Goal: Information Seeking & Learning: Learn about a topic

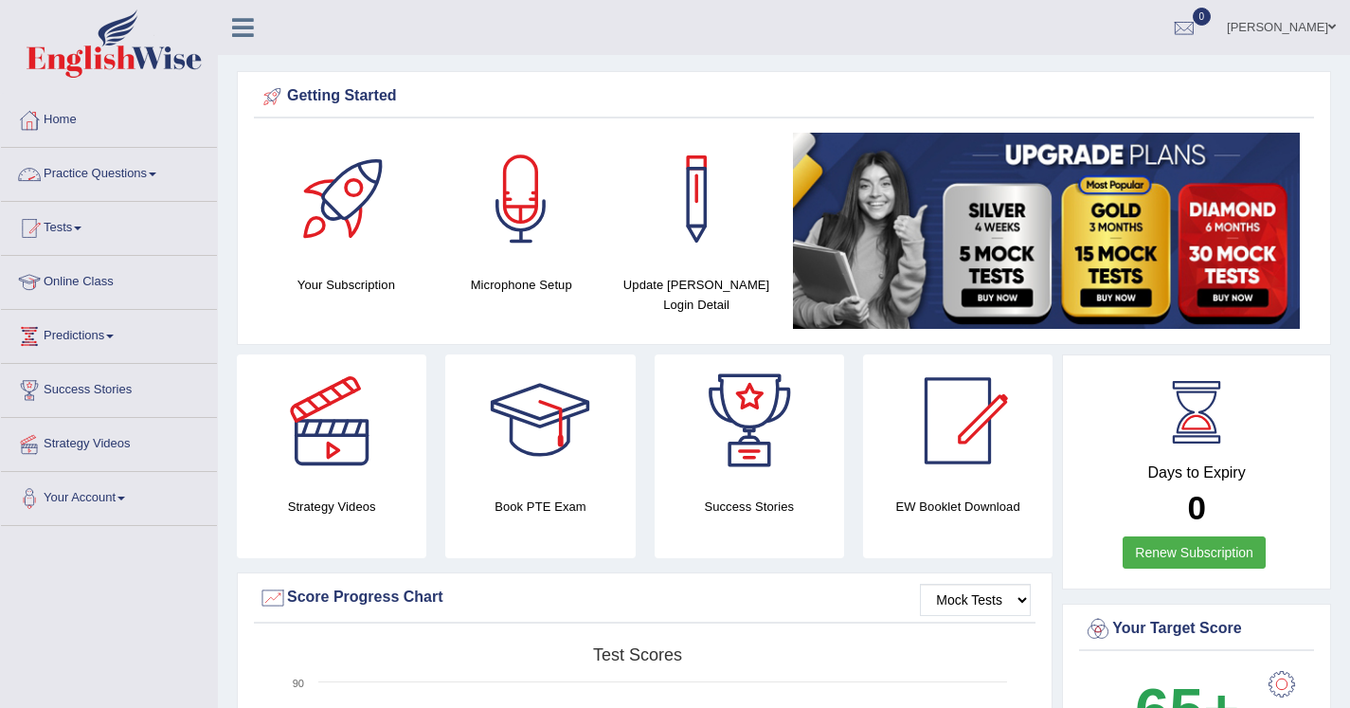
click at [103, 175] on link "Practice Questions" at bounding box center [109, 171] width 216 height 47
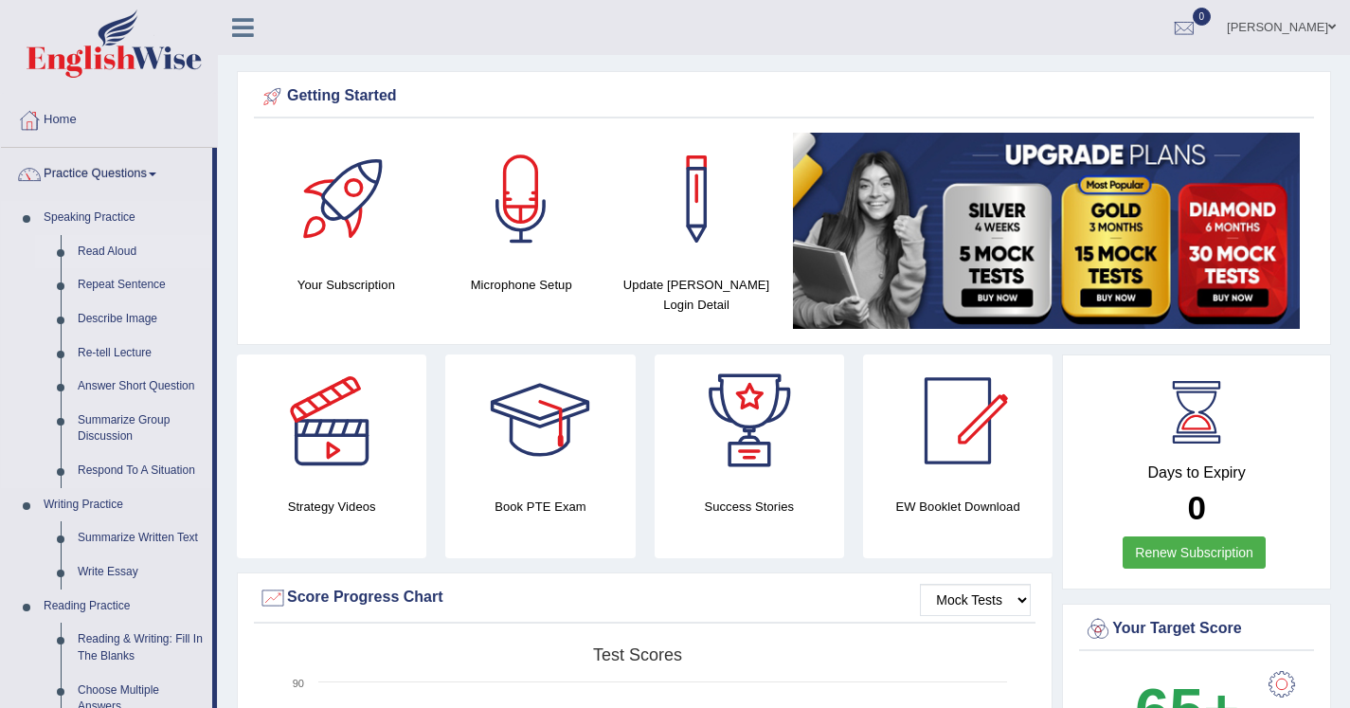
click at [133, 253] on link "Read Aloud" at bounding box center [140, 252] width 143 height 34
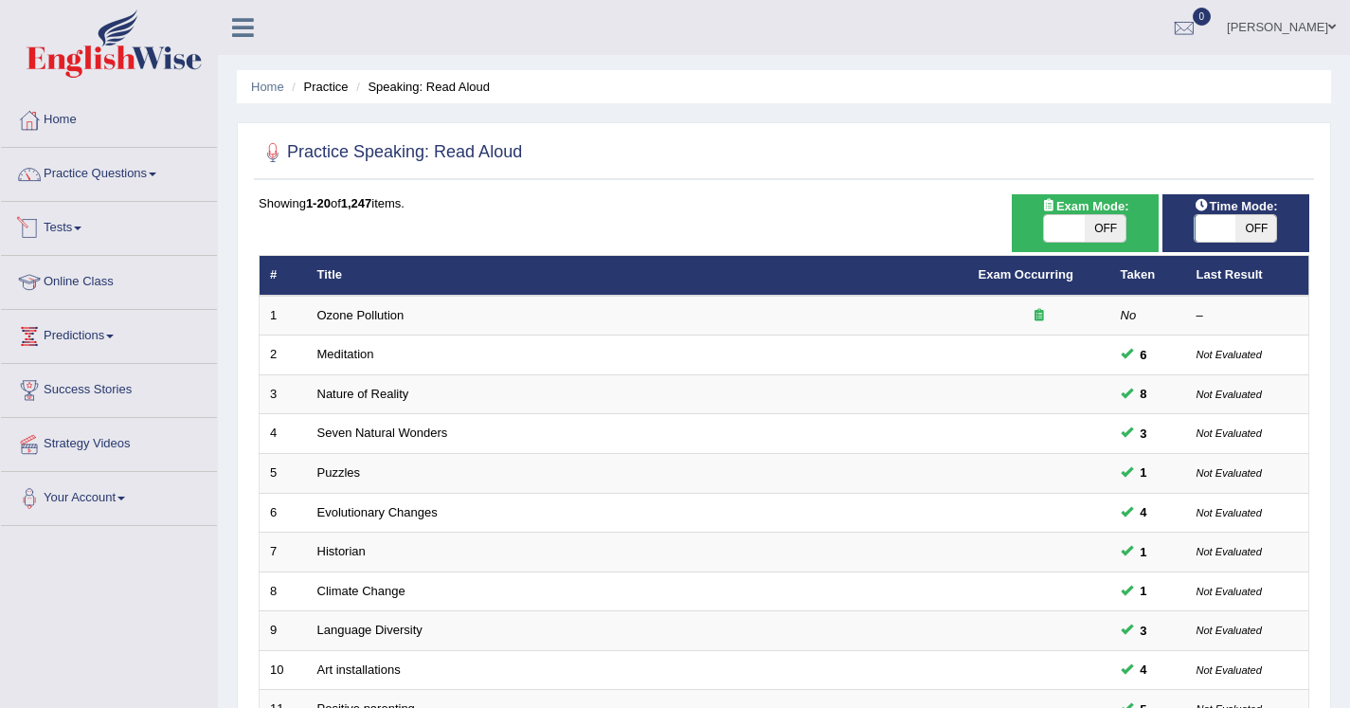
click at [86, 226] on link "Tests" at bounding box center [109, 225] width 216 height 47
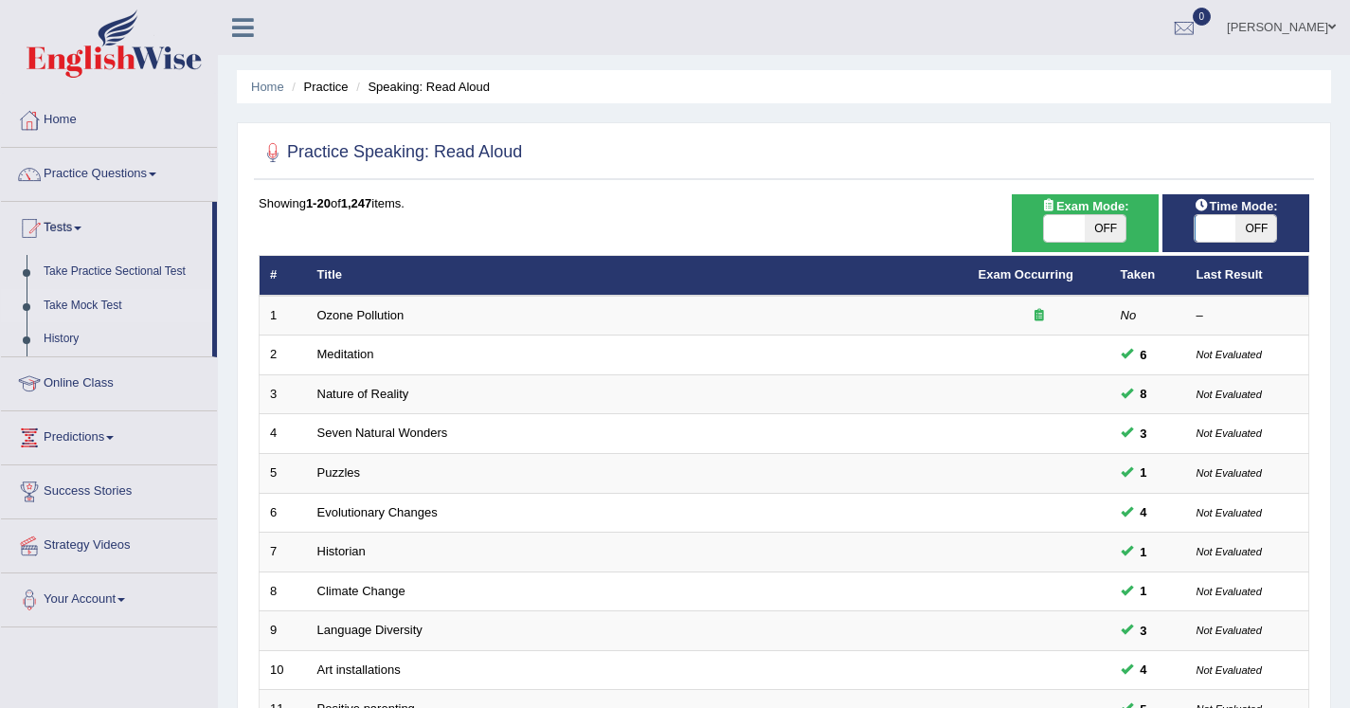
click at [98, 312] on link "Take Mock Test" at bounding box center [123, 306] width 177 height 34
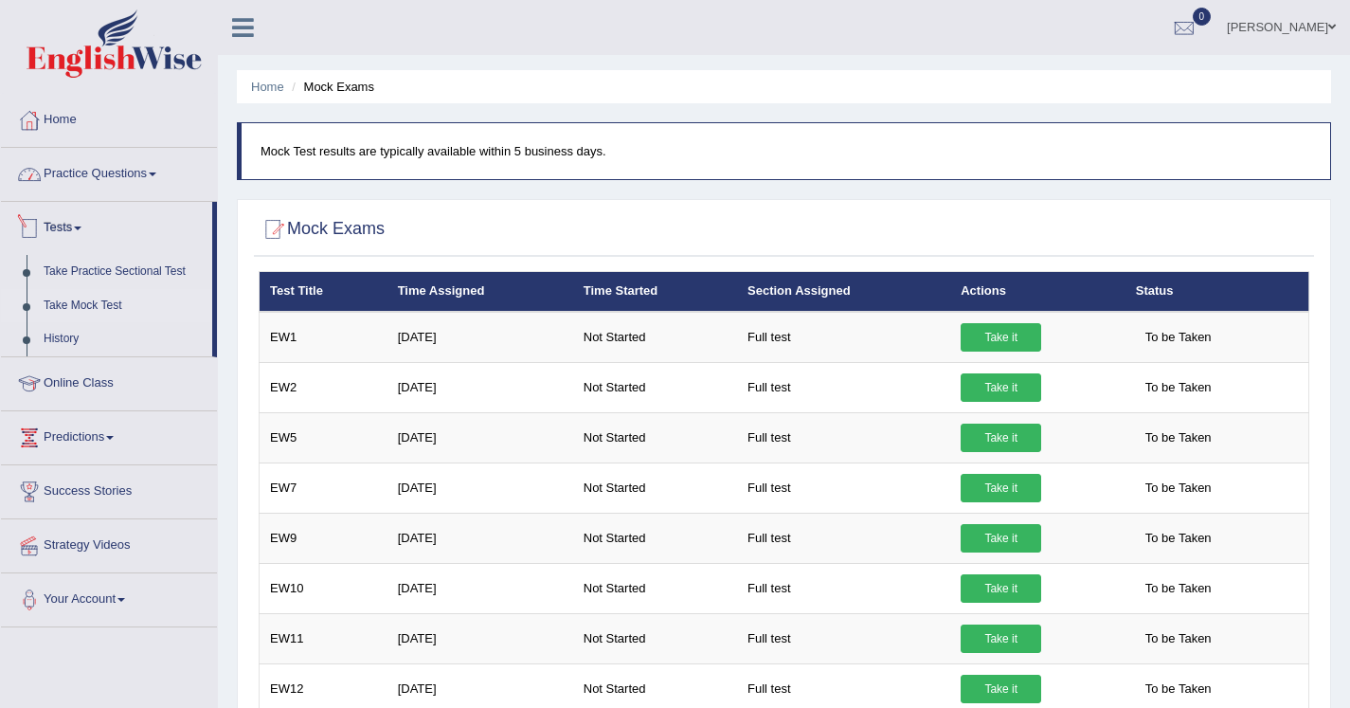
click at [84, 175] on link "Practice Questions" at bounding box center [109, 171] width 216 height 47
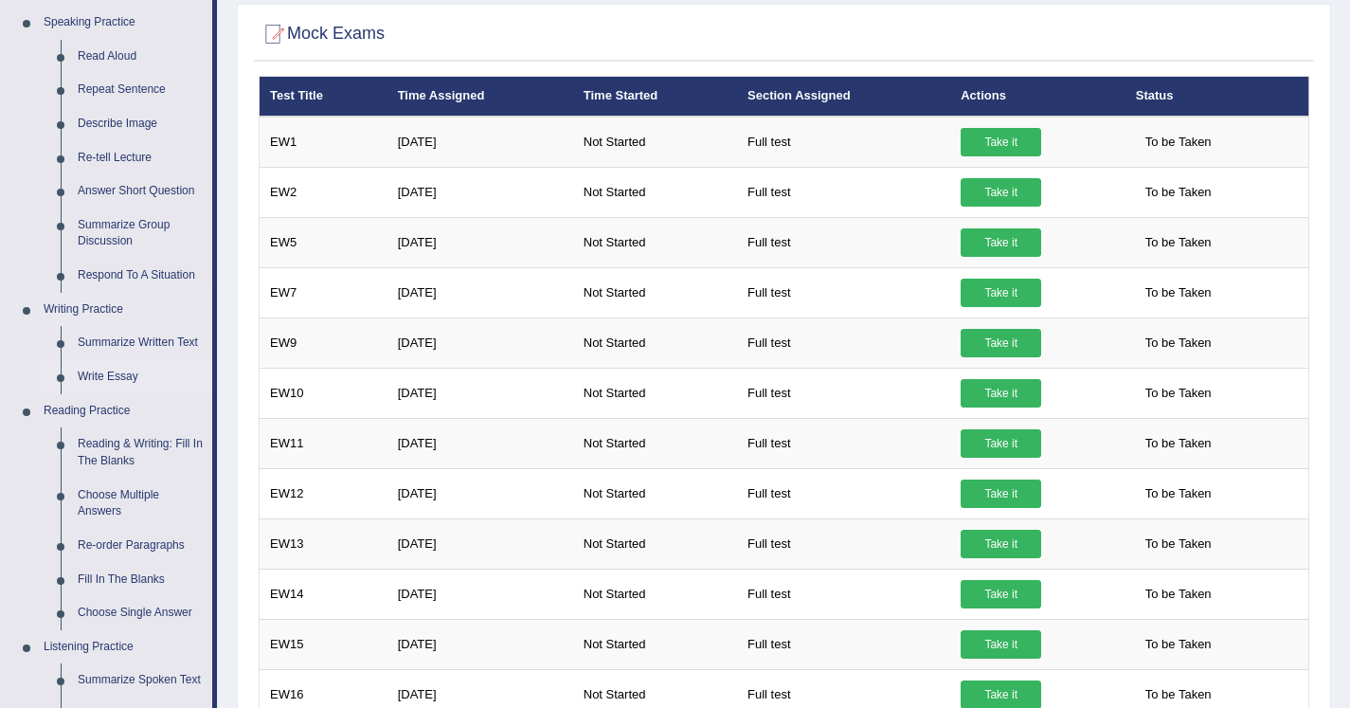
scroll to position [211, 0]
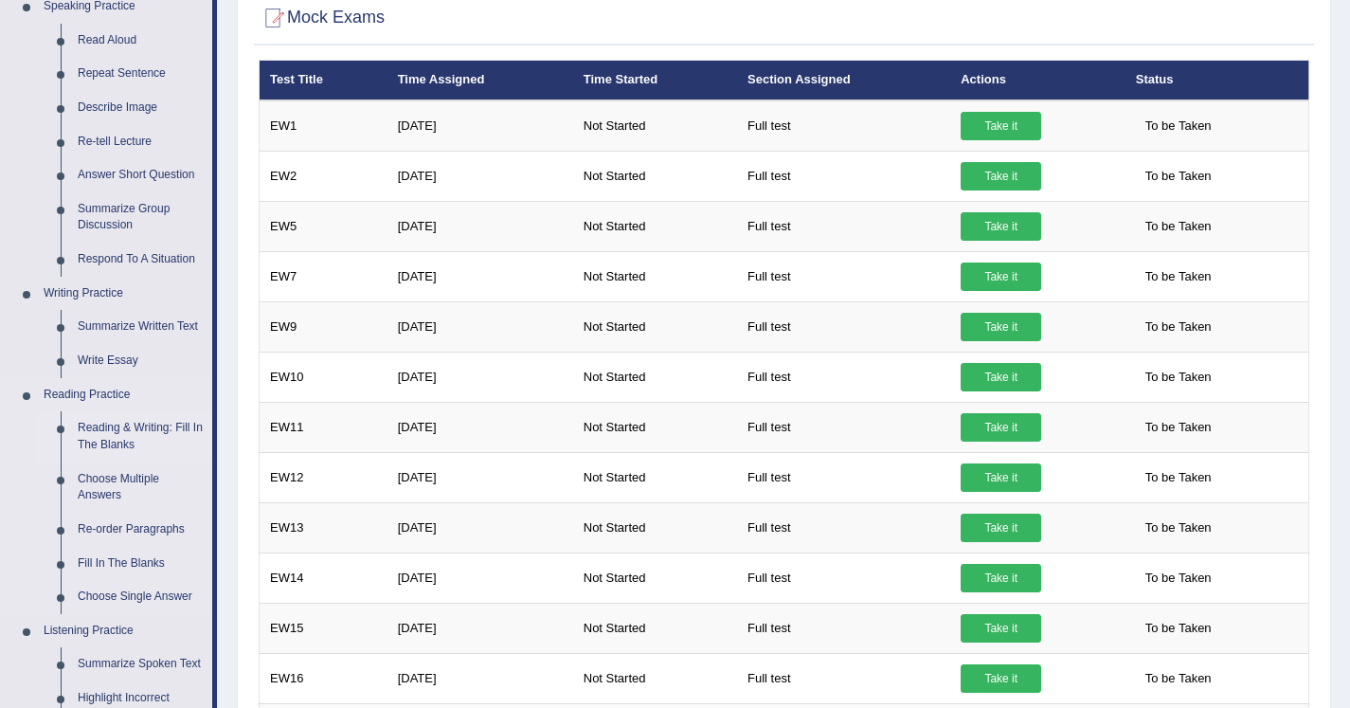
click at [109, 429] on link "Reading & Writing: Fill In The Blanks" at bounding box center [140, 436] width 143 height 50
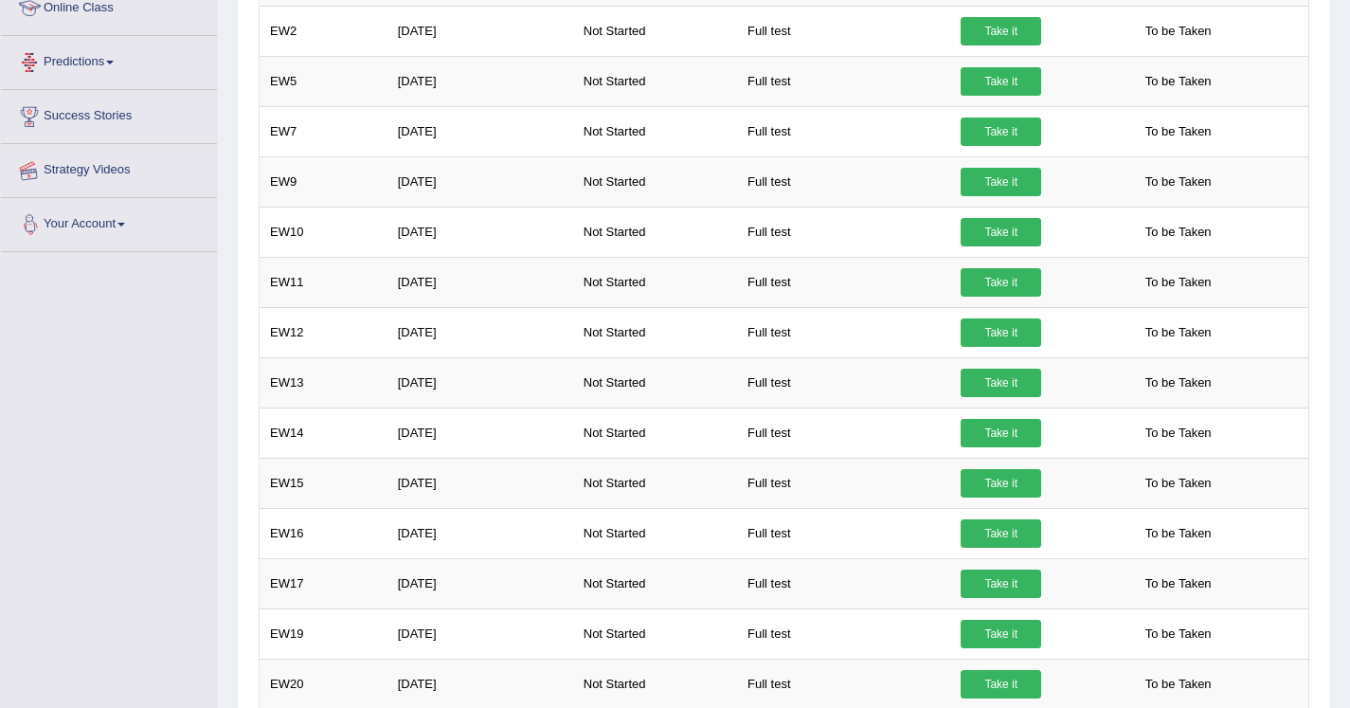
scroll to position [498, 0]
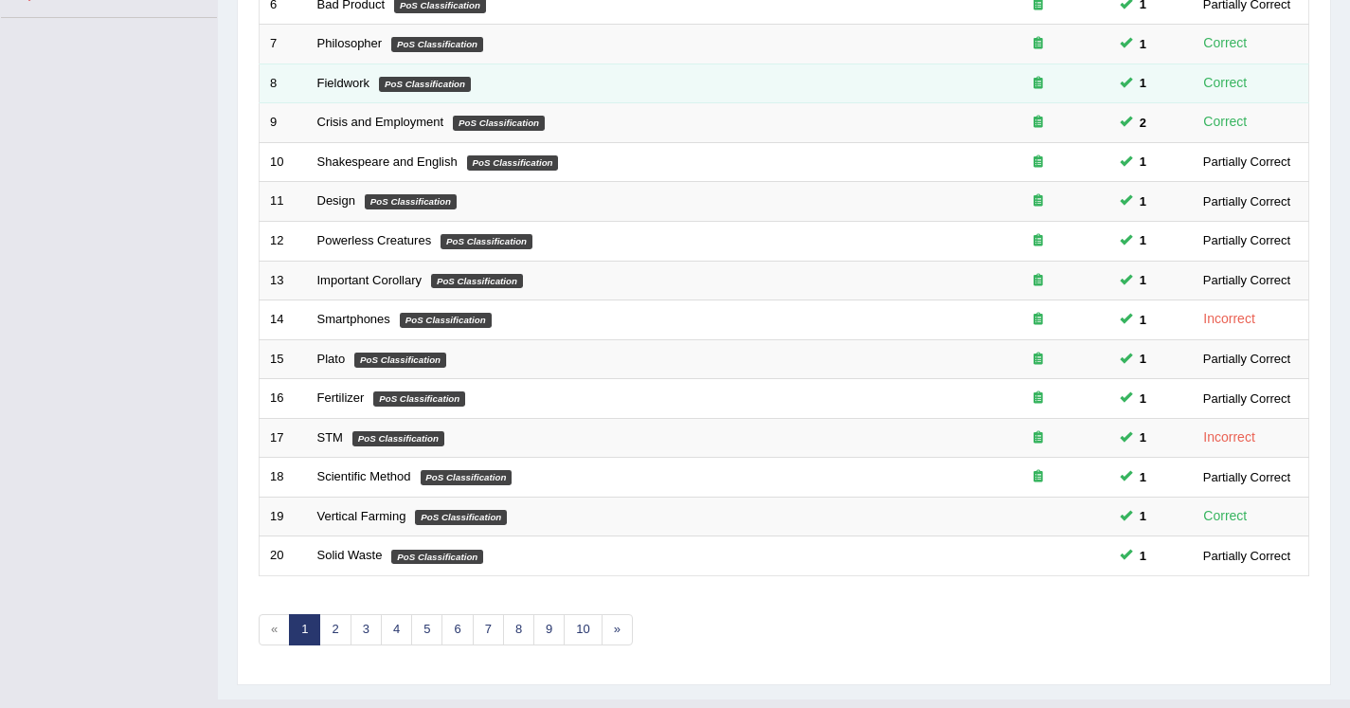
scroll to position [547, 0]
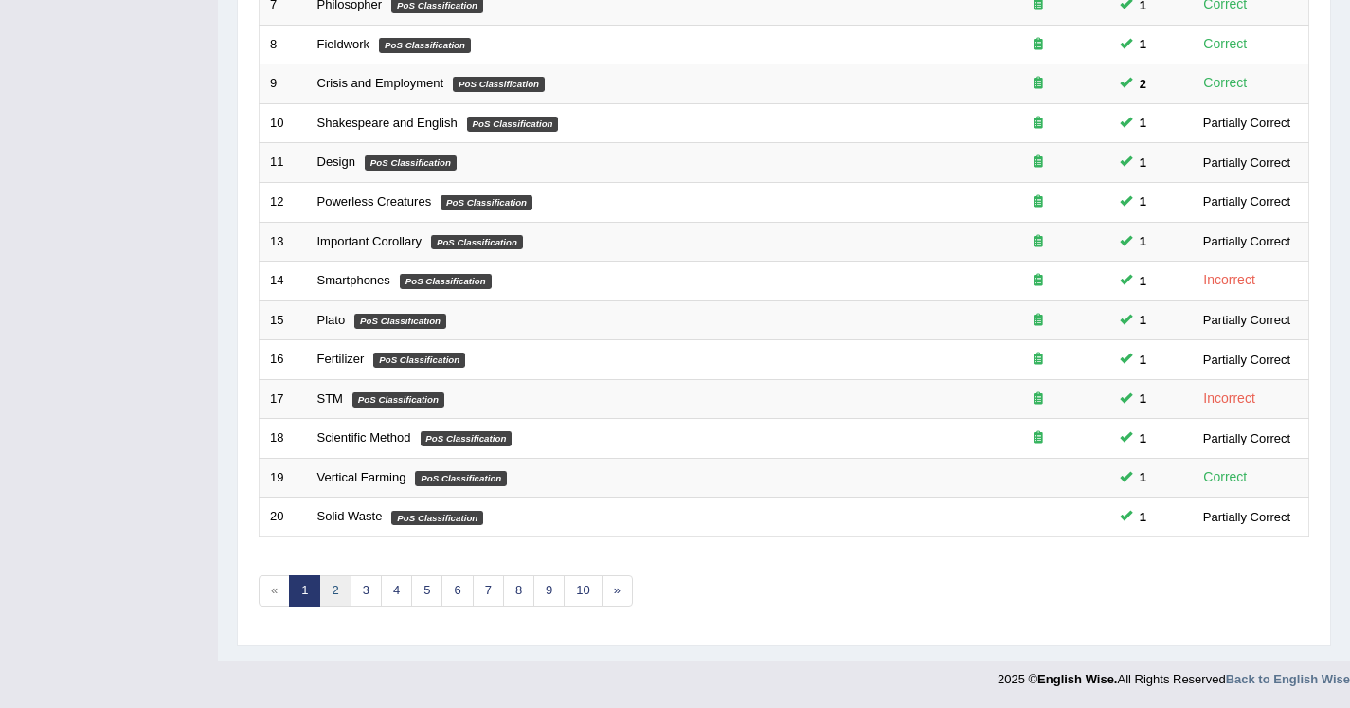
click at [331, 580] on link "2" at bounding box center [334, 590] width 31 height 31
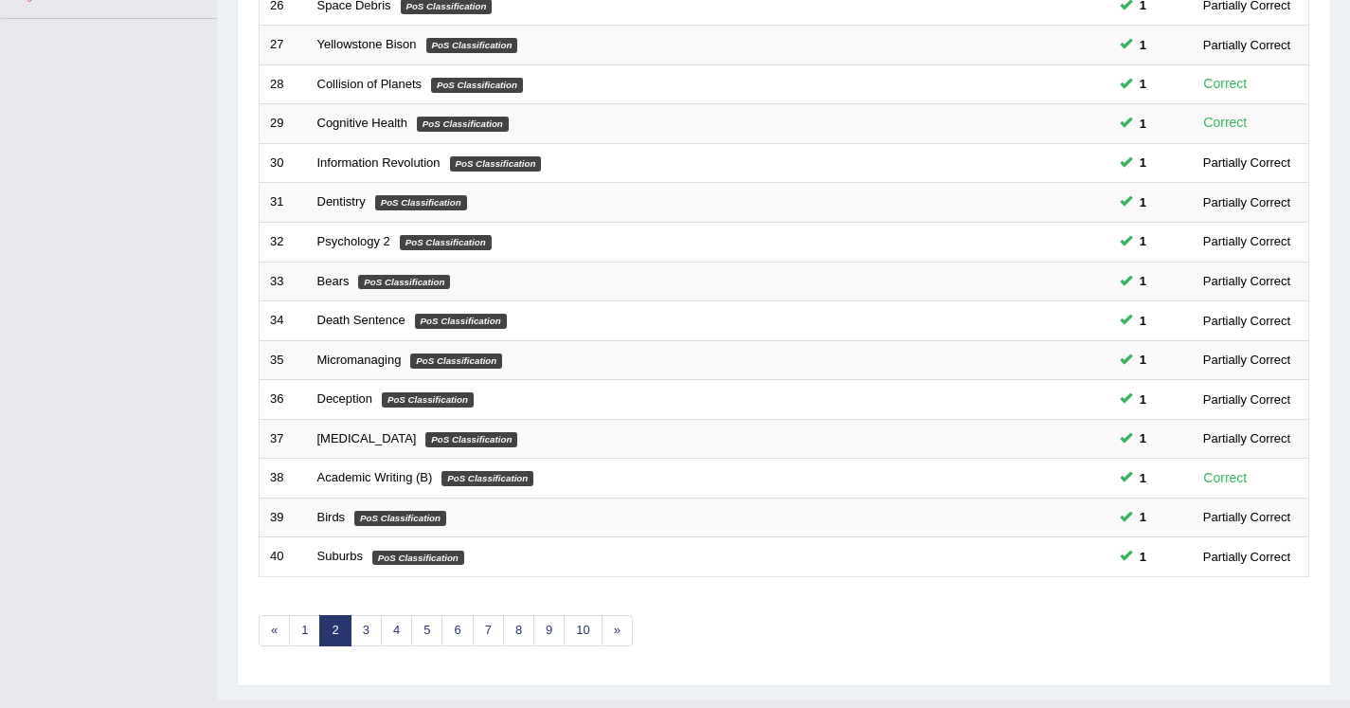
scroll to position [547, 0]
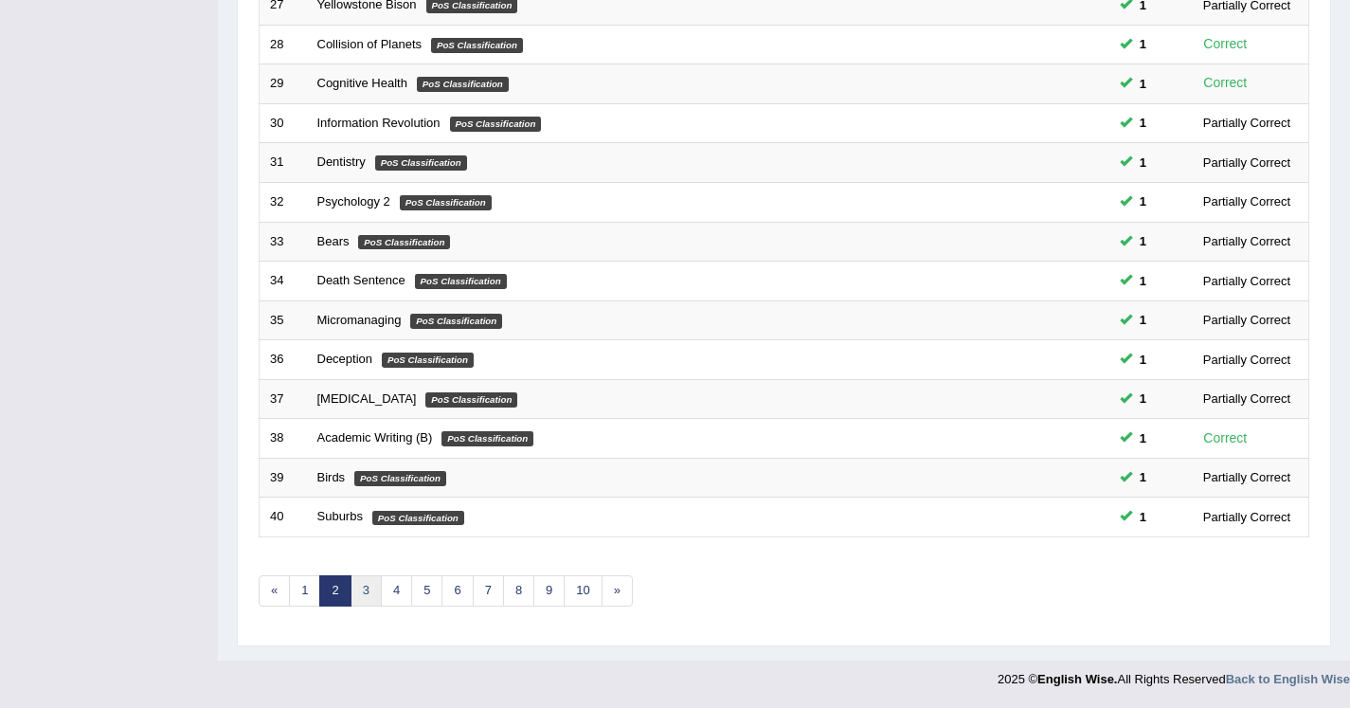
click at [373, 585] on link "3" at bounding box center [366, 590] width 31 height 31
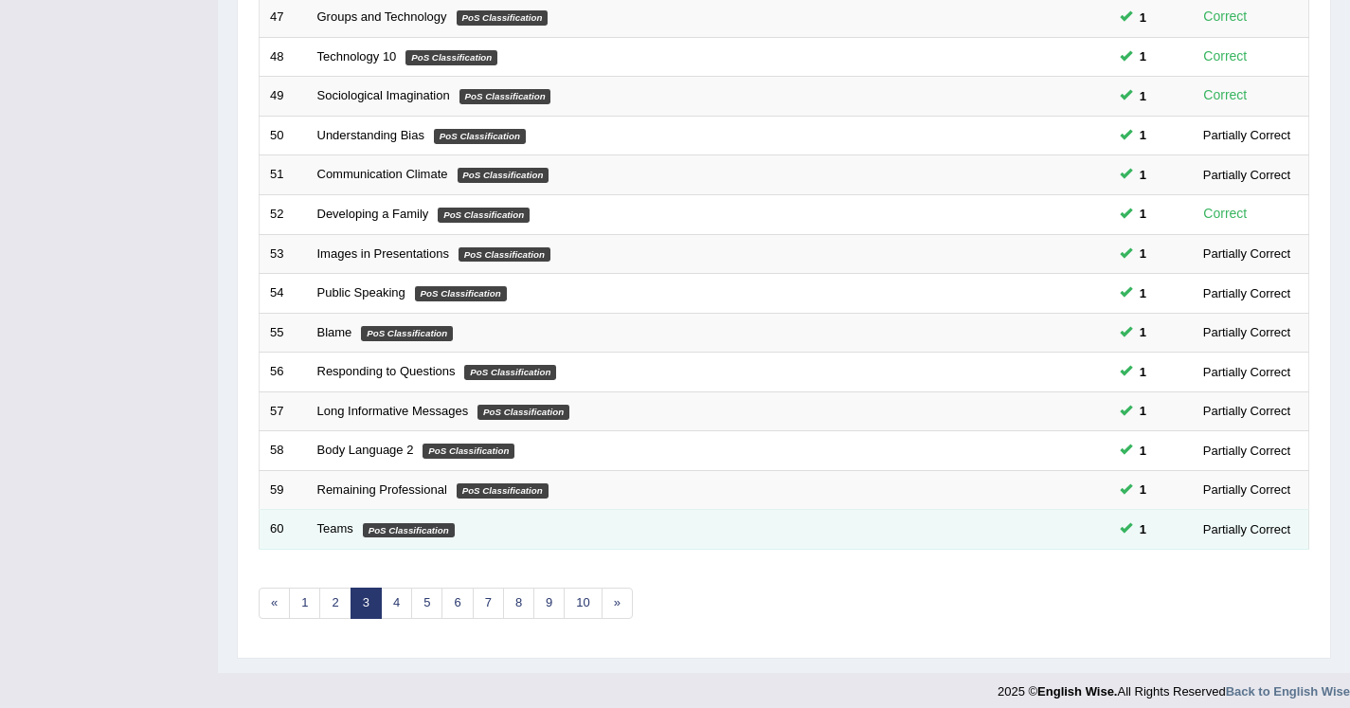
scroll to position [546, 0]
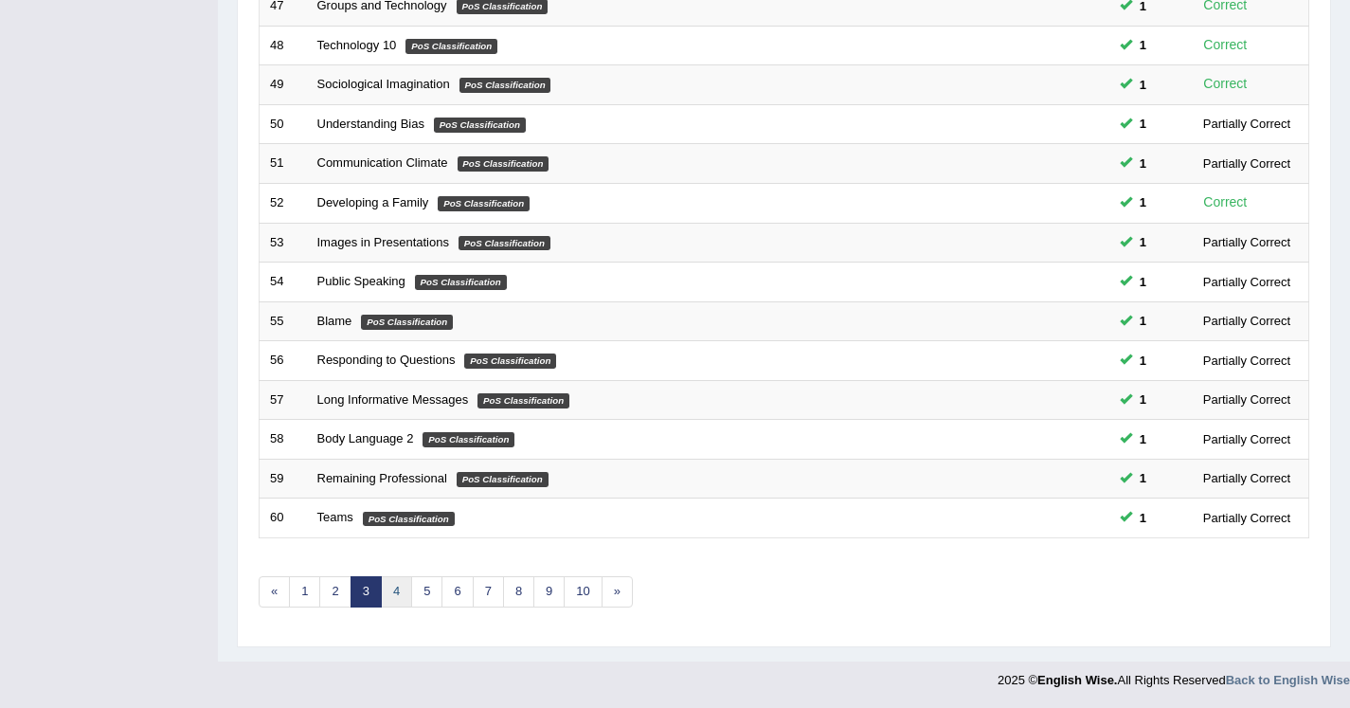
click at [388, 600] on link "4" at bounding box center [396, 591] width 31 height 31
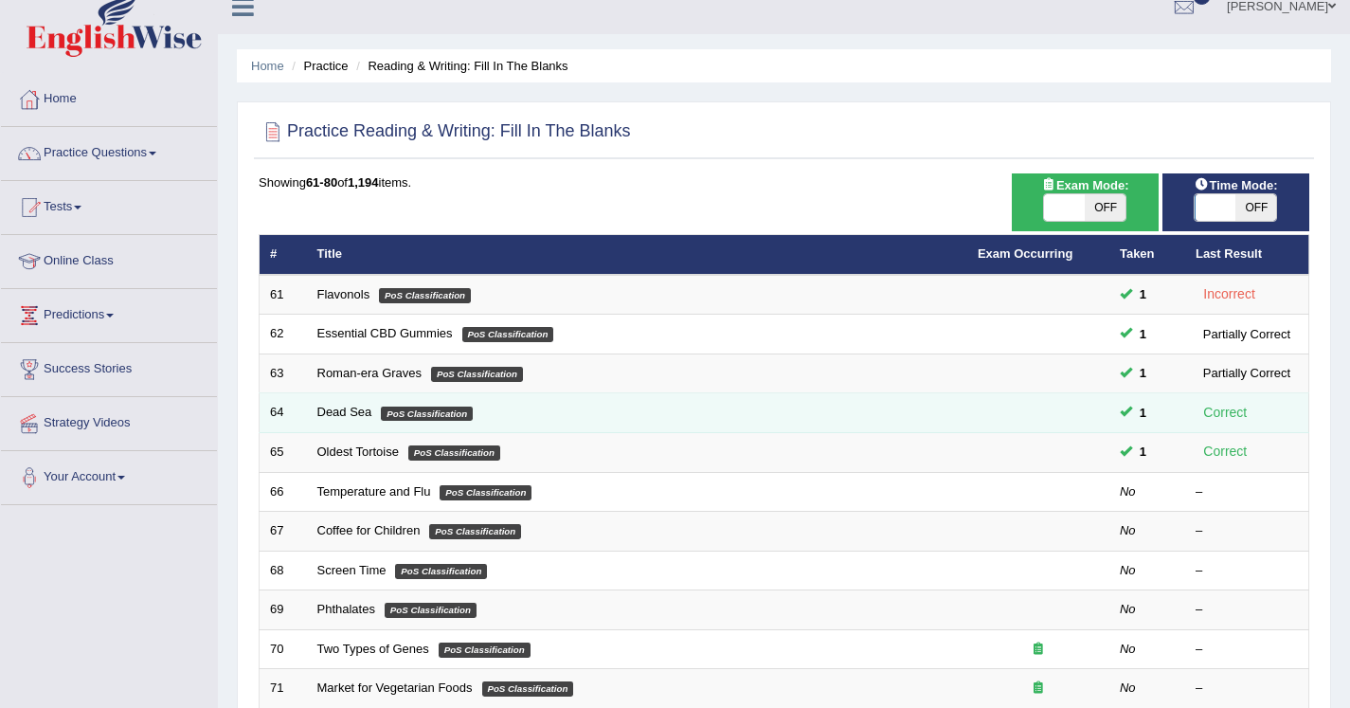
scroll to position [25, 0]
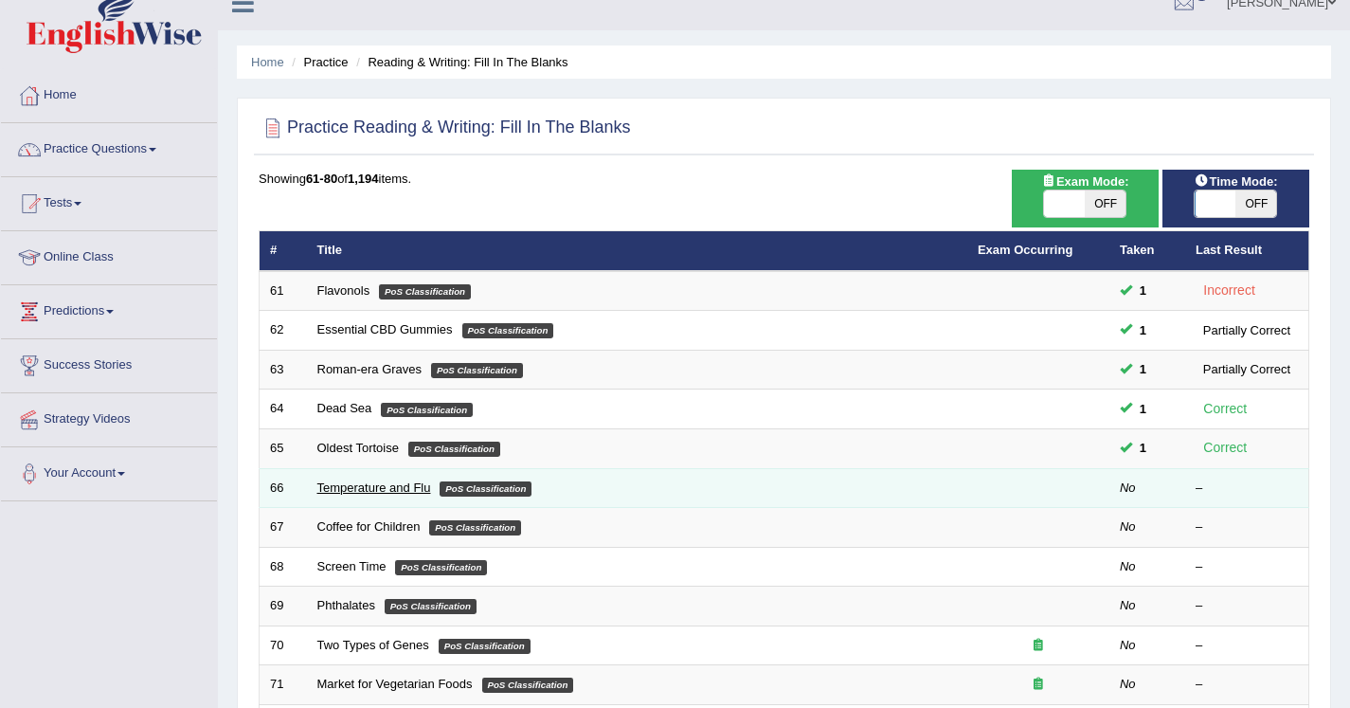
click at [360, 488] on link "Temperature and Flu" at bounding box center [374, 487] width 114 height 14
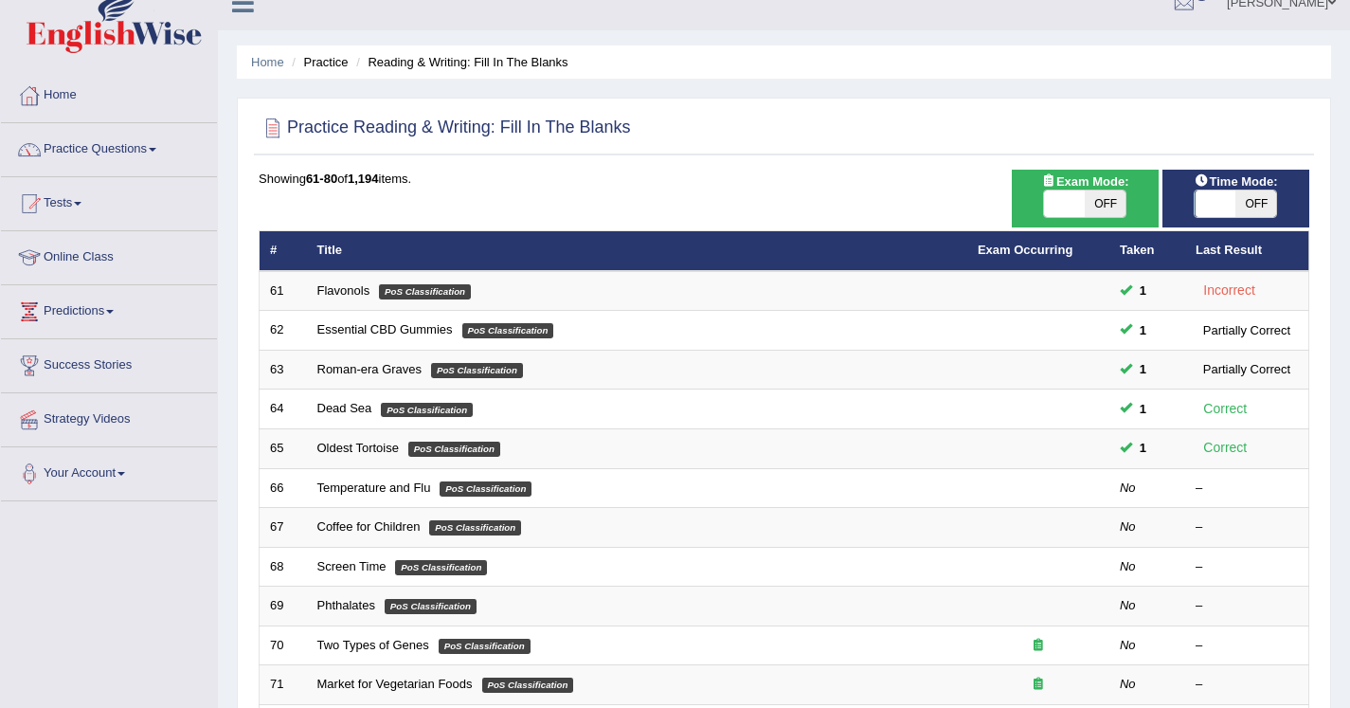
click at [1247, 206] on span "OFF" at bounding box center [1256, 203] width 41 height 27
checkbox input "true"
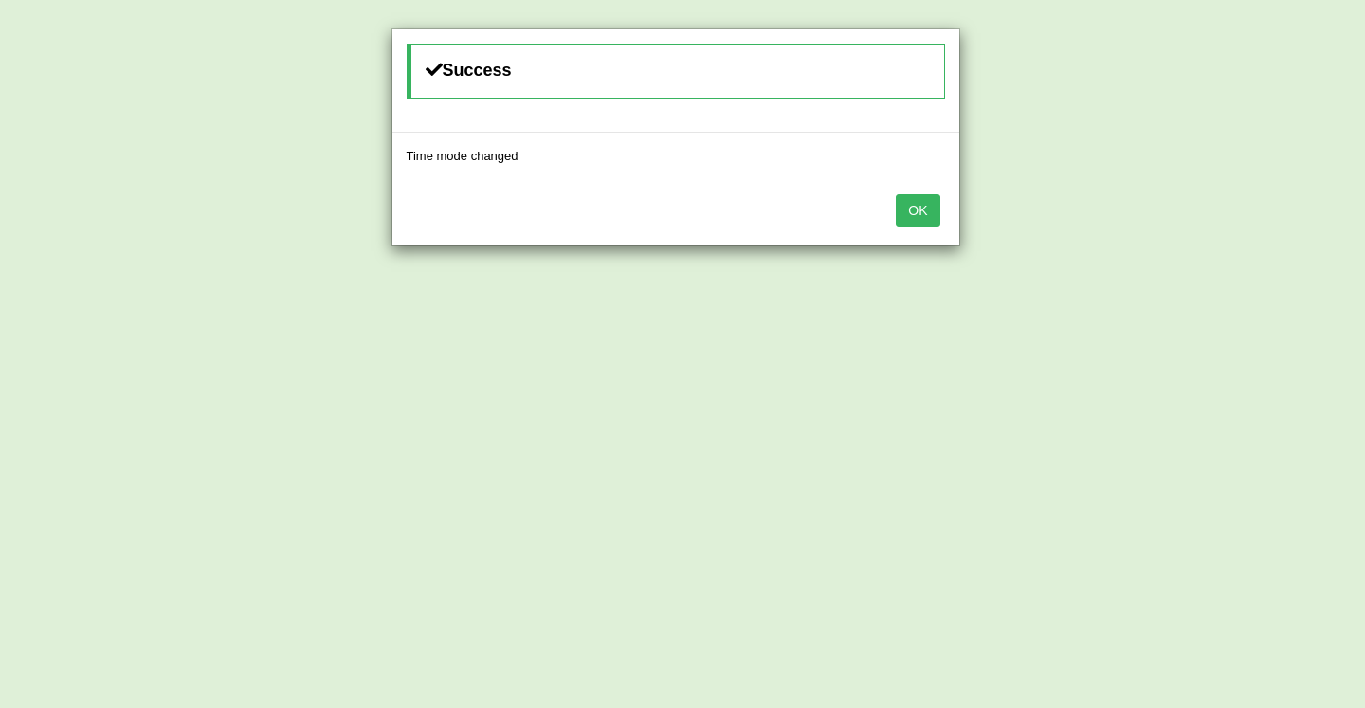
click at [911, 213] on button "OK" at bounding box center [918, 210] width 44 height 32
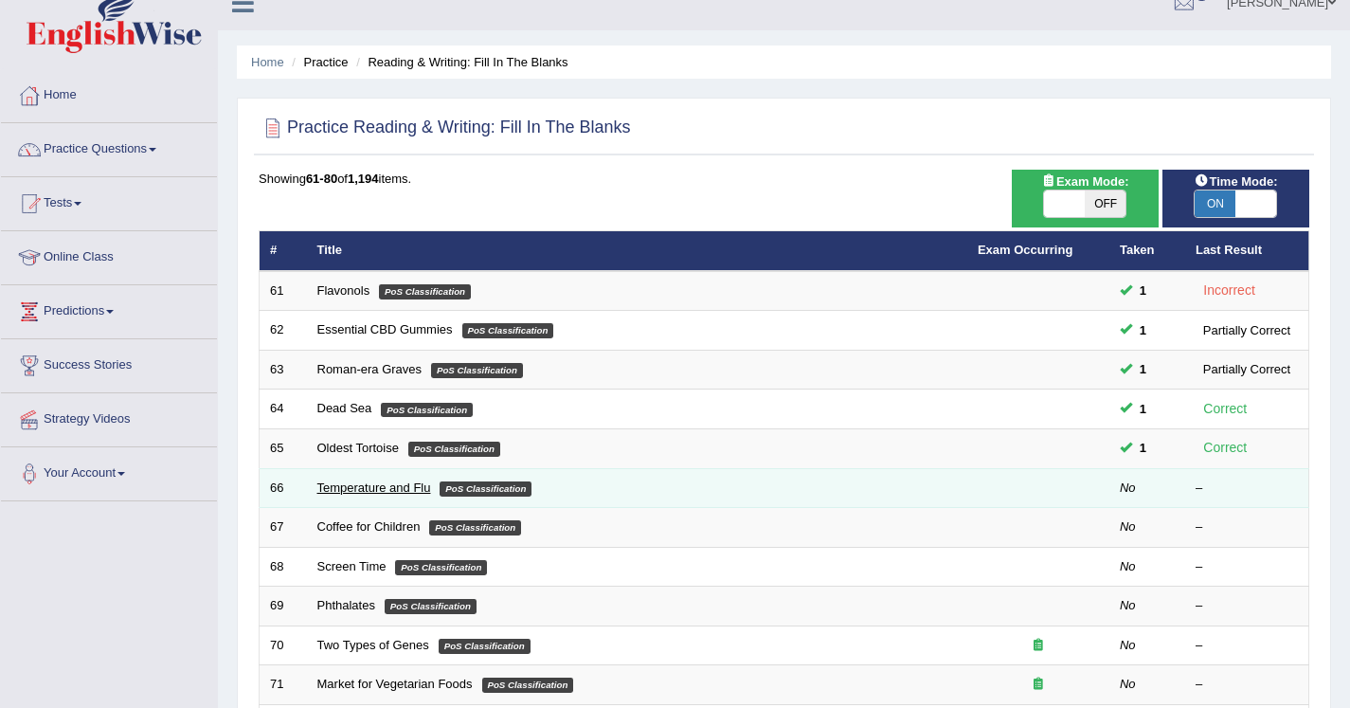
click at [363, 480] on link "Temperature and Flu" at bounding box center [374, 487] width 114 height 14
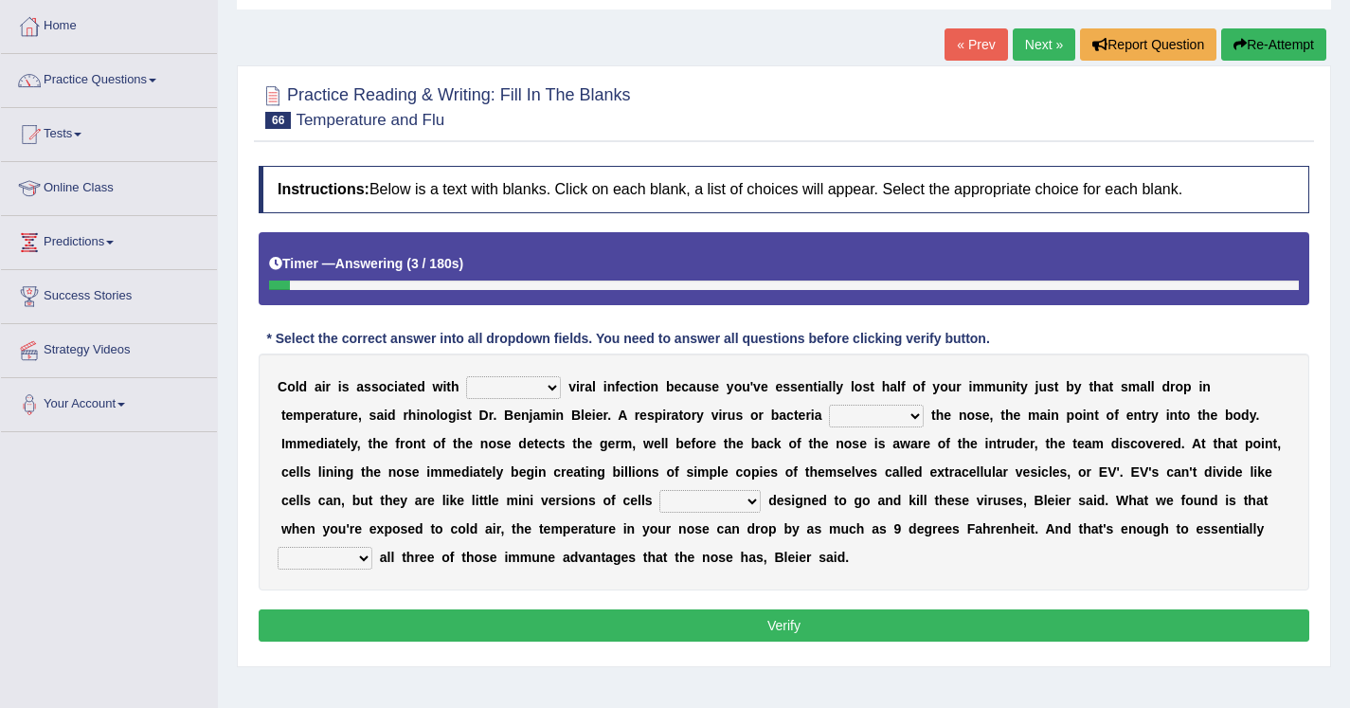
scroll to position [110, 0]
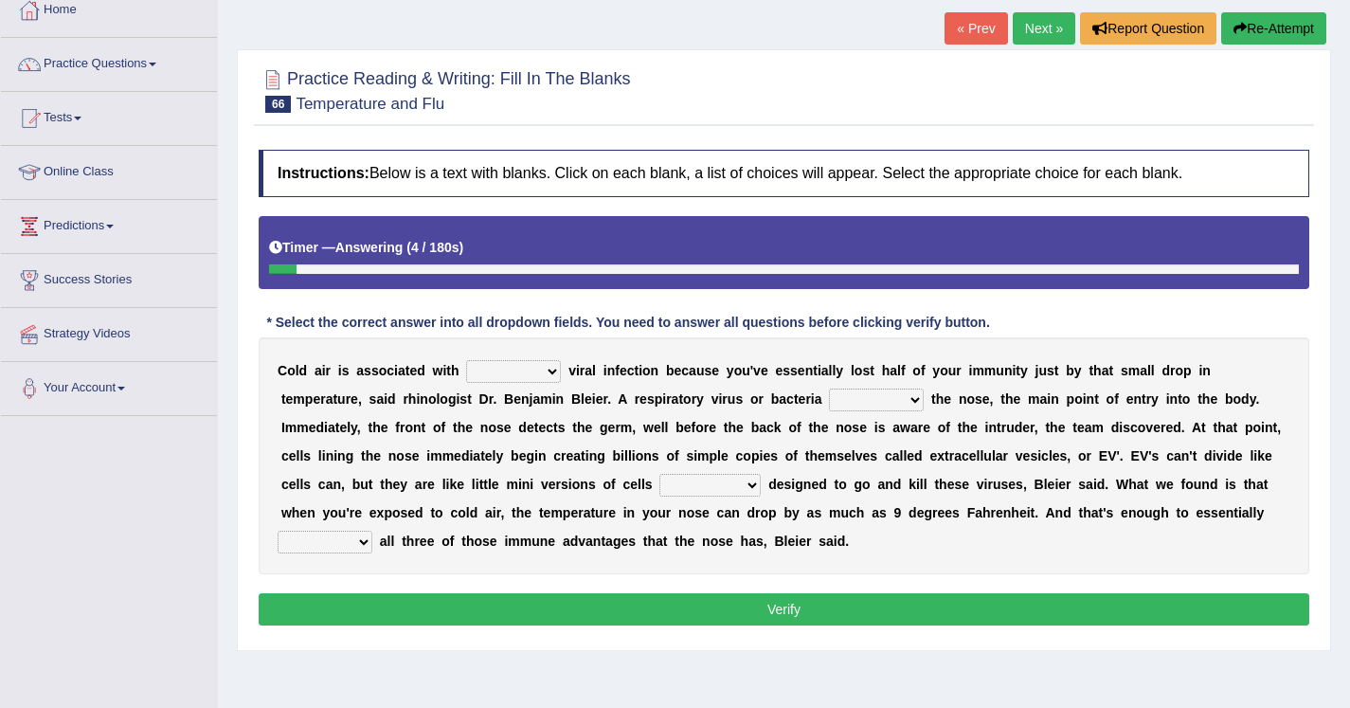
click at [525, 366] on select "increased decreased stable overrated" at bounding box center [513, 371] width 95 height 23
select select "increased"
click at [510, 375] on select "increased decreased stable overrated" at bounding box center [513, 371] width 95 height 23
click at [534, 380] on select "increased decreased stable overrated" at bounding box center [513, 371] width 95 height 23
click at [876, 407] on select "invades hurts intervenes protects" at bounding box center [876, 400] width 95 height 23
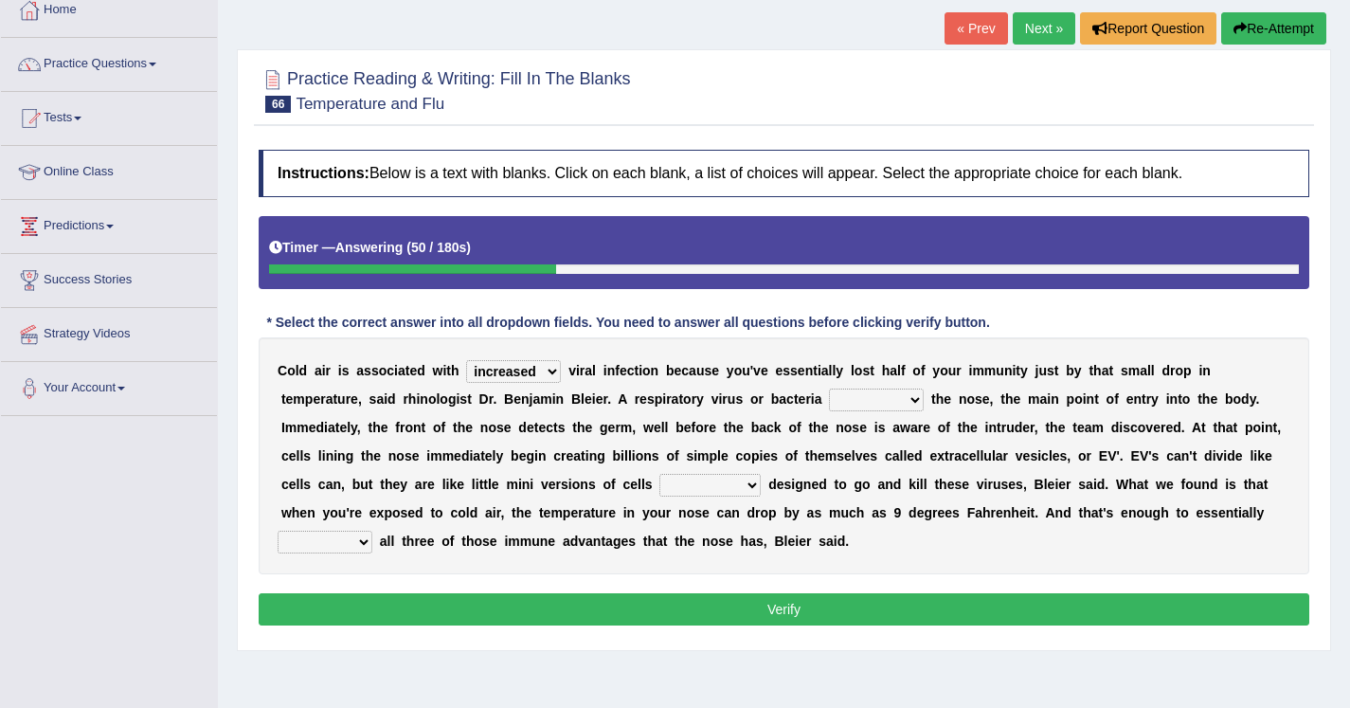
select select "invades"
click at [689, 493] on select "suddenly responsibly specifically obtrusively" at bounding box center [710, 485] width 101 height 23
select select "specifically"
click at [330, 539] on select "work out find out knock out set out" at bounding box center [325, 542] width 95 height 23
select select "knock out"
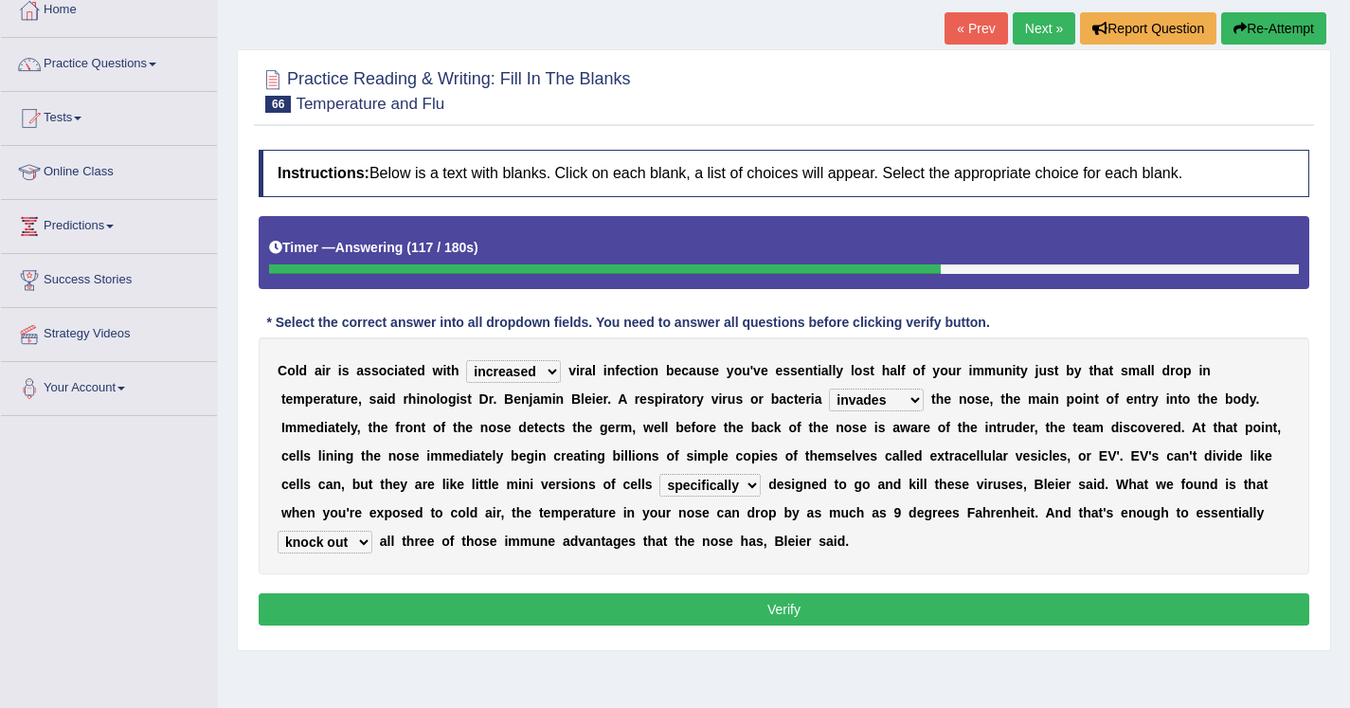
click at [453, 615] on button "Verify" at bounding box center [784, 609] width 1051 height 32
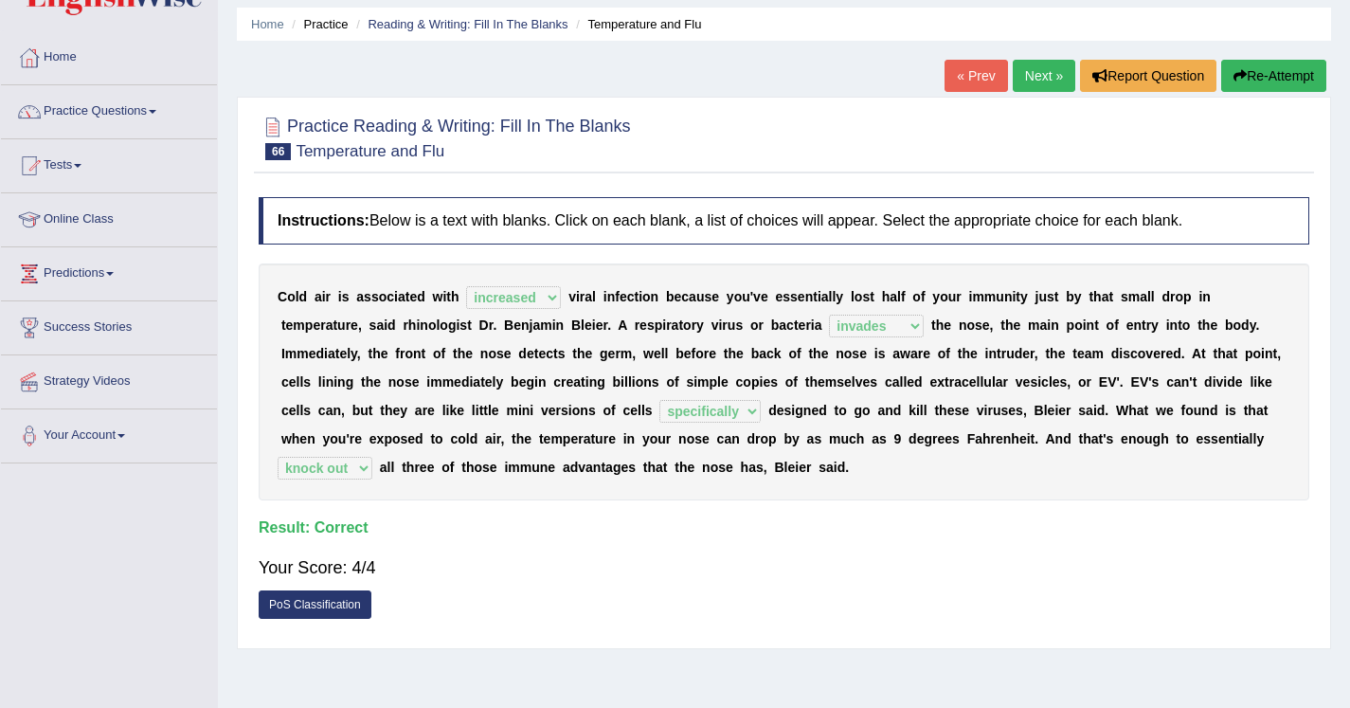
scroll to position [32, 0]
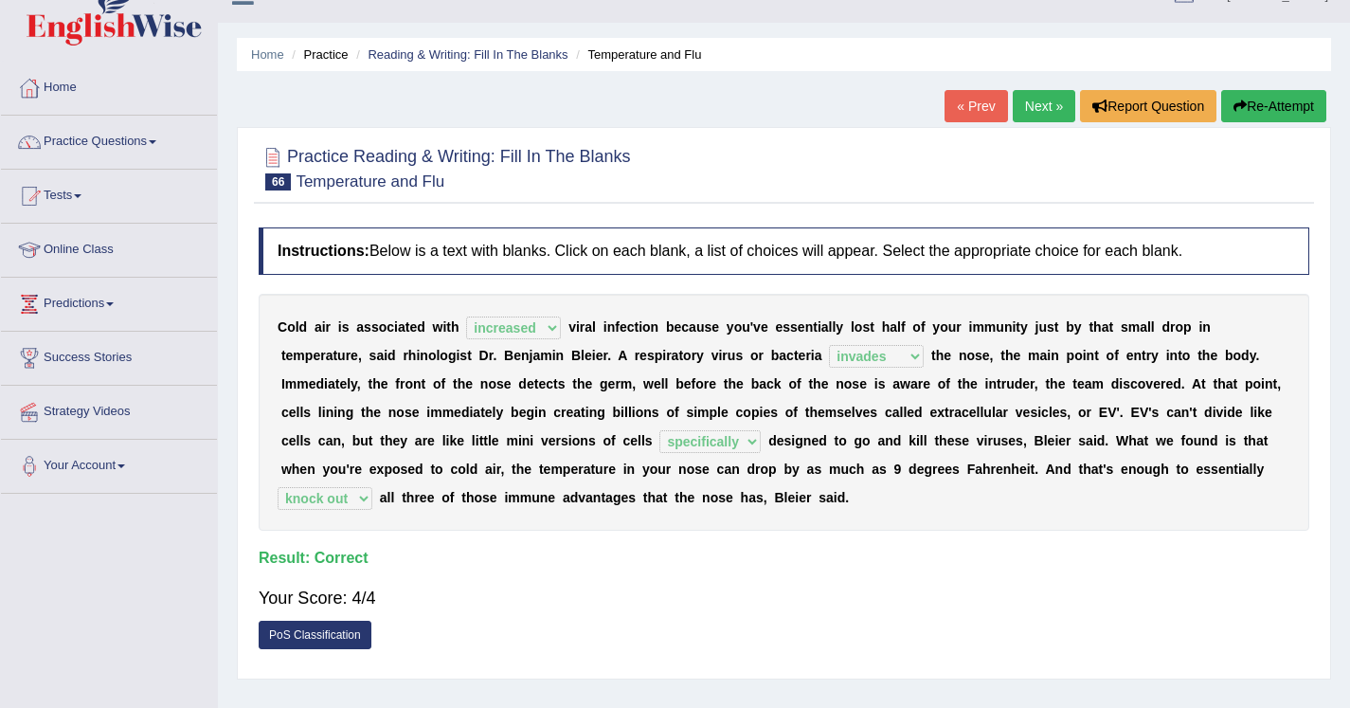
click at [1025, 107] on link "Next »" at bounding box center [1044, 106] width 63 height 32
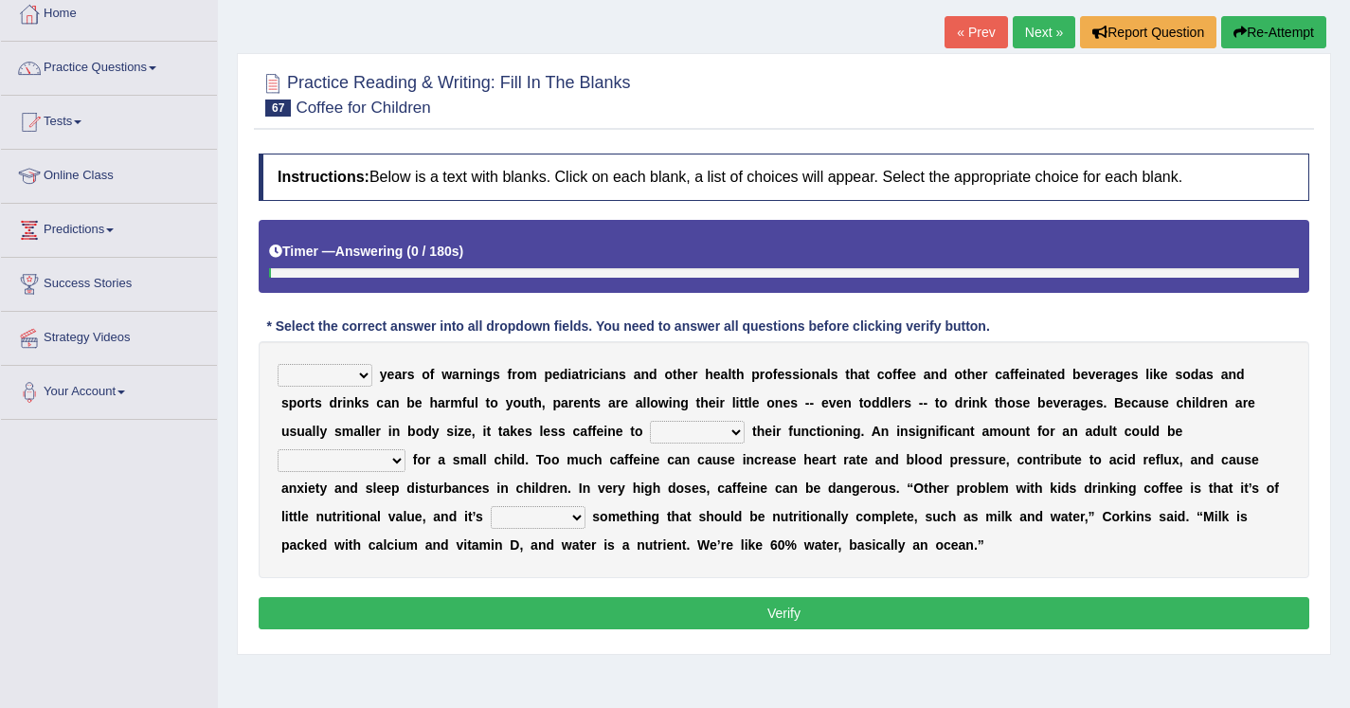
scroll to position [110, 0]
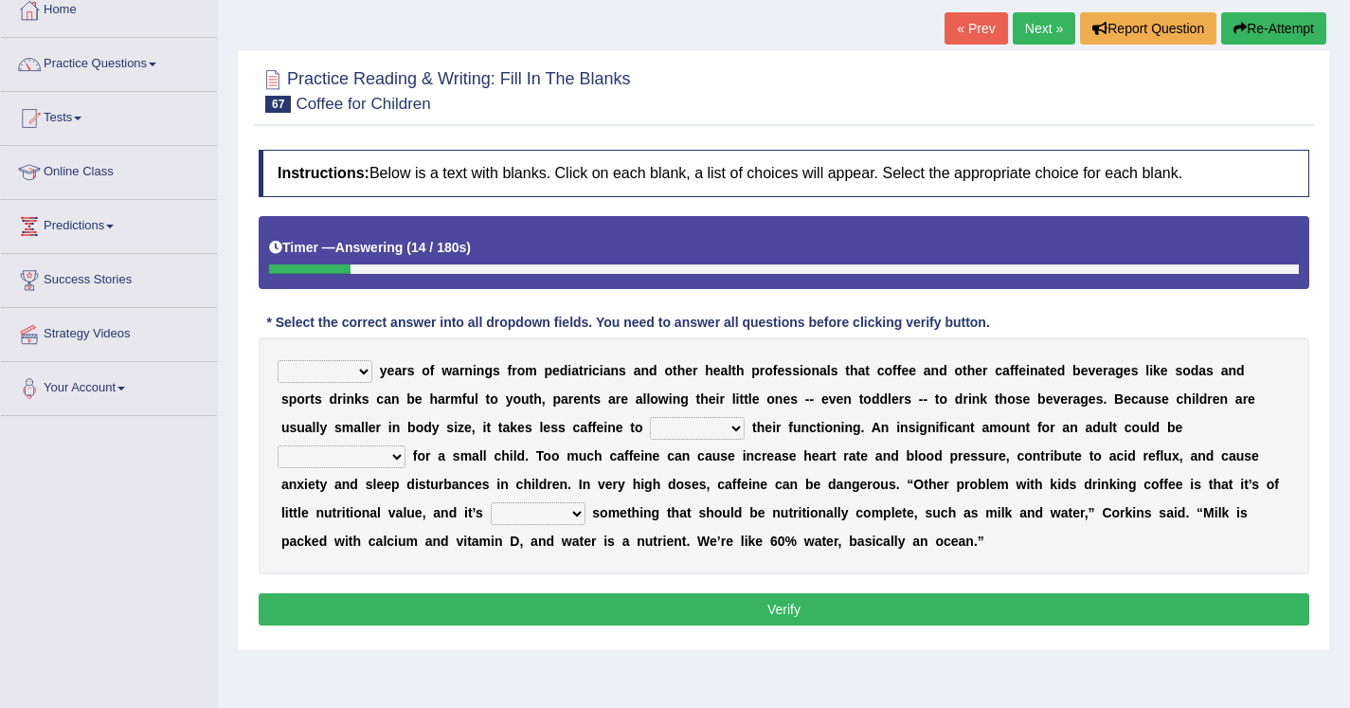
click at [320, 378] on select "Despite Instead Since Over" at bounding box center [325, 371] width 95 height 23
select select "Over"
click at [697, 431] on select "coexist replicate impair revert" at bounding box center [697, 428] width 95 height 23
click at [675, 430] on select "coexist replicate impair revert" at bounding box center [697, 428] width 95 height 23
select select "revert"
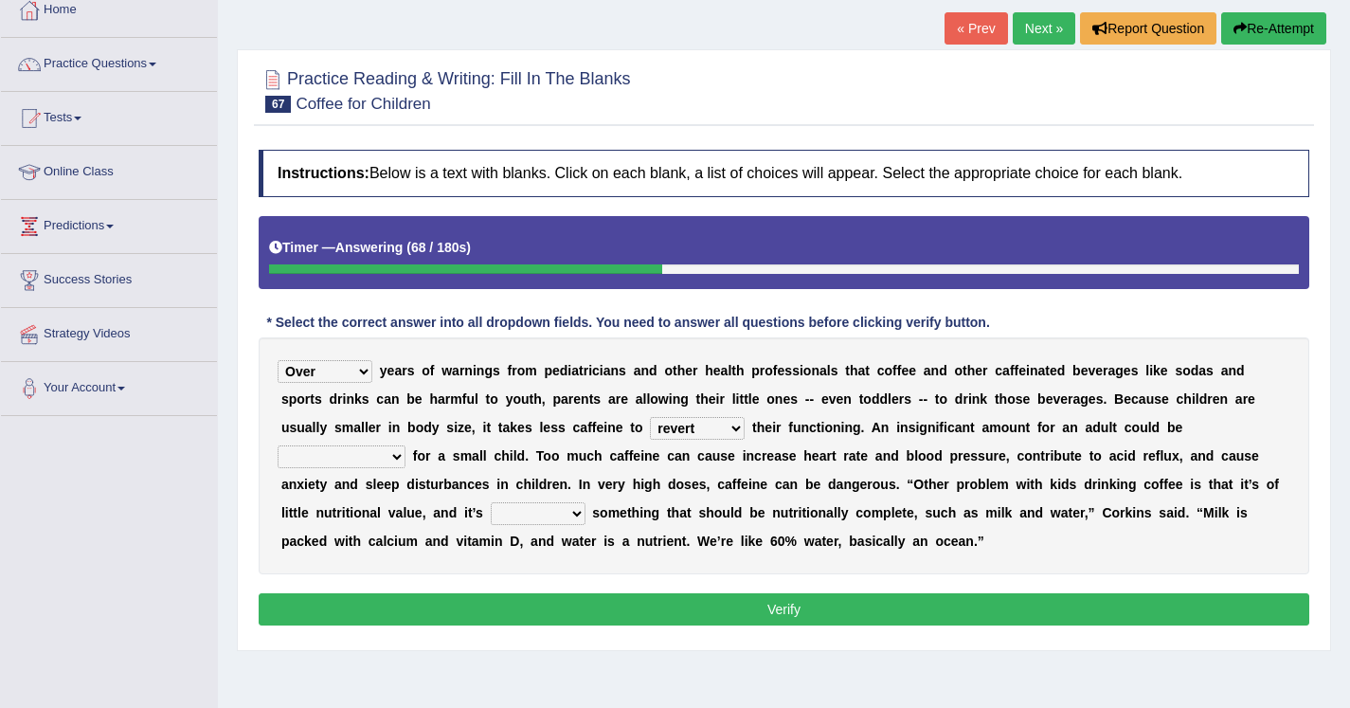
click at [364, 466] on select "overwhelming inconsequential groundbreaking stubborn" at bounding box center [342, 456] width 128 height 23
select select "overwhelming"
click at [523, 516] on select "changing damaging diverting replacing" at bounding box center [538, 513] width 95 height 23
select select "replacing"
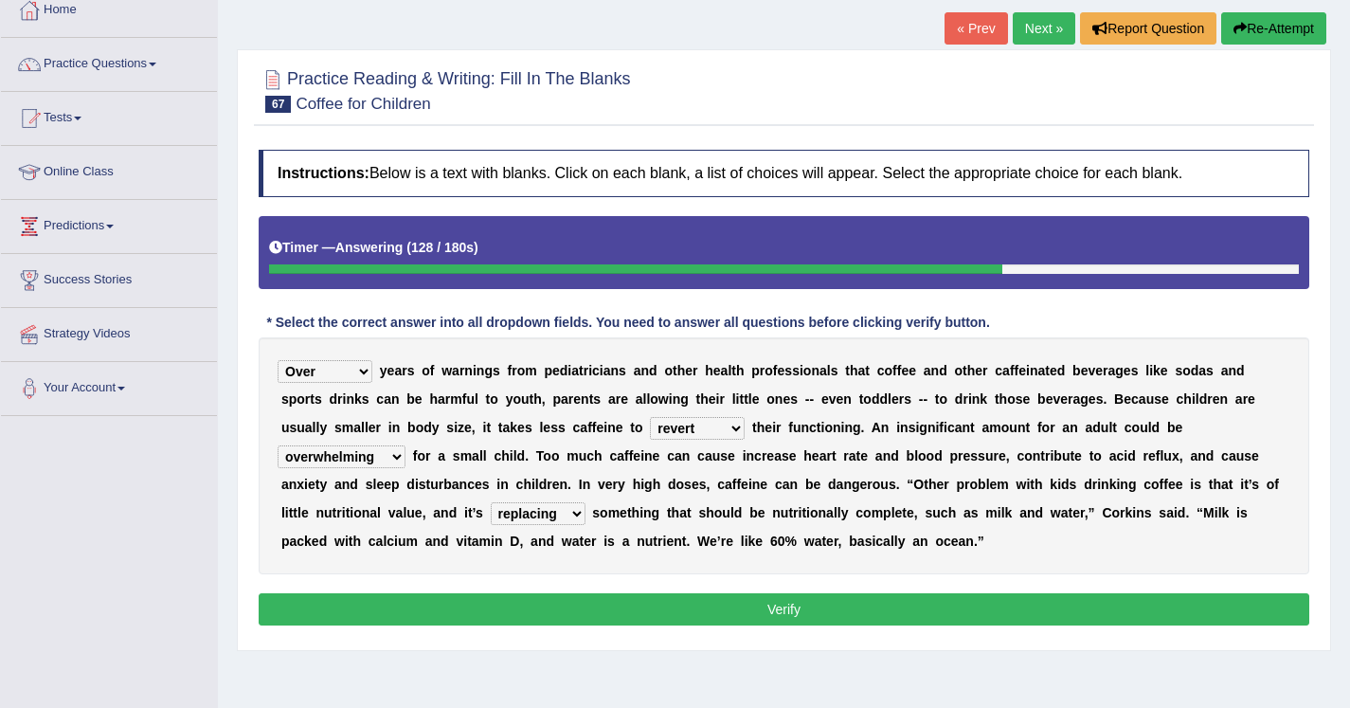
click at [505, 519] on select "changing damaging diverting replacing" at bounding box center [538, 513] width 95 height 23
click at [500, 514] on select "changing damaging diverting replacing" at bounding box center [538, 513] width 95 height 23
click at [647, 611] on button "Verify" at bounding box center [784, 609] width 1051 height 32
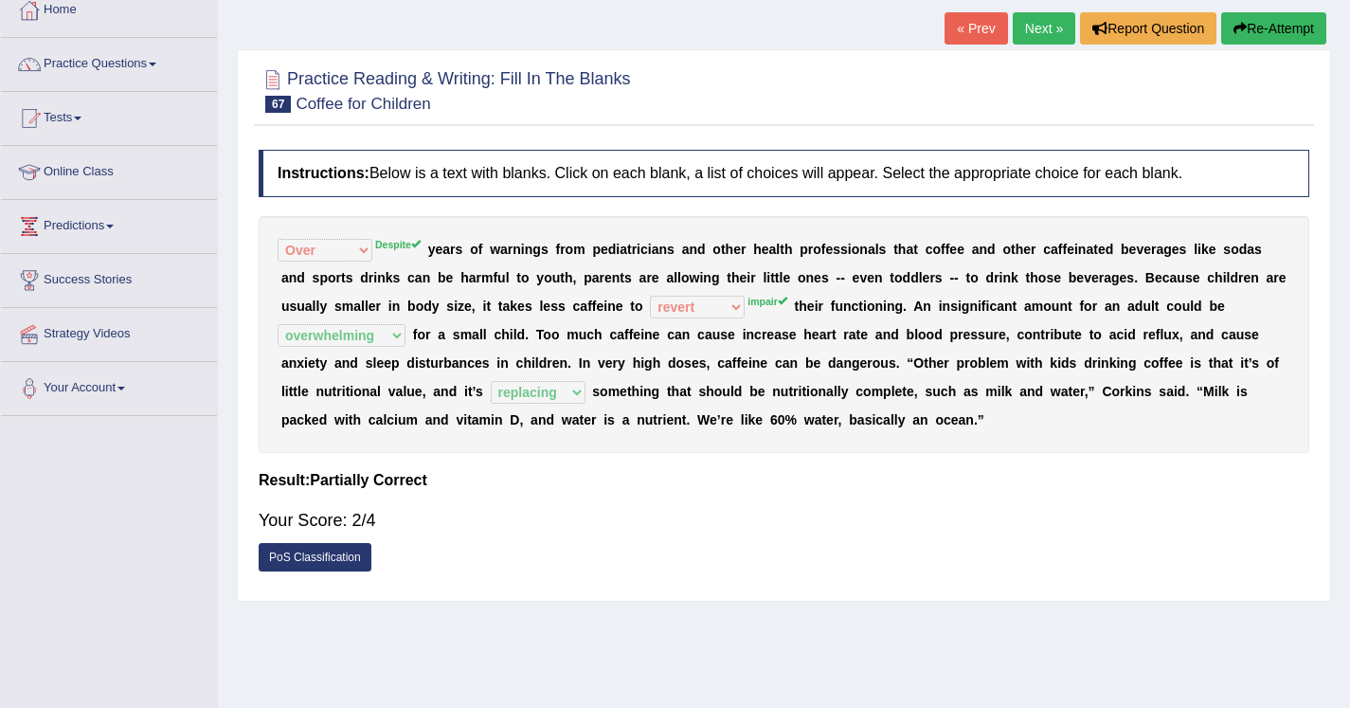
click at [1021, 26] on link "Next »" at bounding box center [1044, 28] width 63 height 32
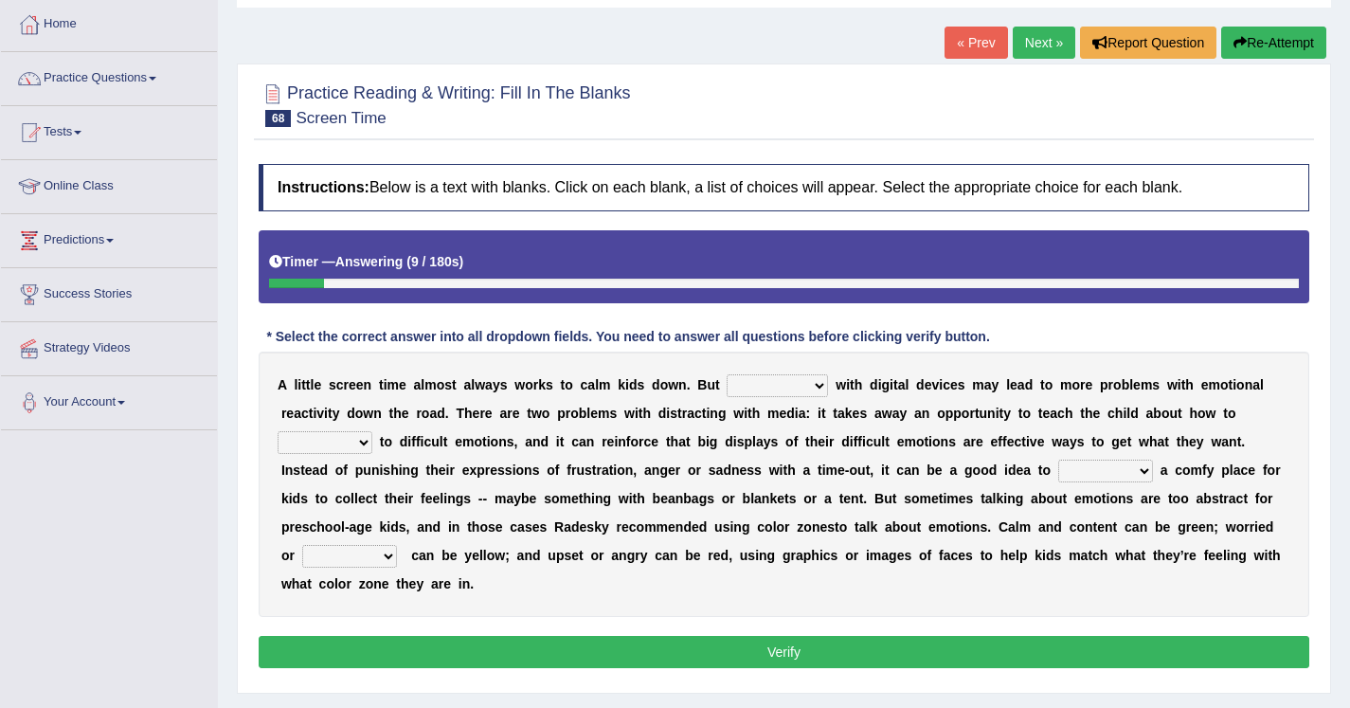
scroll to position [131, 0]
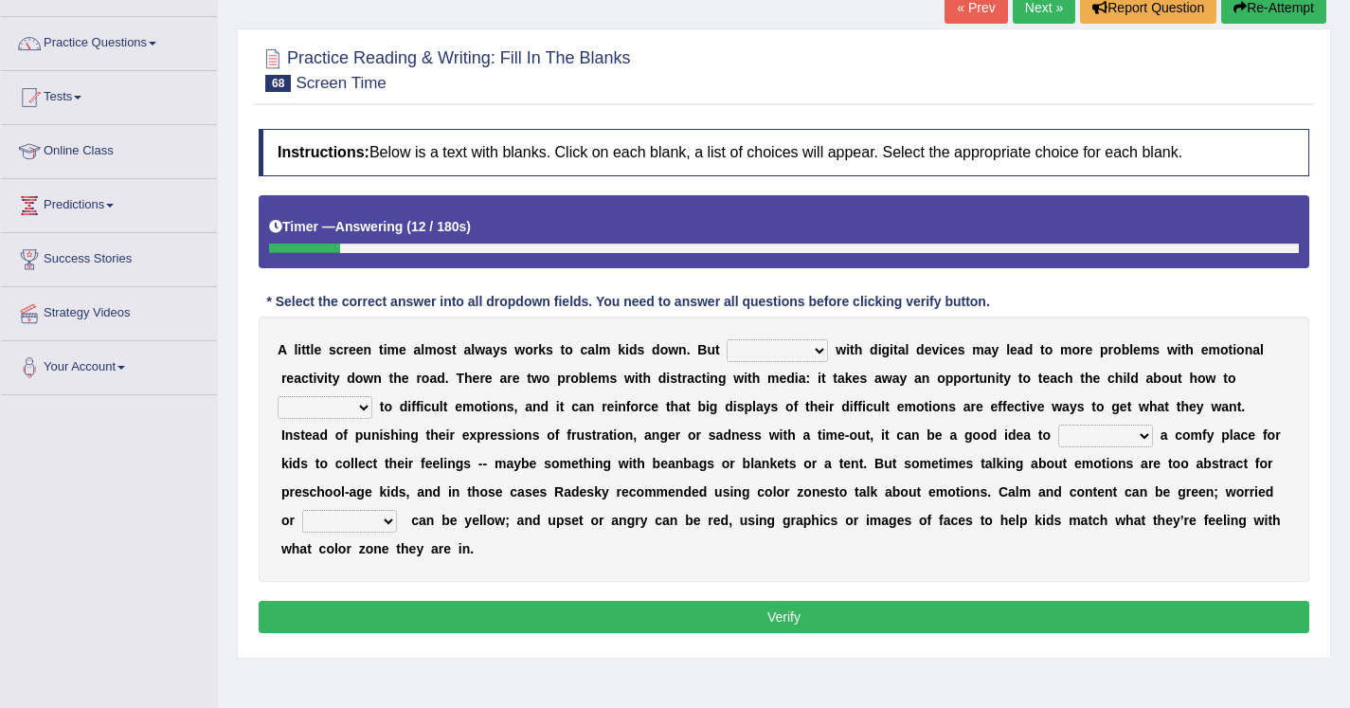
click at [770, 361] on select "consulting reminding suspending soothing" at bounding box center [777, 350] width 101 height 23
click at [335, 409] on select "comfort respond interact dominate" at bounding box center [325, 407] width 95 height 23
select select "respond"
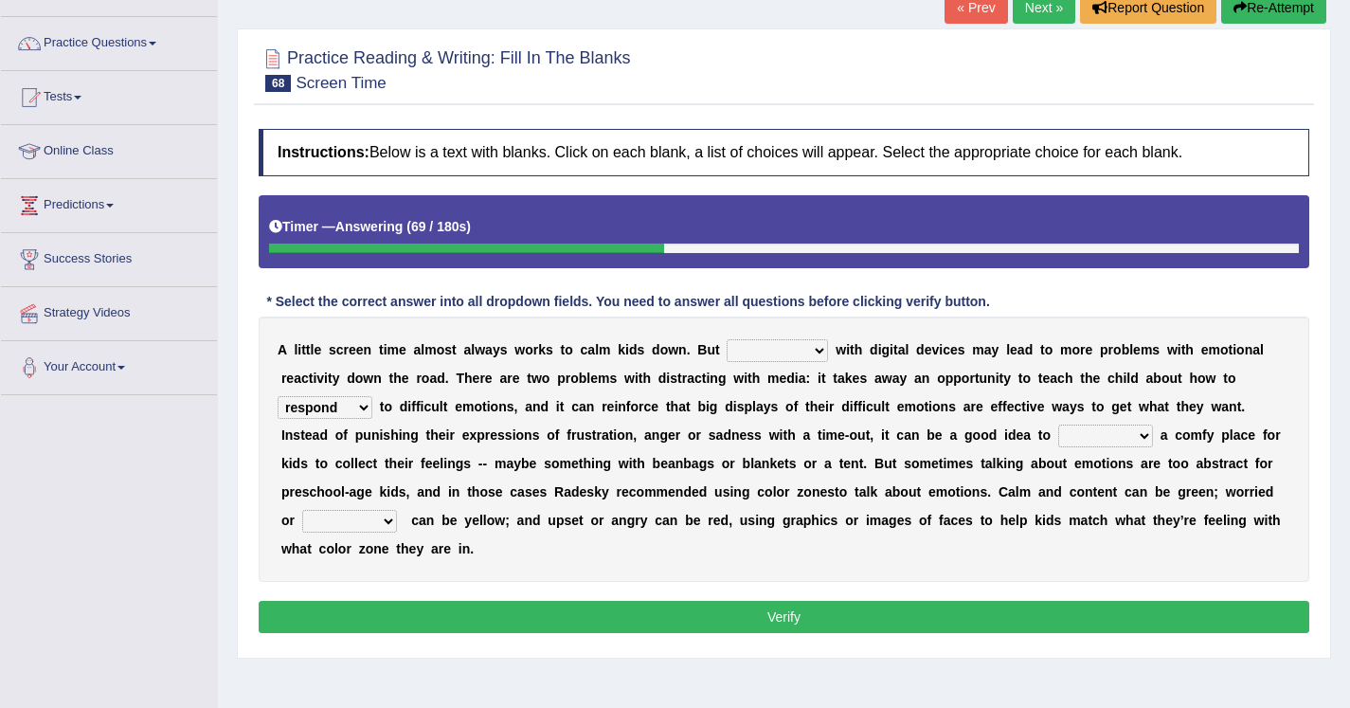
click at [1122, 428] on select "take for set up take into set out" at bounding box center [1106, 436] width 95 height 23
select select "set up"
click at [362, 521] on select "agitated educated agape allocated" at bounding box center [349, 521] width 95 height 23
click at [319, 527] on select "agitated educated agape allocated" at bounding box center [349, 521] width 95 height 23
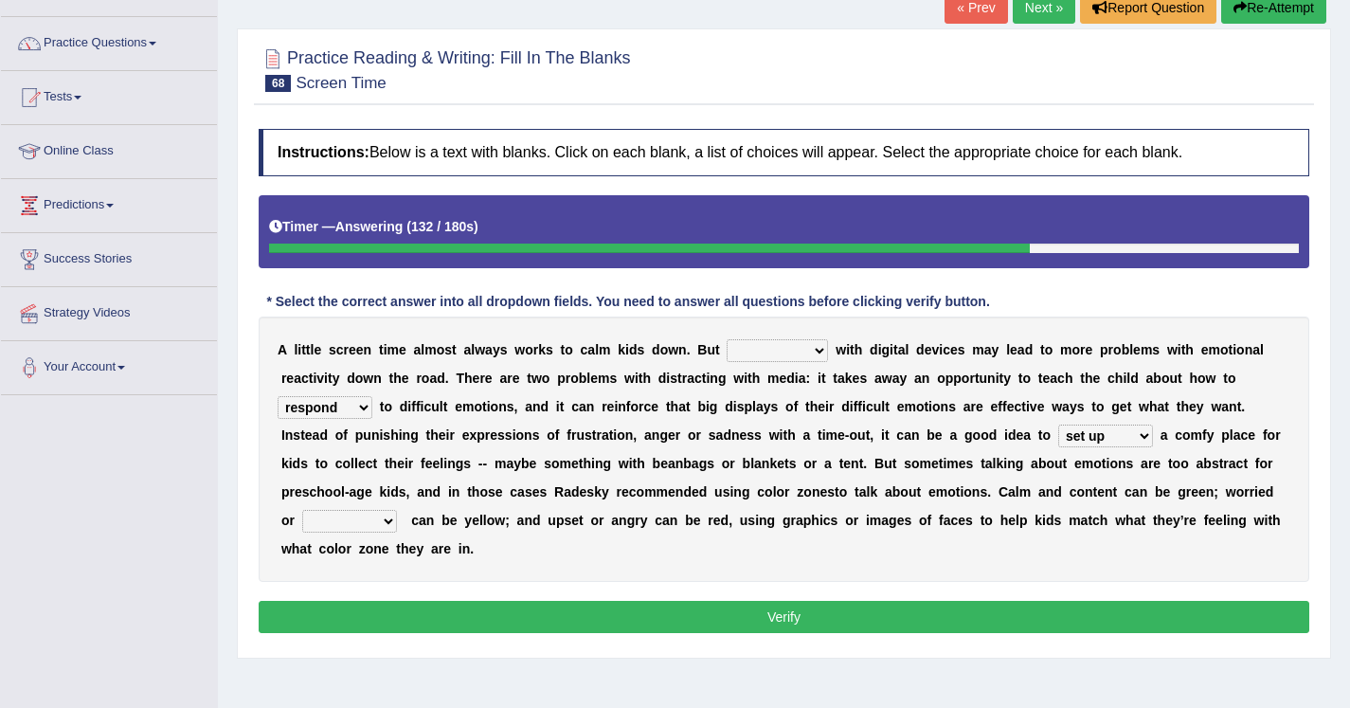
select select "agape"
click at [766, 351] on select "consulting reminding suspending soothing" at bounding box center [777, 350] width 101 height 23
select select "reminding"
click at [801, 602] on button "Verify" at bounding box center [784, 617] width 1051 height 32
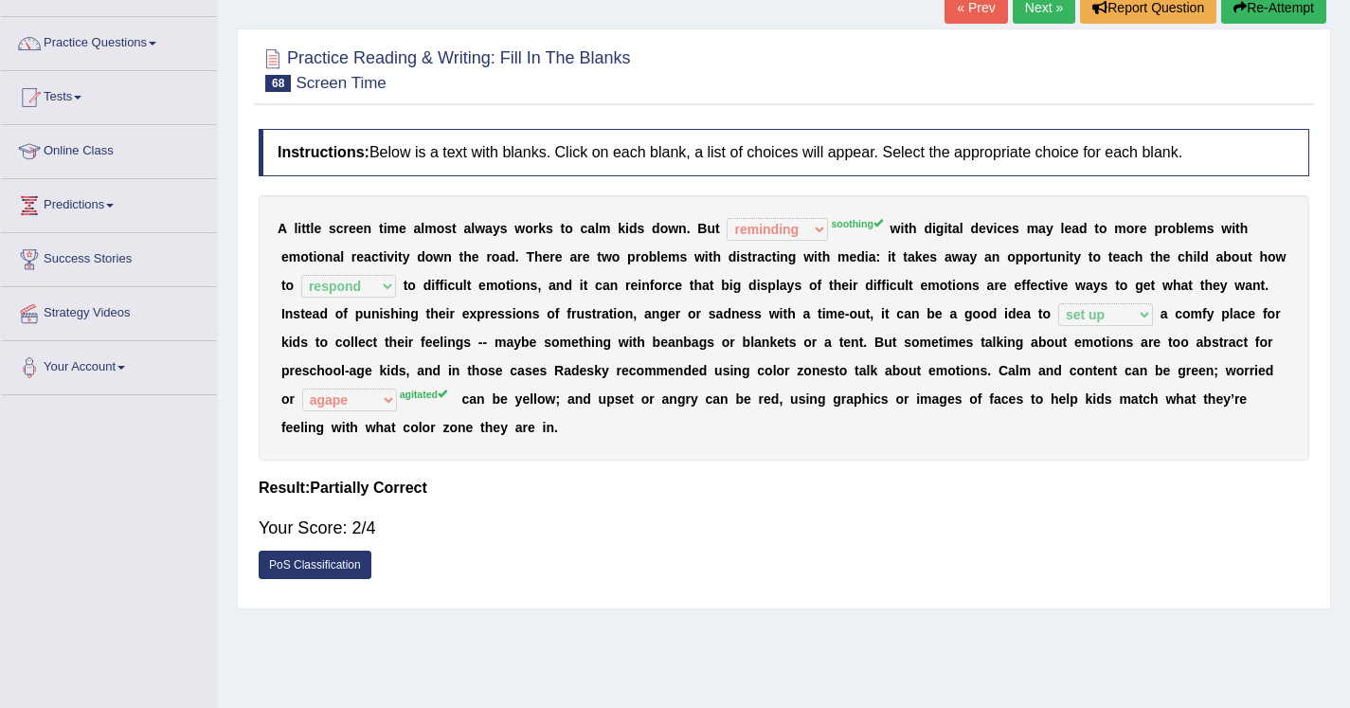
scroll to position [83, 0]
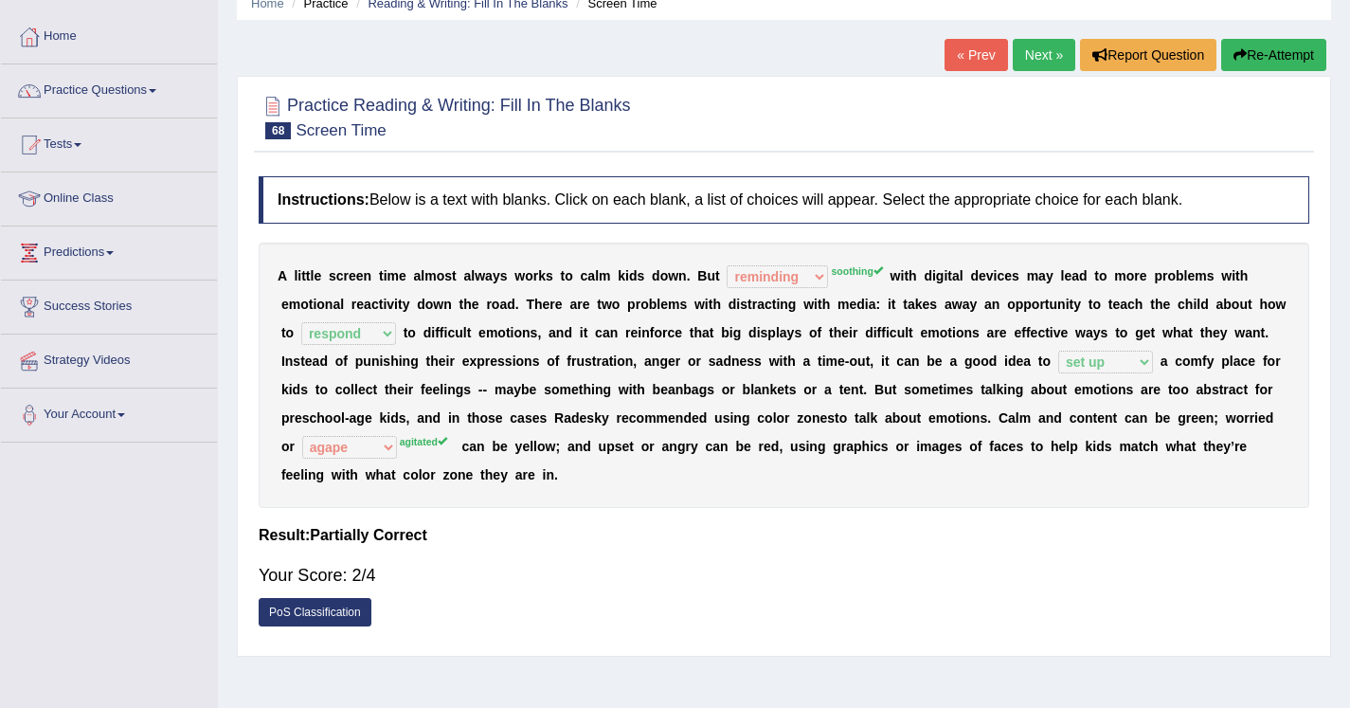
click at [1031, 42] on link "Next »" at bounding box center [1044, 55] width 63 height 32
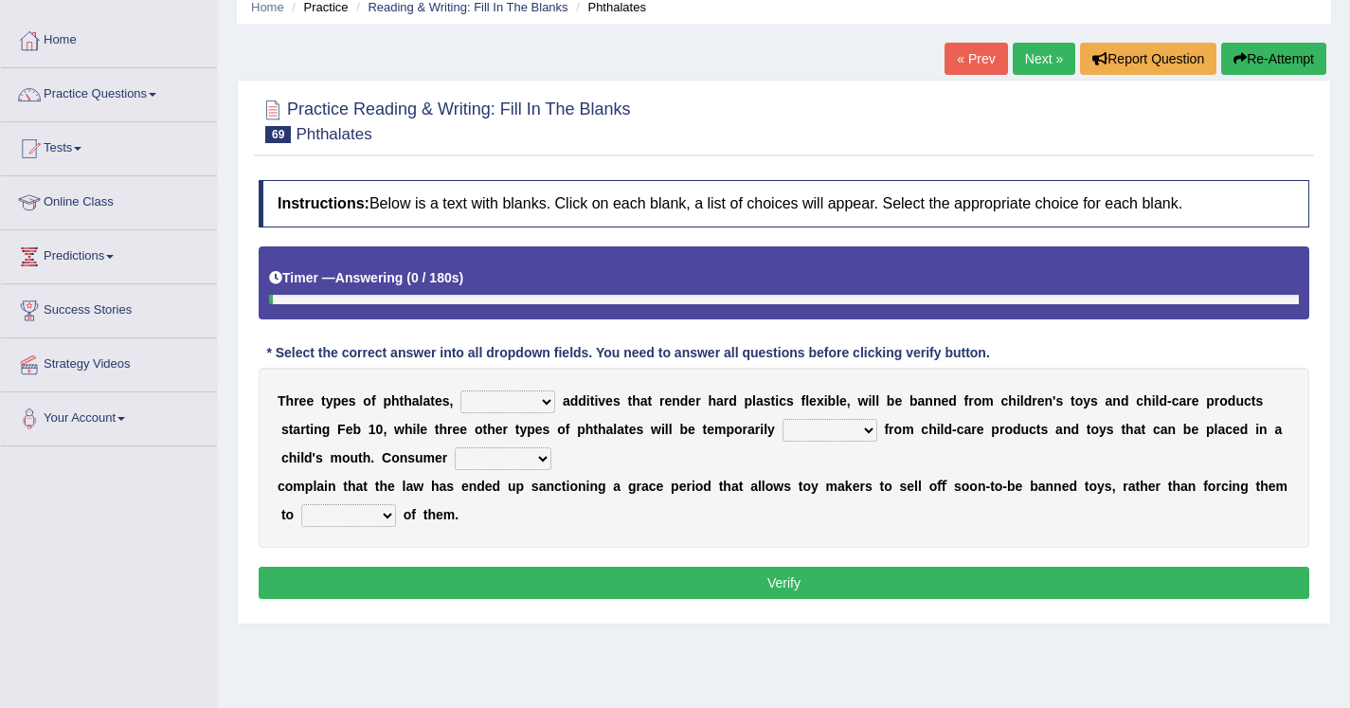
scroll to position [81, 0]
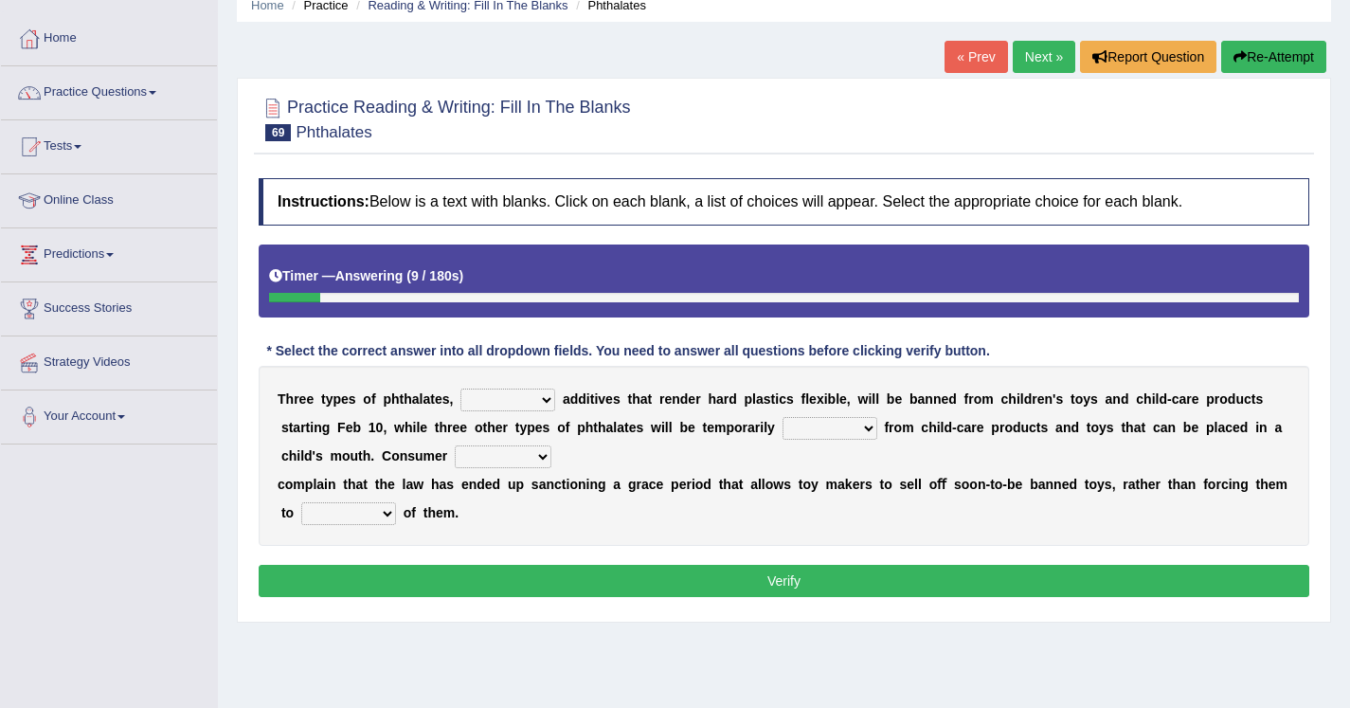
click at [516, 389] on select "nutritional legal expensive chemical" at bounding box center [508, 400] width 95 height 23
select select "chemical"
click at [824, 431] on select "originated collected prohibited examined" at bounding box center [830, 428] width 95 height 23
select select "prohibited"
click at [526, 462] on select "fellows dictators candidates advocates" at bounding box center [503, 456] width 97 height 23
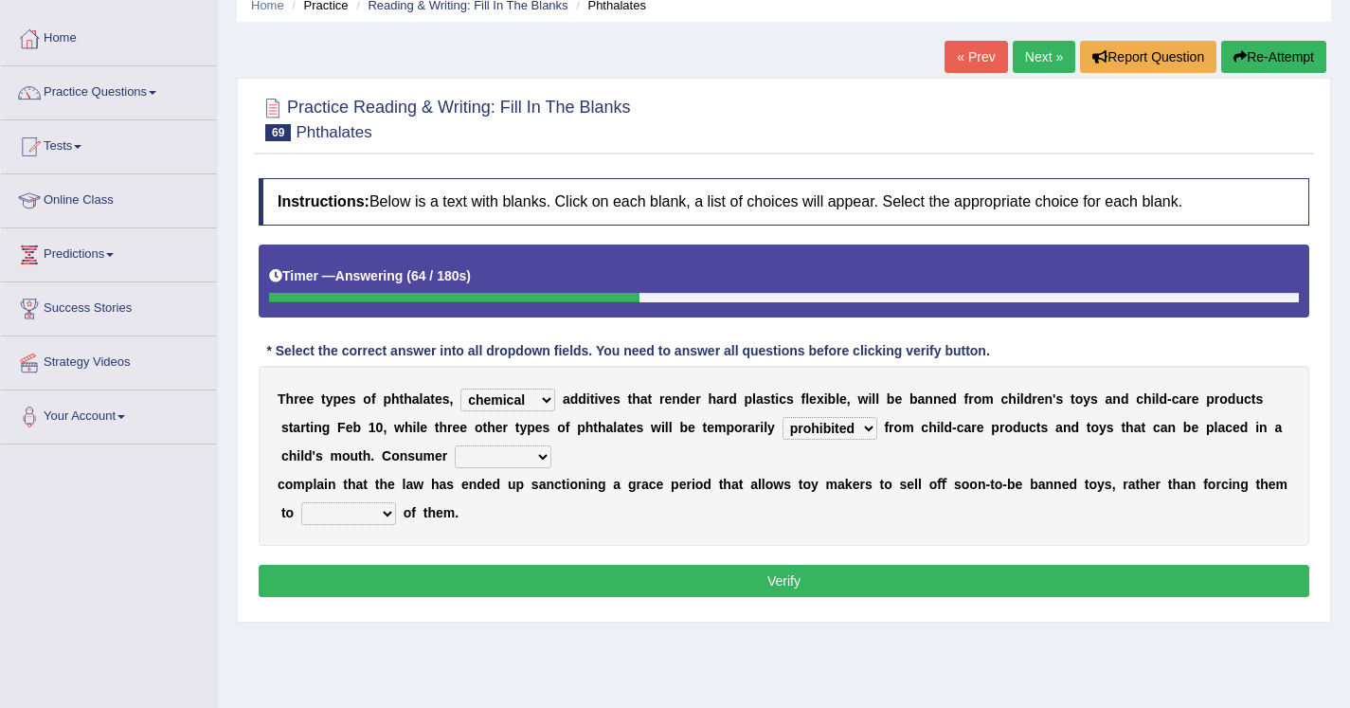
select select "advocates"
click at [373, 520] on select "deal boast deprive dispose" at bounding box center [348, 513] width 95 height 23
select select "dispose"
click at [522, 406] on select "nutritional legal expensive chemical" at bounding box center [508, 400] width 95 height 23
click at [560, 593] on button "Verify" at bounding box center [784, 581] width 1051 height 32
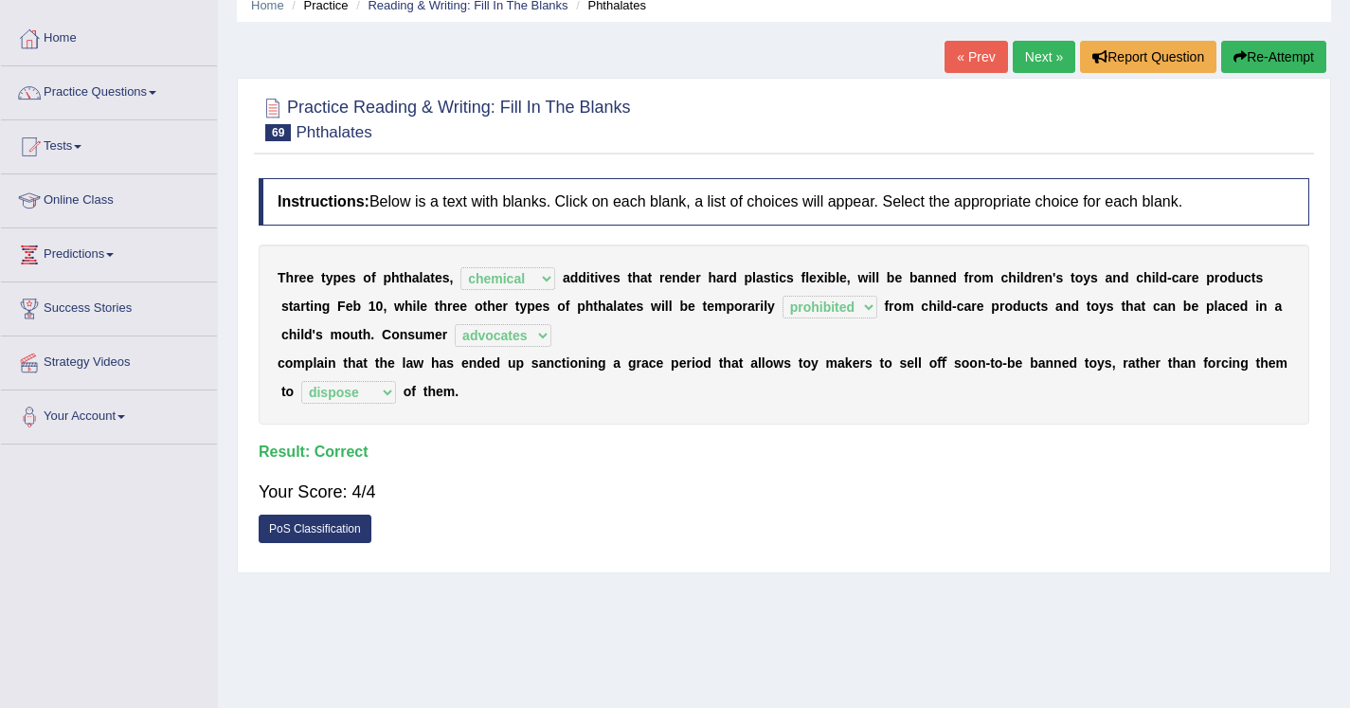
click at [295, 533] on link "PoS Classification" at bounding box center [315, 529] width 113 height 28
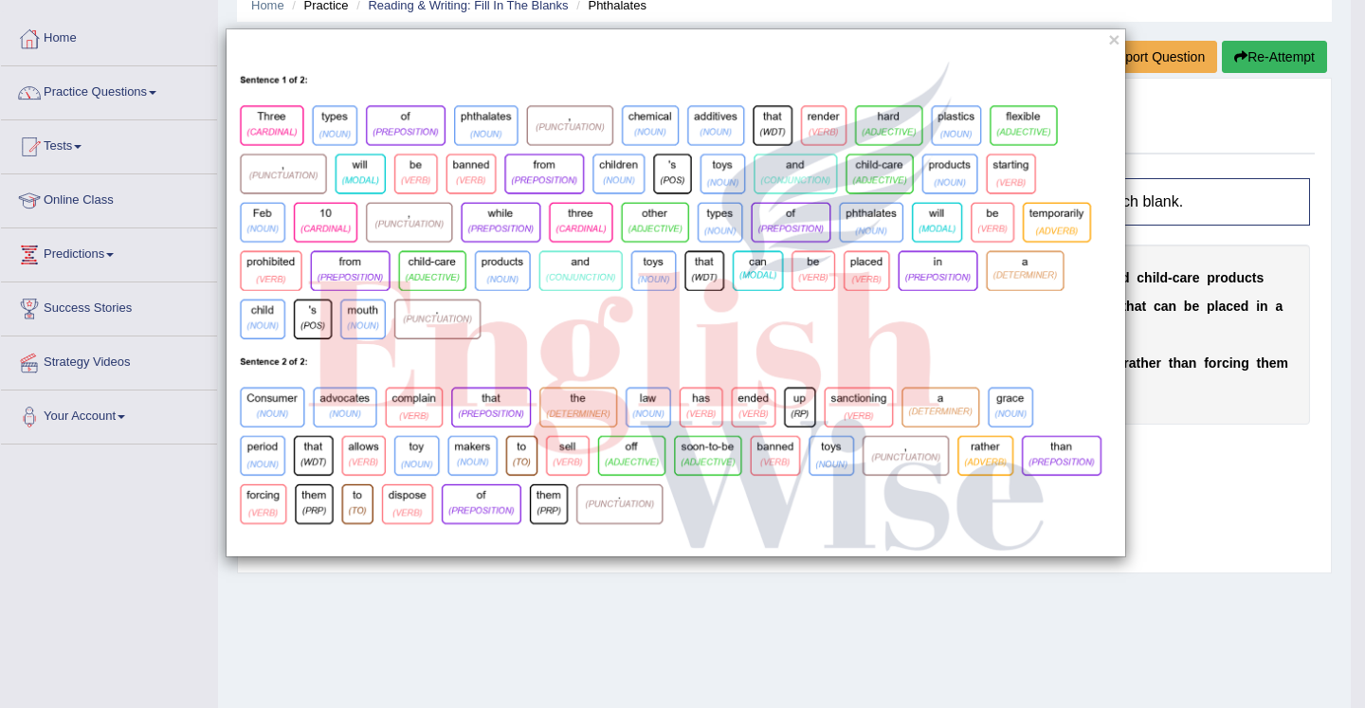
click at [280, 133] on img at bounding box center [675, 305] width 898 height 502
click at [1118, 40] on button "×" at bounding box center [1113, 39] width 11 height 20
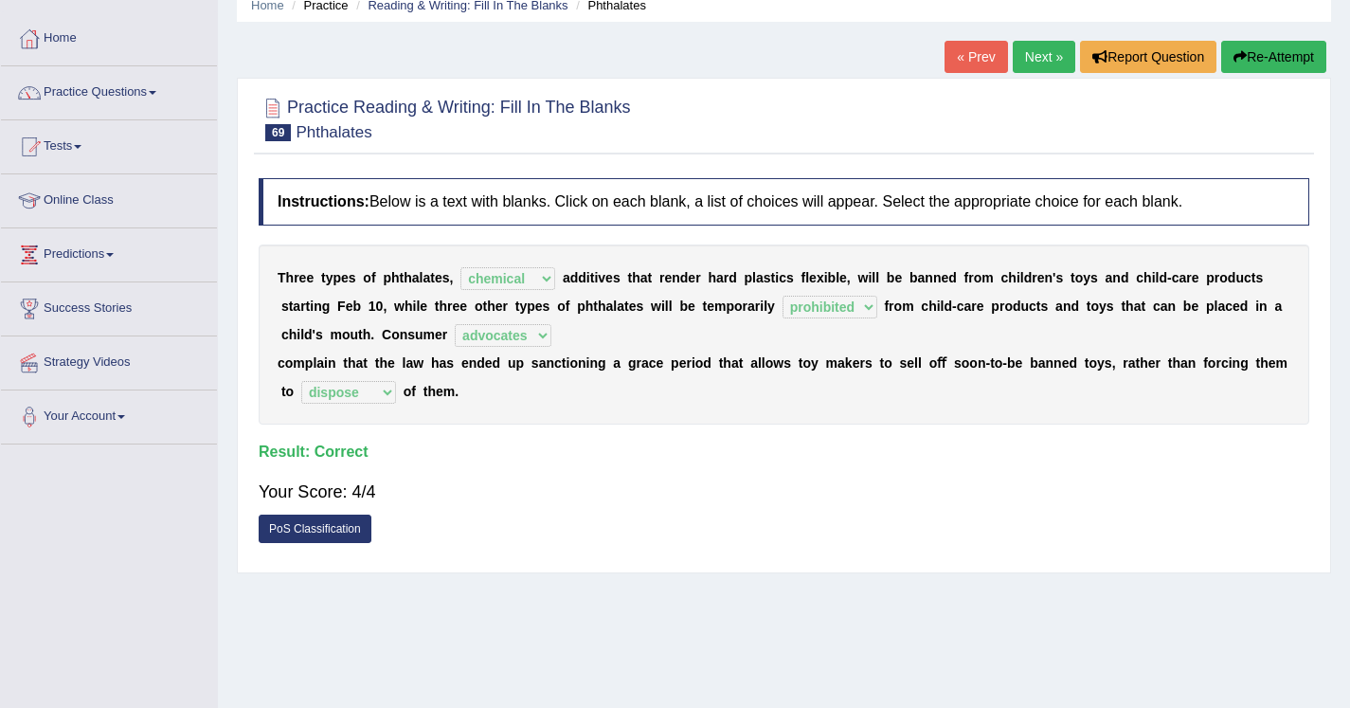
click at [1014, 55] on link "Next »" at bounding box center [1044, 57] width 63 height 32
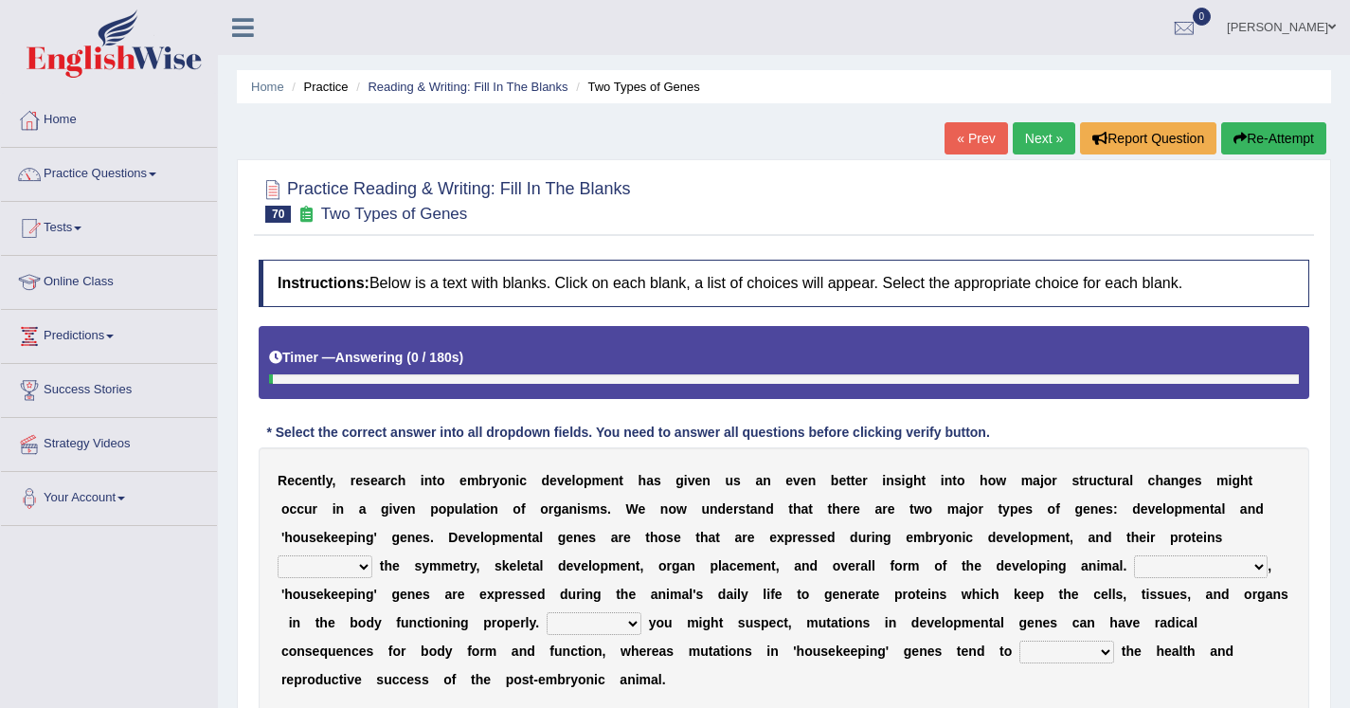
scroll to position [112, 0]
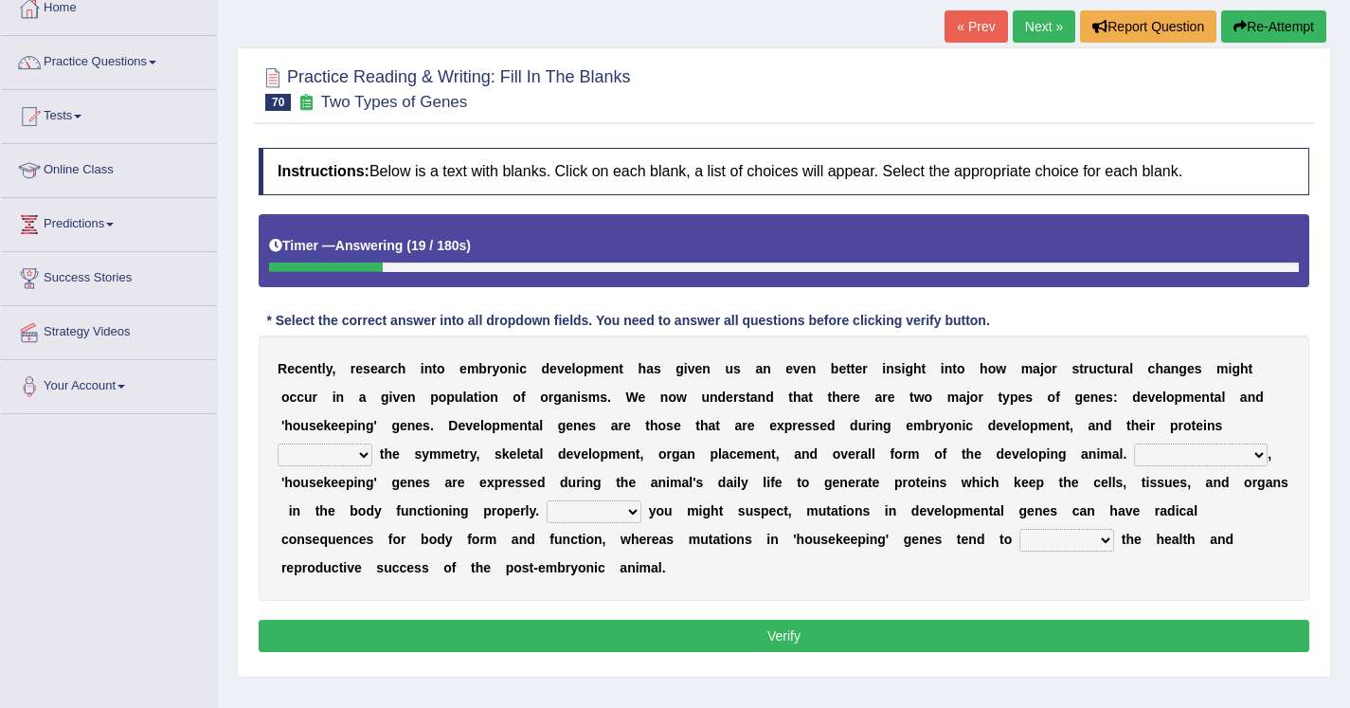
click at [313, 450] on select "push control hold elevate" at bounding box center [325, 454] width 95 height 23
select select "control"
click at [311, 458] on select "push control hold elevate" at bounding box center [325, 454] width 95 height 23
click at [1181, 456] on select "Correspondingly Inclusively Conversely In contrast" at bounding box center [1201, 454] width 134 height 23
click at [1153, 459] on select "Correspondingly Inclusively Conversely In contrast" at bounding box center [1201, 454] width 134 height 23
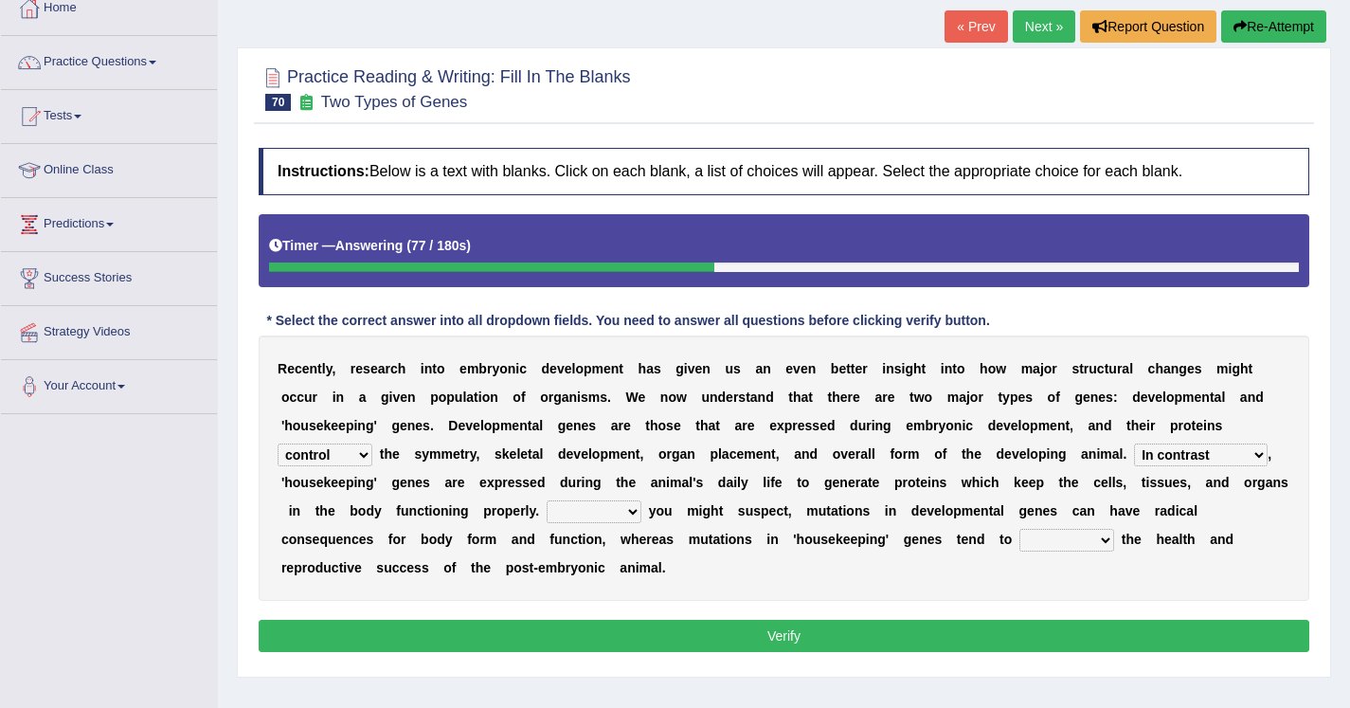
select select "Conversely"
click at [608, 516] on select "For As With Within" at bounding box center [594, 511] width 95 height 23
select select "As"
click at [1038, 541] on select "affect effect interrupt defect" at bounding box center [1067, 540] width 95 height 23
select select "affect"
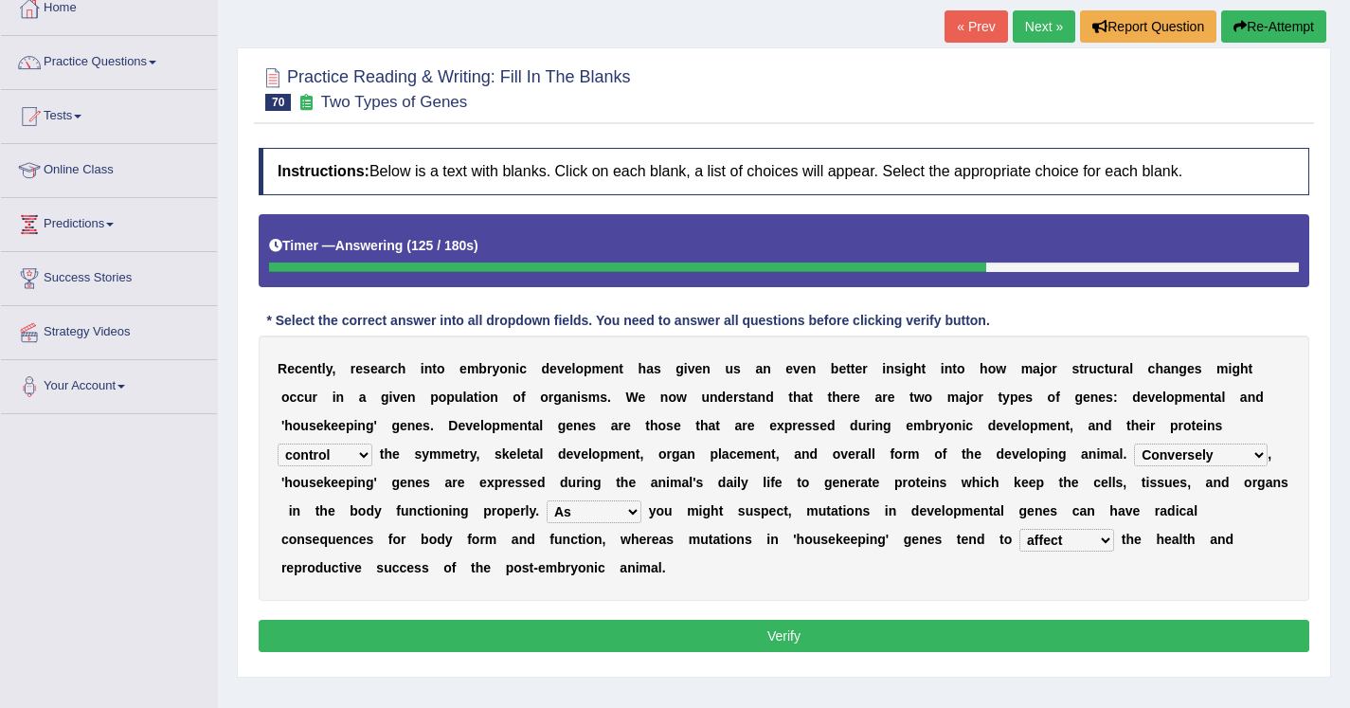
click at [305, 460] on select "push control hold elevate" at bounding box center [325, 454] width 95 height 23
select select "elevate"
click at [465, 631] on button "Verify" at bounding box center [784, 636] width 1051 height 32
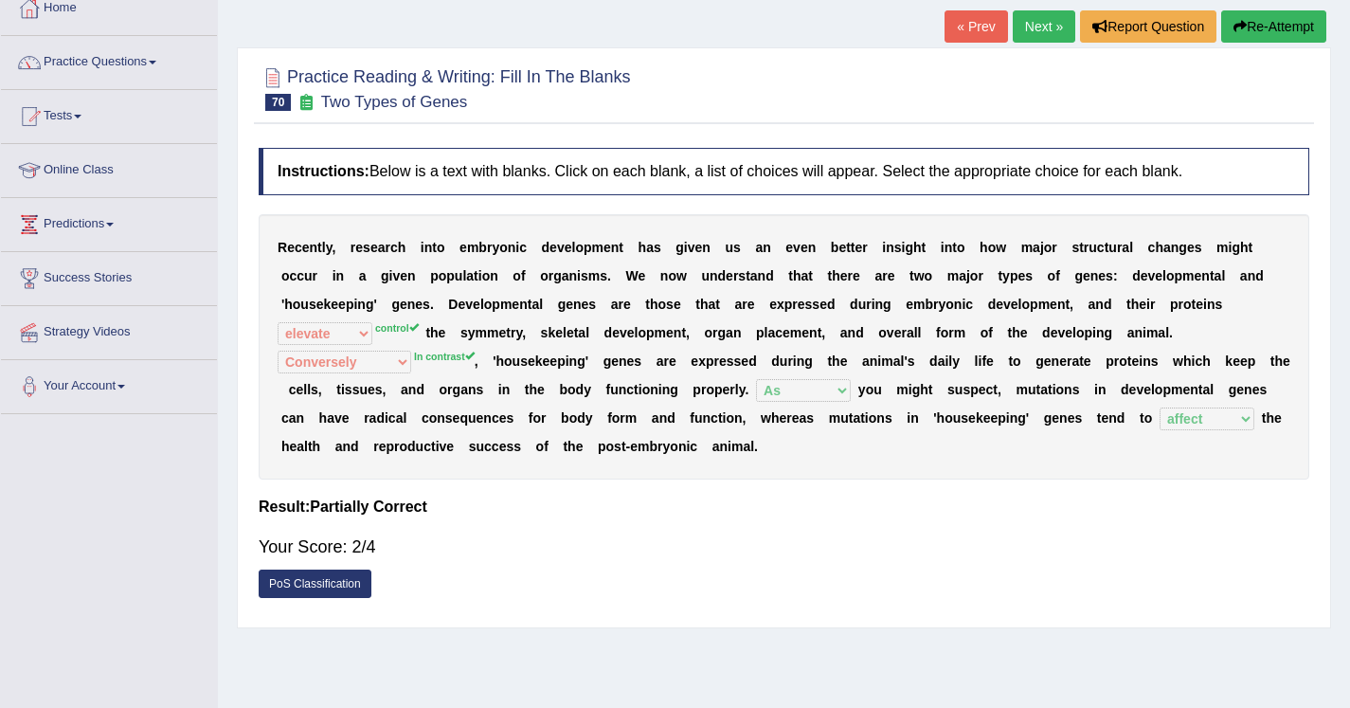
click at [1017, 34] on link "Next »" at bounding box center [1044, 26] width 63 height 32
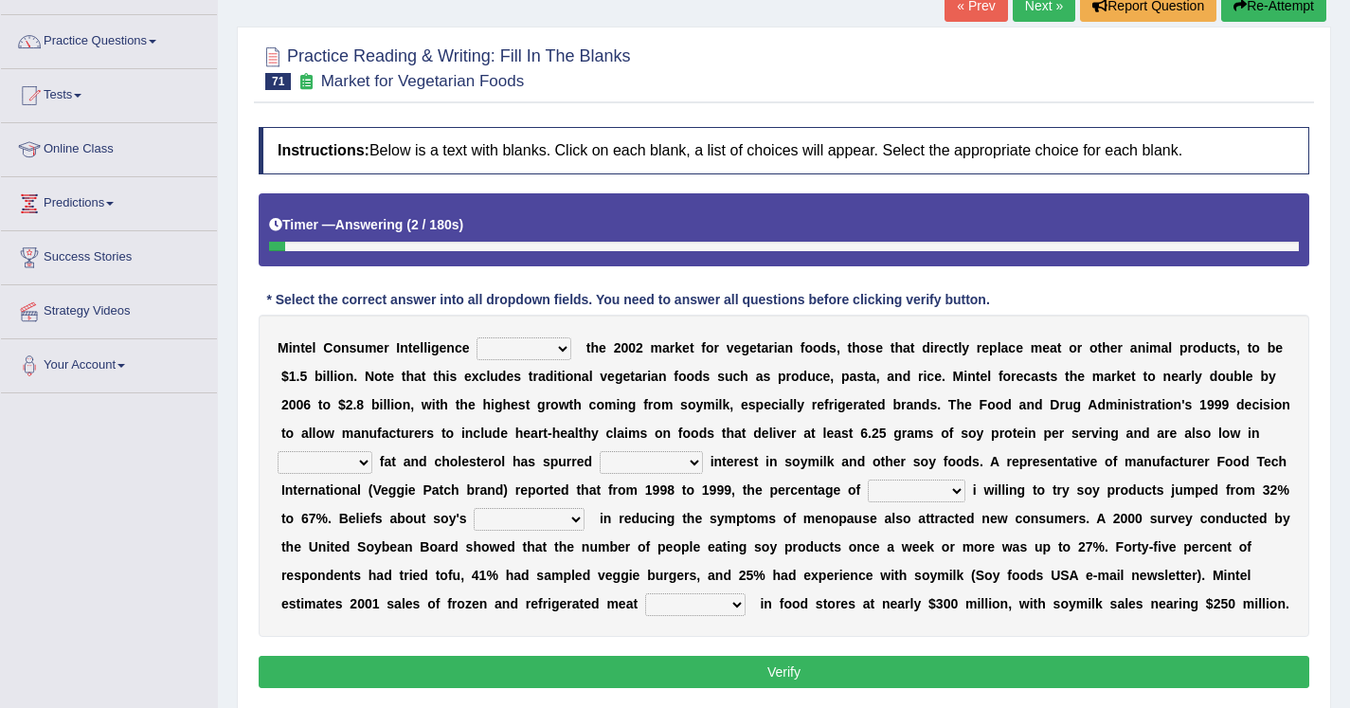
scroll to position [185, 0]
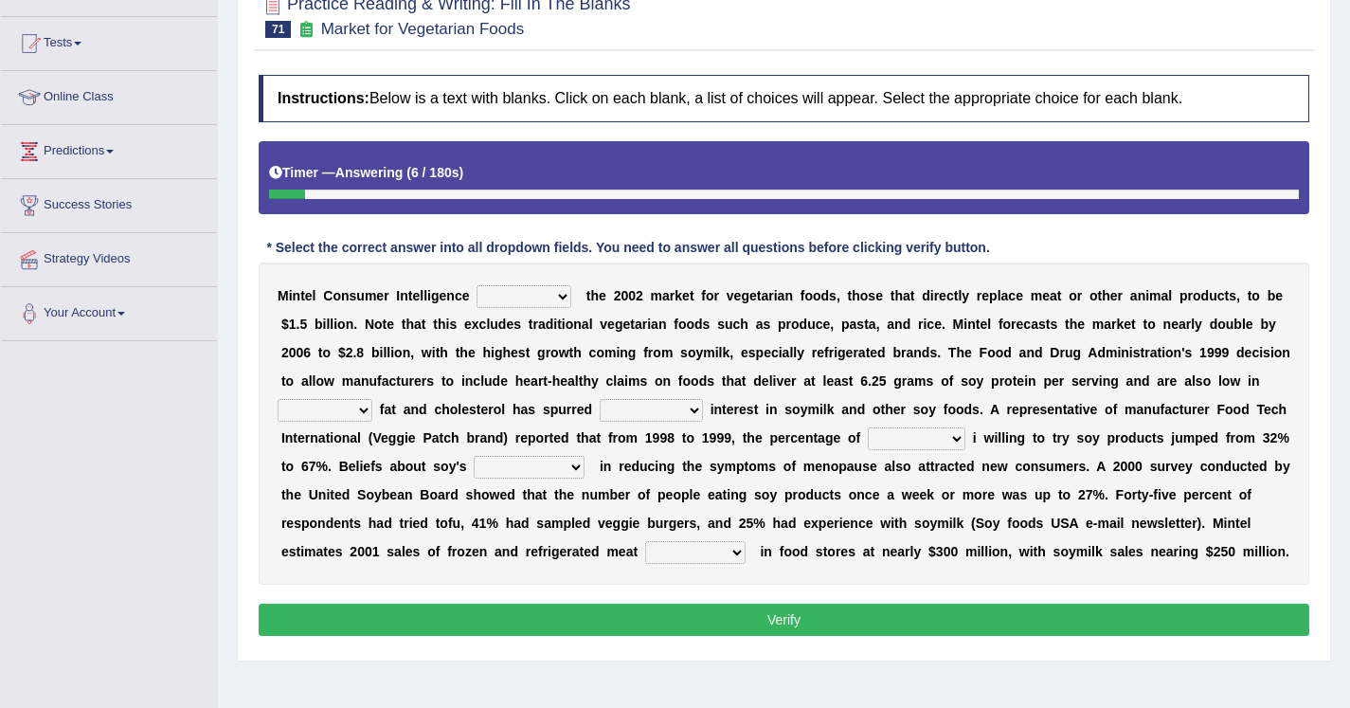
click at [544, 299] on select "deals fulfills creates estimates" at bounding box center [524, 296] width 95 height 23
select select "estimates"
click at [332, 404] on select "saturated solid acid liquid" at bounding box center [325, 410] width 95 height 23
select select "saturated"
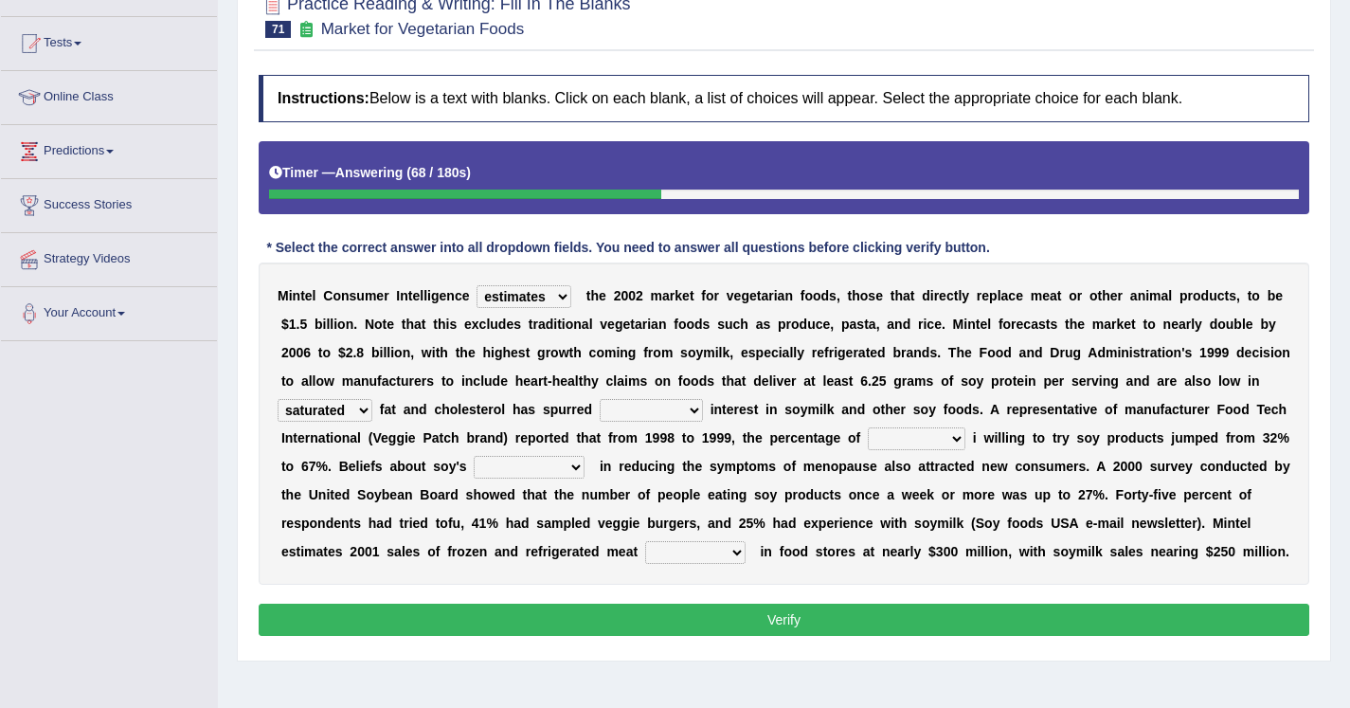
click at [623, 413] on select "good big tremendous extreme" at bounding box center [651, 410] width 103 height 23
click at [636, 411] on select "good big tremendous extreme" at bounding box center [651, 410] width 103 height 23
select select "tremendous"
click at [896, 446] on select "guests consumers customers clients" at bounding box center [917, 438] width 98 height 23
select select "consumers"
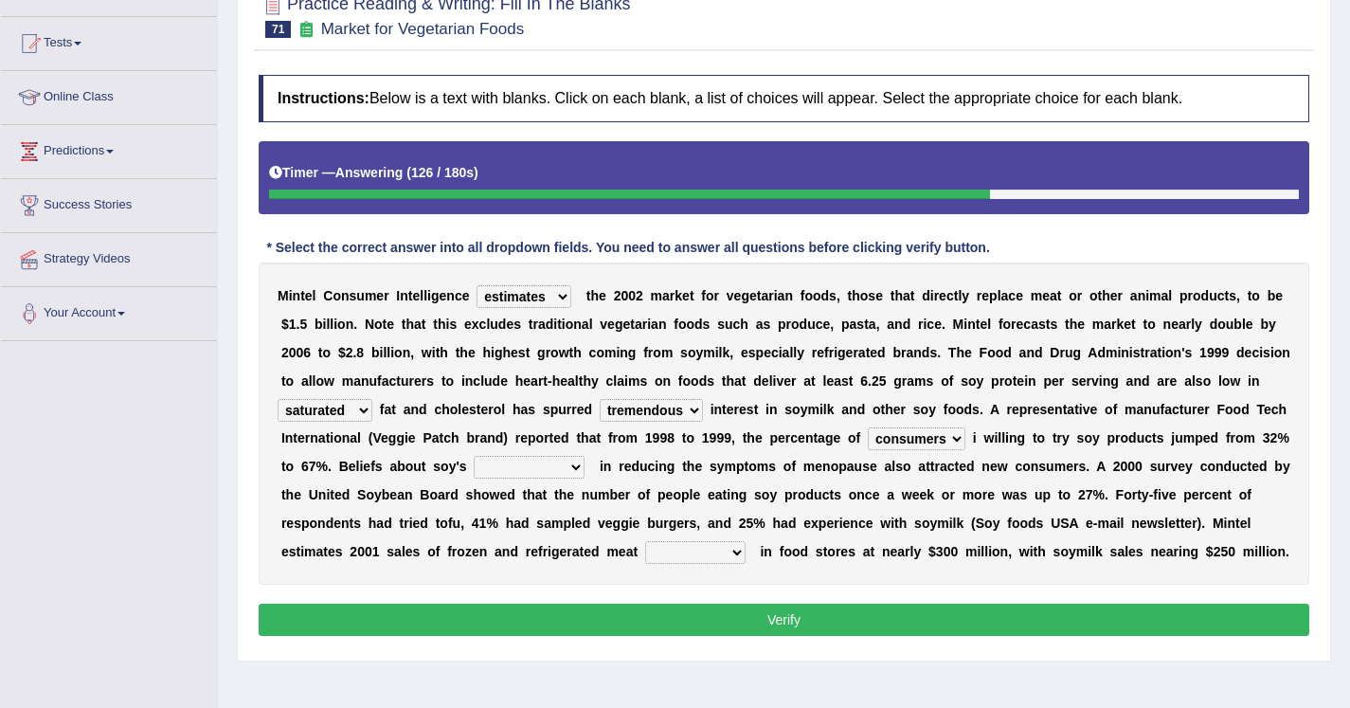
click at [527, 470] on select "effectiveness timeliness efficiency goodness" at bounding box center [529, 467] width 111 height 23
select select "effectiveness"
click at [715, 551] on select "foods choices staffs alternatives" at bounding box center [695, 552] width 100 height 23
click at [714, 555] on select "foods choices staffs alternatives" at bounding box center [695, 552] width 100 height 23
select select "choices"
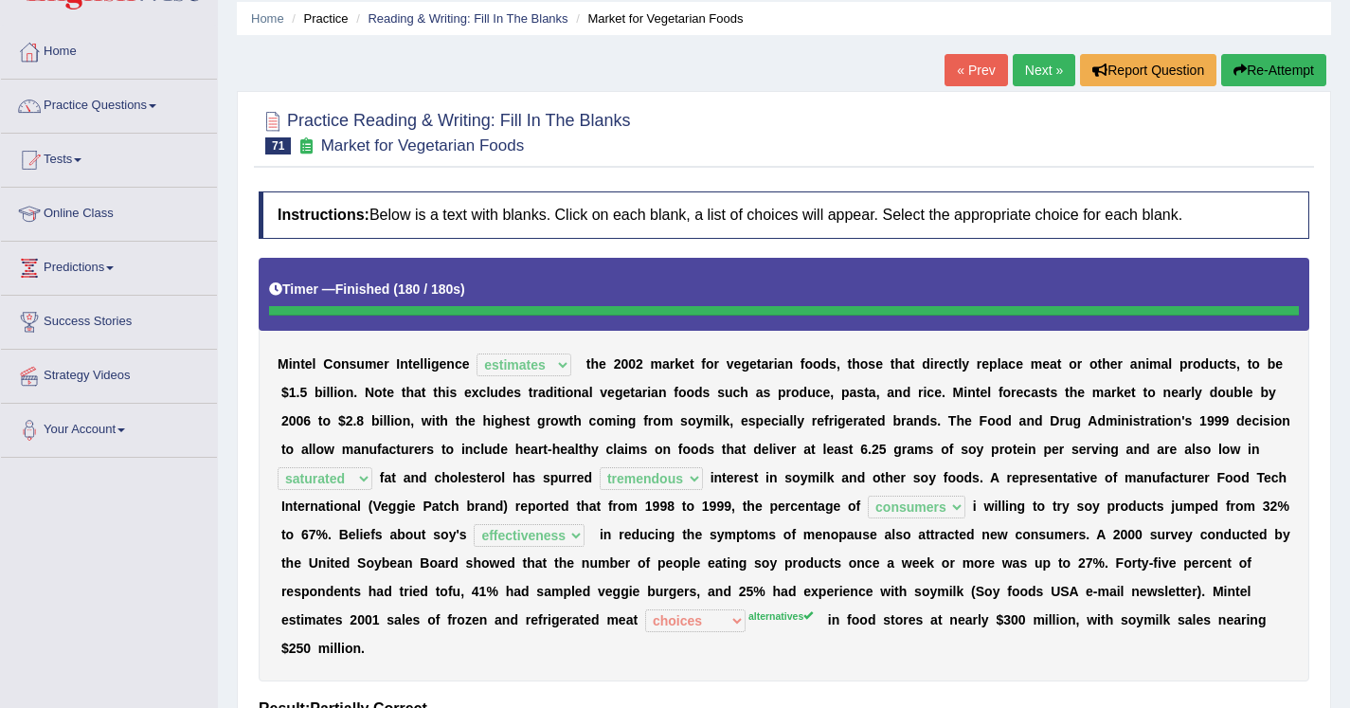
scroll to position [51, 0]
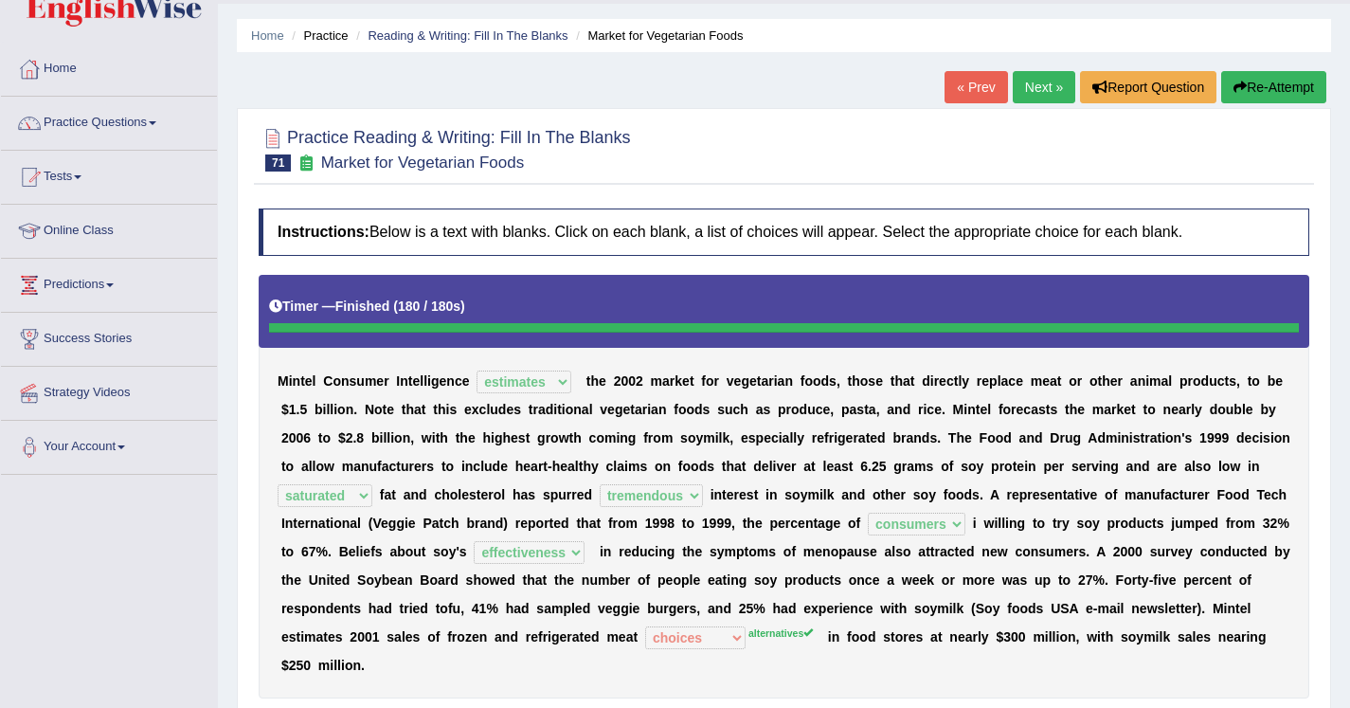
click at [1023, 85] on link "Next »" at bounding box center [1044, 87] width 63 height 32
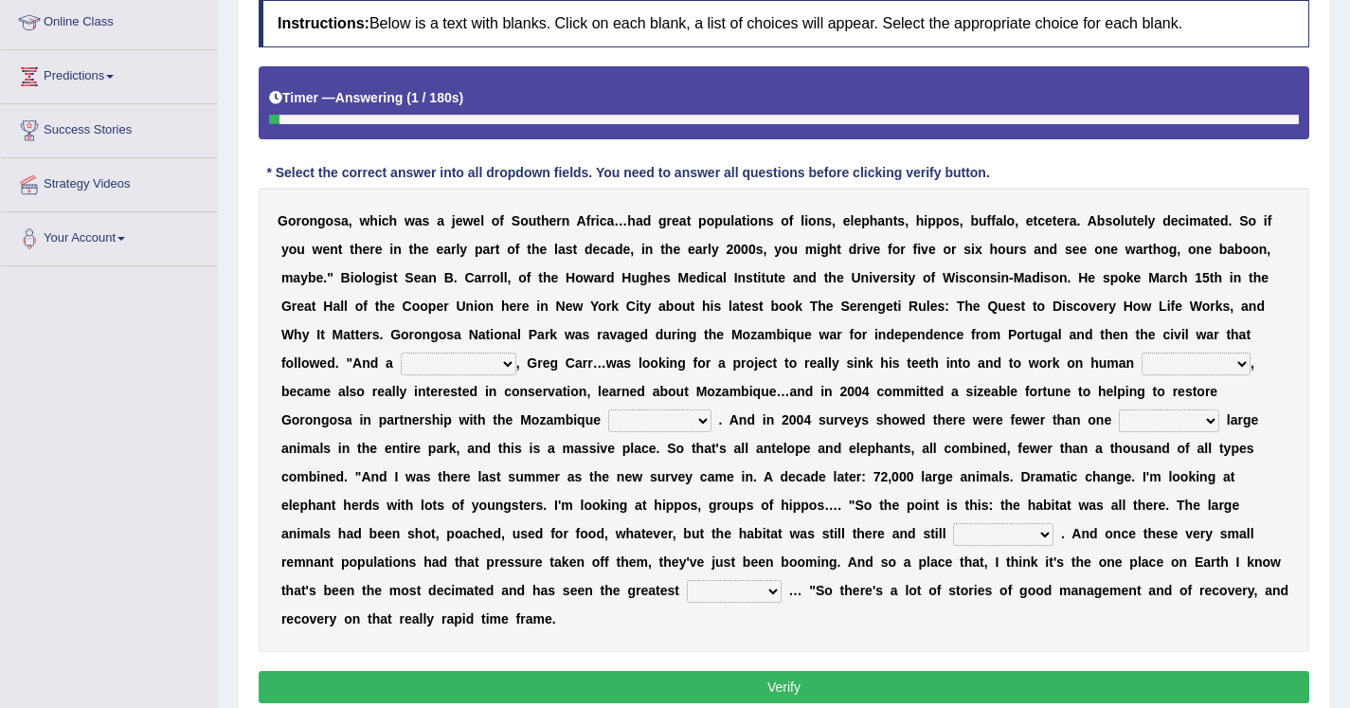
scroll to position [293, 0]
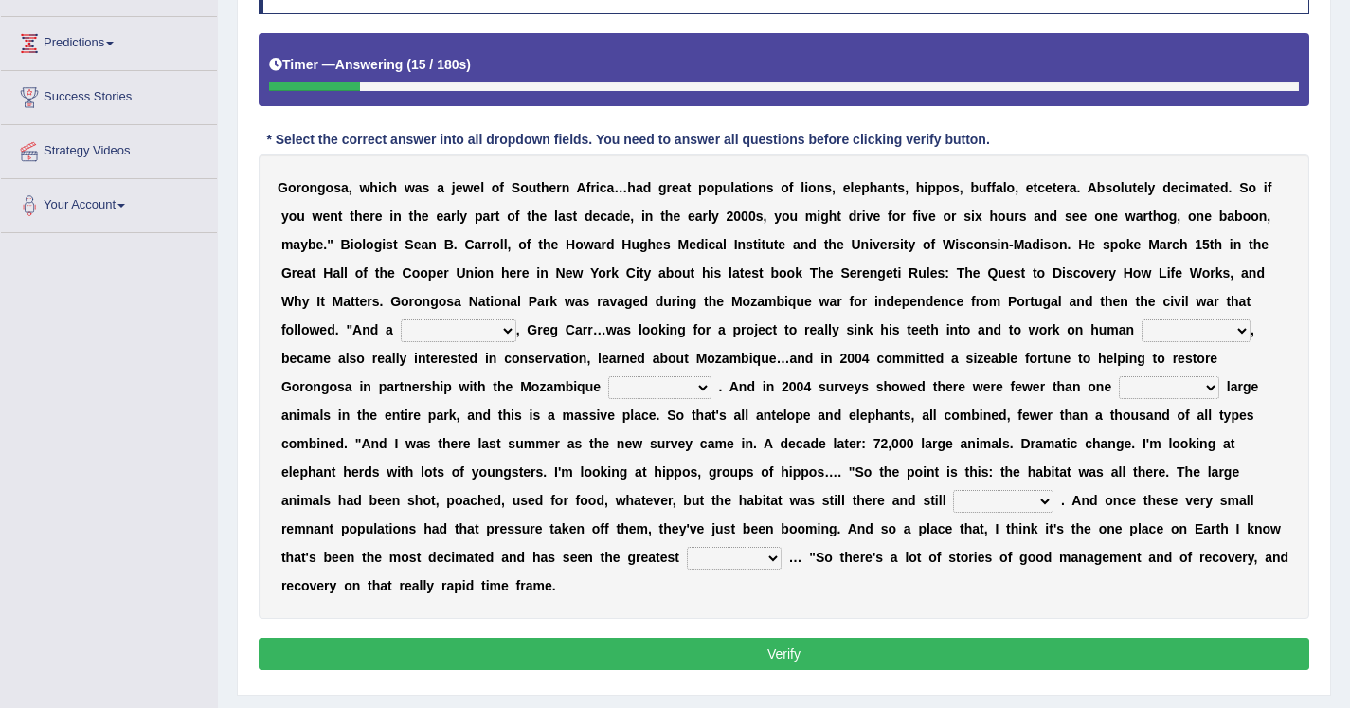
click at [449, 332] on select "passion solstice ballast philanthropist" at bounding box center [459, 330] width 116 height 23
click at [439, 332] on select "passion solstice ballast philanthropist" at bounding box center [459, 330] width 116 height 23
select select "philanthropist"
click at [1185, 327] on select "negligence prevalence development malevolence" at bounding box center [1196, 330] width 109 height 23
select select "prevalence"
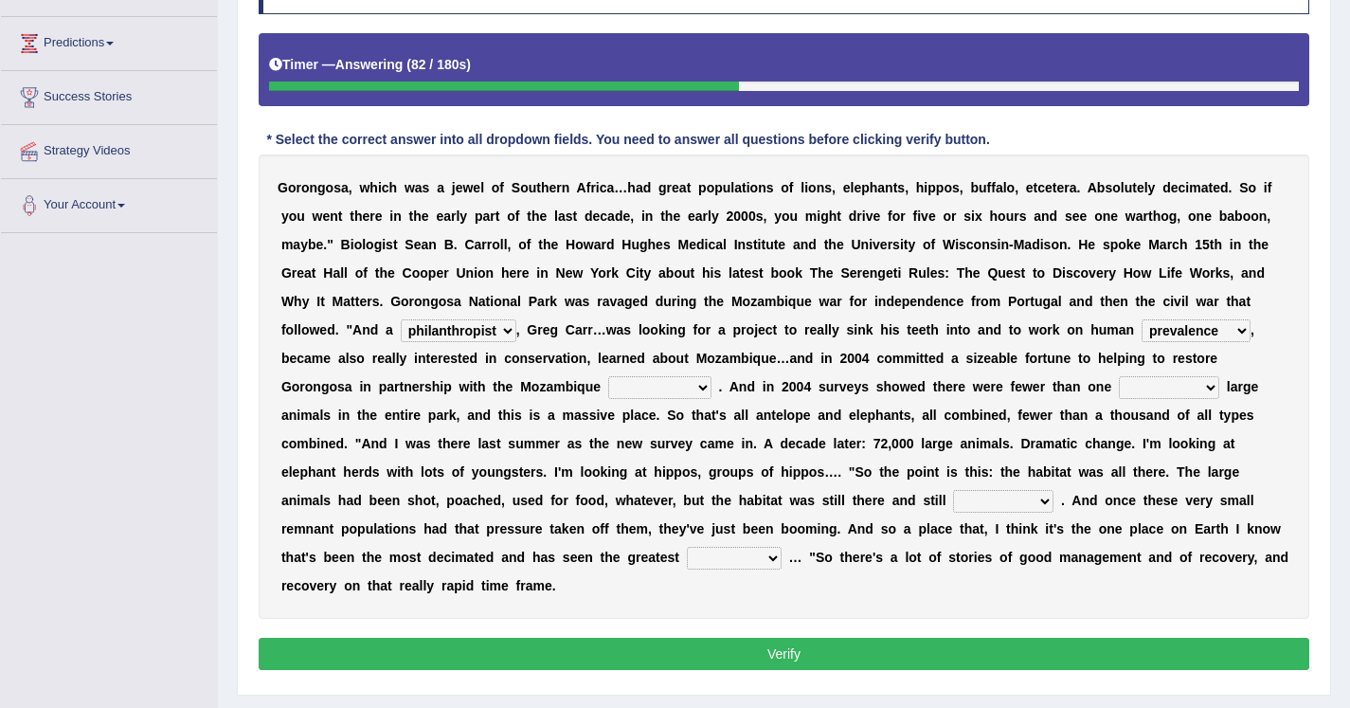
click at [667, 378] on select "parliament semanticist government journalist" at bounding box center [659, 387] width 103 height 23
select select "government"
click at [1147, 392] on select "deflowered embowered roundest thousand" at bounding box center [1169, 387] width 100 height 23
select select "embowered"
click at [962, 502] on select "assertive incidental compulsive productive" at bounding box center [1003, 501] width 100 height 23
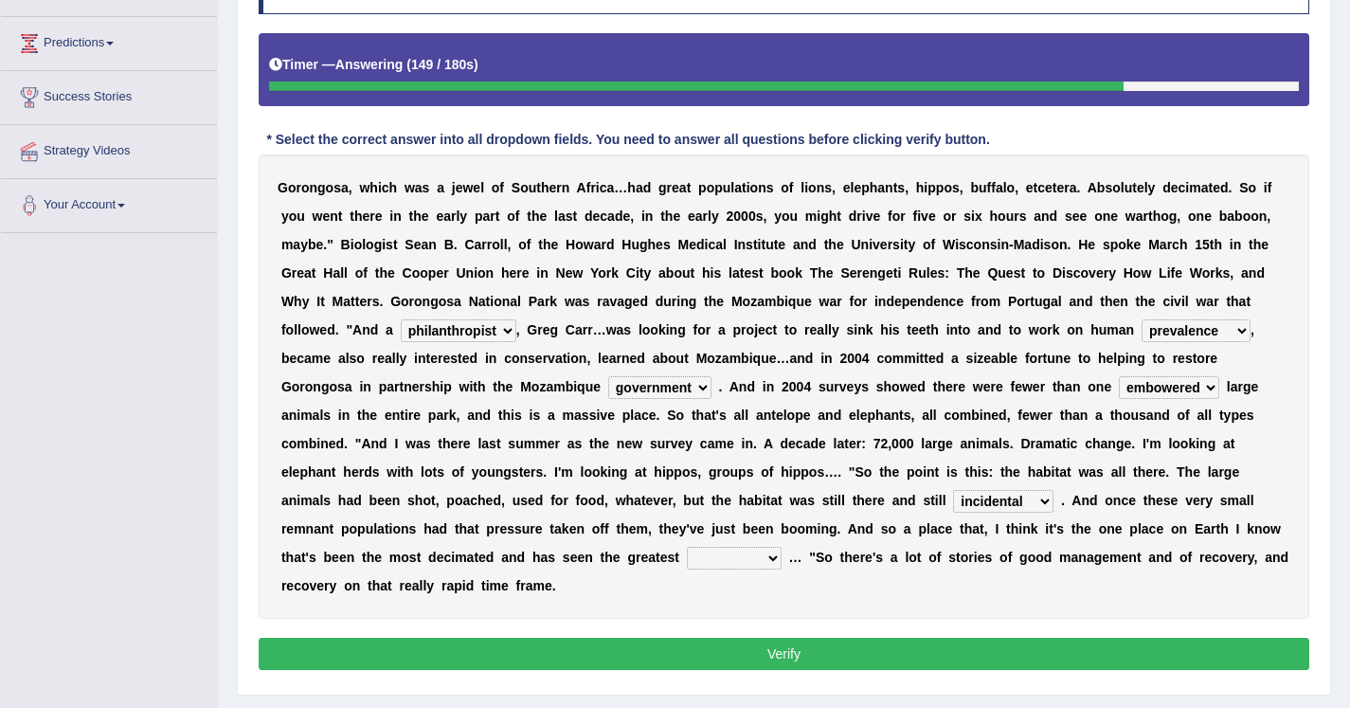
click at [995, 510] on select "assertive incidental compulsive productive" at bounding box center [1003, 501] width 100 height 23
select select "productive"
click at [720, 553] on select "recovery efficacy golly stumpy" at bounding box center [734, 558] width 95 height 23
select select "recovery"
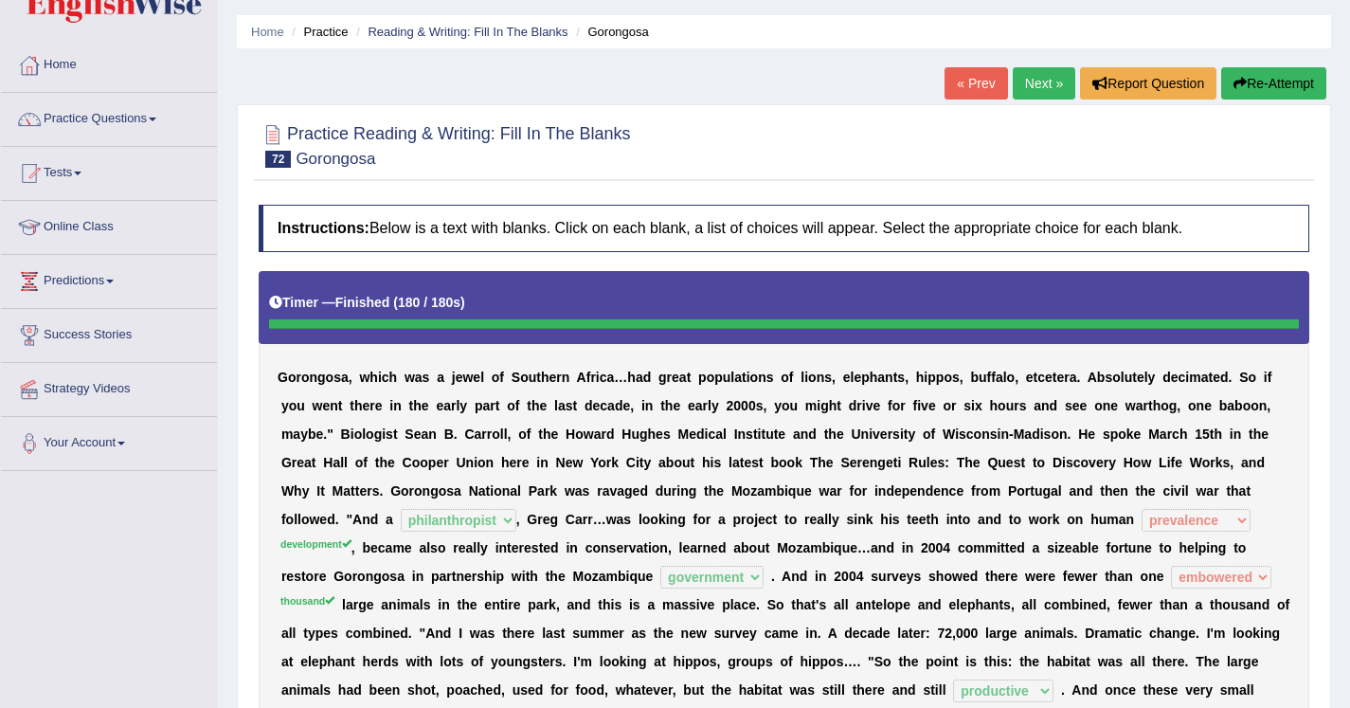
scroll to position [56, 0]
click at [1033, 72] on link "Next »" at bounding box center [1044, 82] width 63 height 32
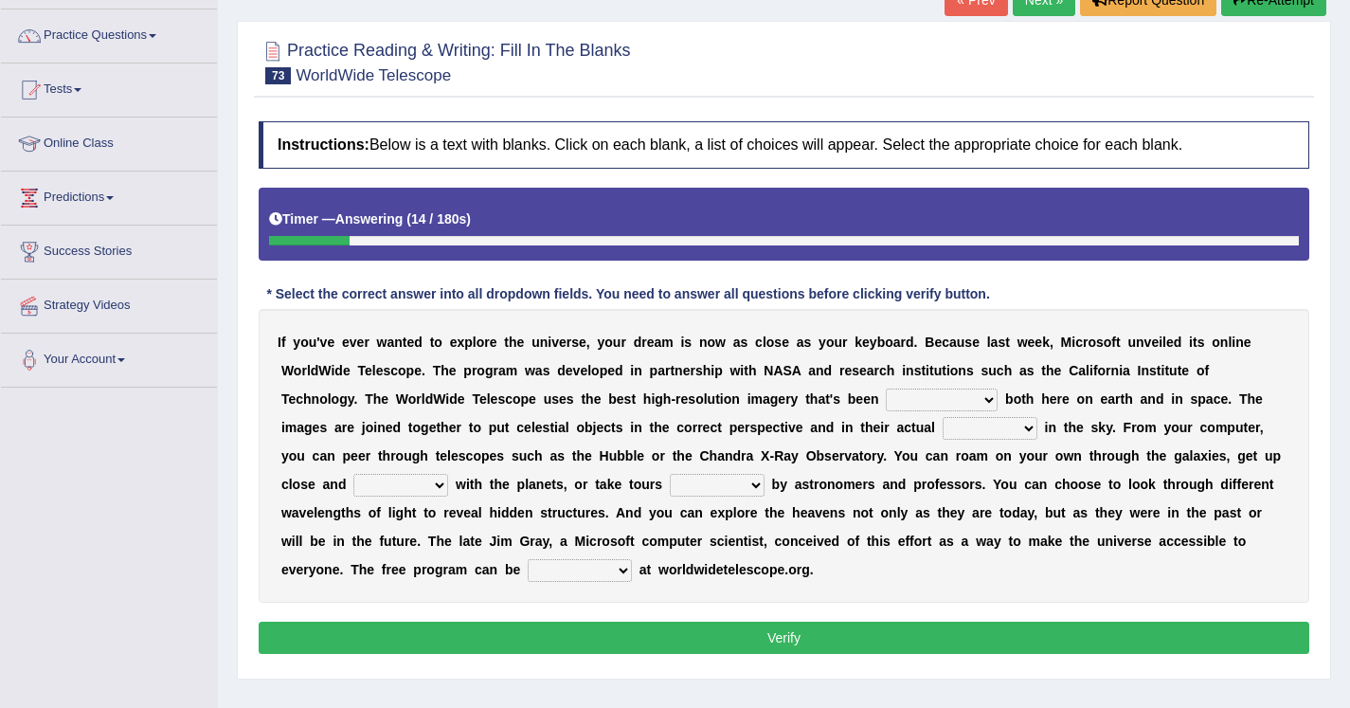
scroll to position [204, 0]
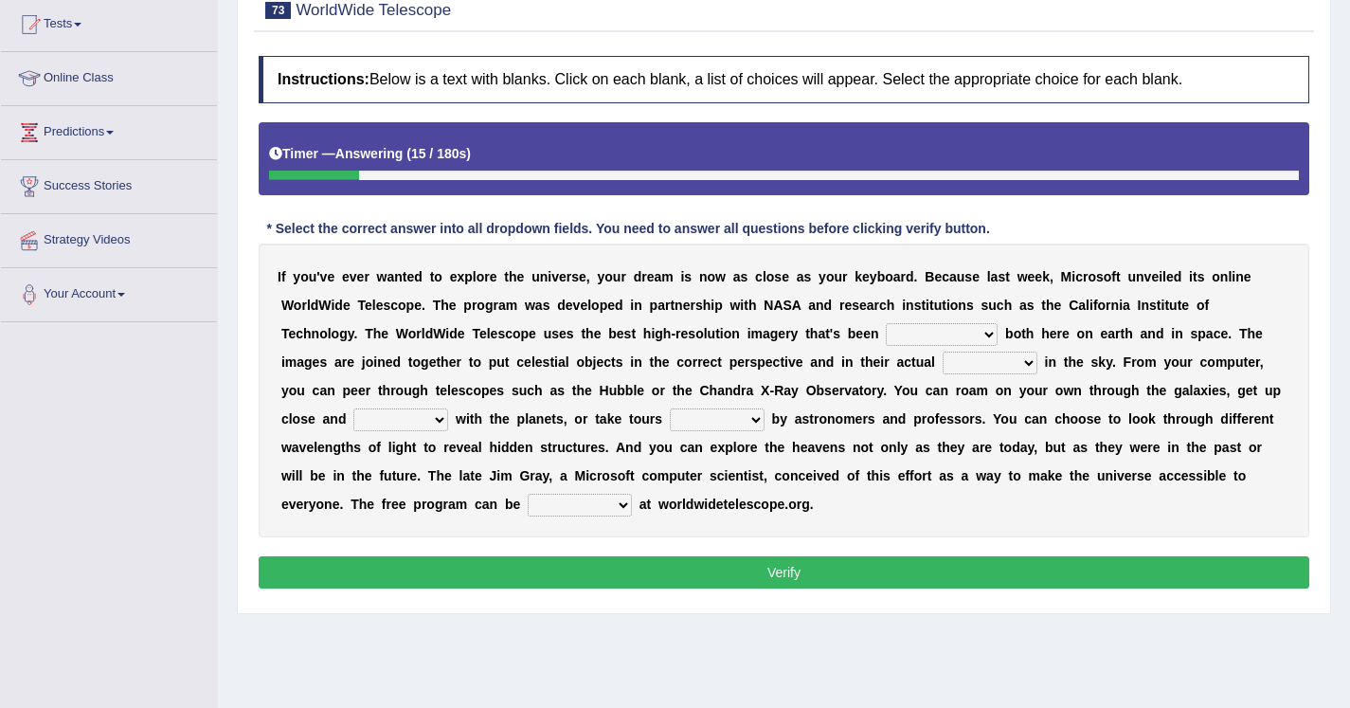
click at [886, 323] on select "degraded ascended remonstrated generated" at bounding box center [942, 334] width 112 height 23
select select "generated"
click at [886, 339] on select "degraded ascended remonstrated generated" at bounding box center [942, 334] width 112 height 23
click at [943, 366] on select "aspects parts conditions positions" at bounding box center [990, 363] width 95 height 23
click at [943, 353] on select "aspects parts conditions positions" at bounding box center [990, 363] width 95 height 23
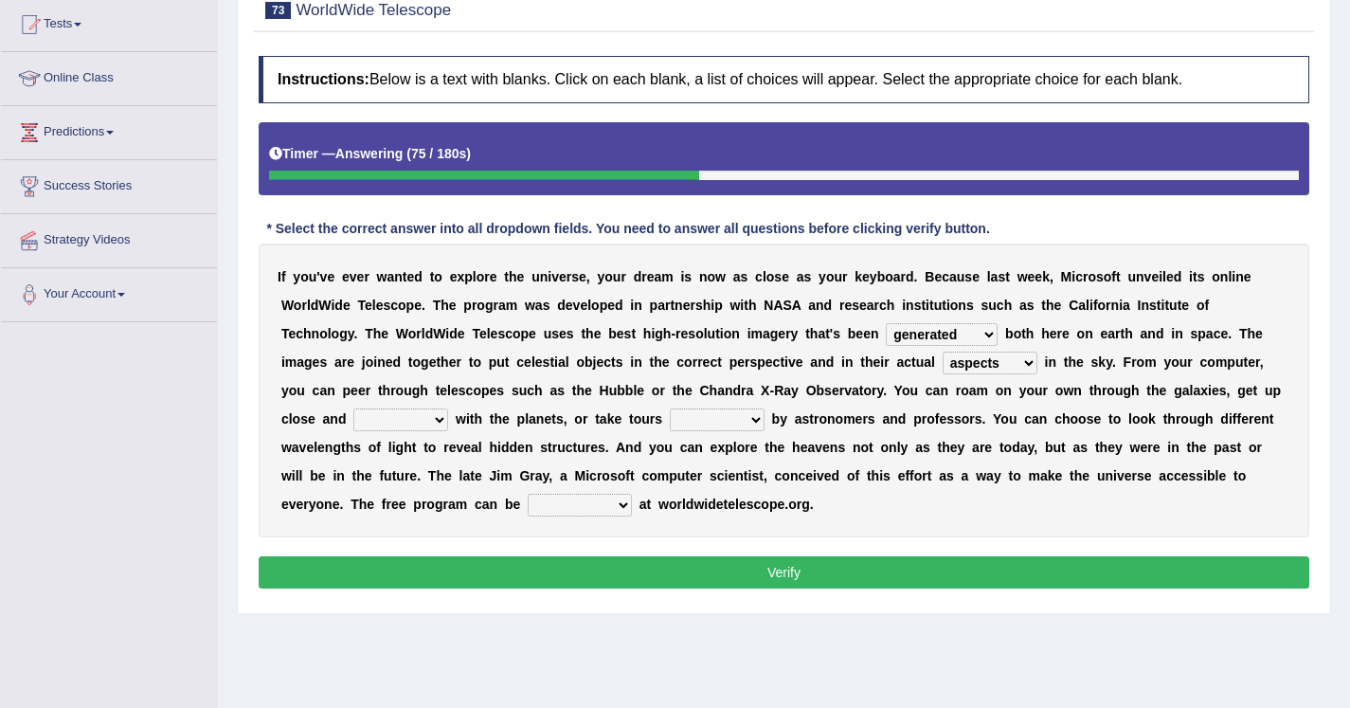
select select "positions"
click at [353, 419] on select "personal individual apart polite" at bounding box center [400, 419] width 95 height 23
select select "apart"
click at [670, 423] on select "guide guided guiding to guide" at bounding box center [717, 419] width 95 height 23
select select "guided"
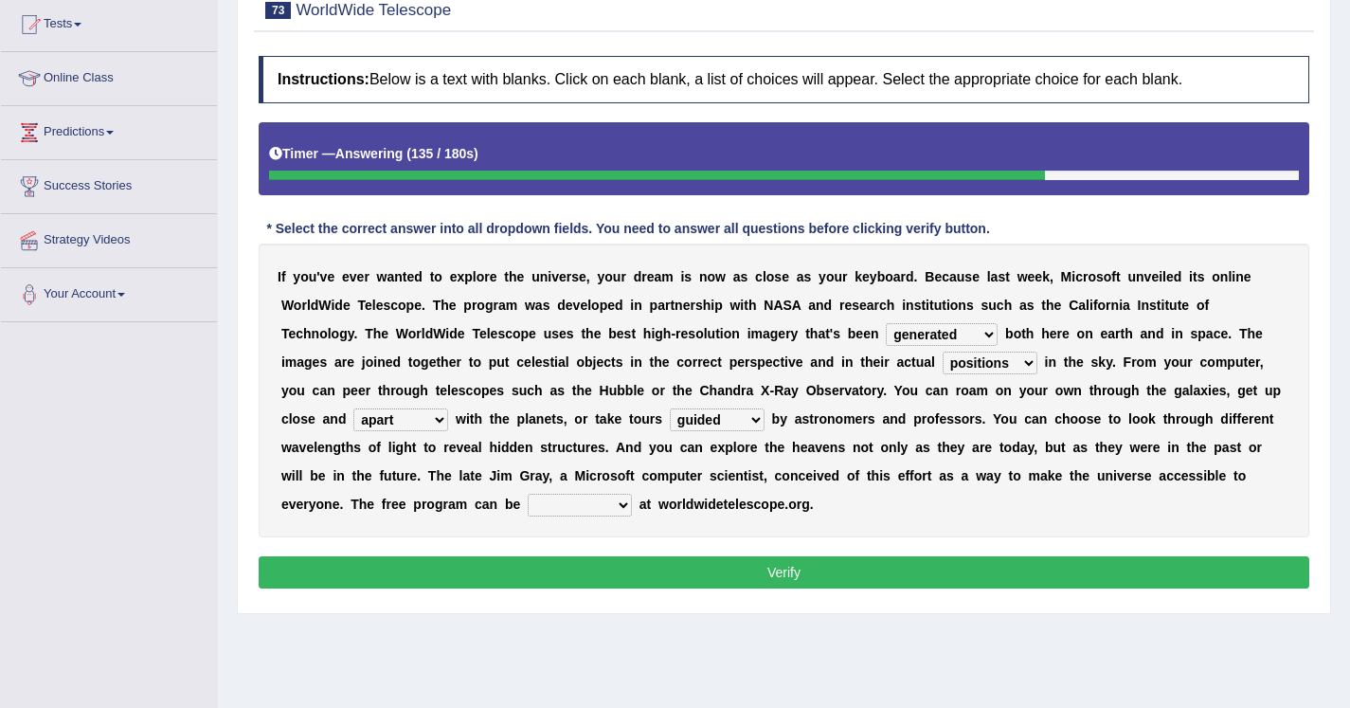
click at [528, 510] on select "upheld downloaded loaded posted" at bounding box center [580, 505] width 104 height 23
select select "downloaded"
click at [511, 560] on button "Verify" at bounding box center [784, 572] width 1051 height 32
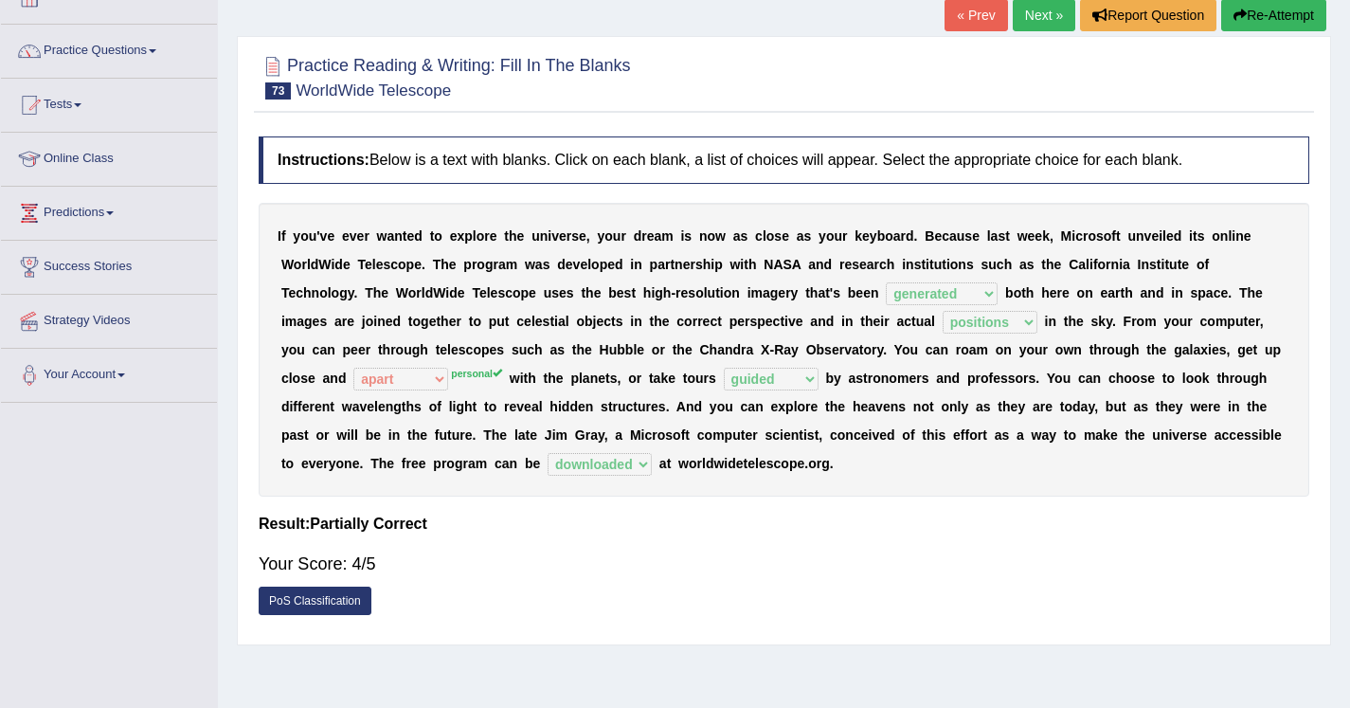
scroll to position [62, 0]
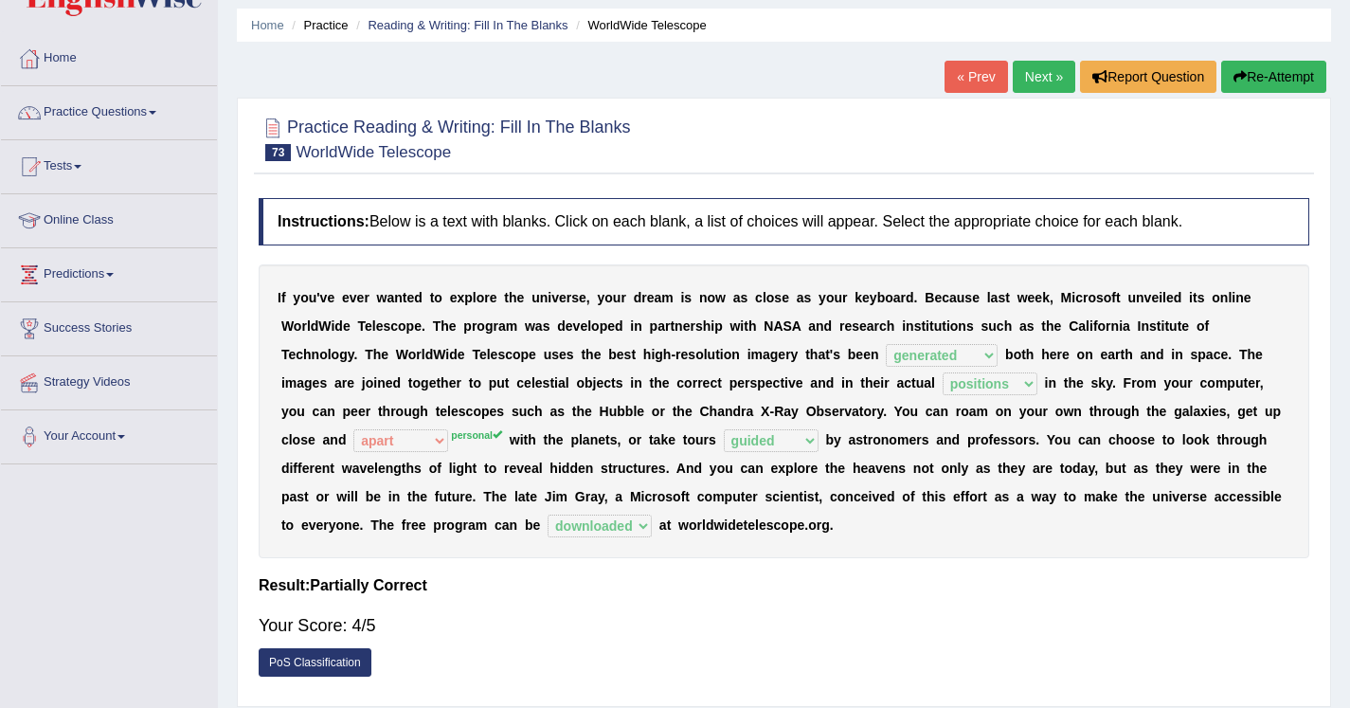
click at [1027, 83] on link "Next »" at bounding box center [1044, 77] width 63 height 32
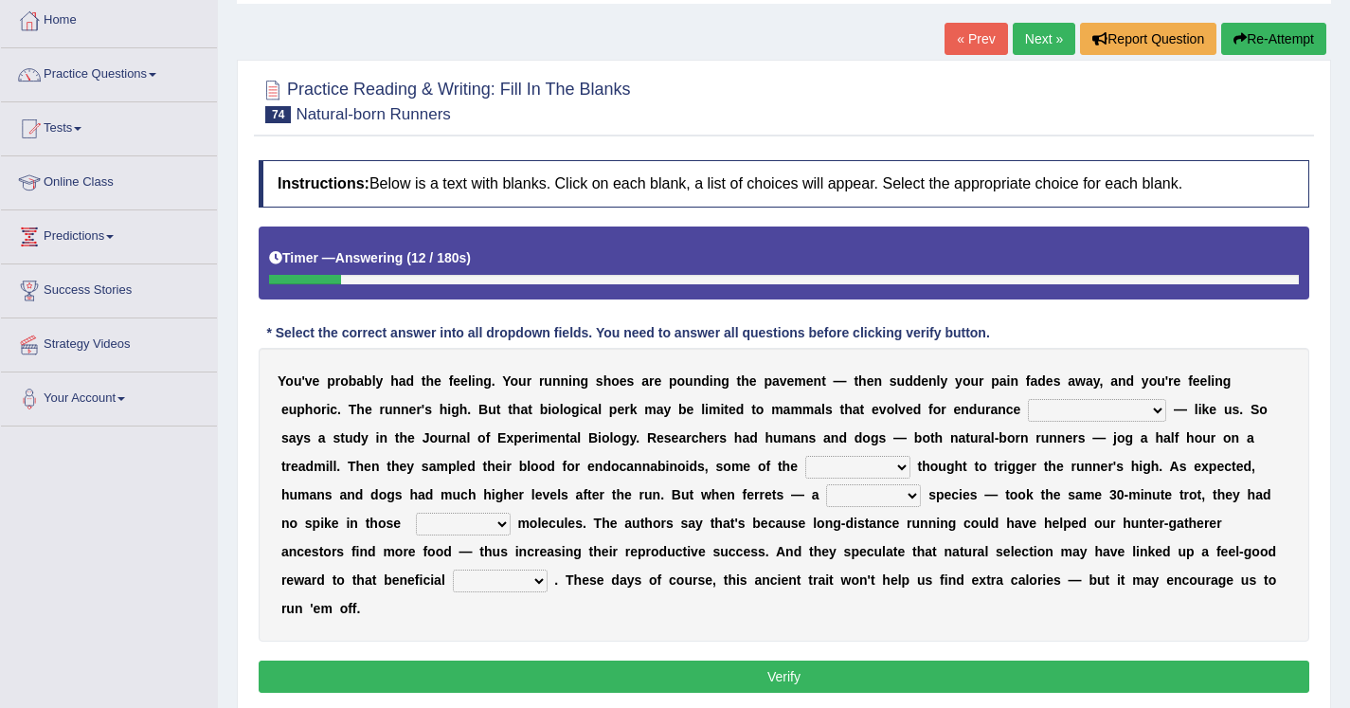
scroll to position [111, 0]
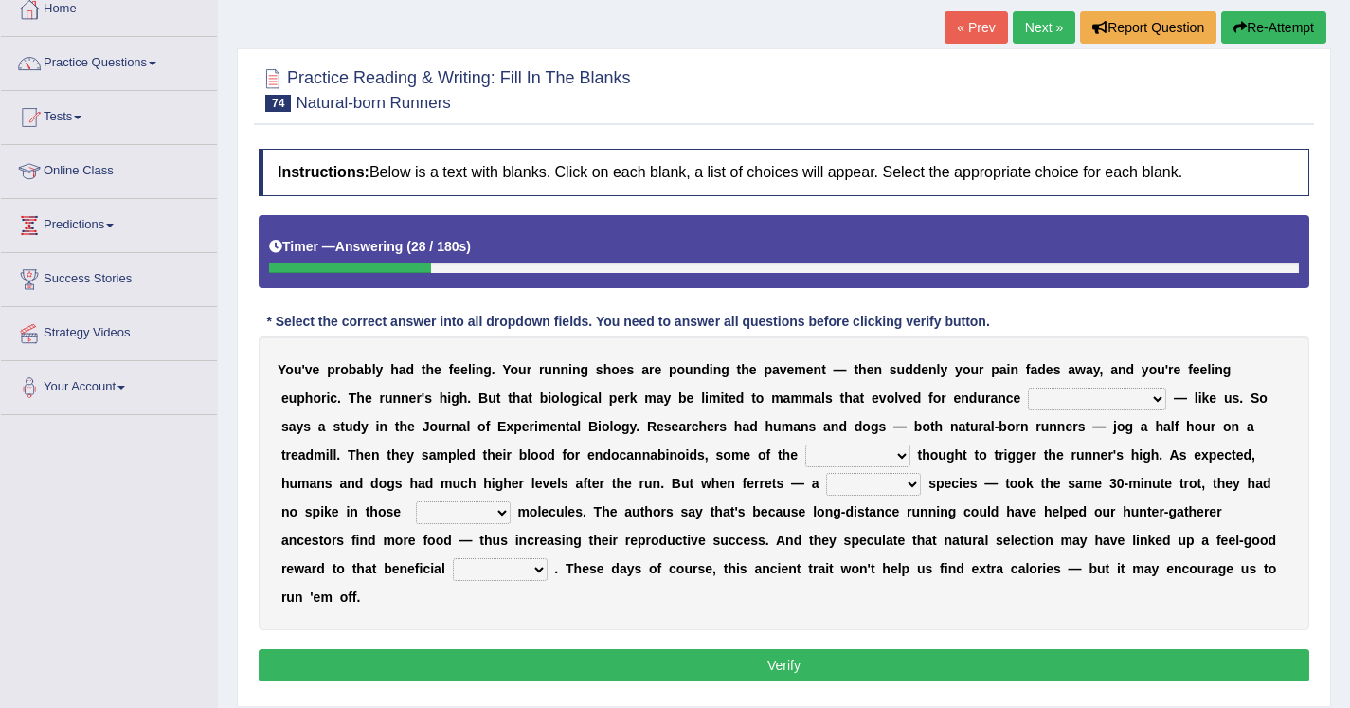
click at [1074, 398] on select "dykes personalize classifies exercise" at bounding box center [1097, 399] width 138 height 23
select select "exercise"
click at [805, 456] on select "almshouse turnarounds compounds foxhounds" at bounding box center [857, 455] width 105 height 23
select select "compounds"
click at [826, 482] on select "excellency merely faerie sedentary" at bounding box center [873, 484] width 95 height 23
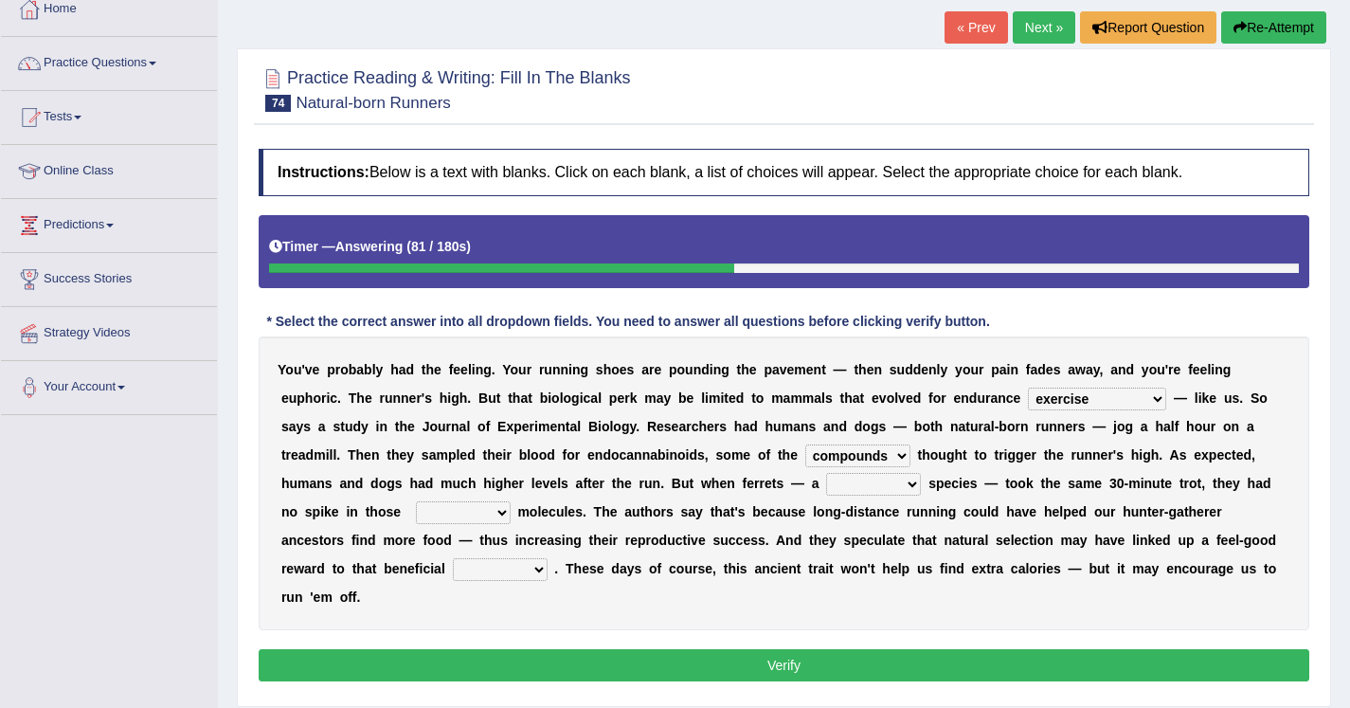
select select "merely"
click at [416, 523] on select "groaned feel-good inchoate loaned" at bounding box center [463, 512] width 95 height 23
select select "loaned"
click at [453, 578] on select "wager exchanger behavior regulator" at bounding box center [500, 569] width 95 height 23
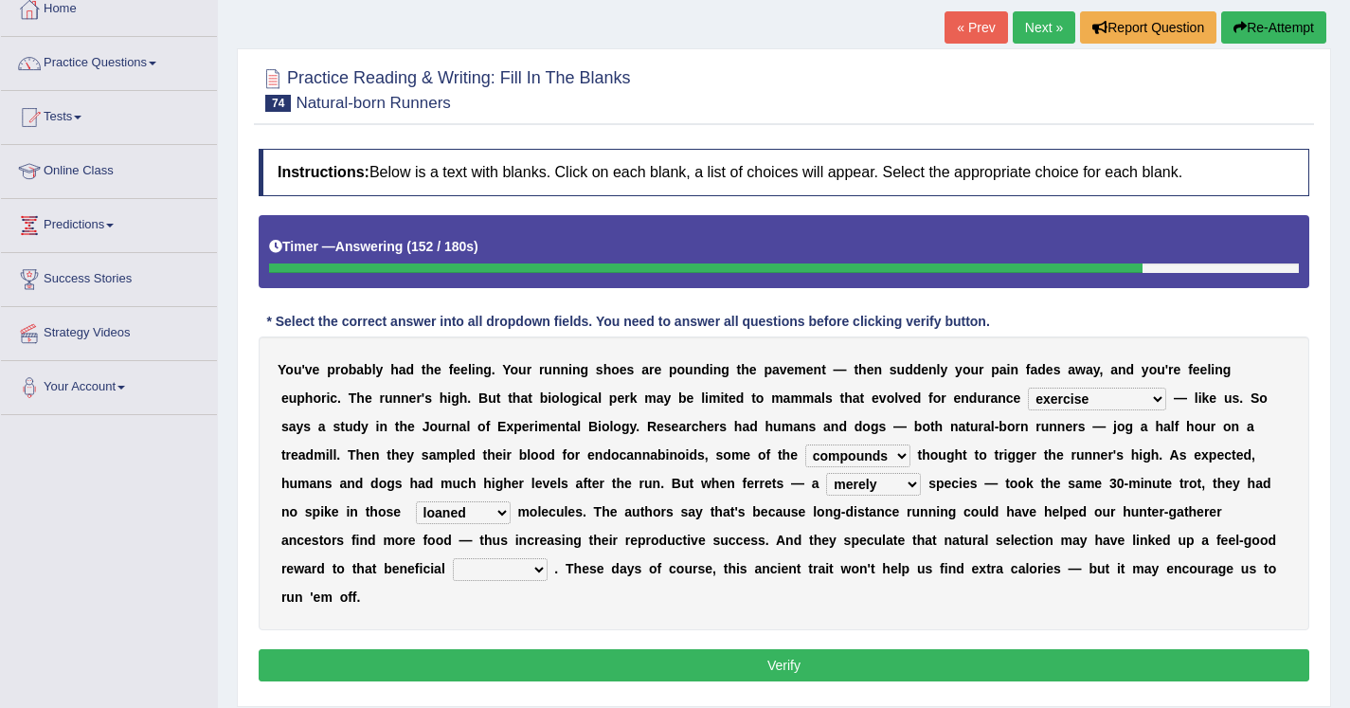
select select "wager"
click at [636, 649] on button "Verify" at bounding box center [784, 665] width 1051 height 32
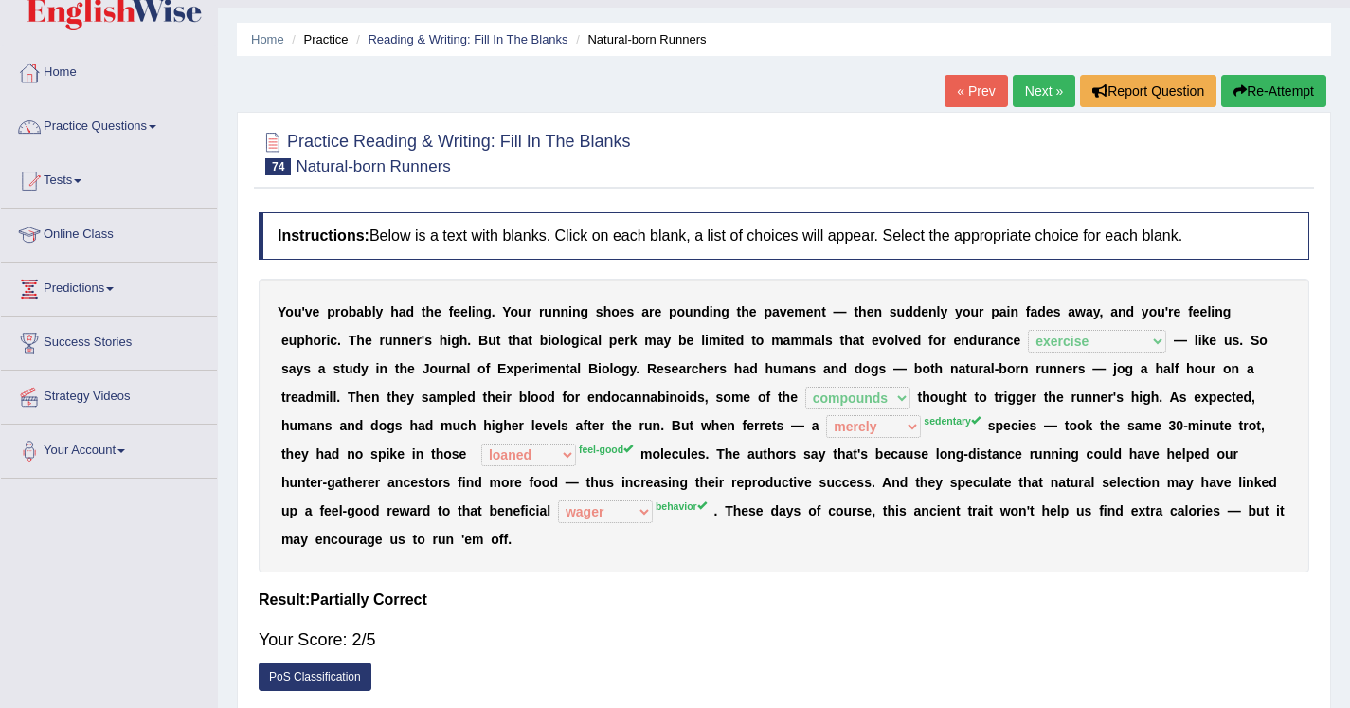
scroll to position [48, 0]
click at [1038, 92] on link "Next »" at bounding box center [1044, 90] width 63 height 32
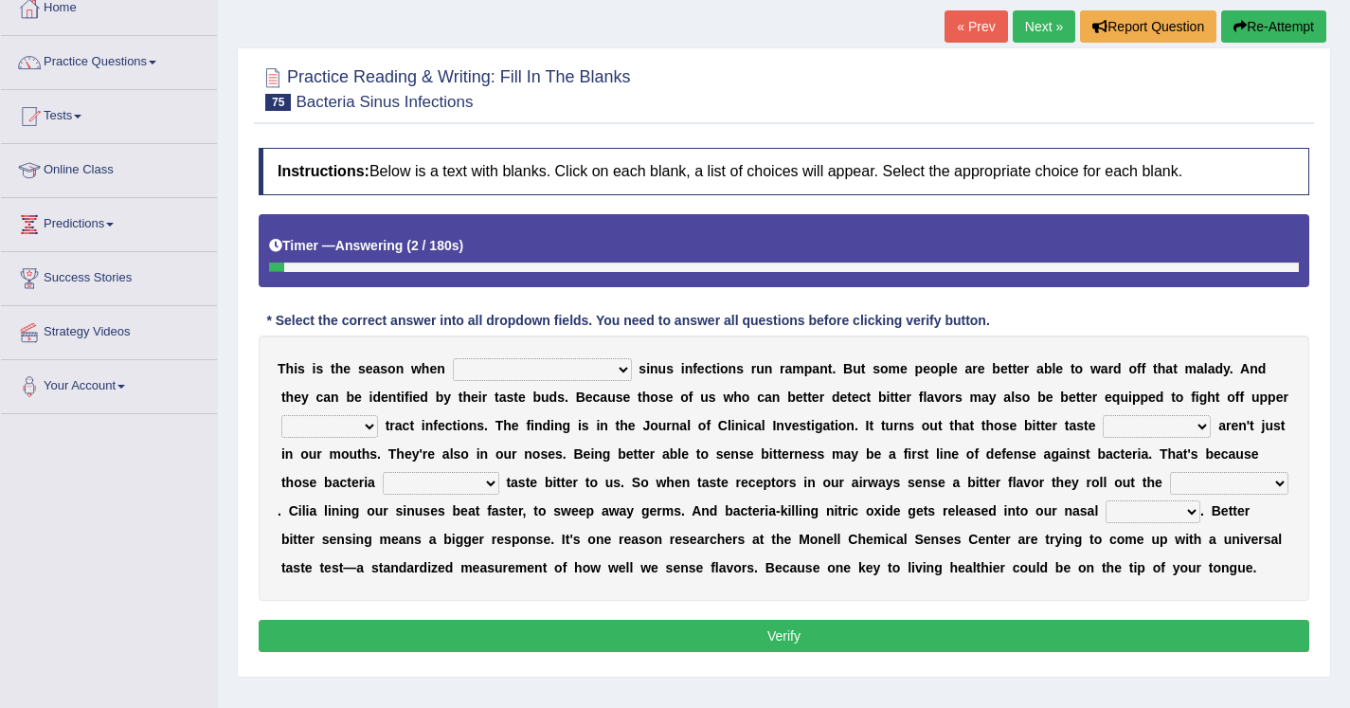
scroll to position [115, 0]
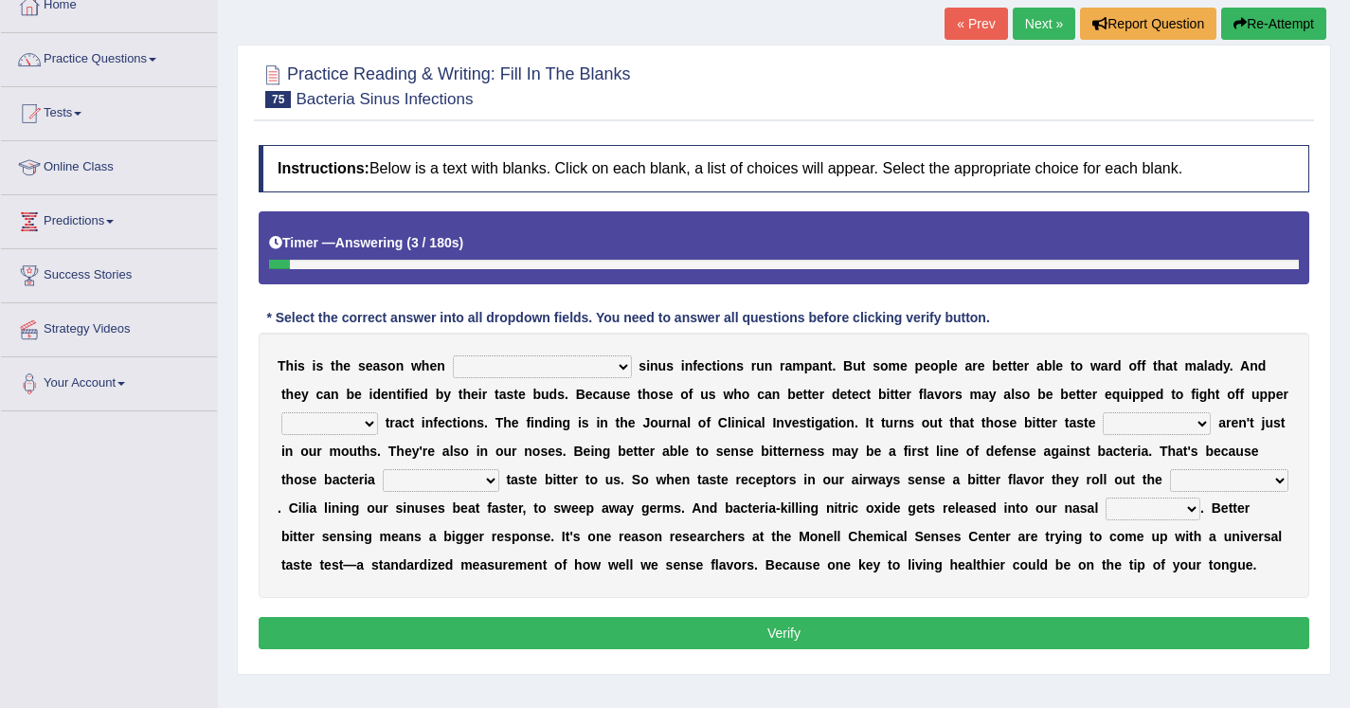
click at [515, 370] on select "conventicle [DEMOGRAPHIC_DATA] bacterial prissier" at bounding box center [542, 366] width 179 height 23
select select "bacterial"
click at [337, 422] on select "faulty respiratory togae gawky" at bounding box center [329, 423] width 97 height 23
select select "respiratory"
click at [1112, 423] on select "depressions dinners submissions receptors" at bounding box center [1157, 423] width 108 height 23
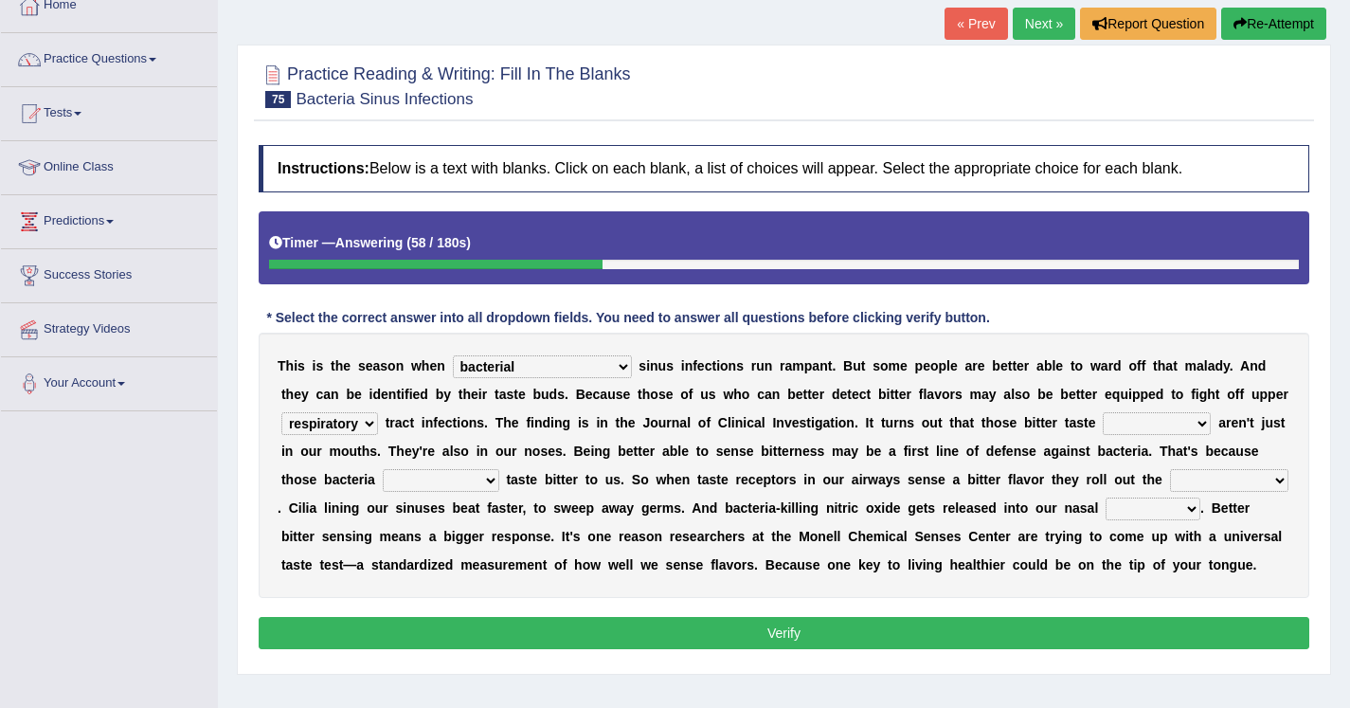
select select "receptors"
click at [434, 482] on select "purposelessly actually diagonally providently" at bounding box center [441, 480] width 117 height 23
select select "actually"
click at [1205, 482] on select "defenses contradictions chestnuts pelvis" at bounding box center [1229, 480] width 118 height 23
select select "defenses"
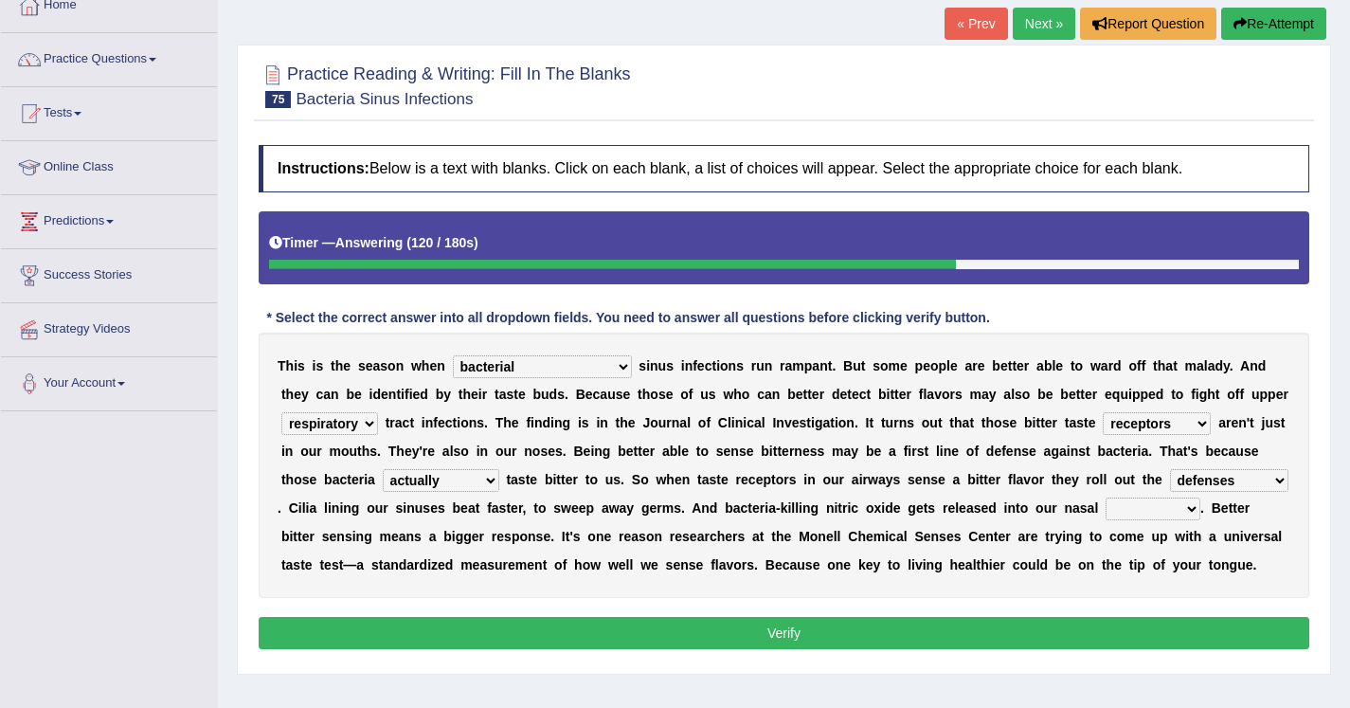
click at [1118, 518] on select "causalities localities infirmities cavities" at bounding box center [1153, 509] width 95 height 23
select select "cavities"
click at [863, 625] on button "Verify" at bounding box center [784, 633] width 1051 height 32
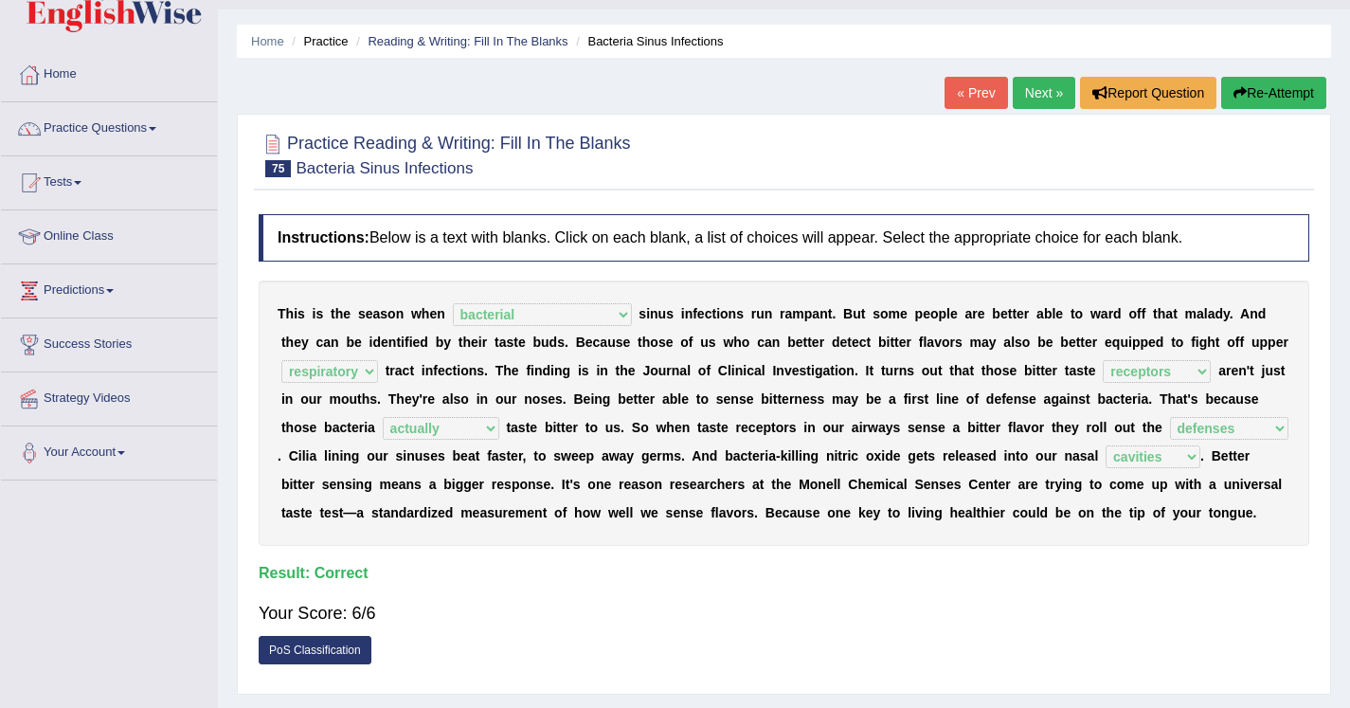
scroll to position [39, 0]
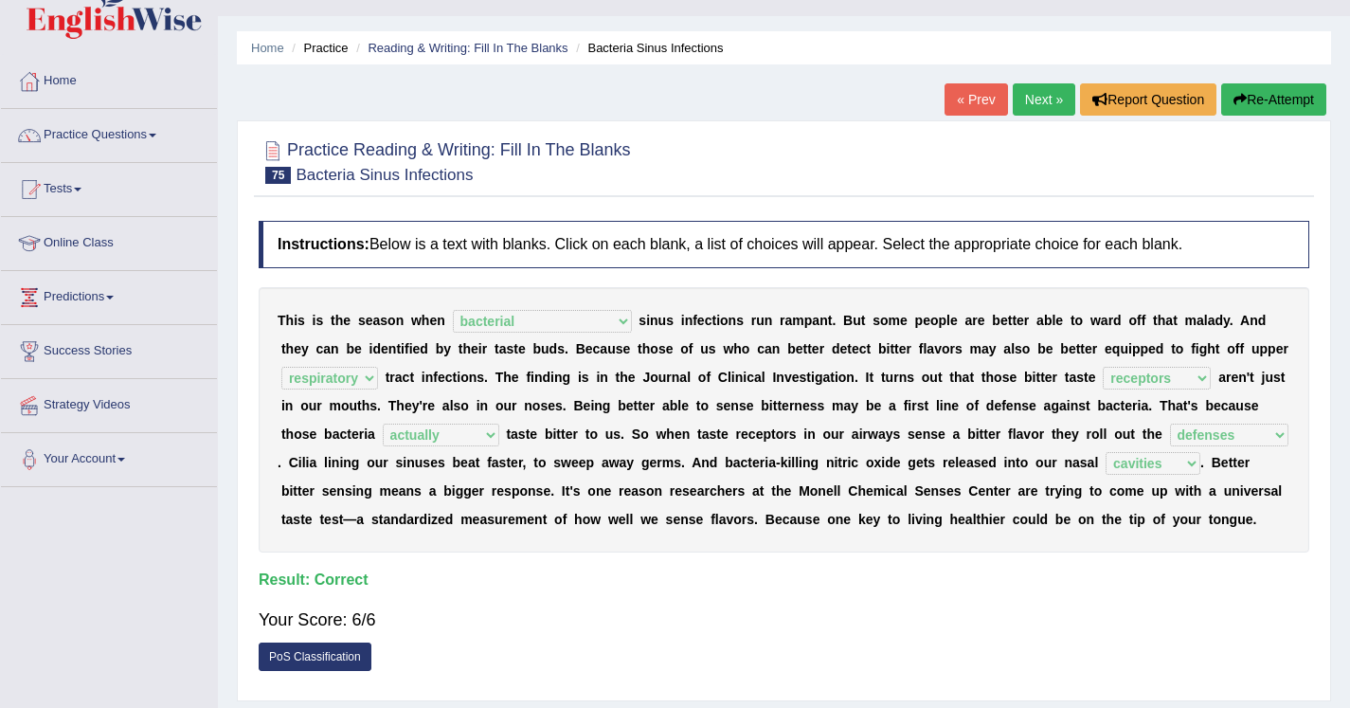
click at [1024, 105] on link "Next »" at bounding box center [1044, 99] width 63 height 32
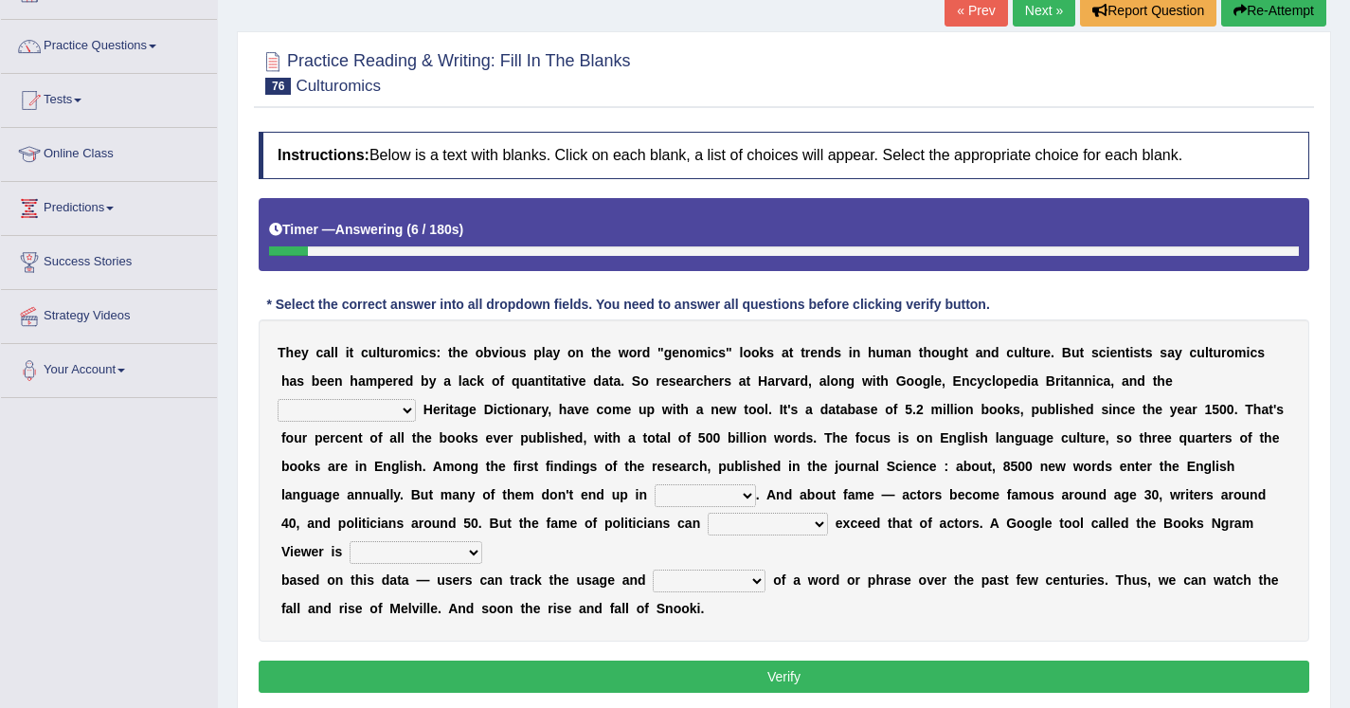
scroll to position [136, 0]
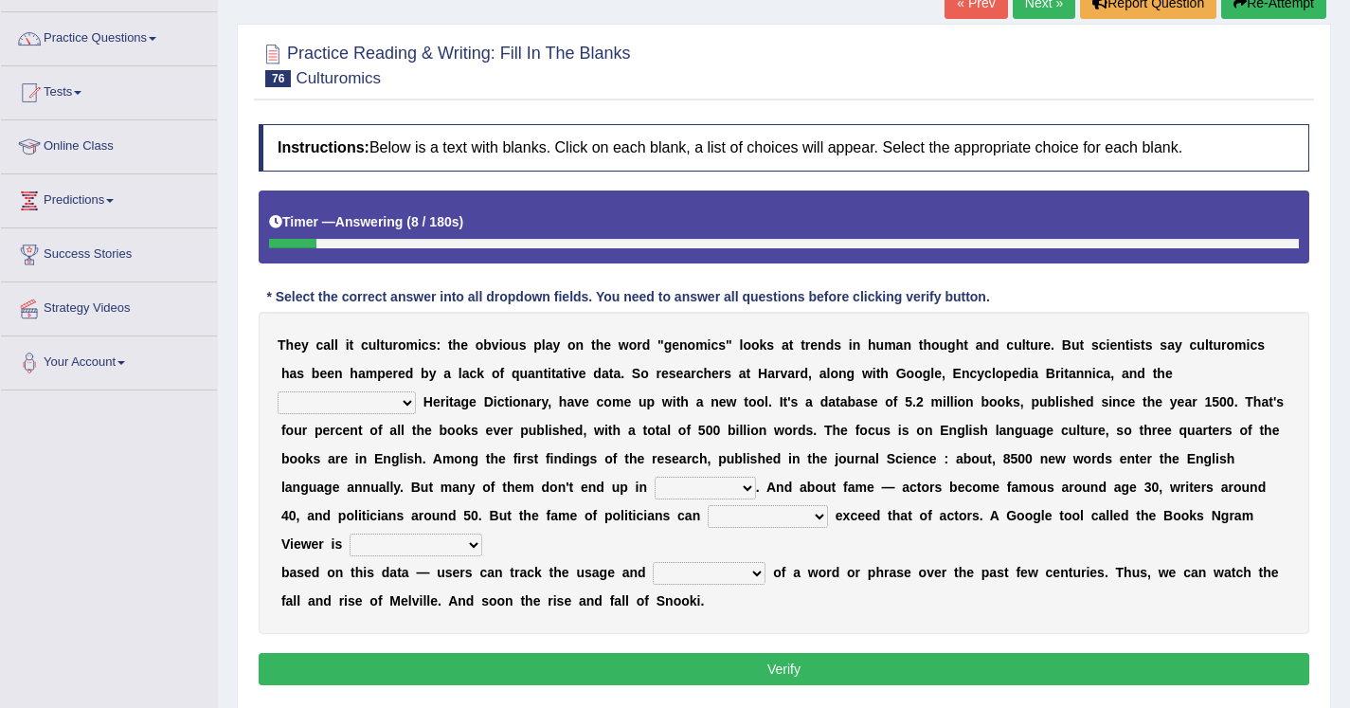
click at [416, 391] on select "Mettlesome Silicon [MEDICAL_DATA] American" at bounding box center [347, 402] width 138 height 23
select select "American"
click at [655, 494] on select "veterinaries fairies dictionaries smithies" at bounding box center [705, 488] width 101 height 23
select select "dictionaries"
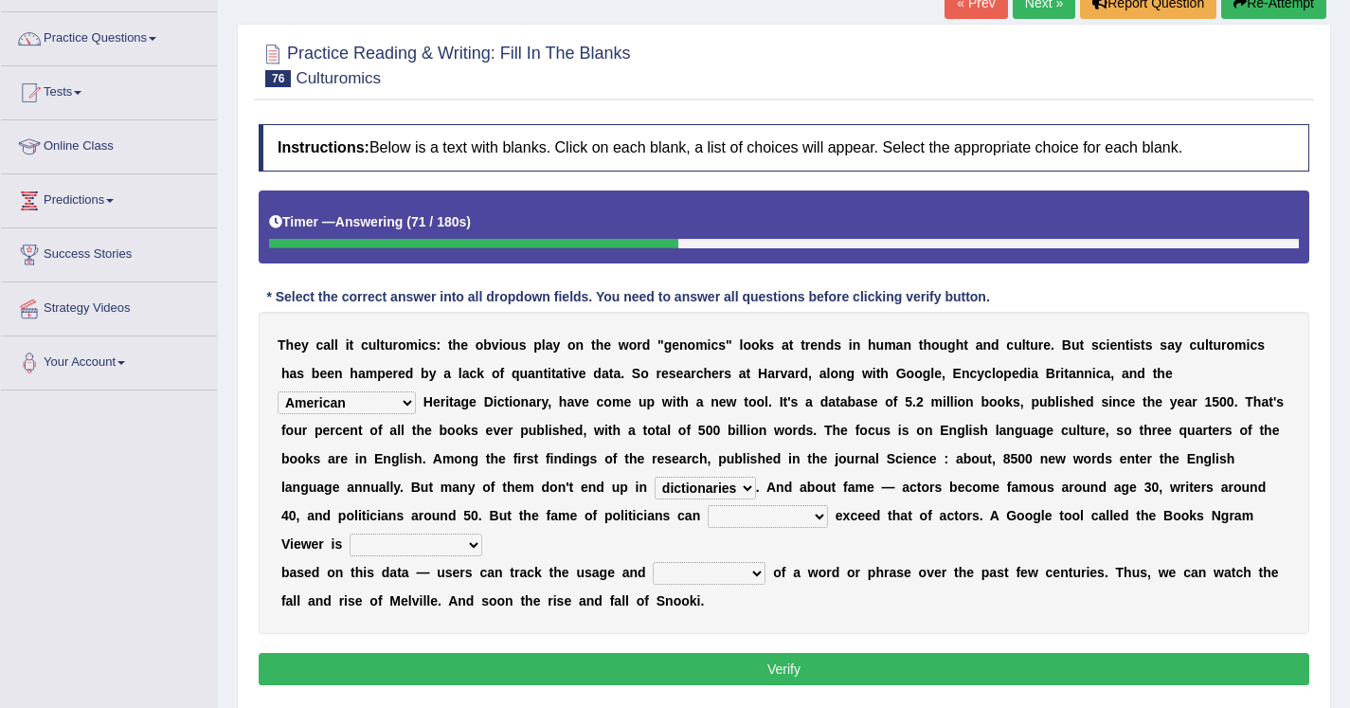
click at [708, 518] on select "intelligibly eventually venturesomely preferably" at bounding box center [768, 516] width 120 height 23
select select "eventually"
click at [364, 547] on select "nonoccupational nonbreakable trainable available" at bounding box center [416, 545] width 133 height 23
select select "available"
click at [350, 549] on select "nonoccupational nonbreakable trainable available" at bounding box center [416, 545] width 133 height 23
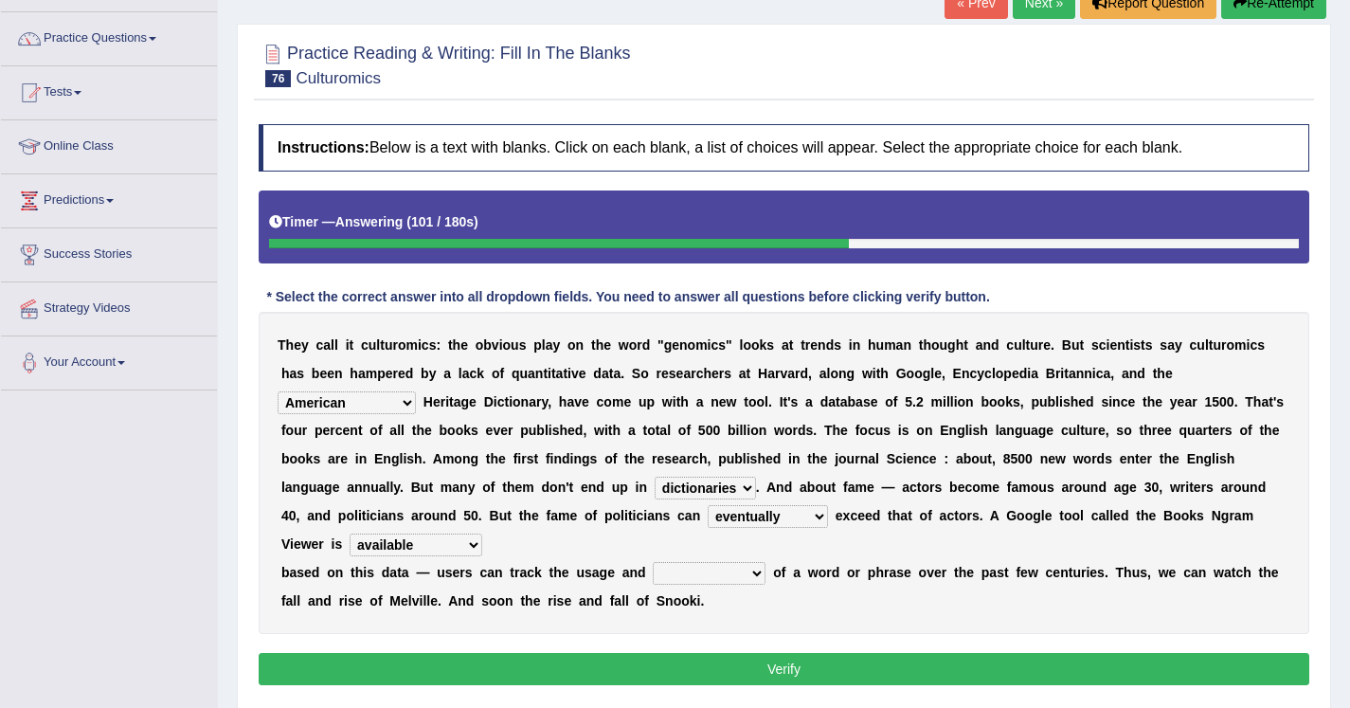
click at [363, 551] on select "nonoccupational nonbreakable trainable available" at bounding box center [416, 545] width 133 height 23
click at [358, 548] on select "nonoccupational nonbreakable trainable available" at bounding box center [416, 545] width 133 height 23
click at [707, 583] on select "frequency derisory drearily inappreciably" at bounding box center [709, 573] width 113 height 23
click at [695, 571] on select "frequency derisory drearily inappreciably" at bounding box center [709, 573] width 113 height 23
click at [695, 581] on select "frequency derisory drearily inappreciably" at bounding box center [709, 573] width 113 height 23
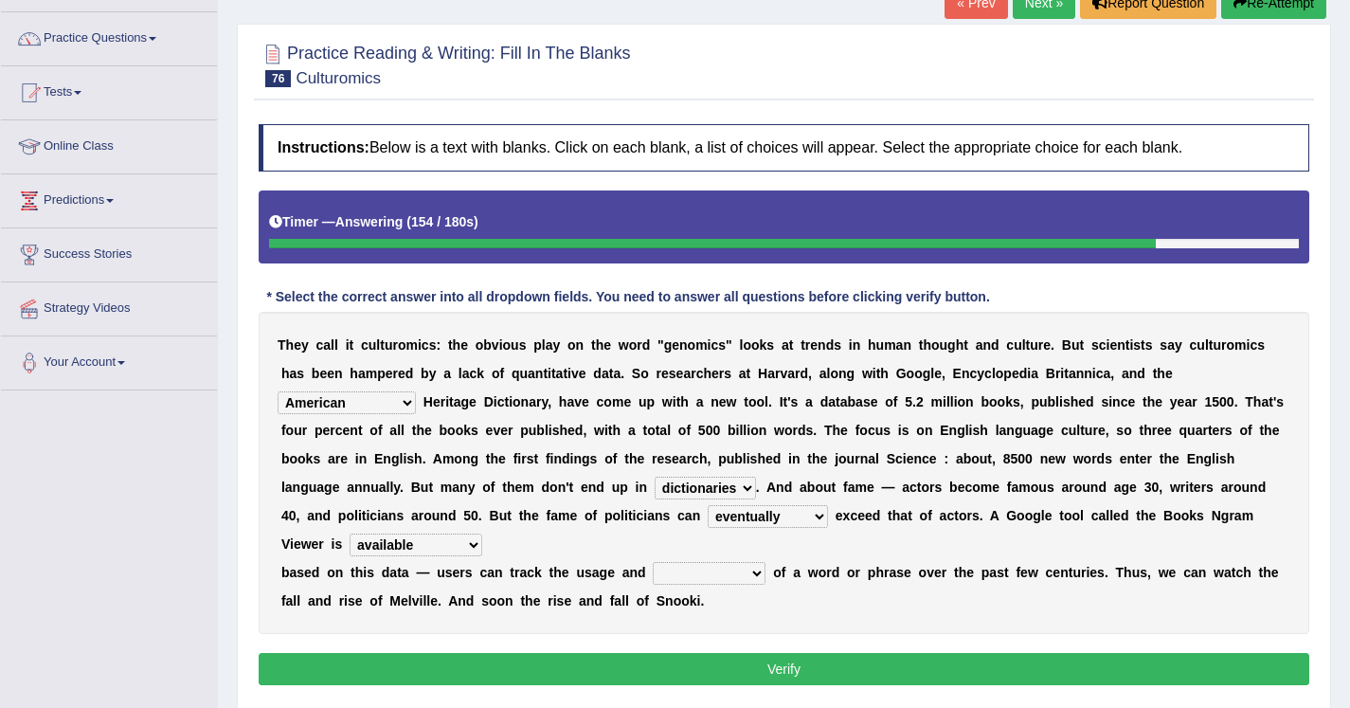
click at [728, 581] on select "frequency derisory drearily inappreciably" at bounding box center [709, 573] width 113 height 23
select select "frequency"
click at [640, 677] on button "Verify" at bounding box center [784, 669] width 1051 height 32
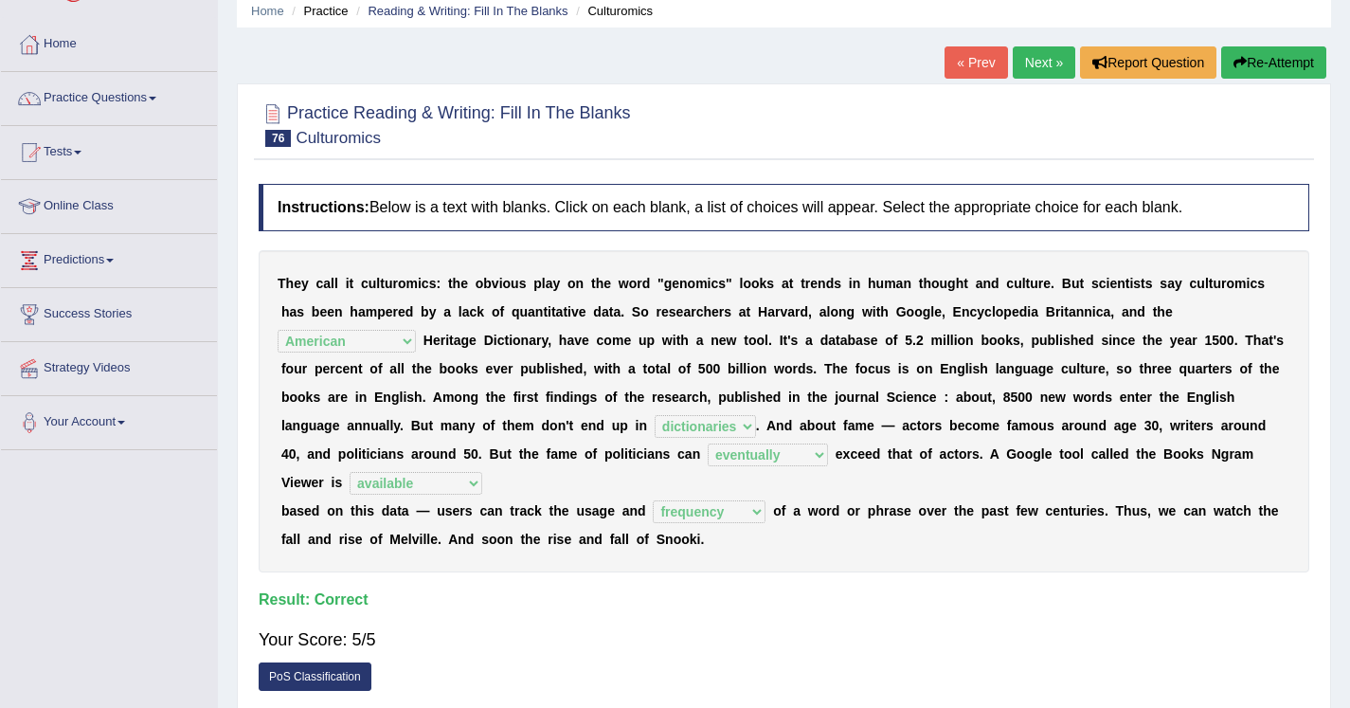
scroll to position [68, 0]
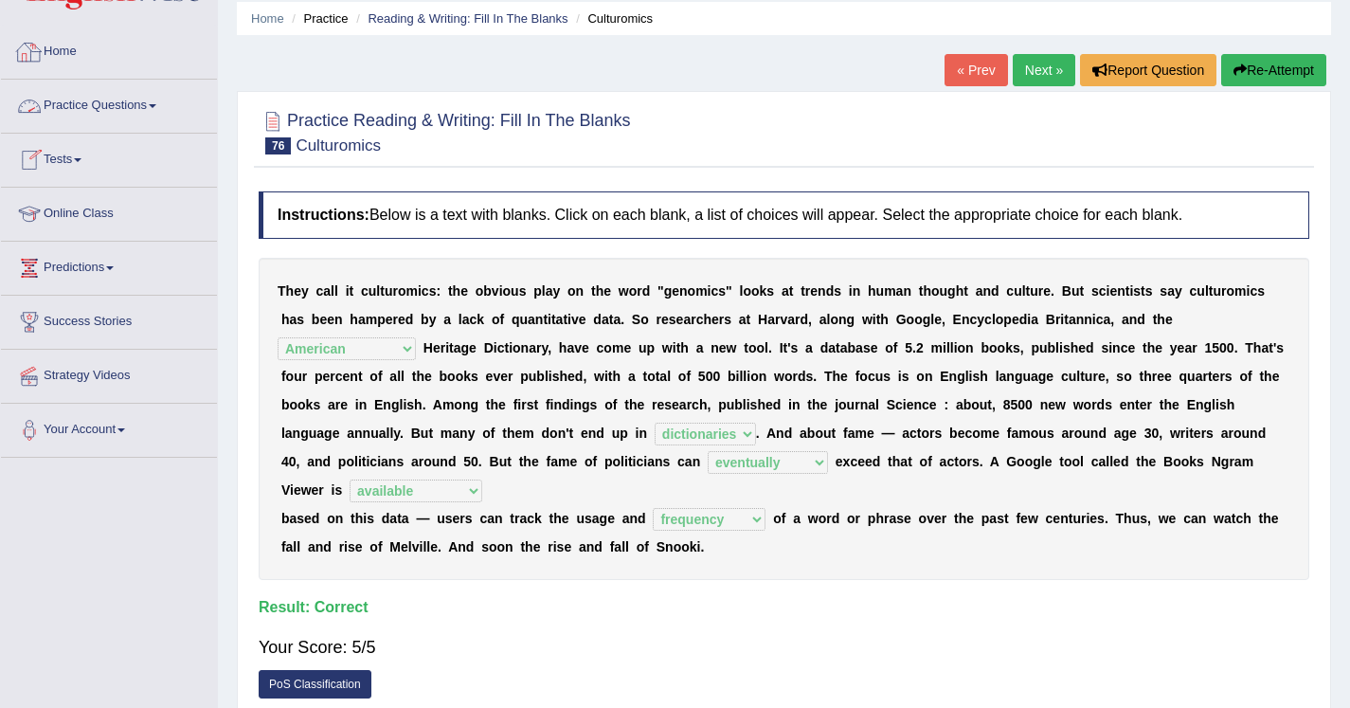
click at [82, 108] on link "Practice Questions" at bounding box center [109, 103] width 216 height 47
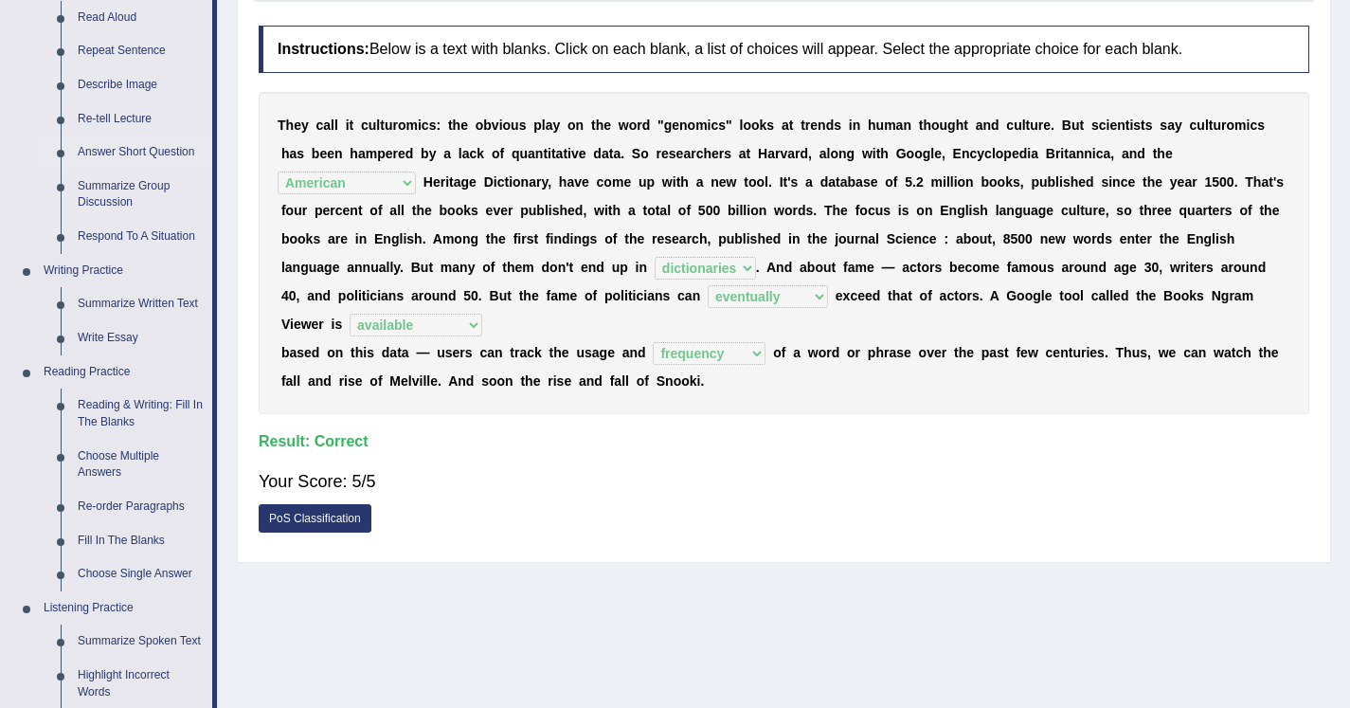
scroll to position [273, 0]
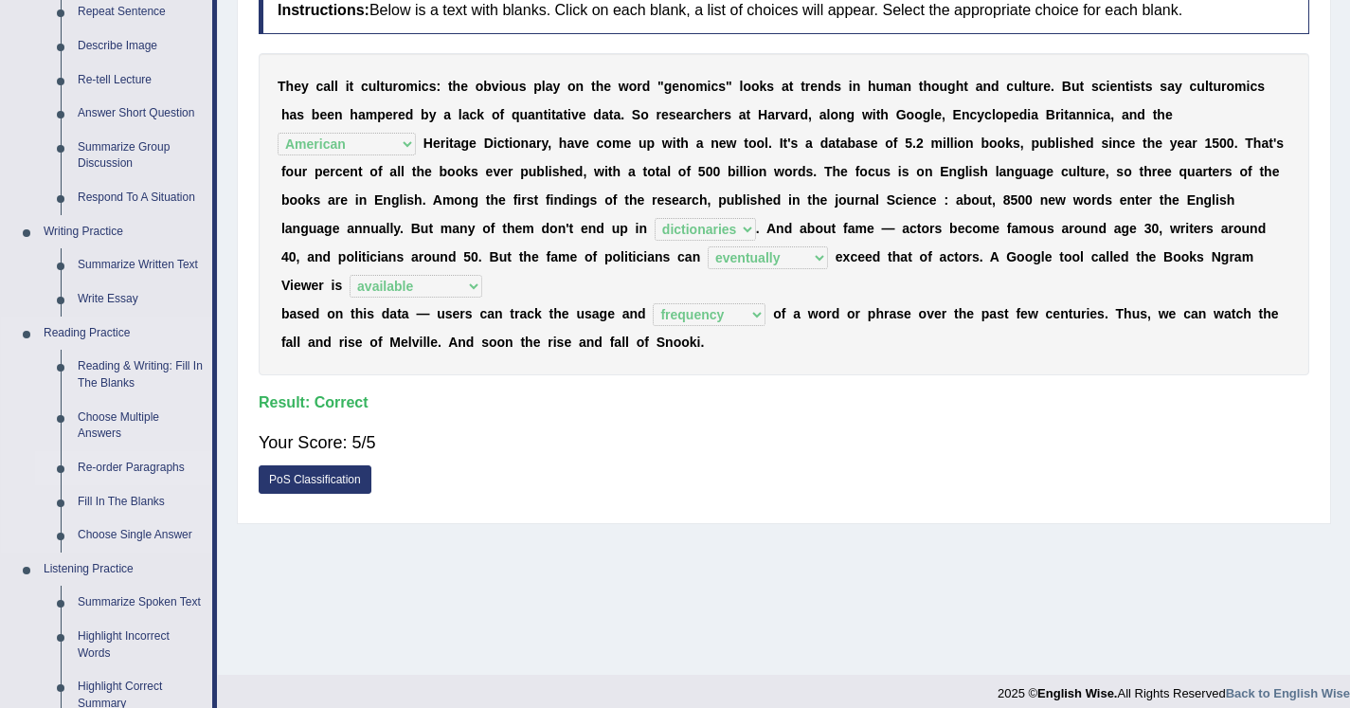
click at [143, 476] on link "Re-order Paragraphs" at bounding box center [140, 468] width 143 height 34
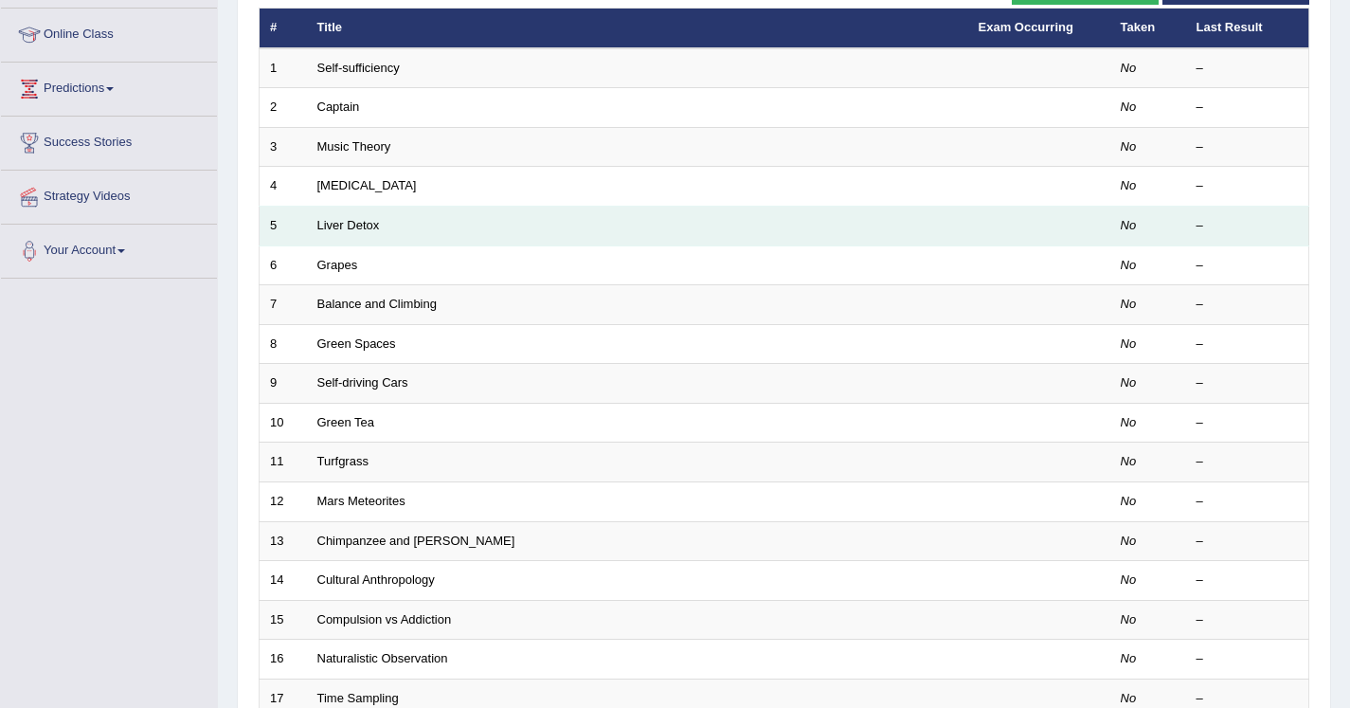
scroll to position [211, 0]
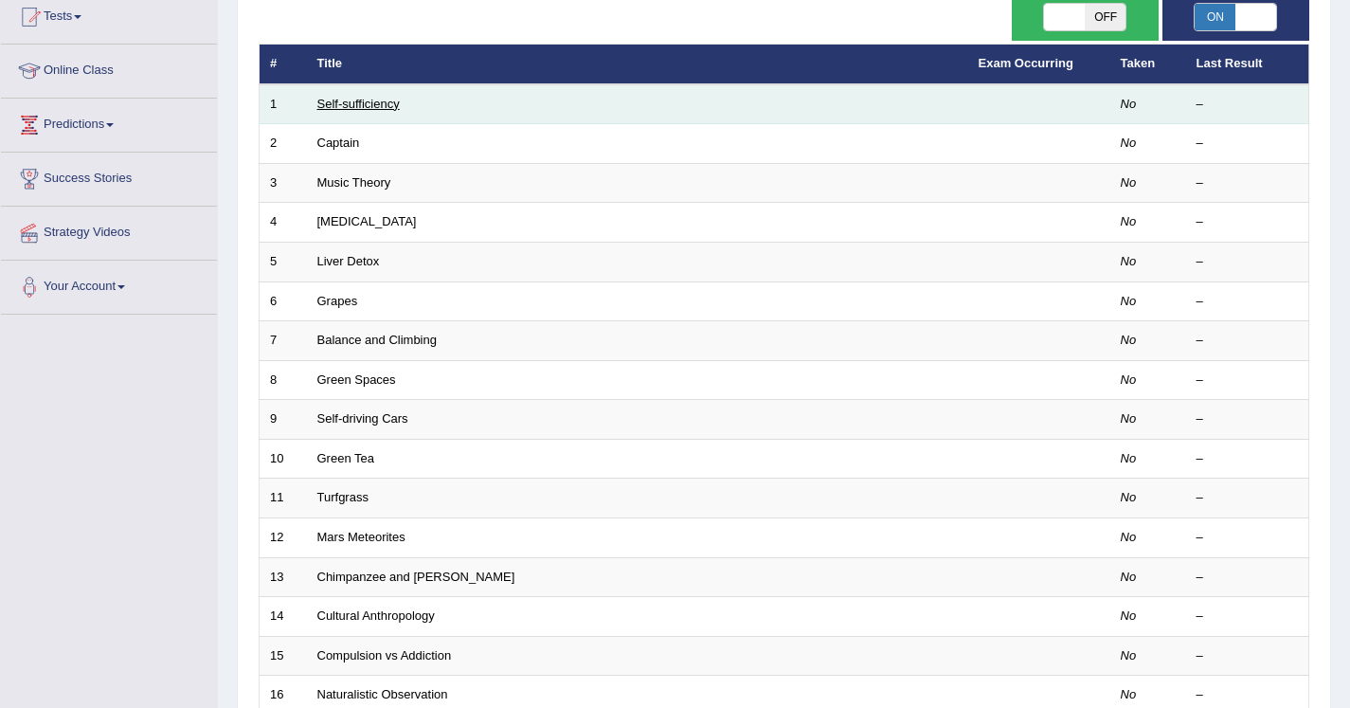
click at [375, 103] on link "Self-sufficiency" at bounding box center [358, 104] width 82 height 14
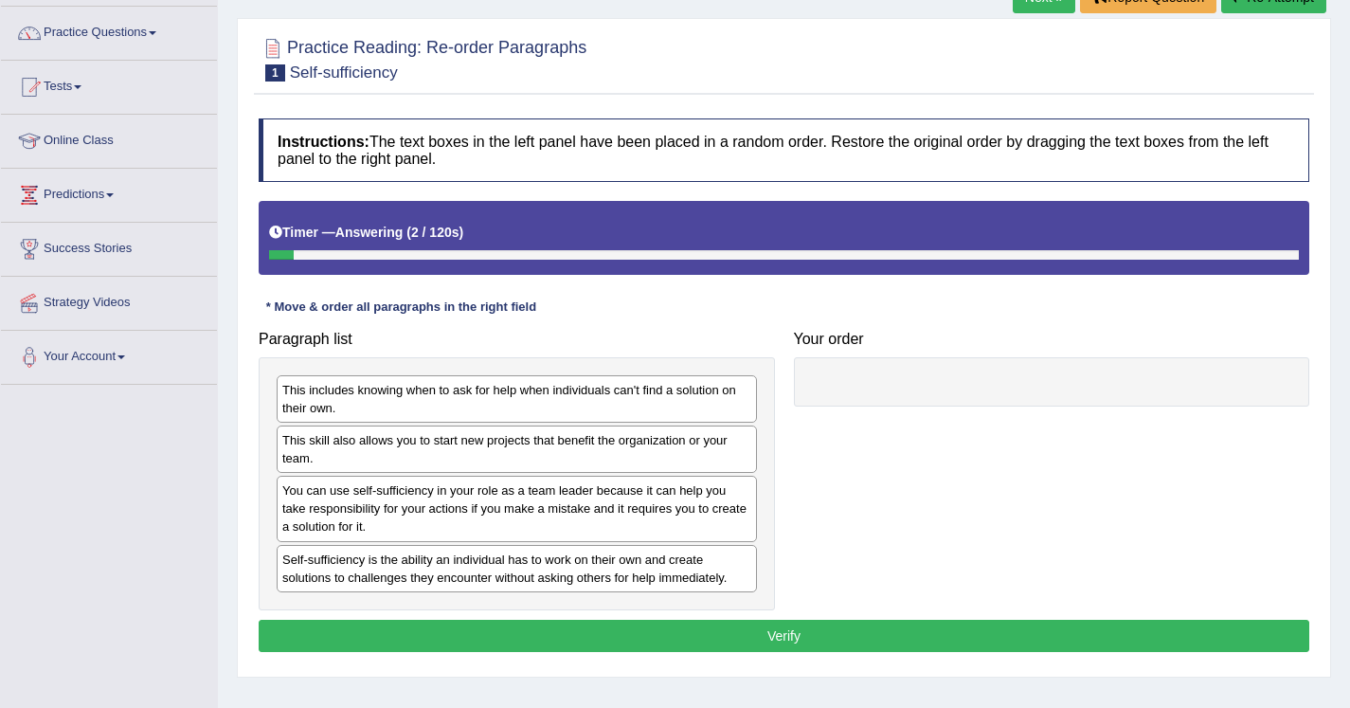
scroll to position [168, 0]
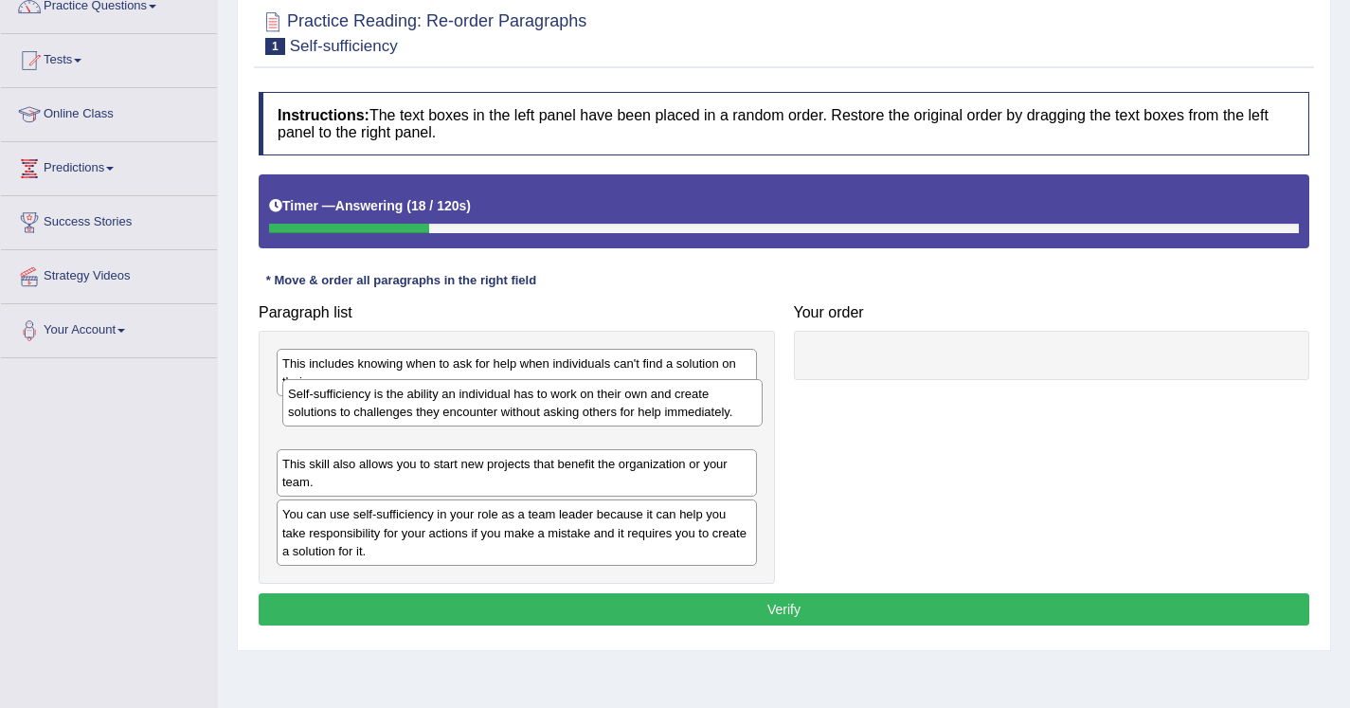
drag, startPoint x: 354, startPoint y: 547, endPoint x: 360, endPoint y: 413, distance: 133.7
click at [360, 413] on div "Self-sufficiency is the ability an individual has to work on their own and crea…" at bounding box center [522, 402] width 480 height 47
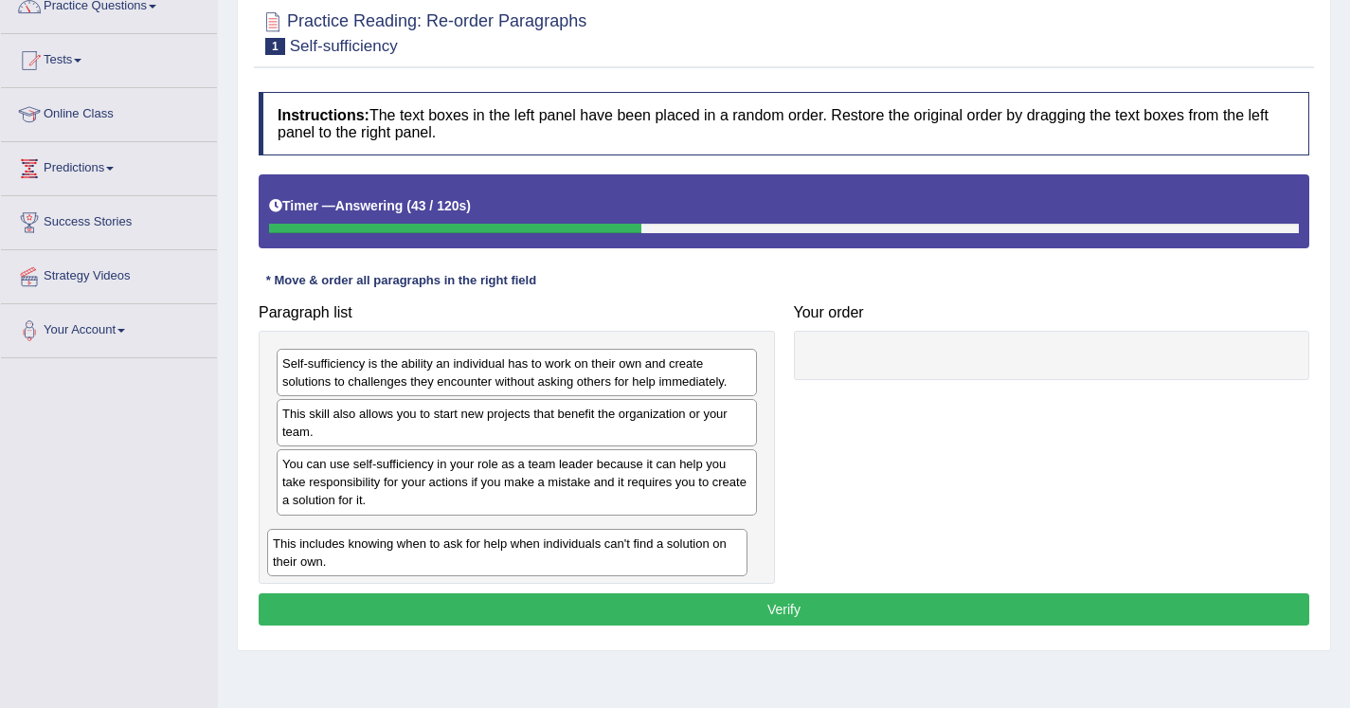
drag, startPoint x: 328, startPoint y: 356, endPoint x: 317, endPoint y: 533, distance: 176.6
click at [317, 533] on div "This includes knowing when to ask for help when individuals can't find a soluti…" at bounding box center [507, 552] width 480 height 47
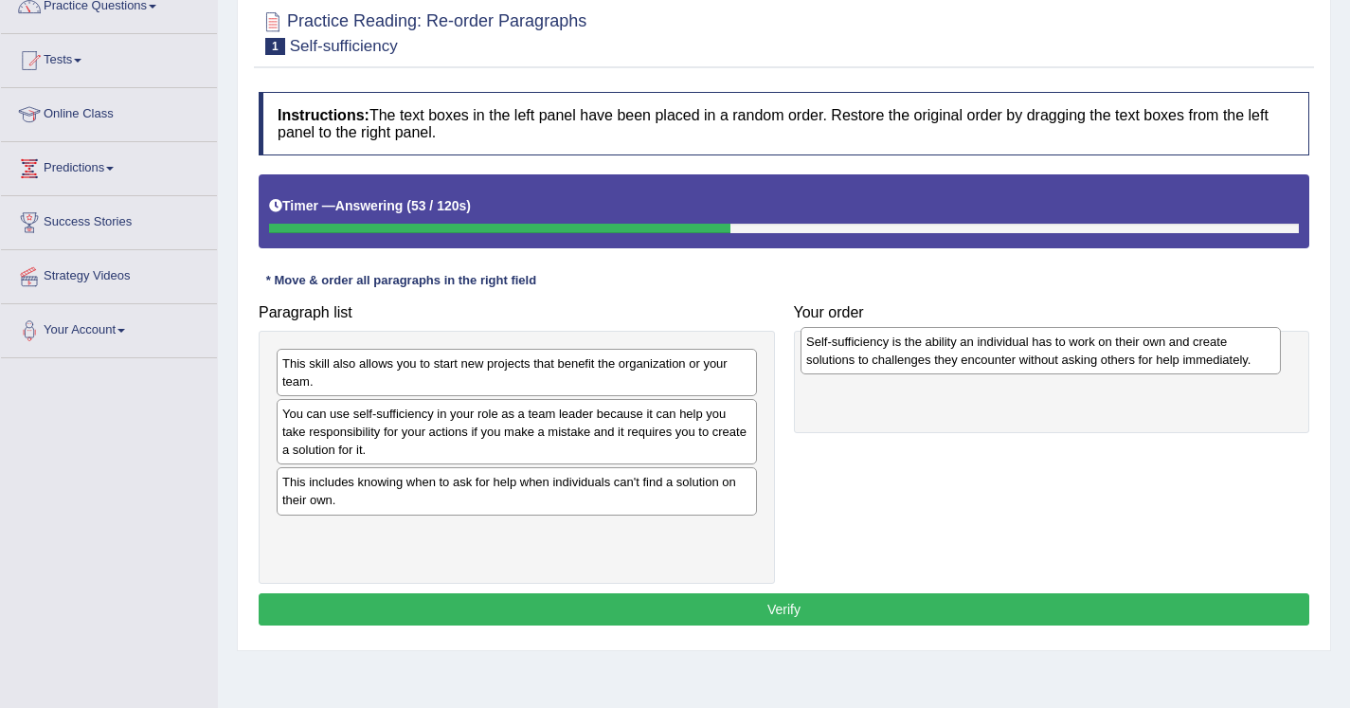
drag, startPoint x: 394, startPoint y: 366, endPoint x: 919, endPoint y: 344, distance: 525.4
click at [919, 344] on div "Self-sufficiency is the ability an individual has to work on their own and crea…" at bounding box center [1041, 350] width 480 height 47
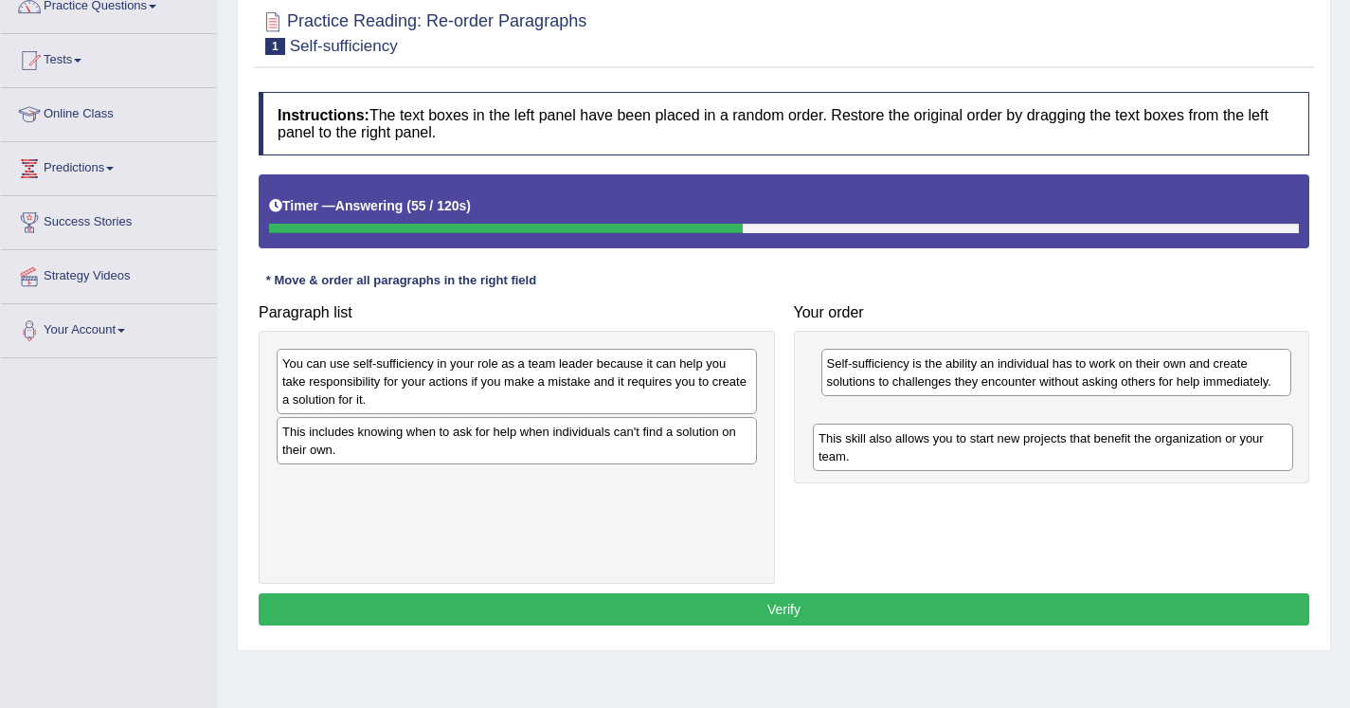
drag, startPoint x: 487, startPoint y: 371, endPoint x: 1023, endPoint y: 446, distance: 541.6
click at [1023, 446] on div "This skill also allows you to start new projects that benefit the organization …" at bounding box center [1053, 447] width 480 height 47
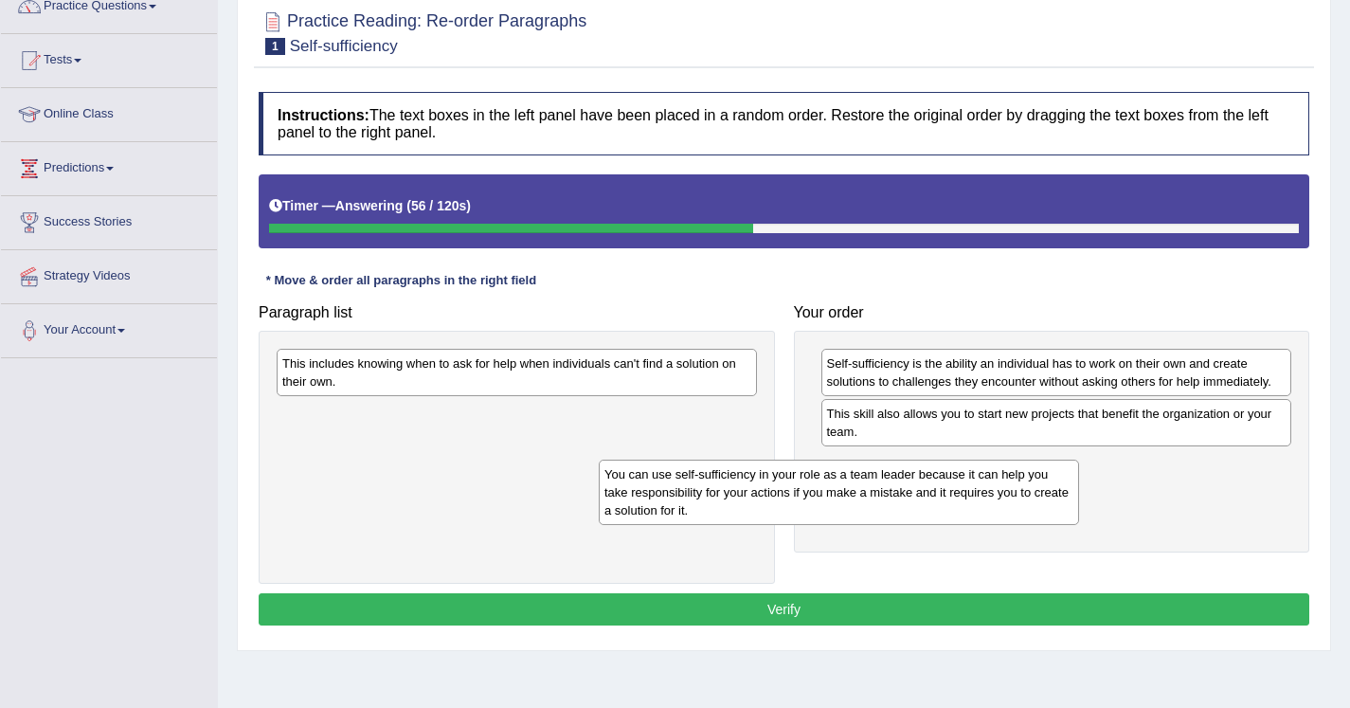
drag, startPoint x: 649, startPoint y: 379, endPoint x: 973, endPoint y: 491, distance: 342.8
click at [973, 491] on div "You can use self-sufficiency in your role as a team leader because it can help …" at bounding box center [839, 492] width 480 height 65
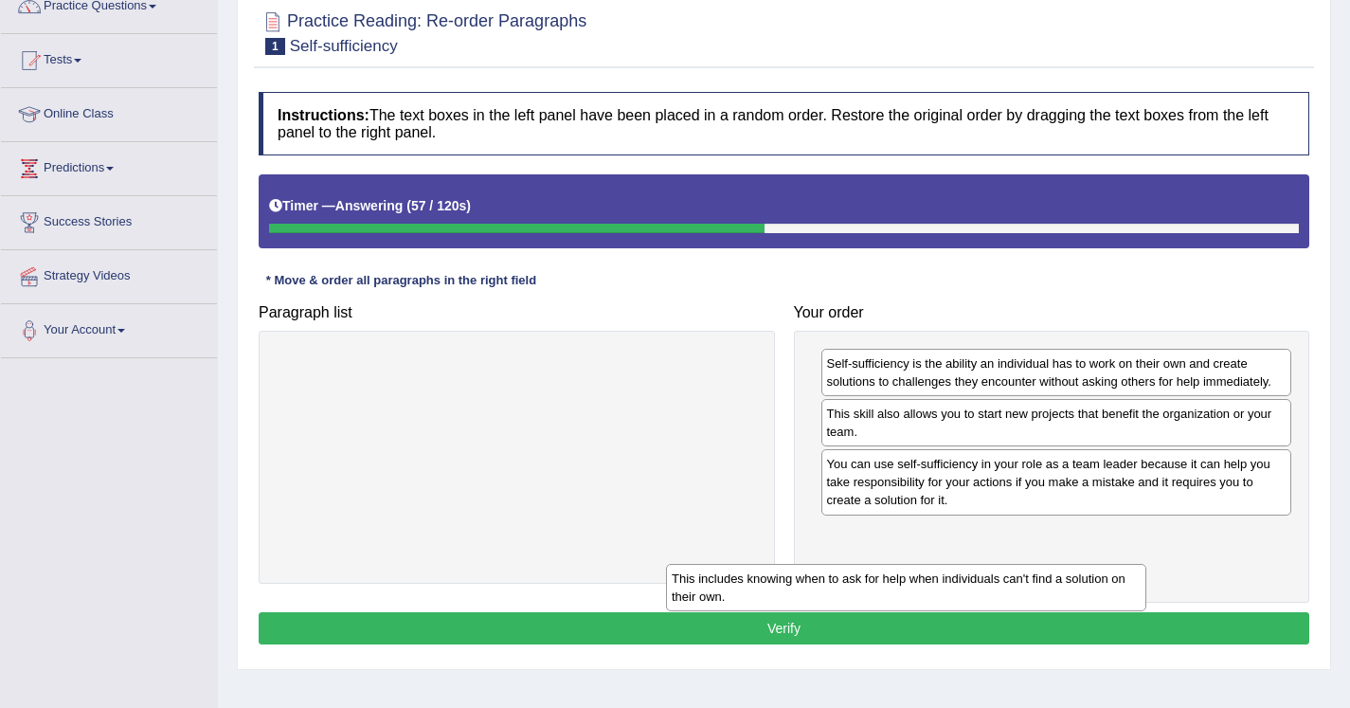
drag, startPoint x: 639, startPoint y: 367, endPoint x: 1070, endPoint y: 552, distance: 469.5
click at [1070, 564] on div "This includes knowing when to ask for help when individuals can't find a soluti…" at bounding box center [906, 587] width 480 height 47
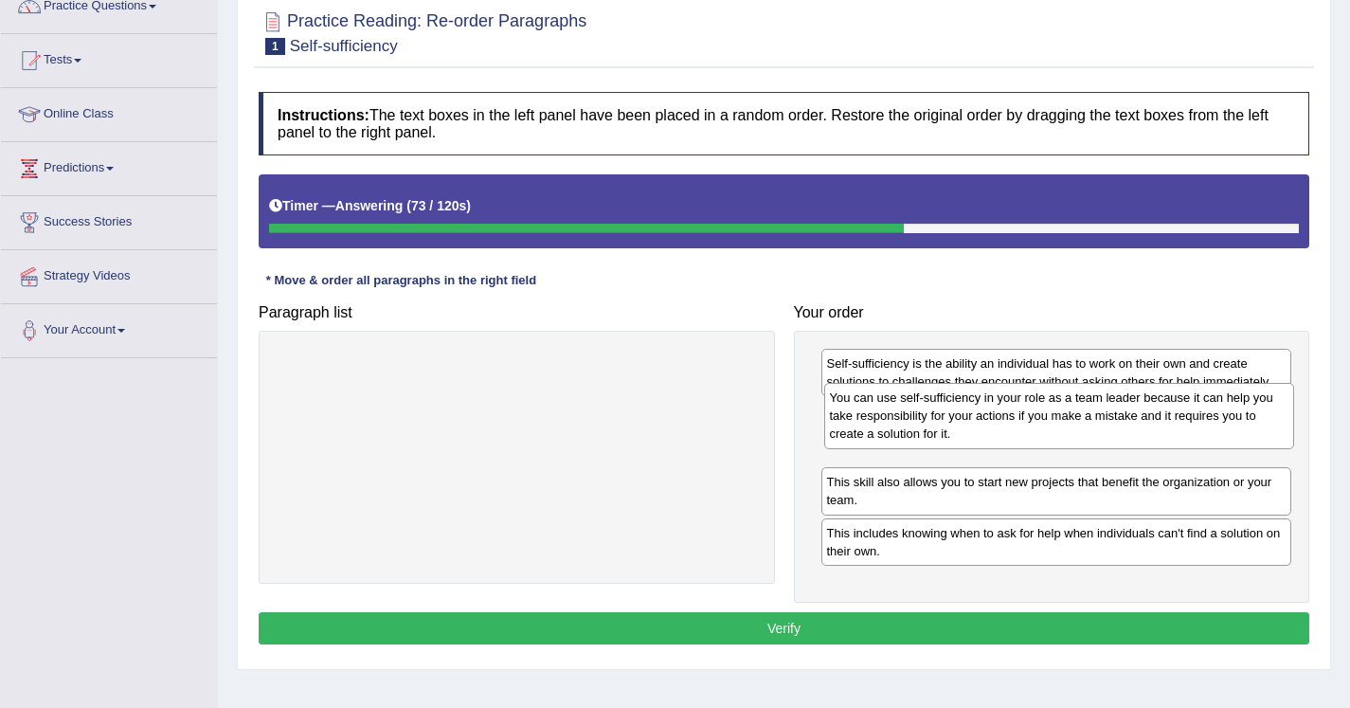
drag, startPoint x: 919, startPoint y: 484, endPoint x: 922, endPoint y: 419, distance: 65.4
click at [922, 419] on div "You can use self-sufficiency in your role as a team leader because it can help …" at bounding box center [1059, 415] width 471 height 65
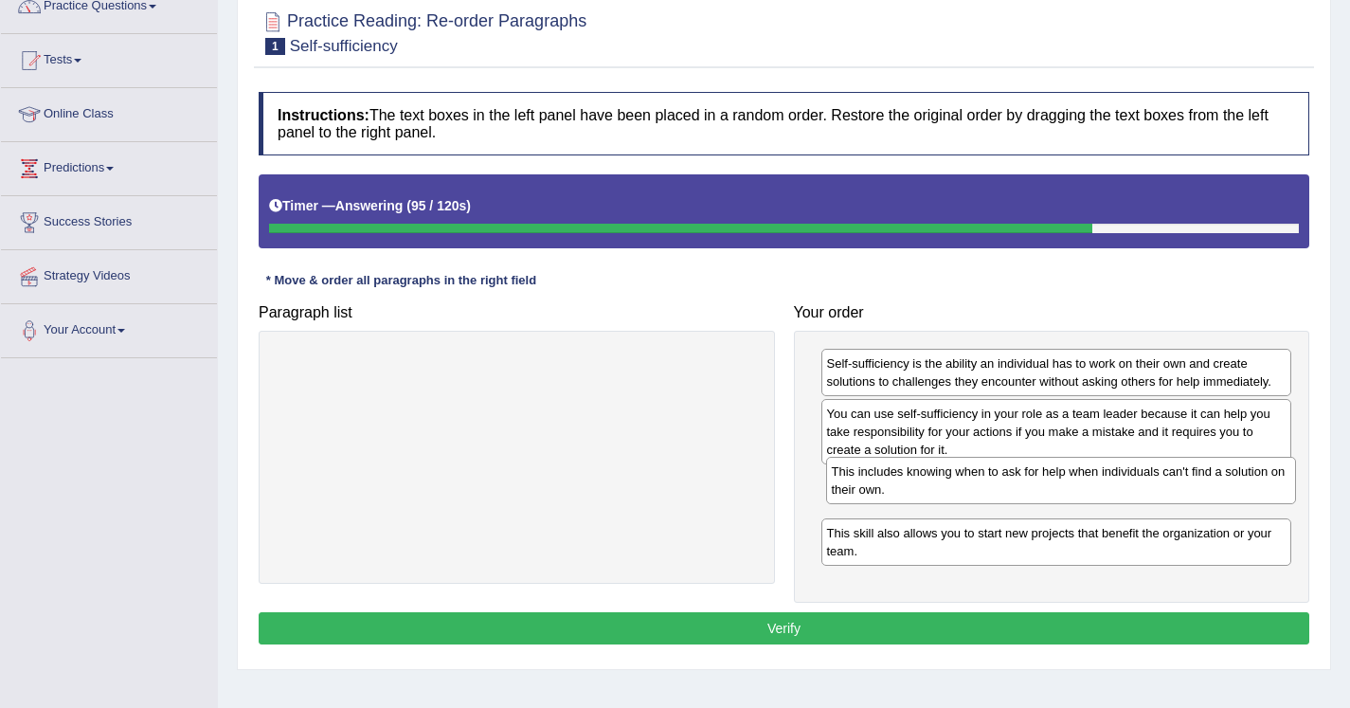
drag, startPoint x: 870, startPoint y: 542, endPoint x: 875, endPoint y: 480, distance: 61.8
click at [875, 480] on div "This includes knowing when to ask for help when individuals can't find a soluti…" at bounding box center [1061, 480] width 471 height 47
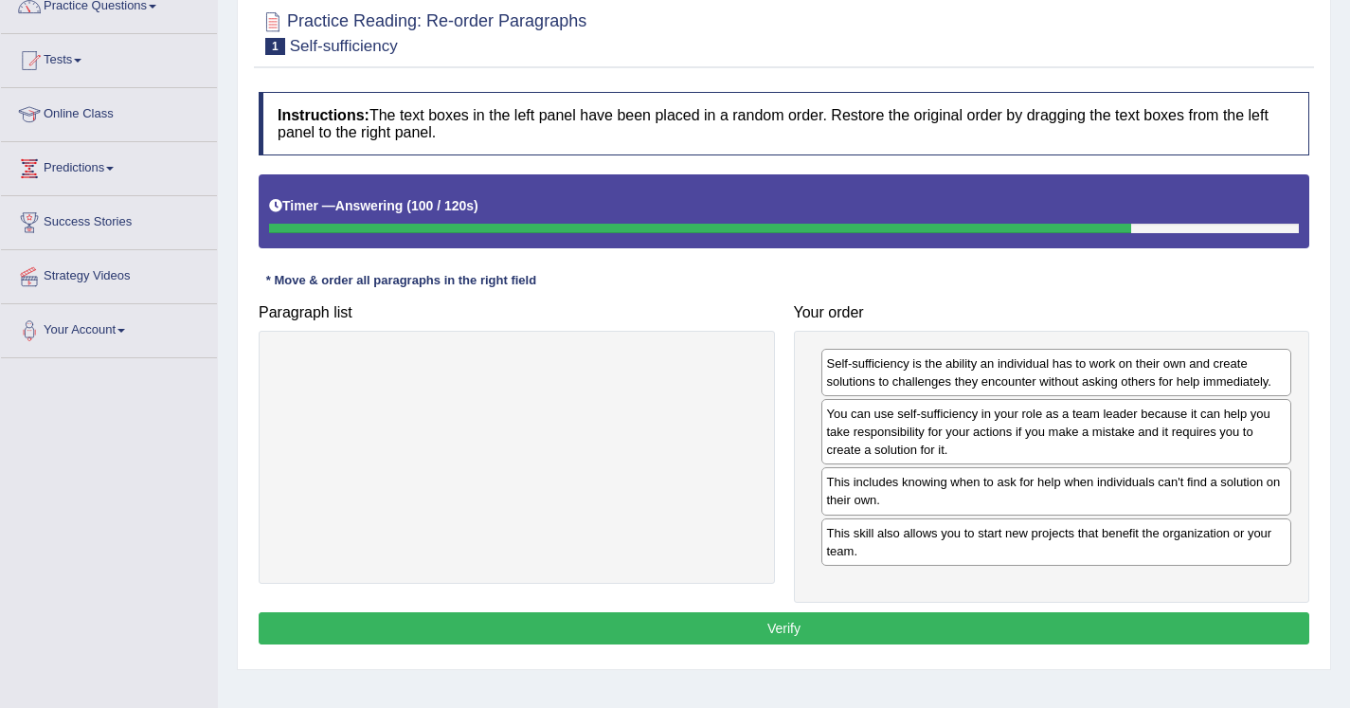
click at [801, 625] on button "Verify" at bounding box center [784, 628] width 1051 height 32
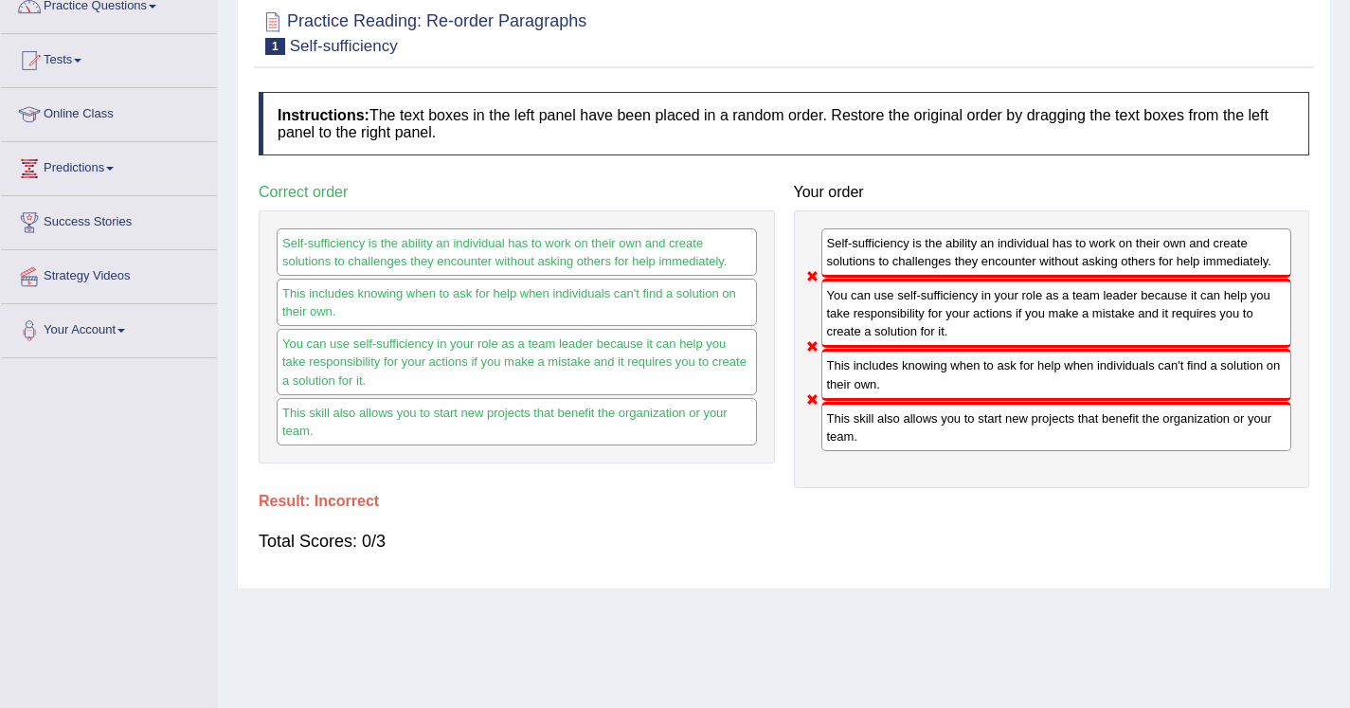
scroll to position [26, 0]
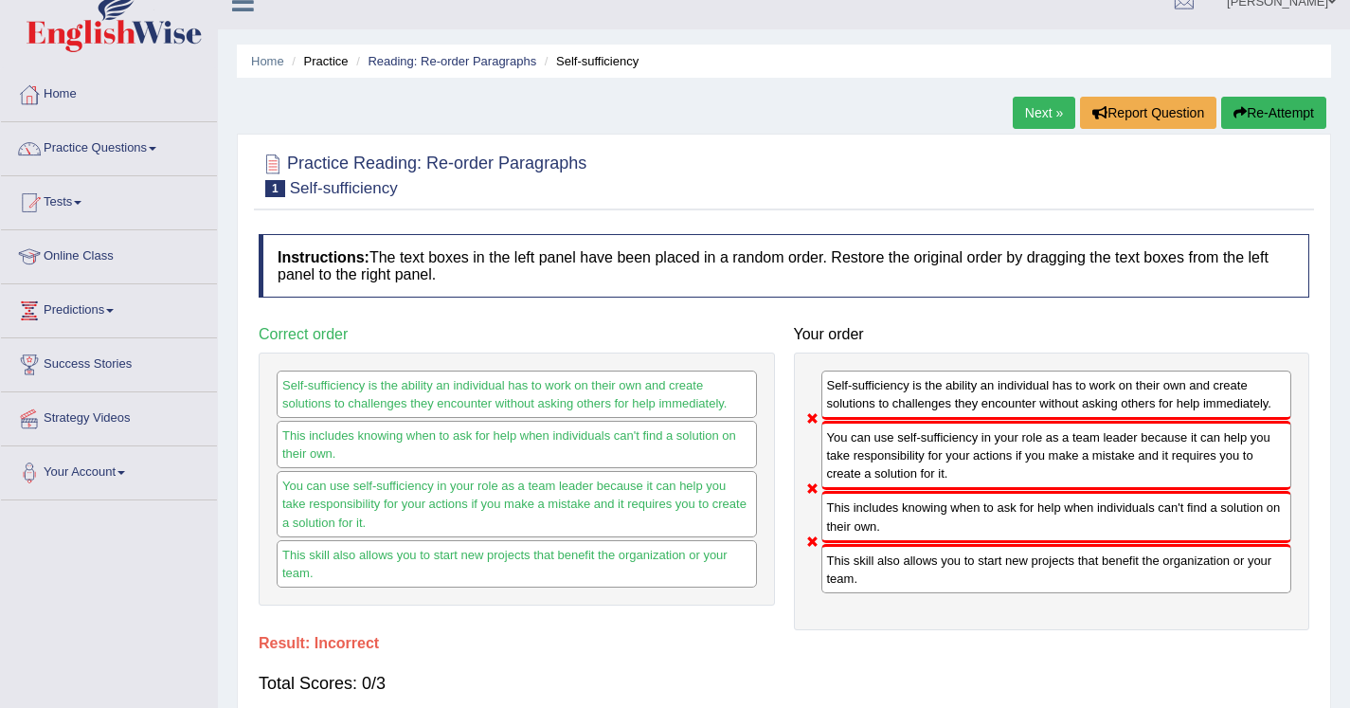
click at [1021, 124] on link "Next »" at bounding box center [1044, 113] width 63 height 32
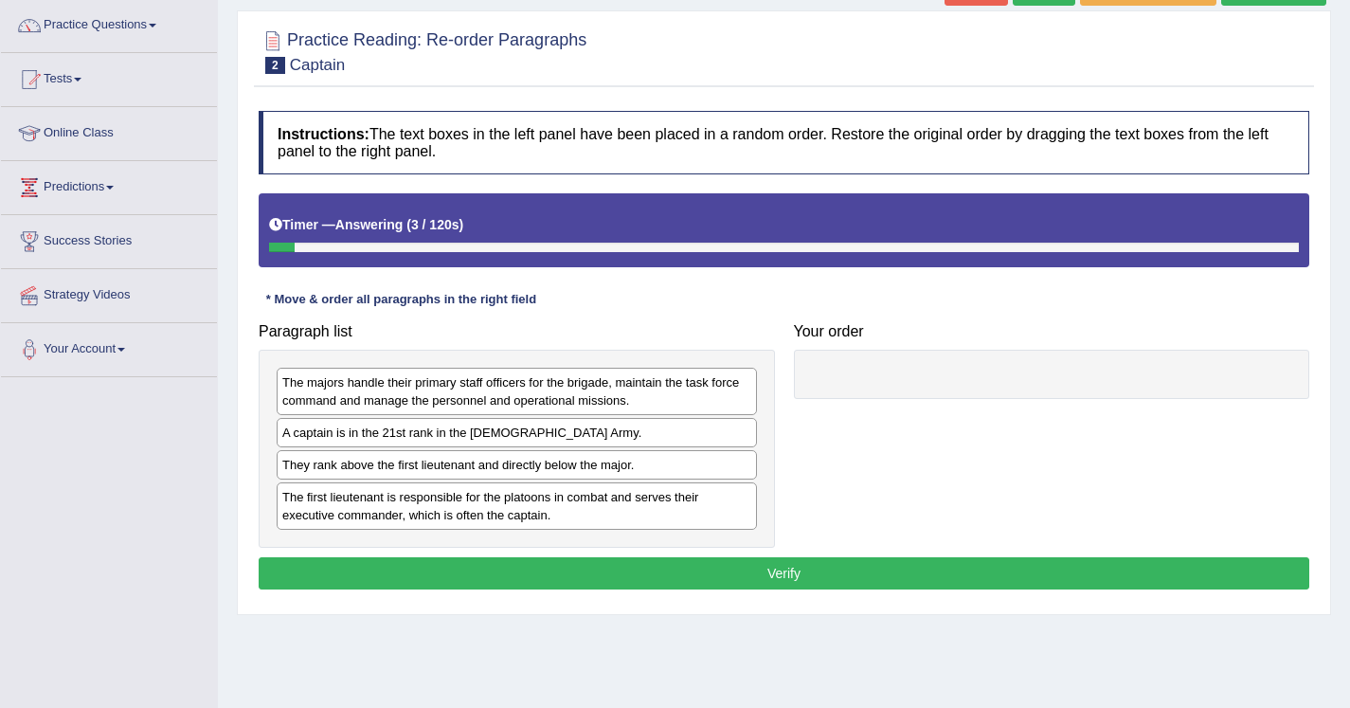
scroll to position [141, 0]
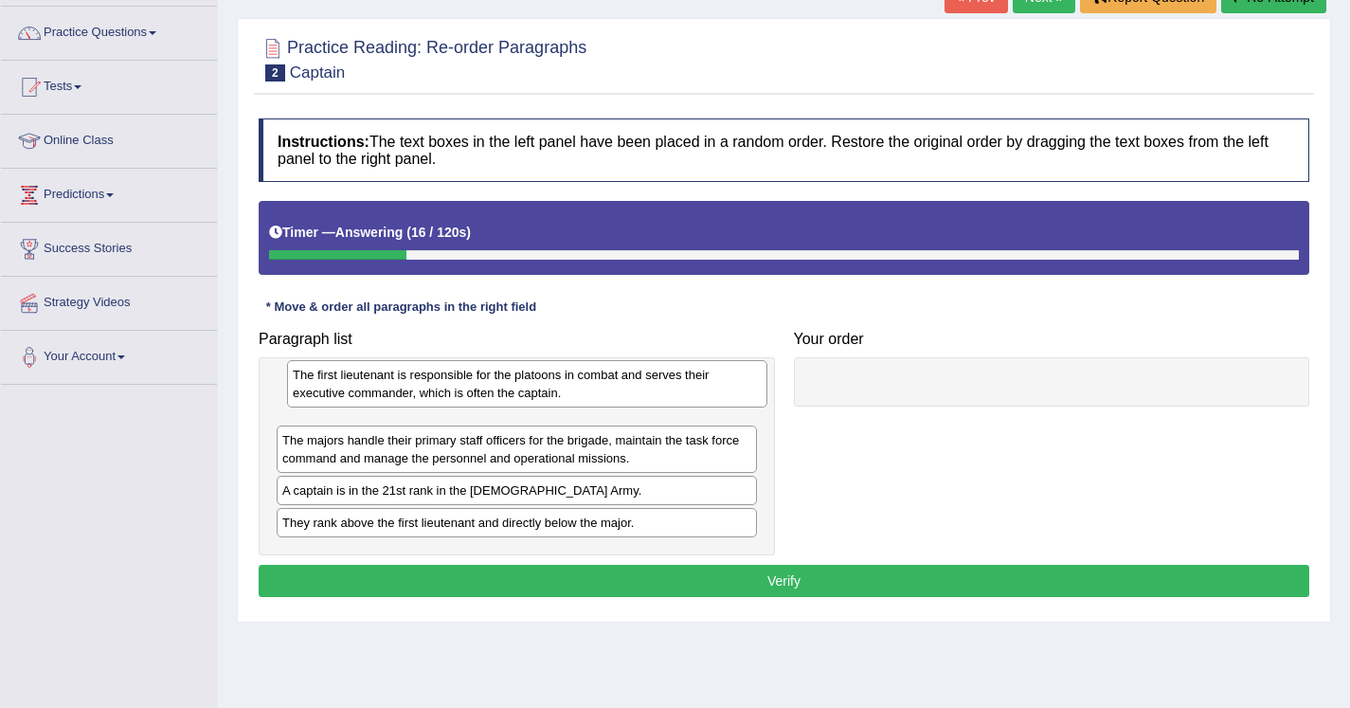
drag, startPoint x: 478, startPoint y: 527, endPoint x: 488, endPoint y: 399, distance: 128.4
click at [488, 399] on div "The first lieutenant is responsible for the platoons in combat and serves their…" at bounding box center [527, 383] width 480 height 47
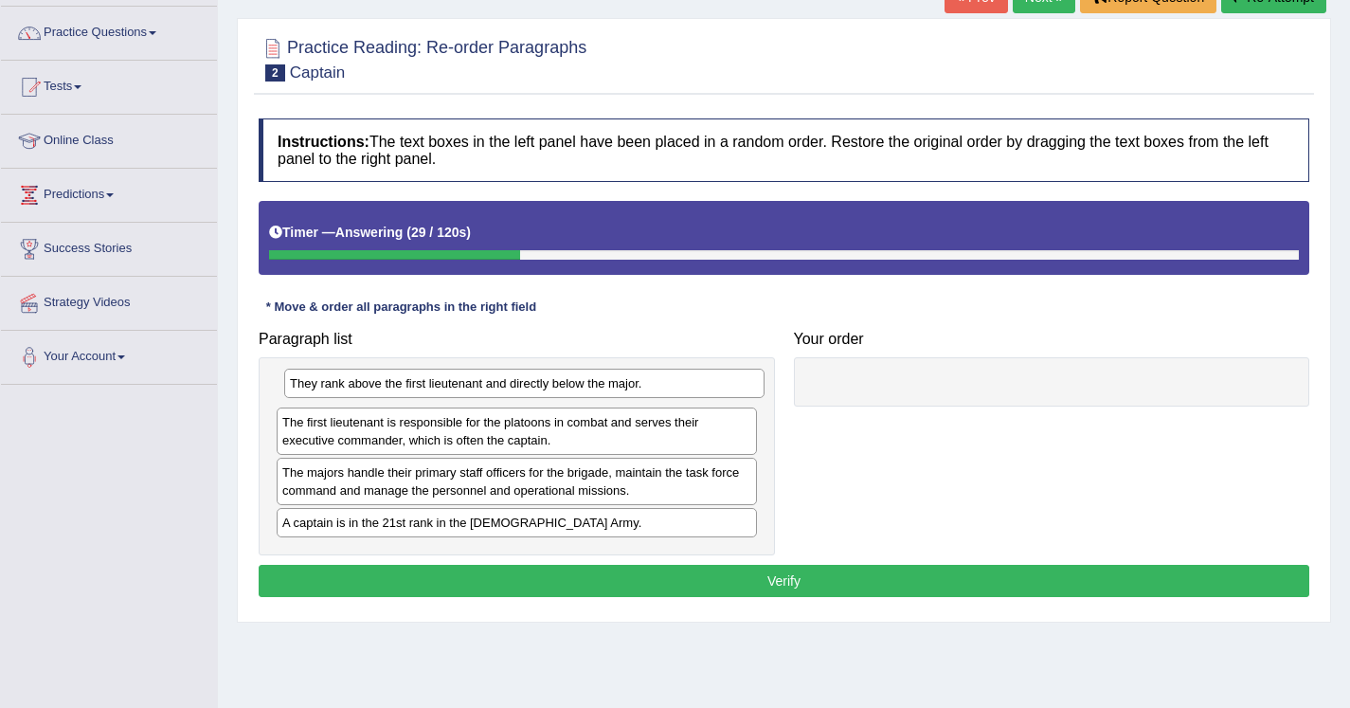
drag, startPoint x: 443, startPoint y: 524, endPoint x: 451, endPoint y: 386, distance: 138.6
click at [451, 386] on div "They rank above the first lieutenant and directly below the major." at bounding box center [524, 383] width 480 height 29
click at [346, 384] on div "They rank above the first lieutenant and directly below the major." at bounding box center [517, 389] width 480 height 29
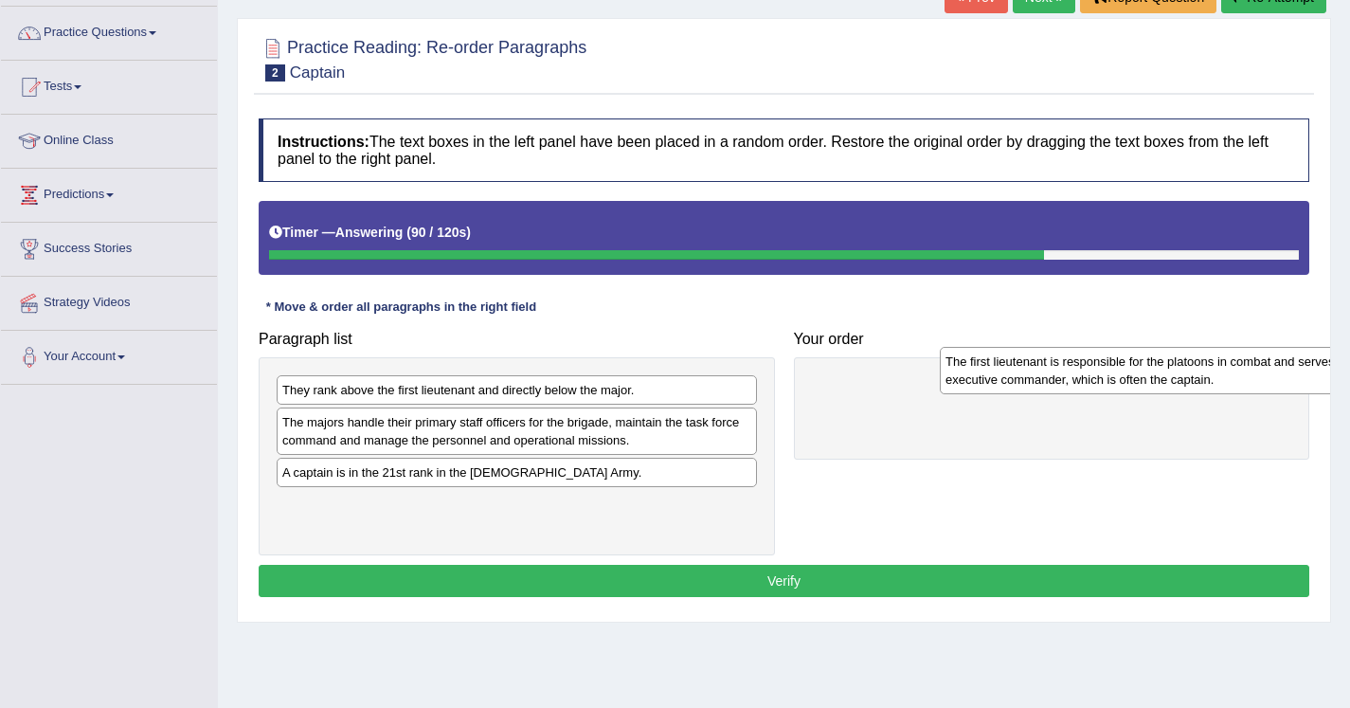
drag, startPoint x: 425, startPoint y: 436, endPoint x: 1045, endPoint y: 392, distance: 622.2
click at [1045, 392] on div "The first lieutenant is responsible for the platoons in combat and serves their…" at bounding box center [1180, 370] width 480 height 47
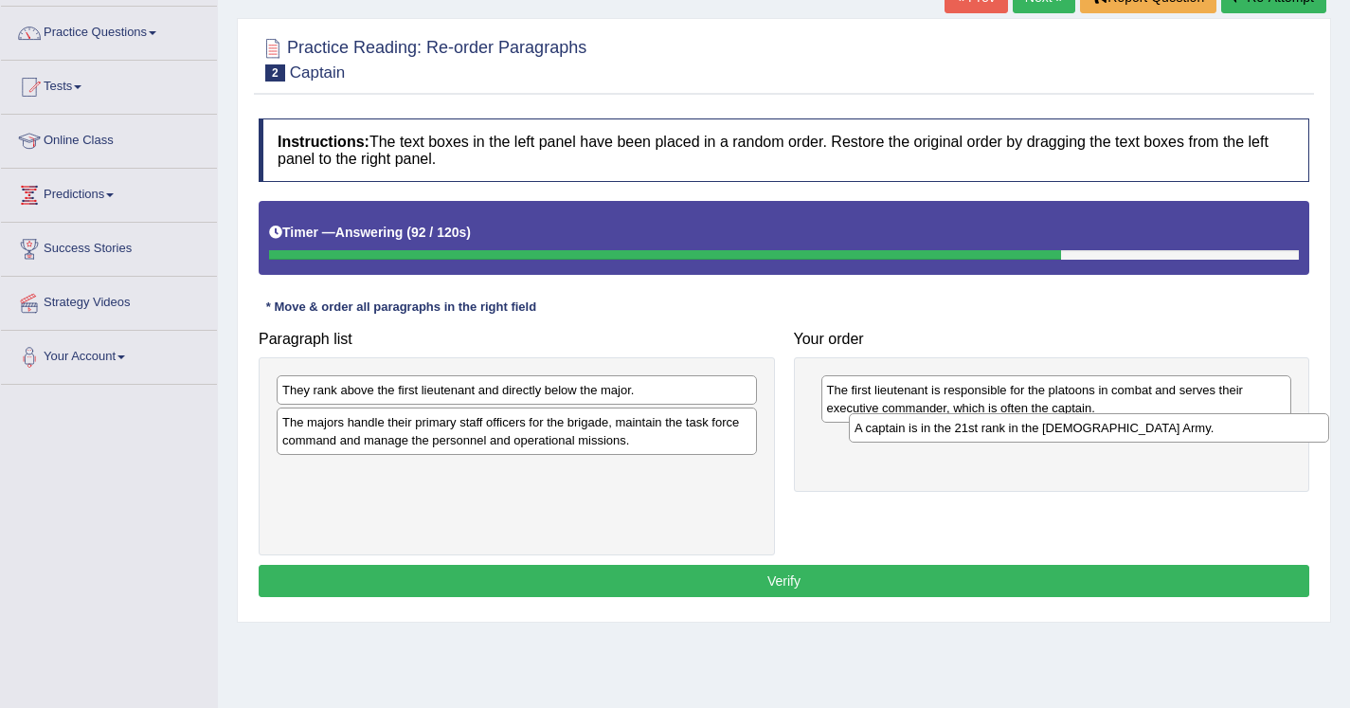
drag, startPoint x: 485, startPoint y: 474, endPoint x: 1042, endPoint y: 435, distance: 558.6
click at [1042, 435] on div "A captain is in the 21st rank in the US Army." at bounding box center [1089, 427] width 480 height 29
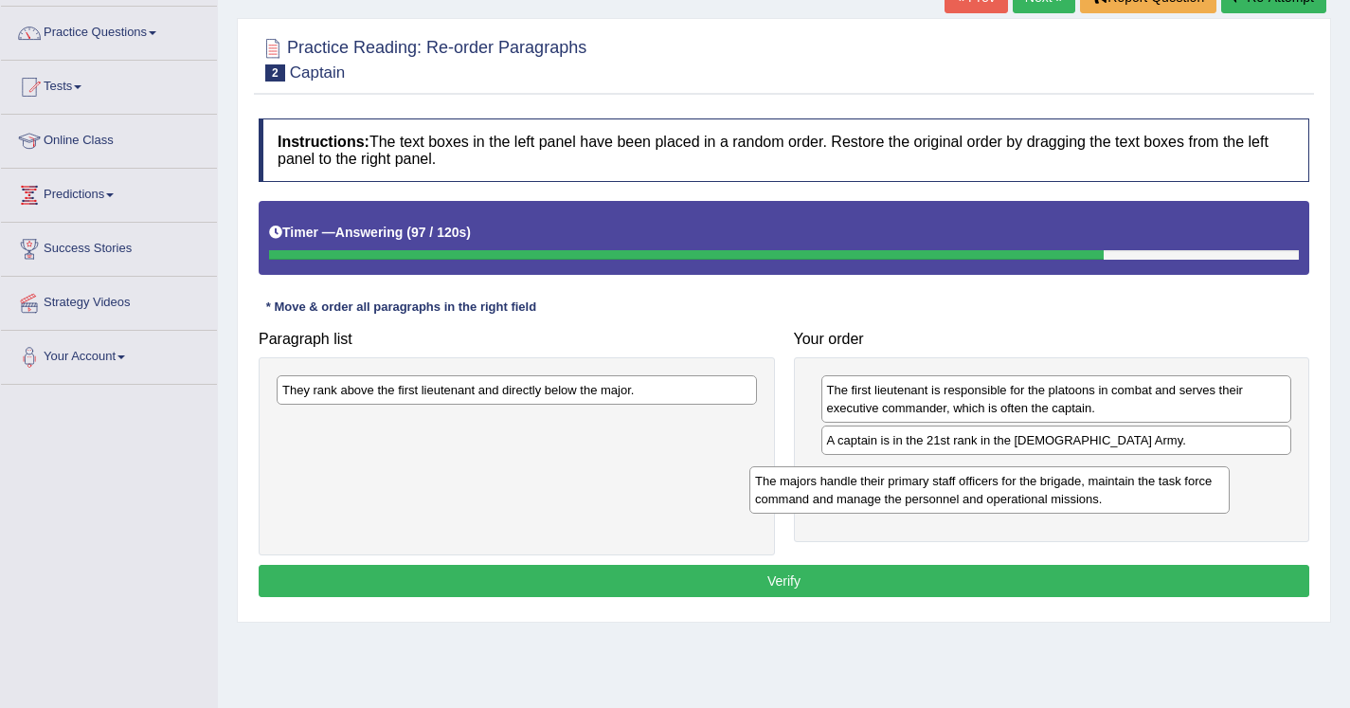
drag, startPoint x: 505, startPoint y: 449, endPoint x: 978, endPoint y: 506, distance: 476.3
click at [978, 506] on div "The majors handle their primary staff officers for the brigade, maintain the ta…" at bounding box center [990, 489] width 480 height 47
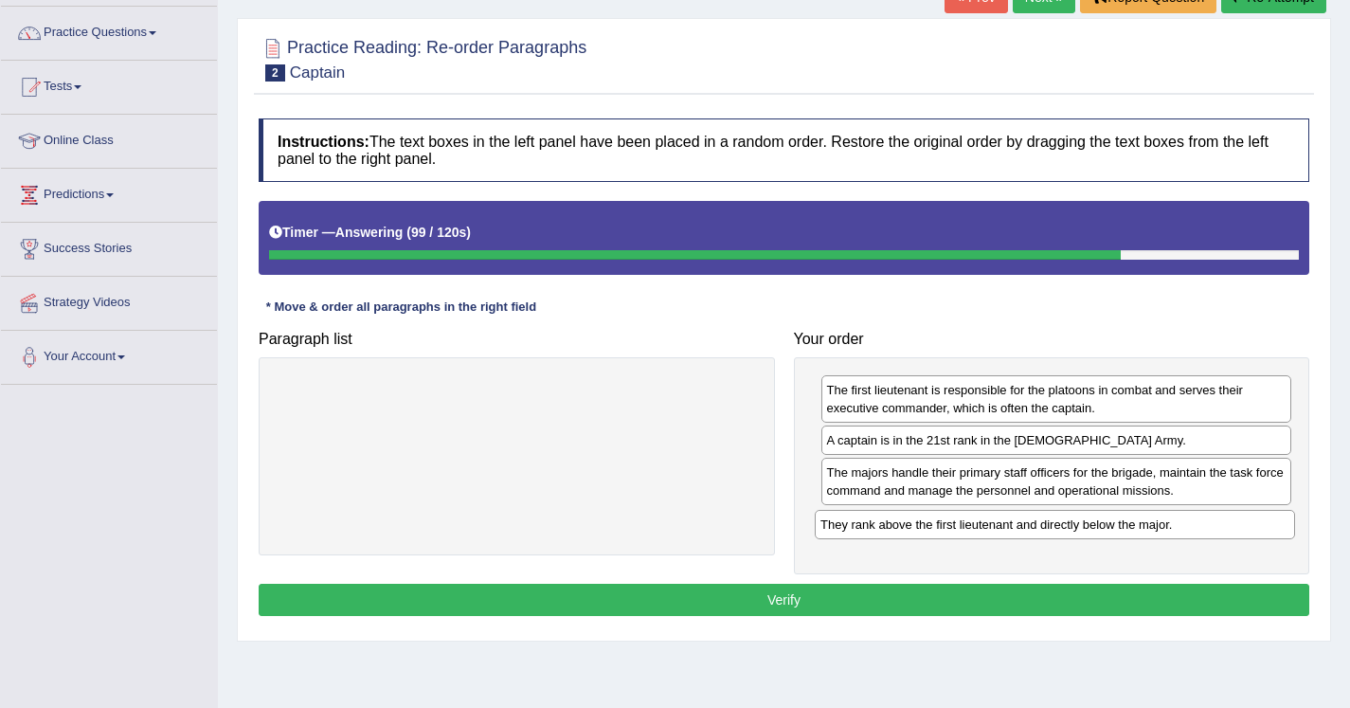
drag, startPoint x: 532, startPoint y: 390, endPoint x: 1070, endPoint y: 525, distance: 554.8
click at [1070, 525] on div "They rank above the first lieutenant and directly below the major." at bounding box center [1055, 524] width 480 height 29
click at [894, 606] on button "Verify" at bounding box center [784, 600] width 1051 height 32
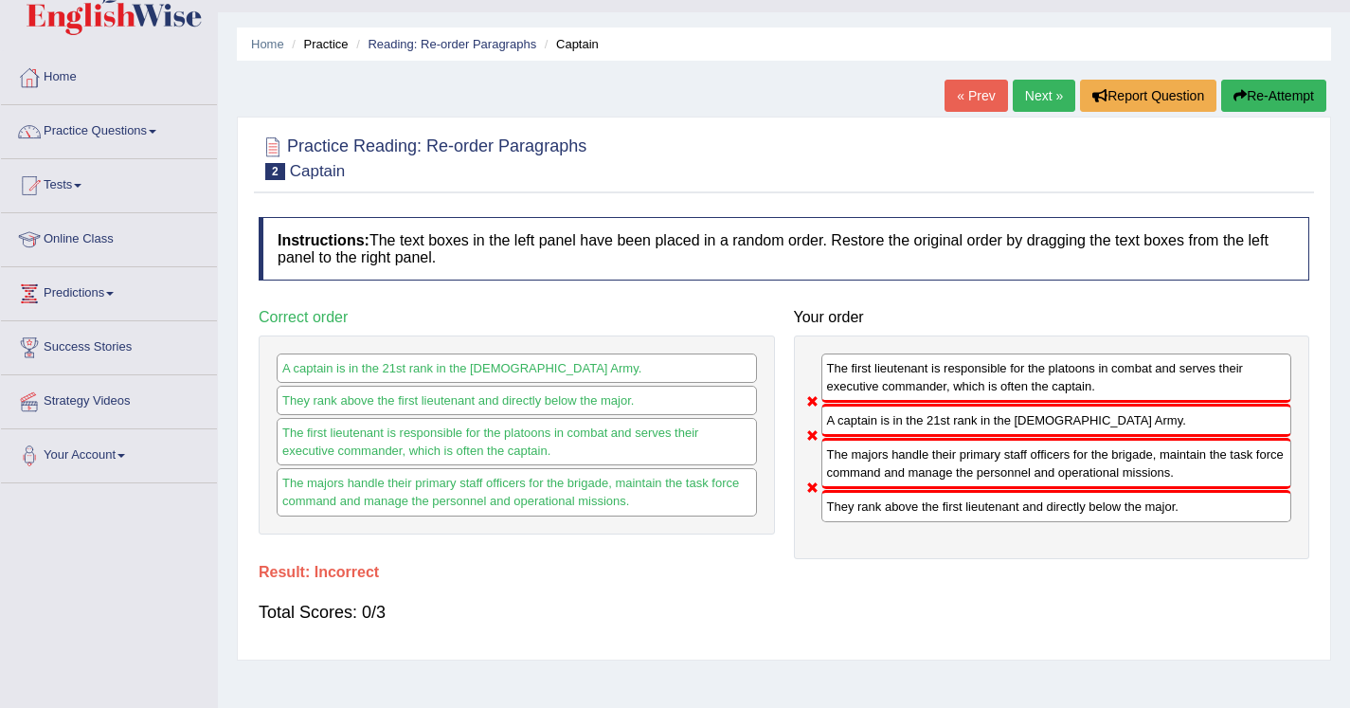
scroll to position [80, 0]
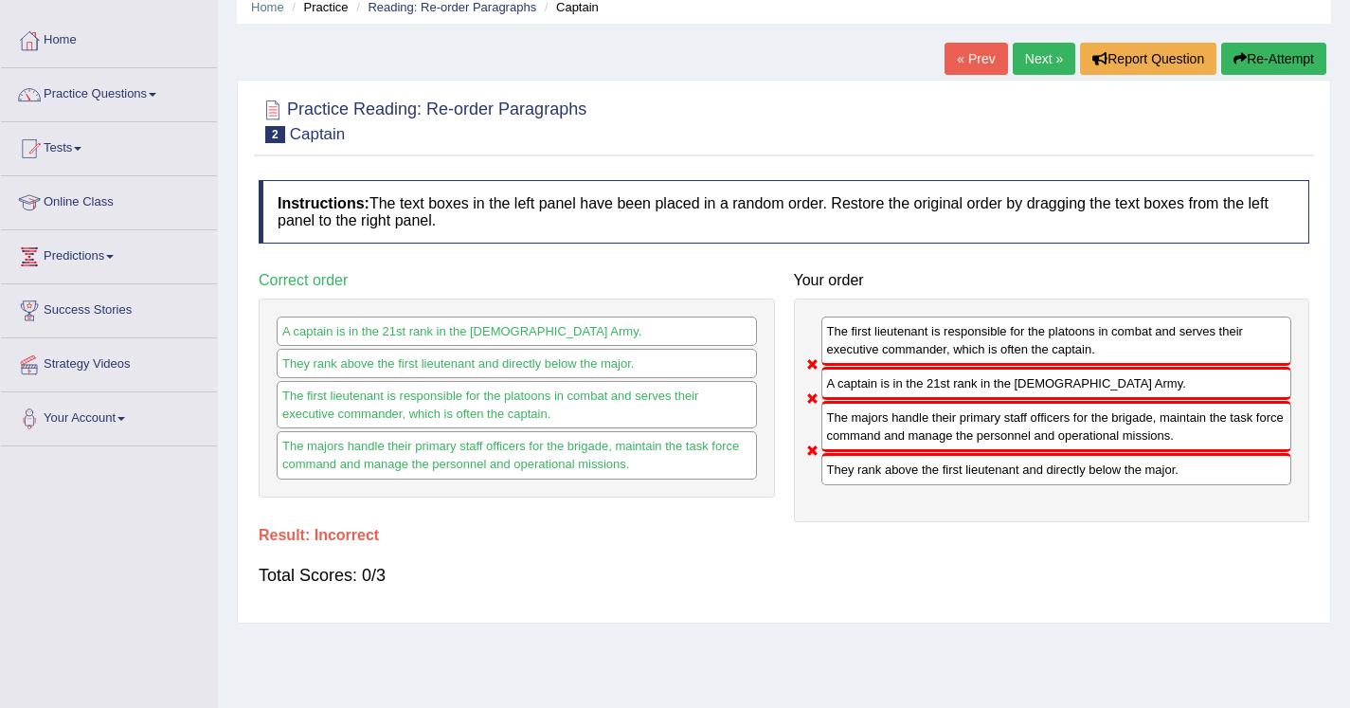
click at [1013, 46] on link "Next »" at bounding box center [1044, 59] width 63 height 32
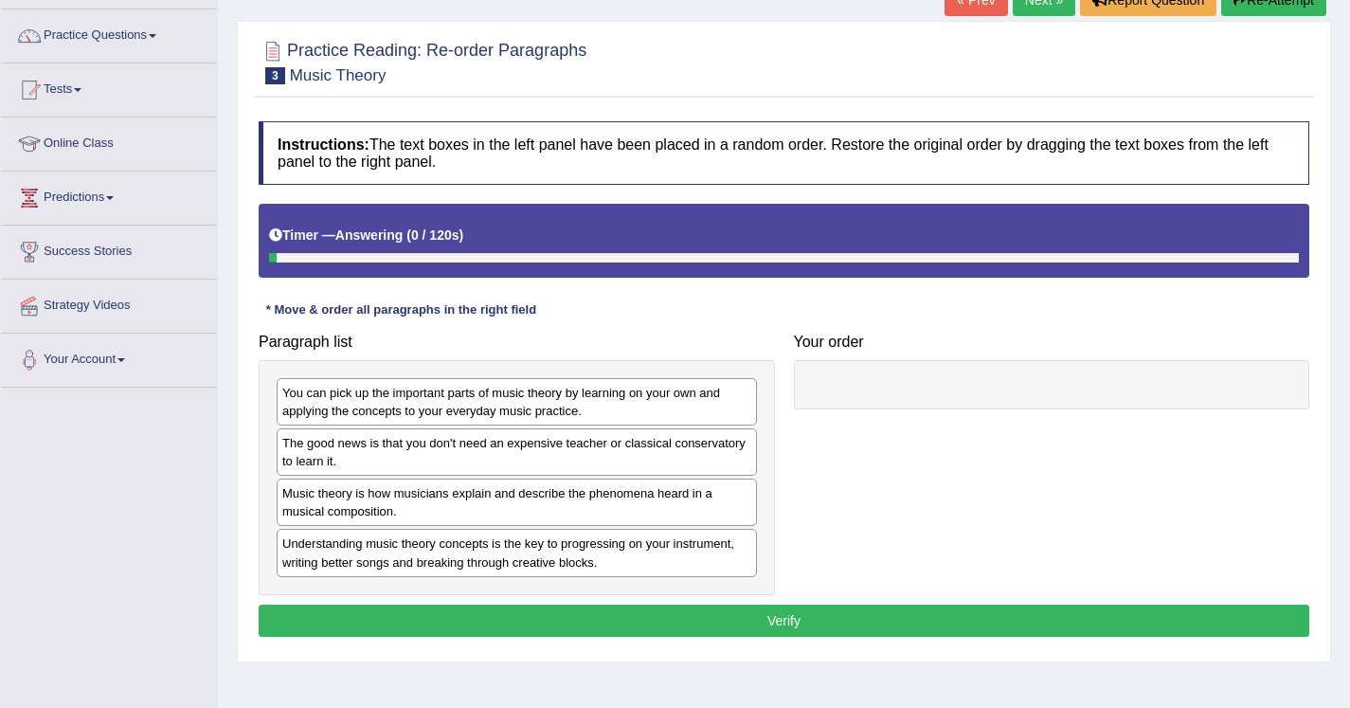
scroll to position [155, 0]
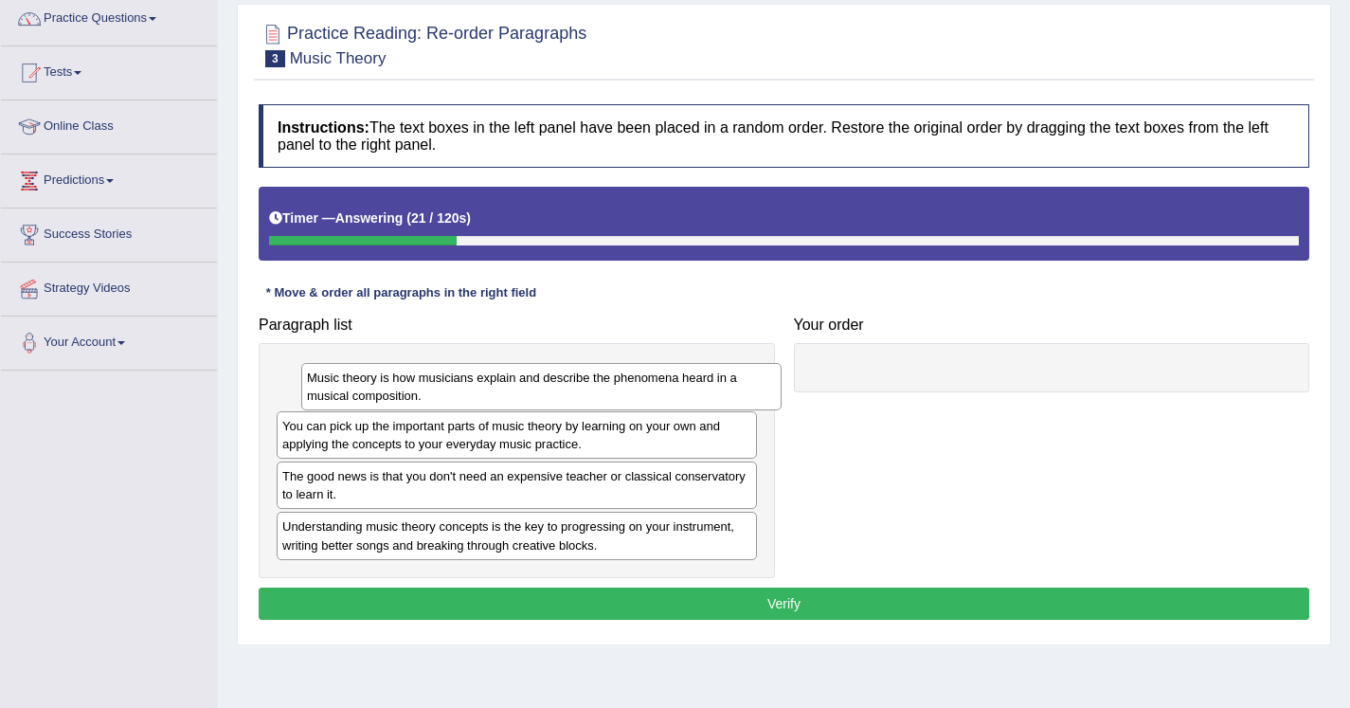
drag, startPoint x: 393, startPoint y: 483, endPoint x: 412, endPoint y: 380, distance: 105.0
click at [412, 380] on div "Music theory is how musicians explain and describe the phenomena heard in a mus…" at bounding box center [541, 386] width 480 height 47
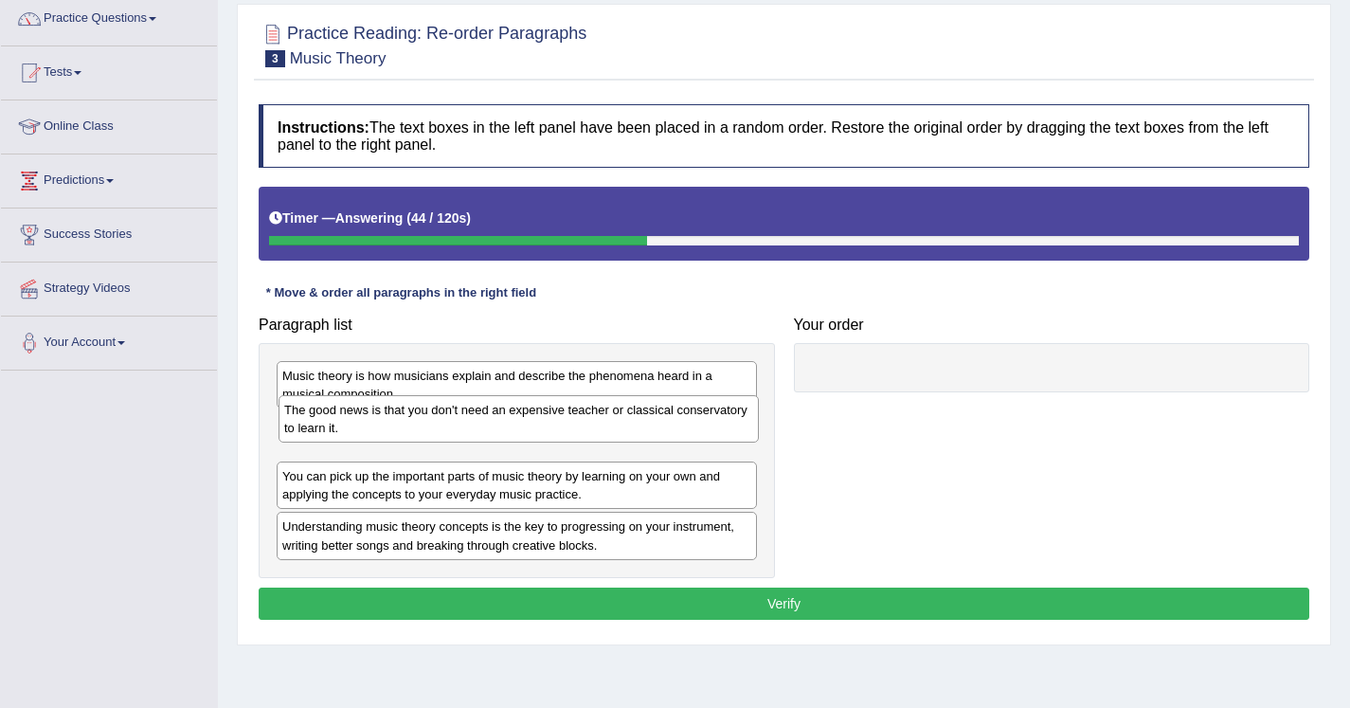
drag, startPoint x: 327, startPoint y: 491, endPoint x: 329, endPoint y: 422, distance: 69.2
click at [329, 422] on div "The good news is that you don't need an expensive teacher or classical conserva…" at bounding box center [519, 418] width 480 height 47
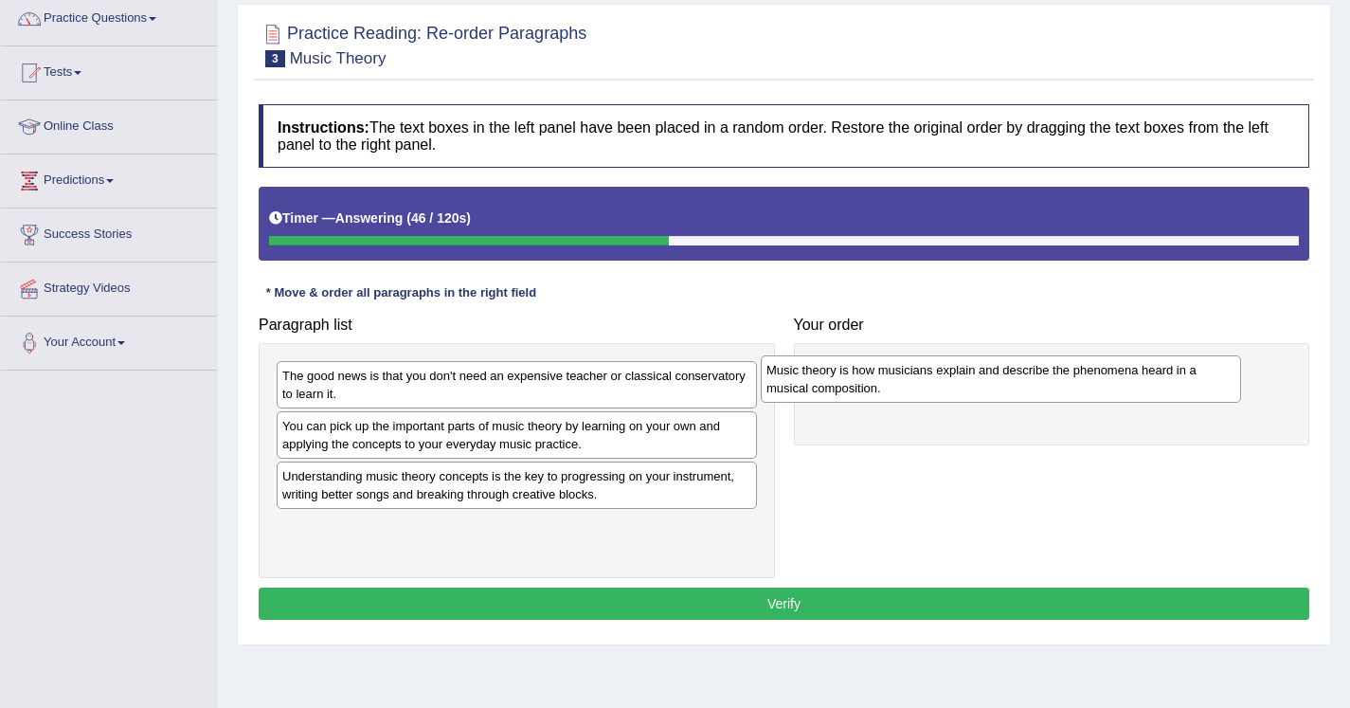
drag, startPoint x: 322, startPoint y: 392, endPoint x: 811, endPoint y: 384, distance: 489.1
click at [811, 384] on div "Music theory is how musicians explain and describe the phenomena heard in a mus…" at bounding box center [1001, 378] width 480 height 47
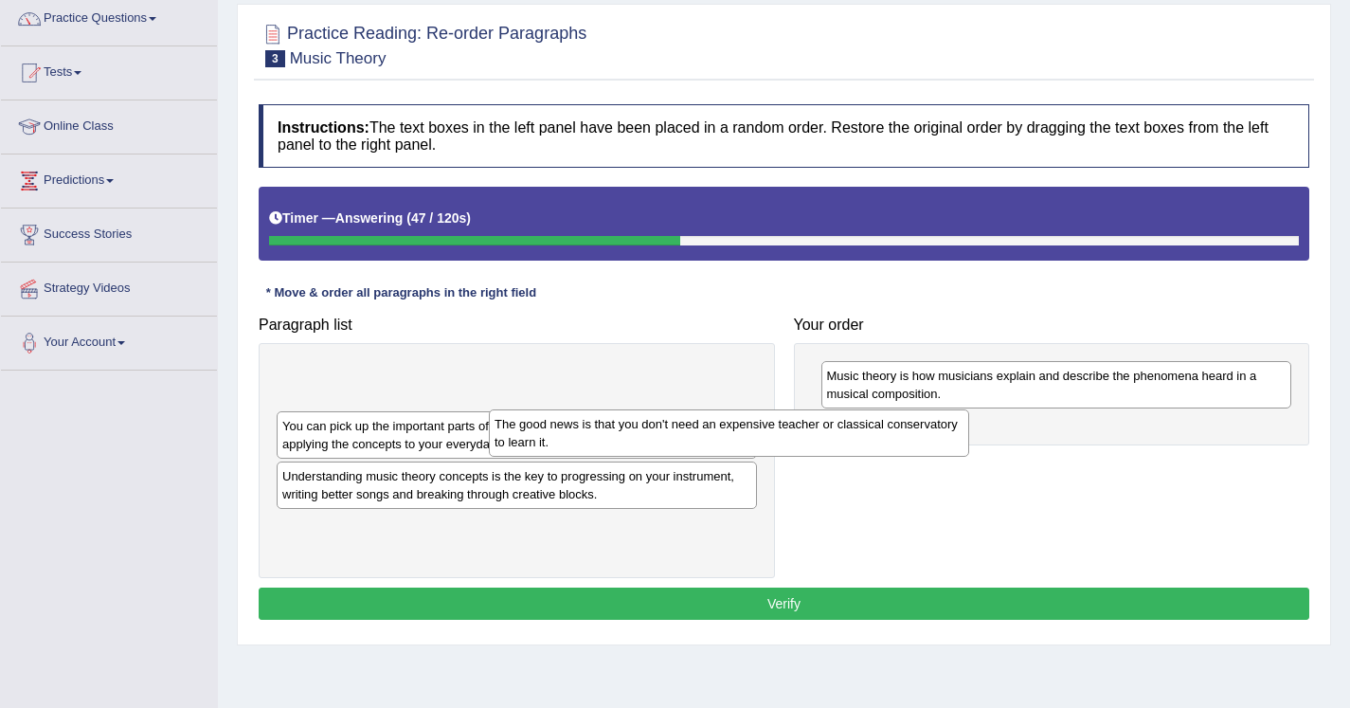
drag, startPoint x: 660, startPoint y: 374, endPoint x: 898, endPoint y: 424, distance: 243.8
click at [896, 424] on div "The good news is that you don't need an expensive teacher or classical conserva…" at bounding box center [729, 432] width 480 height 47
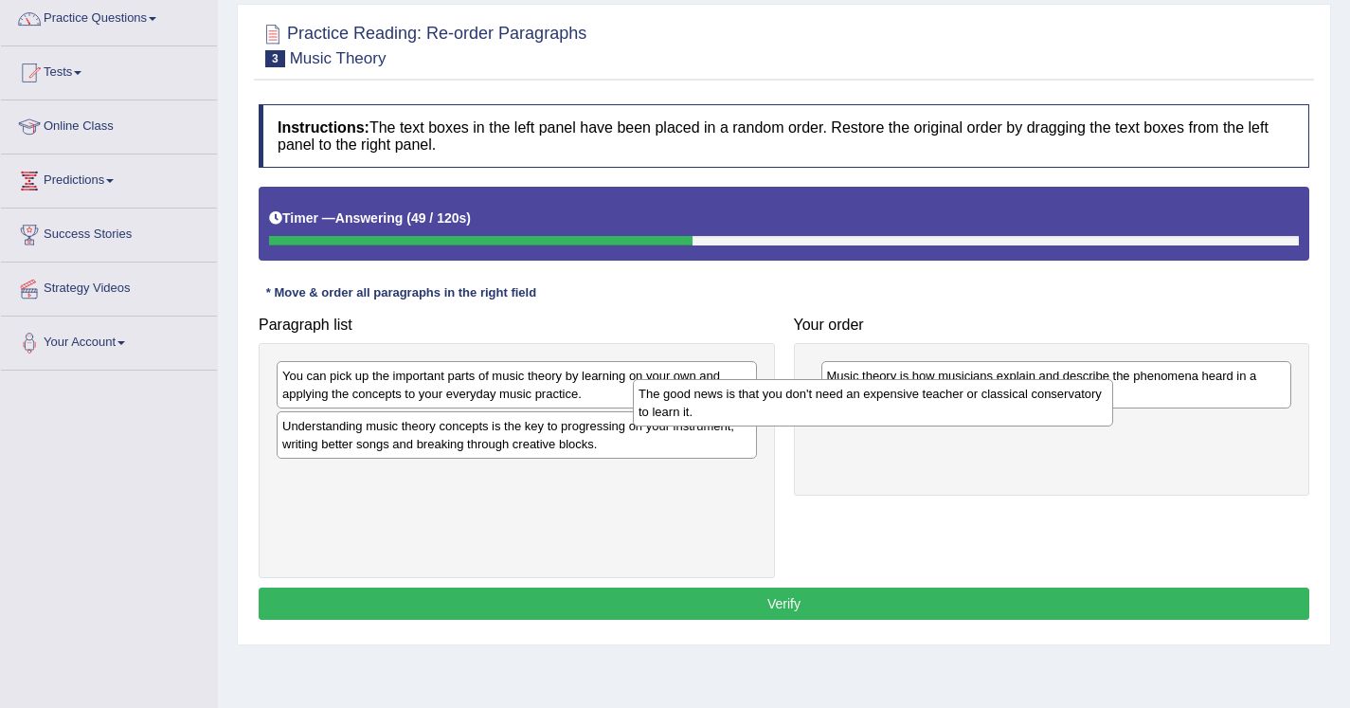
drag, startPoint x: 637, startPoint y: 376, endPoint x: 1055, endPoint y: 407, distance: 419.1
click at [1055, 407] on div "The good news is that you don't need an expensive teacher or classical conserva…" at bounding box center [873, 402] width 480 height 47
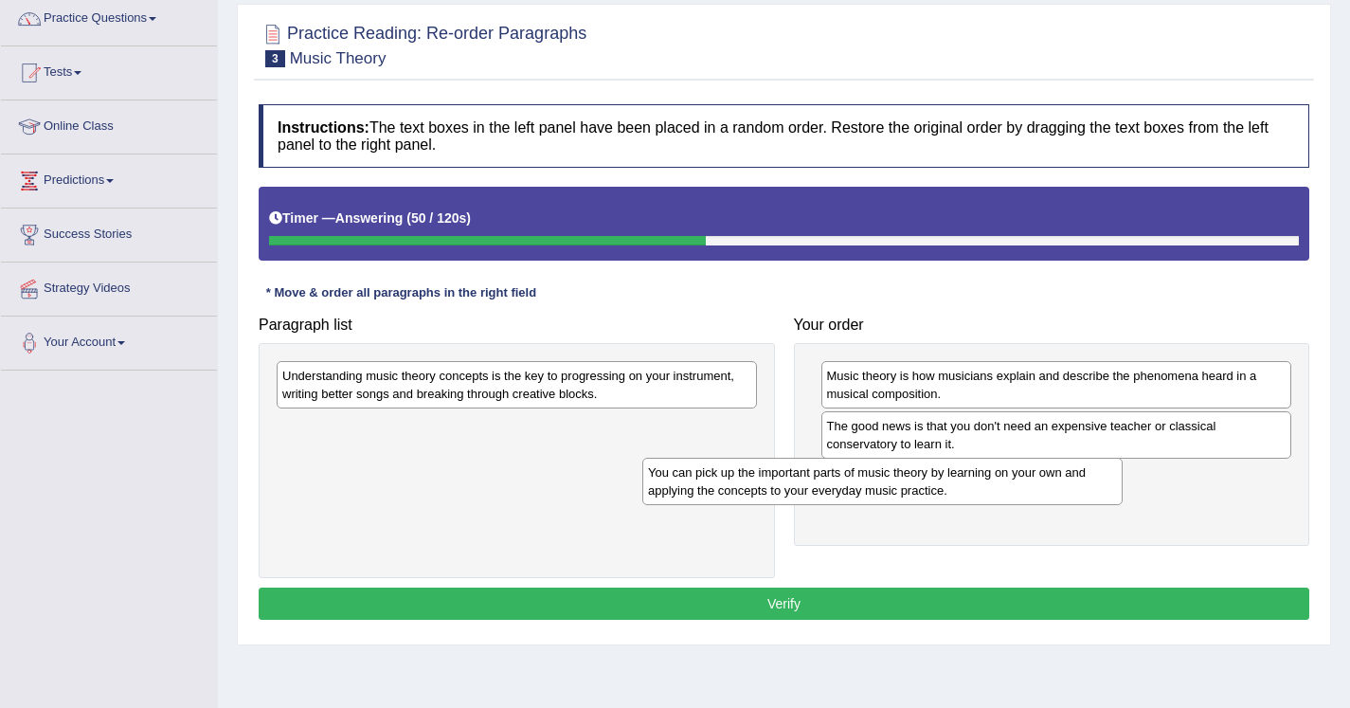
drag, startPoint x: 590, startPoint y: 375, endPoint x: 986, endPoint y: 488, distance: 410.9
click at [986, 488] on div "You can pick up the important parts of music theory by learning on your own and…" at bounding box center [882, 481] width 480 height 47
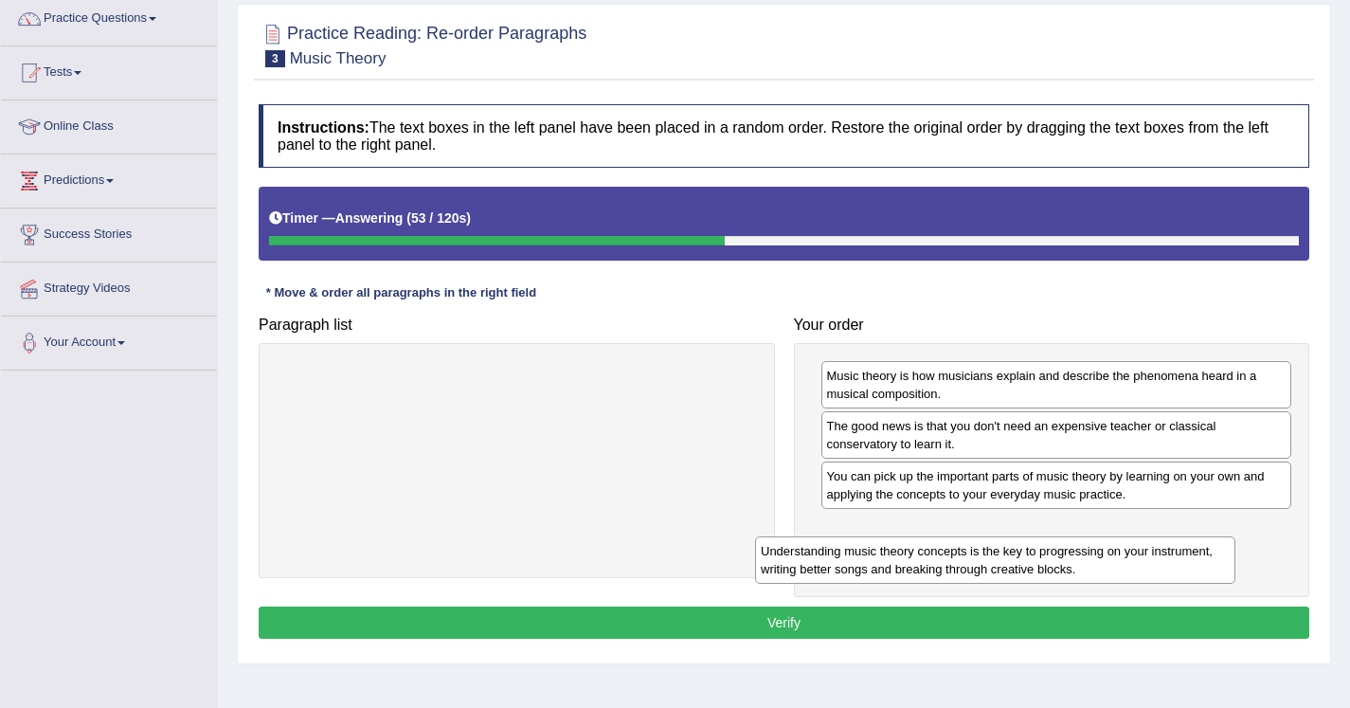
drag, startPoint x: 623, startPoint y: 383, endPoint x: 1101, endPoint y: 557, distance: 509.3
click at [1101, 557] on div "Understanding music theory concepts is the key to progressing on your instrumen…" at bounding box center [995, 559] width 480 height 47
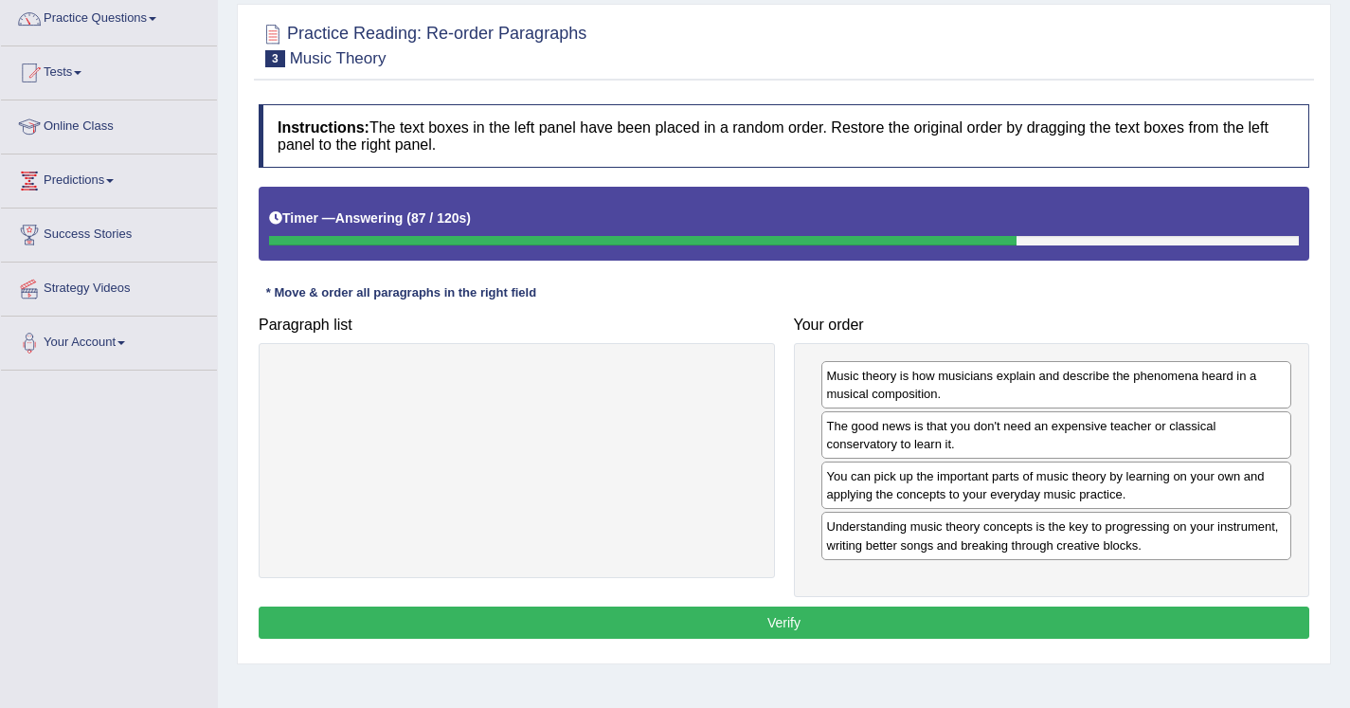
click at [744, 628] on button "Verify" at bounding box center [784, 622] width 1051 height 32
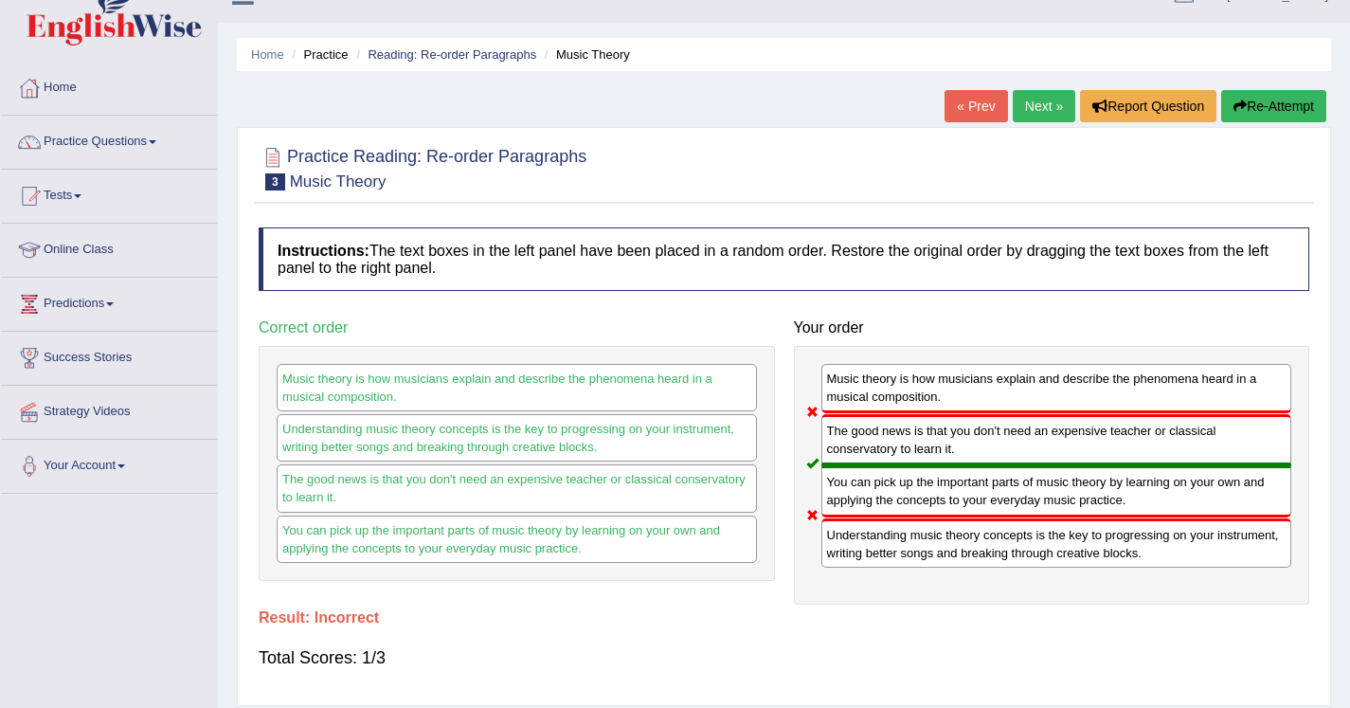
scroll to position [21, 0]
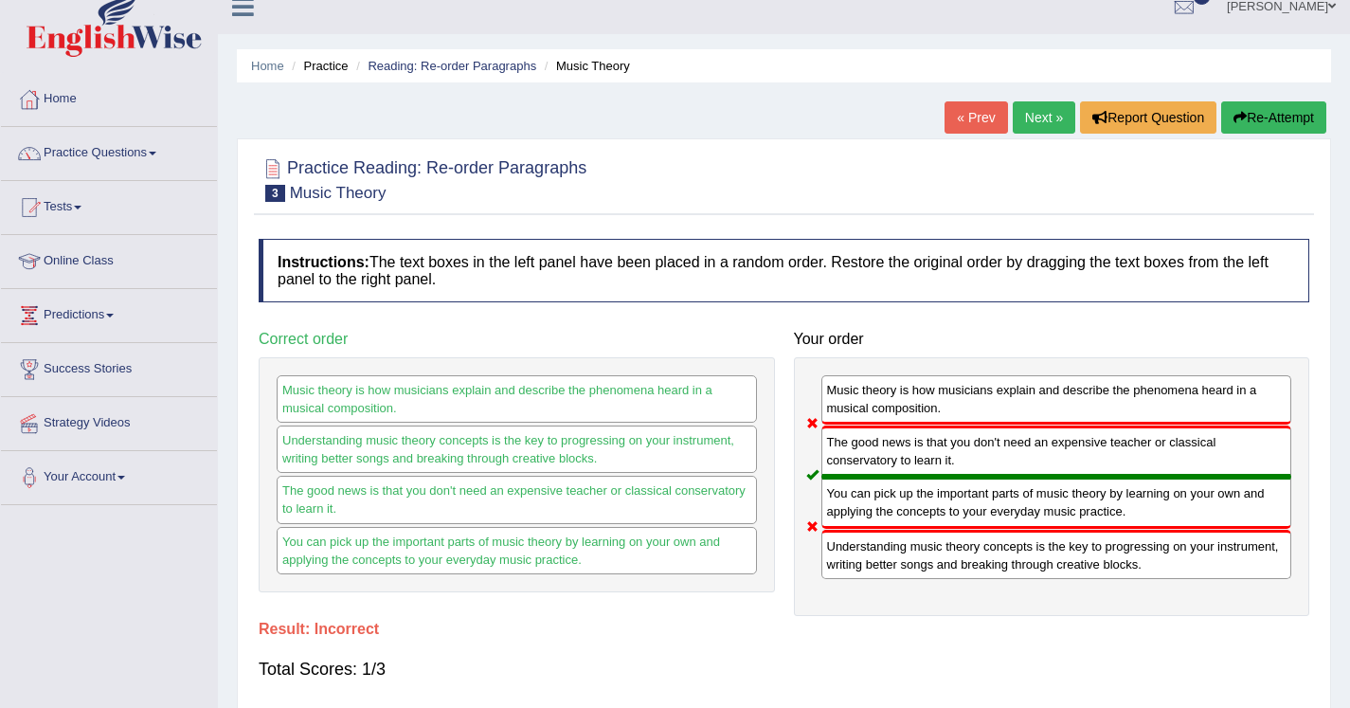
click at [1024, 100] on div "Home Practice Reading: Re-order Paragraphs Music Theory « Prev Next » Report Qu…" at bounding box center [784, 453] width 1132 height 948
click at [1027, 109] on link "Next »" at bounding box center [1044, 117] width 63 height 32
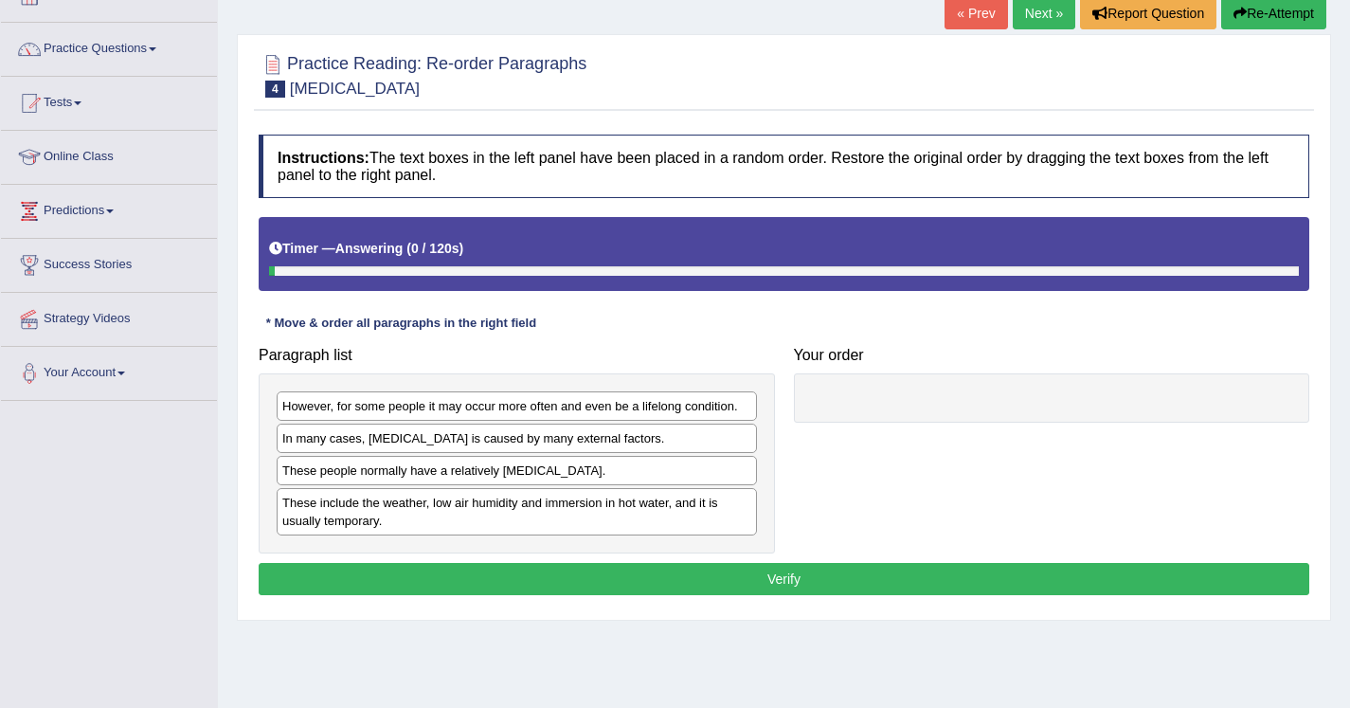
scroll to position [161, 0]
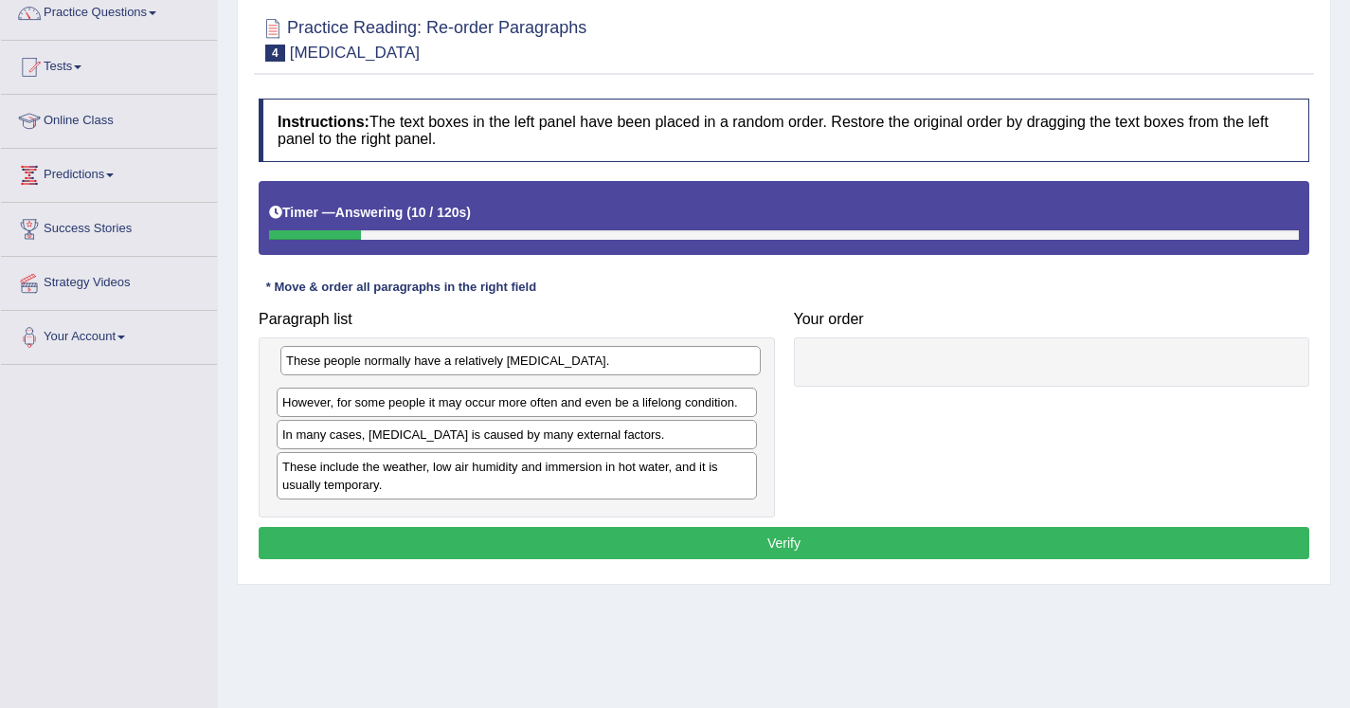
drag, startPoint x: 389, startPoint y: 442, endPoint x: 392, endPoint y: 369, distance: 73.1
click at [392, 369] on div "These people normally have a relatively [MEDICAL_DATA]." at bounding box center [520, 360] width 480 height 29
drag, startPoint x: 303, startPoint y: 440, endPoint x: 308, endPoint y: 363, distance: 76.9
click at [308, 363] on div "In many cases, [MEDICAL_DATA] is caused by many external factors." at bounding box center [521, 356] width 480 height 29
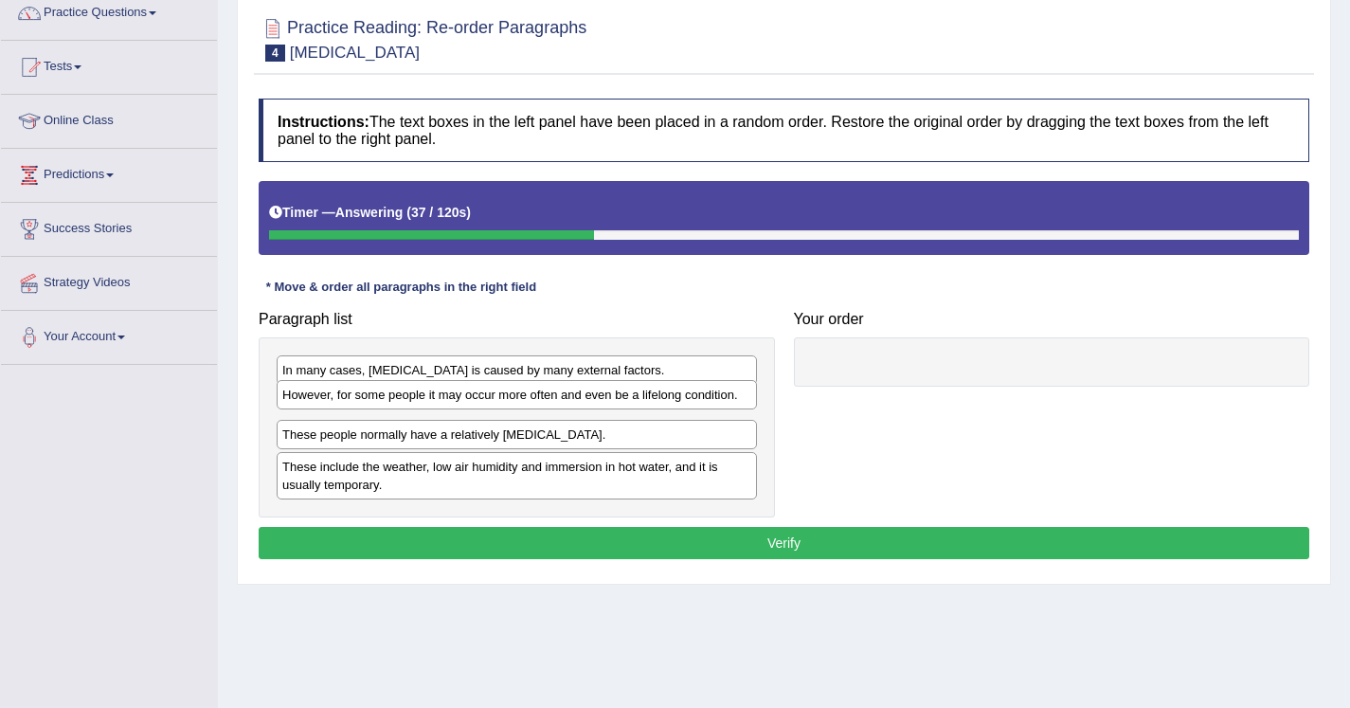
drag, startPoint x: 330, startPoint y: 439, endPoint x: 330, endPoint y: 399, distance: 39.8
click at [330, 399] on div "However, for some people it may occur more often and even be a lifelong conditi…" at bounding box center [517, 394] width 480 height 29
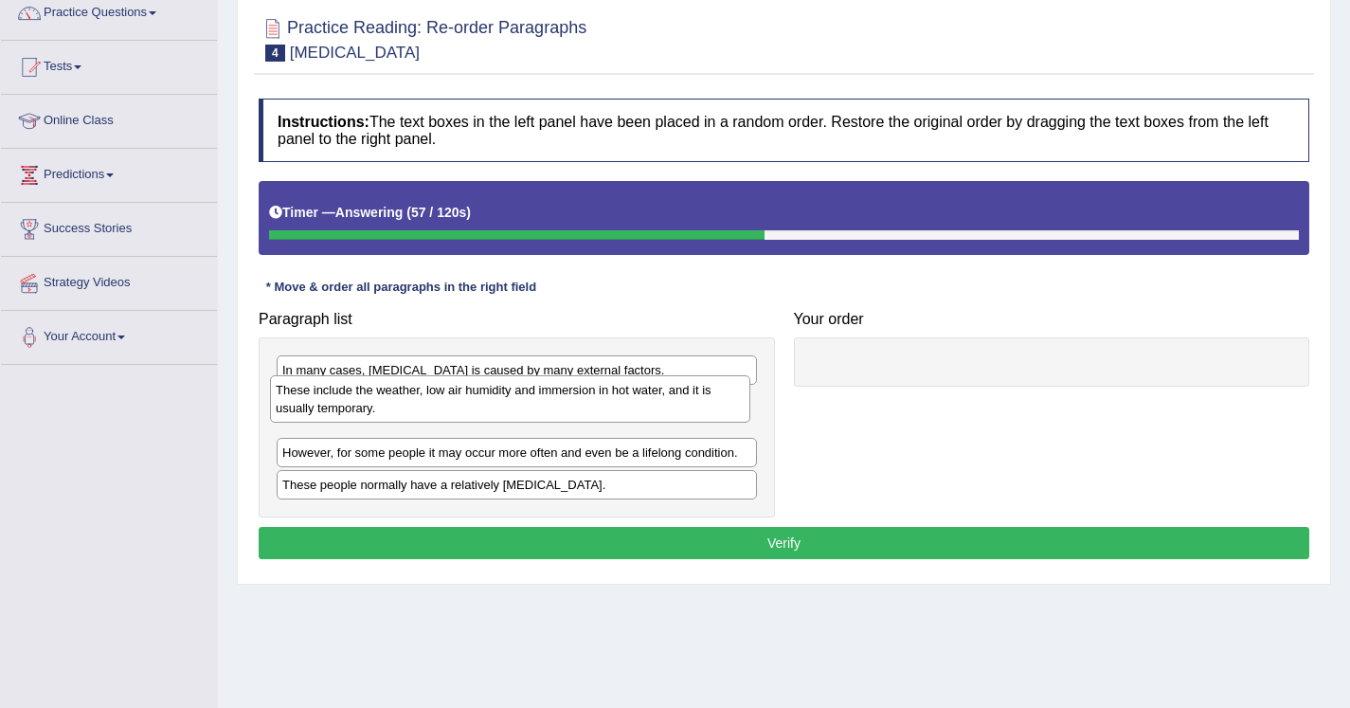
drag, startPoint x: 312, startPoint y: 471, endPoint x: 305, endPoint y: 394, distance: 77.0
click at [305, 394] on div "These include the weather, low air humidity and immersion in hot water, and it …" at bounding box center [510, 398] width 480 height 47
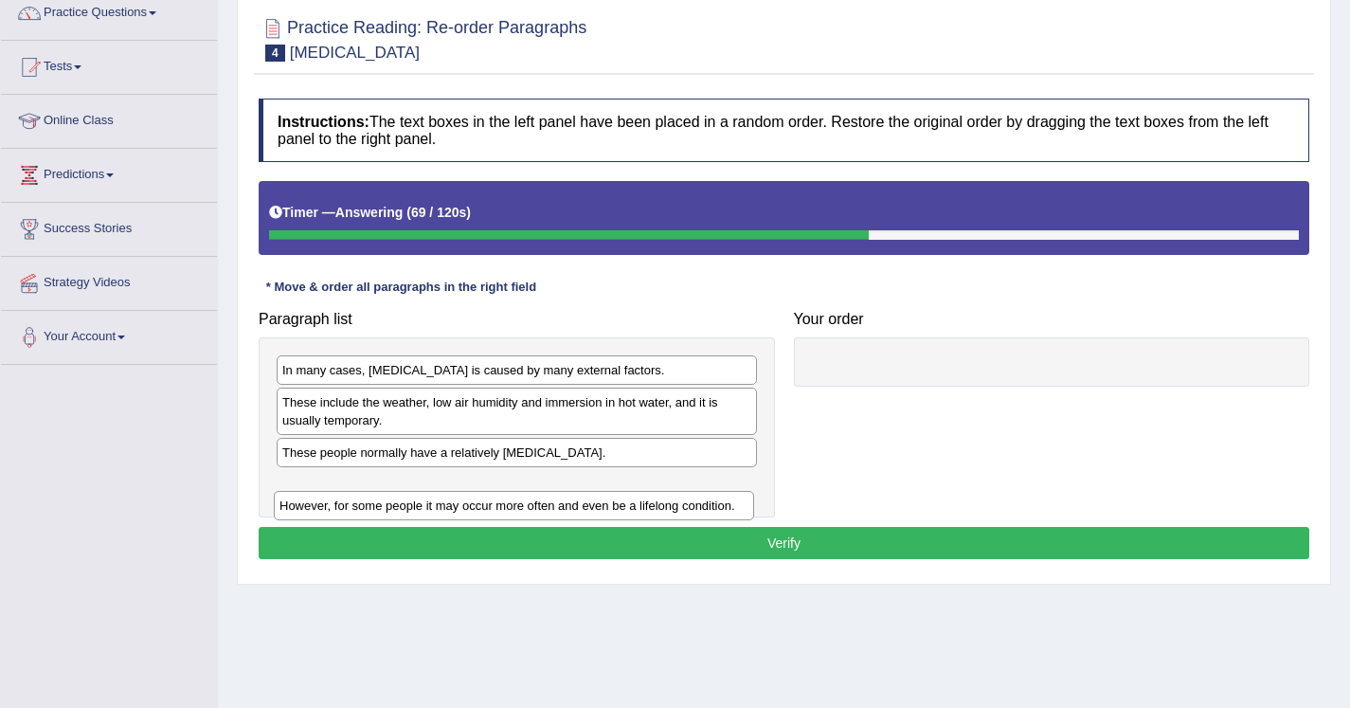
drag, startPoint x: 324, startPoint y: 451, endPoint x: 321, endPoint y: 504, distance: 53.1
click at [321, 504] on div "However, for some people it may occur more often and even be a lifelong conditi…" at bounding box center [514, 505] width 480 height 29
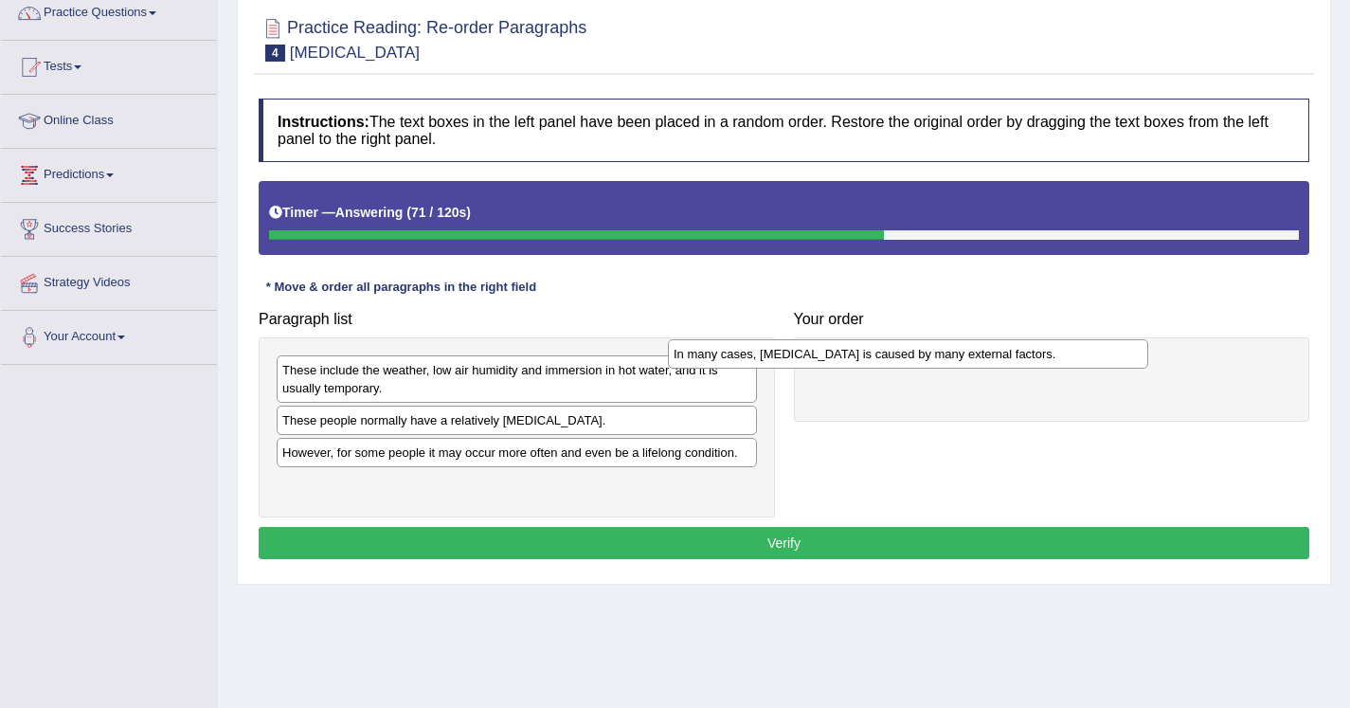
drag, startPoint x: 341, startPoint y: 375, endPoint x: 790, endPoint y: 360, distance: 449.4
click at [790, 360] on div "In many cases, dry skin is caused by many external factors." at bounding box center [908, 353] width 480 height 29
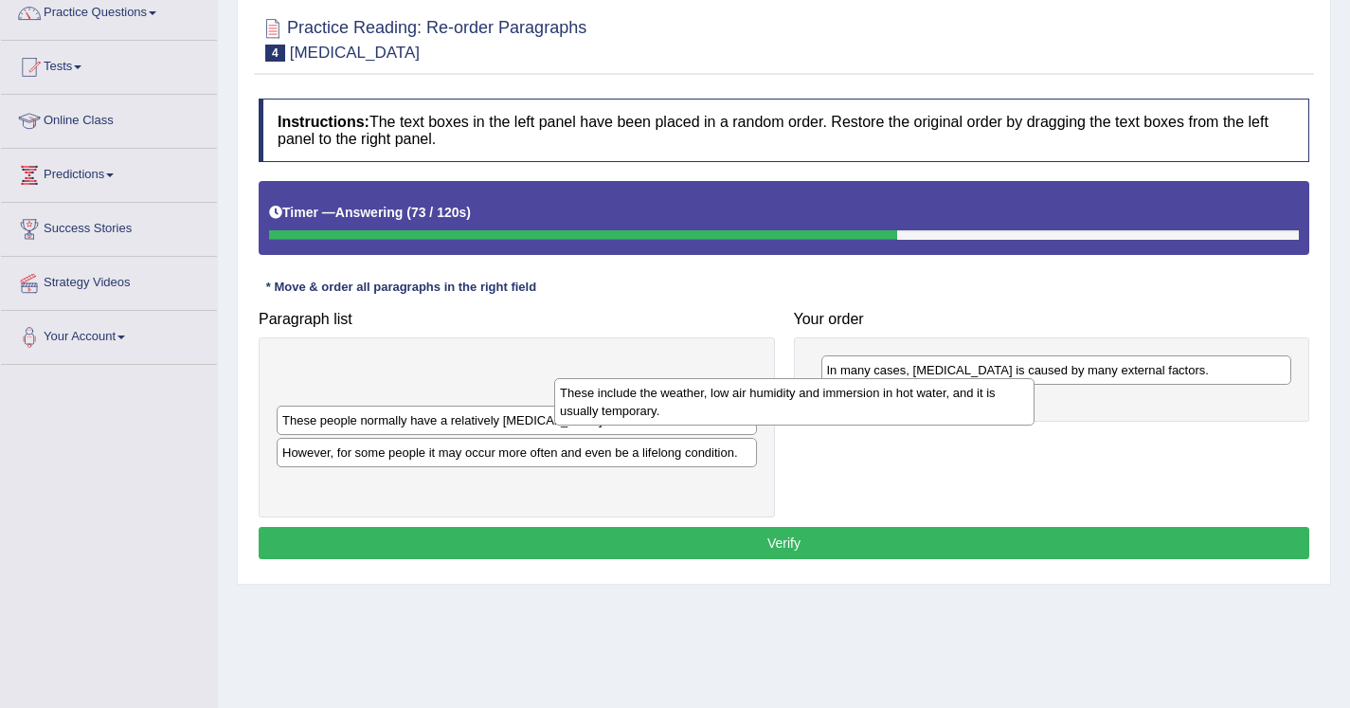
drag, startPoint x: 684, startPoint y: 376, endPoint x: 966, endPoint y: 400, distance: 282.4
click at [966, 400] on div "These include the weather, low air humidity and immersion in hot water, and it …" at bounding box center [794, 401] width 480 height 47
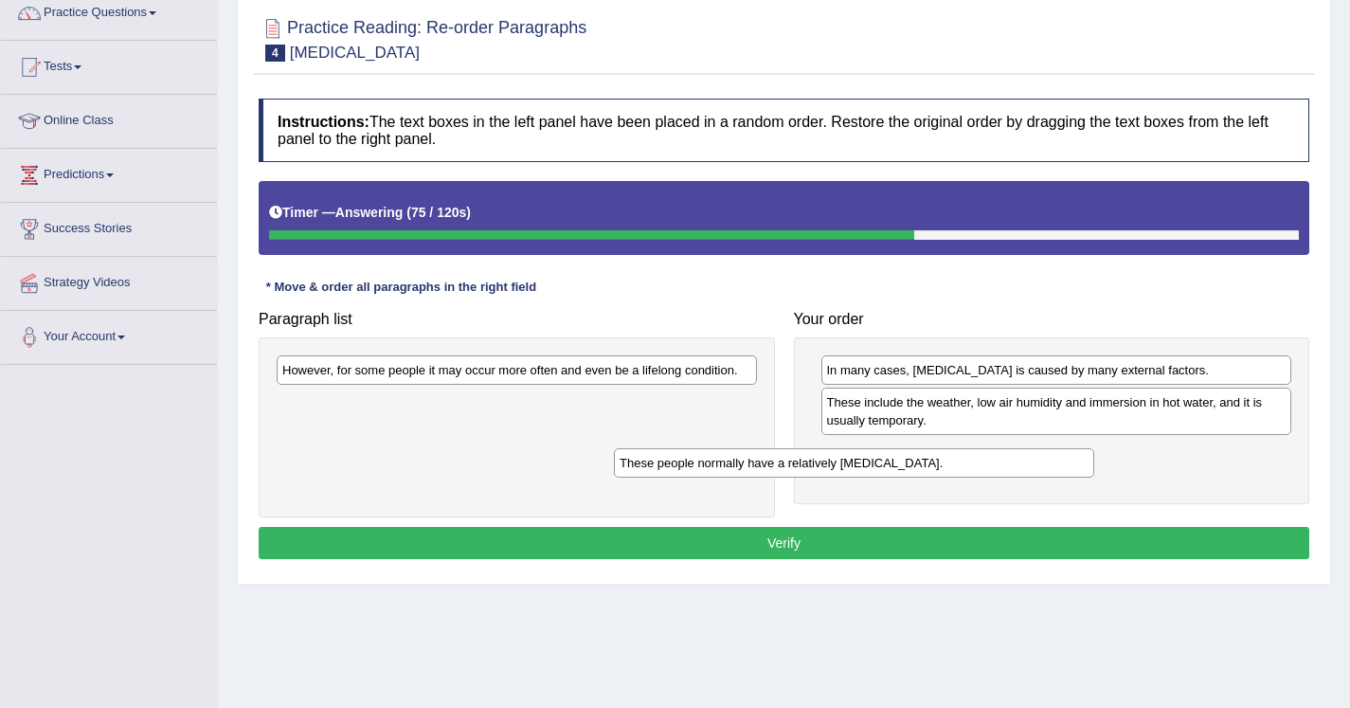
drag, startPoint x: 665, startPoint y: 378, endPoint x: 1003, endPoint y: 471, distance: 349.9
click at [1003, 471] on div "These people normally have a relatively sensitive skin." at bounding box center [854, 462] width 480 height 29
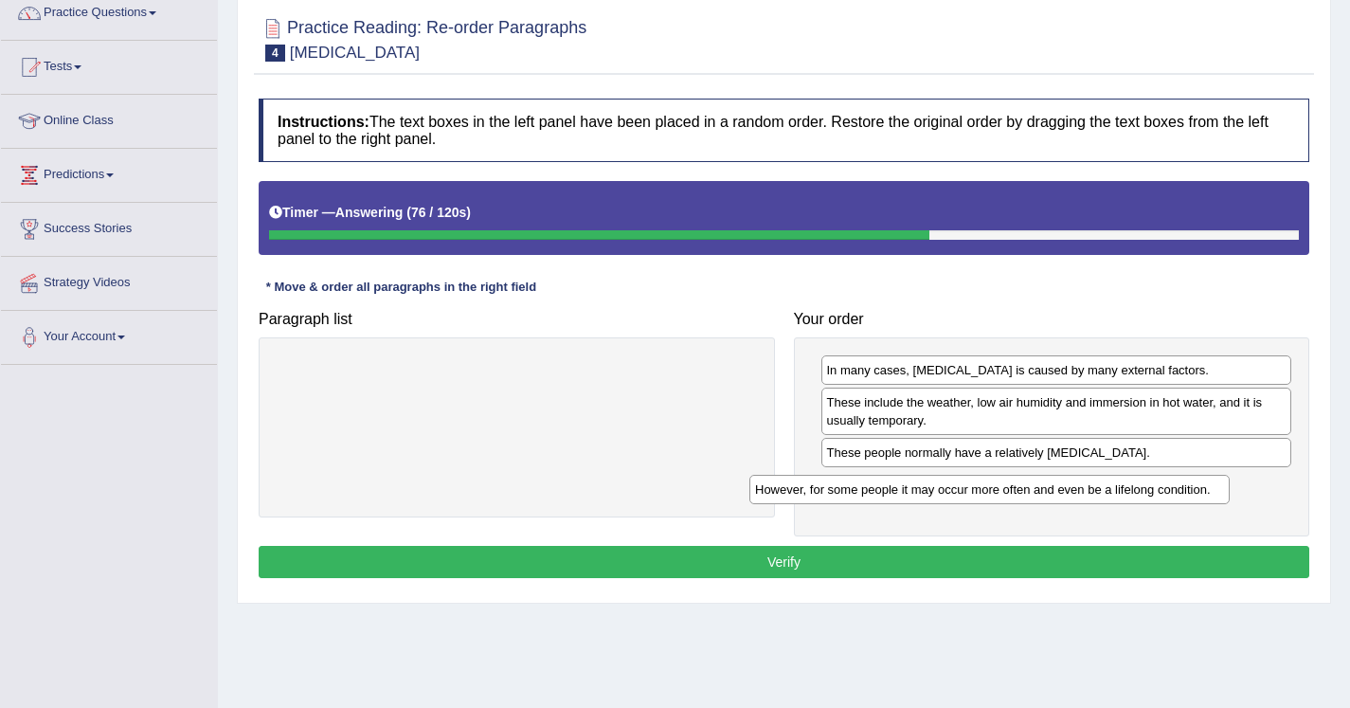
drag, startPoint x: 704, startPoint y: 373, endPoint x: 1179, endPoint y: 494, distance: 489.8
click at [1179, 494] on div "However, for some people it may occur more often and even be a lifelong conditi…" at bounding box center [990, 489] width 480 height 29
click at [826, 578] on button "Verify" at bounding box center [784, 562] width 1051 height 32
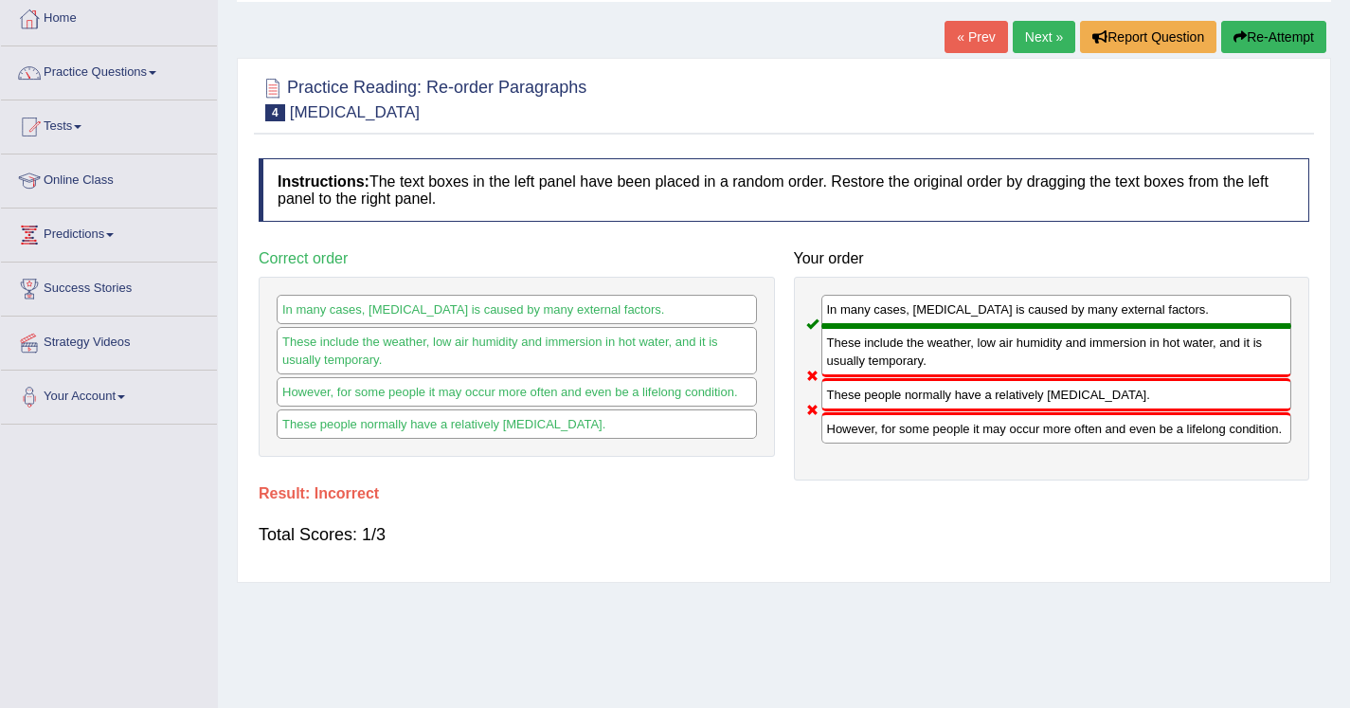
scroll to position [90, 0]
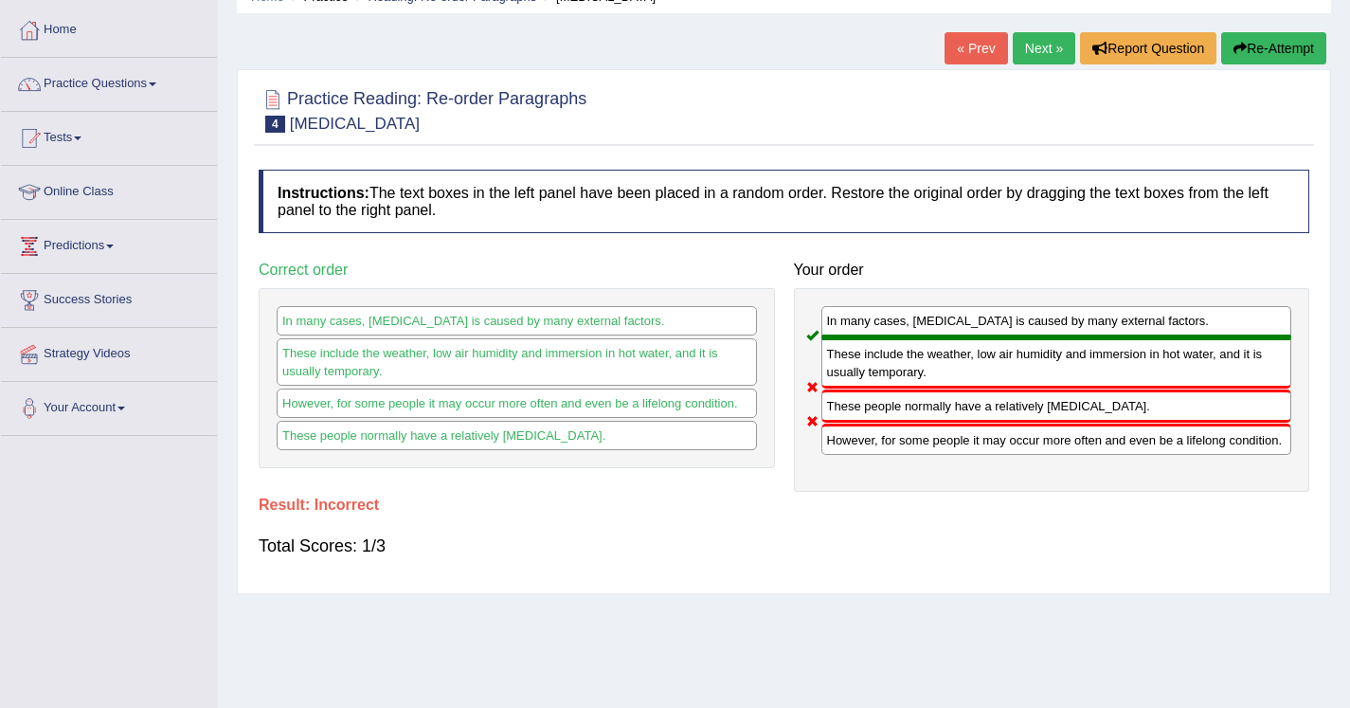
click at [1030, 50] on link "Next »" at bounding box center [1044, 48] width 63 height 32
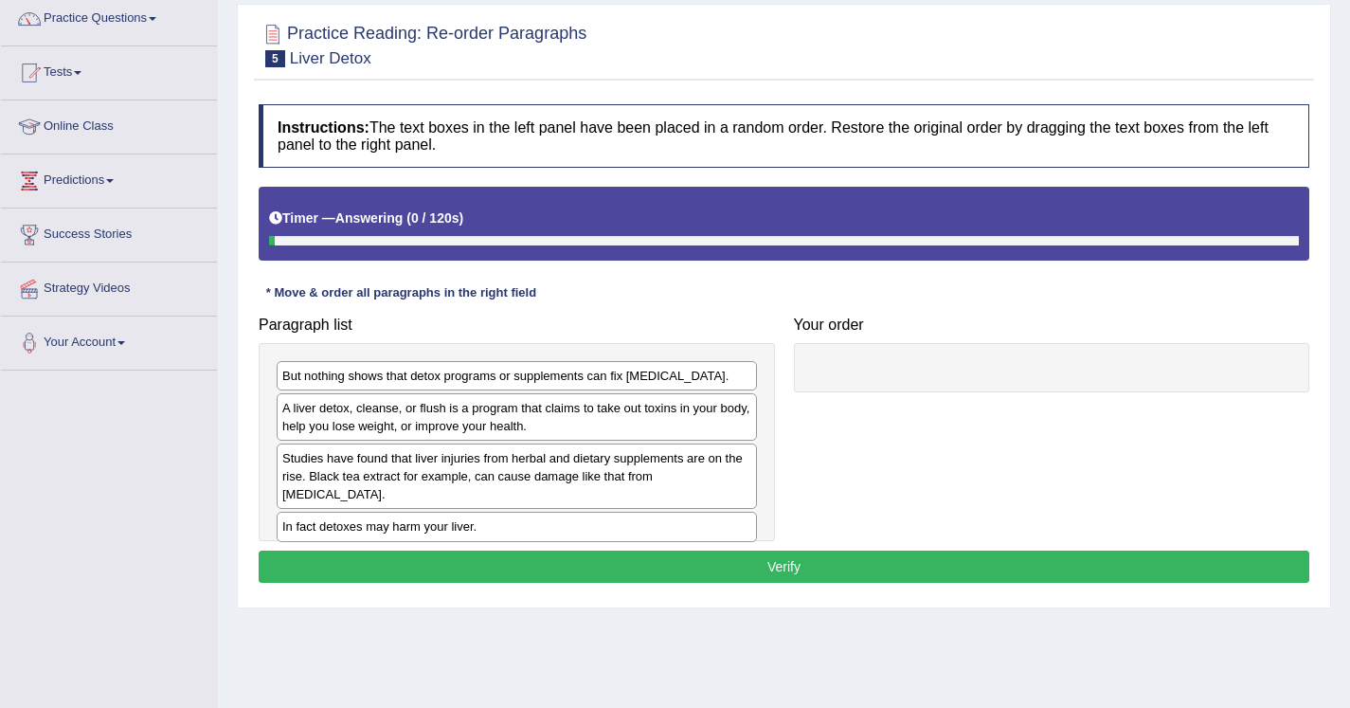
scroll to position [156, 0]
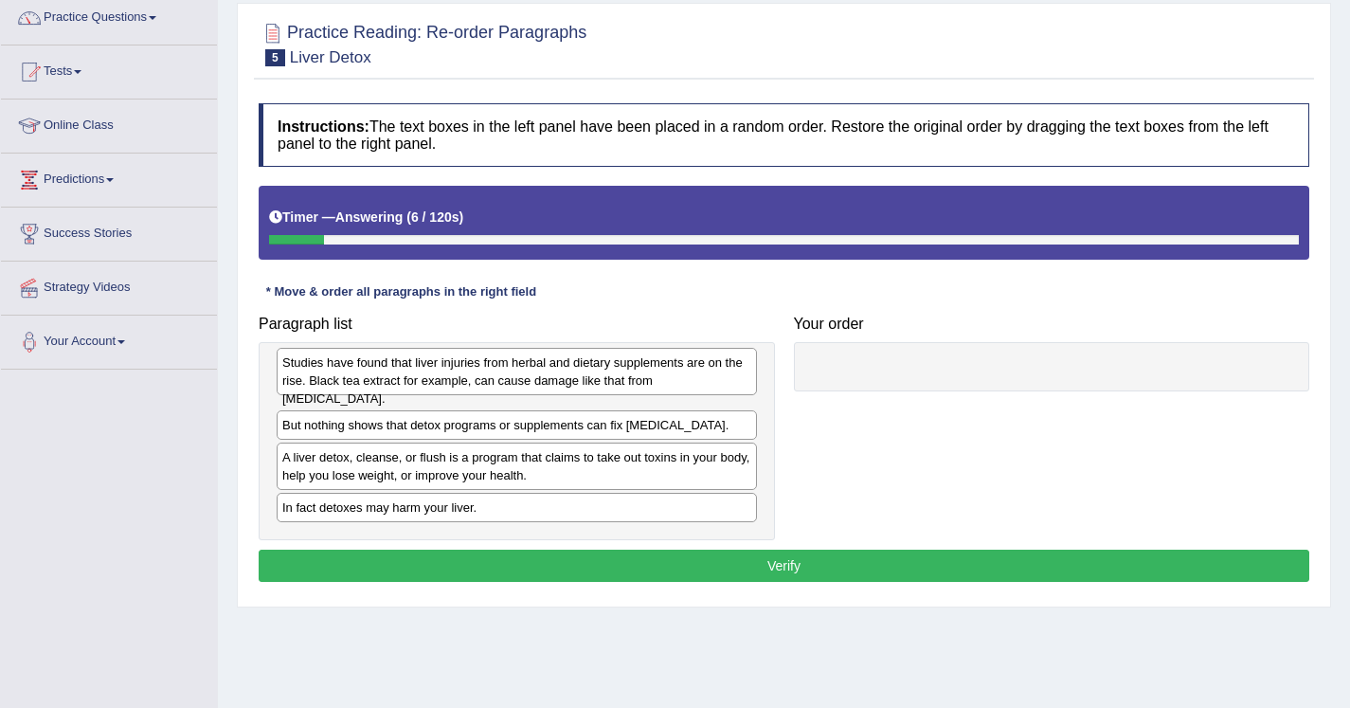
drag, startPoint x: 394, startPoint y: 469, endPoint x: 394, endPoint y: 374, distance: 94.8
click at [394, 374] on div "Studies have found that liver injuries from herbal and dietary supplements are …" at bounding box center [517, 371] width 480 height 47
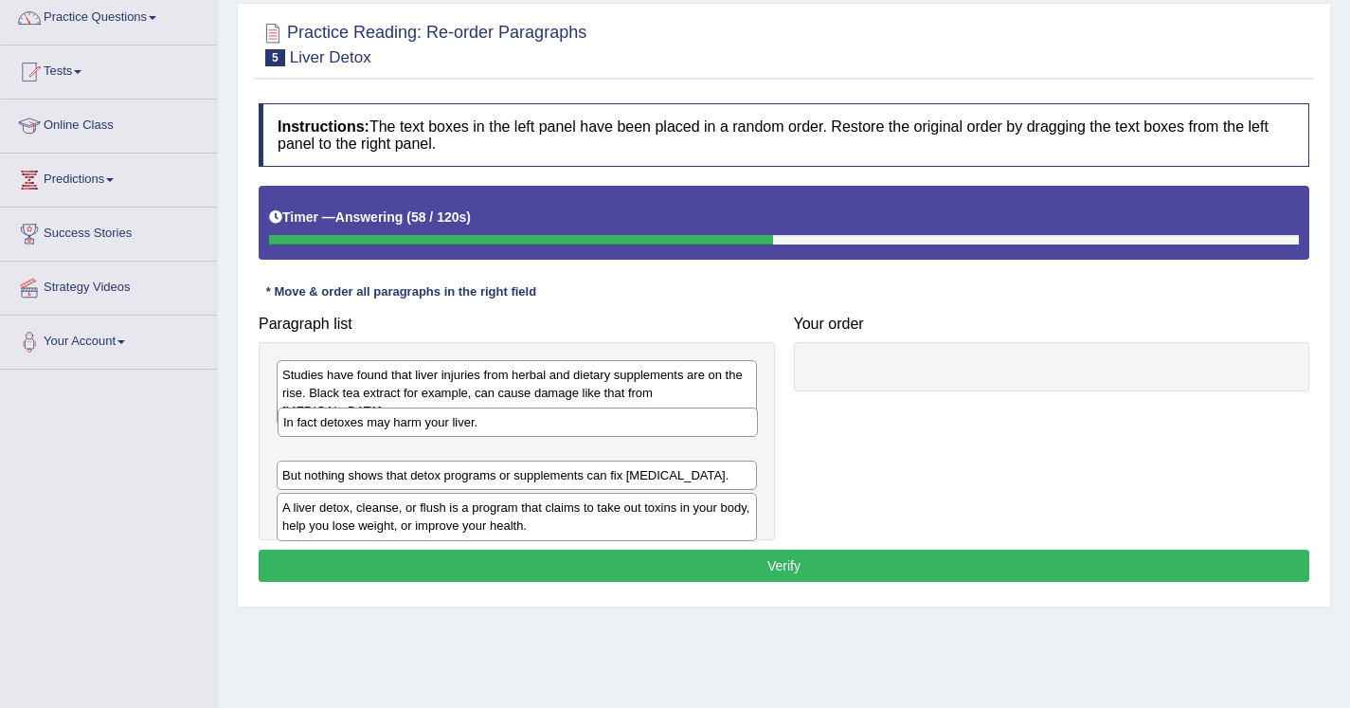
drag, startPoint x: 323, startPoint y: 511, endPoint x: 324, endPoint y: 425, distance: 85.3
click at [324, 425] on div "In fact detoxes may harm your liver." at bounding box center [518, 421] width 480 height 29
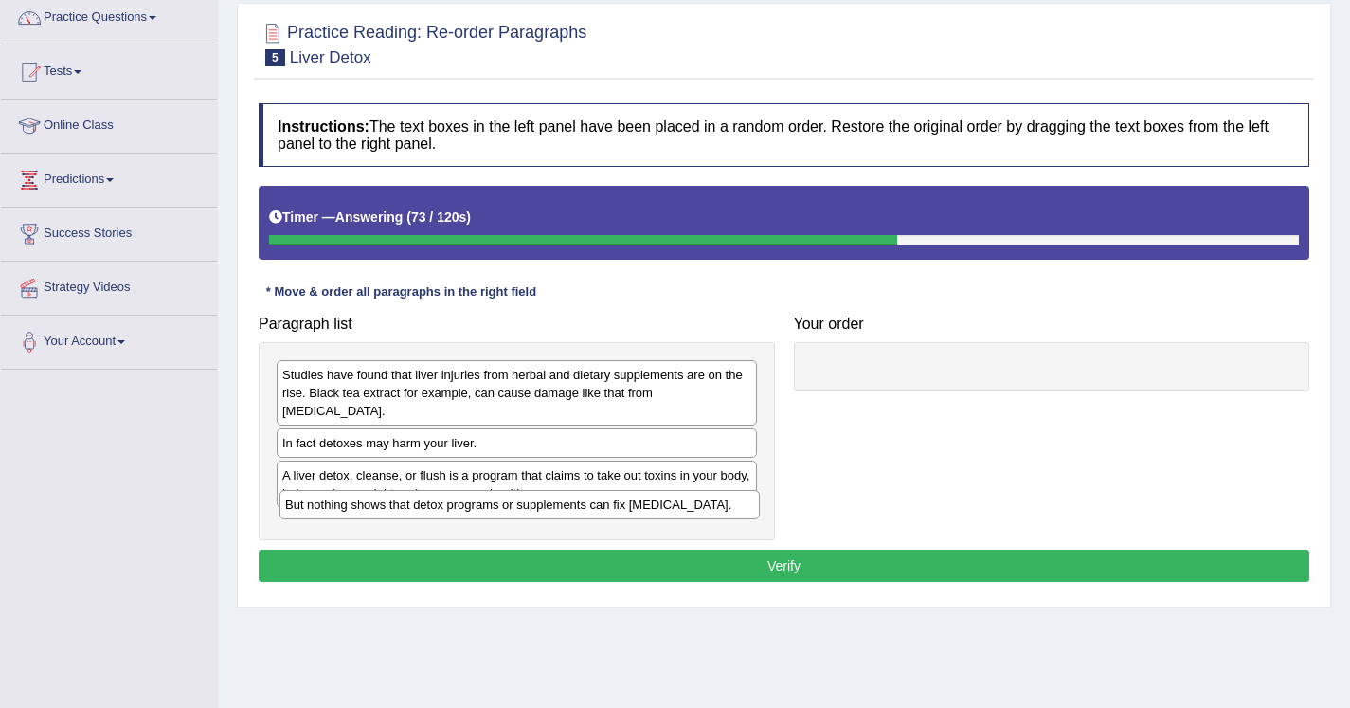
drag, startPoint x: 333, startPoint y: 461, endPoint x: 335, endPoint y: 507, distance: 45.5
click at [335, 507] on div "But nothing shows that detox programs or supplements can fix liver damage." at bounding box center [520, 504] width 480 height 29
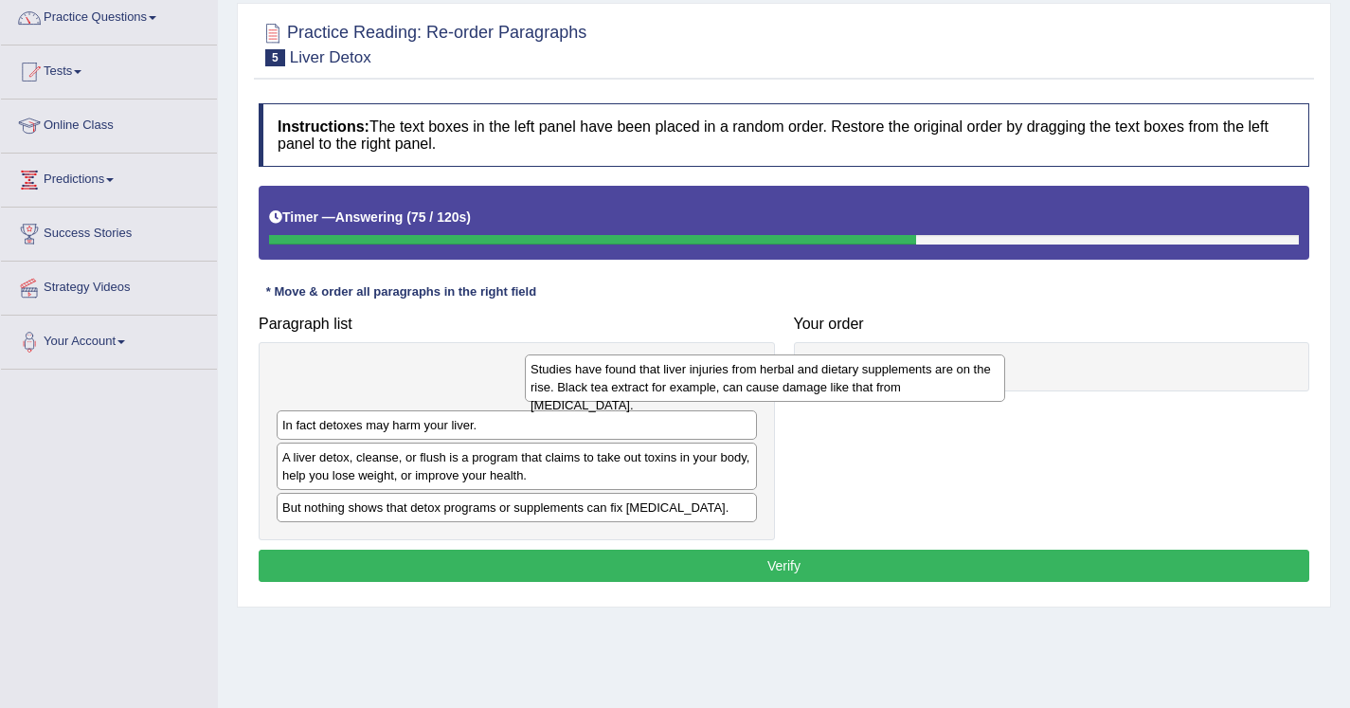
drag, startPoint x: 578, startPoint y: 385, endPoint x: 958, endPoint y: 367, distance: 380.4
click at [957, 367] on div "Studies have found that liver injuries from herbal and dietary supplements are …" at bounding box center [765, 377] width 480 height 47
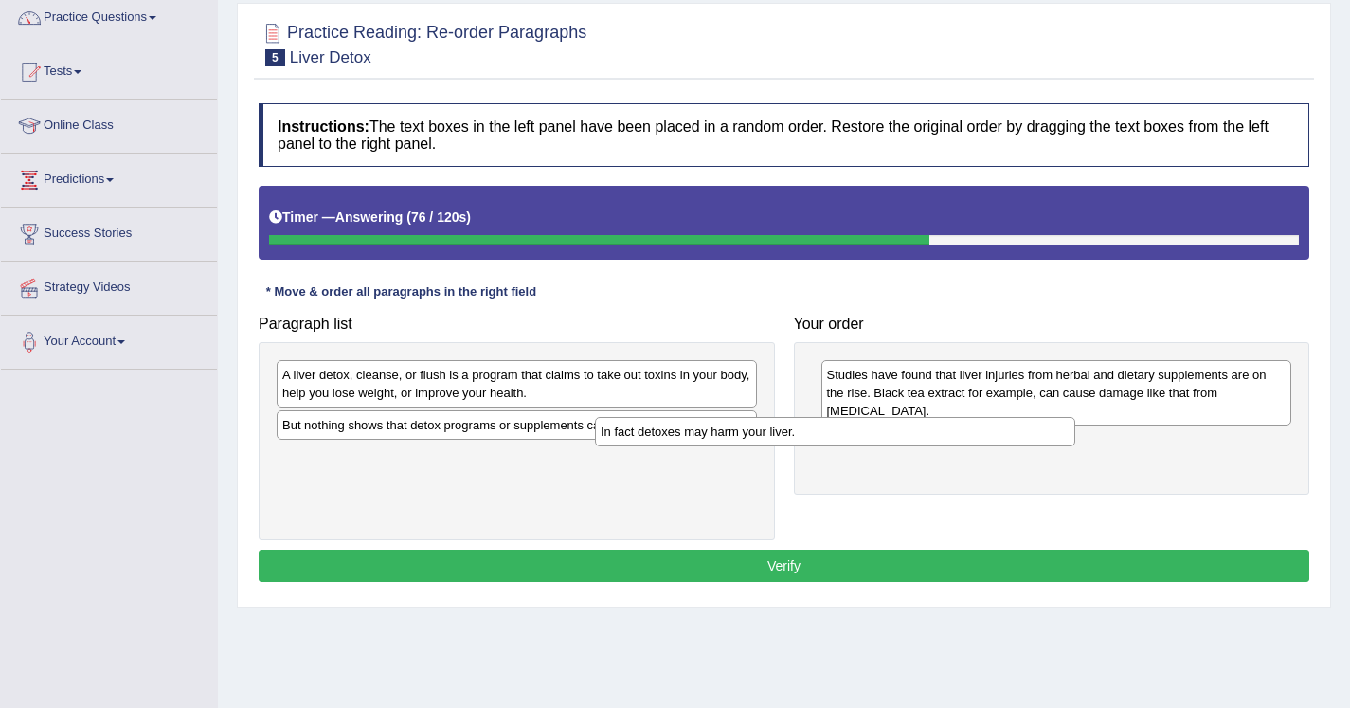
drag, startPoint x: 595, startPoint y: 372, endPoint x: 960, endPoint y: 419, distance: 367.8
click at [960, 419] on div "In fact detoxes may harm your liver." at bounding box center [835, 431] width 480 height 29
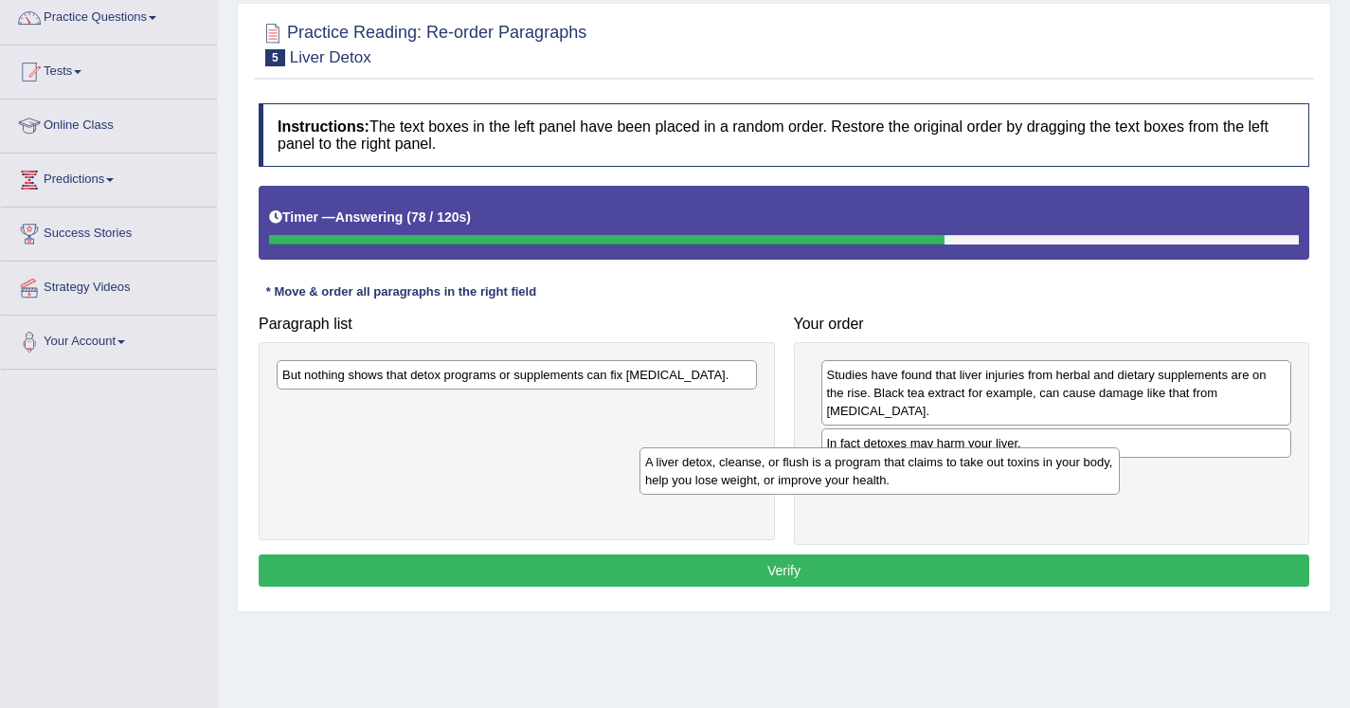
drag, startPoint x: 623, startPoint y: 378, endPoint x: 986, endPoint y: 465, distance: 373.3
click at [986, 465] on div "A liver detox, cleanse, or flush is a program that claims to take out toxins in…" at bounding box center [880, 470] width 480 height 47
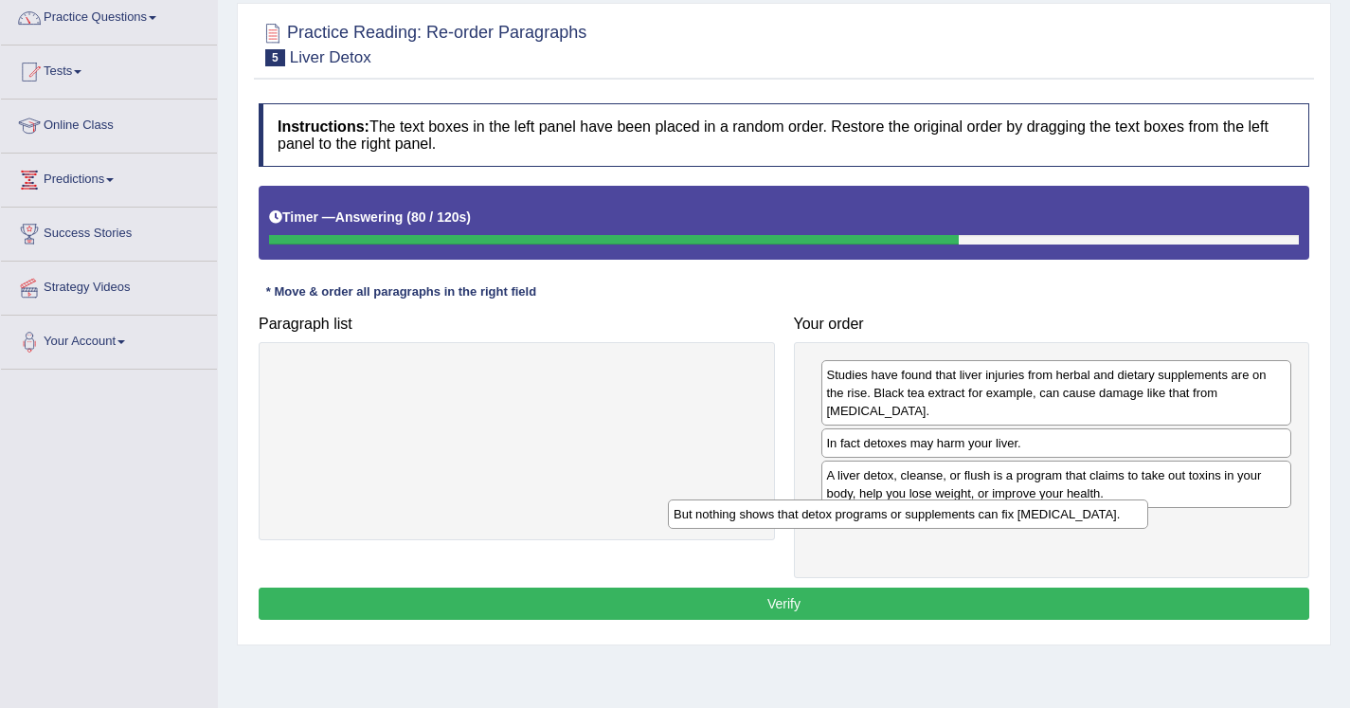
drag, startPoint x: 605, startPoint y: 374, endPoint x: 996, endPoint y: 514, distance: 415.4
click at [996, 514] on div "But nothing shows that detox programs or supplements can fix liver damage." at bounding box center [908, 513] width 480 height 29
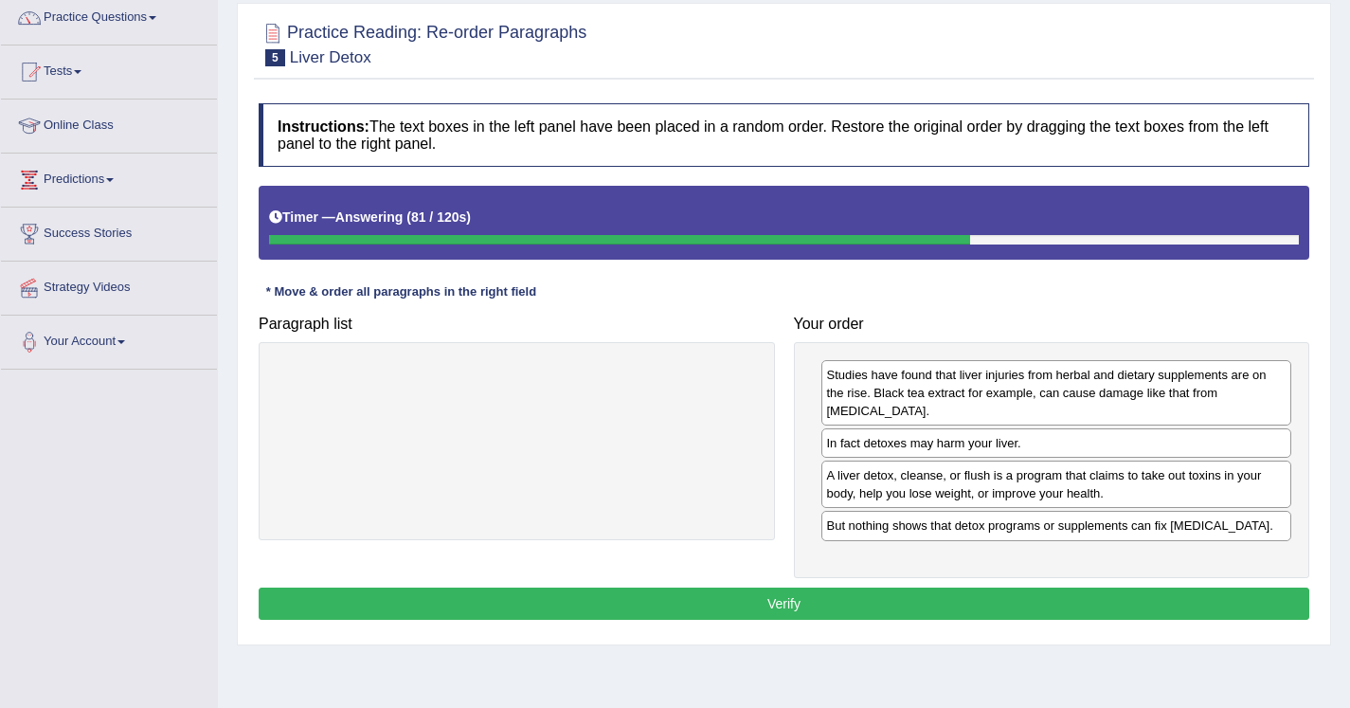
click at [907, 588] on button "Verify" at bounding box center [784, 604] width 1051 height 32
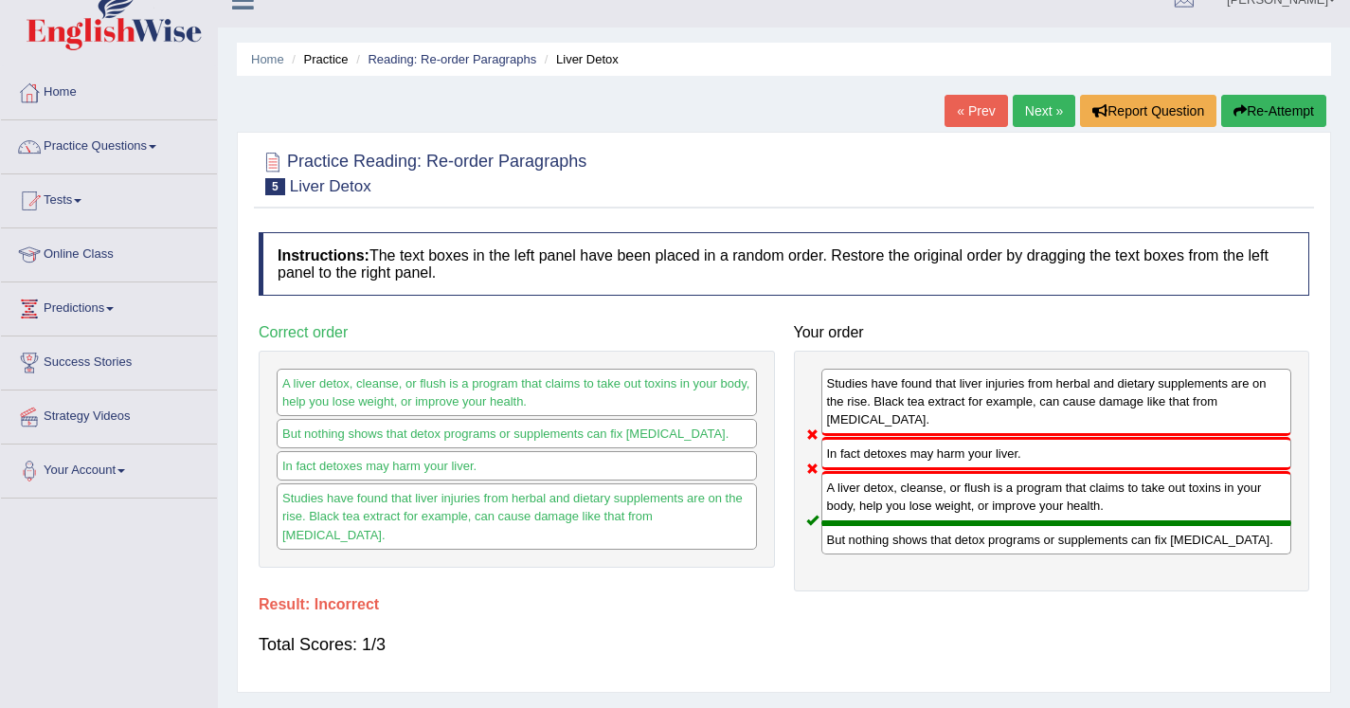
scroll to position [25, 0]
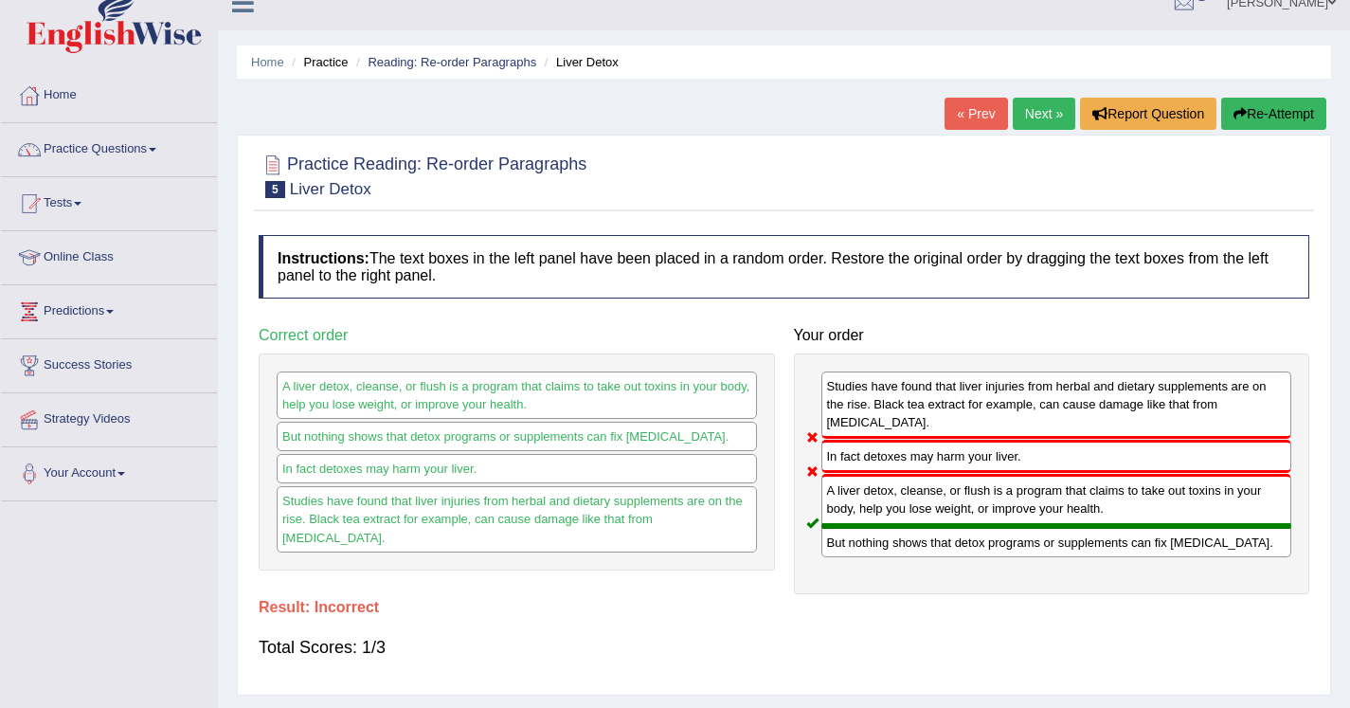
click at [1033, 112] on link "Next »" at bounding box center [1044, 114] width 63 height 32
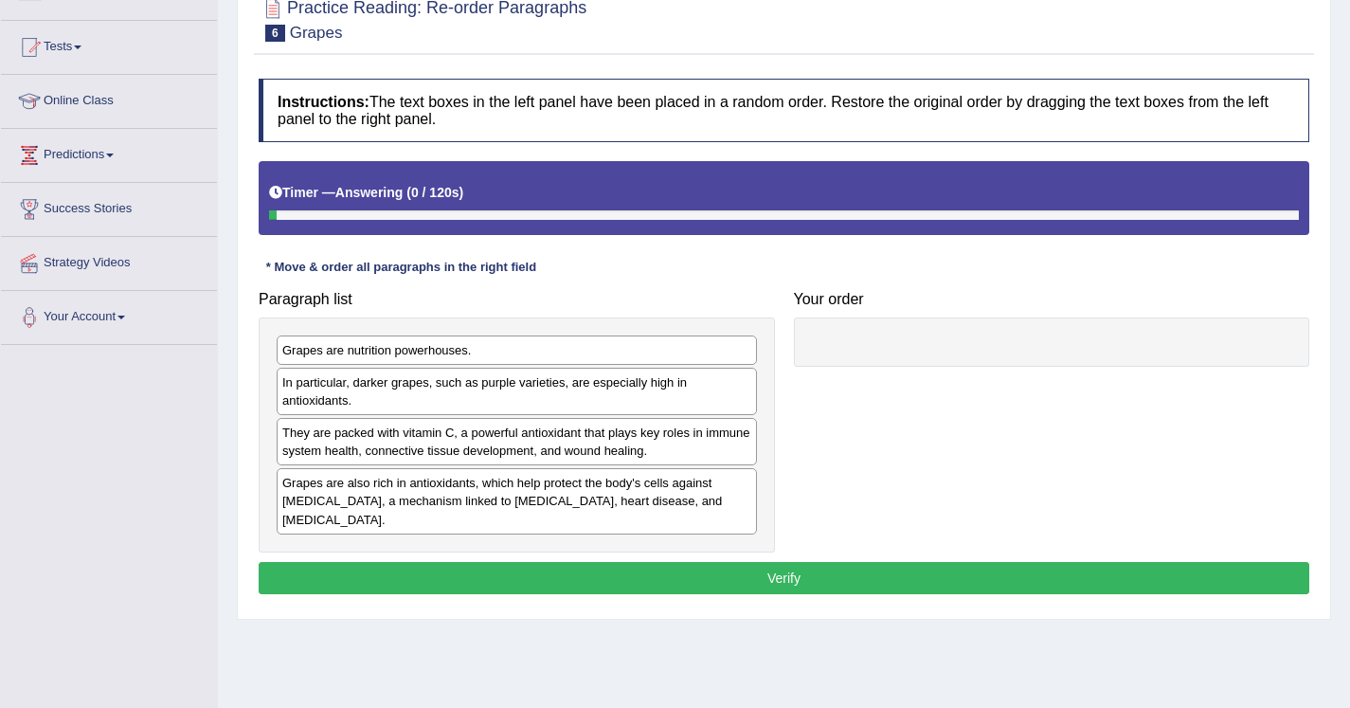
scroll to position [182, 0]
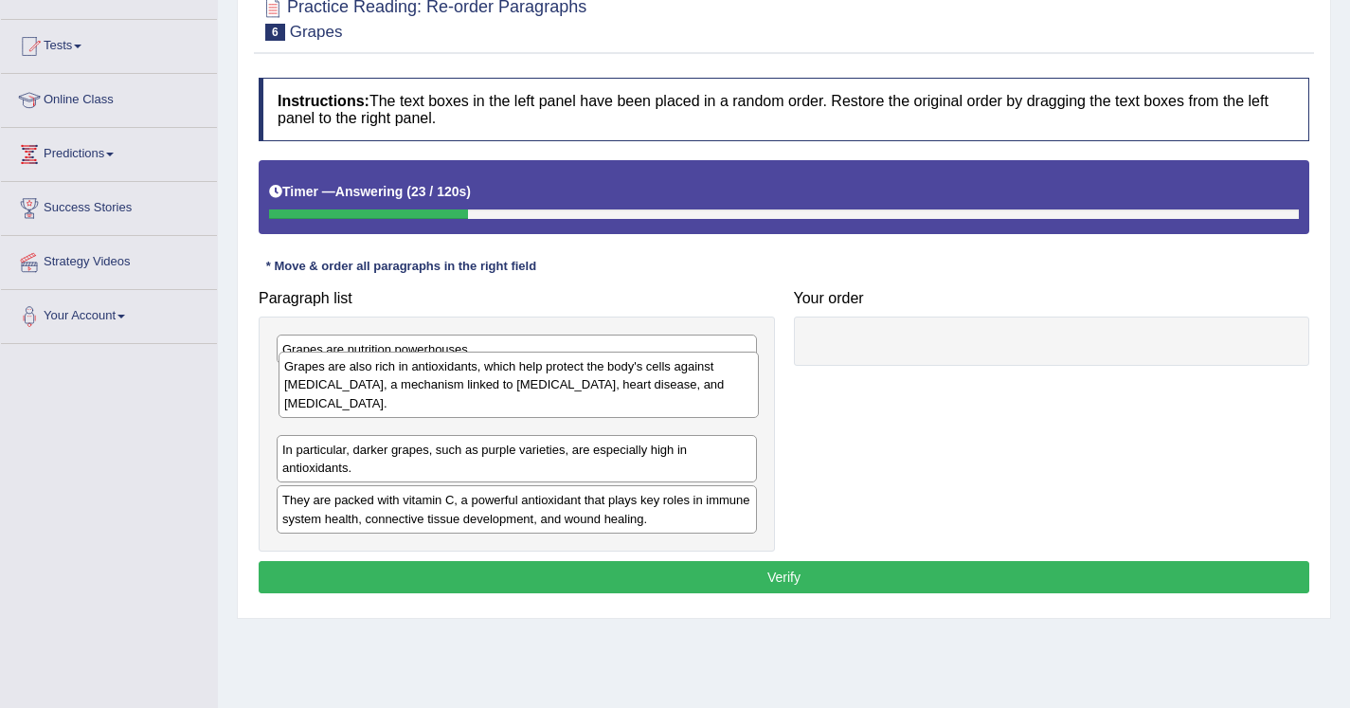
drag, startPoint x: 419, startPoint y: 497, endPoint x: 421, endPoint y: 398, distance: 98.6
click at [421, 398] on div "Grapes are also rich in antioxidants, which help protect the body's cells again…" at bounding box center [519, 384] width 480 height 65
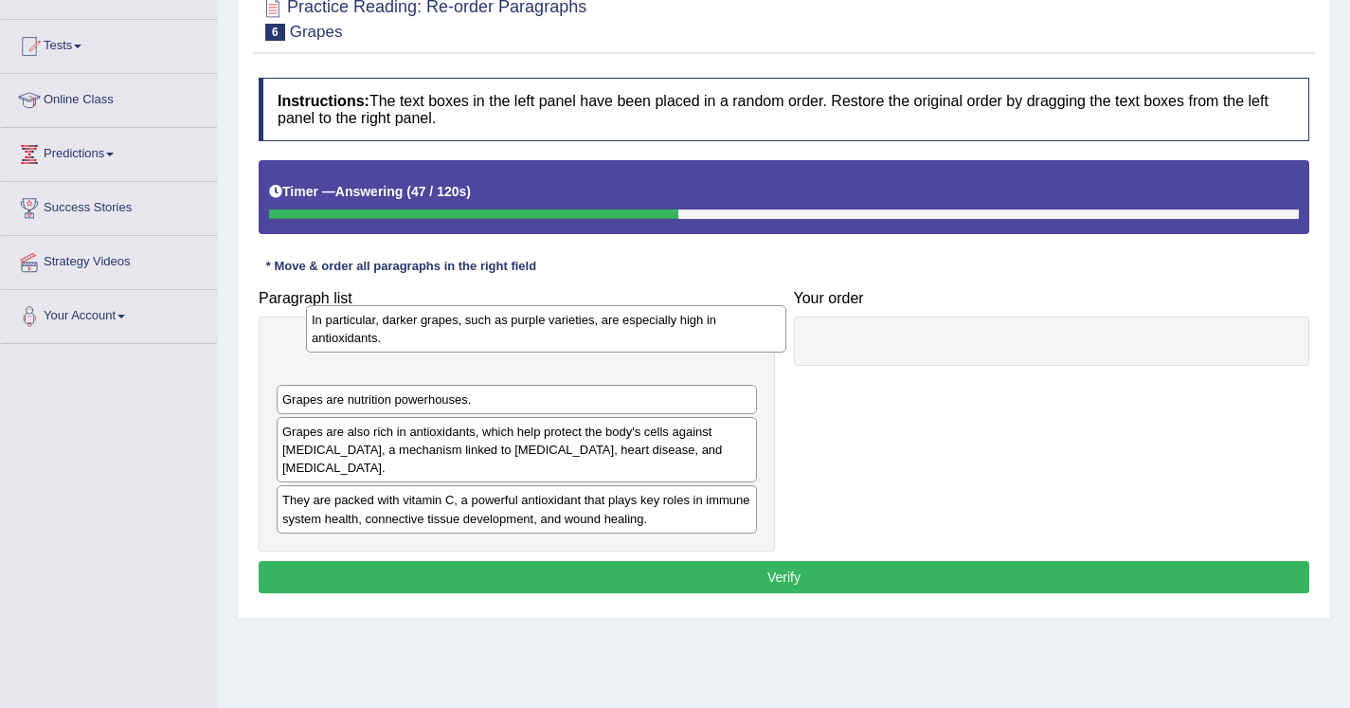
drag, startPoint x: 300, startPoint y: 473, endPoint x: 330, endPoint y: 344, distance: 132.2
click at [330, 344] on div "In particular, darker grapes, such as purple varieties, are especially high in …" at bounding box center [546, 328] width 480 height 47
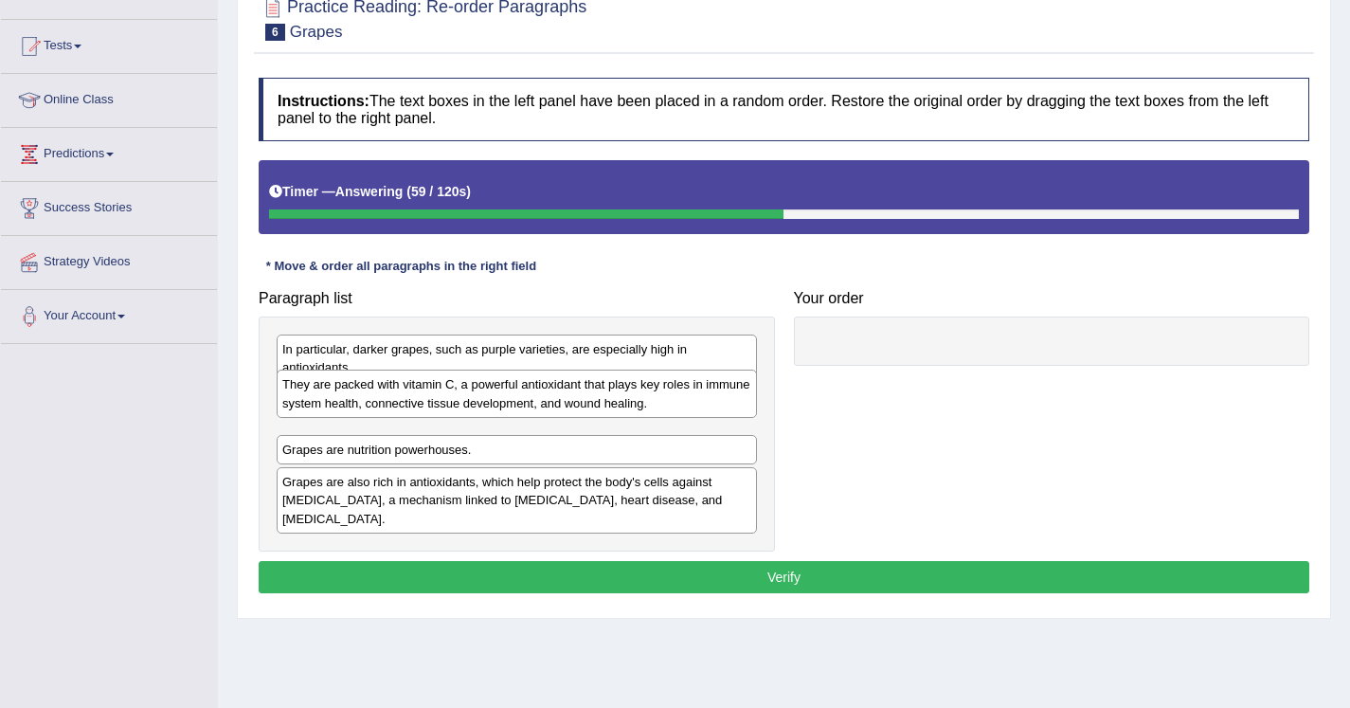
drag, startPoint x: 405, startPoint y: 510, endPoint x: 405, endPoint y: 394, distance: 115.6
click at [405, 394] on div "They are packed with vitamin C, a powerful antioxidant that plays key roles in …" at bounding box center [517, 393] width 480 height 47
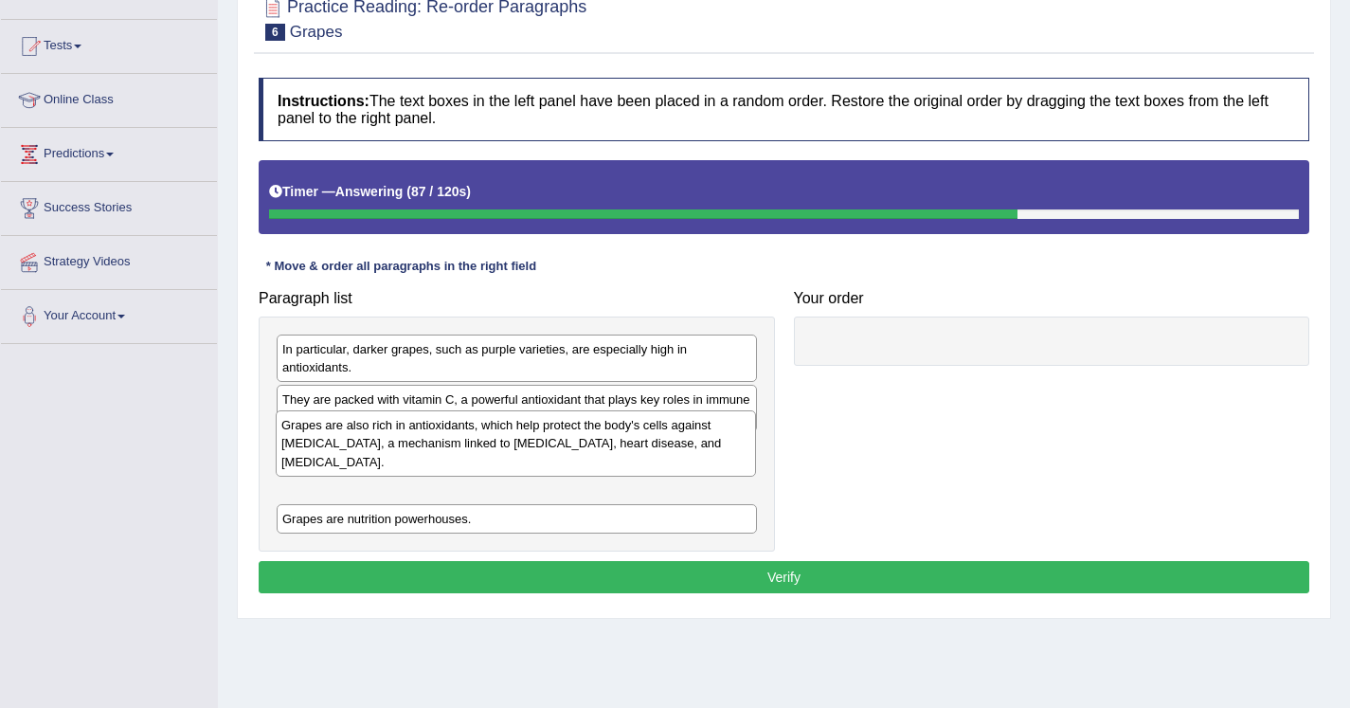
drag, startPoint x: 373, startPoint y: 505, endPoint x: 372, endPoint y: 449, distance: 55.9
click at [372, 449] on div "Grapes are also rich in antioxidants, which help protect the body's cells again…" at bounding box center [516, 442] width 480 height 65
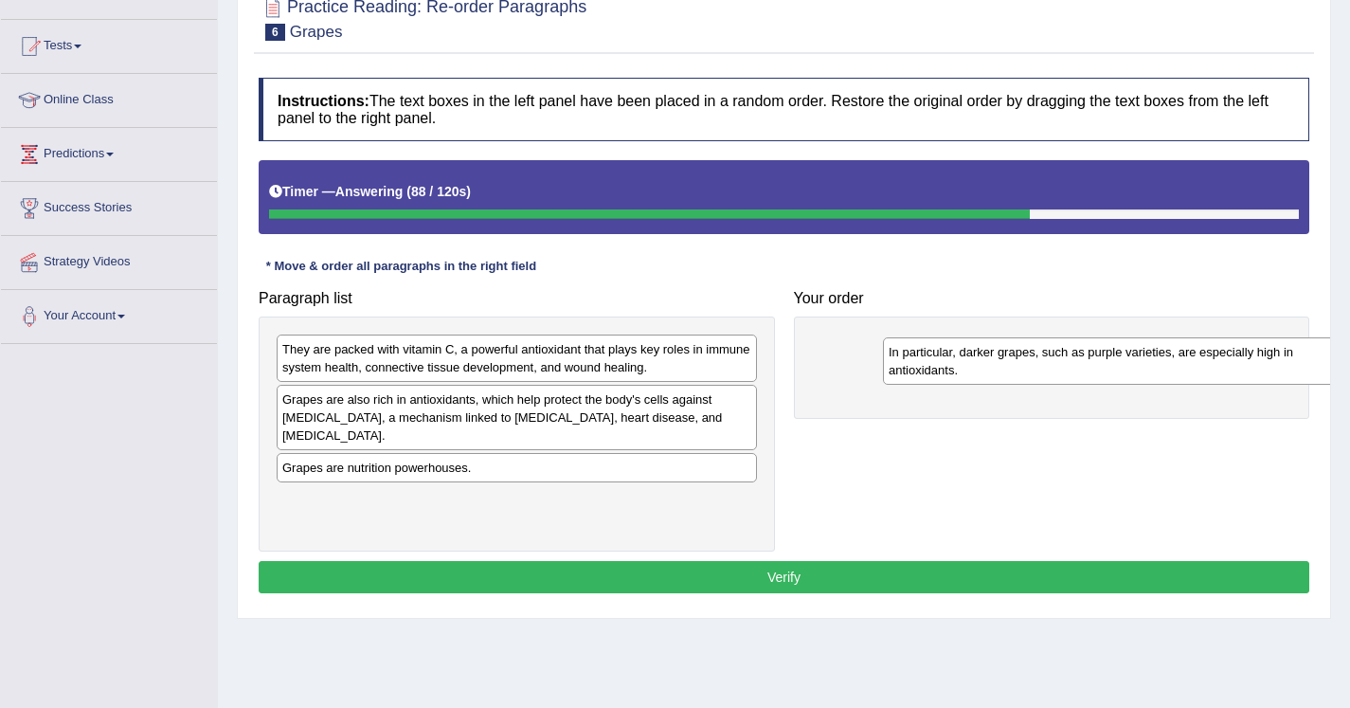
drag, startPoint x: 446, startPoint y: 360, endPoint x: 1052, endPoint y: 356, distance: 605.5
click at [1052, 356] on div "In particular, darker grapes, such as purple varieties, are especially high in …" at bounding box center [1123, 360] width 480 height 47
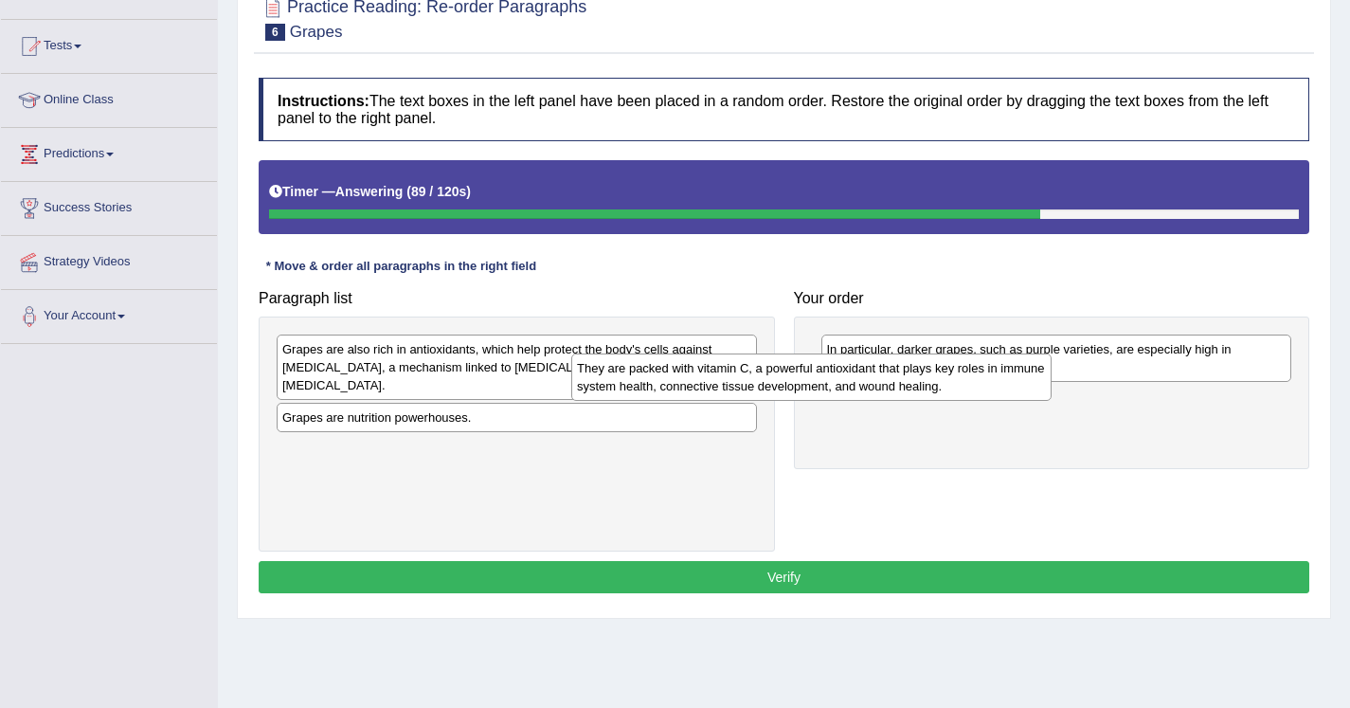
drag, startPoint x: 673, startPoint y: 353, endPoint x: 1010, endPoint y: 411, distance: 342.3
click at [1010, 401] on div "They are packed with vitamin C, a powerful antioxidant that plays key roles in …" at bounding box center [811, 376] width 480 height 47
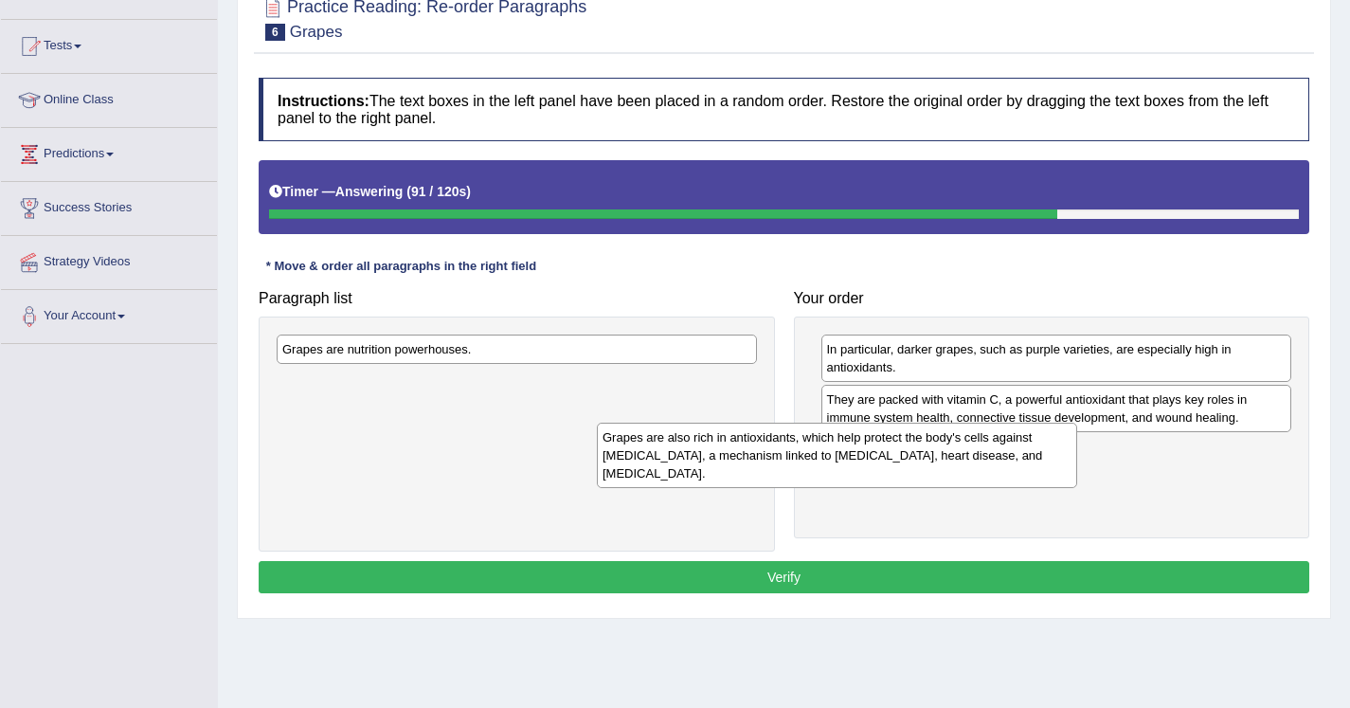
drag, startPoint x: 630, startPoint y: 380, endPoint x: 950, endPoint y: 468, distance: 332.2
click at [950, 468] on div "Grapes are also rich in antioxidants, which help protect the body's cells again…" at bounding box center [837, 455] width 480 height 65
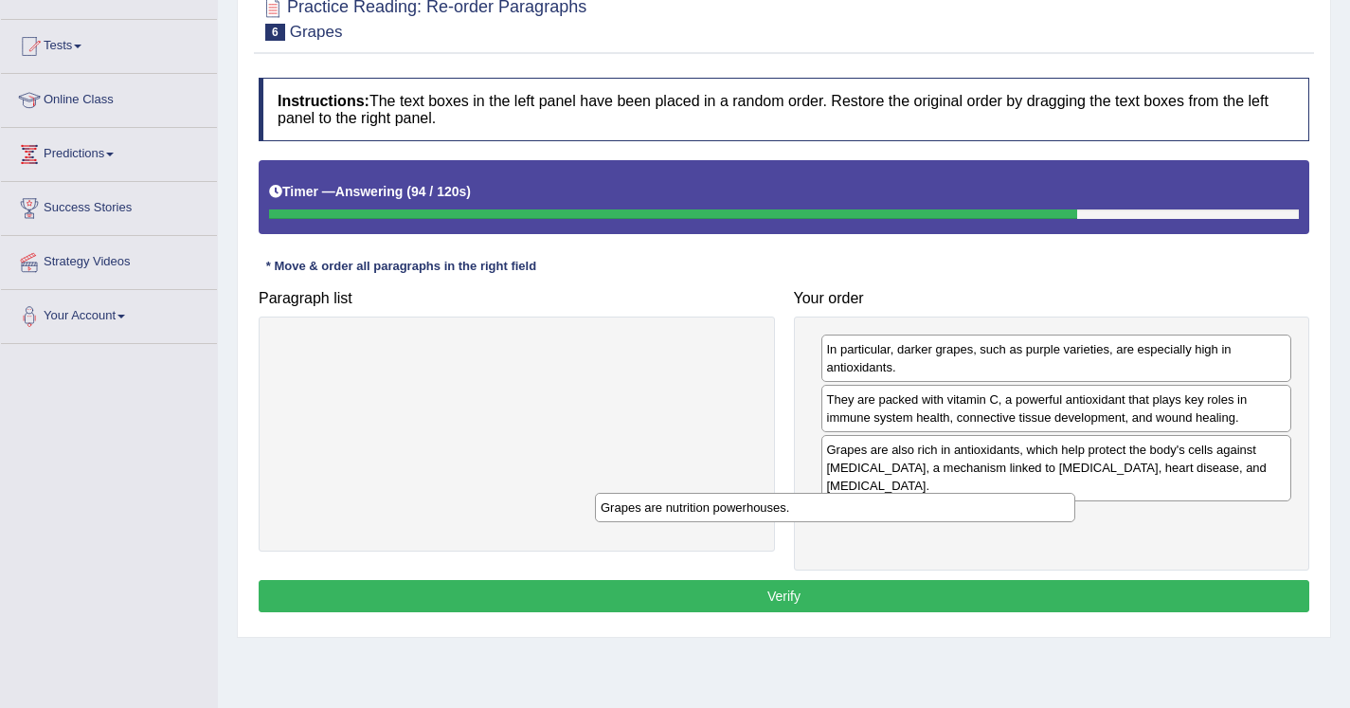
drag, startPoint x: 693, startPoint y: 346, endPoint x: 1011, endPoint y: 504, distance: 355.6
click at [1011, 504] on div "Grapes are nutrition powerhouses." at bounding box center [835, 507] width 480 height 29
click at [920, 589] on button "Verify" at bounding box center [784, 596] width 1051 height 32
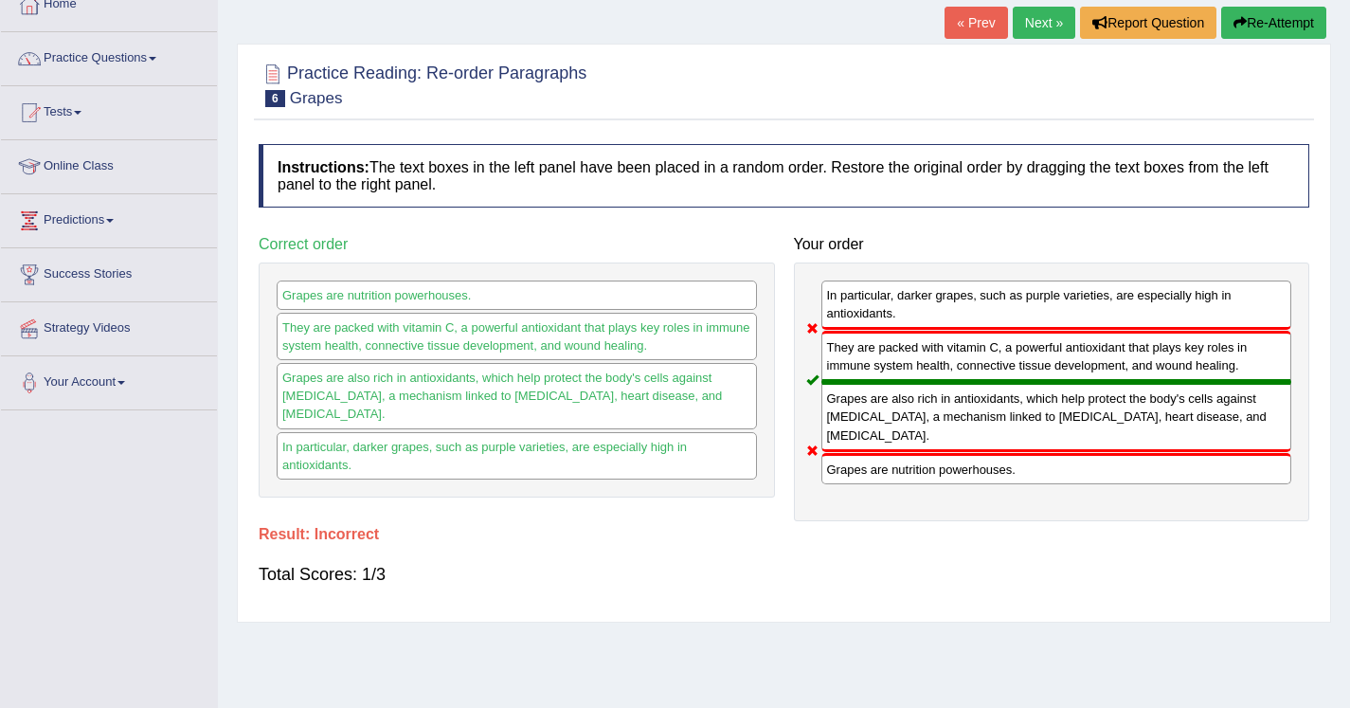
scroll to position [105, 0]
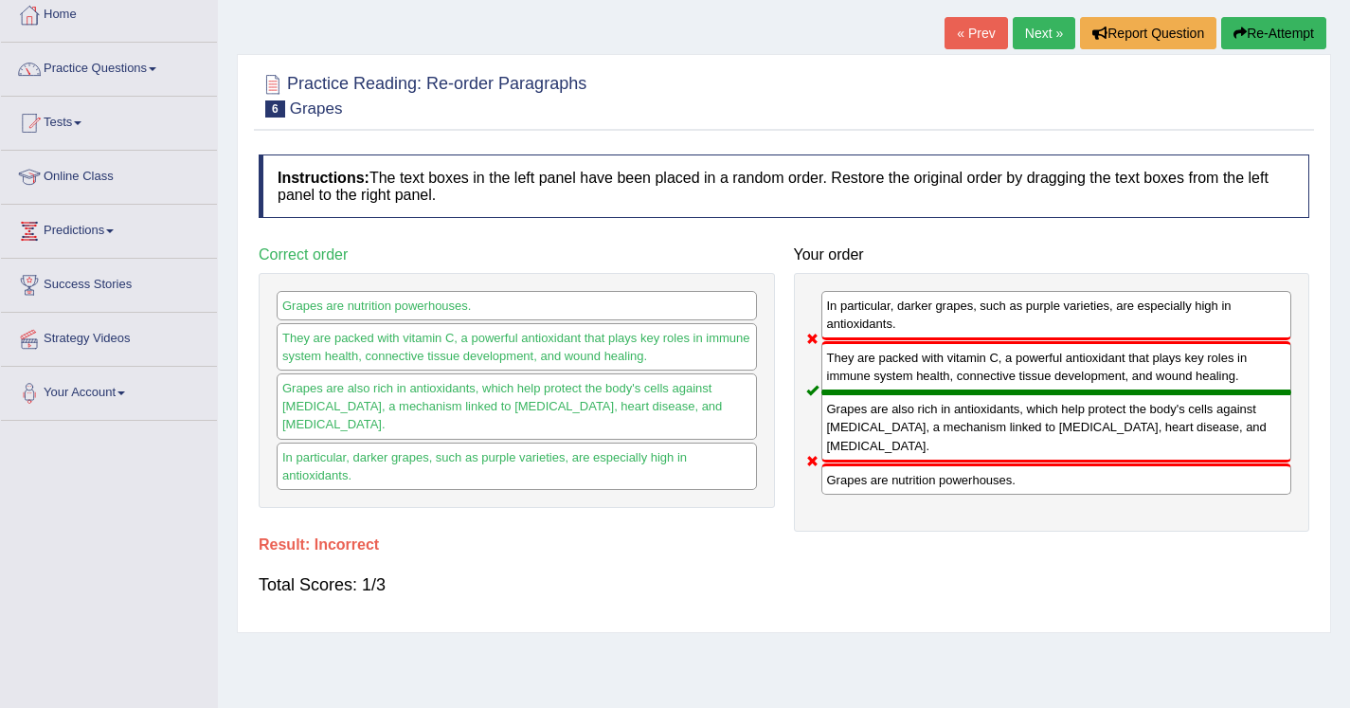
click at [1017, 31] on link "Next »" at bounding box center [1044, 33] width 63 height 32
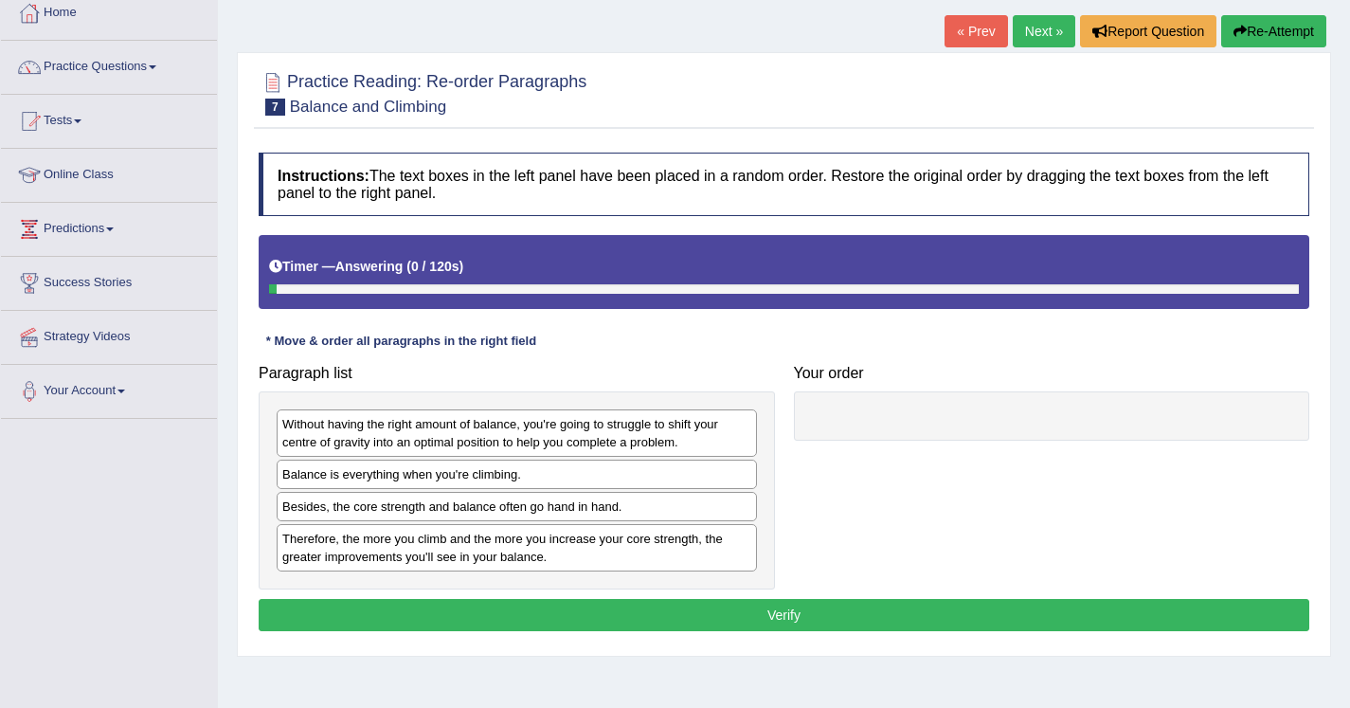
scroll to position [140, 0]
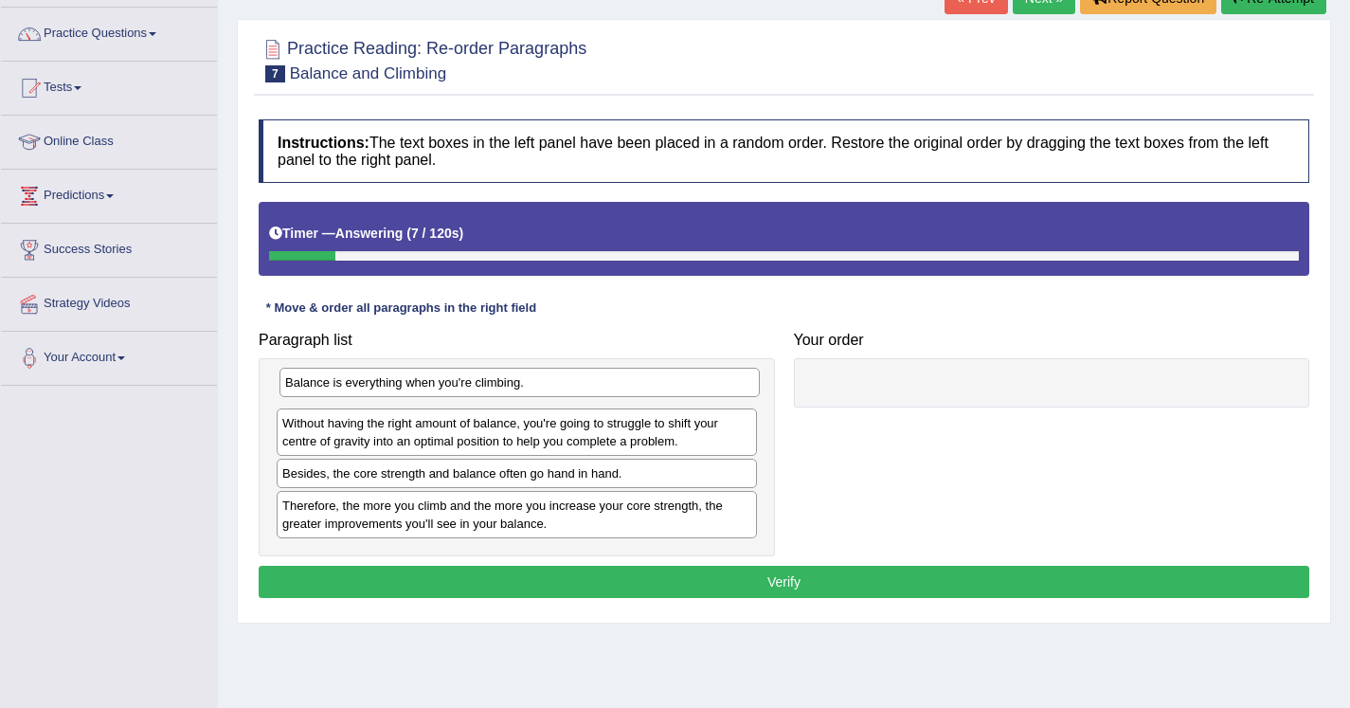
drag, startPoint x: 389, startPoint y: 445, endPoint x: 391, endPoint y: 387, distance: 58.8
click at [391, 387] on div "Balance is everything when you're climbing." at bounding box center [520, 382] width 480 height 29
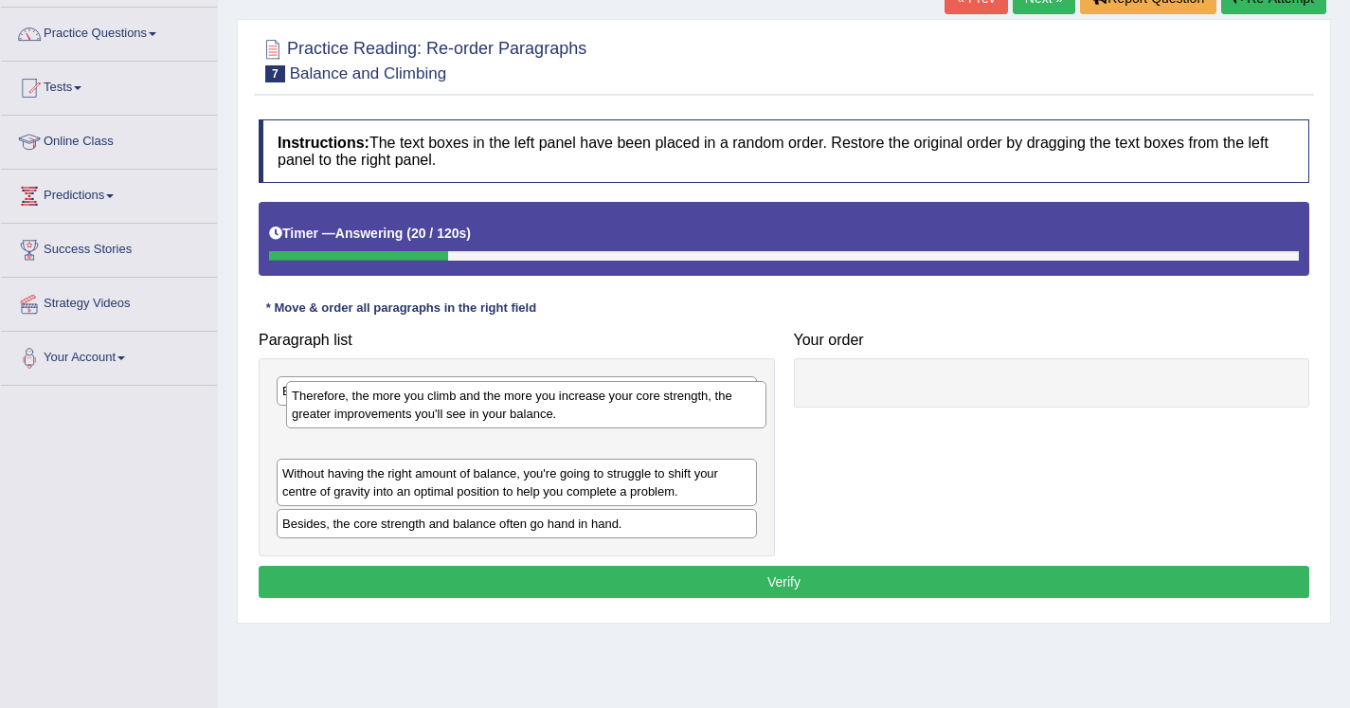
drag, startPoint x: 373, startPoint y: 522, endPoint x: 383, endPoint y: 412, distance: 110.3
click at [383, 412] on div "Therefore, the more you climb and the more you increase your core strength, the…" at bounding box center [526, 404] width 480 height 47
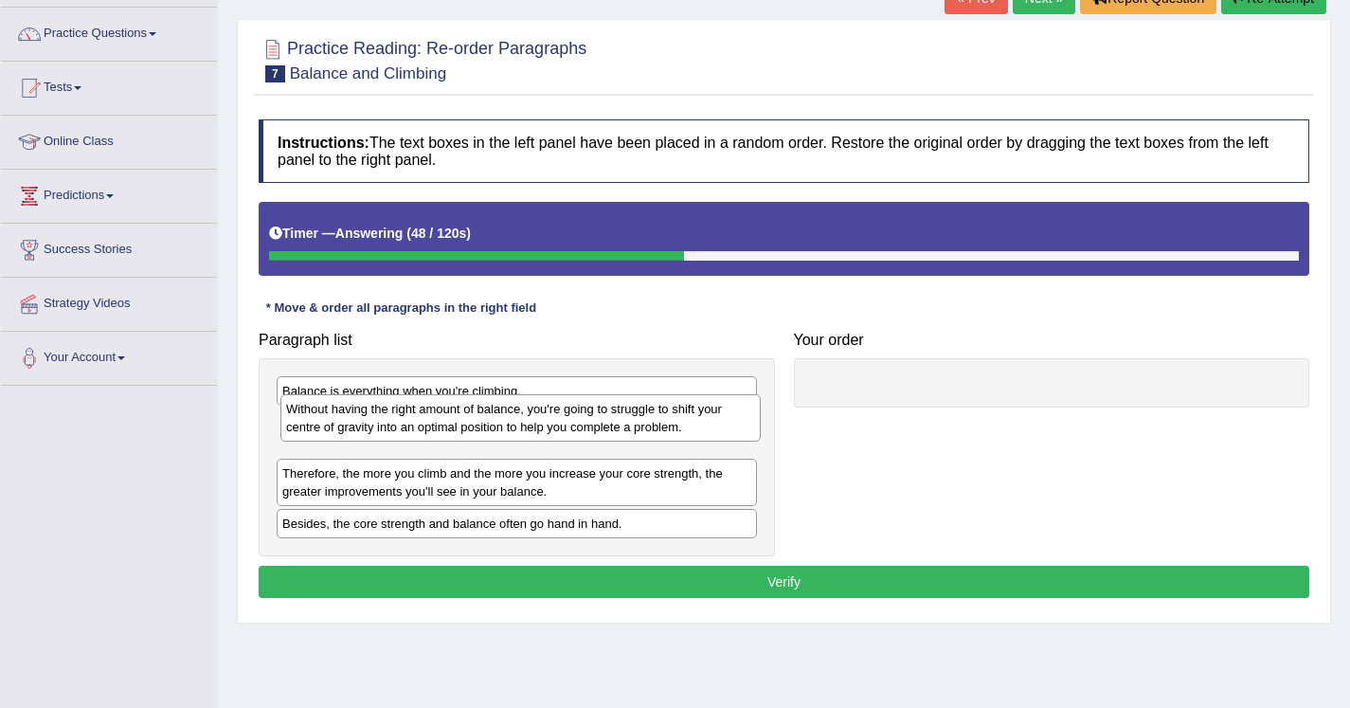
drag, startPoint x: 384, startPoint y: 494, endPoint x: 388, endPoint y: 430, distance: 63.6
click at [388, 430] on div "Without having the right amount of balance, you're going to struggle to shift y…" at bounding box center [520, 417] width 480 height 47
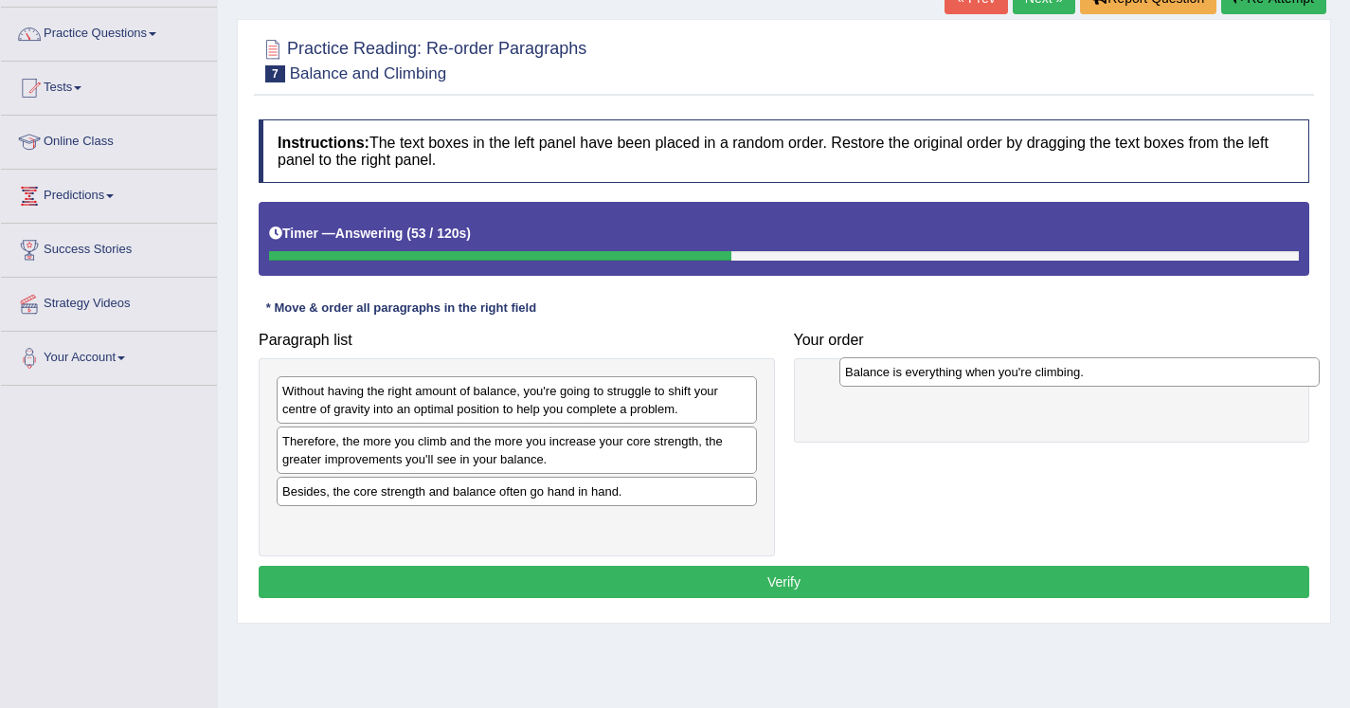
drag, startPoint x: 403, startPoint y: 386, endPoint x: 964, endPoint y: 368, distance: 561.3
click at [964, 368] on div "Balance is everything when you're climbing." at bounding box center [1080, 371] width 480 height 29
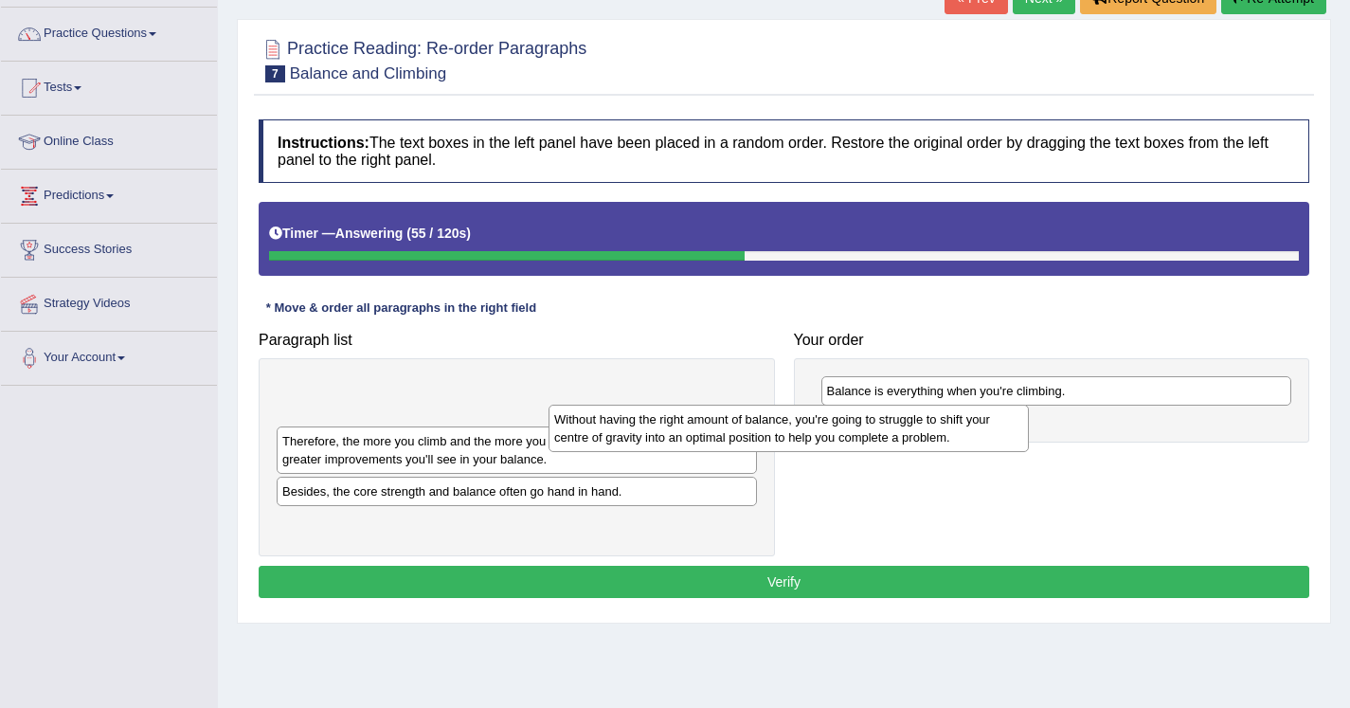
drag, startPoint x: 555, startPoint y: 406, endPoint x: 828, endPoint y: 430, distance: 274.0
click at [828, 430] on div "Without having the right amount of balance, you're going to struggle to shift y…" at bounding box center [789, 428] width 480 height 47
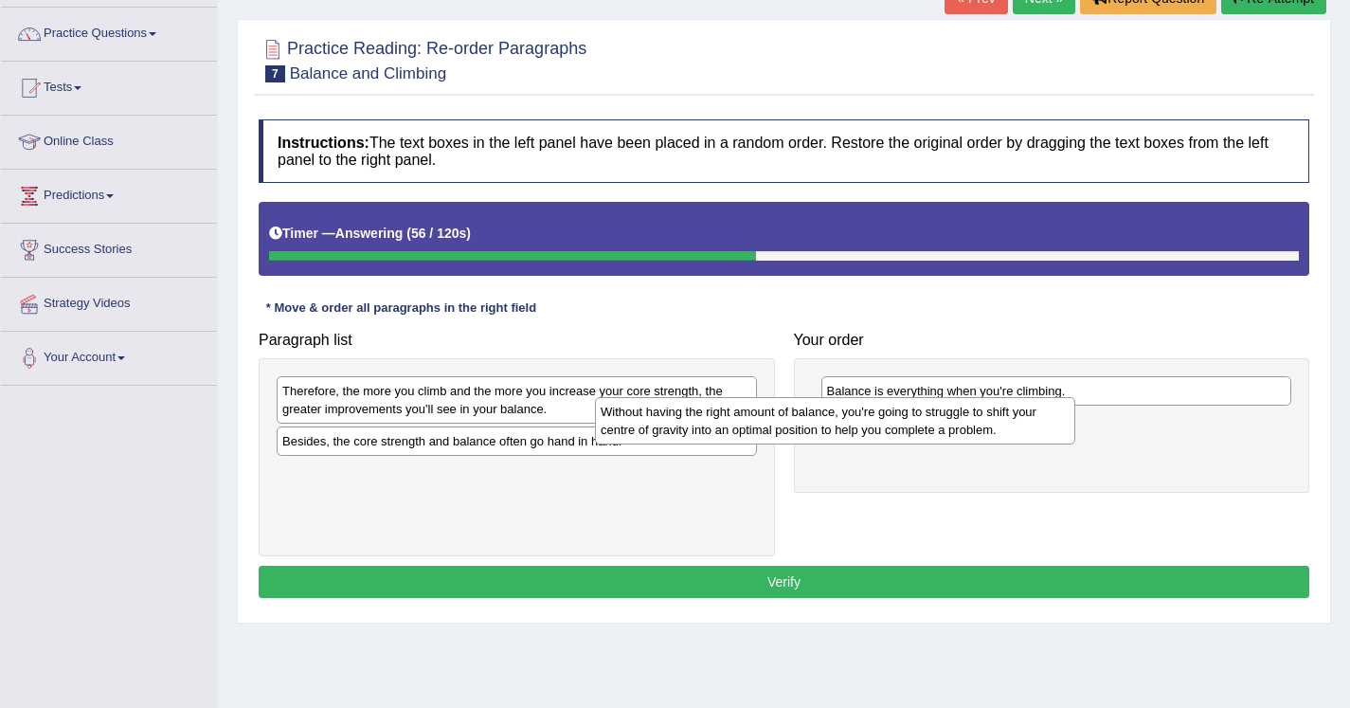
drag, startPoint x: 638, startPoint y: 393, endPoint x: 988, endPoint y: 411, distance: 351.1
click at [988, 411] on div "Without having the right amount of balance, you're going to struggle to shift y…" at bounding box center [835, 420] width 480 height 47
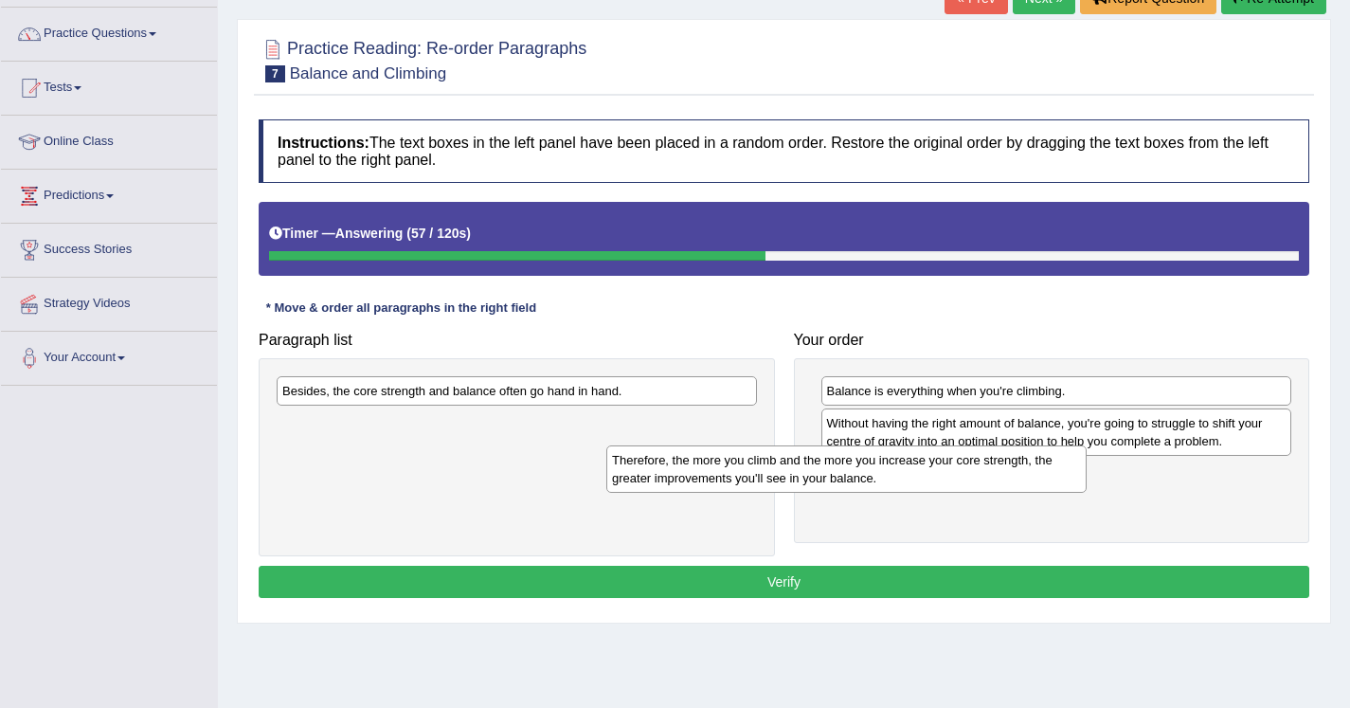
drag, startPoint x: 683, startPoint y: 395, endPoint x: 1013, endPoint y: 467, distance: 337.5
click at [1013, 467] on div "Therefore, the more you climb and the more you increase your core strength, the…" at bounding box center [846, 468] width 480 height 47
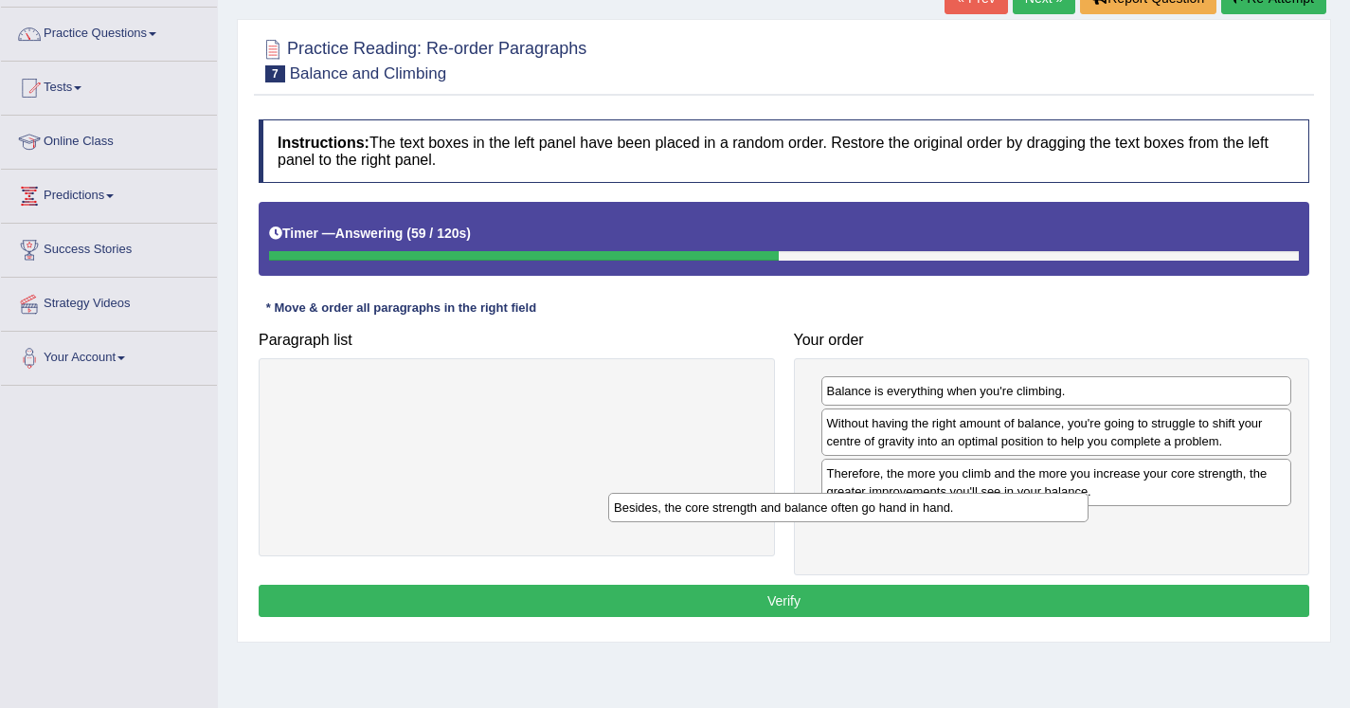
drag, startPoint x: 666, startPoint y: 390, endPoint x: 1004, endPoint y: 514, distance: 360.0
click at [1004, 514] on div "Besides, the core strength and balance often go hand in hand." at bounding box center [848, 507] width 480 height 29
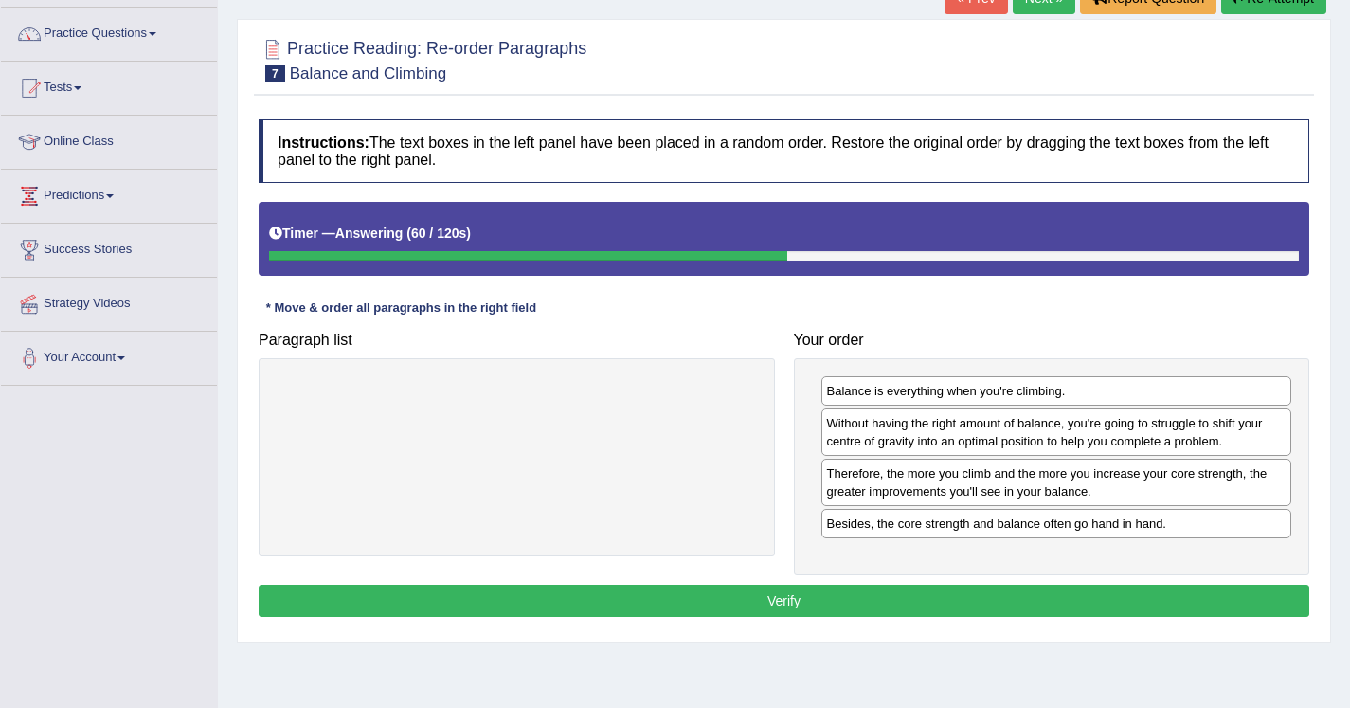
click at [795, 596] on button "Verify" at bounding box center [784, 601] width 1051 height 32
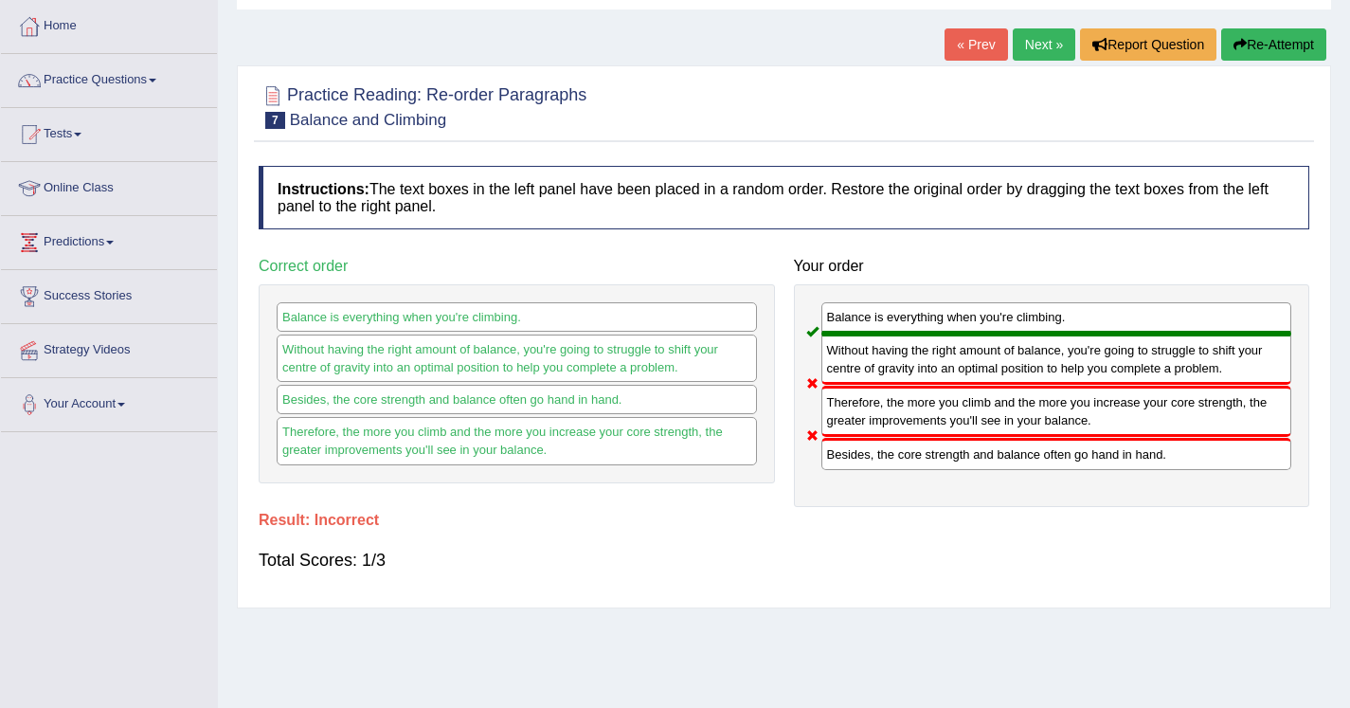
scroll to position [88, 0]
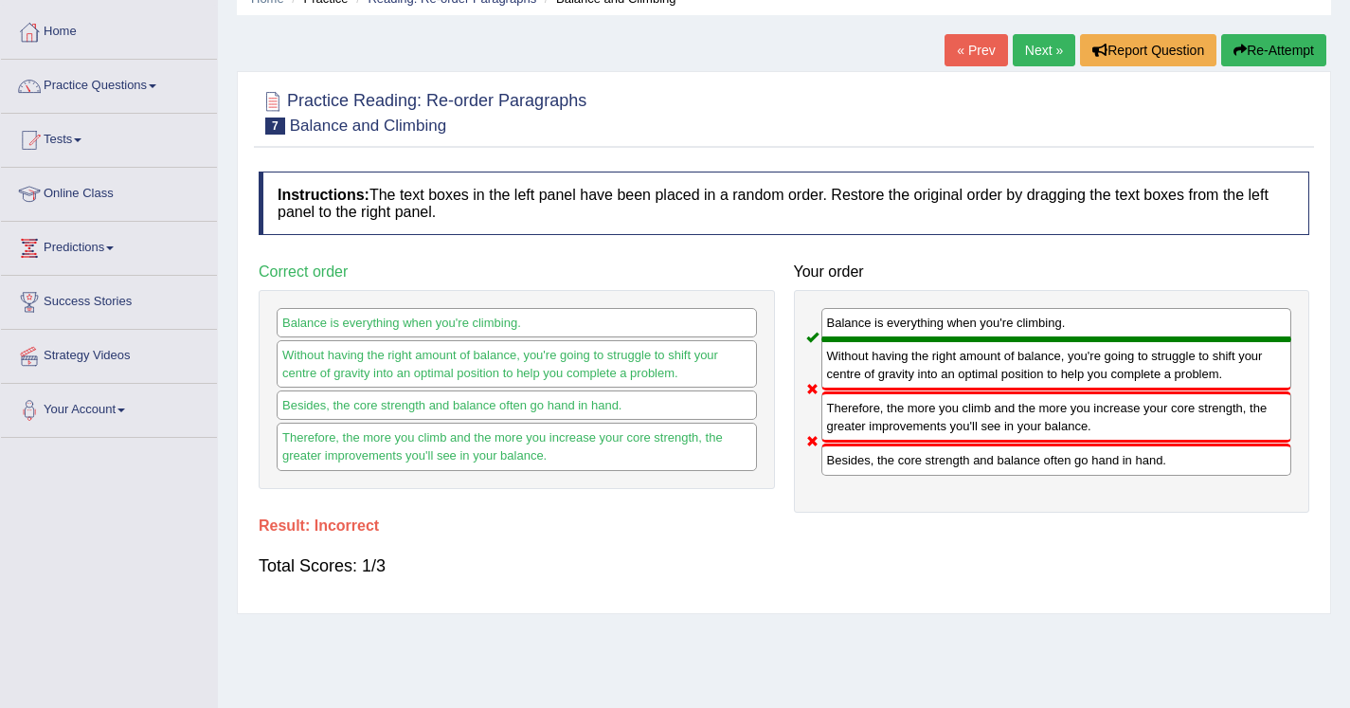
click at [1040, 53] on link "Next »" at bounding box center [1044, 50] width 63 height 32
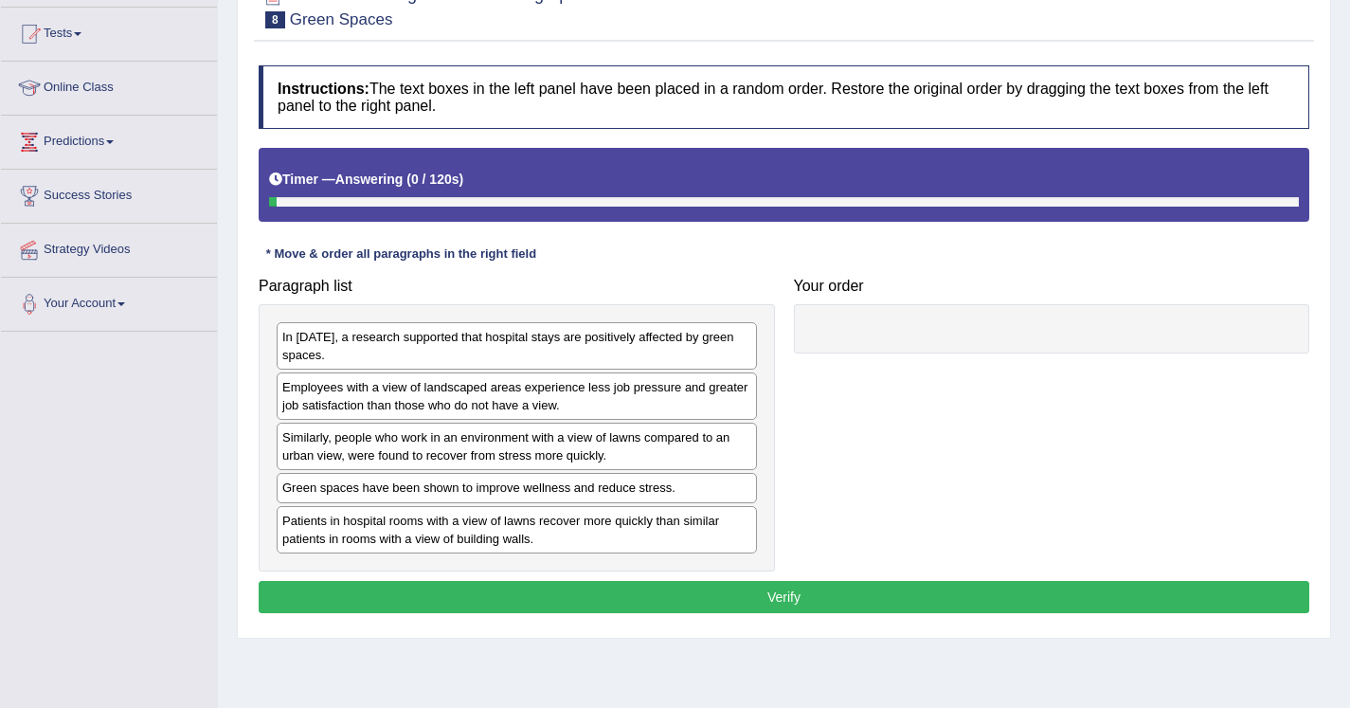
scroll to position [195, 0]
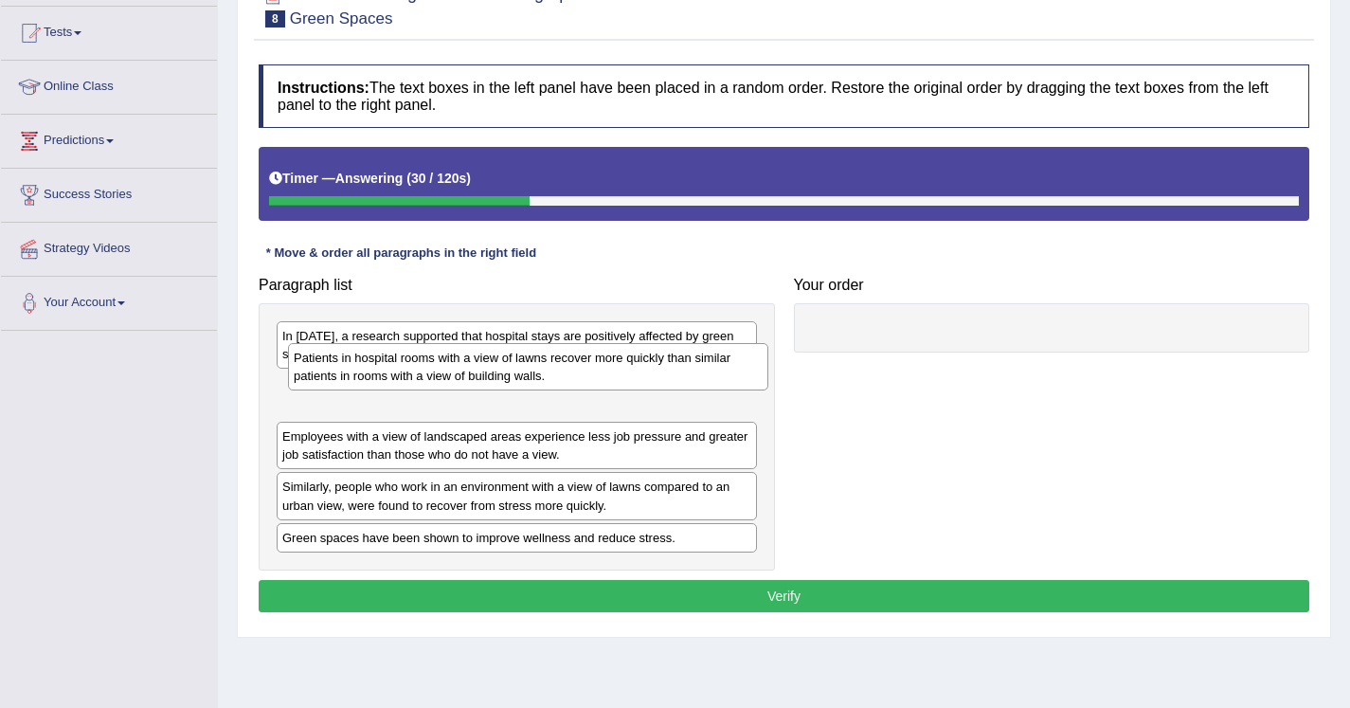
drag, startPoint x: 478, startPoint y: 540, endPoint x: 487, endPoint y: 391, distance: 149.1
click at [487, 390] on div "Patients in hospital rooms with a view of lawns recover more quickly than simil…" at bounding box center [528, 366] width 480 height 47
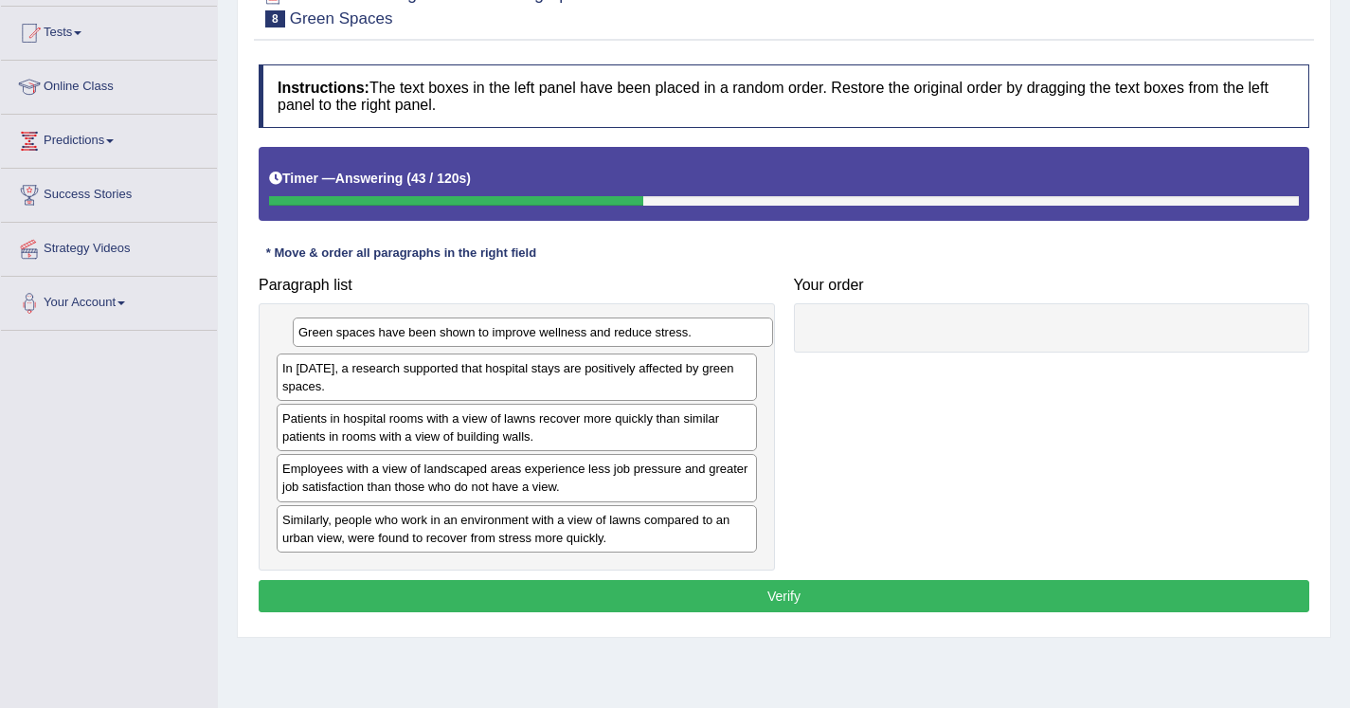
drag, startPoint x: 373, startPoint y: 542, endPoint x: 387, endPoint y: 334, distance: 208.9
click at [387, 334] on div "Green spaces have been shown to improve wellness and reduce stress." at bounding box center [533, 331] width 480 height 29
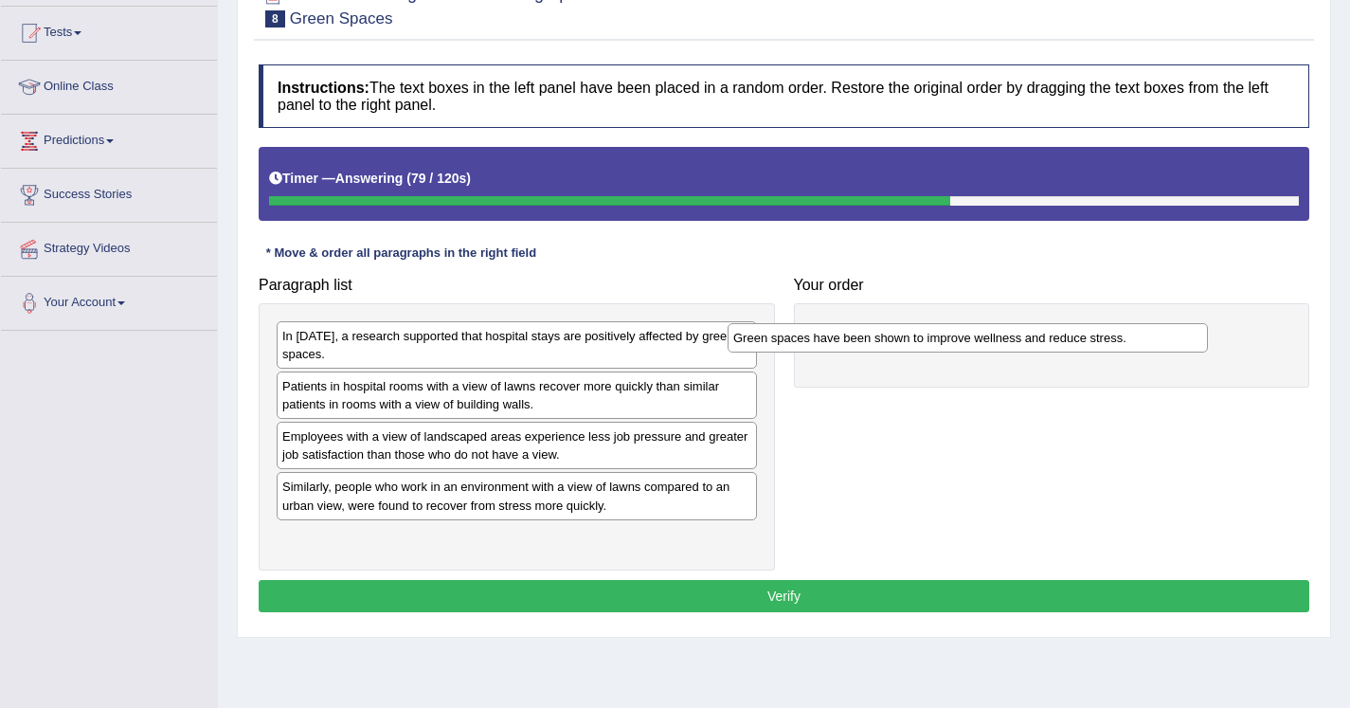
drag, startPoint x: 408, startPoint y: 341, endPoint x: 872, endPoint y: 341, distance: 463.4
click at [872, 341] on div "Green spaces have been shown to improve wellness and reduce stress." at bounding box center [968, 337] width 480 height 29
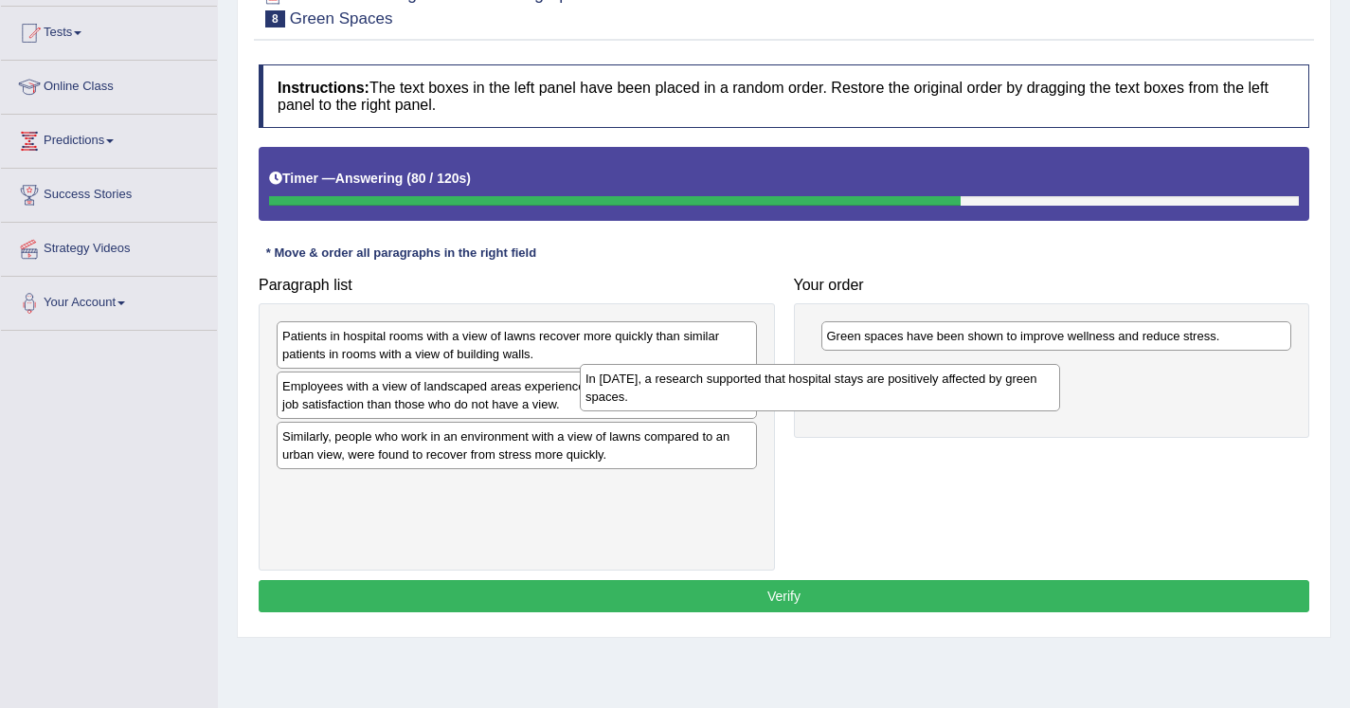
drag, startPoint x: 678, startPoint y: 339, endPoint x: 985, endPoint y: 384, distance: 310.2
click at [985, 384] on div "In 2002, a research supported that hospital stays are positively affected by gr…" at bounding box center [820, 387] width 480 height 47
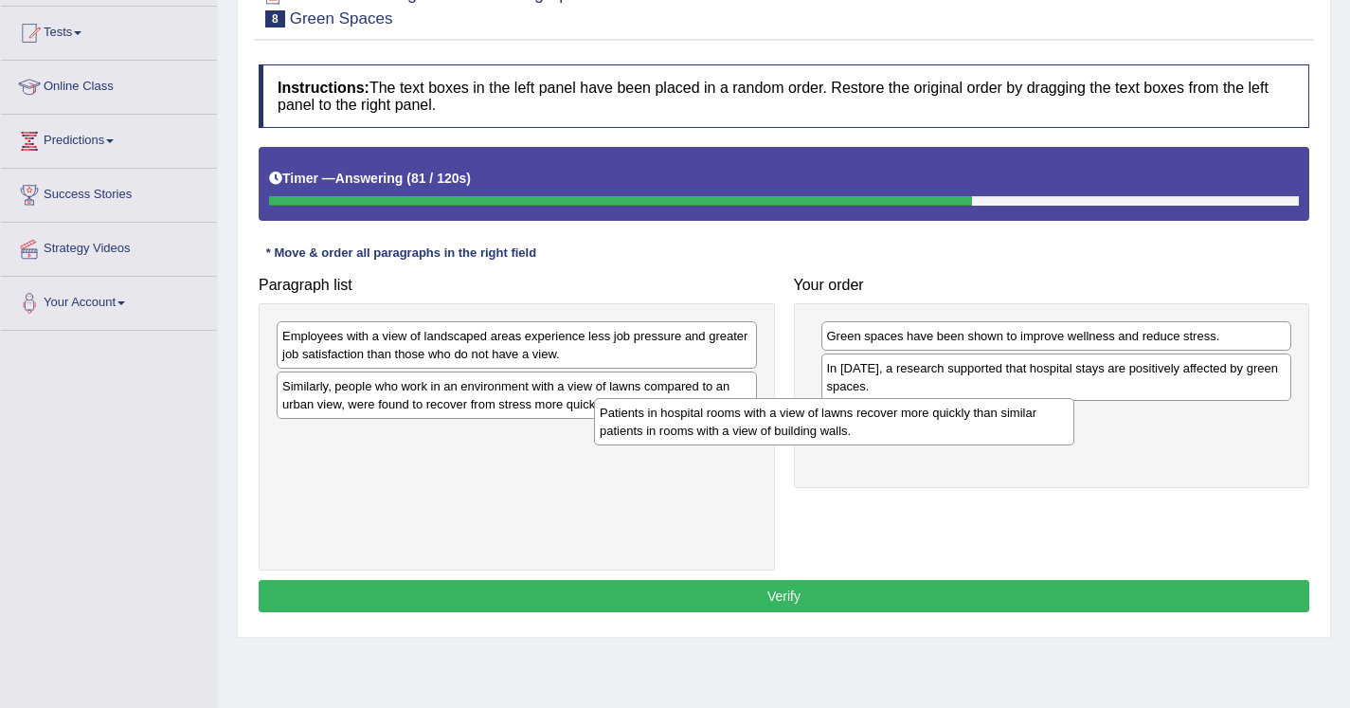
drag, startPoint x: 673, startPoint y: 337, endPoint x: 1000, endPoint y: 420, distance: 337.2
click at [1000, 420] on div "Patients in hospital rooms with a view of lawns recover more quickly than simil…" at bounding box center [834, 421] width 480 height 47
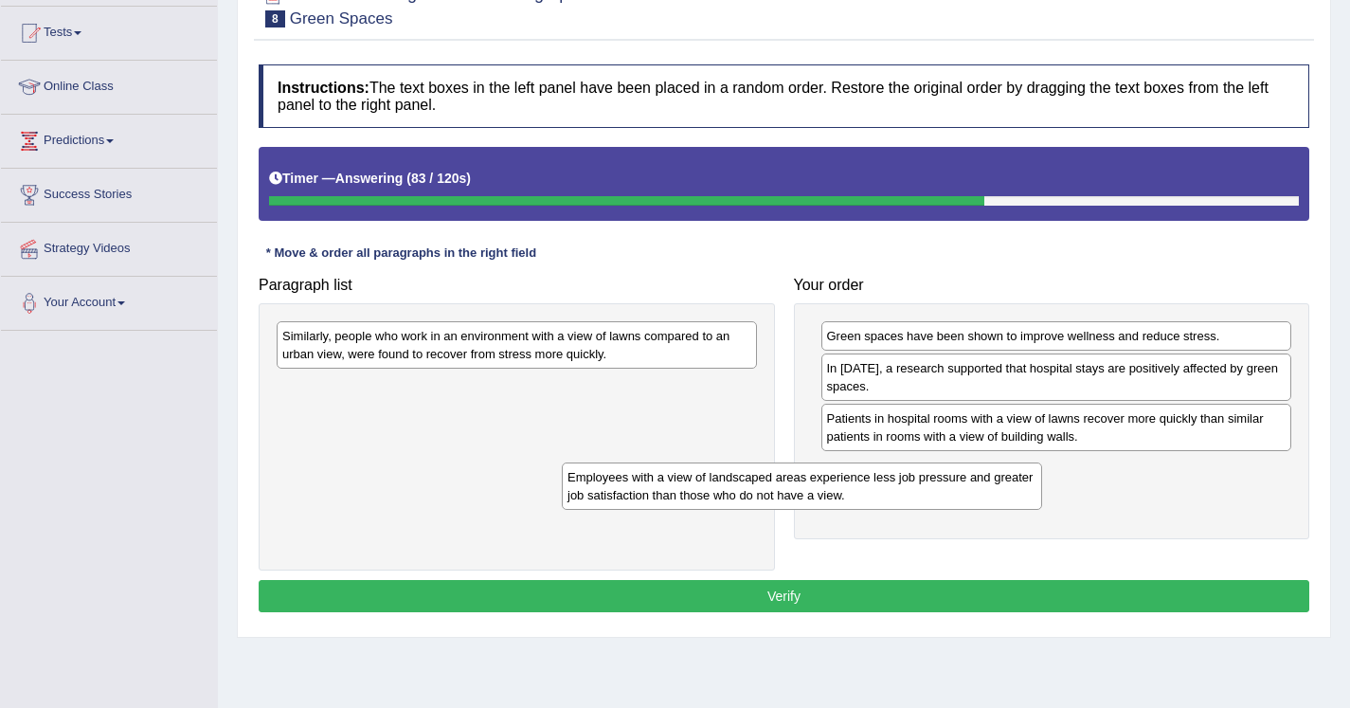
drag, startPoint x: 715, startPoint y: 341, endPoint x: 1003, endPoint y: 479, distance: 319.6
click at [1003, 479] on div "Employees with a view of landscaped areas experience less job pressure and grea…" at bounding box center [802, 485] width 480 height 47
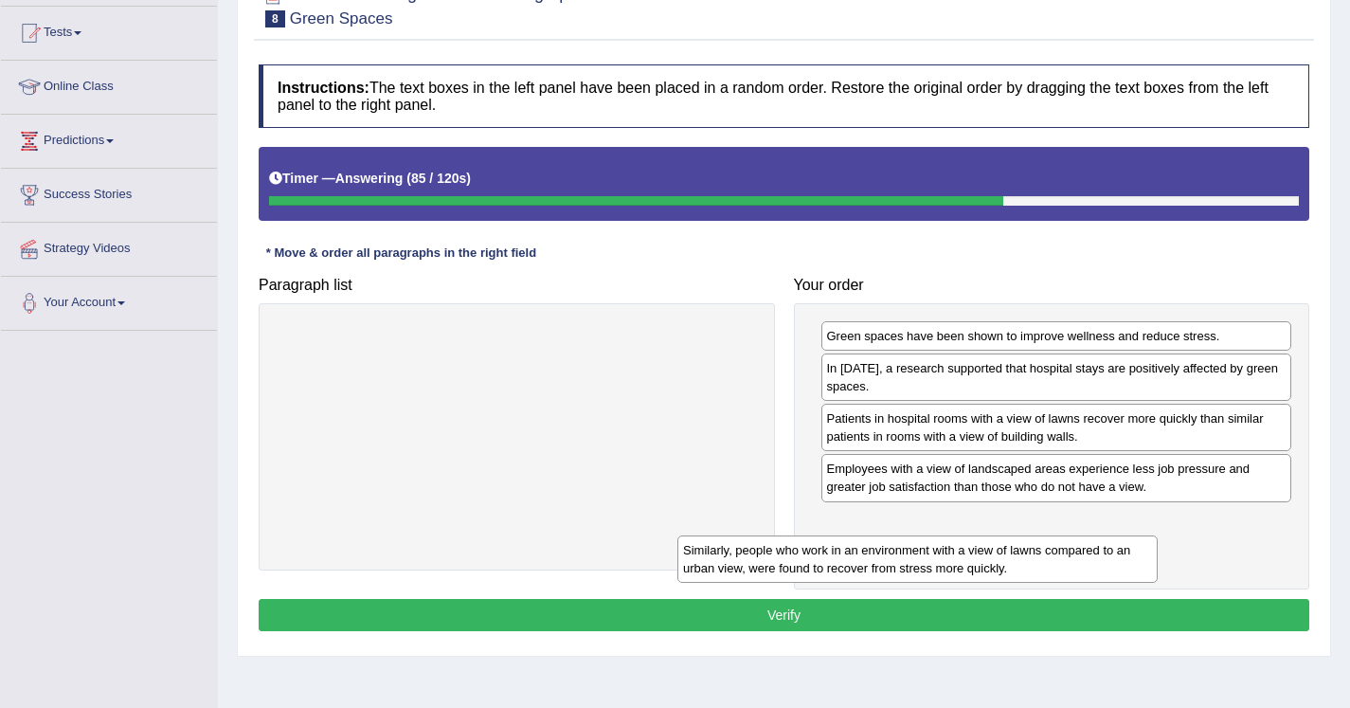
drag, startPoint x: 740, startPoint y: 342, endPoint x: 1090, endPoint y: 546, distance: 404.7
click at [1090, 546] on div "Similarly, people who work in an environment with a view of lawns compared to a…" at bounding box center [918, 558] width 480 height 47
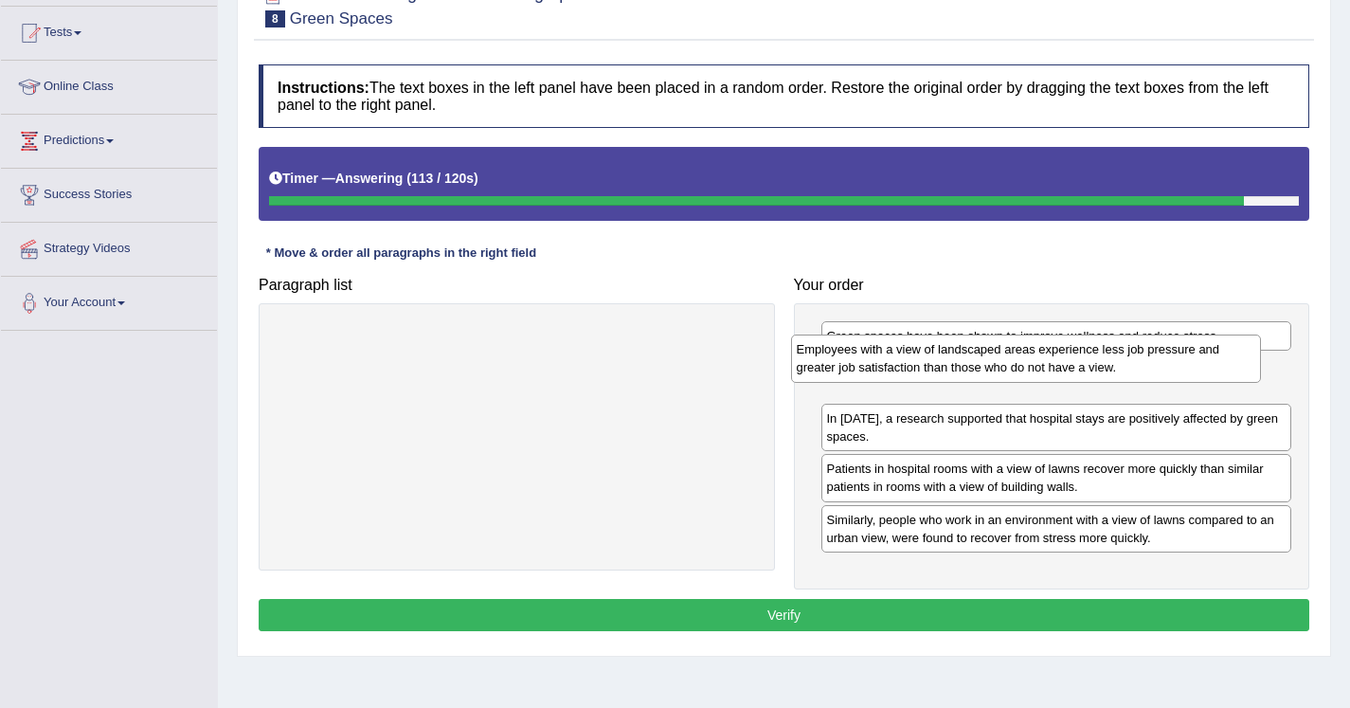
drag, startPoint x: 949, startPoint y: 489, endPoint x: 928, endPoint y: 381, distance: 110.0
click at [928, 381] on div "Employees with a view of landscaped areas experience less job pressure and grea…" at bounding box center [1026, 358] width 471 height 47
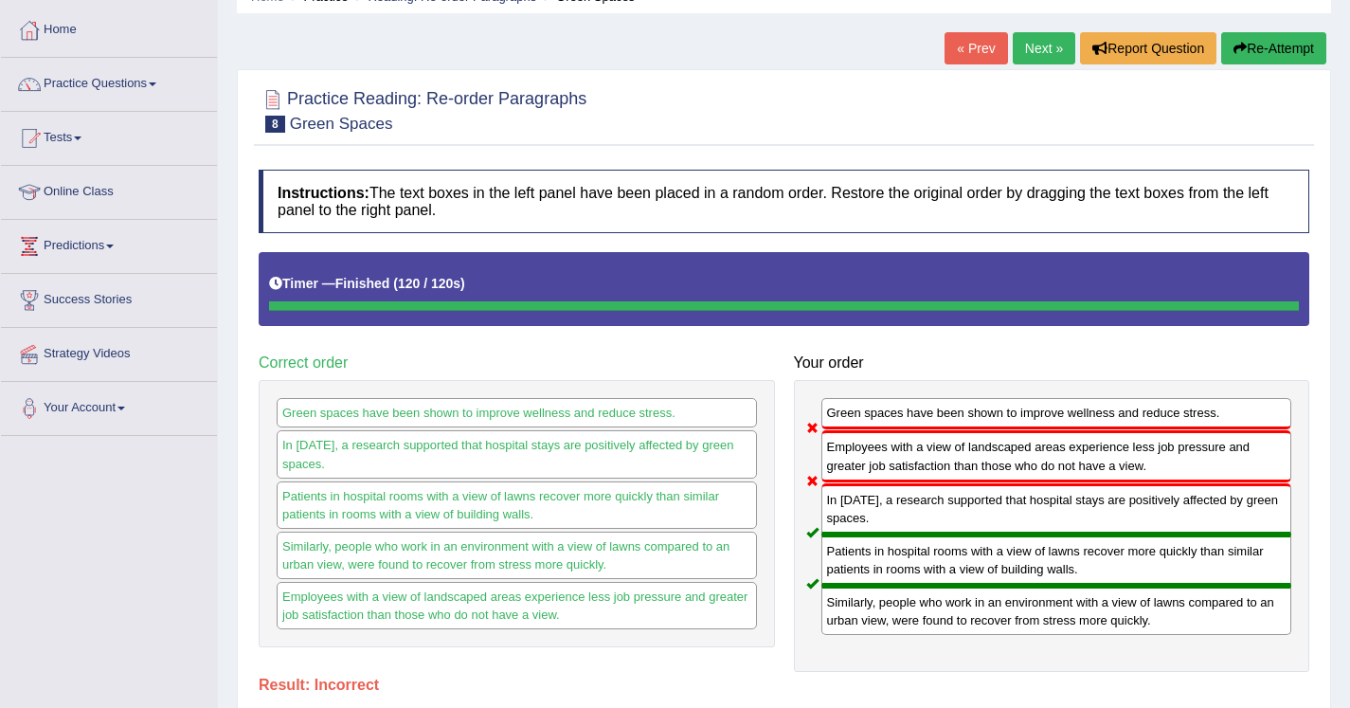
scroll to position [89, 0]
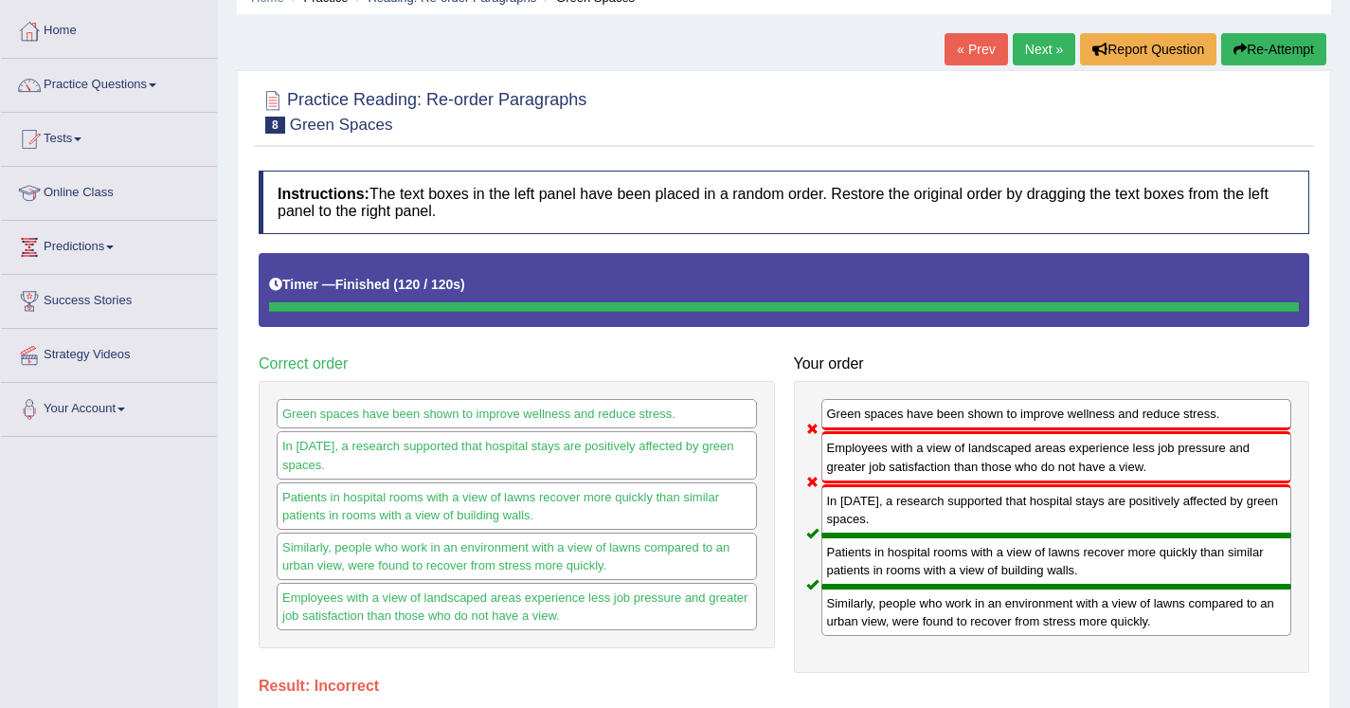
click at [1045, 43] on link "Next »" at bounding box center [1044, 49] width 63 height 32
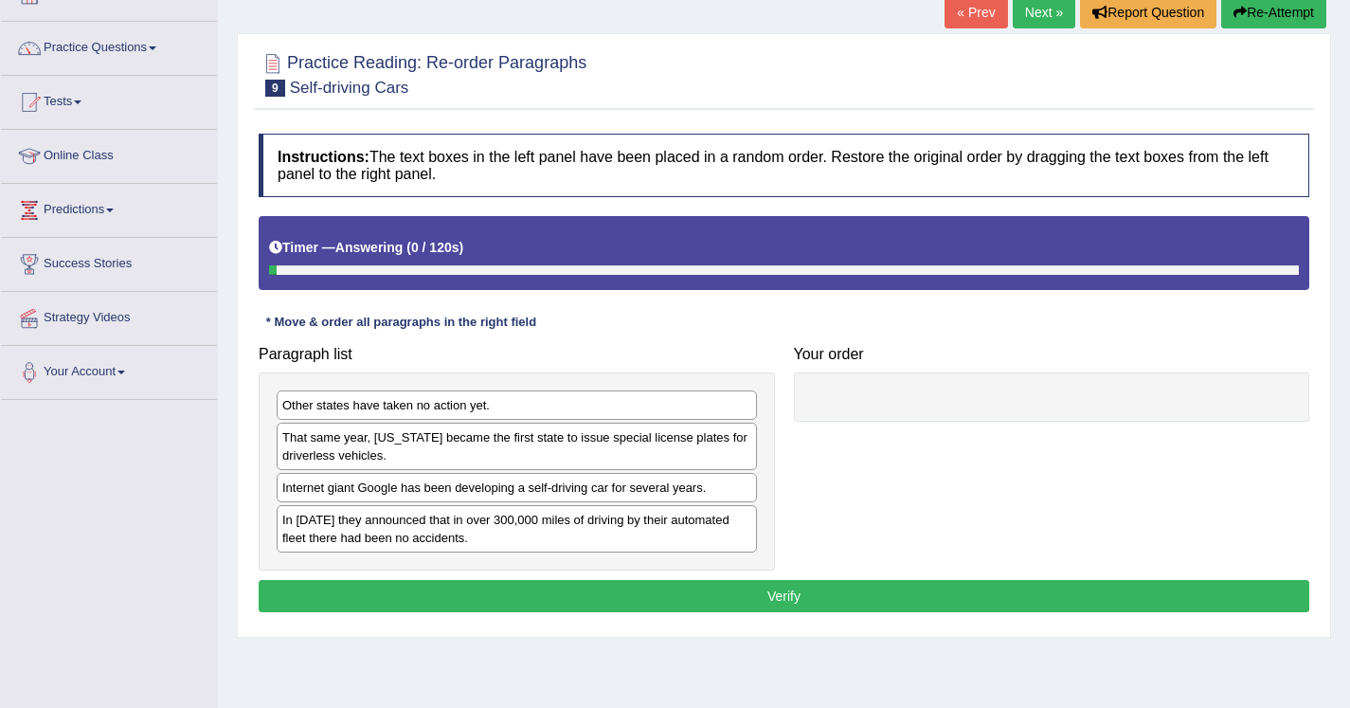
scroll to position [217, 0]
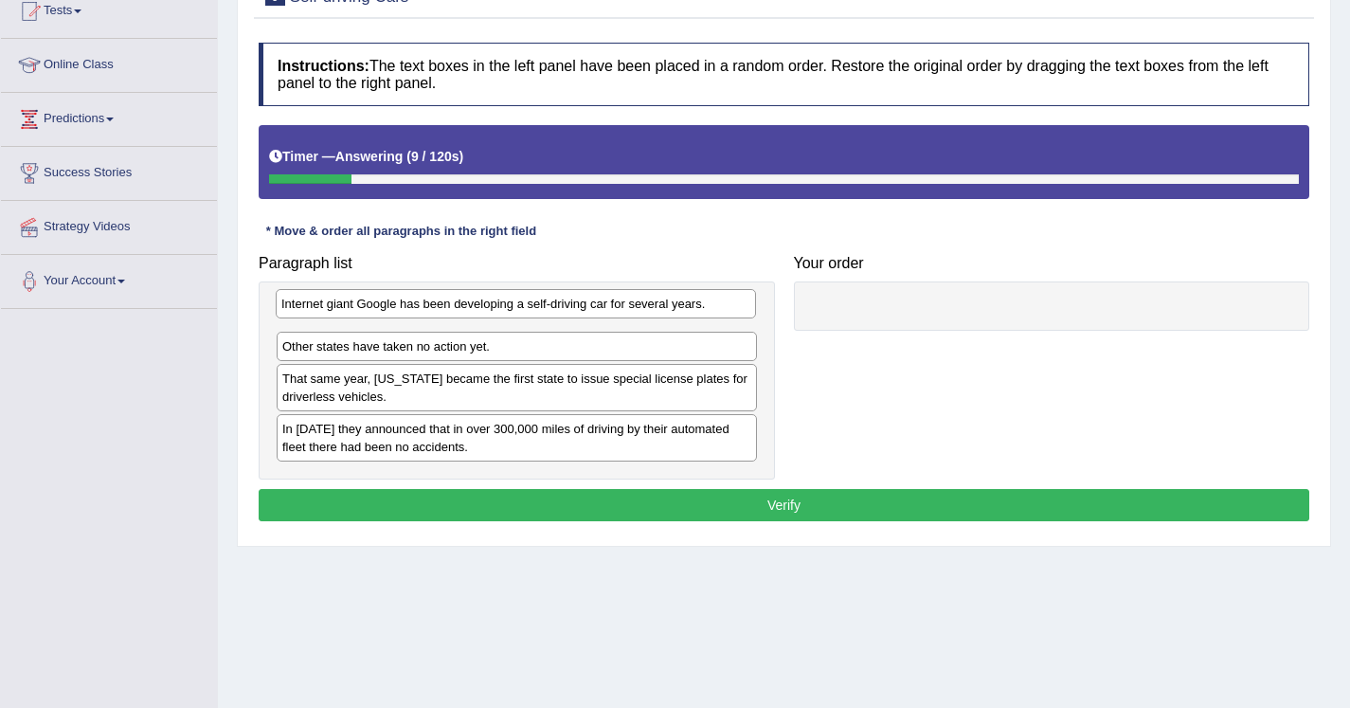
drag, startPoint x: 557, startPoint y: 397, endPoint x: 556, endPoint y: 304, distance: 92.9
click at [556, 304] on div "Internet giant Google has been developing a self-driving car for several years." at bounding box center [516, 303] width 480 height 29
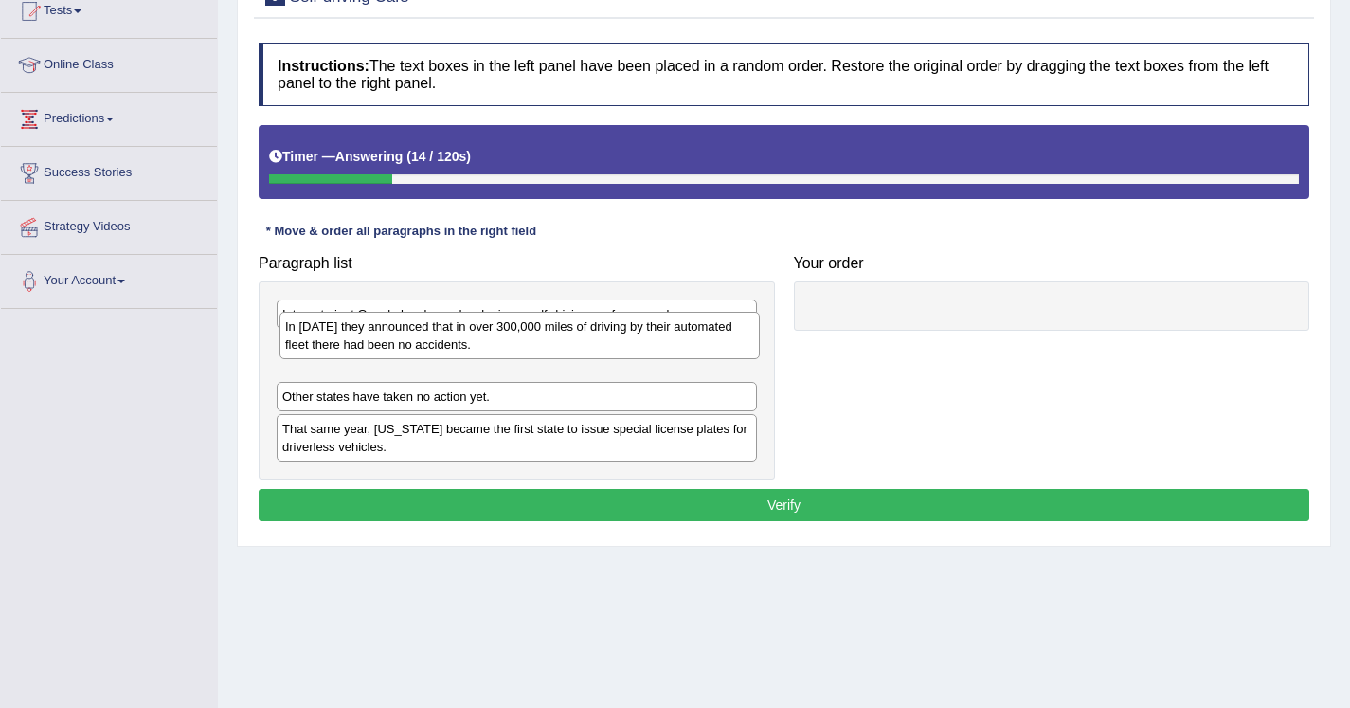
drag, startPoint x: 392, startPoint y: 444, endPoint x: 395, endPoint y: 343, distance: 101.4
click at [395, 343] on div "In 2012 they announced that in over 300,000 miles of driving by their automated…" at bounding box center [520, 335] width 480 height 47
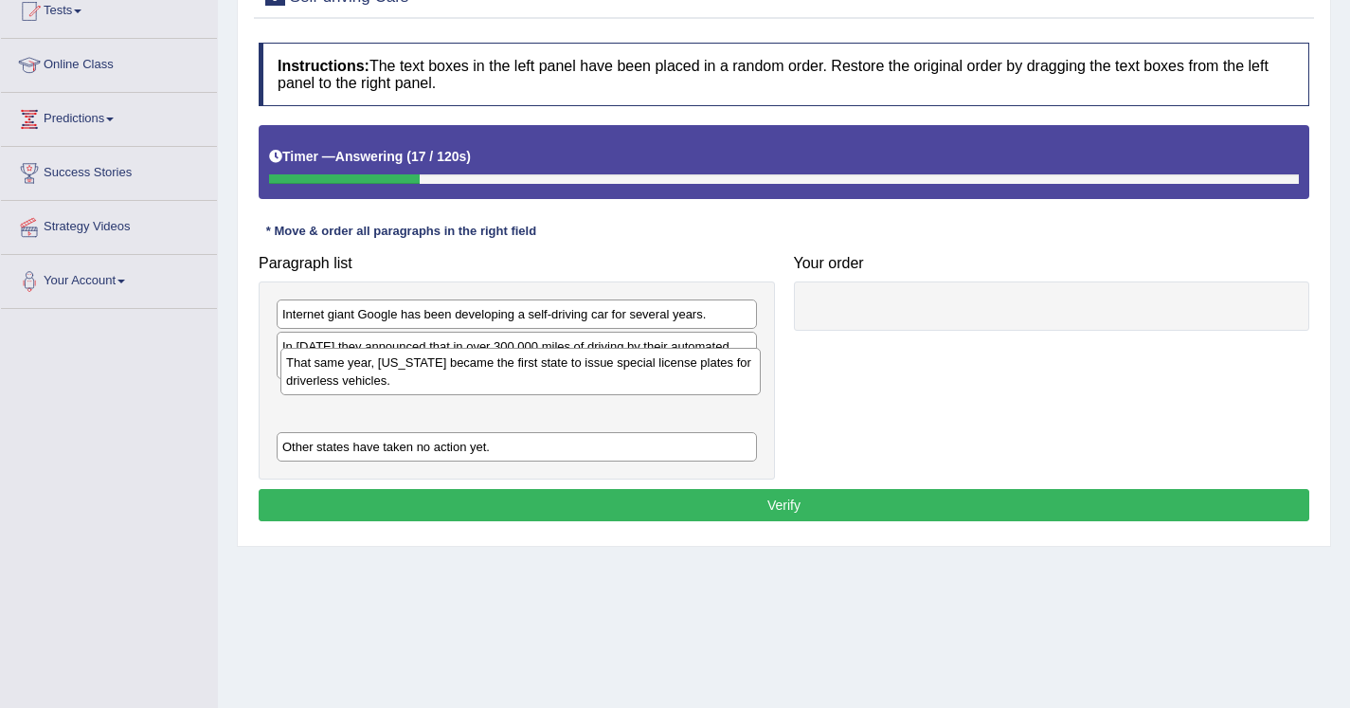
drag, startPoint x: 376, startPoint y: 450, endPoint x: 380, endPoint y: 386, distance: 64.6
click at [380, 386] on div "That same year, Nevada became the first state to issue special license plates f…" at bounding box center [520, 371] width 480 height 47
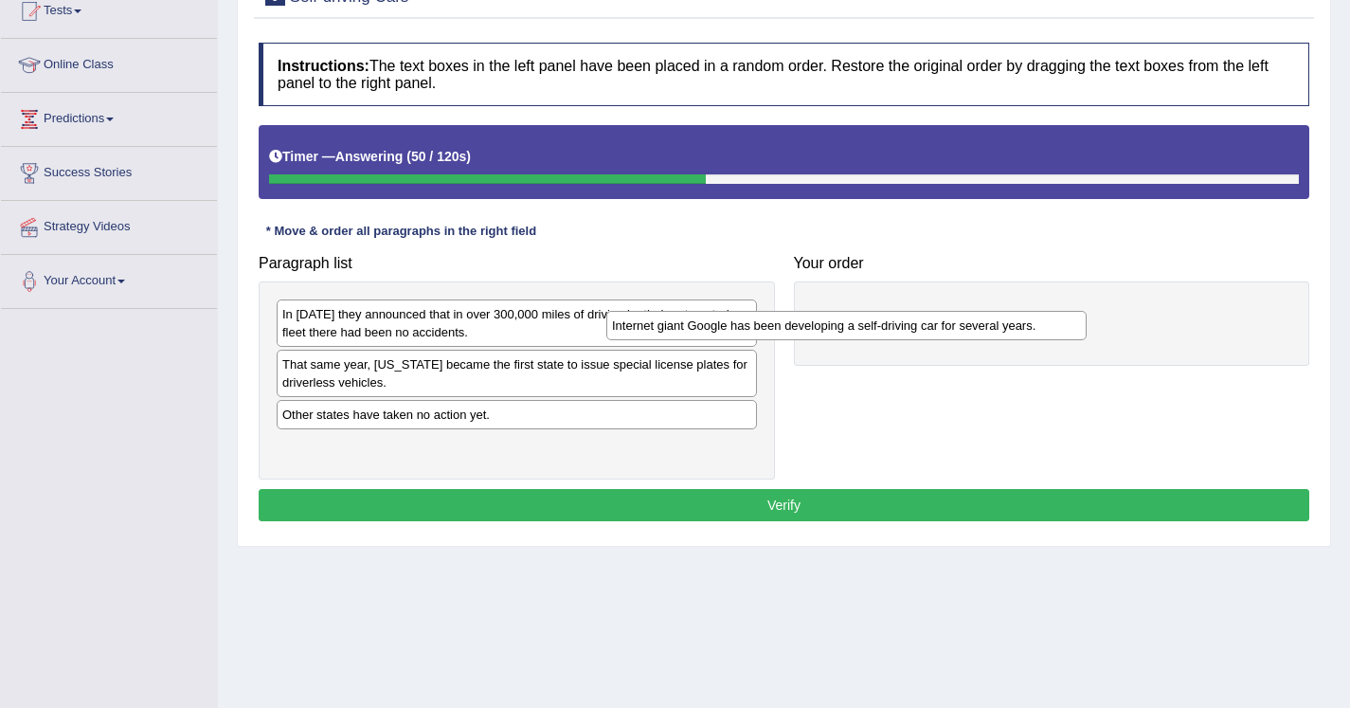
drag, startPoint x: 473, startPoint y: 323, endPoint x: 970, endPoint y: 335, distance: 497.7
click at [970, 335] on div "Internet giant Google has been developing a self-driving car for several years." at bounding box center [846, 325] width 480 height 29
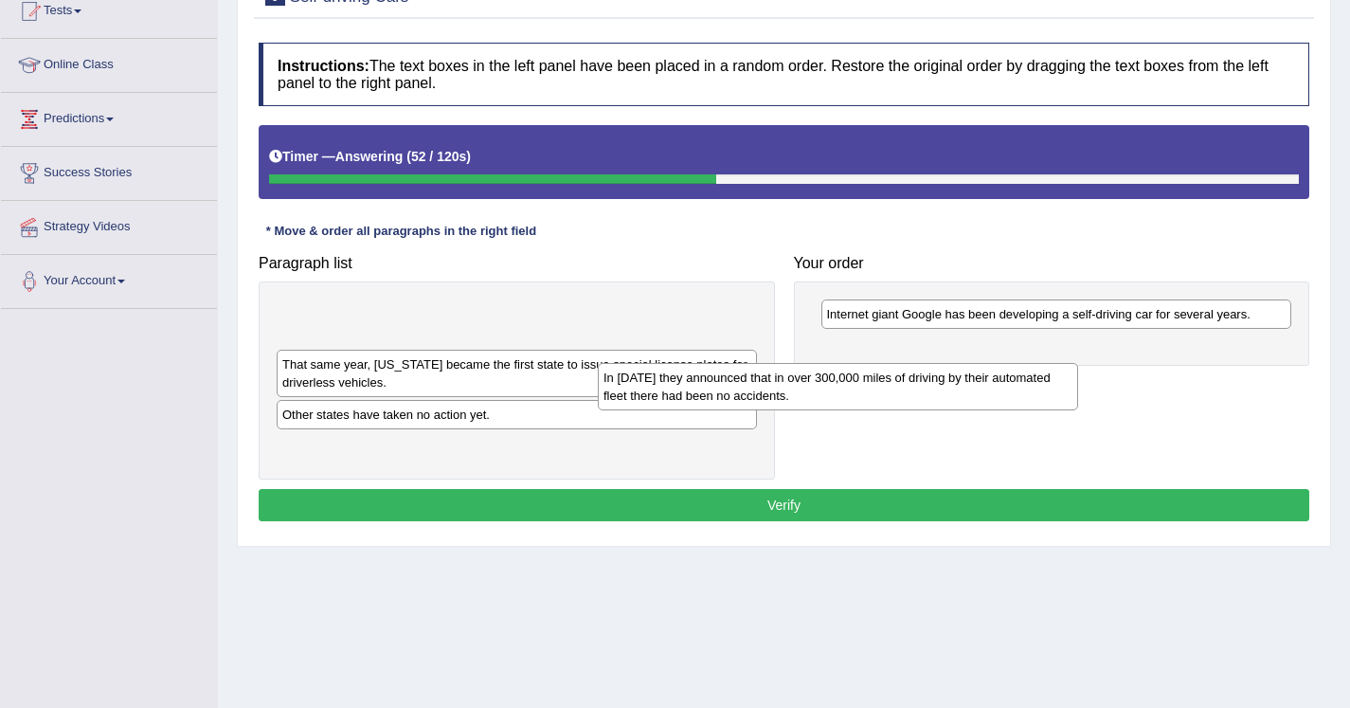
drag, startPoint x: 691, startPoint y: 310, endPoint x: 1022, endPoint y: 378, distance: 337.7
click at [1022, 378] on div "In 2012 they announced that in over 300,000 miles of driving by their automated…" at bounding box center [838, 386] width 480 height 47
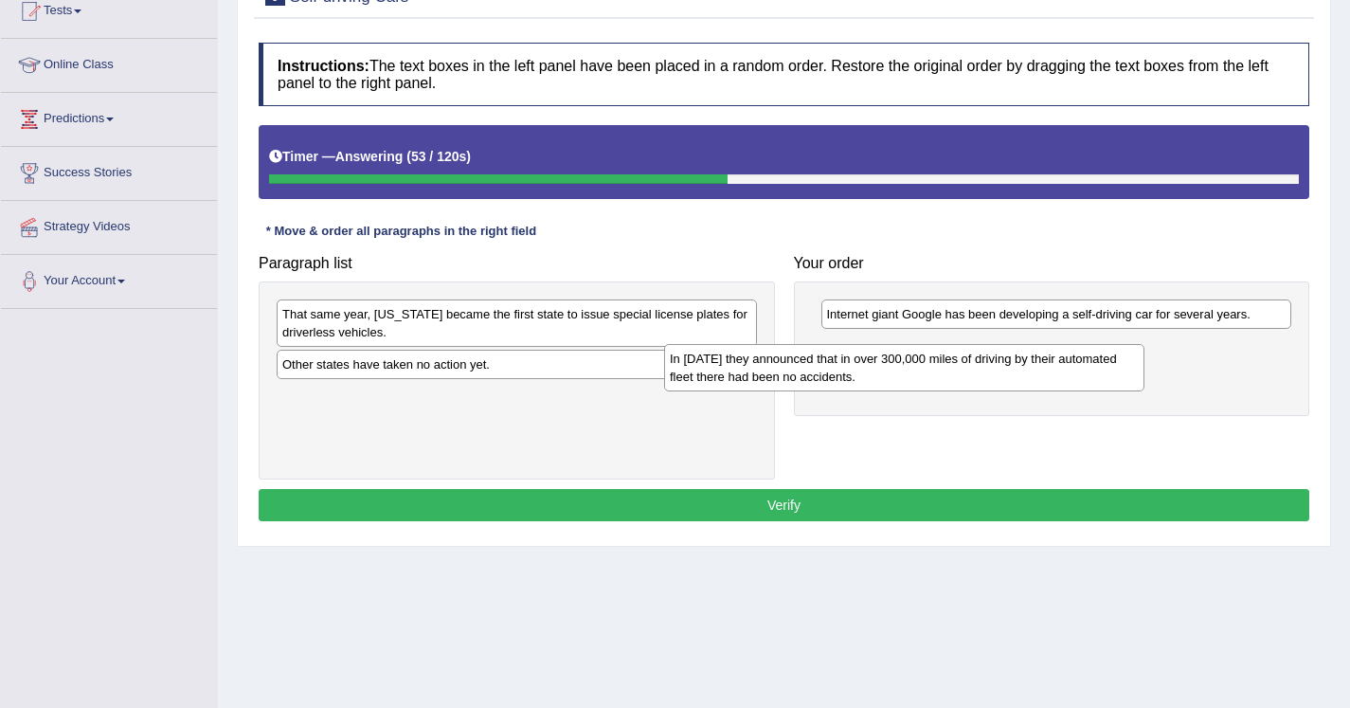
drag, startPoint x: 663, startPoint y: 309, endPoint x: 1080, endPoint y: 339, distance: 418.1
click at [1080, 344] on div "In 2012 they announced that in over 300,000 miles of driving by their automated…" at bounding box center [904, 367] width 480 height 47
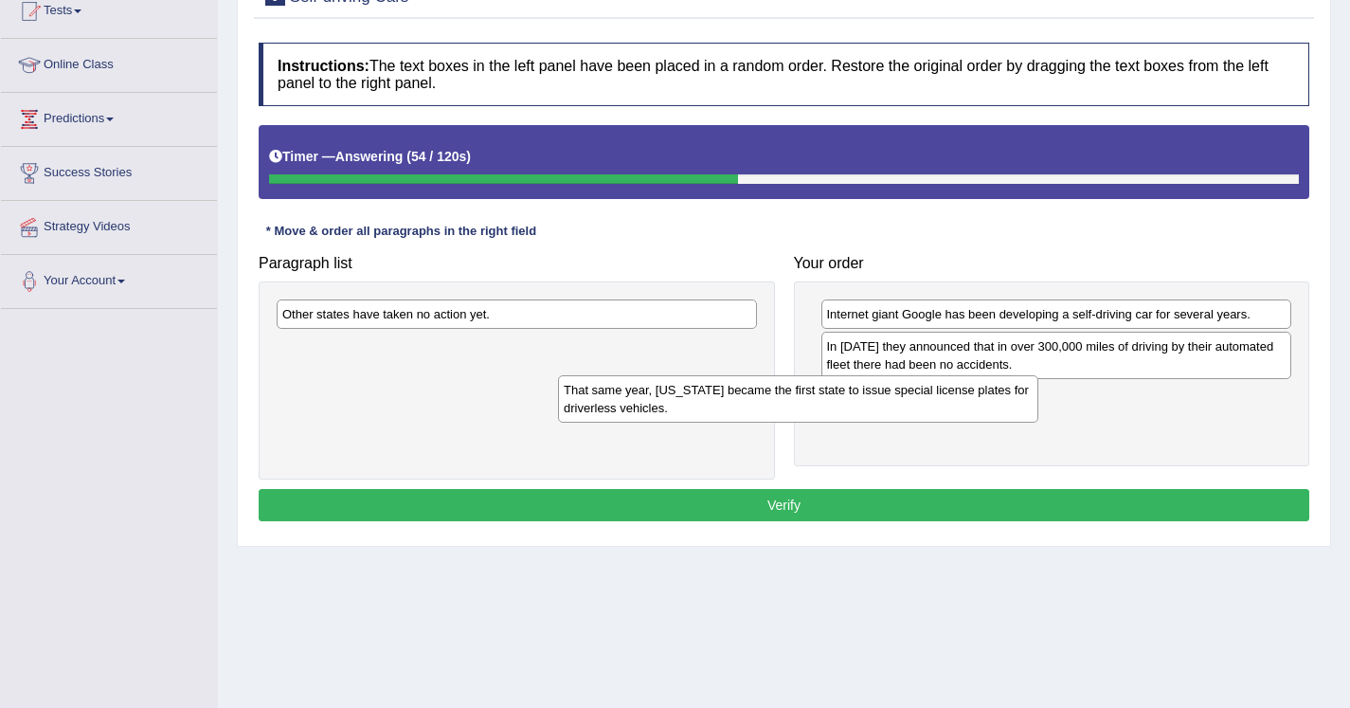
drag, startPoint x: 714, startPoint y: 324, endPoint x: 1010, endPoint y: 404, distance: 307.1
click at [1010, 404] on div "That same year, Nevada became the first state to issue special license plates f…" at bounding box center [798, 398] width 480 height 47
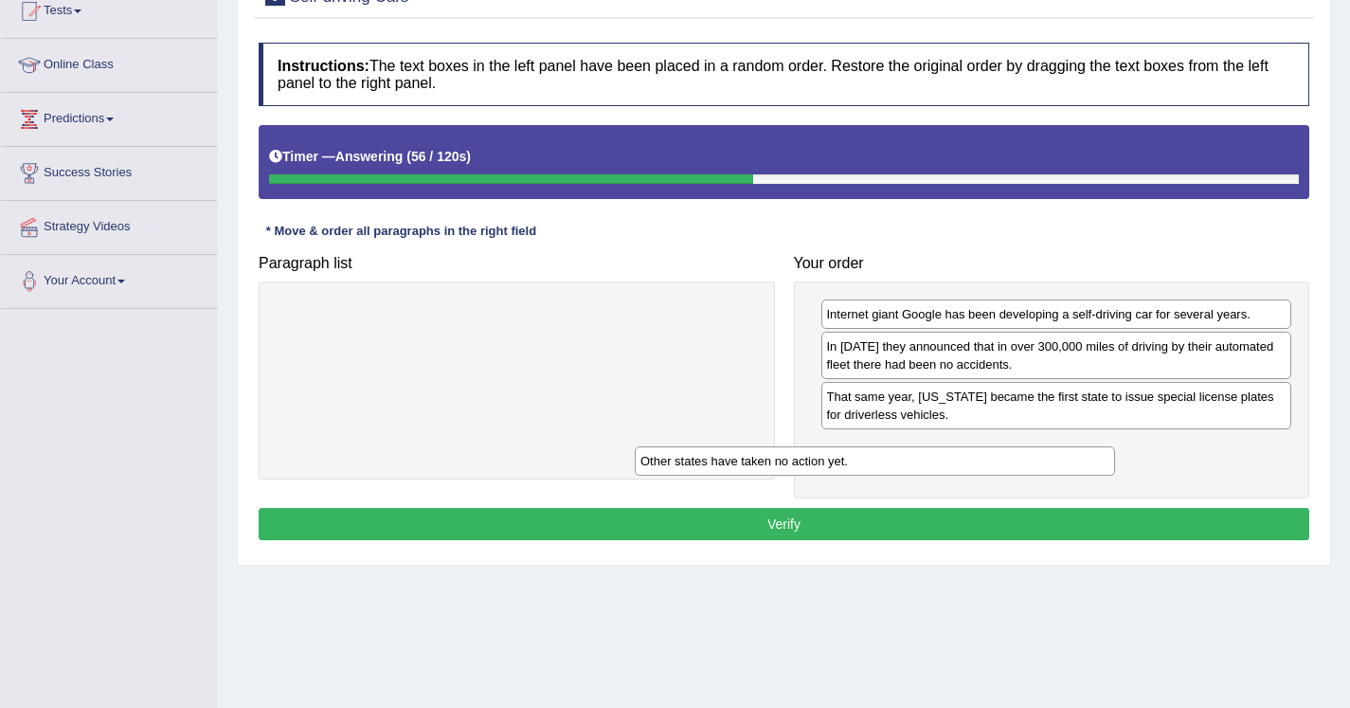
drag, startPoint x: 674, startPoint y: 308, endPoint x: 1032, endPoint y: 454, distance: 386.8
click at [1032, 454] on div "Other states have taken no action yet." at bounding box center [875, 460] width 480 height 29
click at [913, 526] on button "Verify" at bounding box center [784, 524] width 1051 height 32
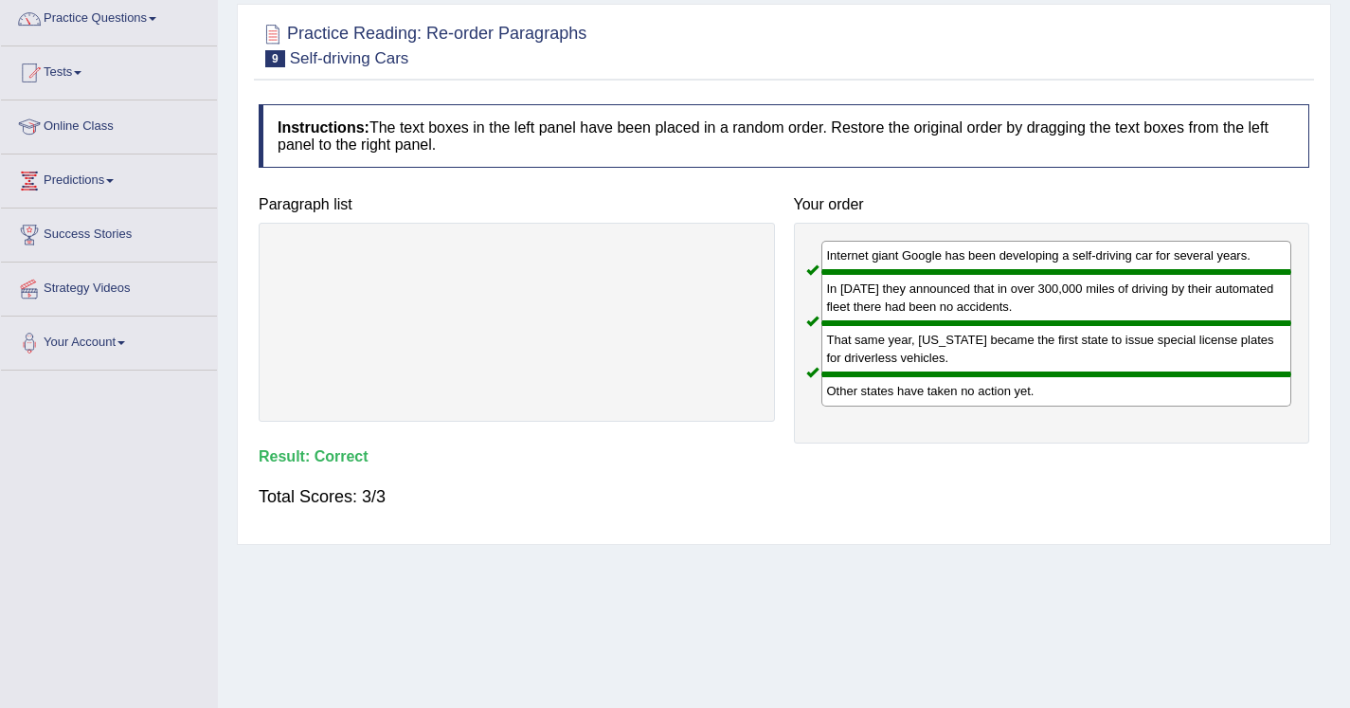
scroll to position [67, 0]
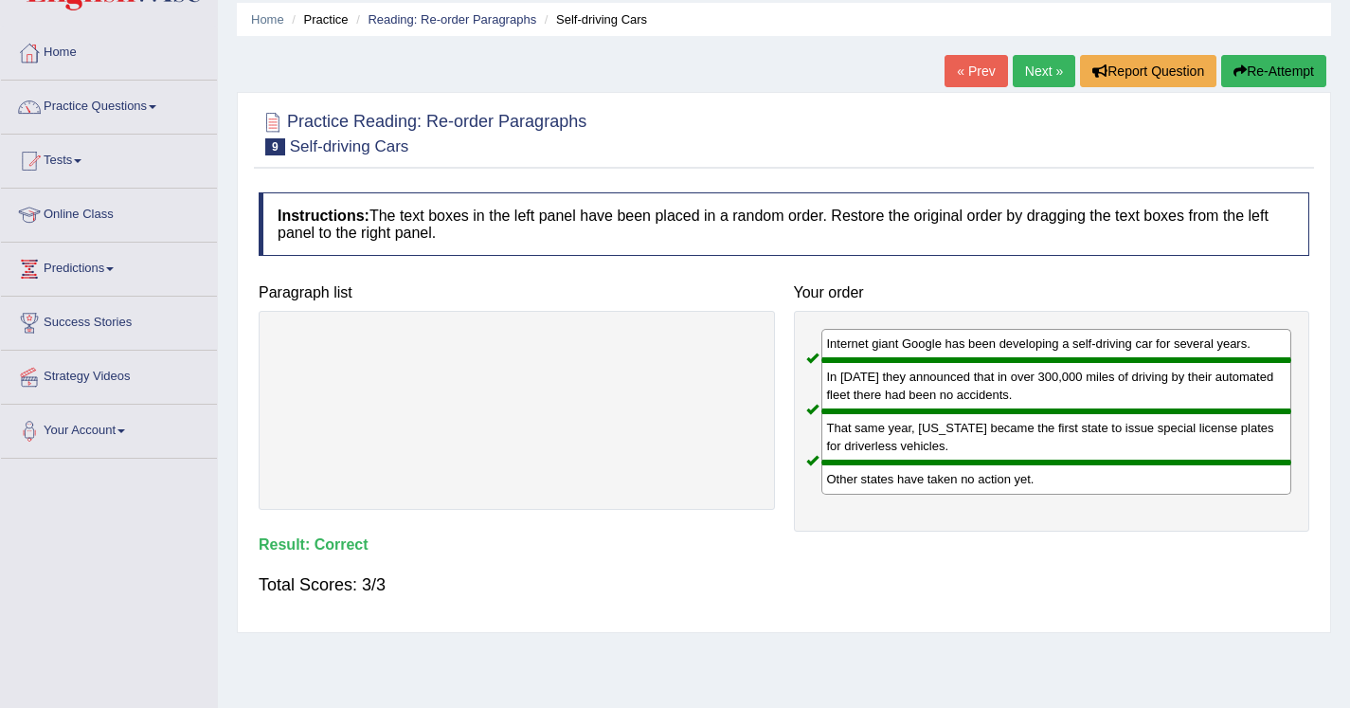
click at [1027, 81] on link "Next »" at bounding box center [1044, 71] width 63 height 32
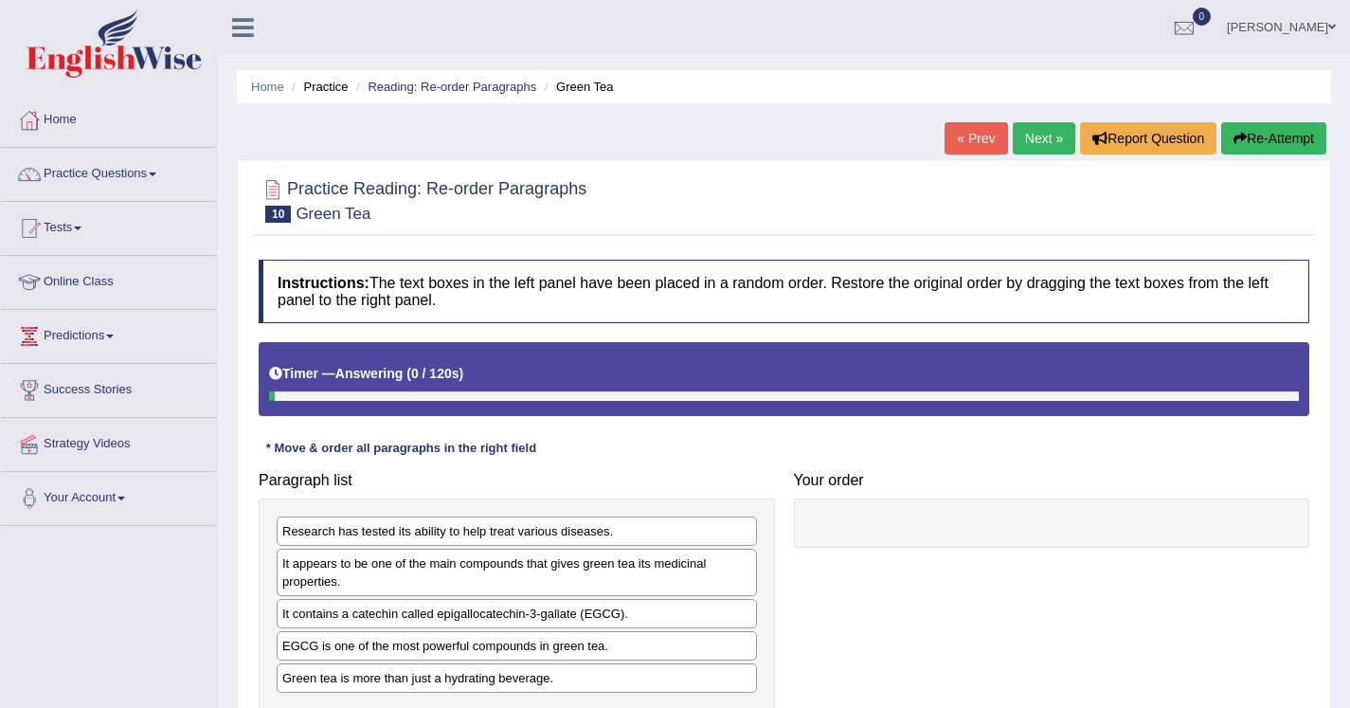
scroll to position [195, 0]
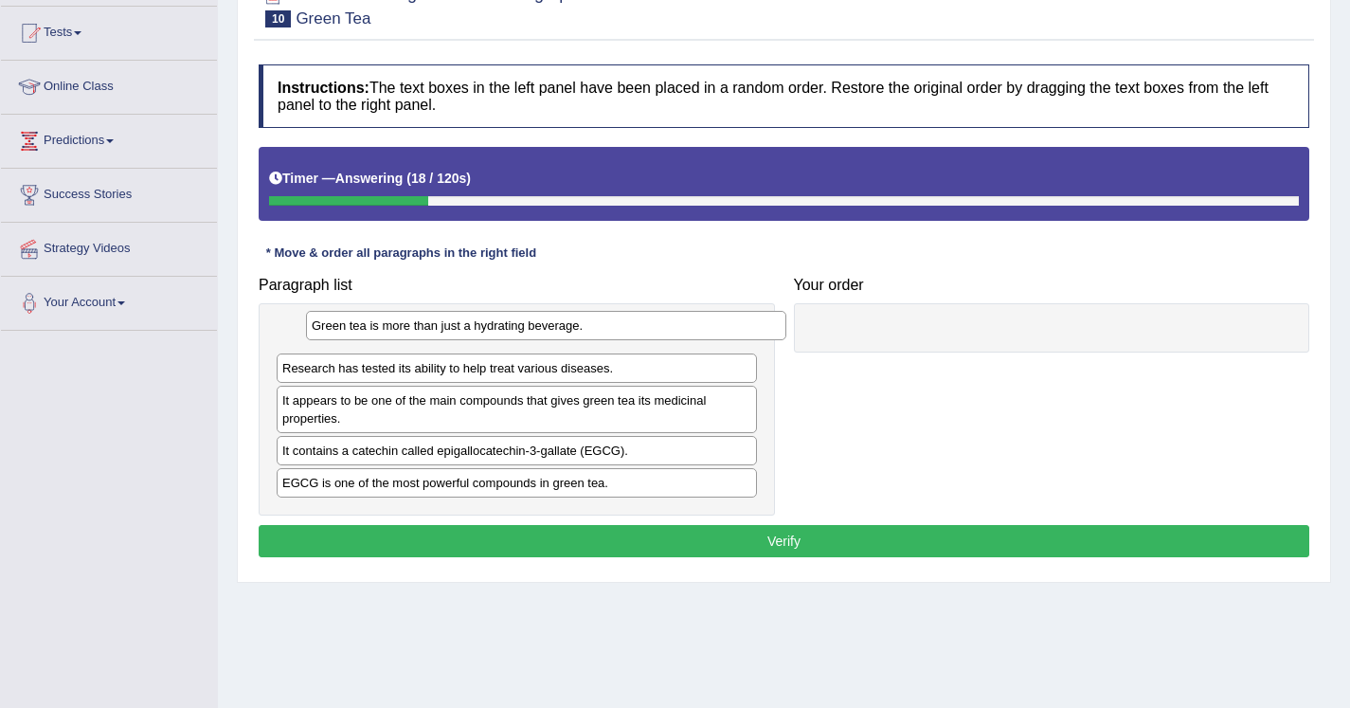
drag, startPoint x: 384, startPoint y: 484, endPoint x: 413, endPoint y: 327, distance: 160.0
click at [413, 327] on div "Green tea is more than just a hydrating beverage." at bounding box center [546, 325] width 480 height 29
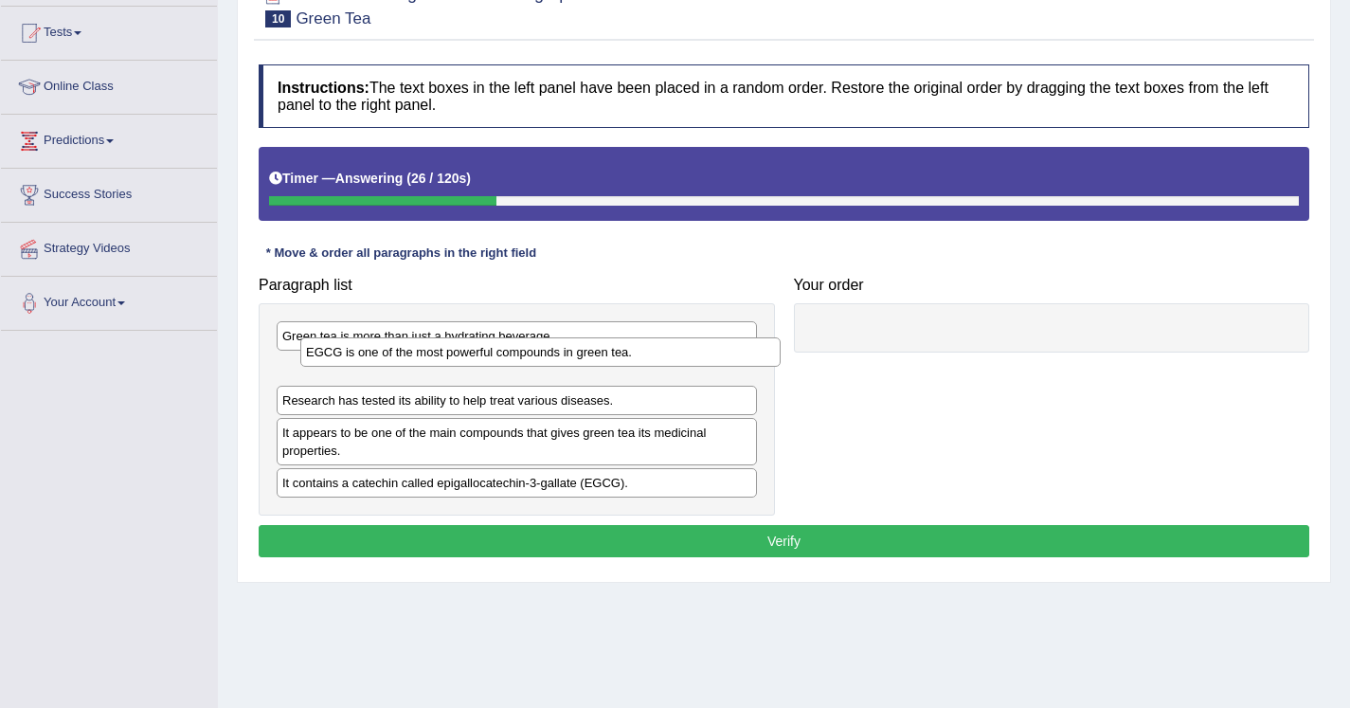
drag, startPoint x: 338, startPoint y: 487, endPoint x: 362, endPoint y: 362, distance: 127.3
click at [362, 362] on div "EGCG is one of the most powerful compounds in green tea." at bounding box center [540, 351] width 480 height 29
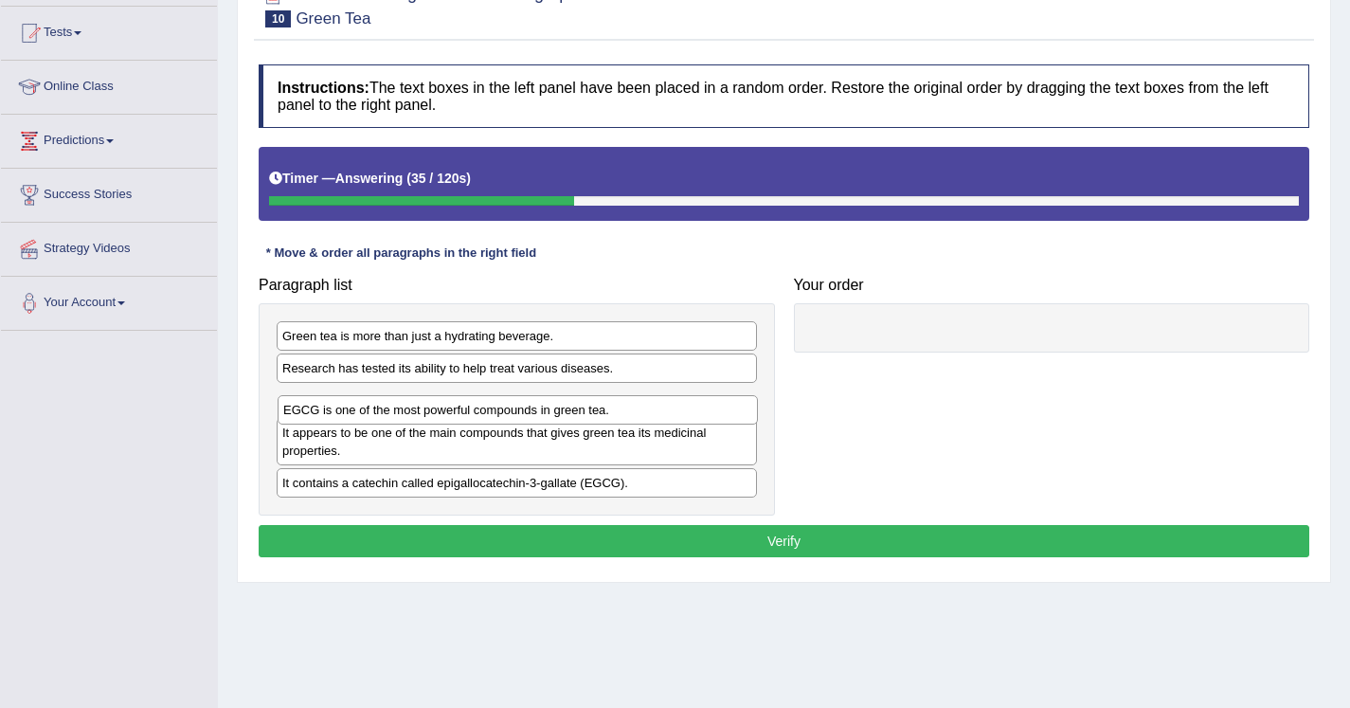
drag, startPoint x: 366, startPoint y: 371, endPoint x: 366, endPoint y: 409, distance: 38.9
click at [366, 409] on div "EGCG is one of the most powerful compounds in green tea." at bounding box center [518, 409] width 480 height 29
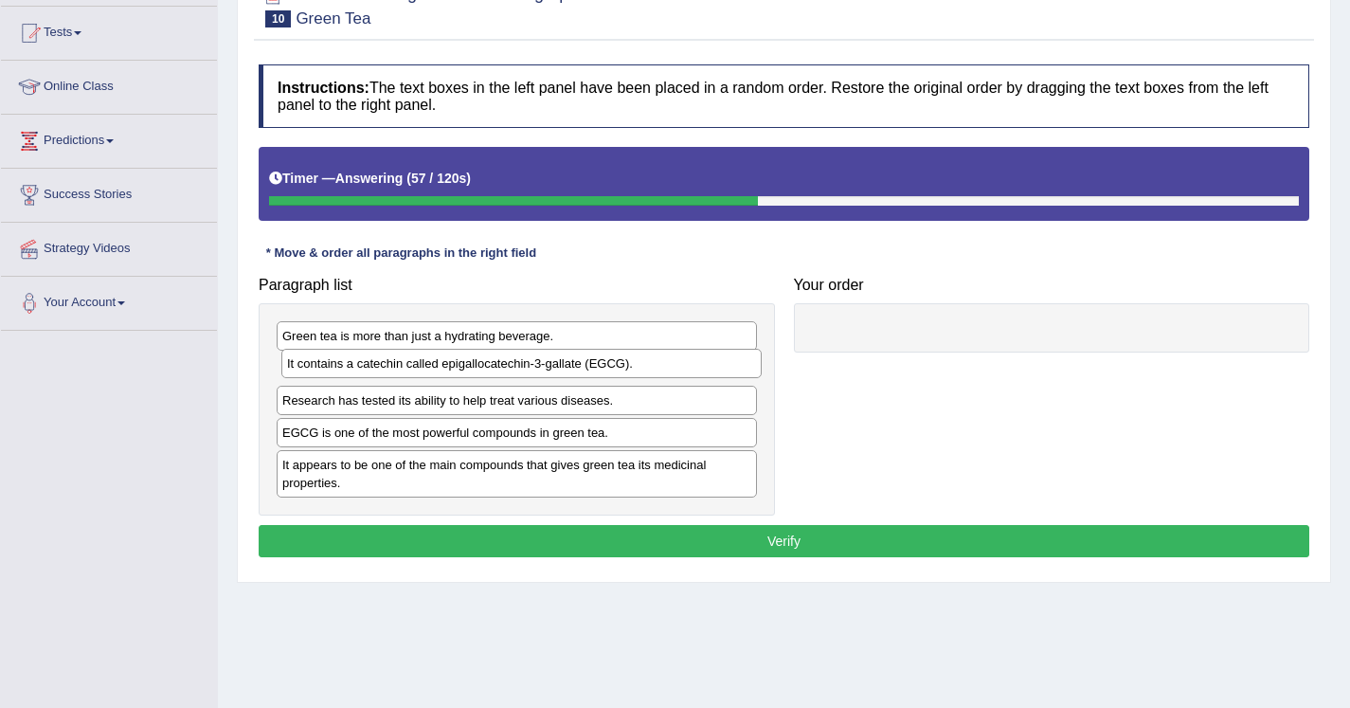
drag, startPoint x: 338, startPoint y: 485, endPoint x: 343, endPoint y: 367, distance: 118.5
click at [343, 367] on div "It contains a catechin called epigallocatechin-3-gallate (EGCG)." at bounding box center [521, 363] width 480 height 29
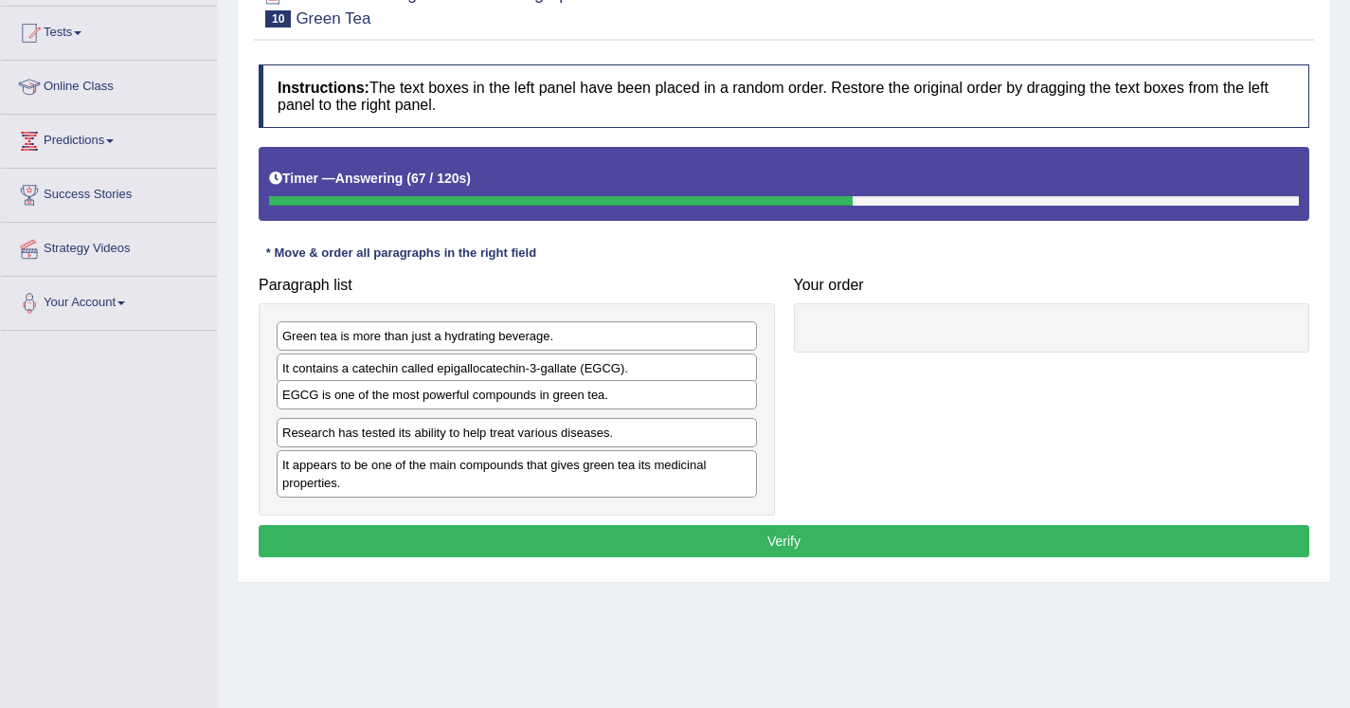
drag, startPoint x: 338, startPoint y: 439, endPoint x: 338, endPoint y: 401, distance: 37.9
click at [338, 401] on div "EGCG is one of the most powerful compounds in green tea." at bounding box center [517, 394] width 480 height 29
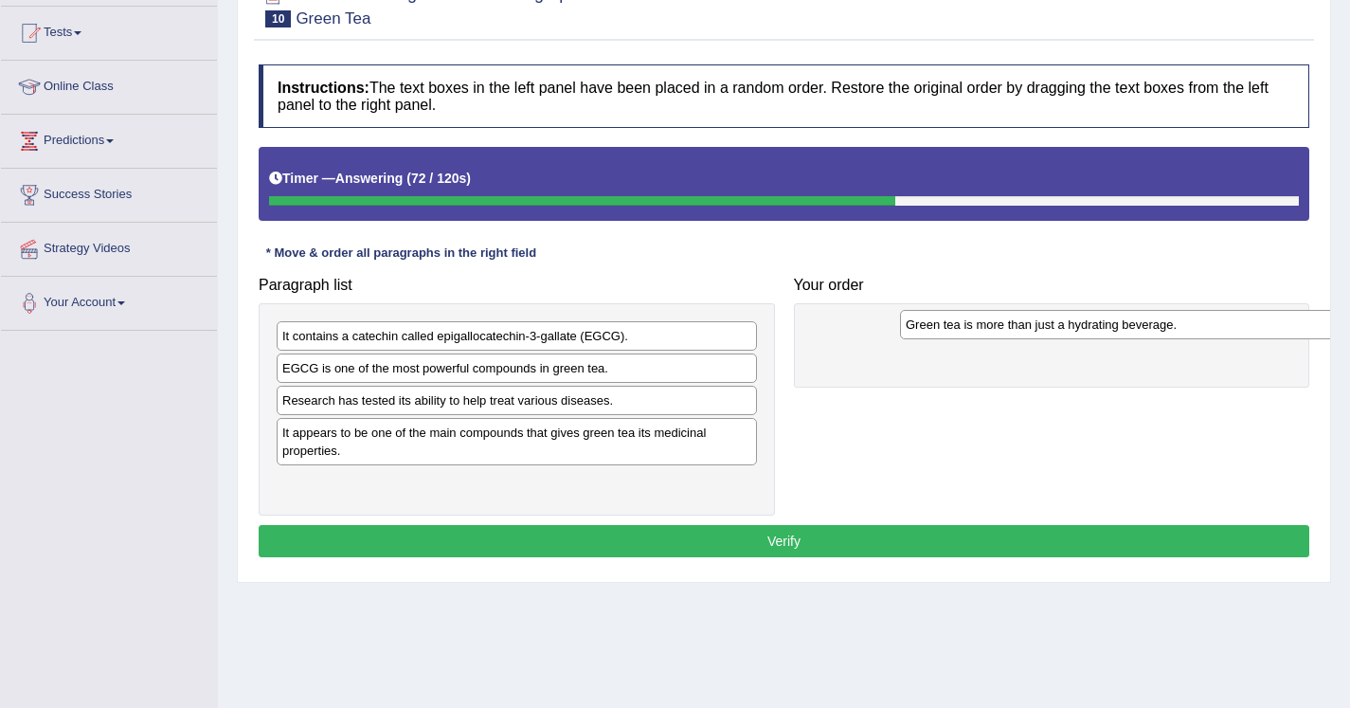
drag, startPoint x: 357, startPoint y: 339, endPoint x: 981, endPoint y: 328, distance: 623.6
click at [981, 328] on div "Green tea is more than just a hydrating beverage." at bounding box center [1140, 324] width 480 height 29
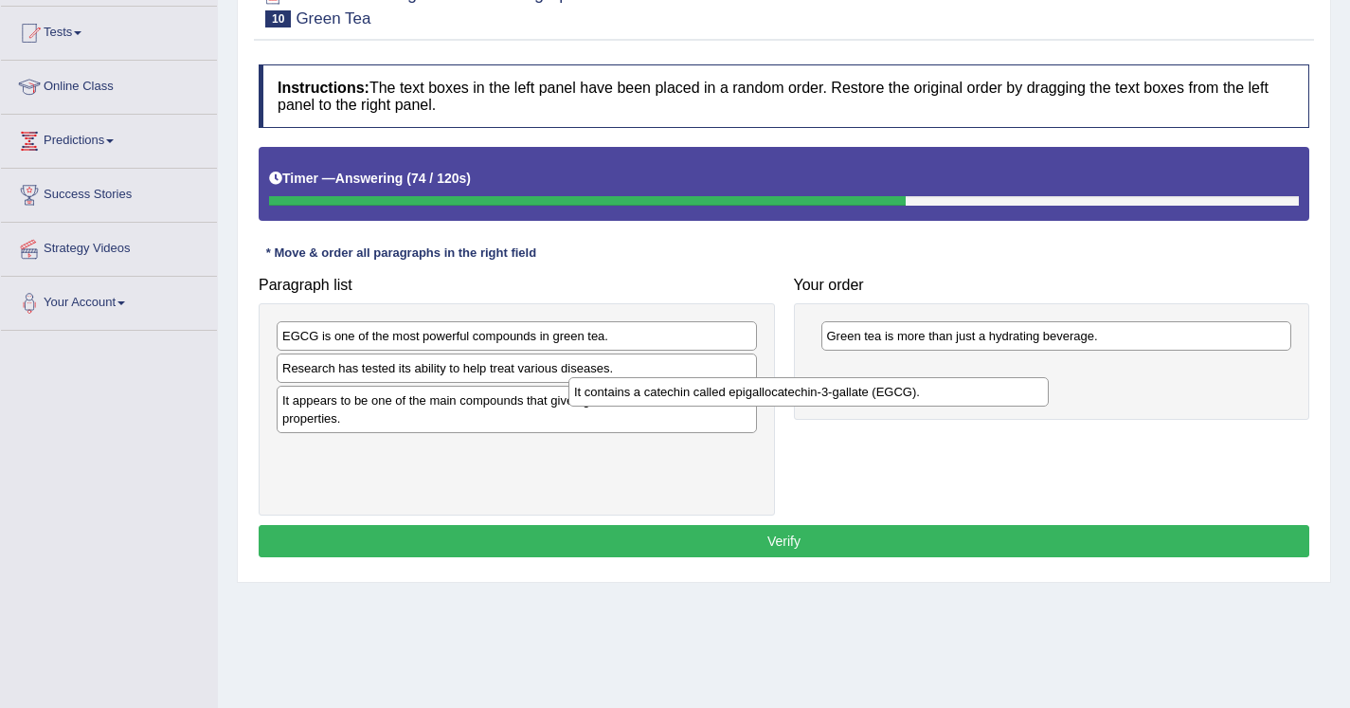
drag, startPoint x: 659, startPoint y: 340, endPoint x: 977, endPoint y: 392, distance: 322.6
click at [977, 392] on div "It contains a catechin called epigallocatechin-3-gallate (EGCG)." at bounding box center [809, 391] width 480 height 29
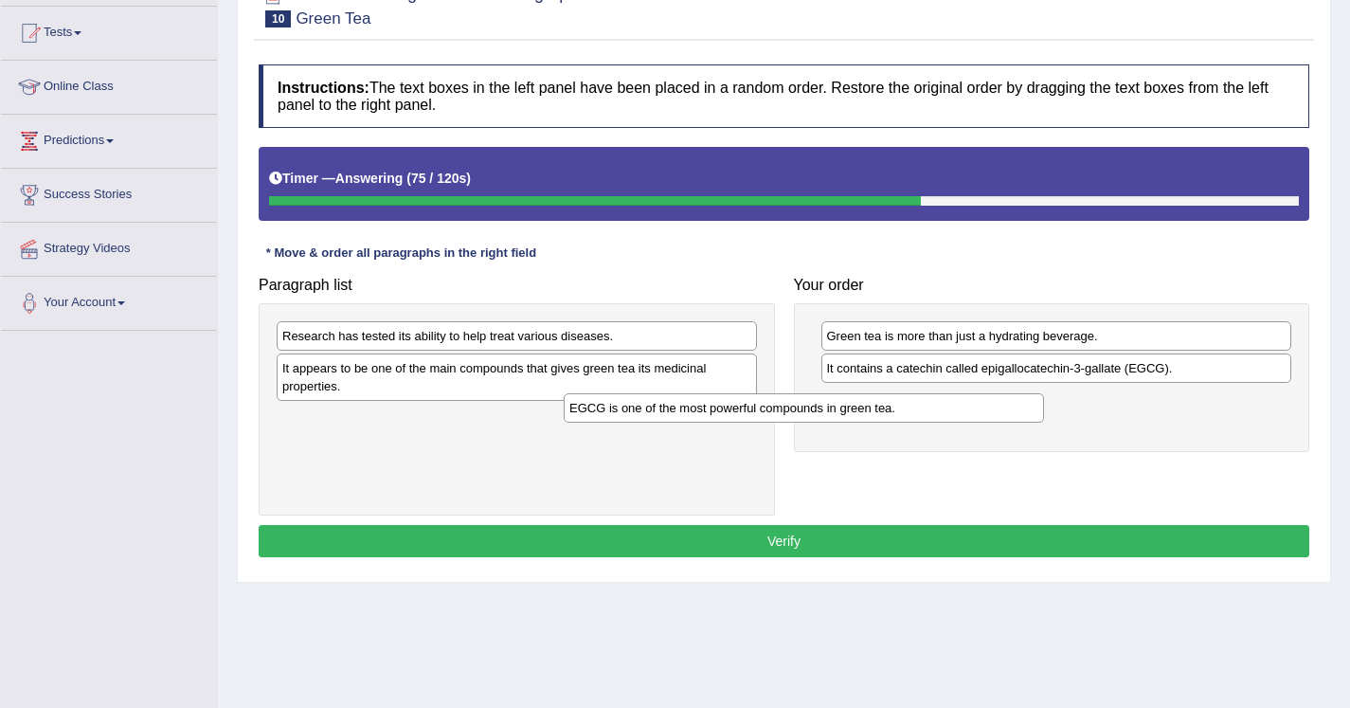
drag, startPoint x: 704, startPoint y: 334, endPoint x: 1066, endPoint y: 409, distance: 369.8
click at [1044, 409] on div "EGCG is one of the most powerful compounds in green tea." at bounding box center [804, 407] width 480 height 29
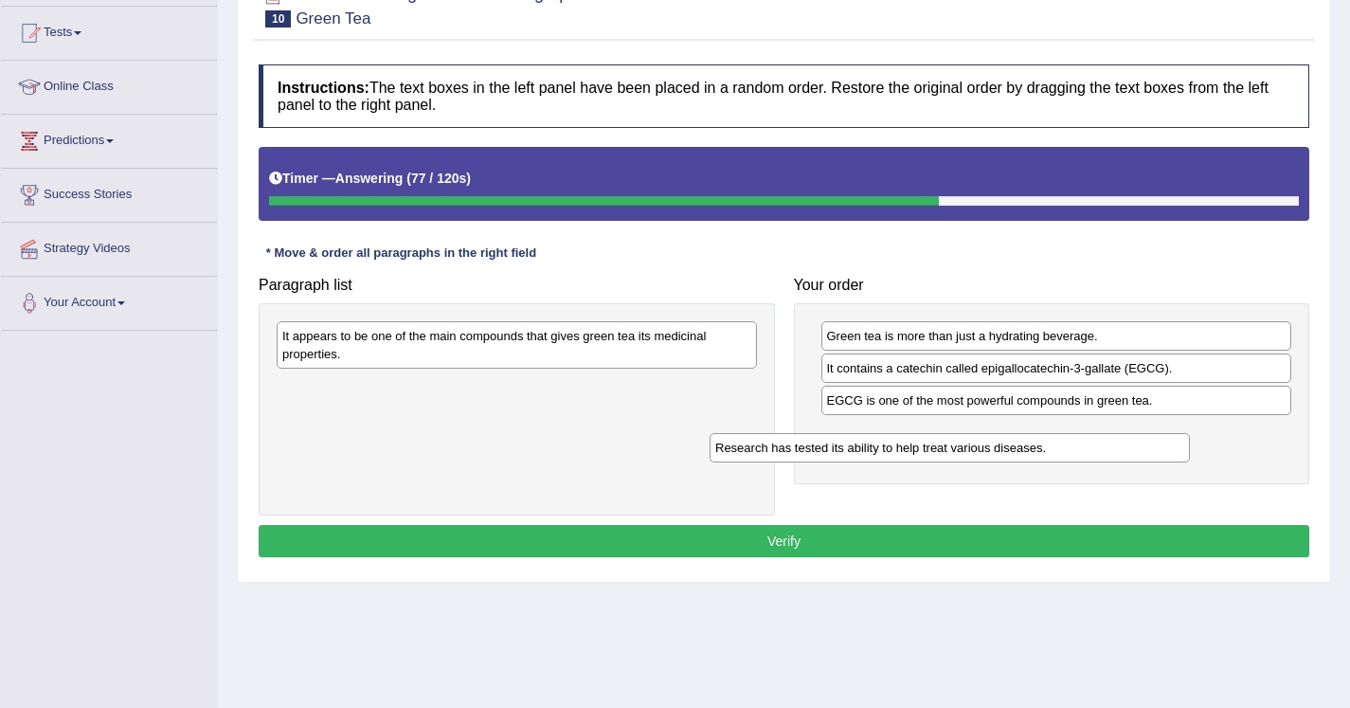
drag, startPoint x: 734, startPoint y: 332, endPoint x: 1175, endPoint y: 442, distance: 454.2
click at [1175, 442] on div "Research has tested its ability to help treat various diseases." at bounding box center [950, 447] width 480 height 29
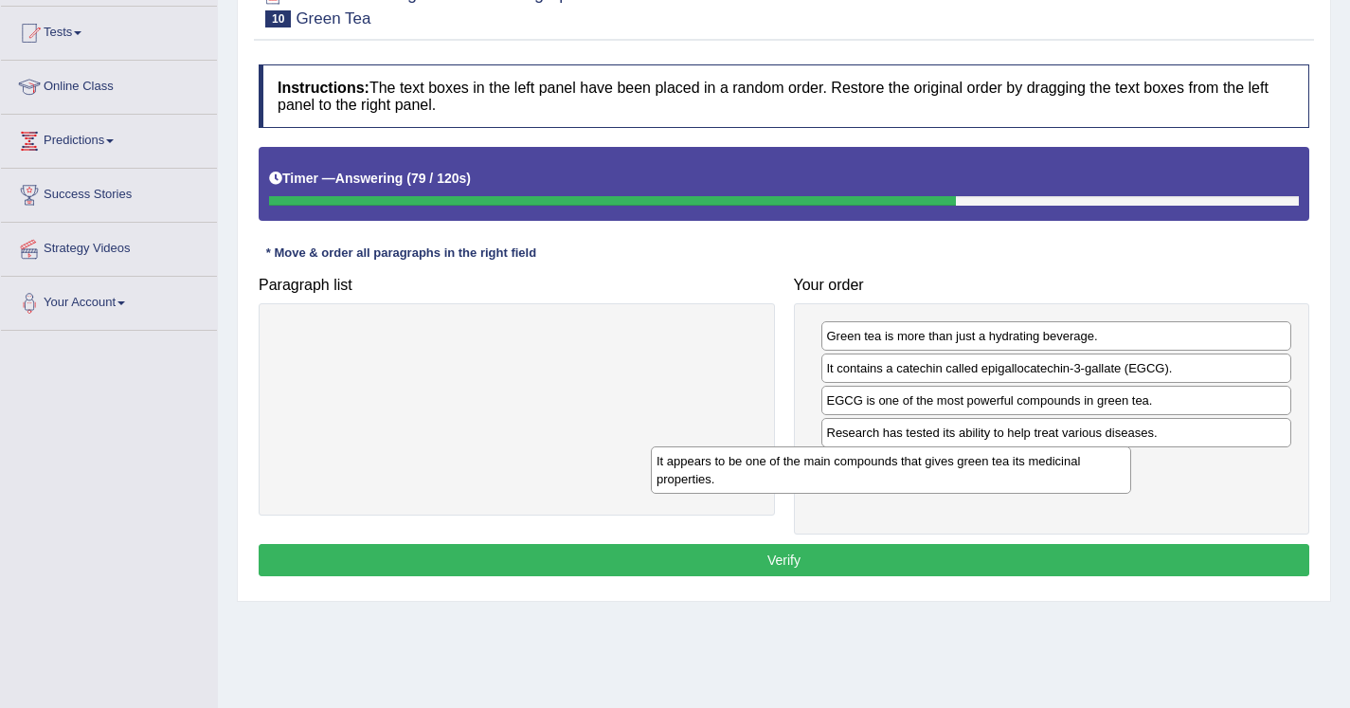
drag, startPoint x: 644, startPoint y: 348, endPoint x: 1022, endPoint y: 473, distance: 397.4
click at [1022, 473] on div "It appears to be one of the main compounds that gives green tea its medicinal p…" at bounding box center [891, 469] width 480 height 47
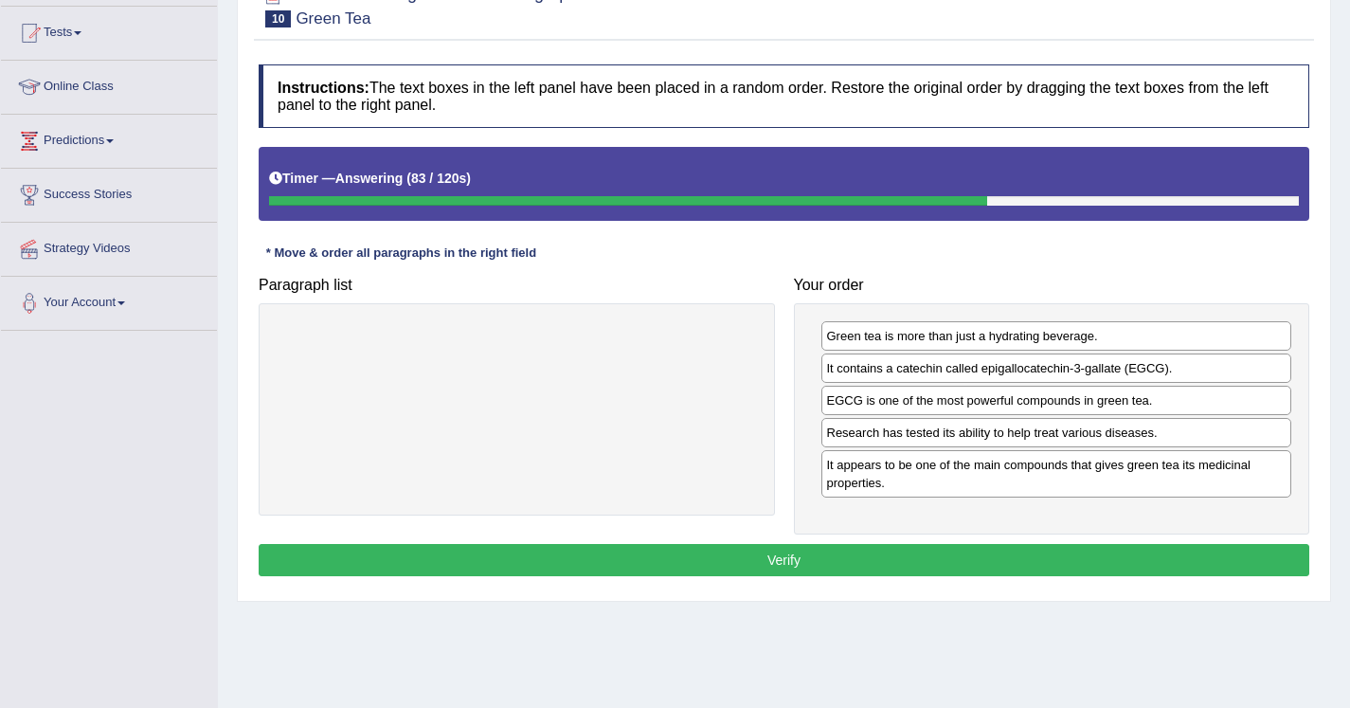
click at [749, 562] on button "Verify" at bounding box center [784, 560] width 1051 height 32
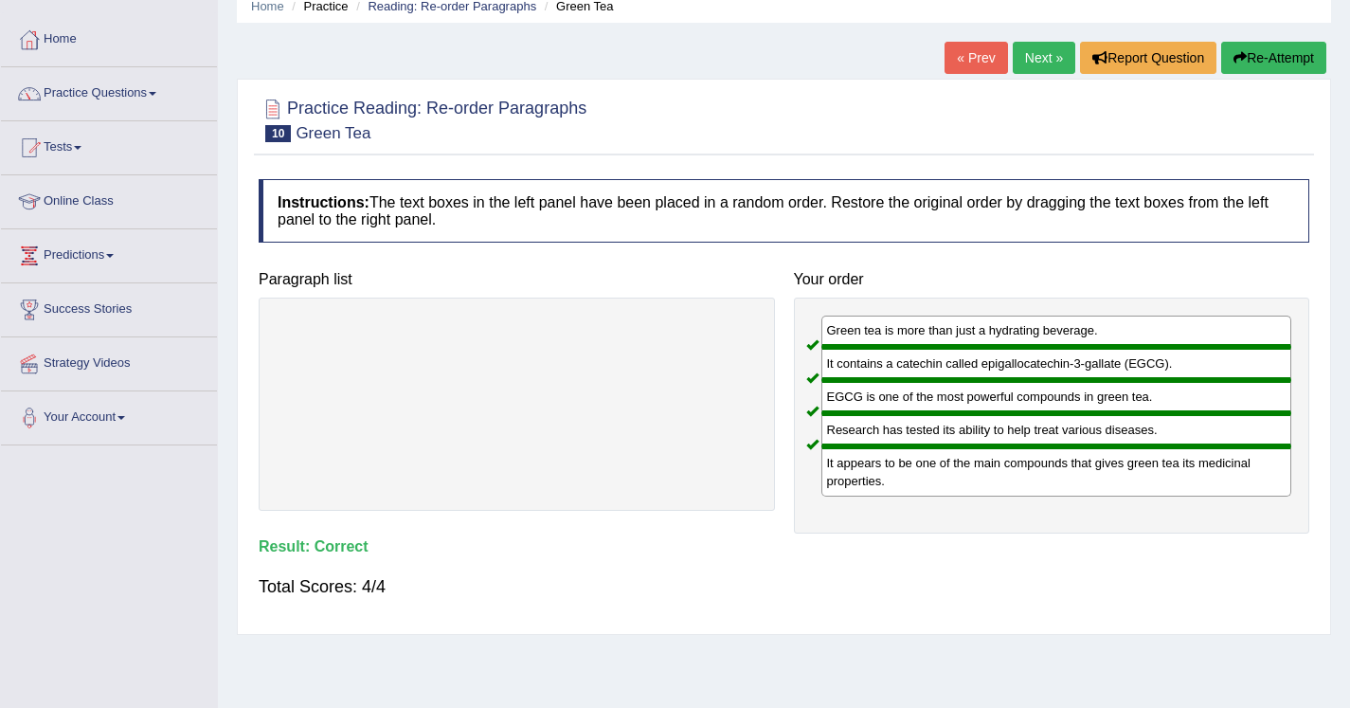
scroll to position [74, 0]
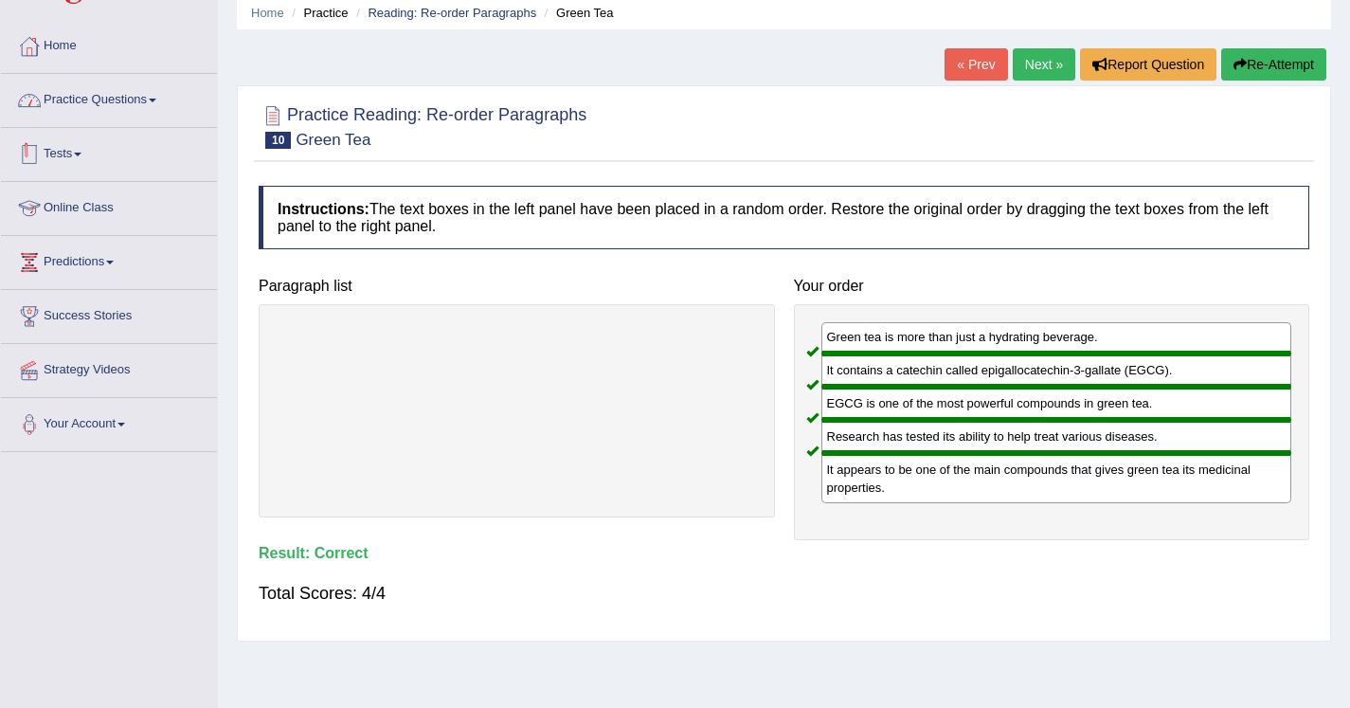
click at [136, 97] on link "Practice Questions" at bounding box center [109, 97] width 216 height 47
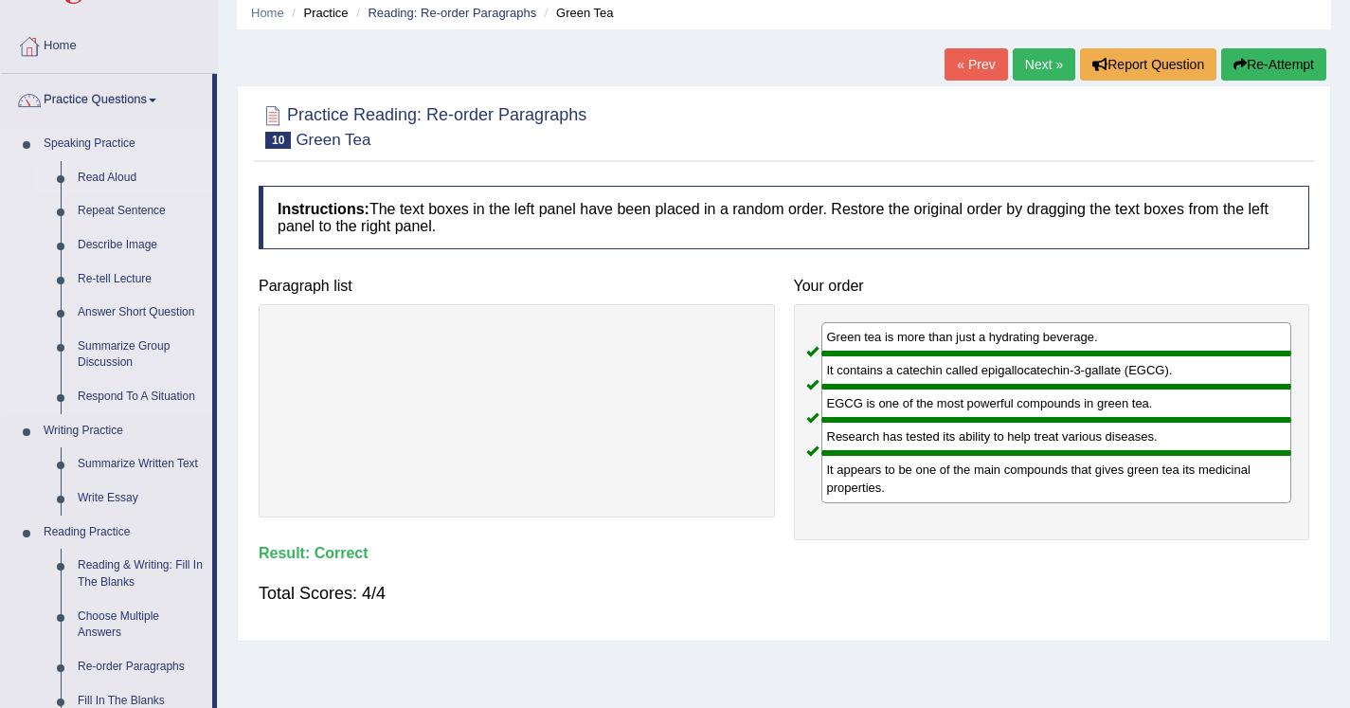
click at [130, 177] on link "Read Aloud" at bounding box center [140, 178] width 143 height 34
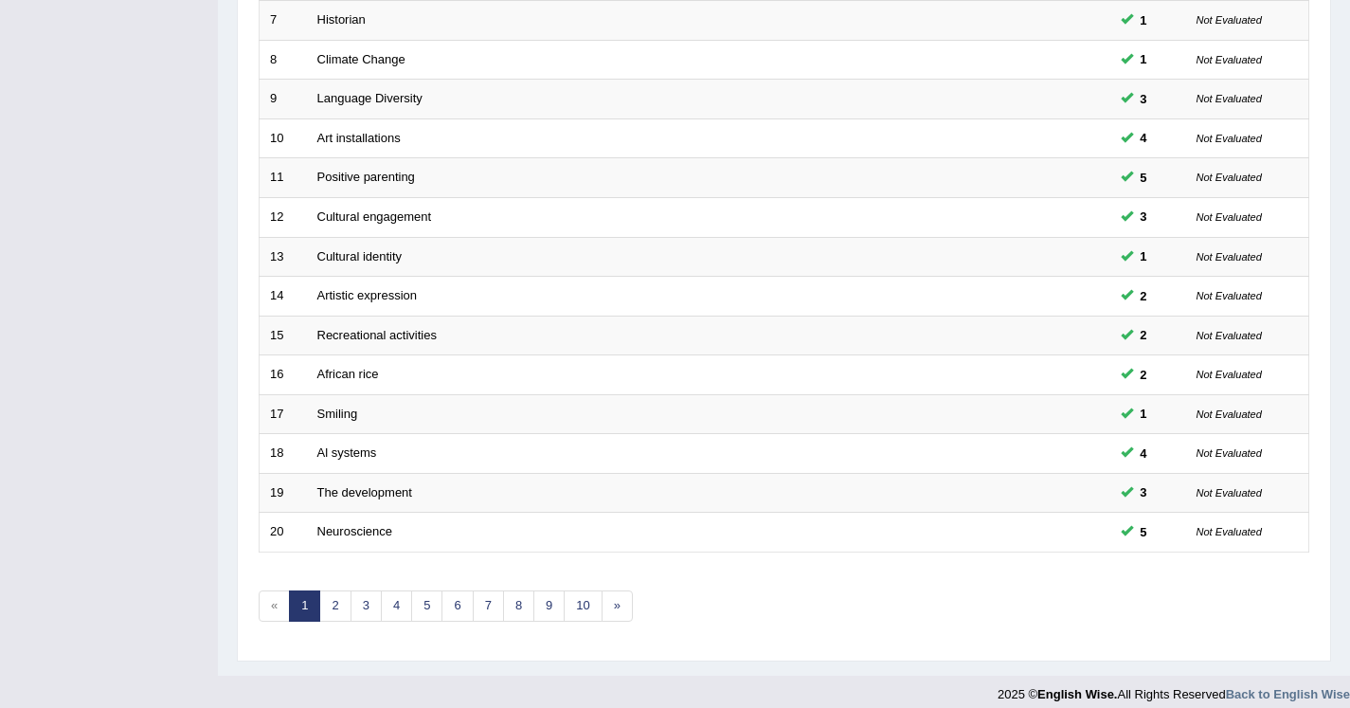
scroll to position [547, 0]
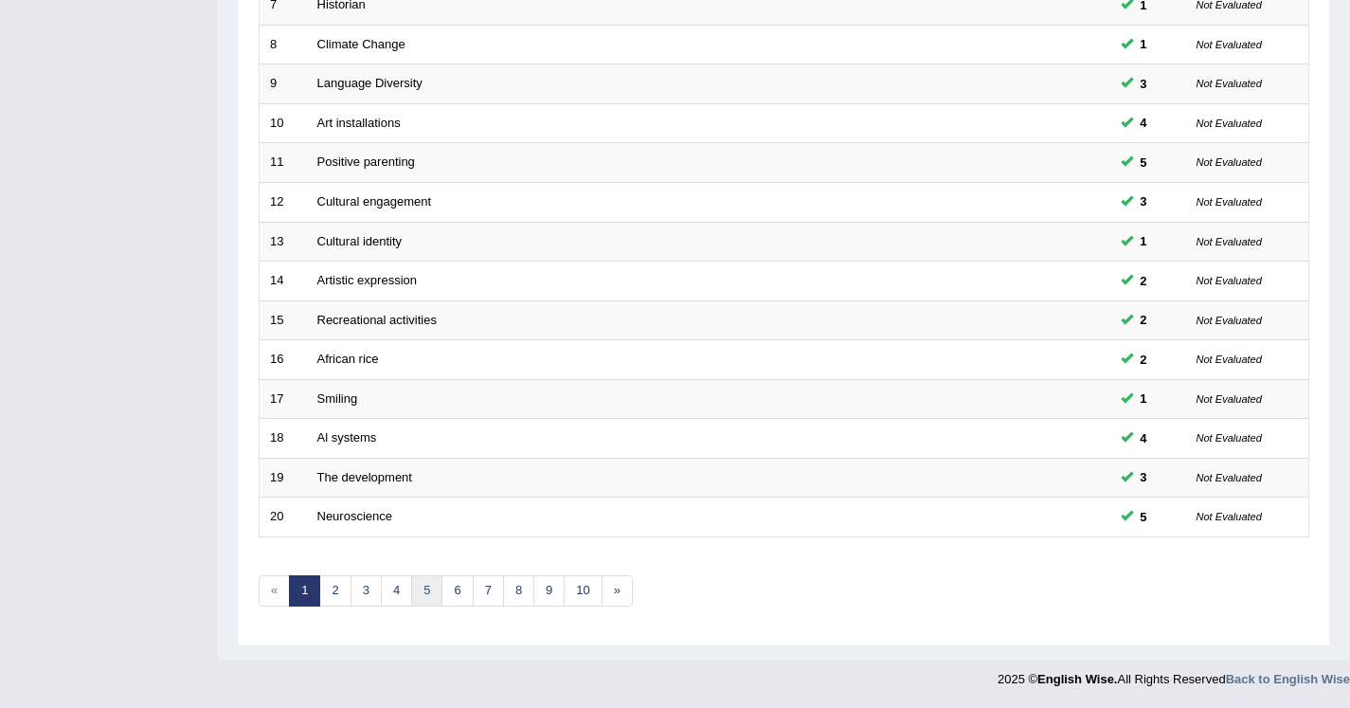
click at [422, 597] on link "5" at bounding box center [426, 590] width 31 height 31
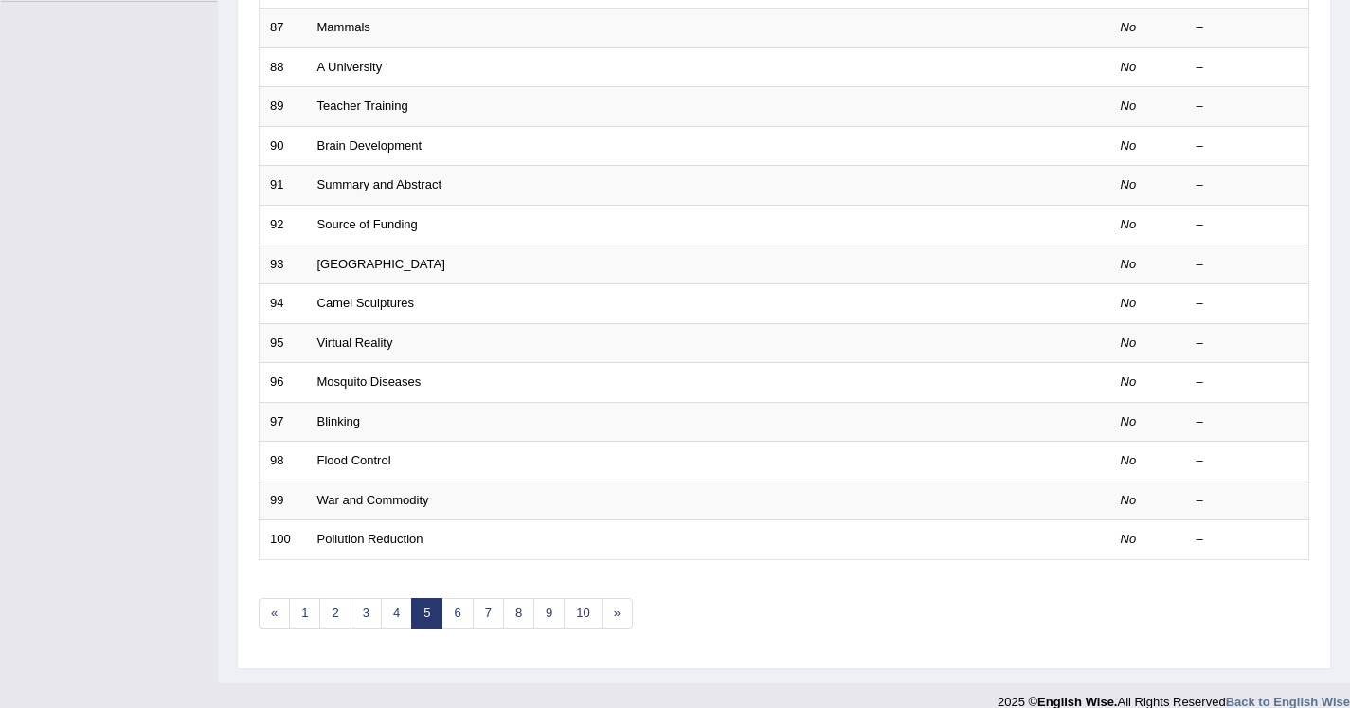
scroll to position [541, 0]
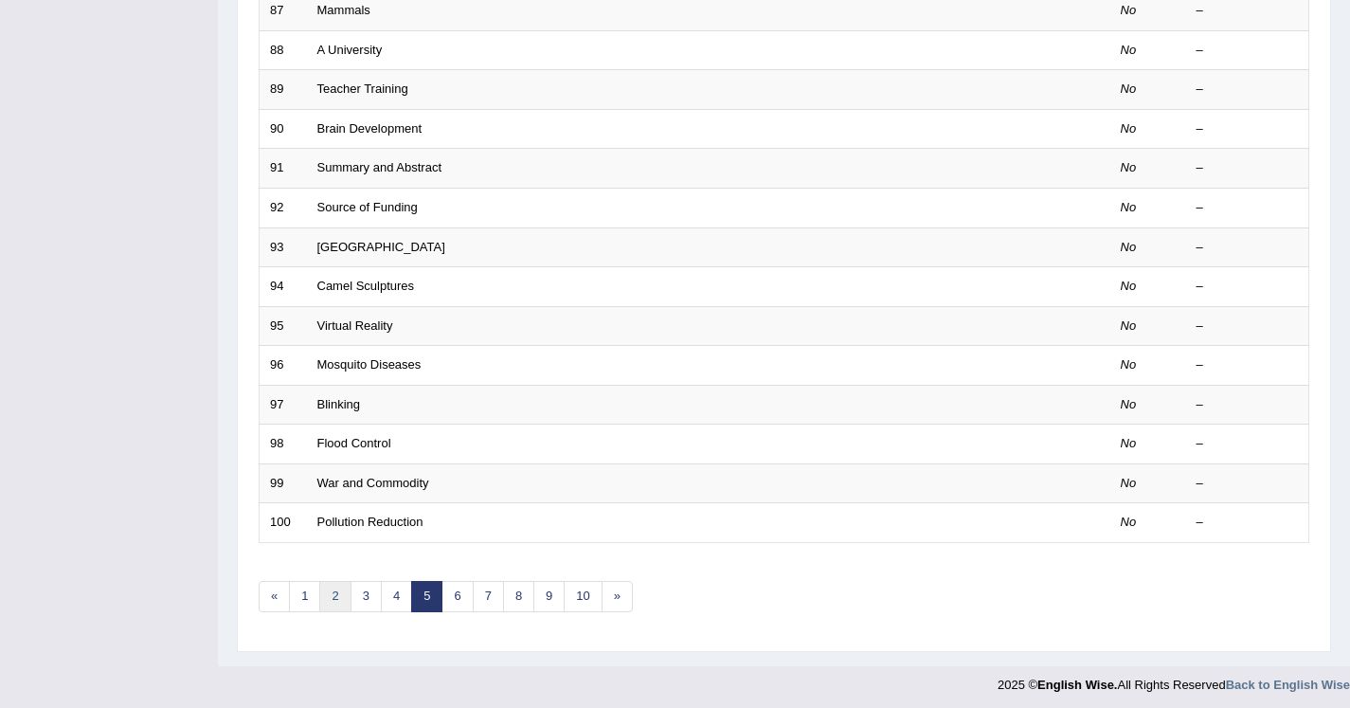
click at [342, 601] on link "2" at bounding box center [334, 596] width 31 height 31
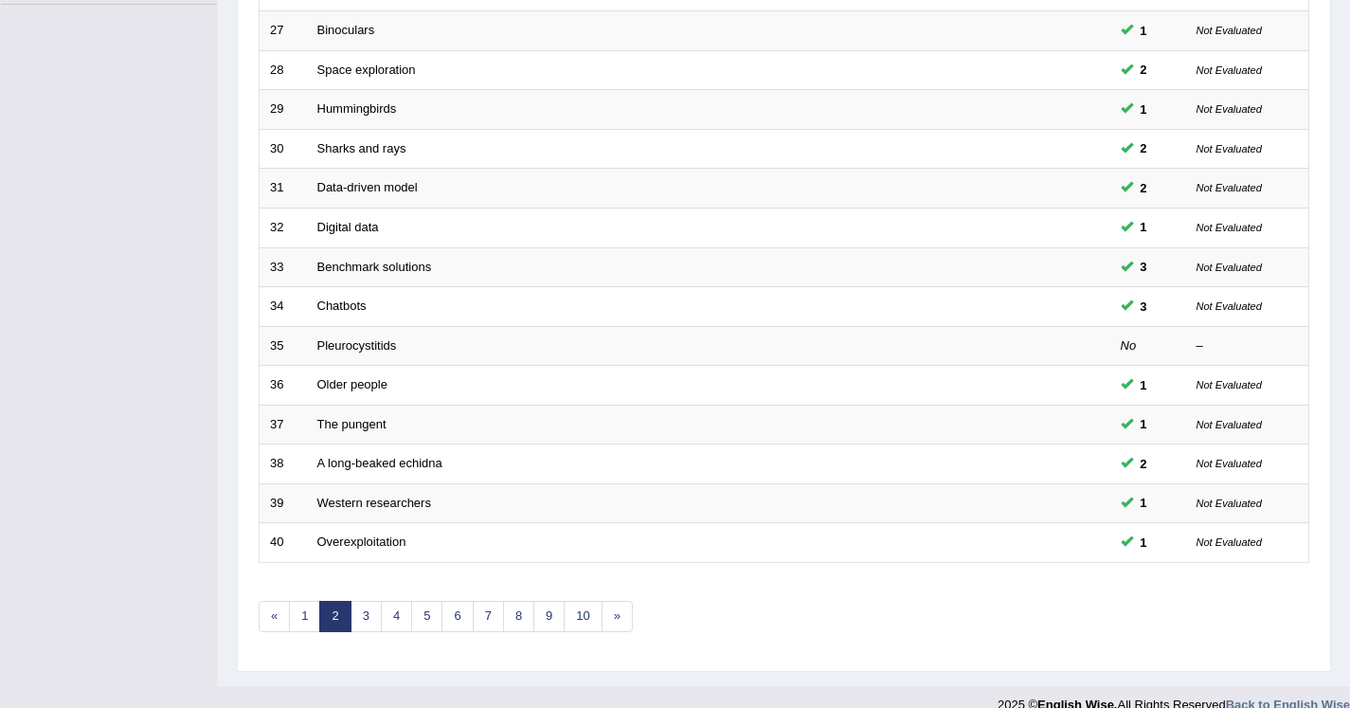
scroll to position [547, 0]
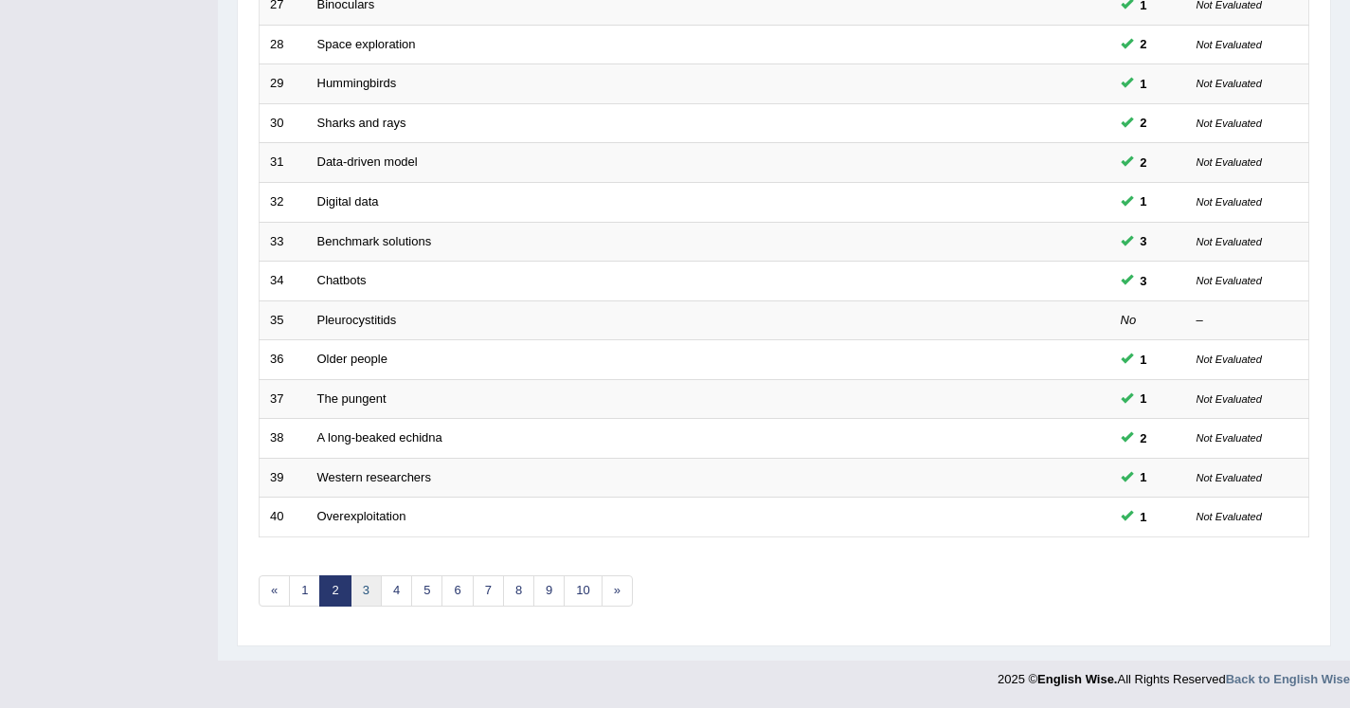
click at [353, 597] on link "3" at bounding box center [366, 590] width 31 height 31
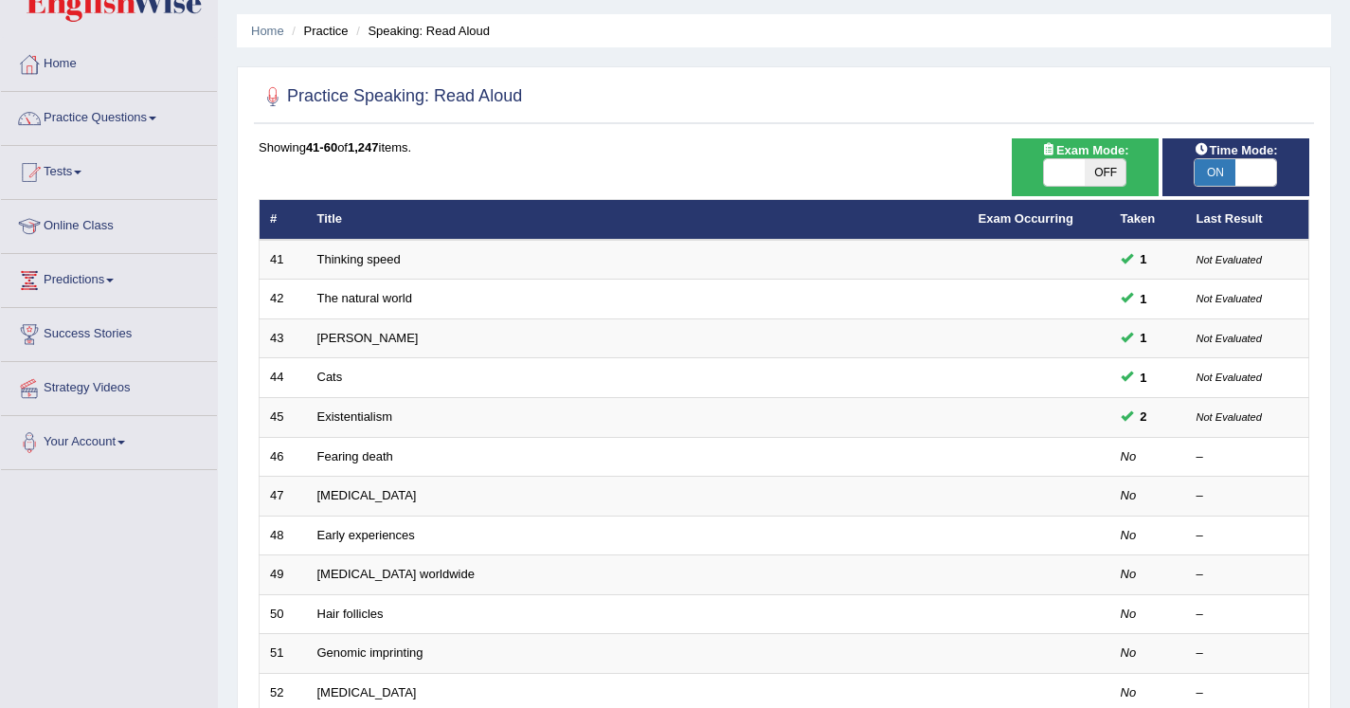
scroll to position [62, 0]
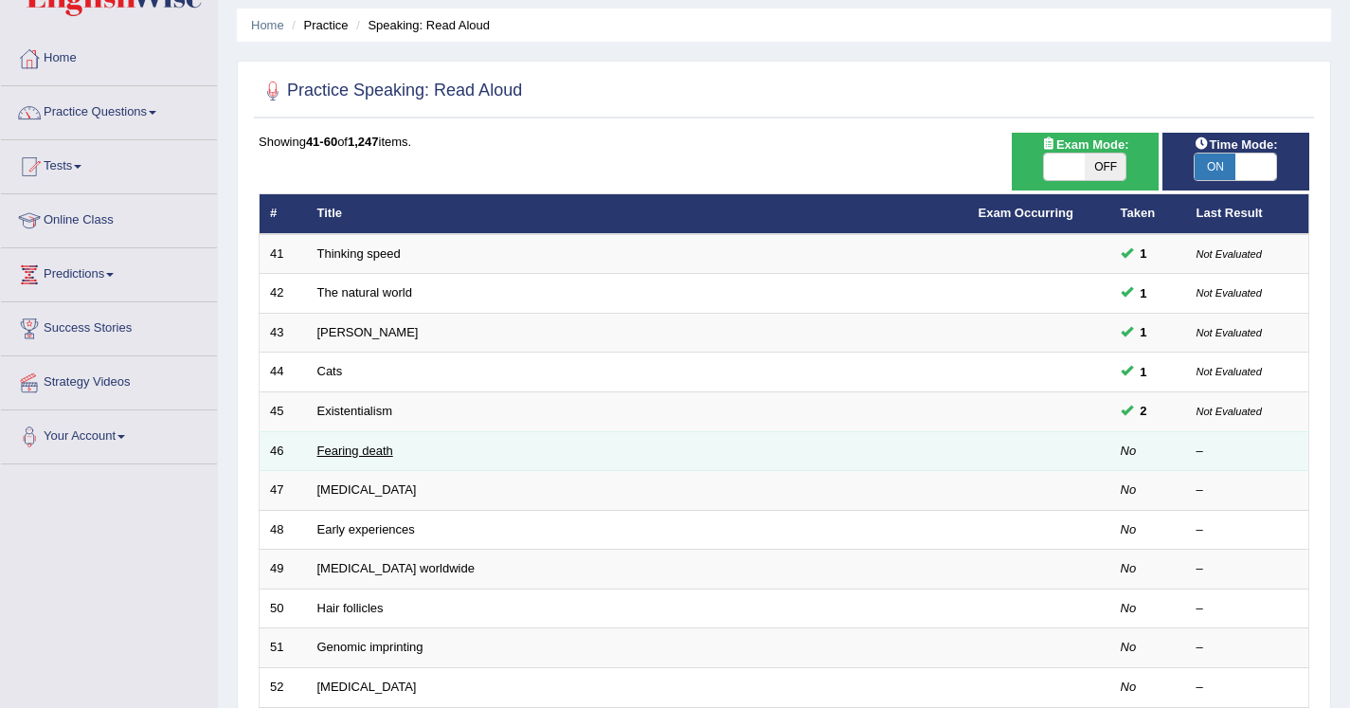
click at [354, 450] on link "Fearing death" at bounding box center [355, 450] width 76 height 14
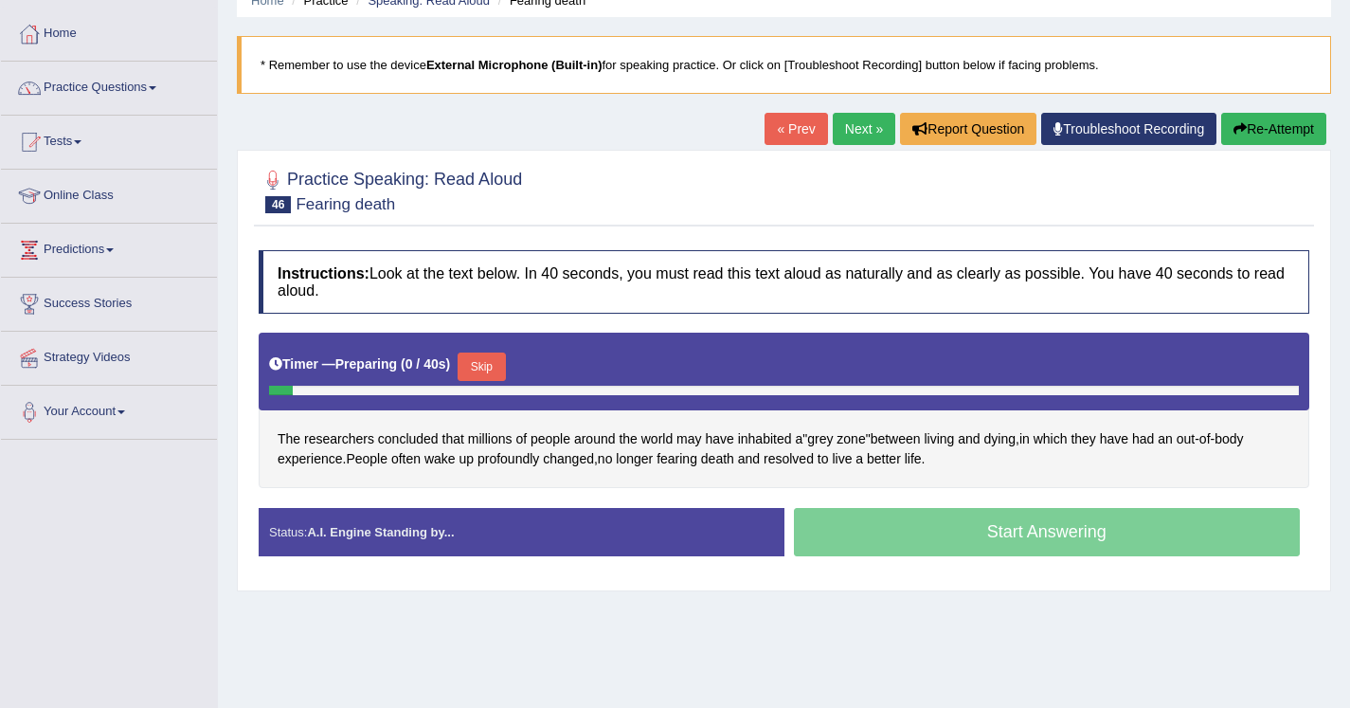
scroll to position [122, 0]
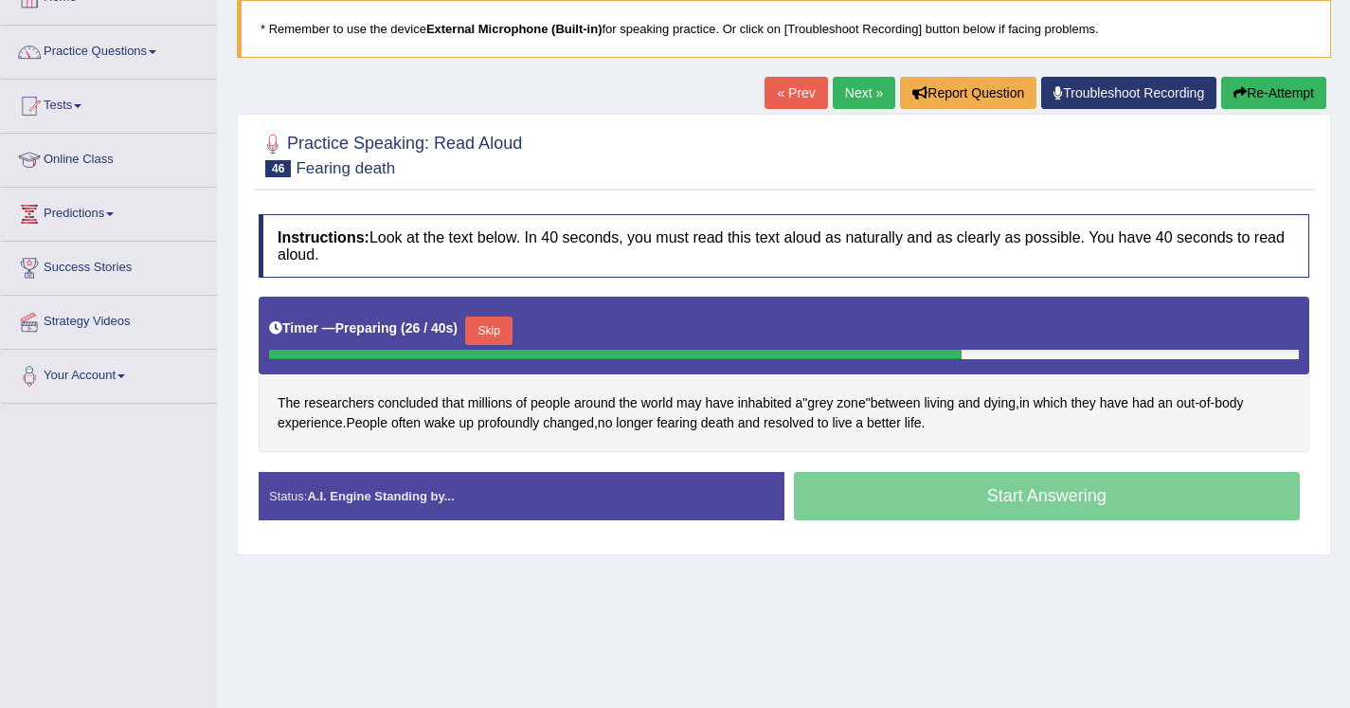
click at [490, 328] on button "Skip" at bounding box center [488, 331] width 47 height 28
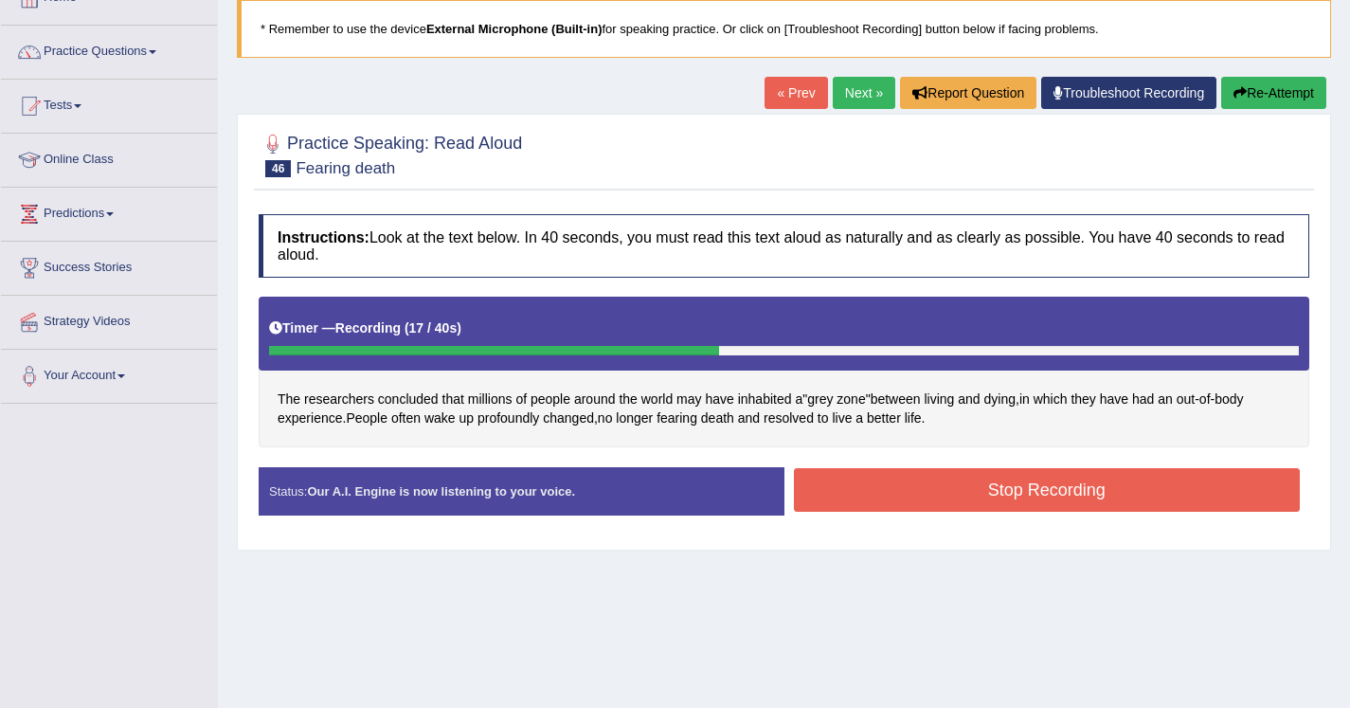
click at [828, 494] on button "Stop Recording" at bounding box center [1047, 490] width 507 height 44
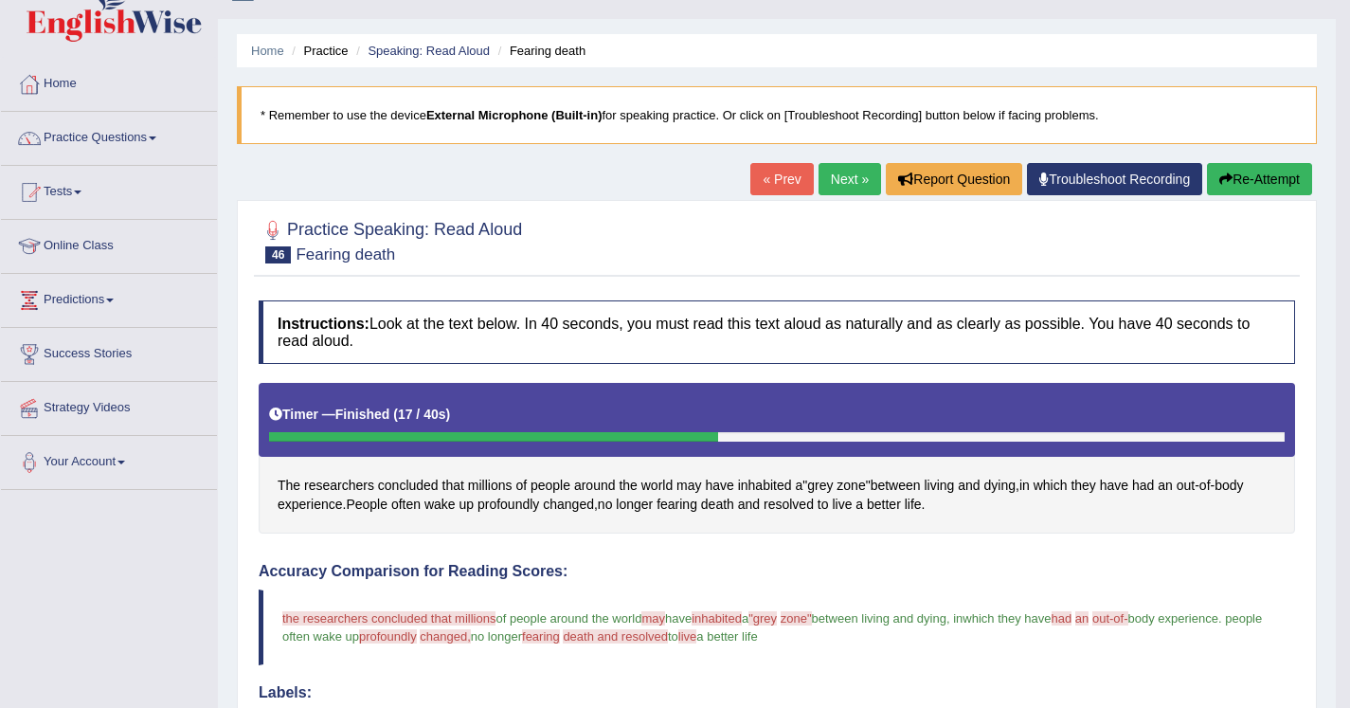
scroll to position [19, 0]
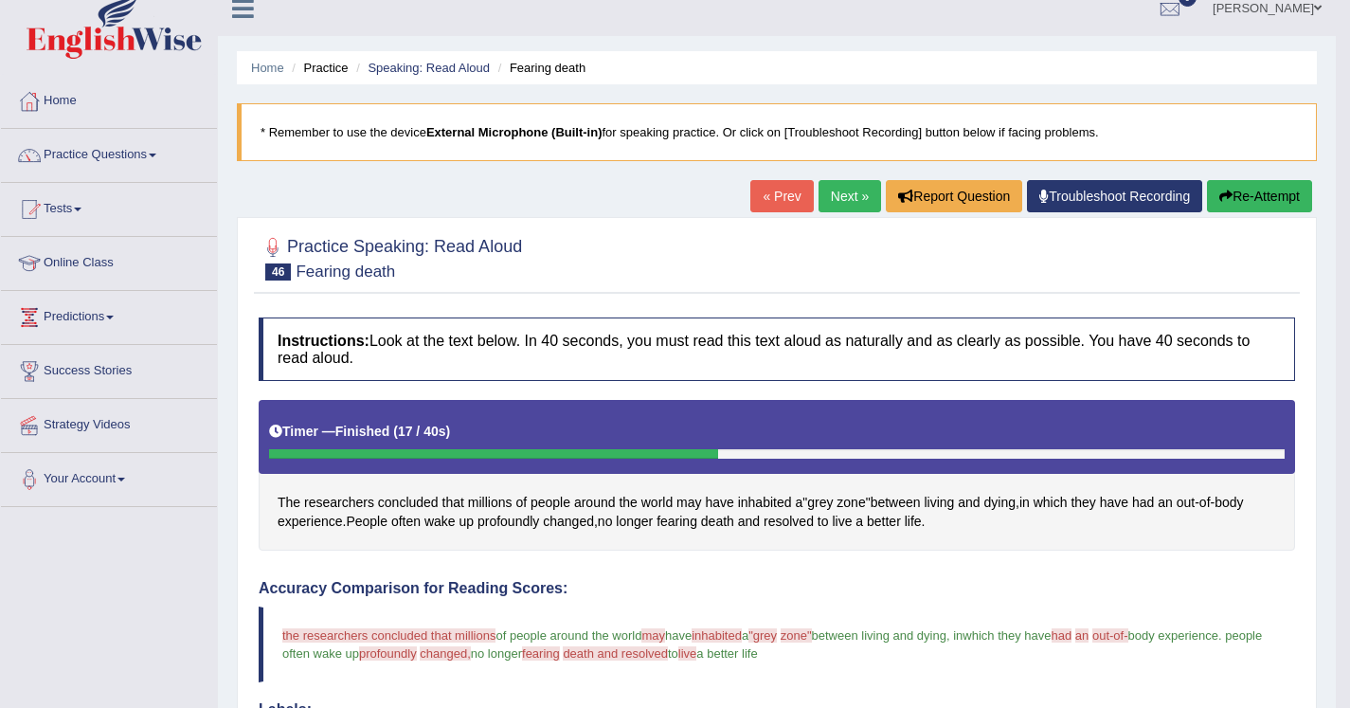
click at [1274, 186] on button "Re-Attempt" at bounding box center [1259, 196] width 105 height 32
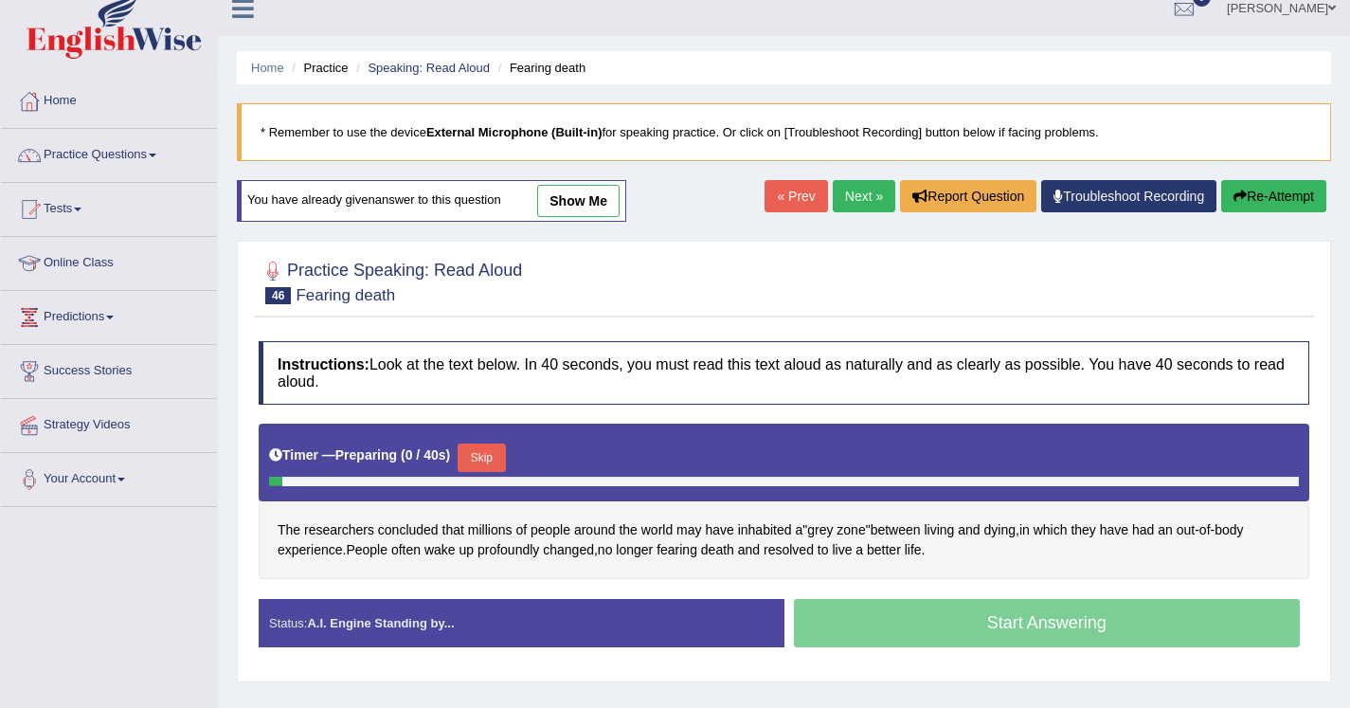
scroll to position [257, 0]
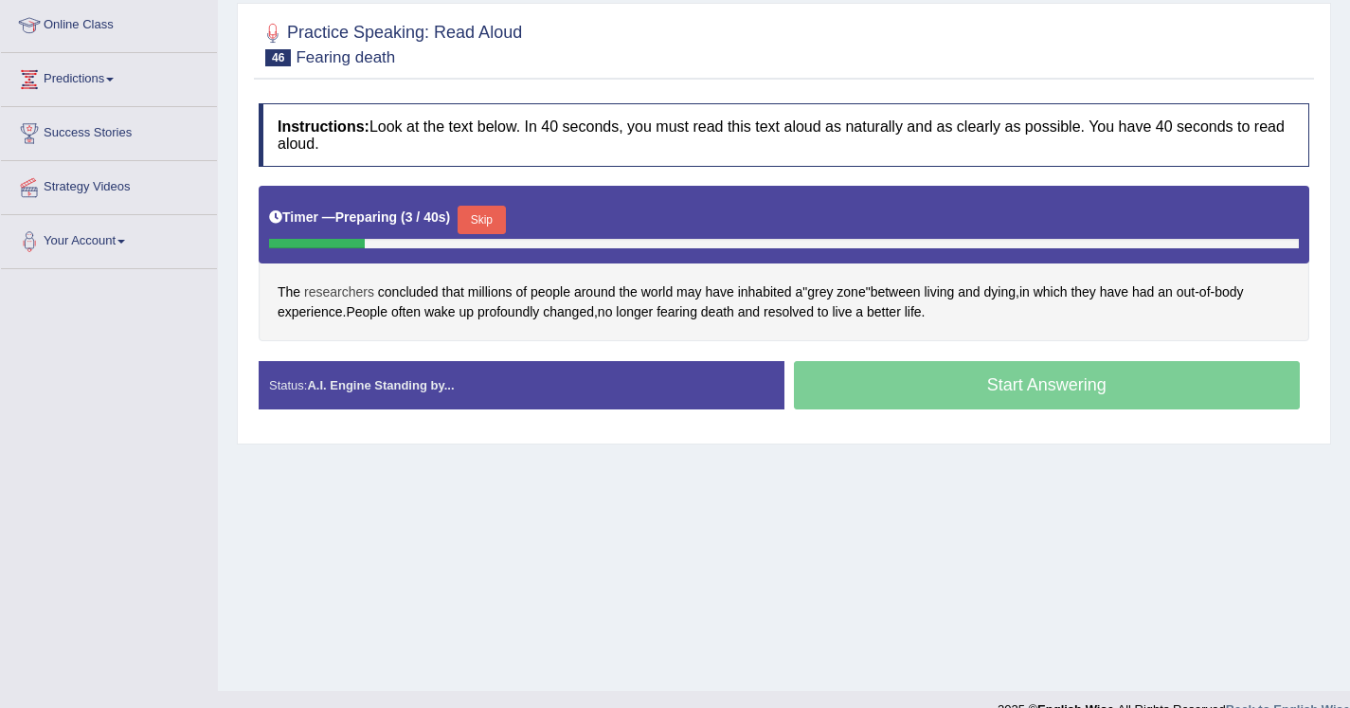
click at [331, 293] on span "researchers" at bounding box center [339, 292] width 70 height 20
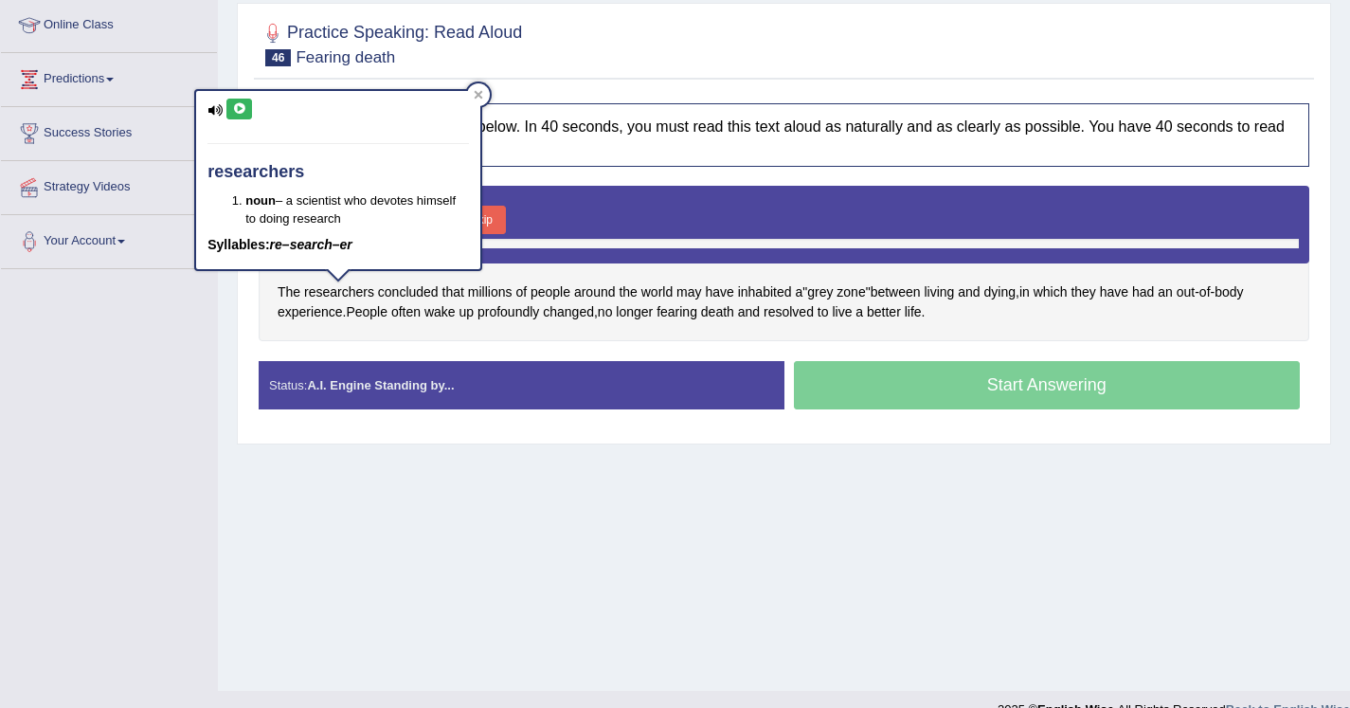
click at [233, 113] on icon at bounding box center [239, 108] width 14 height 11
click at [479, 97] on icon at bounding box center [478, 94] width 9 height 9
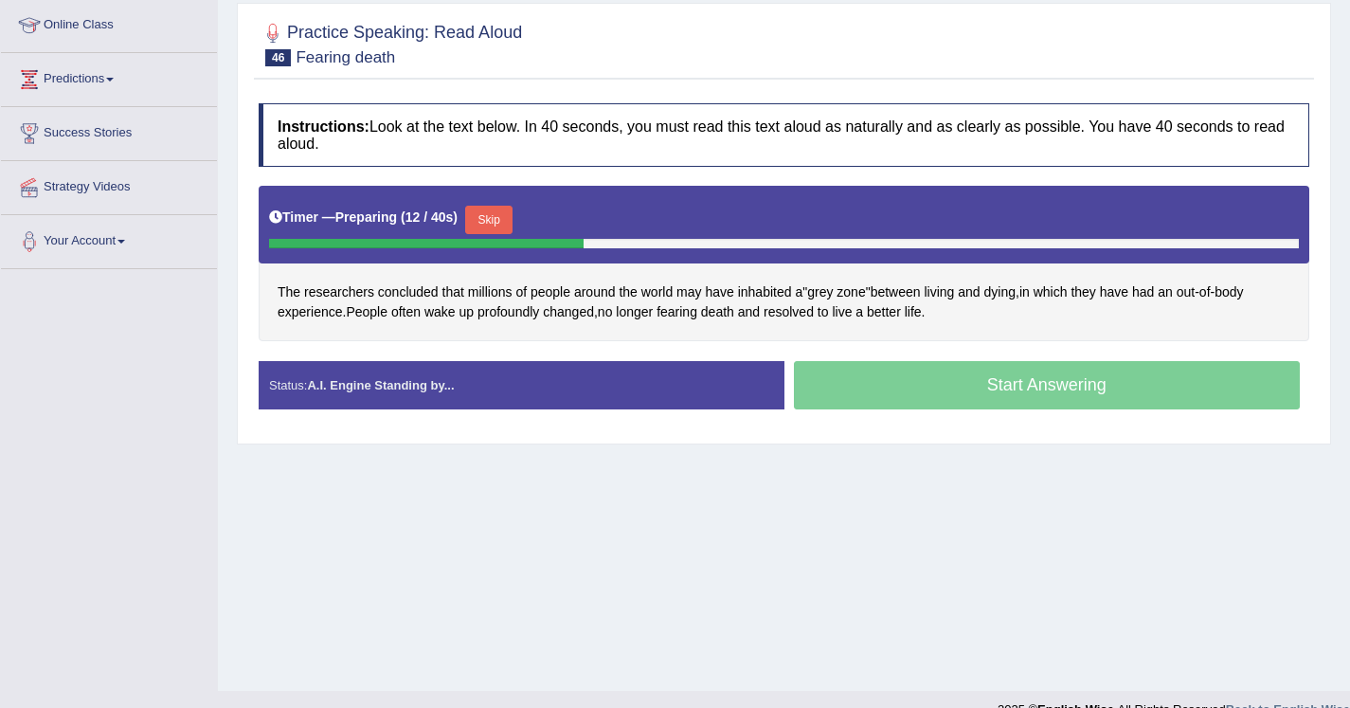
click at [507, 216] on button "Skip" at bounding box center [488, 220] width 47 height 28
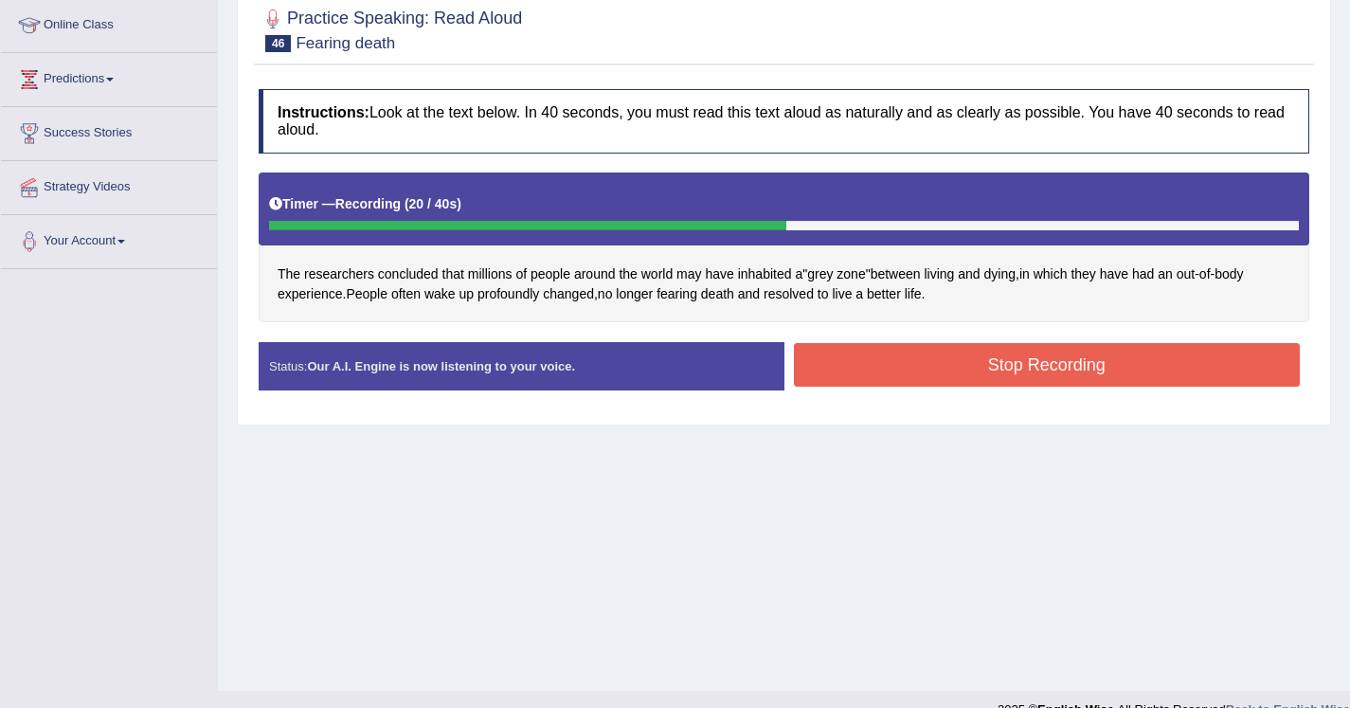
click at [832, 376] on button "Stop Recording" at bounding box center [1047, 365] width 507 height 44
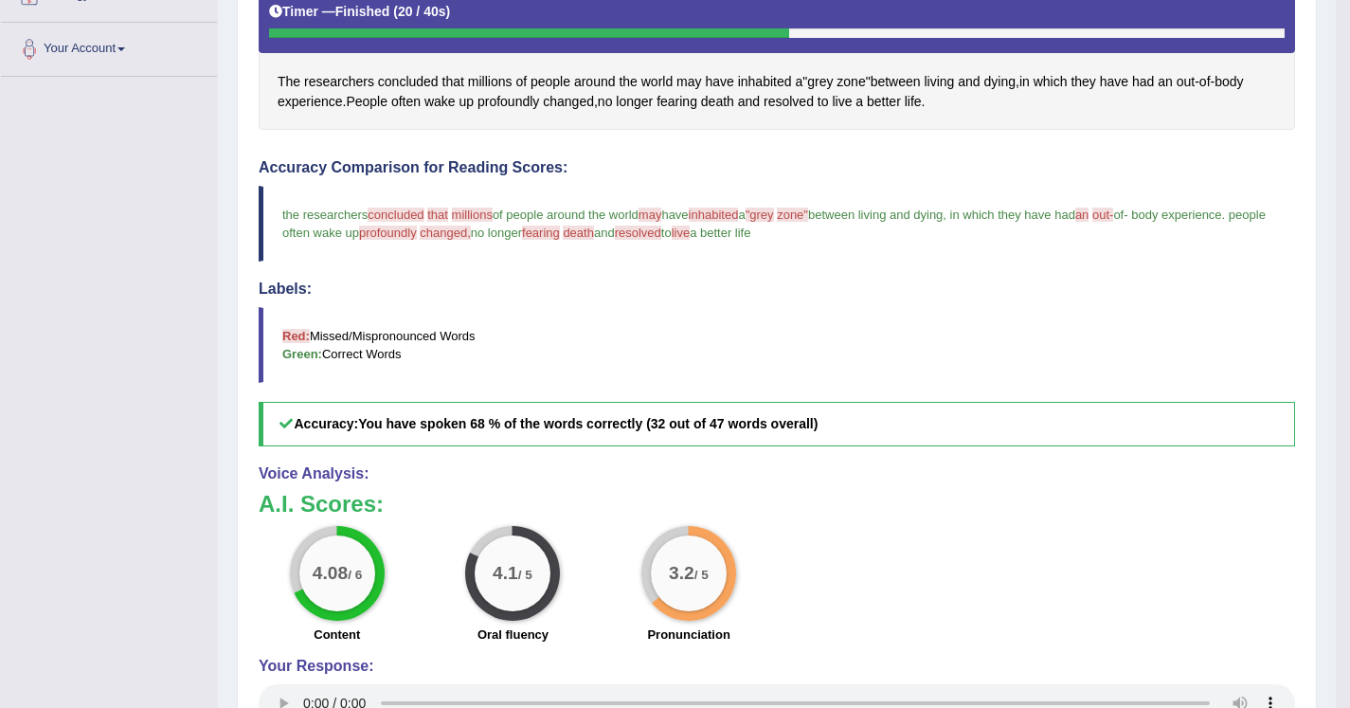
scroll to position [441, 0]
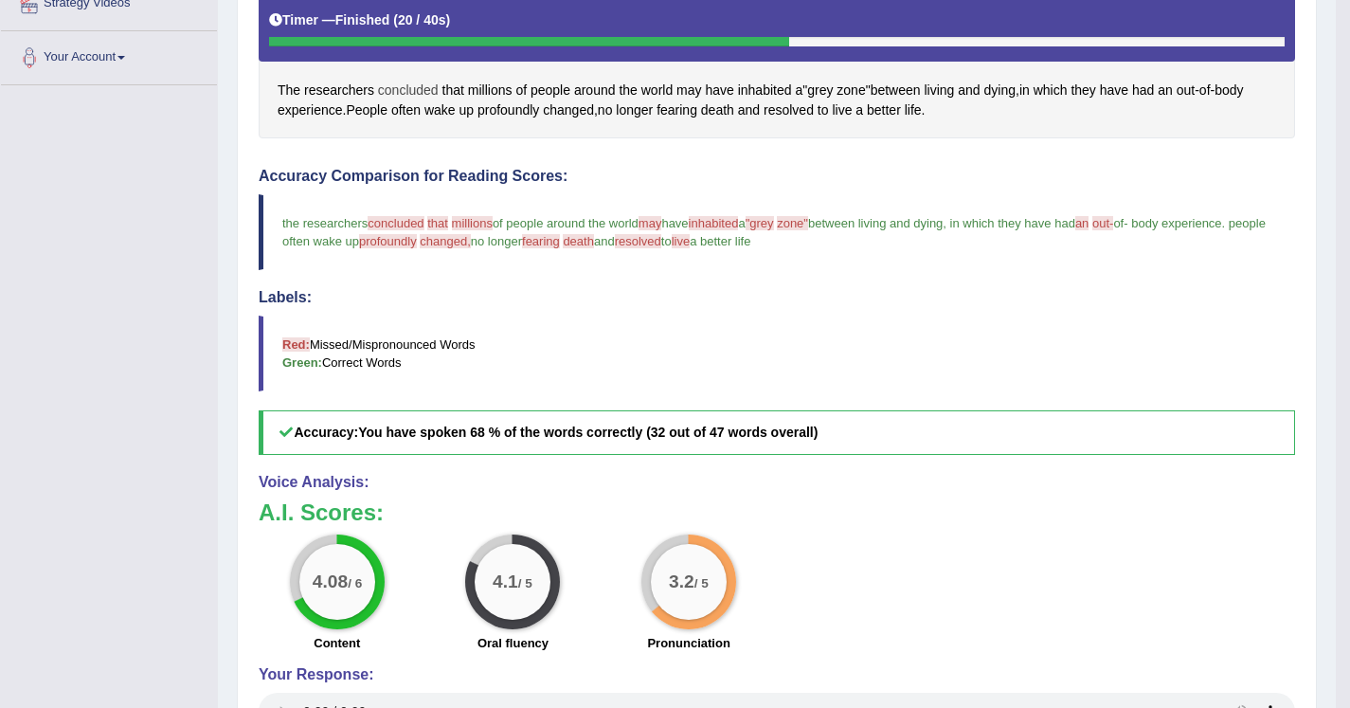
click at [415, 90] on span "concluded" at bounding box center [408, 91] width 61 height 20
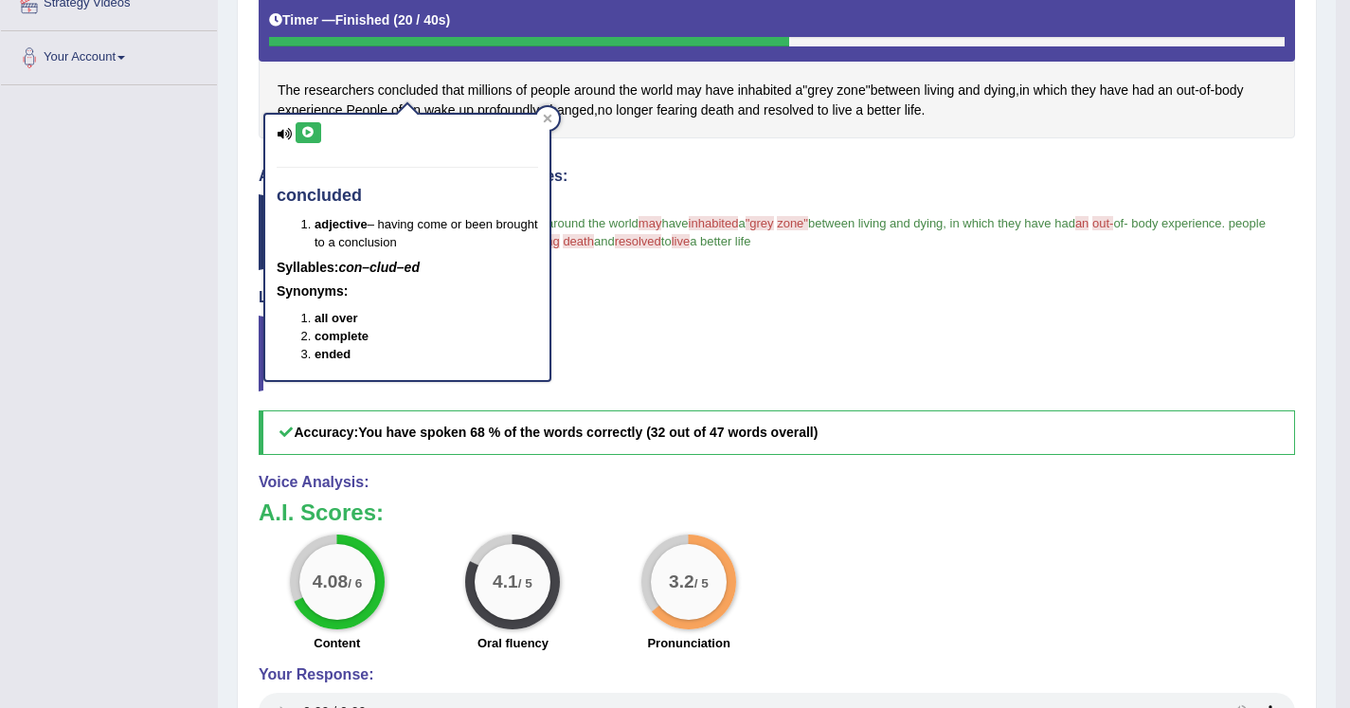
click at [308, 129] on icon at bounding box center [308, 132] width 14 height 11
click at [661, 332] on blockquote "Red: Missed/Mispronounced Words Green: Correct Words" at bounding box center [777, 354] width 1037 height 76
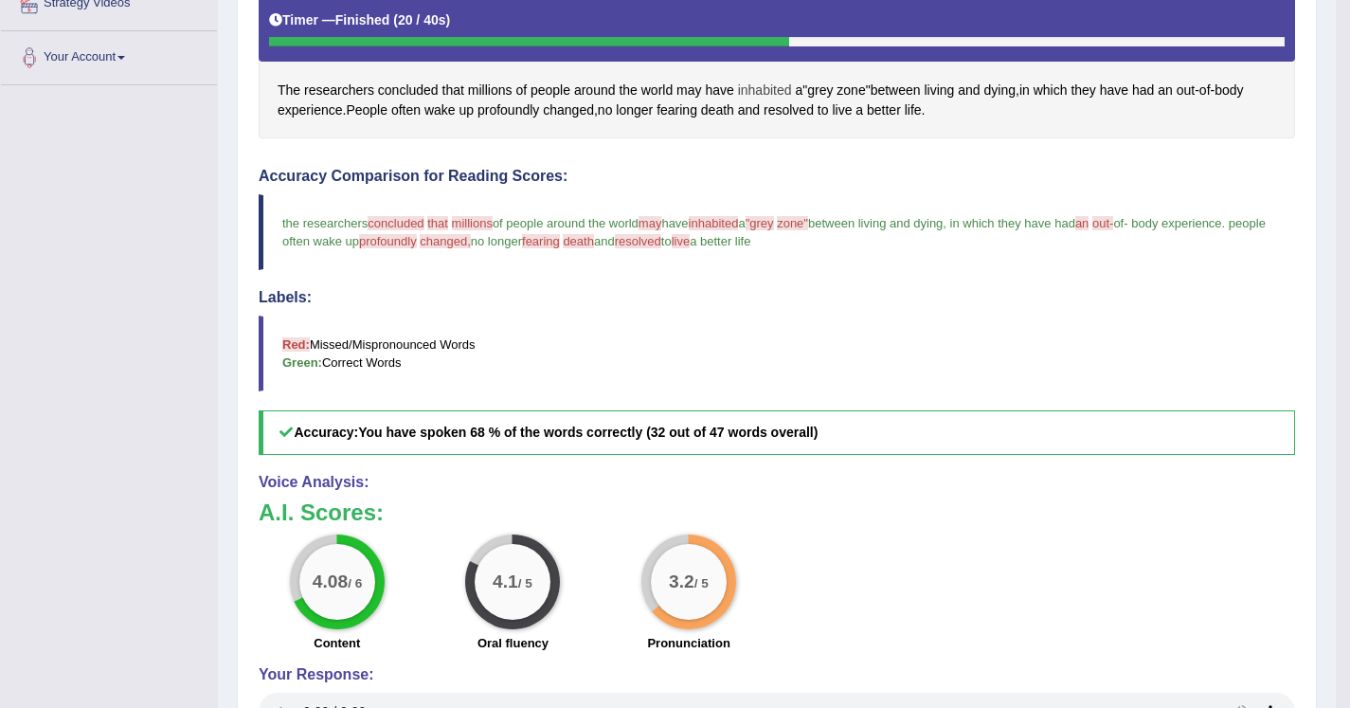
click at [760, 83] on span "inhabited" at bounding box center [765, 91] width 54 height 20
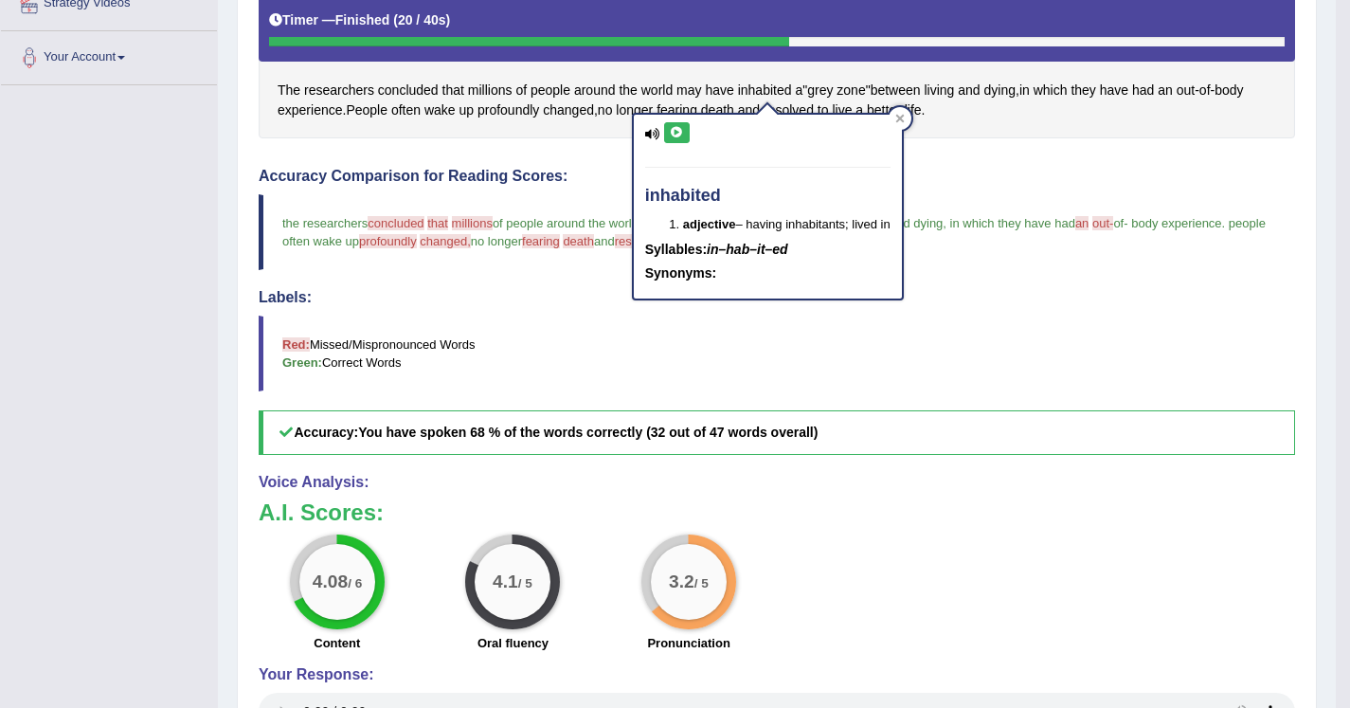
click at [678, 132] on icon at bounding box center [677, 132] width 14 height 11
click at [961, 331] on blockquote "Red: Missed/Mispronounced Words Green: Correct Words" at bounding box center [777, 354] width 1037 height 76
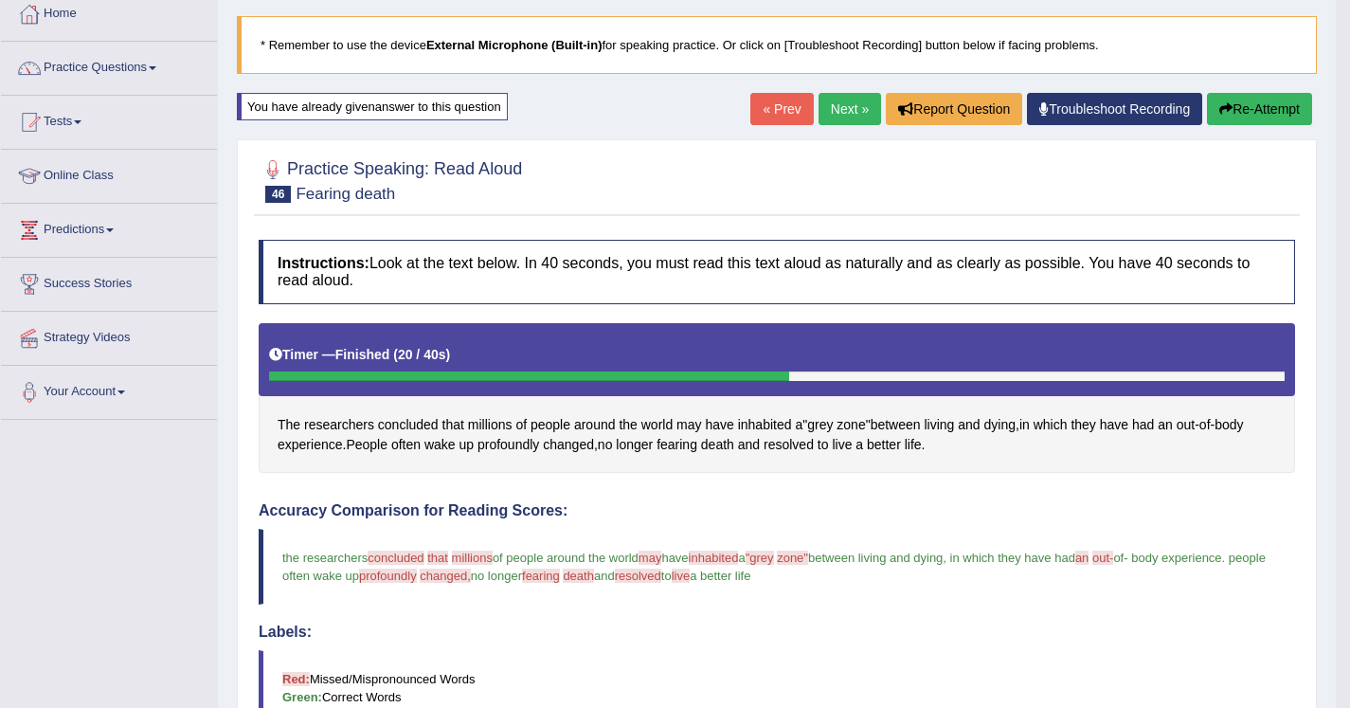
scroll to position [84, 0]
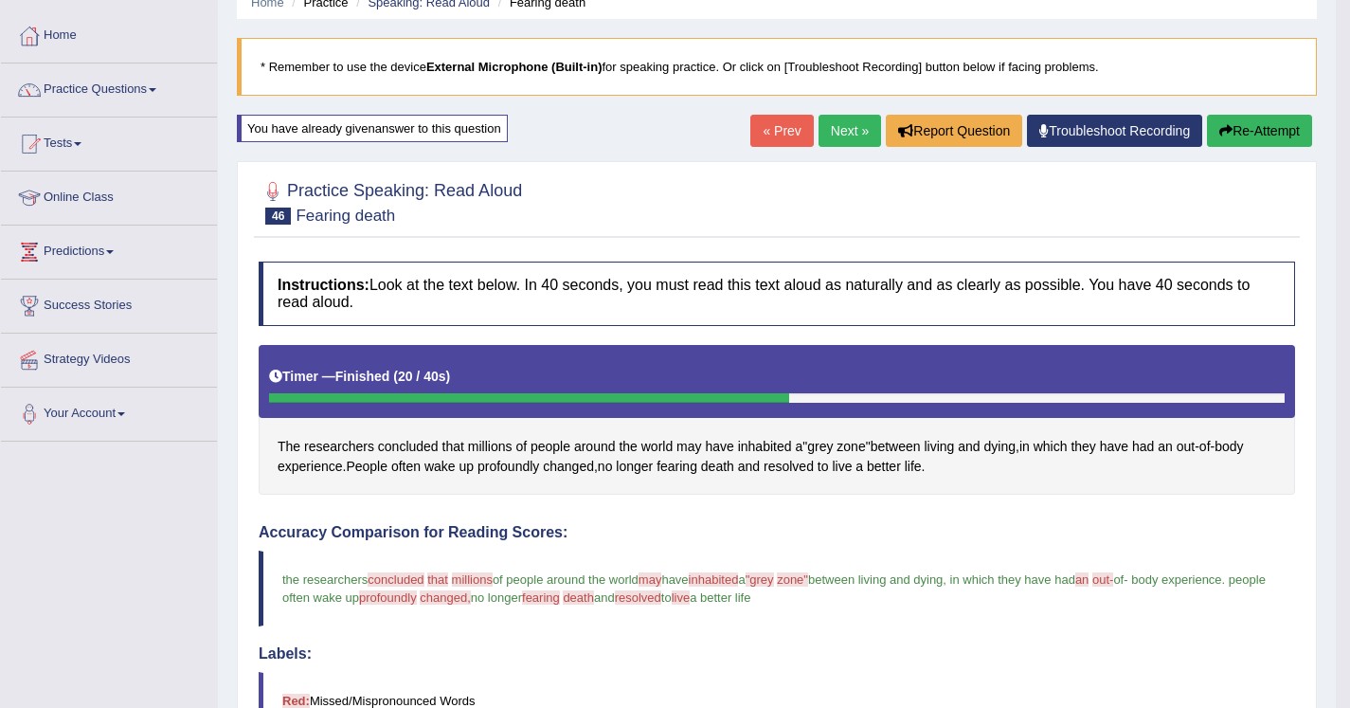
click at [832, 121] on link "Next »" at bounding box center [850, 131] width 63 height 32
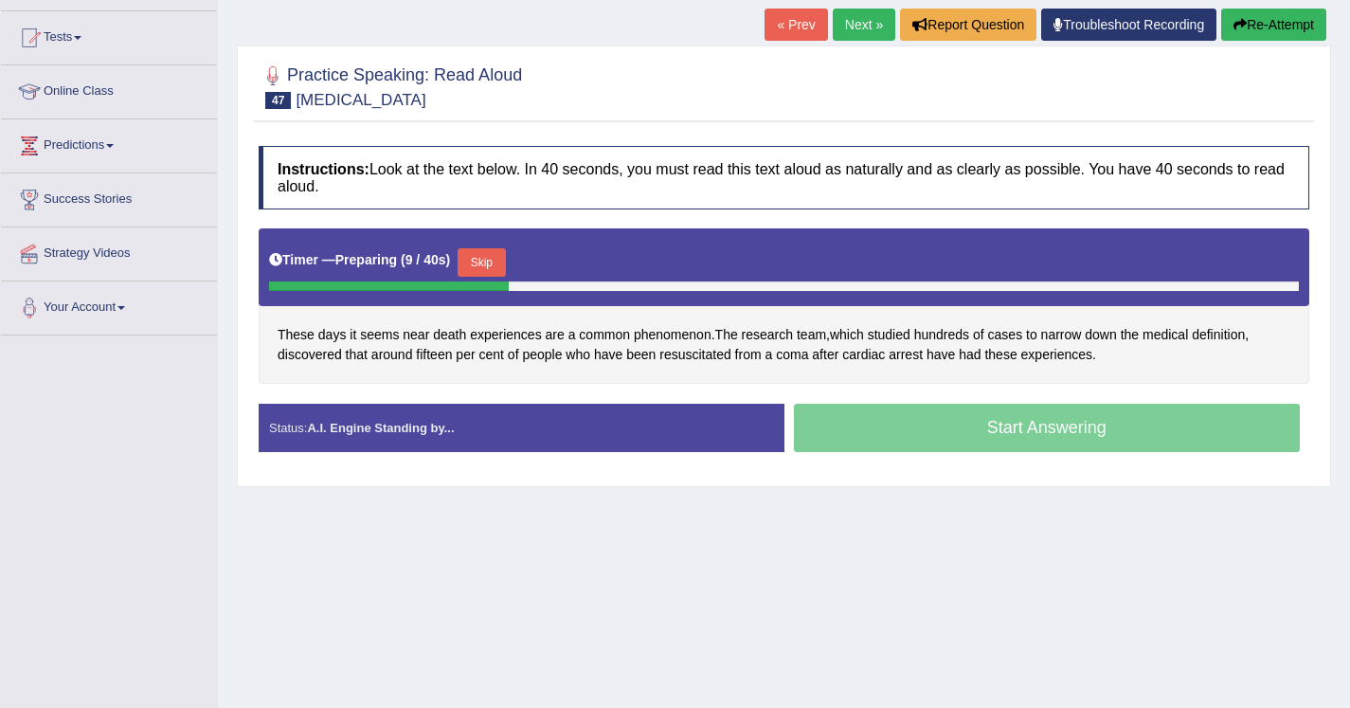
scroll to position [192, 0]
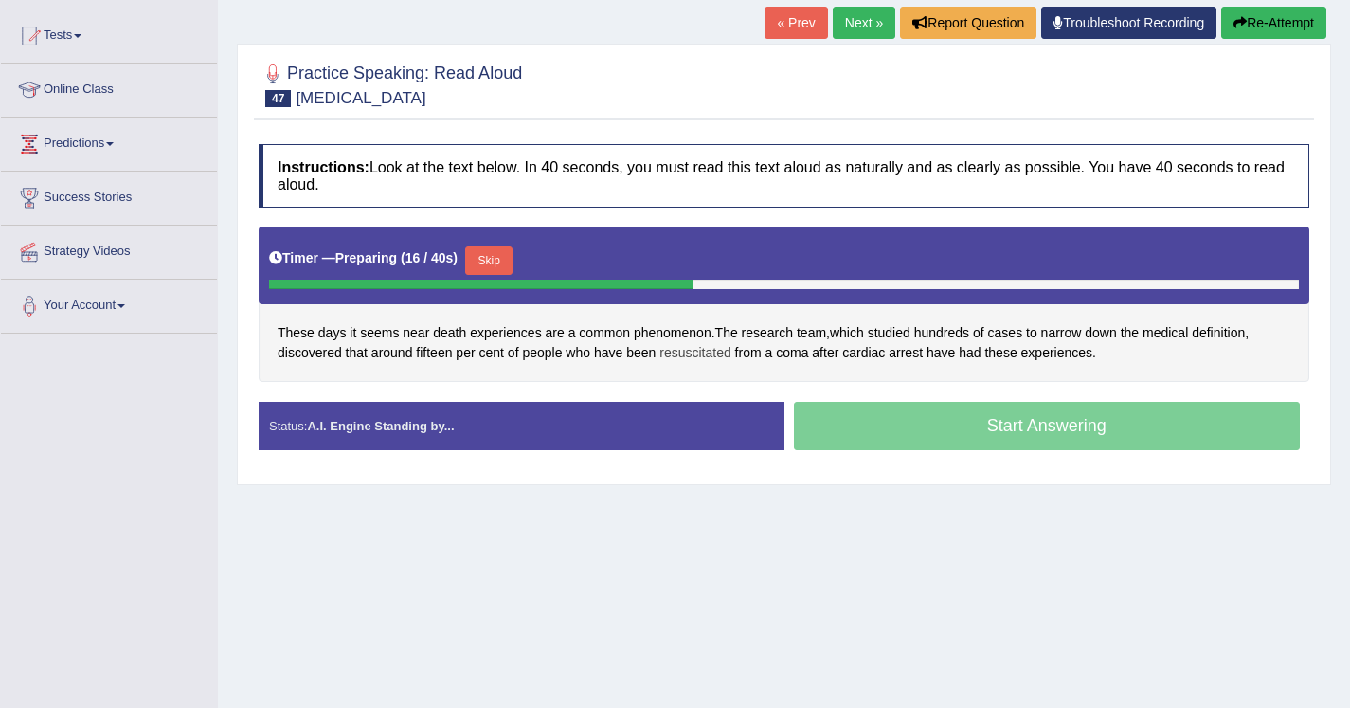
click at [694, 354] on span "resuscitated" at bounding box center [695, 353] width 71 height 20
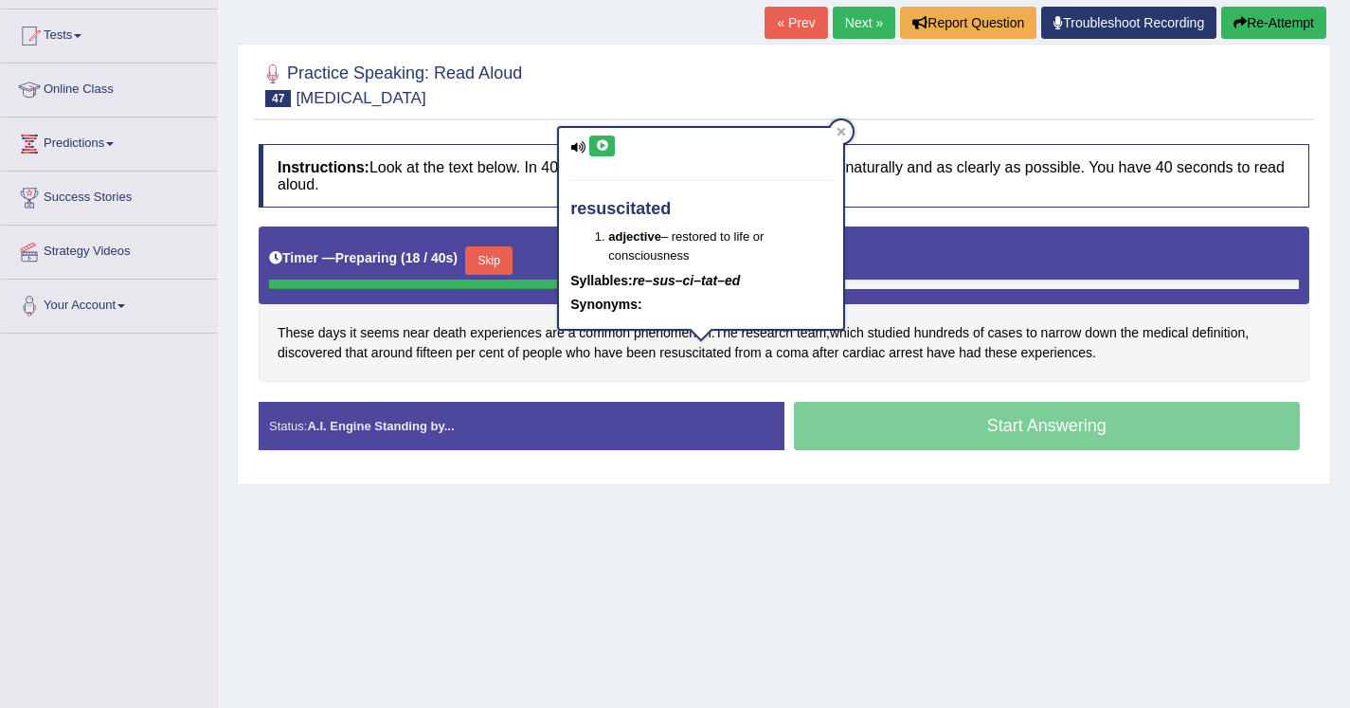
click at [605, 149] on icon at bounding box center [602, 145] width 14 height 11
click at [815, 589] on div "Home Practice Speaking: Read Aloud Cardiac arrest * Remember to use the device …" at bounding box center [784, 282] width 1132 height 948
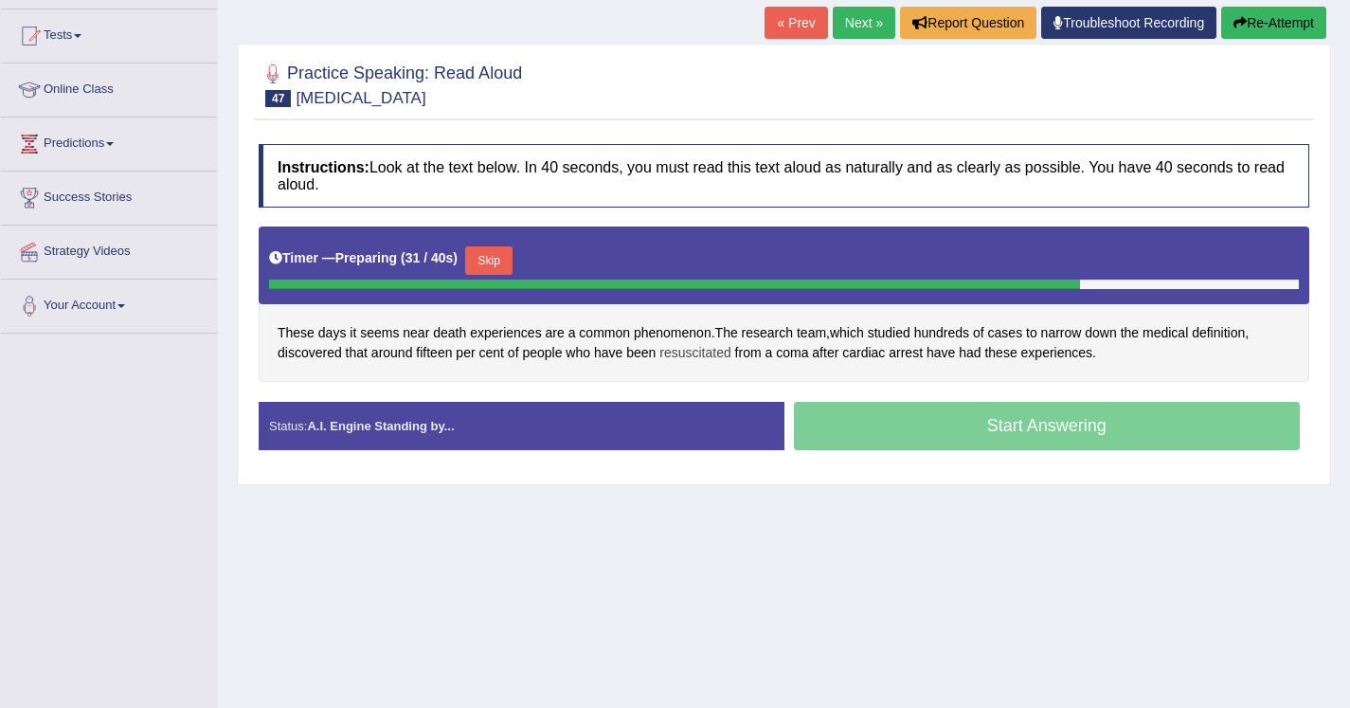
click at [699, 358] on span "resuscitated" at bounding box center [695, 353] width 71 height 20
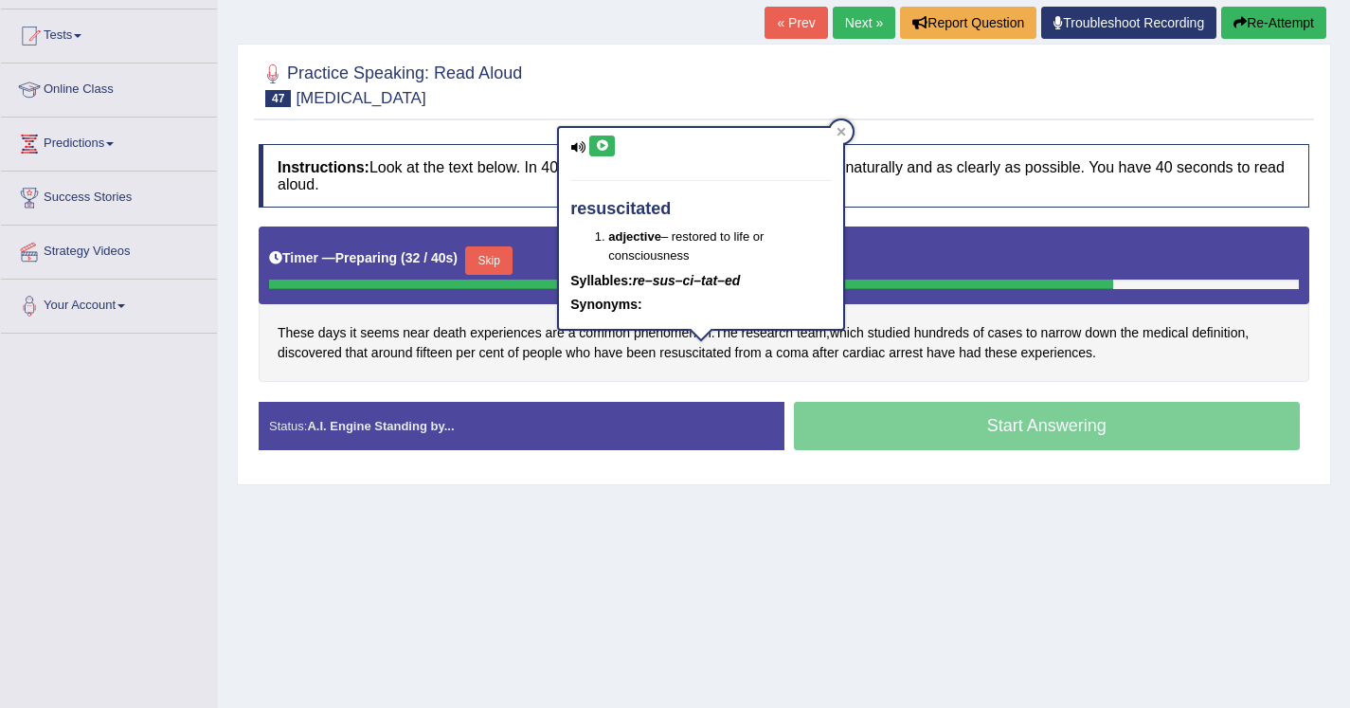
click at [599, 146] on icon at bounding box center [602, 145] width 14 height 11
click at [842, 133] on icon at bounding box center [842, 131] width 9 height 9
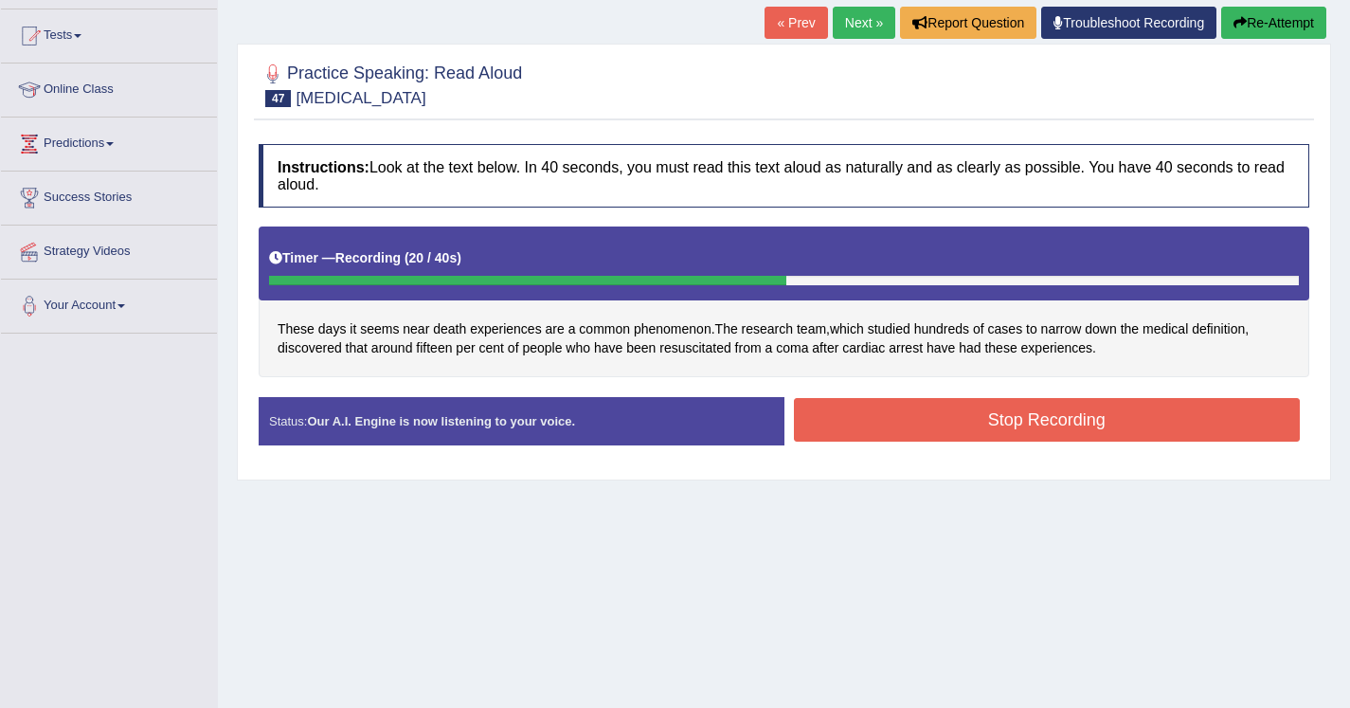
click at [859, 404] on button "Stop Recording" at bounding box center [1047, 420] width 507 height 44
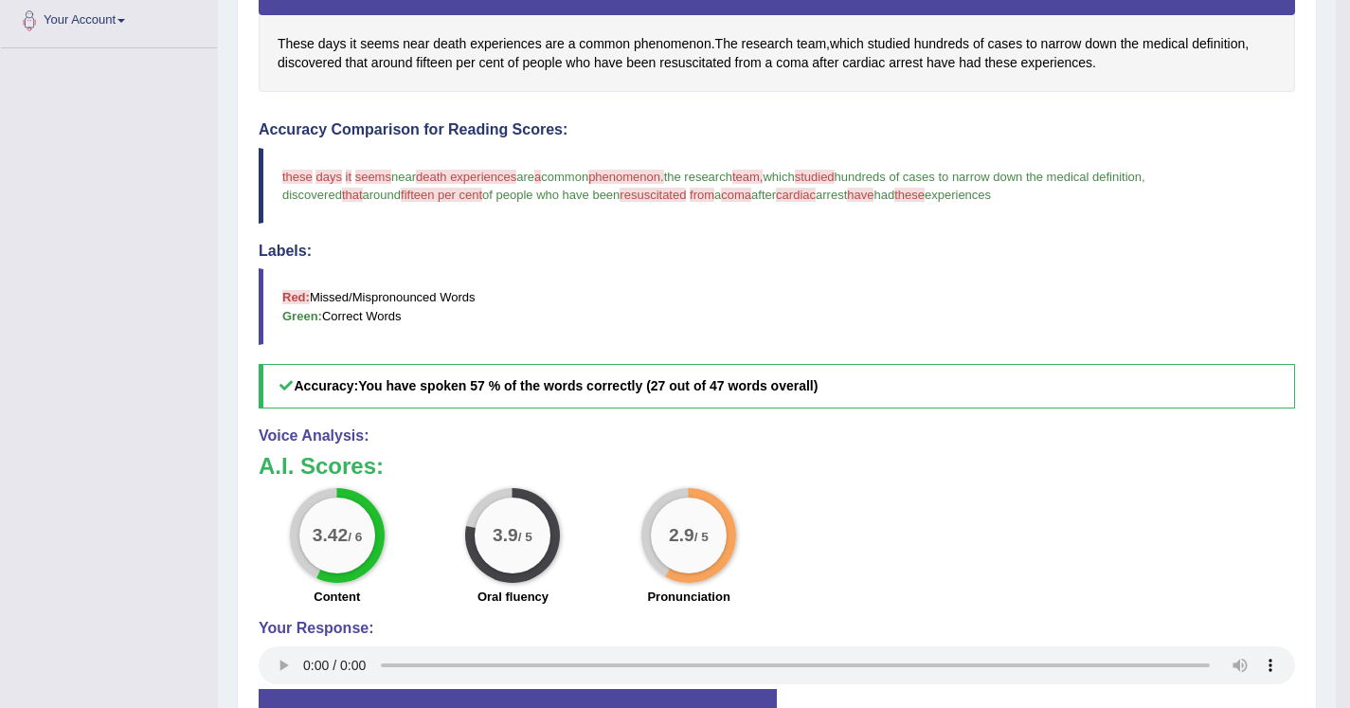
scroll to position [472, 0]
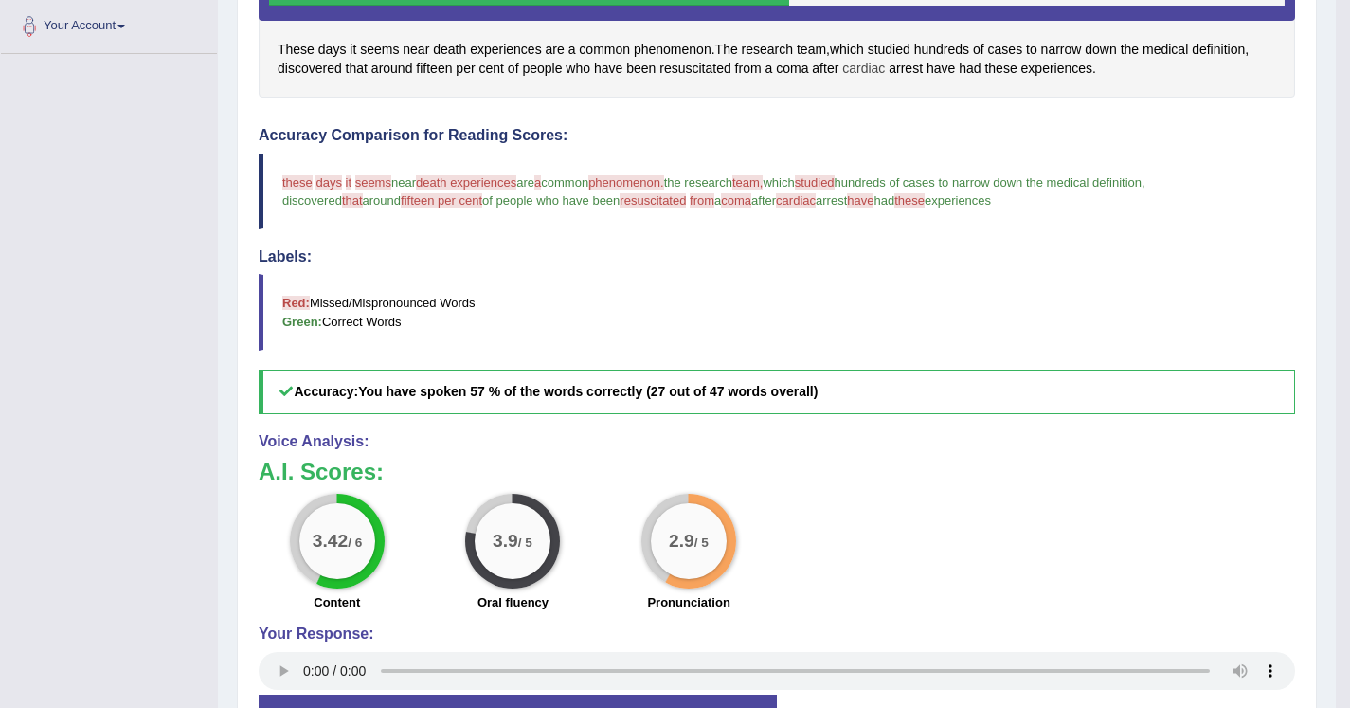
click at [872, 63] on span "cardiac" at bounding box center [863, 69] width 43 height 20
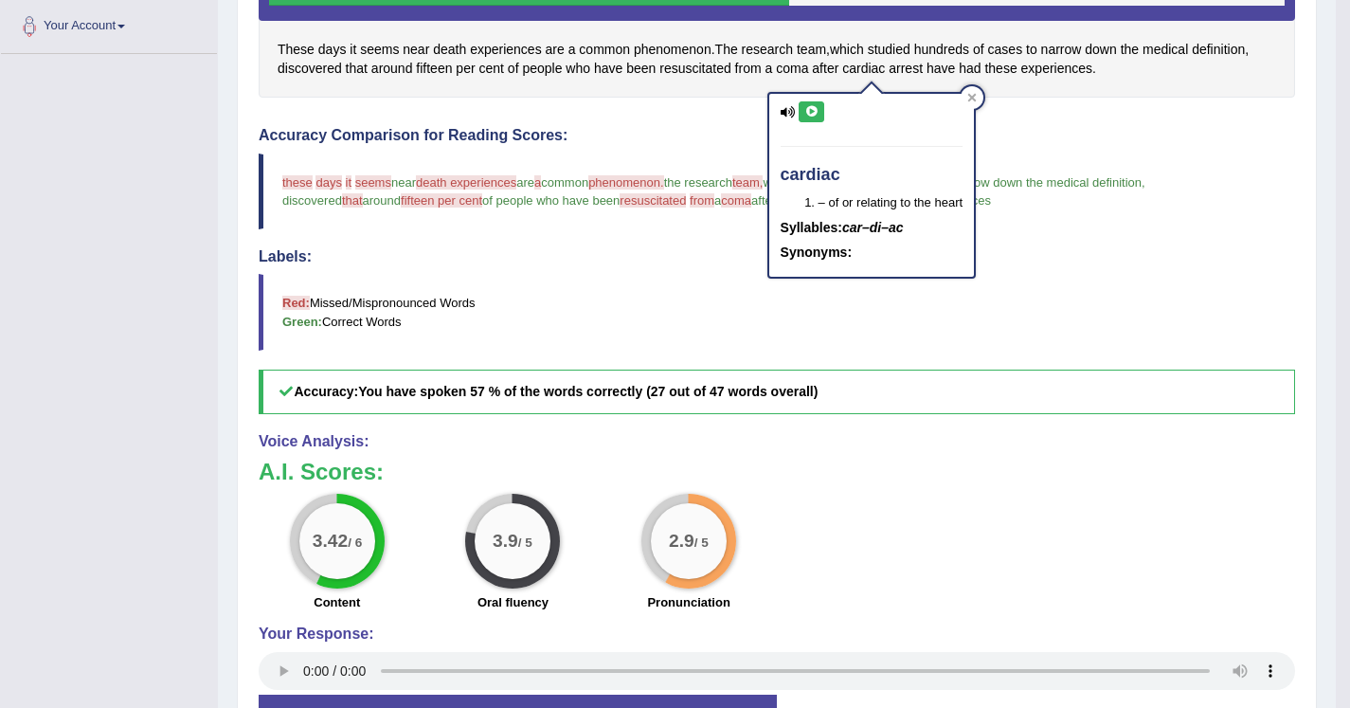
click at [814, 110] on icon at bounding box center [812, 111] width 14 height 11
click at [622, 284] on blockquote "Red: Missed/Mispronounced Words Green: Correct Words" at bounding box center [777, 312] width 1037 height 76
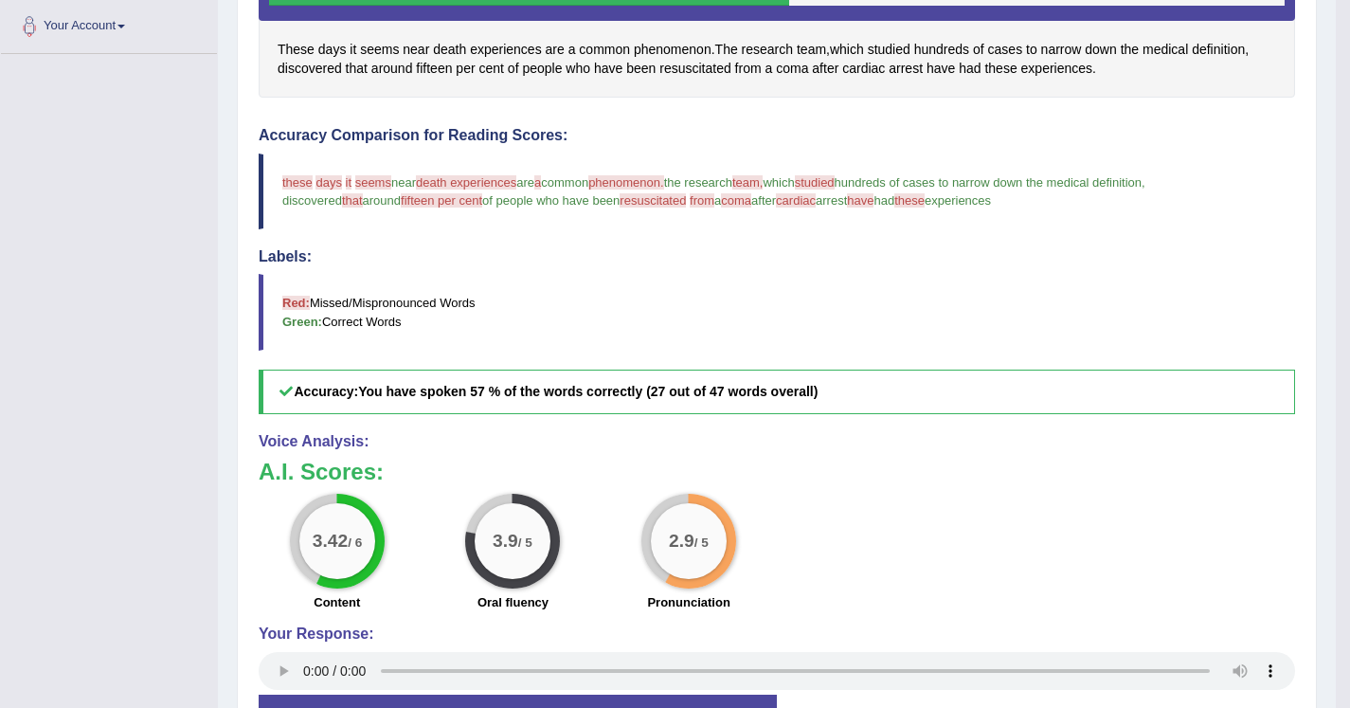
click at [401, 198] on span "fifteen per cent" at bounding box center [441, 200] width 81 height 14
click at [431, 61] on span "fifteen" at bounding box center [434, 69] width 36 height 20
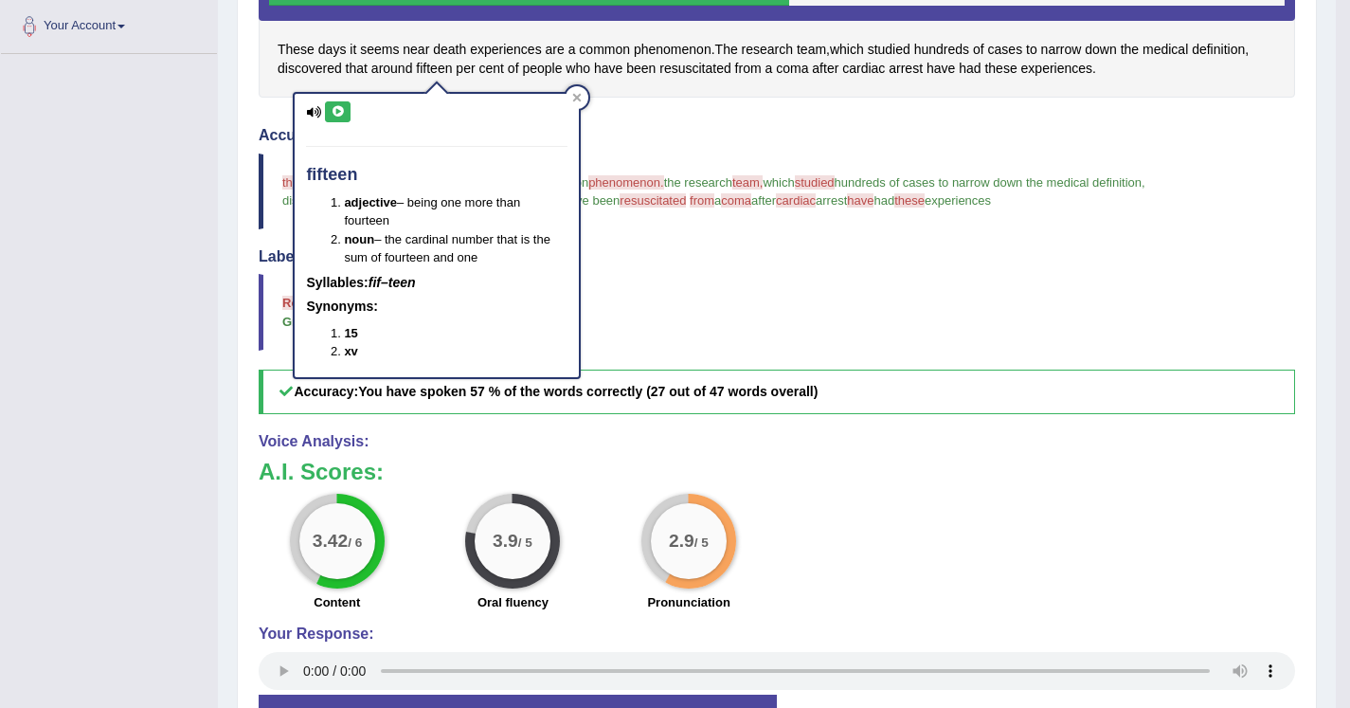
click at [338, 113] on icon at bounding box center [338, 111] width 14 height 11
click at [574, 91] on div at bounding box center [577, 97] width 23 height 23
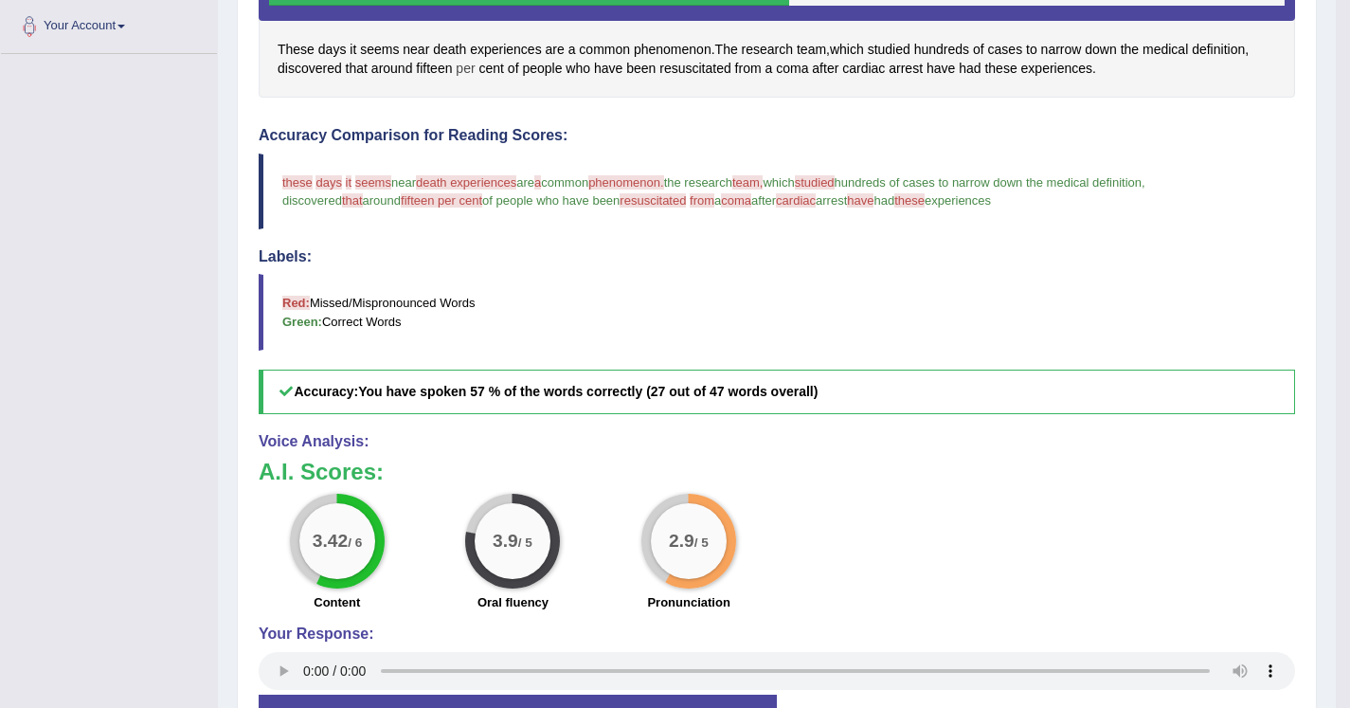
click at [466, 72] on span "per" at bounding box center [465, 69] width 19 height 20
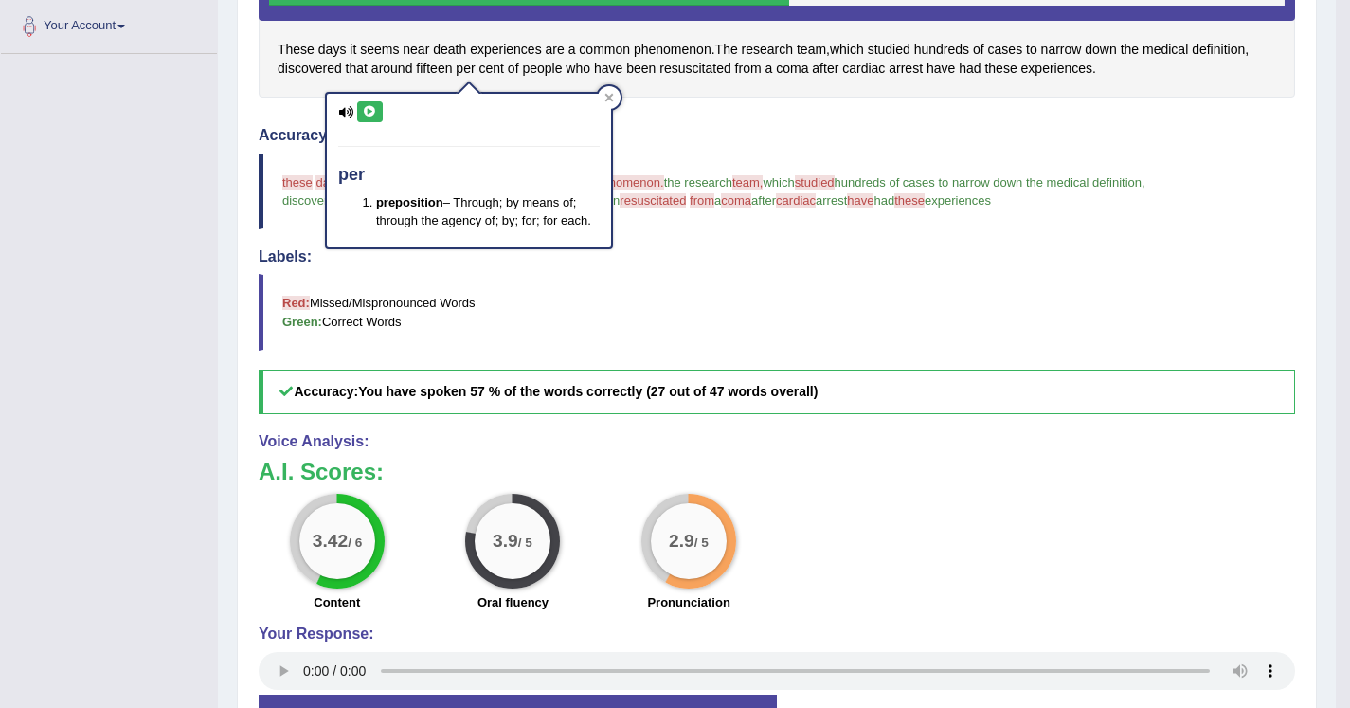
click at [372, 116] on icon at bounding box center [370, 111] width 14 height 11
click at [497, 70] on span "cent" at bounding box center [491, 69] width 25 height 20
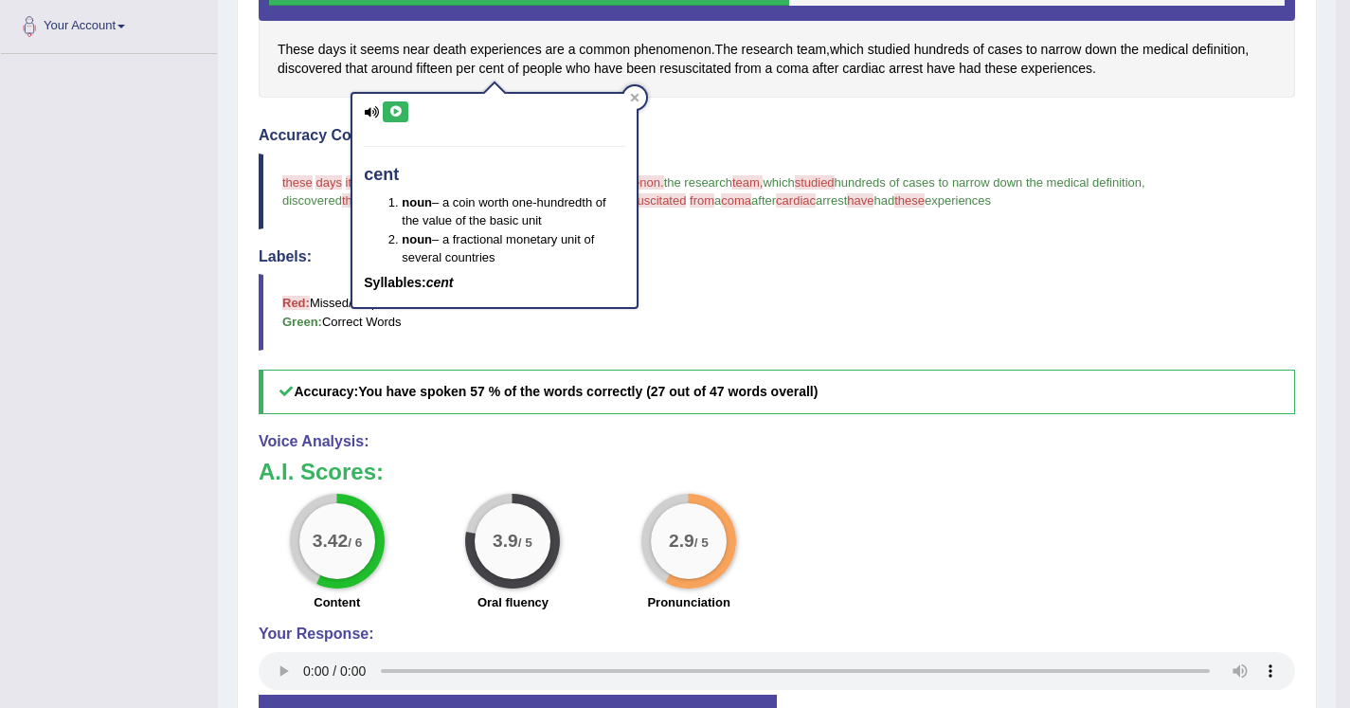
click at [389, 115] on icon at bounding box center [396, 111] width 14 height 11
click at [638, 93] on icon at bounding box center [634, 97] width 9 height 9
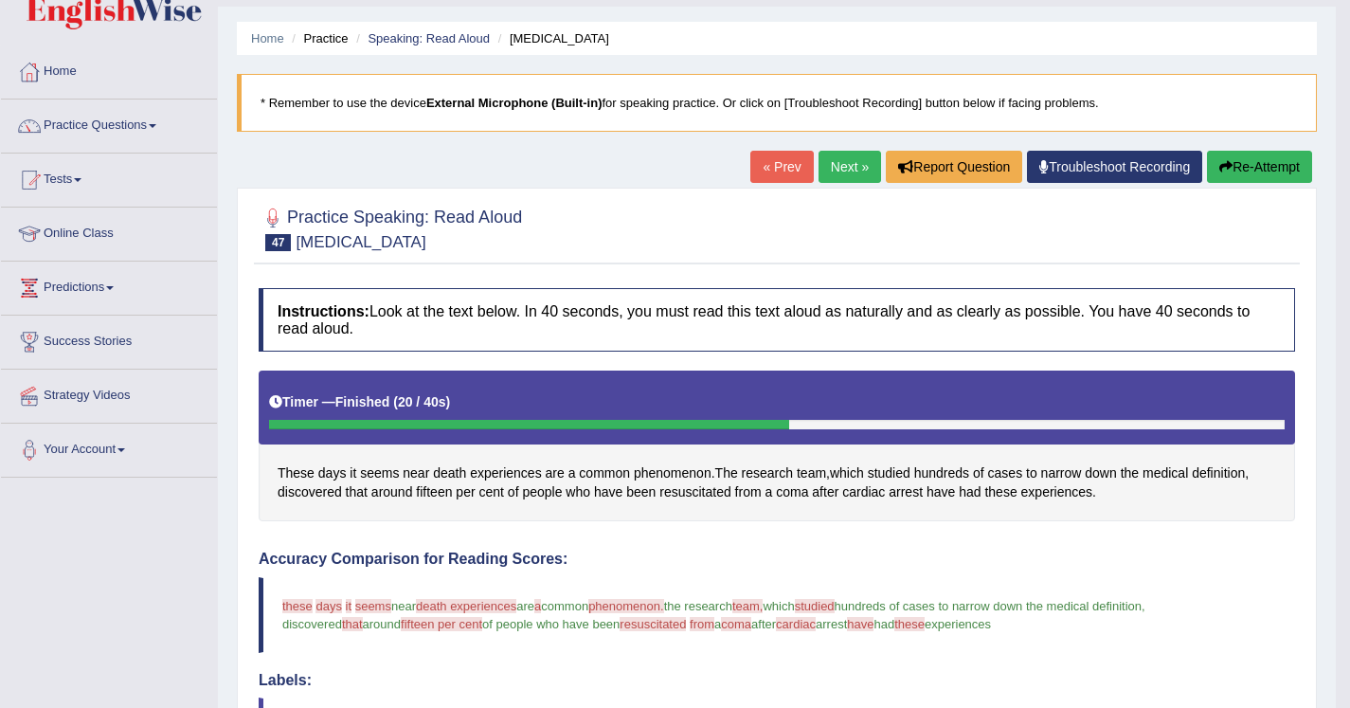
scroll to position [37, 0]
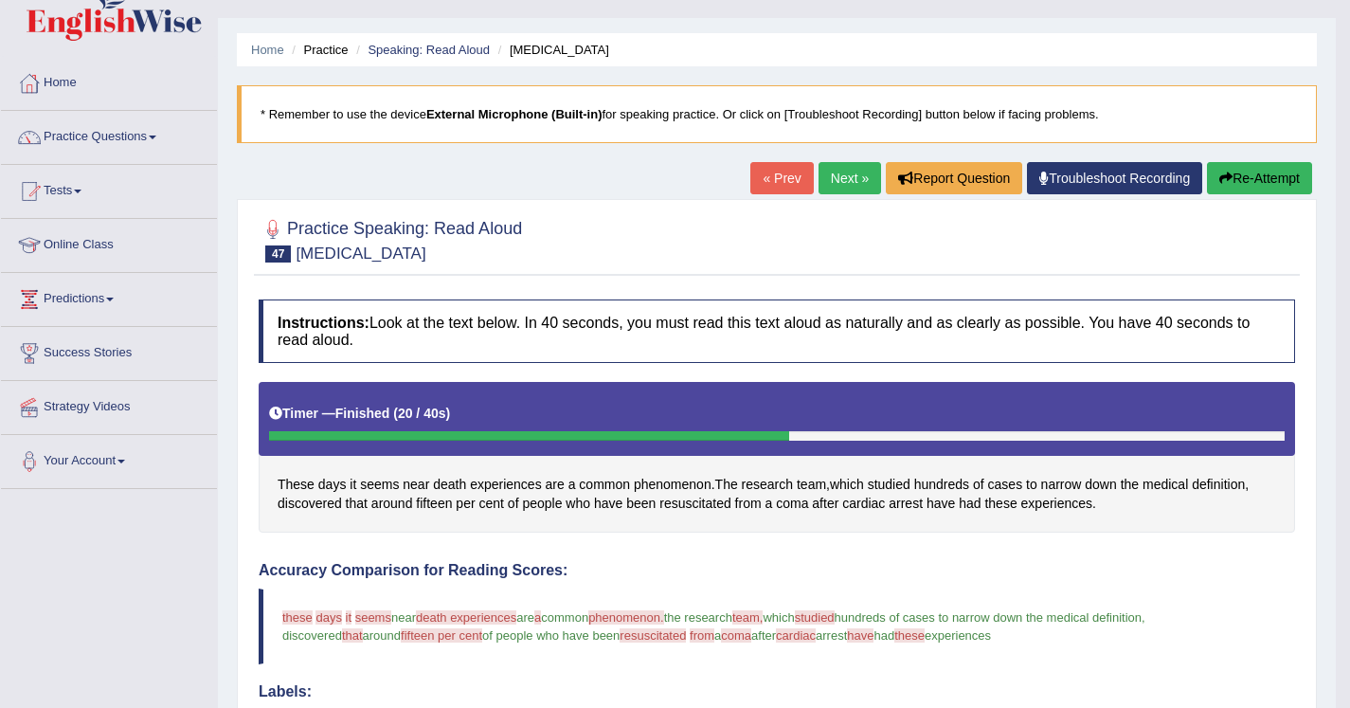
click at [1254, 188] on button "Re-Attempt" at bounding box center [1259, 178] width 105 height 32
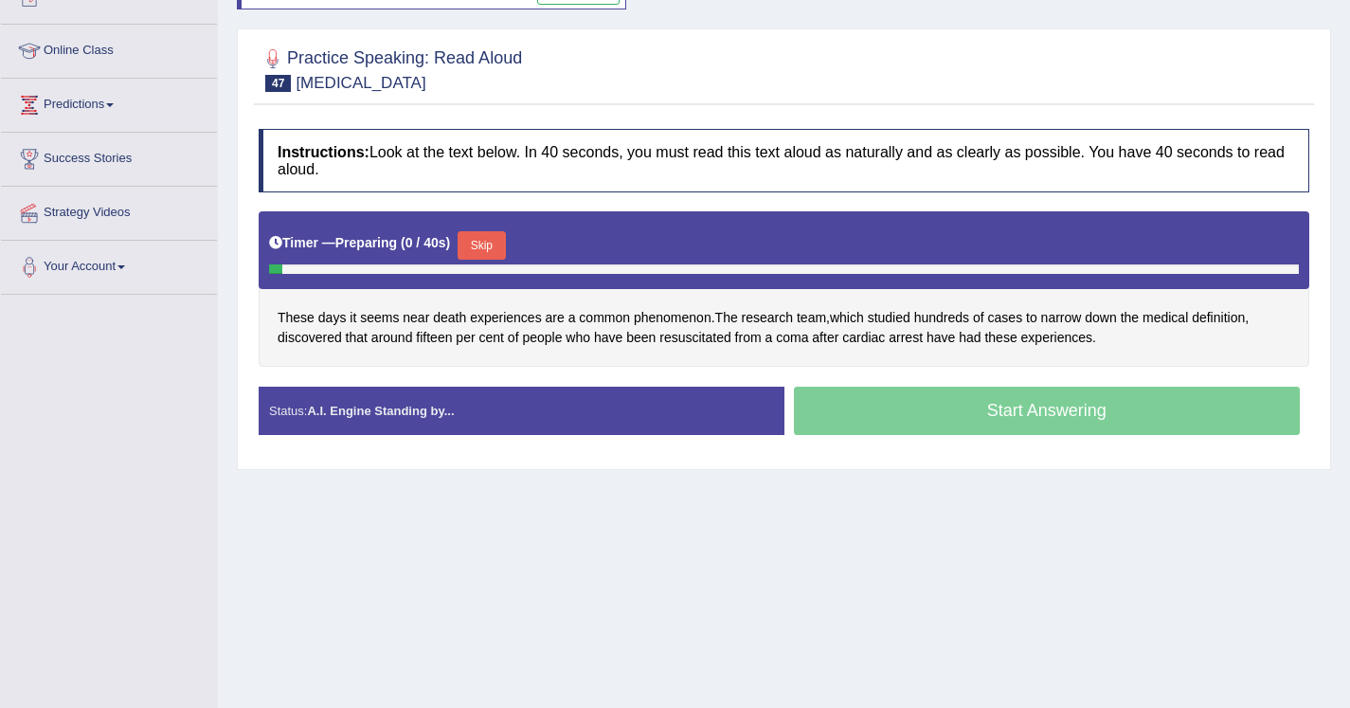
scroll to position [257, 0]
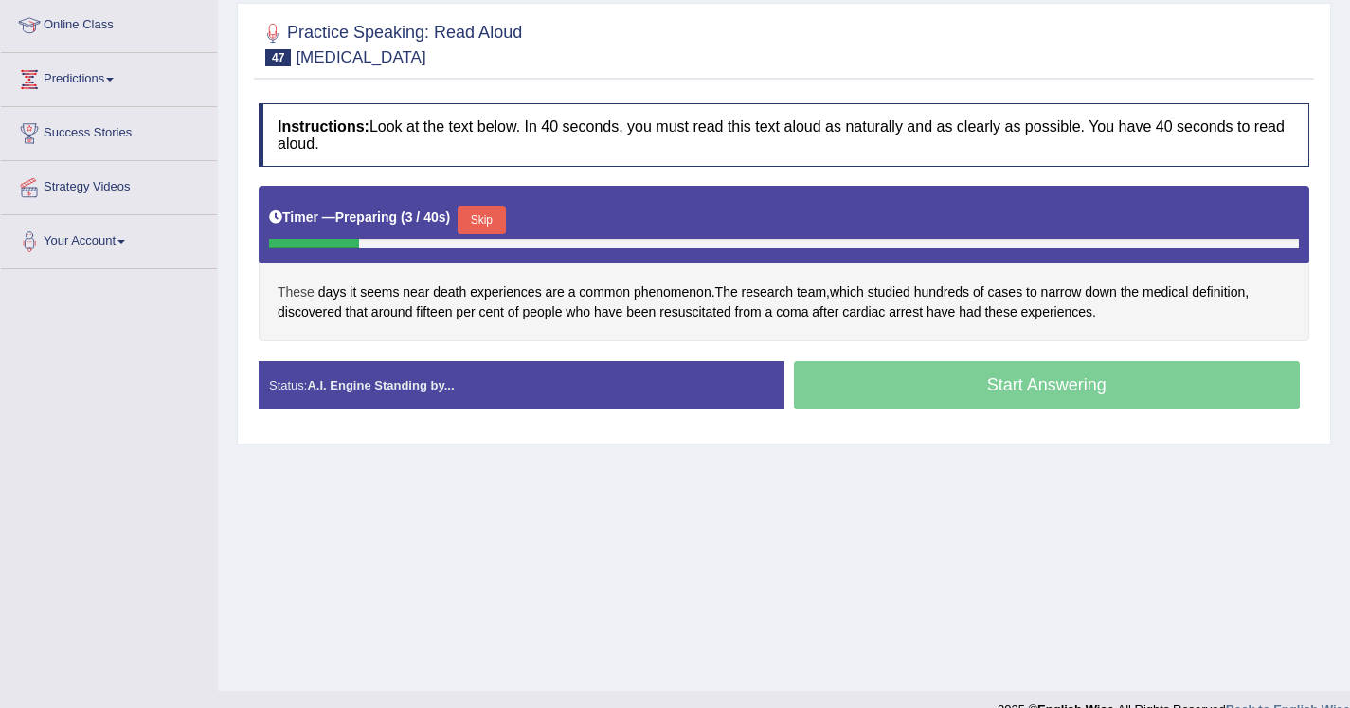
click at [305, 296] on span "These" at bounding box center [296, 292] width 37 height 20
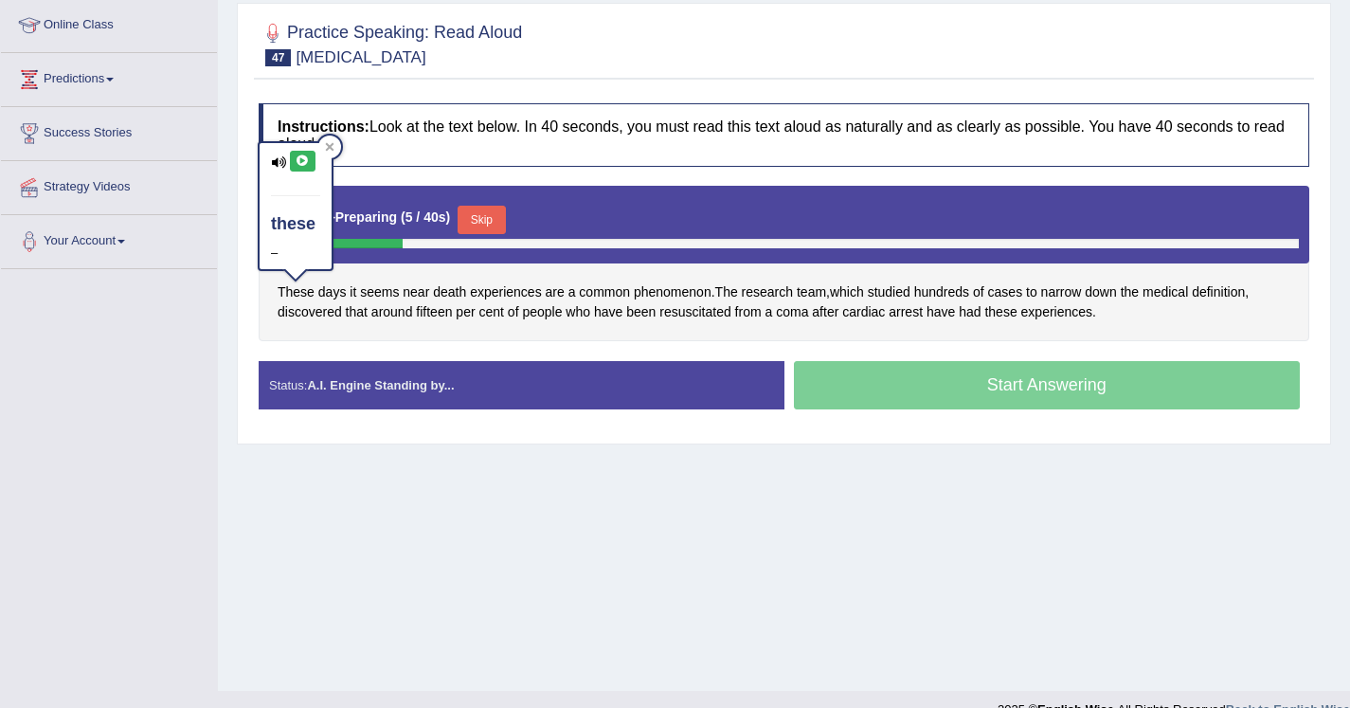
click at [310, 157] on button at bounding box center [303, 161] width 26 height 21
click at [457, 294] on span "death" at bounding box center [449, 292] width 33 height 20
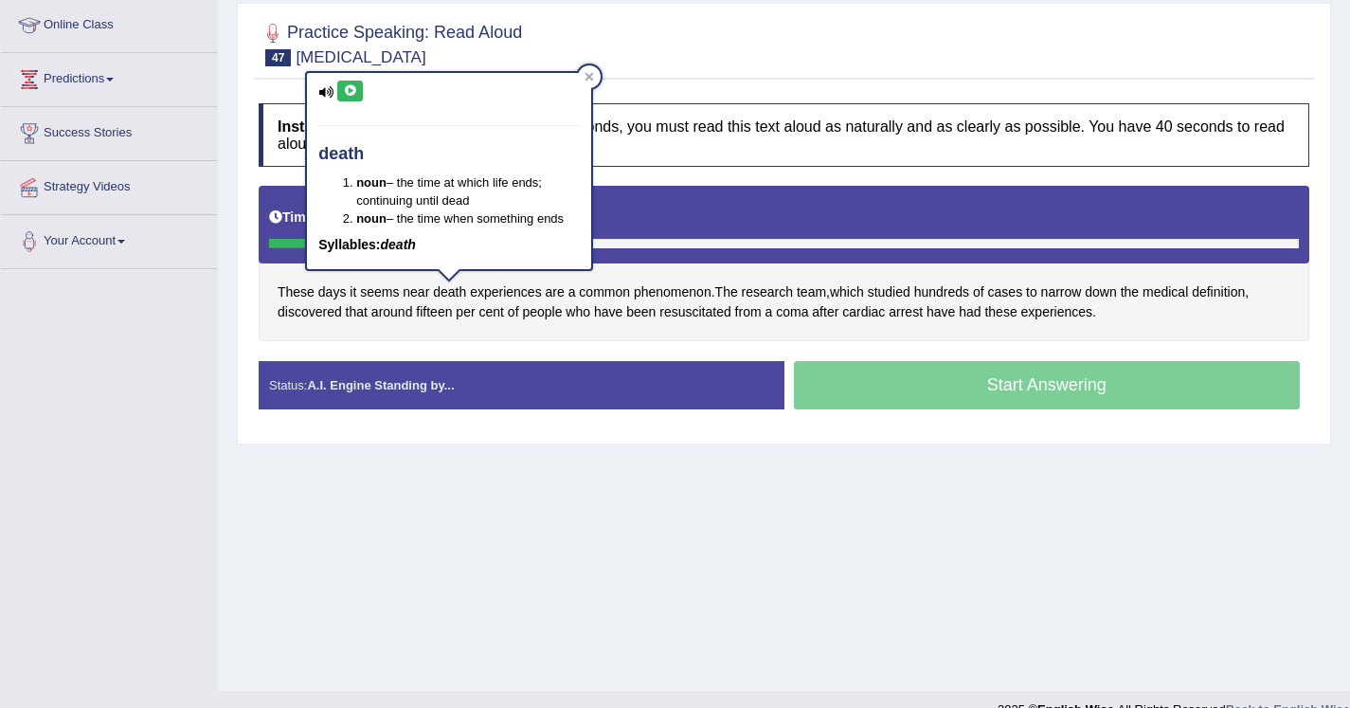
click at [350, 89] on icon at bounding box center [350, 90] width 14 height 11
click at [591, 80] on icon at bounding box center [589, 76] width 9 height 9
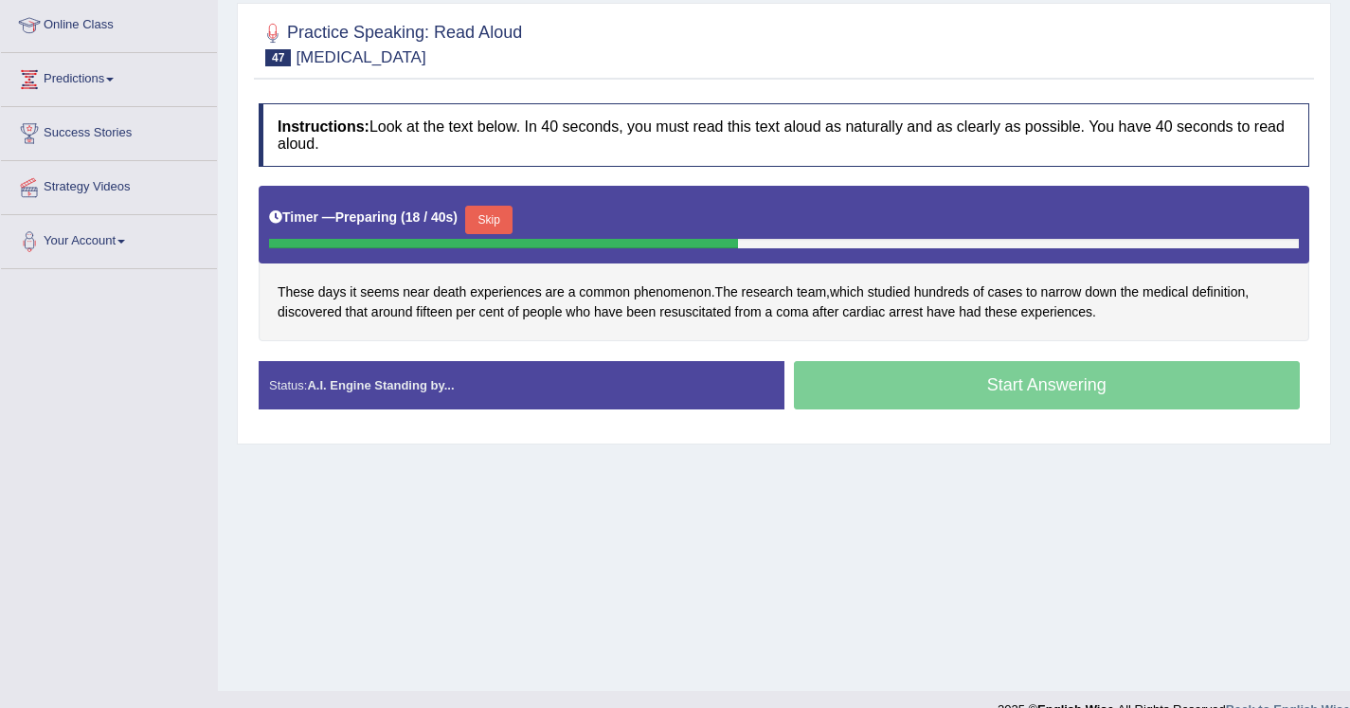
click at [501, 223] on button "Skip" at bounding box center [488, 220] width 47 height 28
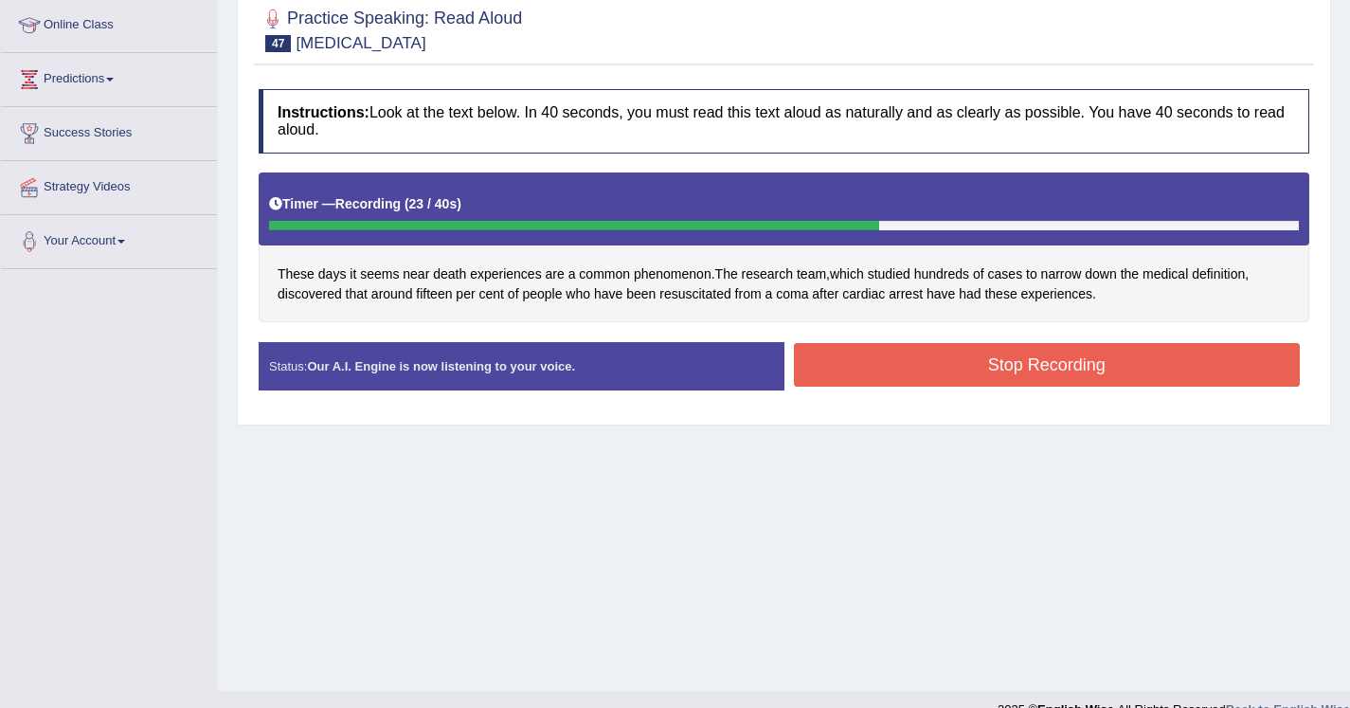
click at [820, 376] on button "Stop Recording" at bounding box center [1047, 365] width 507 height 44
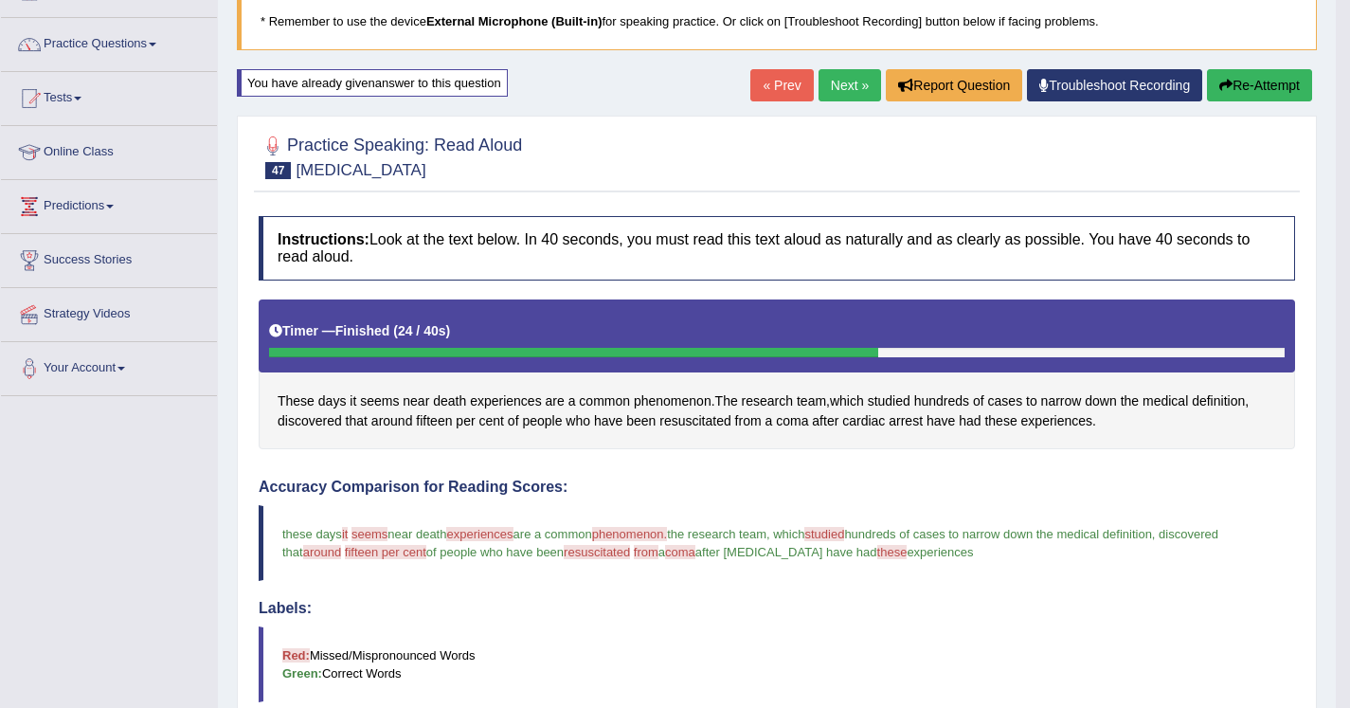
scroll to position [122, 0]
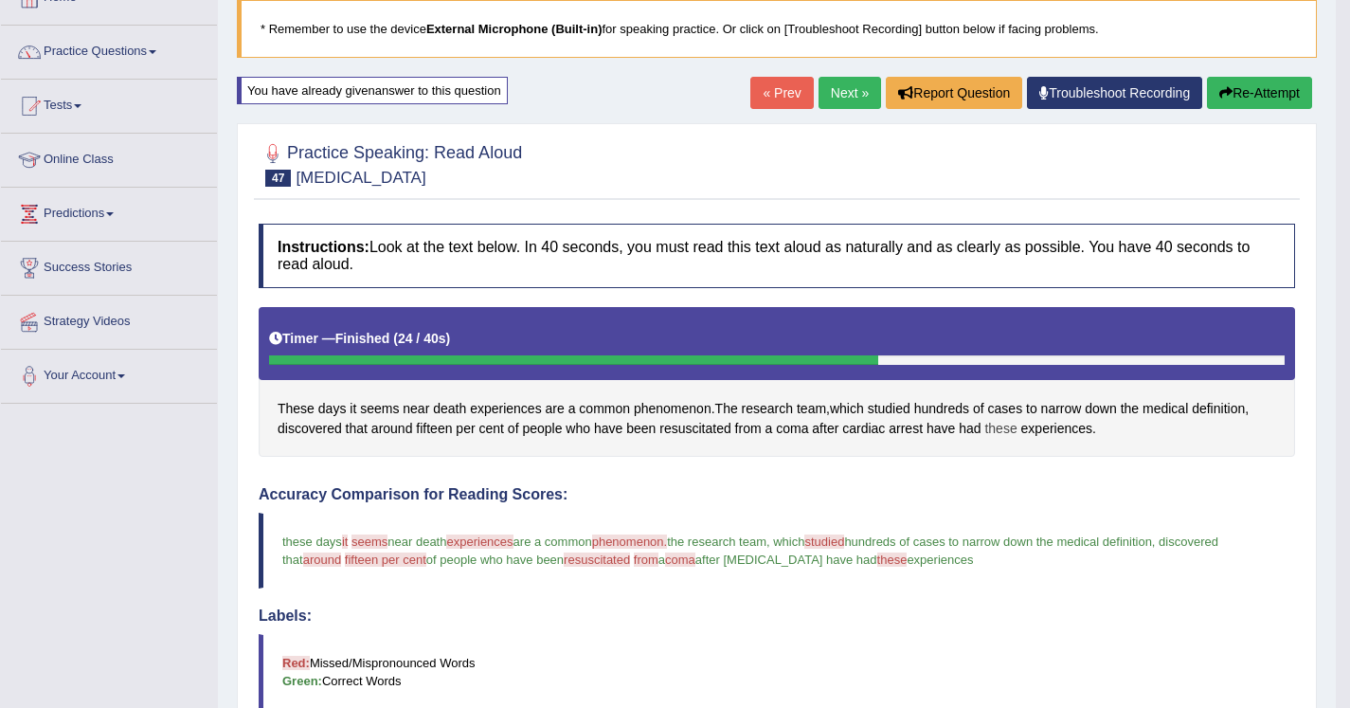
click at [992, 425] on span "these" at bounding box center [1001, 429] width 32 height 20
click at [1021, 297] on icon at bounding box center [1016, 296] width 14 height 11
click at [832, 175] on div at bounding box center [777, 164] width 1037 height 58
click at [828, 89] on link "Next »" at bounding box center [850, 93] width 63 height 32
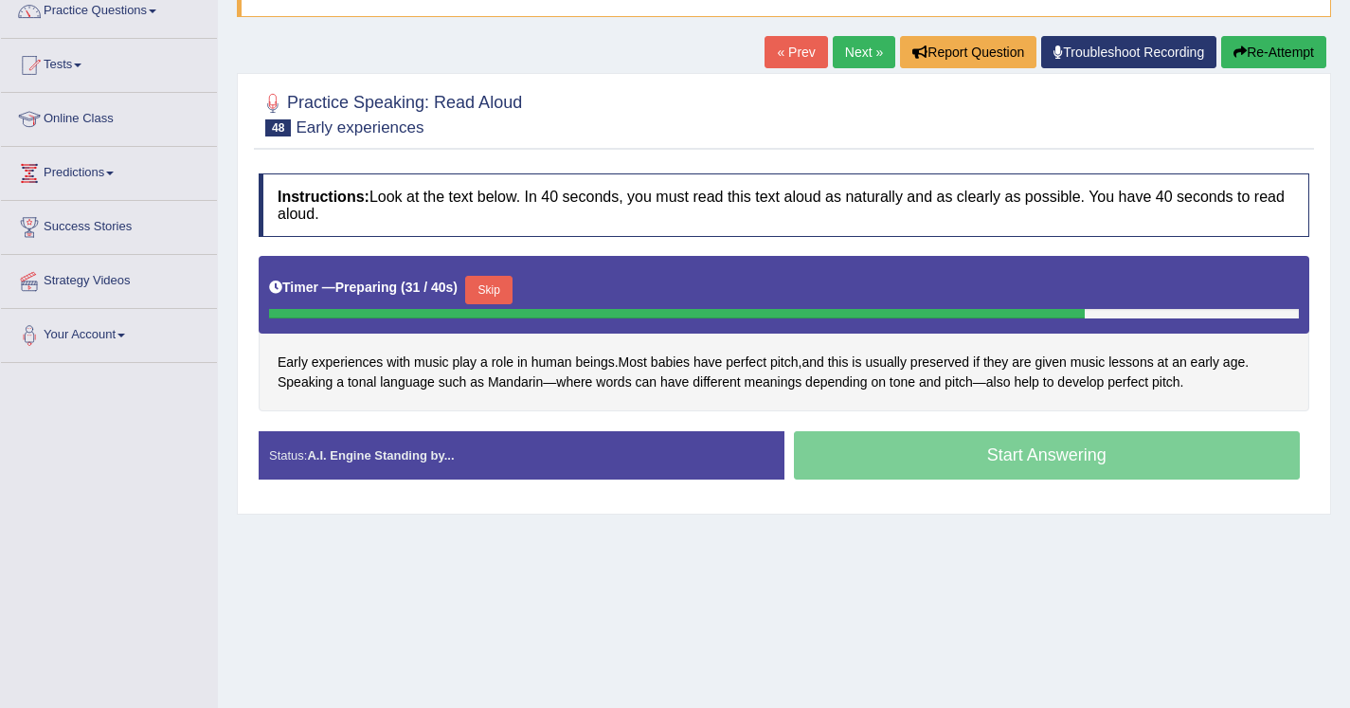
click at [509, 293] on button "Skip" at bounding box center [488, 290] width 47 height 28
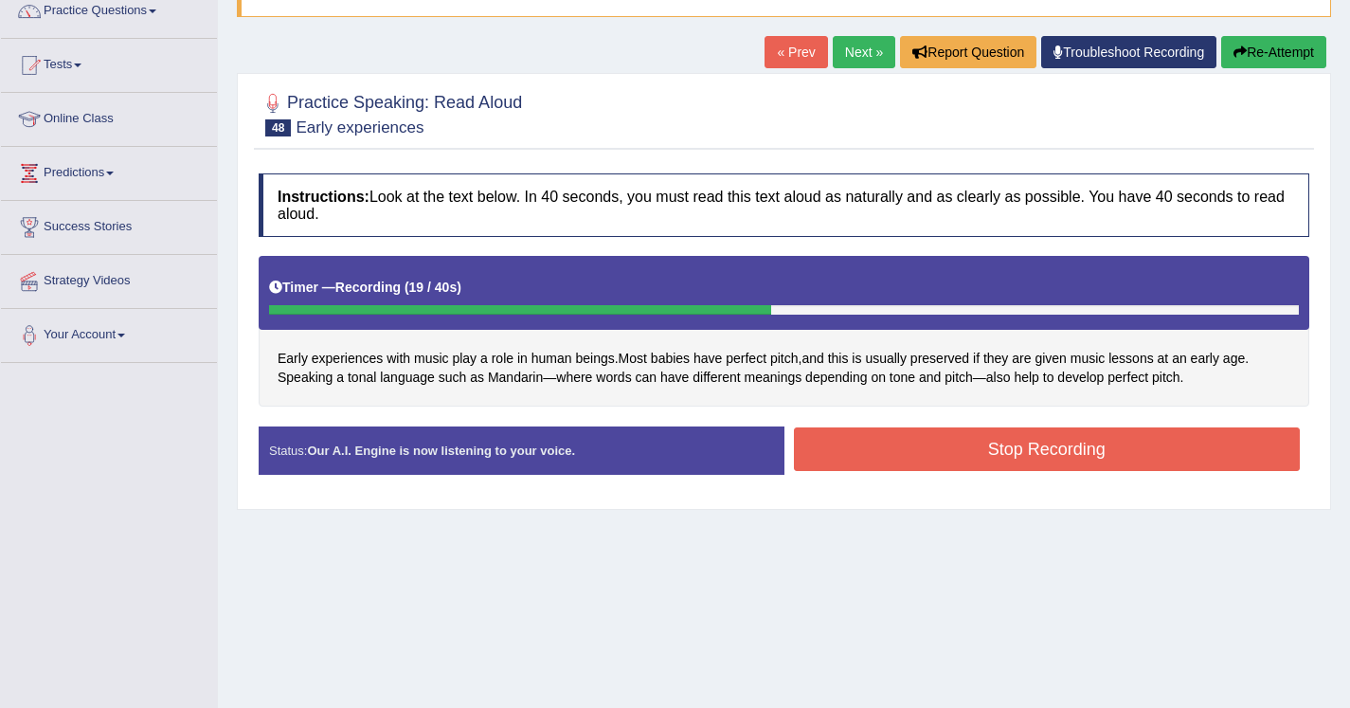
click at [835, 448] on button "Stop Recording" at bounding box center [1047, 449] width 507 height 44
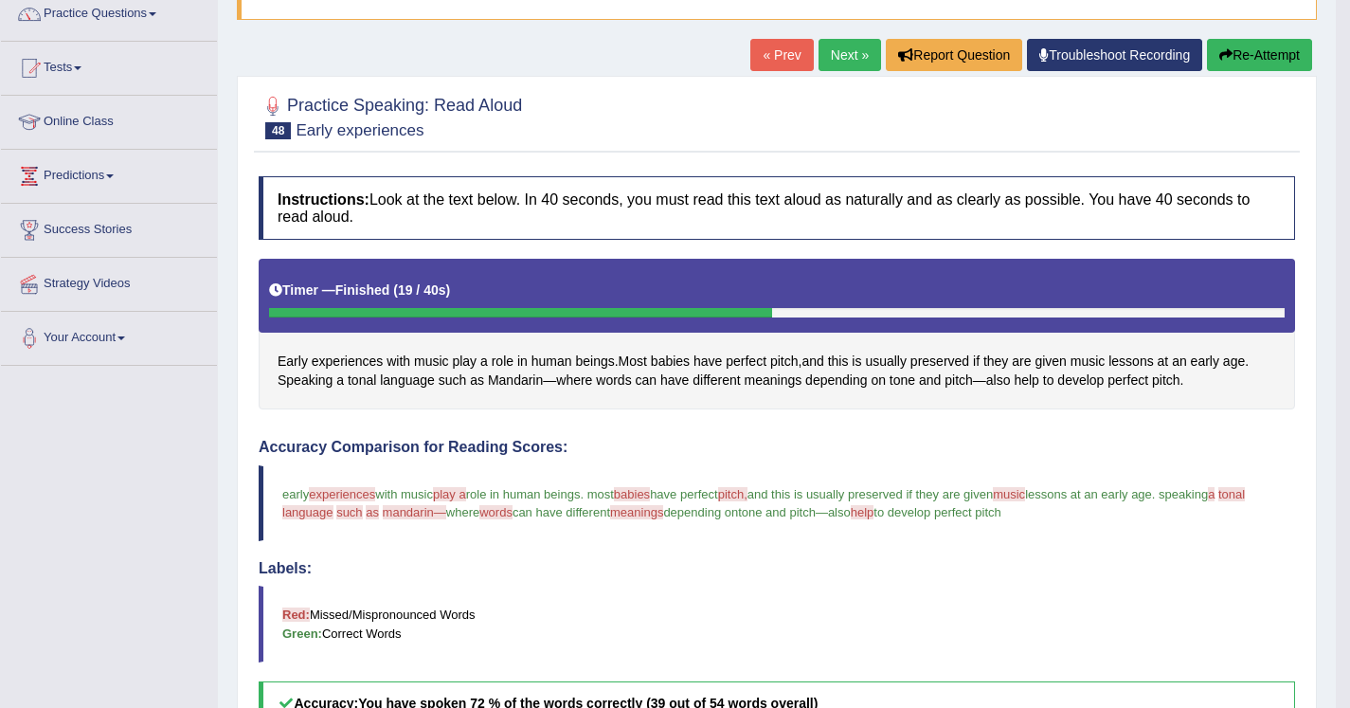
scroll to position [156, 0]
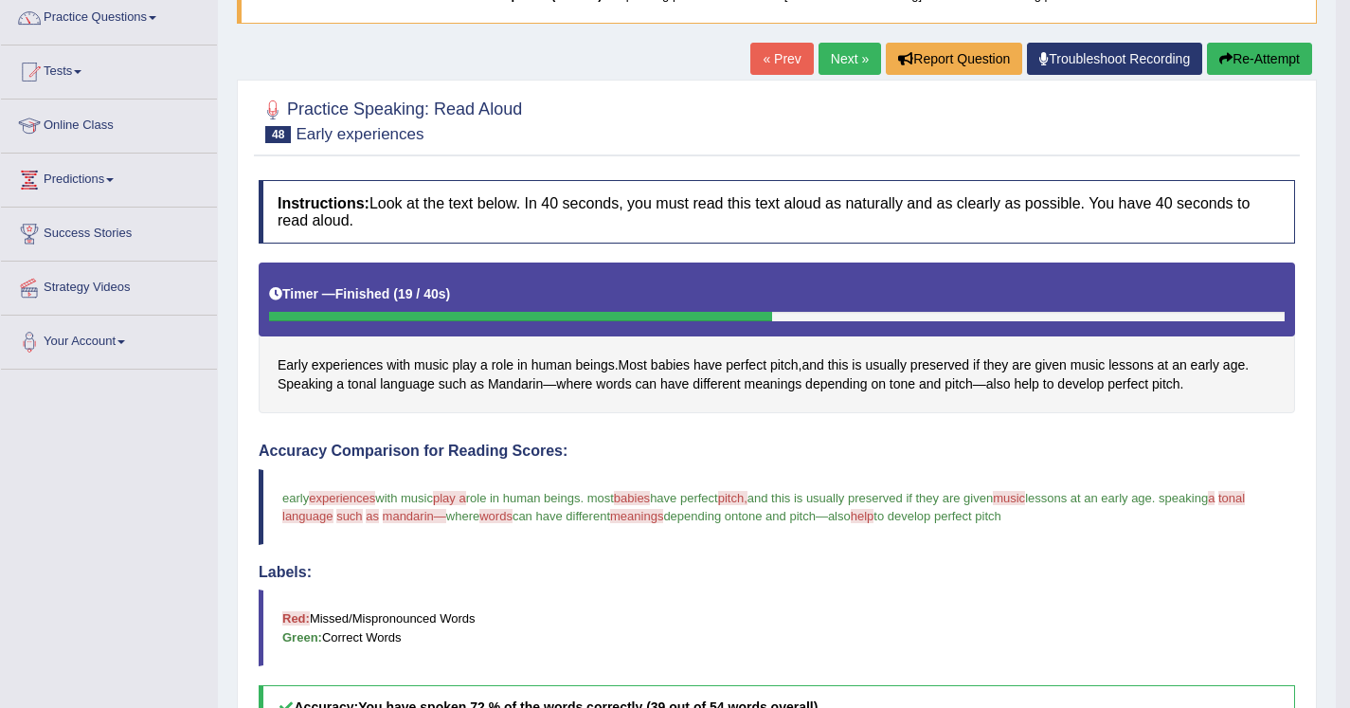
click at [847, 51] on link "Next »" at bounding box center [850, 59] width 63 height 32
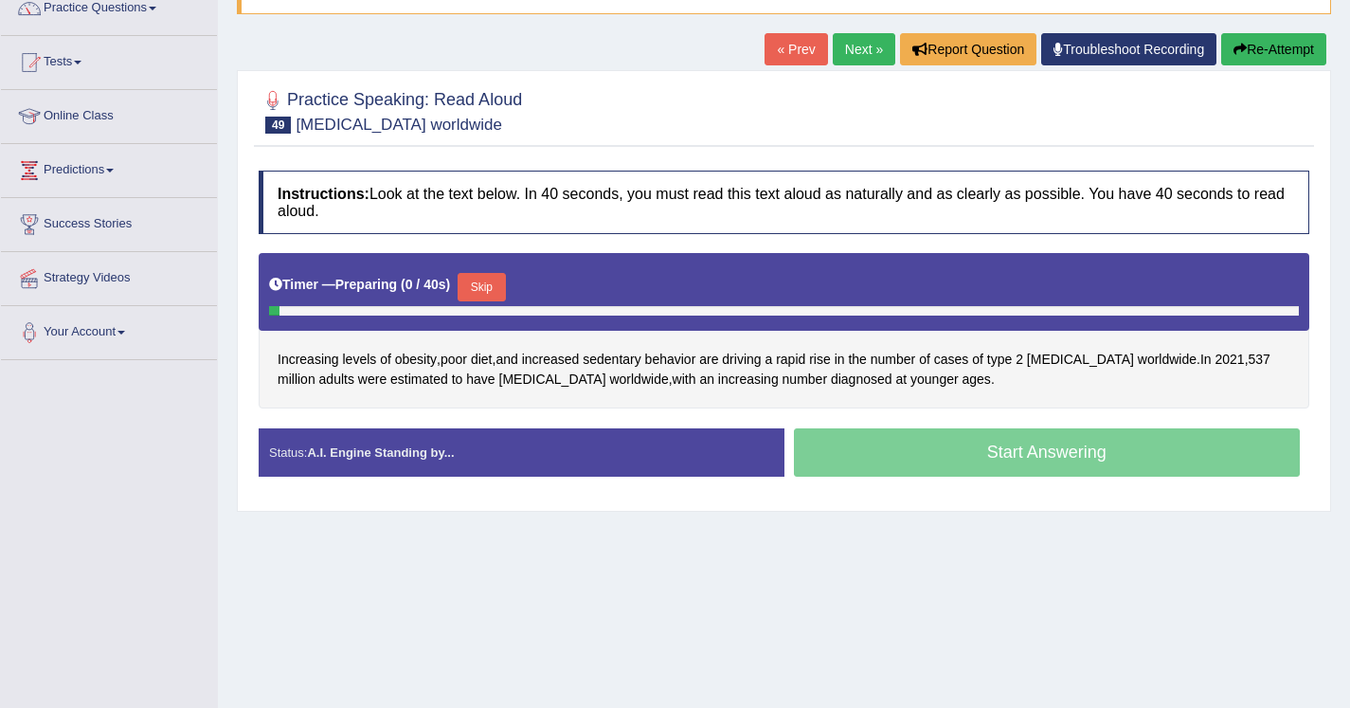
scroll to position [223, 0]
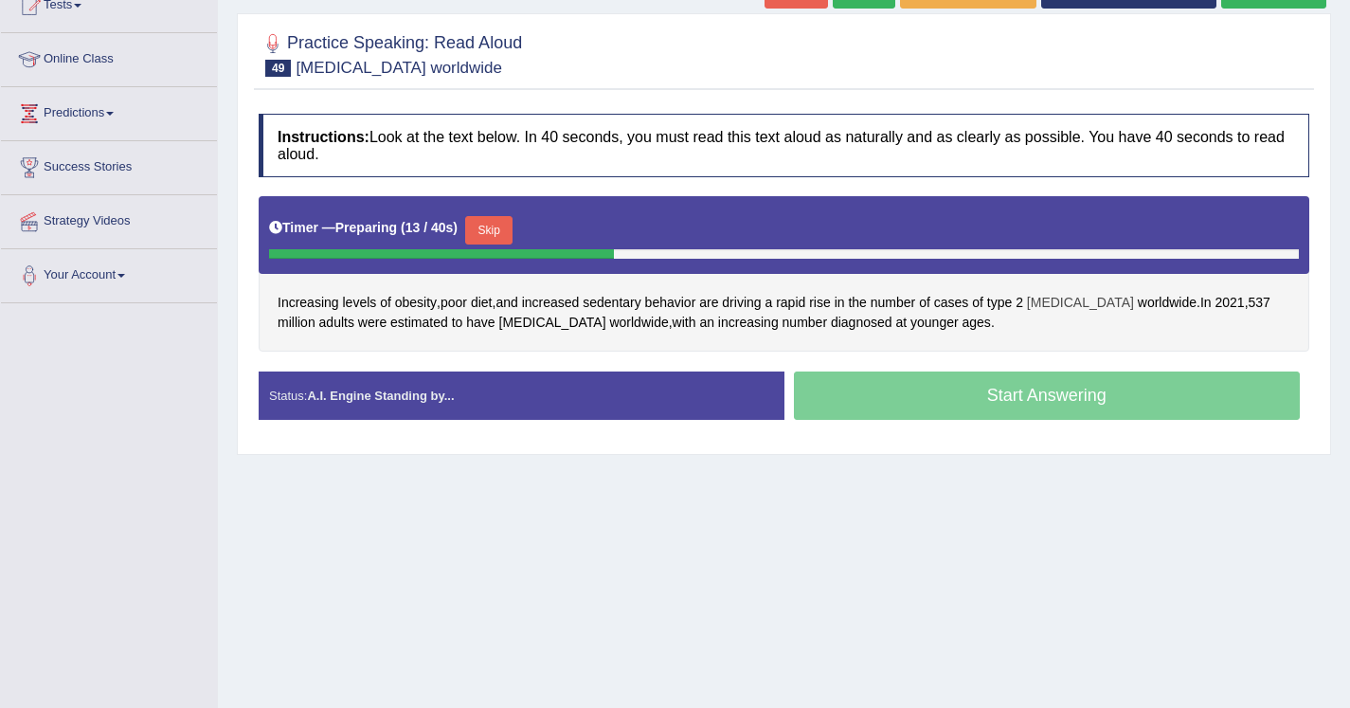
click at [1065, 303] on span "[MEDICAL_DATA]" at bounding box center [1080, 303] width 107 height 20
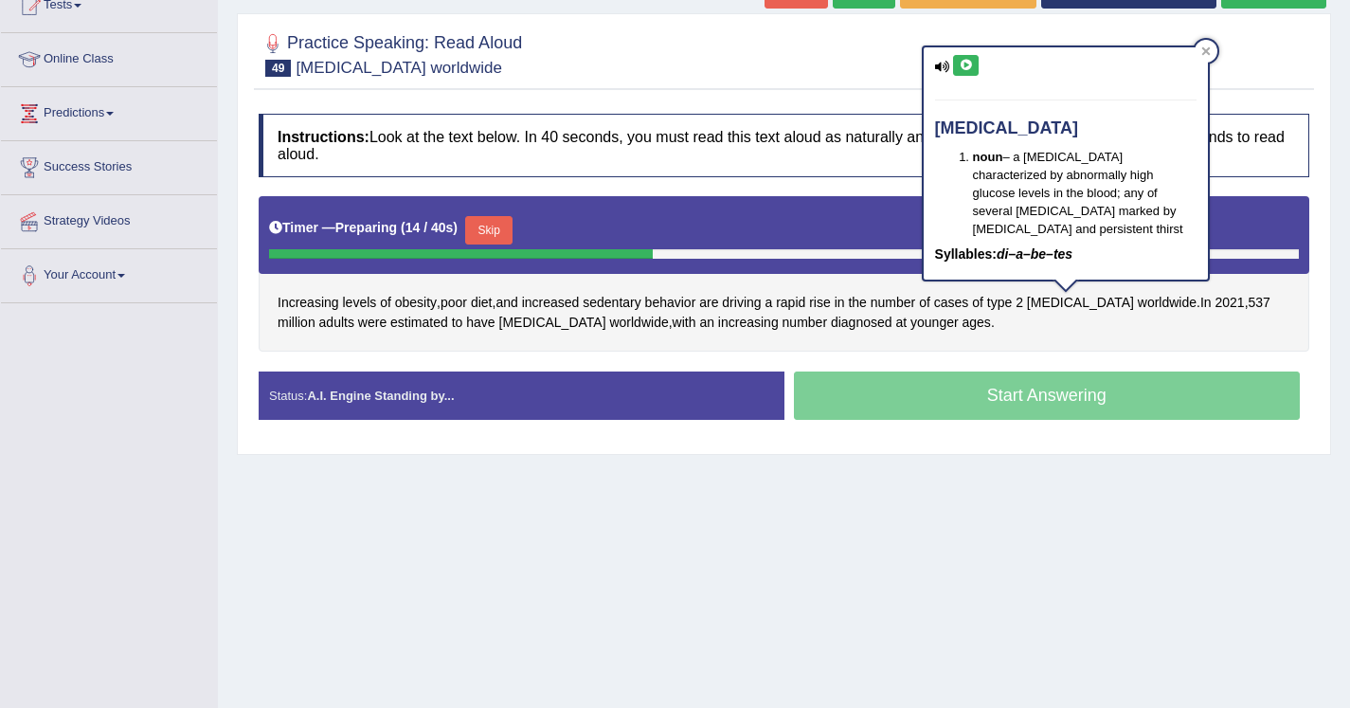
click at [965, 69] on icon at bounding box center [966, 65] width 14 height 11
click at [956, 525] on div "Home Practice Speaking: Read Aloud Diabetes worldwide * Remember to use the dev…" at bounding box center [784, 251] width 1132 height 948
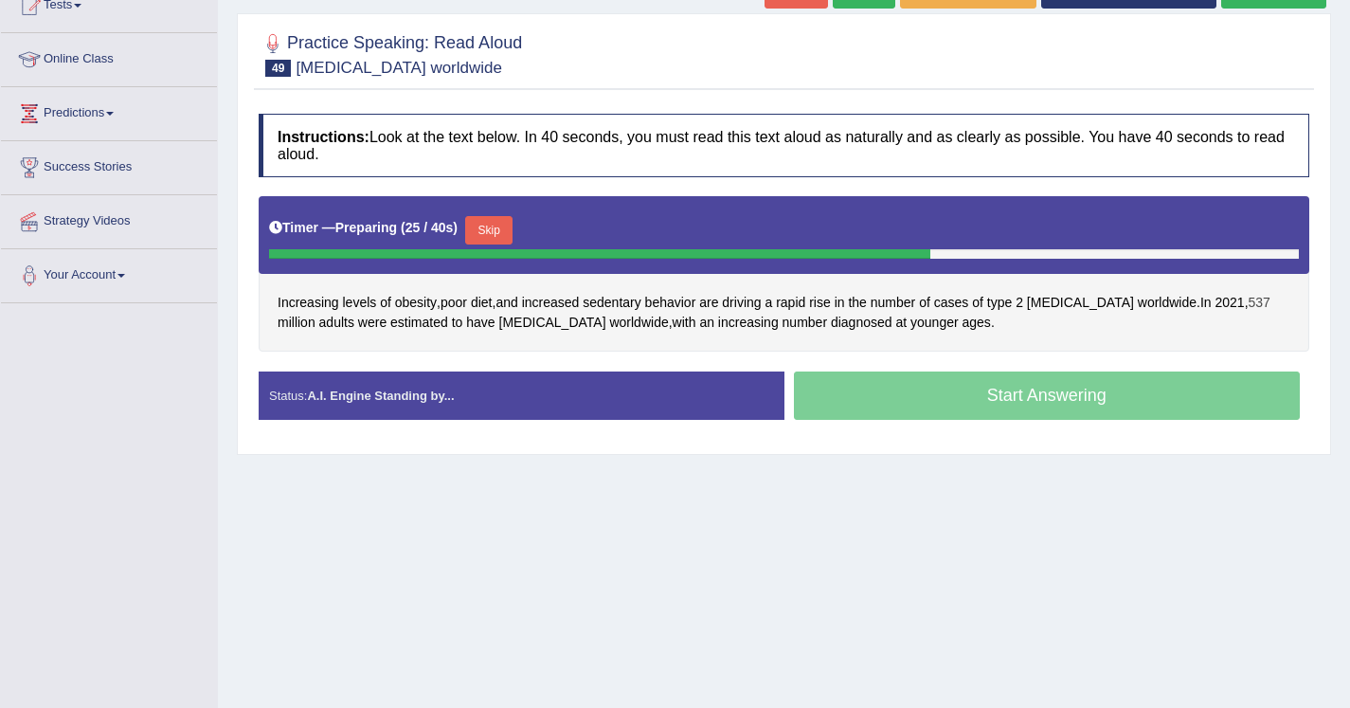
click at [1249, 300] on span "537" at bounding box center [1260, 303] width 22 height 20
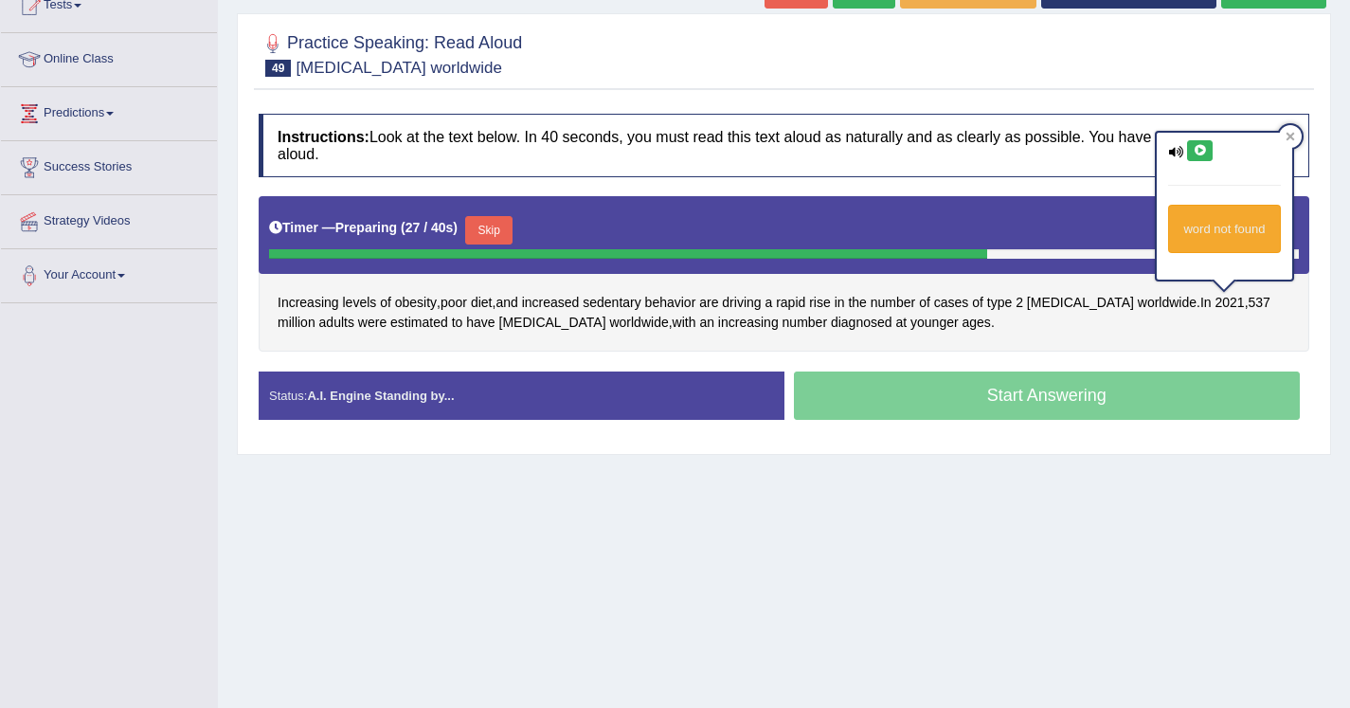
click at [1194, 150] on icon at bounding box center [1200, 150] width 14 height 11
click at [1115, 343] on div "Increasing levels of obesity , poor diet , and increased sedentary behavior are…" at bounding box center [784, 273] width 1051 height 154
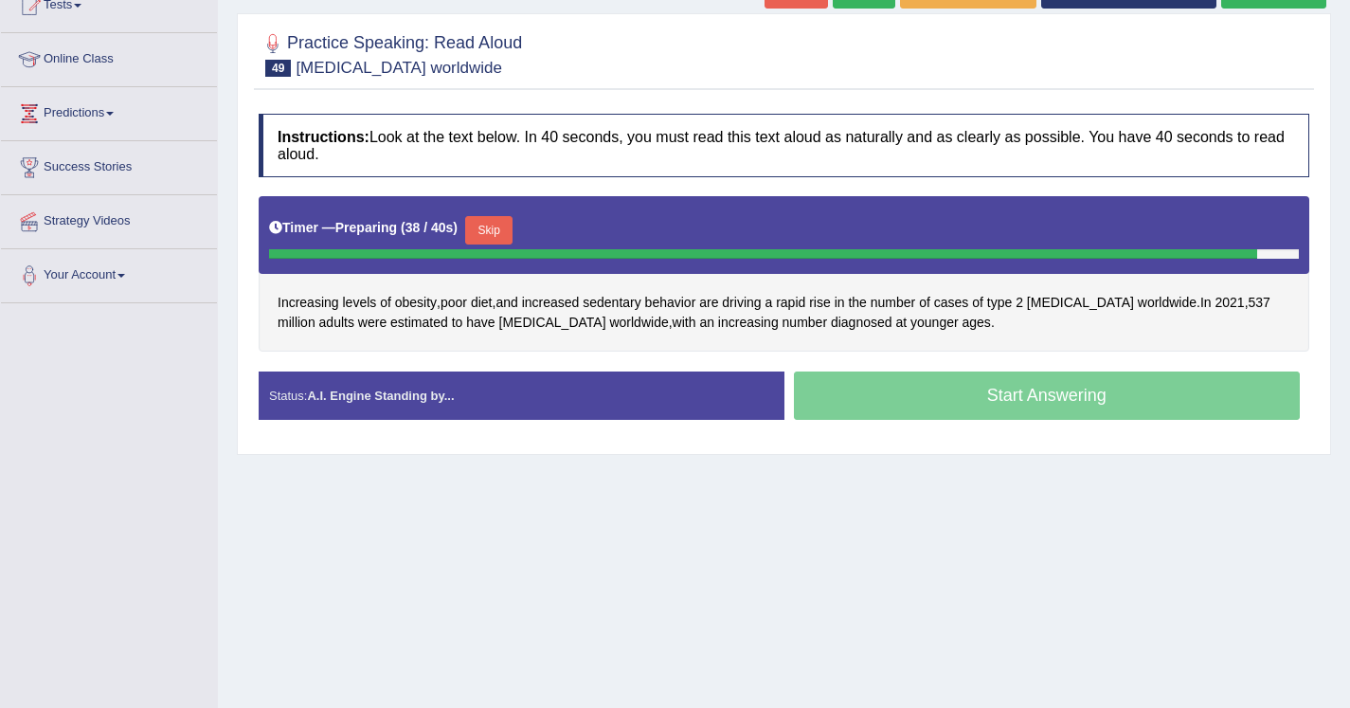
click at [506, 233] on button "Skip" at bounding box center [488, 230] width 47 height 28
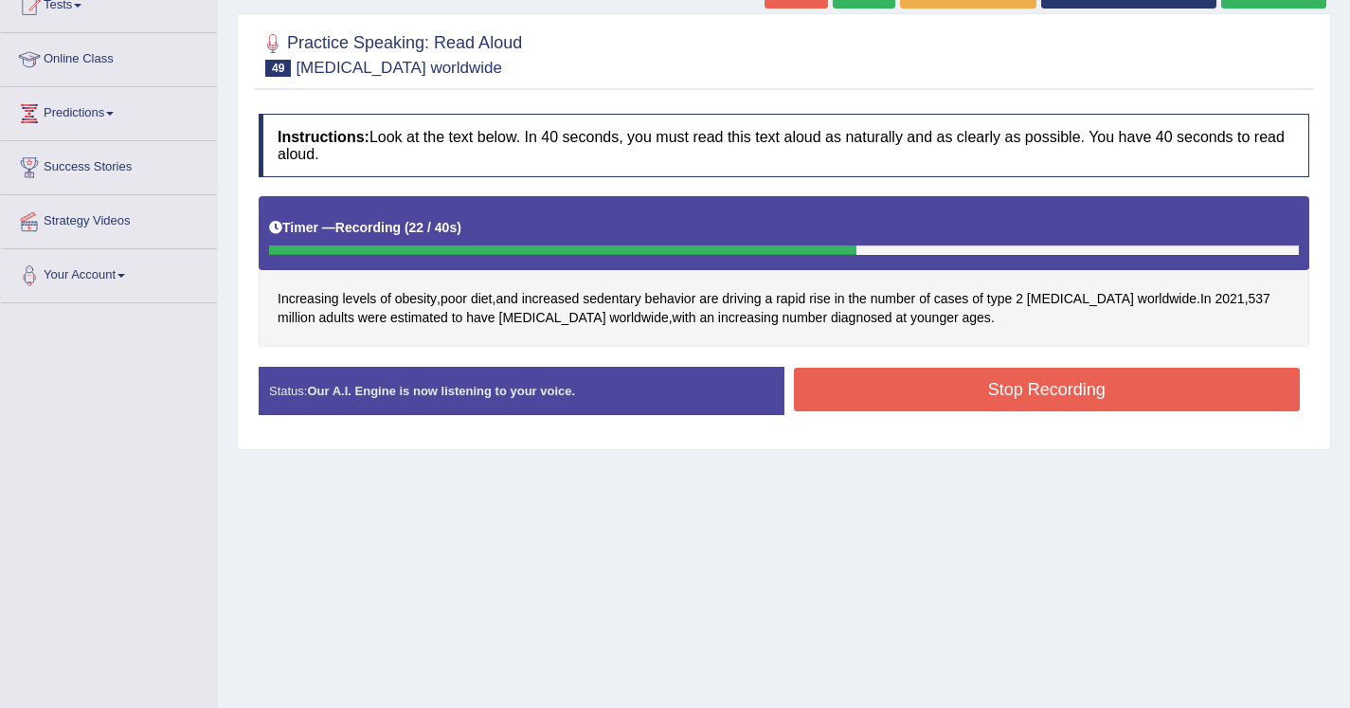
click at [839, 389] on button "Stop Recording" at bounding box center [1047, 390] width 507 height 44
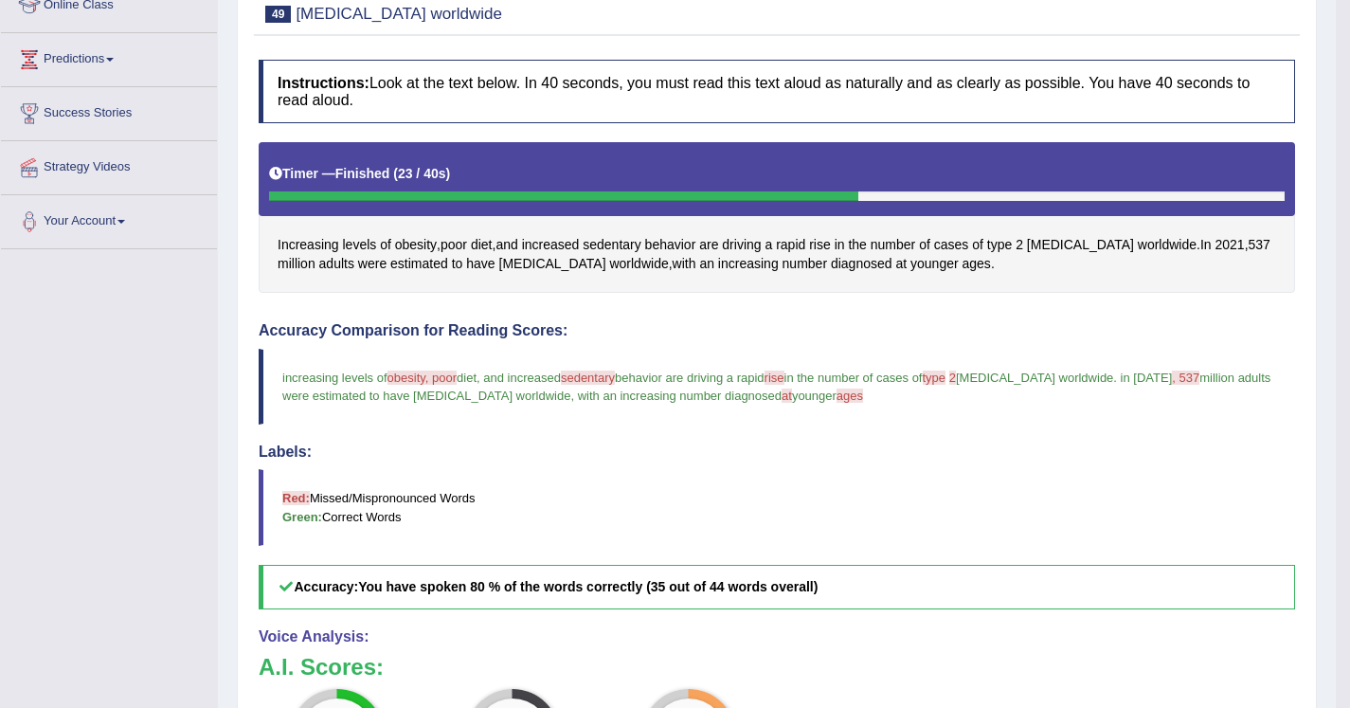
scroll to position [193, 0]
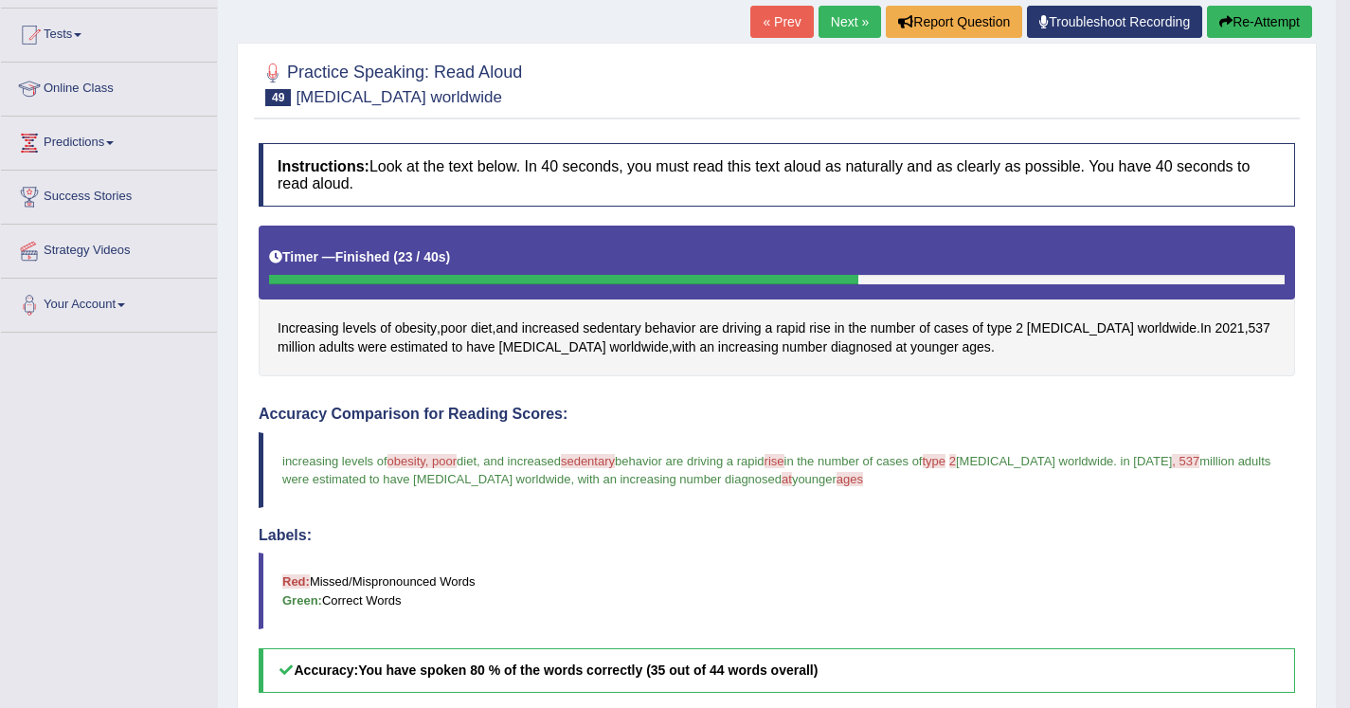
click at [827, 31] on link "Next »" at bounding box center [850, 22] width 63 height 32
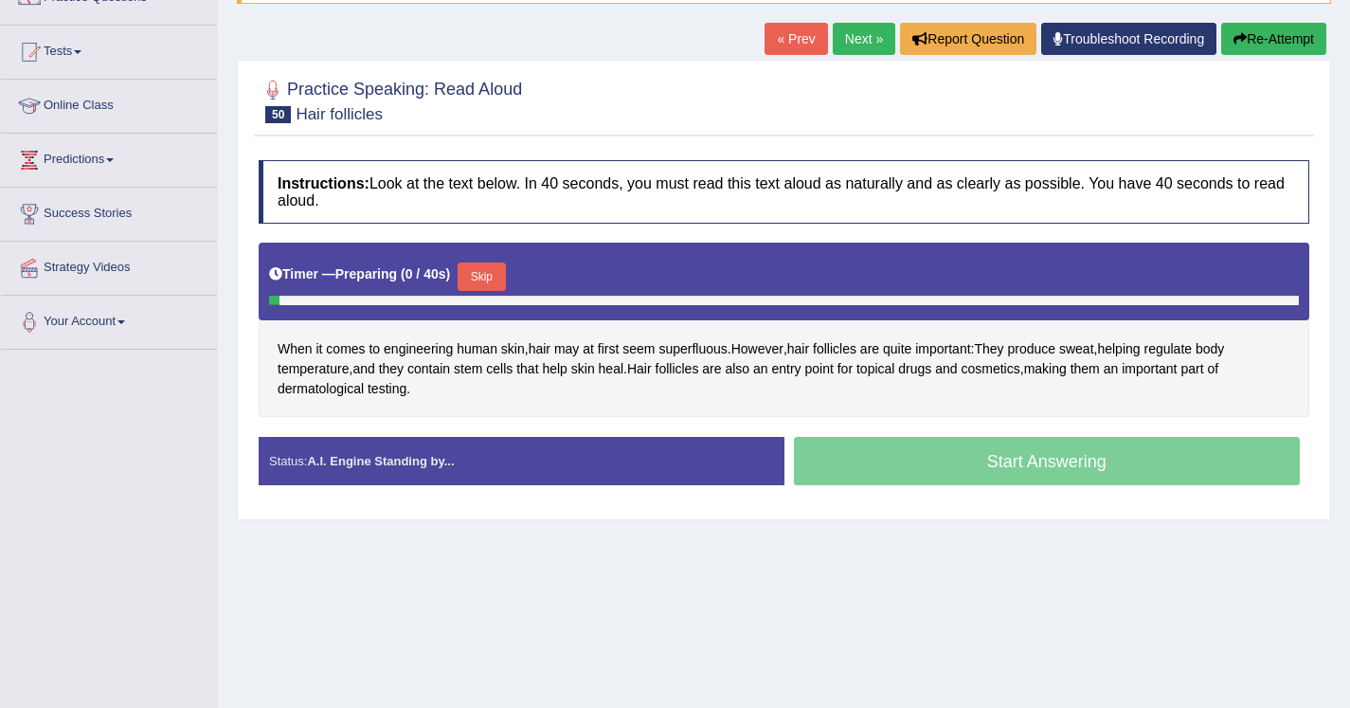
scroll to position [177, 0]
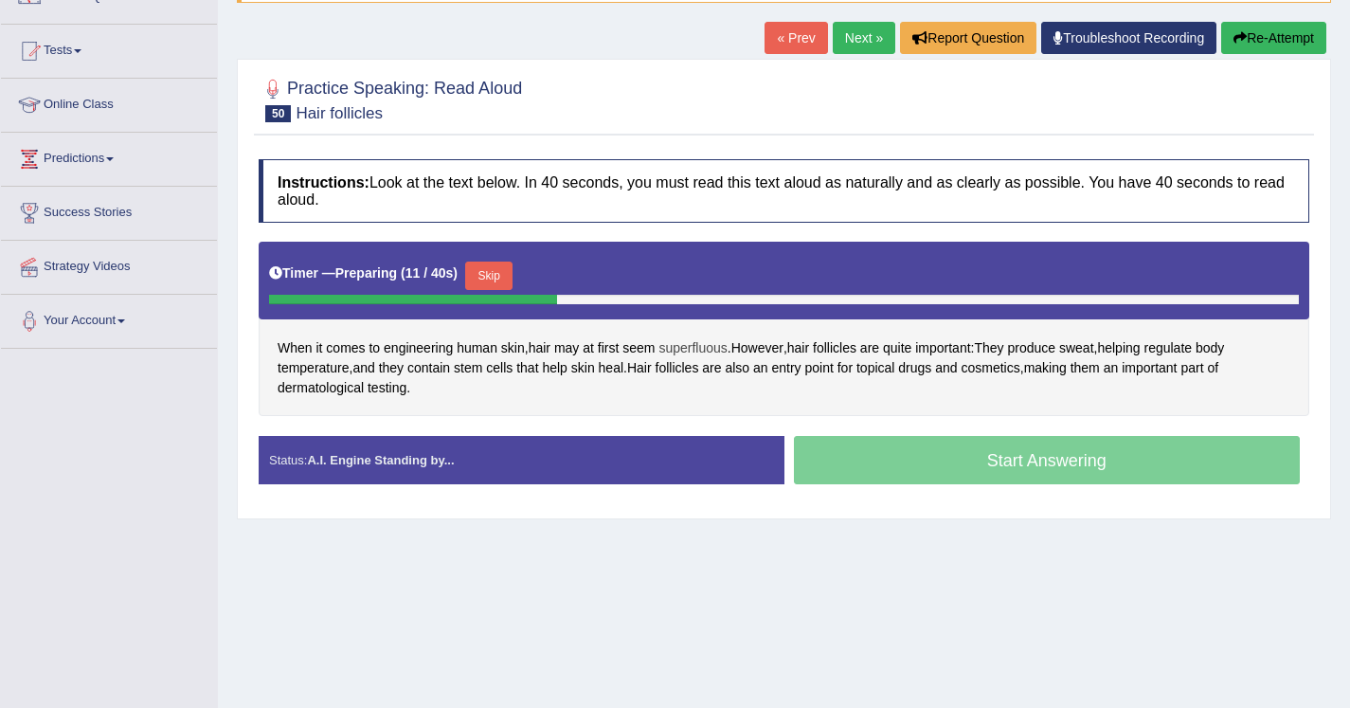
click at [704, 353] on span "superfluous" at bounding box center [693, 348] width 68 height 20
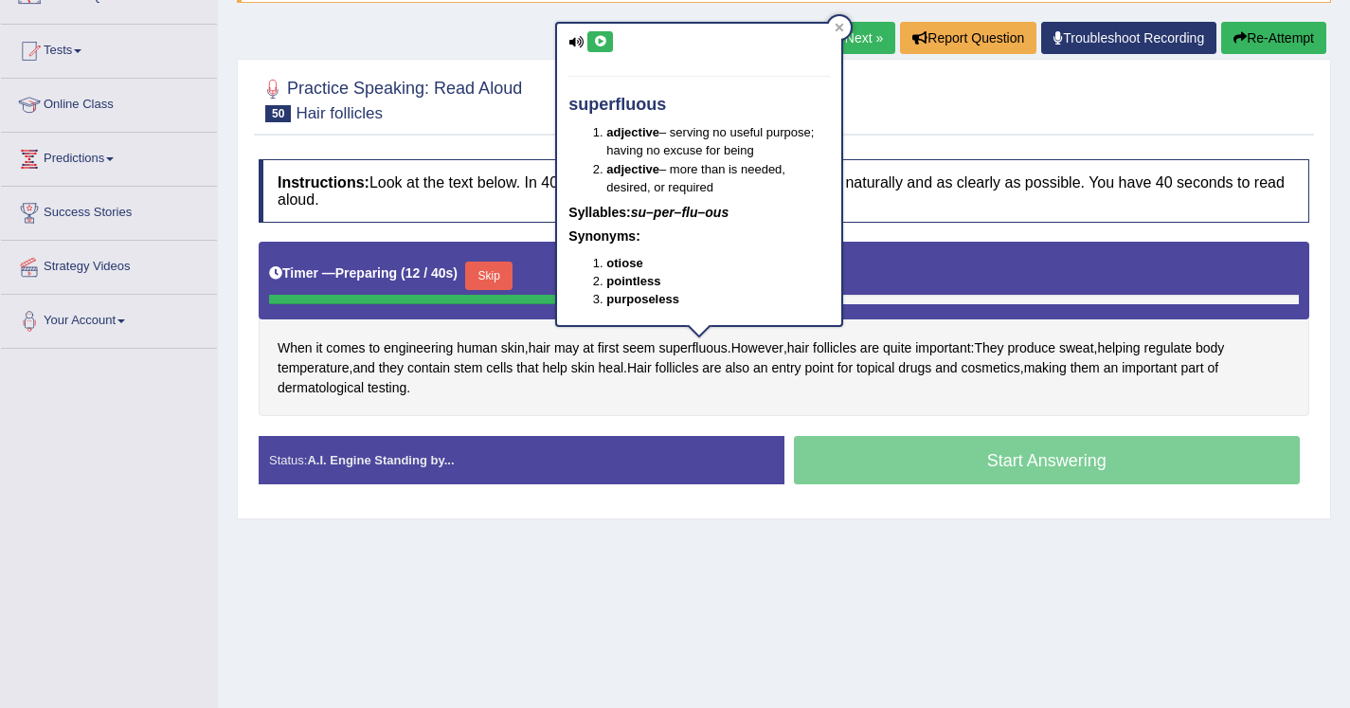
click at [604, 45] on icon at bounding box center [600, 41] width 14 height 11
click at [897, 119] on div at bounding box center [784, 99] width 1051 height 58
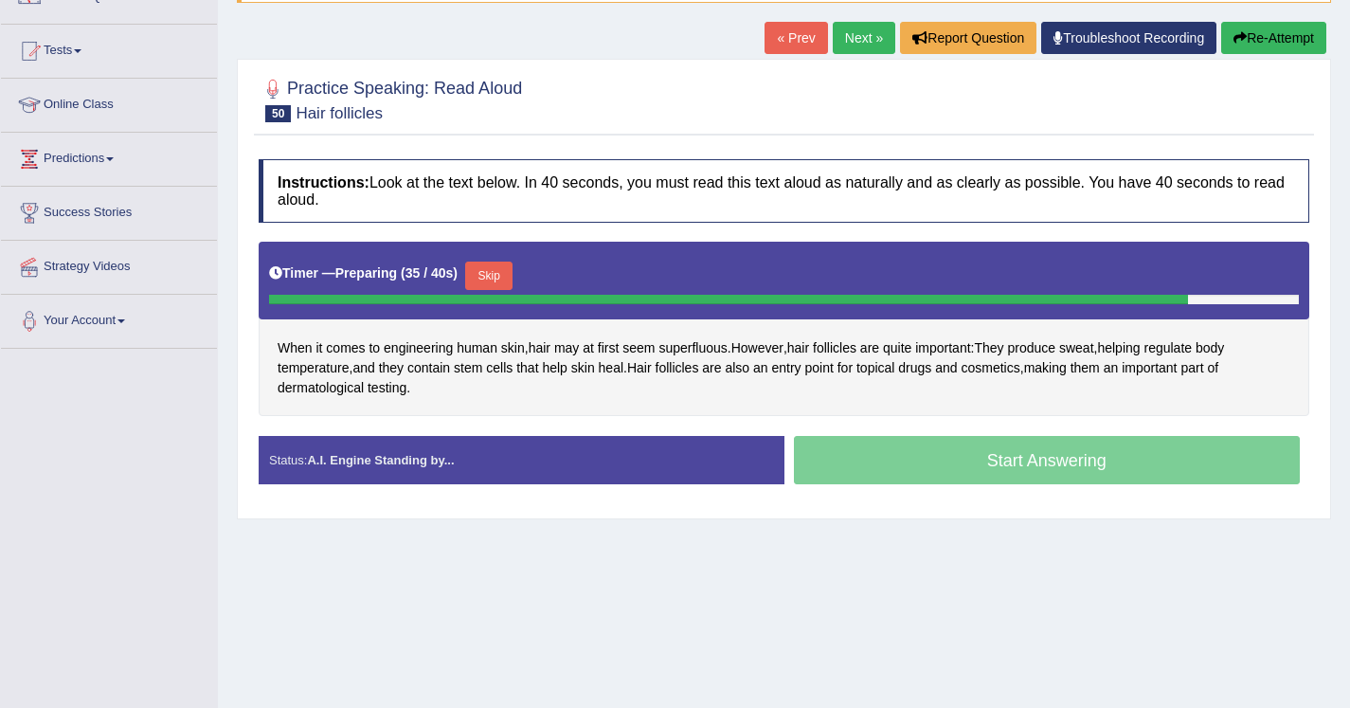
click at [498, 282] on button "Skip" at bounding box center [488, 276] width 47 height 28
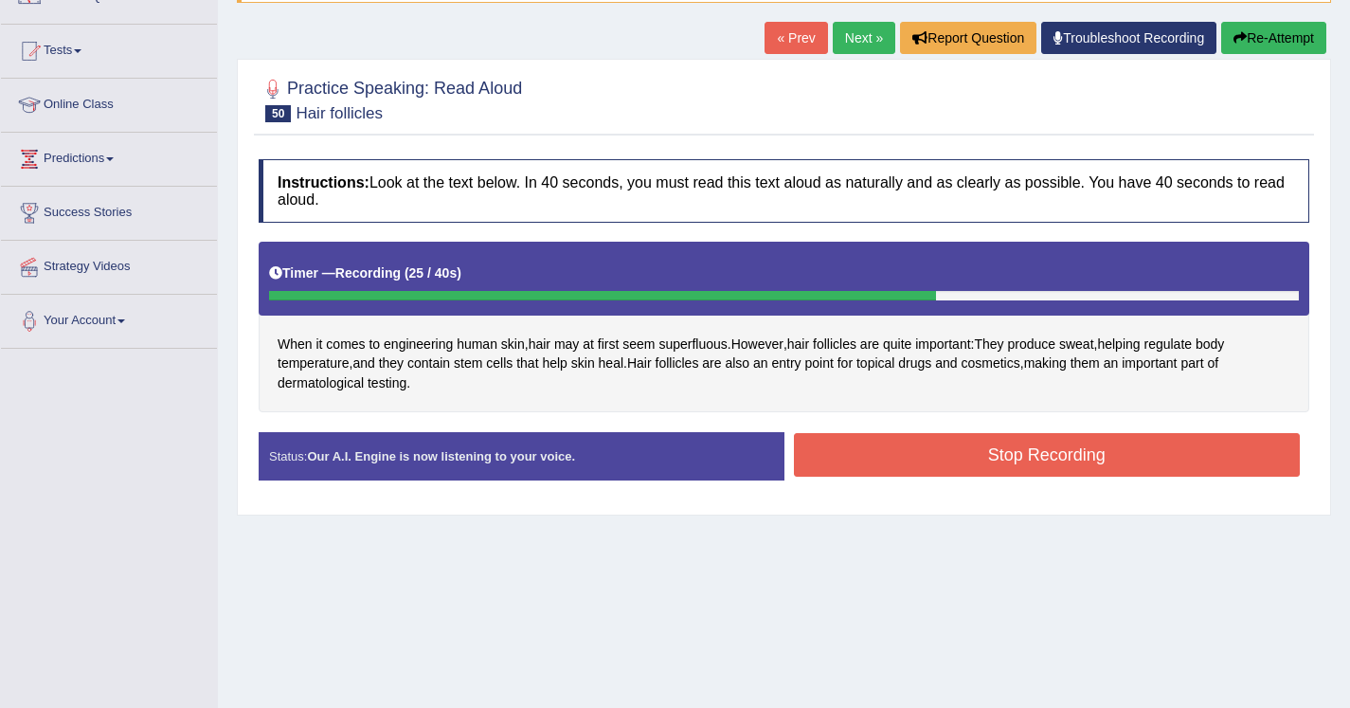
click at [852, 470] on button "Stop Recording" at bounding box center [1047, 455] width 507 height 44
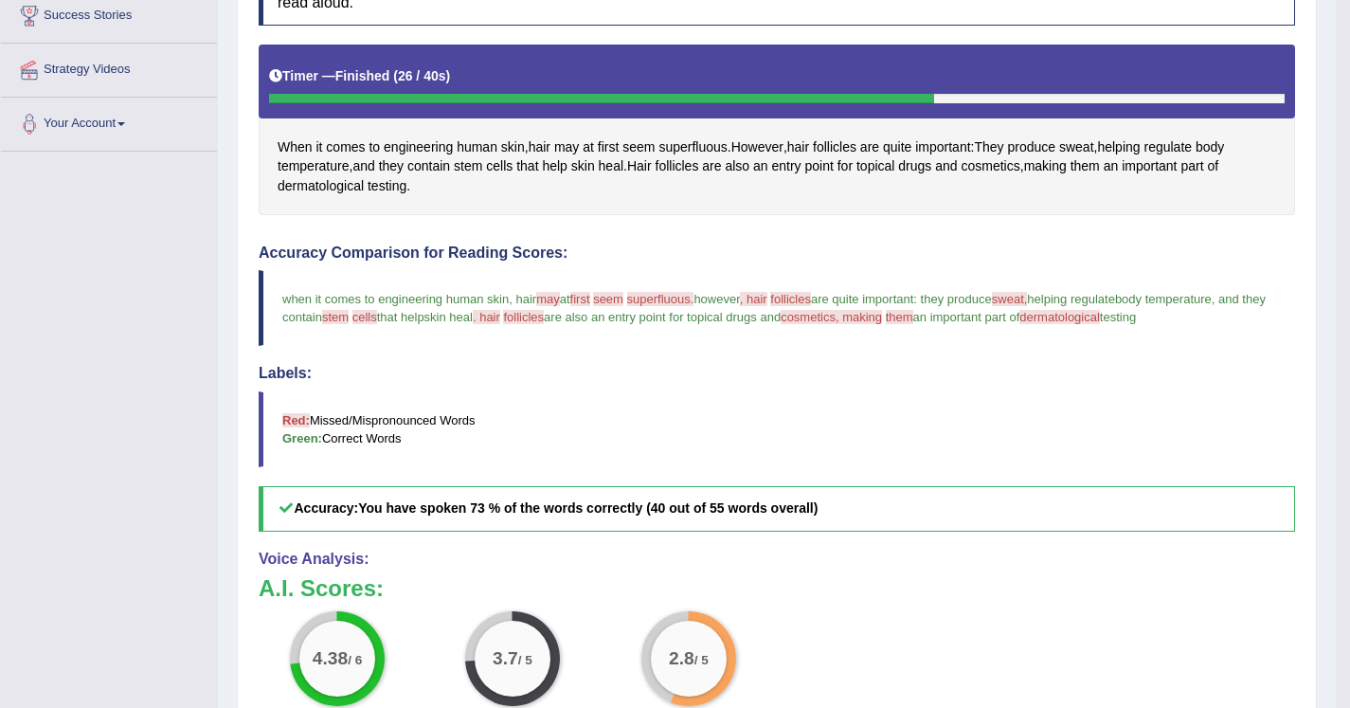
scroll to position [371, 0]
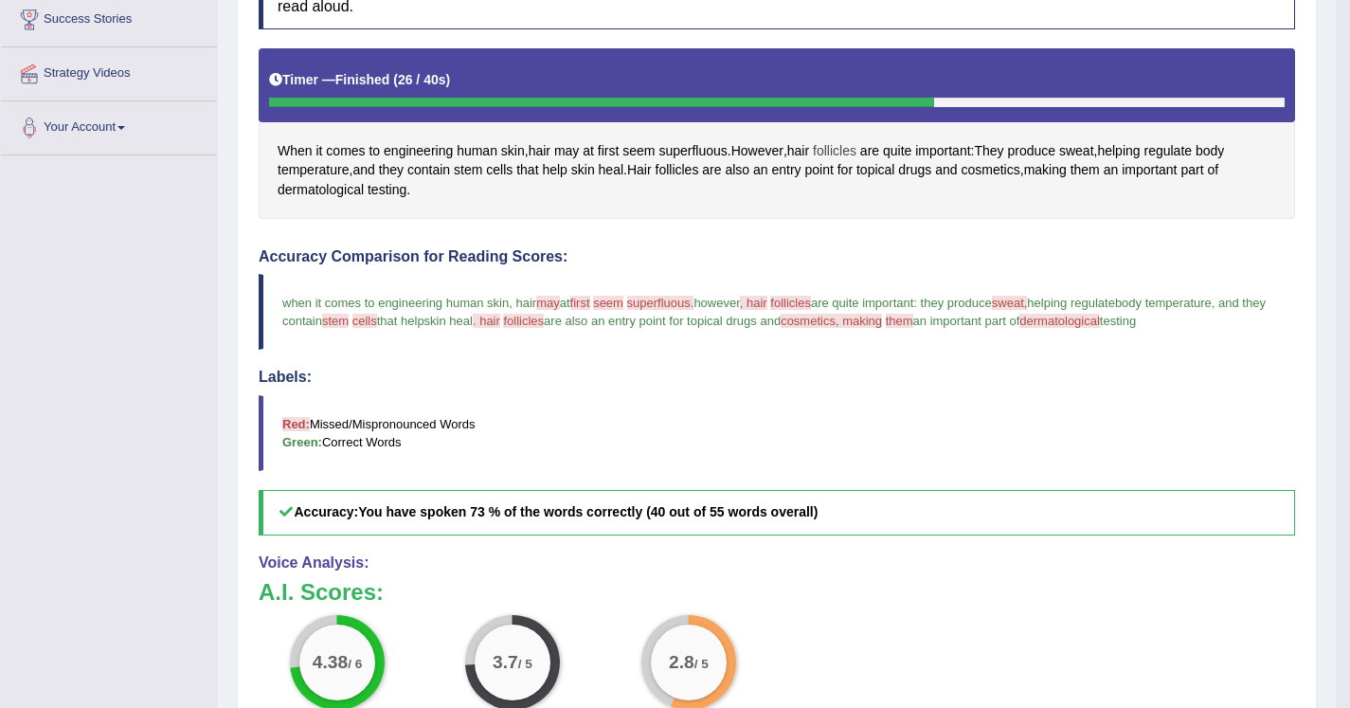
click at [834, 153] on span "follicles" at bounding box center [835, 151] width 44 height 20
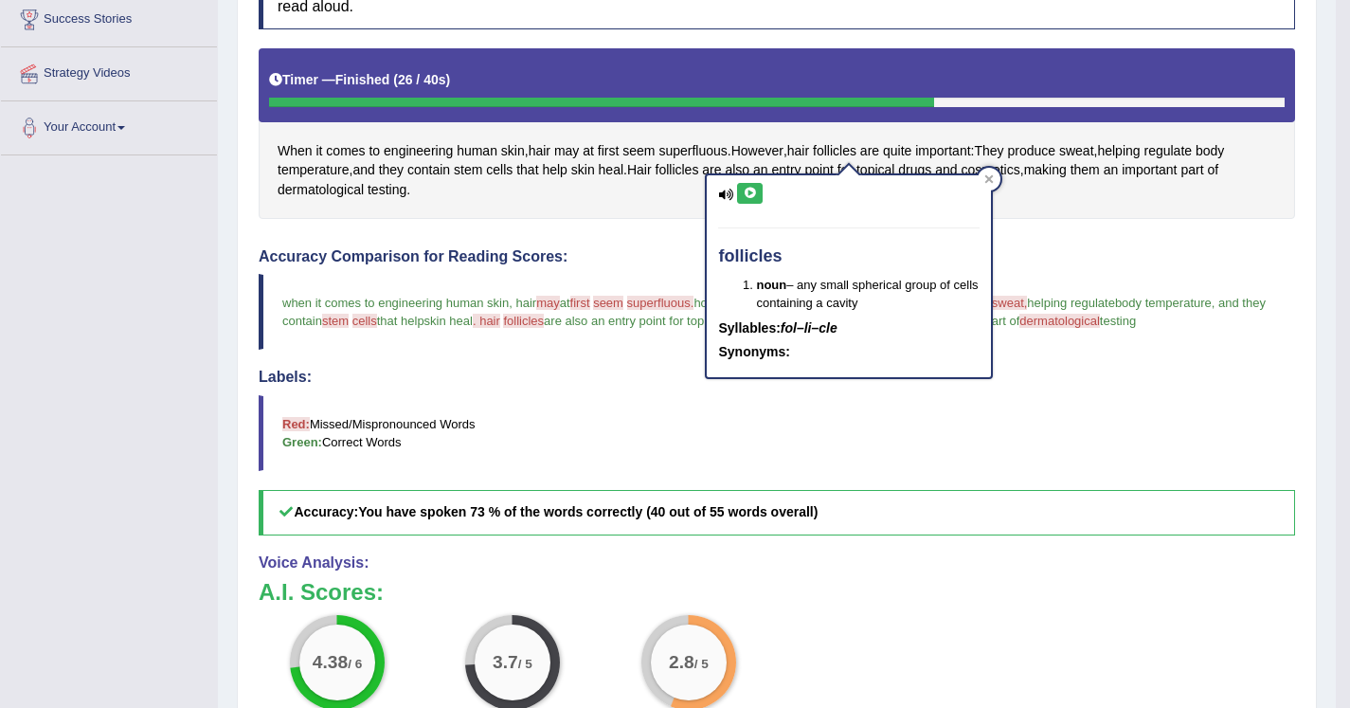
click at [746, 200] on button at bounding box center [750, 193] width 26 height 21
click at [995, 175] on div at bounding box center [989, 179] width 23 height 23
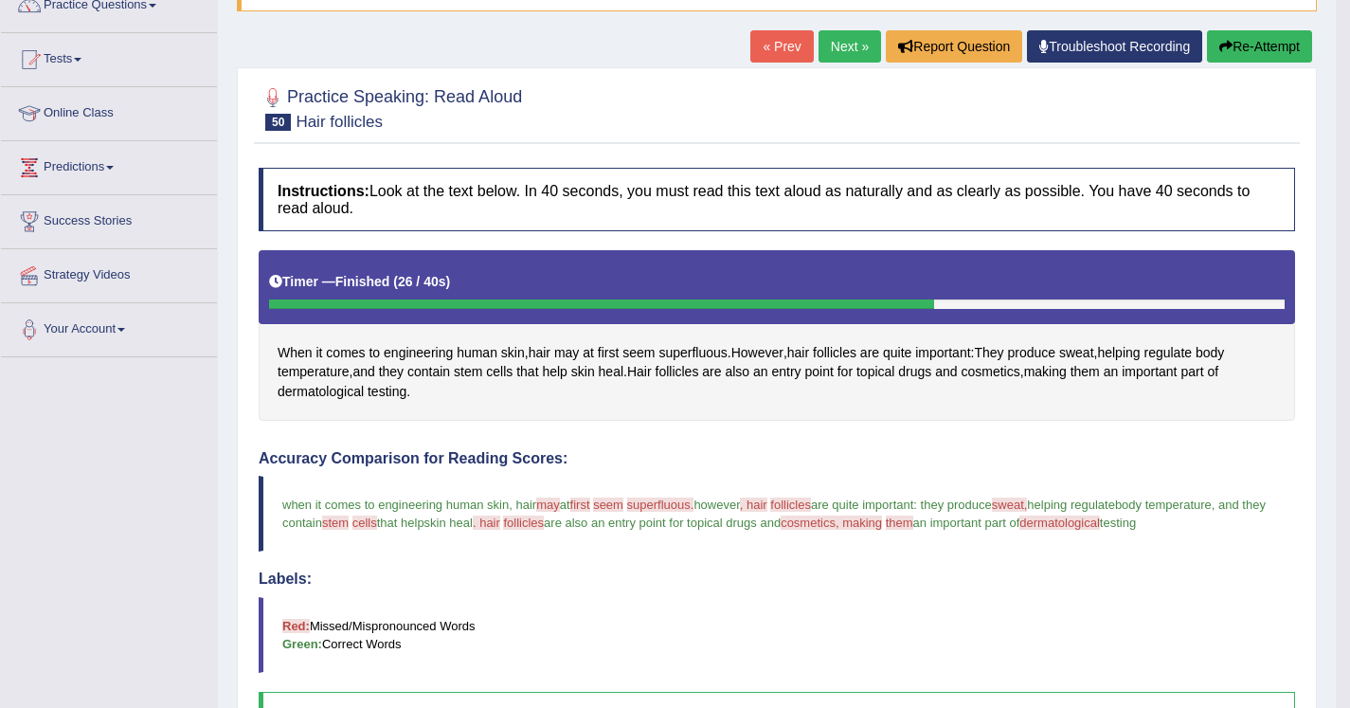
scroll to position [154, 0]
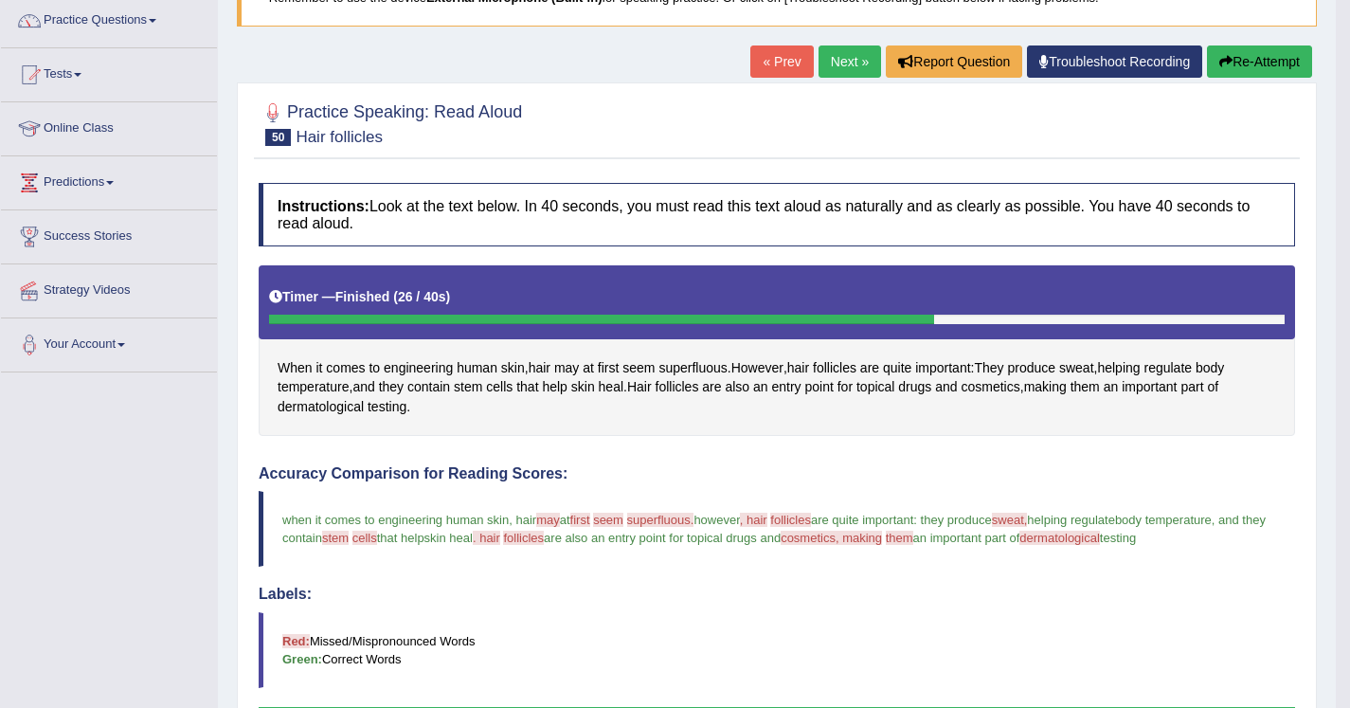
click at [844, 60] on link "Next »" at bounding box center [850, 61] width 63 height 32
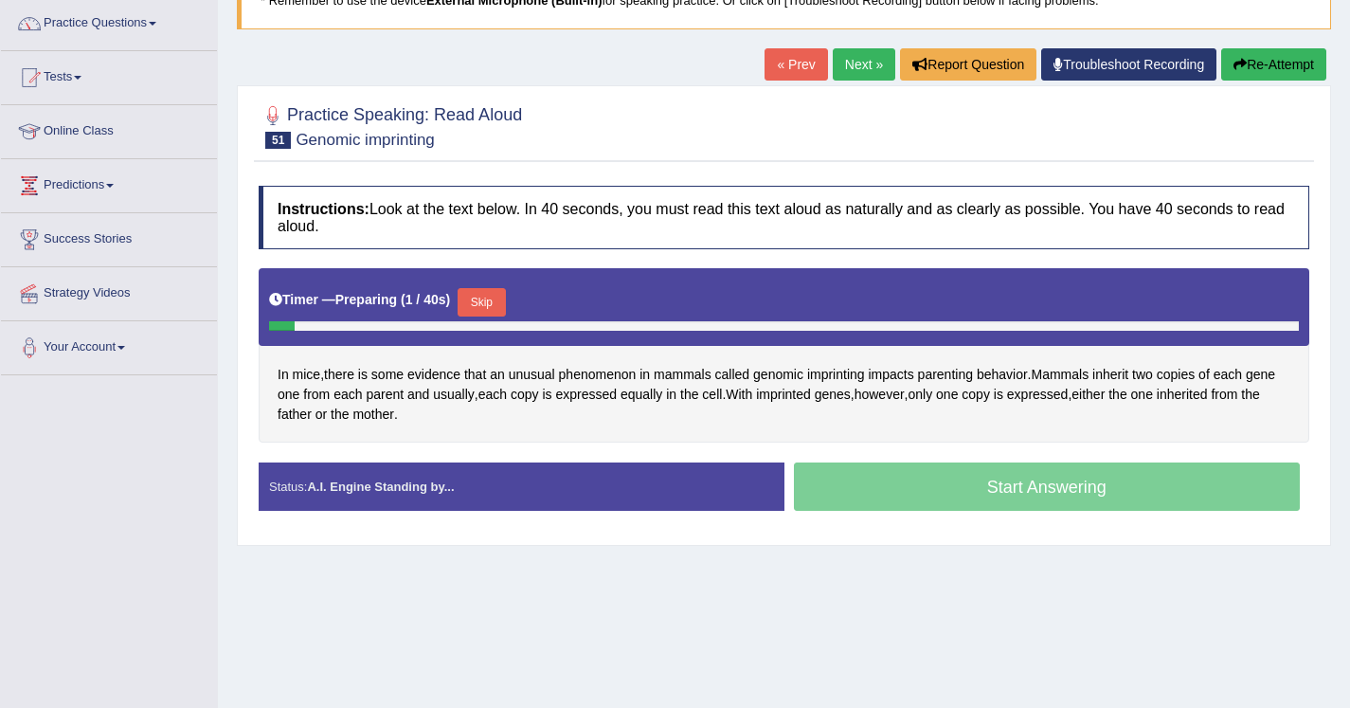
scroll to position [152, 0]
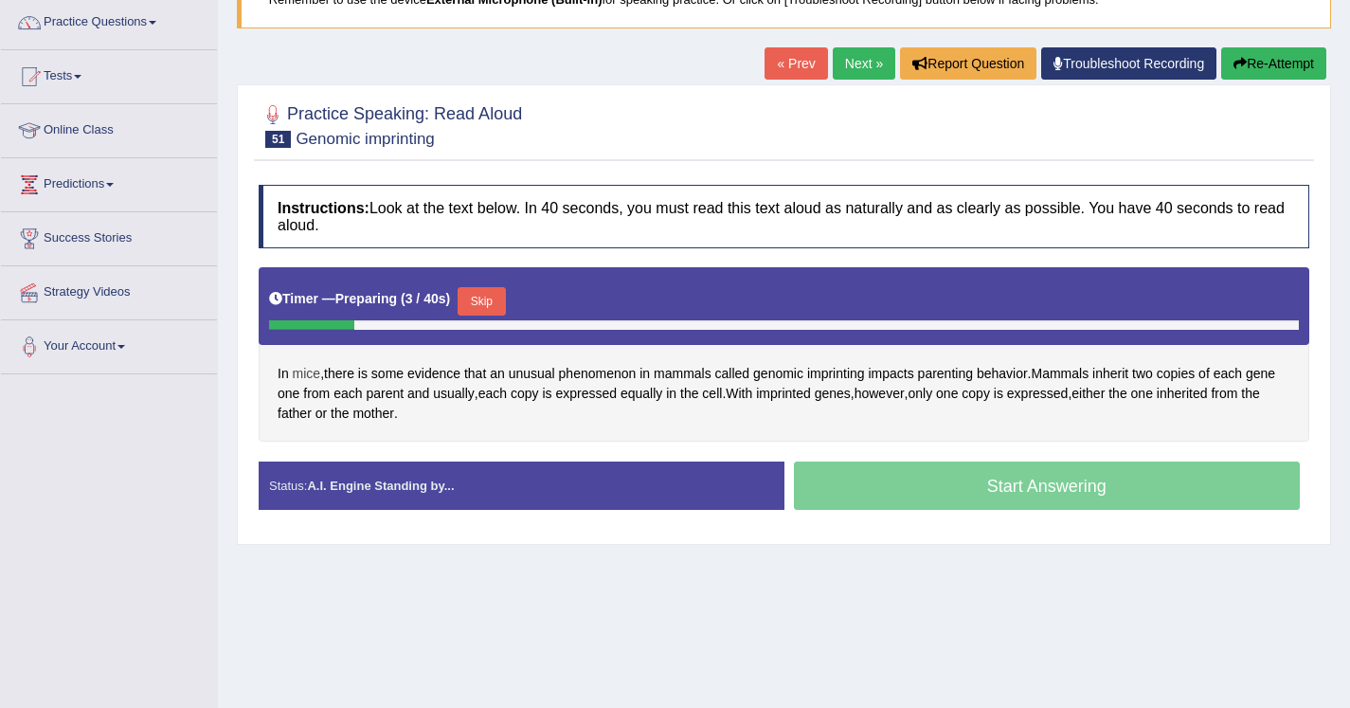
click at [303, 379] on span "mice" at bounding box center [307, 374] width 28 height 20
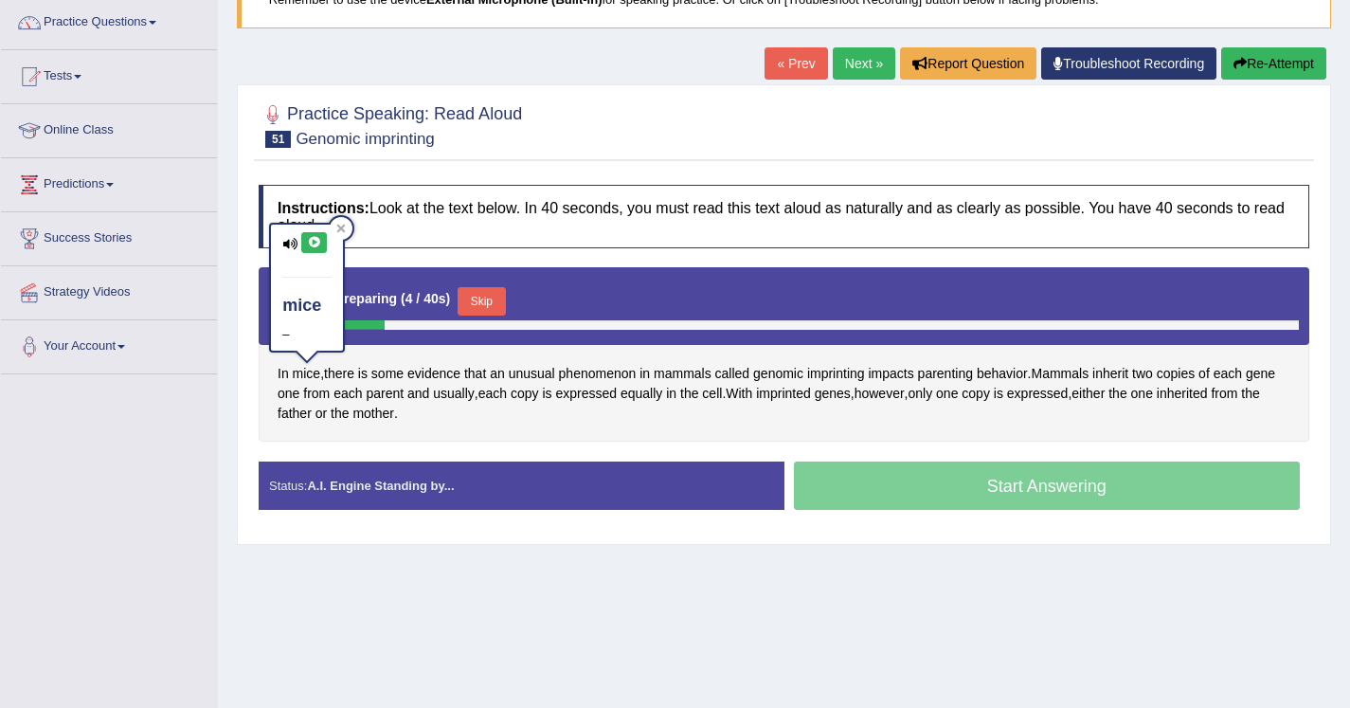
click at [311, 249] on button at bounding box center [314, 242] width 26 height 21
click at [578, 372] on span "phenomenon" at bounding box center [598, 374] width 78 height 20
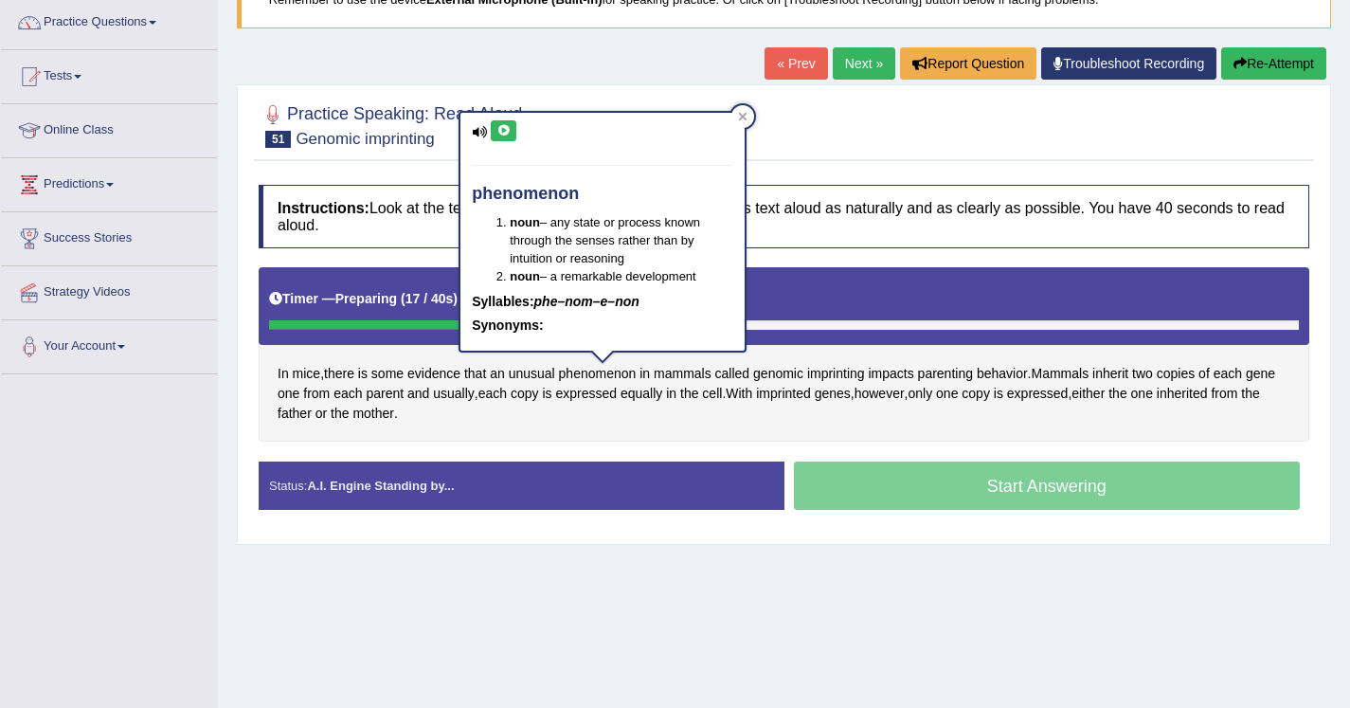
click at [503, 127] on icon at bounding box center [504, 130] width 14 height 11
click at [678, 68] on div "Home Practice Speaking: Read Aloud Genomic imprinting * Remember to use the dev…" at bounding box center [784, 322] width 1132 height 948
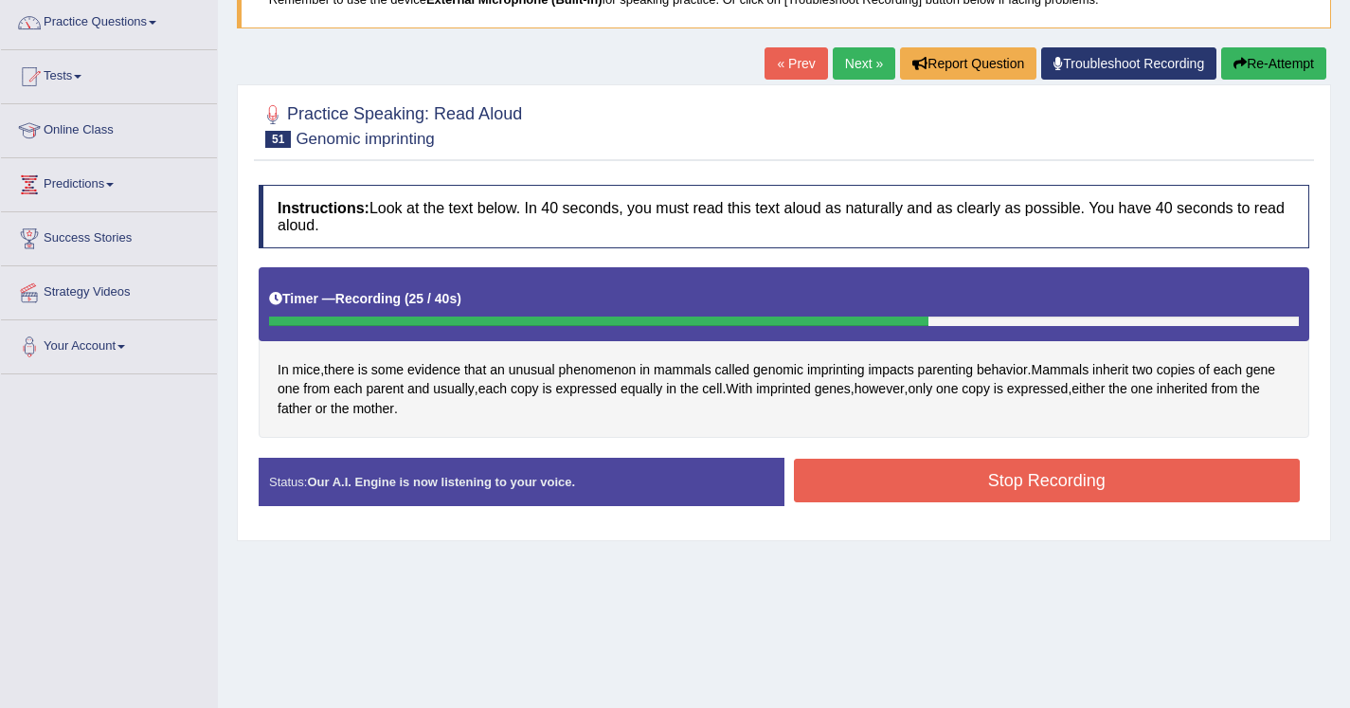
click at [831, 483] on button "Stop Recording" at bounding box center [1047, 481] width 507 height 44
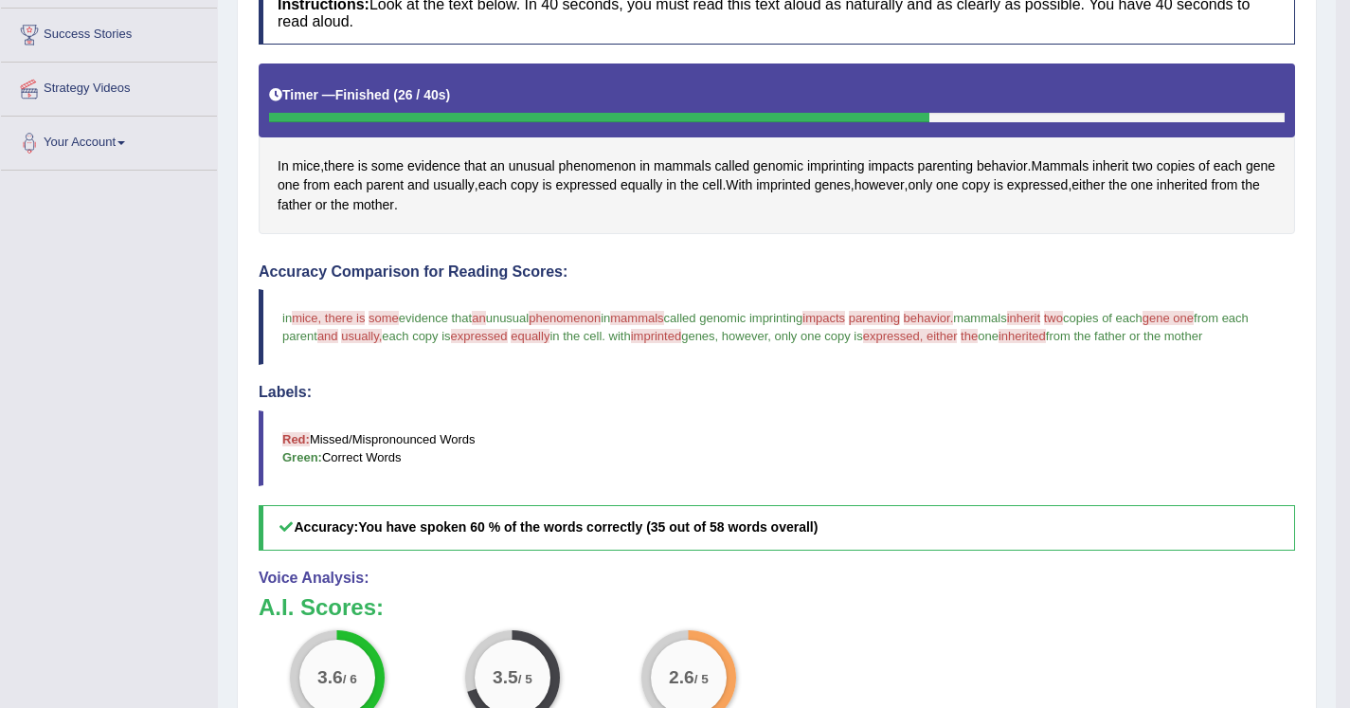
scroll to position [331, 0]
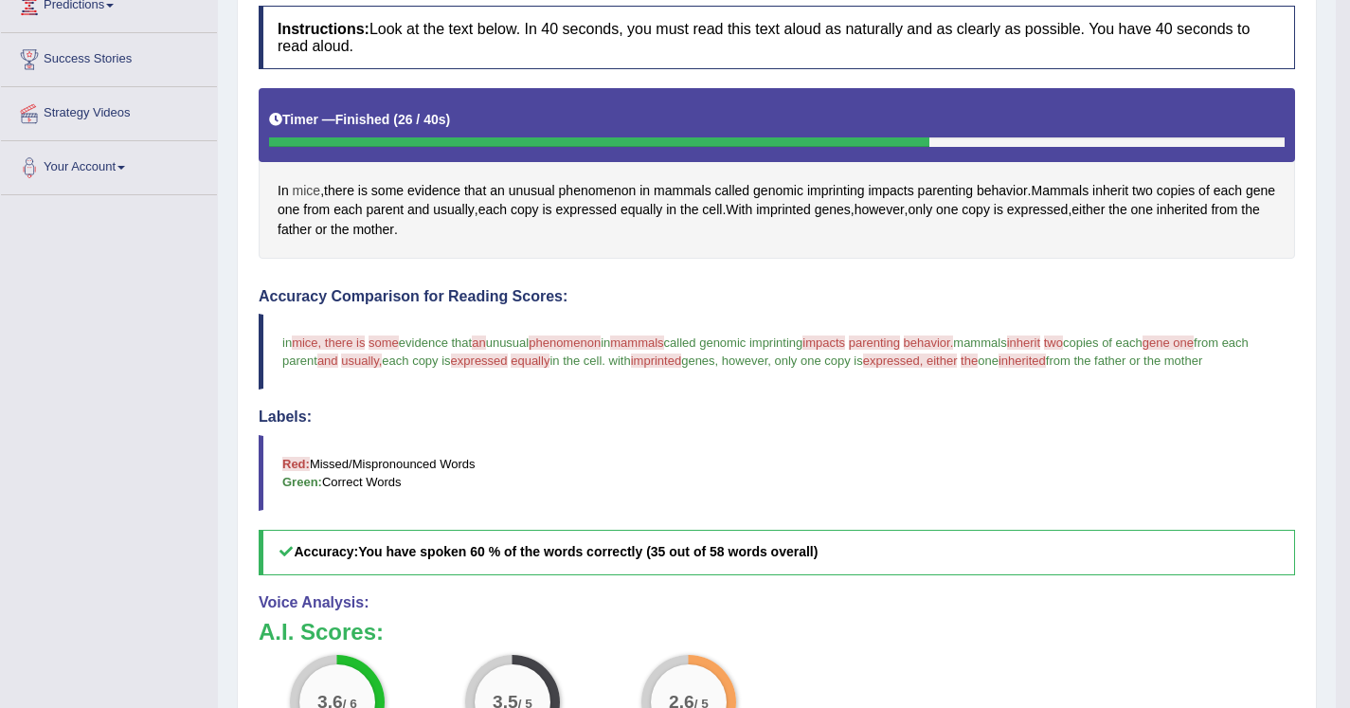
click at [305, 191] on span "mice" at bounding box center [307, 191] width 28 height 20
click at [317, 61] on icon at bounding box center [314, 58] width 14 height 11
click at [342, 49] on icon at bounding box center [340, 44] width 9 height 9
click at [351, 197] on span "there" at bounding box center [339, 191] width 30 height 20
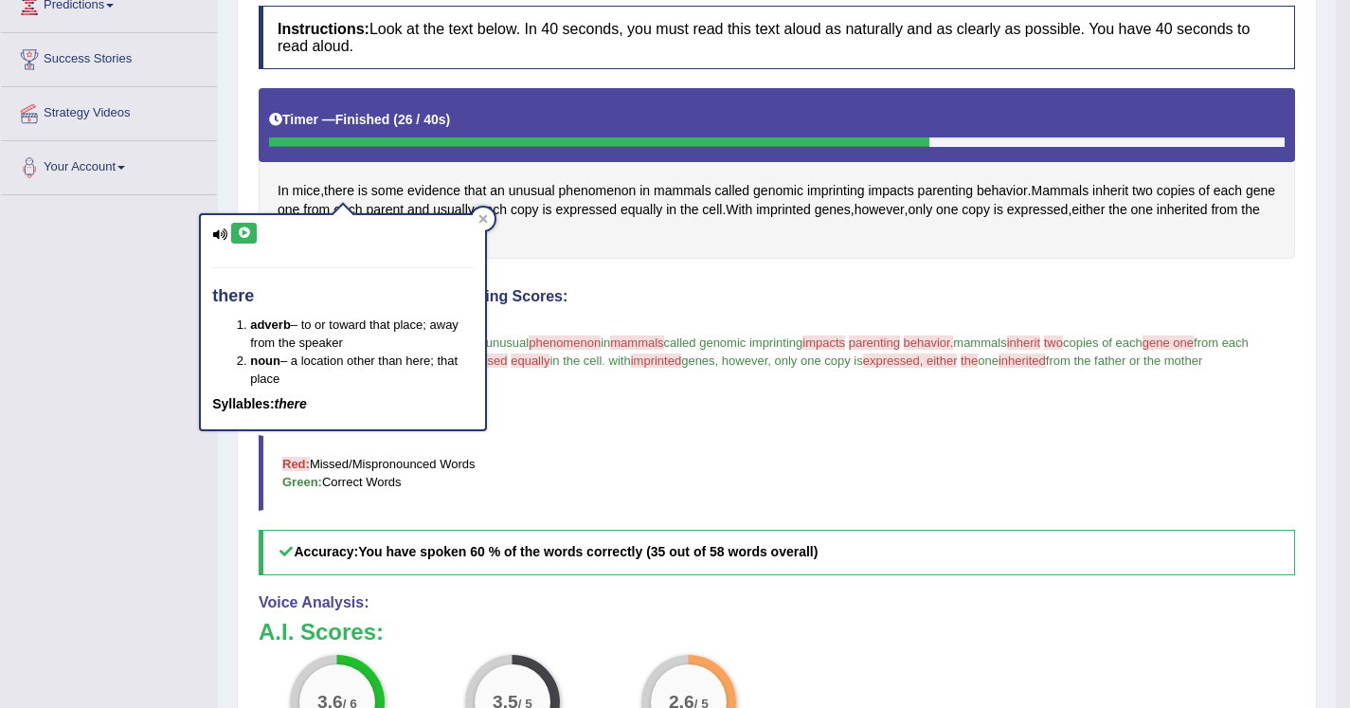
click at [248, 236] on icon at bounding box center [244, 232] width 14 height 11
click at [662, 267] on div "Instructions: Look at the text below. In 40 seconds, you must read this text al…" at bounding box center [777, 462] width 1046 height 932
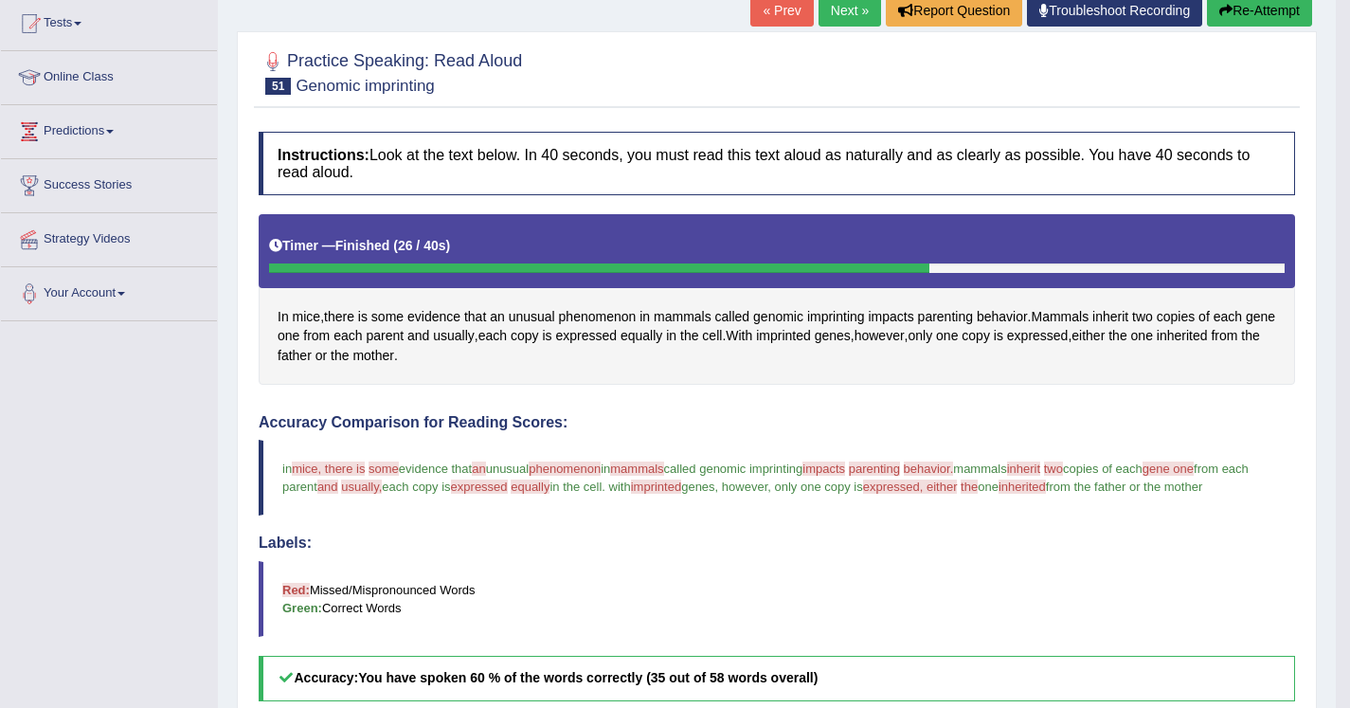
scroll to position [196, 0]
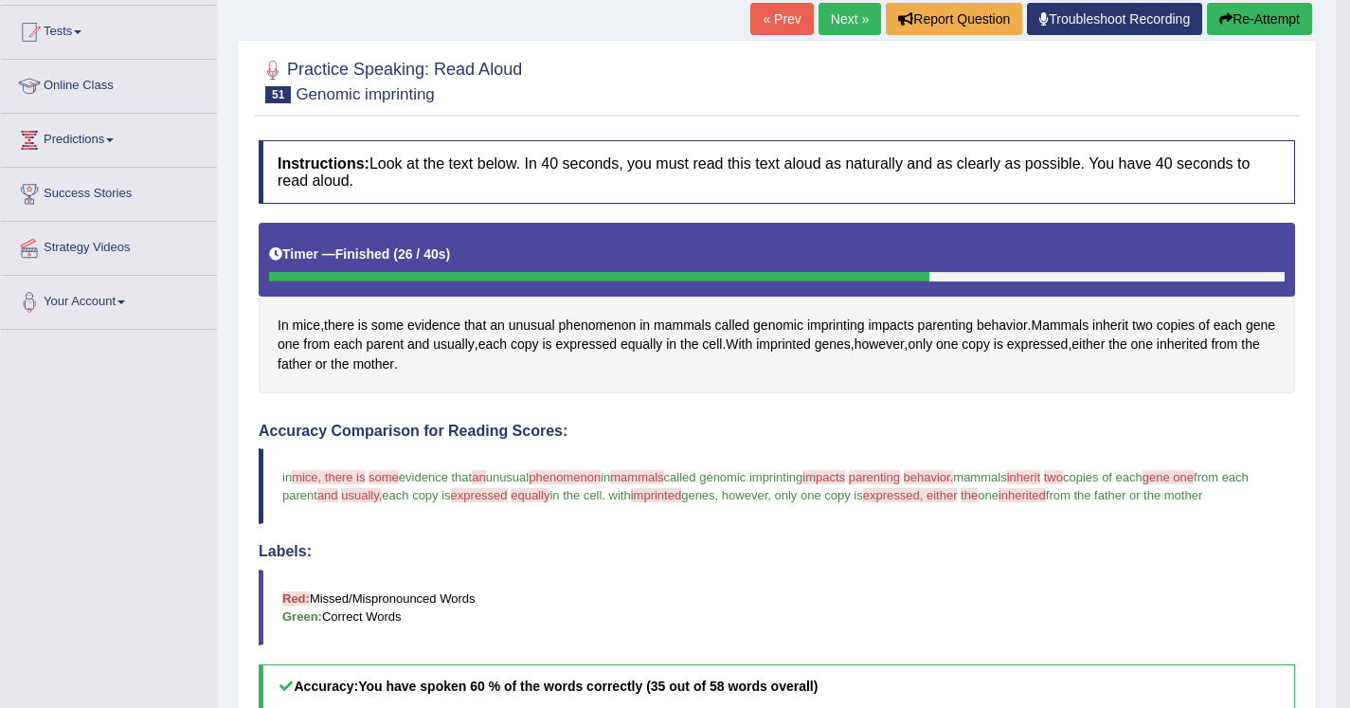
click at [1228, 19] on button "Re-Attempt" at bounding box center [1259, 19] width 105 height 32
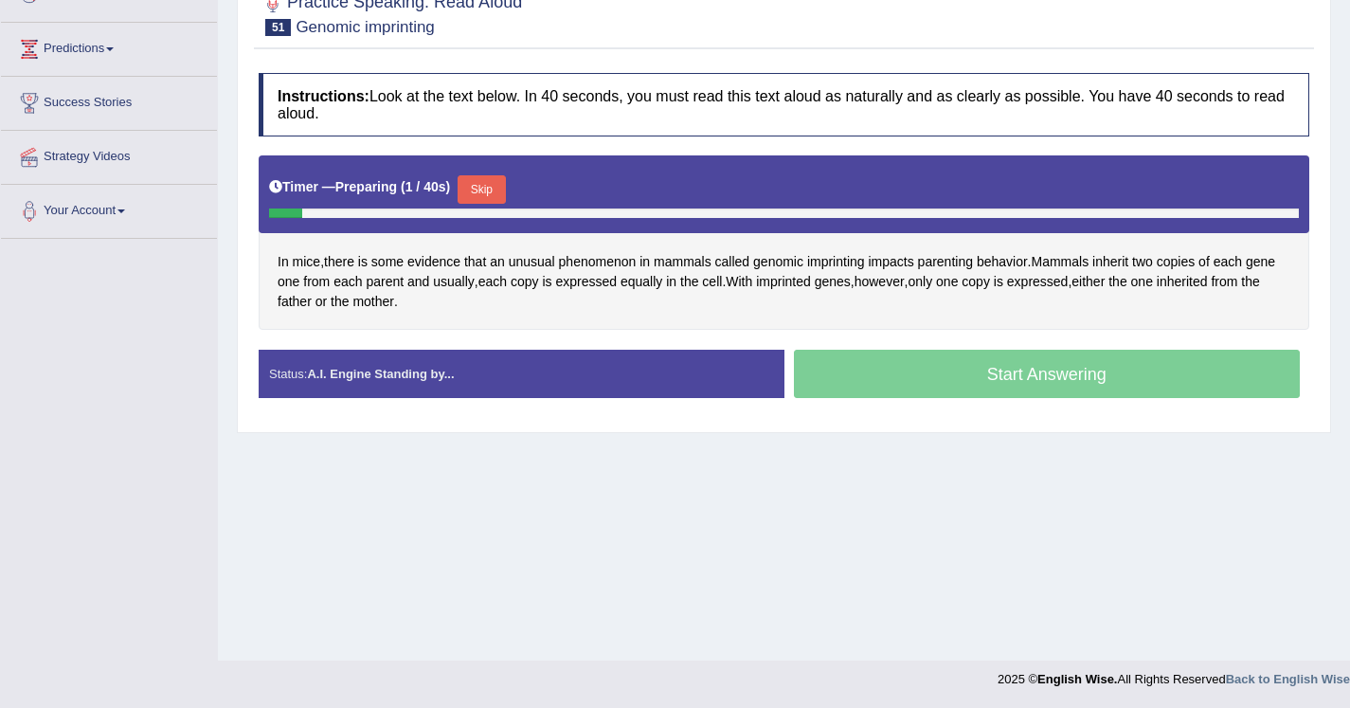
click at [488, 192] on button "Skip" at bounding box center [481, 189] width 47 height 28
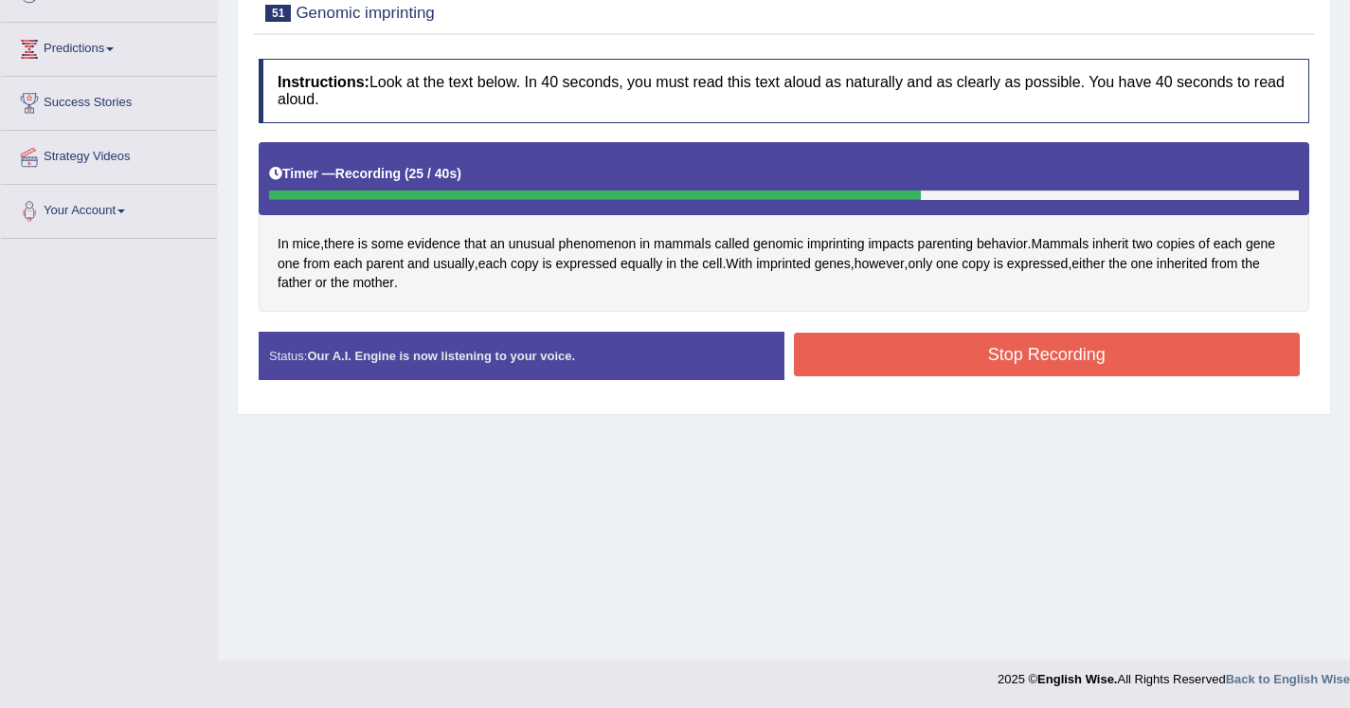
click at [829, 366] on button "Stop Recording" at bounding box center [1047, 355] width 507 height 44
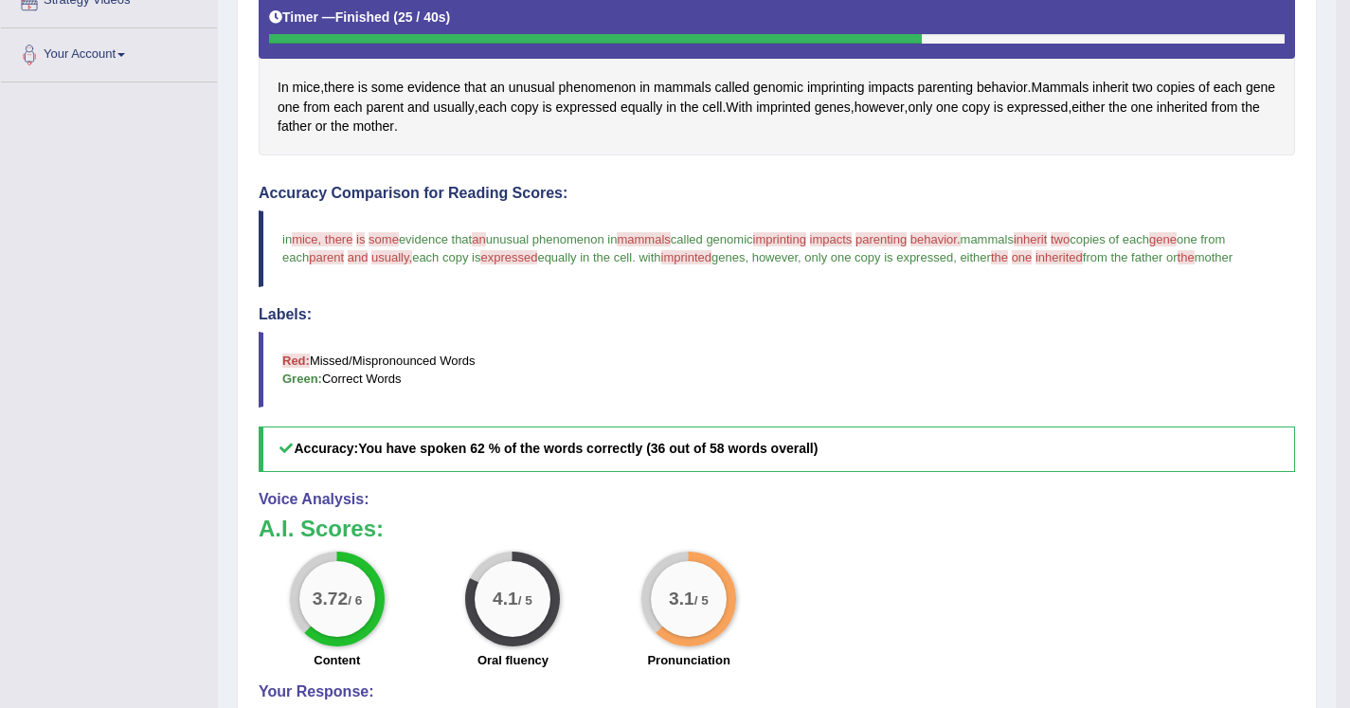
scroll to position [436, 0]
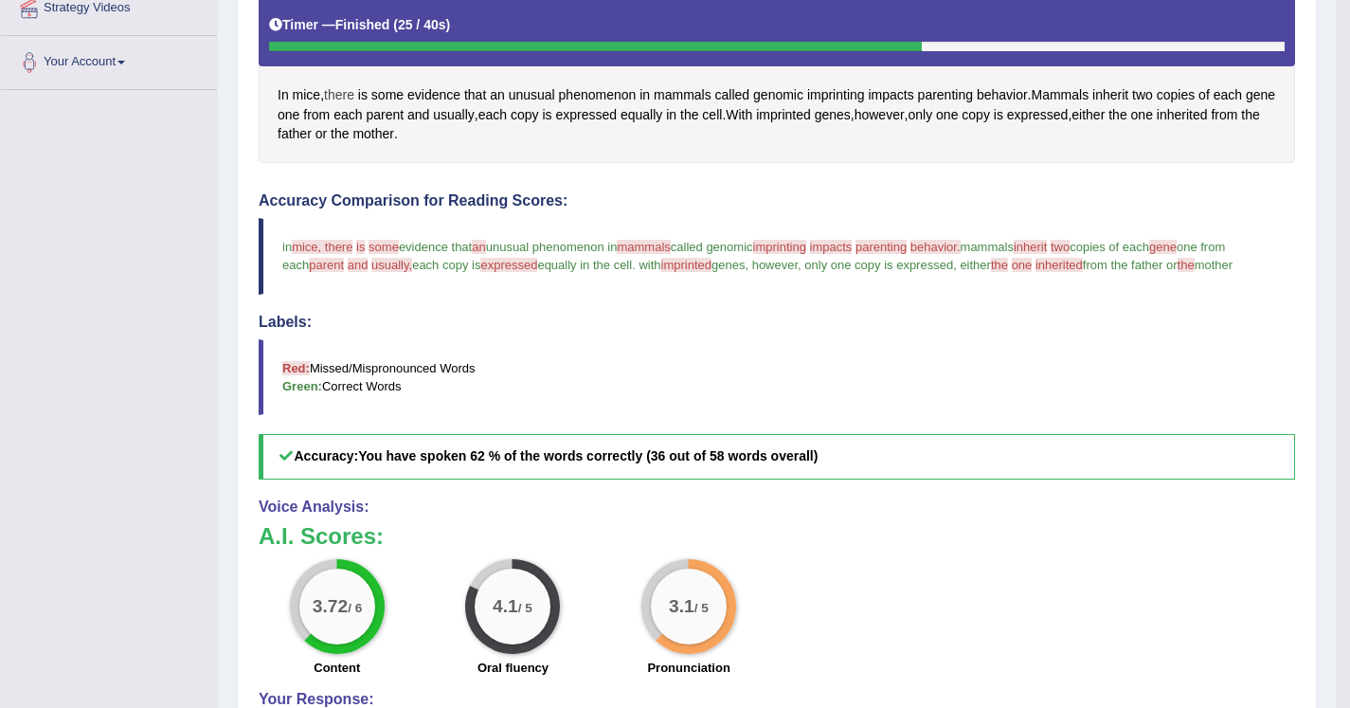
click at [337, 95] on span "there" at bounding box center [339, 95] width 30 height 20
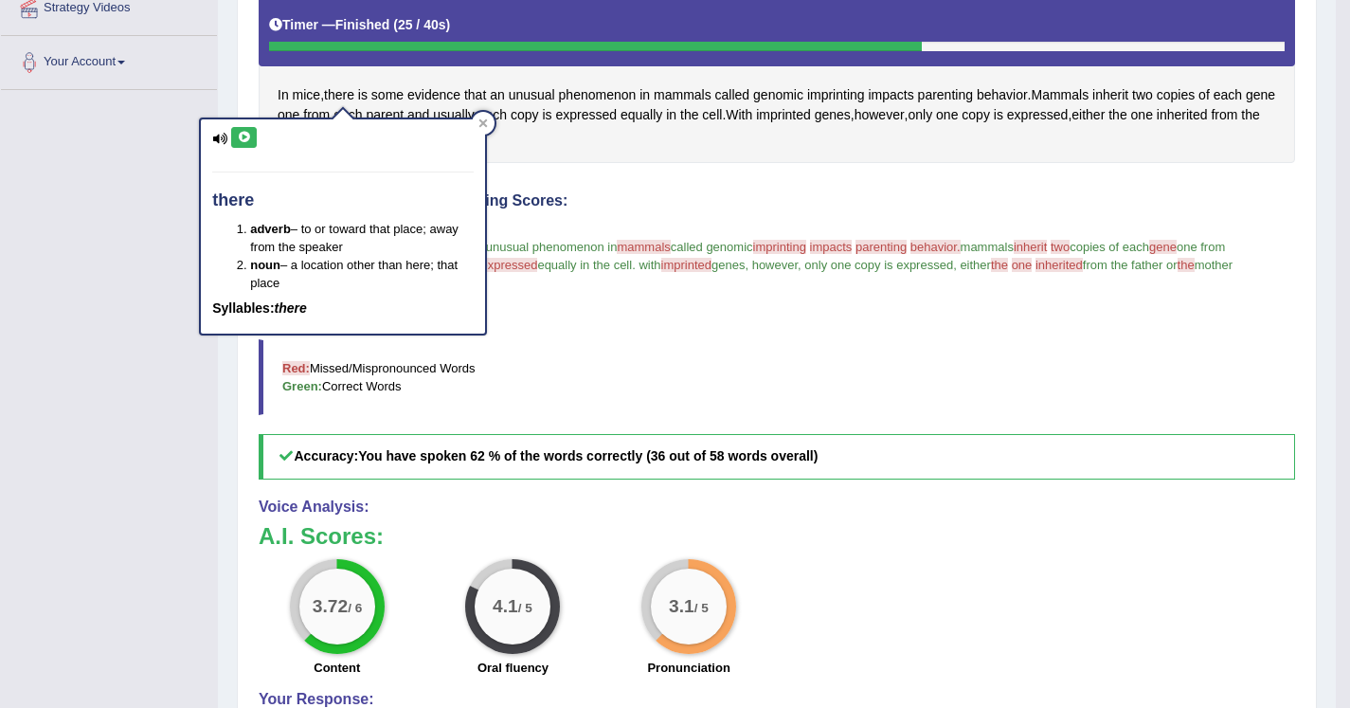
click at [568, 193] on h4 "Accuracy Comparison for Reading Scores:" at bounding box center [777, 200] width 1037 height 17
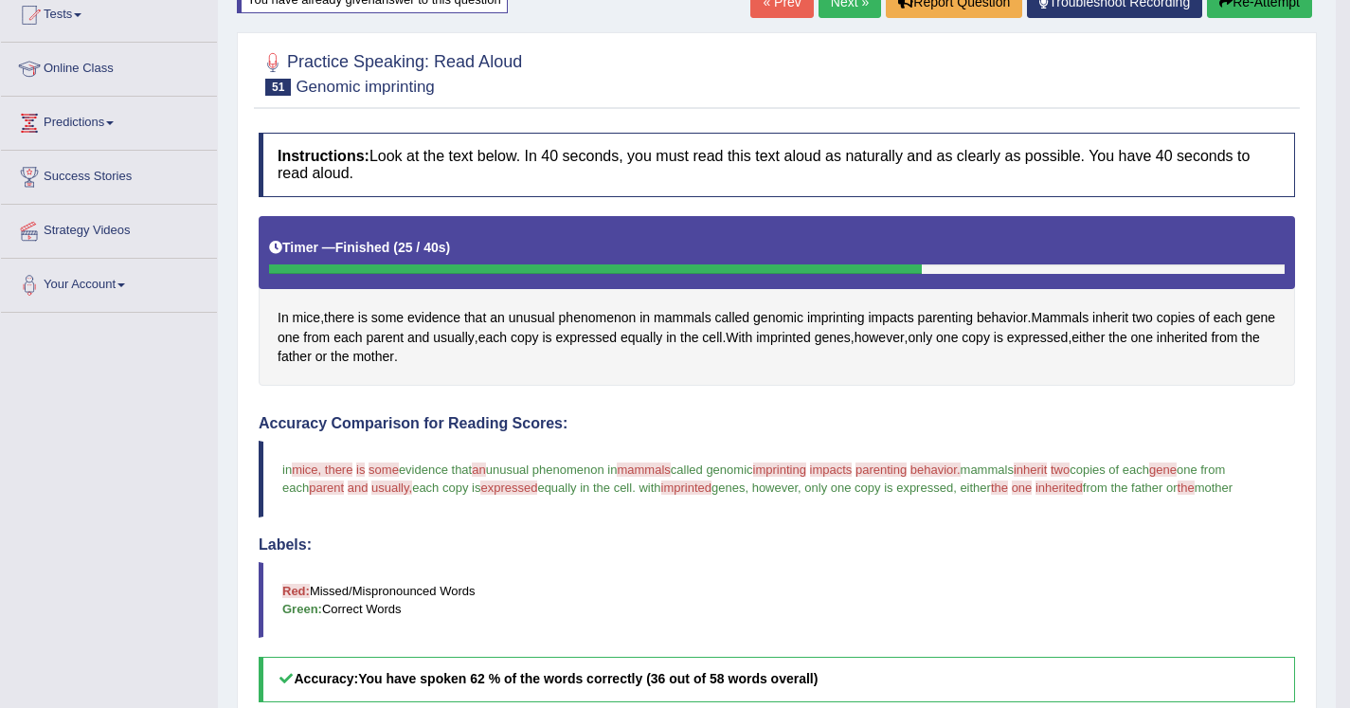
scroll to position [209, 0]
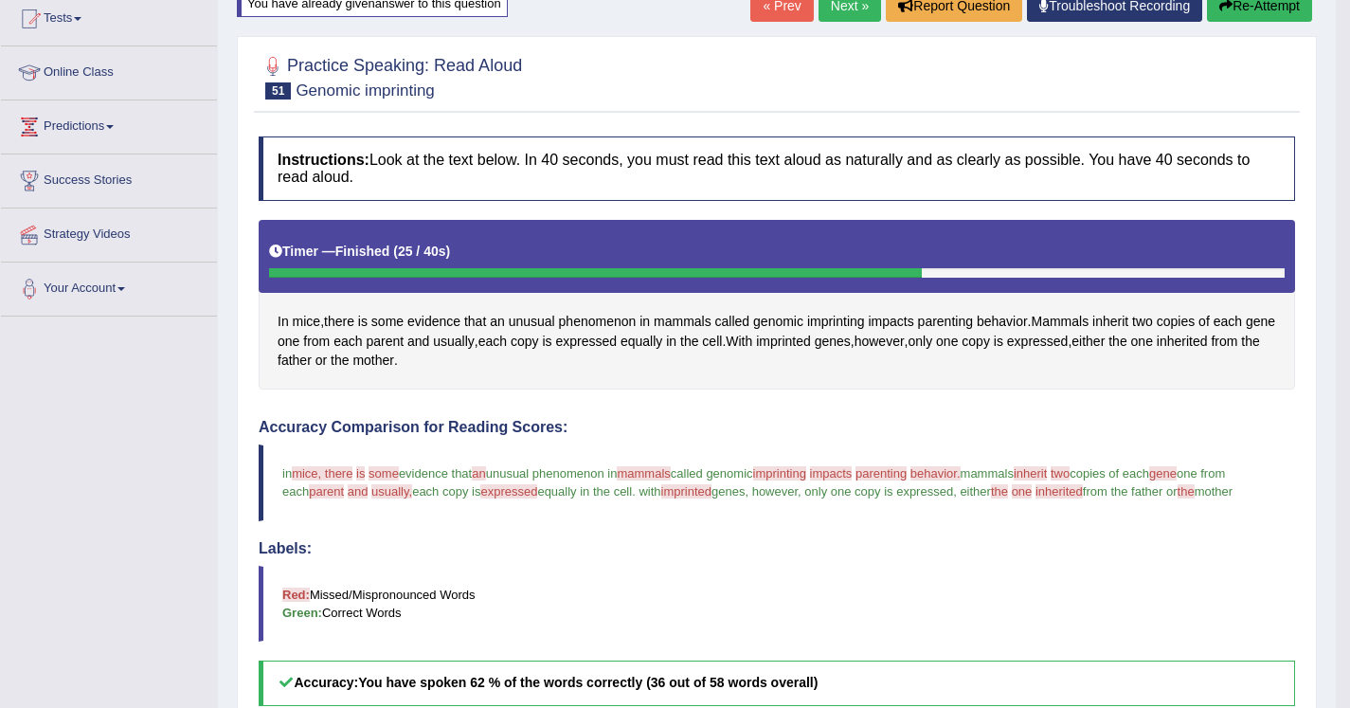
drag, startPoint x: 735, startPoint y: 238, endPoint x: 743, endPoint y: 277, distance: 39.6
click at [1233, 7] on button "Re-Attempt" at bounding box center [1259, 6] width 105 height 32
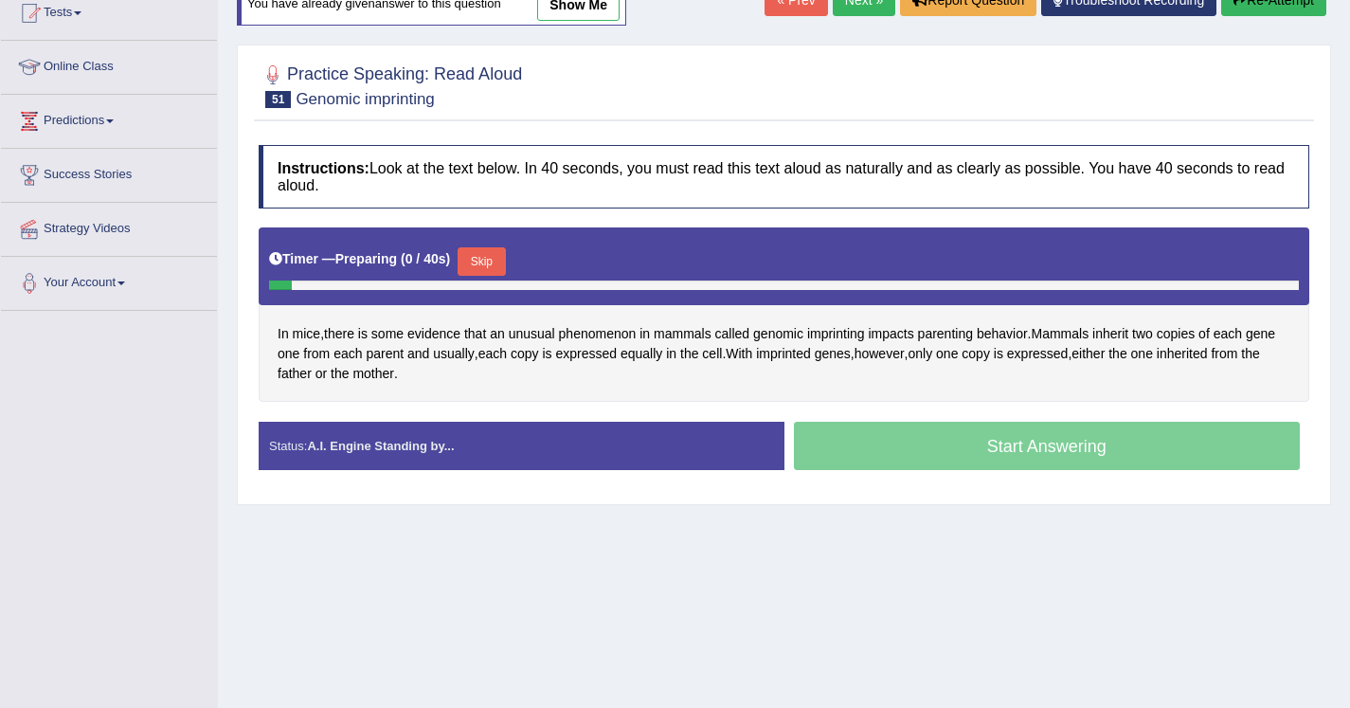
click at [475, 268] on button "Skip" at bounding box center [481, 261] width 47 height 28
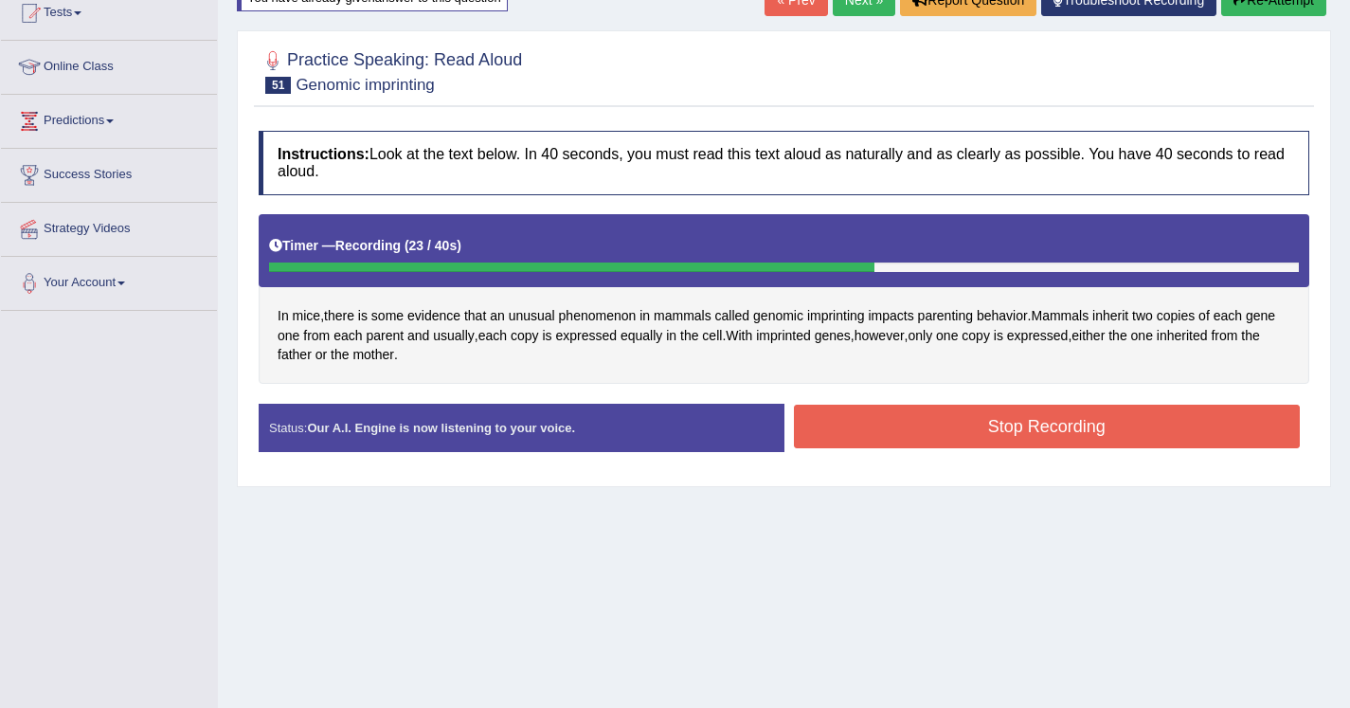
click at [850, 412] on button "Stop Recording" at bounding box center [1047, 427] width 507 height 44
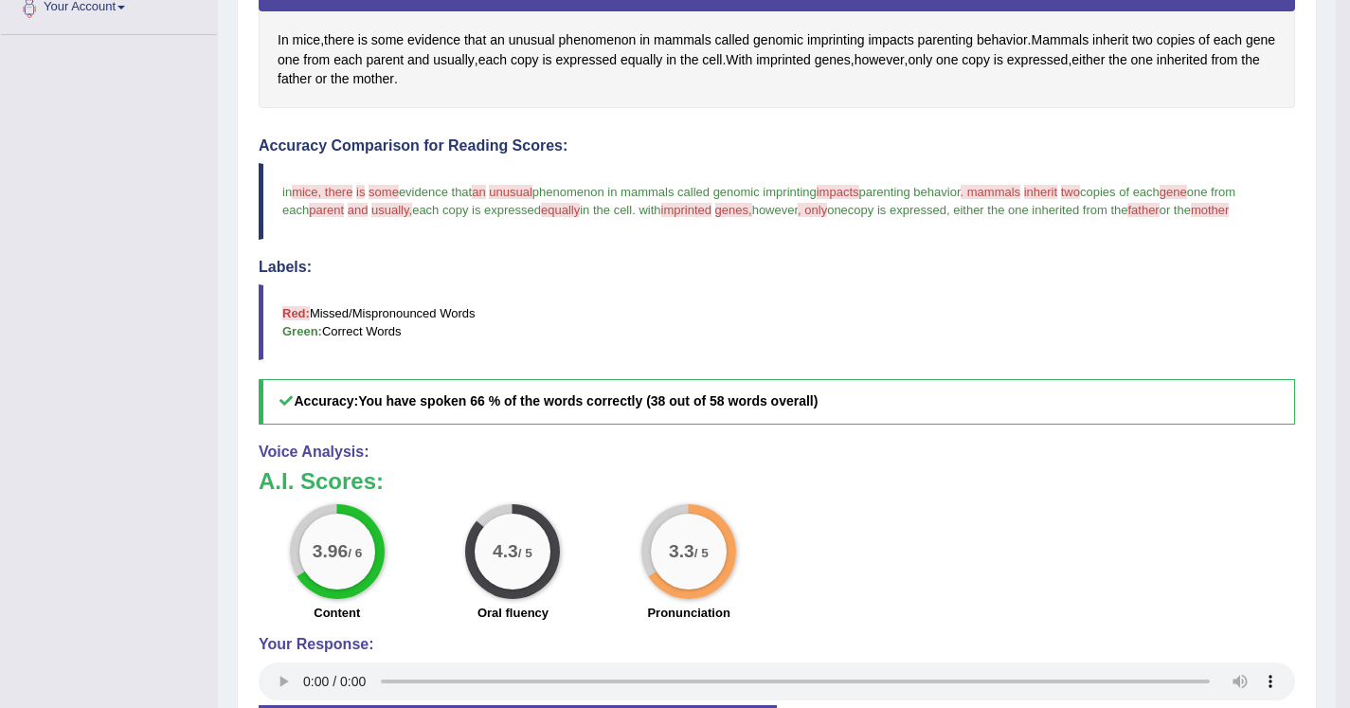
scroll to position [485, 0]
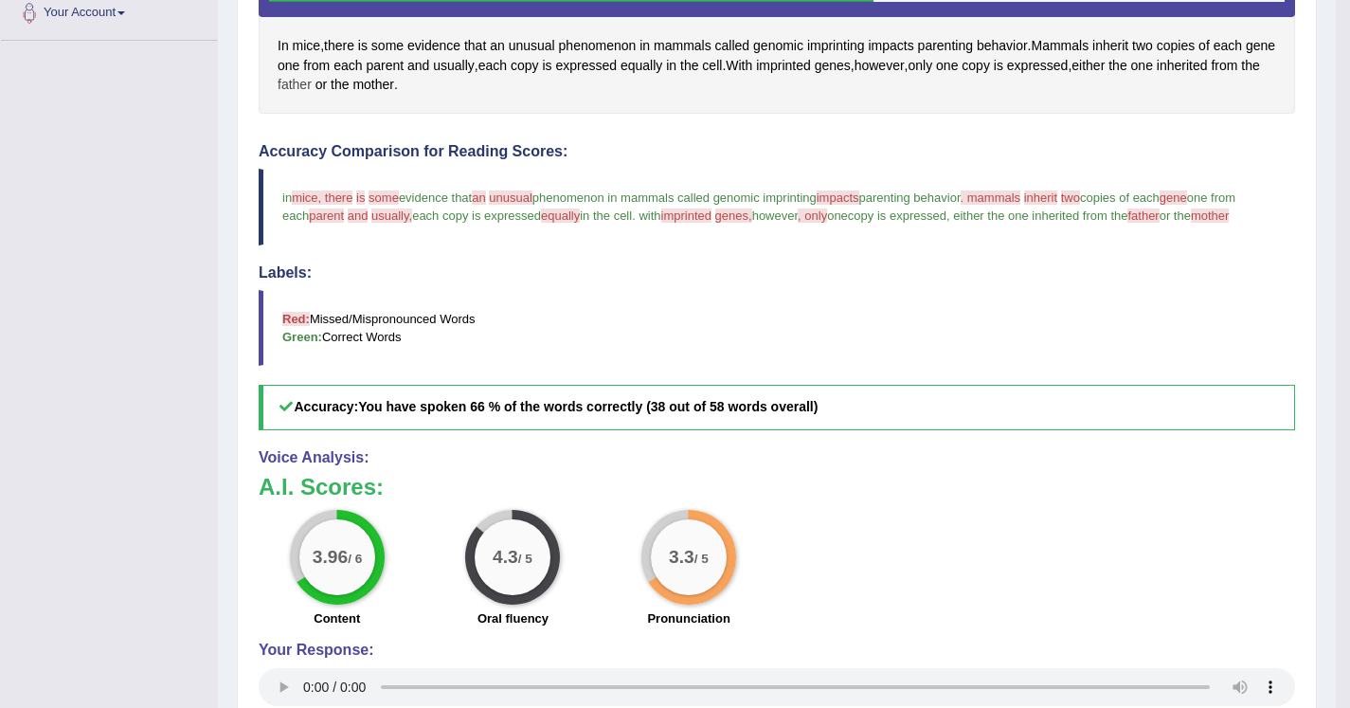
click at [312, 85] on span "father" at bounding box center [295, 85] width 34 height 20
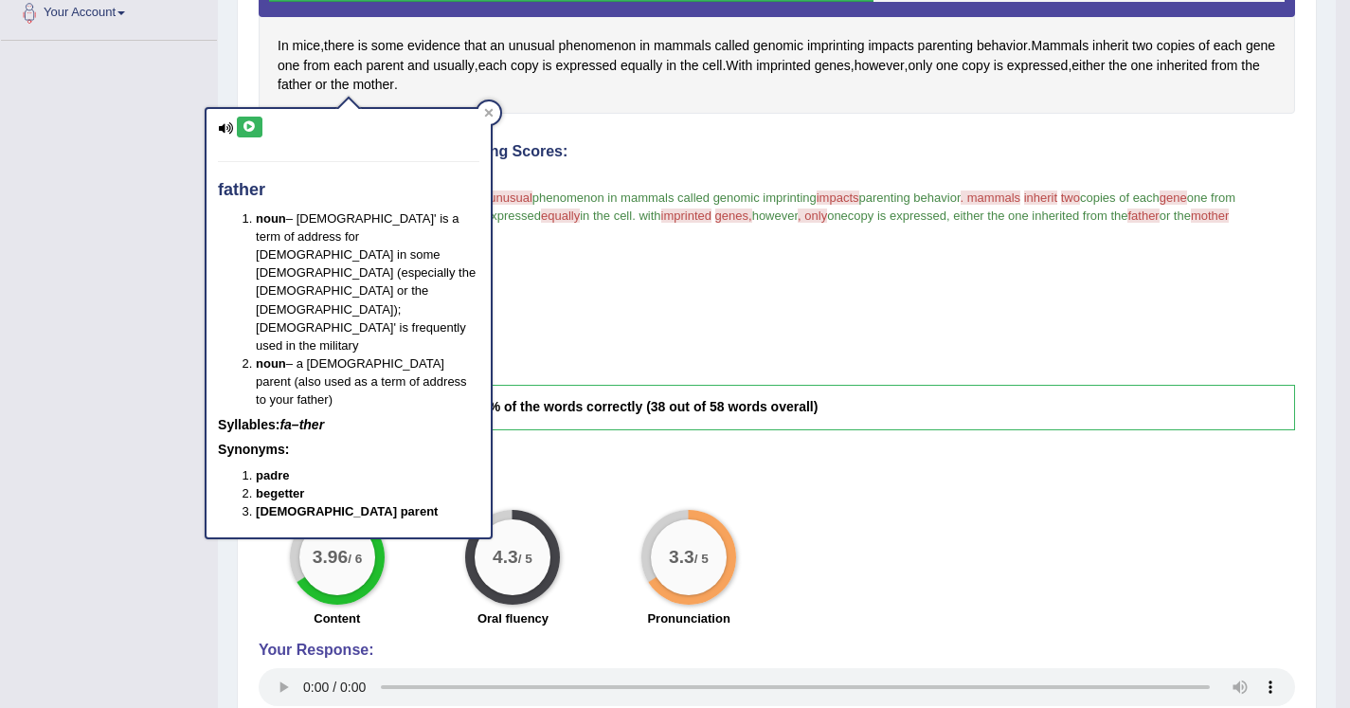
click at [248, 118] on button at bounding box center [250, 127] width 26 height 21
click at [783, 264] on div "Accuracy Comparison for Reading Scores: in mice, there my is studies some from …" at bounding box center [777, 286] width 1037 height 287
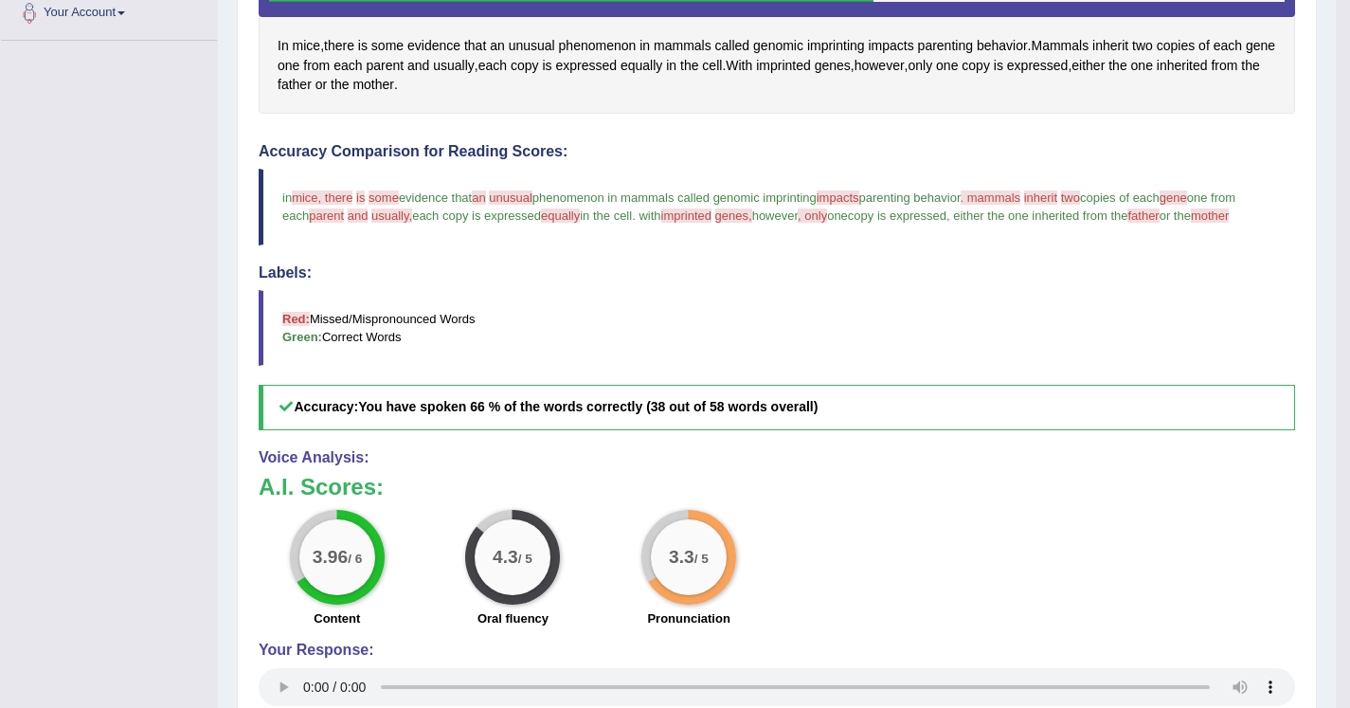
click at [1191, 223] on span "mother" at bounding box center [1210, 215] width 38 height 14
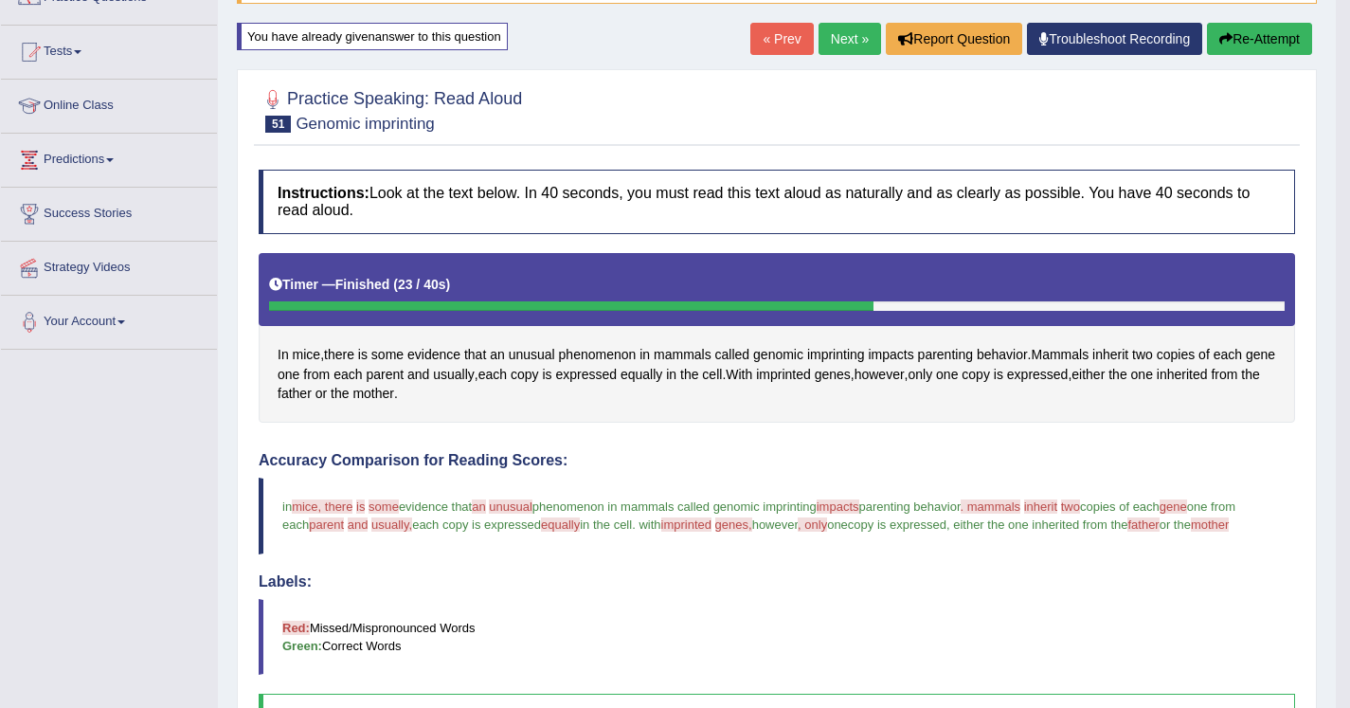
scroll to position [28, 0]
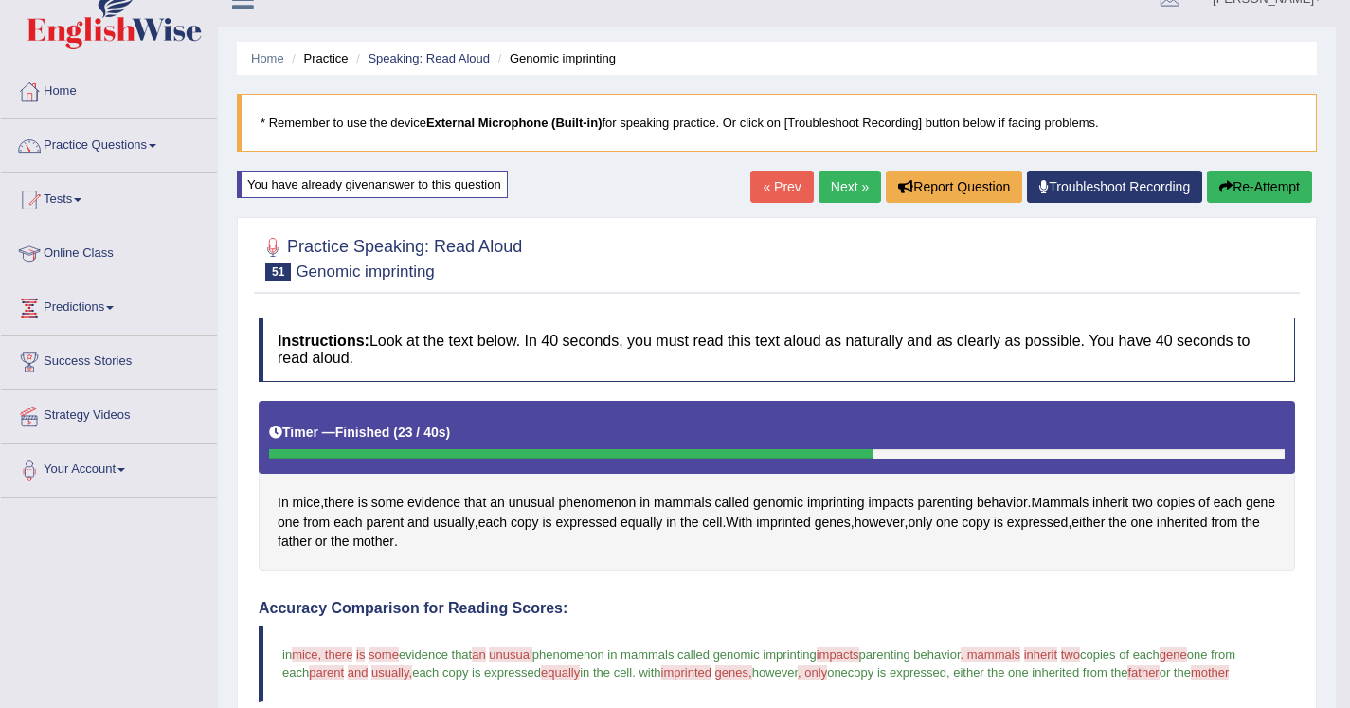
click at [852, 186] on link "Next »" at bounding box center [850, 187] width 63 height 32
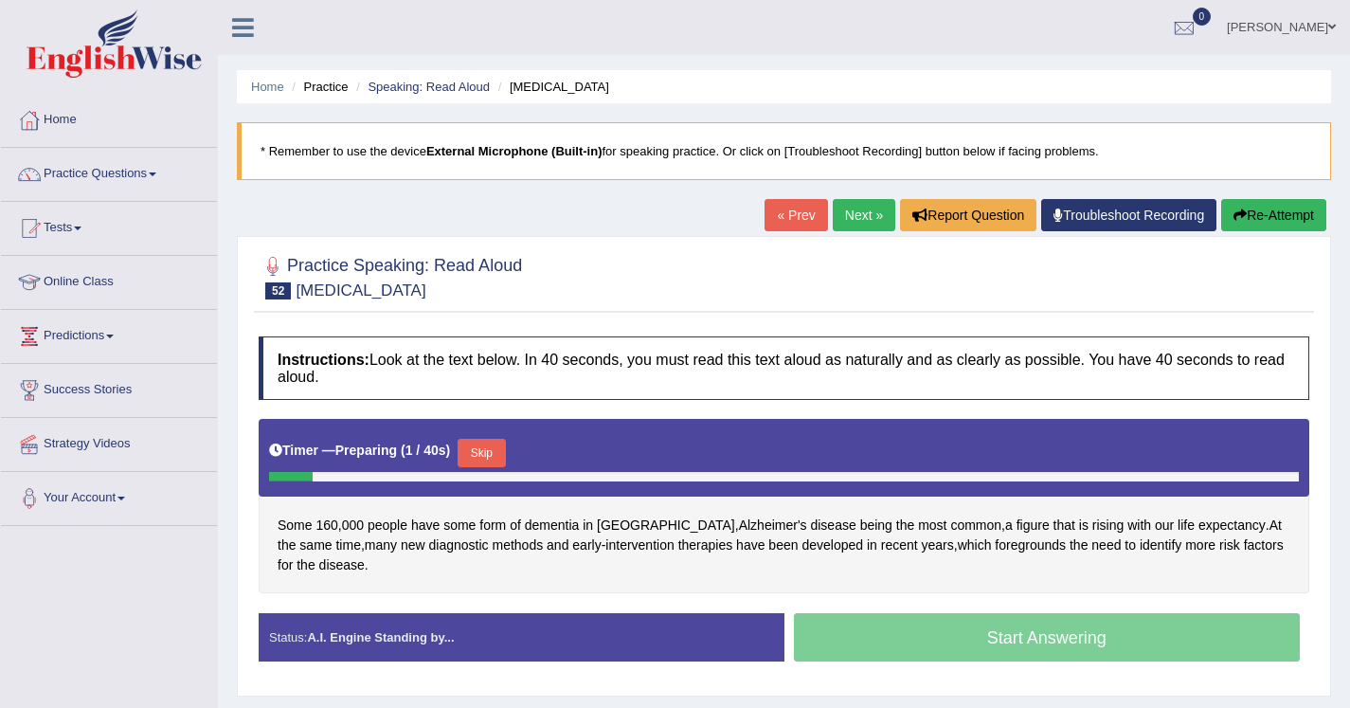
scroll to position [71, 0]
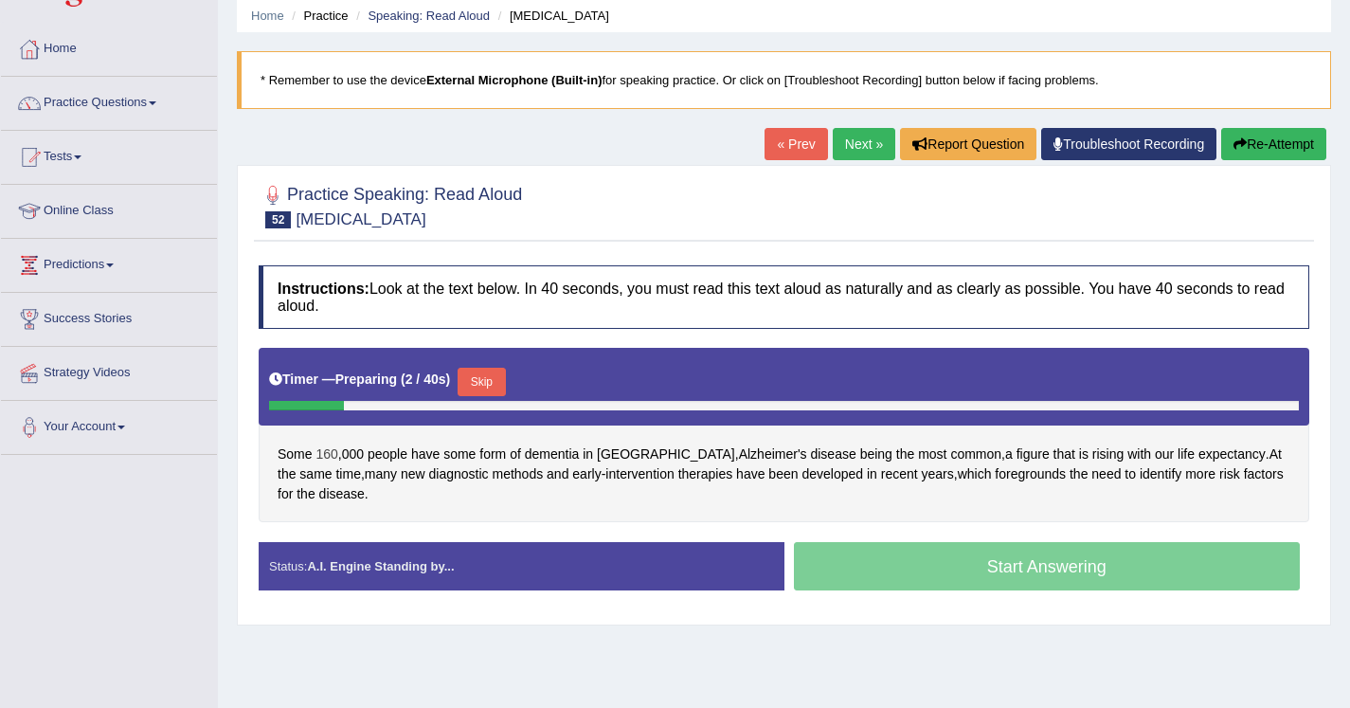
click at [335, 457] on span "160" at bounding box center [327, 454] width 22 height 20
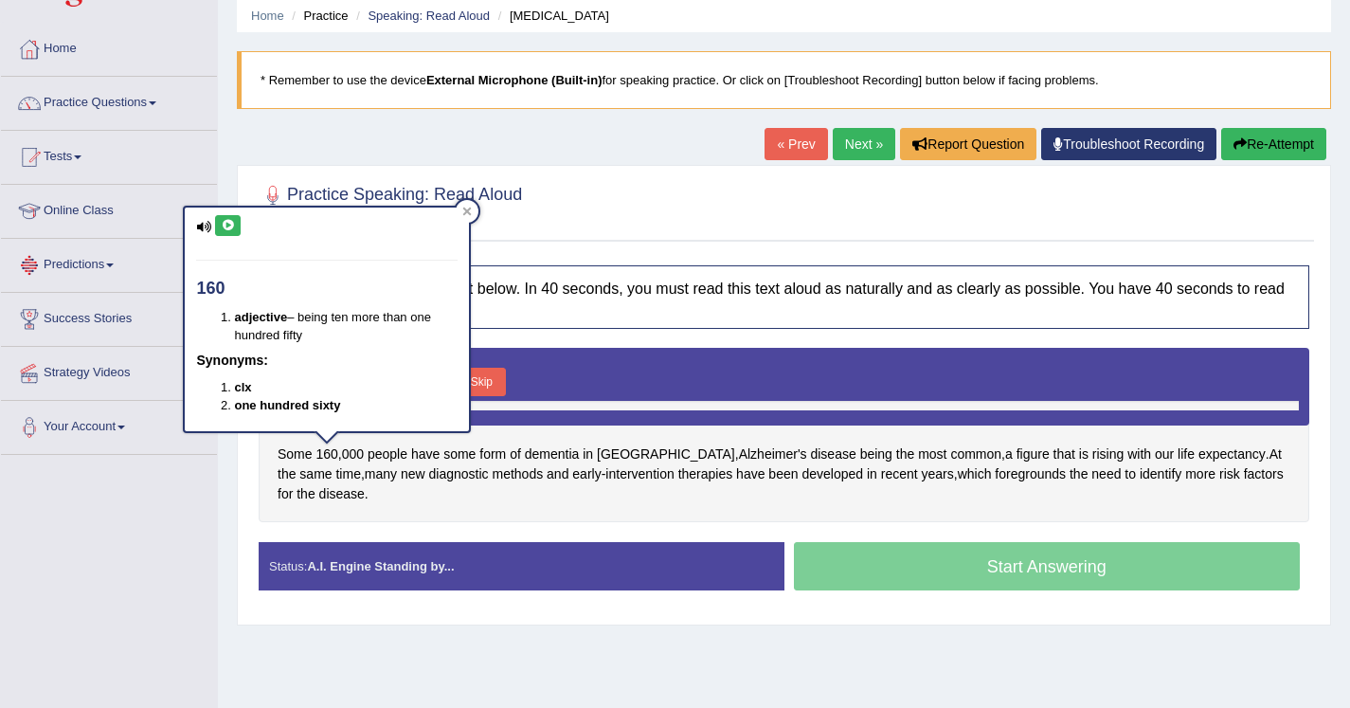
click at [235, 223] on button at bounding box center [228, 225] width 26 height 21
click at [627, 195] on div at bounding box center [784, 205] width 1051 height 58
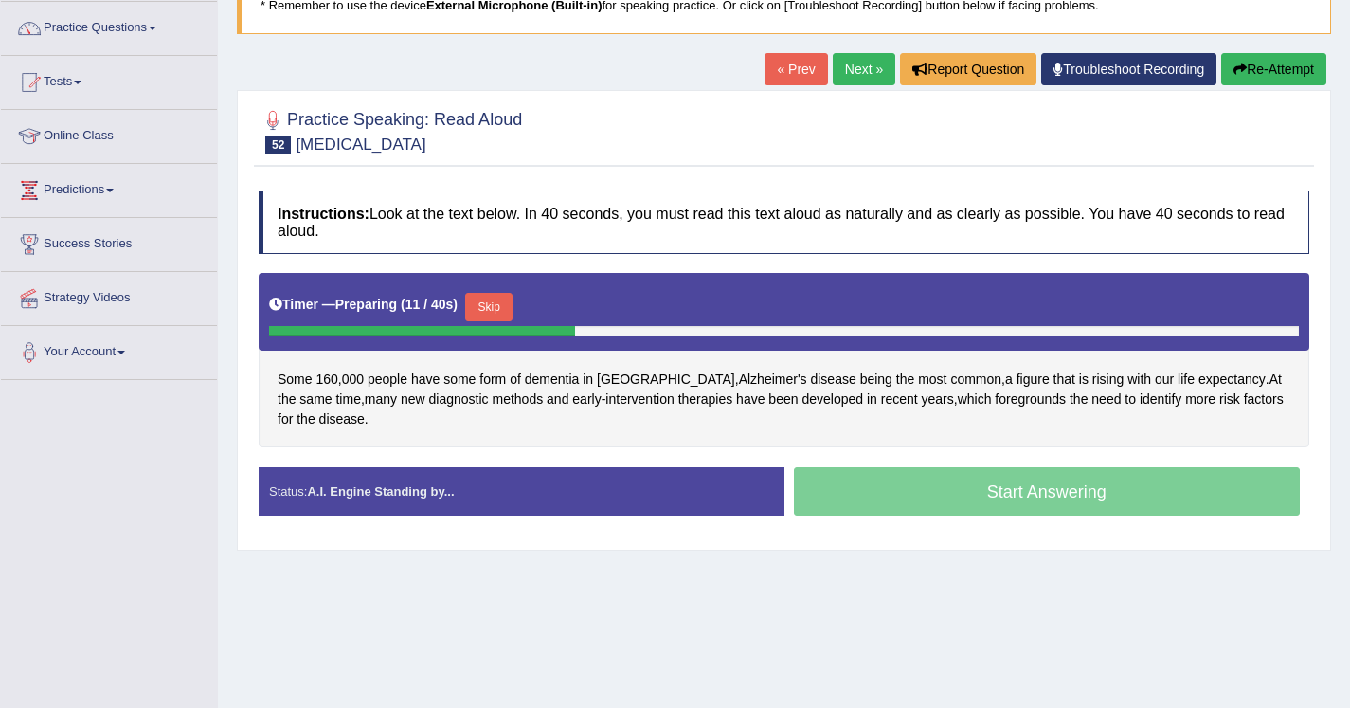
scroll to position [149, 0]
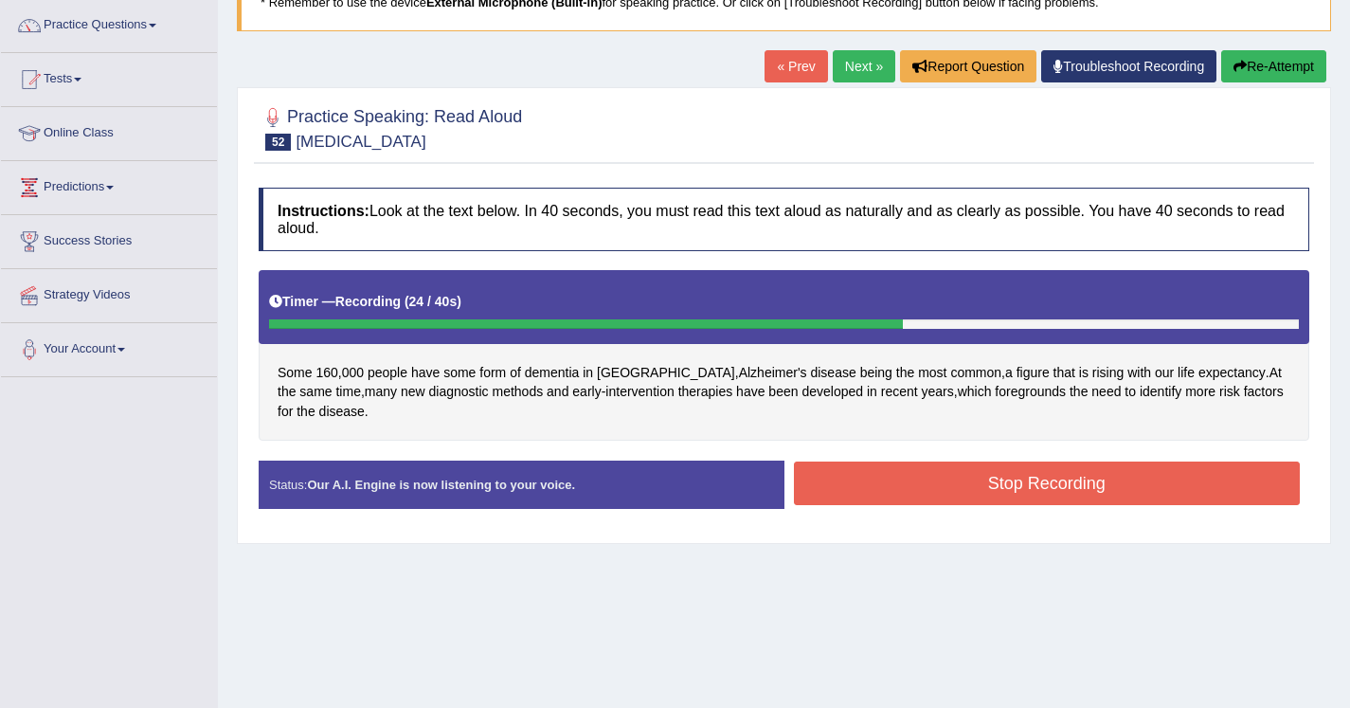
click at [823, 478] on button "Stop Recording" at bounding box center [1047, 483] width 507 height 44
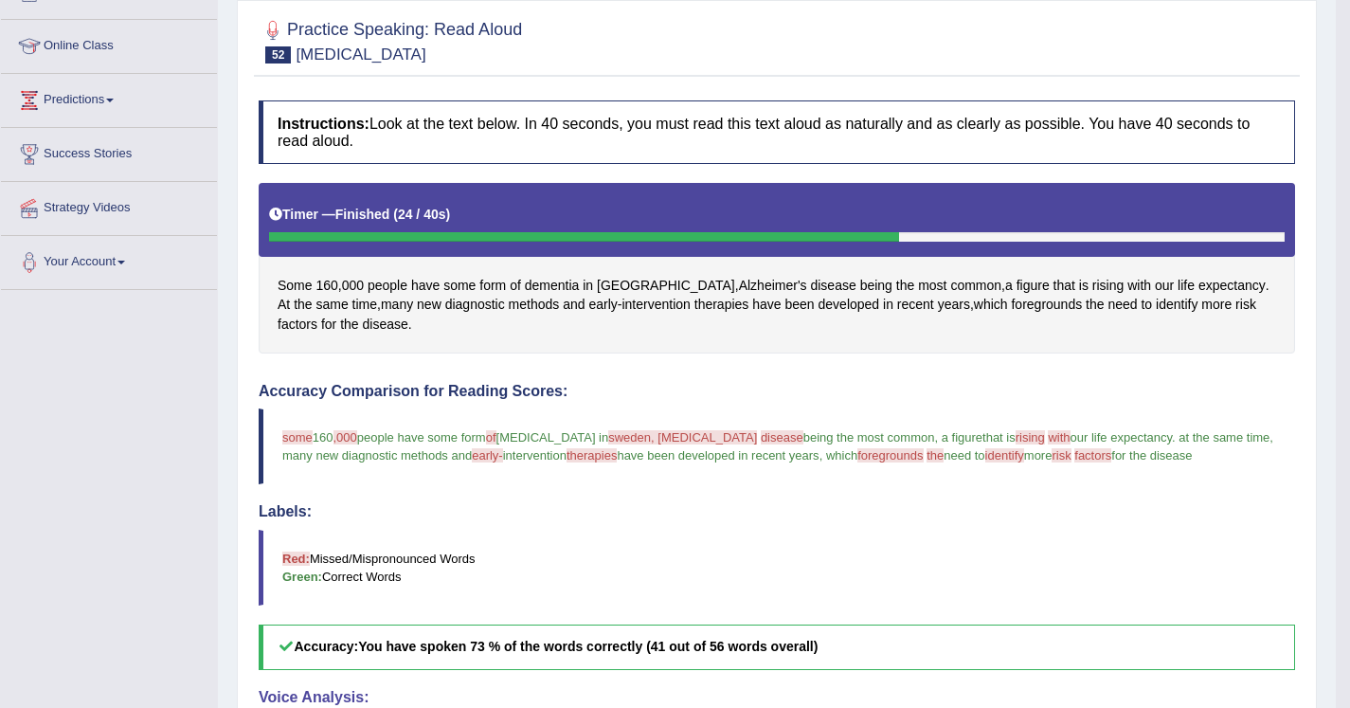
scroll to position [171, 0]
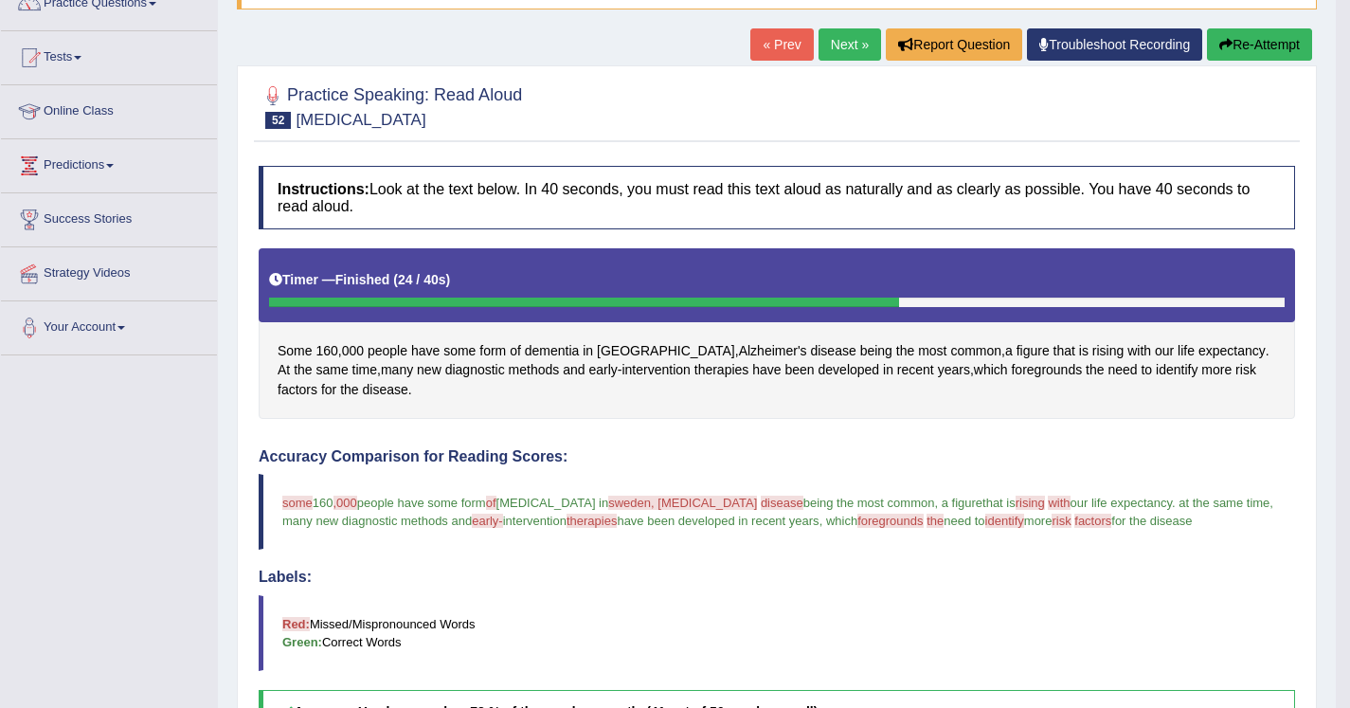
click at [858, 39] on link "Next »" at bounding box center [850, 44] width 63 height 32
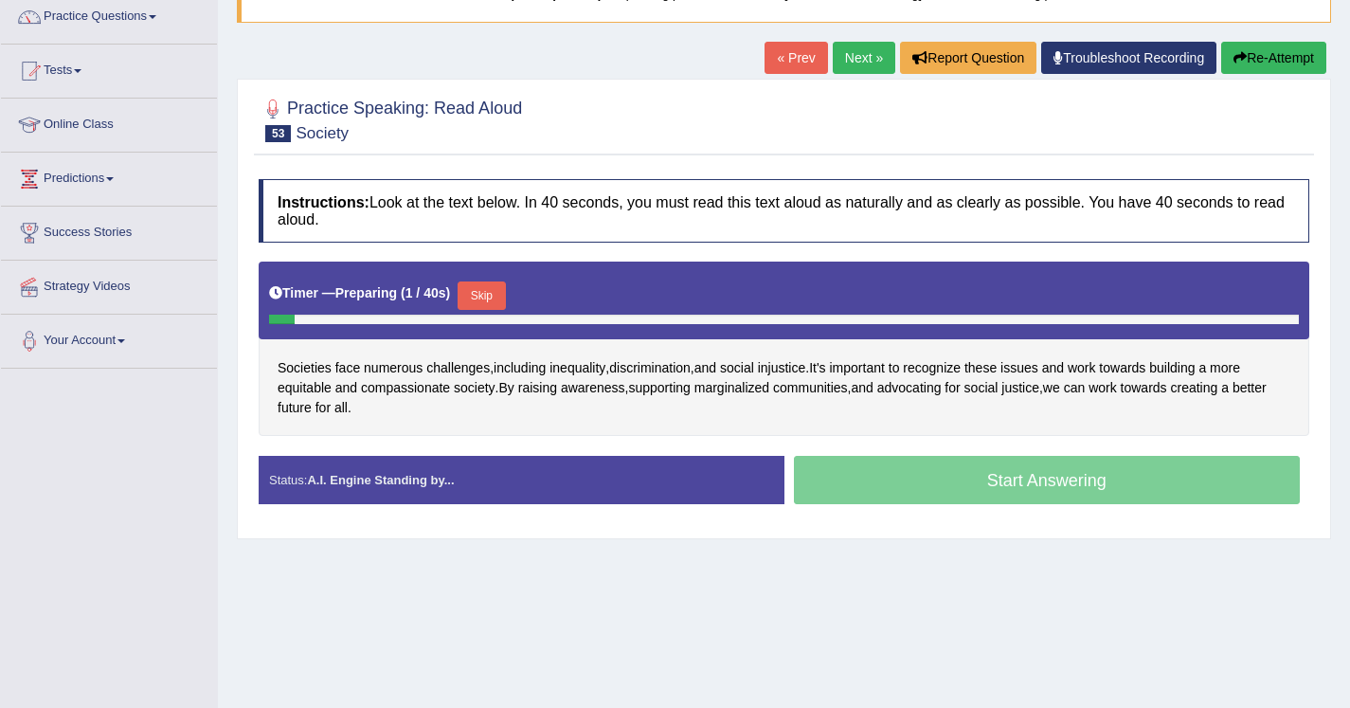
scroll to position [194, 0]
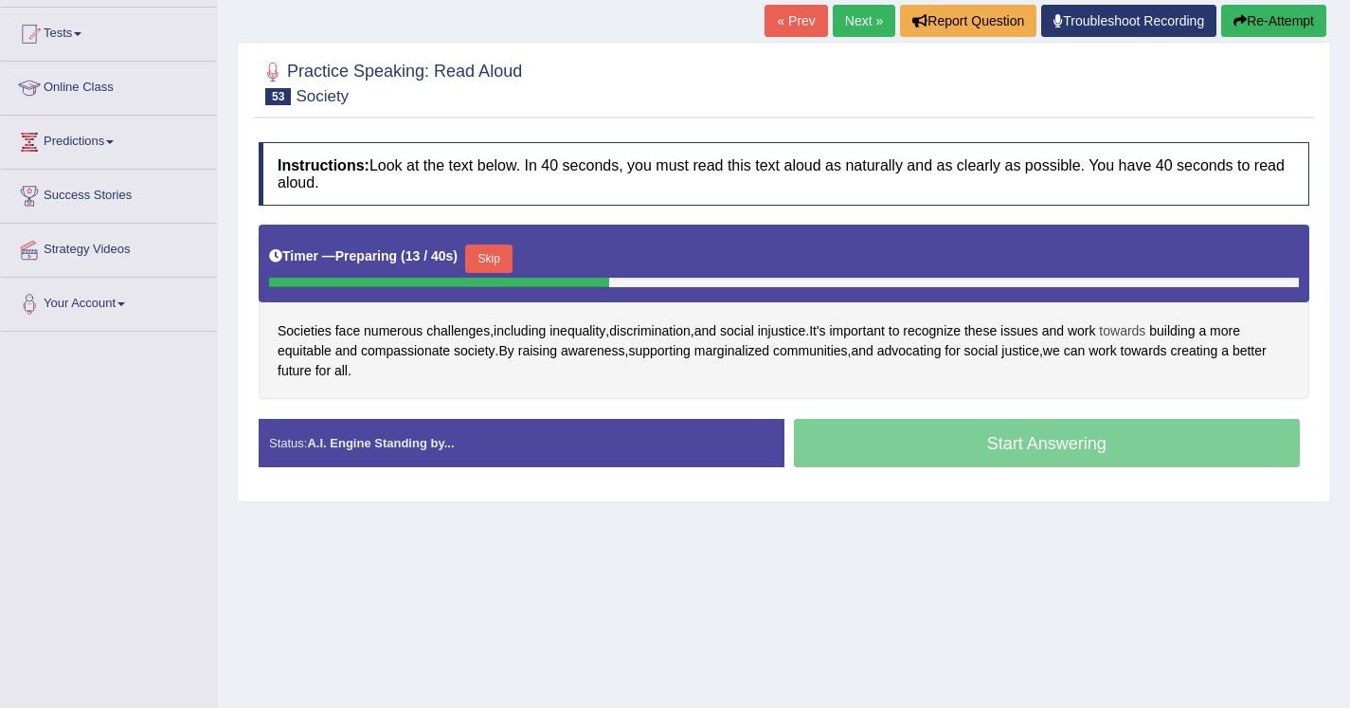
click at [1146, 329] on span "towards" at bounding box center [1122, 331] width 46 height 20
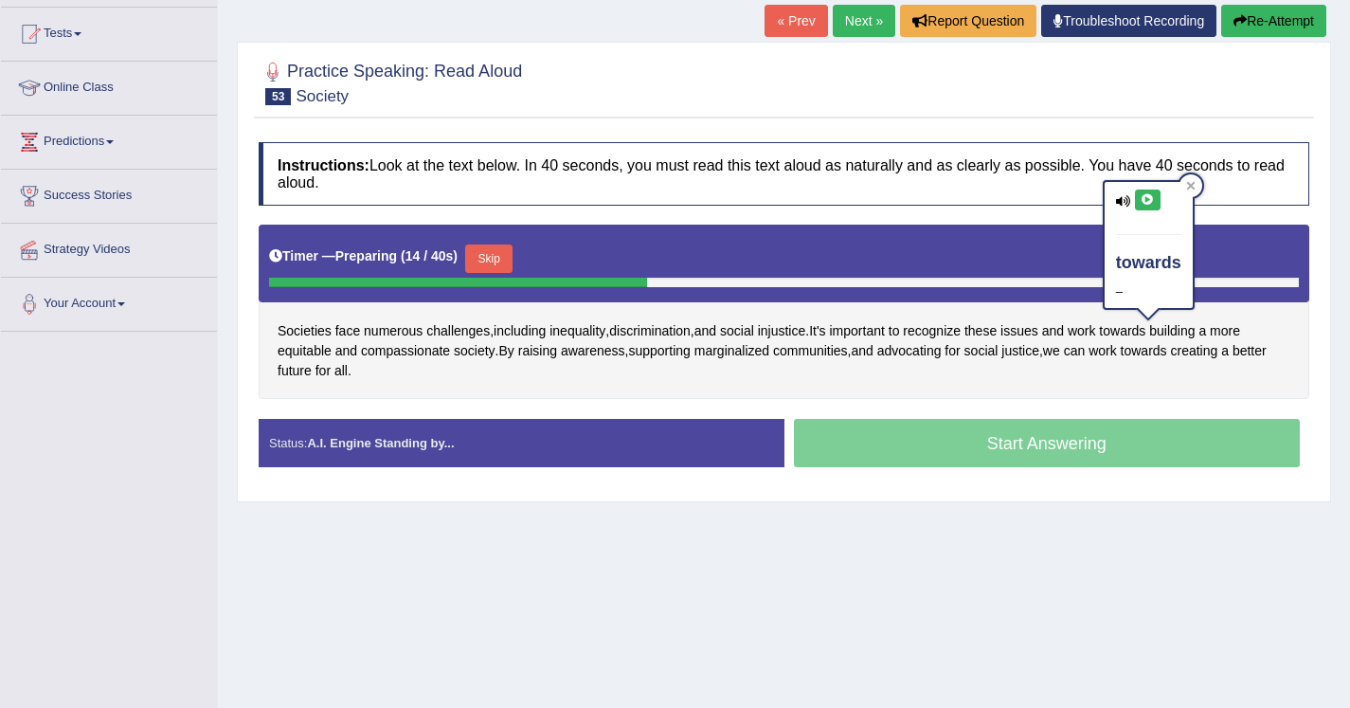
click at [1151, 202] on icon at bounding box center [1148, 199] width 14 height 11
click at [1100, 394] on div "Societies face numerous challenges , including inequality , discrimination , an…" at bounding box center [784, 312] width 1051 height 174
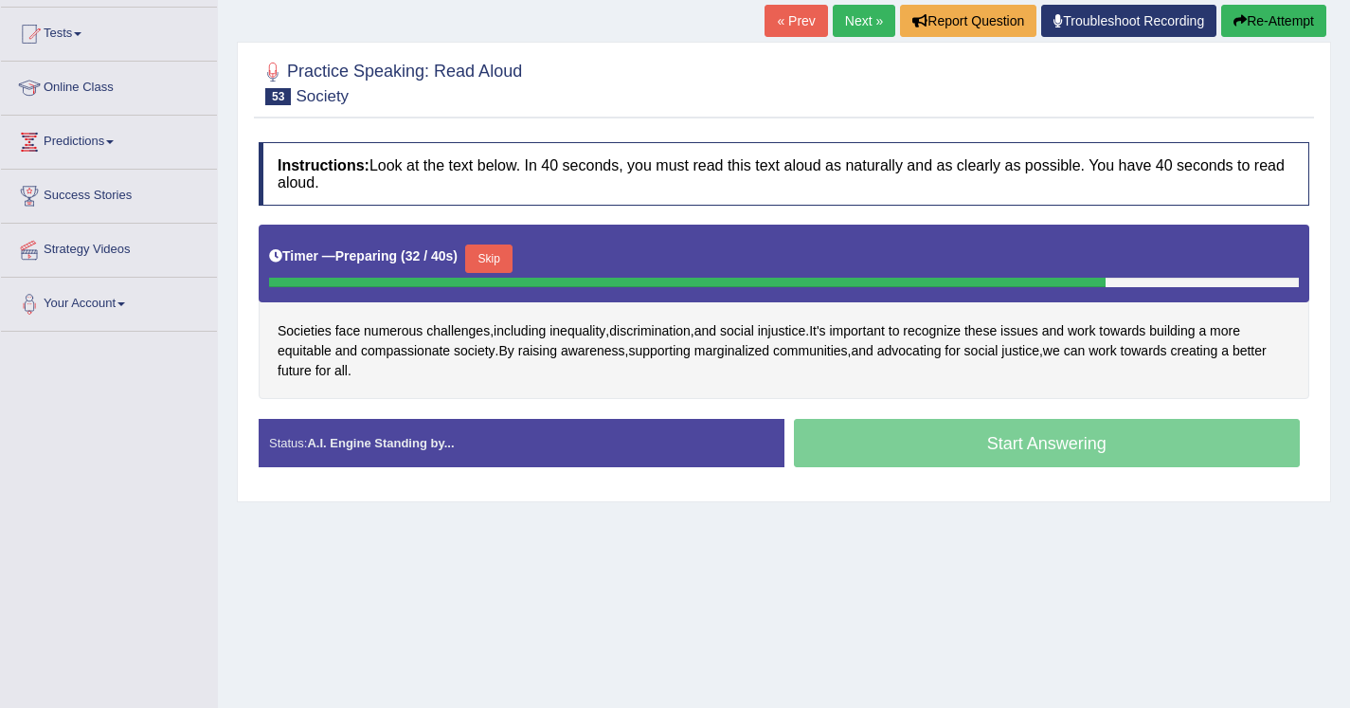
click at [506, 248] on button "Skip" at bounding box center [488, 258] width 47 height 28
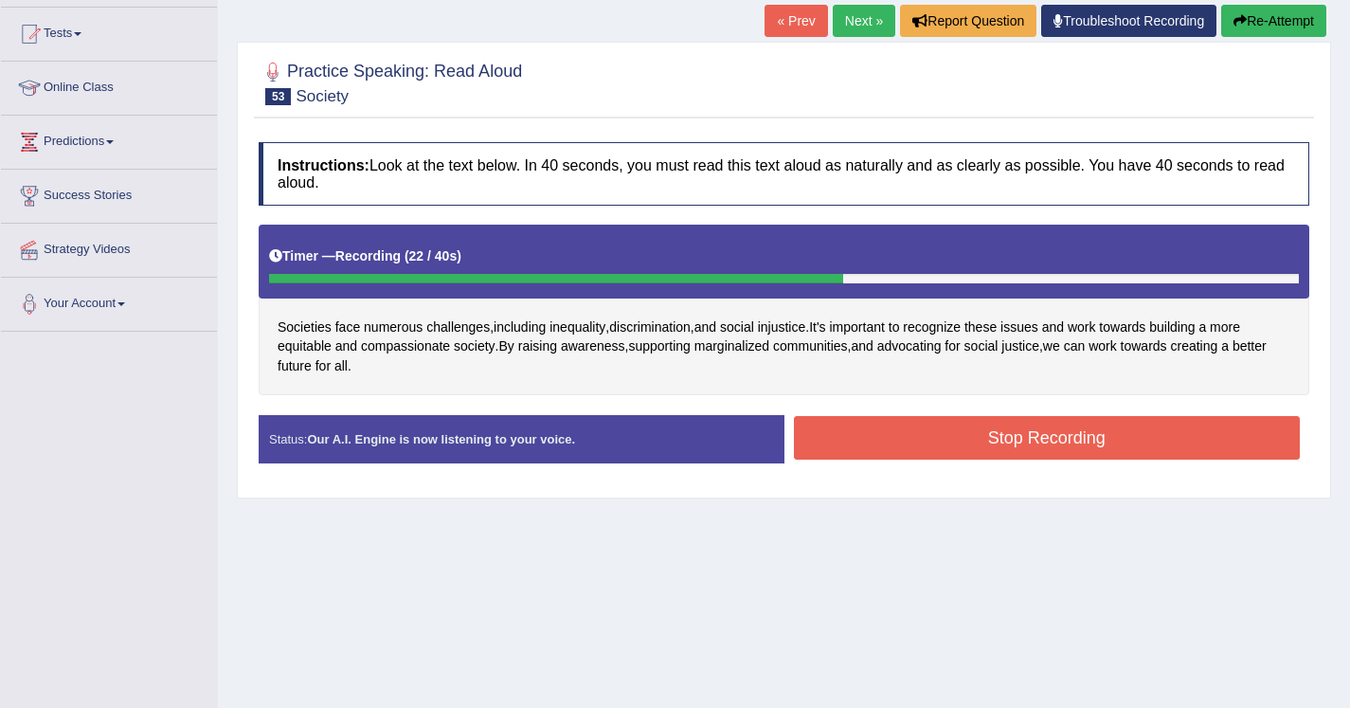
click at [902, 443] on button "Stop Recording" at bounding box center [1047, 438] width 507 height 44
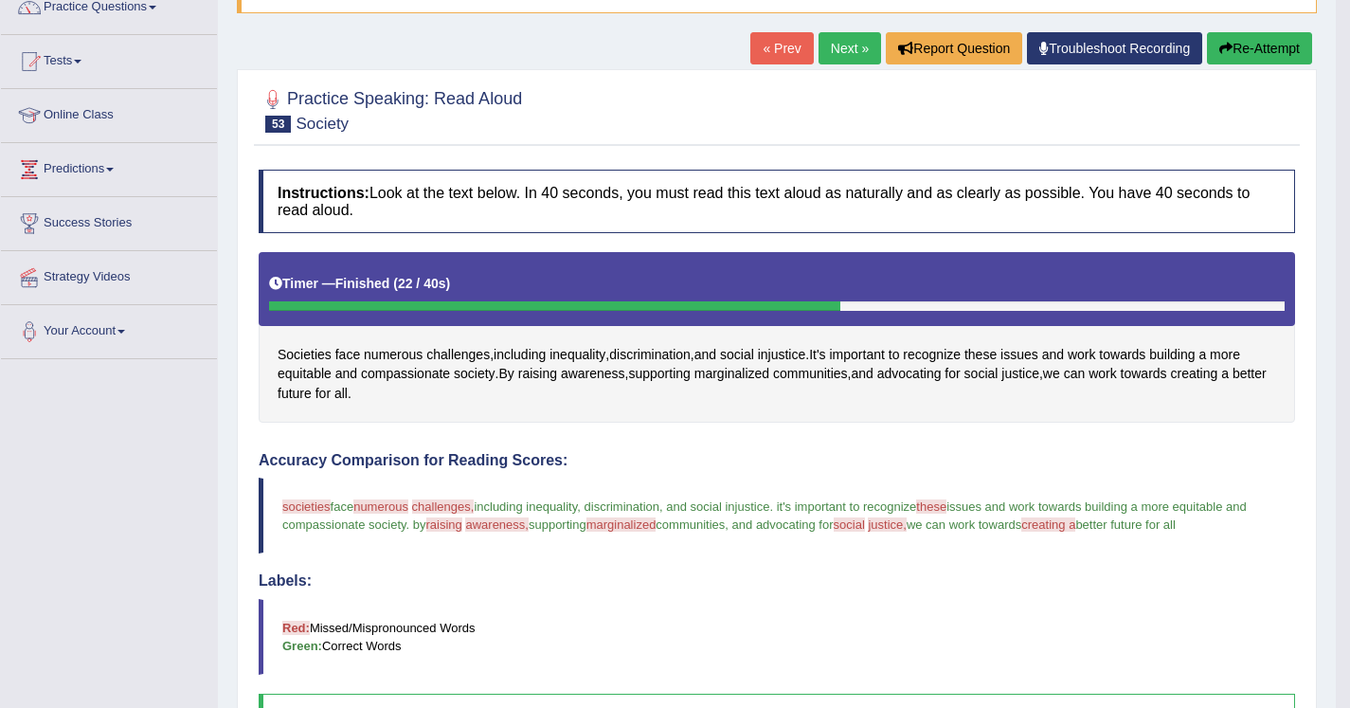
scroll to position [154, 0]
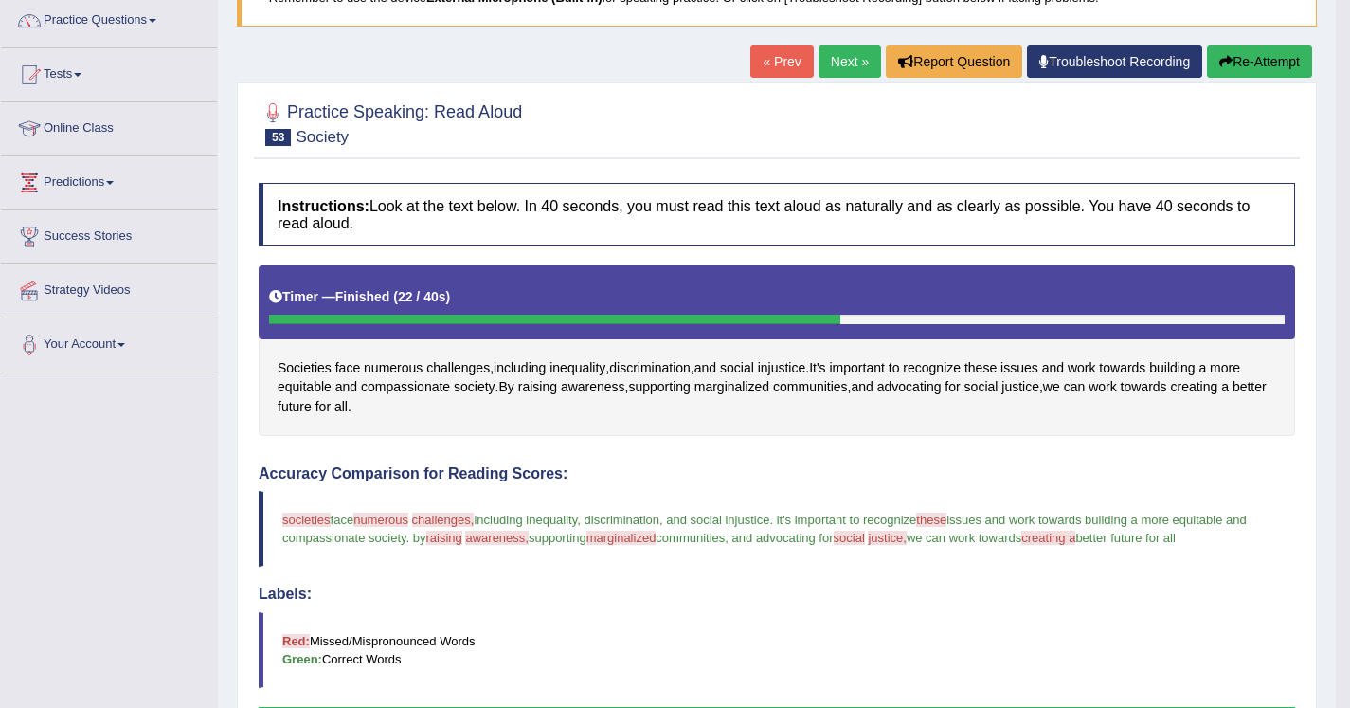
click at [1294, 70] on button "Re-Attempt" at bounding box center [1259, 61] width 105 height 32
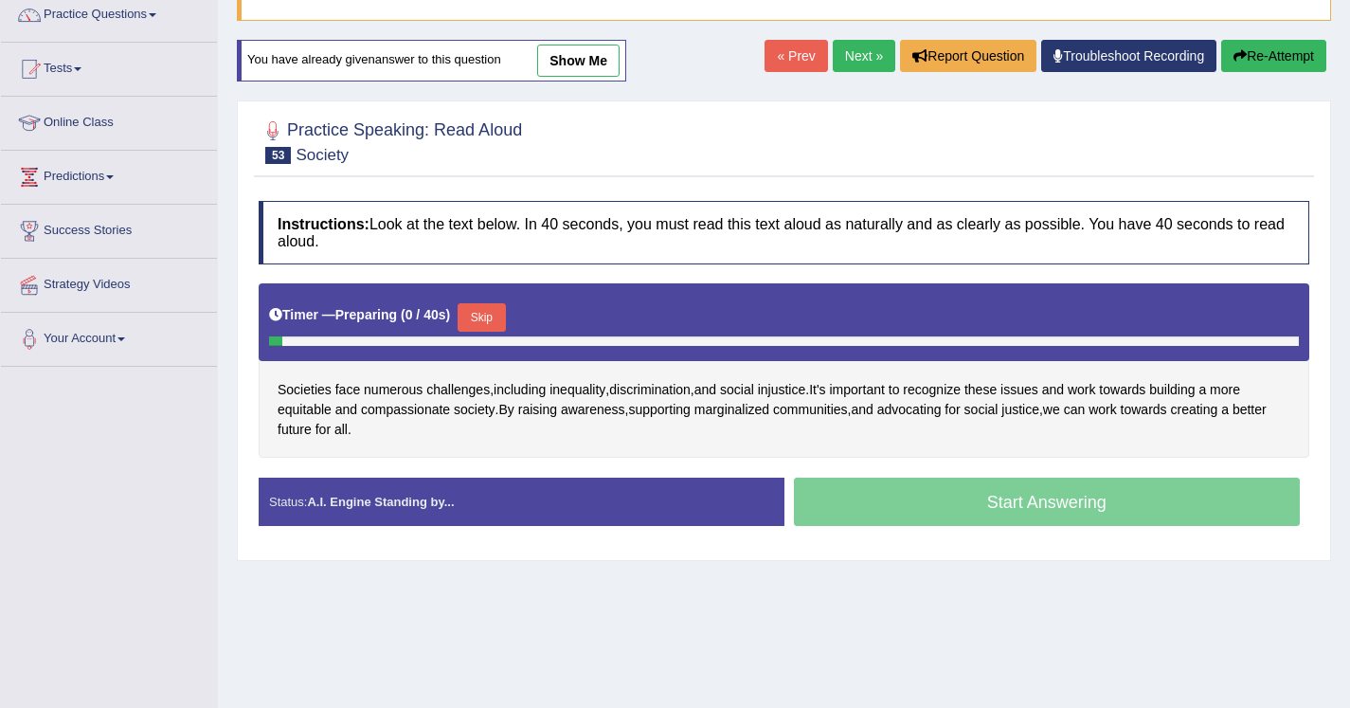
scroll to position [235, 0]
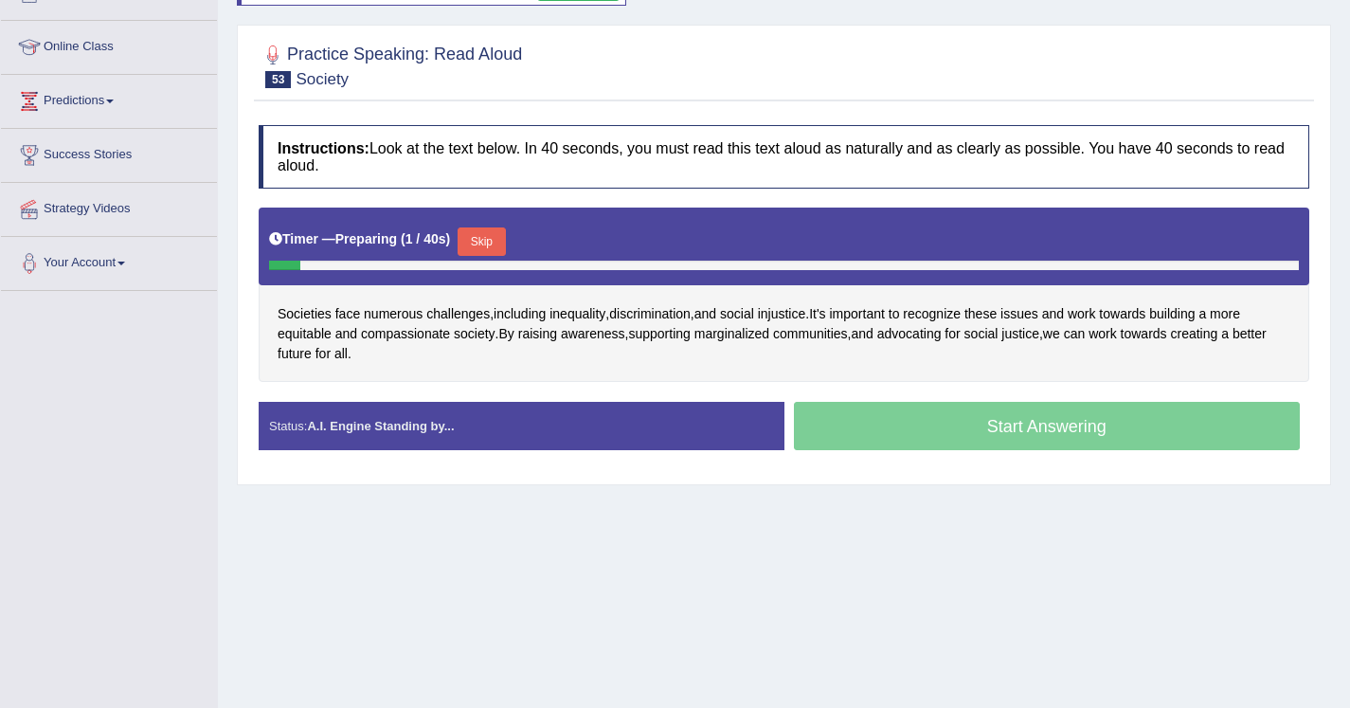
click at [500, 240] on button "Skip" at bounding box center [481, 241] width 47 height 28
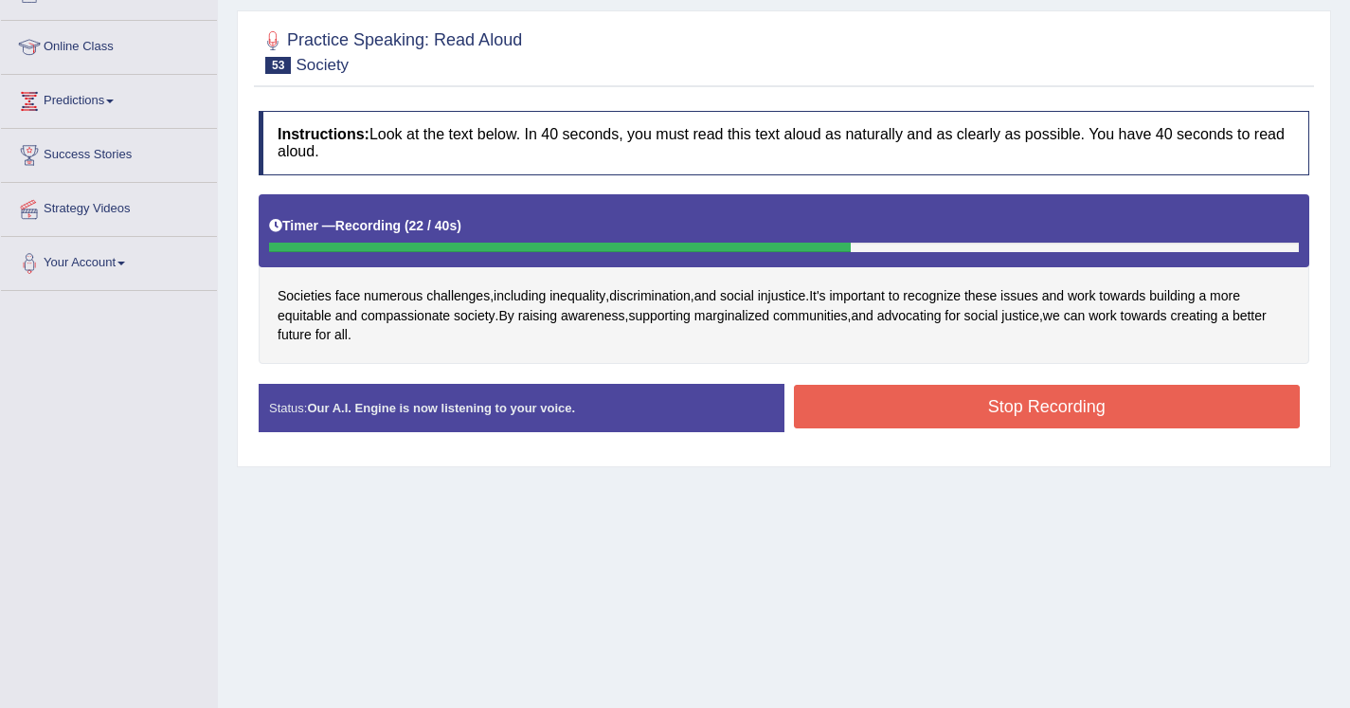
click at [819, 424] on button "Stop Recording" at bounding box center [1047, 407] width 507 height 44
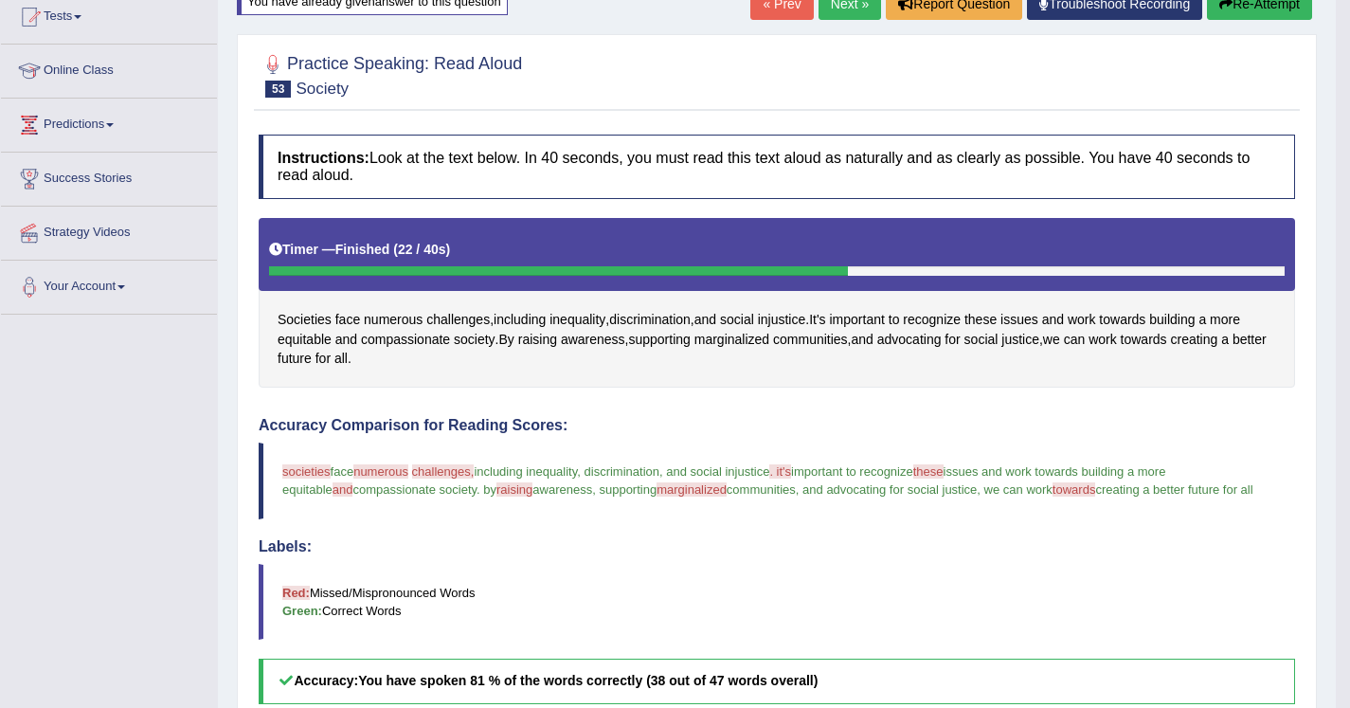
scroll to position [206, 0]
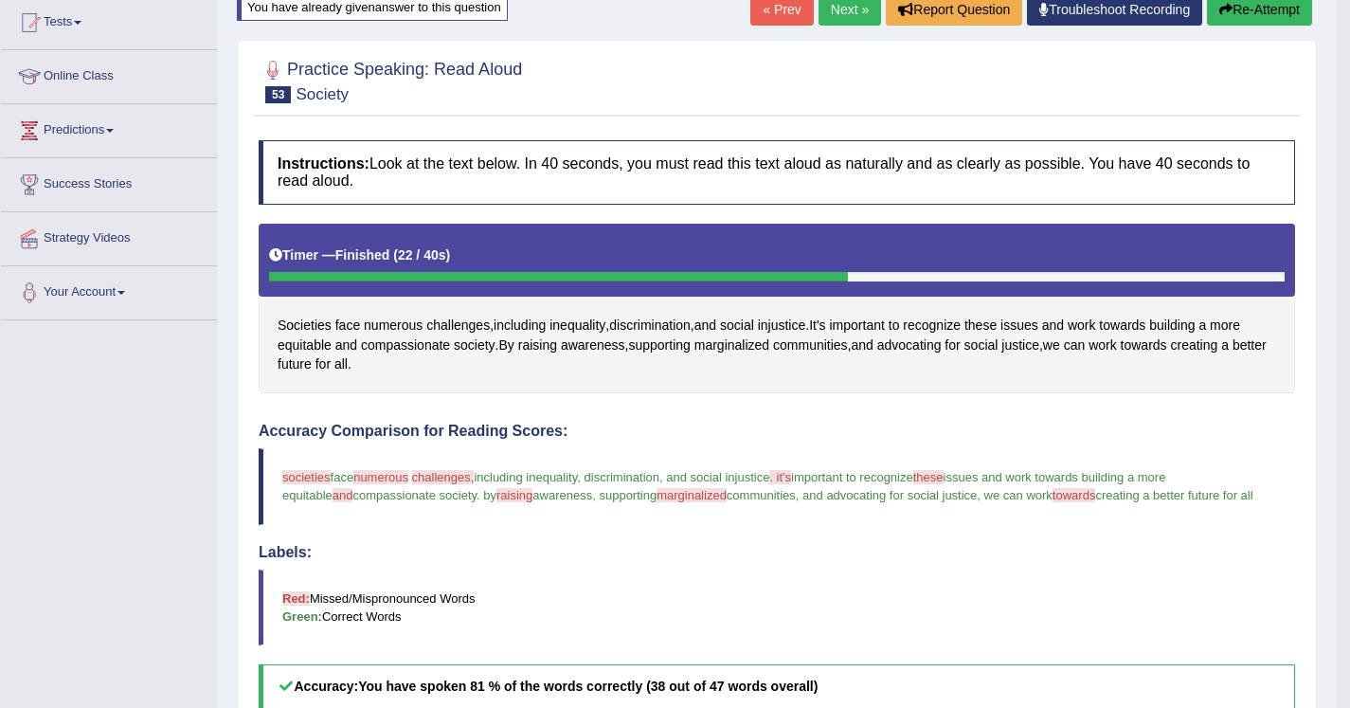
click at [833, 15] on link "Next »" at bounding box center [850, 9] width 63 height 32
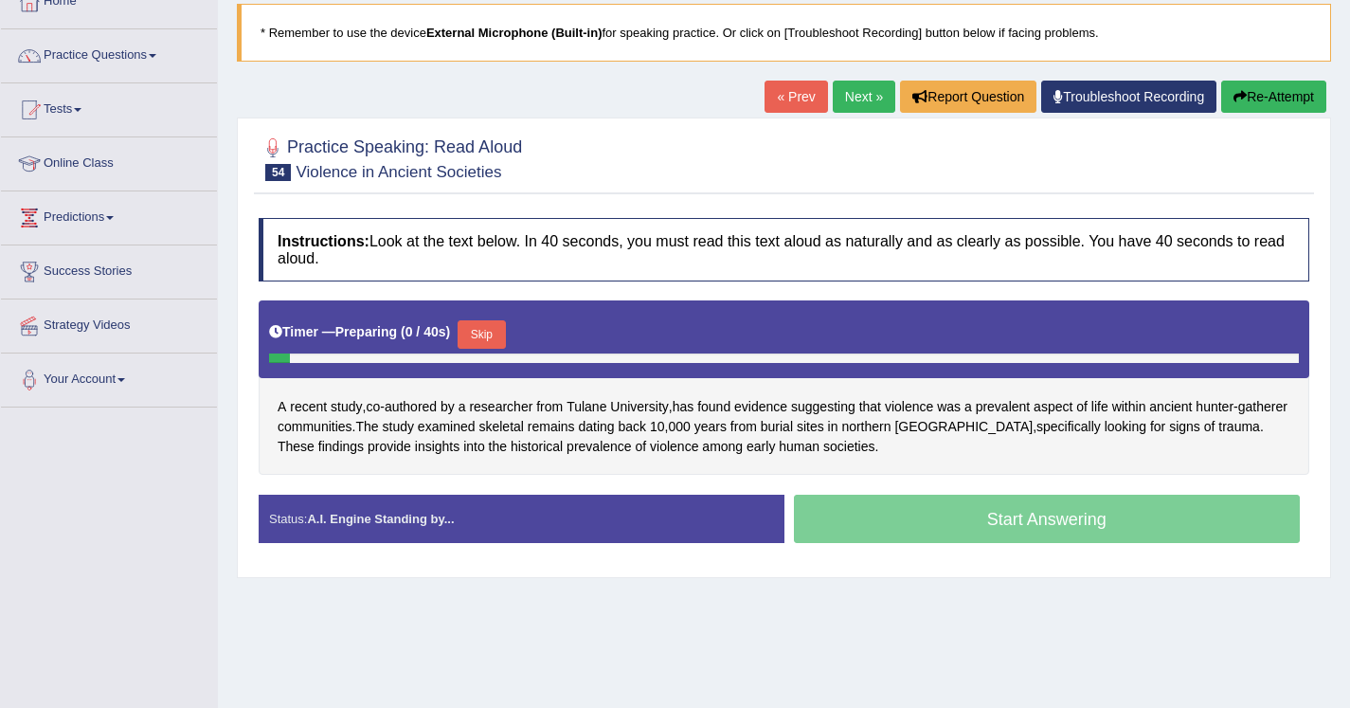
scroll to position [119, 0]
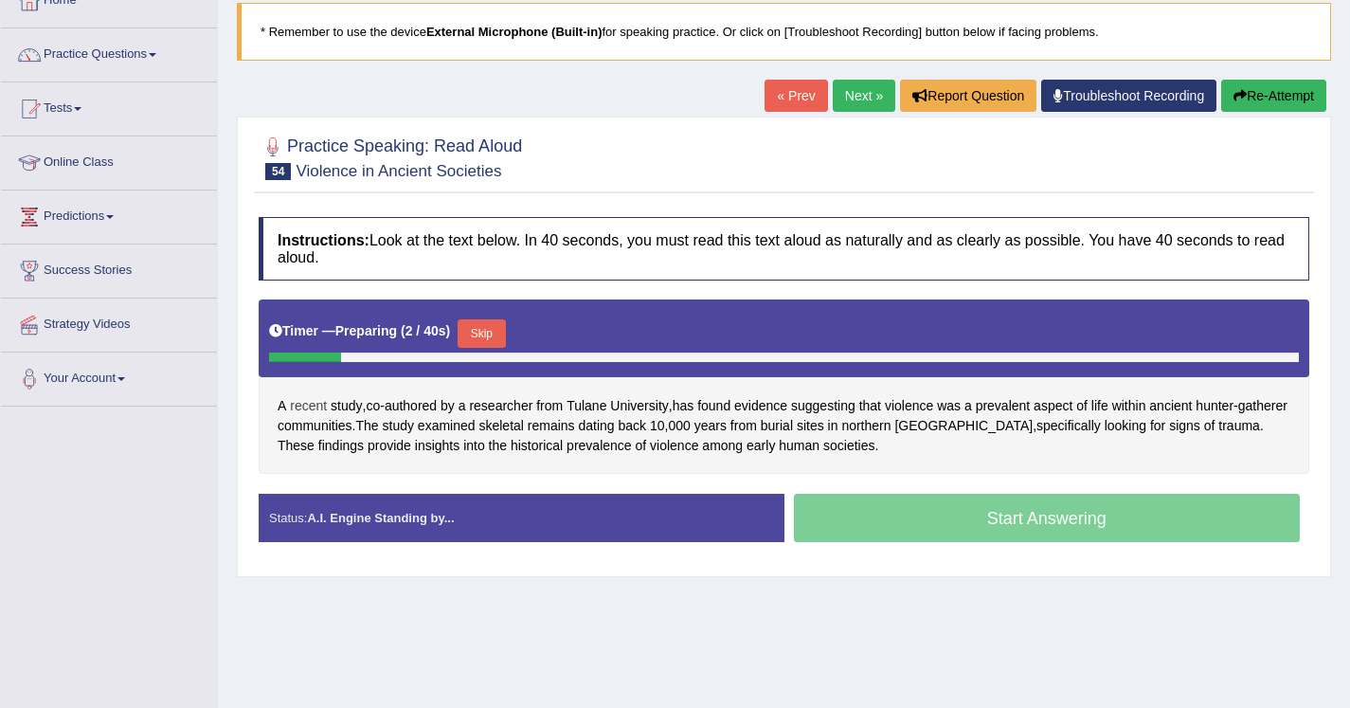
click at [300, 404] on span "recent" at bounding box center [308, 406] width 37 height 20
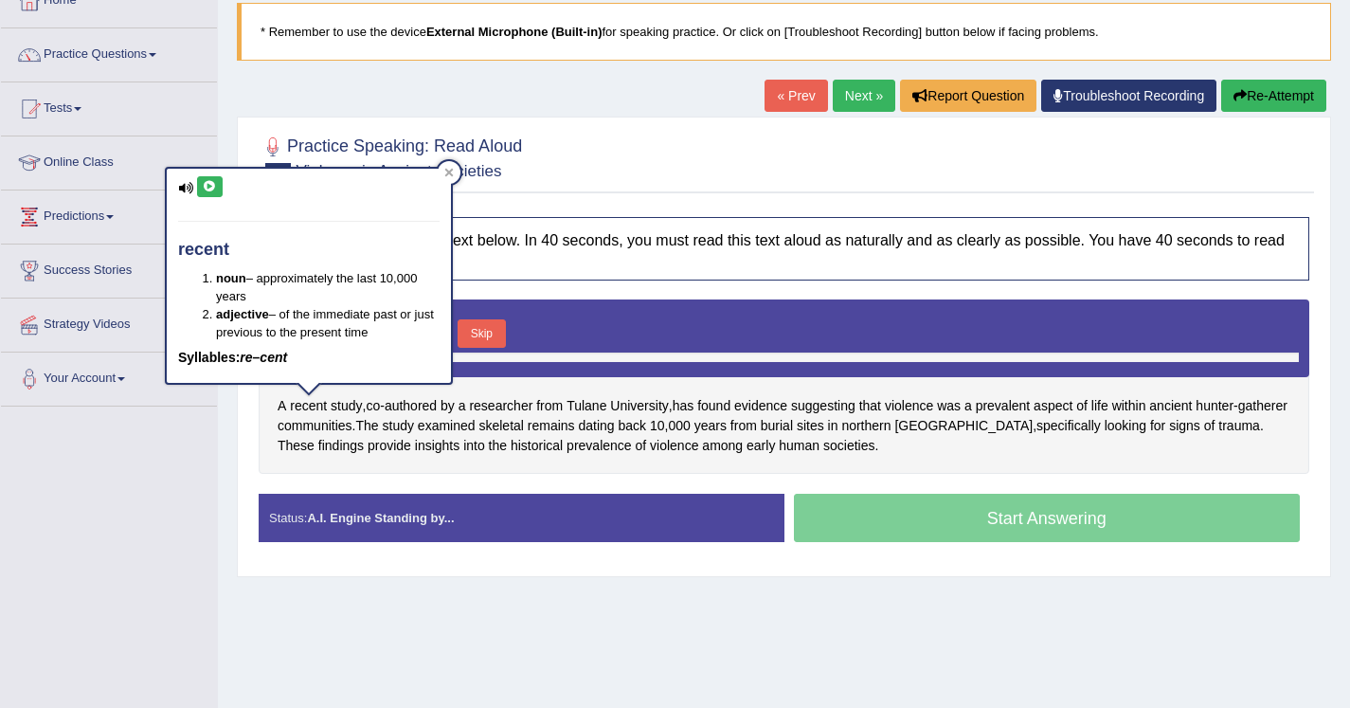
click at [215, 193] on button at bounding box center [210, 186] width 26 height 21
click at [564, 190] on div "Practice Speaking: Read Aloud 54 Violence in Ancient Societies" at bounding box center [784, 160] width 1060 height 66
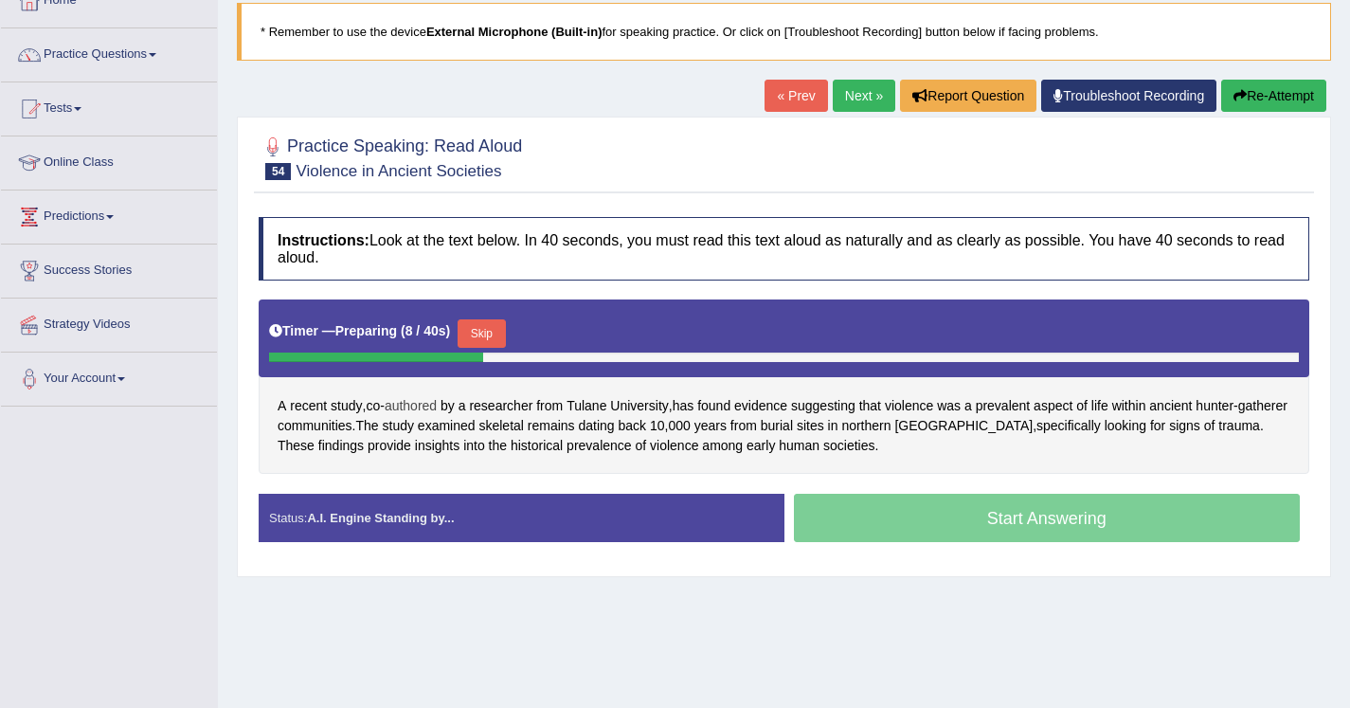
click at [418, 407] on span "authored" at bounding box center [411, 406] width 52 height 20
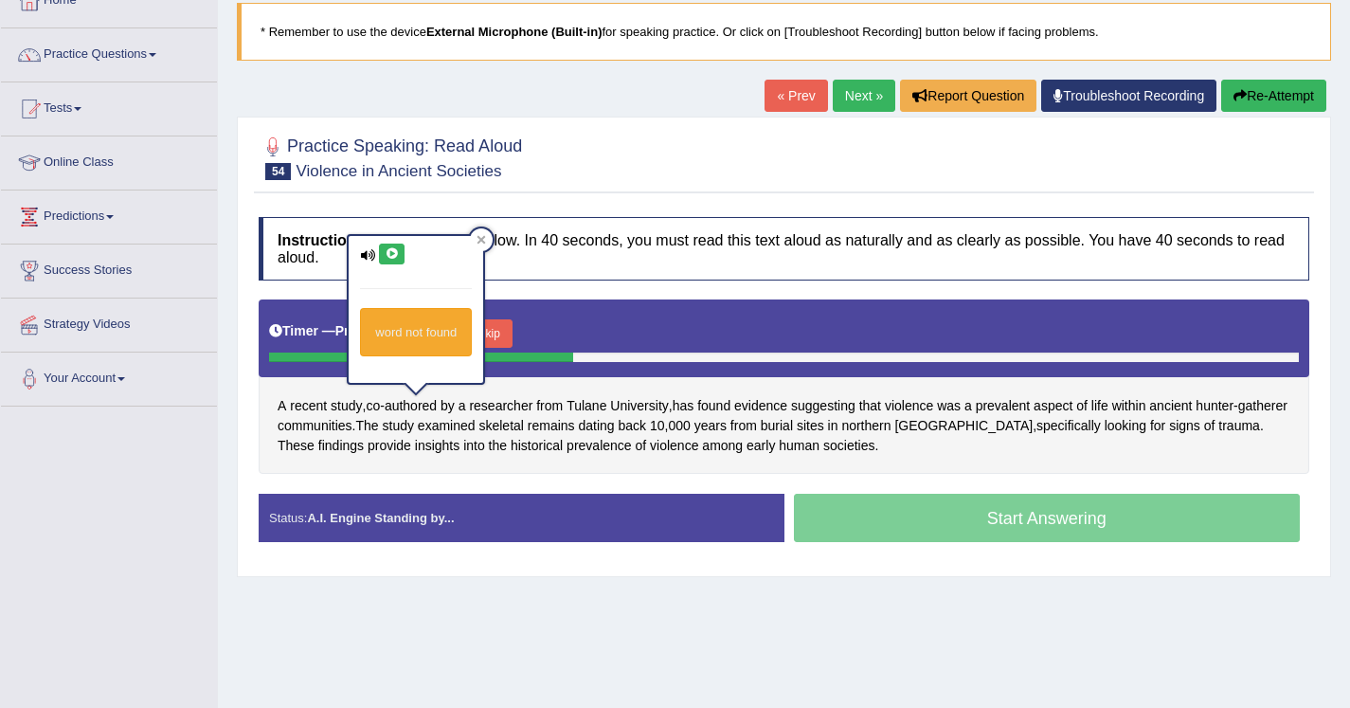
click at [385, 255] on icon at bounding box center [392, 253] width 14 height 11
click at [483, 244] on div at bounding box center [481, 239] width 23 height 23
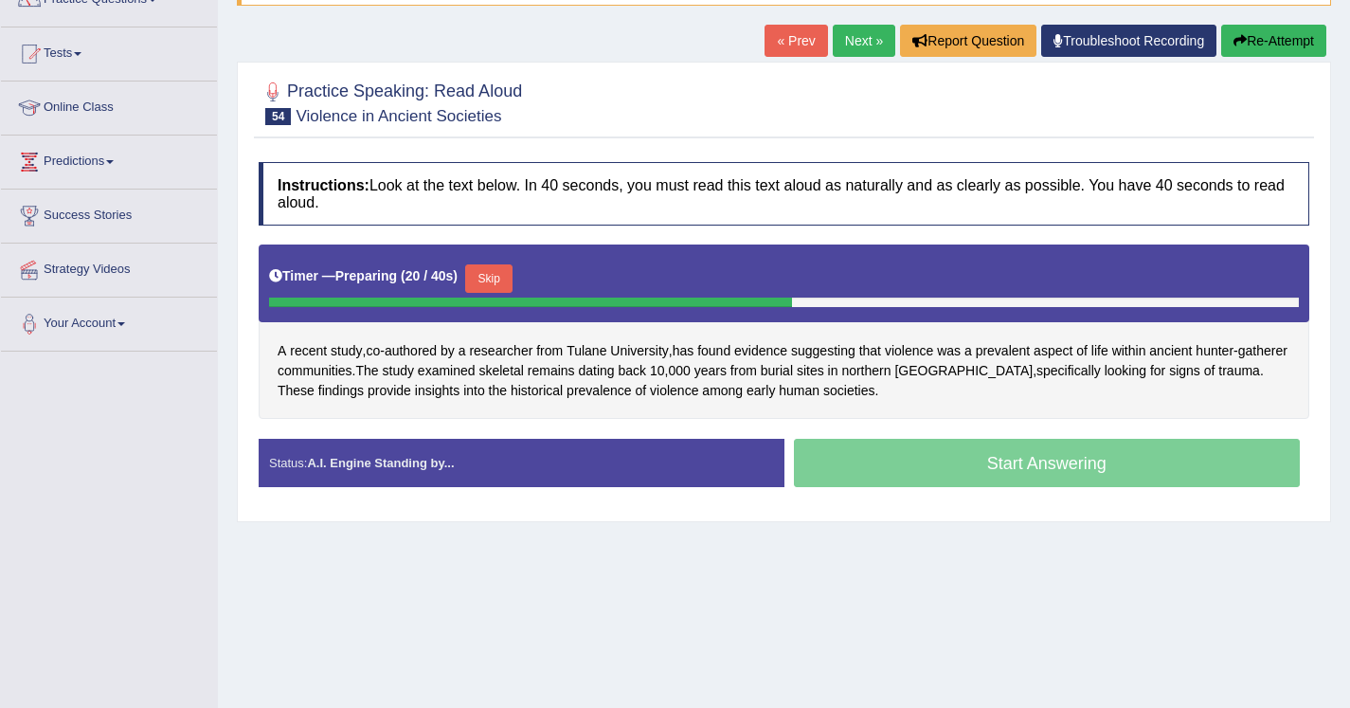
scroll to position [175, 0]
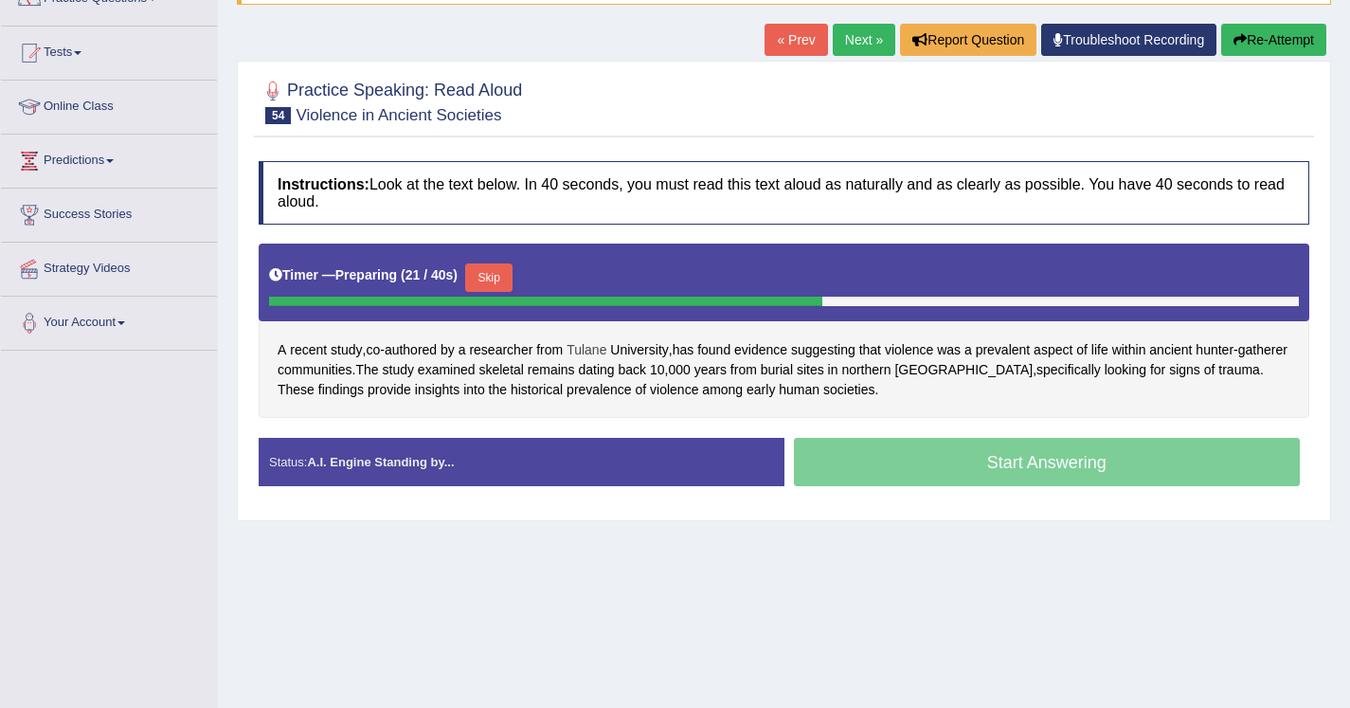
click at [599, 354] on span "Tulane" at bounding box center [587, 350] width 40 height 20
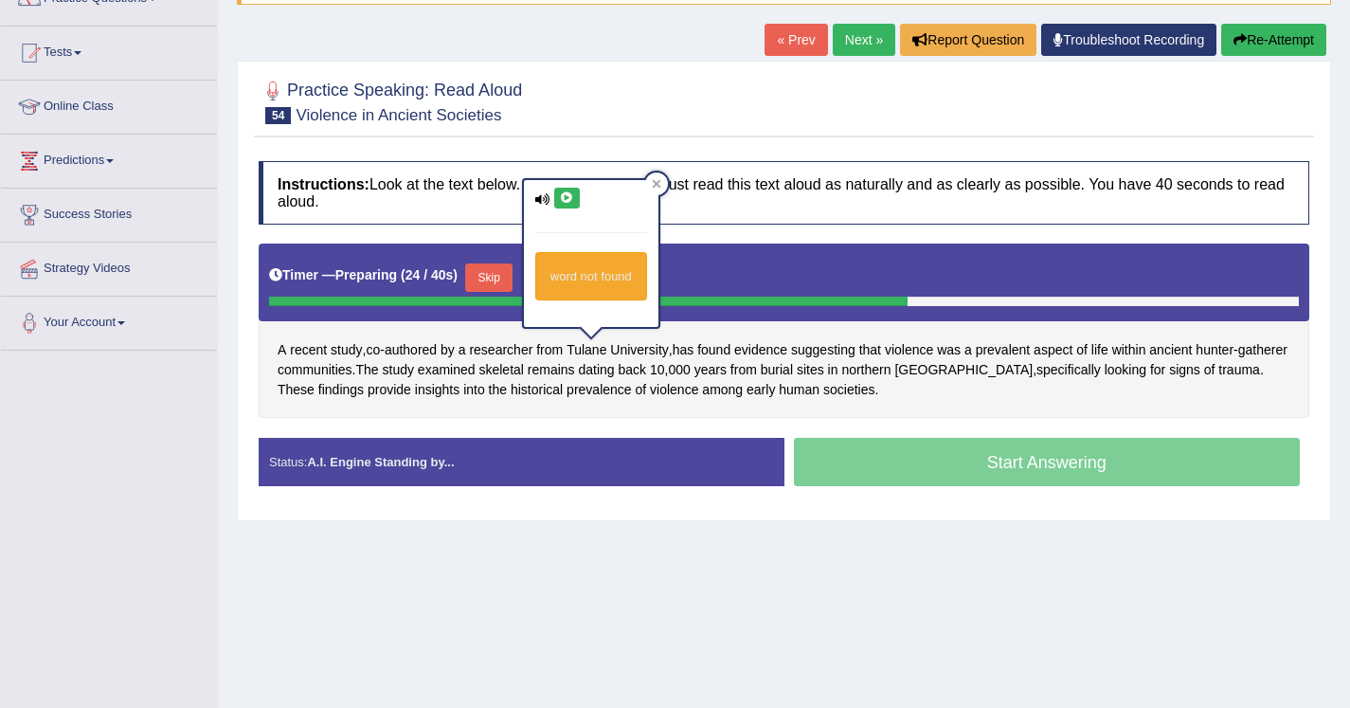
click at [570, 200] on icon at bounding box center [567, 197] width 14 height 11
click at [561, 199] on icon at bounding box center [567, 197] width 14 height 11
click at [664, 189] on div at bounding box center [656, 183] width 23 height 23
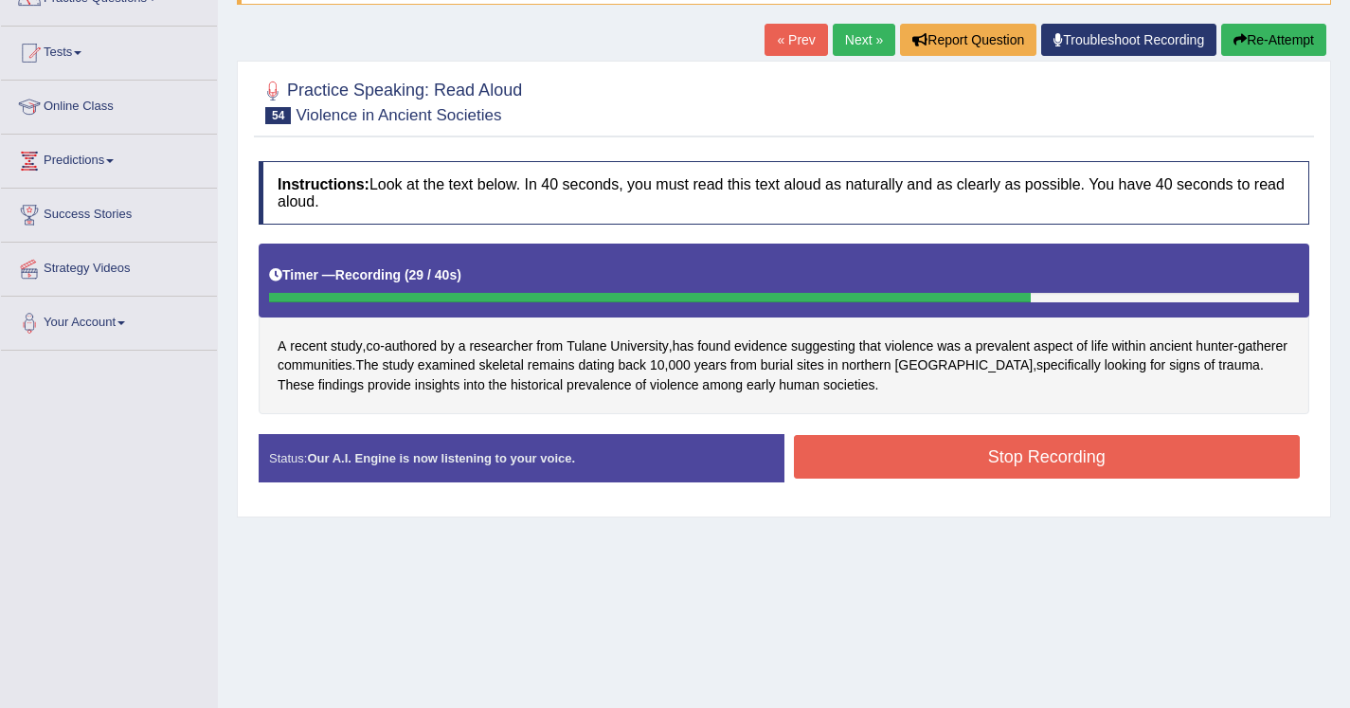
click at [857, 465] on button "Stop Recording" at bounding box center [1047, 457] width 507 height 44
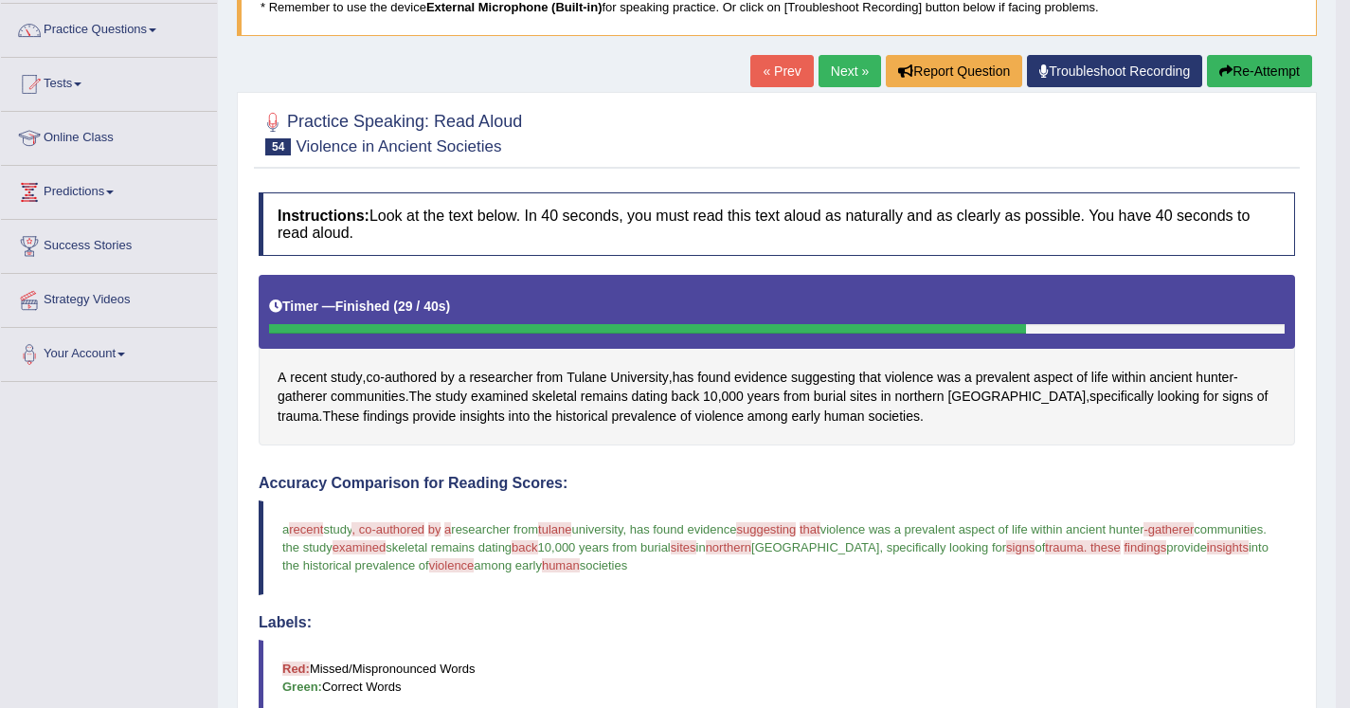
scroll to position [125, 0]
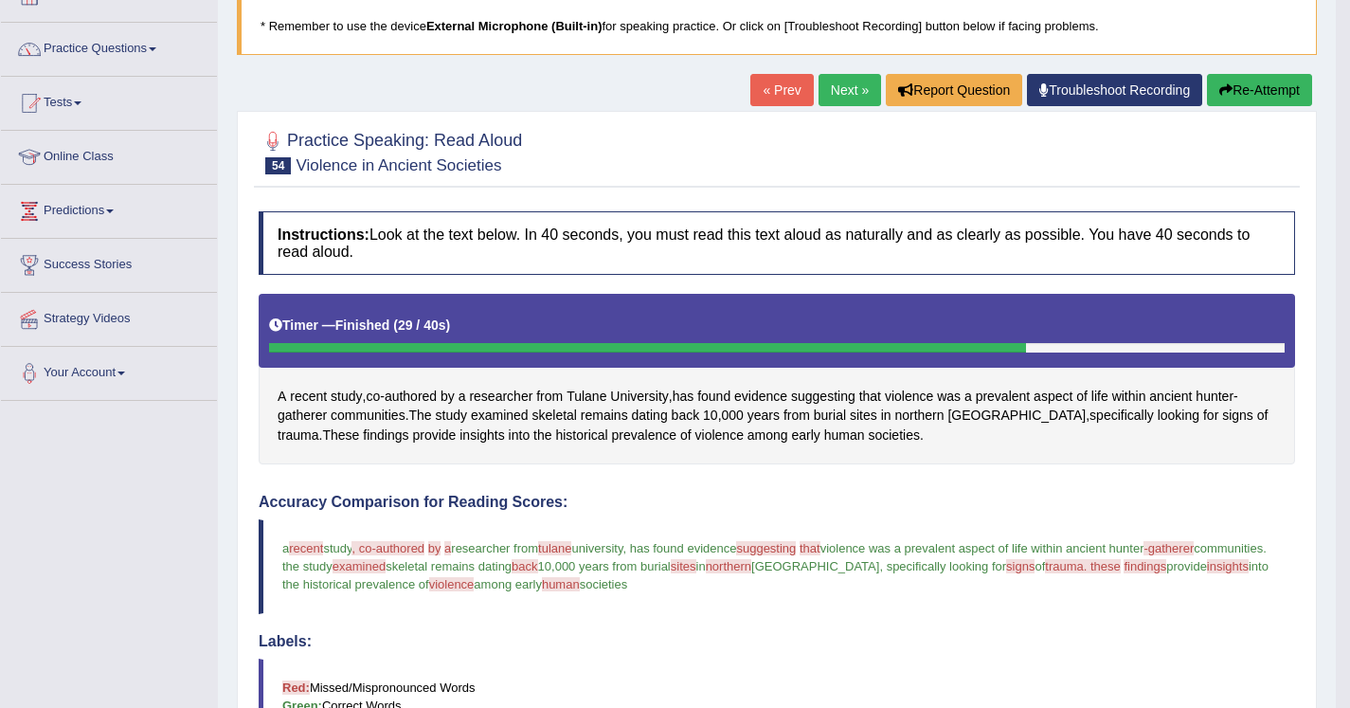
click at [834, 88] on link "Next »" at bounding box center [850, 90] width 63 height 32
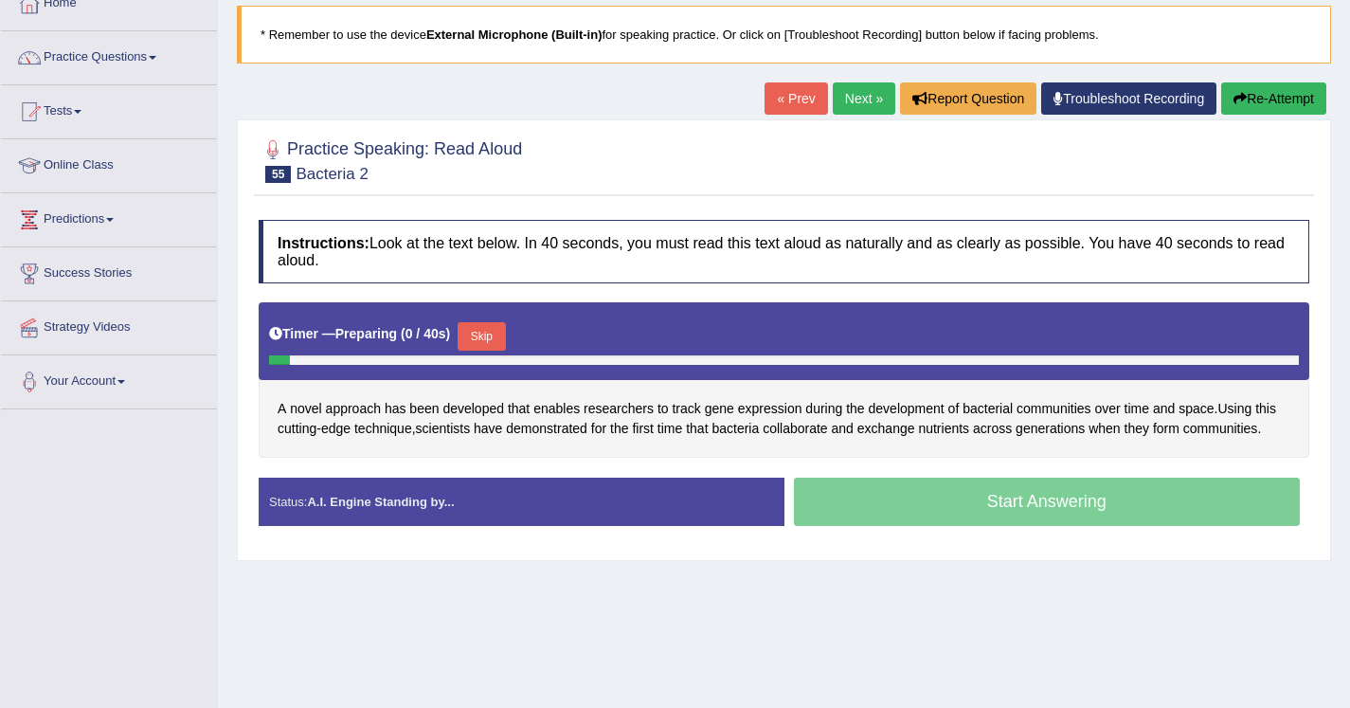
scroll to position [142, 0]
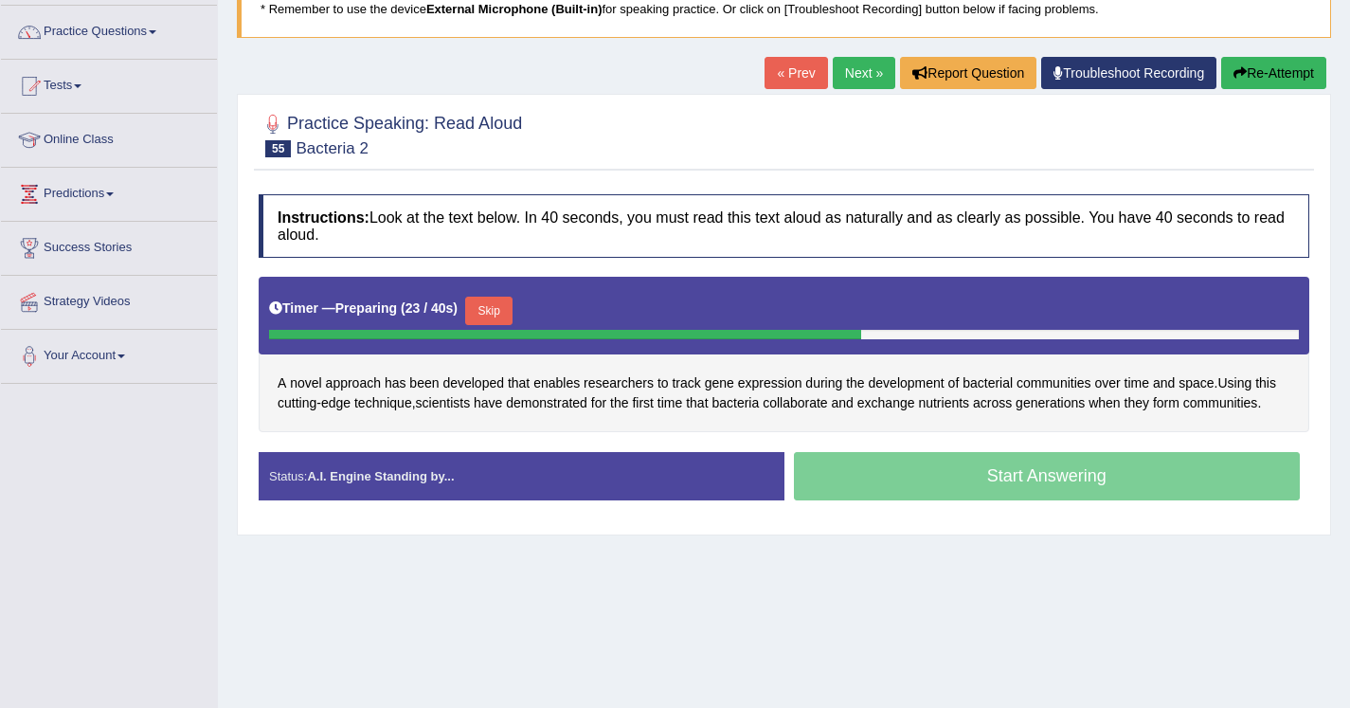
click at [511, 316] on button "Skip" at bounding box center [488, 311] width 47 height 28
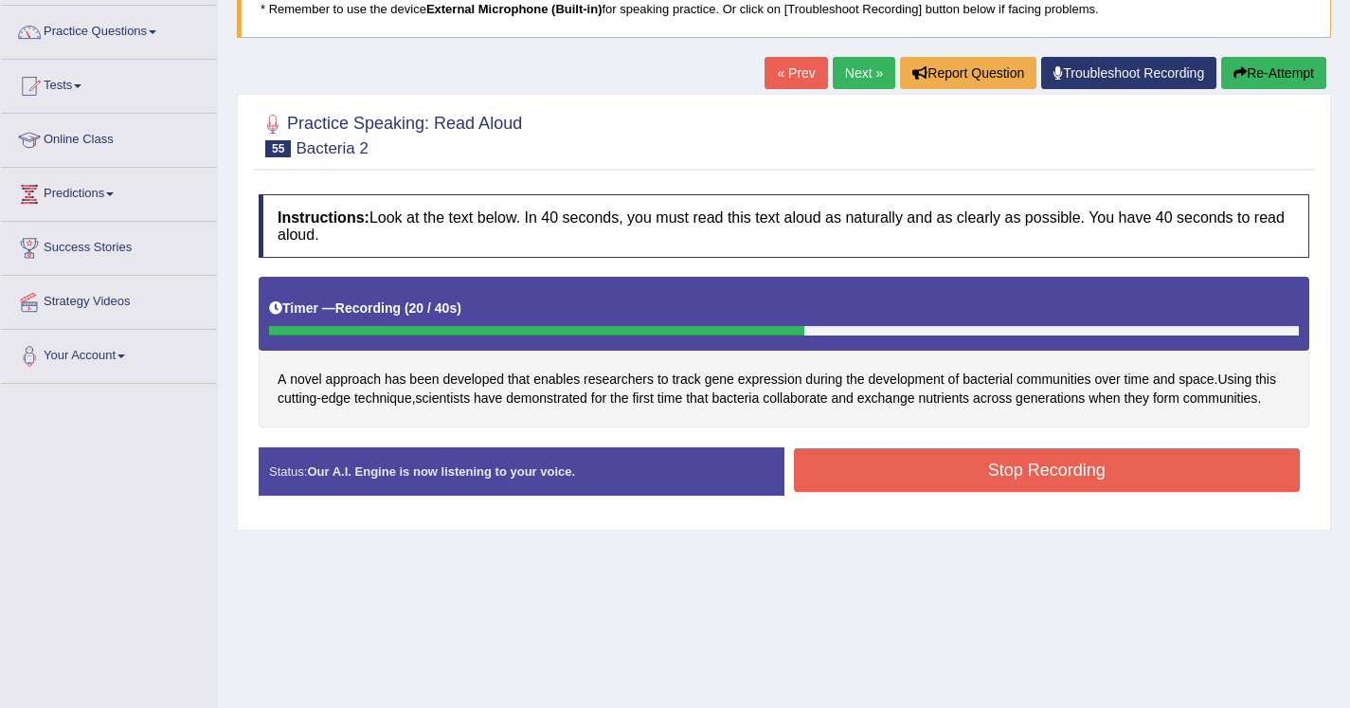
click at [874, 471] on button "Stop Recording" at bounding box center [1047, 470] width 507 height 44
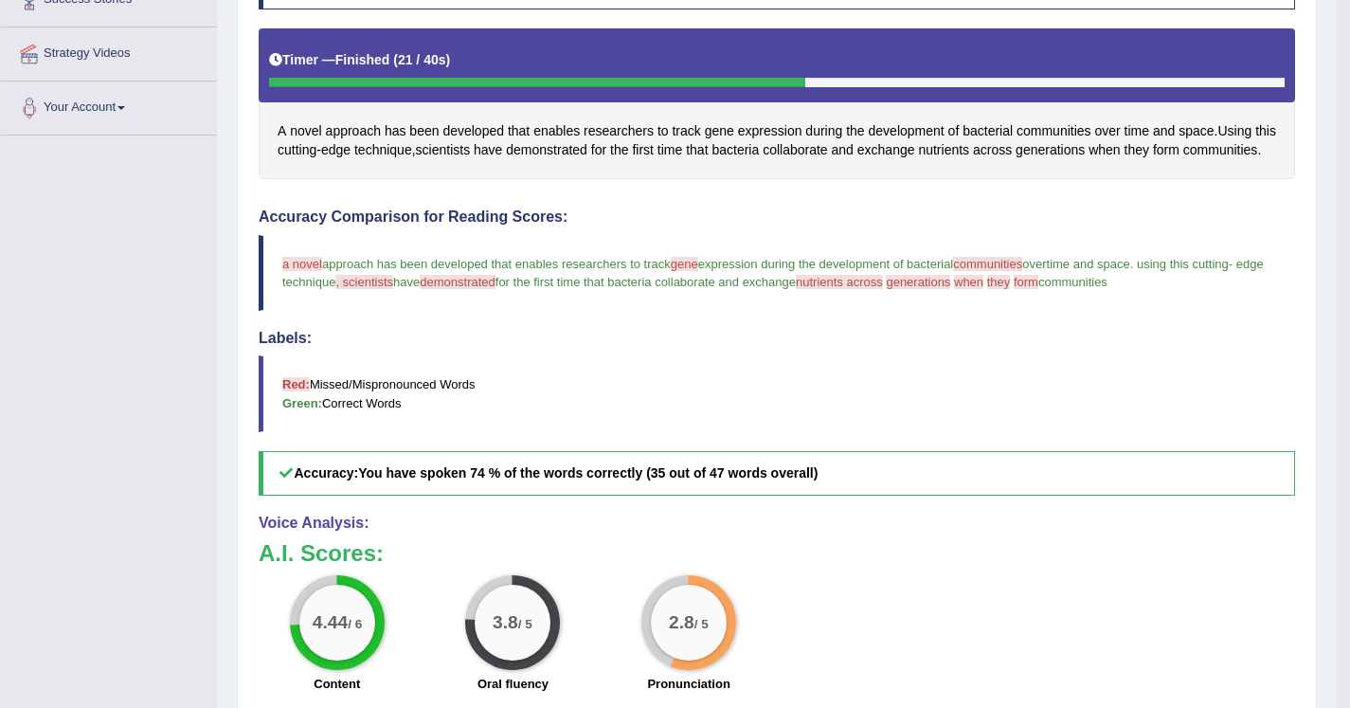
scroll to position [362, 0]
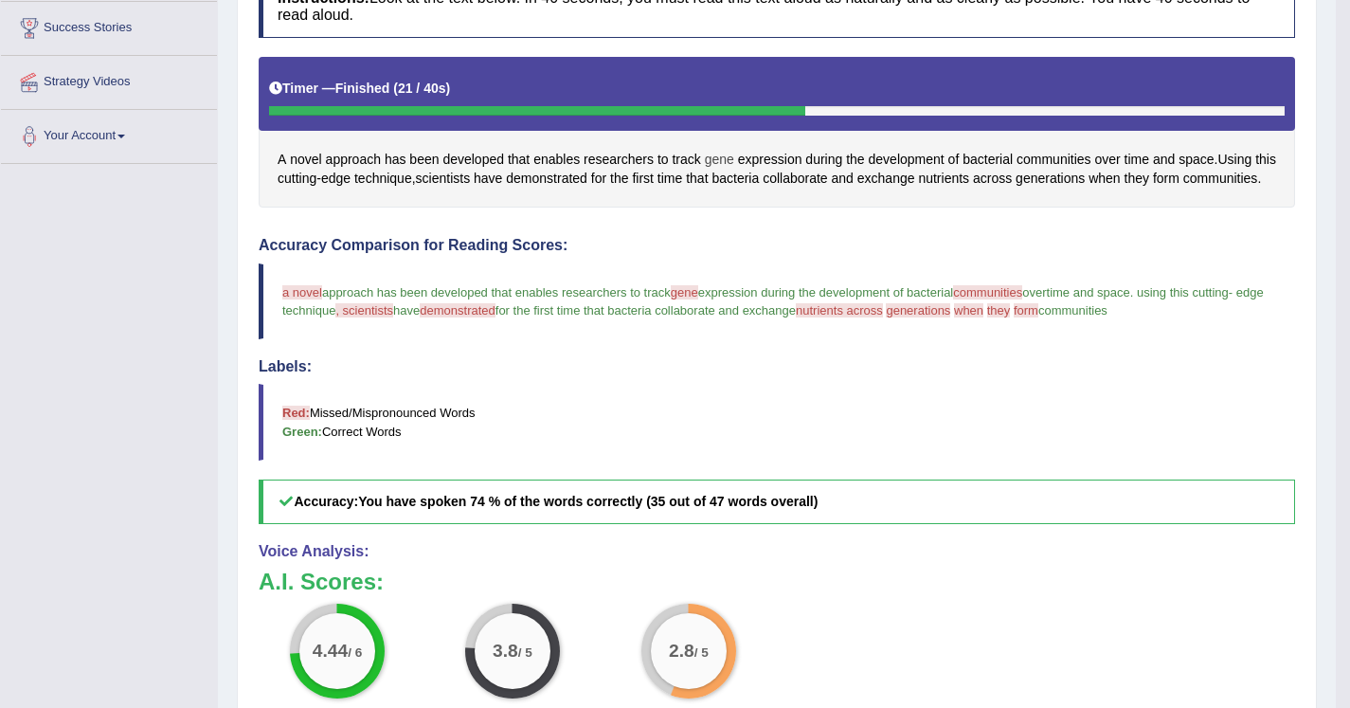
click at [733, 161] on span "gene" at bounding box center [719, 160] width 29 height 20
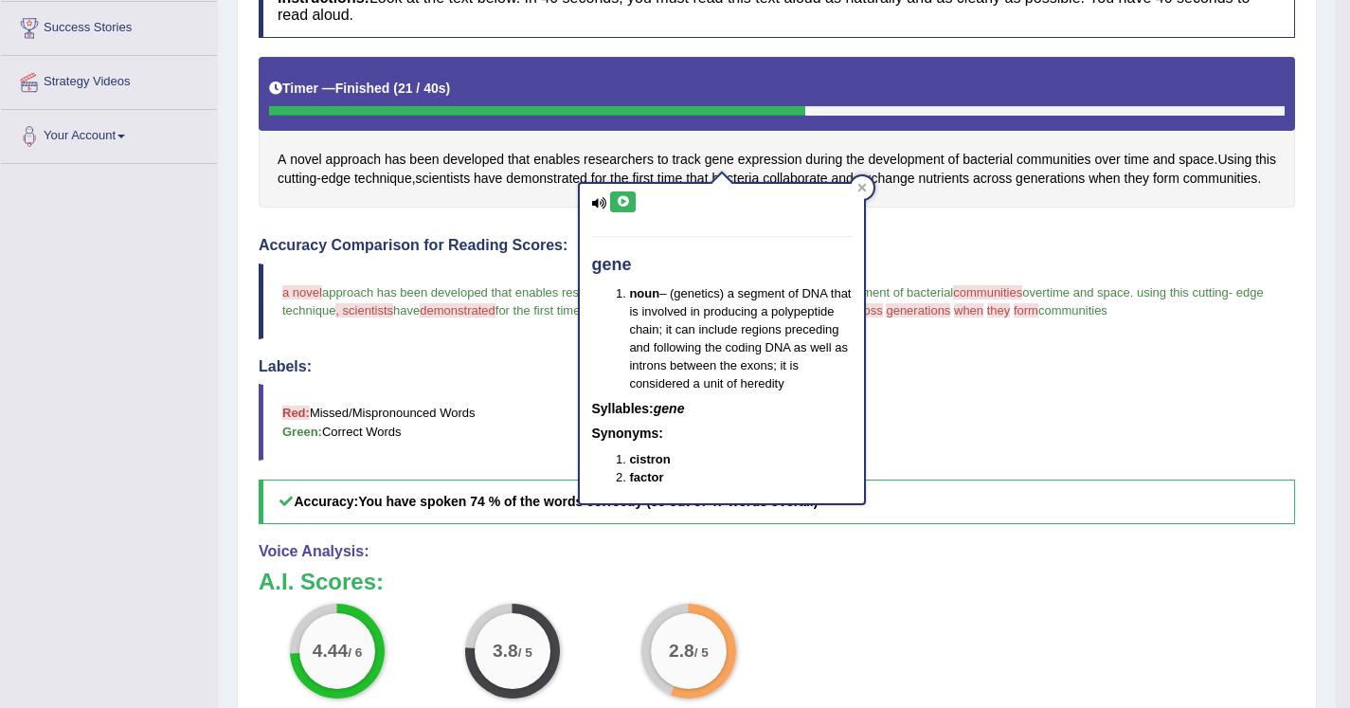
click at [635, 199] on button at bounding box center [623, 201] width 26 height 21
click at [949, 254] on h4 "Accuracy Comparison for Reading Scores:" at bounding box center [777, 245] width 1037 height 17
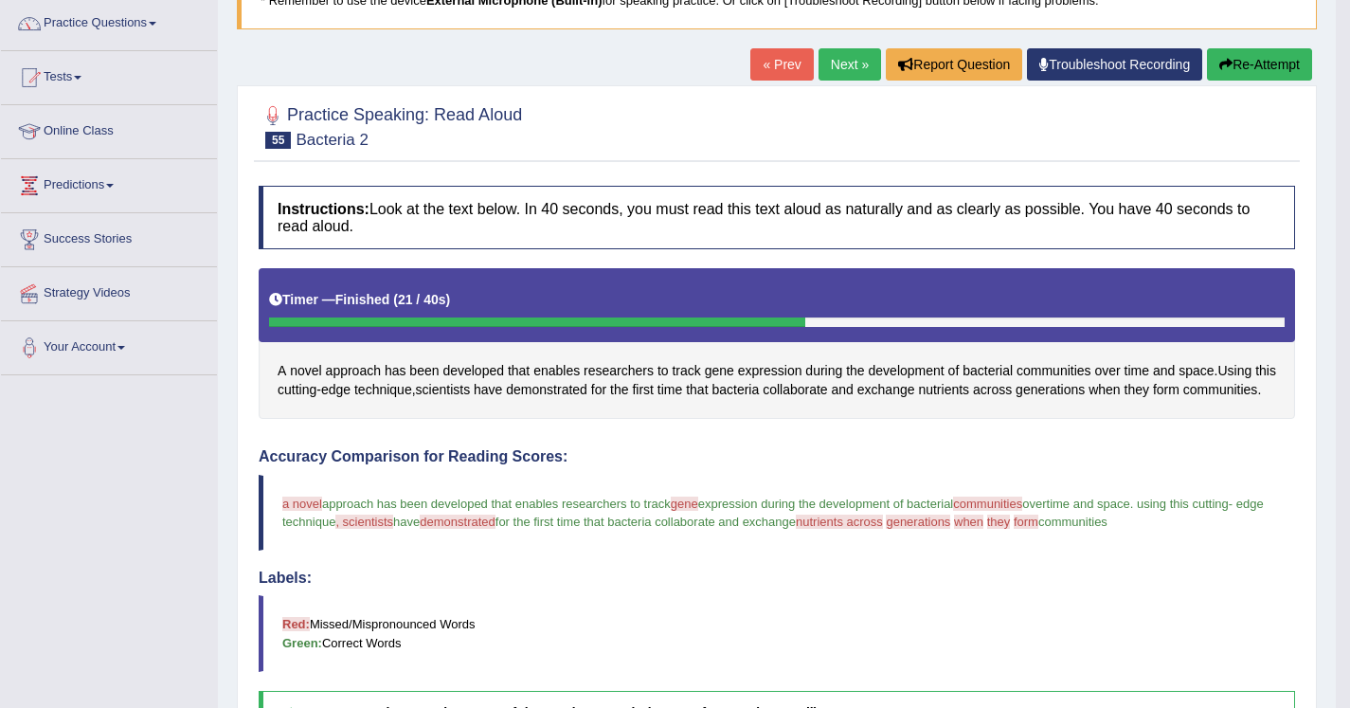
scroll to position [150, 0]
click at [832, 72] on link "Next »" at bounding box center [850, 65] width 63 height 32
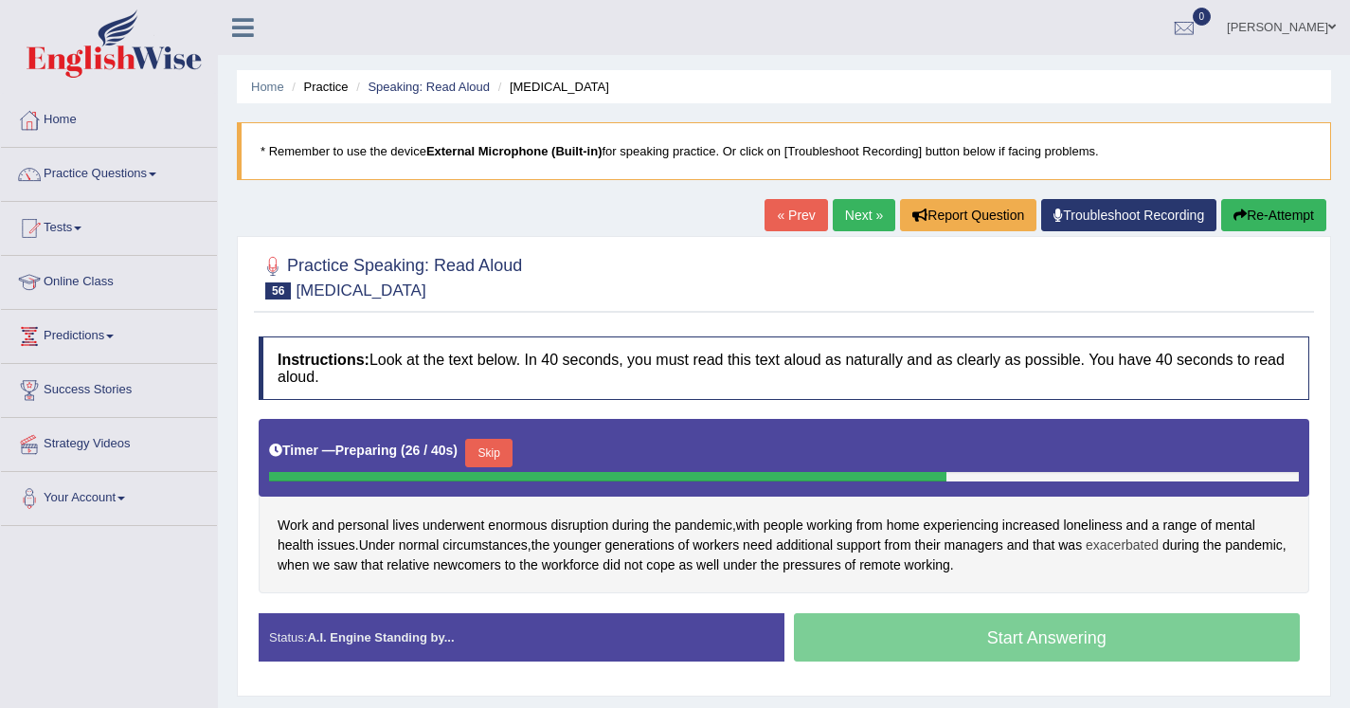
click at [1113, 552] on span "exacerbated" at bounding box center [1122, 545] width 73 height 20
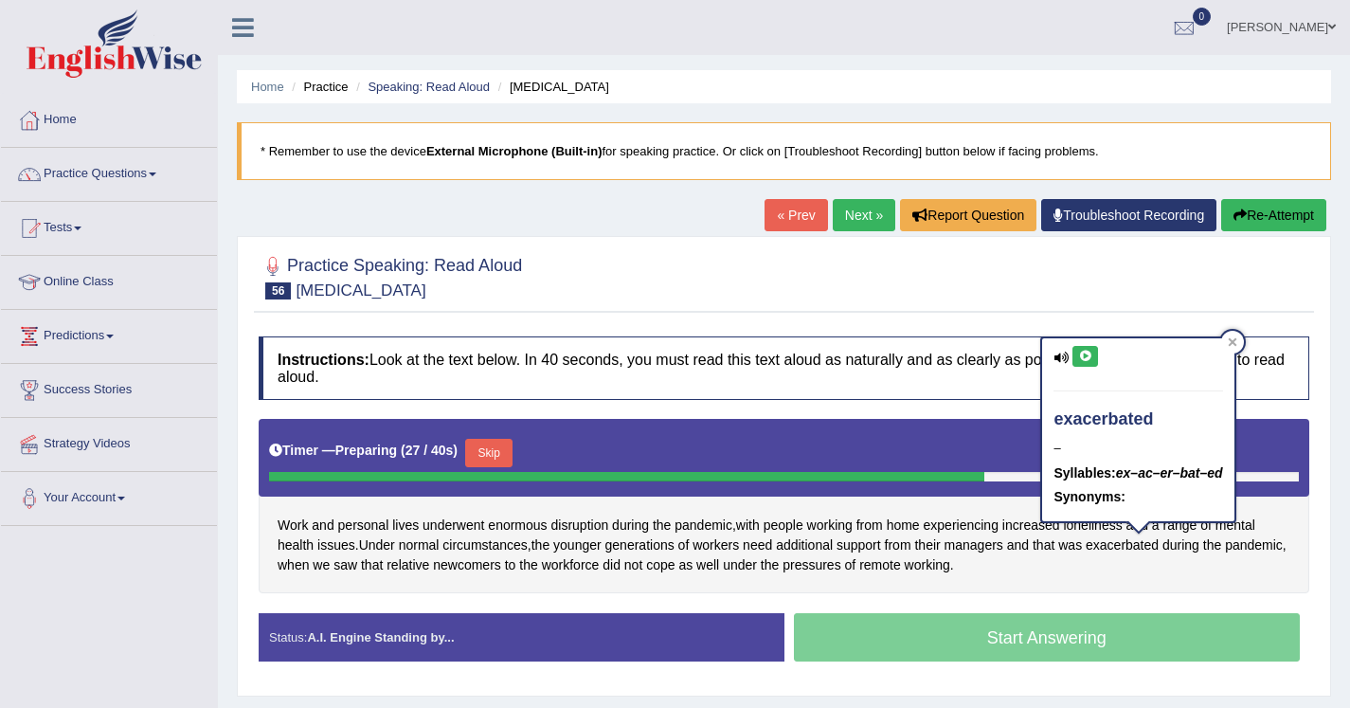
click at [1088, 362] on button at bounding box center [1086, 356] width 26 height 21
click at [1076, 568] on div "Work and personal lives underwent enormous disruption during the pandemic , wit…" at bounding box center [784, 506] width 1051 height 174
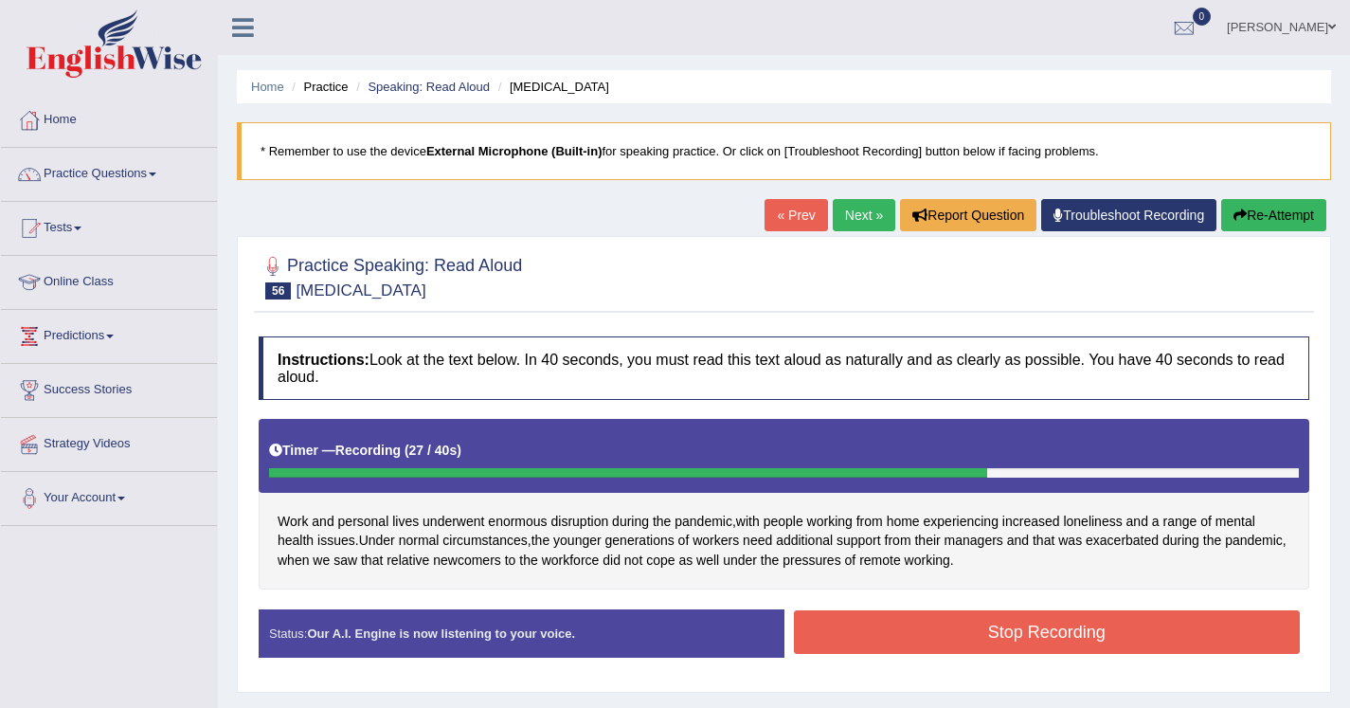
click at [826, 635] on button "Stop Recording" at bounding box center [1047, 632] width 507 height 44
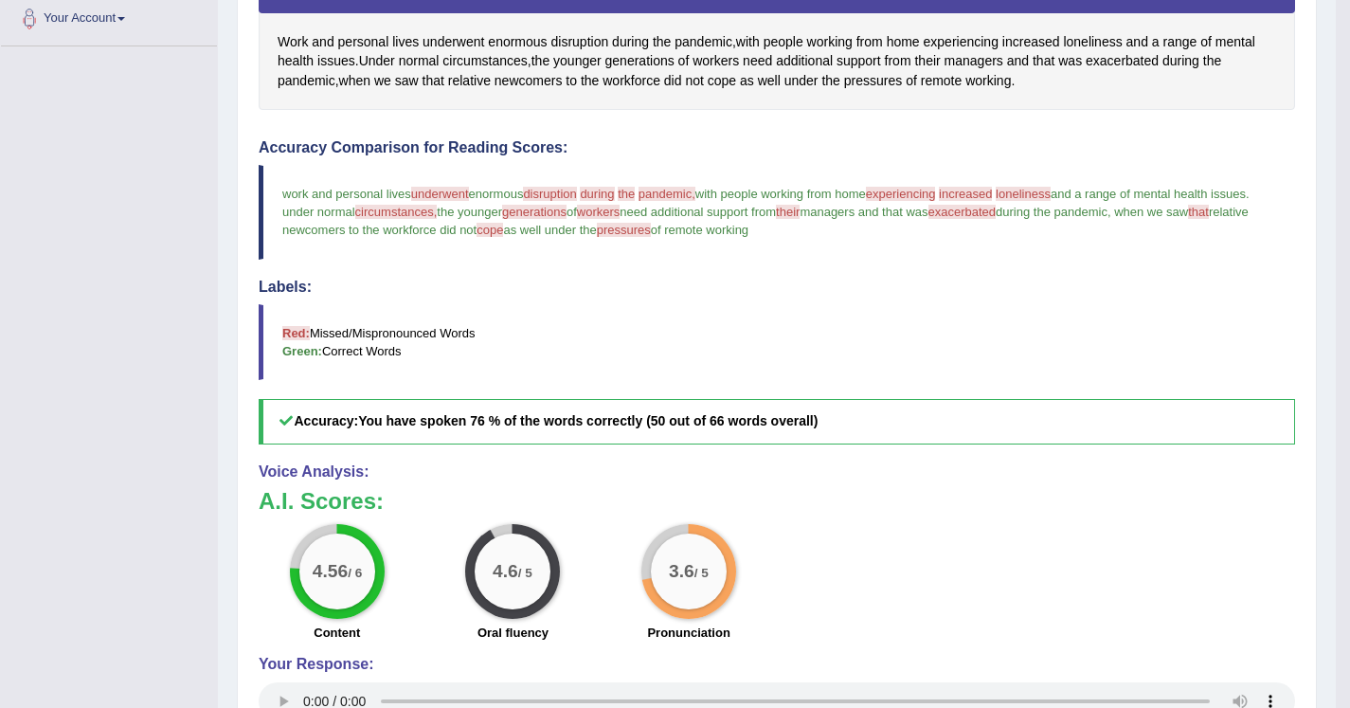
scroll to position [334, 0]
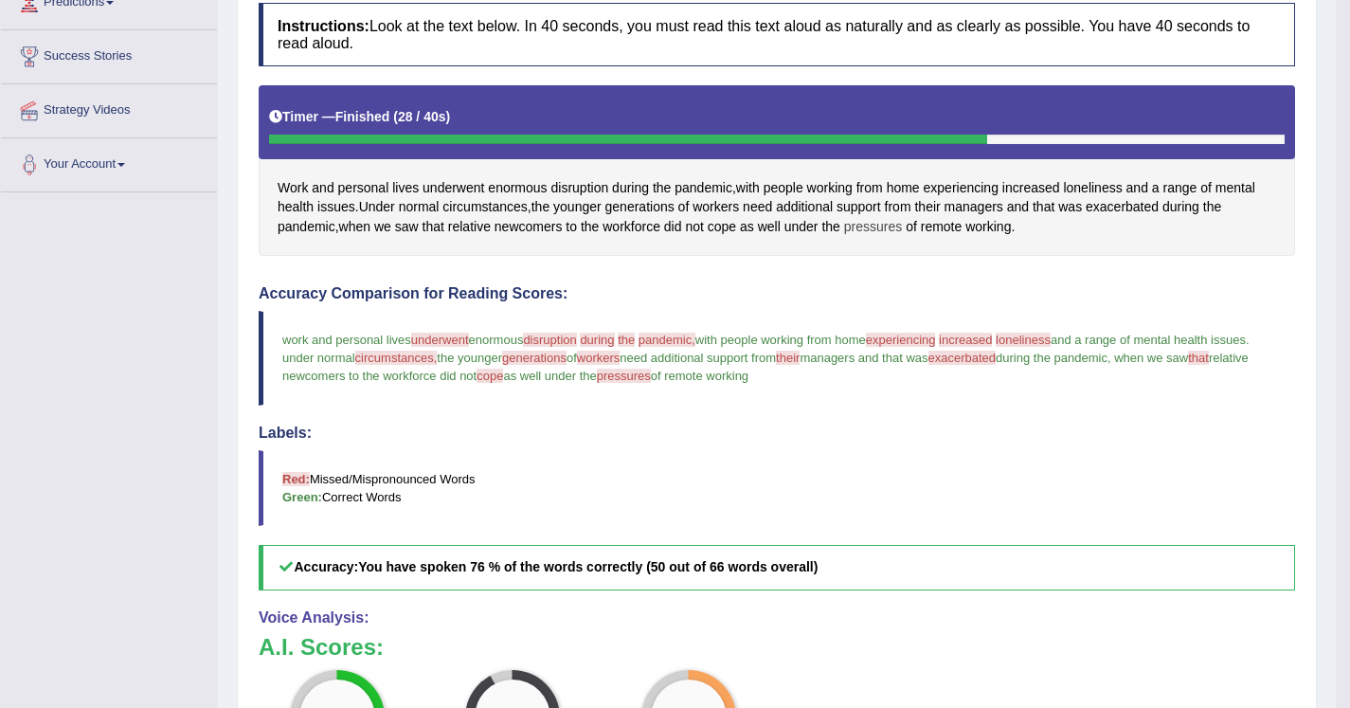
click at [883, 231] on span "pressures" at bounding box center [873, 227] width 58 height 20
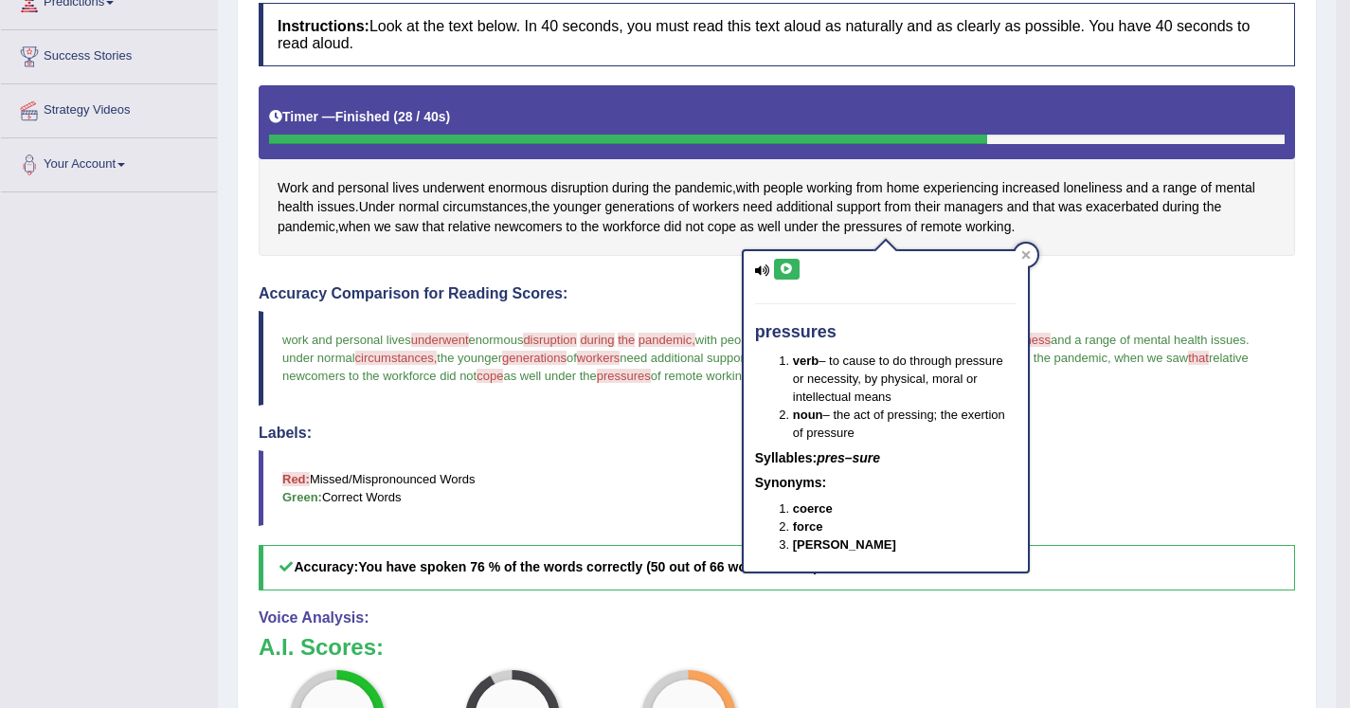
click at [788, 275] on icon at bounding box center [787, 268] width 14 height 11
click at [1060, 278] on div "Instructions: Look at the text below. In 40 seconds, you must read this text al…" at bounding box center [777, 468] width 1046 height 950
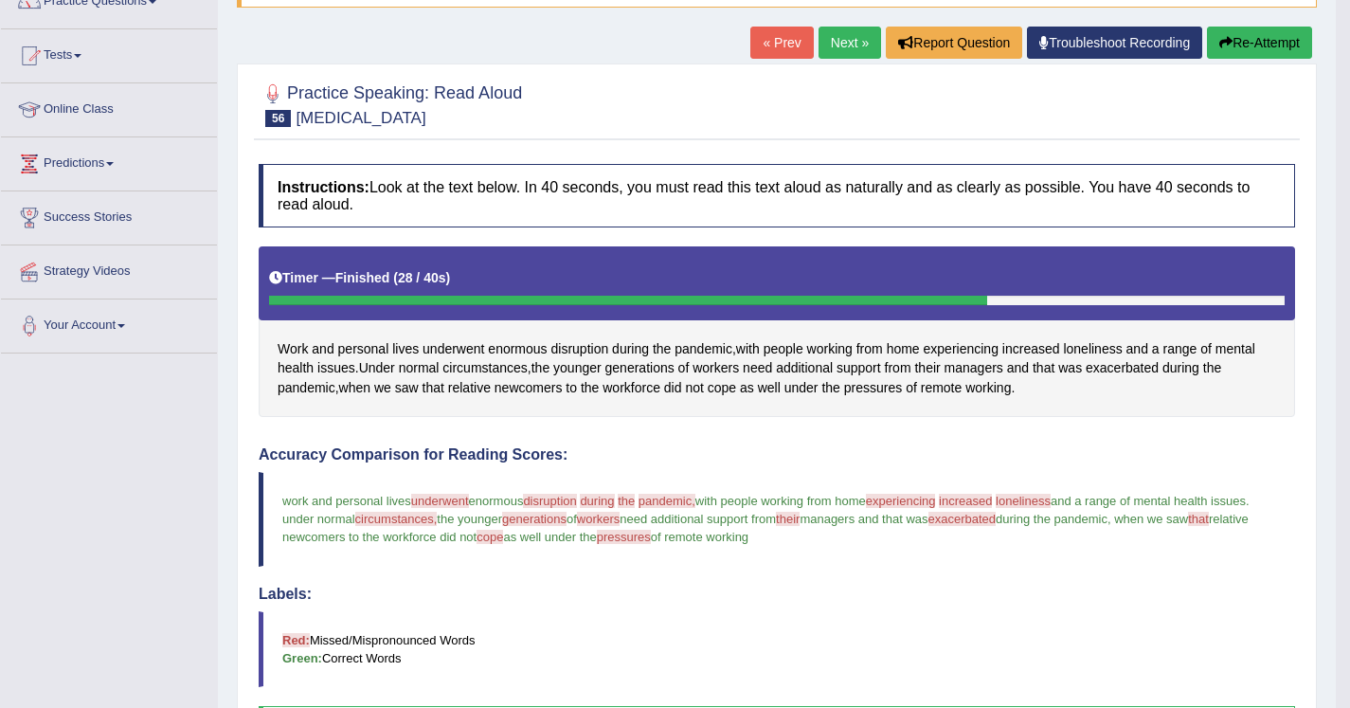
scroll to position [147, 0]
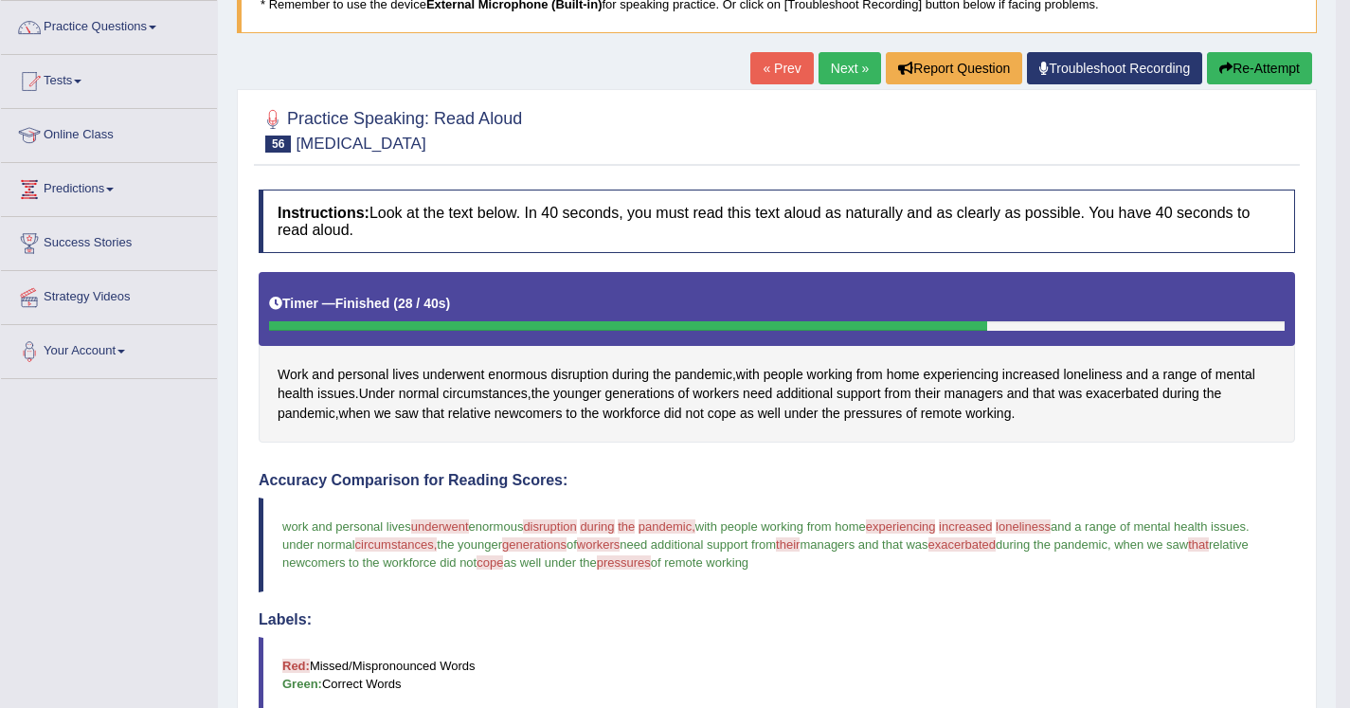
click at [849, 63] on link "Next »" at bounding box center [850, 68] width 63 height 32
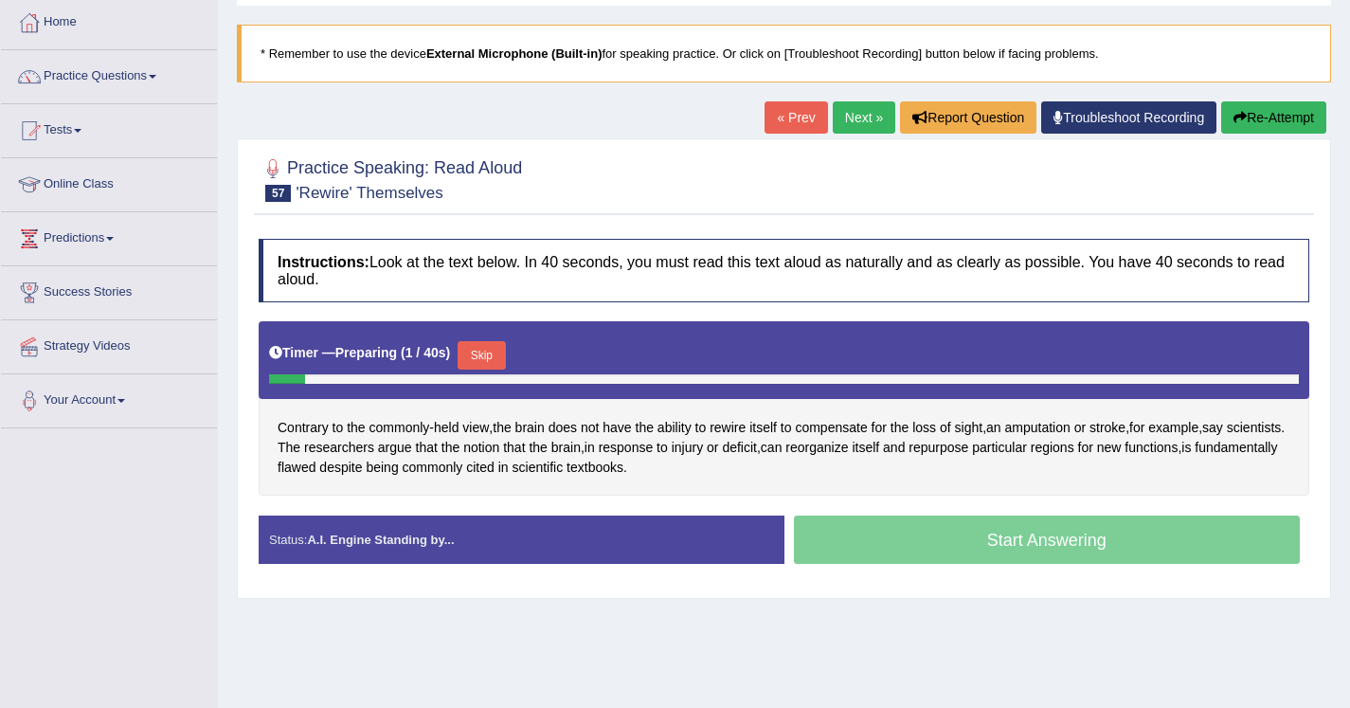
scroll to position [131, 0]
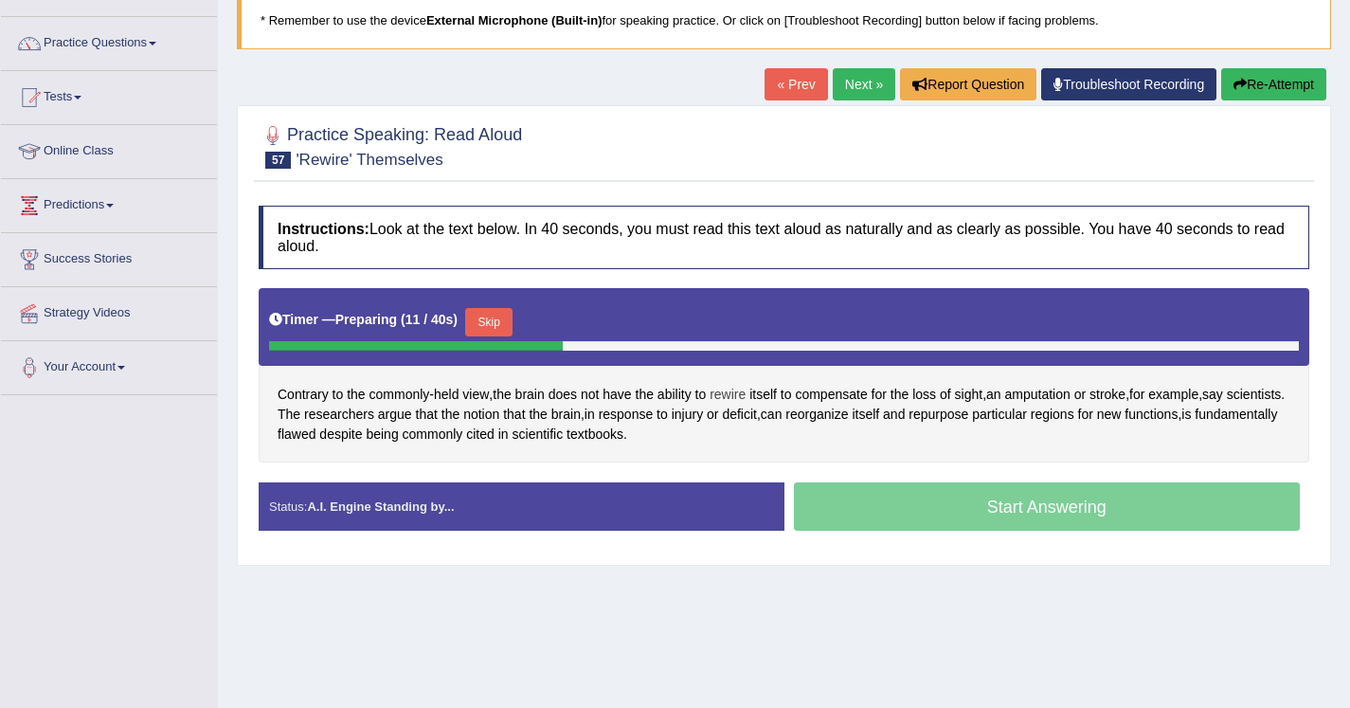
click at [743, 399] on span "rewire" at bounding box center [728, 395] width 36 height 20
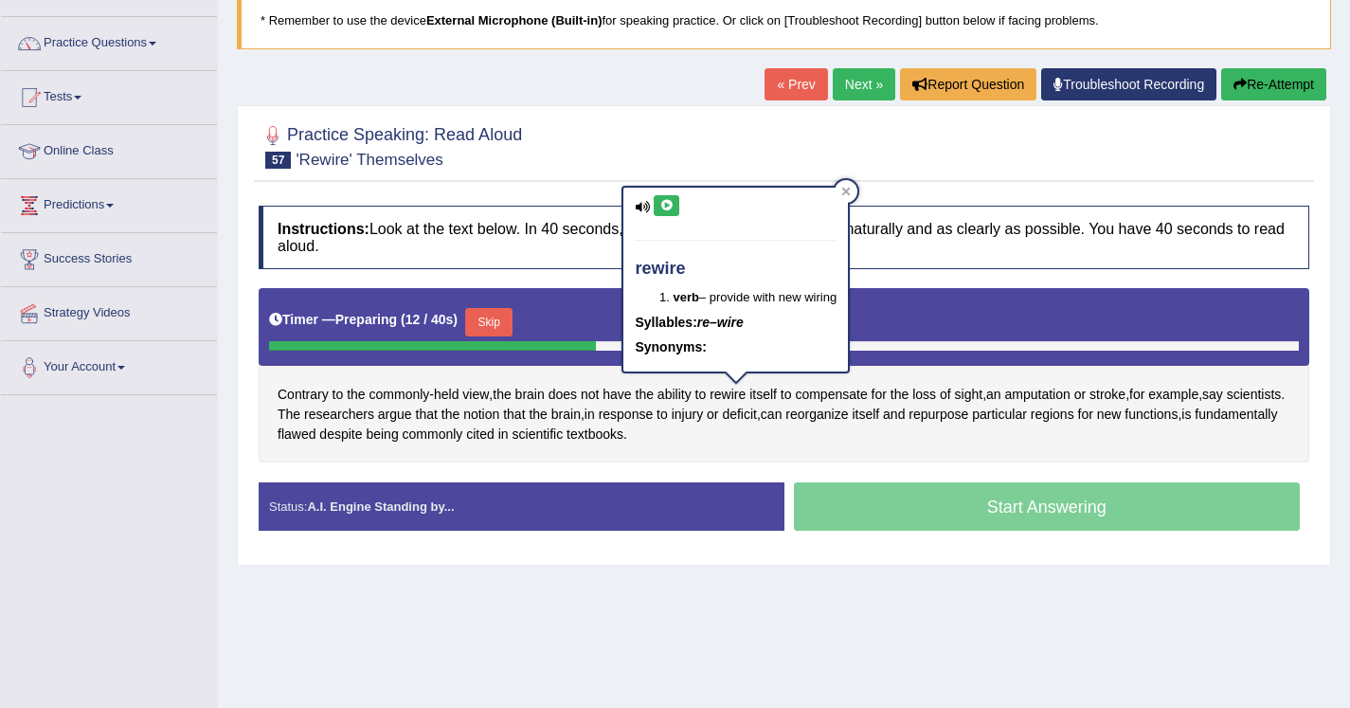
click at [662, 195] on button at bounding box center [667, 205] width 26 height 21
click at [849, 198] on div at bounding box center [846, 191] width 23 height 23
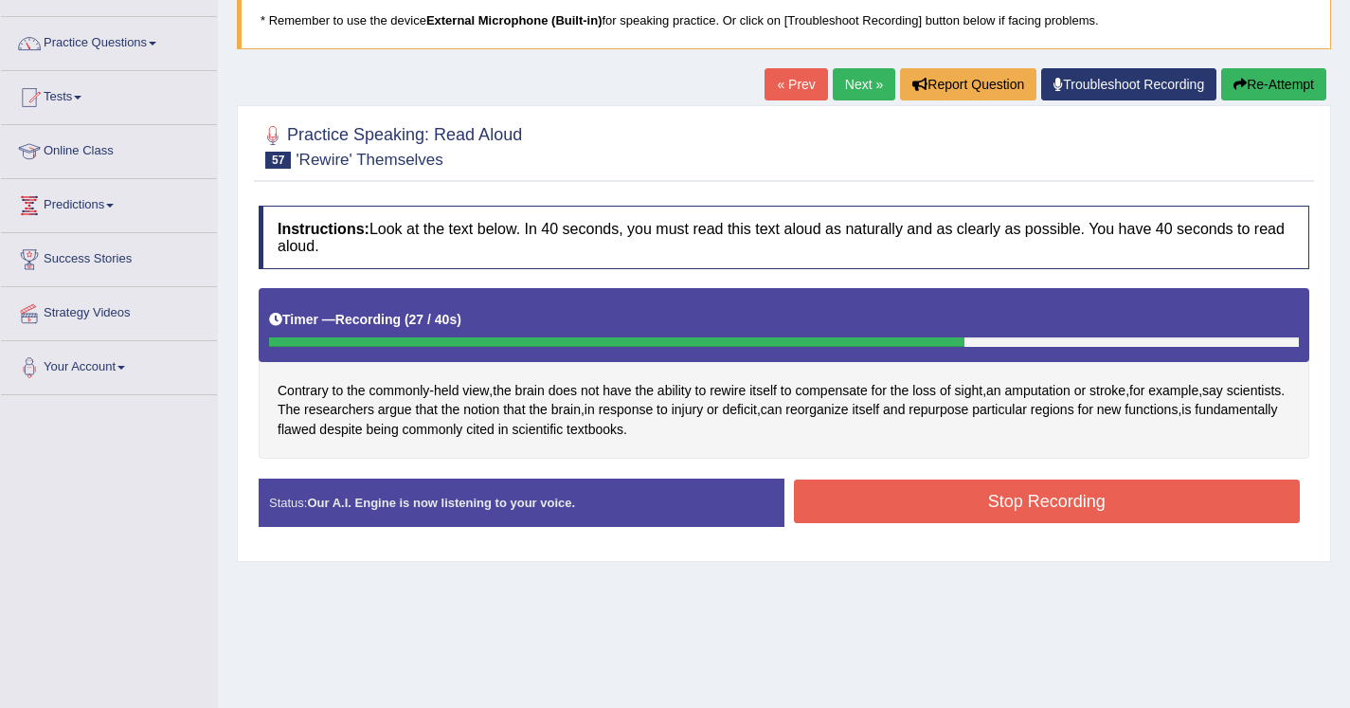
click at [836, 502] on button "Stop Recording" at bounding box center [1047, 501] width 507 height 44
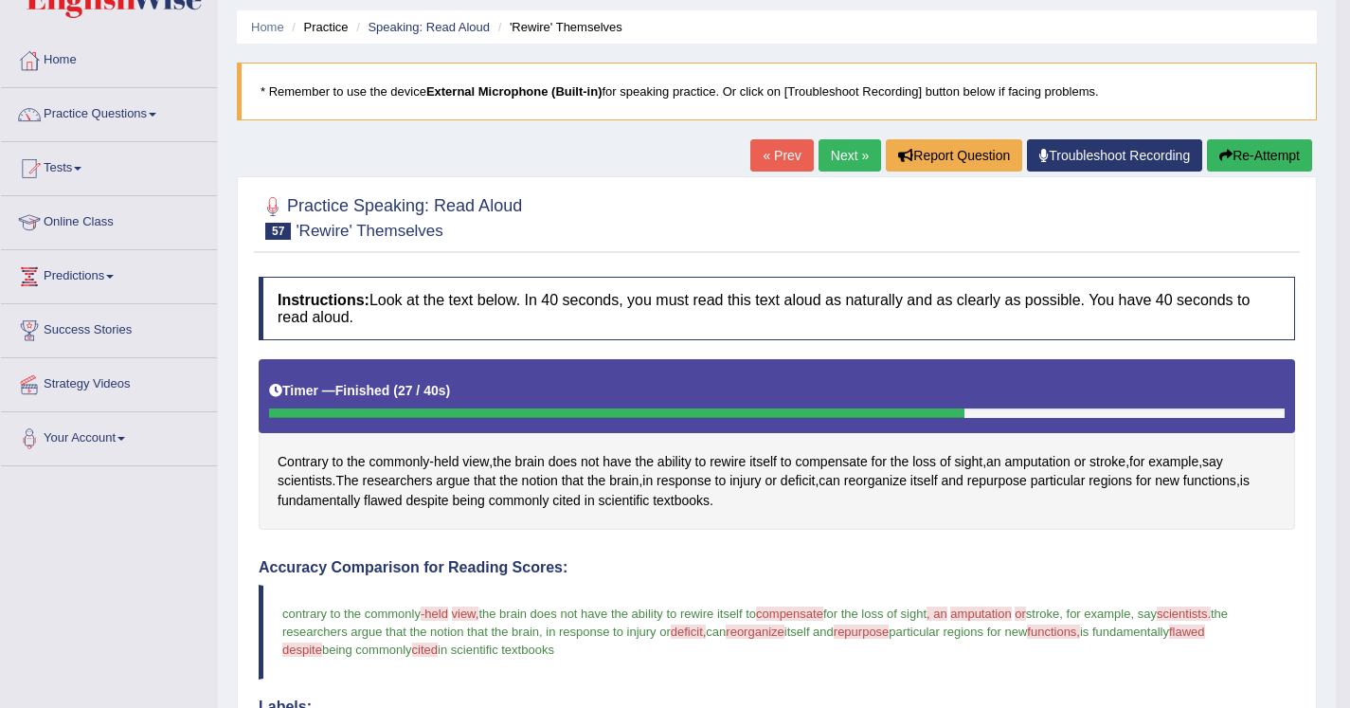
scroll to position [12, 0]
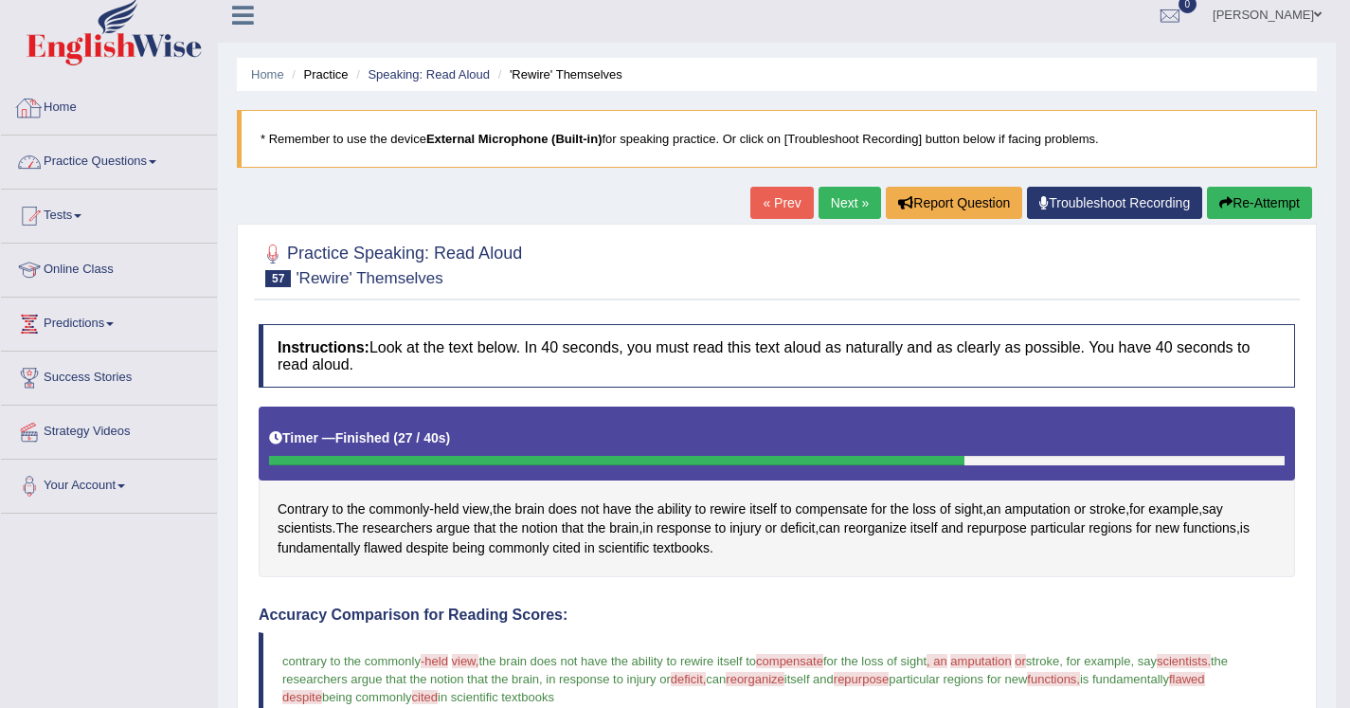
click at [123, 148] on link "Practice Questions" at bounding box center [109, 159] width 216 height 47
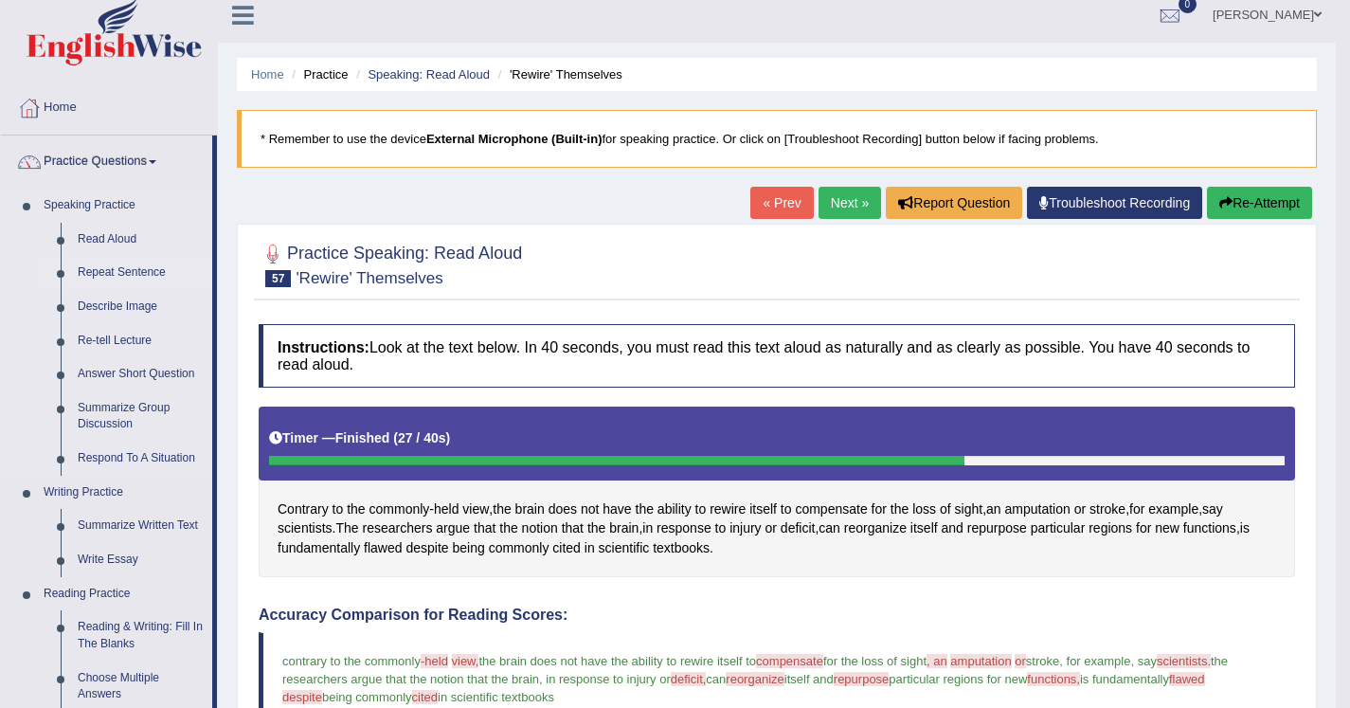
click at [136, 266] on link "Repeat Sentence" at bounding box center [140, 273] width 143 height 34
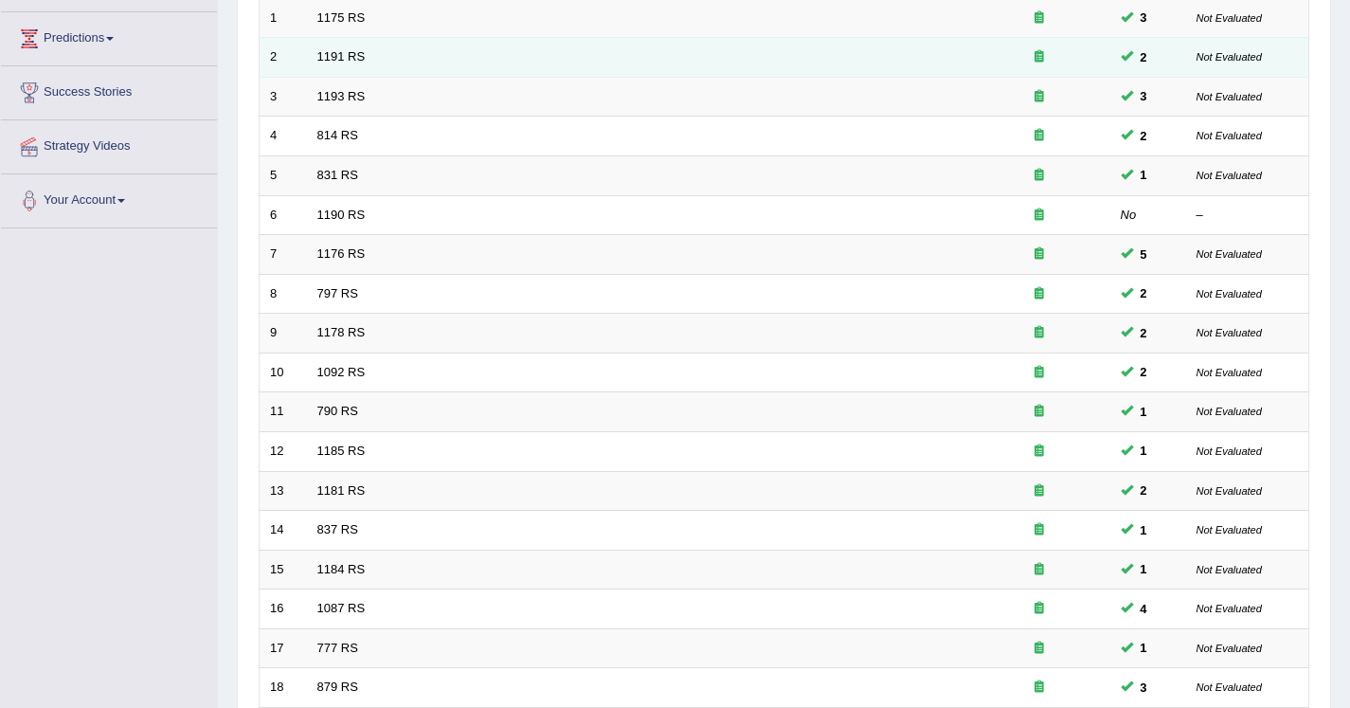
scroll to position [547, 0]
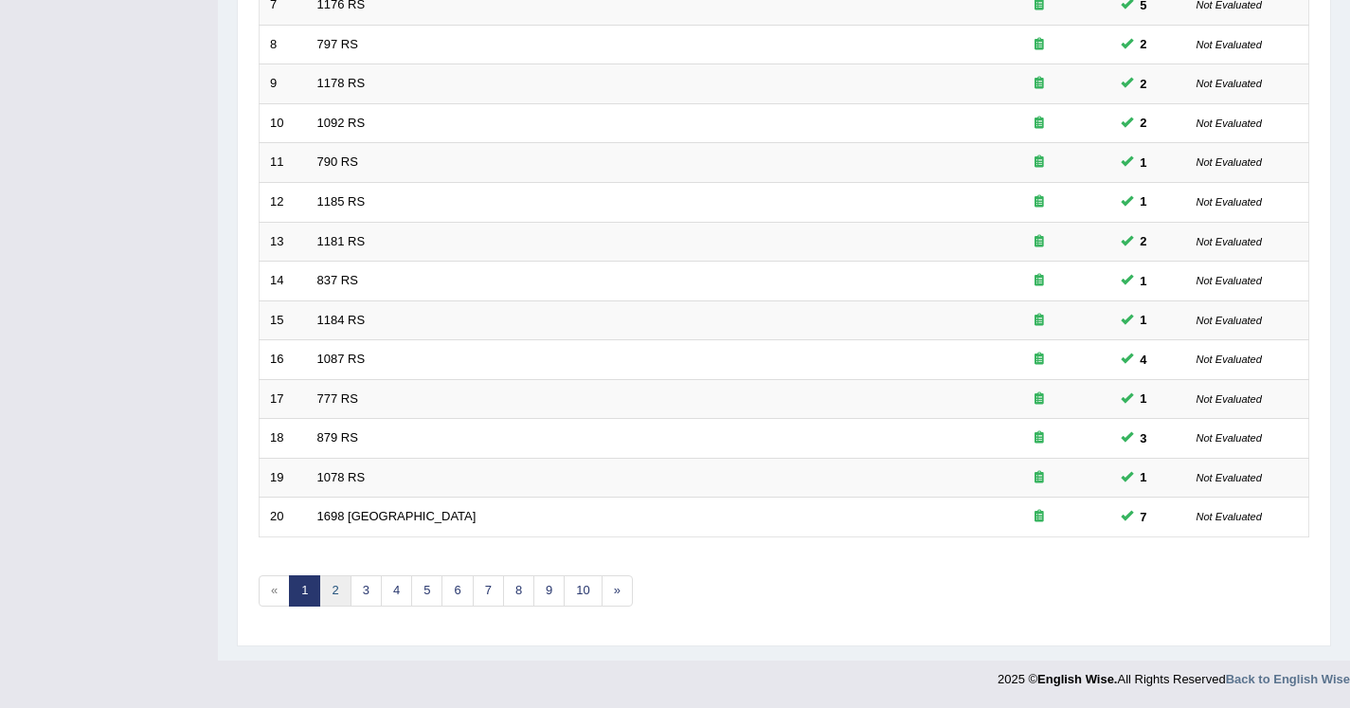
click at [338, 606] on link "2" at bounding box center [334, 590] width 31 height 31
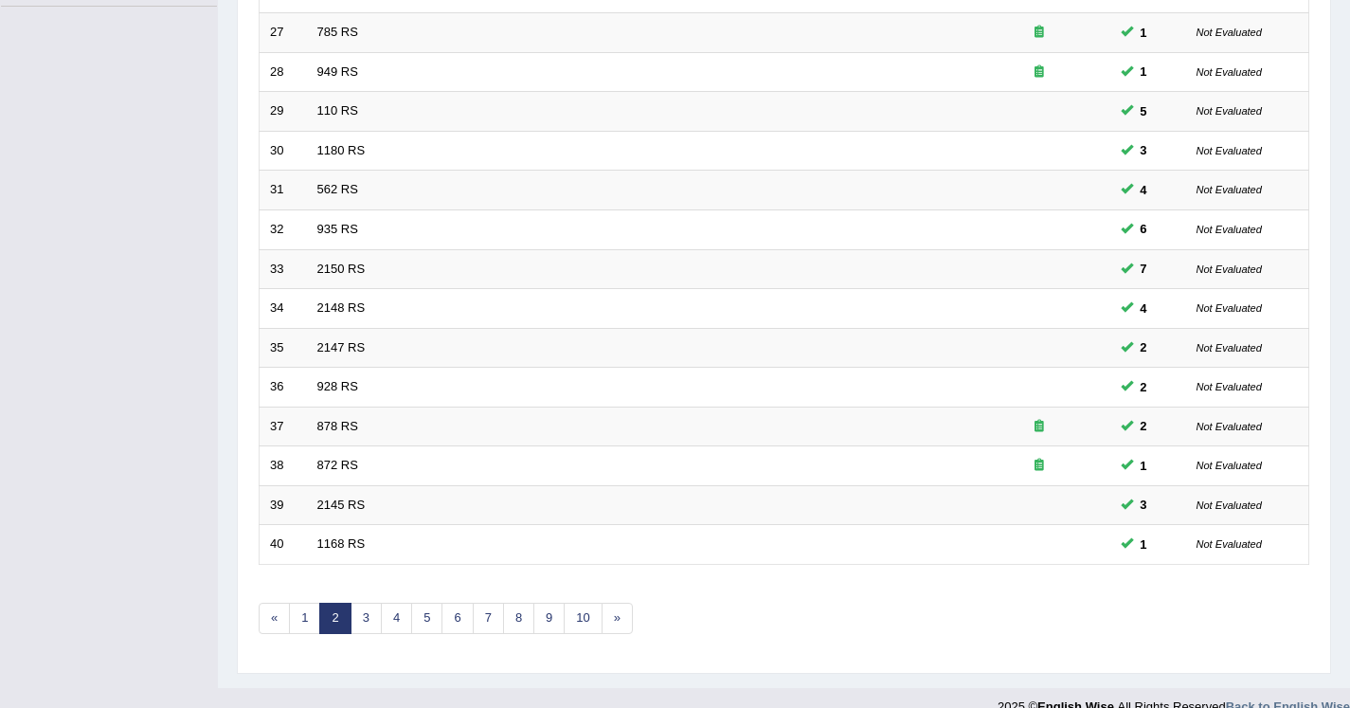
scroll to position [535, 0]
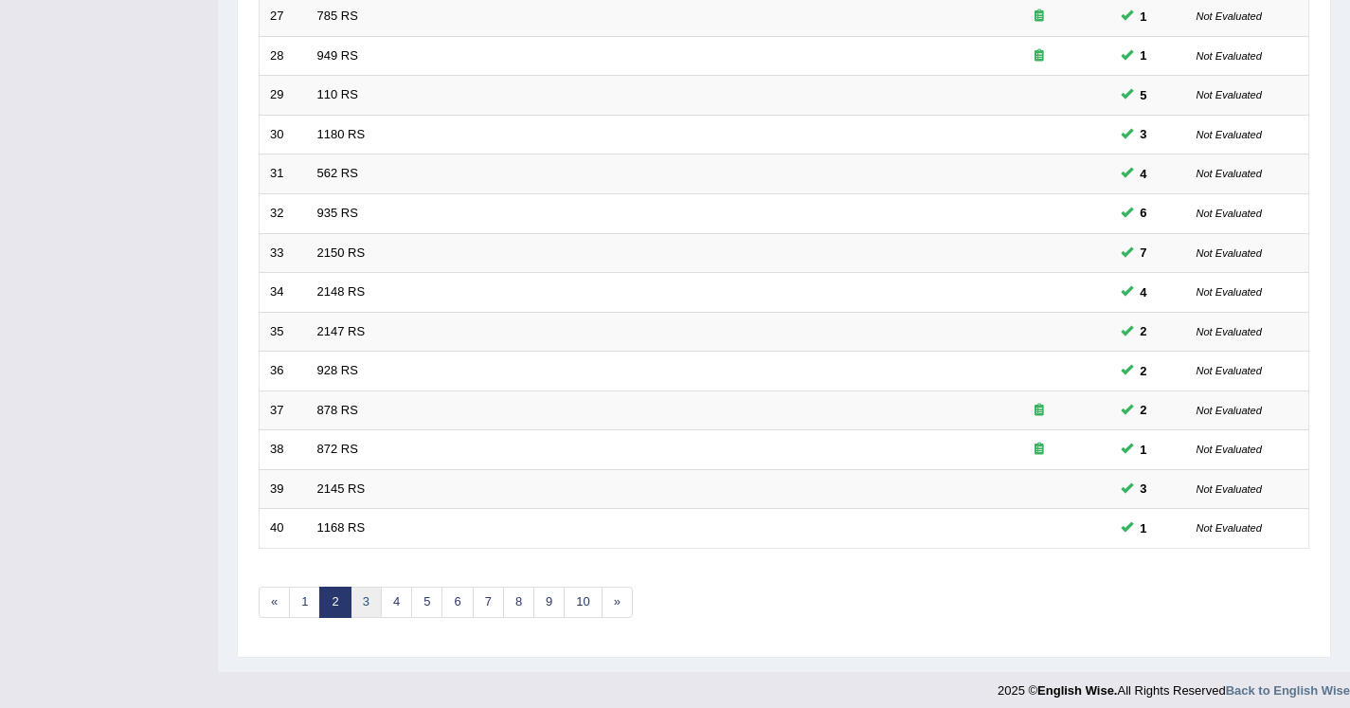
click at [370, 605] on link "3" at bounding box center [366, 602] width 31 height 31
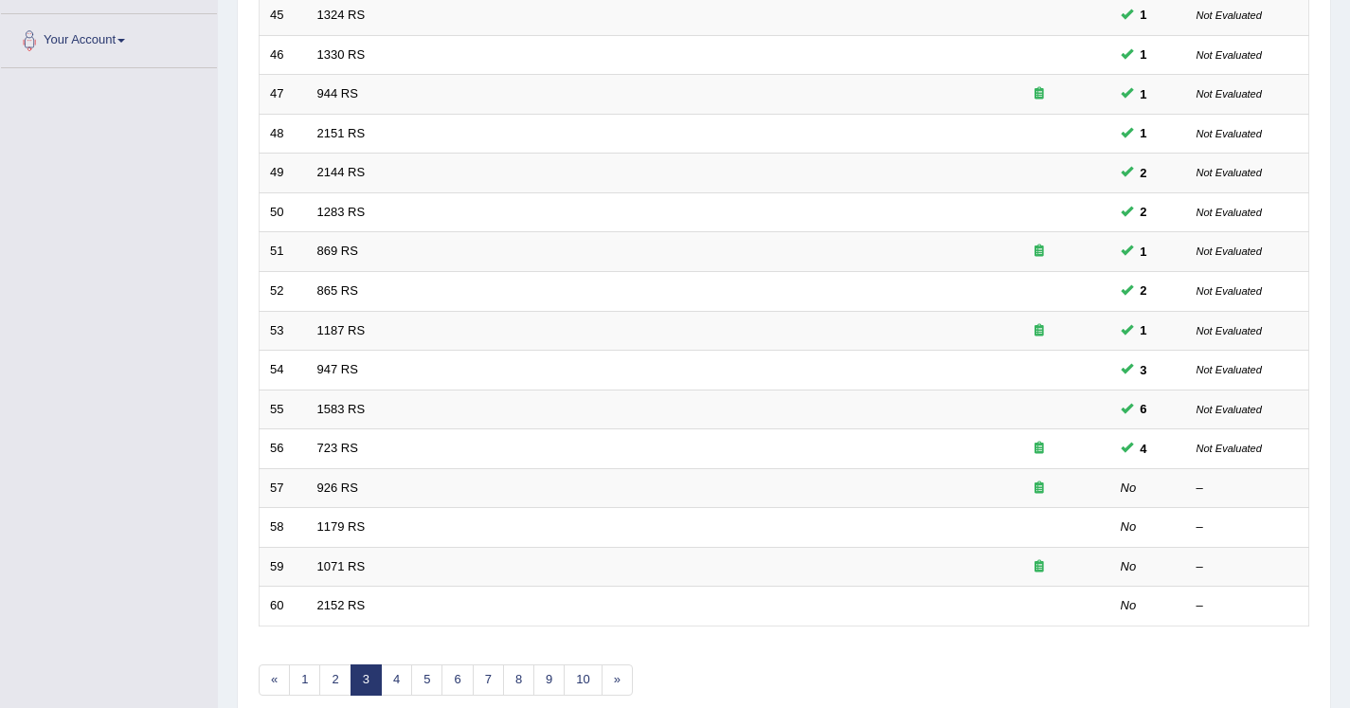
scroll to position [460, 0]
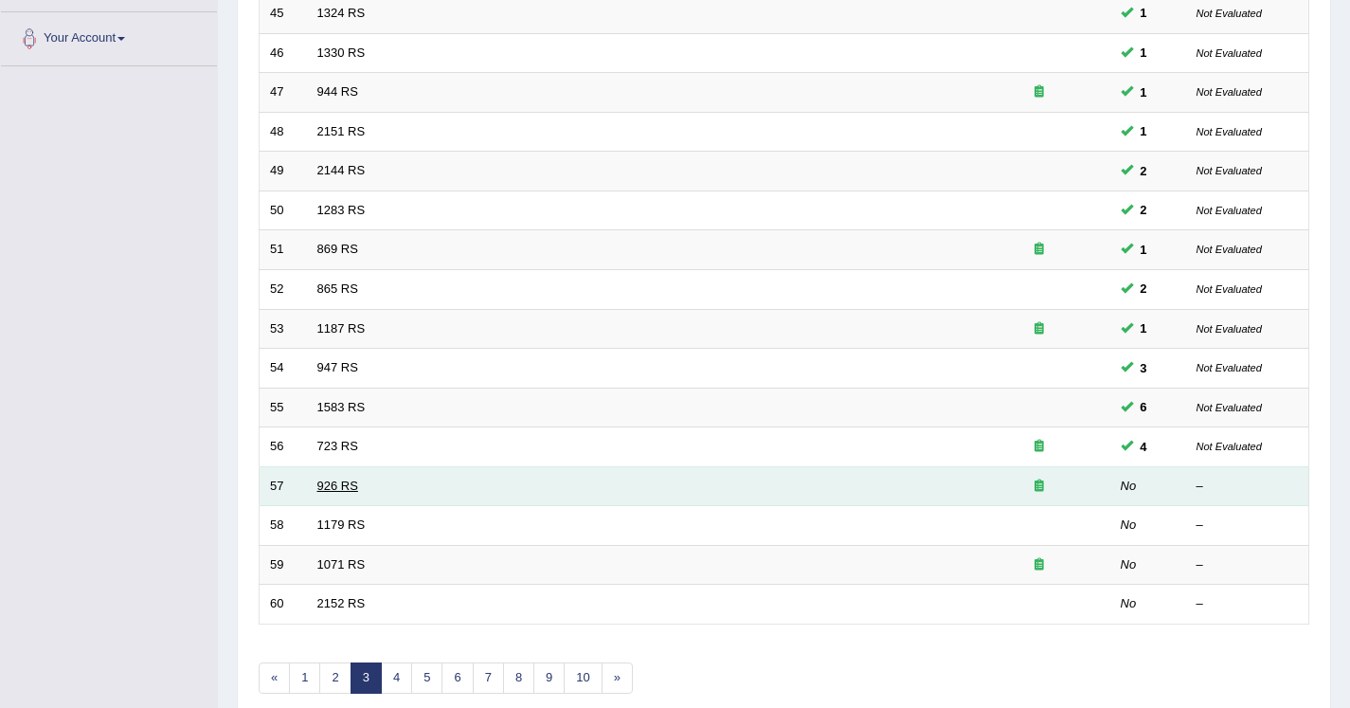
click at [335, 486] on link "926 RS" at bounding box center [337, 486] width 41 height 14
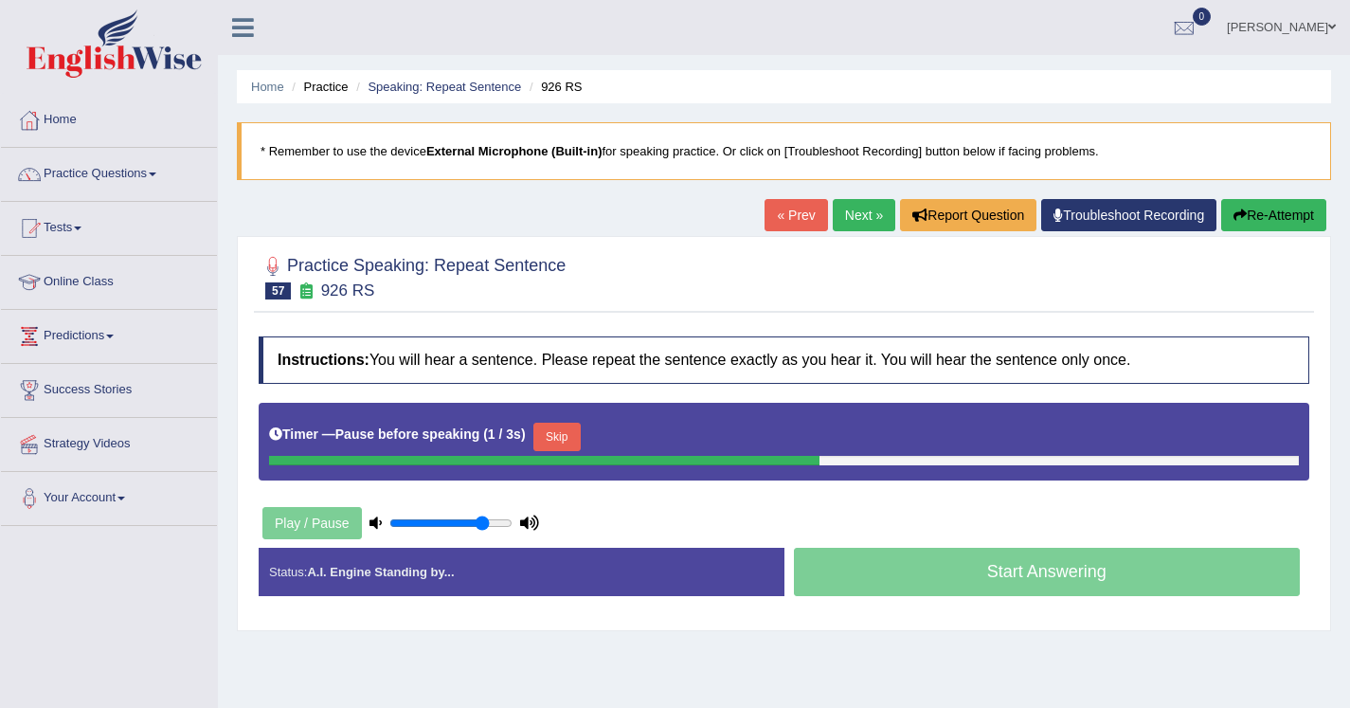
click at [565, 426] on button "Skip" at bounding box center [557, 437] width 47 height 28
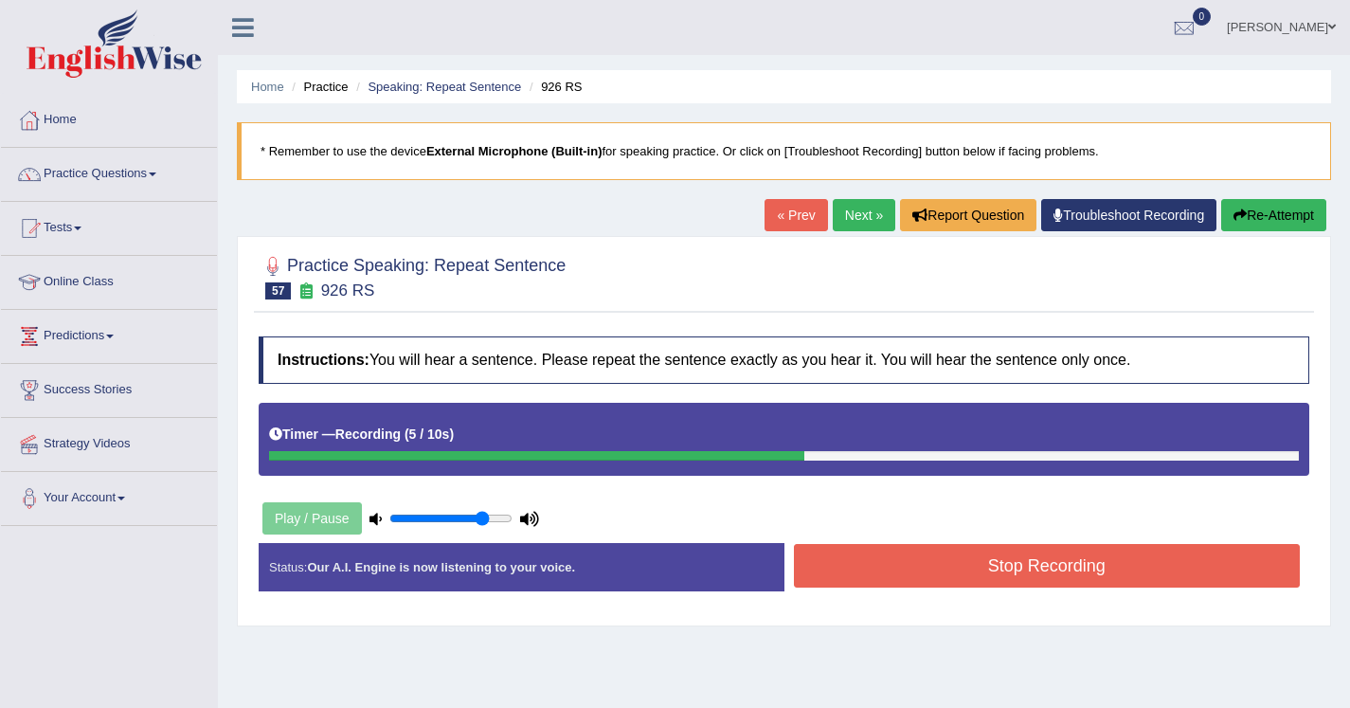
click at [847, 567] on button "Stop Recording" at bounding box center [1047, 566] width 507 height 44
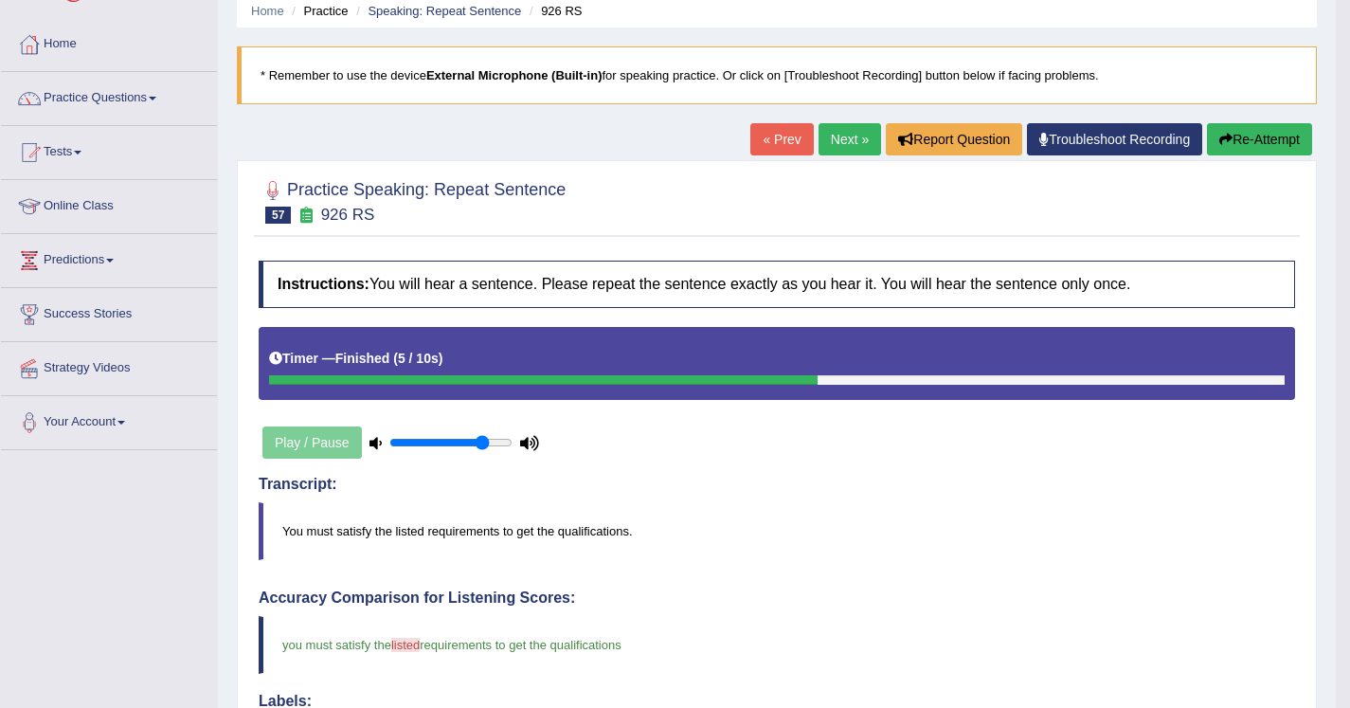
scroll to position [51, 0]
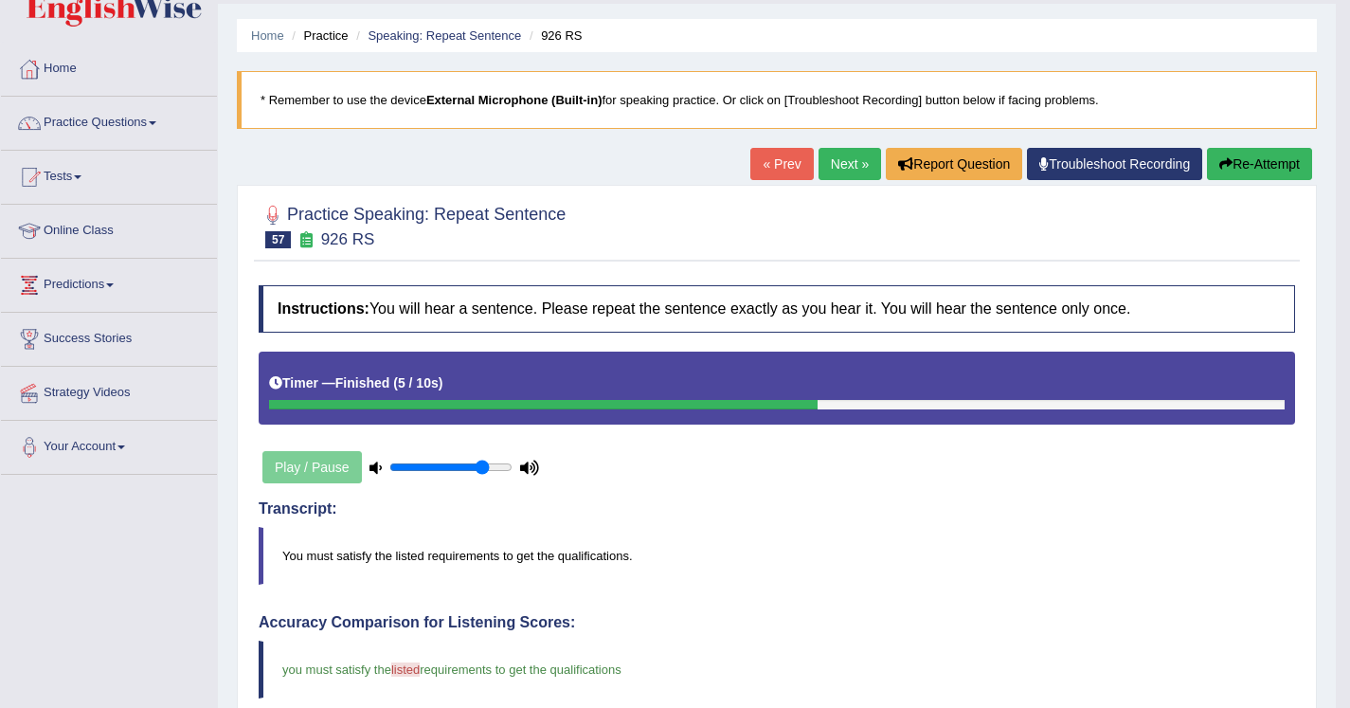
click at [836, 161] on link "Next »" at bounding box center [850, 164] width 63 height 32
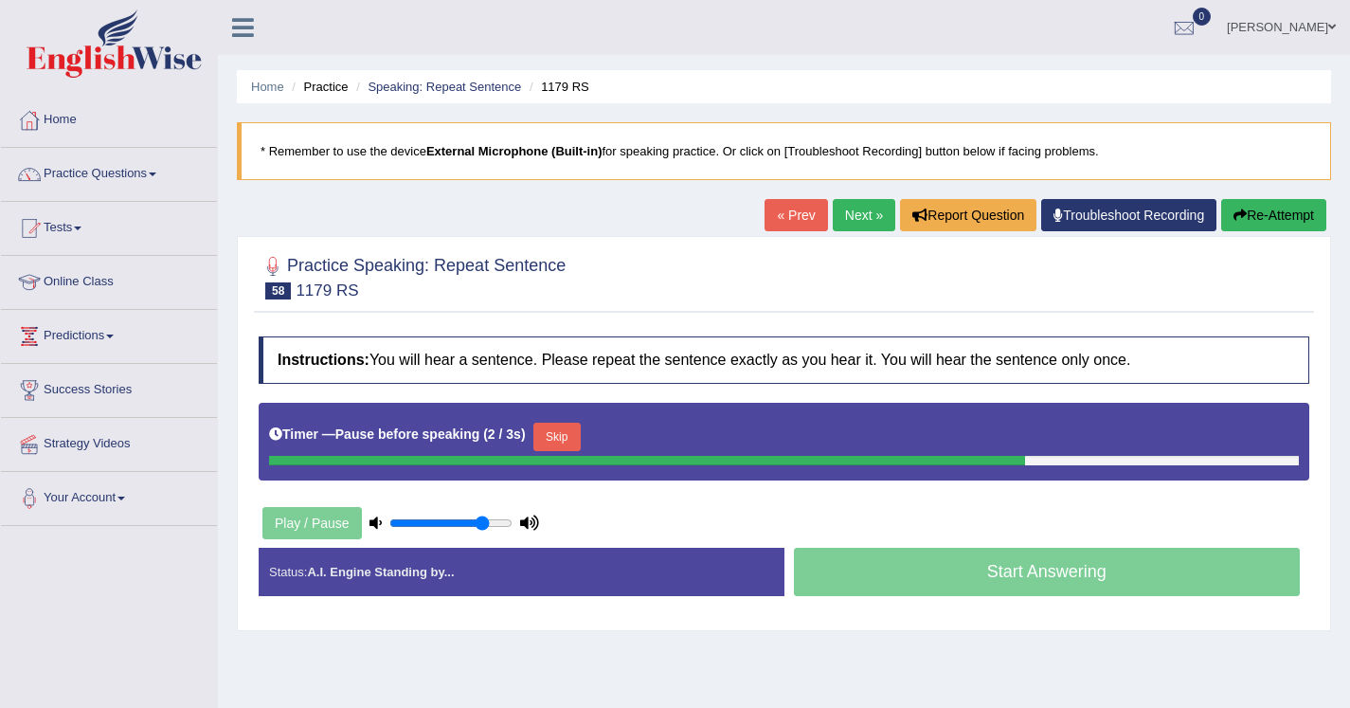
click at [568, 433] on button "Skip" at bounding box center [557, 437] width 47 height 28
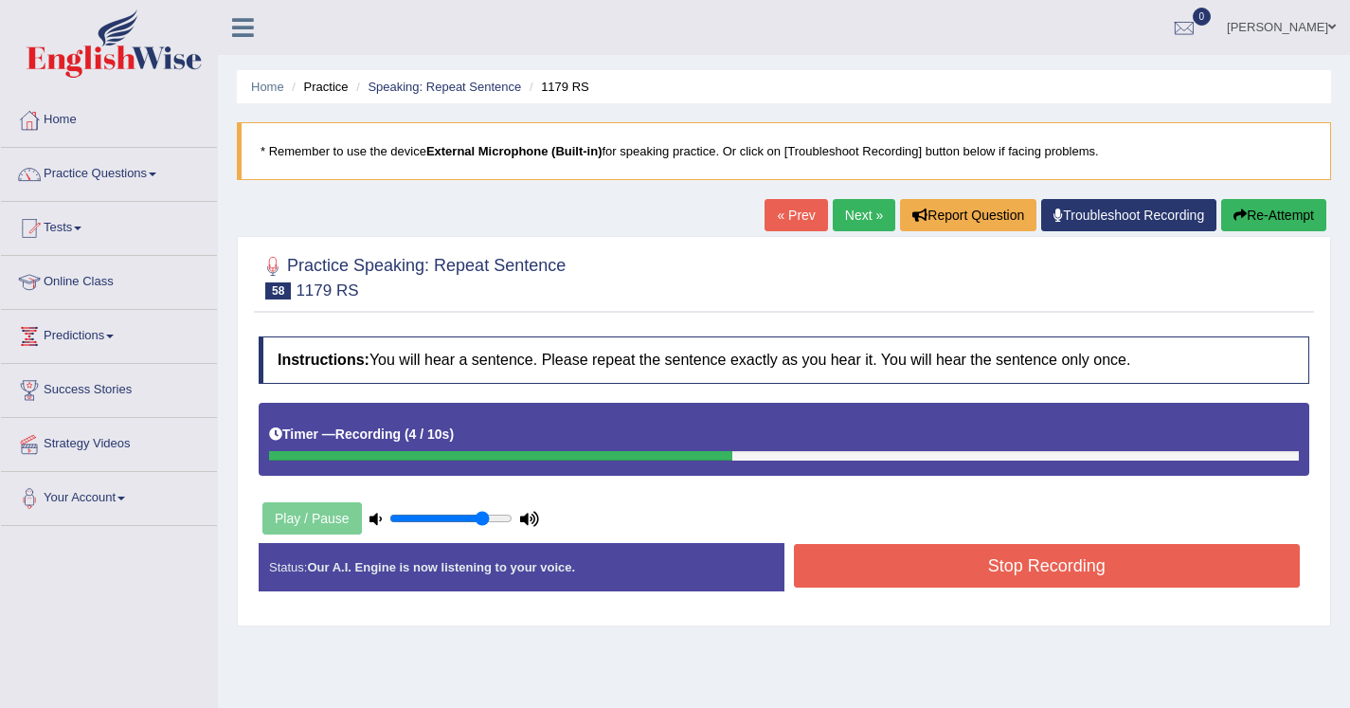
click at [826, 567] on button "Stop Recording" at bounding box center [1047, 566] width 507 height 44
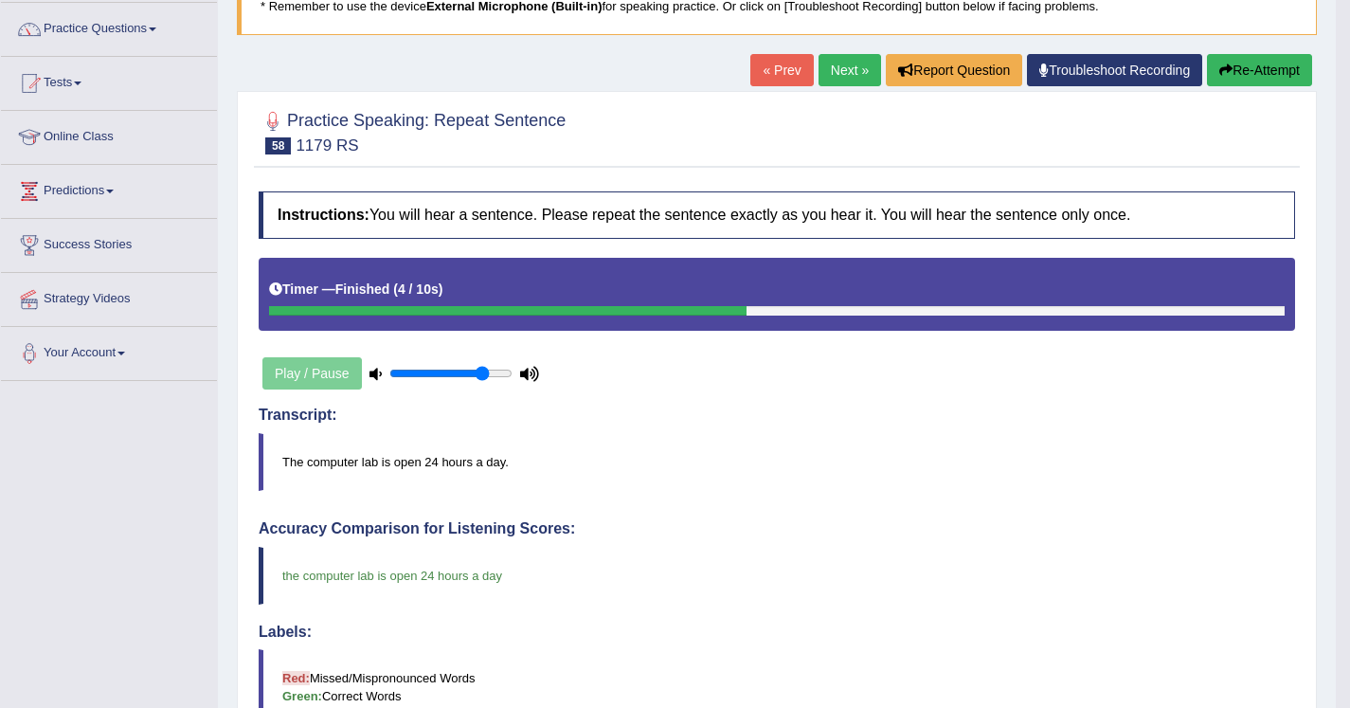
scroll to position [143, 0]
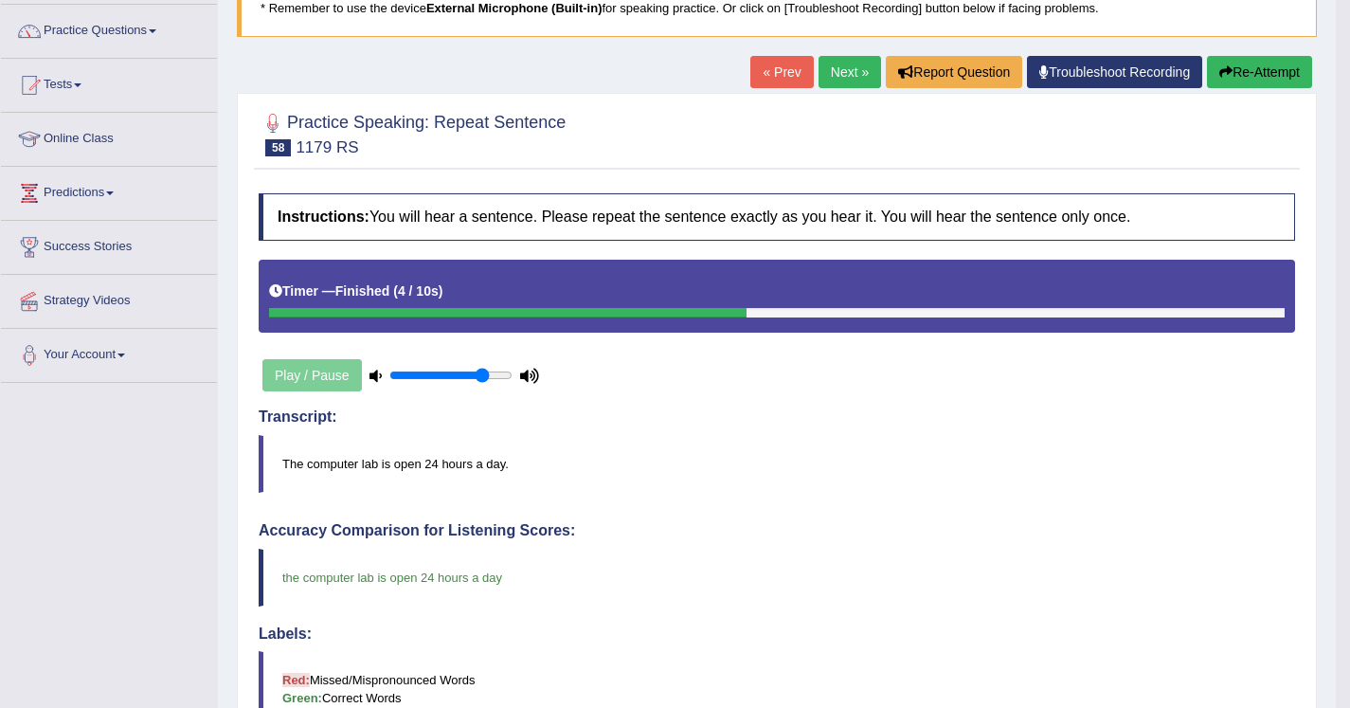
click at [837, 72] on link "Next »" at bounding box center [850, 72] width 63 height 32
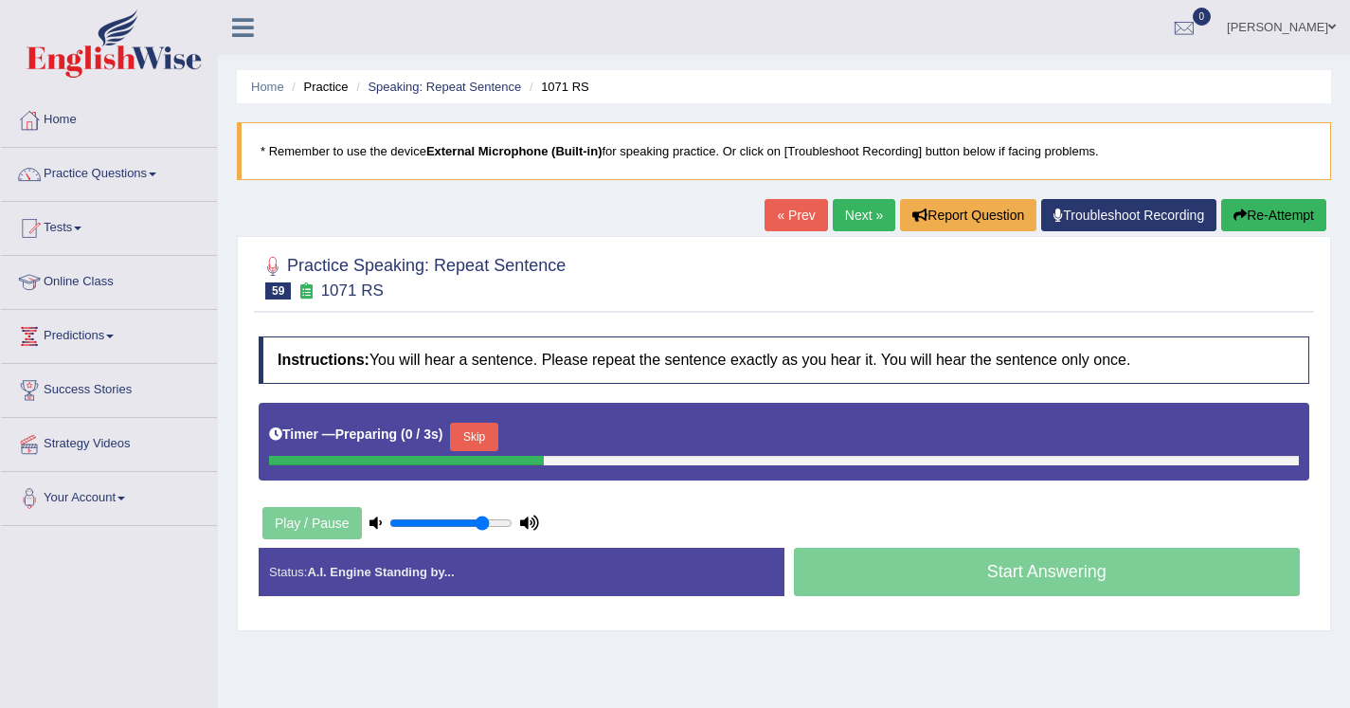
scroll to position [55, 0]
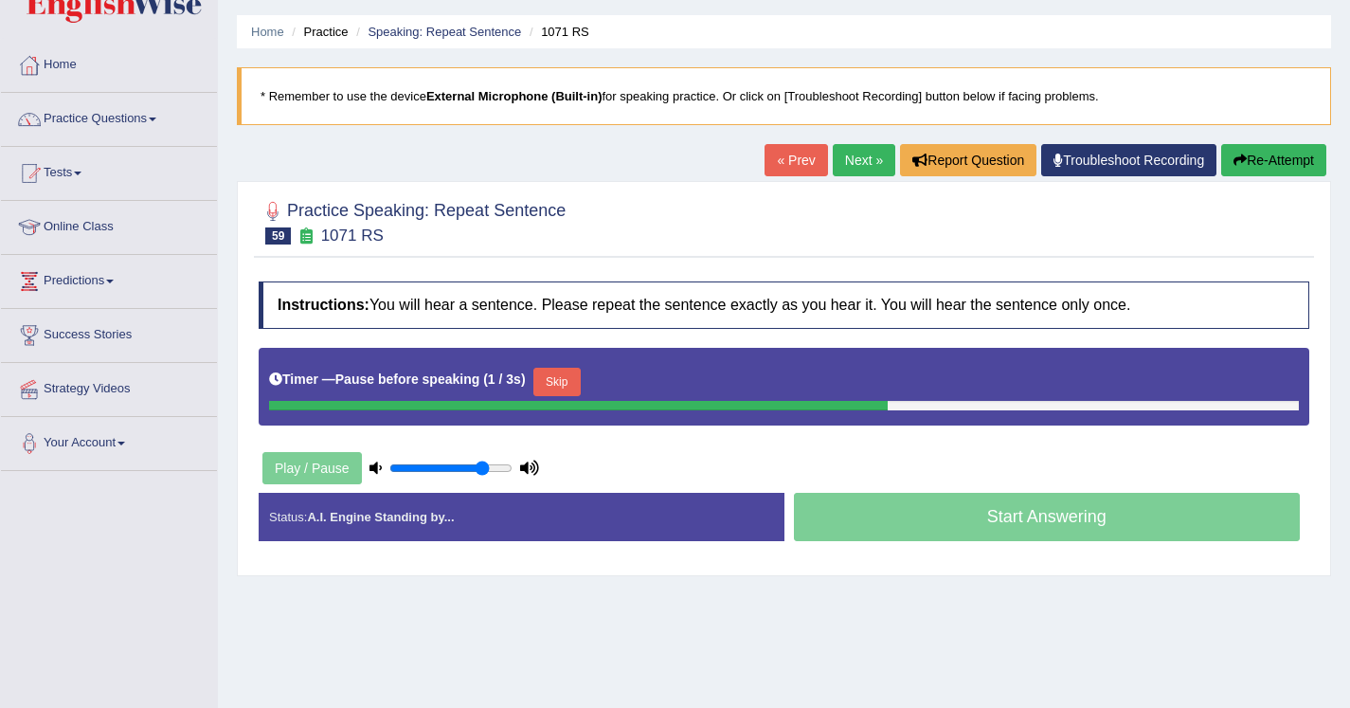
click at [1248, 154] on button "Re-Attempt" at bounding box center [1273, 160] width 105 height 32
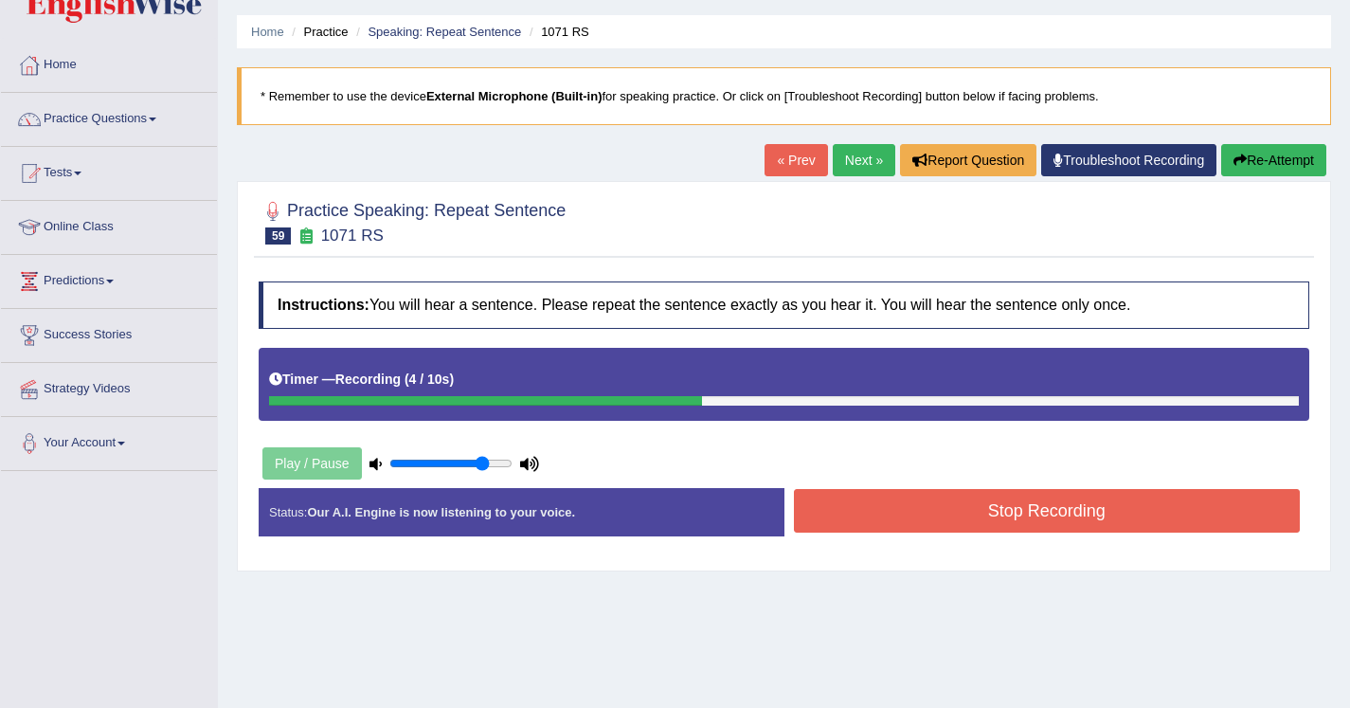
click at [882, 511] on button "Stop Recording" at bounding box center [1047, 511] width 507 height 44
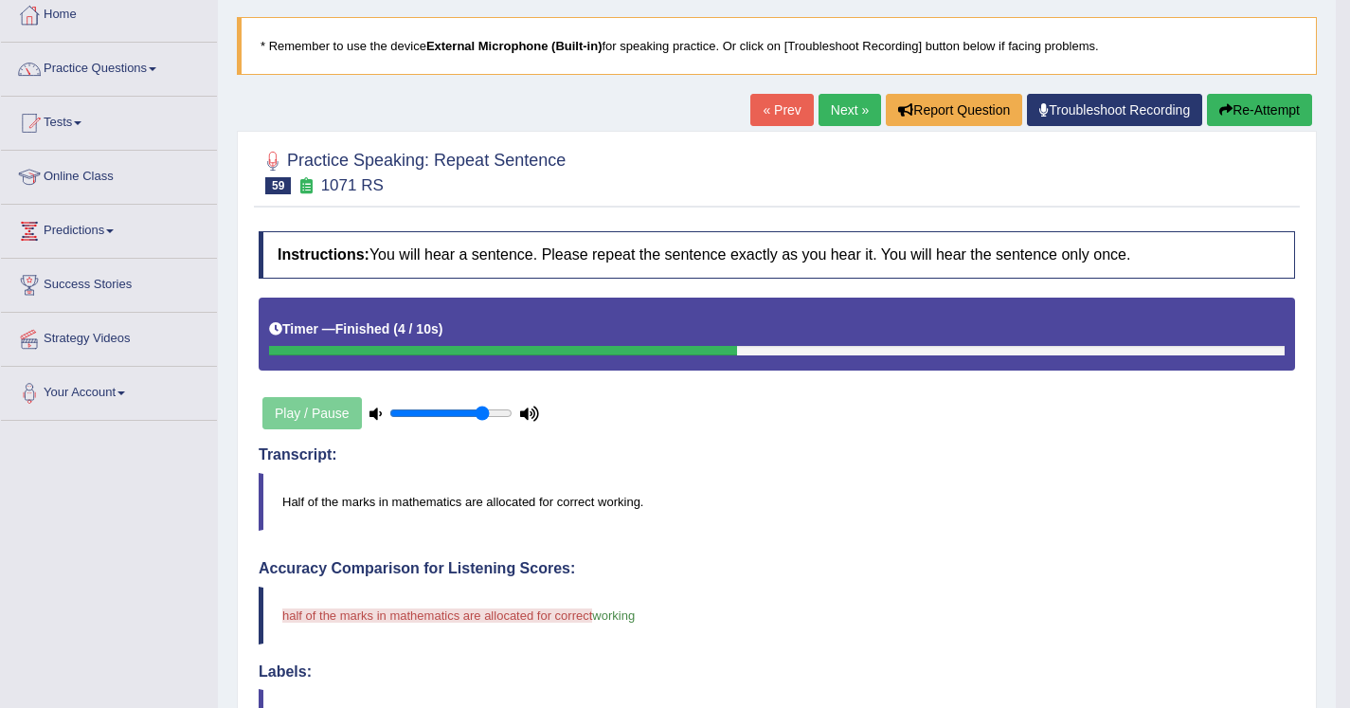
scroll to position [90, 0]
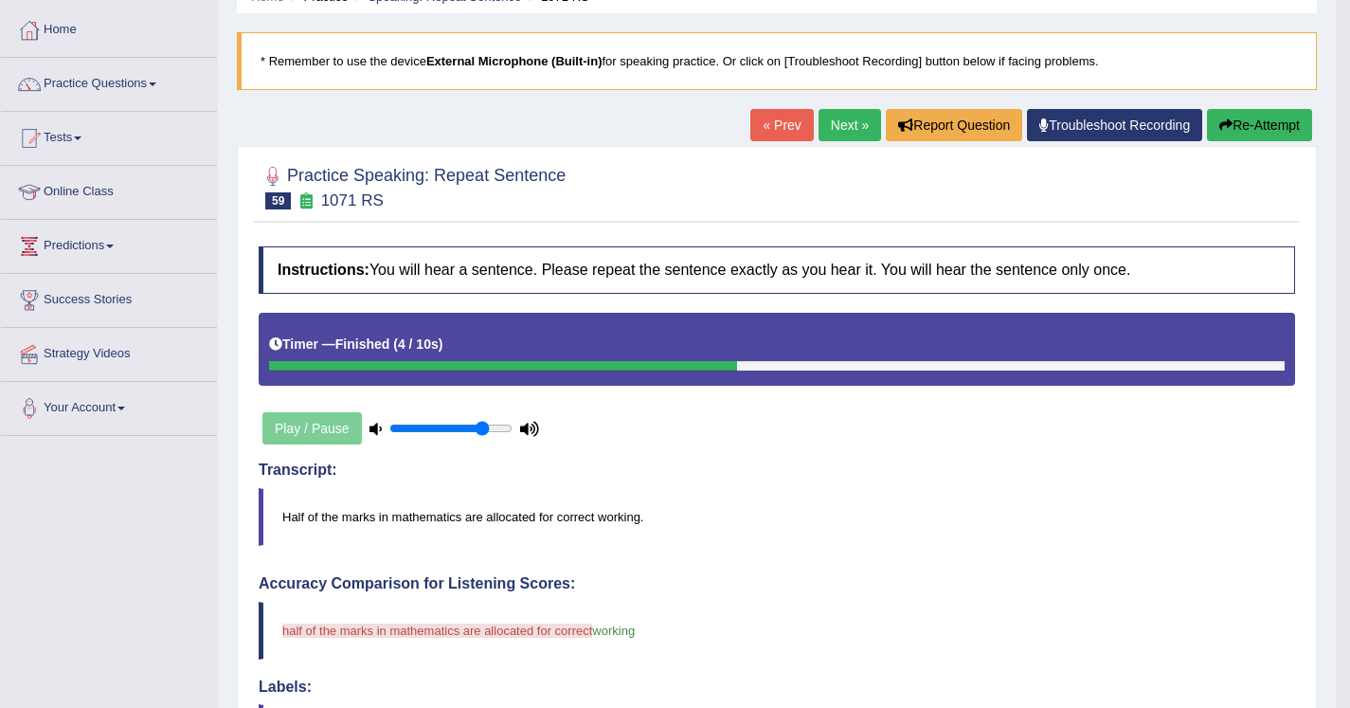
click at [1246, 124] on button "Re-Attempt" at bounding box center [1259, 125] width 105 height 32
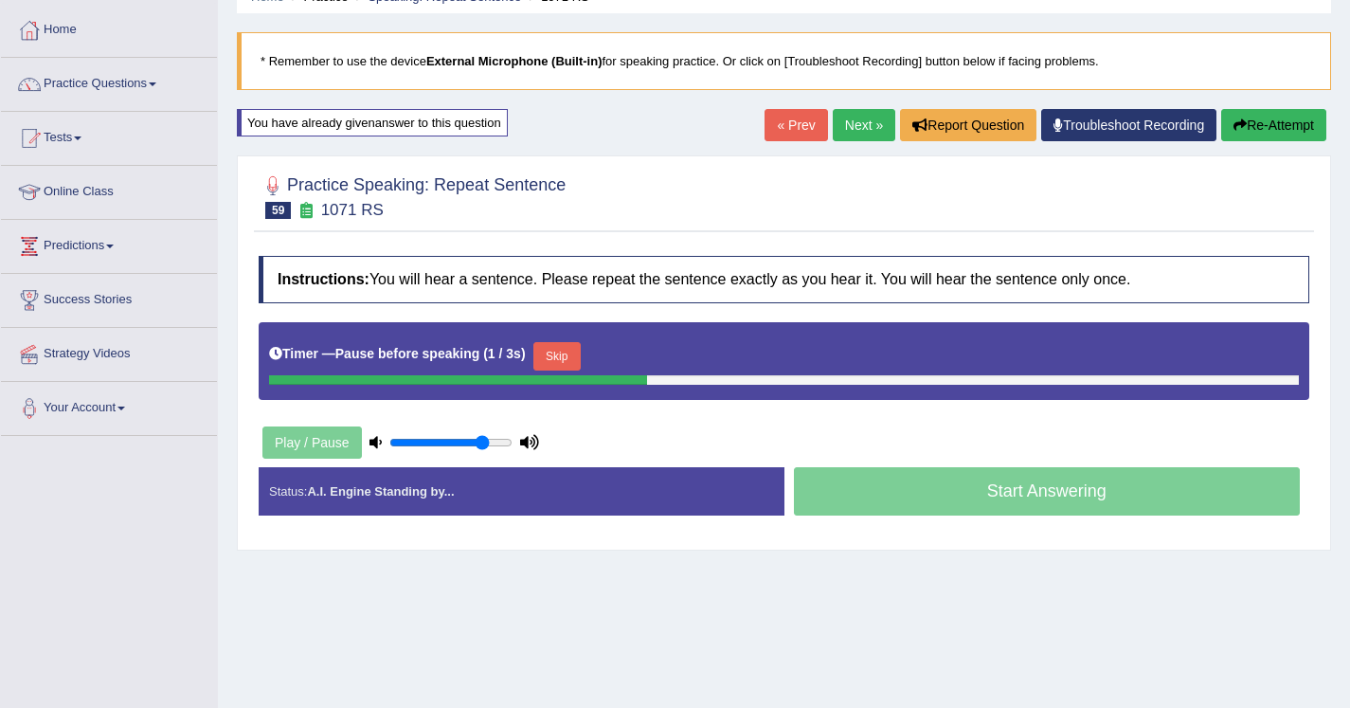
click at [554, 361] on button "Skip" at bounding box center [557, 356] width 47 height 28
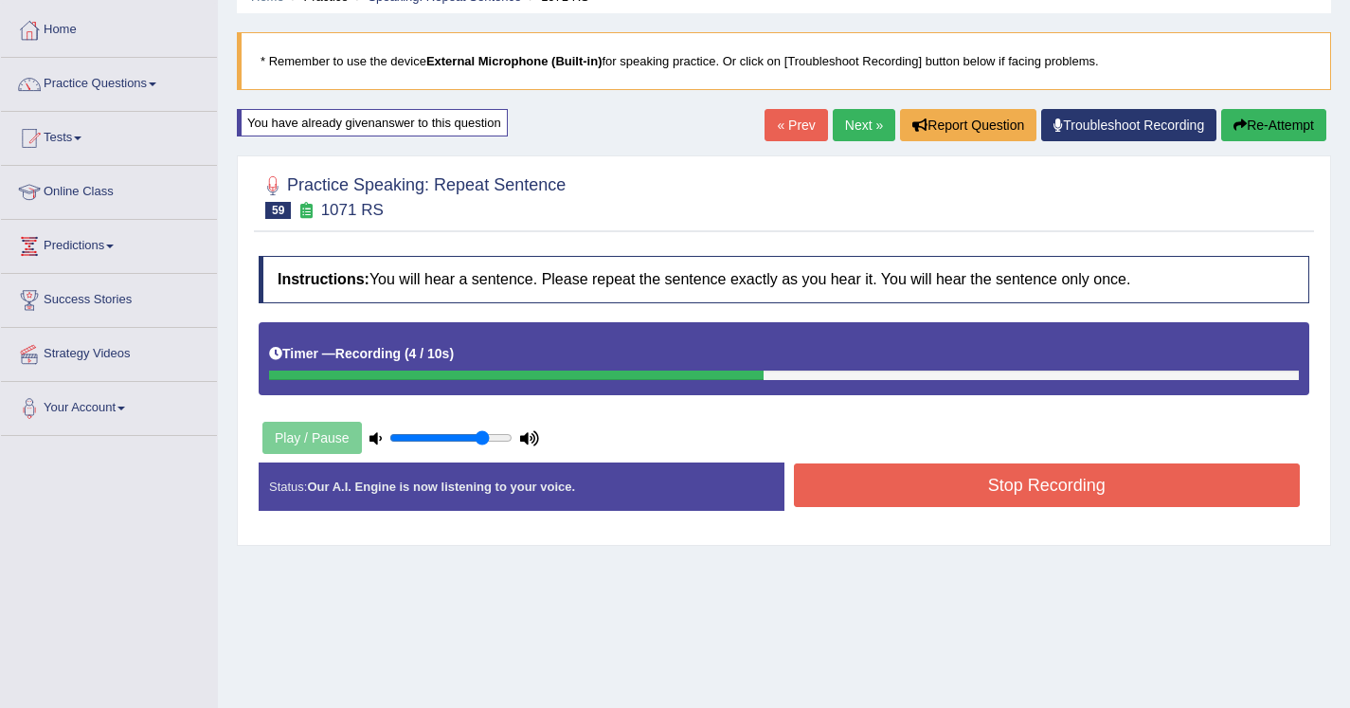
click at [844, 501] on button "Stop Recording" at bounding box center [1047, 485] width 507 height 44
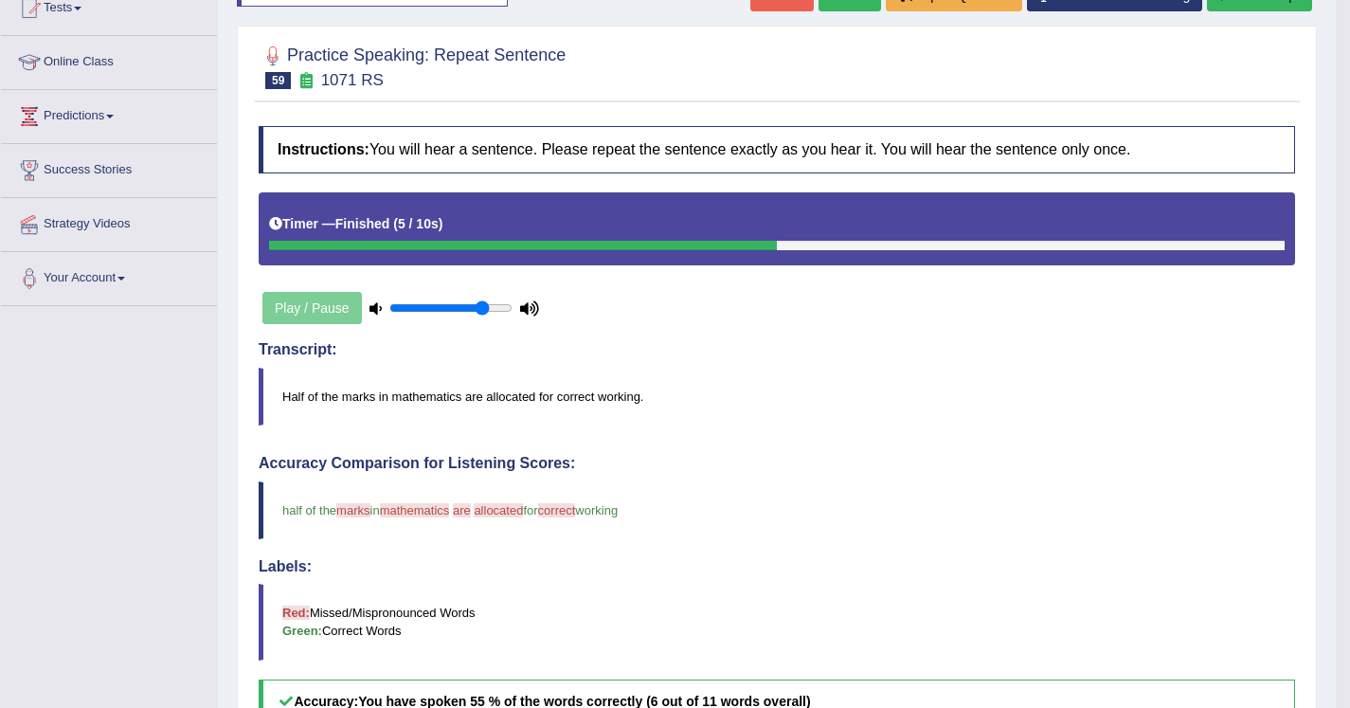
scroll to position [183, 0]
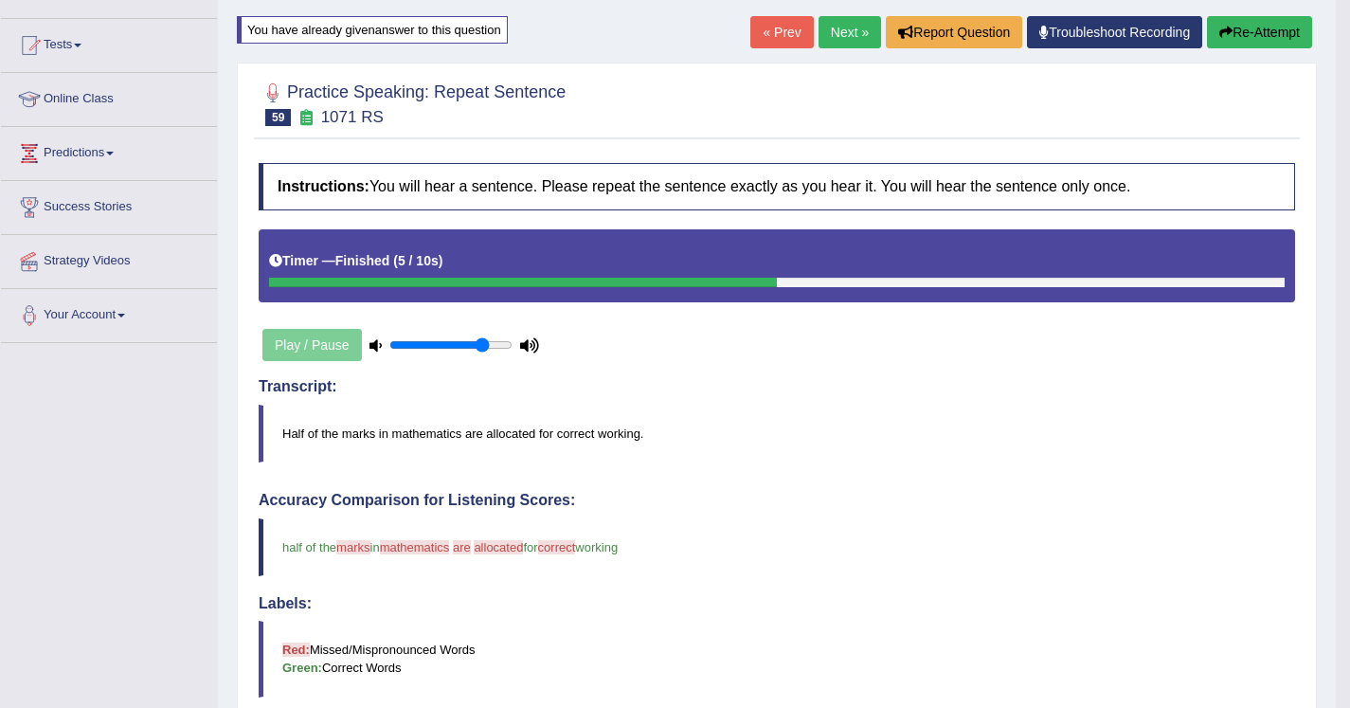
click at [1270, 26] on button "Re-Attempt" at bounding box center [1259, 32] width 105 height 32
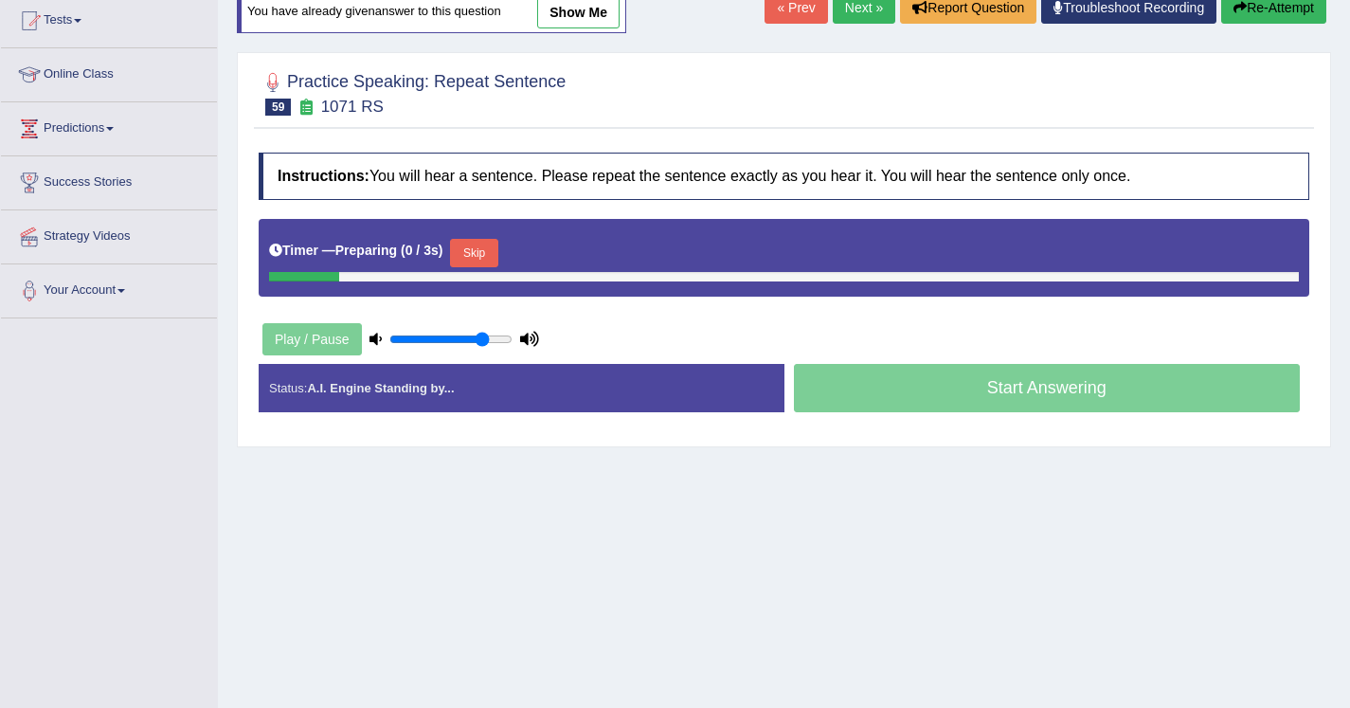
scroll to position [183, 0]
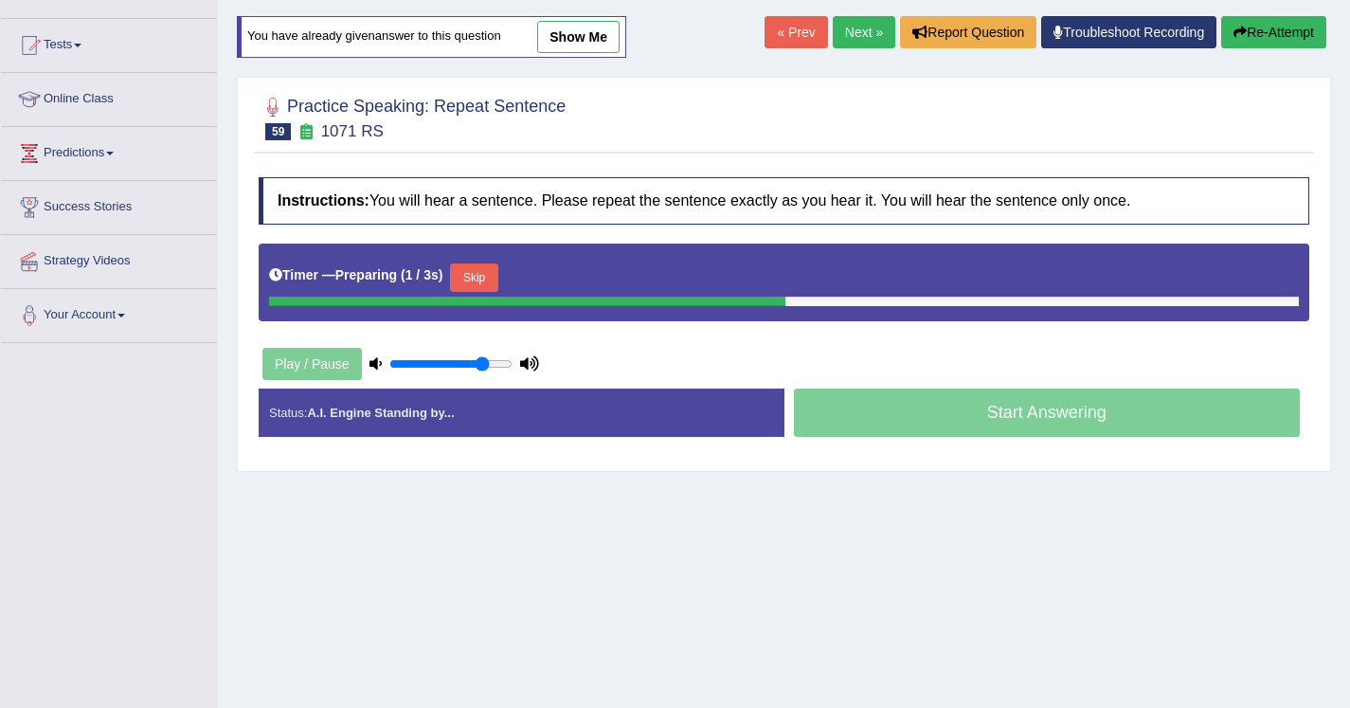
click at [494, 287] on button "Skip" at bounding box center [473, 277] width 47 height 28
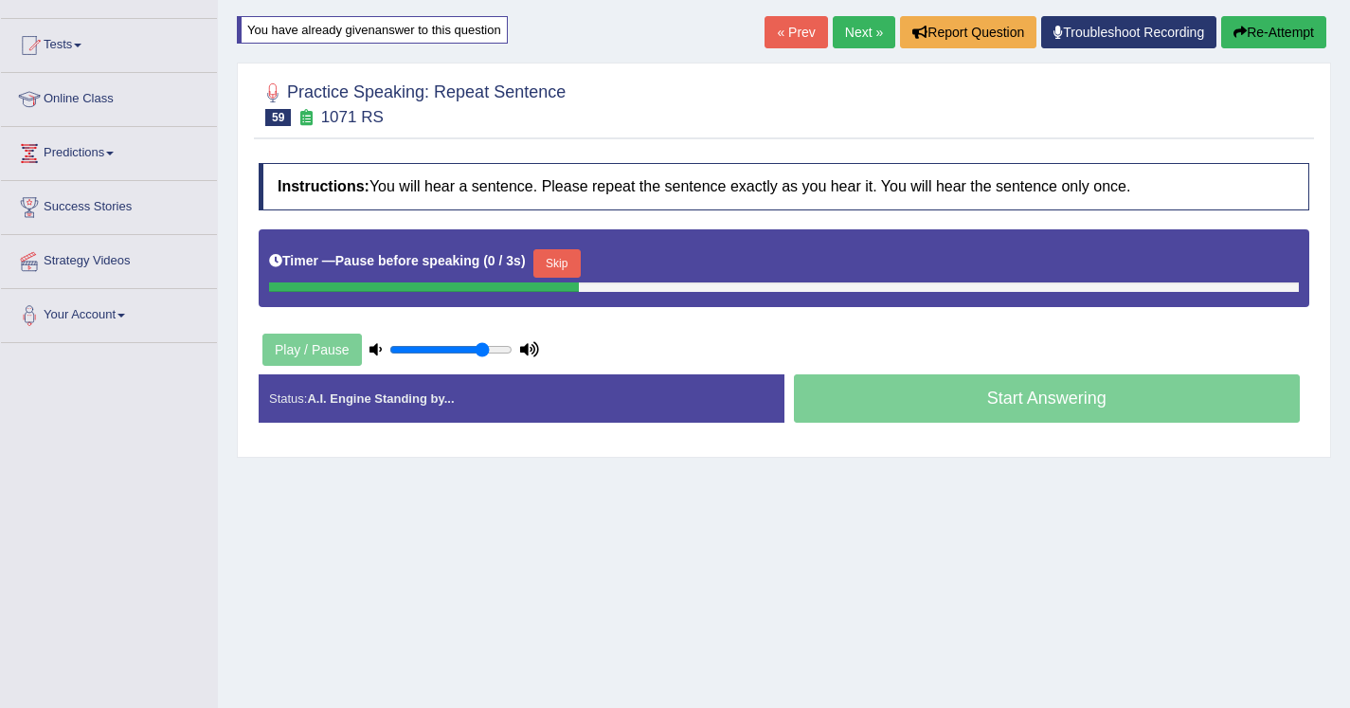
click at [568, 255] on button "Skip" at bounding box center [557, 263] width 47 height 28
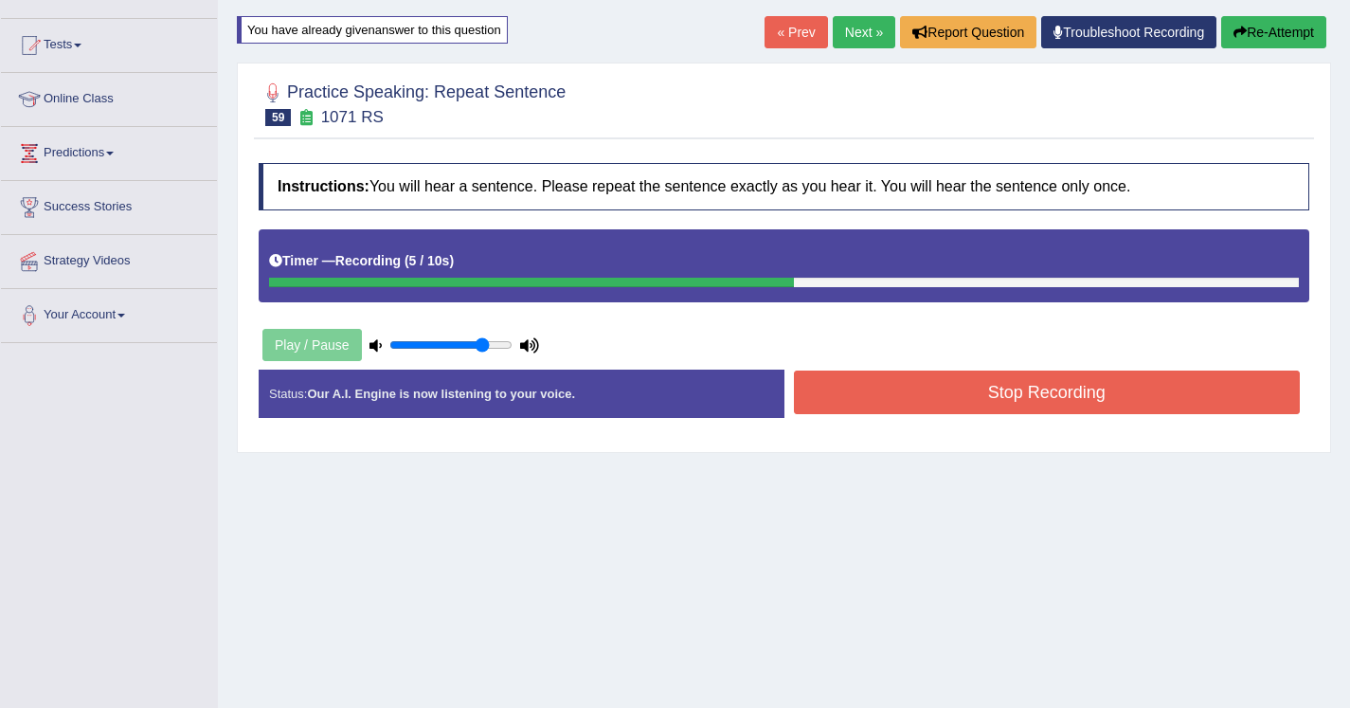
click at [884, 407] on button "Stop Recording" at bounding box center [1047, 393] width 507 height 44
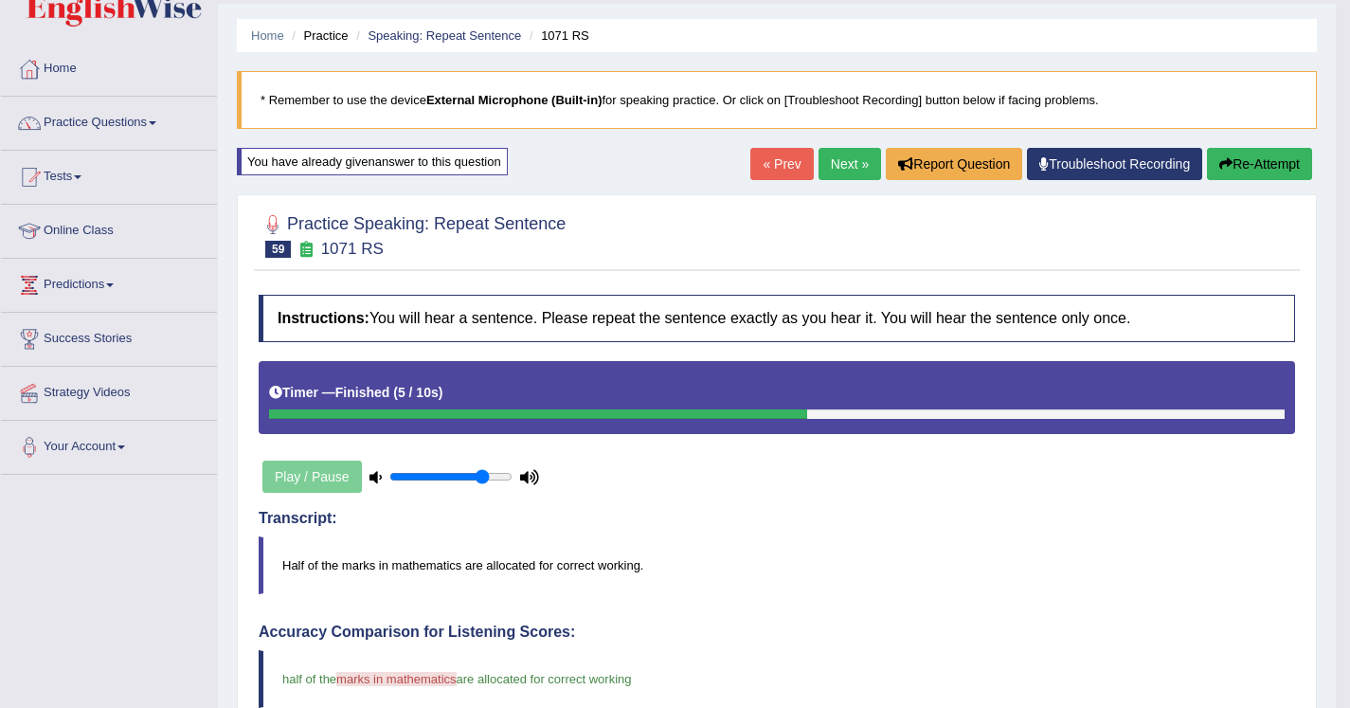
scroll to position [75, 0]
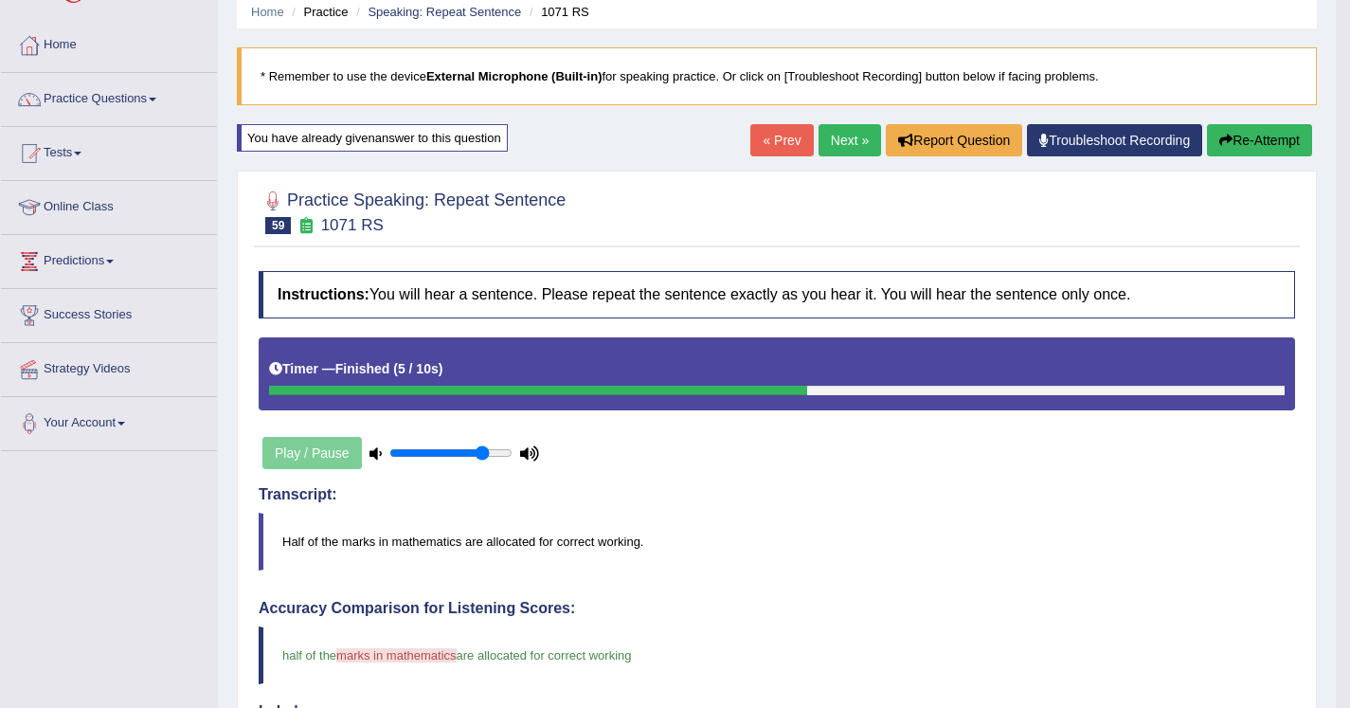
click at [1266, 132] on button "Re-Attempt" at bounding box center [1259, 140] width 105 height 32
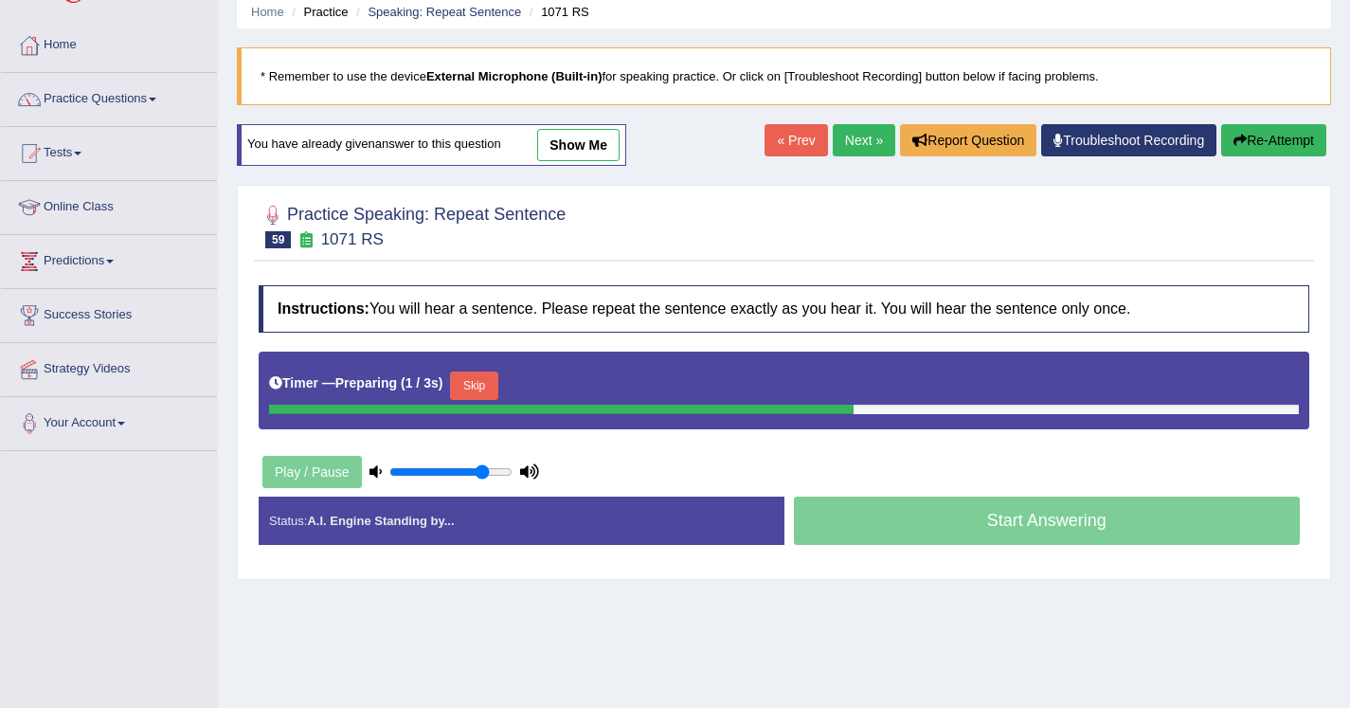
click at [474, 391] on button "Skip" at bounding box center [473, 385] width 47 height 28
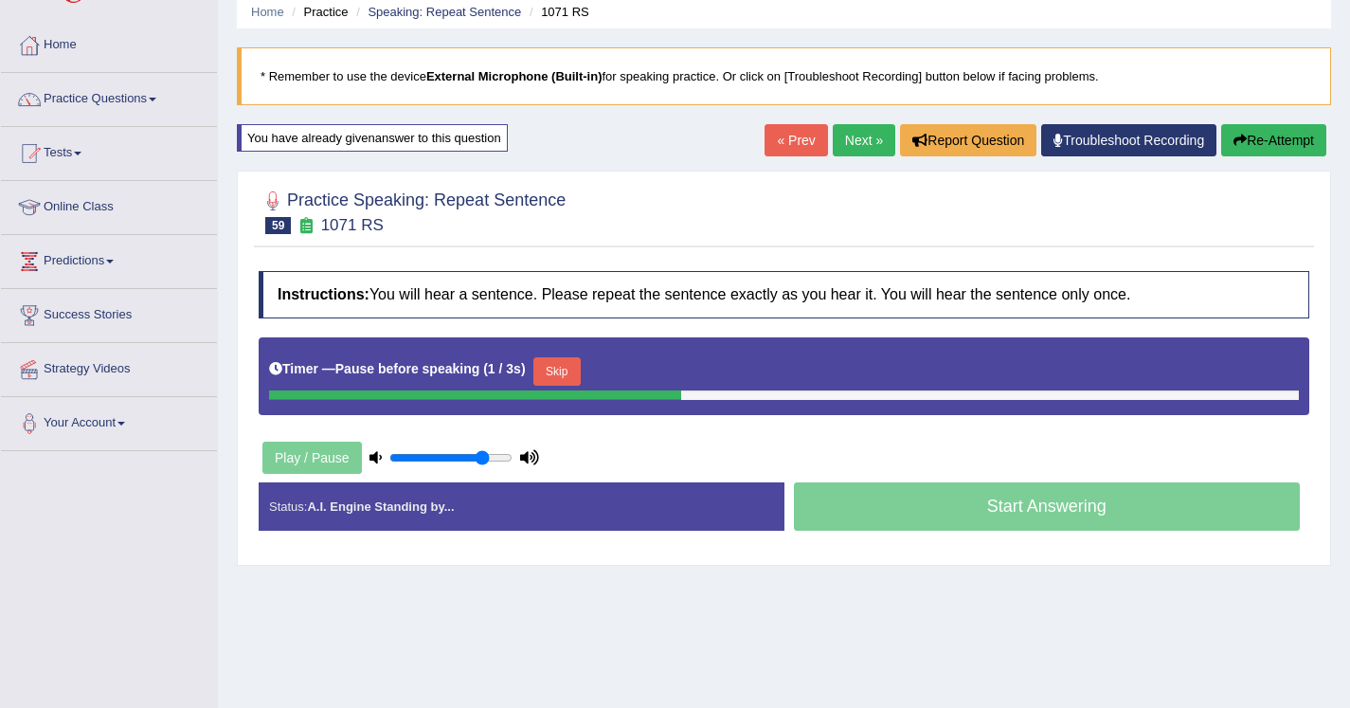
click at [581, 380] on button "Skip" at bounding box center [557, 371] width 47 height 28
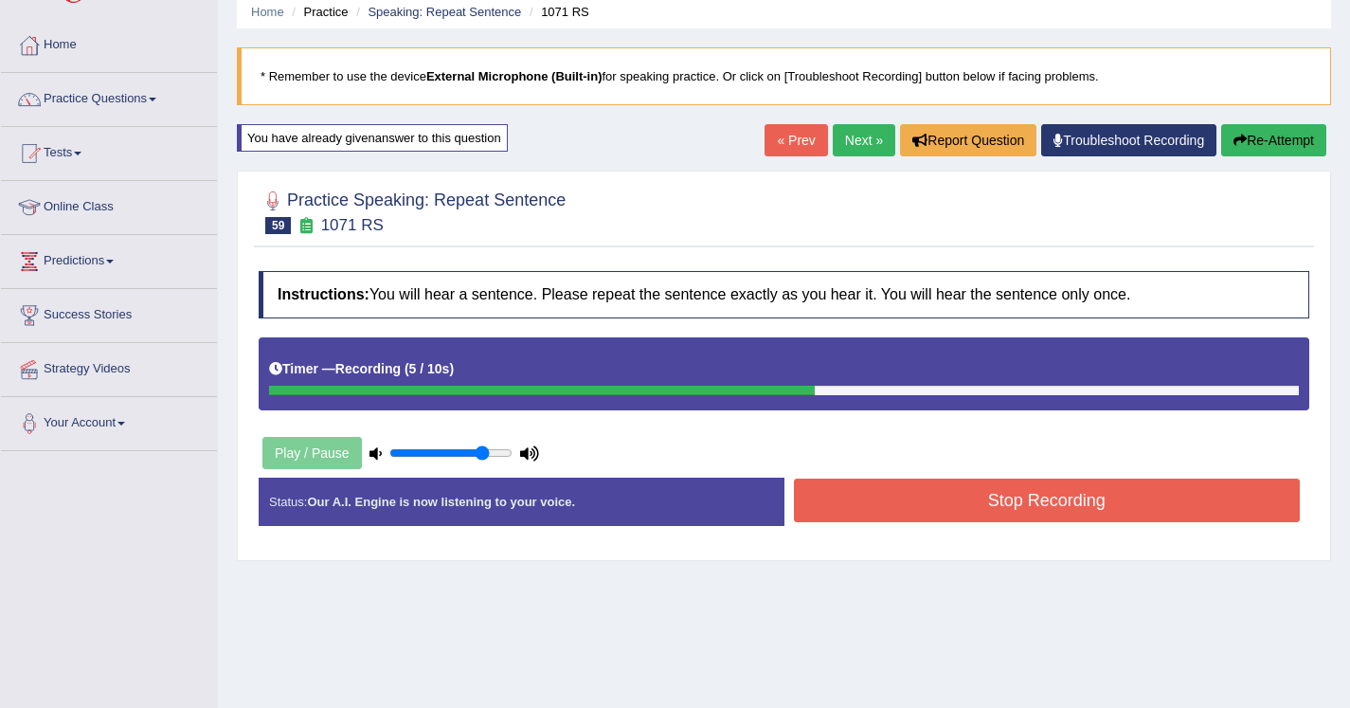
click at [885, 487] on button "Stop Recording" at bounding box center [1047, 501] width 507 height 44
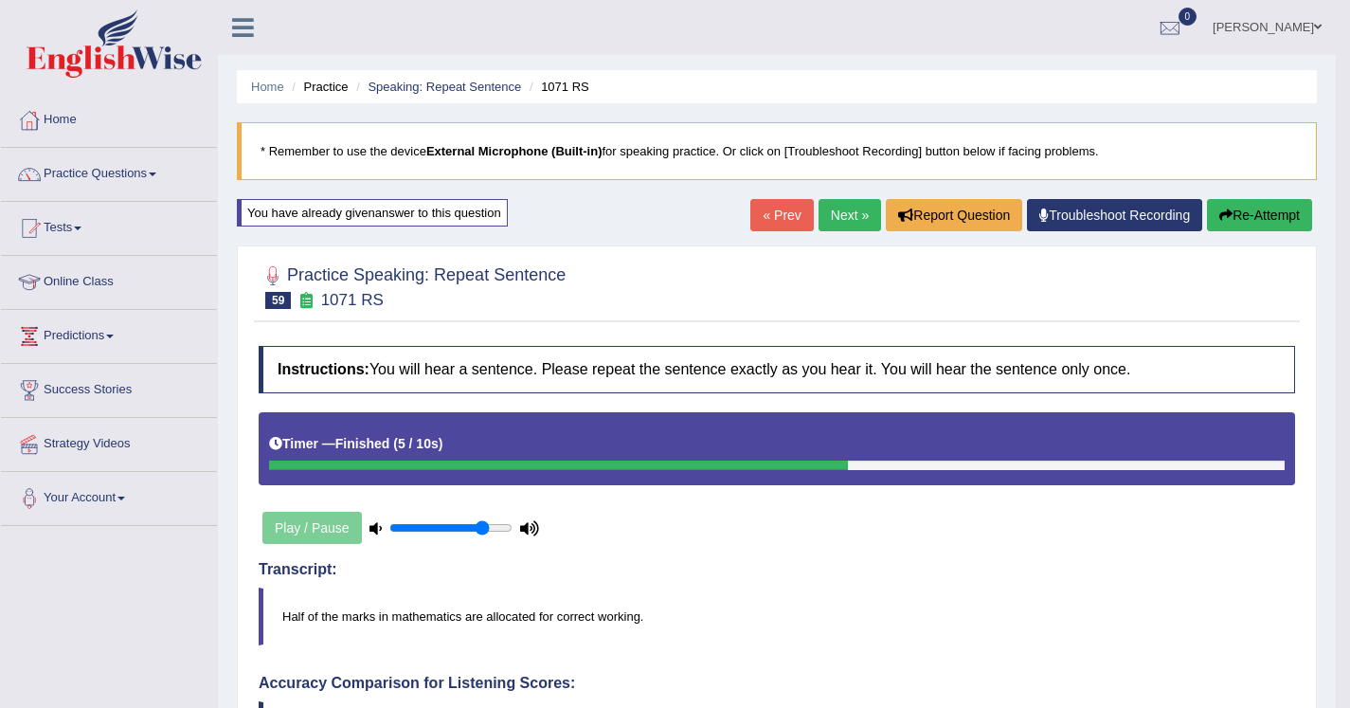
click at [833, 209] on link "Next »" at bounding box center [850, 215] width 63 height 32
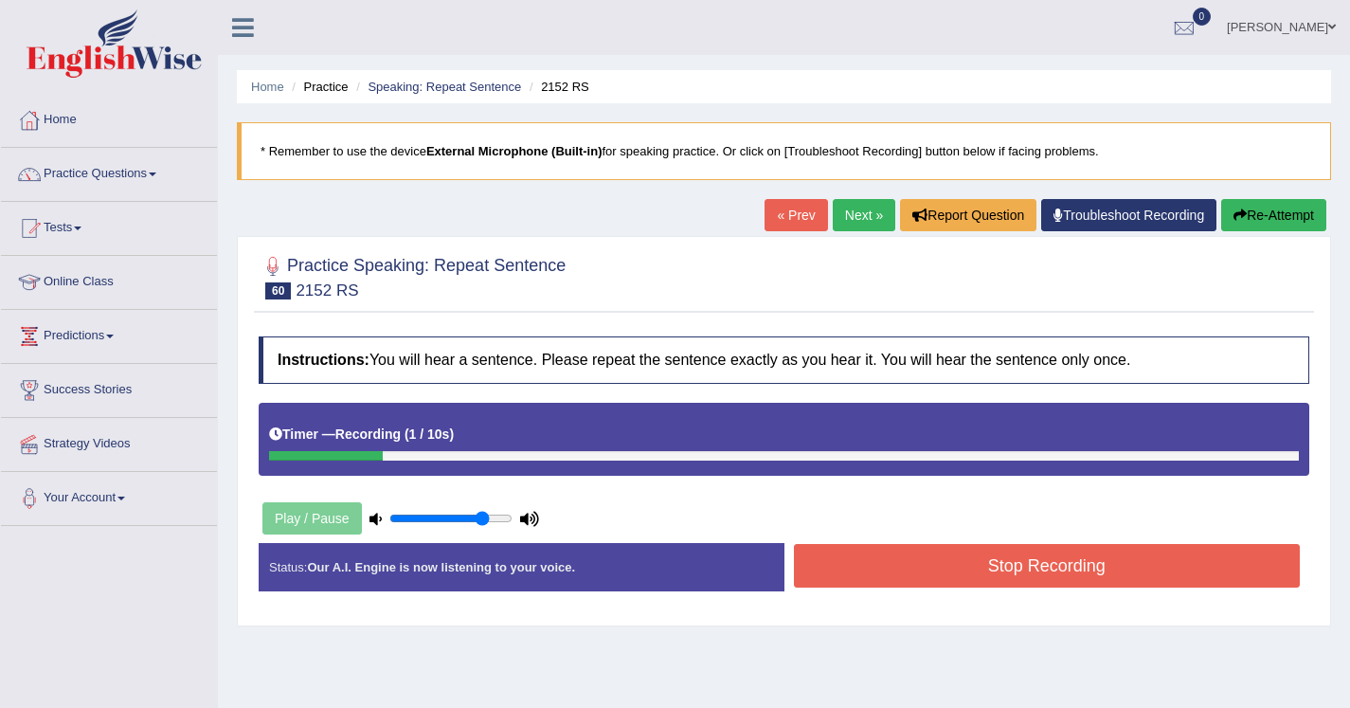
click at [1257, 209] on button "Re-Attempt" at bounding box center [1273, 215] width 105 height 32
click at [915, 565] on button "Stop Recording" at bounding box center [1047, 566] width 507 height 44
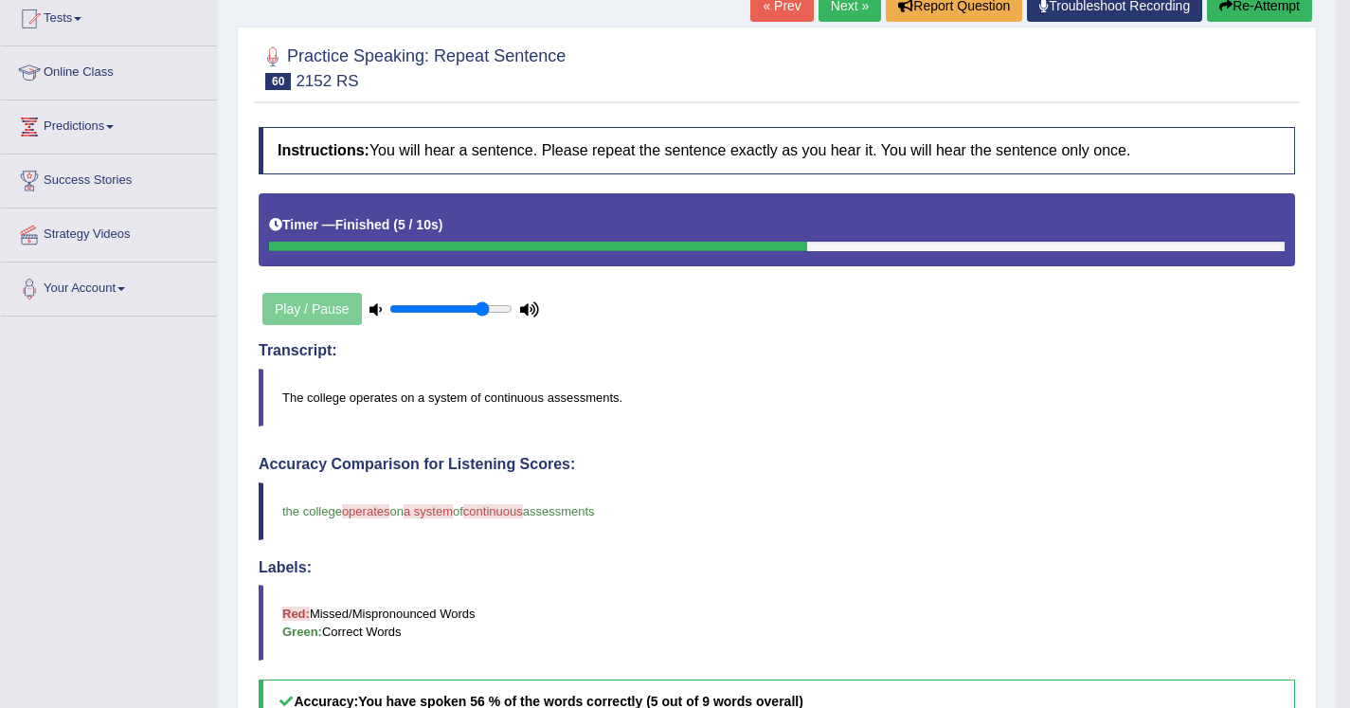
scroll to position [154, 0]
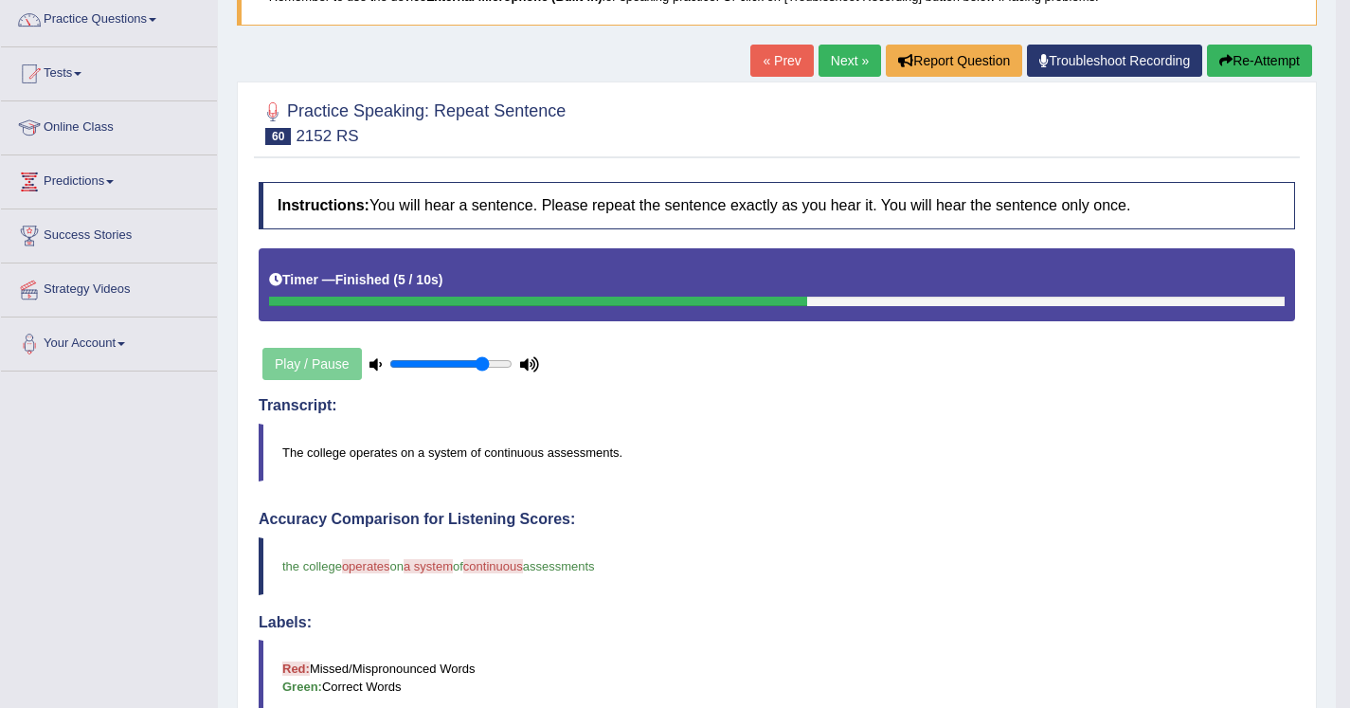
click at [1261, 54] on button "Re-Attempt" at bounding box center [1259, 61] width 105 height 32
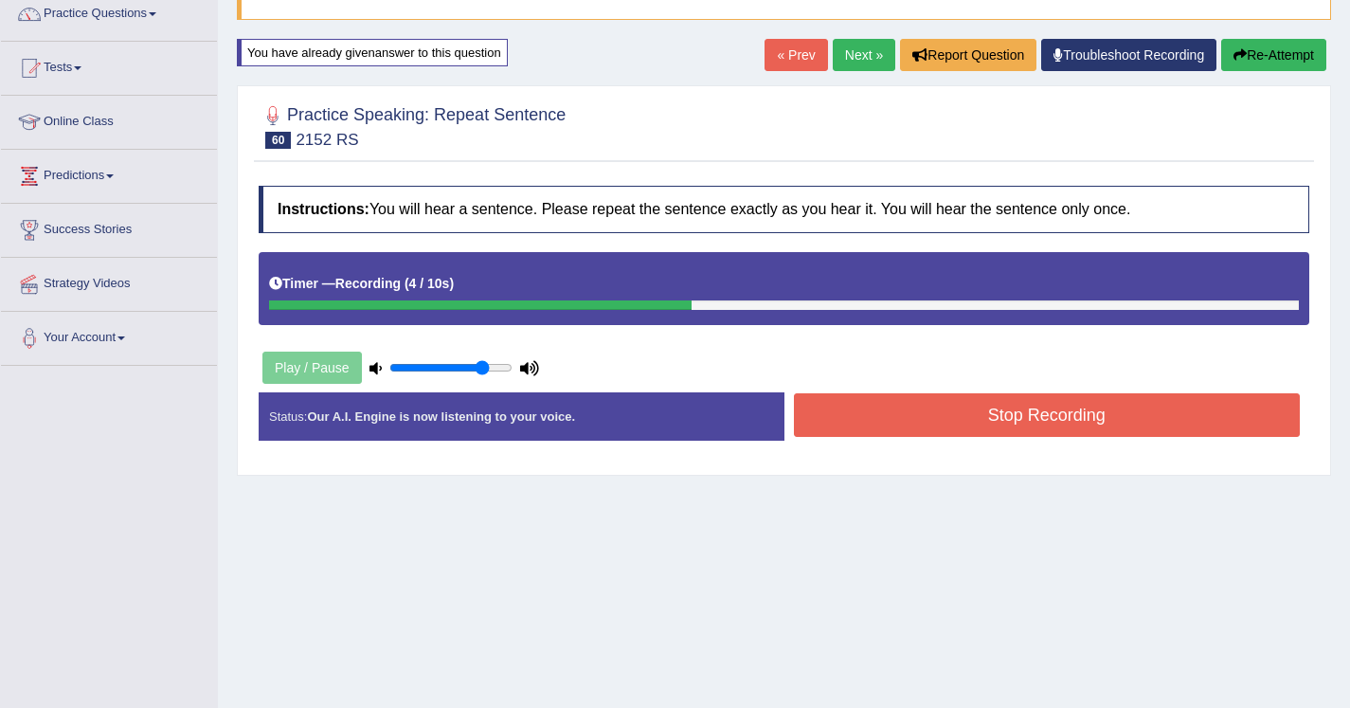
click at [841, 408] on button "Stop Recording" at bounding box center [1047, 415] width 507 height 44
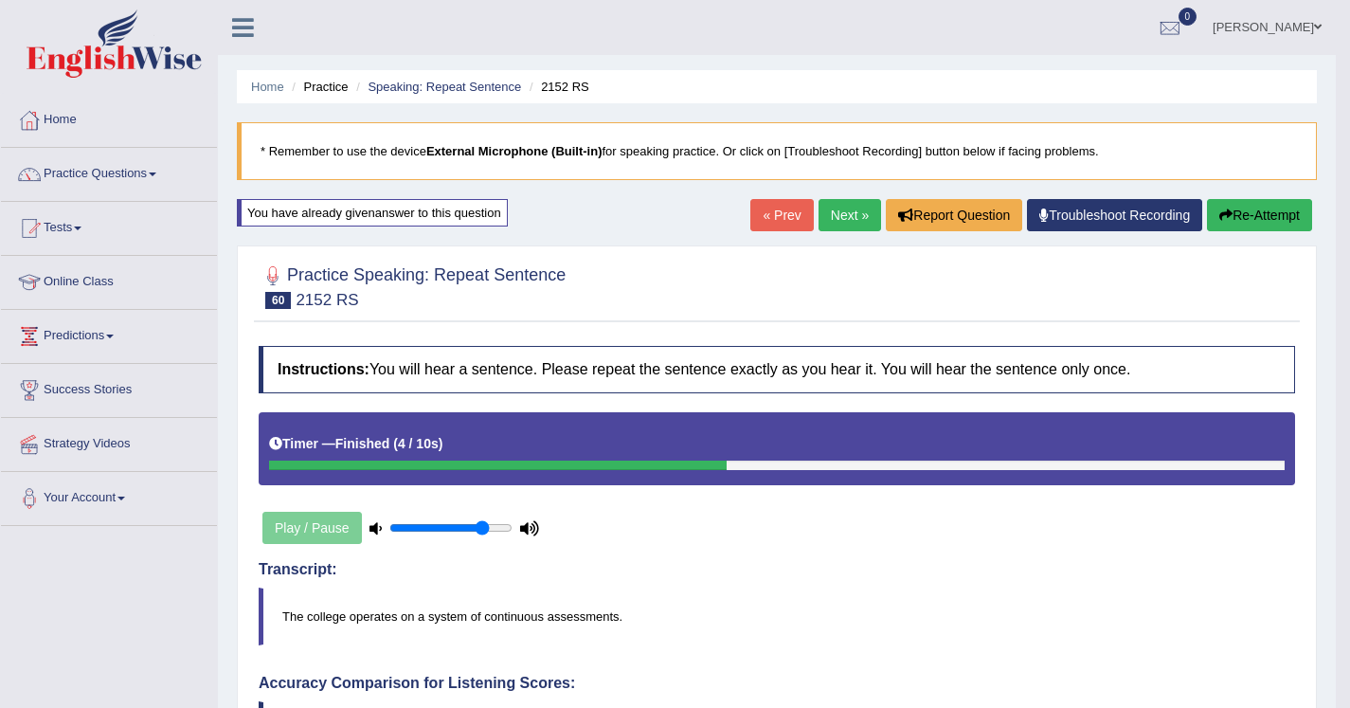
click at [848, 217] on link "Next »" at bounding box center [850, 215] width 63 height 32
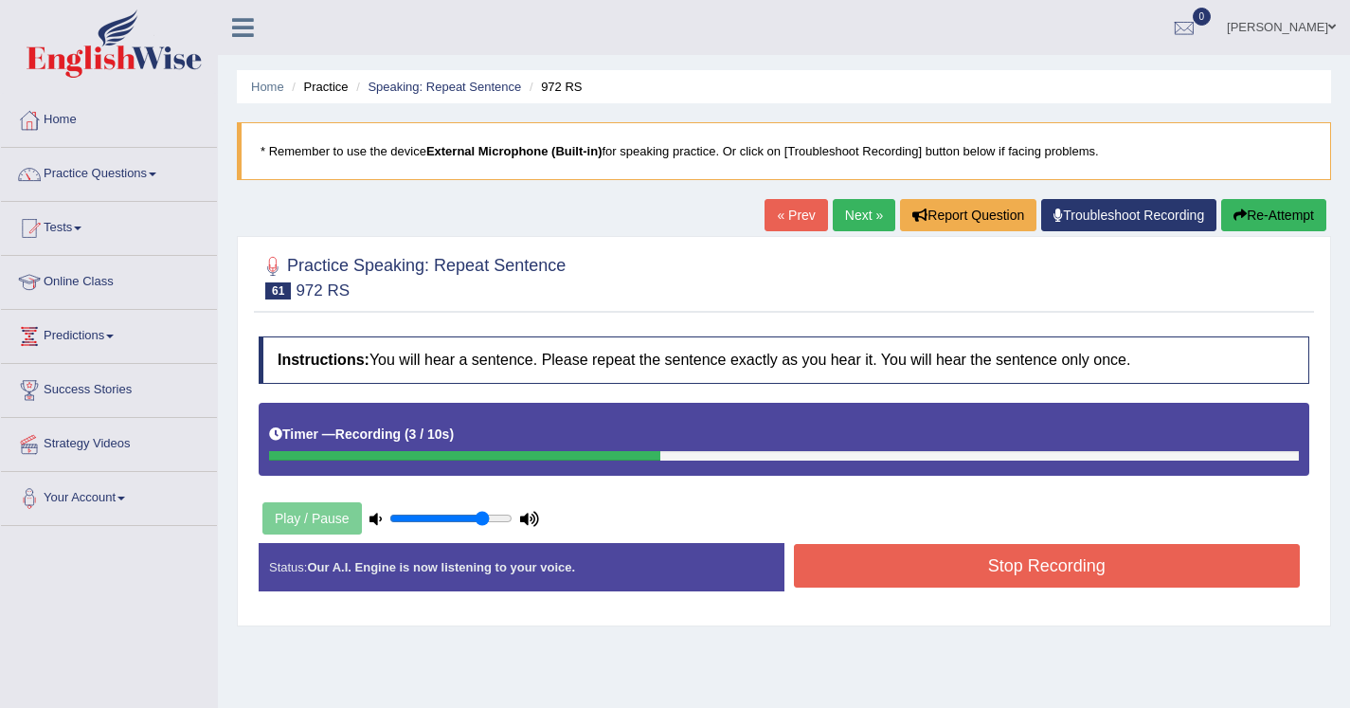
click at [1259, 203] on button "Re-Attempt" at bounding box center [1273, 215] width 105 height 32
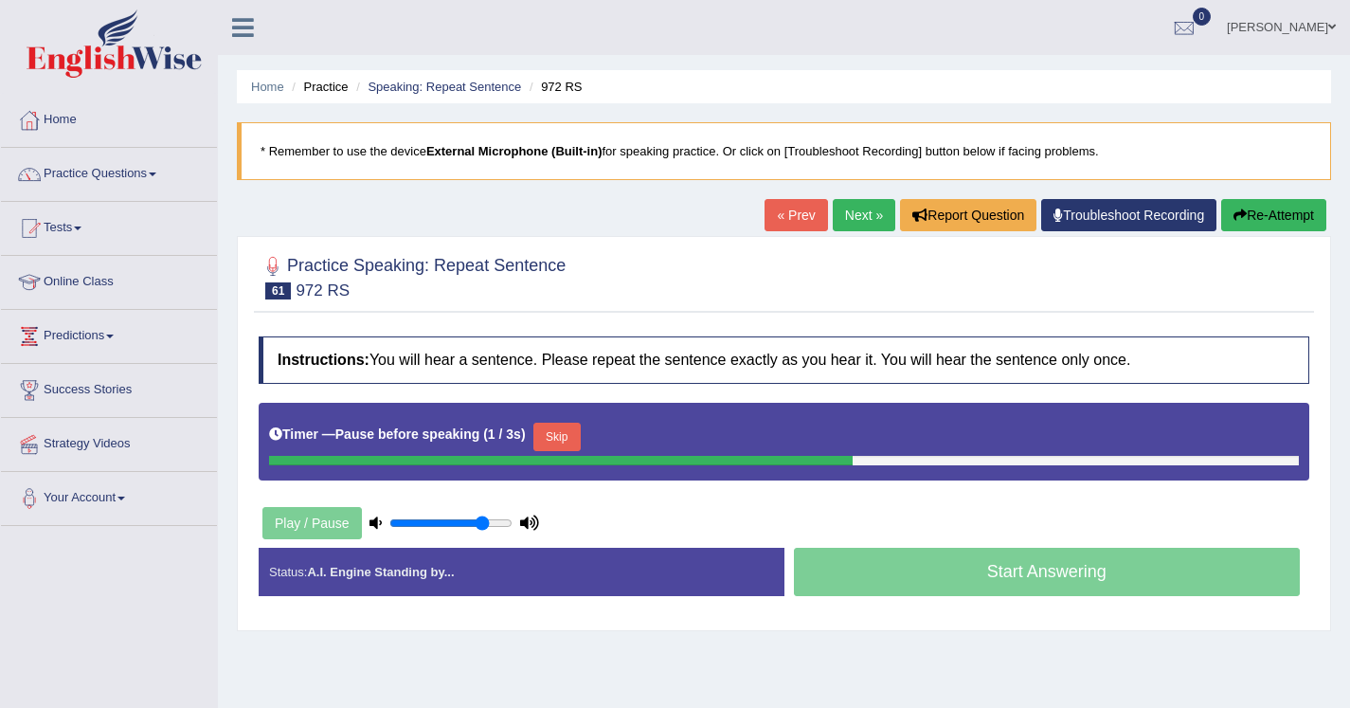
click at [576, 441] on button "Skip" at bounding box center [557, 437] width 47 height 28
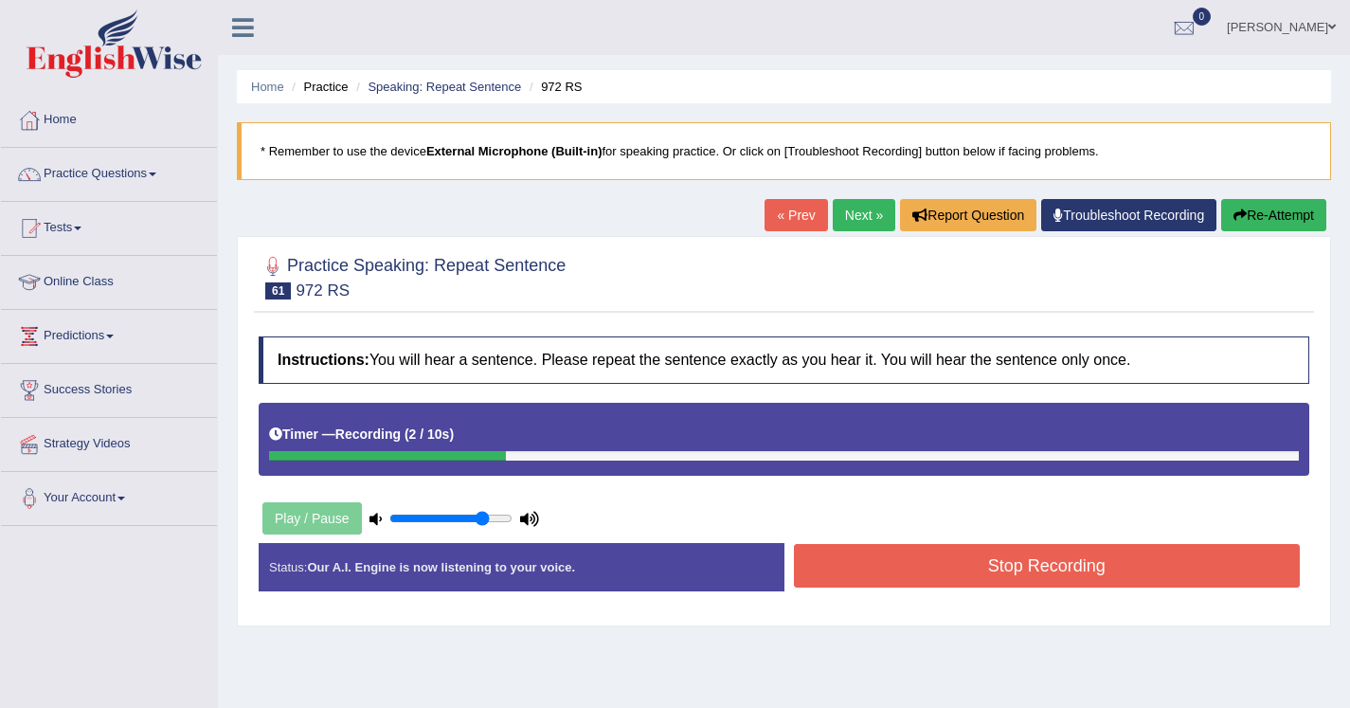
click at [1266, 214] on button "Re-Attempt" at bounding box center [1273, 215] width 105 height 32
click at [854, 562] on button "Stop Recording" at bounding box center [1047, 566] width 507 height 44
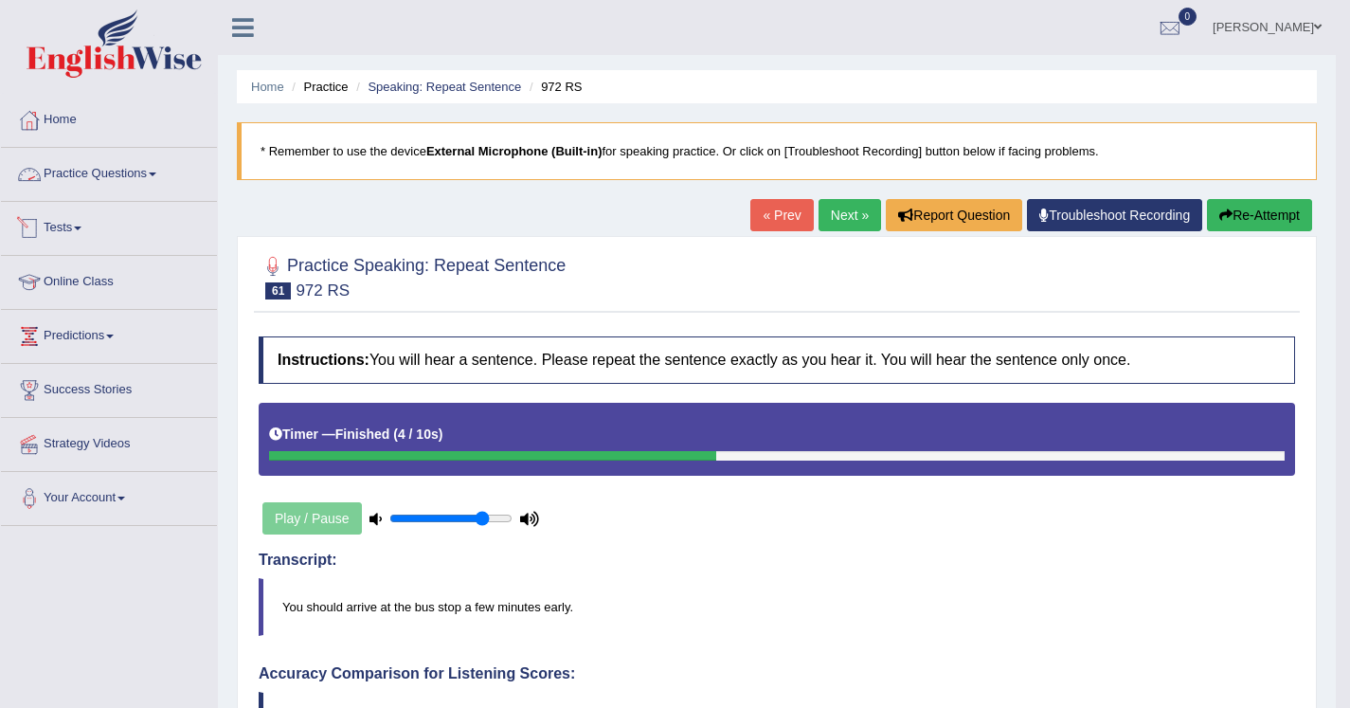
click at [131, 170] on link "Practice Questions" at bounding box center [109, 171] width 216 height 47
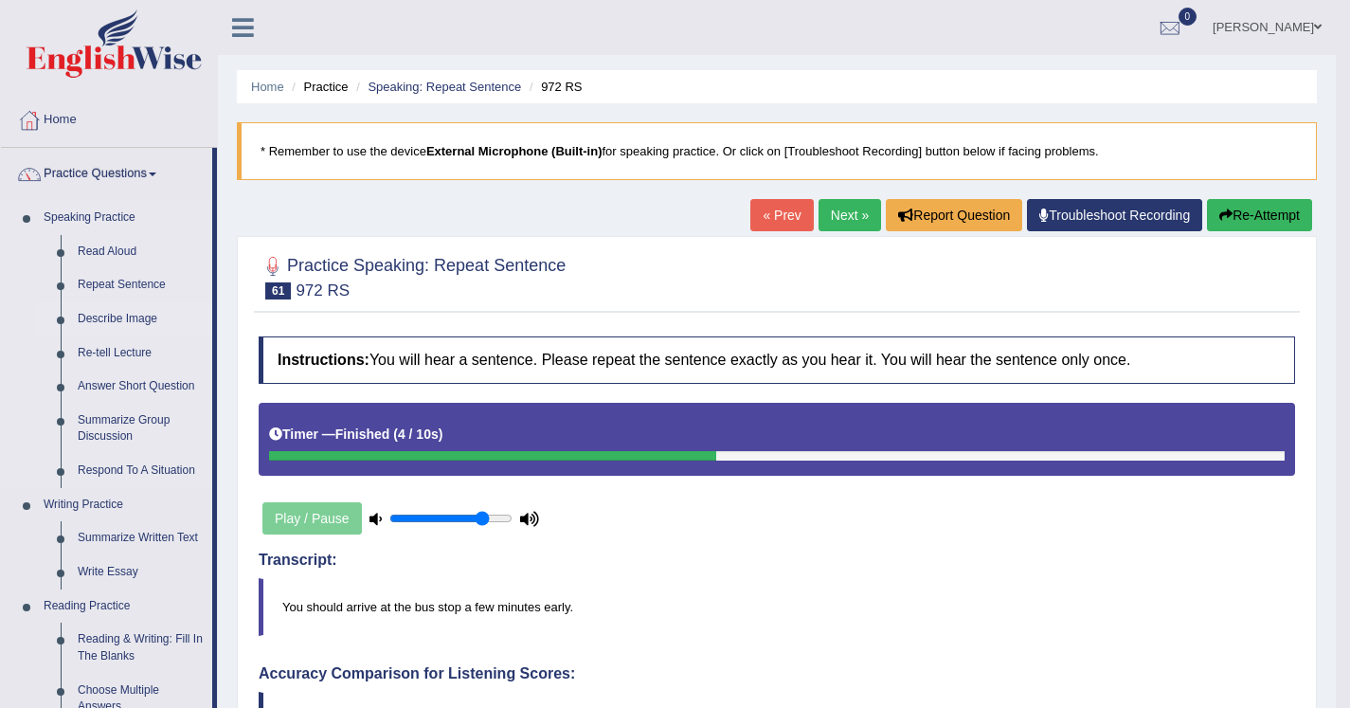
click at [154, 312] on link "Describe Image" at bounding box center [140, 319] width 143 height 34
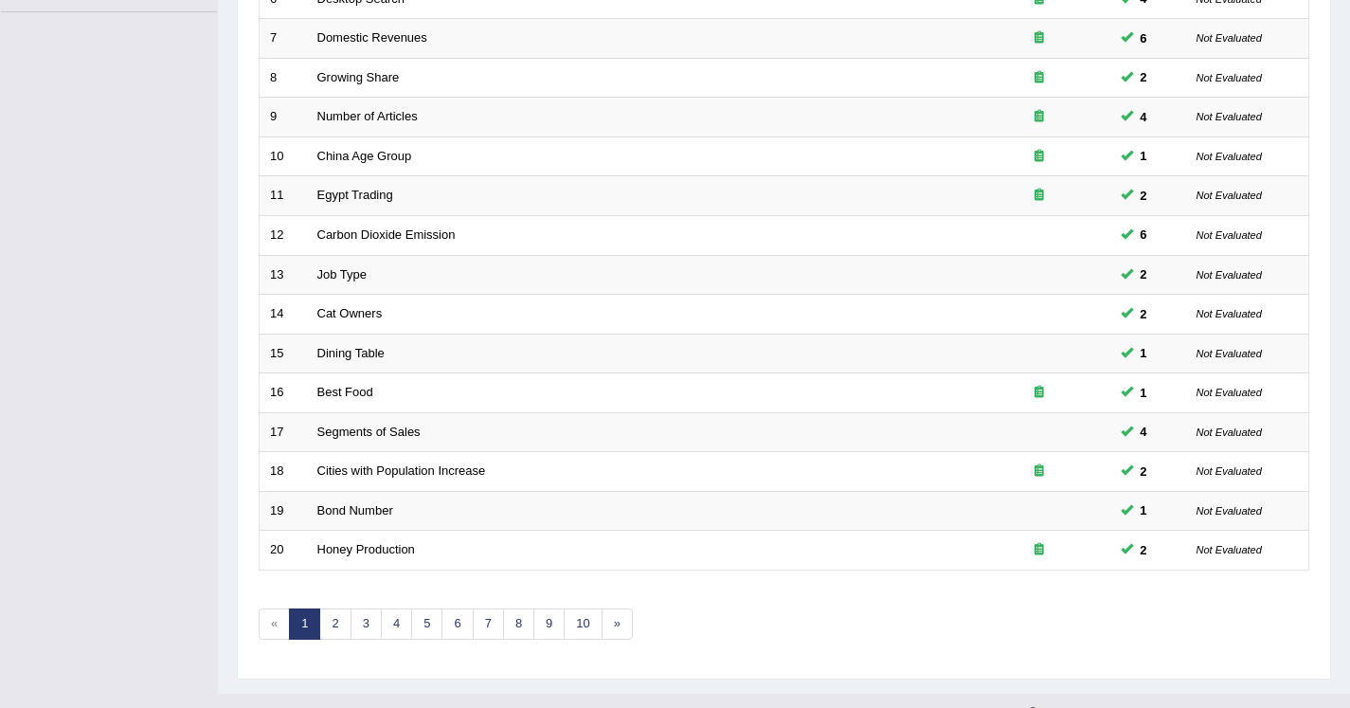
scroll to position [547, 0]
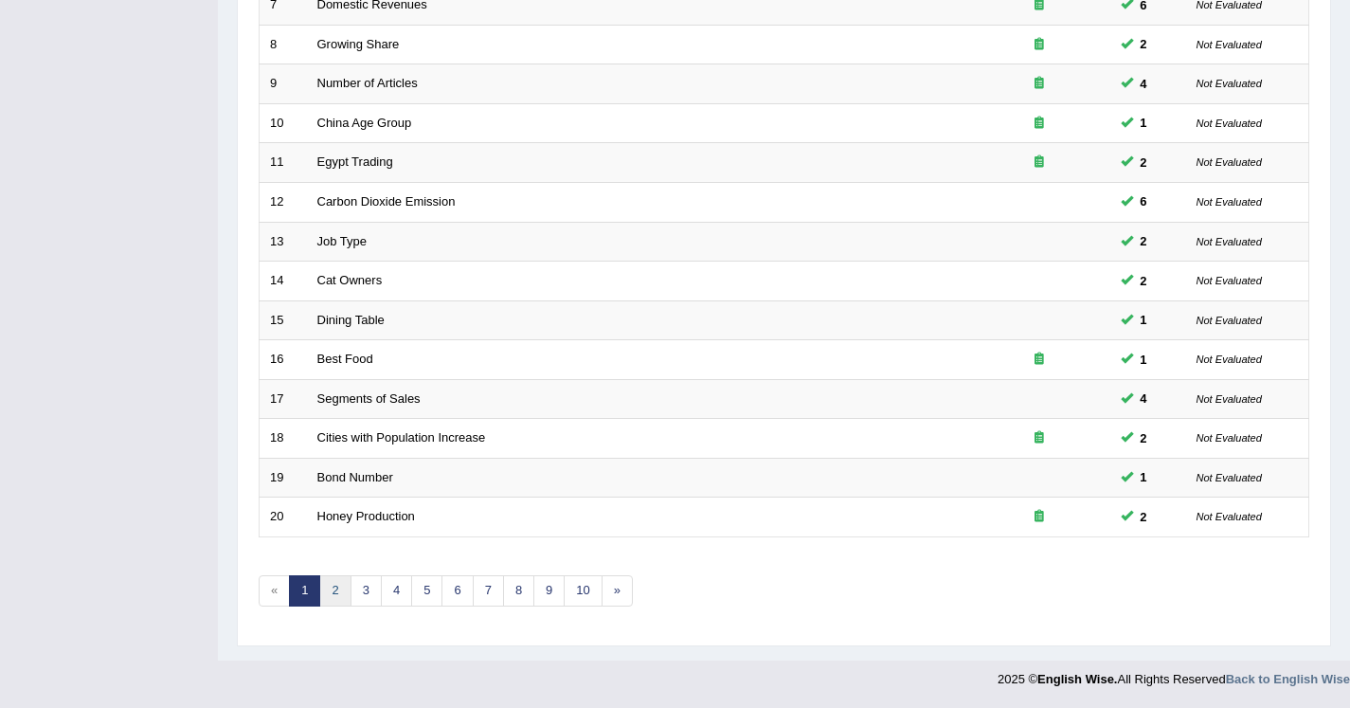
click at [340, 587] on link "2" at bounding box center [334, 590] width 31 height 31
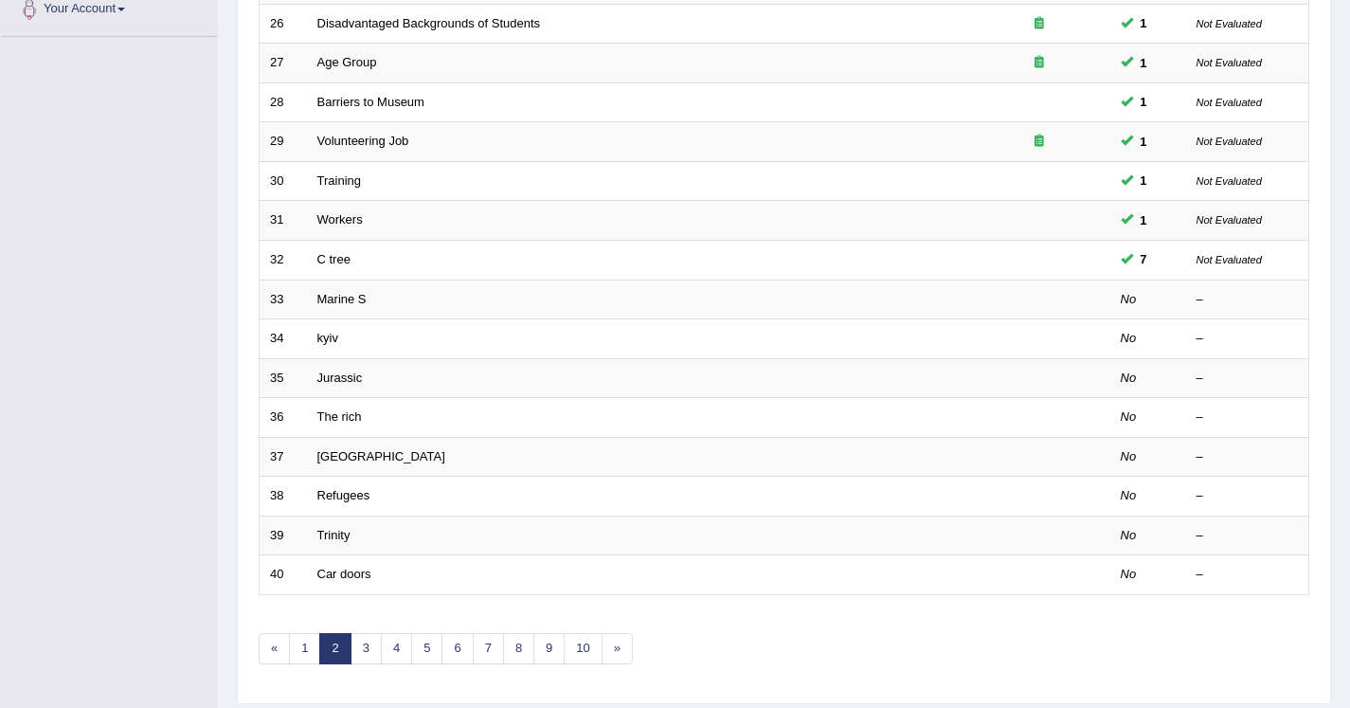
scroll to position [547, 0]
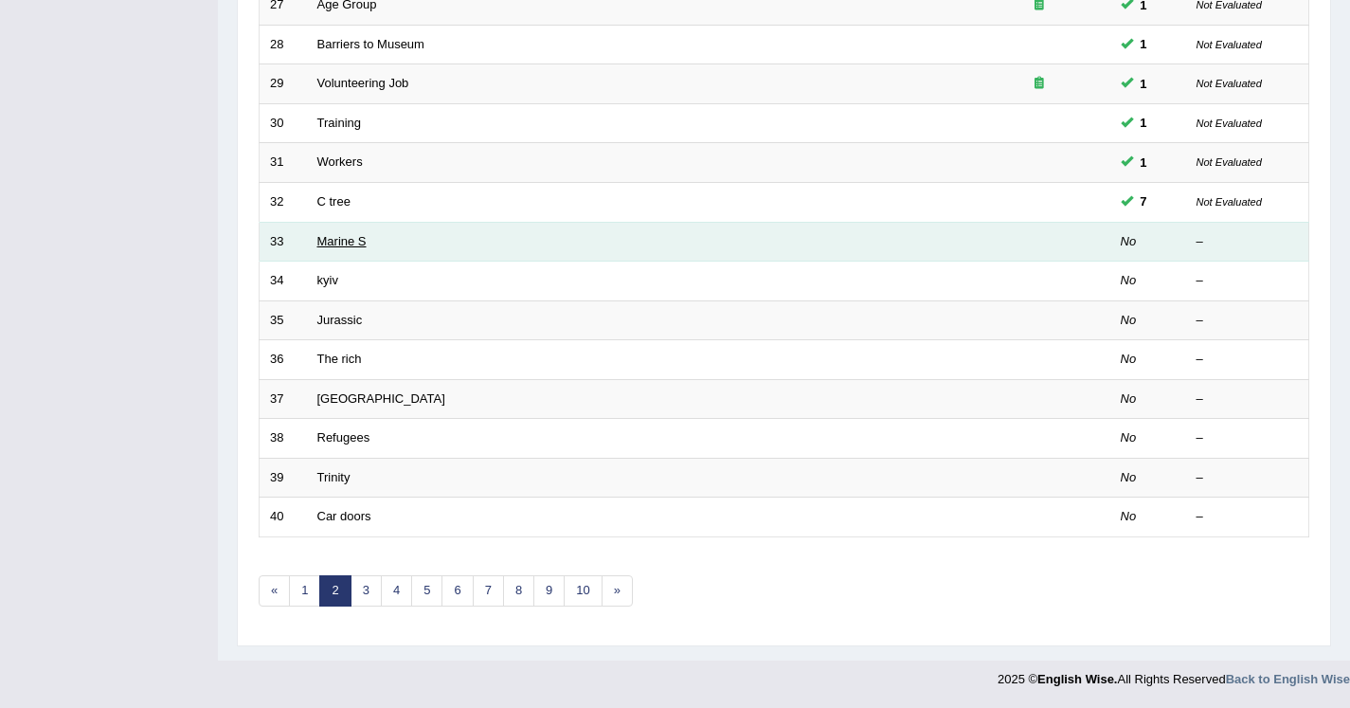
click at [341, 243] on link "Marine S" at bounding box center [341, 241] width 49 height 14
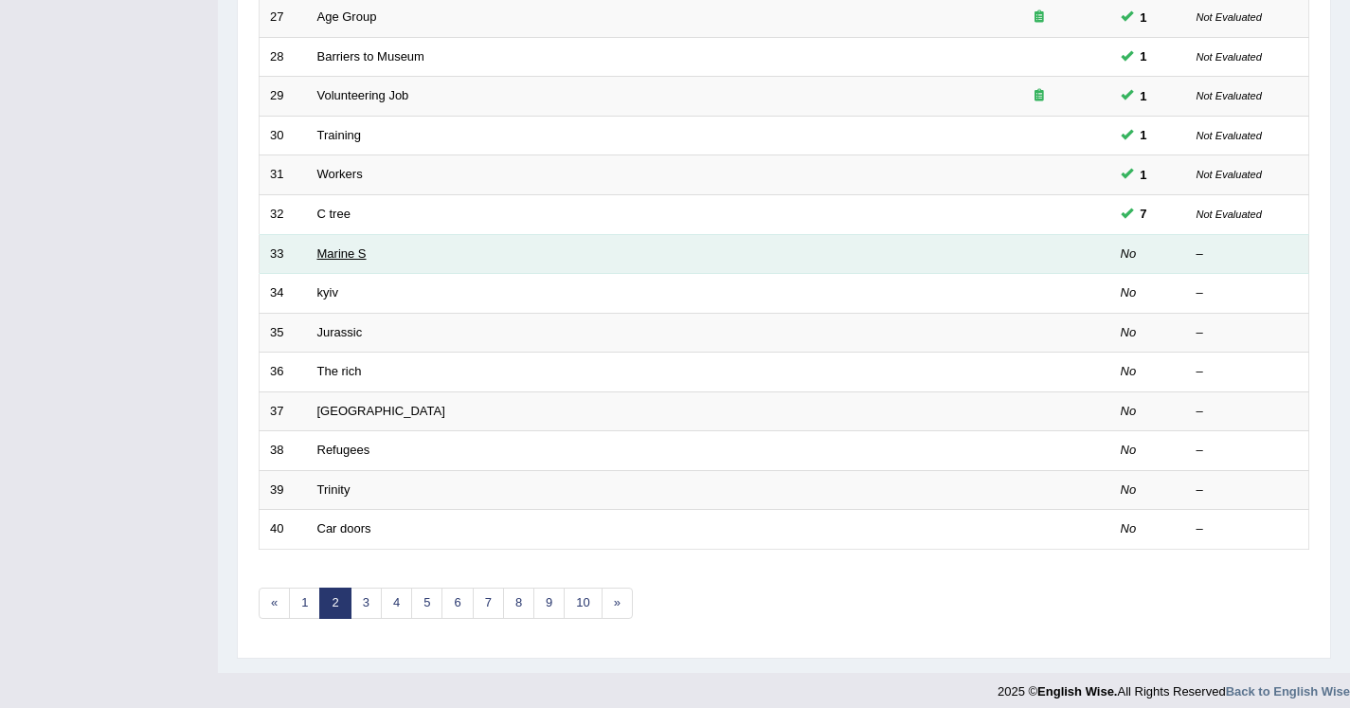
click at [335, 256] on link "Marine S" at bounding box center [341, 253] width 49 height 14
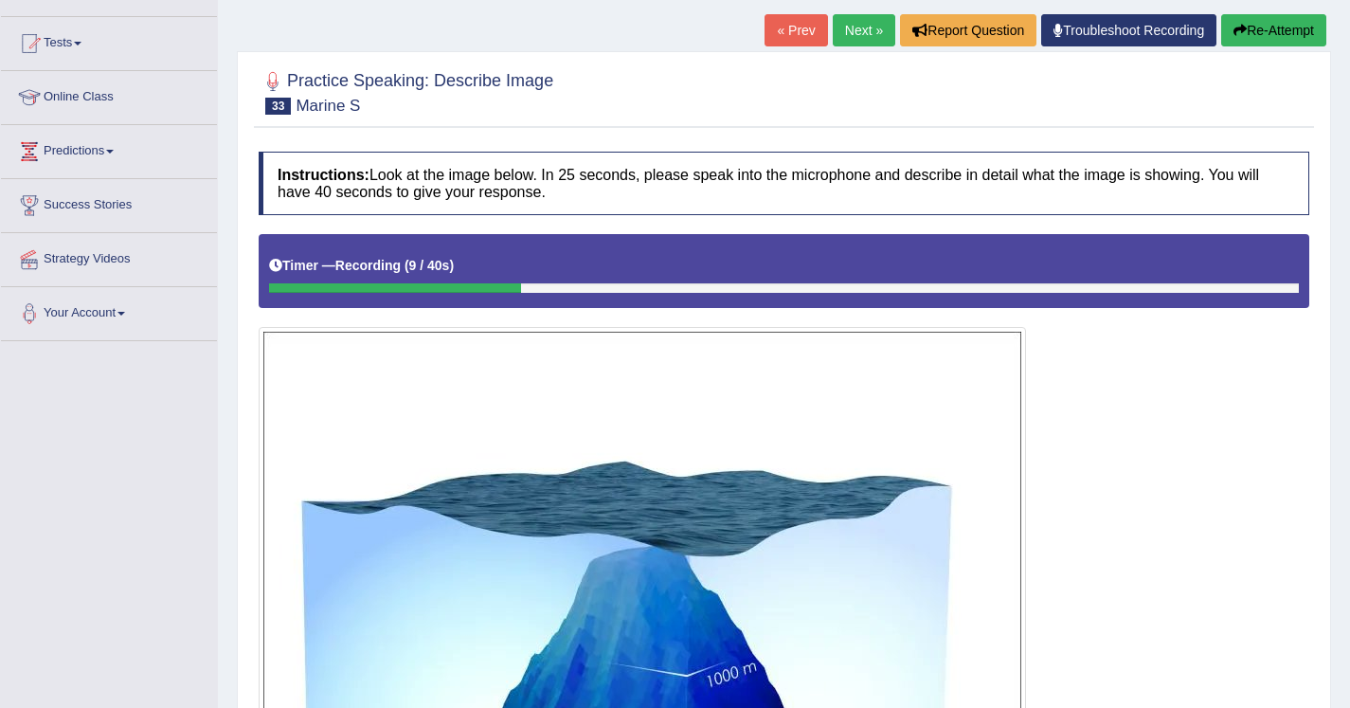
scroll to position [111, 0]
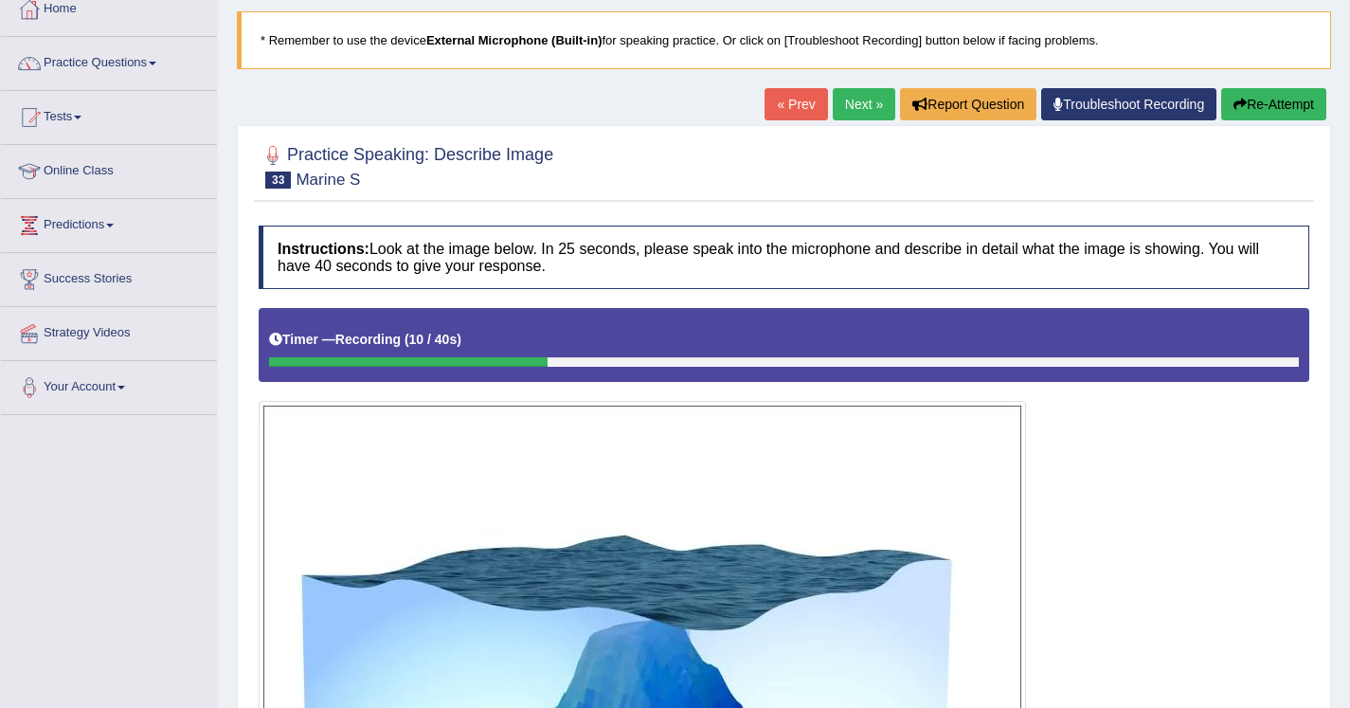
click at [1288, 109] on button "Re-Attempt" at bounding box center [1273, 104] width 105 height 32
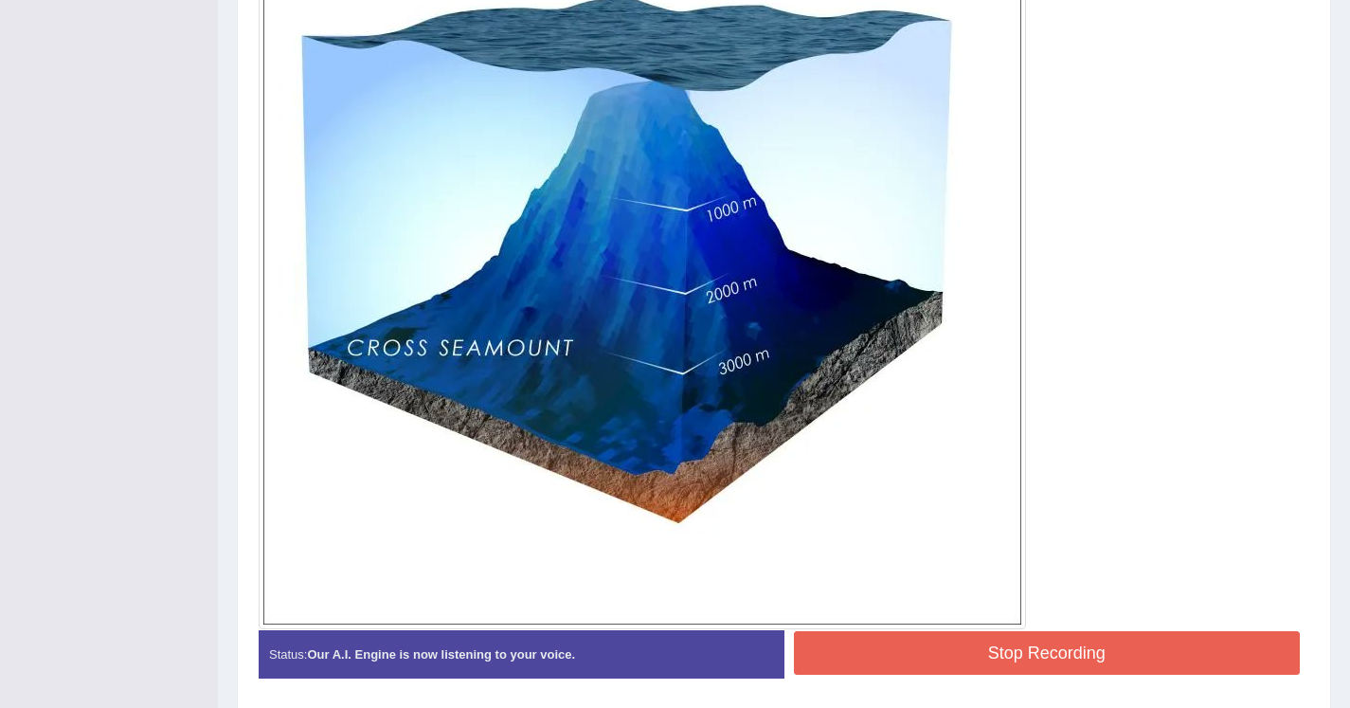
scroll to position [717, 0]
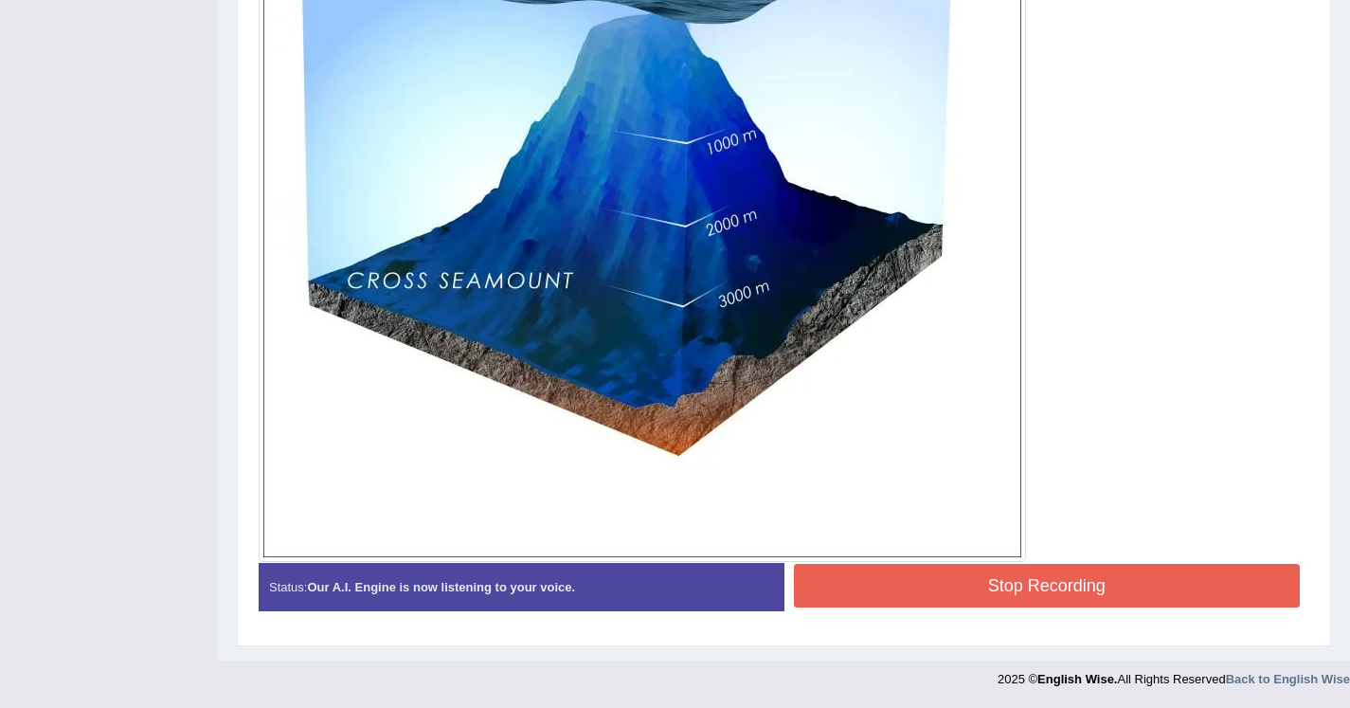
click at [932, 569] on button "Stop Recording" at bounding box center [1047, 586] width 507 height 44
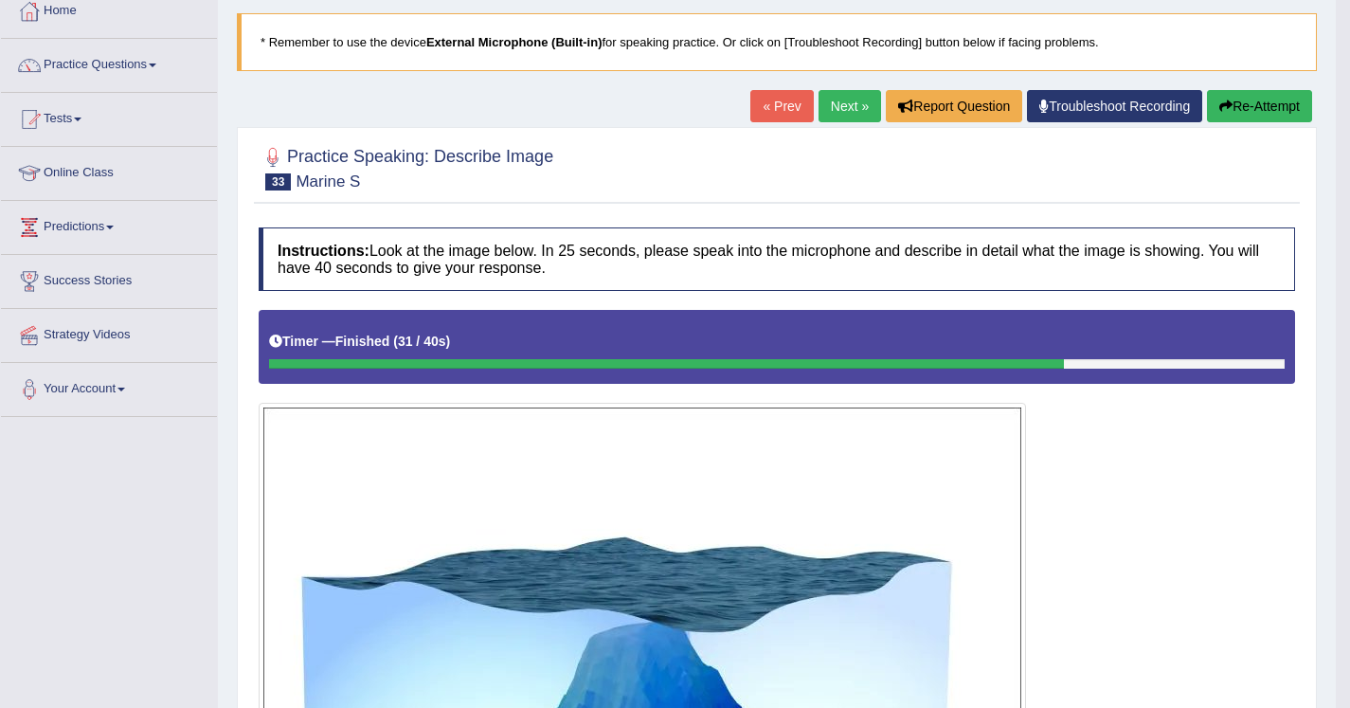
scroll to position [77, 0]
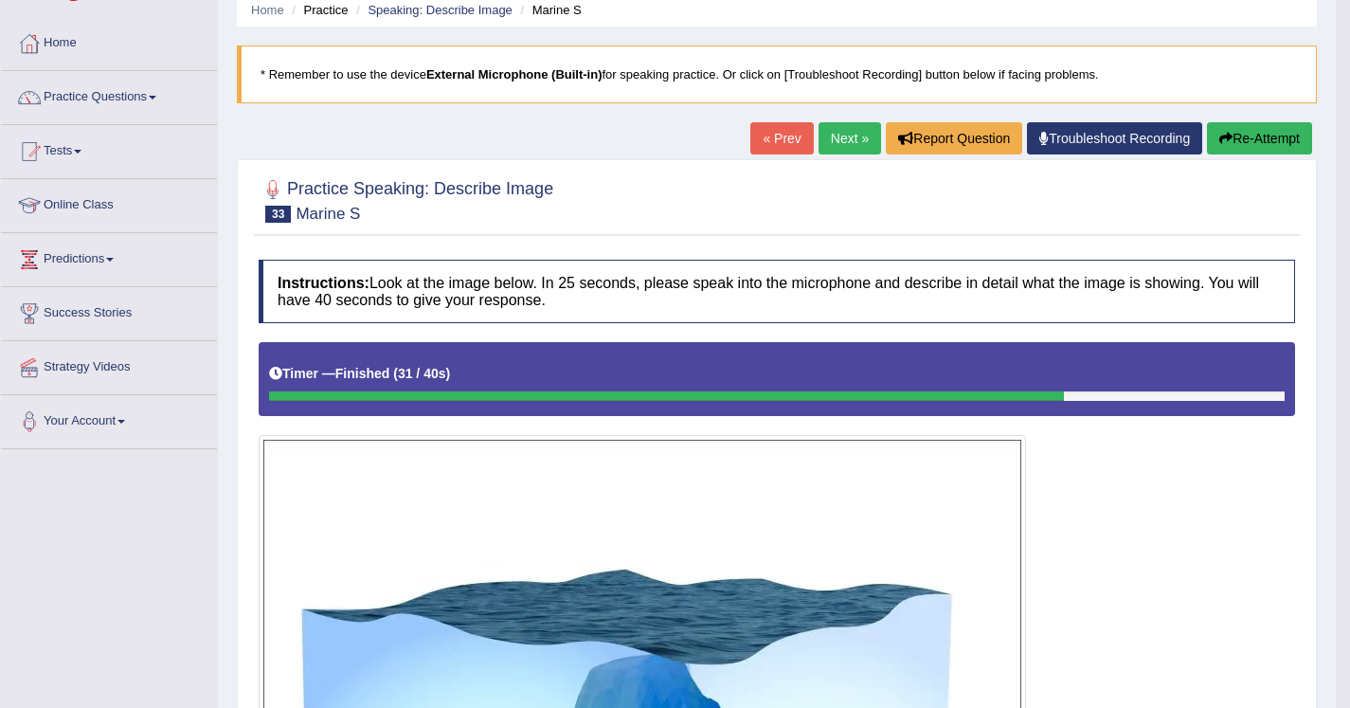
click at [832, 143] on link "Next »" at bounding box center [850, 138] width 63 height 32
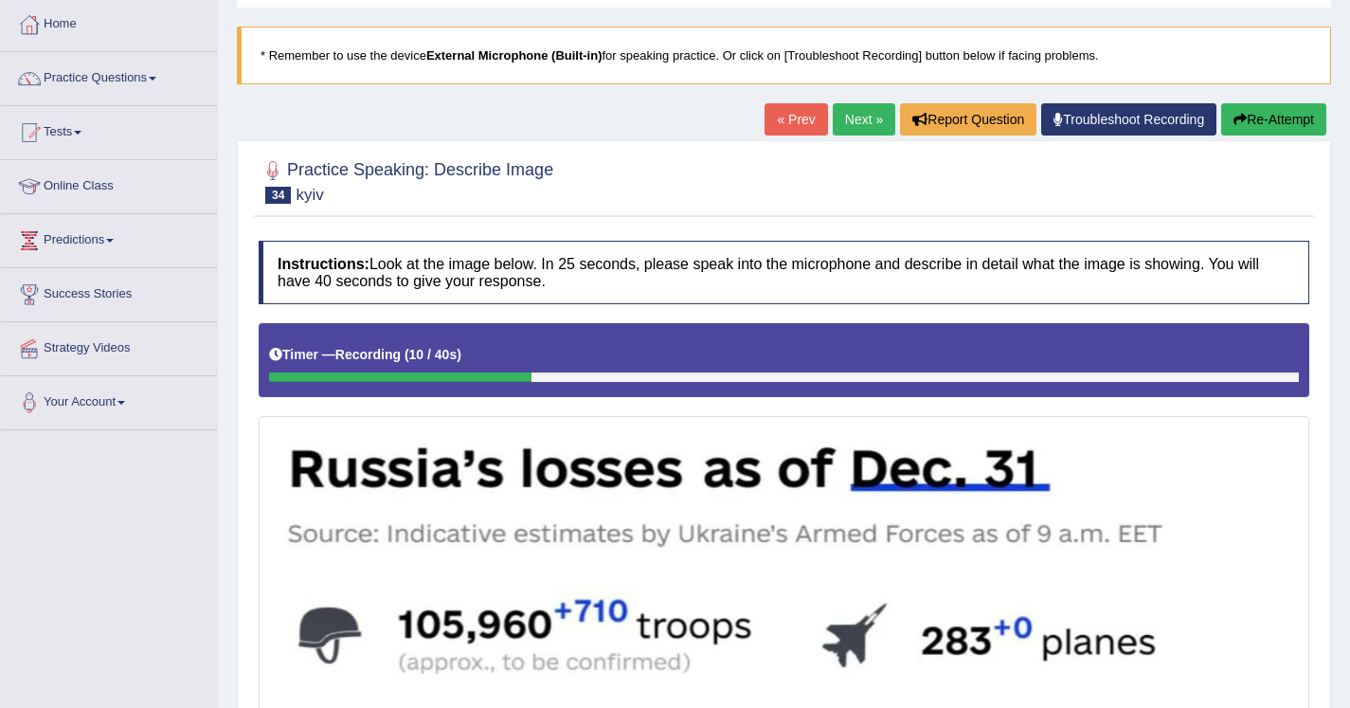
scroll to position [93, 0]
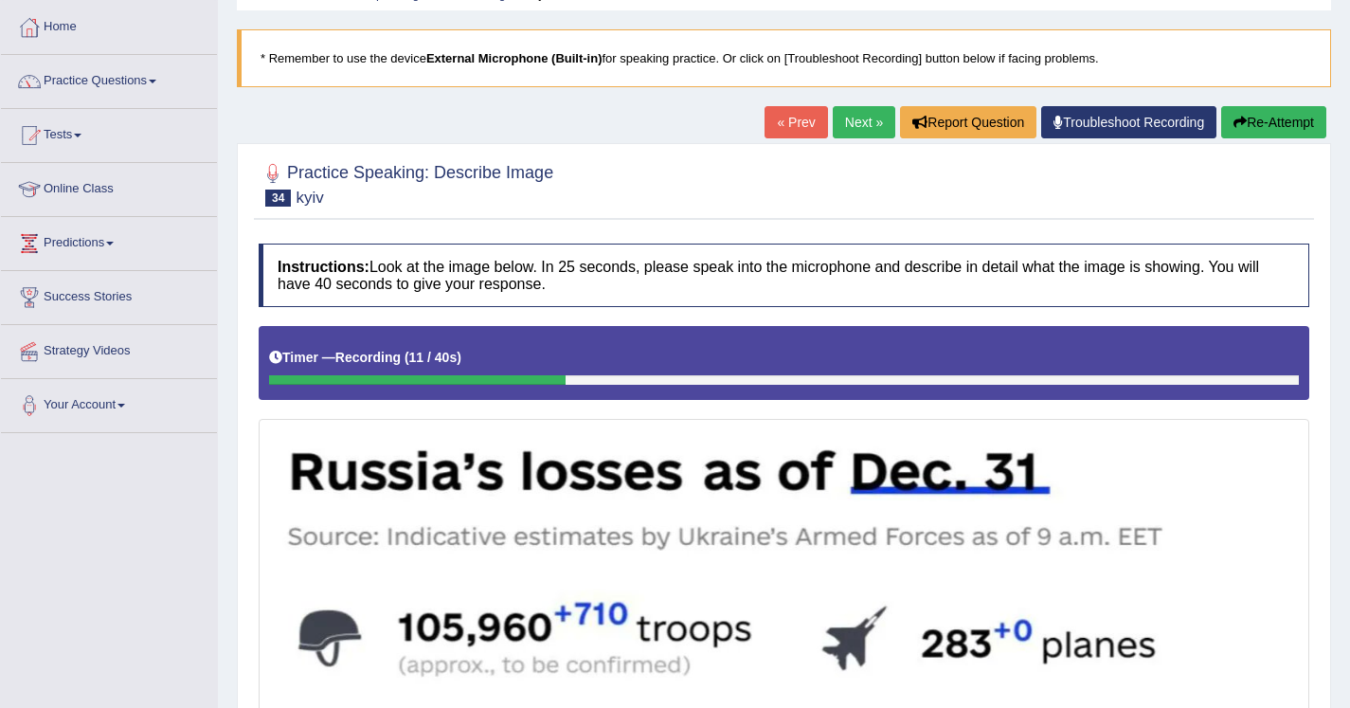
click at [1255, 116] on button "Re-Attempt" at bounding box center [1273, 122] width 105 height 32
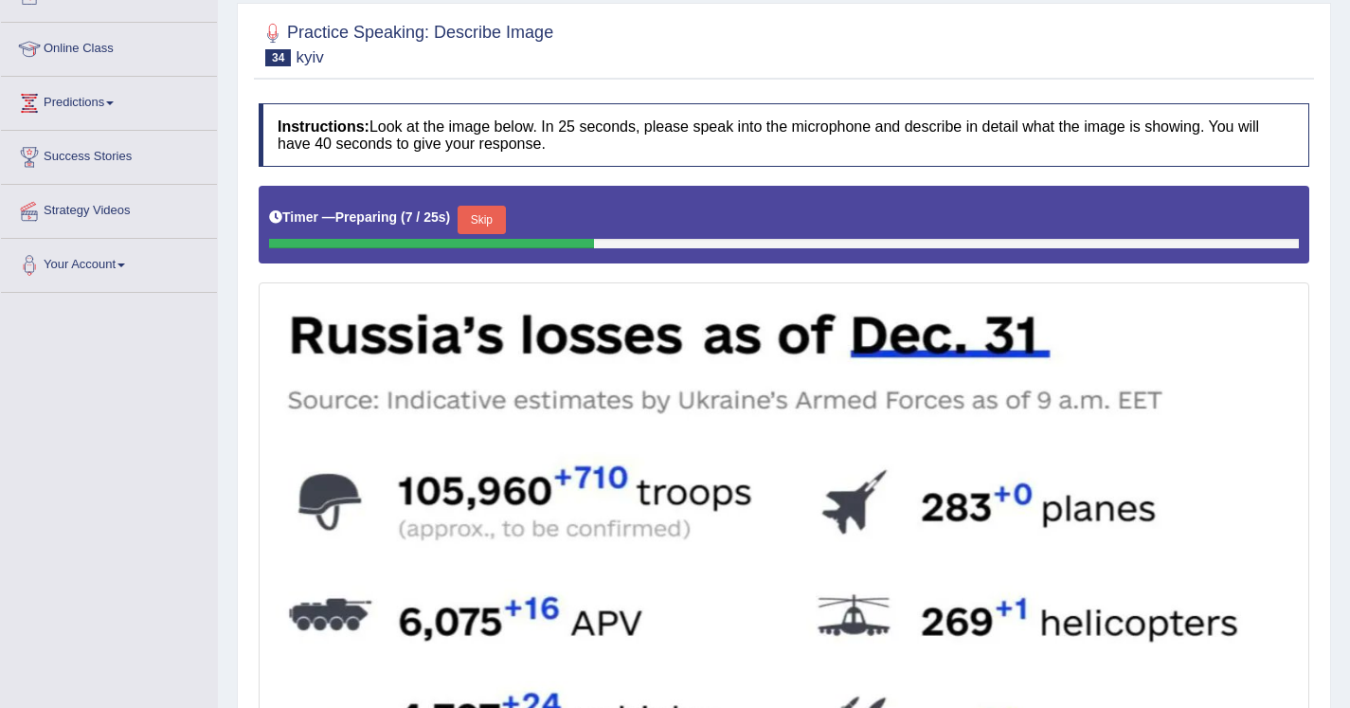
scroll to position [80, 0]
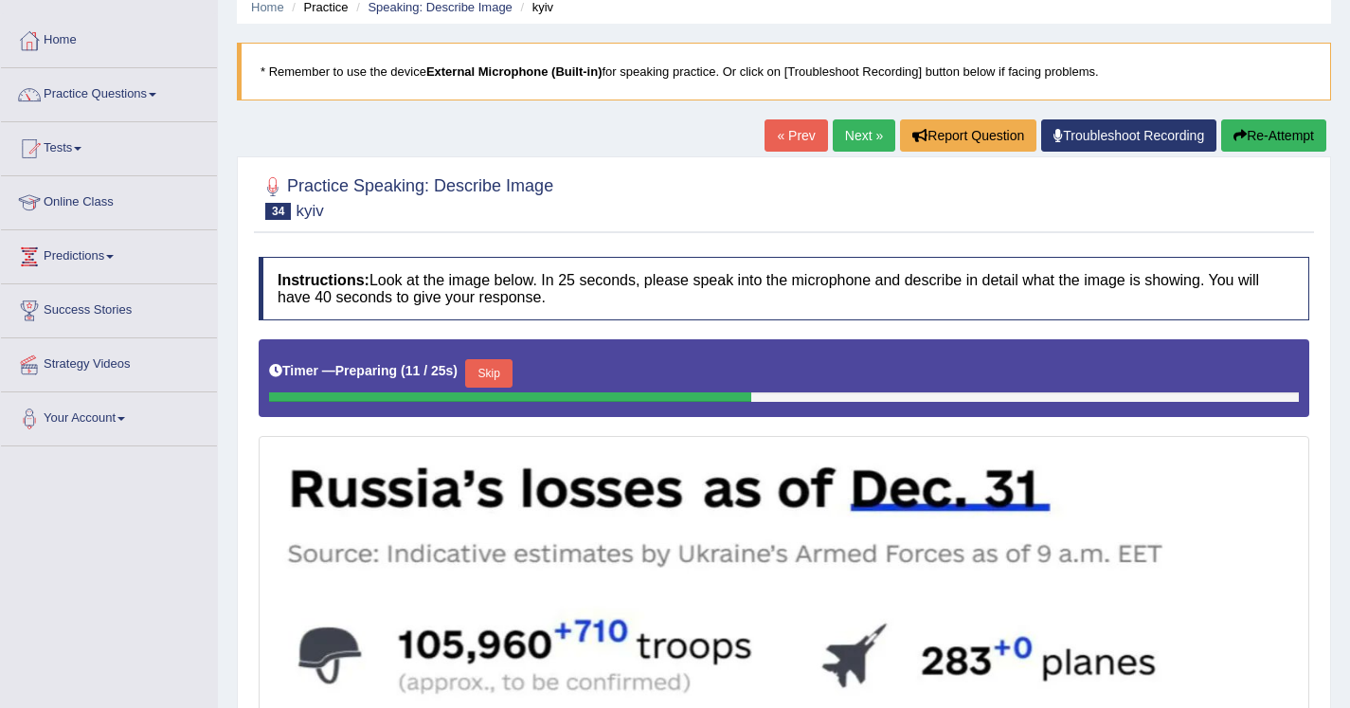
click at [495, 376] on button "Skip" at bounding box center [488, 373] width 47 height 28
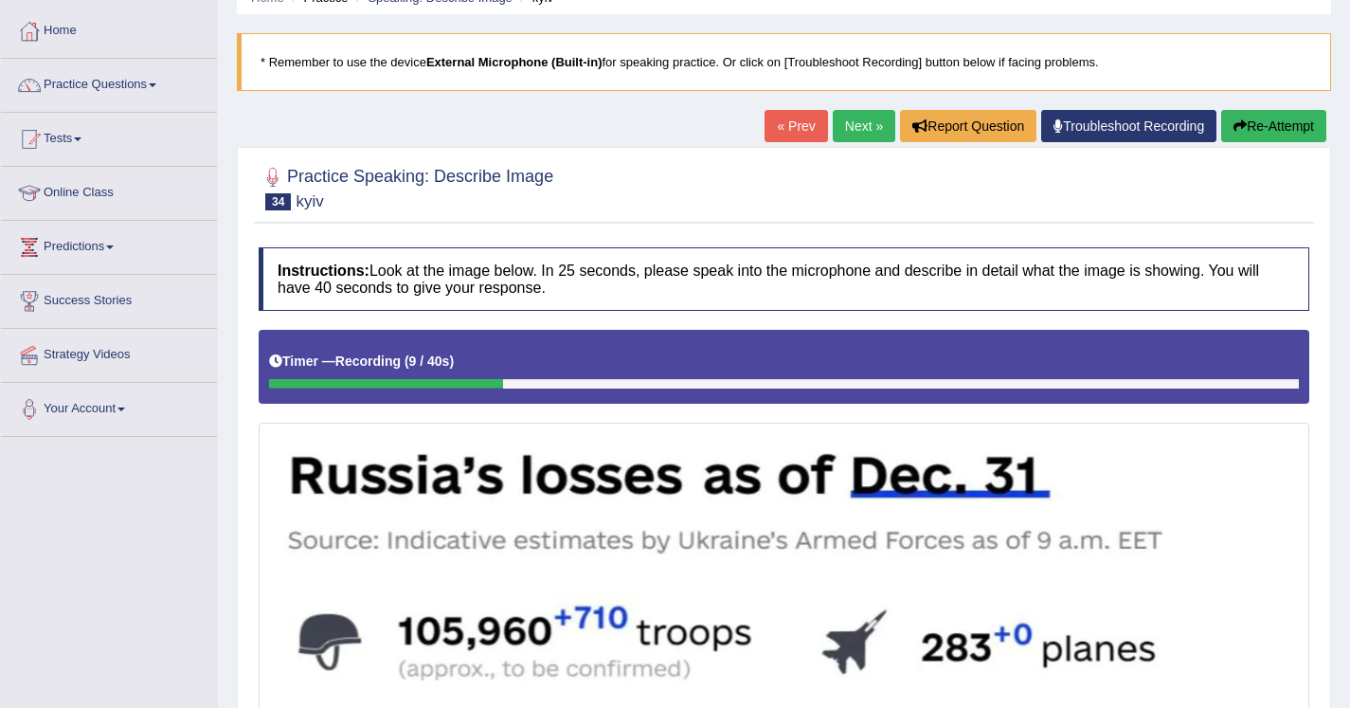
scroll to position [85, 0]
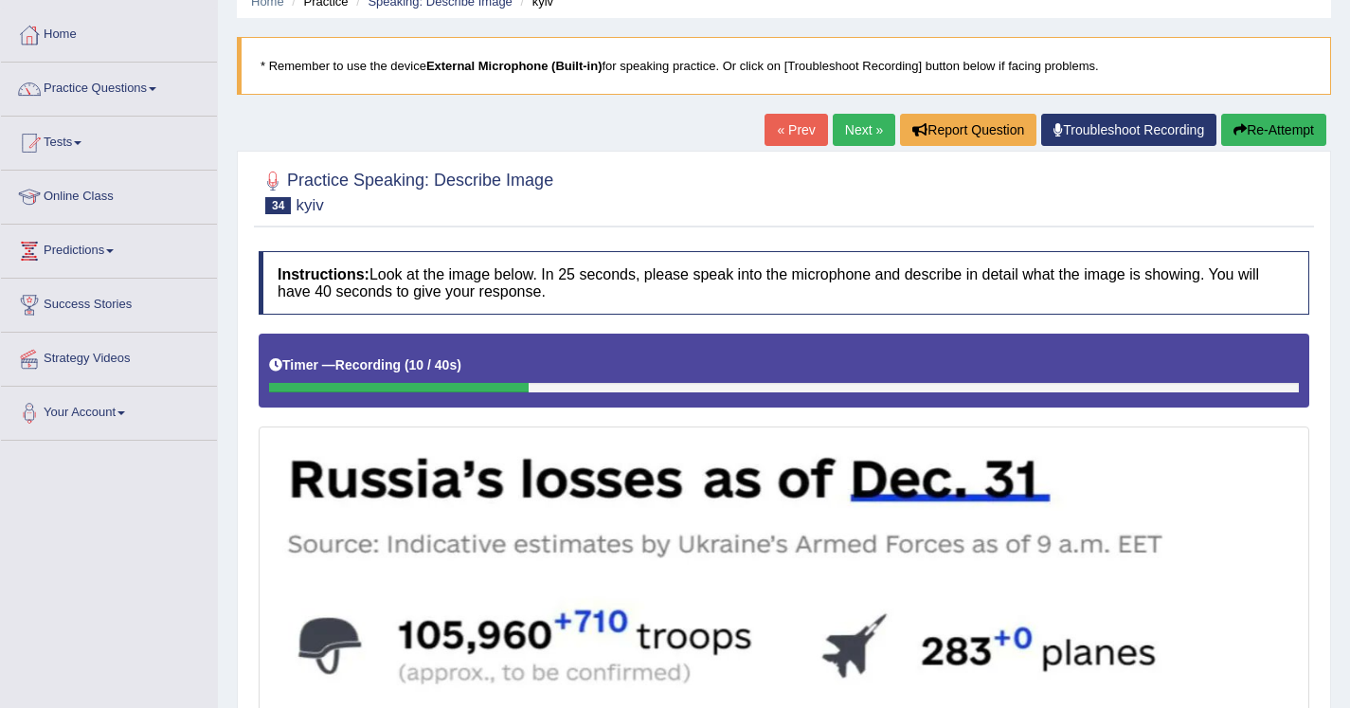
click at [1281, 122] on button "Re-Attempt" at bounding box center [1273, 130] width 105 height 32
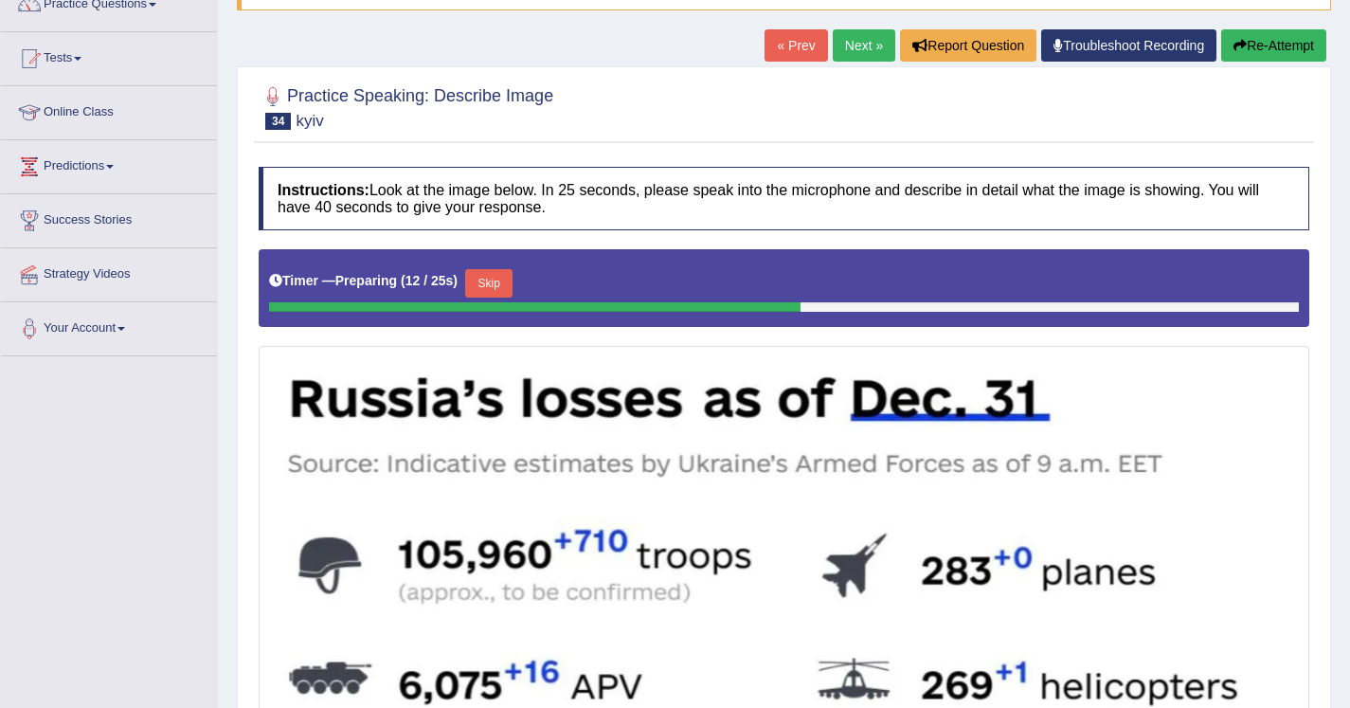
scroll to position [191, 0]
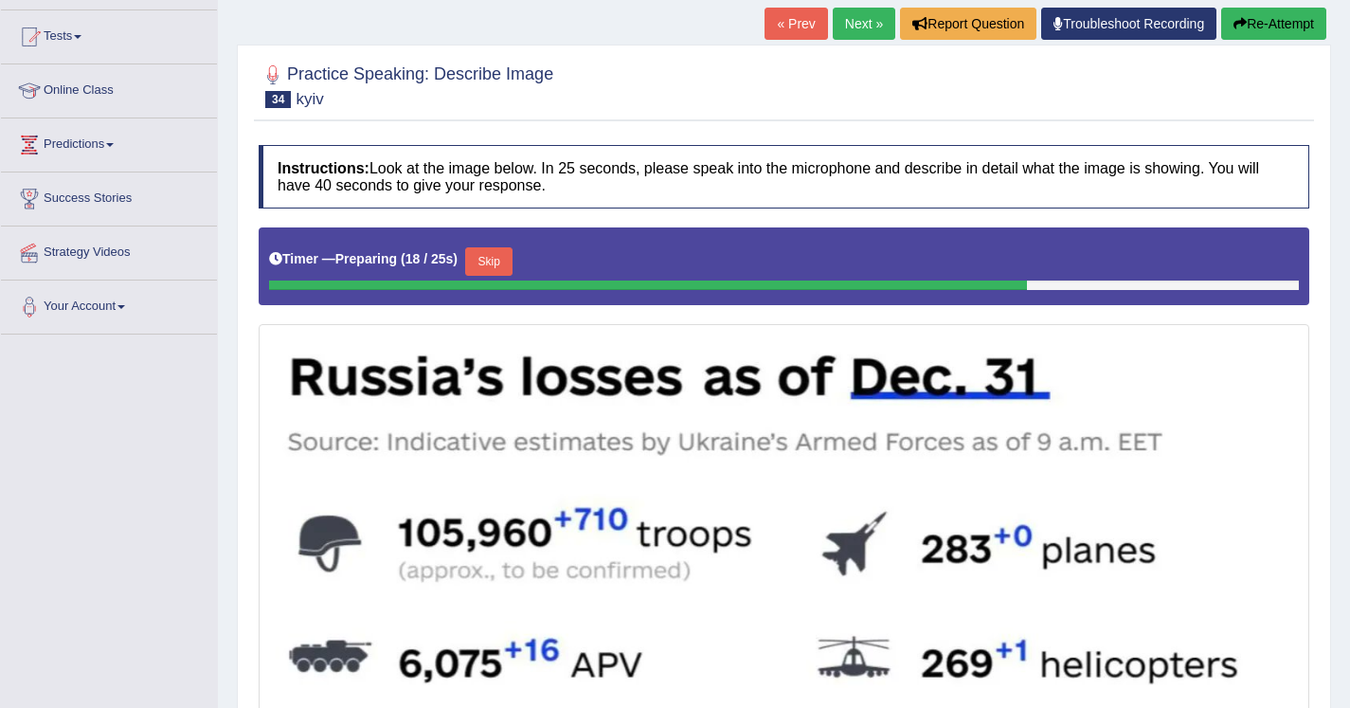
click at [500, 261] on button "Skip" at bounding box center [488, 261] width 47 height 28
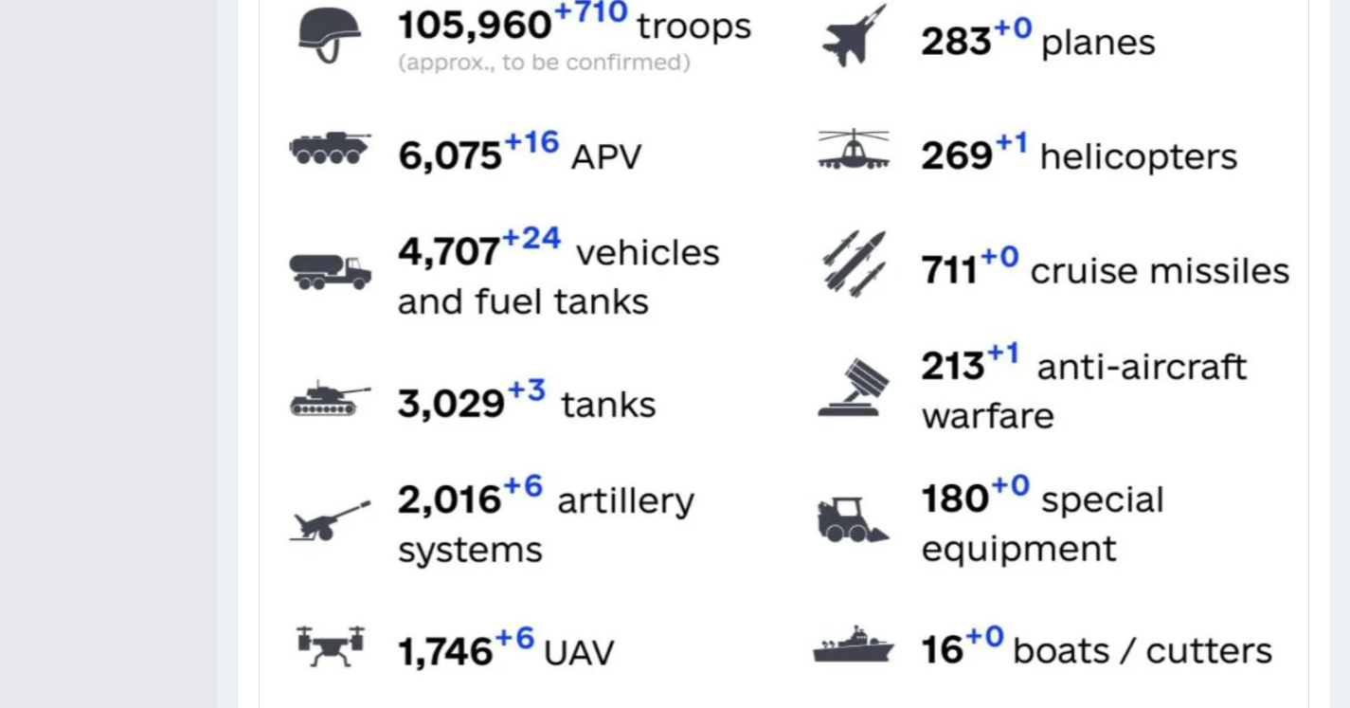
scroll to position [929, 0]
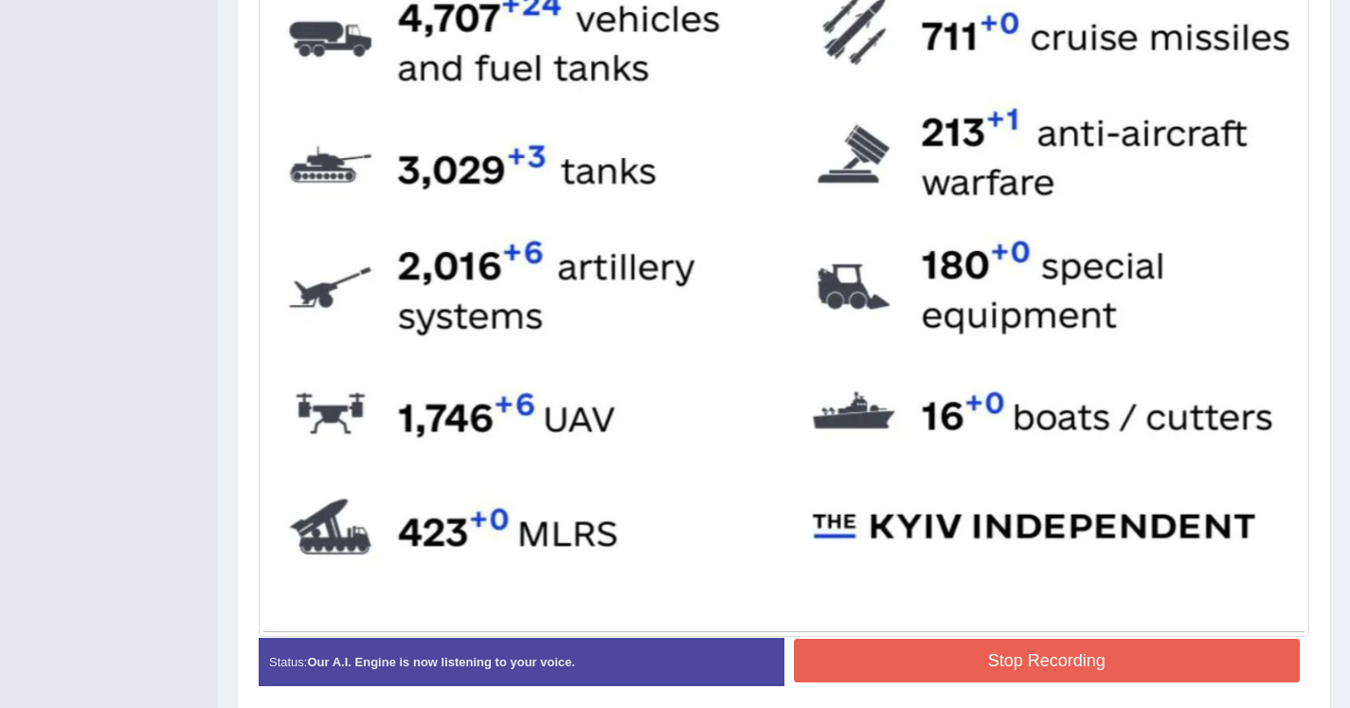
click at [936, 643] on button "Stop Recording" at bounding box center [1047, 661] width 507 height 44
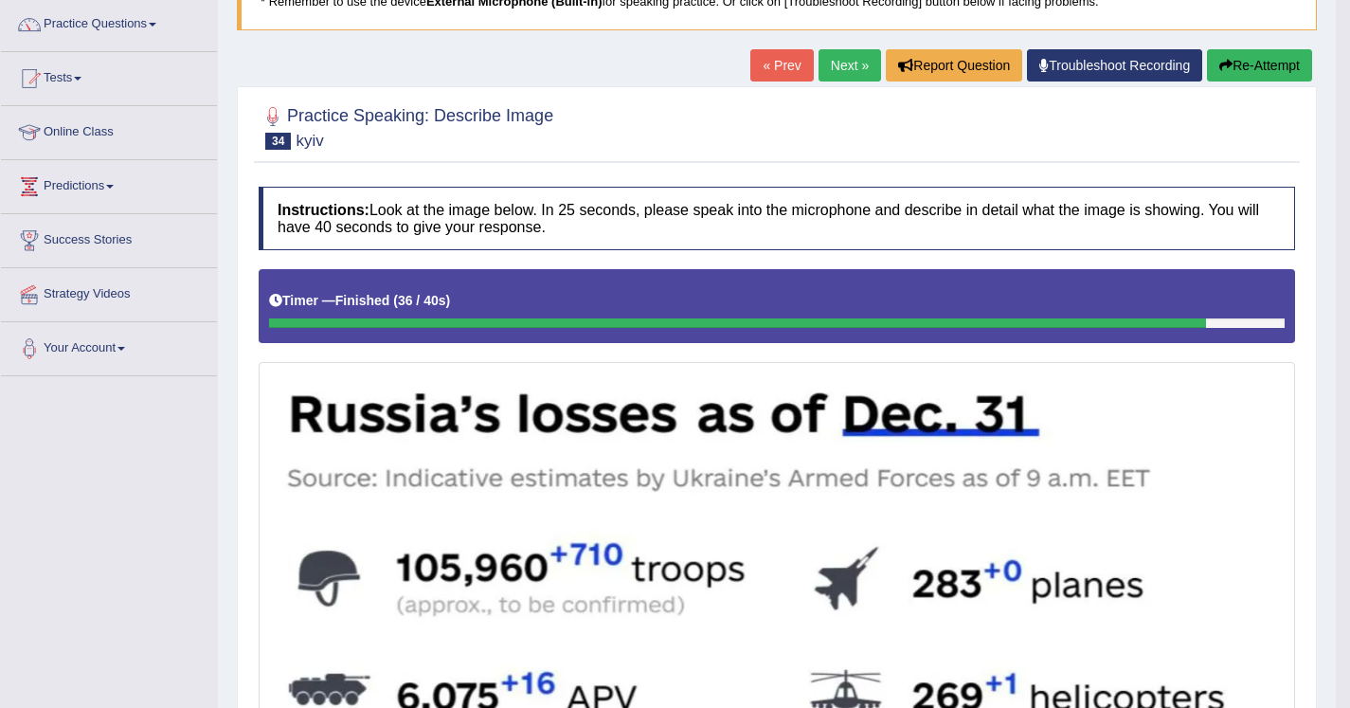
scroll to position [109, 0]
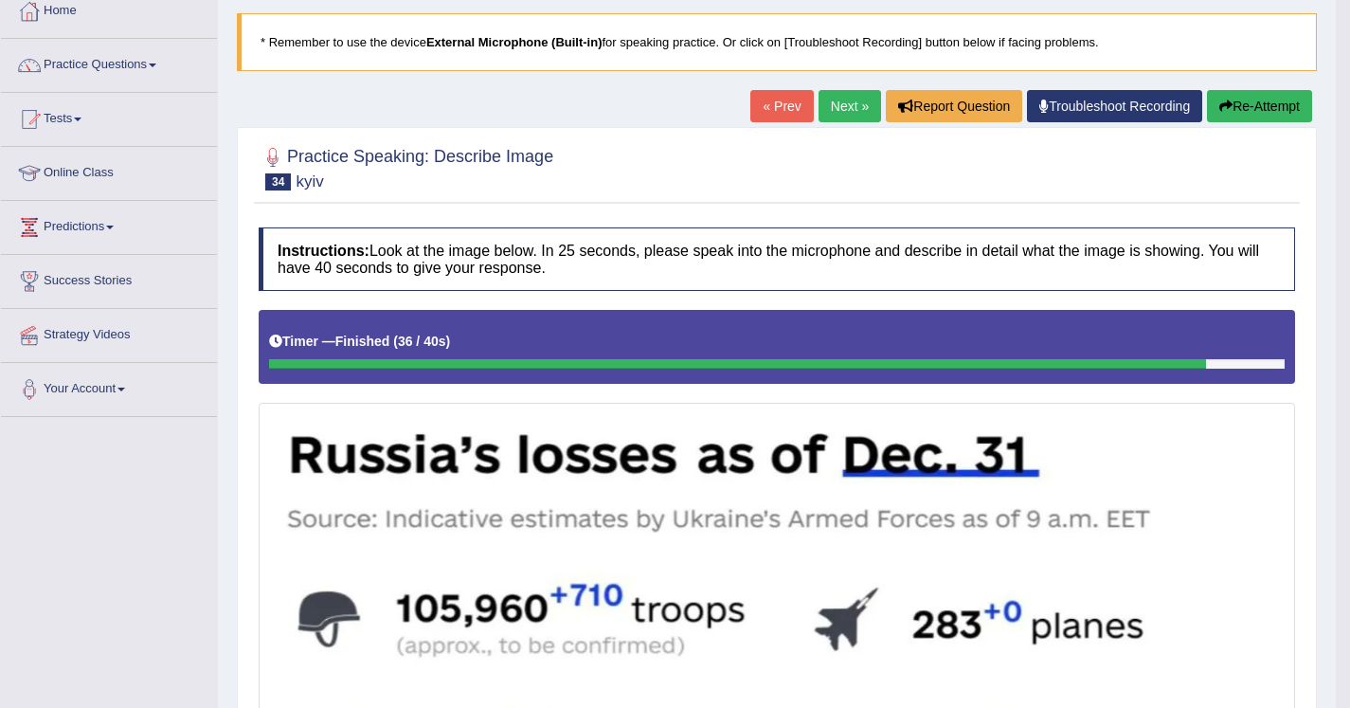
click at [1241, 101] on button "Re-Attempt" at bounding box center [1259, 106] width 105 height 32
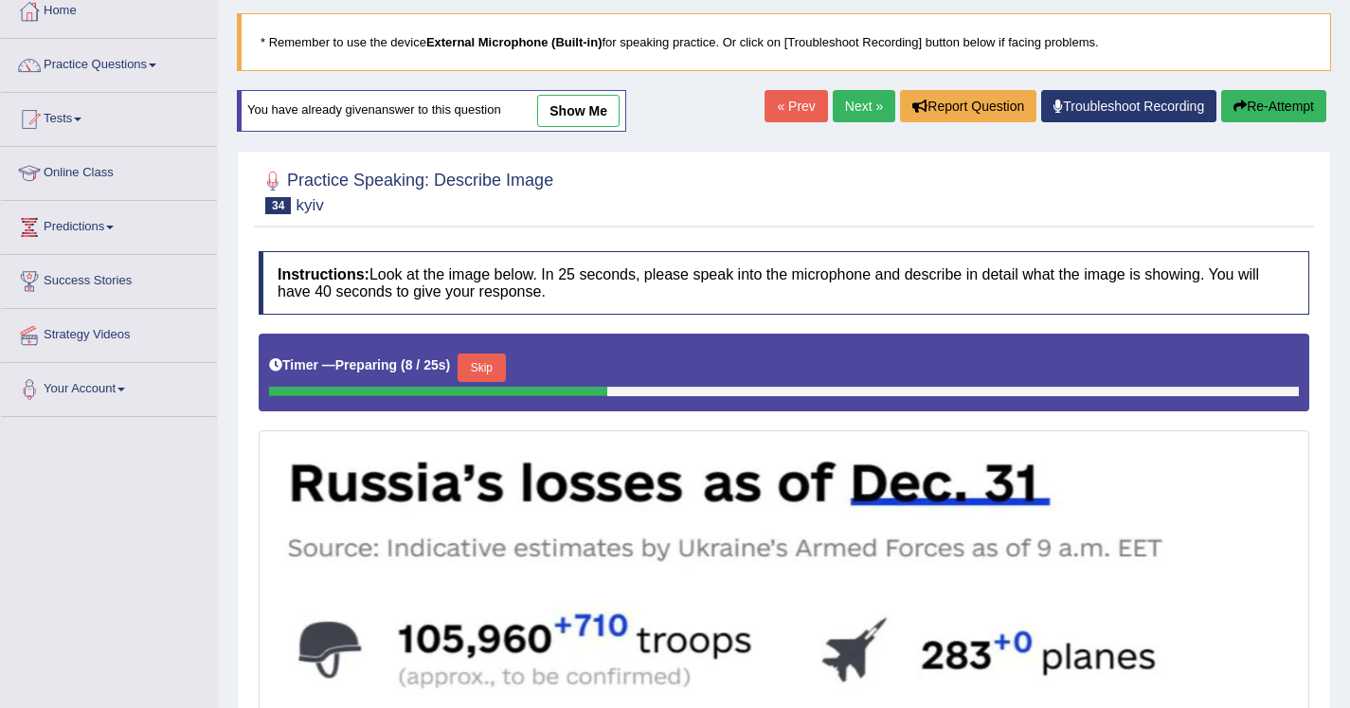
click at [478, 369] on button "Skip" at bounding box center [481, 367] width 47 height 28
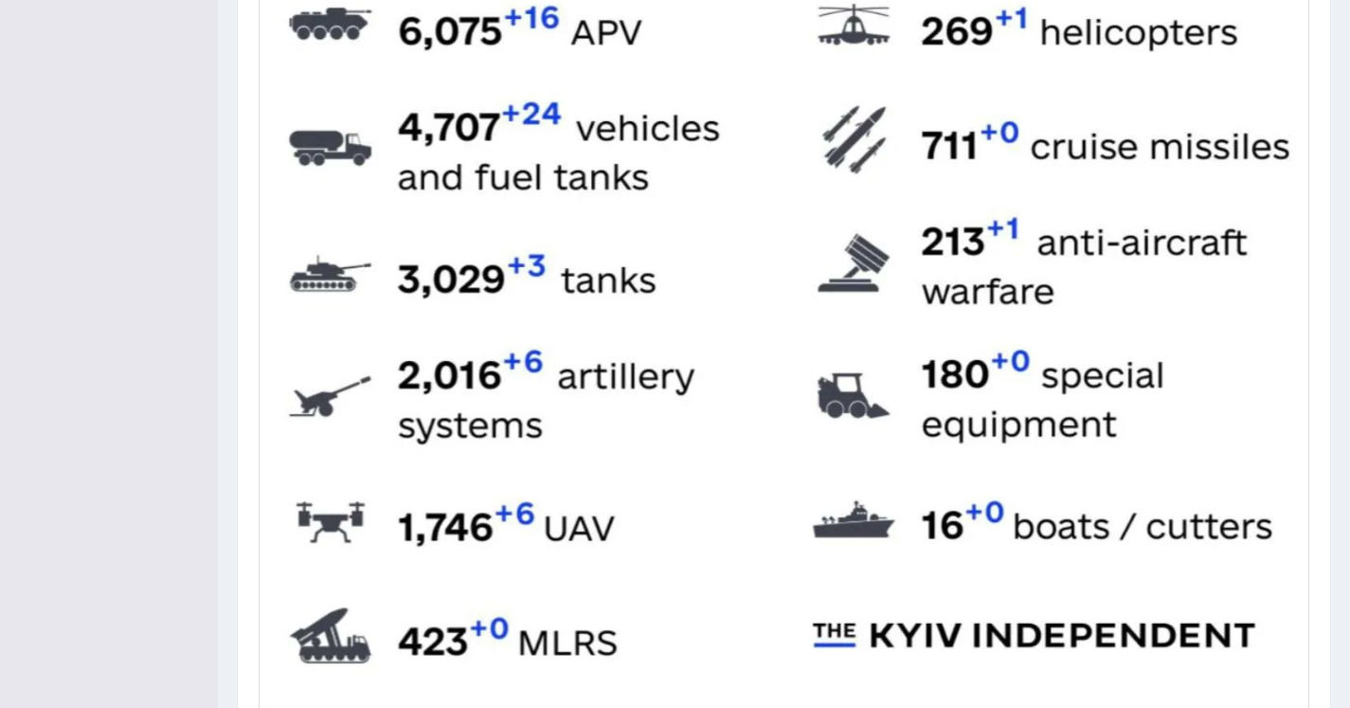
scroll to position [1014, 0]
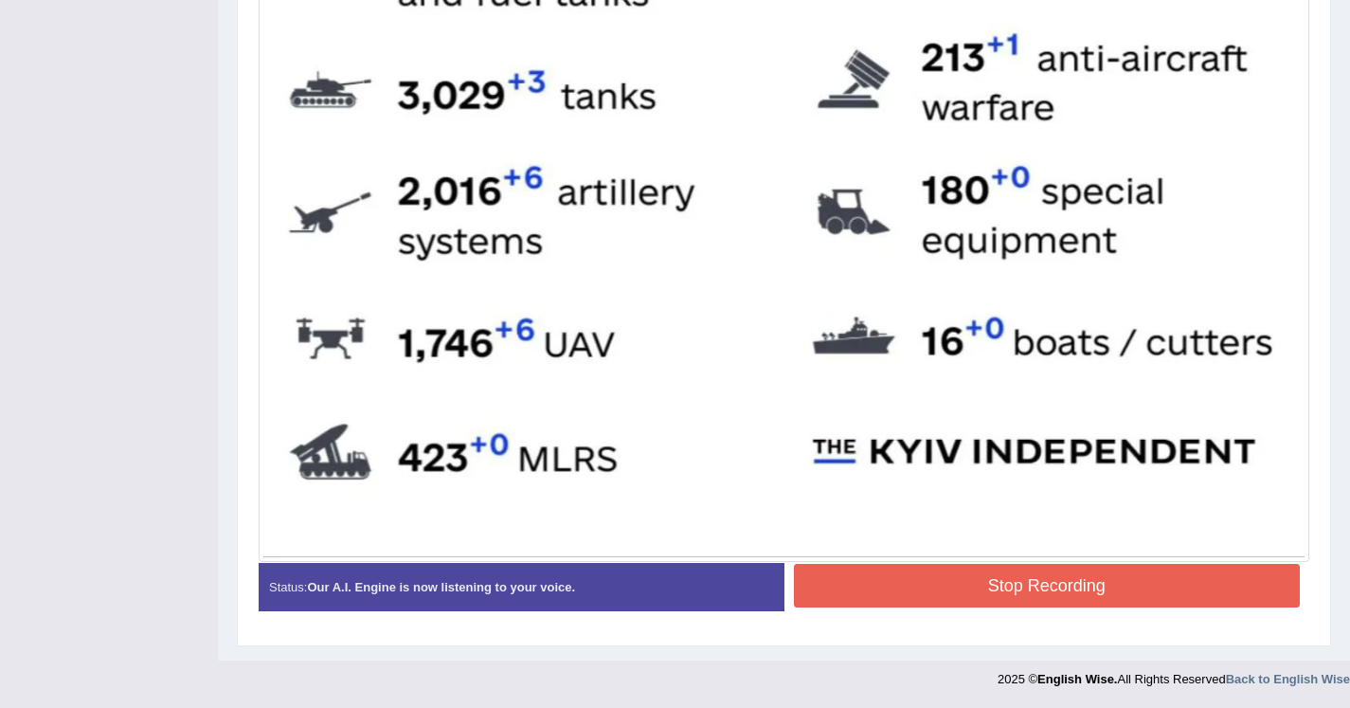
click at [904, 591] on button "Stop Recording" at bounding box center [1047, 586] width 507 height 44
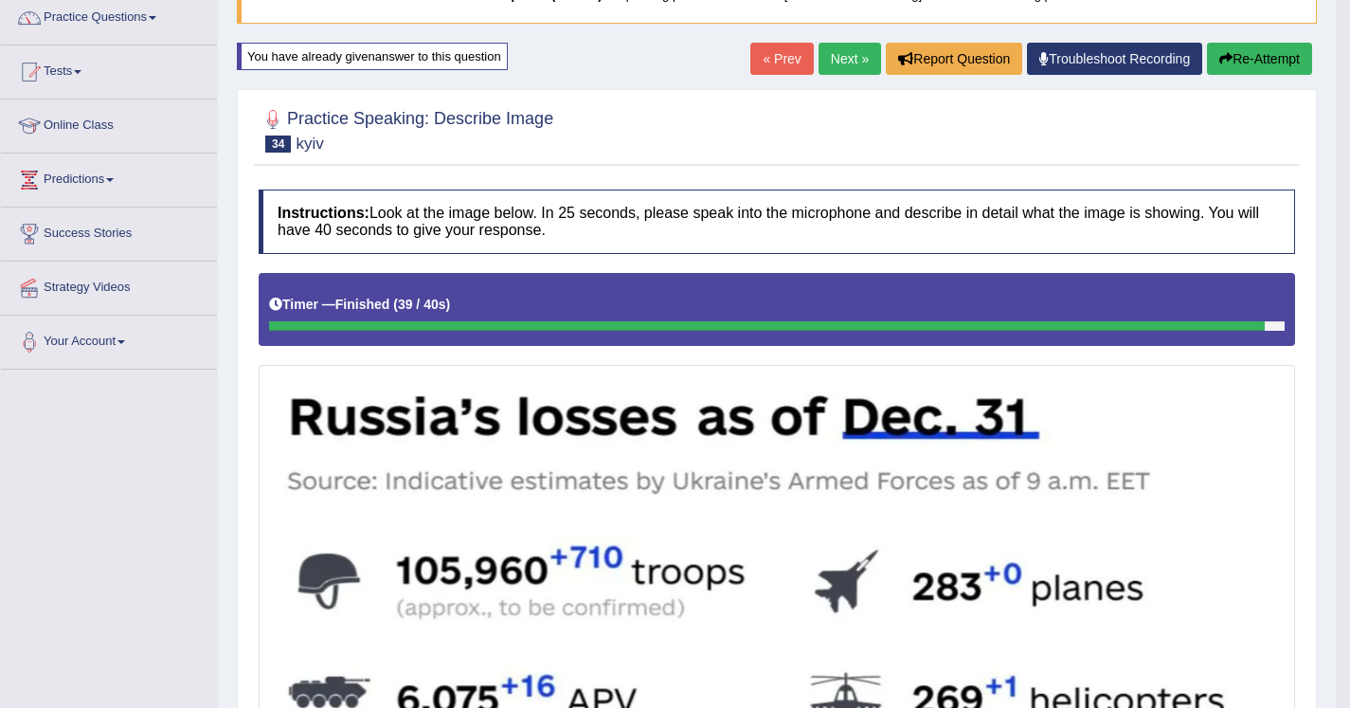
scroll to position [0, 0]
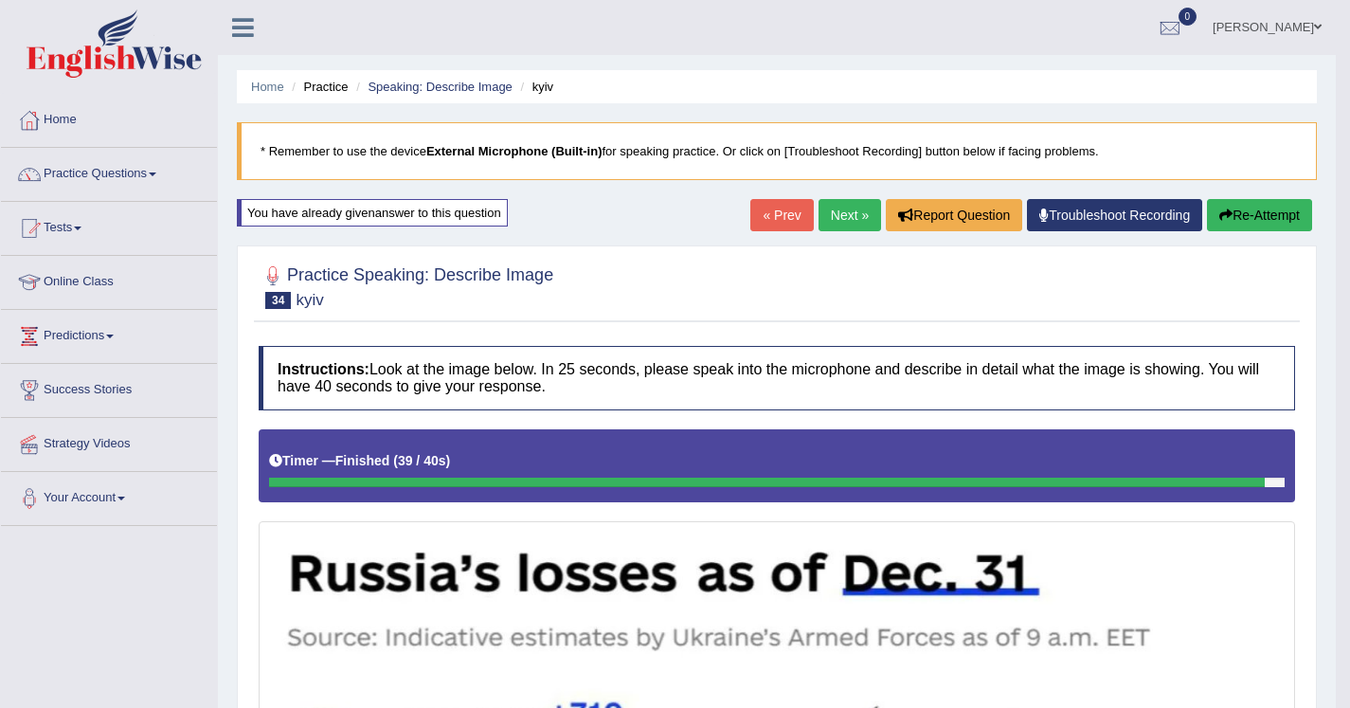
click at [854, 212] on link "Next »" at bounding box center [850, 215] width 63 height 32
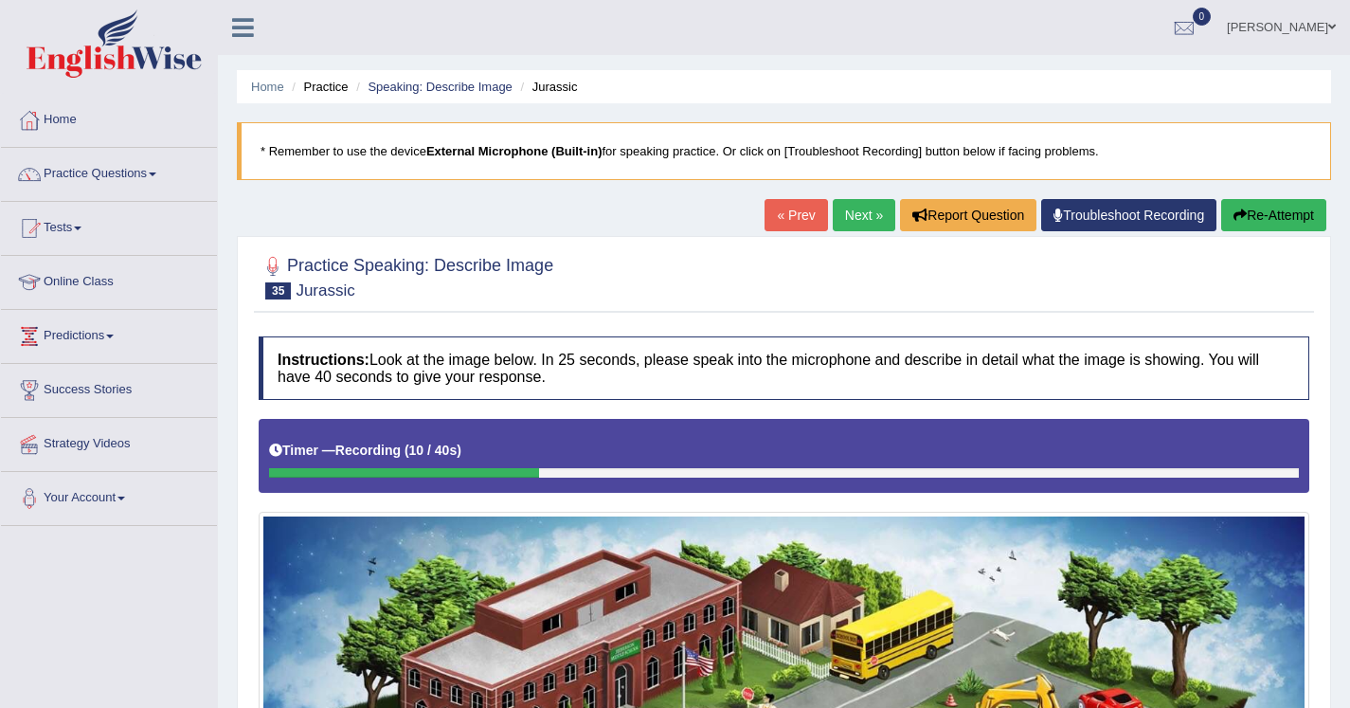
click at [1282, 220] on button "Re-Attempt" at bounding box center [1273, 215] width 105 height 32
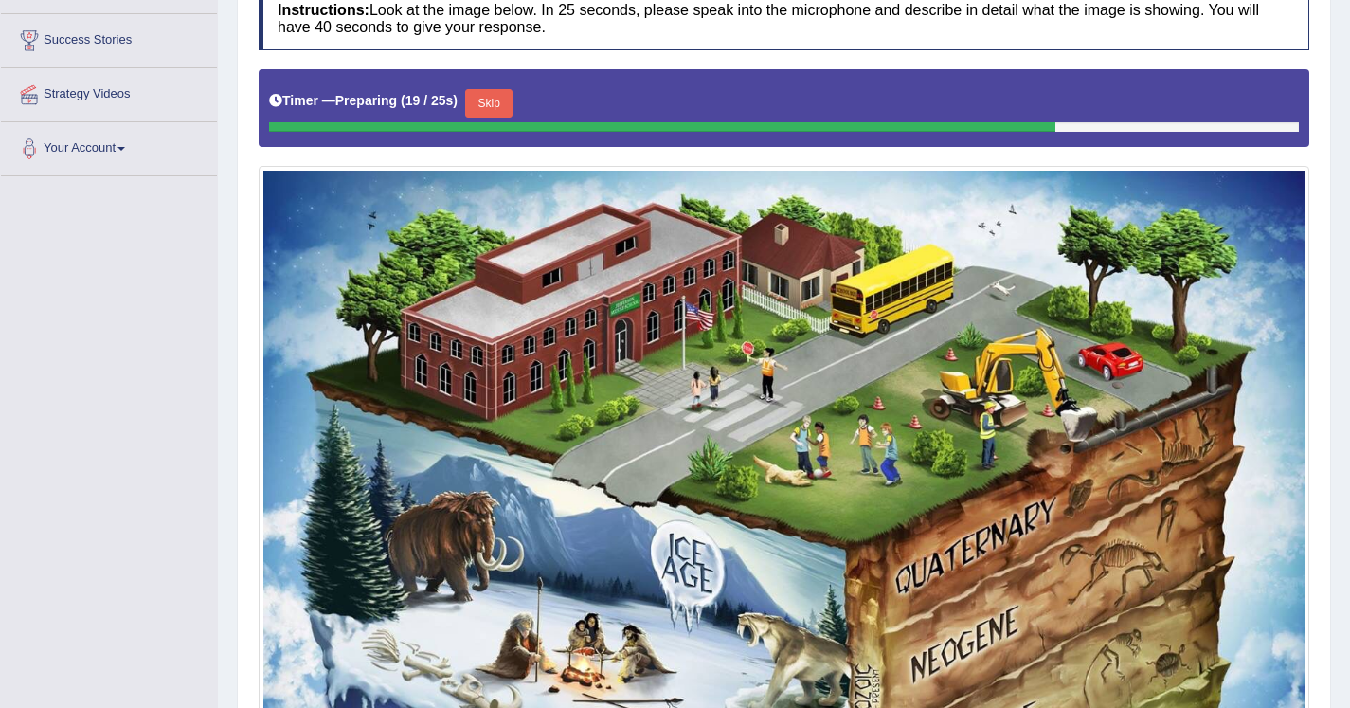
scroll to position [329, 0]
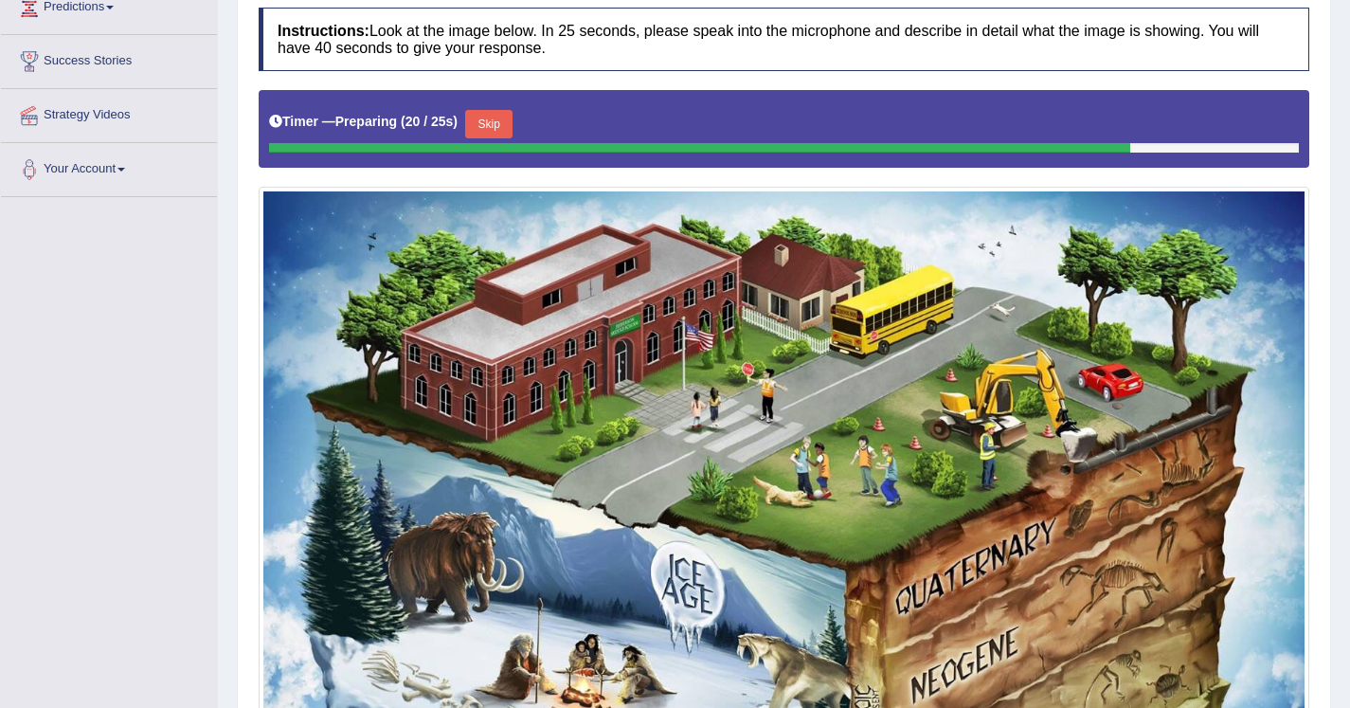
click at [501, 115] on button "Skip" at bounding box center [488, 124] width 47 height 28
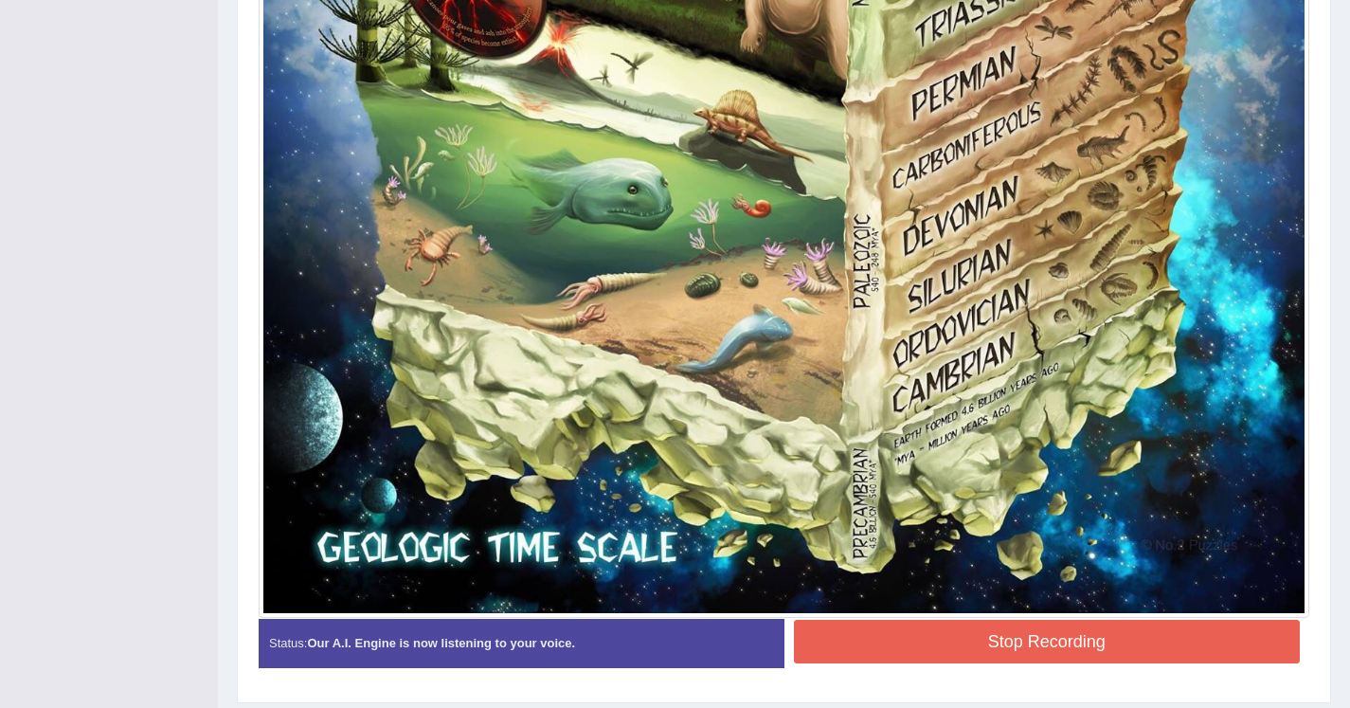
scroll to position [1421, 0]
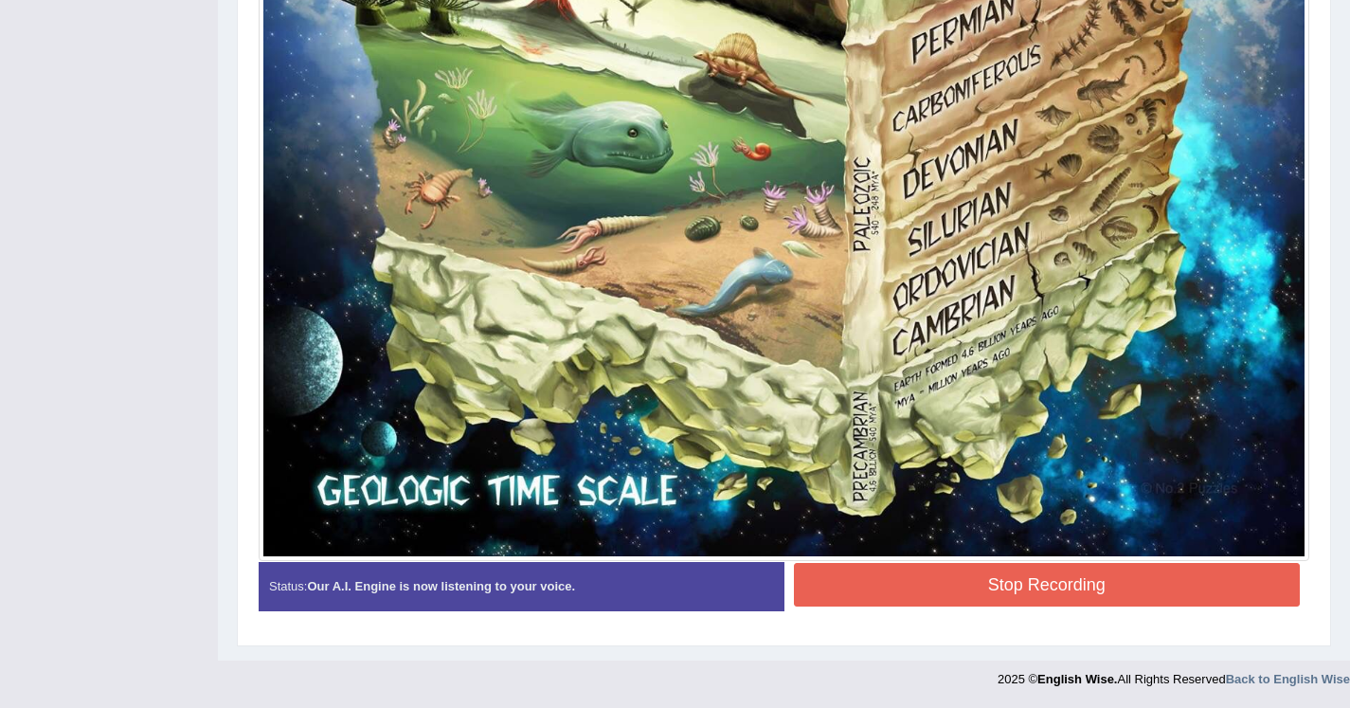
click at [973, 588] on button "Stop Recording" at bounding box center [1047, 585] width 507 height 44
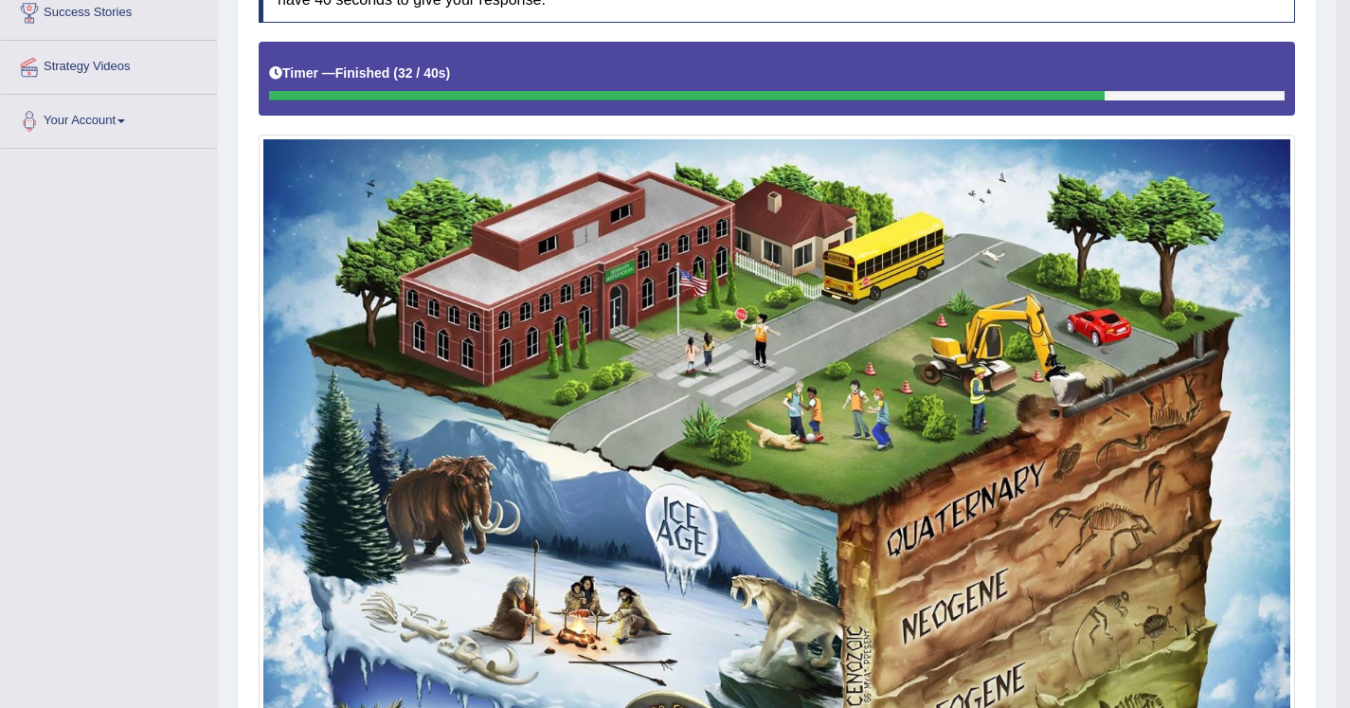
scroll to position [0, 0]
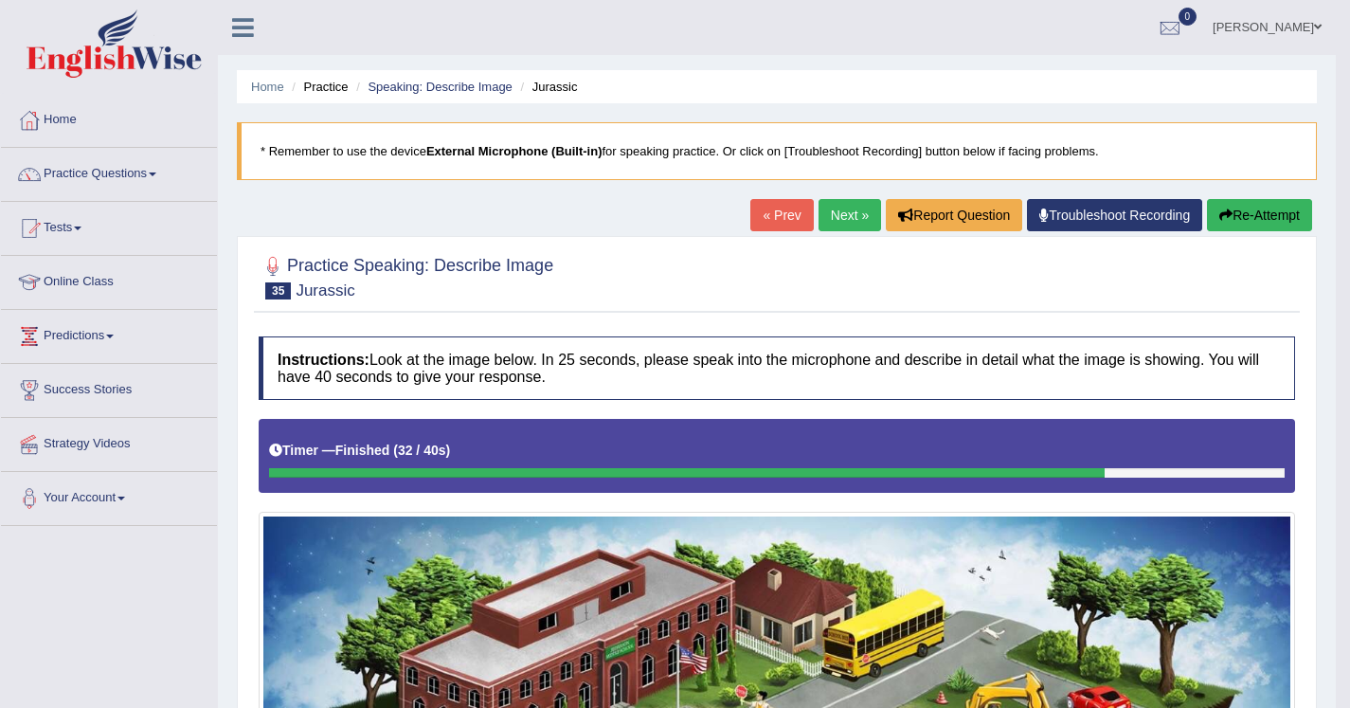
click at [862, 220] on link "Next »" at bounding box center [850, 215] width 63 height 32
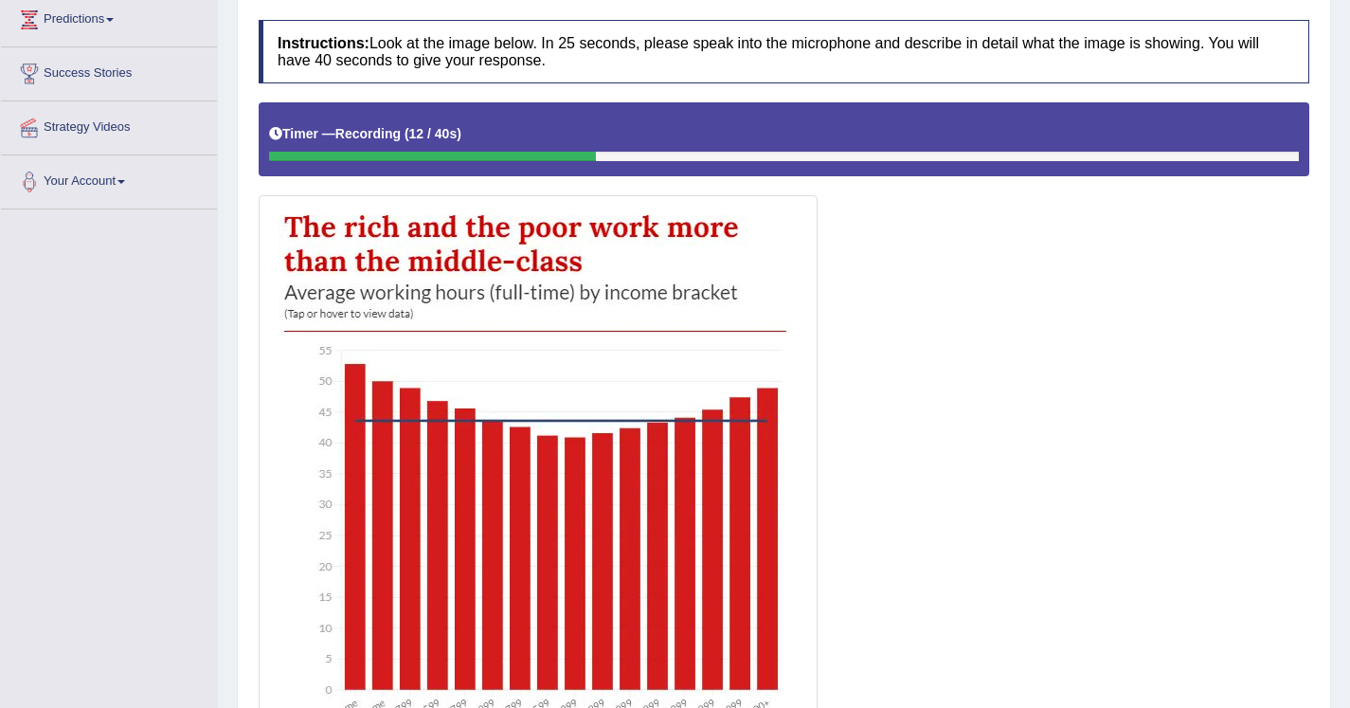
scroll to position [38, 0]
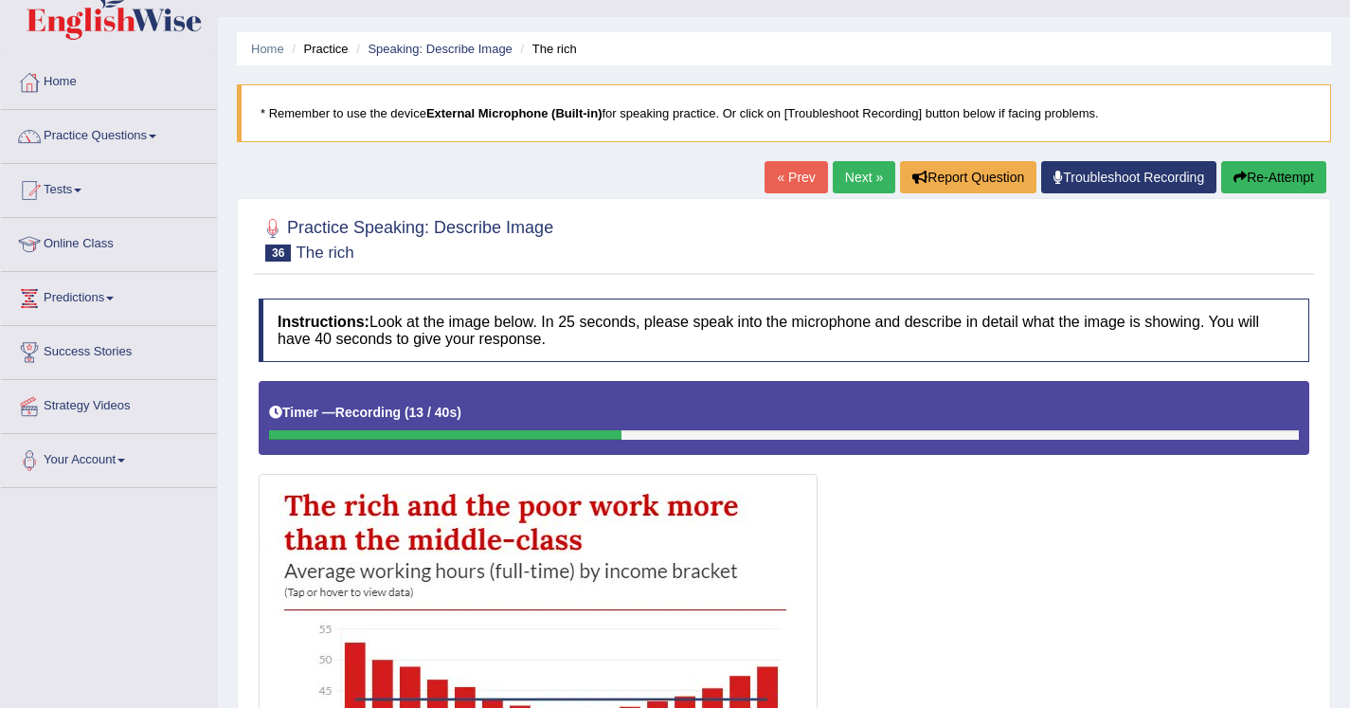
click at [1297, 188] on button "Re-Attempt" at bounding box center [1273, 177] width 105 height 32
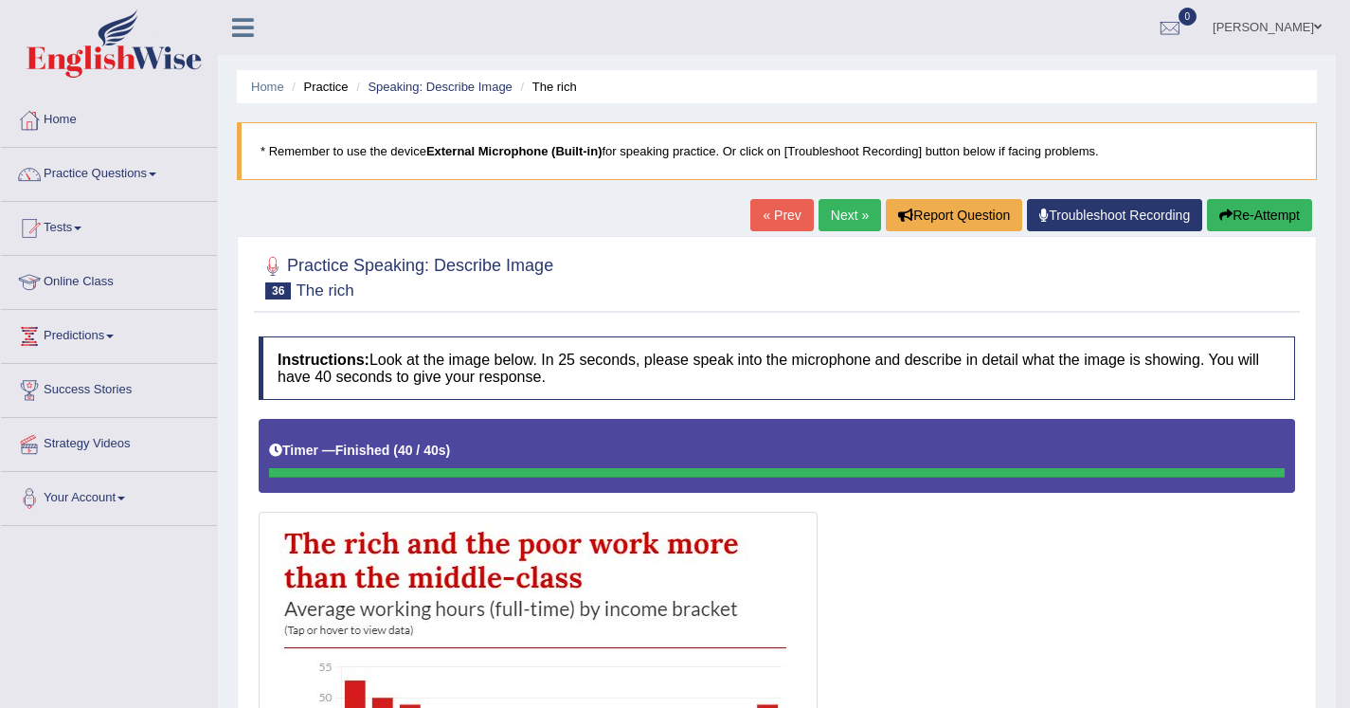
click at [847, 215] on link "Next »" at bounding box center [850, 215] width 63 height 32
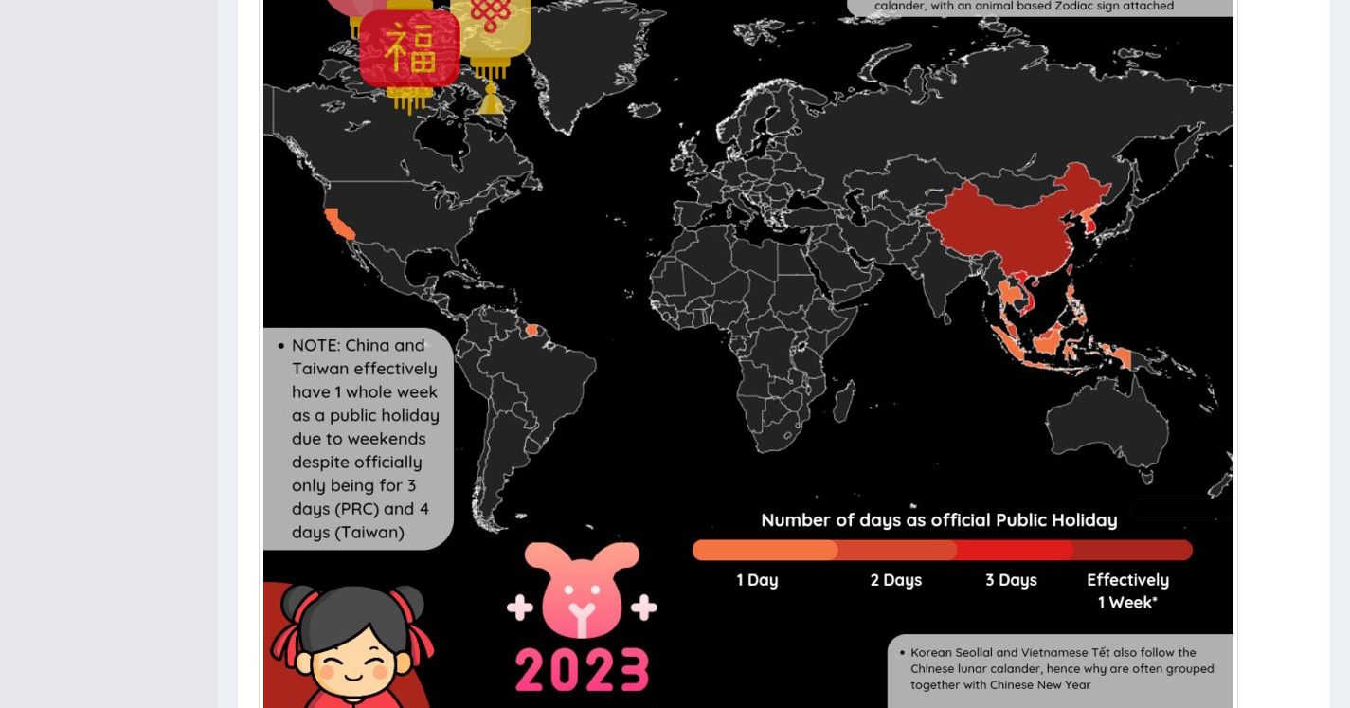
scroll to position [930, 0]
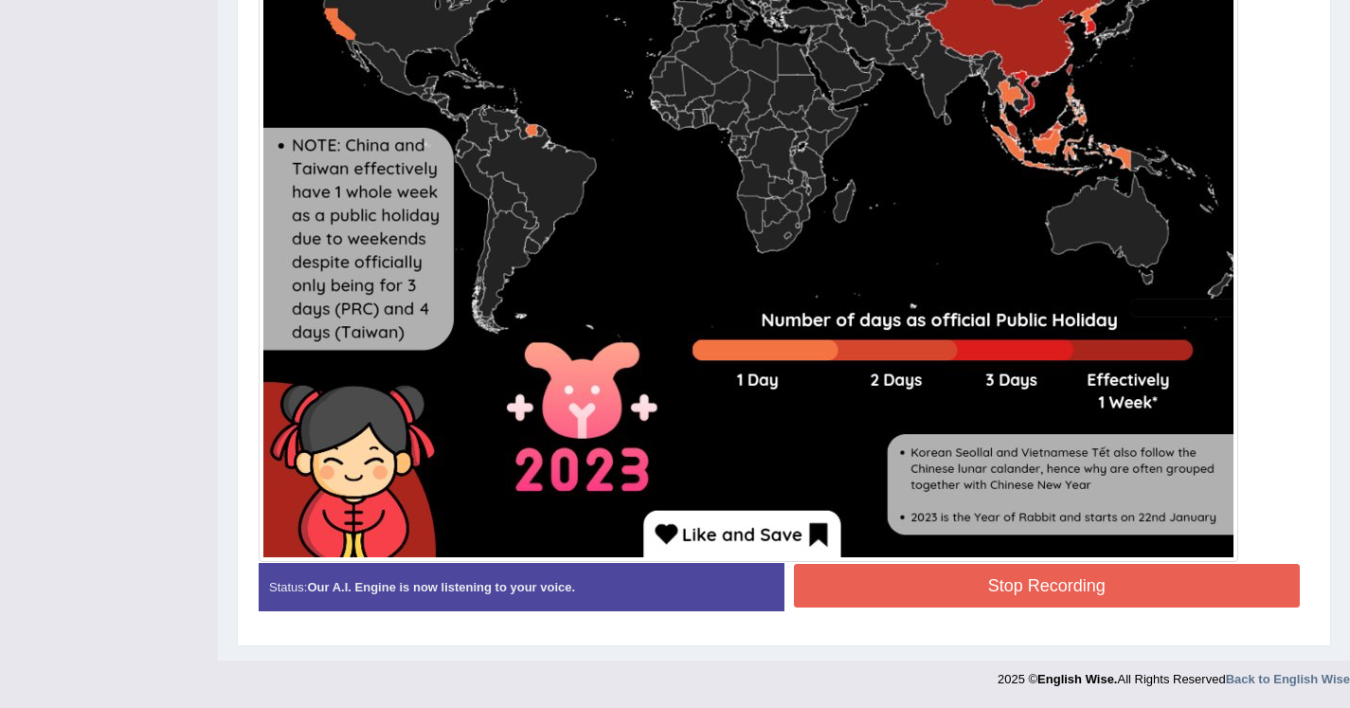
click at [912, 598] on button "Stop Recording" at bounding box center [1047, 586] width 507 height 44
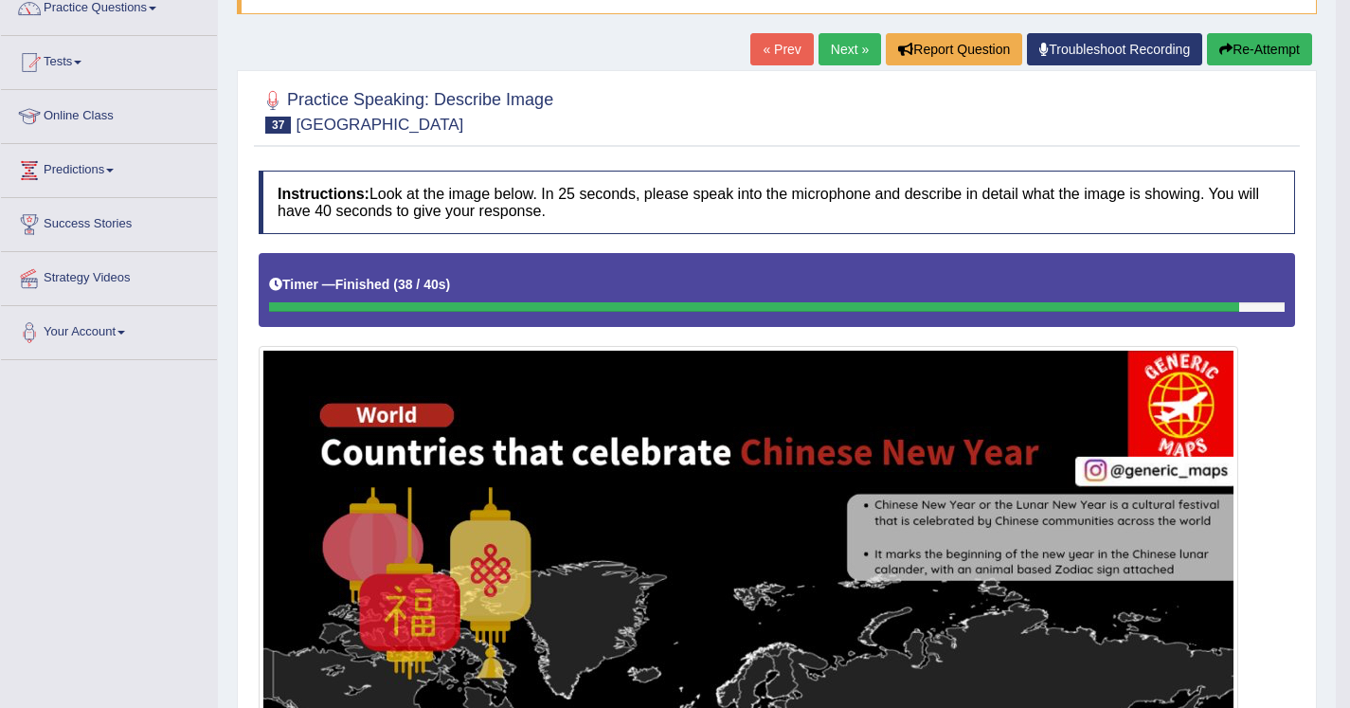
scroll to position [165, 0]
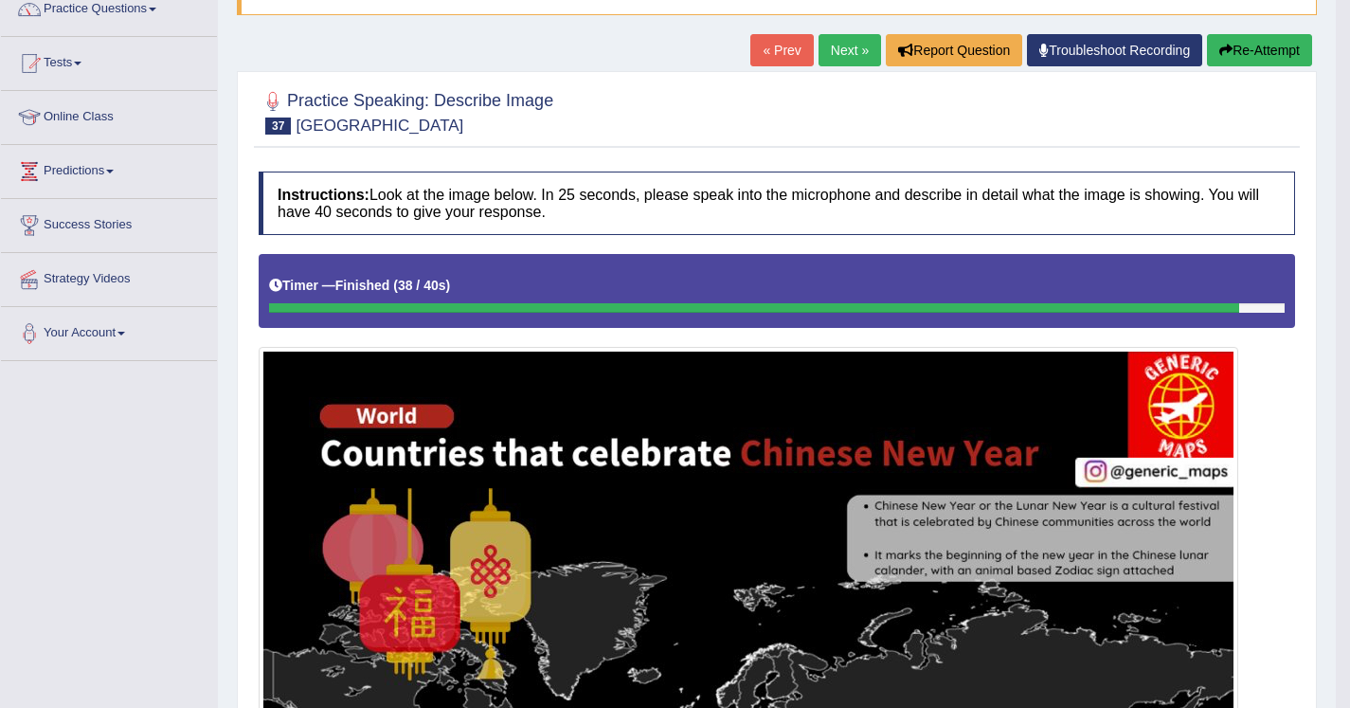
click at [819, 56] on link "Next »" at bounding box center [850, 50] width 63 height 32
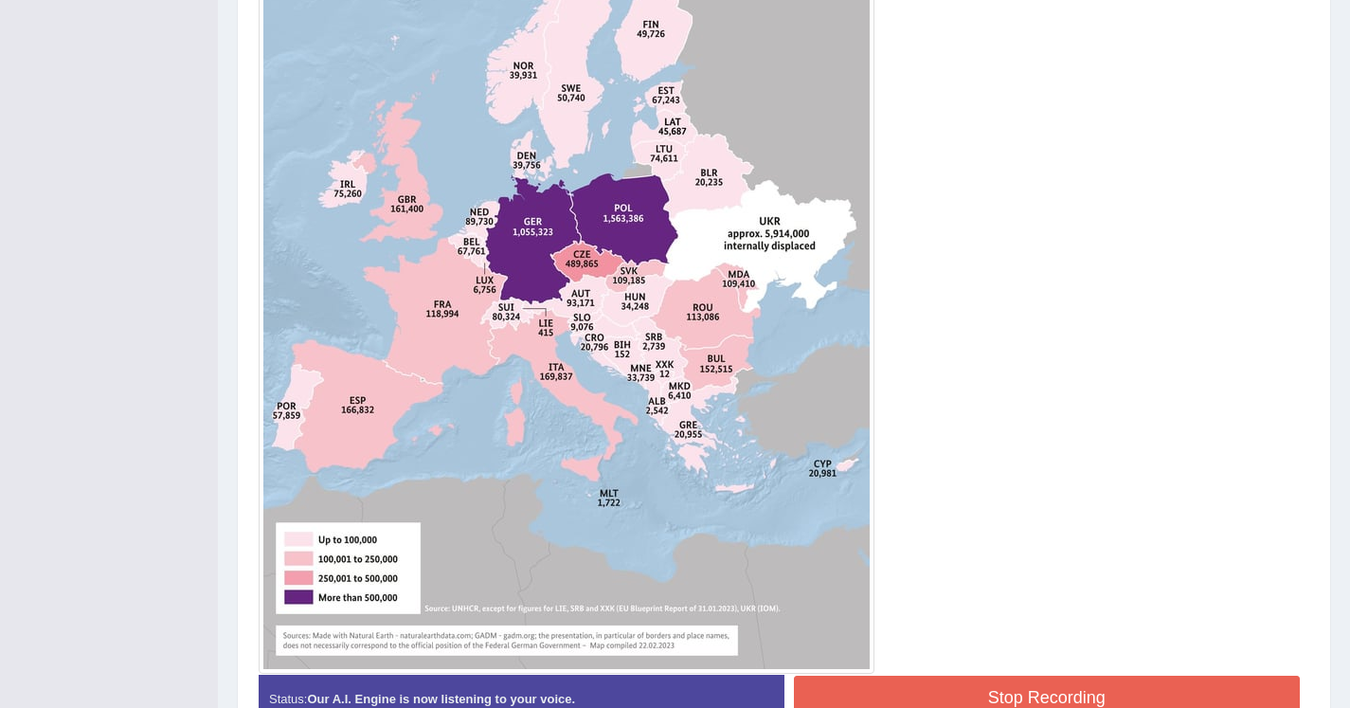
scroll to position [817, 0]
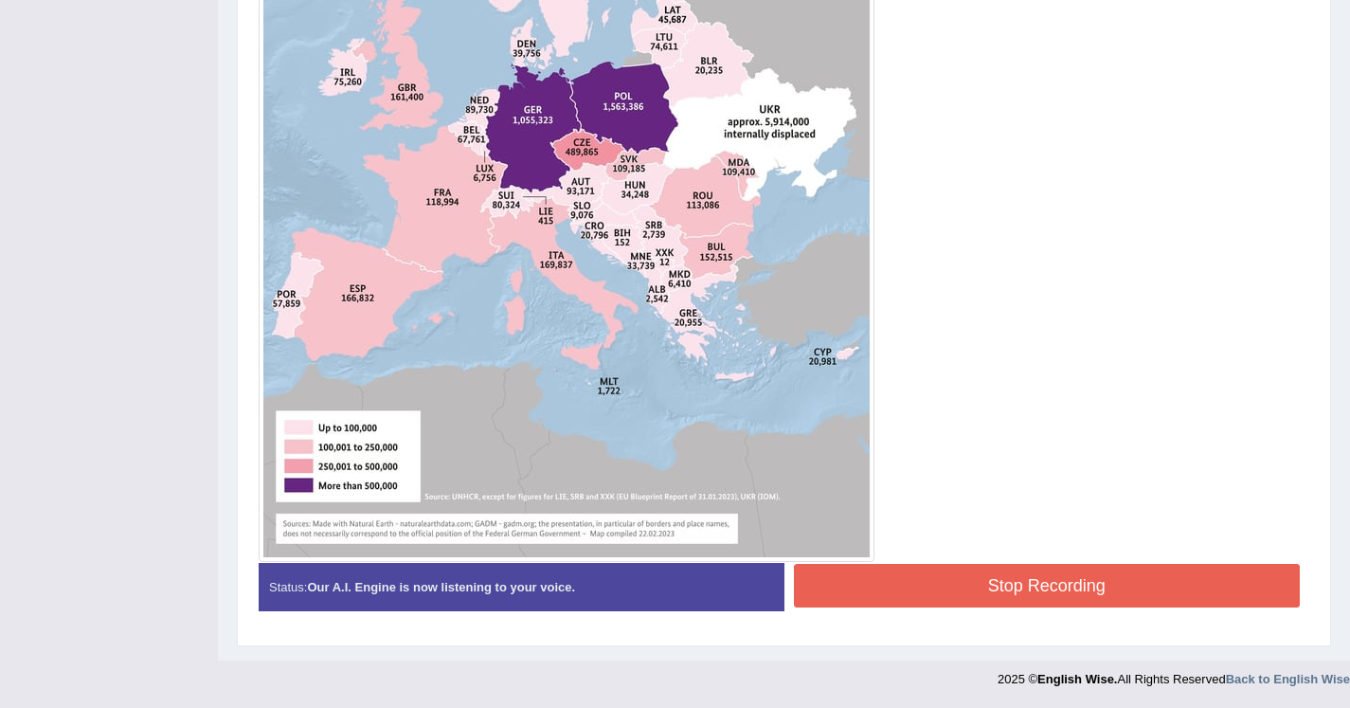
click at [915, 594] on button "Stop Recording" at bounding box center [1047, 586] width 507 height 44
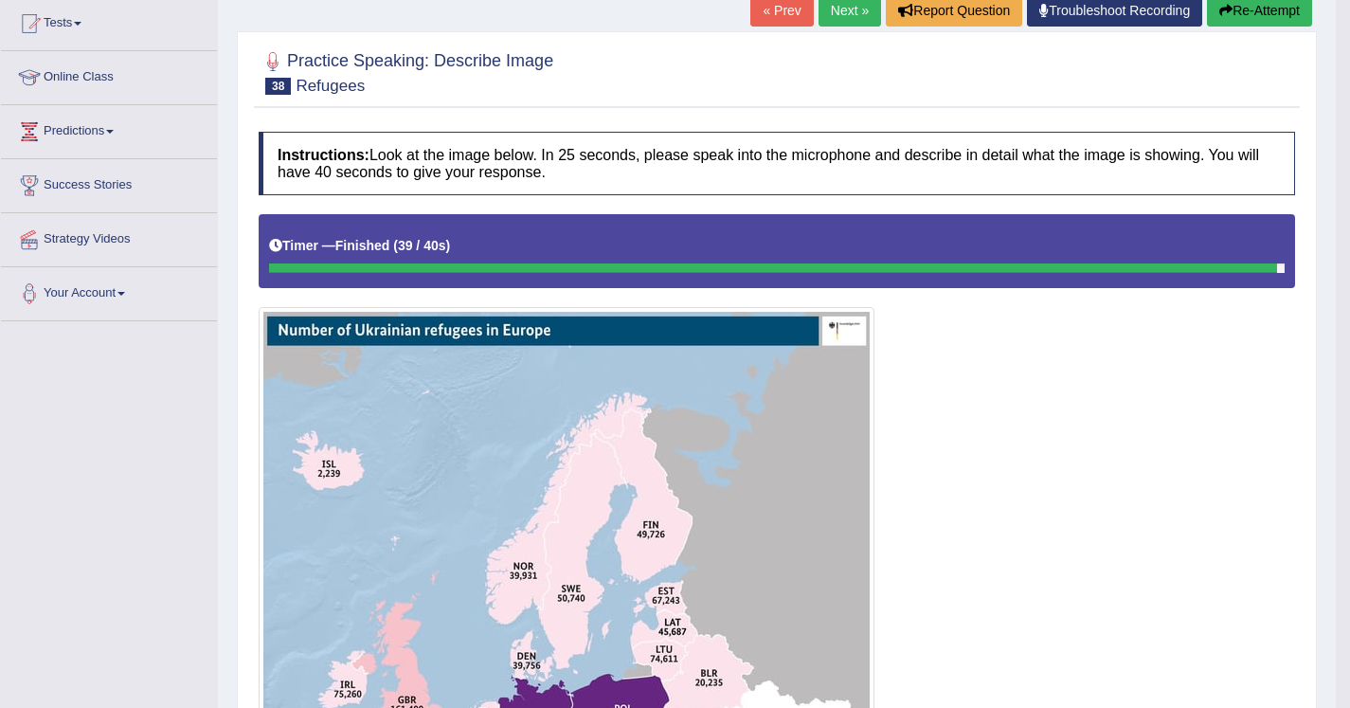
scroll to position [182, 0]
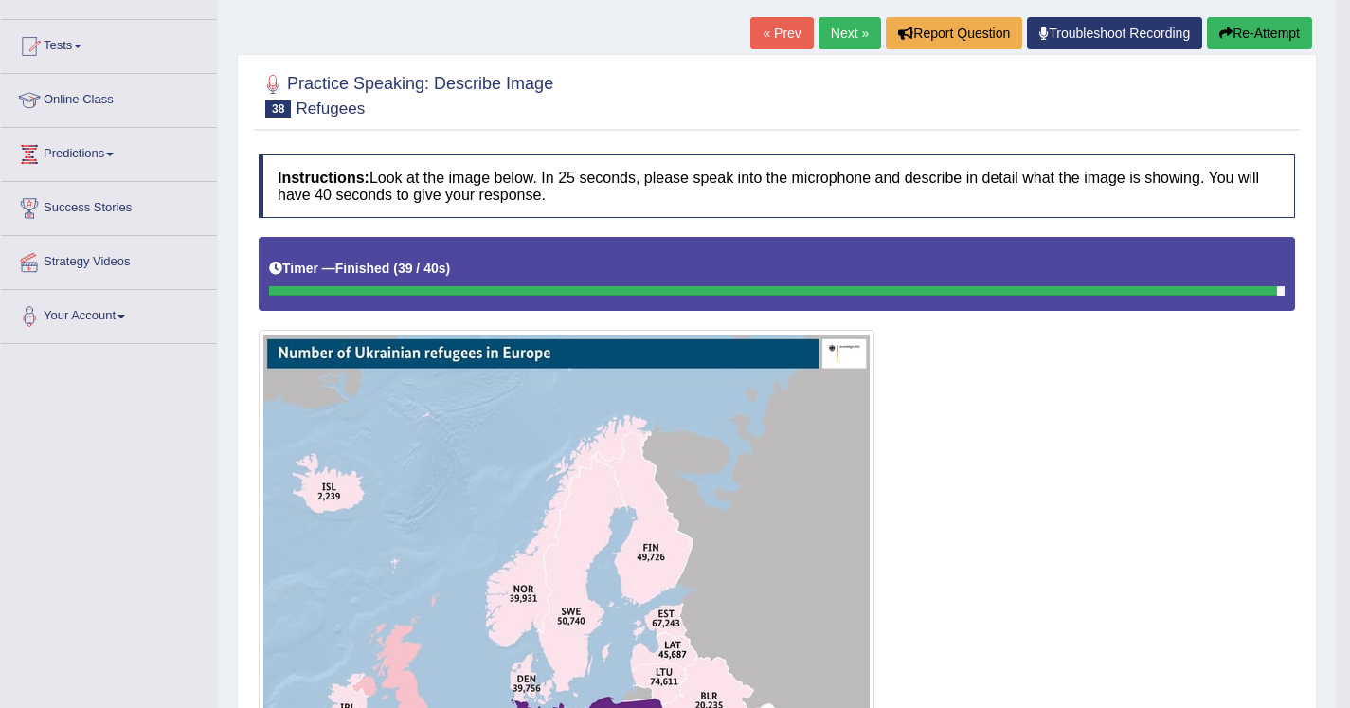
click at [833, 27] on link "Next »" at bounding box center [850, 33] width 63 height 32
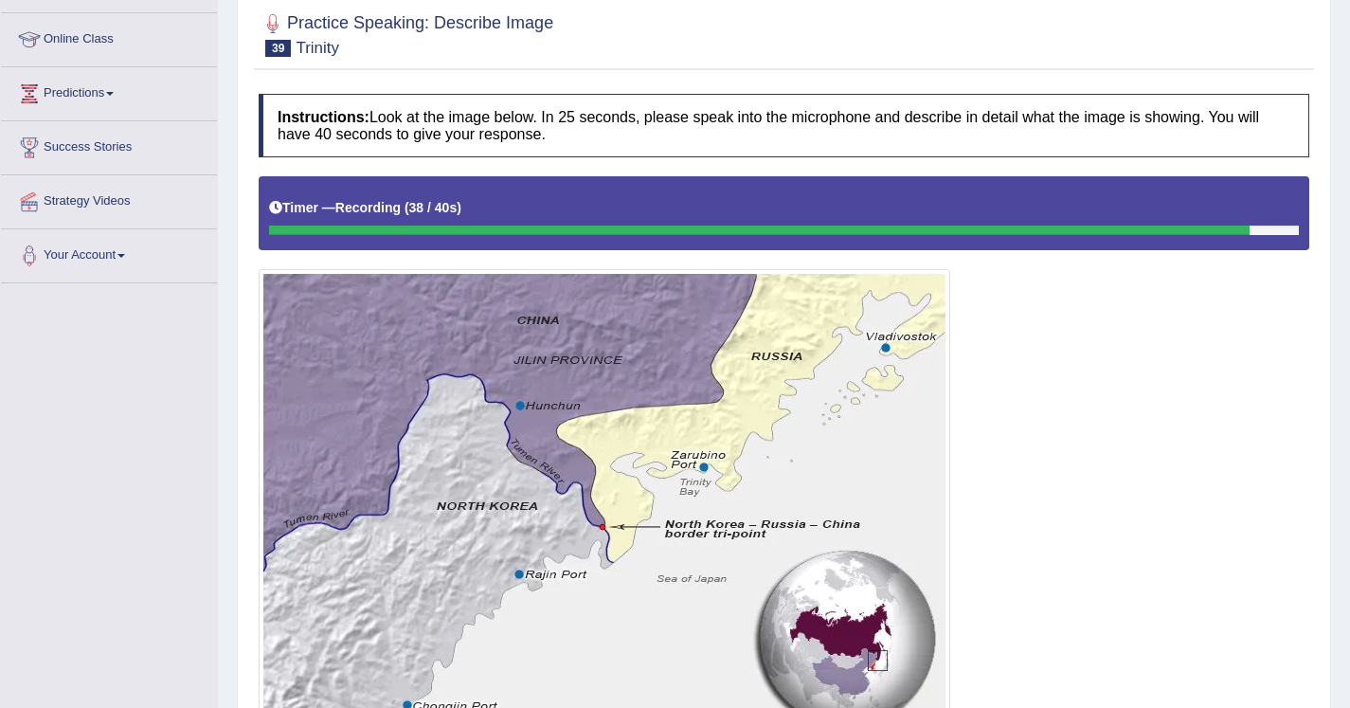
scroll to position [420, 0]
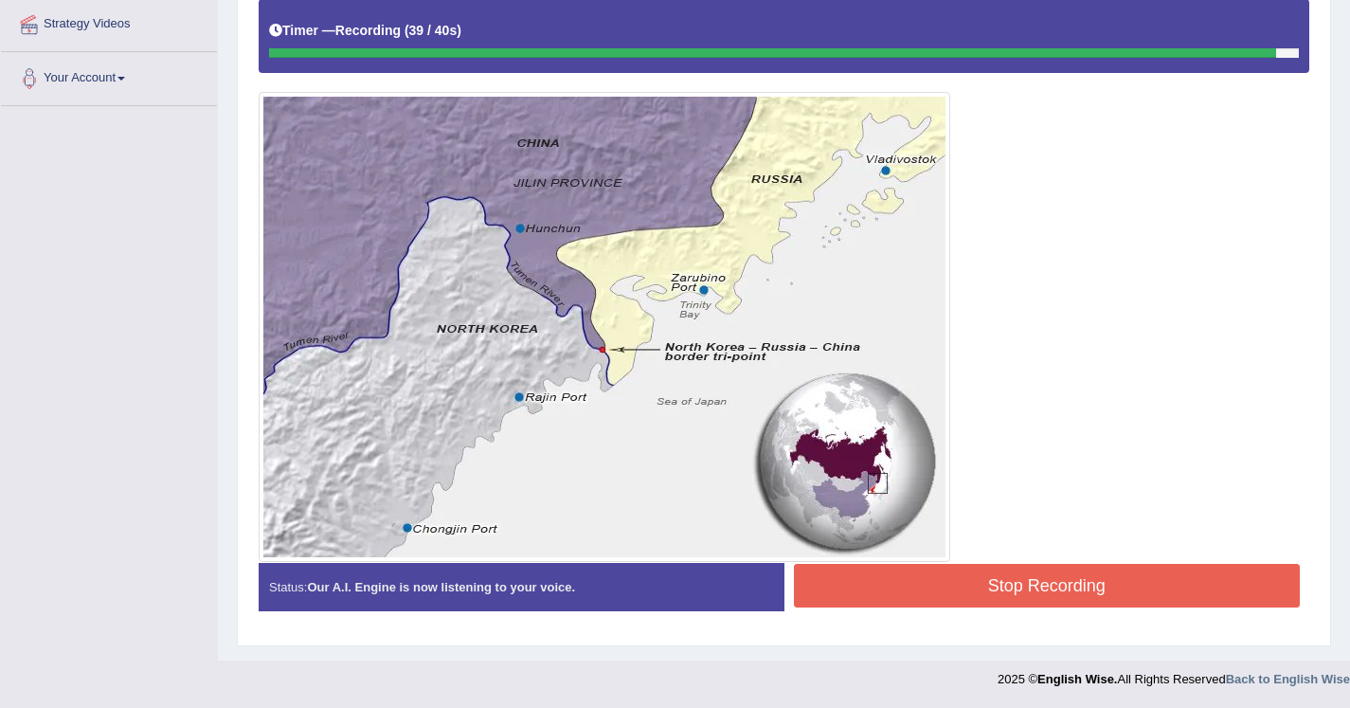
click at [856, 568] on button "Stop Recording" at bounding box center [1047, 586] width 507 height 44
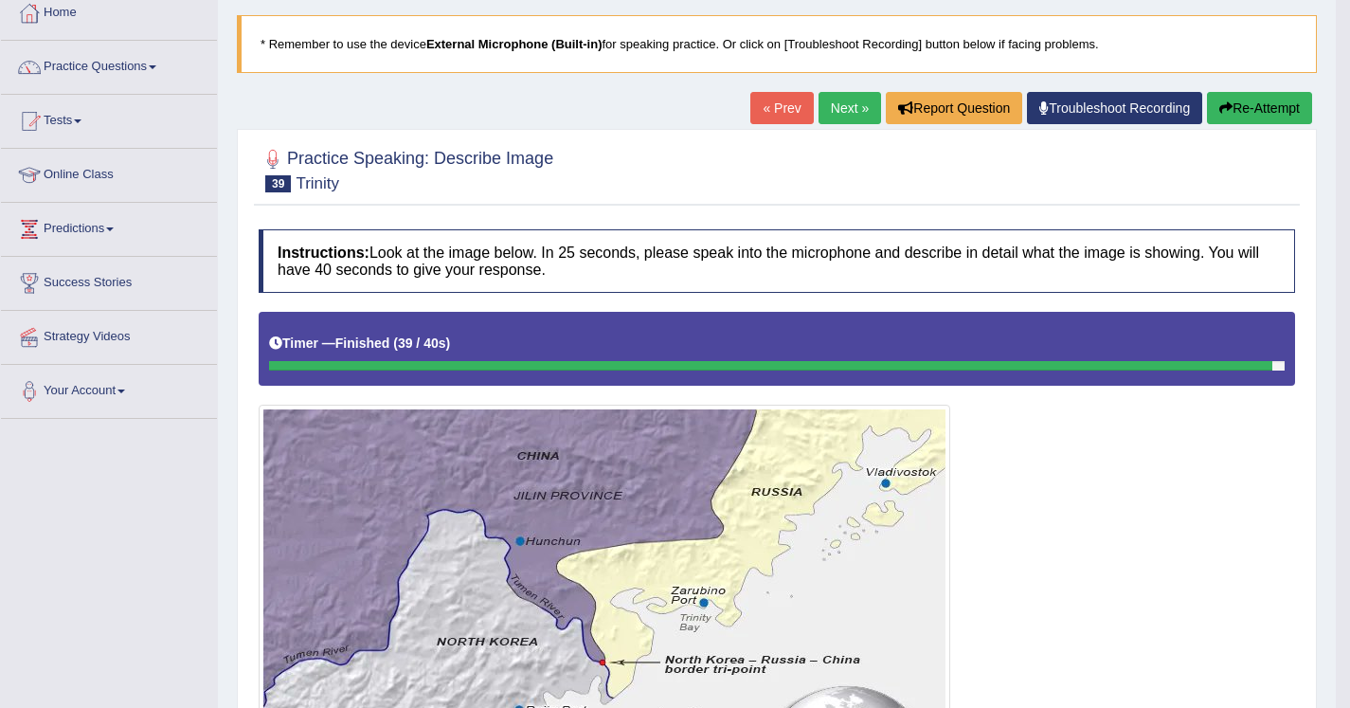
scroll to position [92, 0]
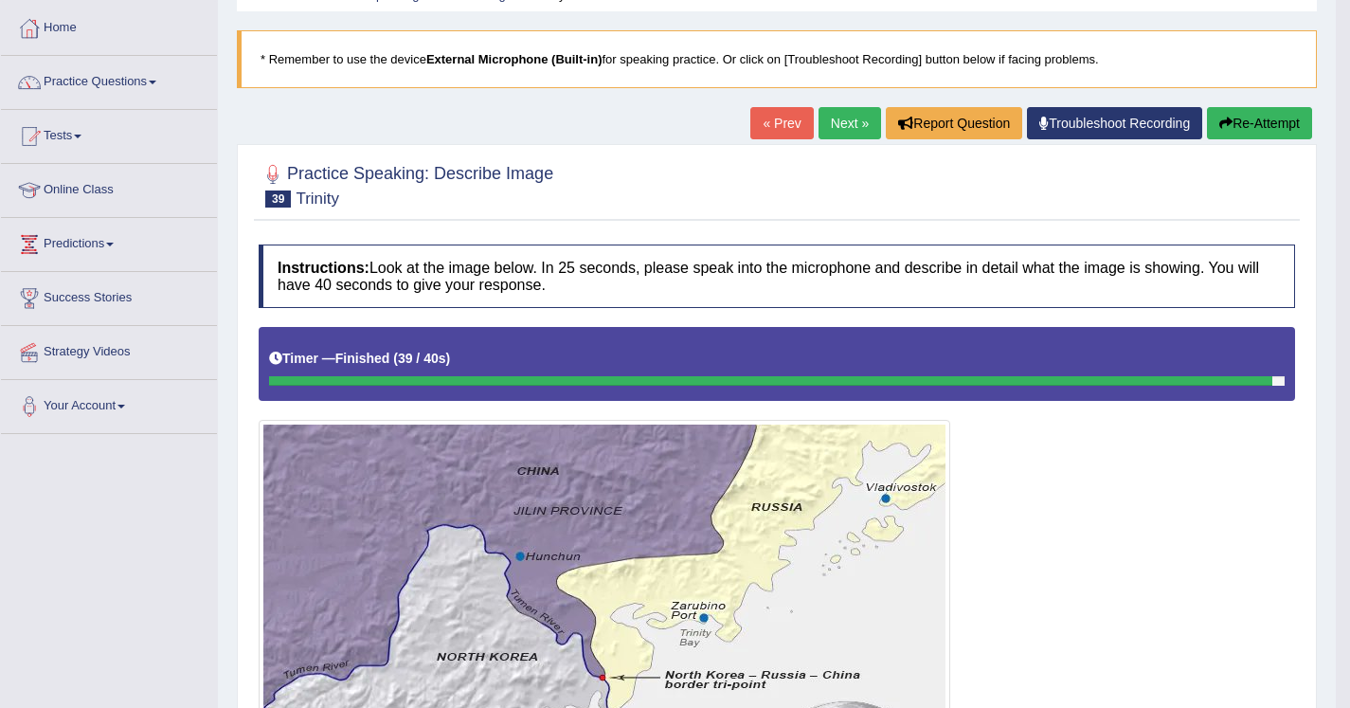
click at [834, 109] on link "Next »" at bounding box center [850, 123] width 63 height 32
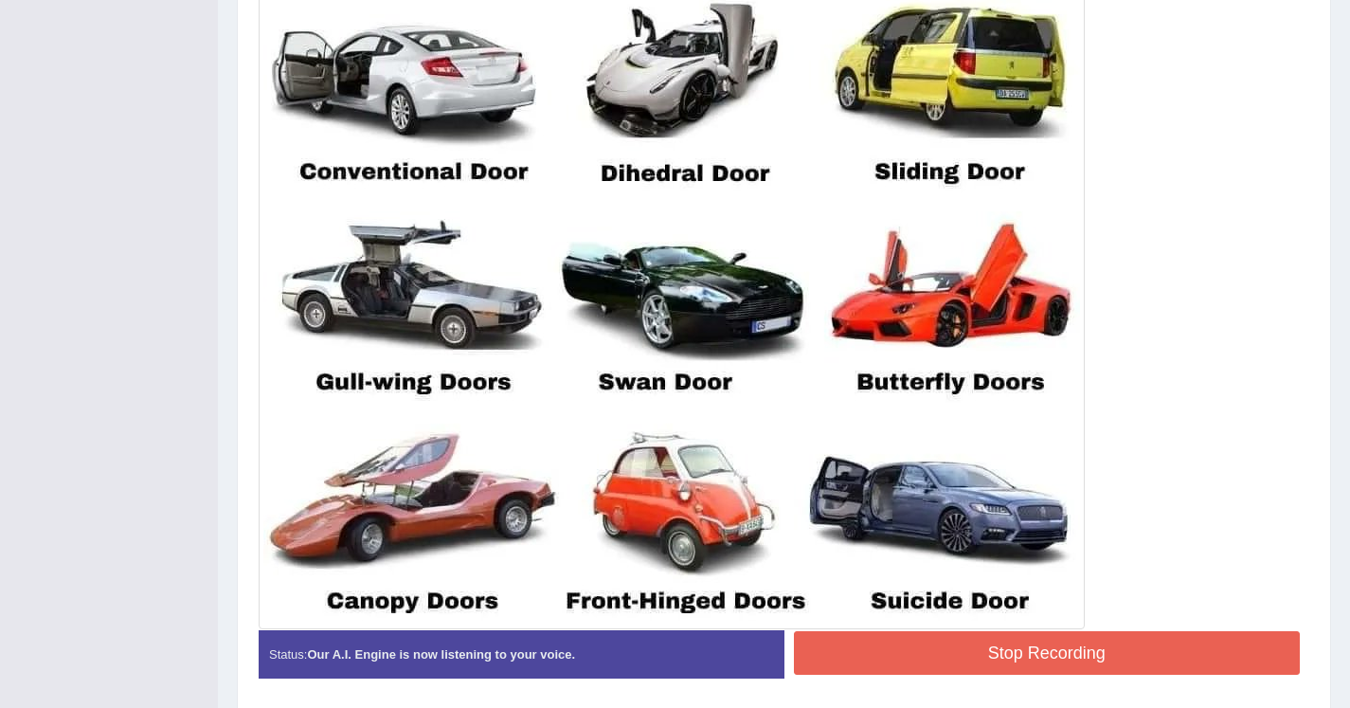
scroll to position [676, 0]
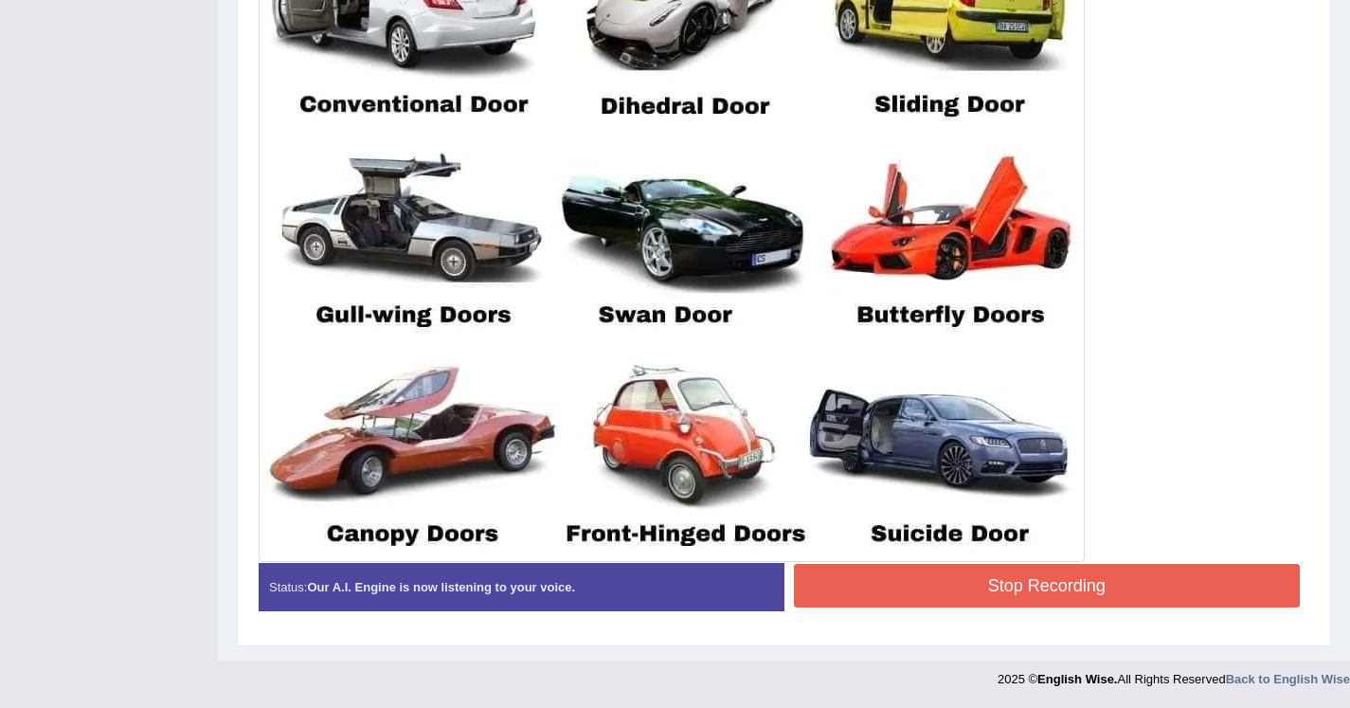
click at [878, 573] on button "Stop Recording" at bounding box center [1047, 586] width 507 height 44
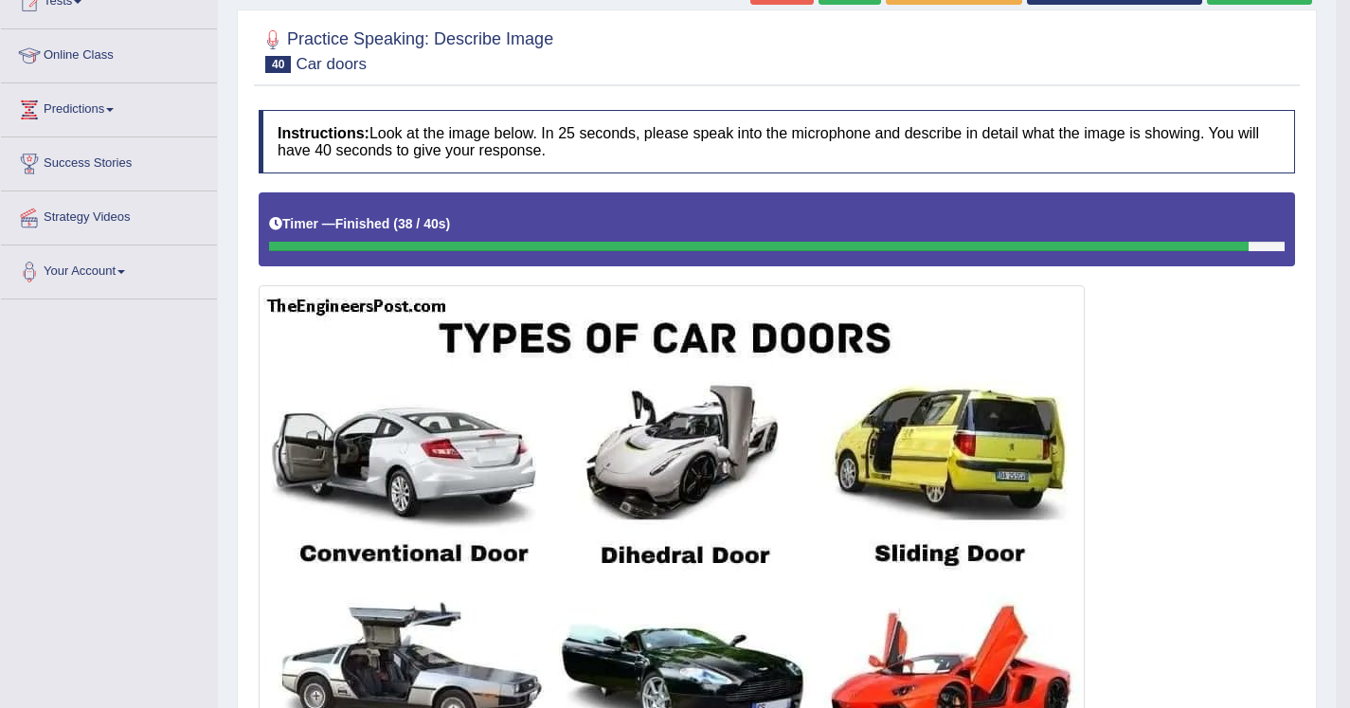
scroll to position [211, 0]
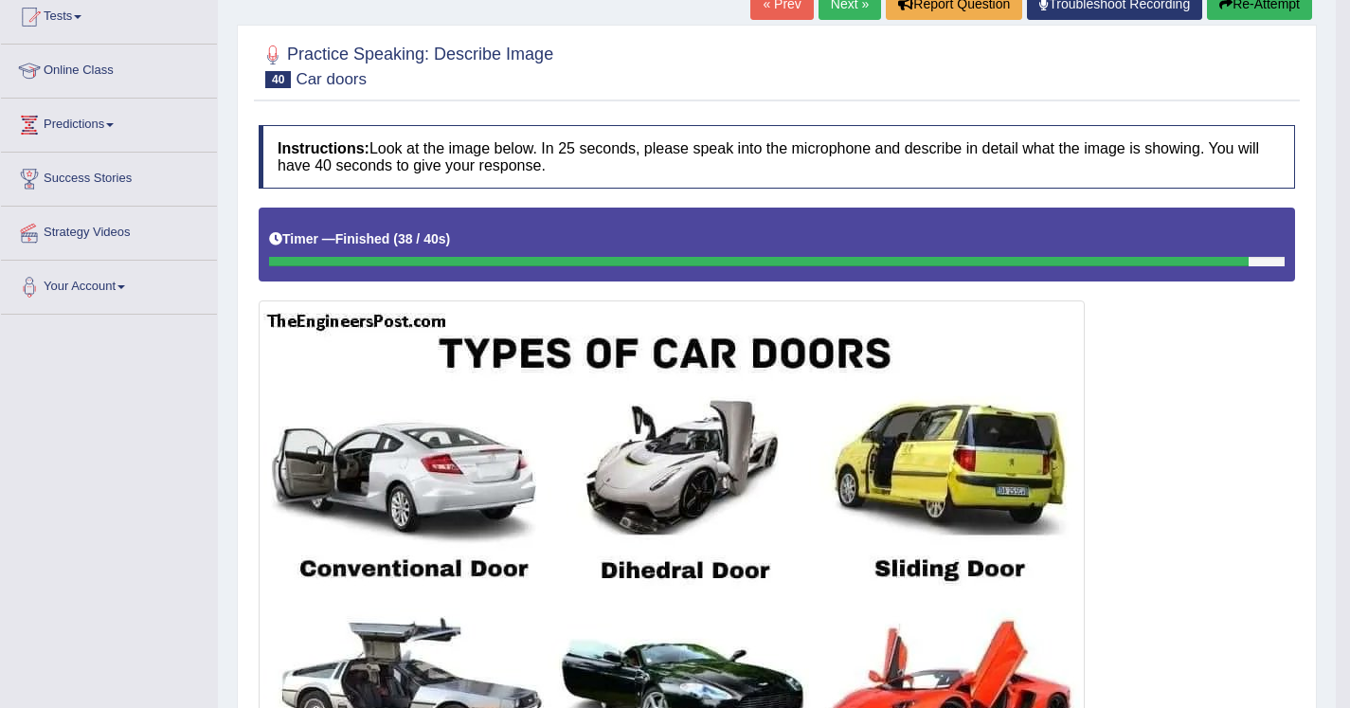
click at [1232, 9] on button "Re-Attempt" at bounding box center [1259, 4] width 105 height 32
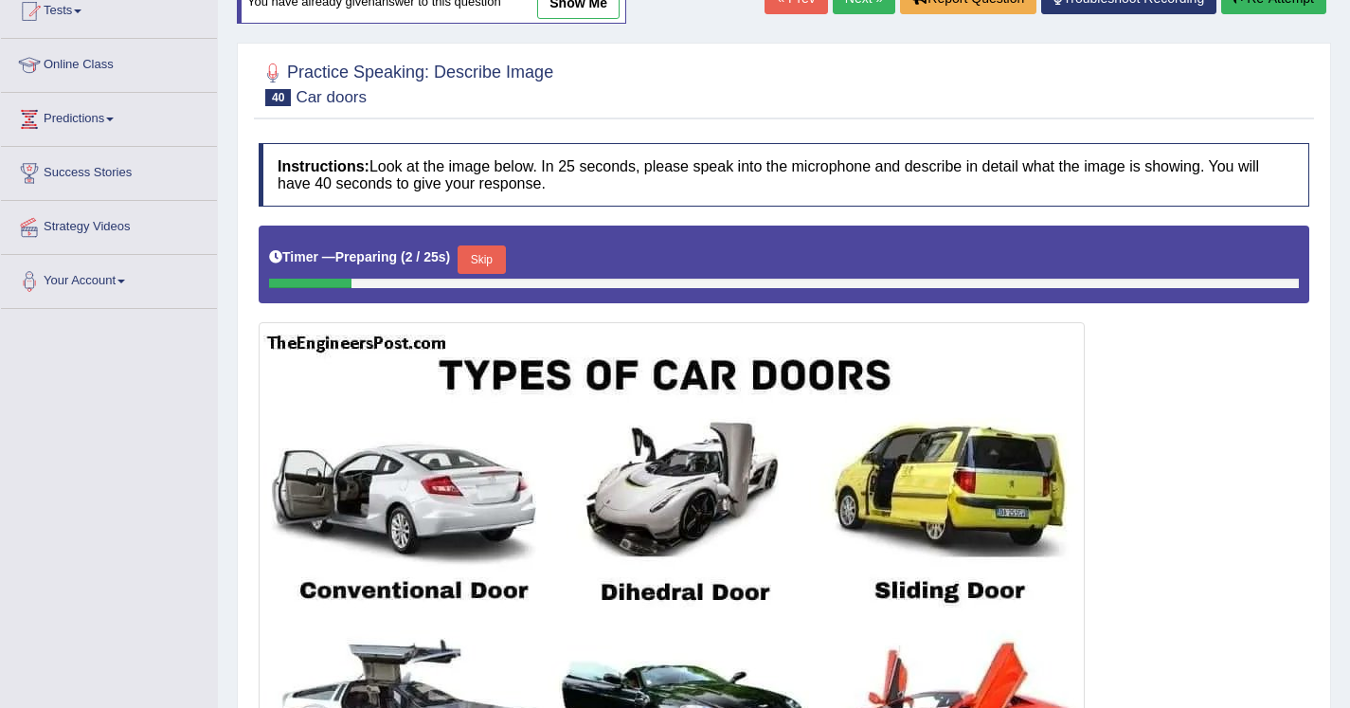
click at [498, 255] on button "Skip" at bounding box center [481, 259] width 47 height 28
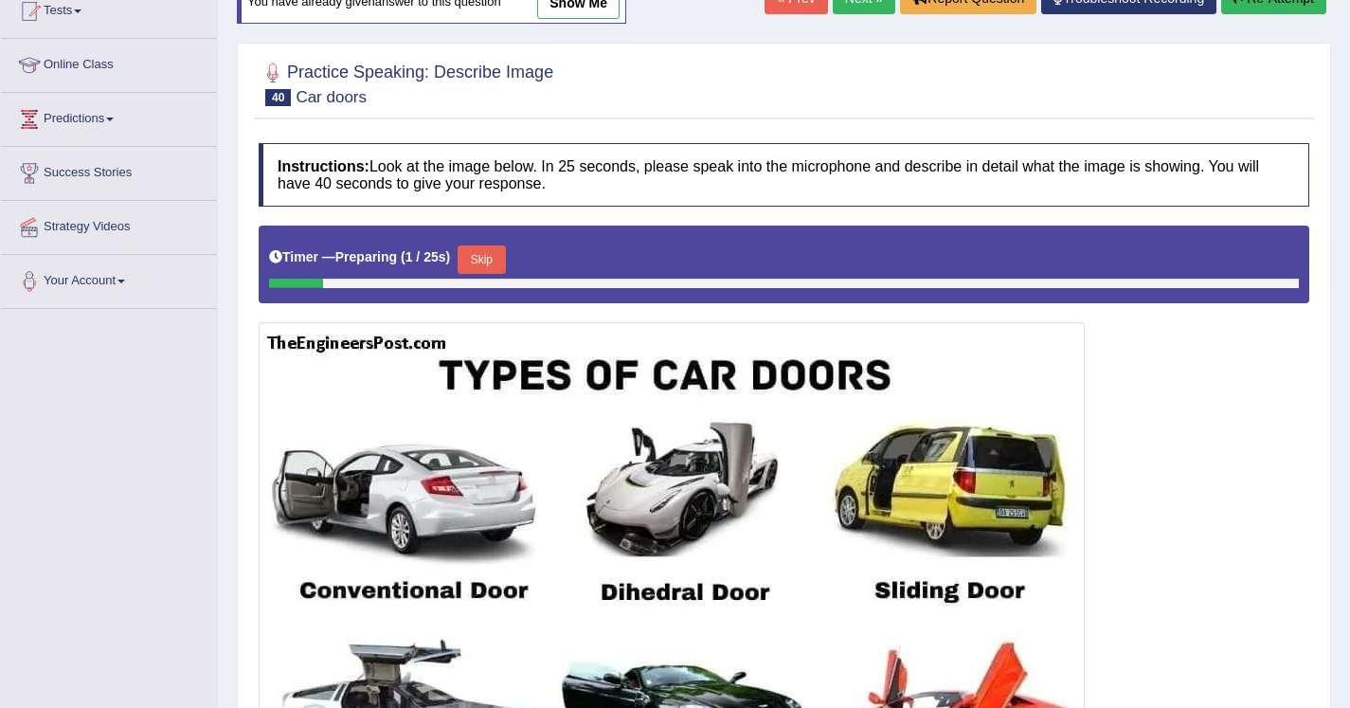
click at [503, 265] on button "Skip" at bounding box center [481, 259] width 47 height 28
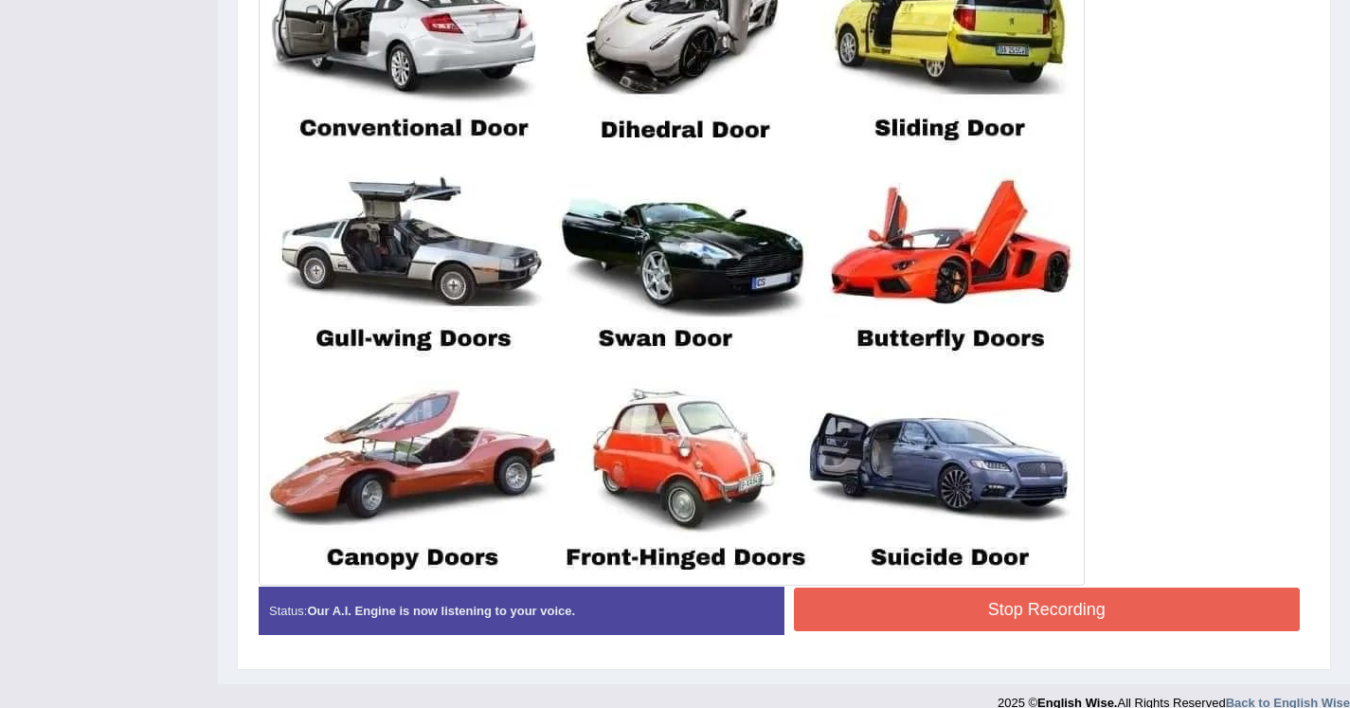
scroll to position [684, 0]
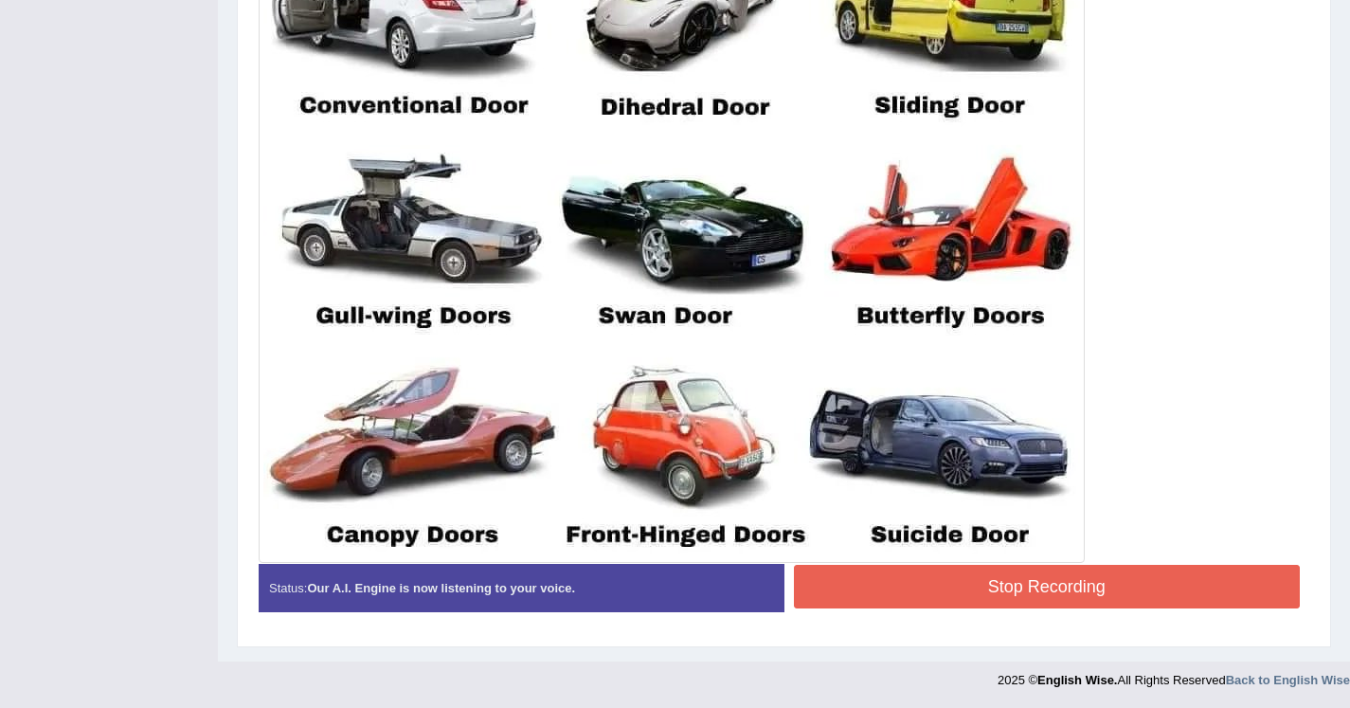
click at [859, 579] on button "Stop Recording" at bounding box center [1047, 587] width 507 height 44
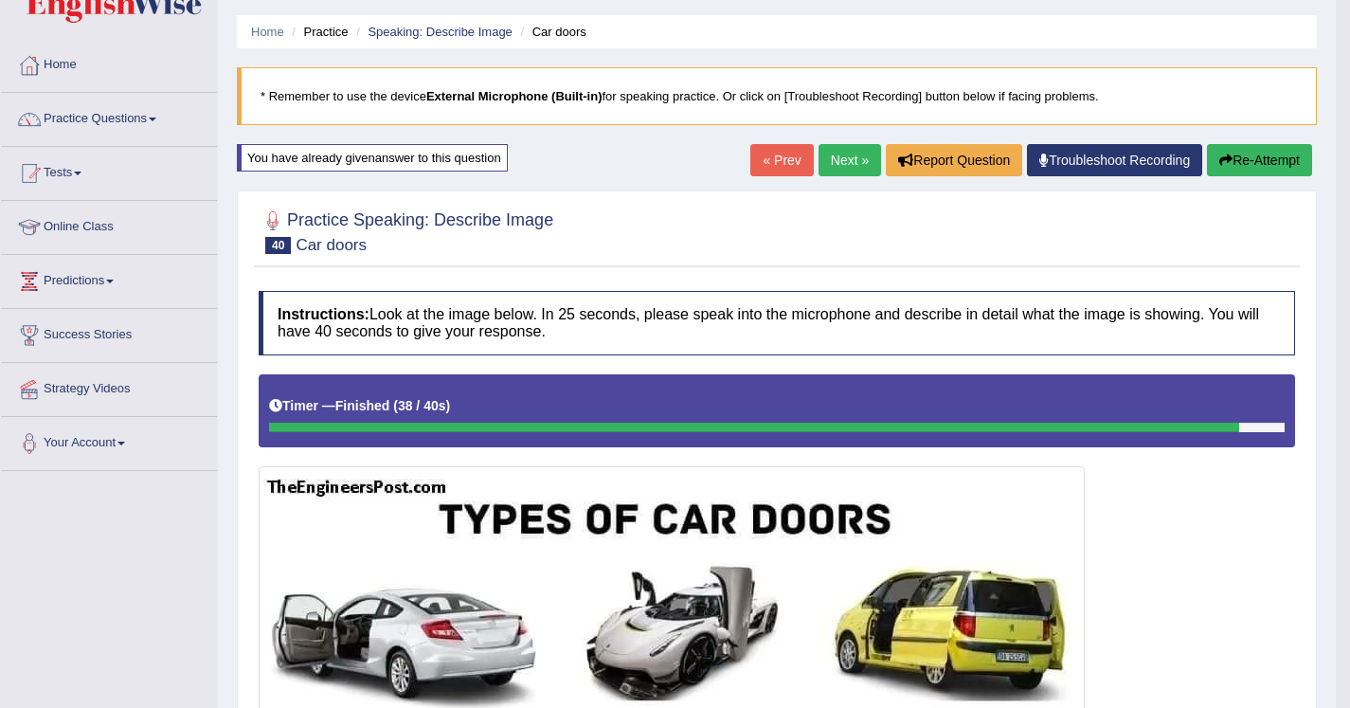
scroll to position [42, 0]
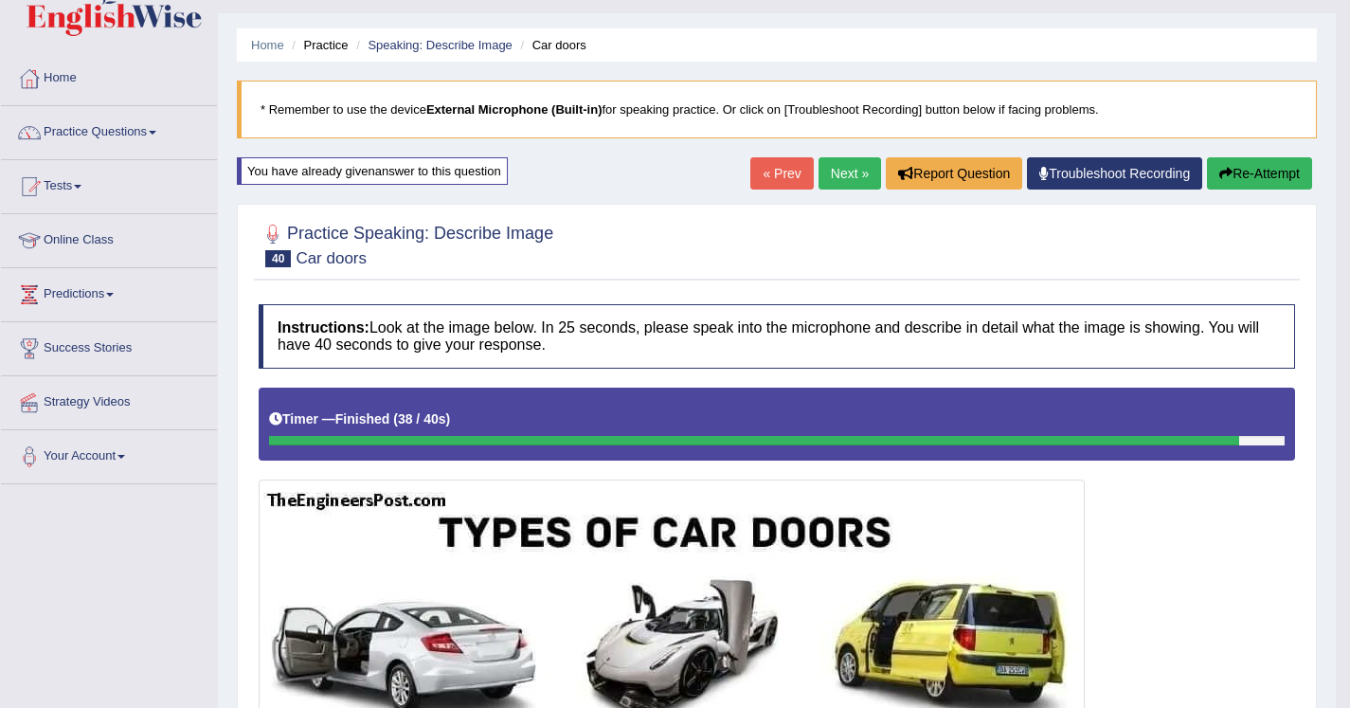
click at [1275, 173] on button "Re-Attempt" at bounding box center [1259, 173] width 105 height 32
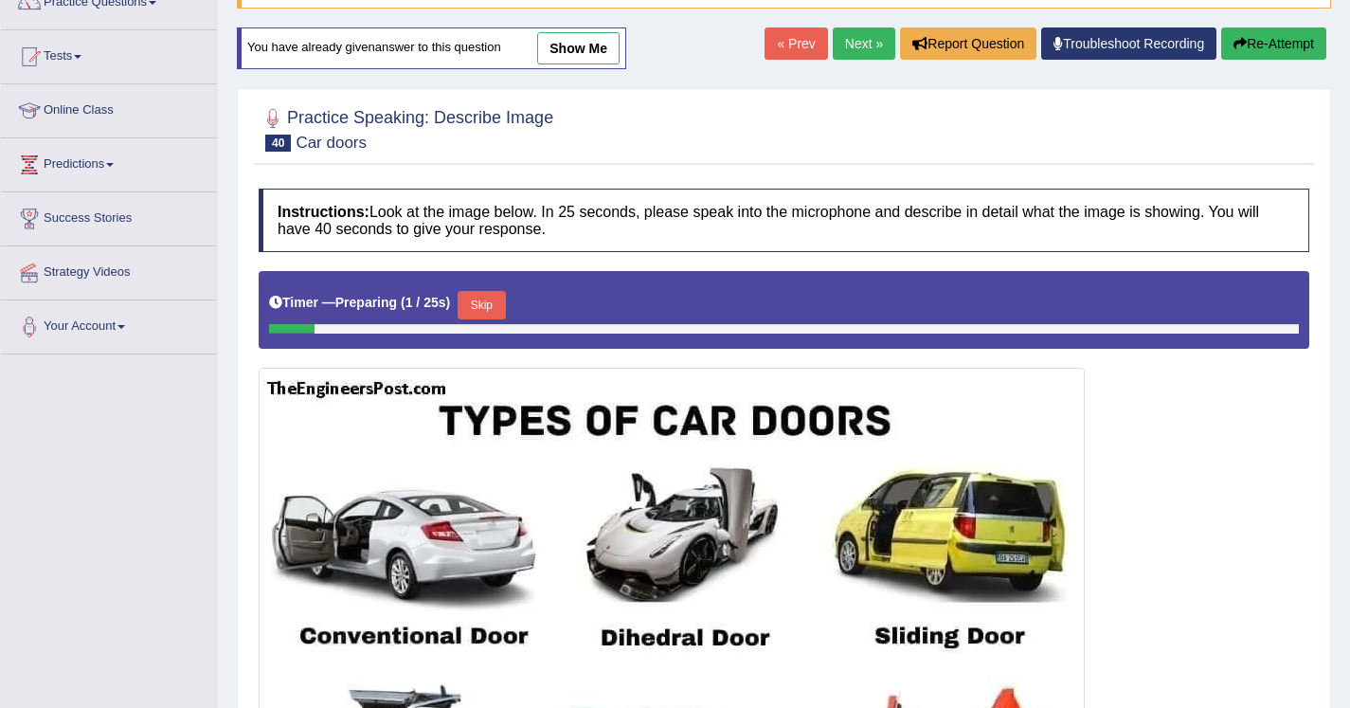
scroll to position [185, 0]
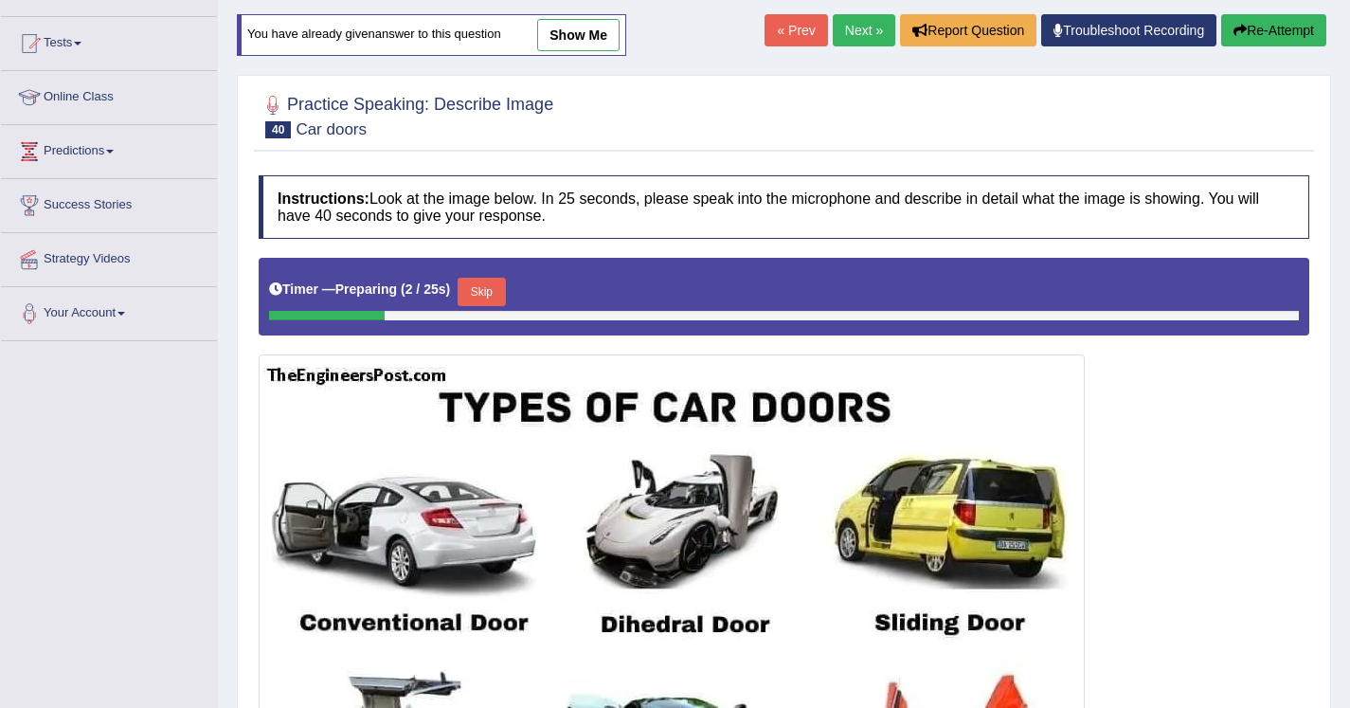
click at [500, 293] on button "Skip" at bounding box center [481, 292] width 47 height 28
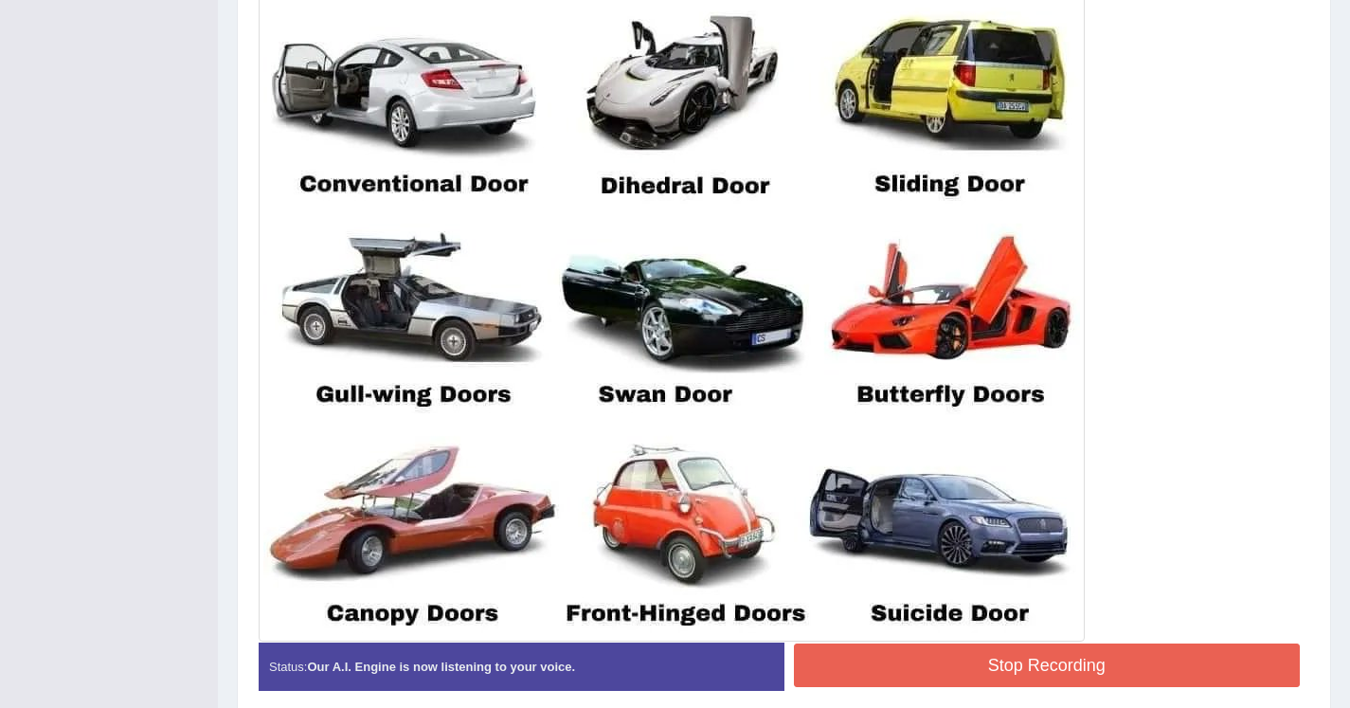
scroll to position [685, 0]
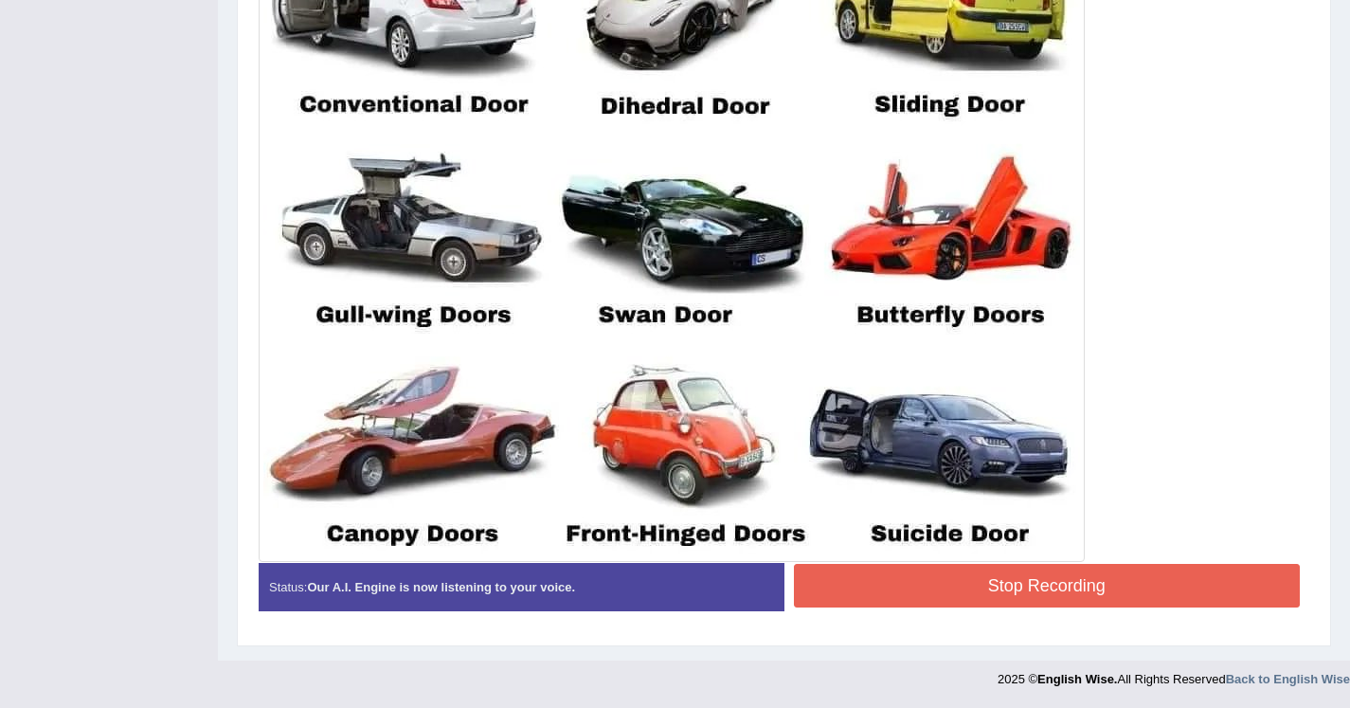
click at [944, 584] on button "Stop Recording" at bounding box center [1047, 586] width 507 height 44
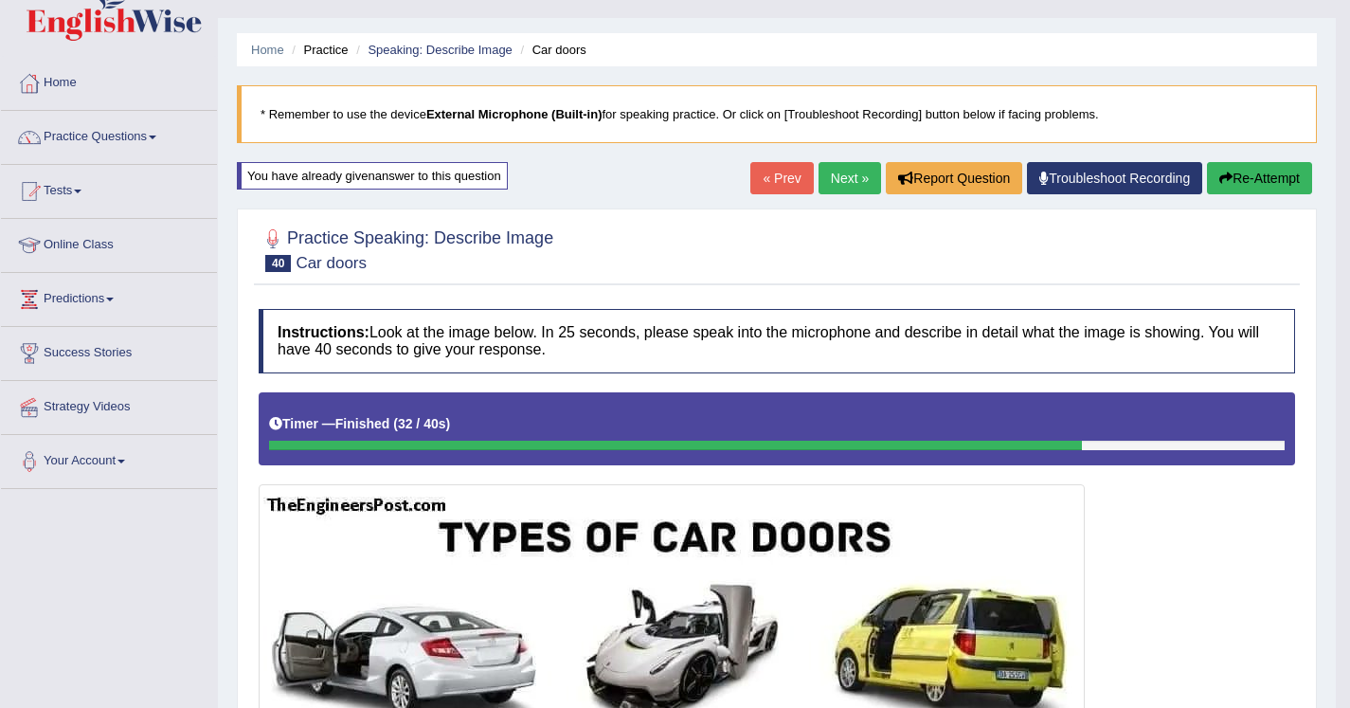
scroll to position [33, 0]
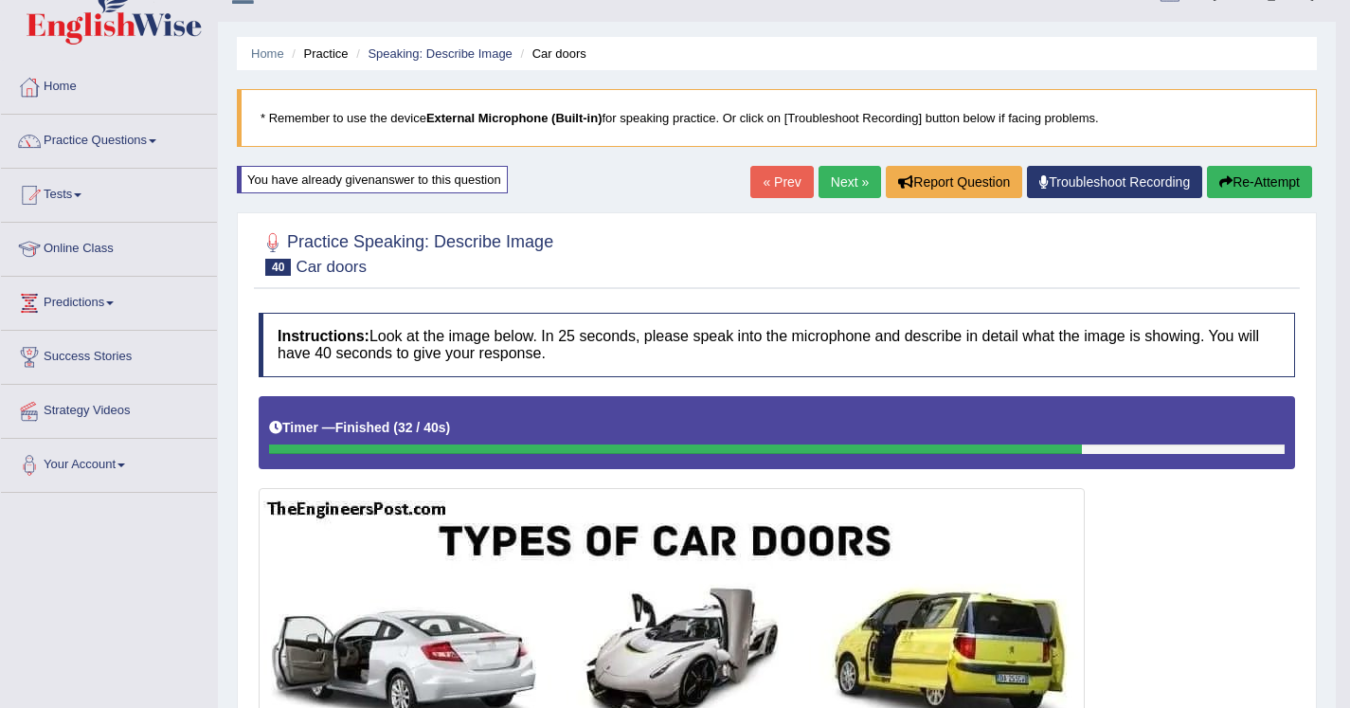
click at [1258, 189] on button "Re-Attempt" at bounding box center [1259, 182] width 105 height 32
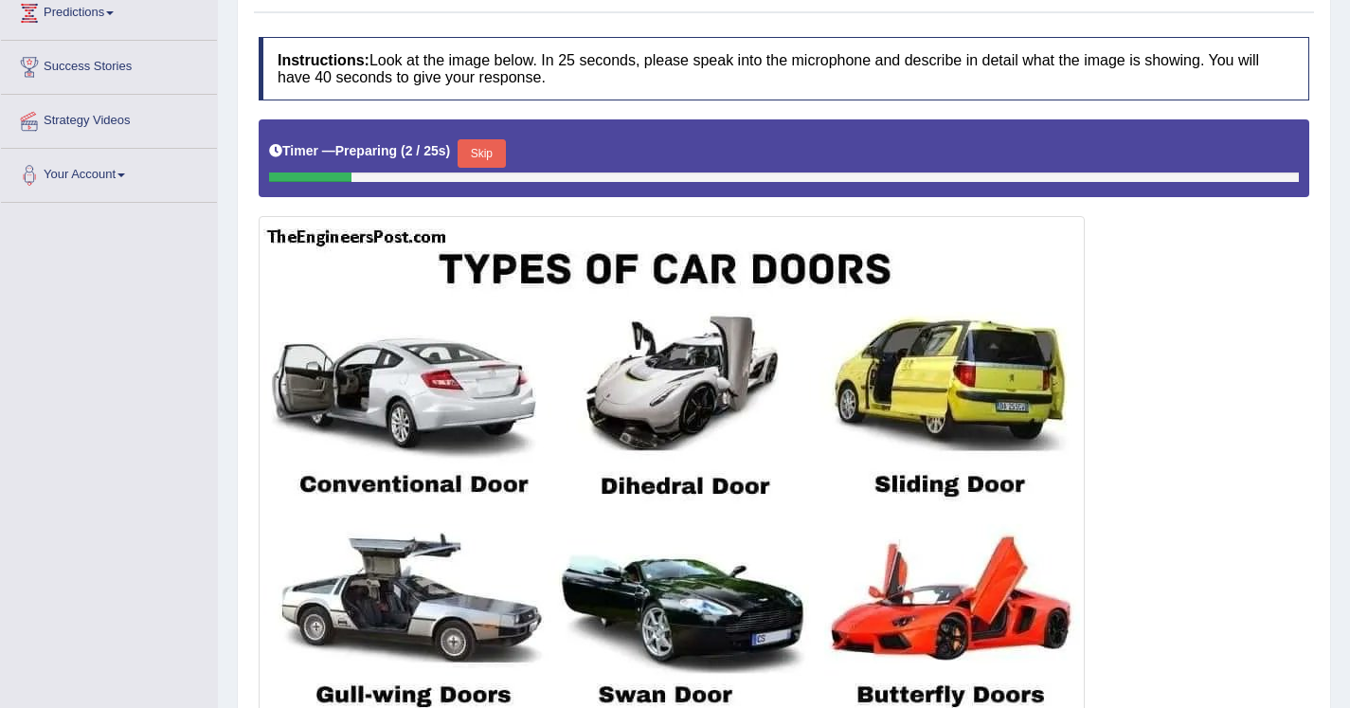
scroll to position [330, 0]
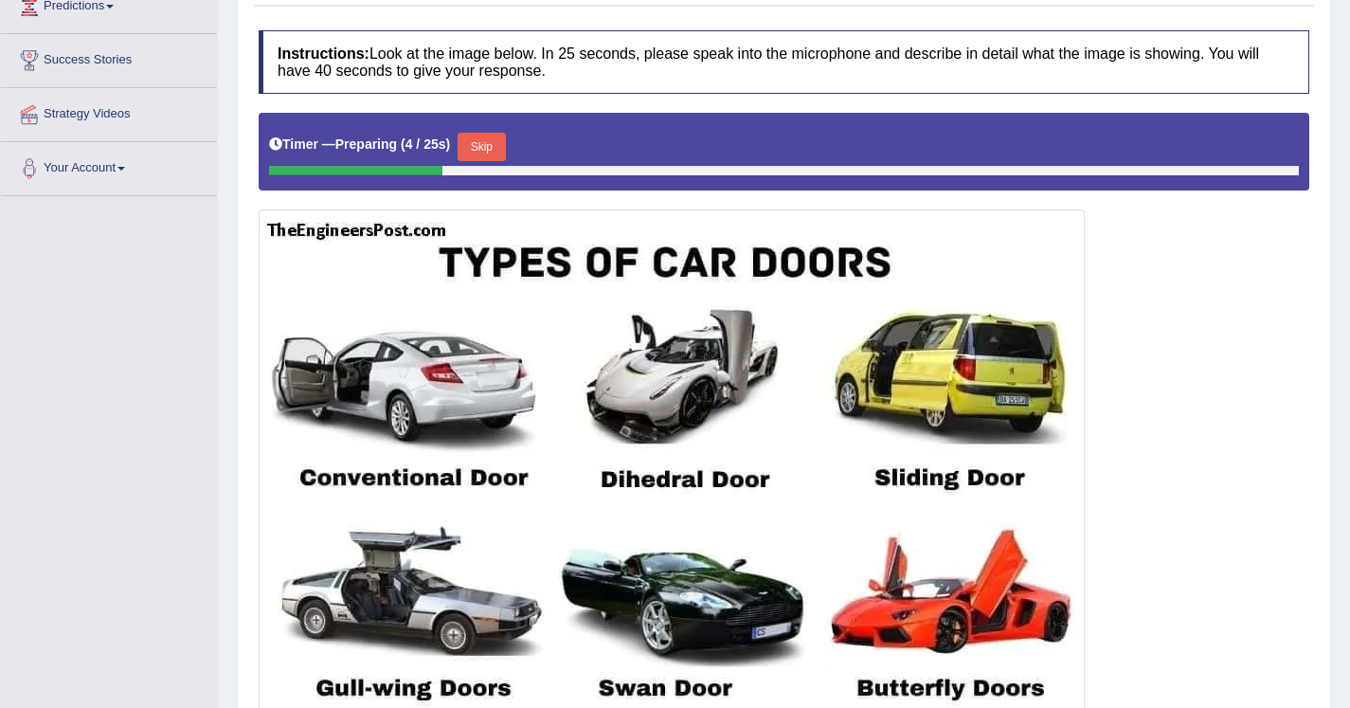
click at [491, 143] on button "Skip" at bounding box center [481, 147] width 47 height 28
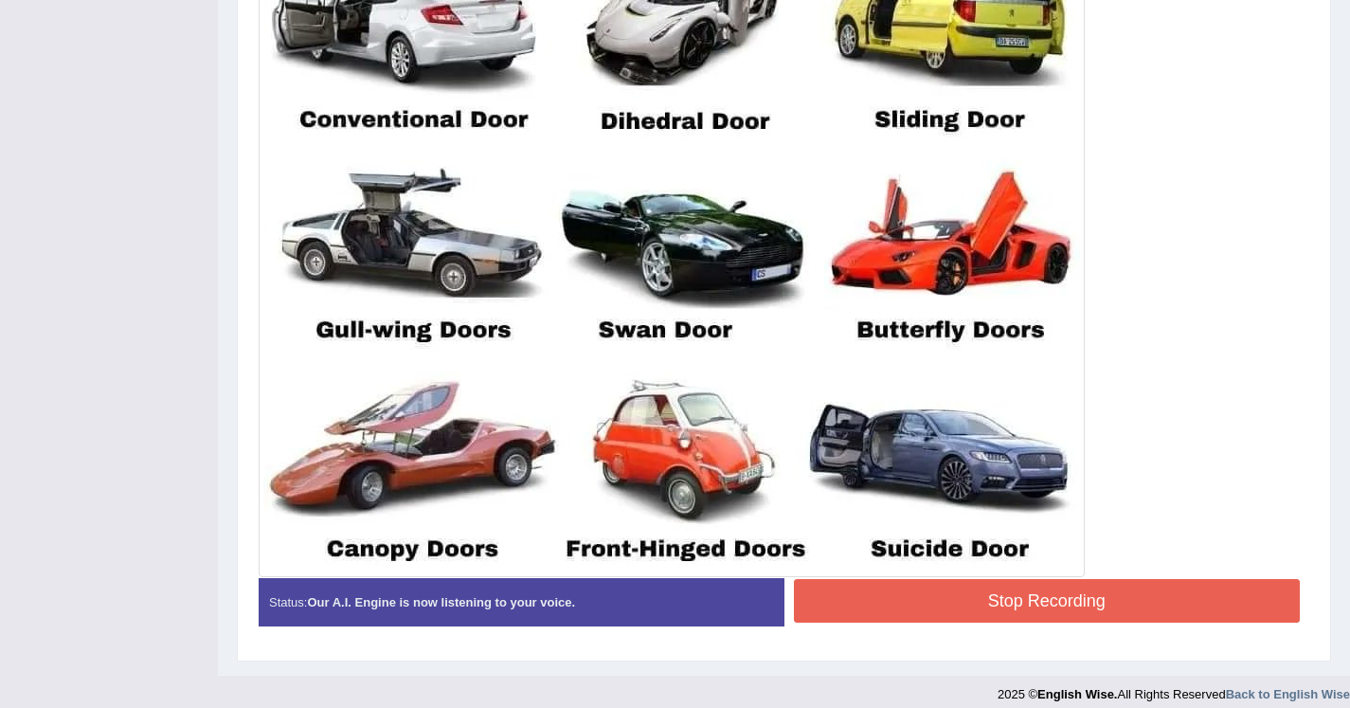
scroll to position [685, 0]
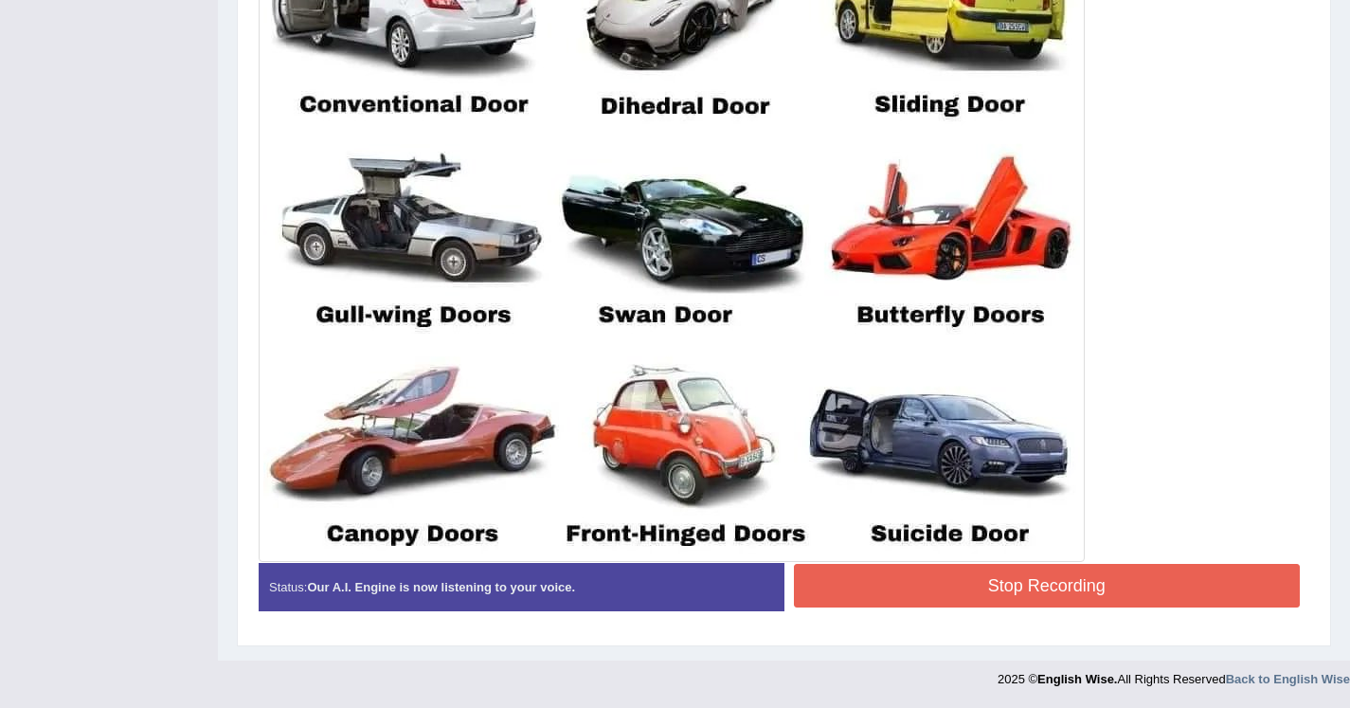
click at [859, 577] on button "Stop Recording" at bounding box center [1047, 586] width 507 height 44
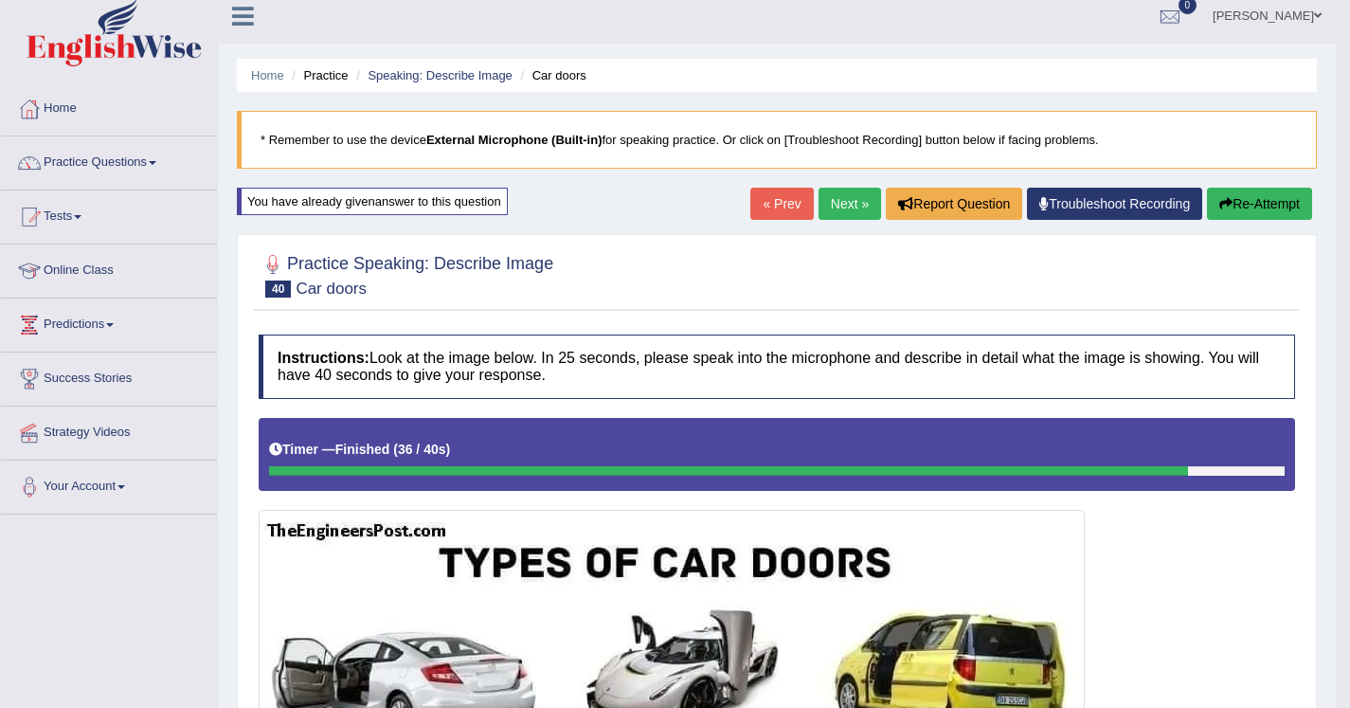
scroll to position [0, 0]
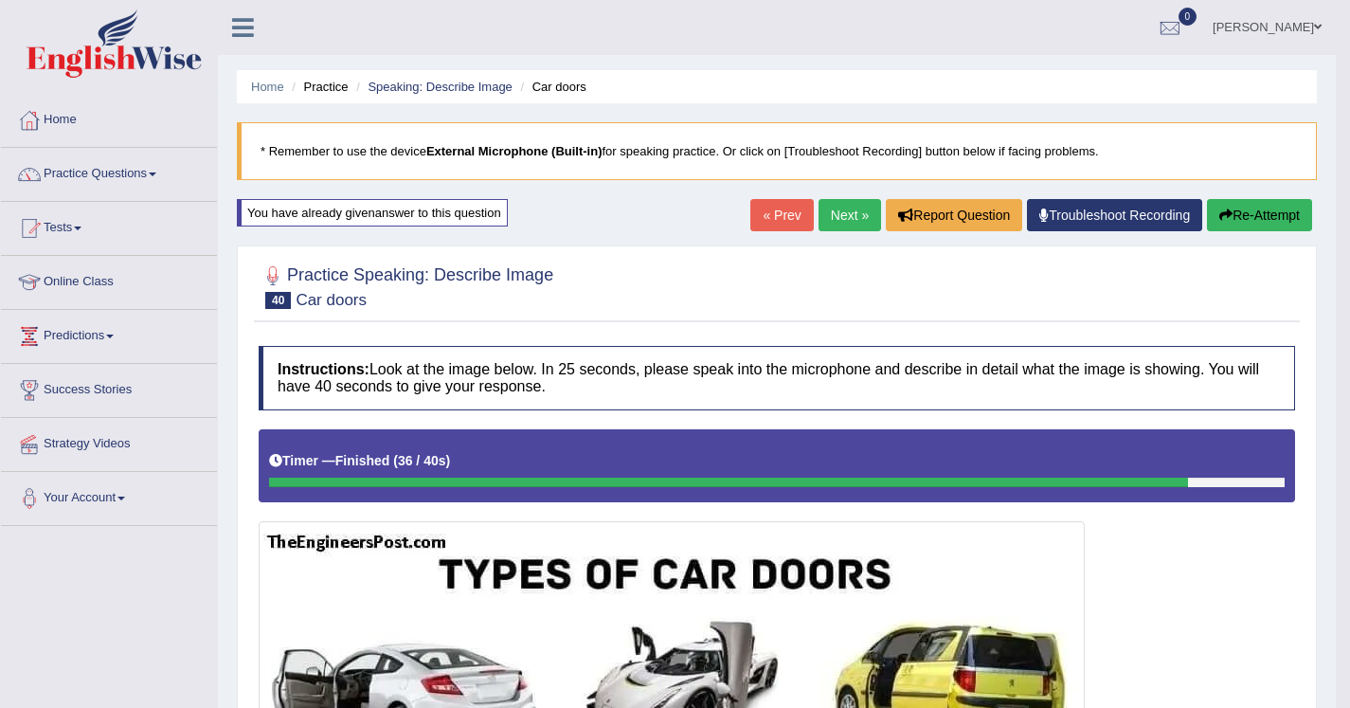
click at [840, 225] on link "Next »" at bounding box center [850, 215] width 63 height 32
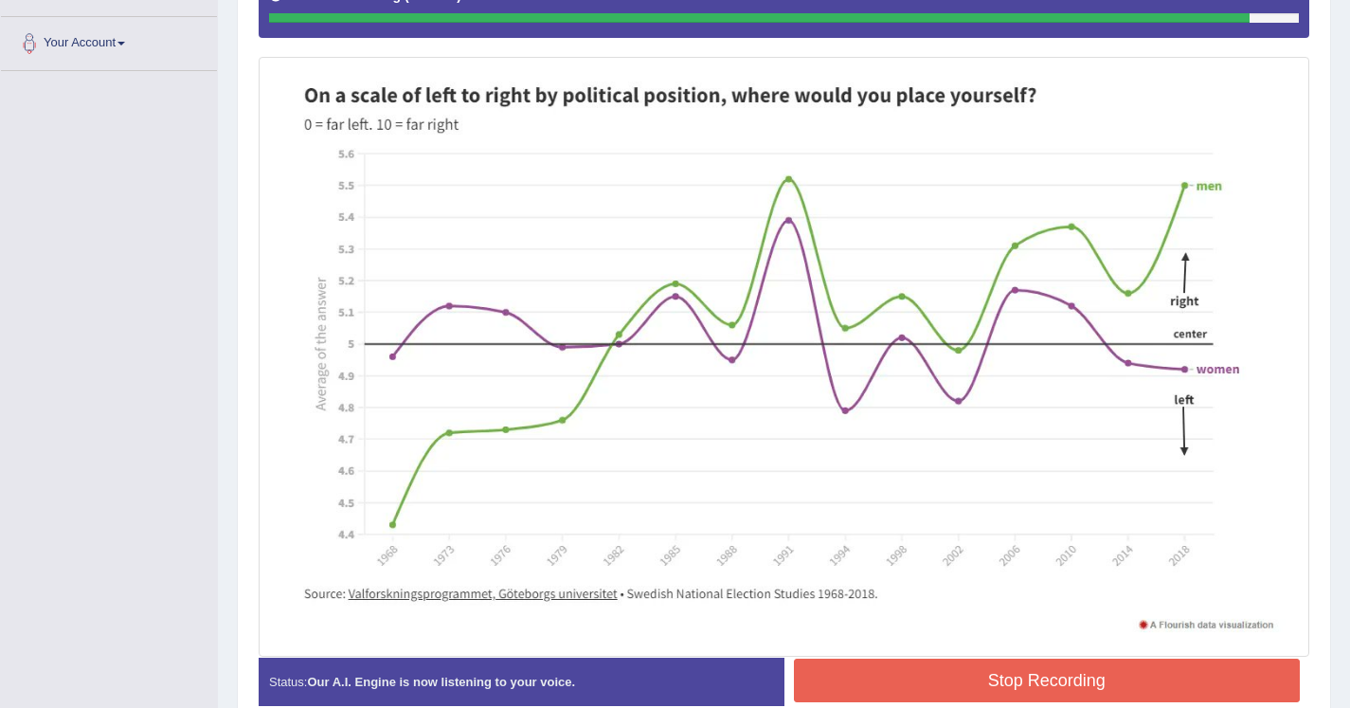
scroll to position [462, 0]
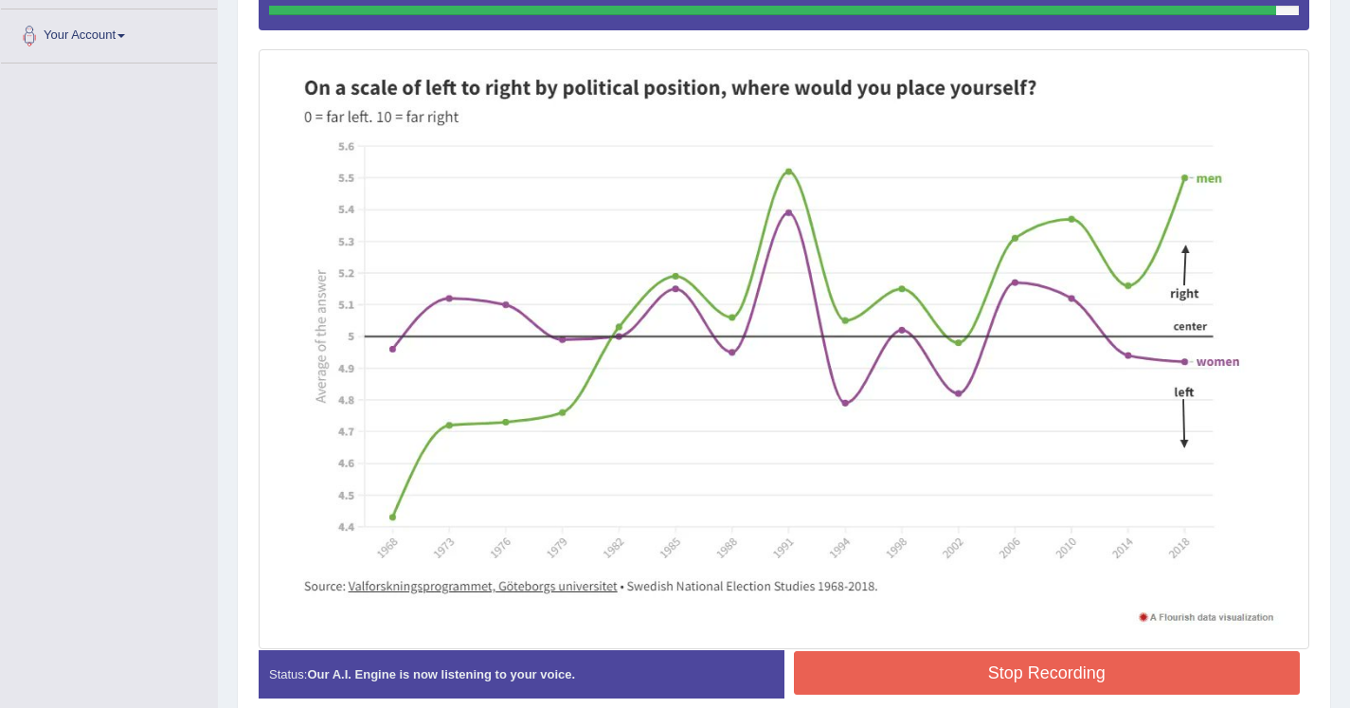
click at [995, 677] on button "Stop Recording" at bounding box center [1047, 673] width 507 height 44
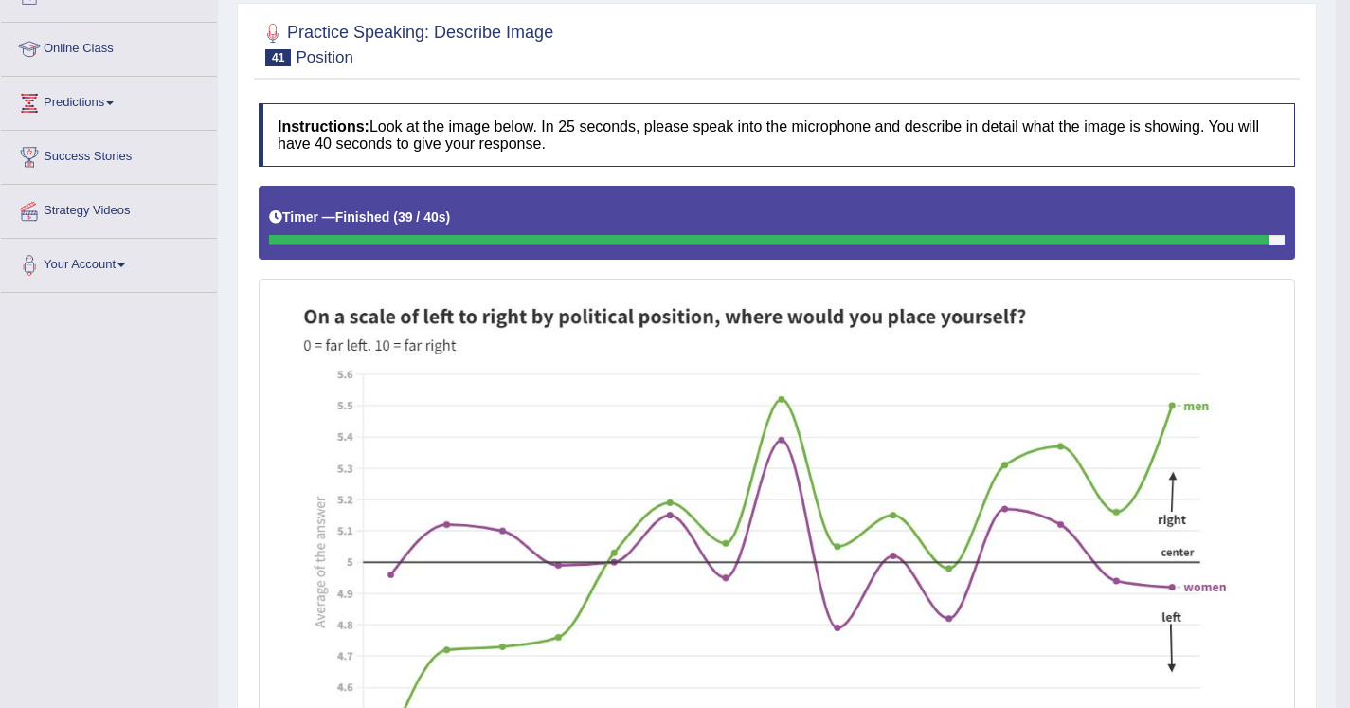
scroll to position [0, 0]
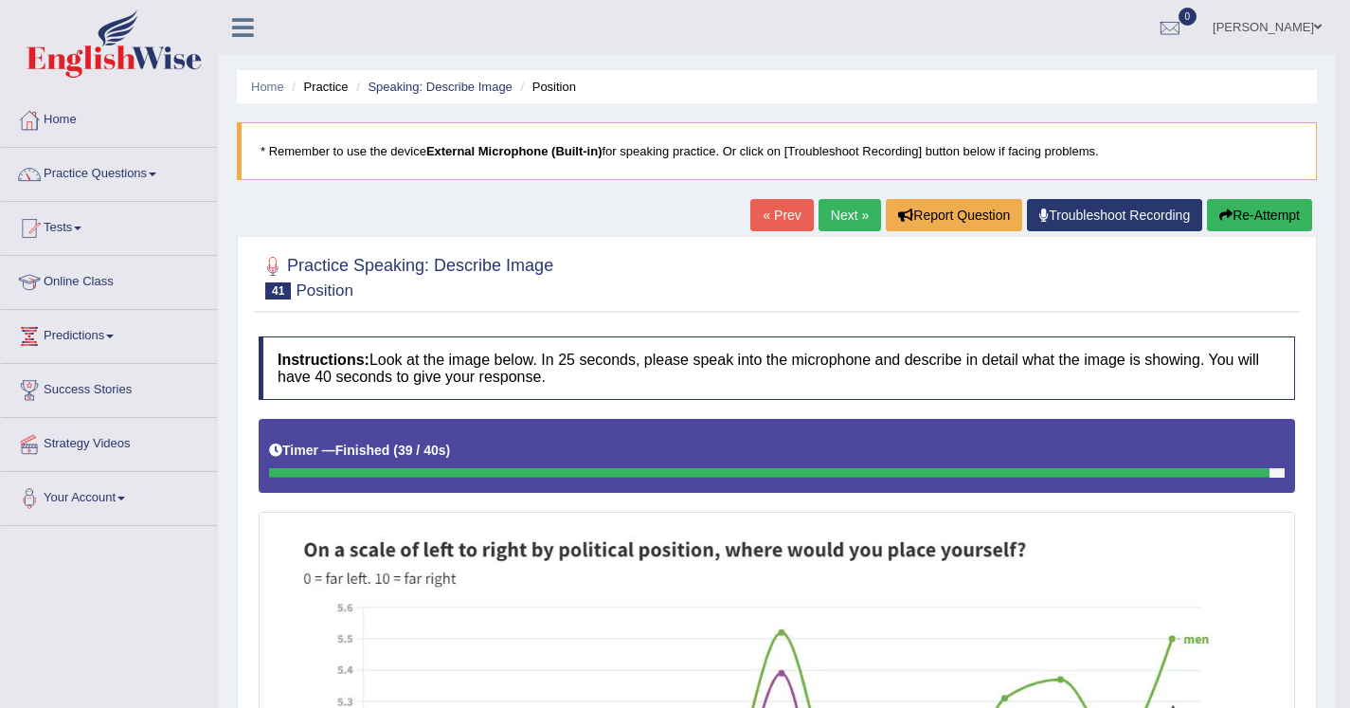
click at [1241, 216] on button "Re-Attempt" at bounding box center [1259, 215] width 105 height 32
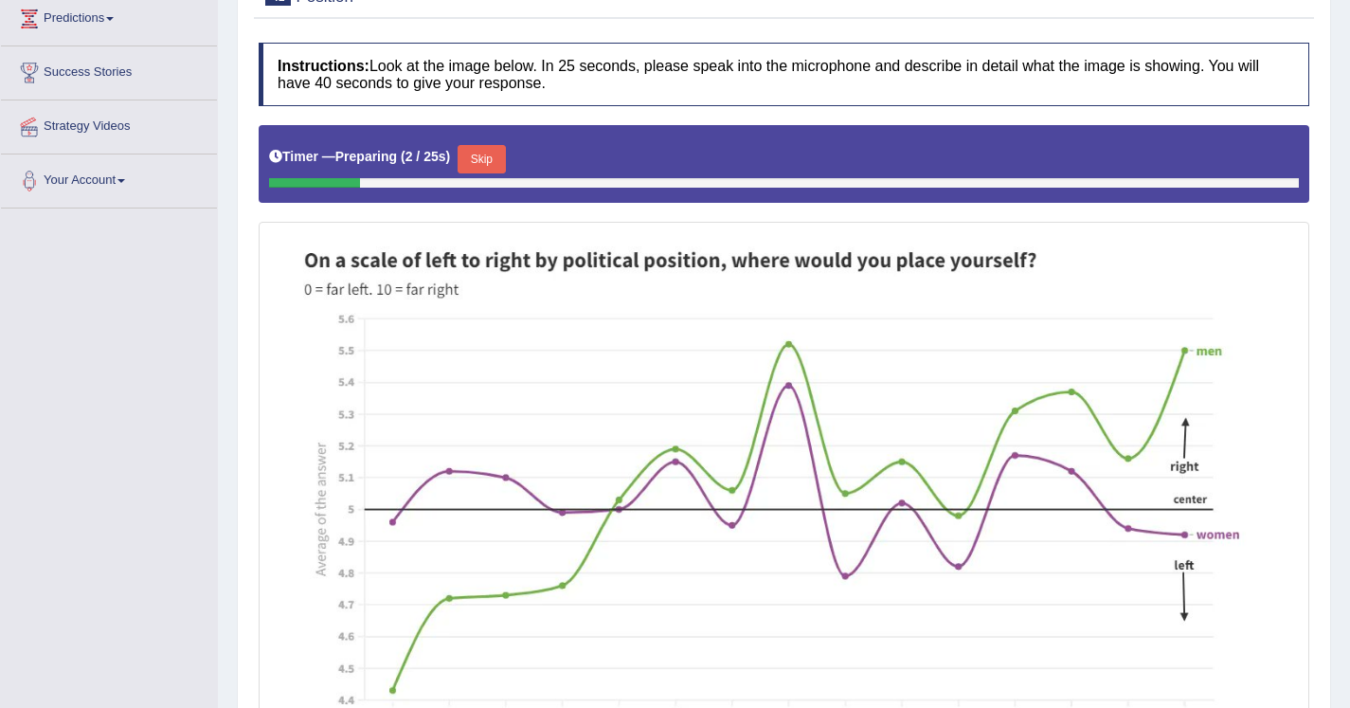
scroll to position [330, 0]
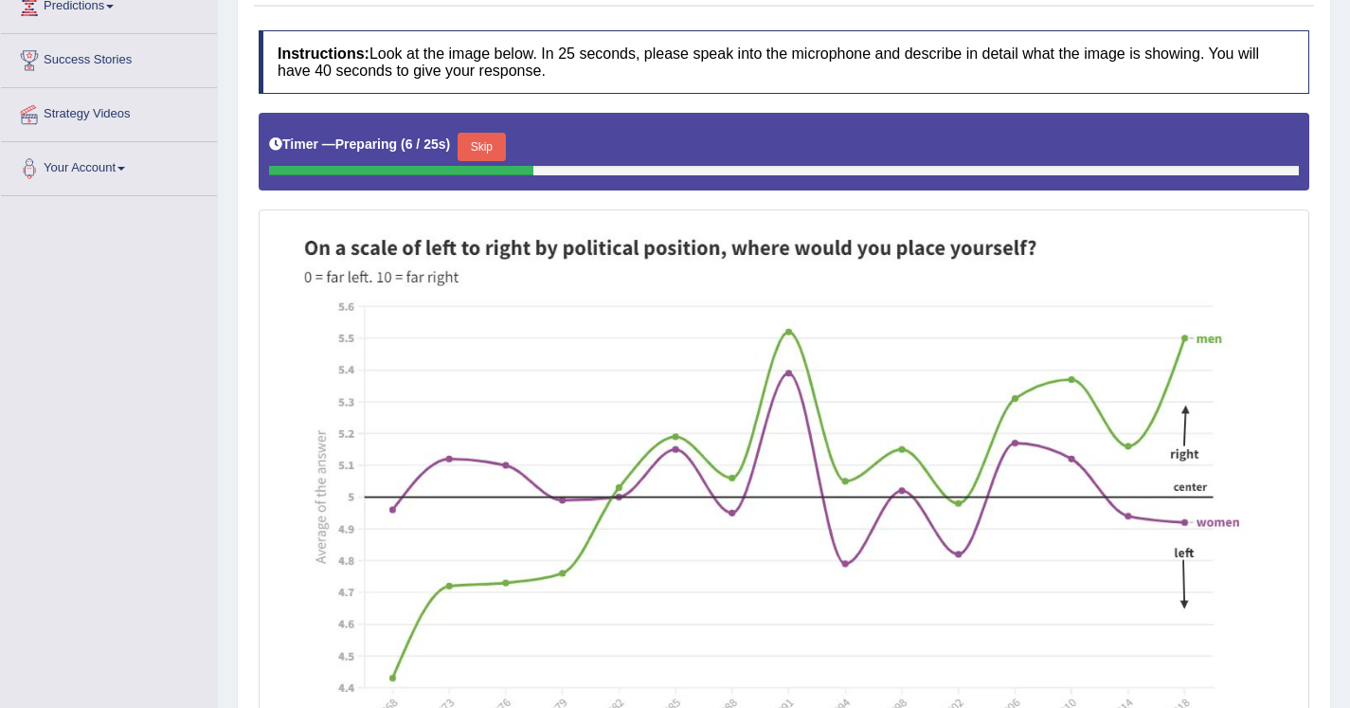
click at [495, 149] on button "Skip" at bounding box center [481, 147] width 47 height 28
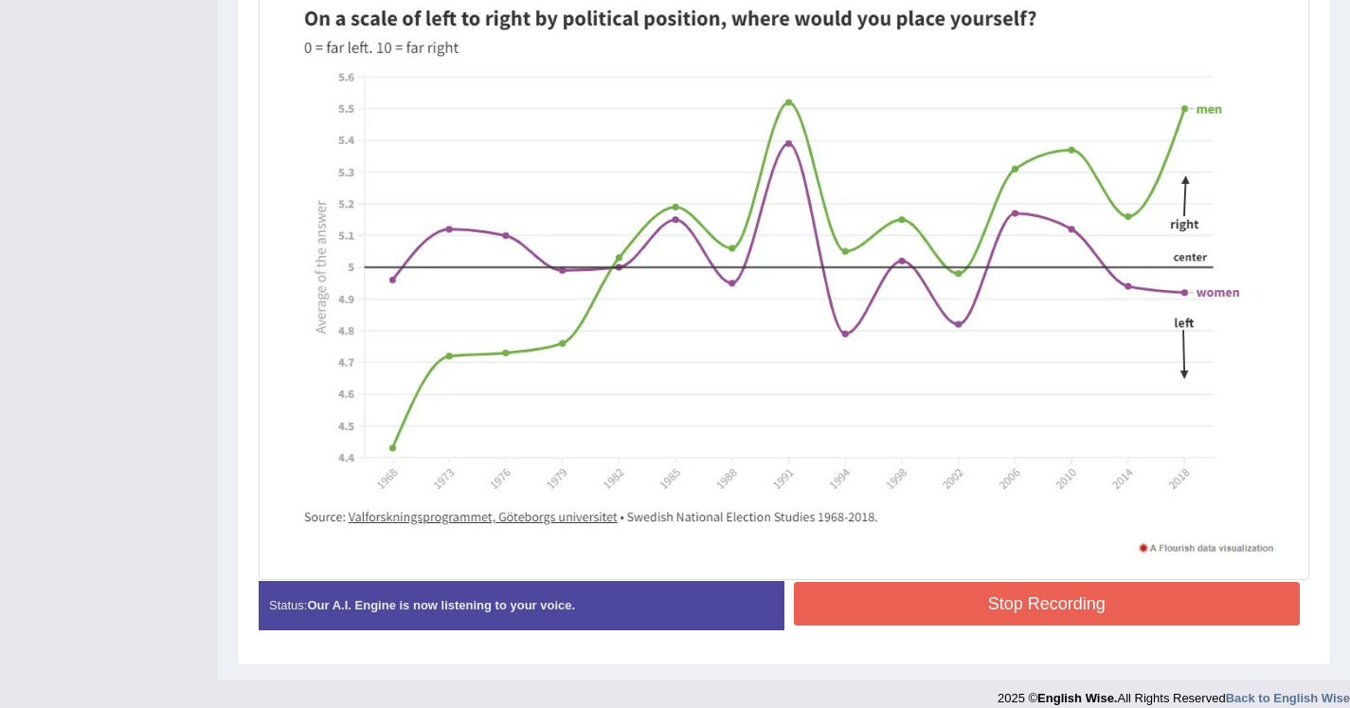
scroll to position [560, 0]
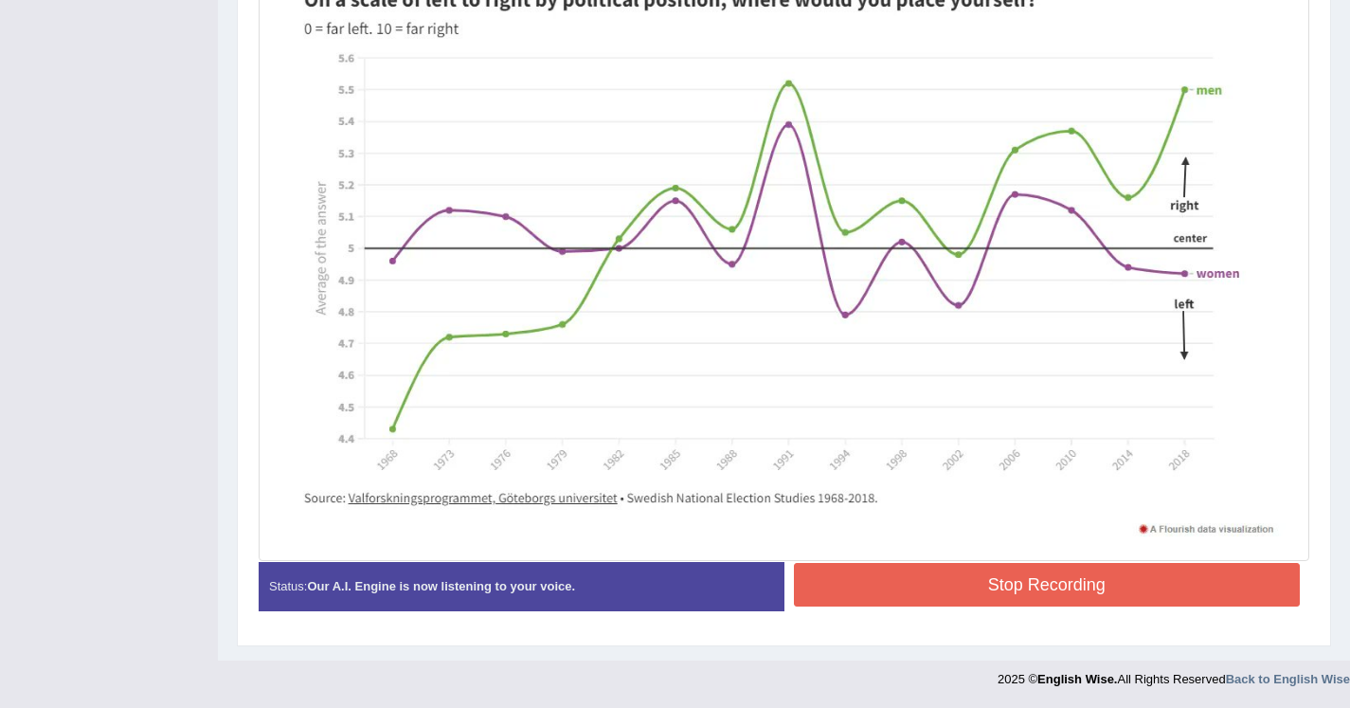
click at [868, 584] on button "Stop Recording" at bounding box center [1047, 585] width 507 height 44
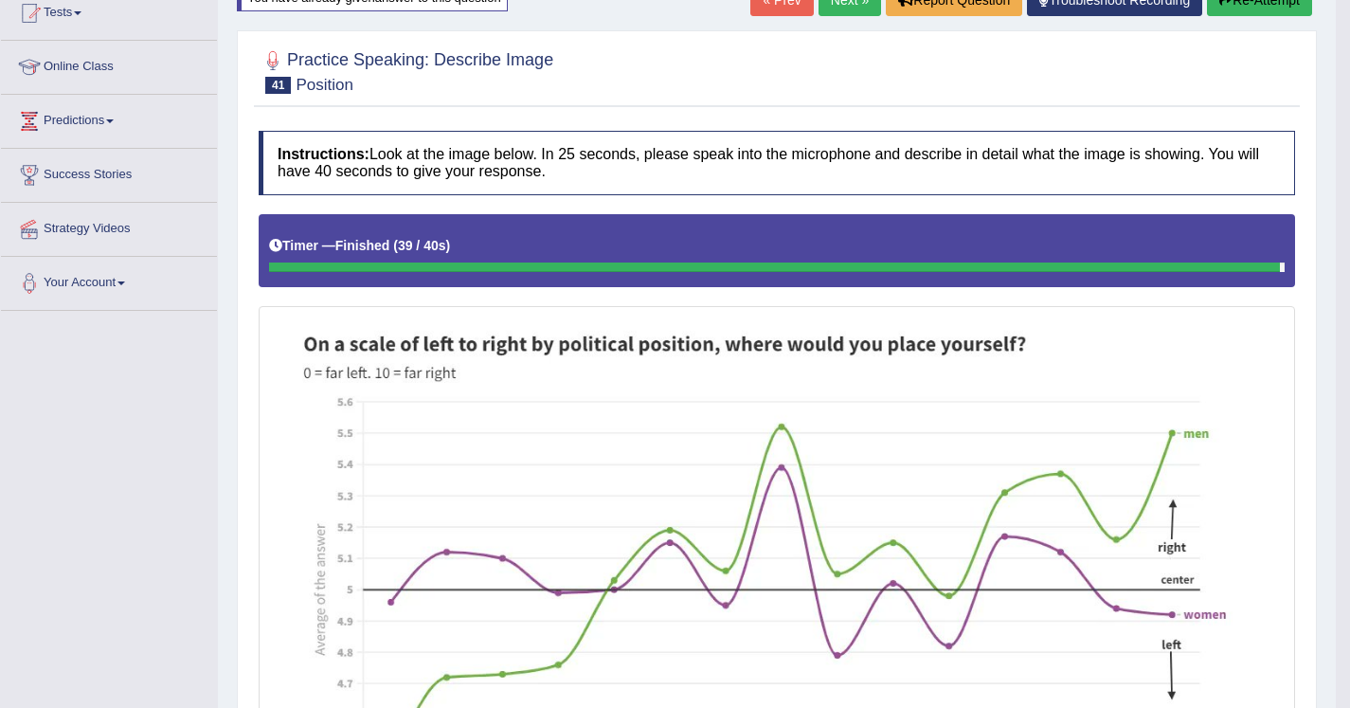
scroll to position [174, 0]
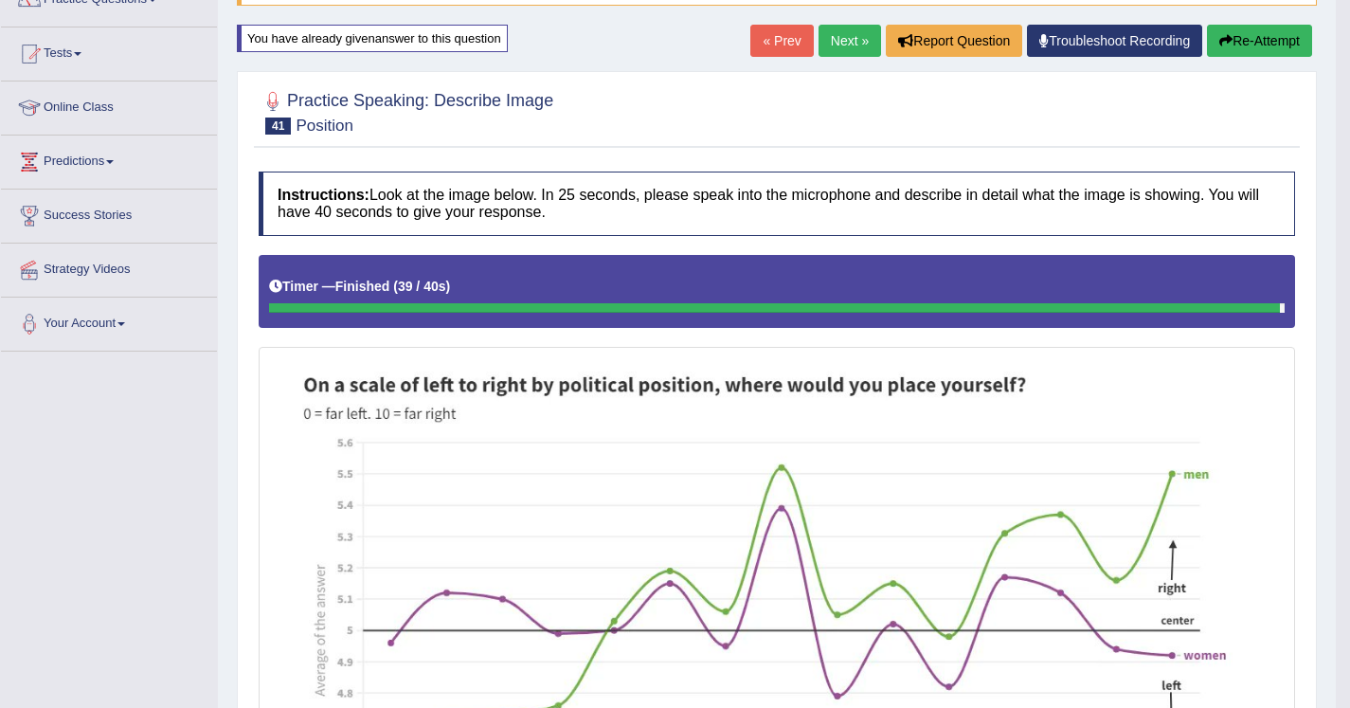
click at [829, 36] on link "Next »" at bounding box center [850, 41] width 63 height 32
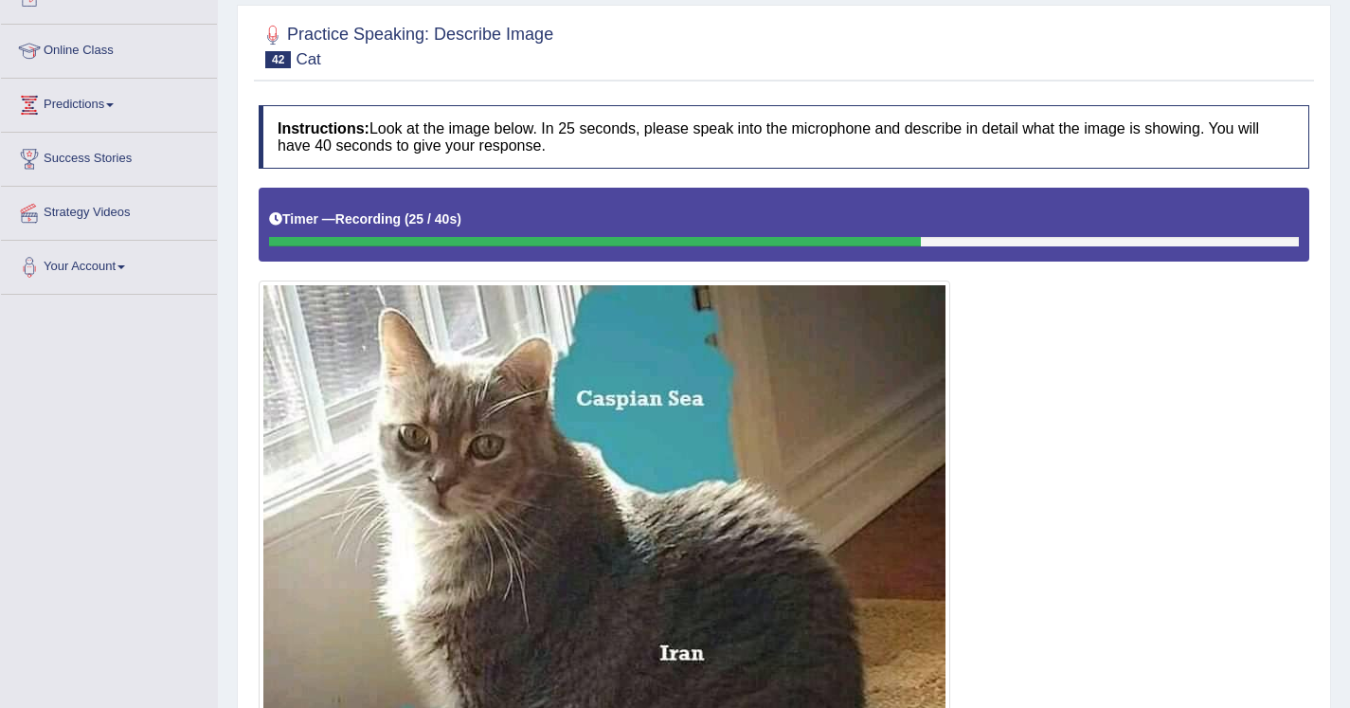
scroll to position [204, 0]
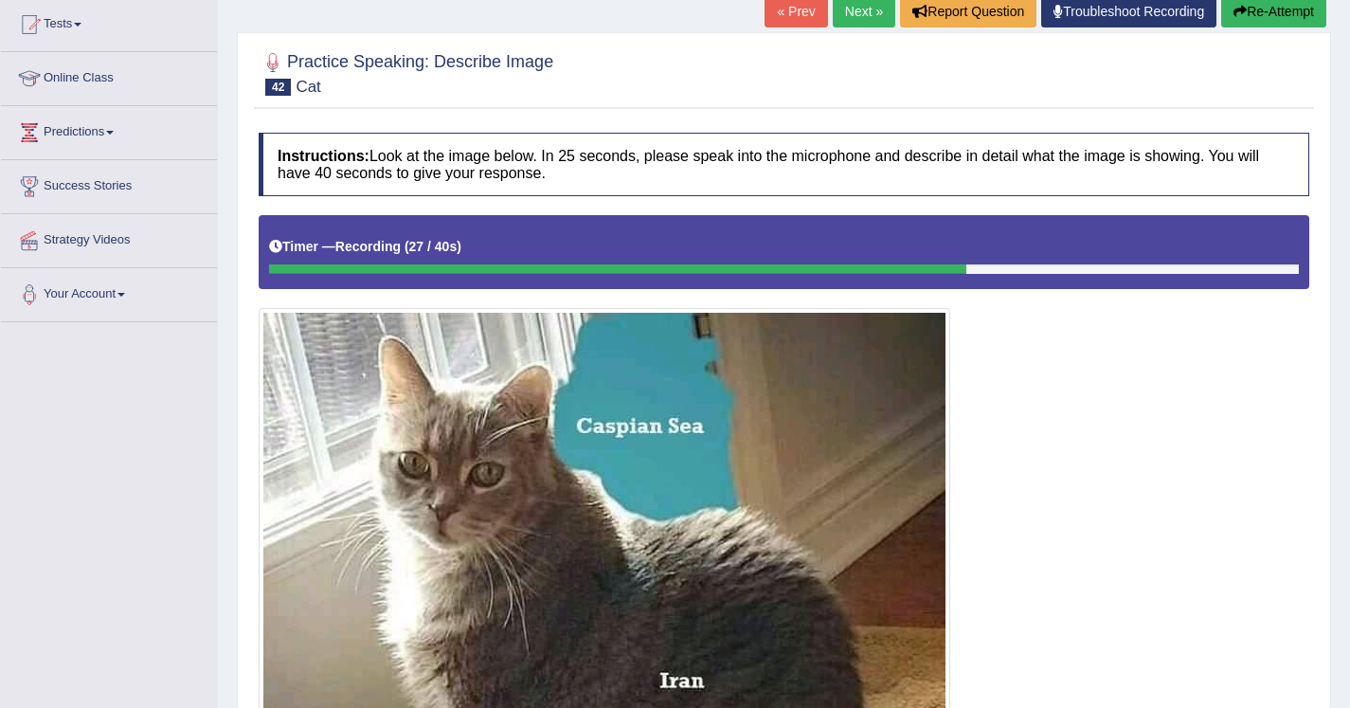
click at [1240, 18] on button "Re-Attempt" at bounding box center [1273, 11] width 105 height 32
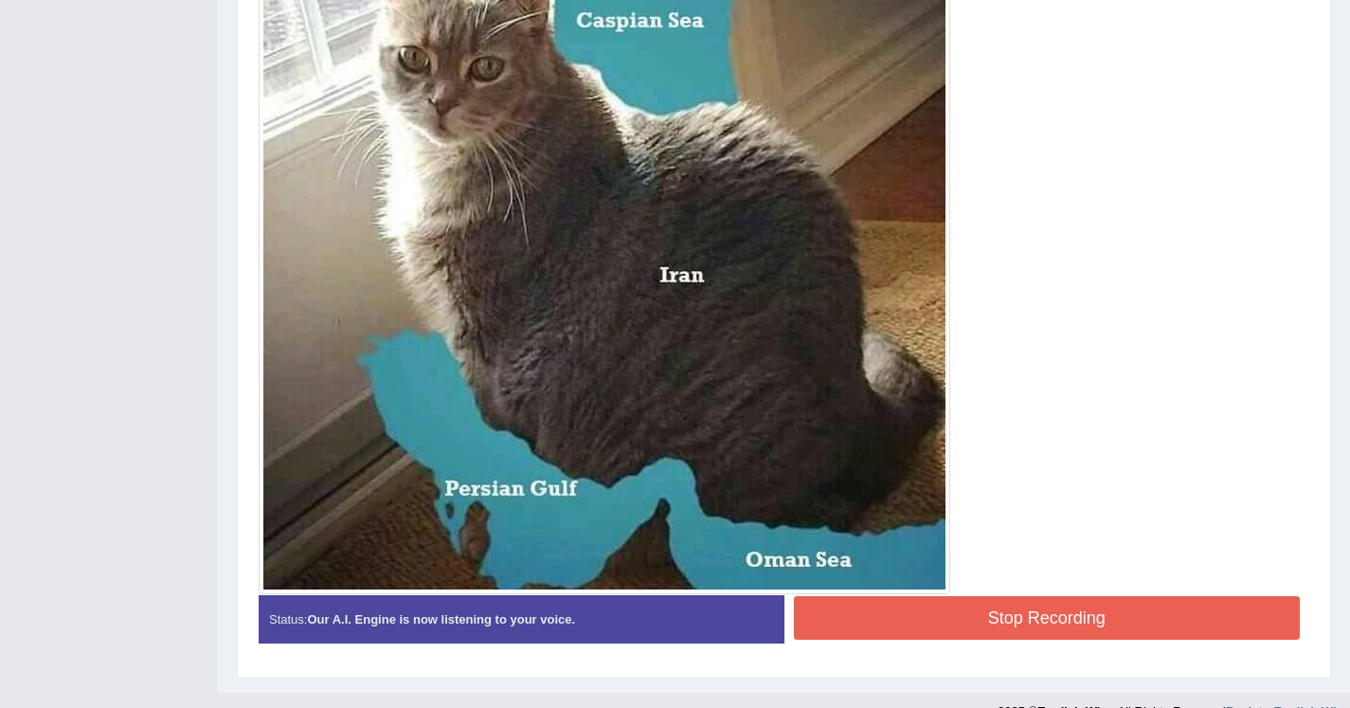
scroll to position [622, 0]
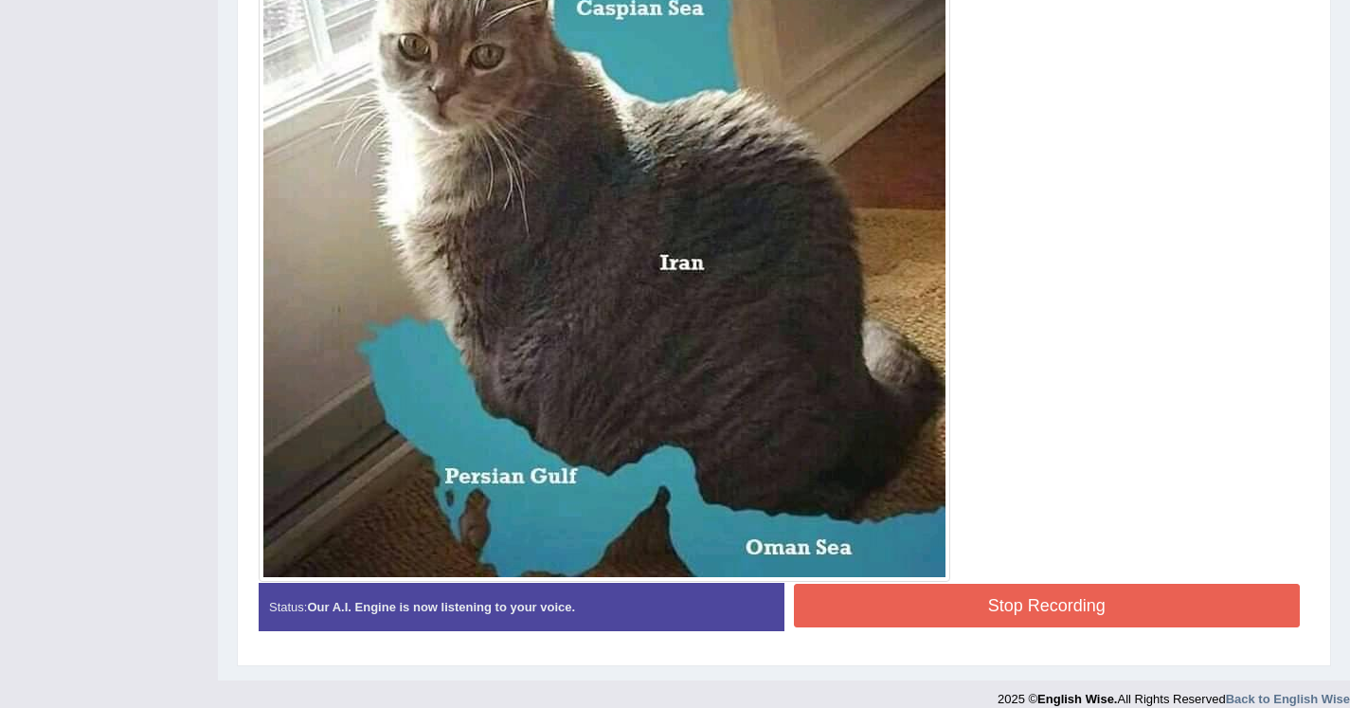
click at [864, 592] on button "Stop Recording" at bounding box center [1047, 606] width 507 height 44
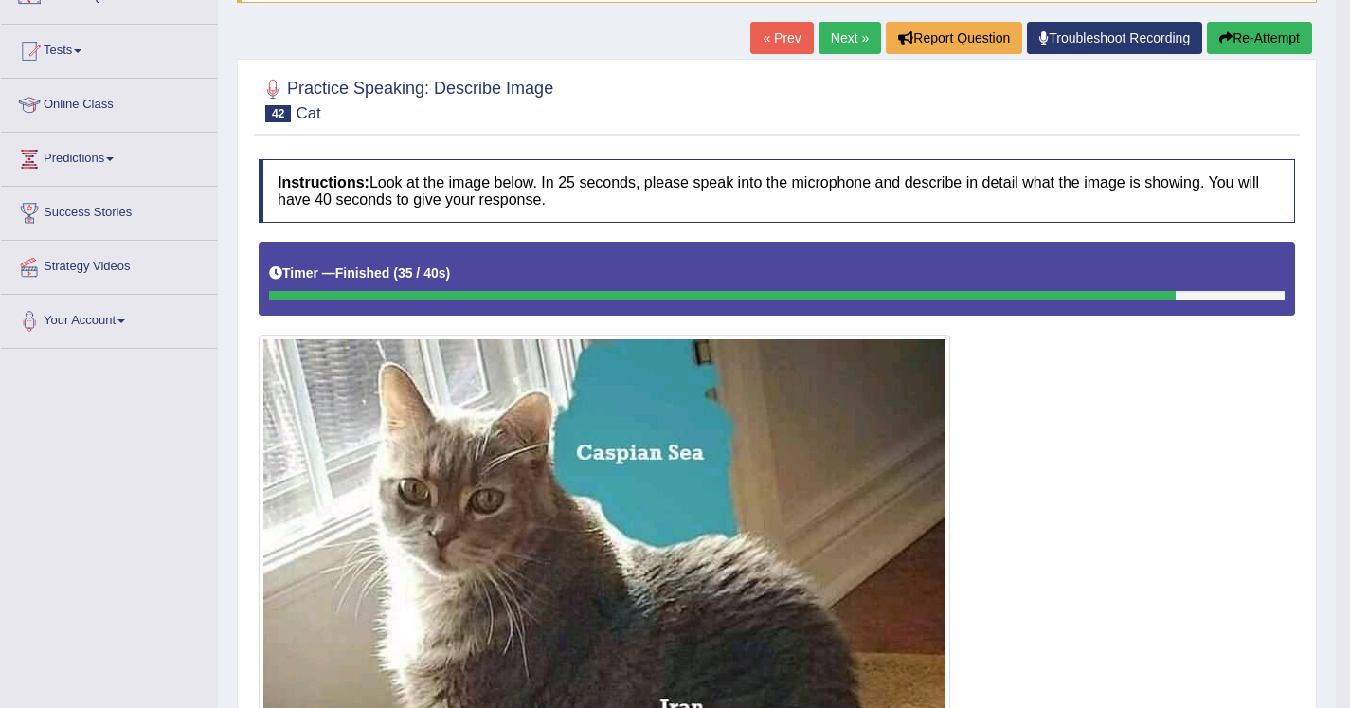
scroll to position [131, 0]
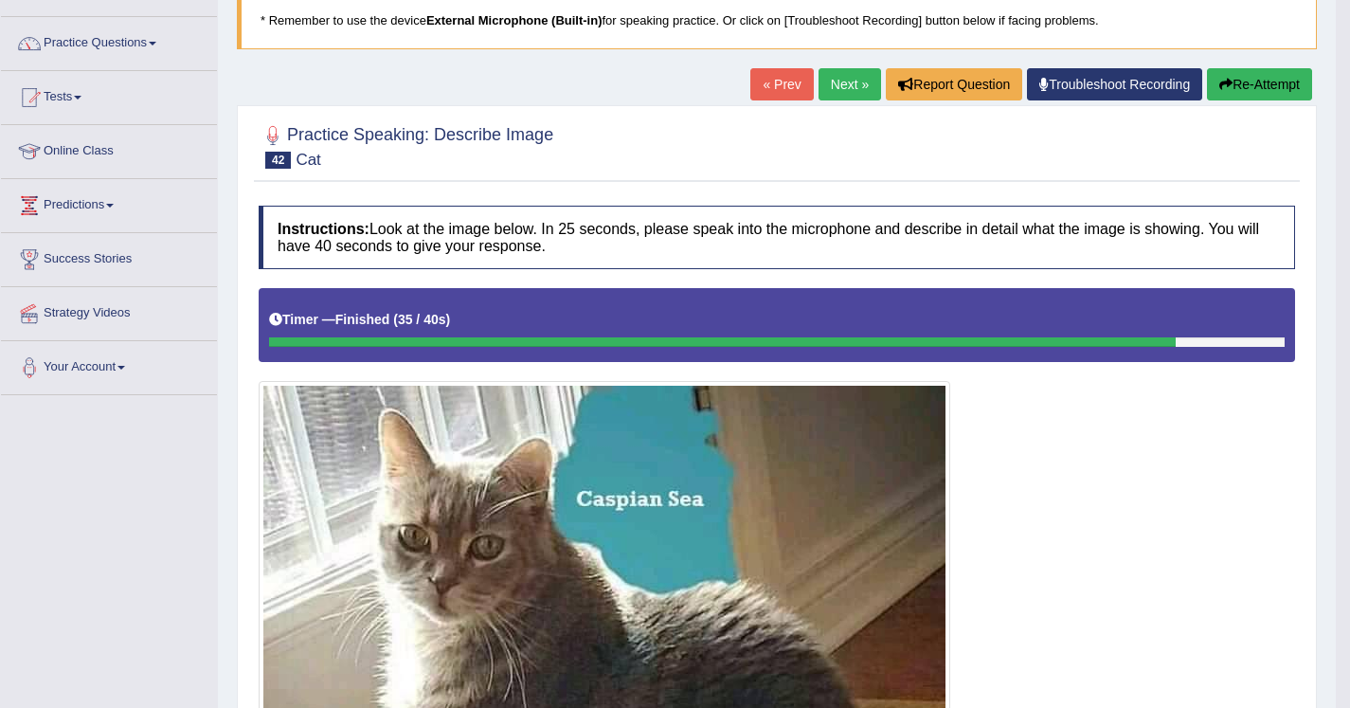
click at [832, 76] on link "Next »" at bounding box center [850, 84] width 63 height 32
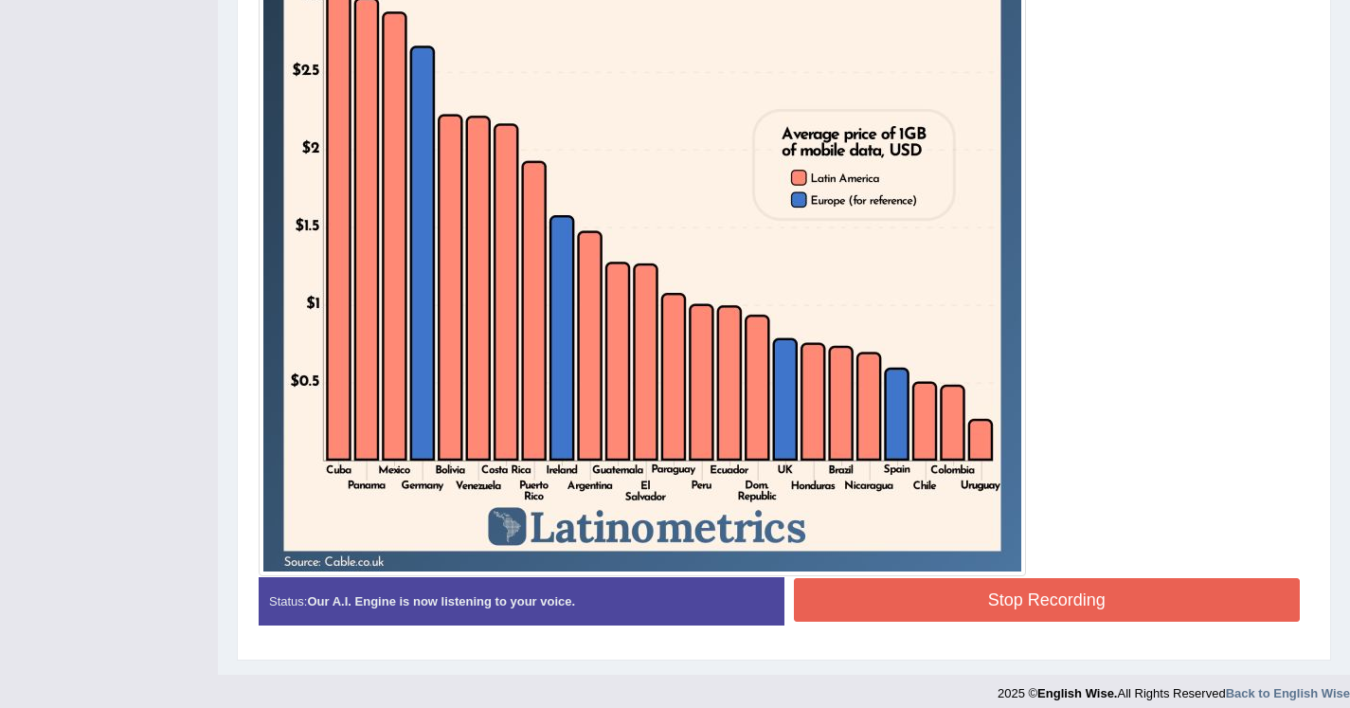
scroll to position [704, 0]
click at [862, 583] on div "Instructions: Look at the image below. In 25 seconds, please speak into the mic…" at bounding box center [784, 136] width 1060 height 1026
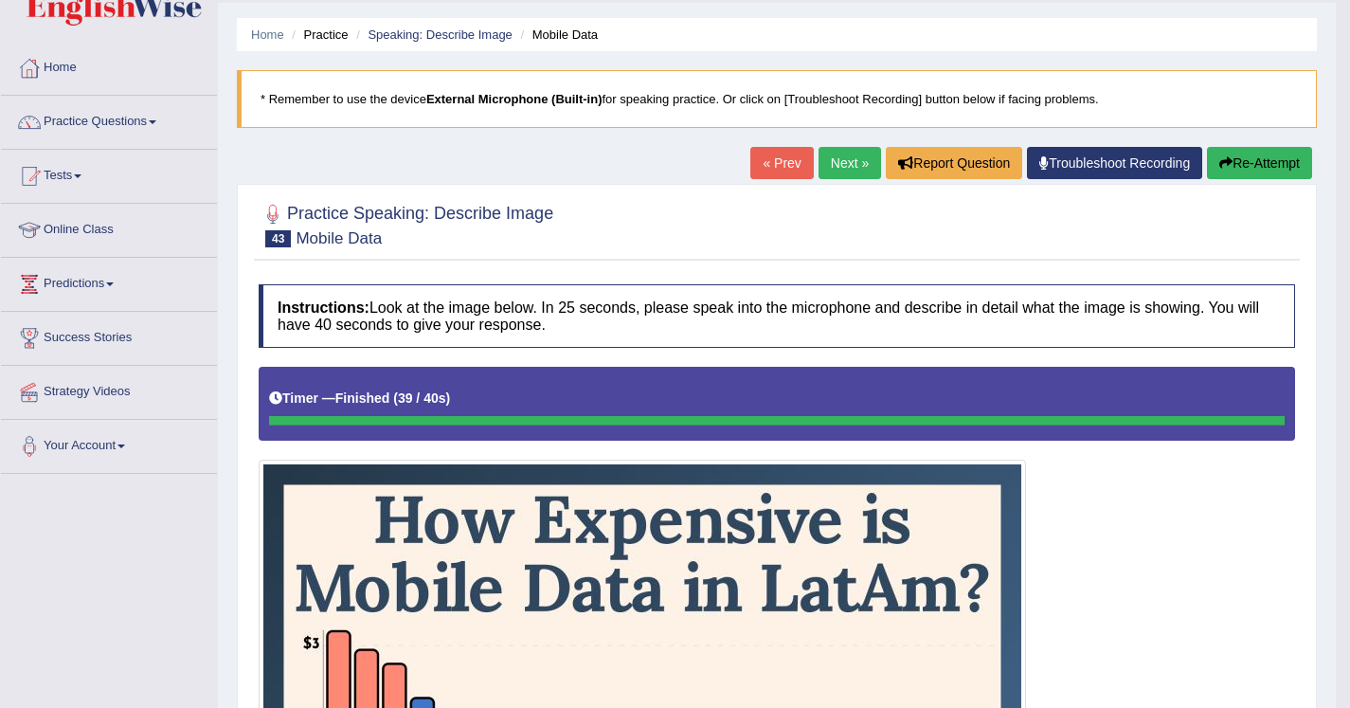
scroll to position [50, 0]
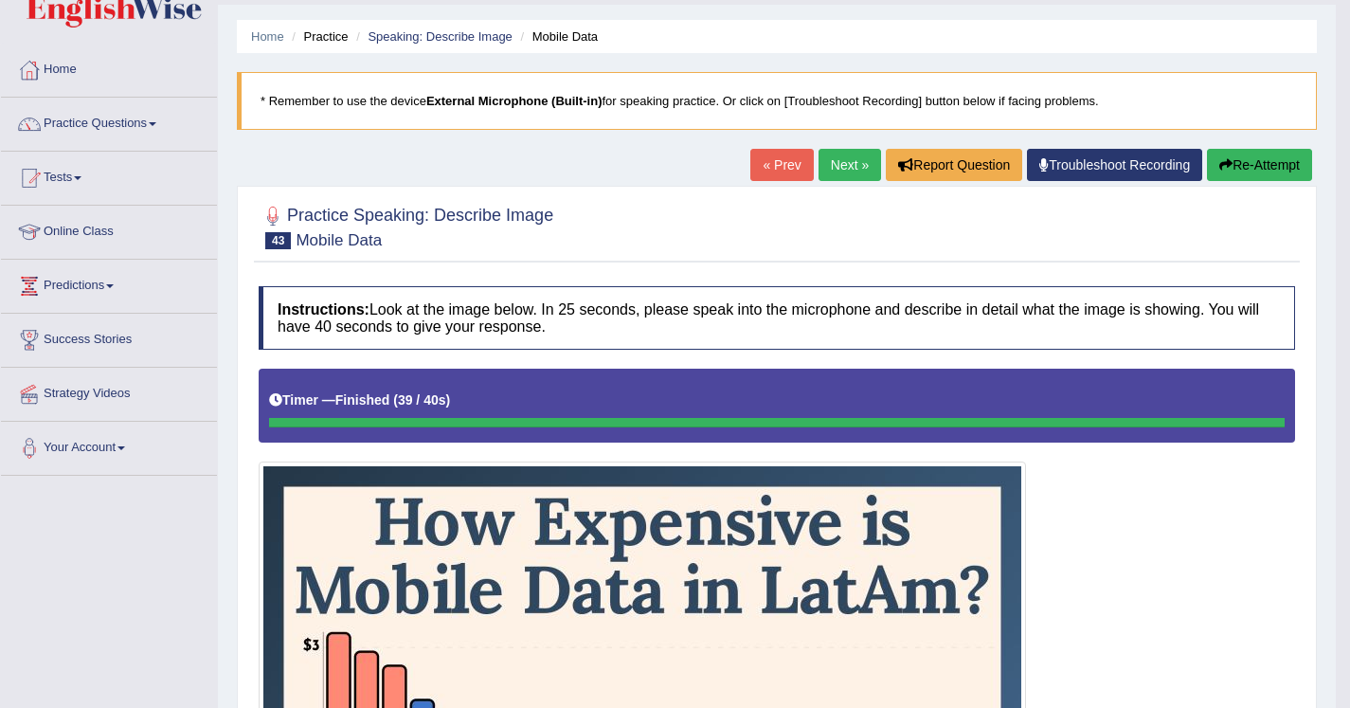
click at [1236, 175] on button "Re-Attempt" at bounding box center [1259, 165] width 105 height 32
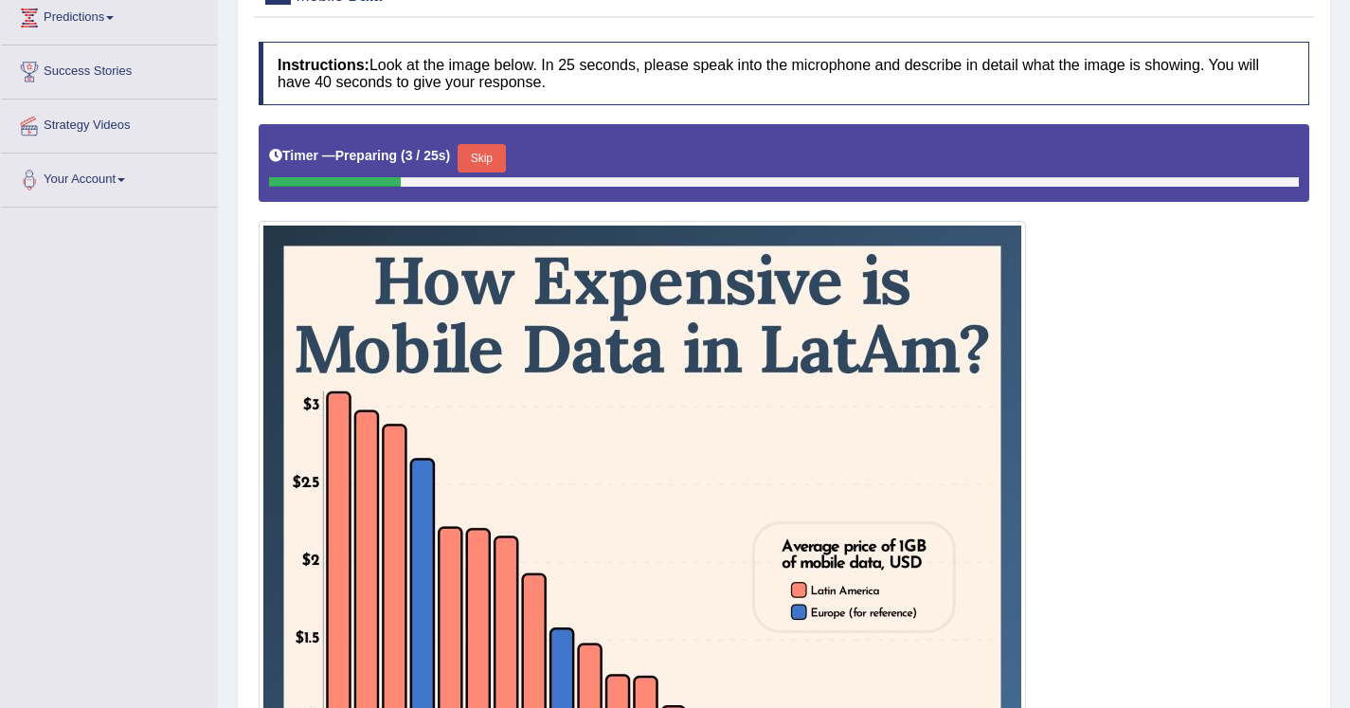
scroll to position [314, 0]
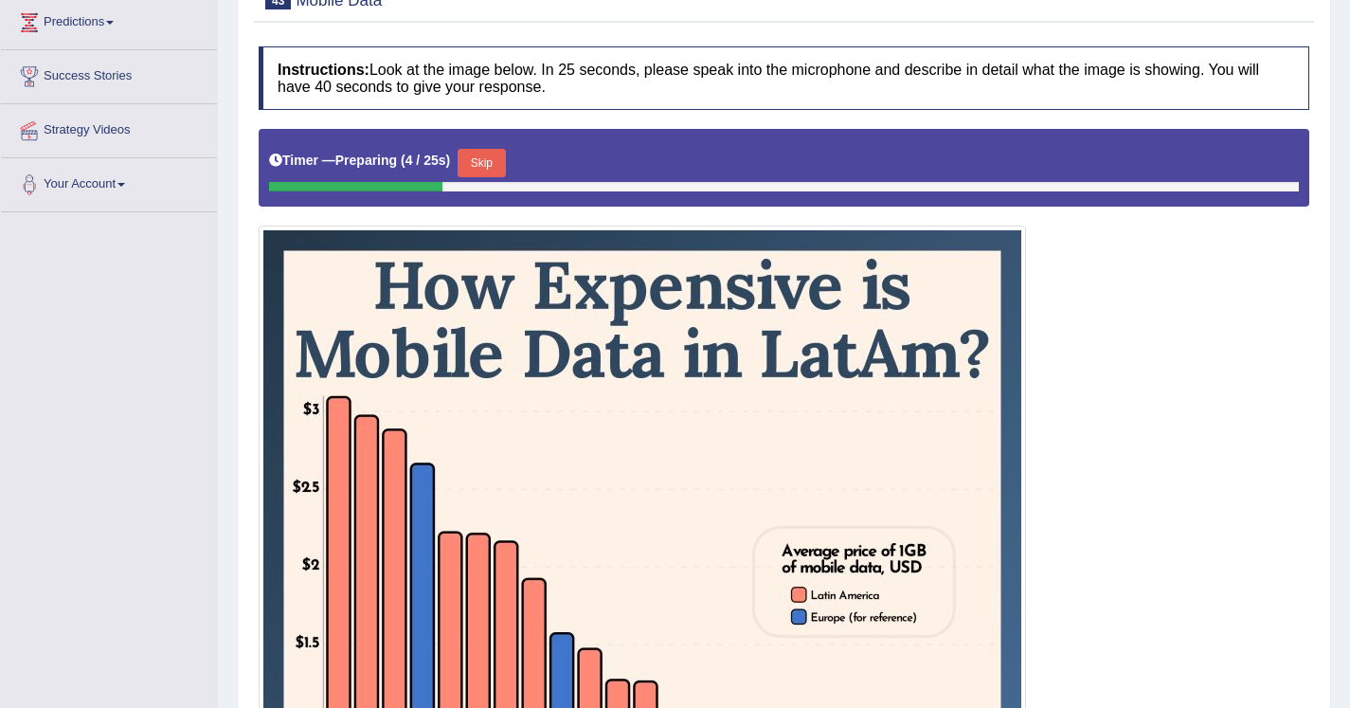
click at [493, 159] on button "Skip" at bounding box center [481, 163] width 47 height 28
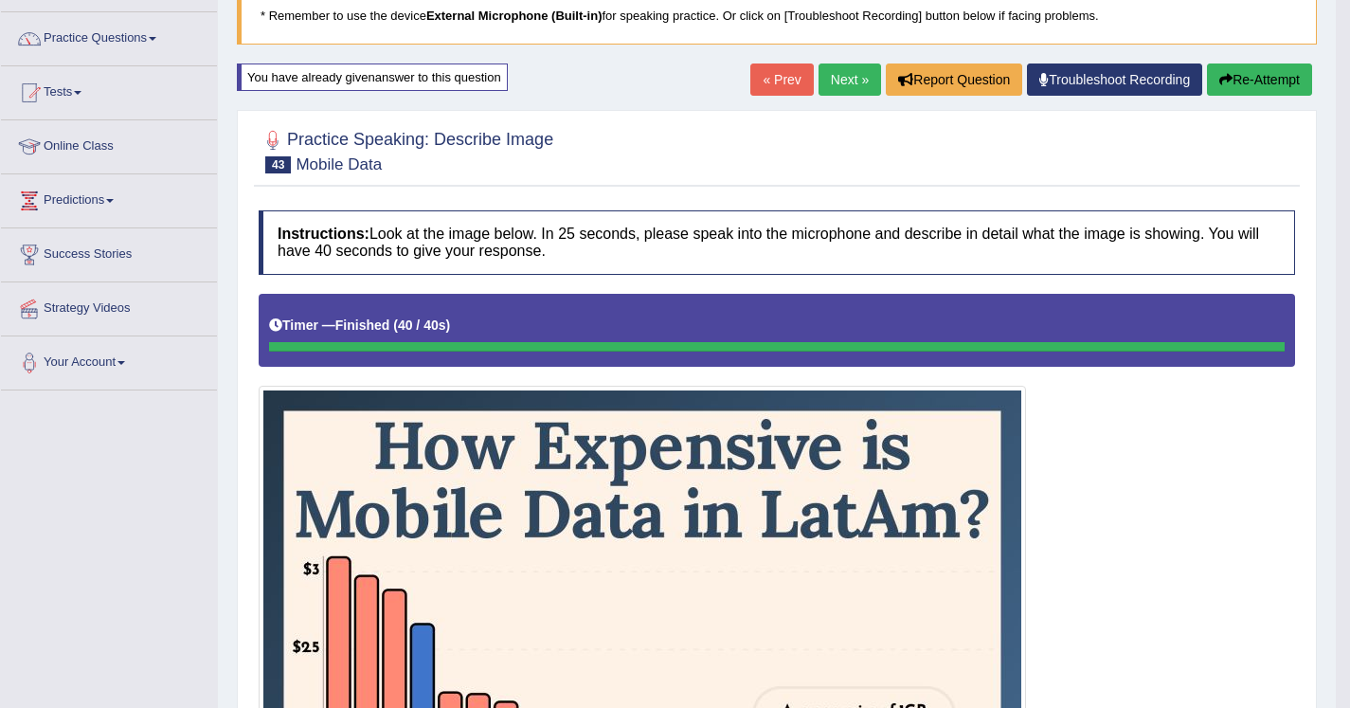
scroll to position [130, 0]
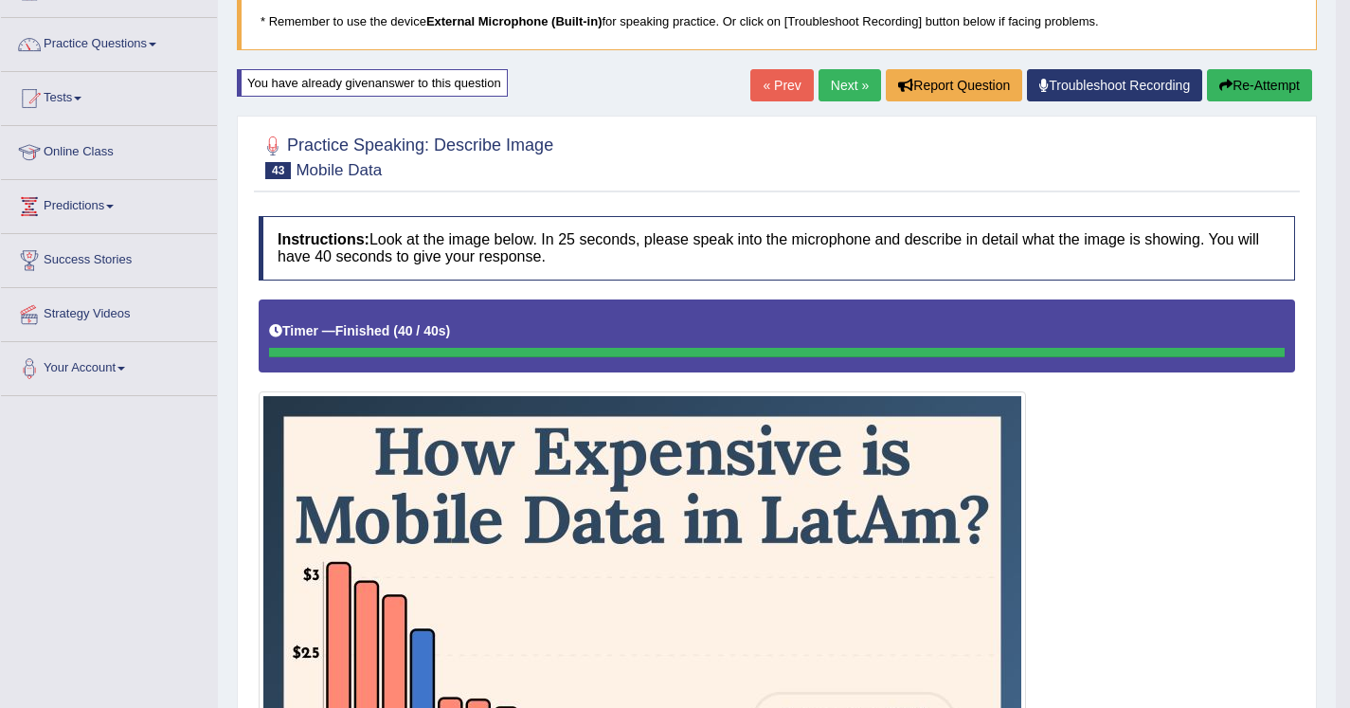
click at [831, 73] on link "Next »" at bounding box center [850, 85] width 63 height 32
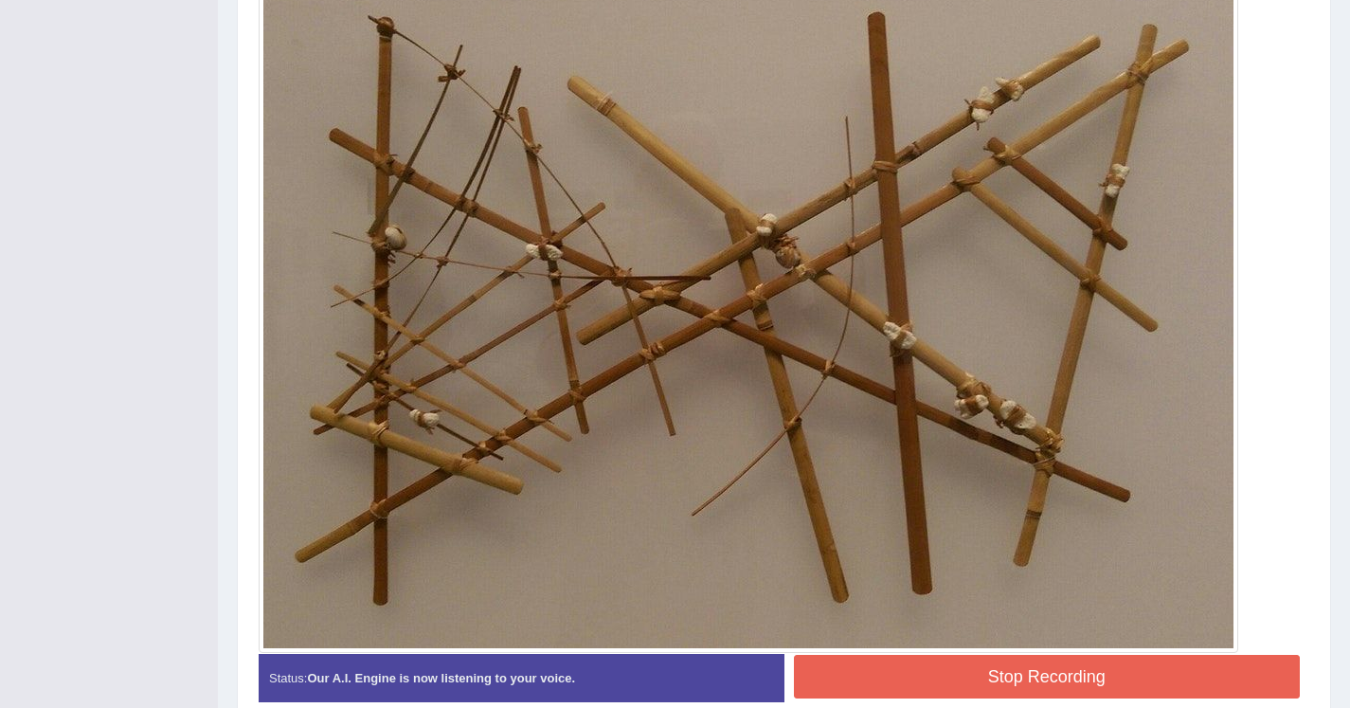
scroll to position [547, 0]
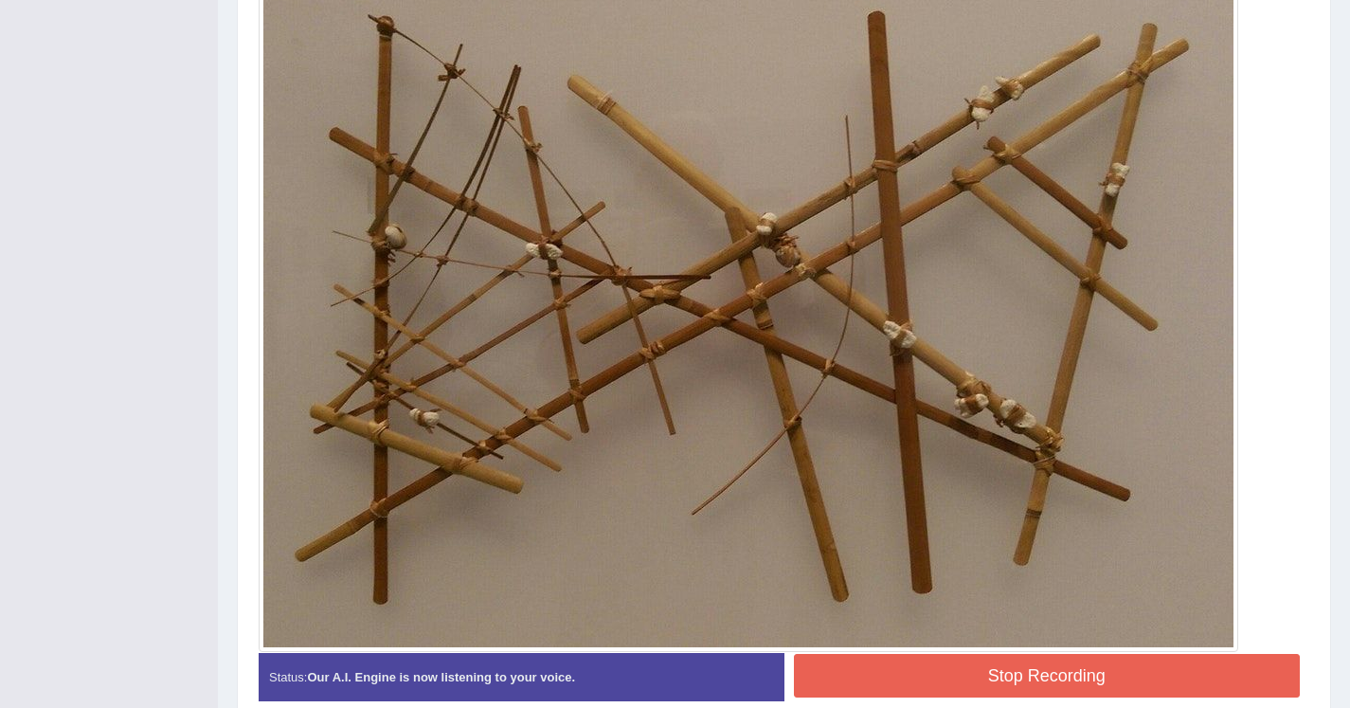
click at [884, 679] on button "Stop Recording" at bounding box center [1047, 676] width 507 height 44
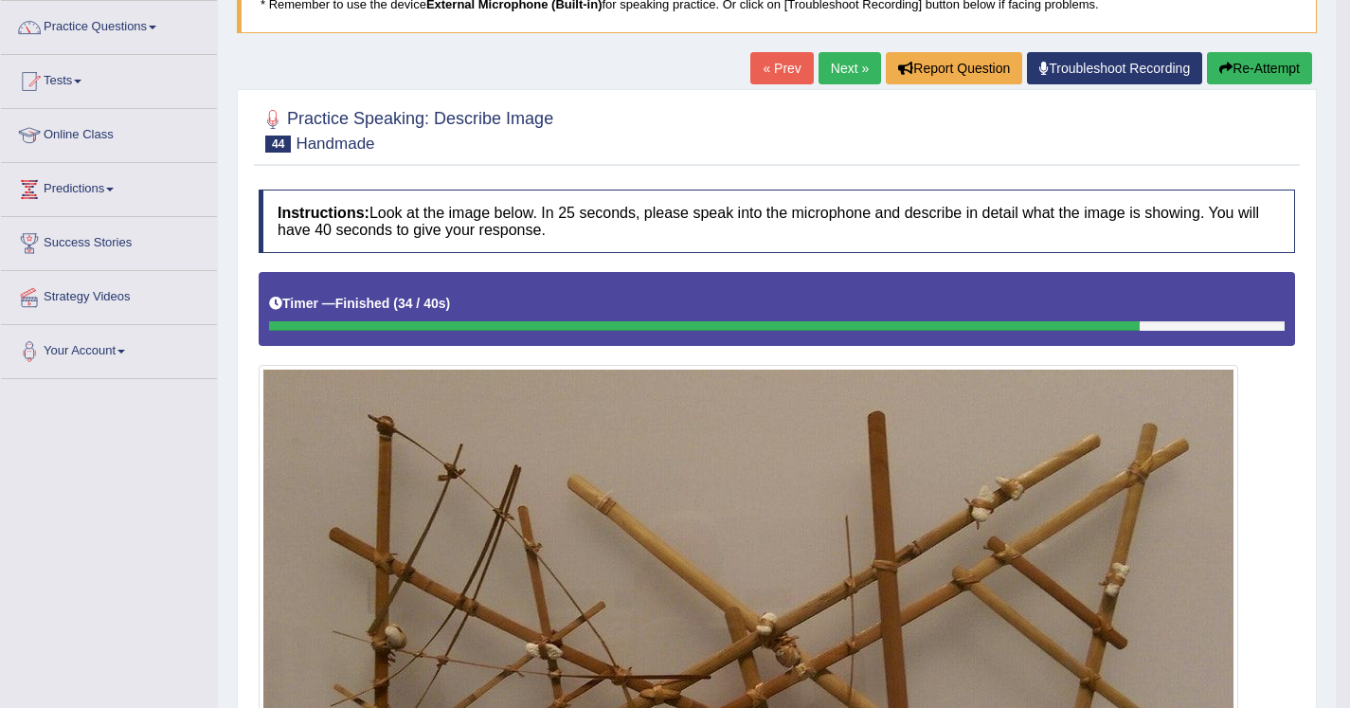
scroll to position [40, 0]
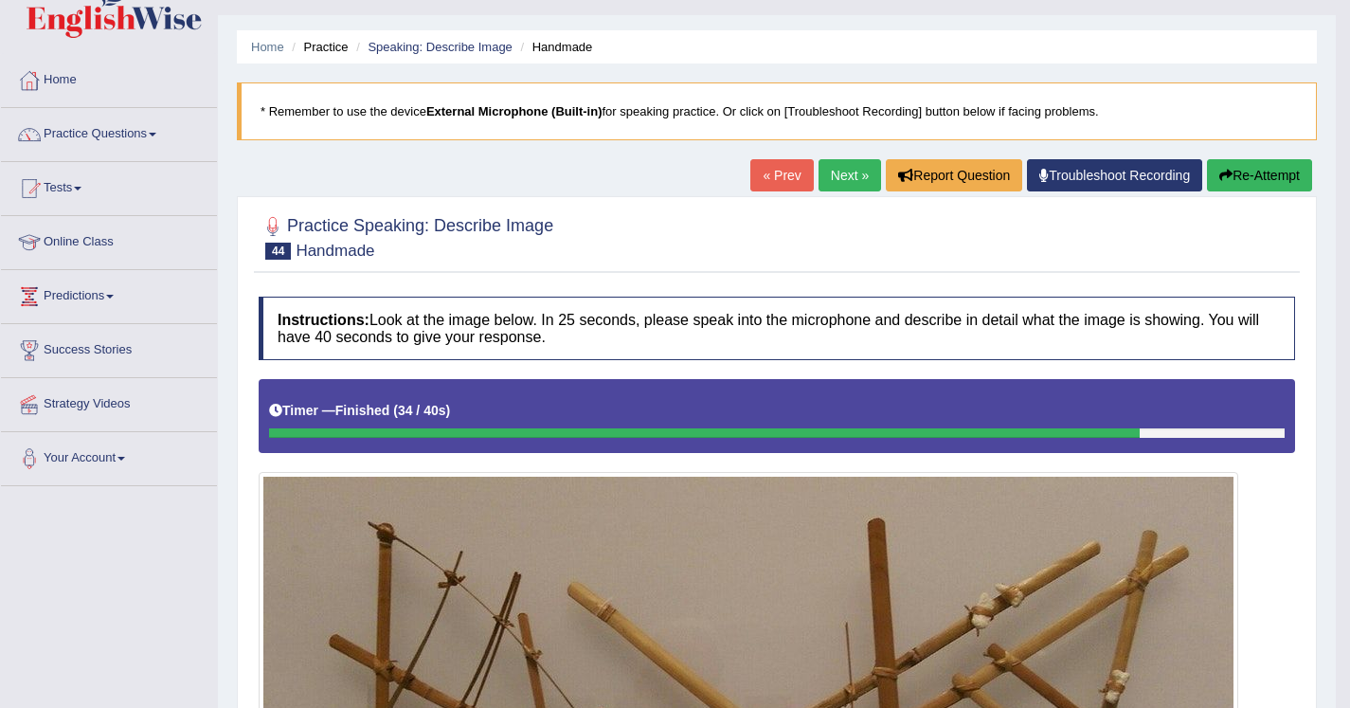
click at [840, 176] on link "Next »" at bounding box center [850, 175] width 63 height 32
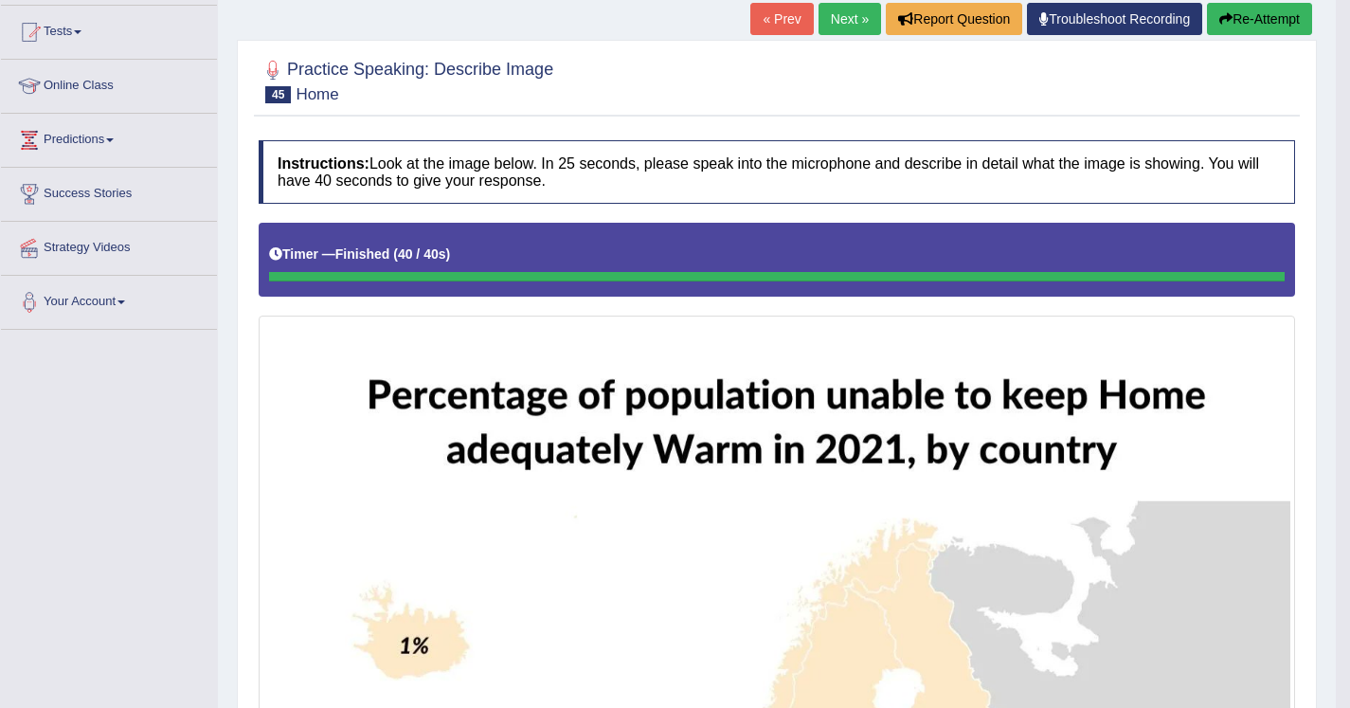
scroll to position [177, 0]
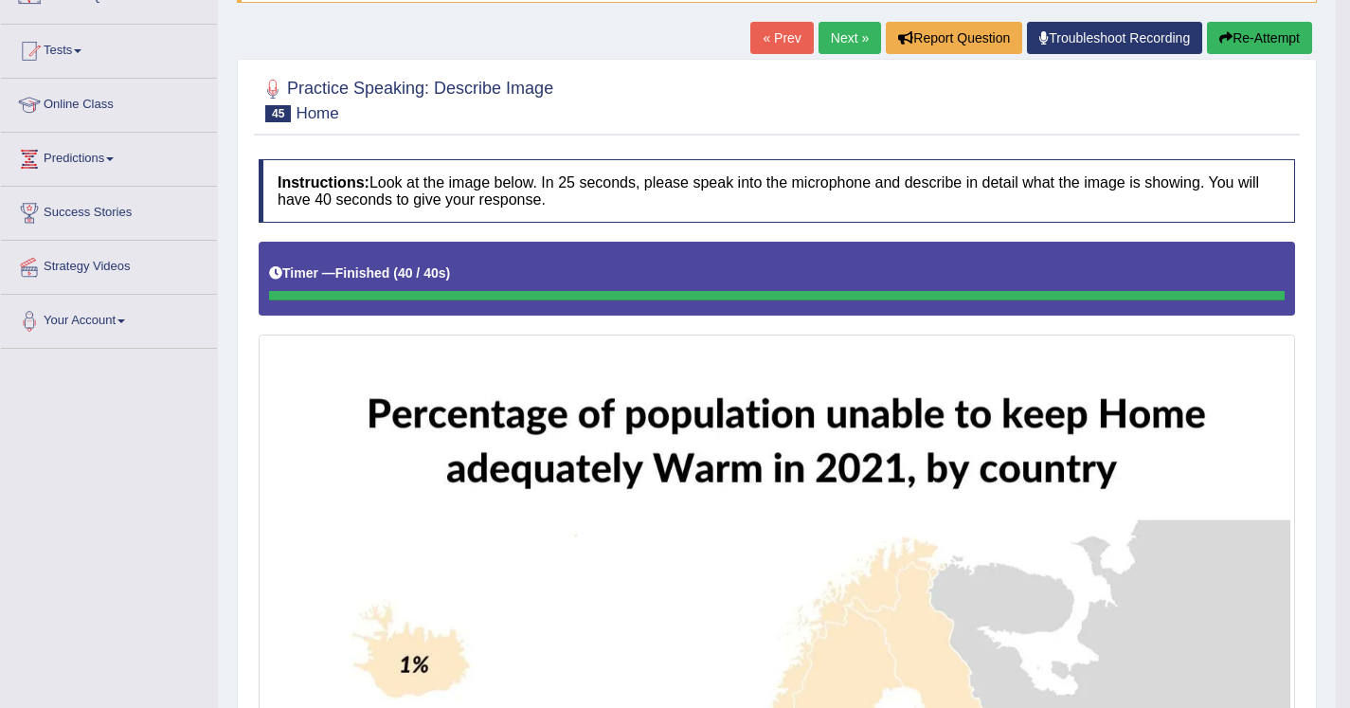
click at [1239, 41] on button "Re-Attempt" at bounding box center [1259, 38] width 105 height 32
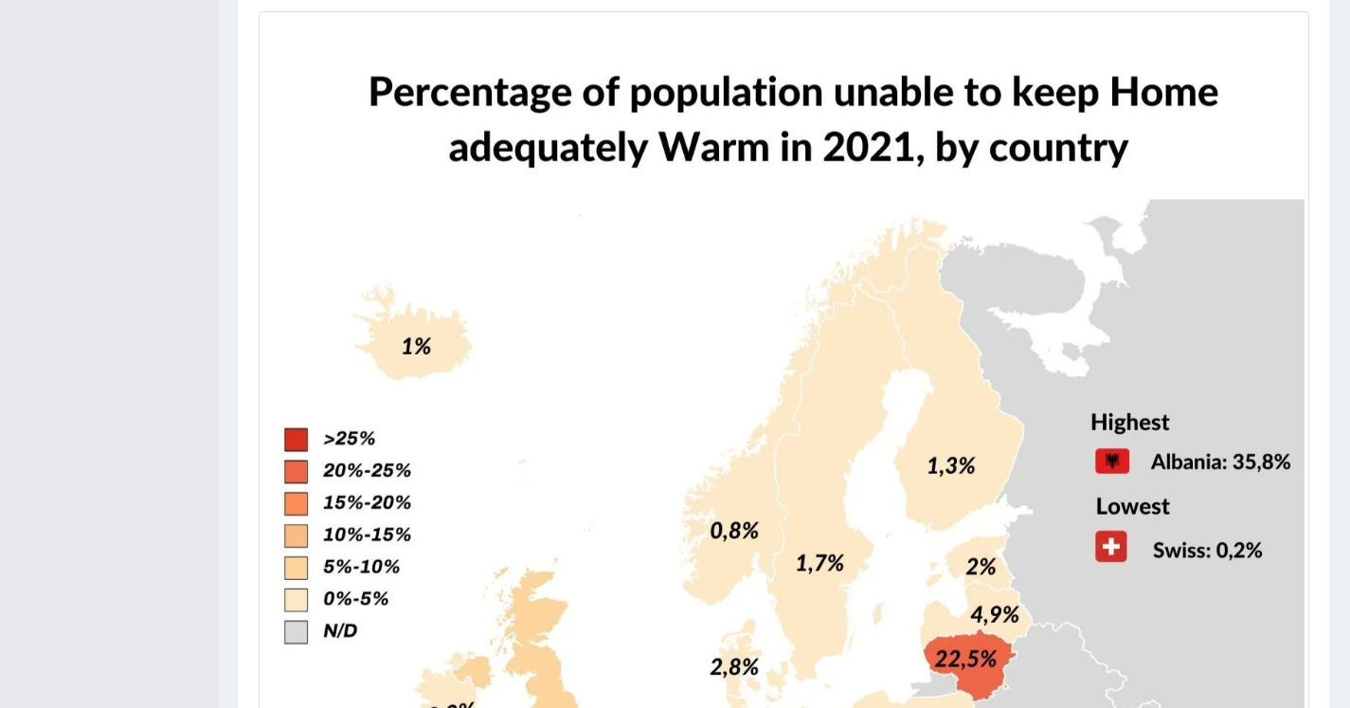
scroll to position [396, 0]
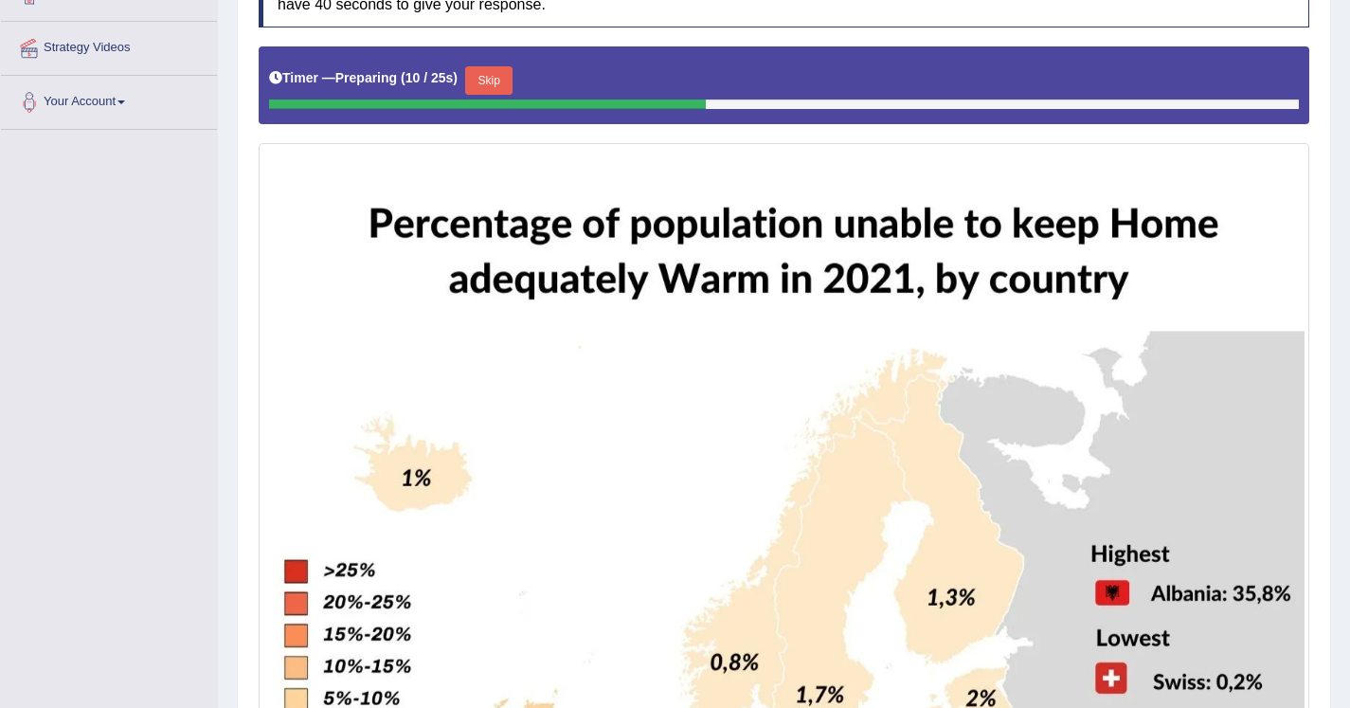
click at [486, 79] on button "Skip" at bounding box center [488, 80] width 47 height 28
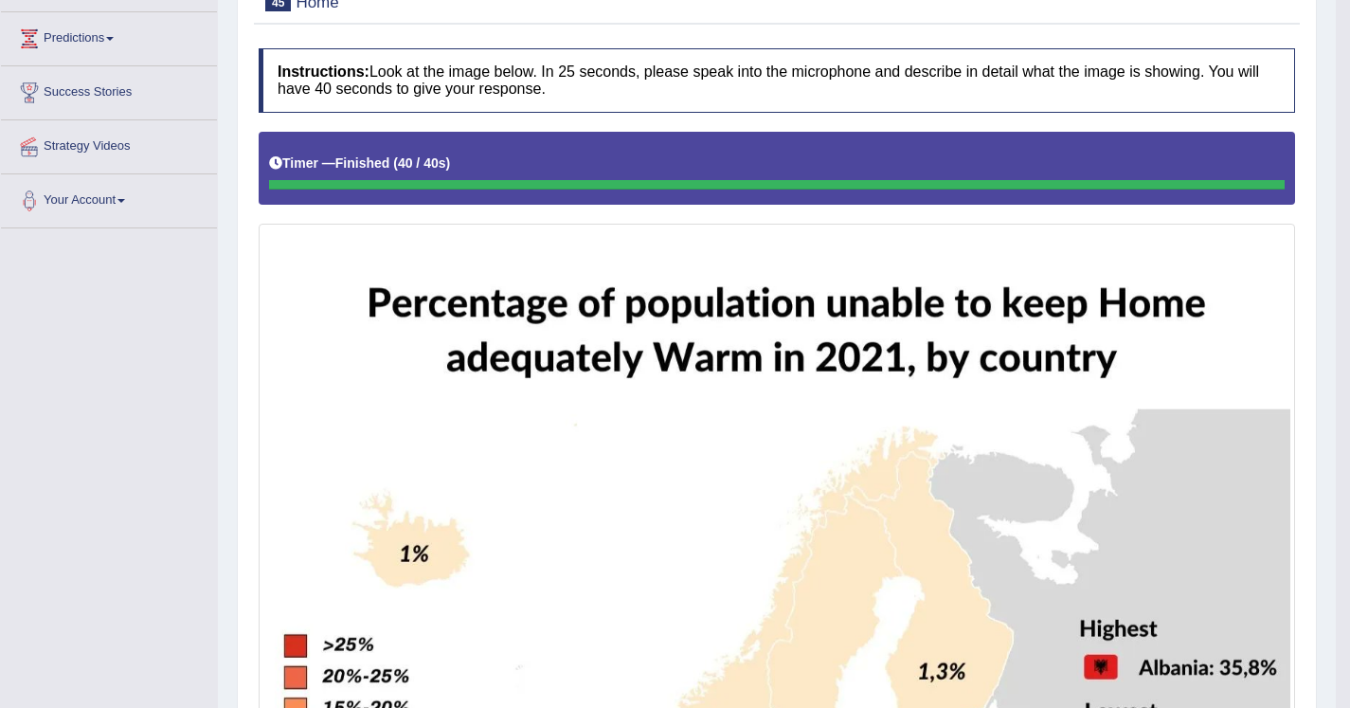
scroll to position [193, 0]
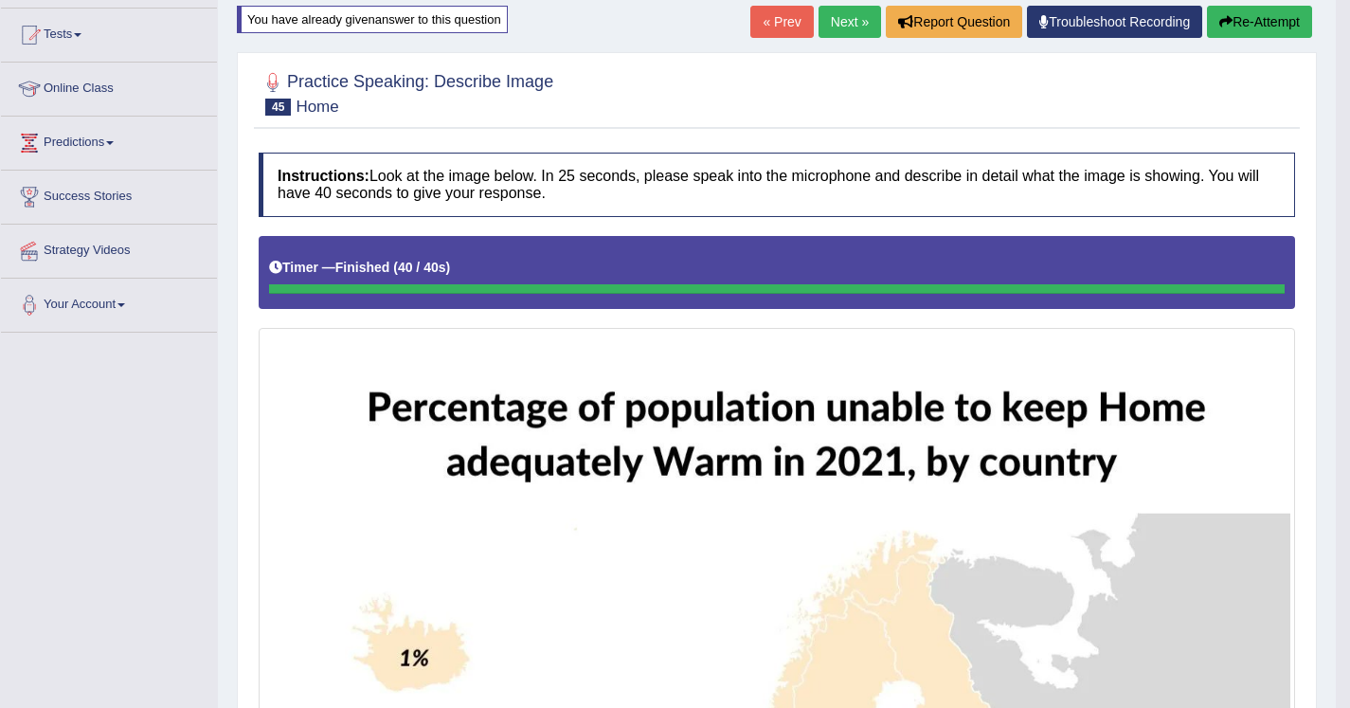
click at [838, 26] on link "Next »" at bounding box center [850, 22] width 63 height 32
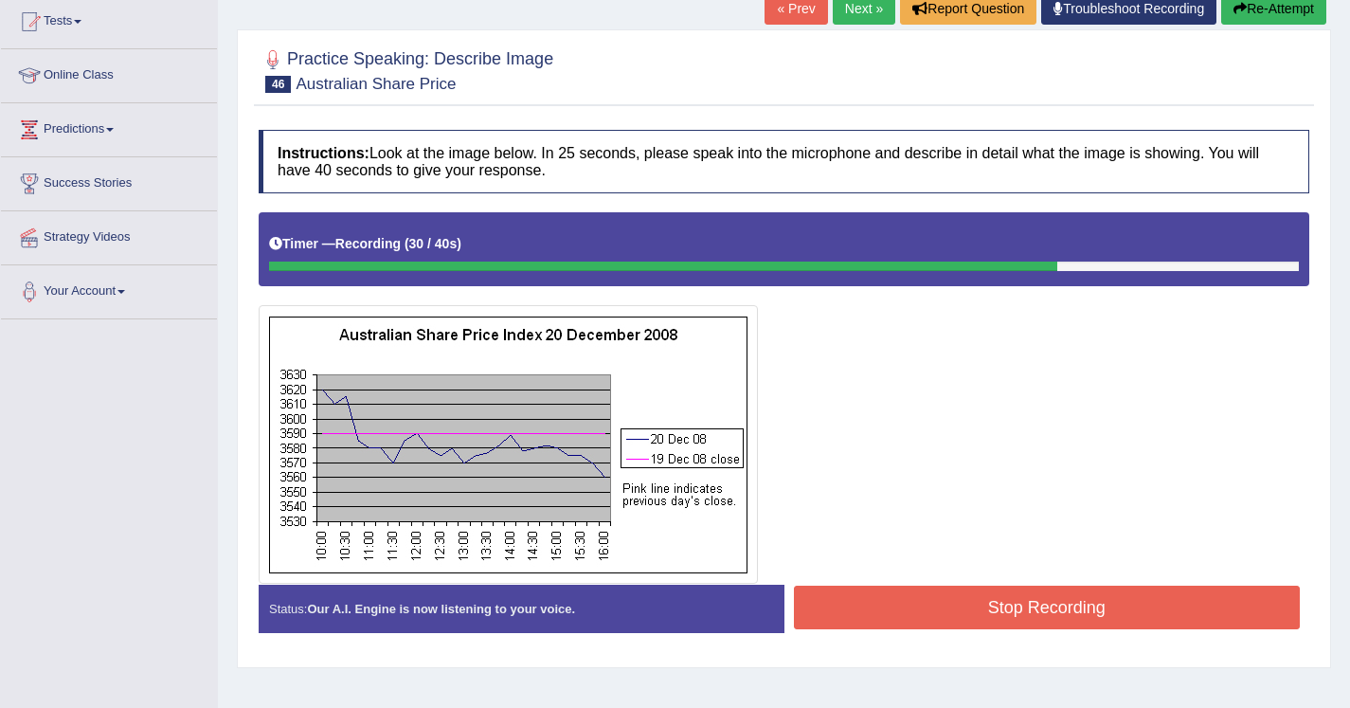
scroll to position [166, 0]
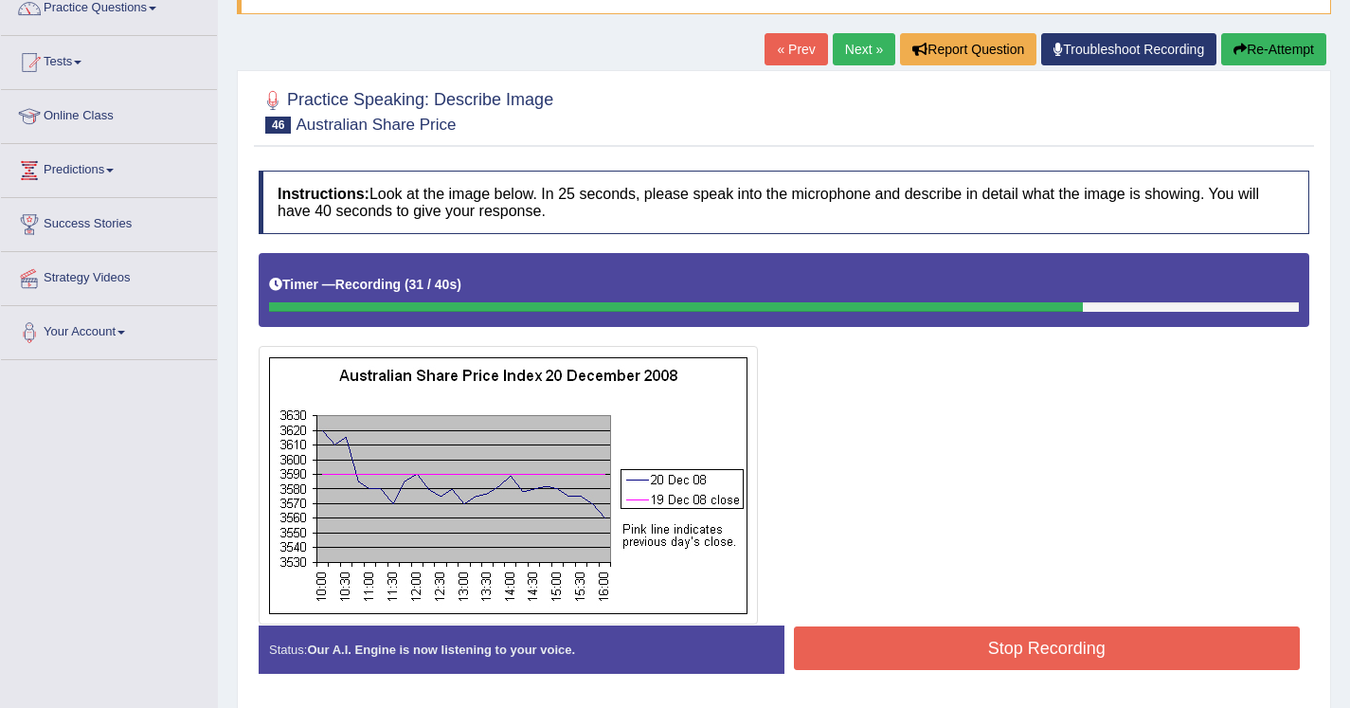
click at [1248, 47] on button "Re-Attempt" at bounding box center [1273, 49] width 105 height 32
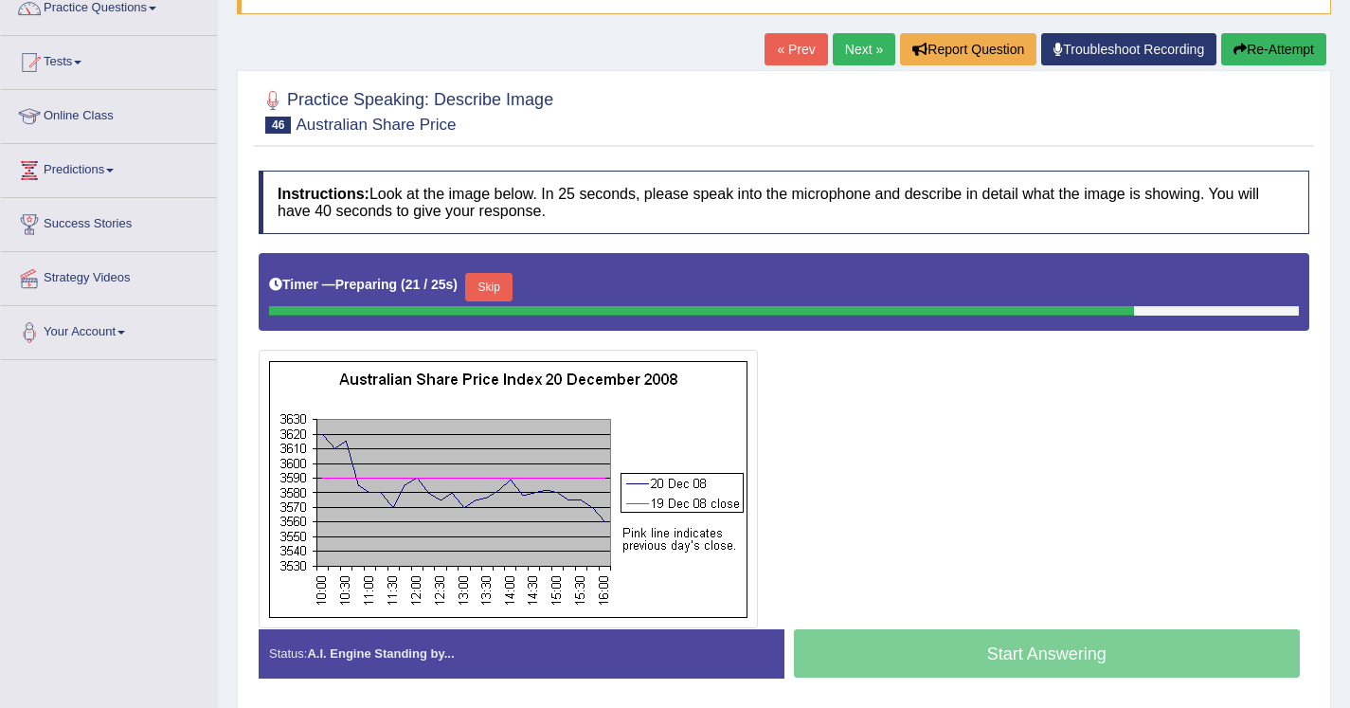
click at [502, 291] on button "Skip" at bounding box center [488, 287] width 47 height 28
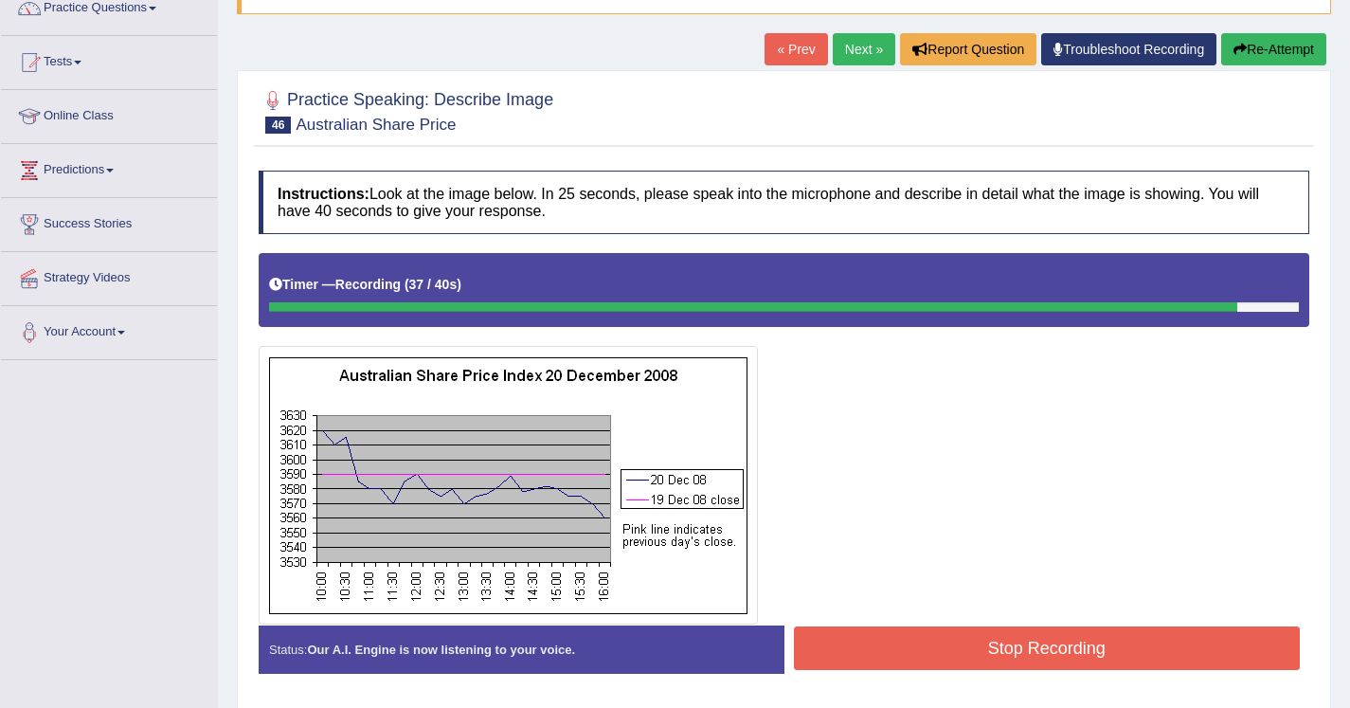
click at [901, 646] on button "Stop Recording" at bounding box center [1047, 648] width 507 height 44
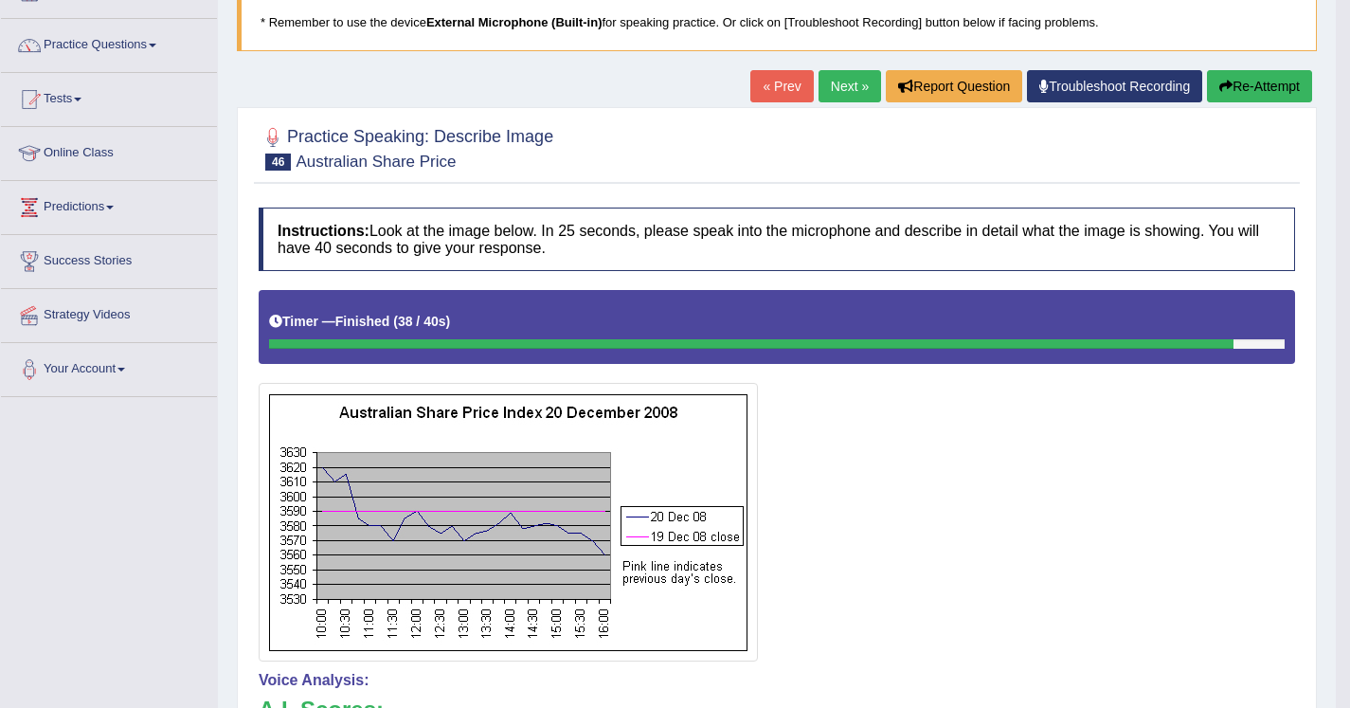
scroll to position [114, 0]
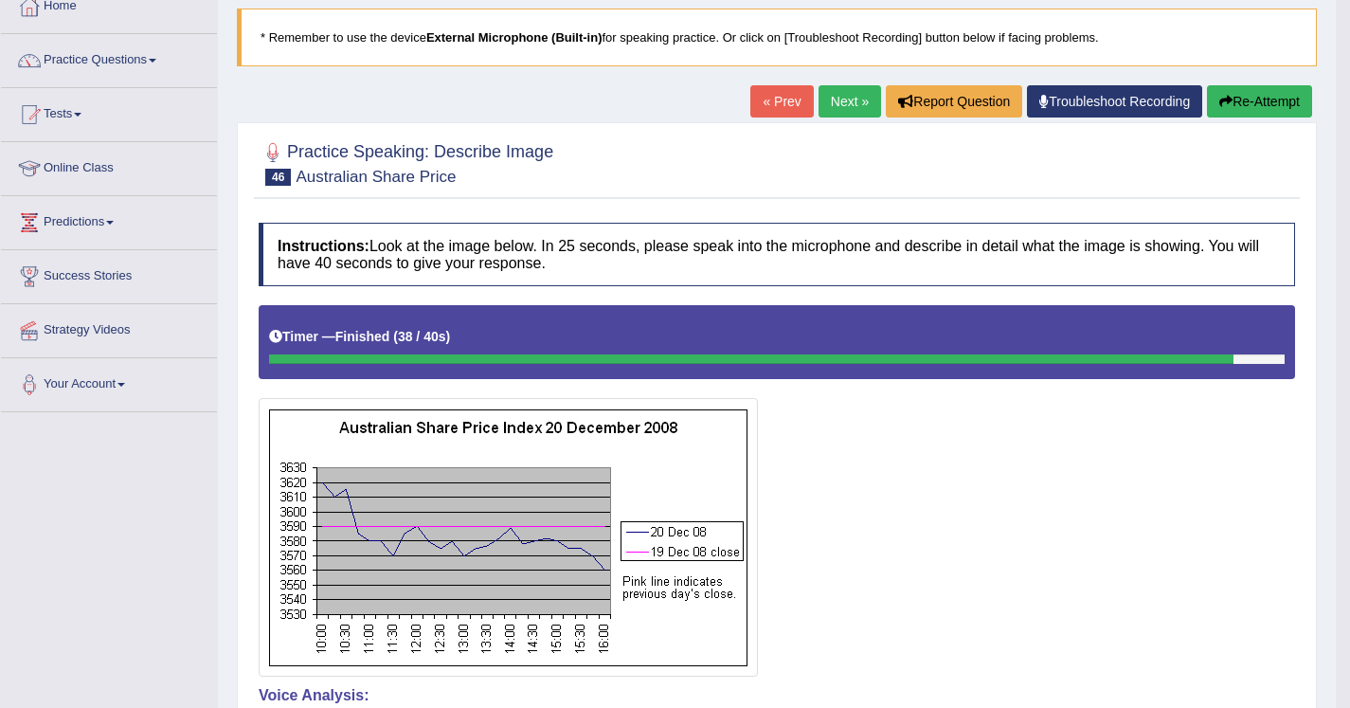
click at [1239, 89] on button "Re-Attempt" at bounding box center [1259, 101] width 105 height 32
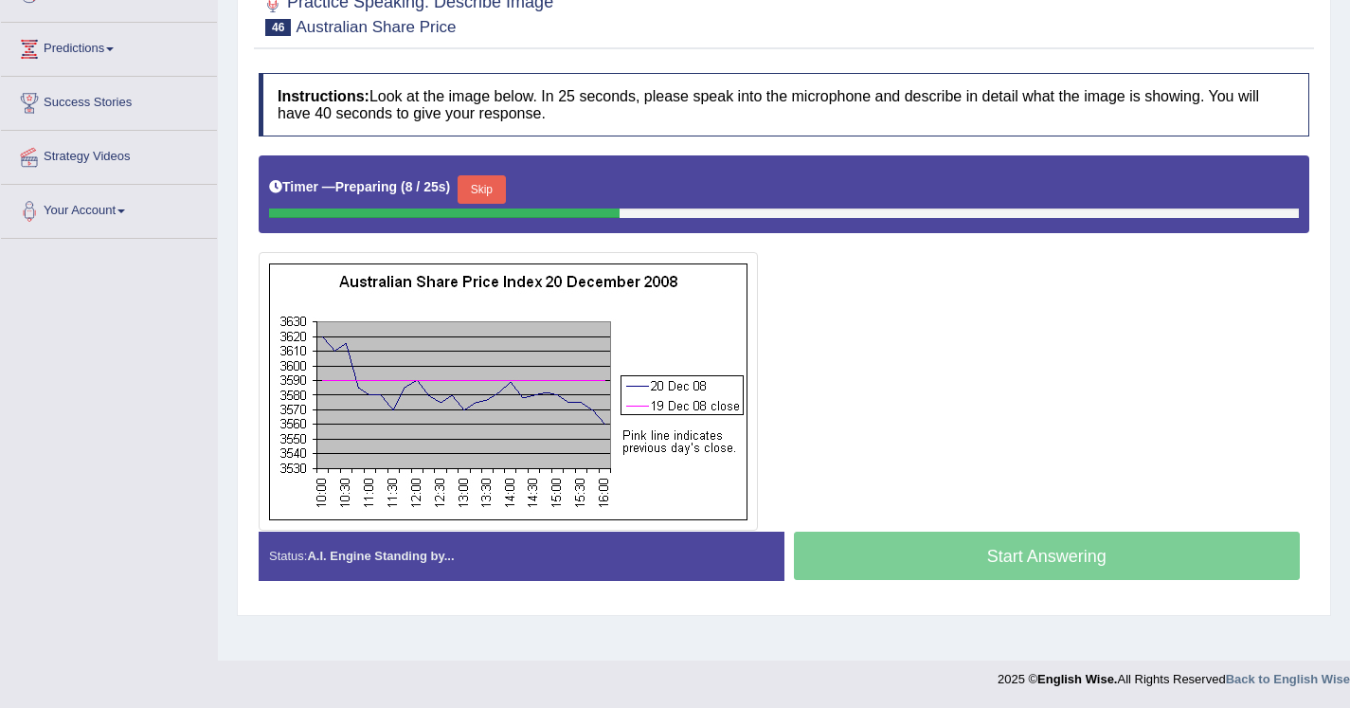
click at [505, 194] on button "Skip" at bounding box center [481, 189] width 47 height 28
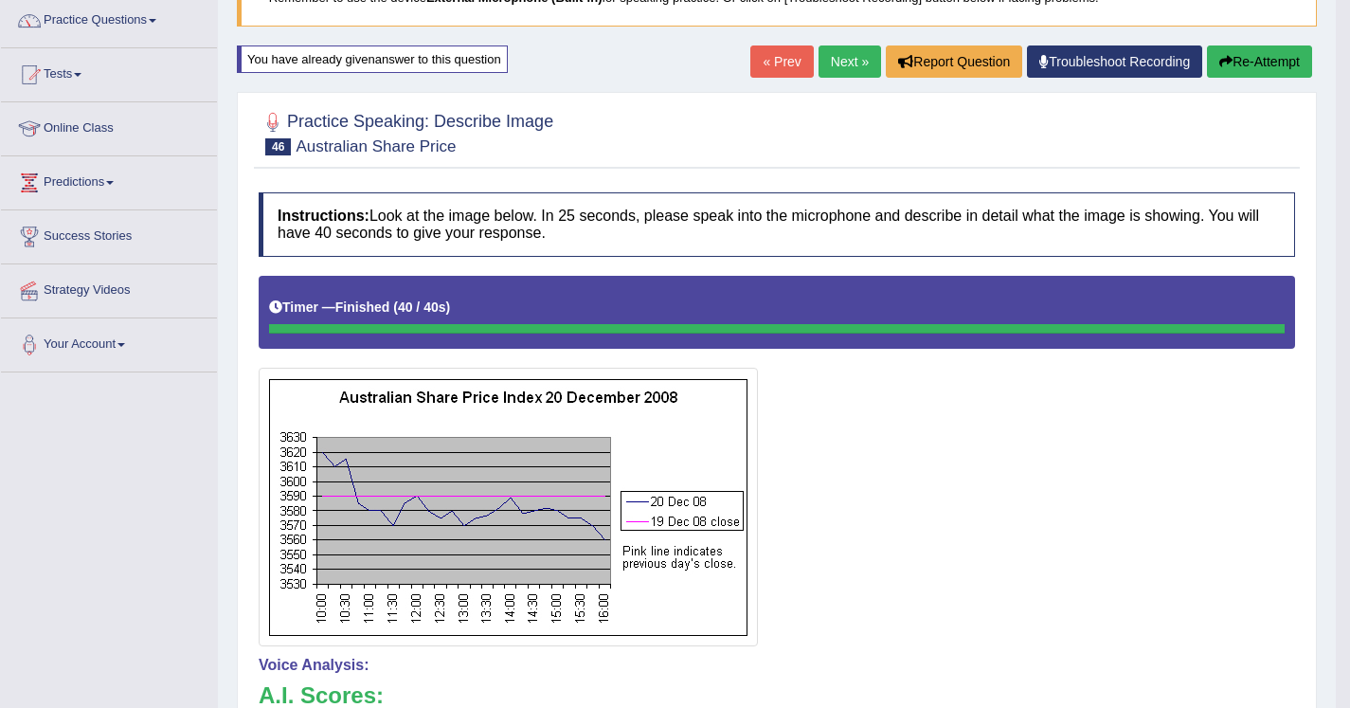
scroll to position [154, 0]
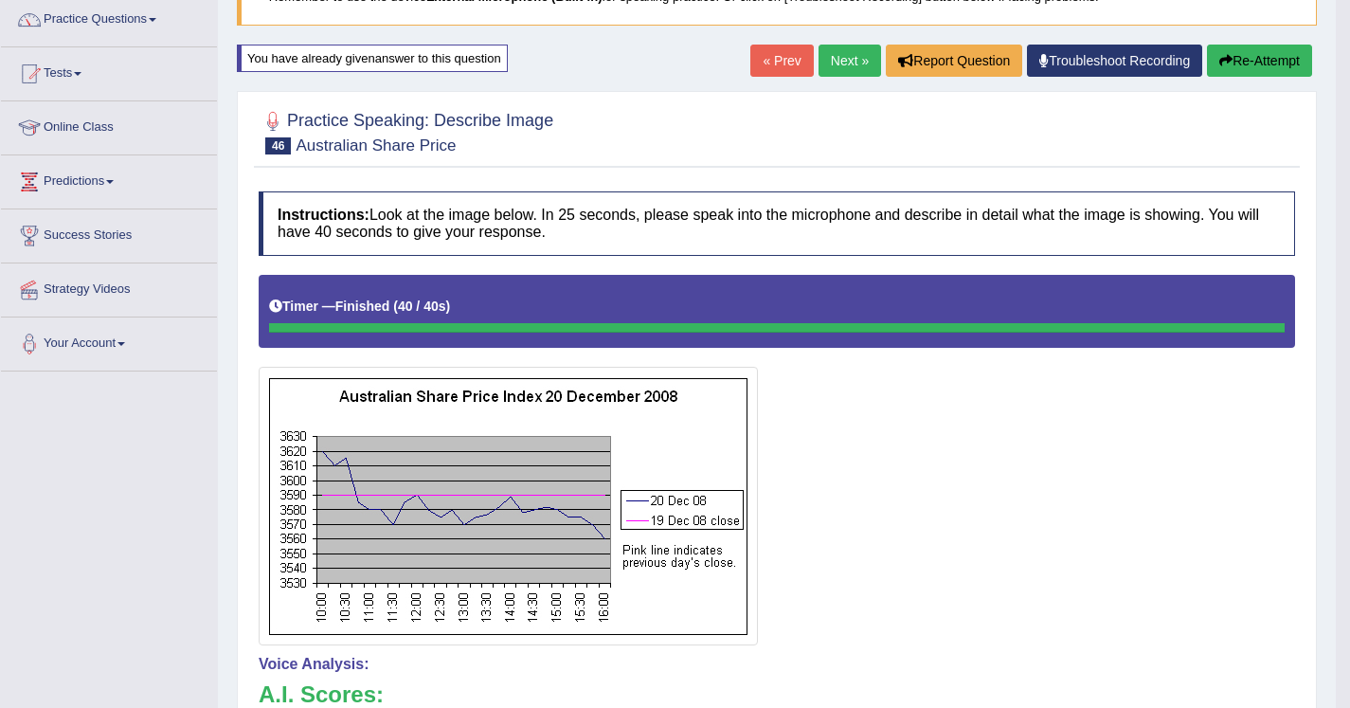
click at [840, 68] on link "Next »" at bounding box center [850, 61] width 63 height 32
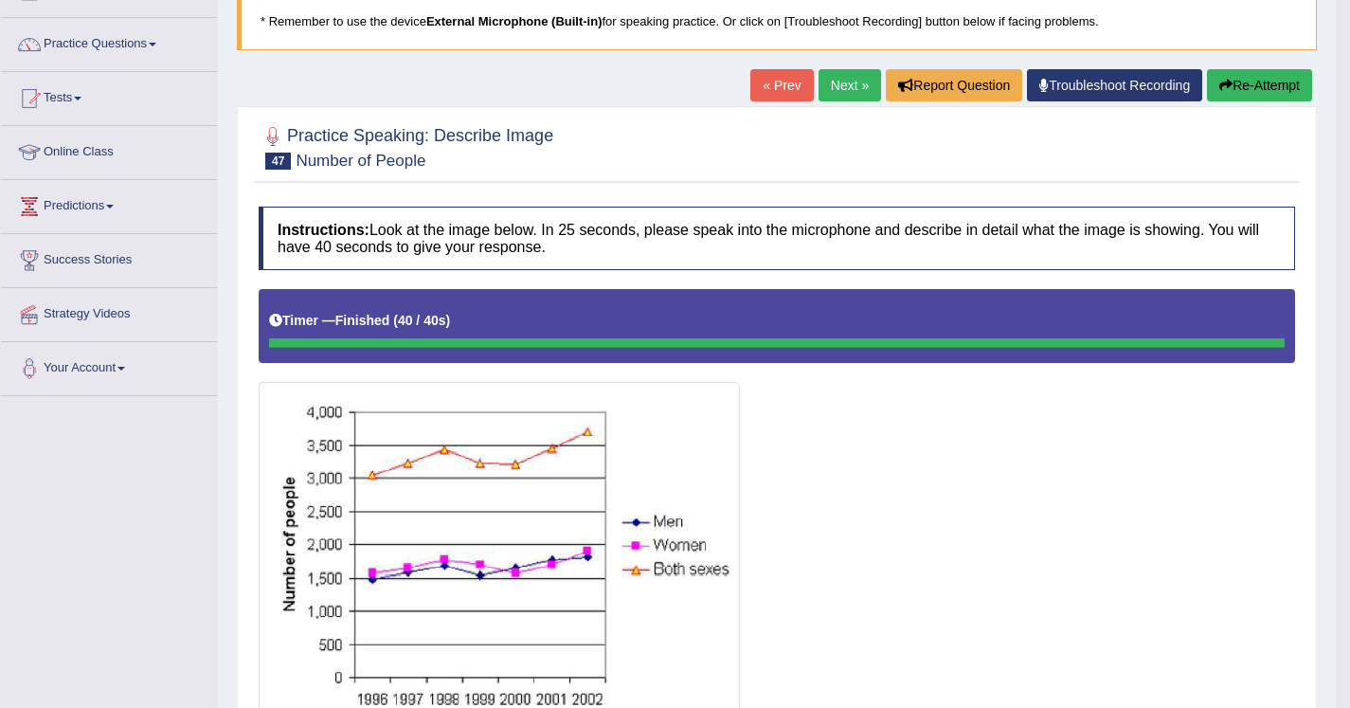
scroll to position [127, 0]
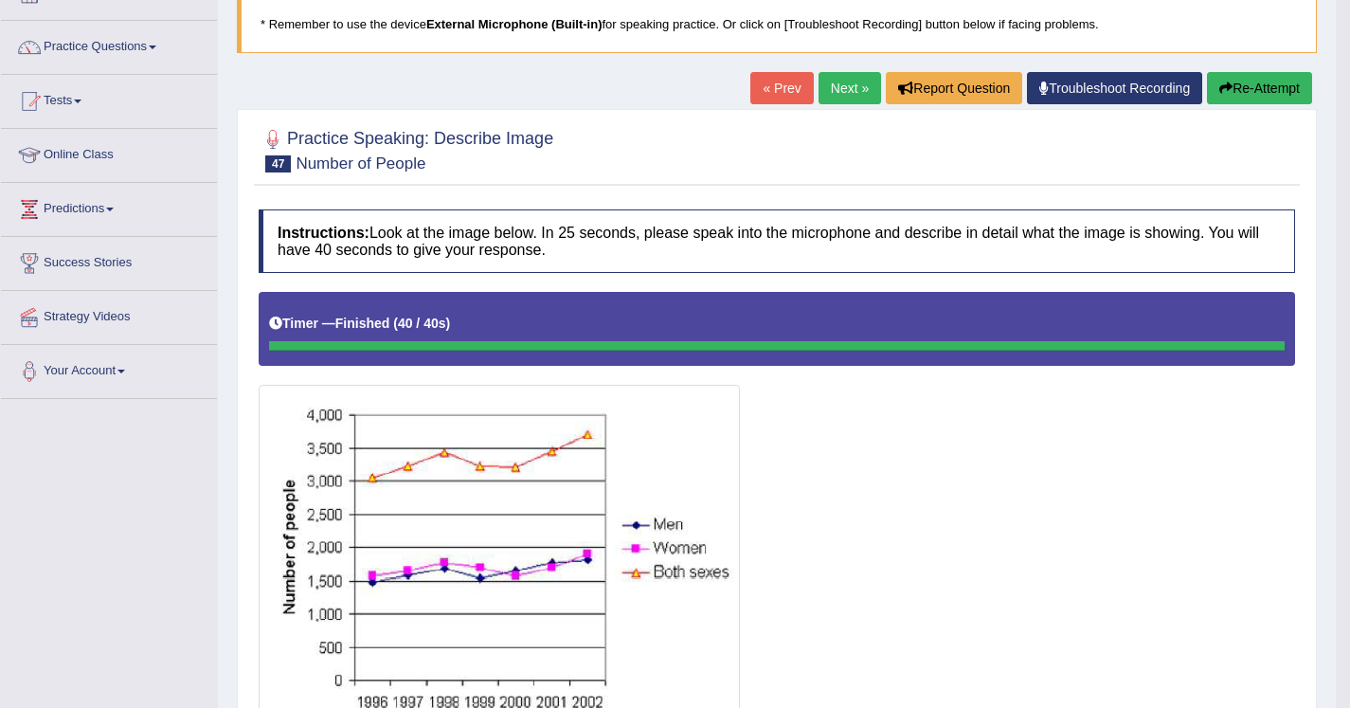
click at [825, 90] on link "Next »" at bounding box center [850, 88] width 63 height 32
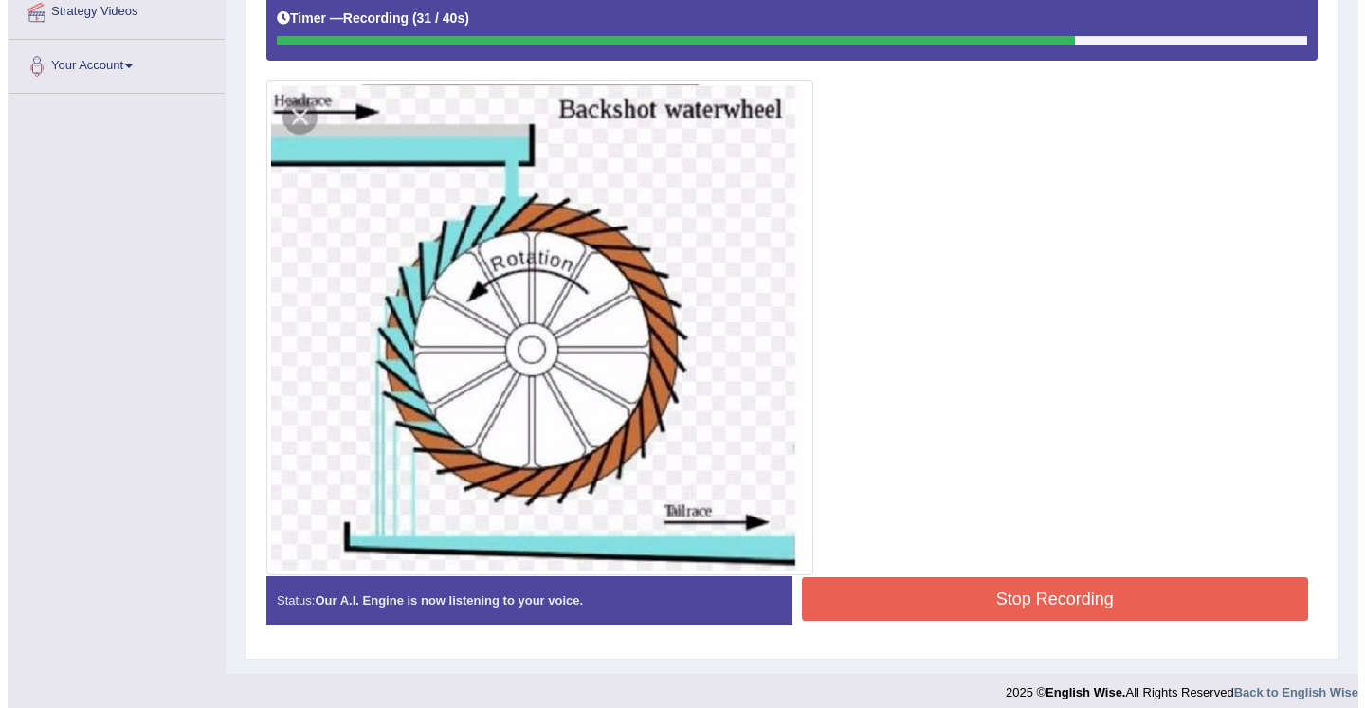
scroll to position [445, 0]
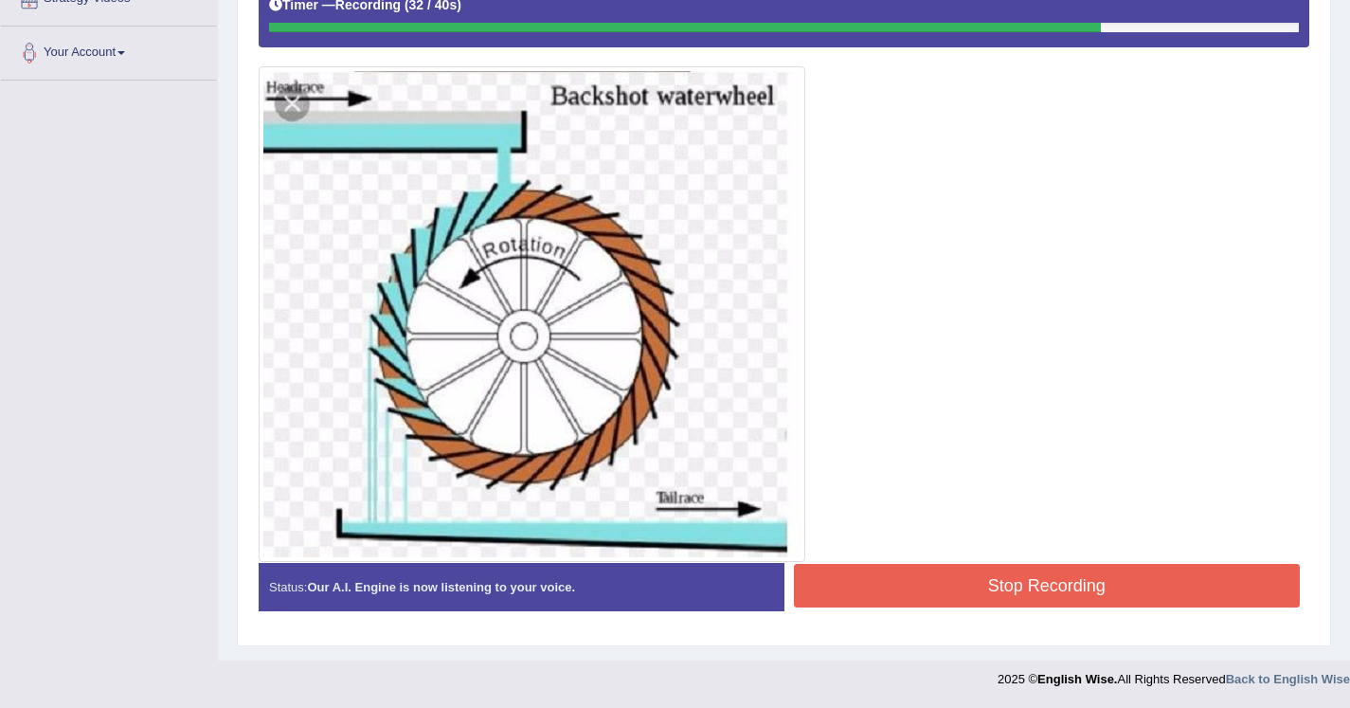
click at [984, 570] on button "Stop Recording" at bounding box center [1047, 586] width 507 height 44
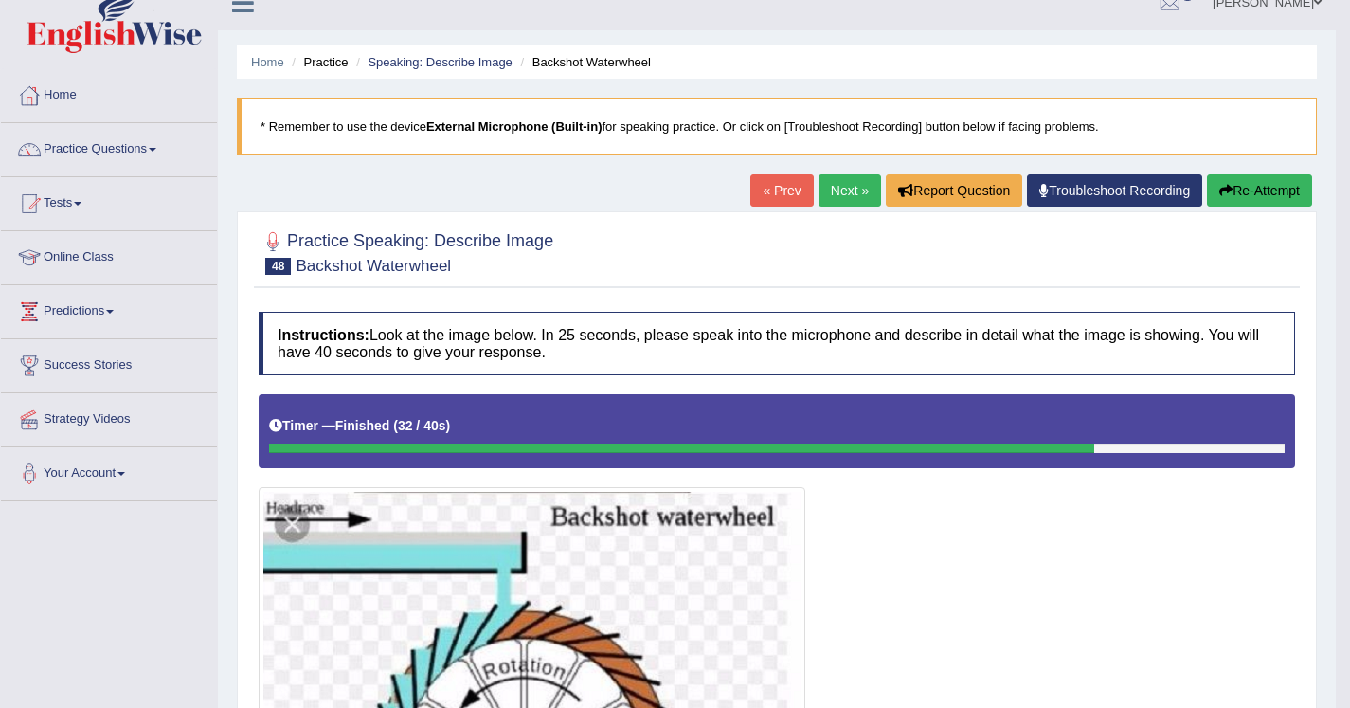
scroll to position [0, 0]
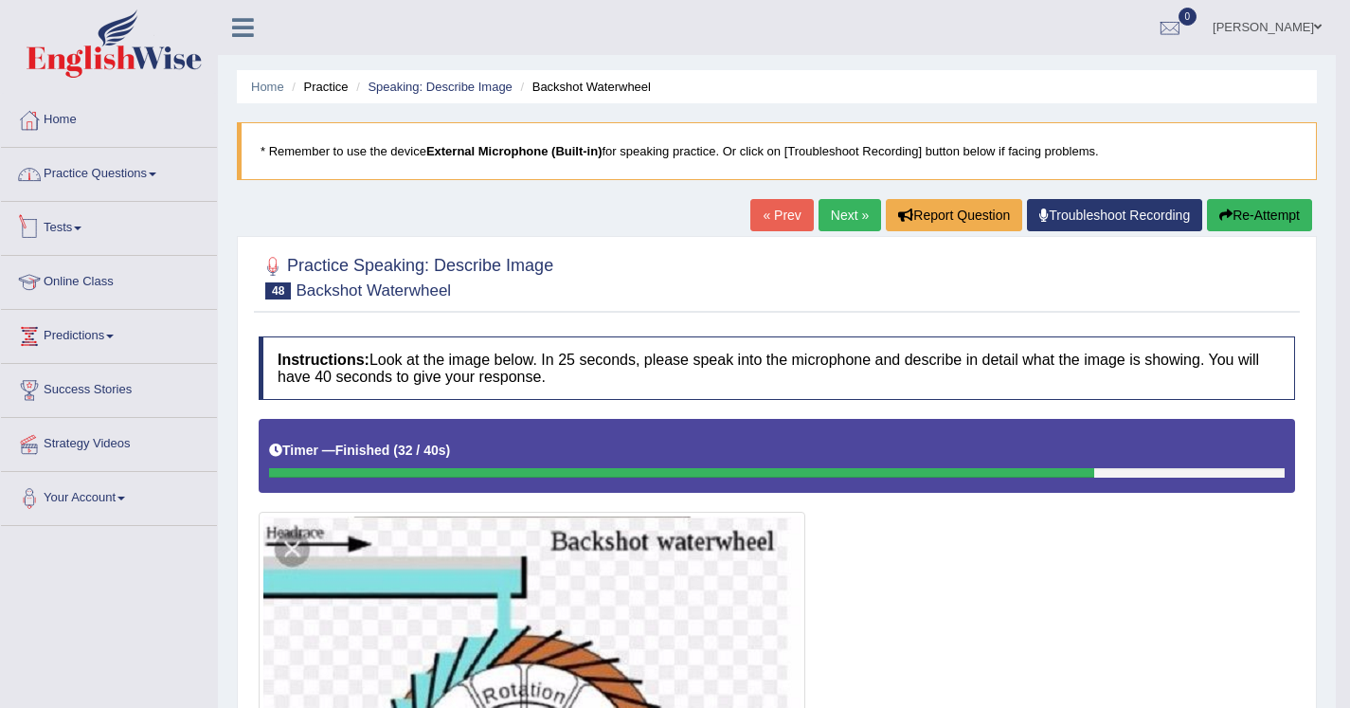
click at [136, 180] on link "Practice Questions" at bounding box center [109, 171] width 216 height 47
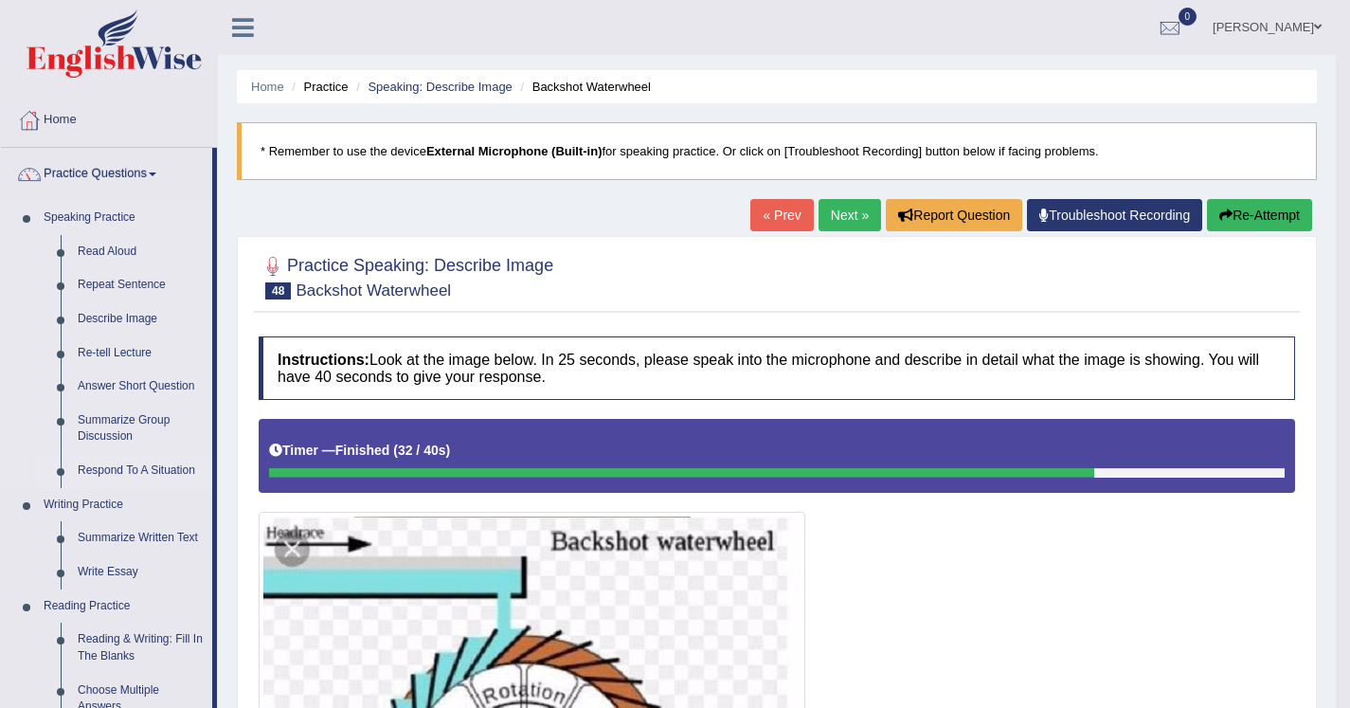
click at [169, 469] on link "Respond To A Situation" at bounding box center [140, 471] width 143 height 34
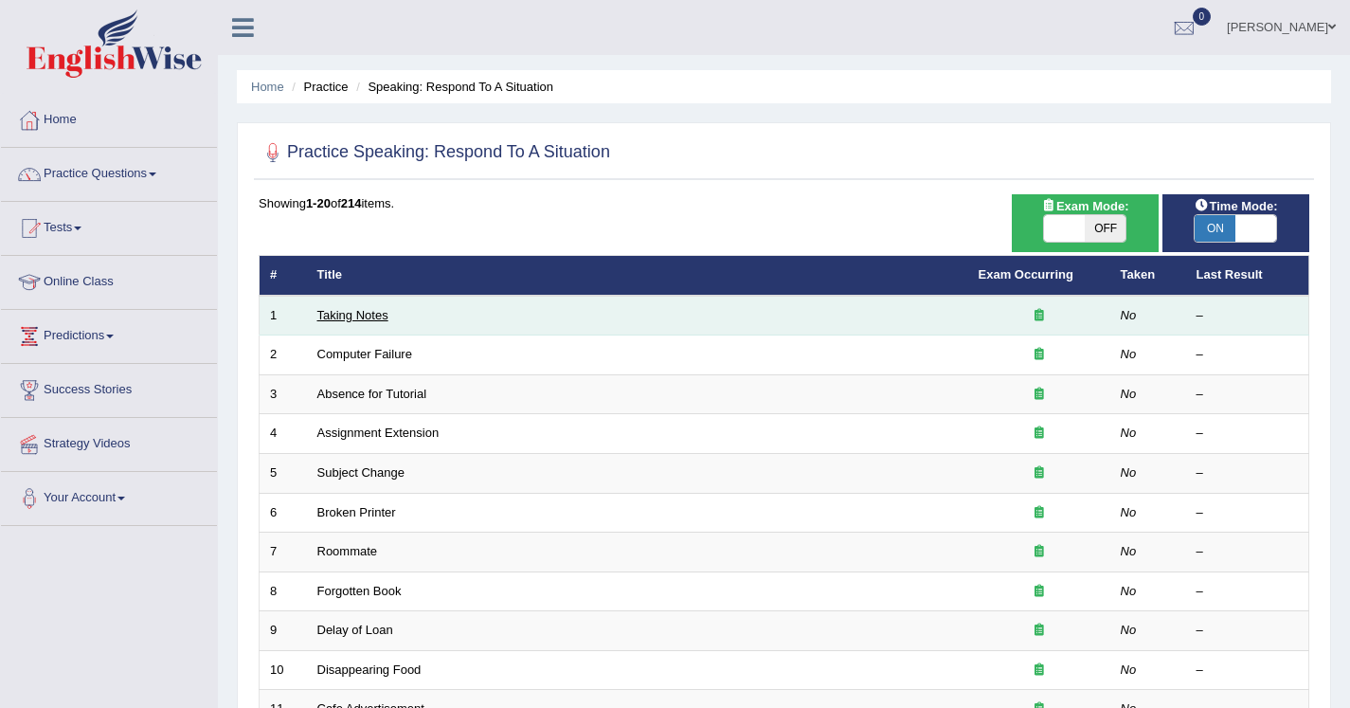
click at [373, 320] on link "Taking Notes" at bounding box center [352, 315] width 71 height 14
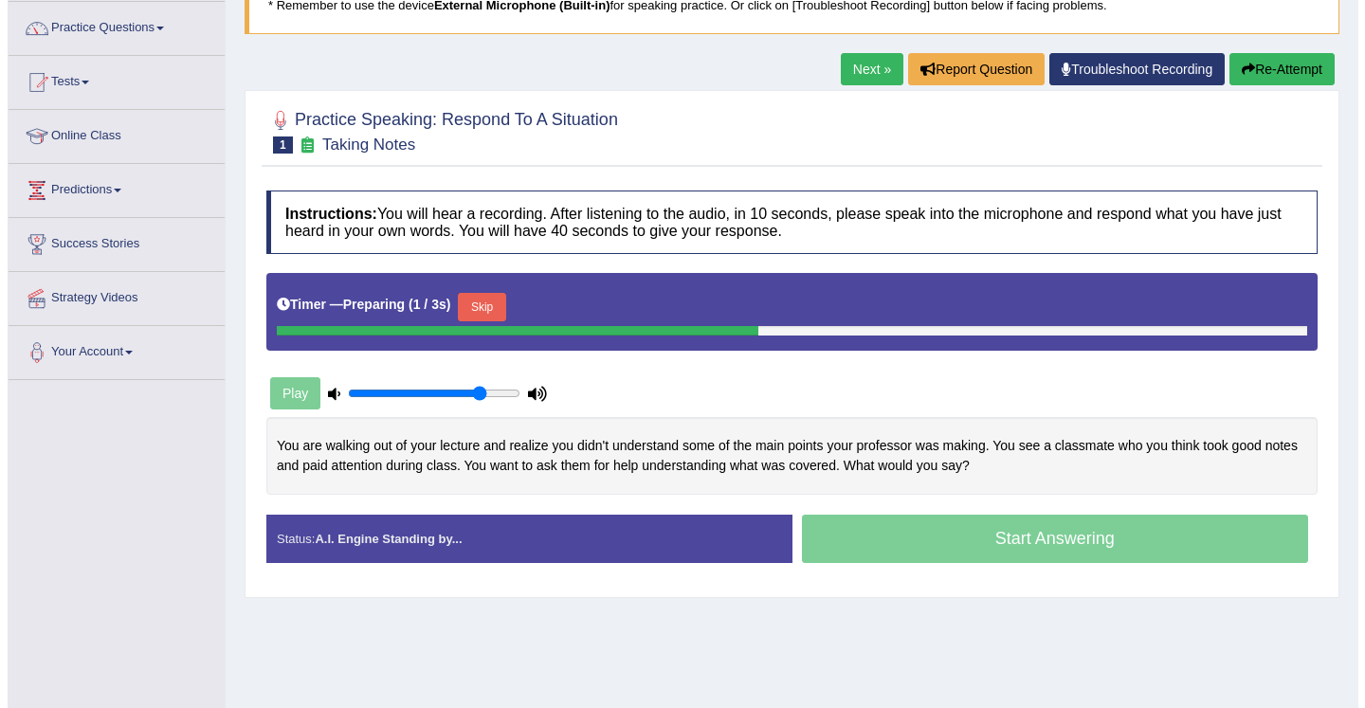
scroll to position [181, 0]
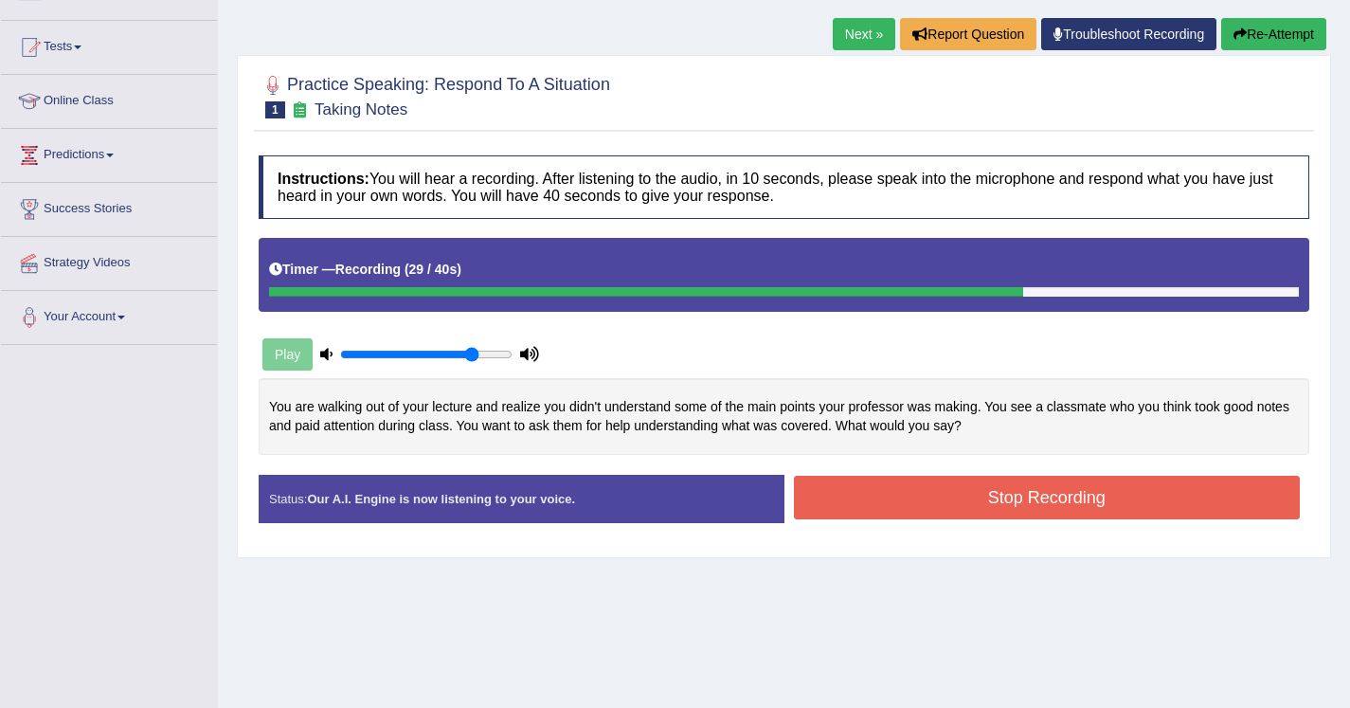
click at [867, 489] on button "Stop Recording" at bounding box center [1047, 498] width 507 height 44
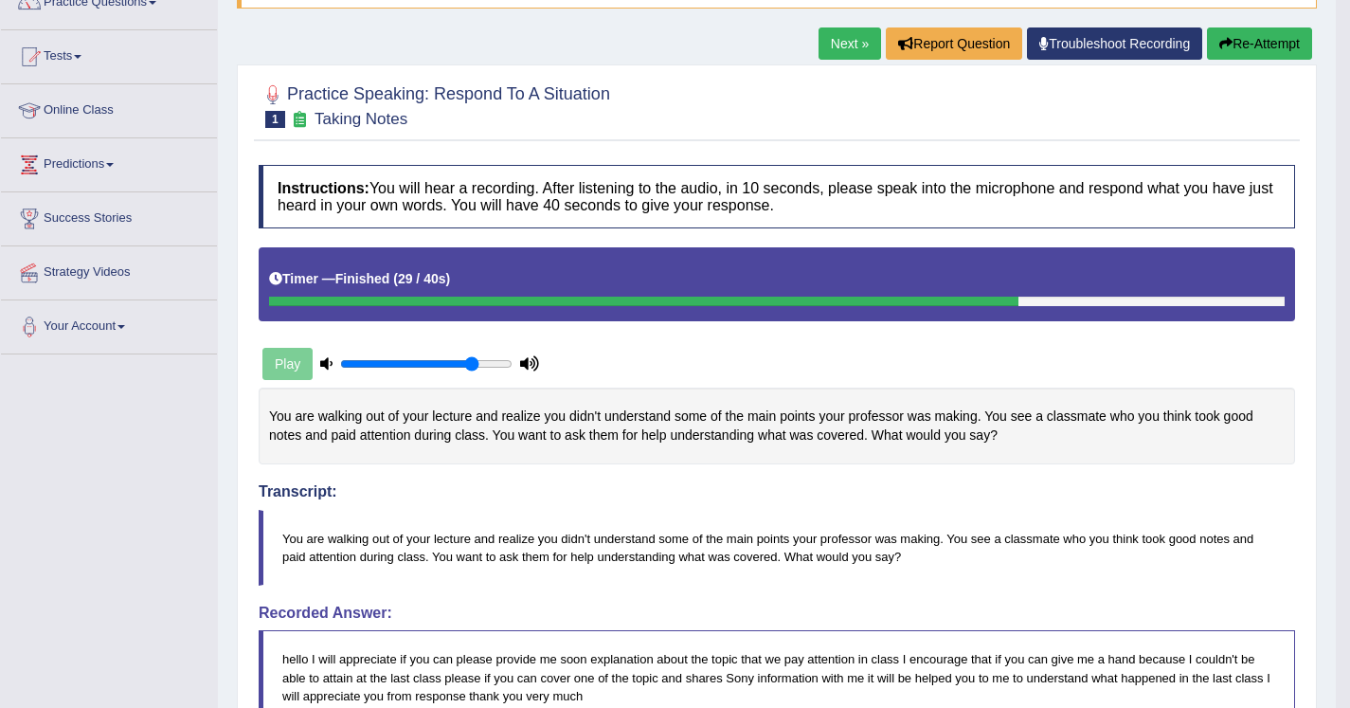
scroll to position [134, 0]
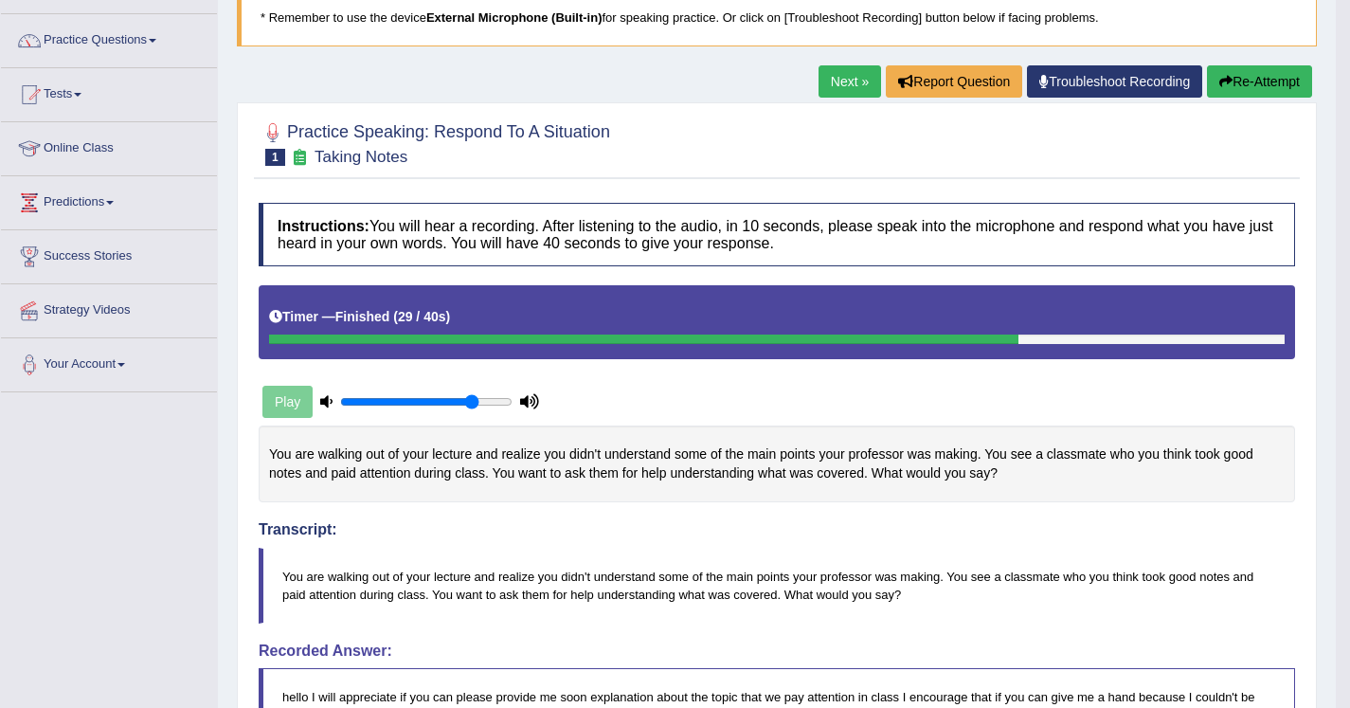
click at [833, 90] on link "Next »" at bounding box center [850, 81] width 63 height 32
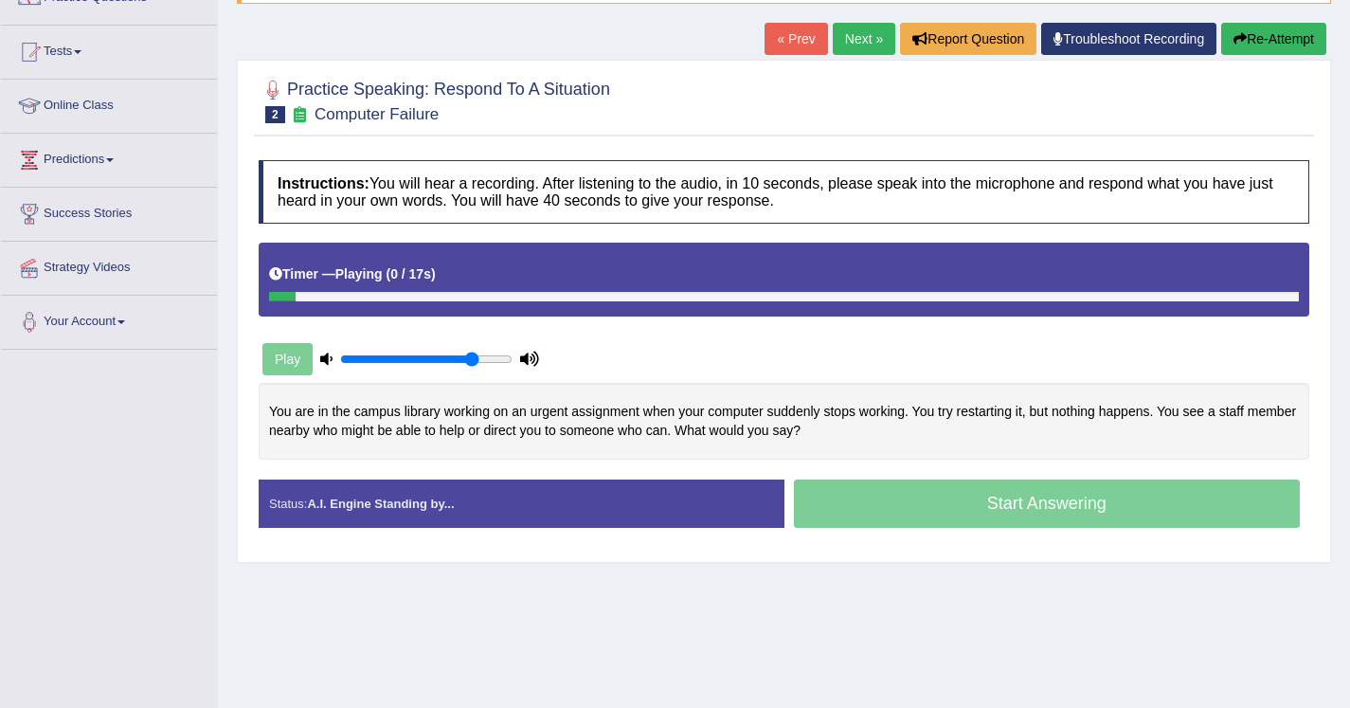
scroll to position [188, 0]
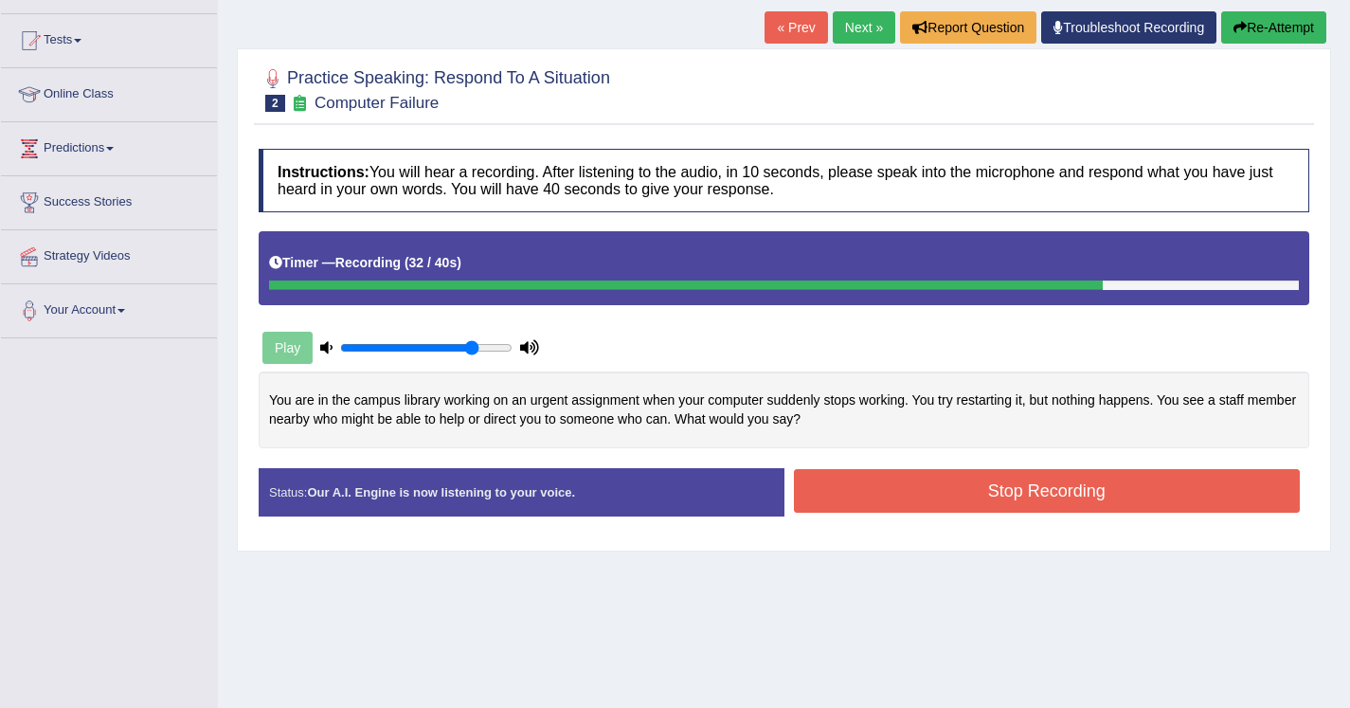
click at [883, 493] on button "Stop Recording" at bounding box center [1047, 491] width 507 height 44
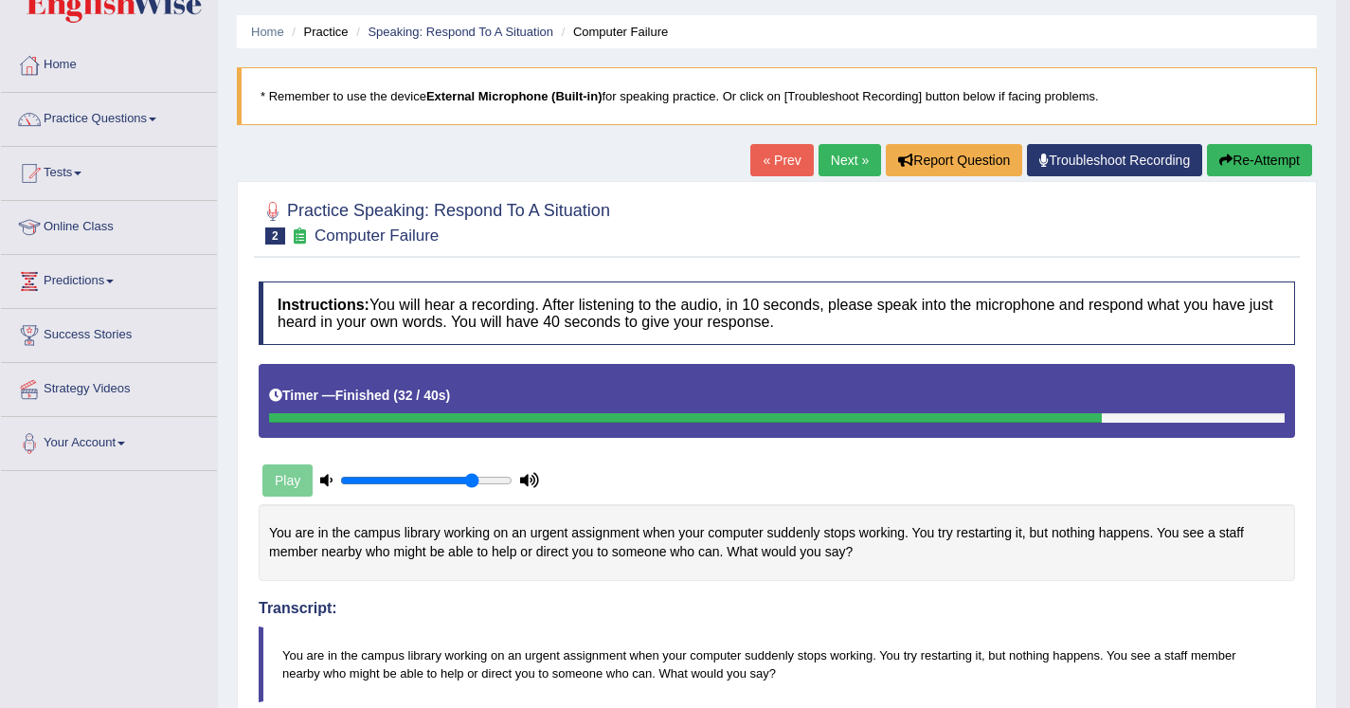
scroll to position [0, 0]
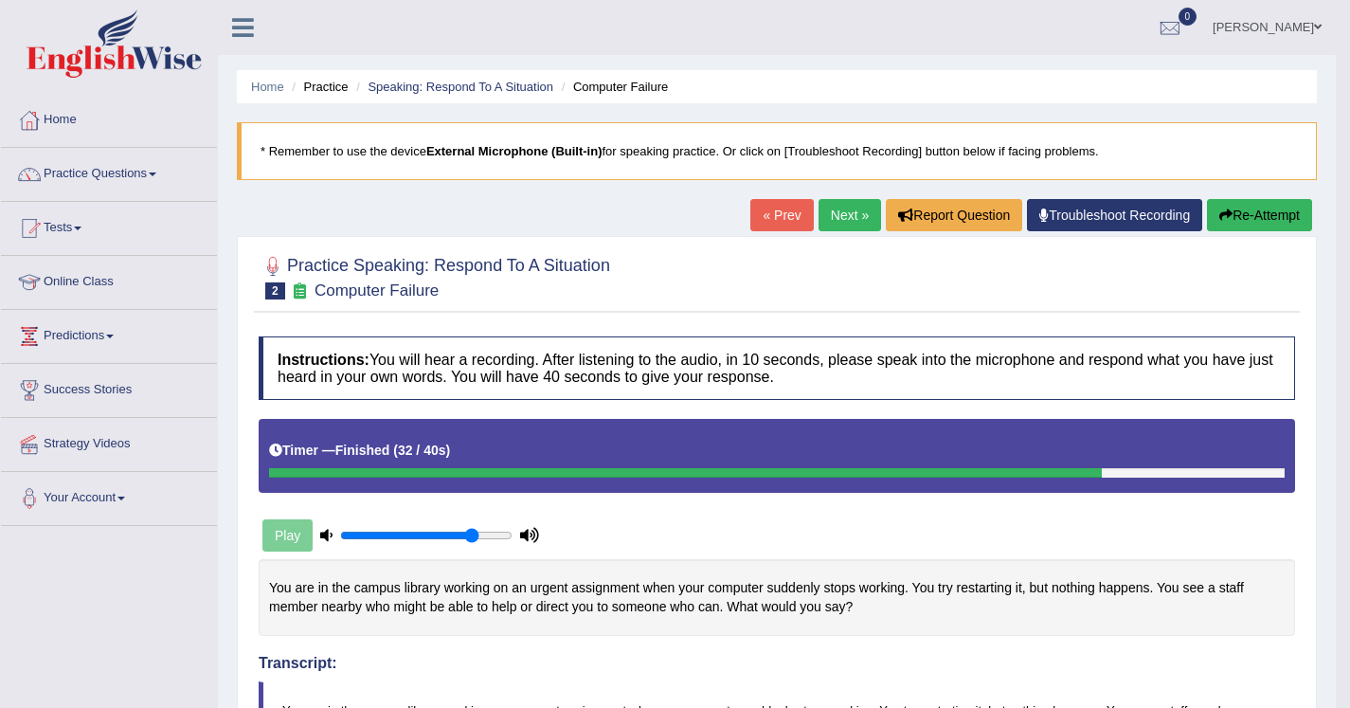
click at [832, 208] on link "Next »" at bounding box center [850, 215] width 63 height 32
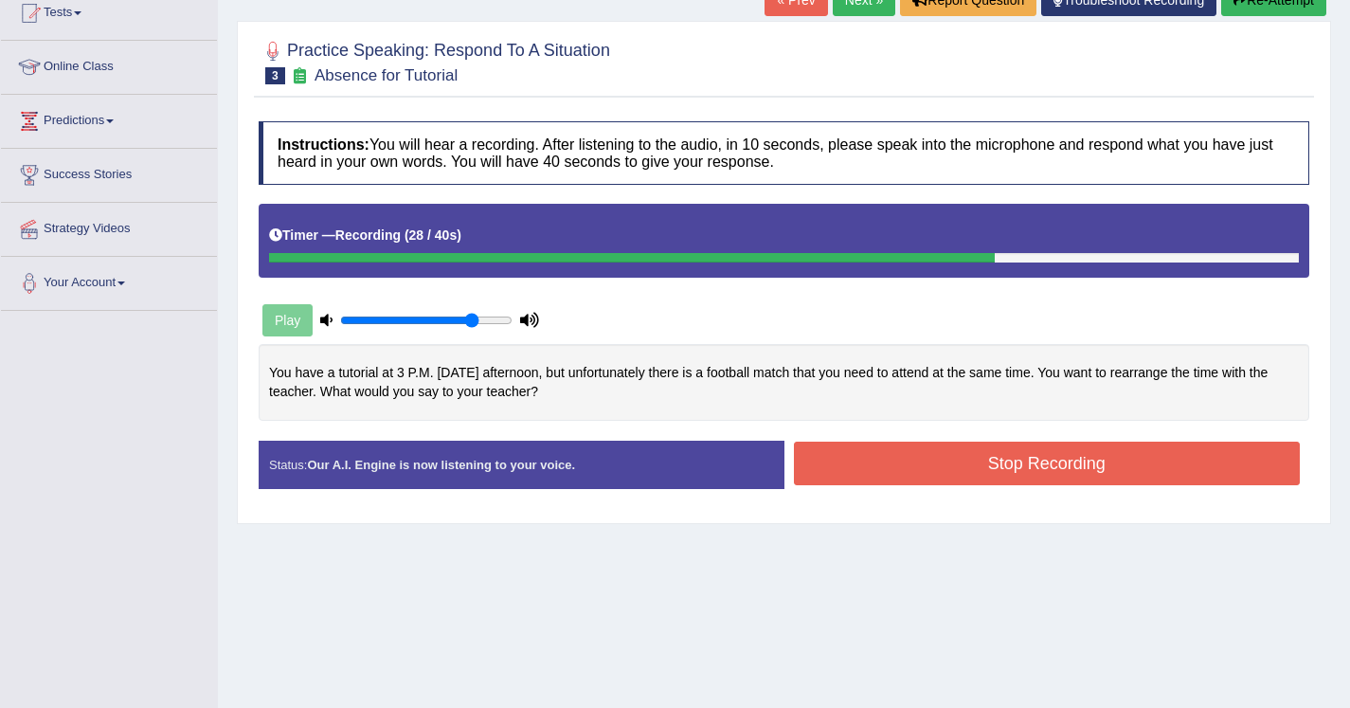
scroll to position [222, 0]
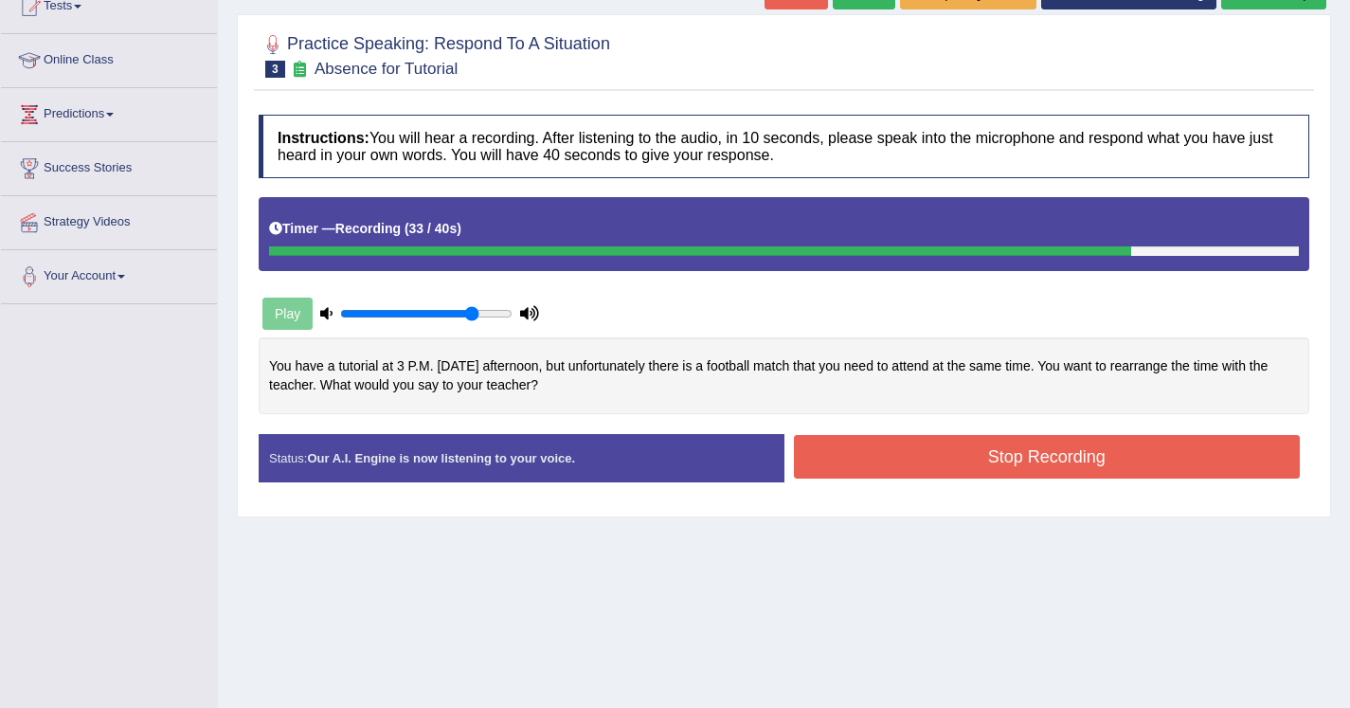
click at [876, 450] on button "Stop Recording" at bounding box center [1047, 457] width 507 height 44
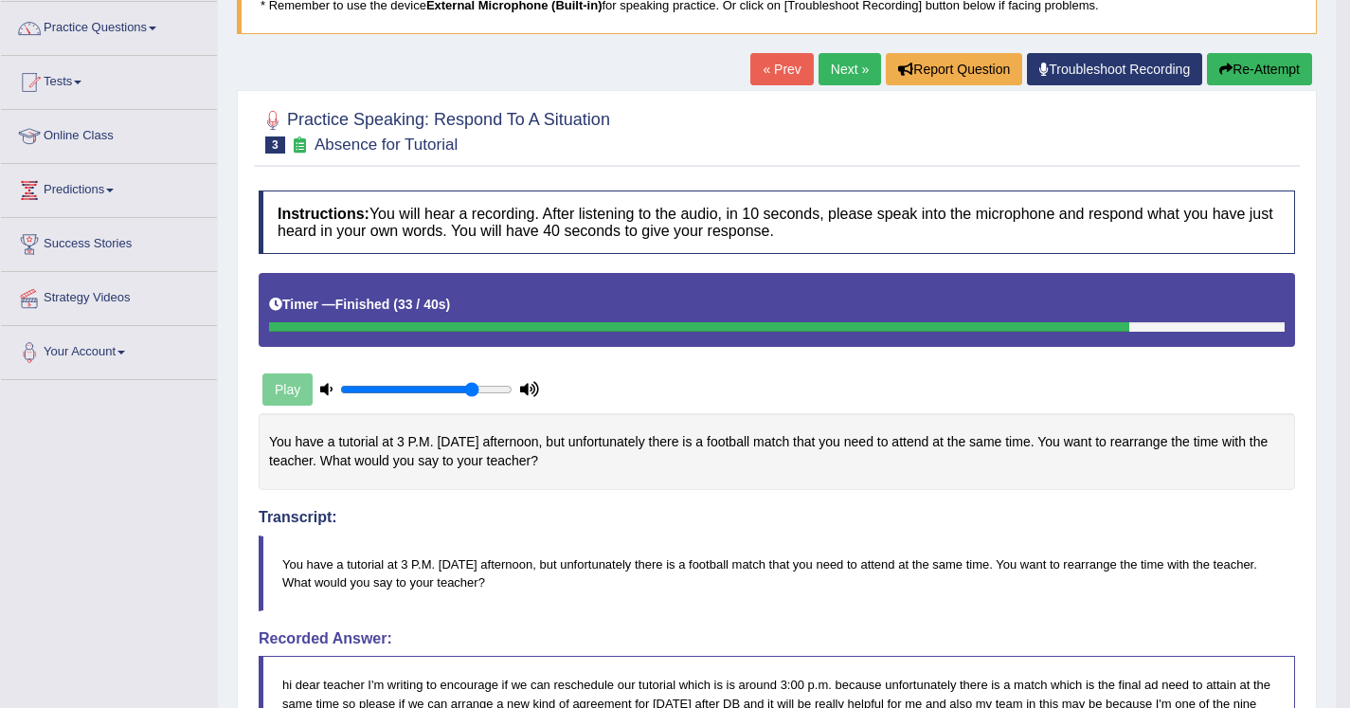
scroll to position [145, 0]
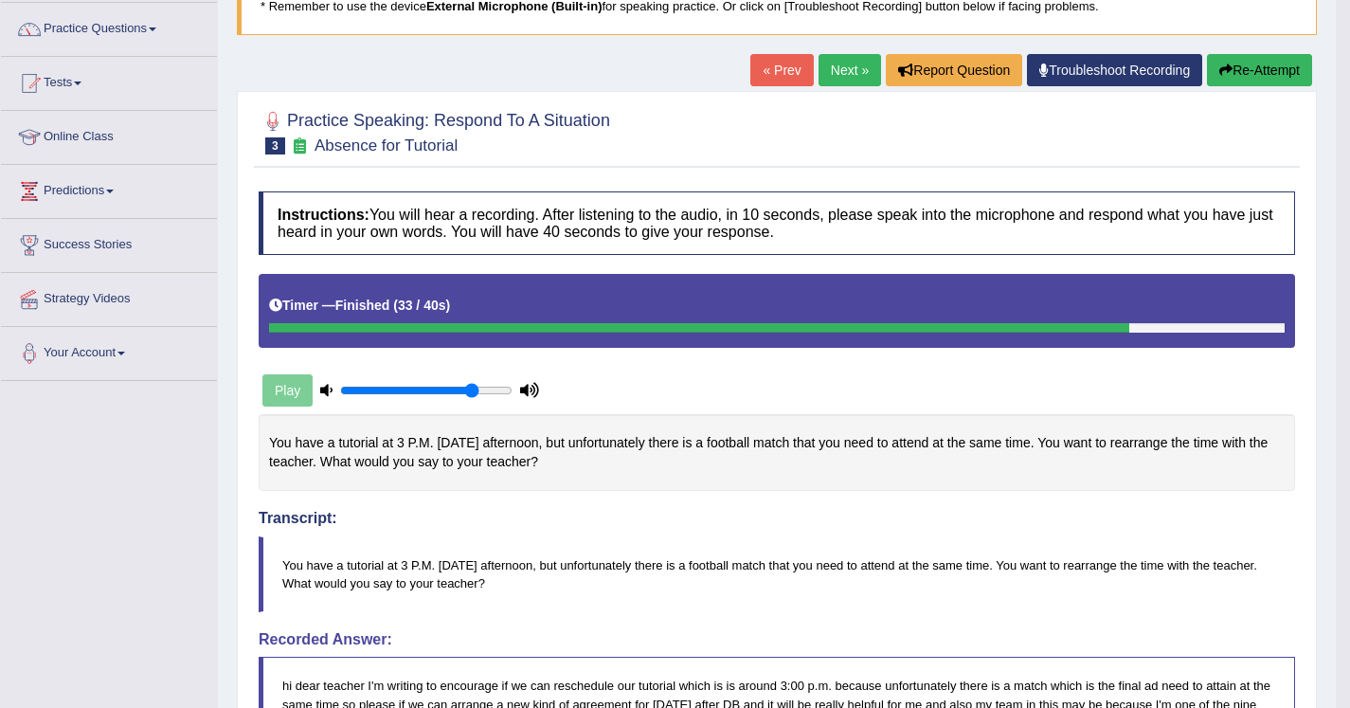
click at [1233, 72] on button "Re-Attempt" at bounding box center [1259, 70] width 105 height 32
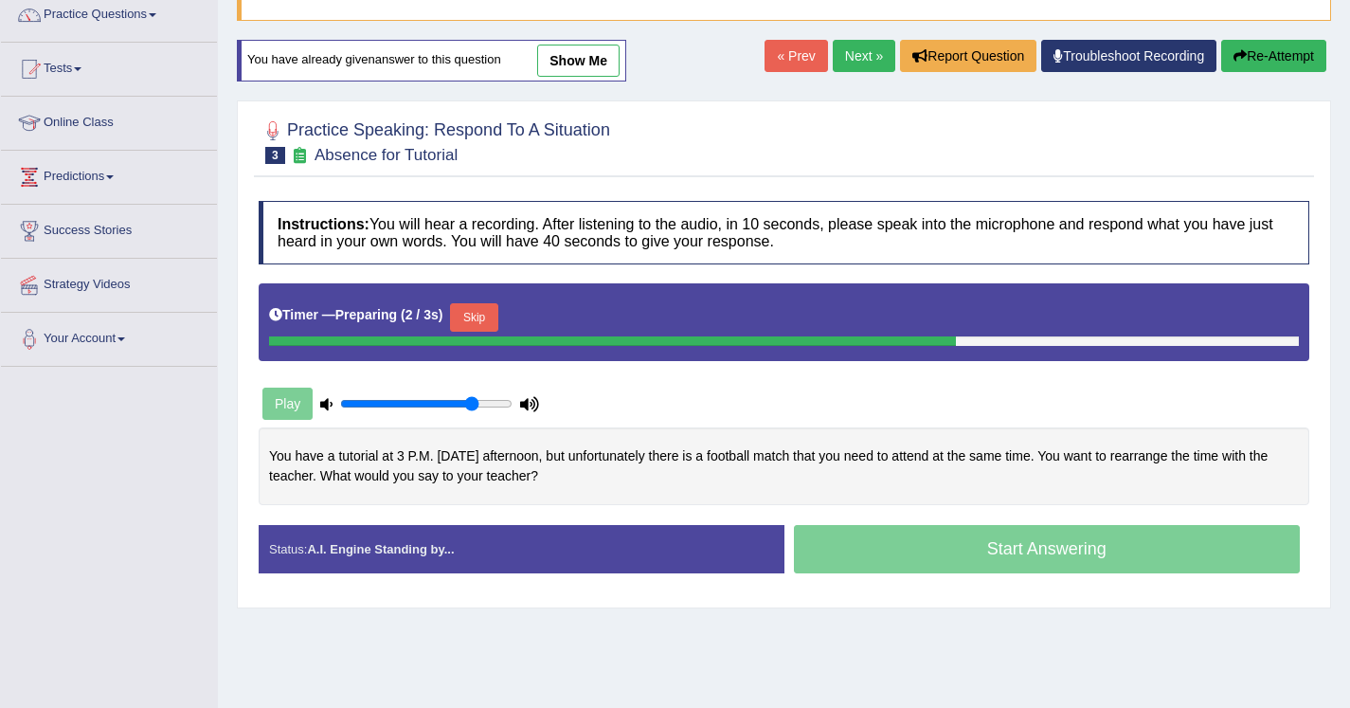
click at [481, 313] on button "Skip" at bounding box center [473, 317] width 47 height 28
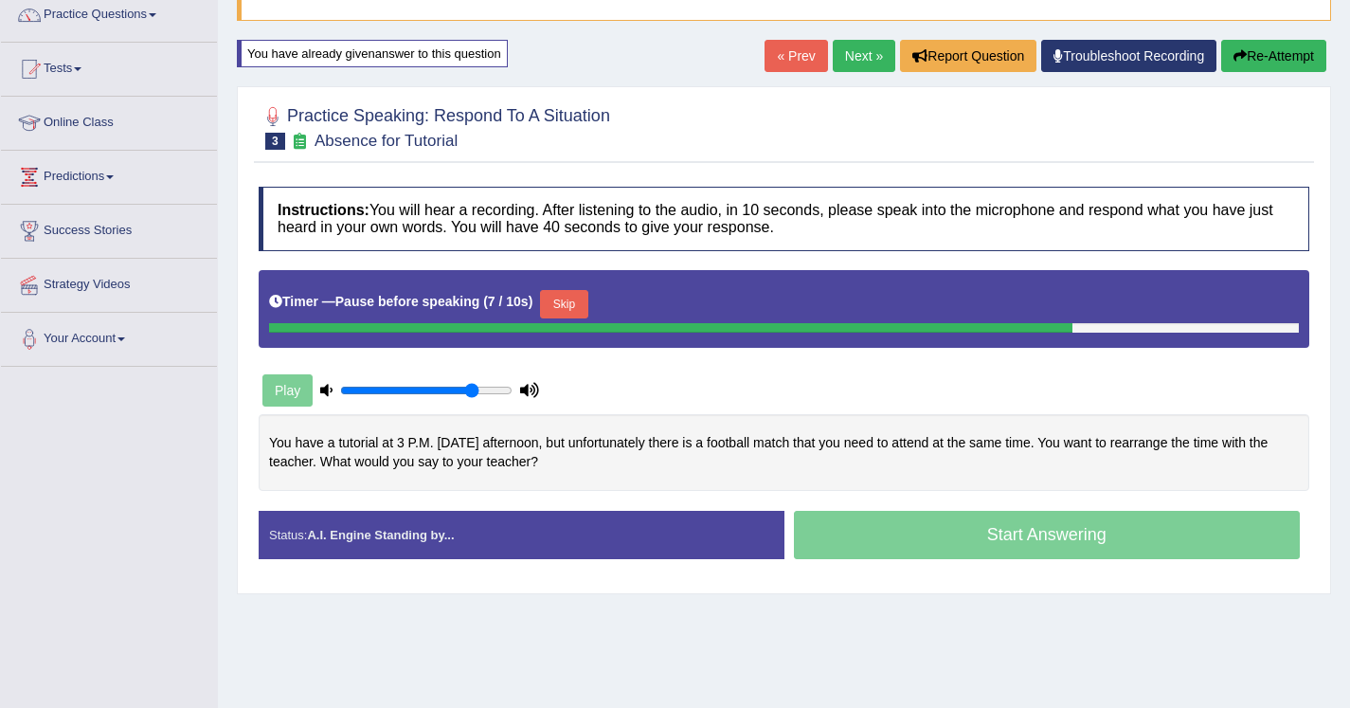
click at [570, 309] on button "Skip" at bounding box center [563, 304] width 47 height 28
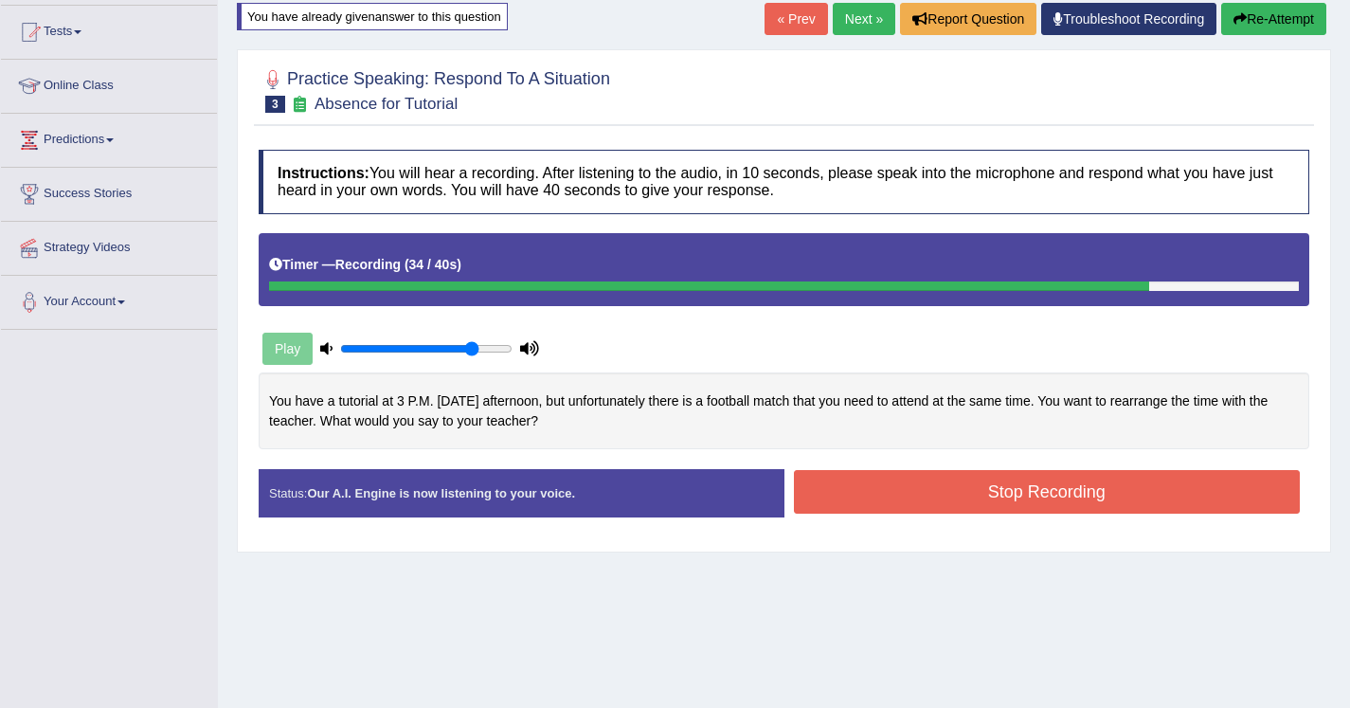
scroll to position [211, 0]
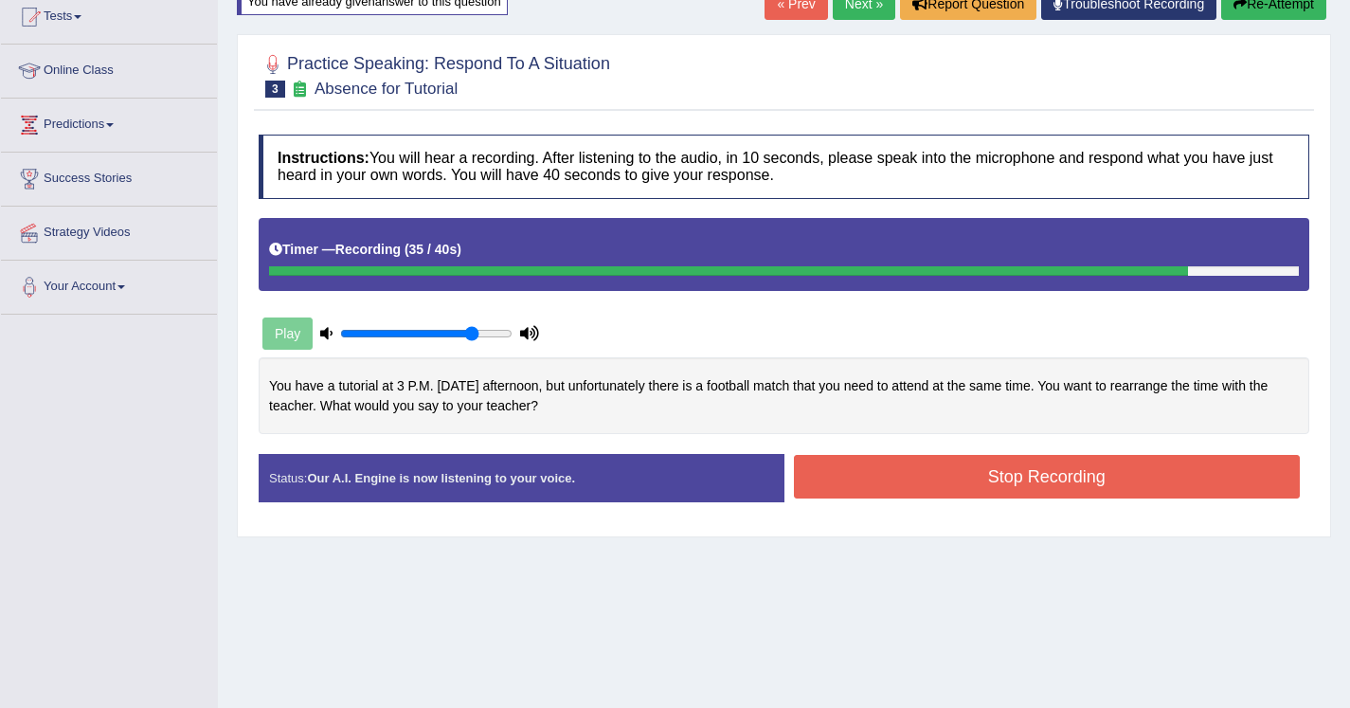
click at [861, 479] on button "Stop Recording" at bounding box center [1047, 477] width 507 height 44
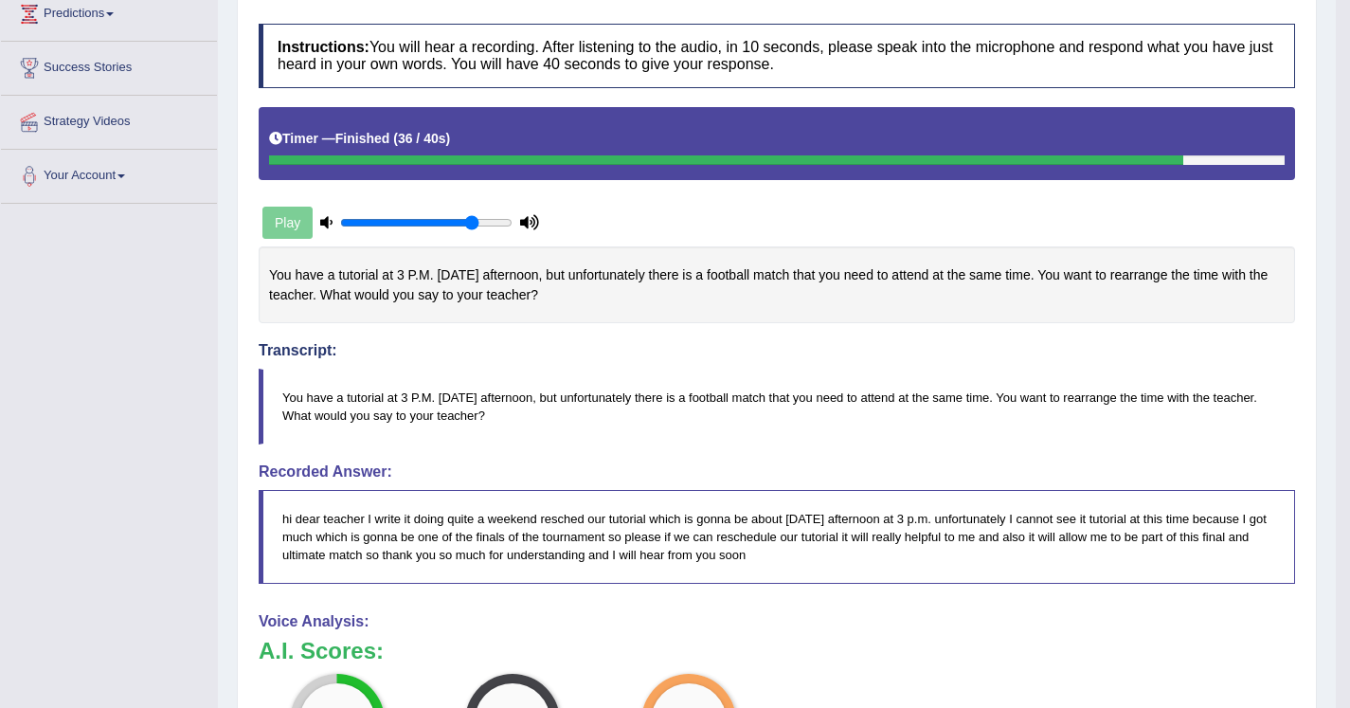
scroll to position [132, 0]
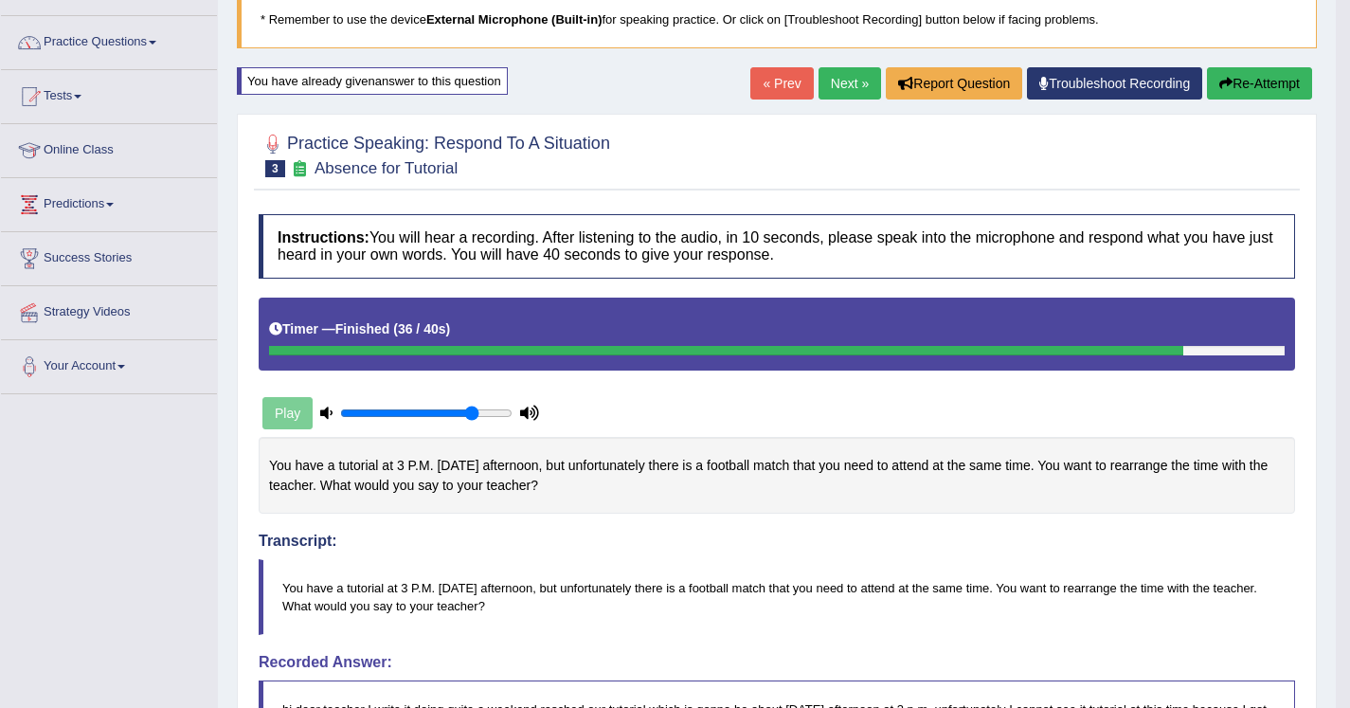
click at [846, 63] on div "Home Practice Speaking: Respond To A Situation Absence for Tutorial * Remember …" at bounding box center [777, 571] width 1118 height 1407
click at [823, 92] on link "Next »" at bounding box center [850, 83] width 63 height 32
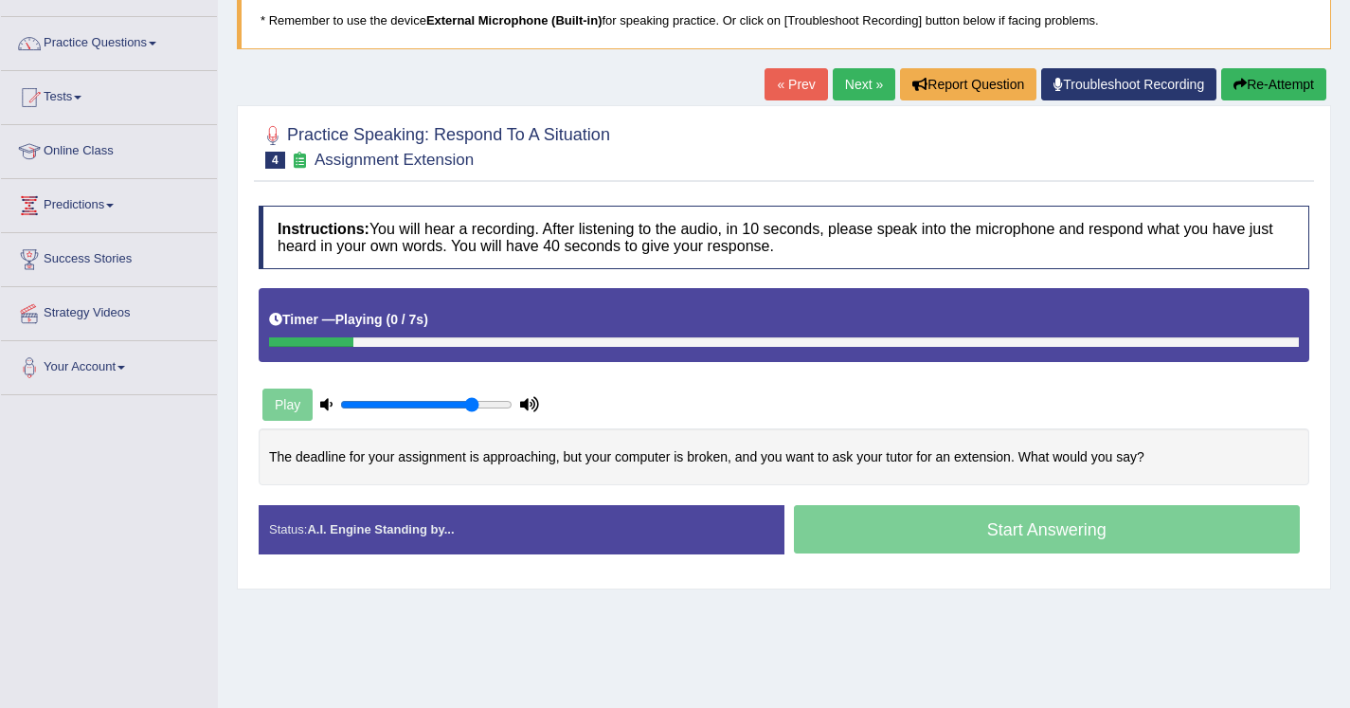
scroll to position [137, 0]
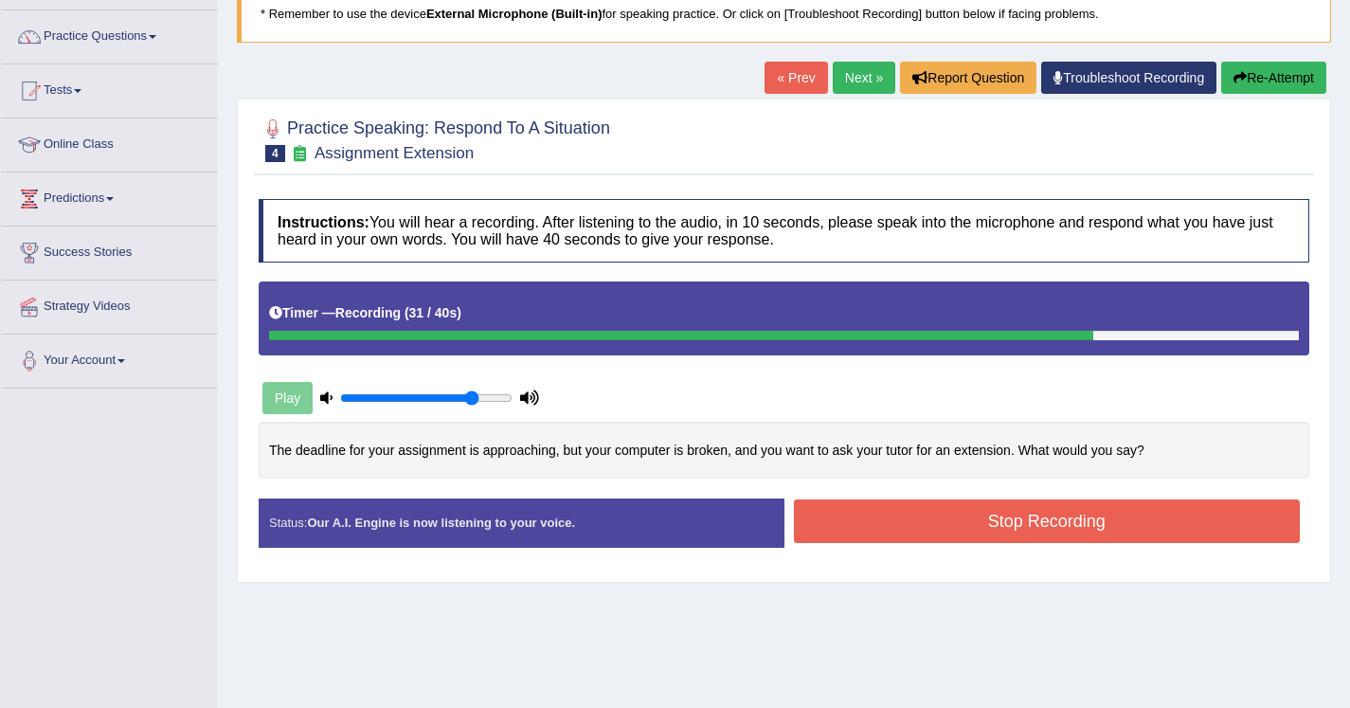
click at [885, 522] on button "Stop Recording" at bounding box center [1047, 521] width 507 height 44
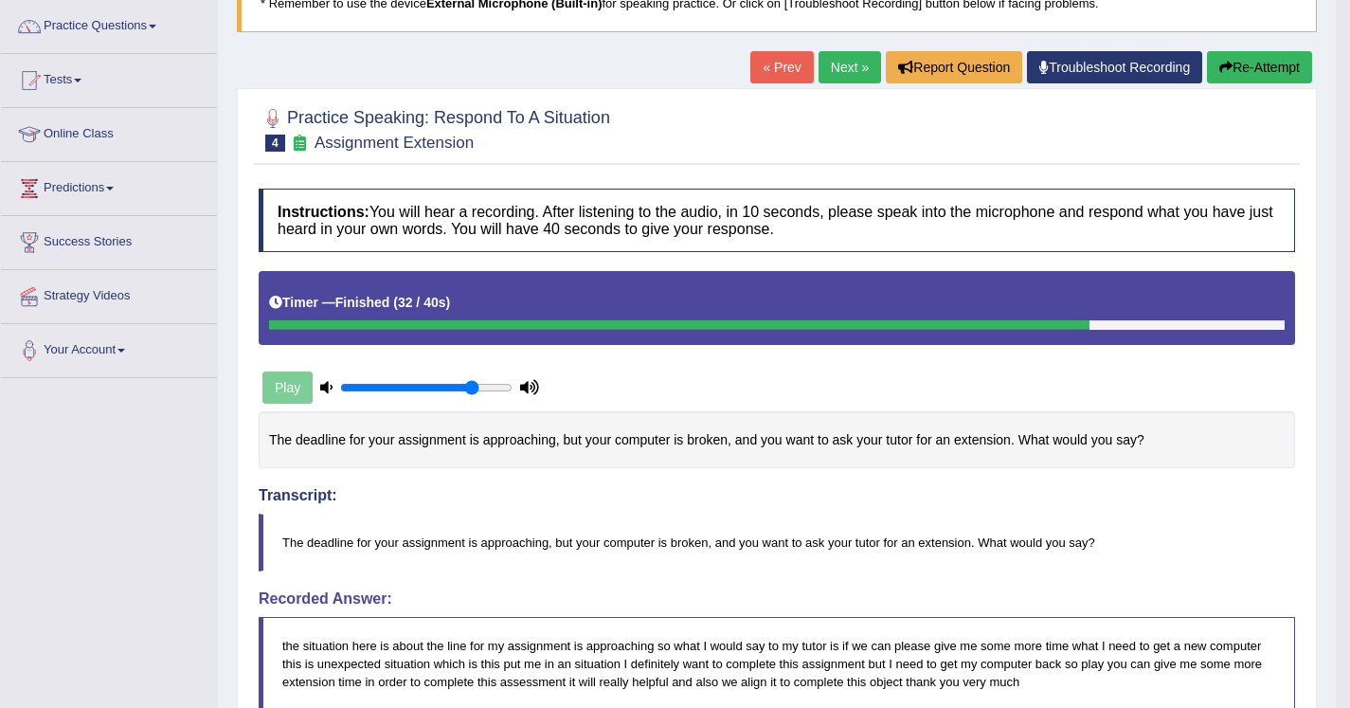
scroll to position [153, 0]
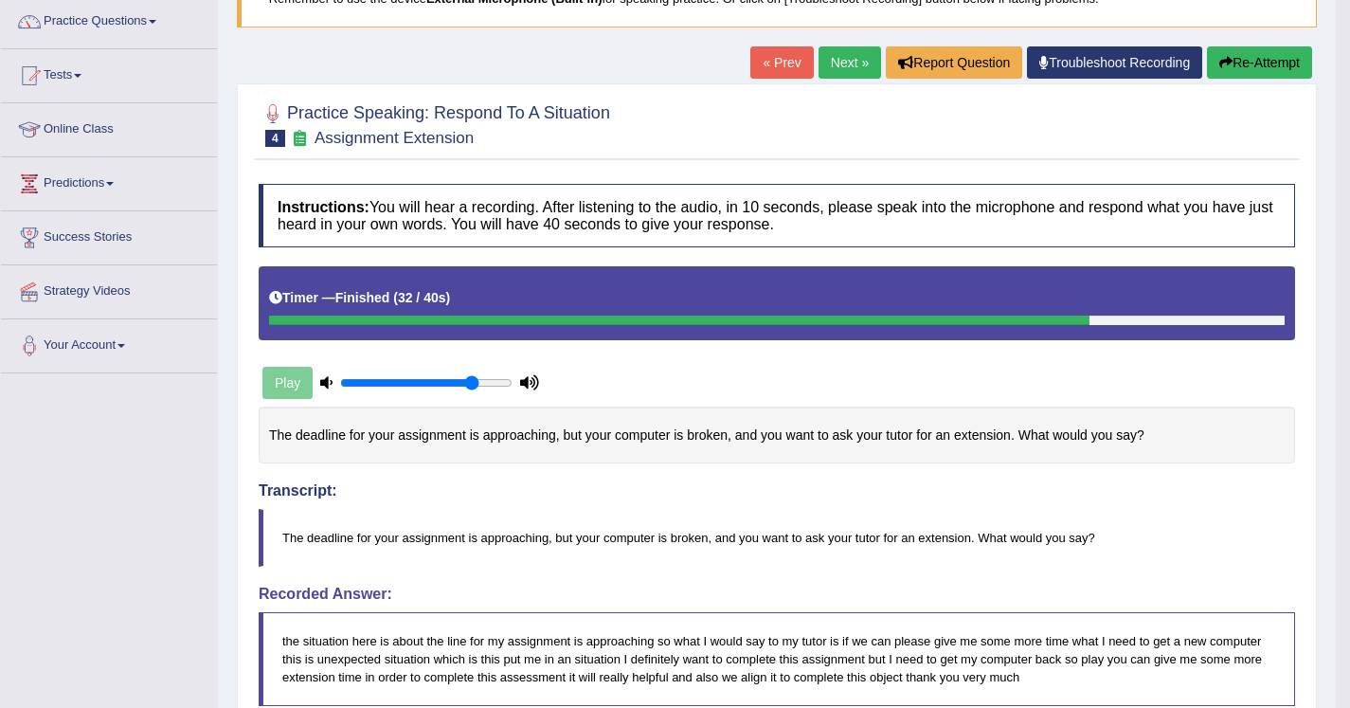
click at [826, 61] on link "Next »" at bounding box center [850, 62] width 63 height 32
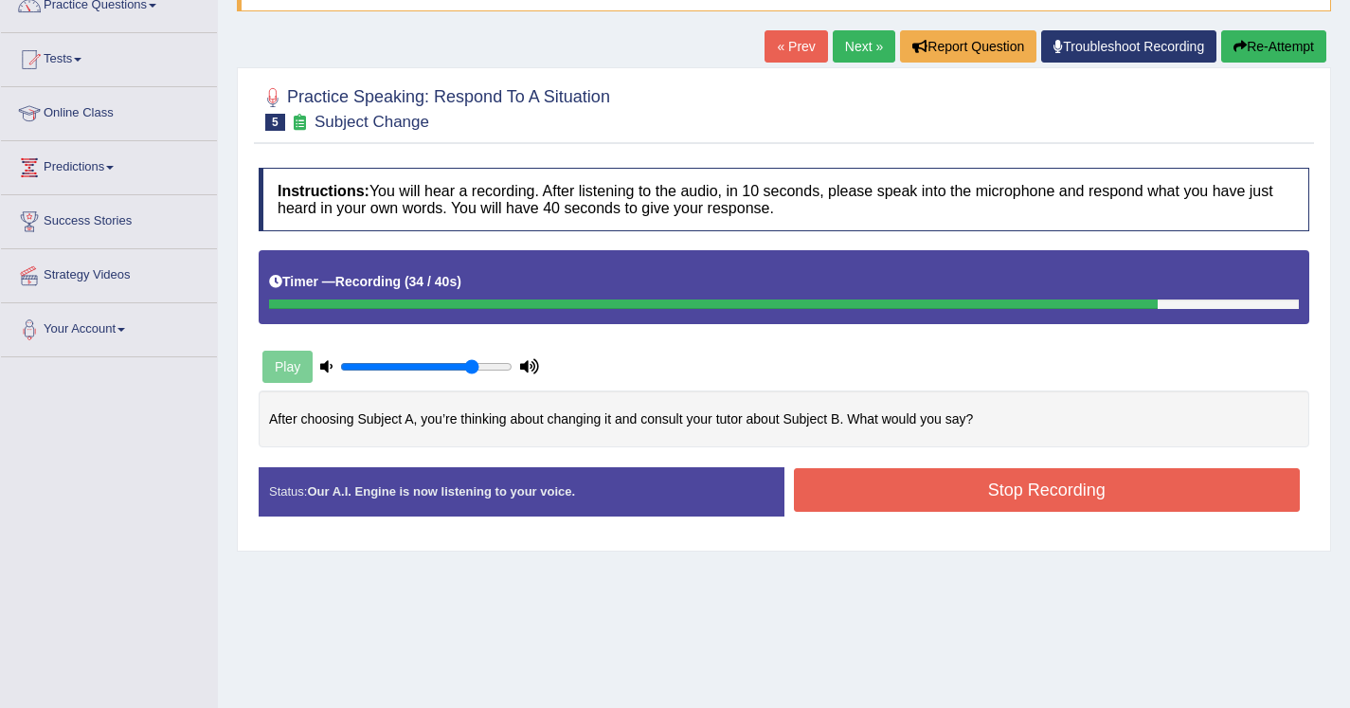
click at [876, 487] on button "Stop Recording" at bounding box center [1047, 490] width 507 height 44
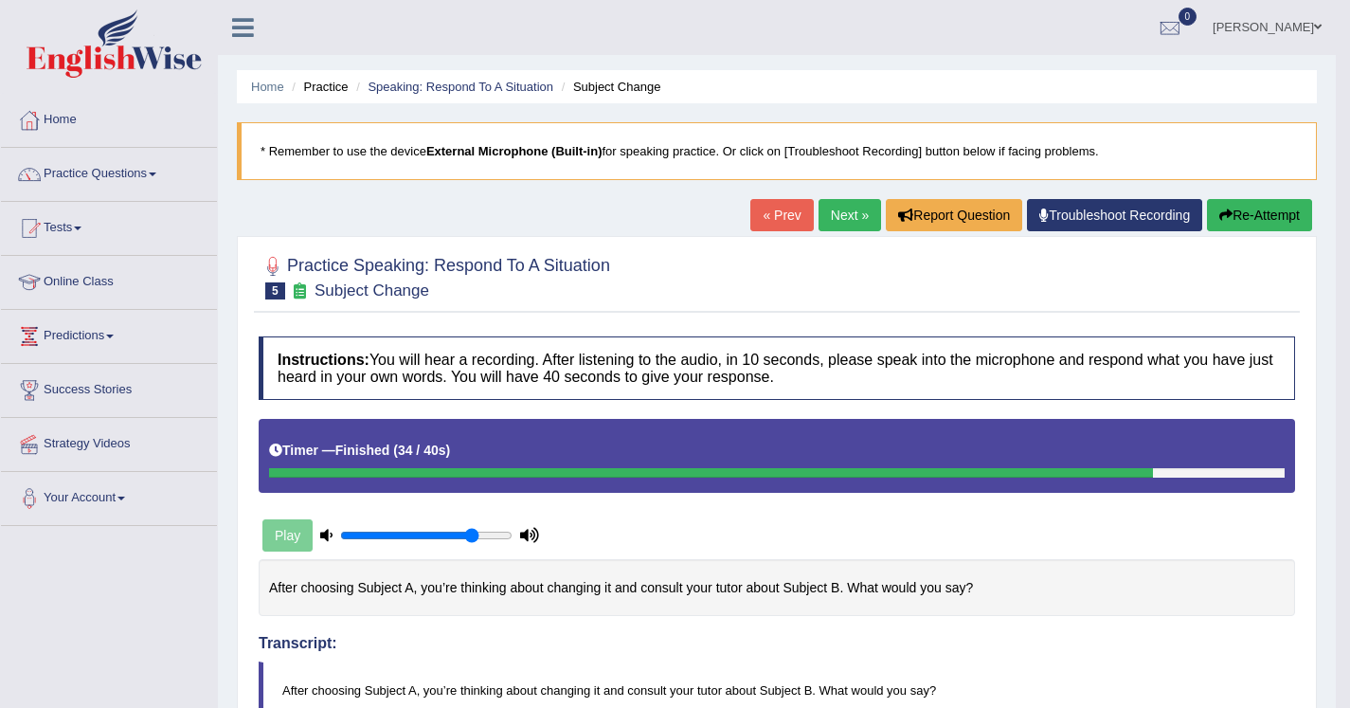
click at [1251, 217] on button "Re-Attempt" at bounding box center [1259, 215] width 105 height 32
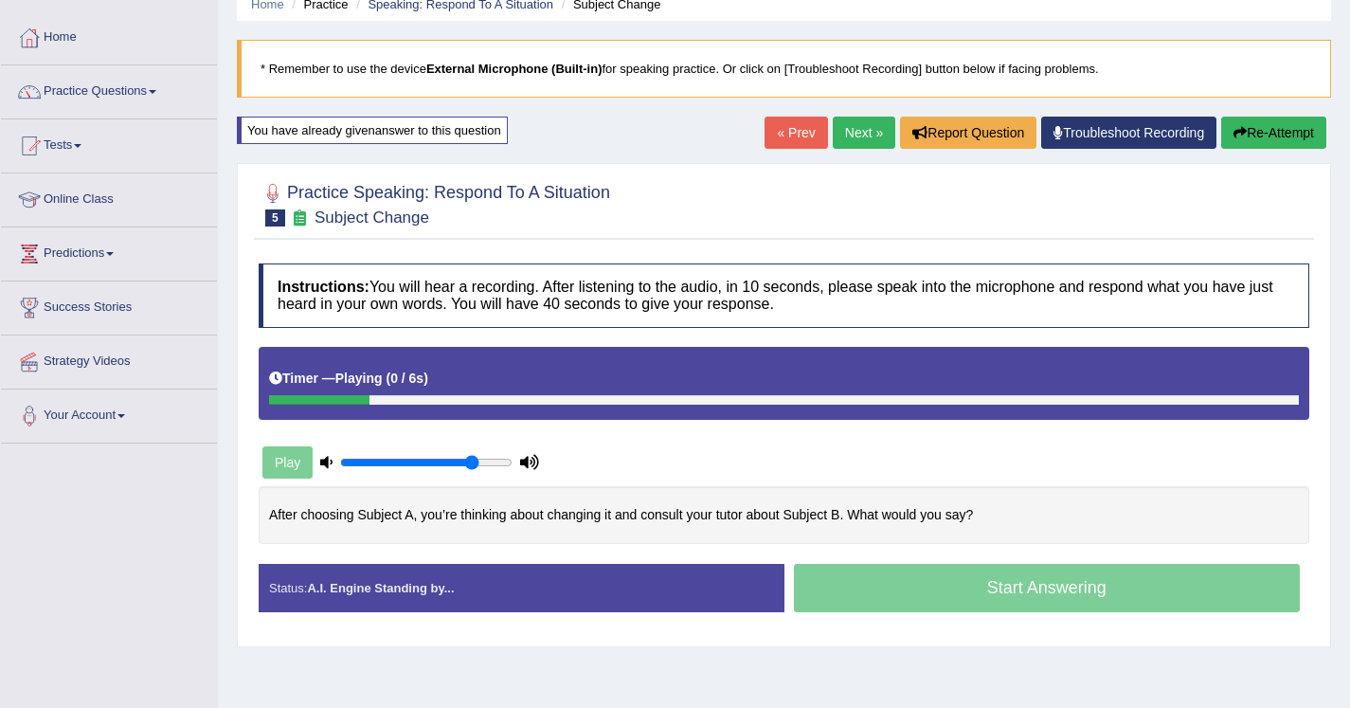
scroll to position [113, 0]
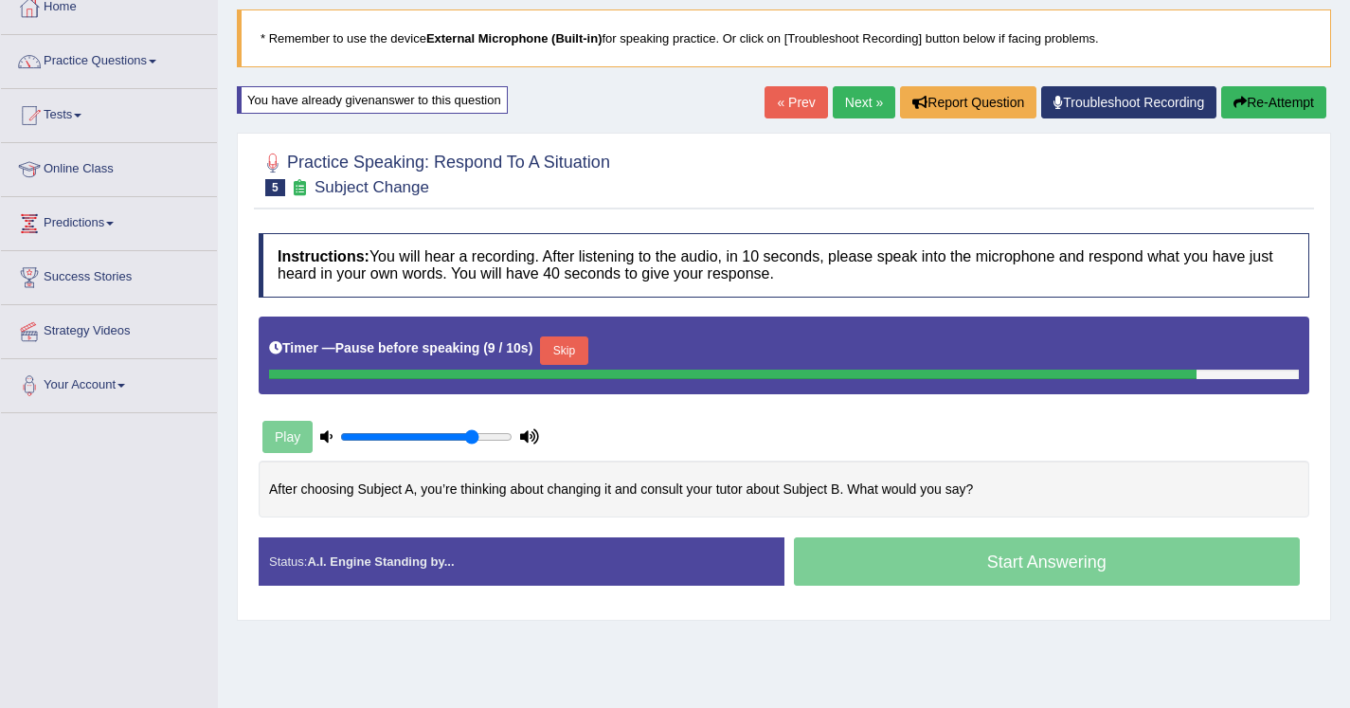
click at [576, 355] on button "Skip" at bounding box center [563, 350] width 47 height 28
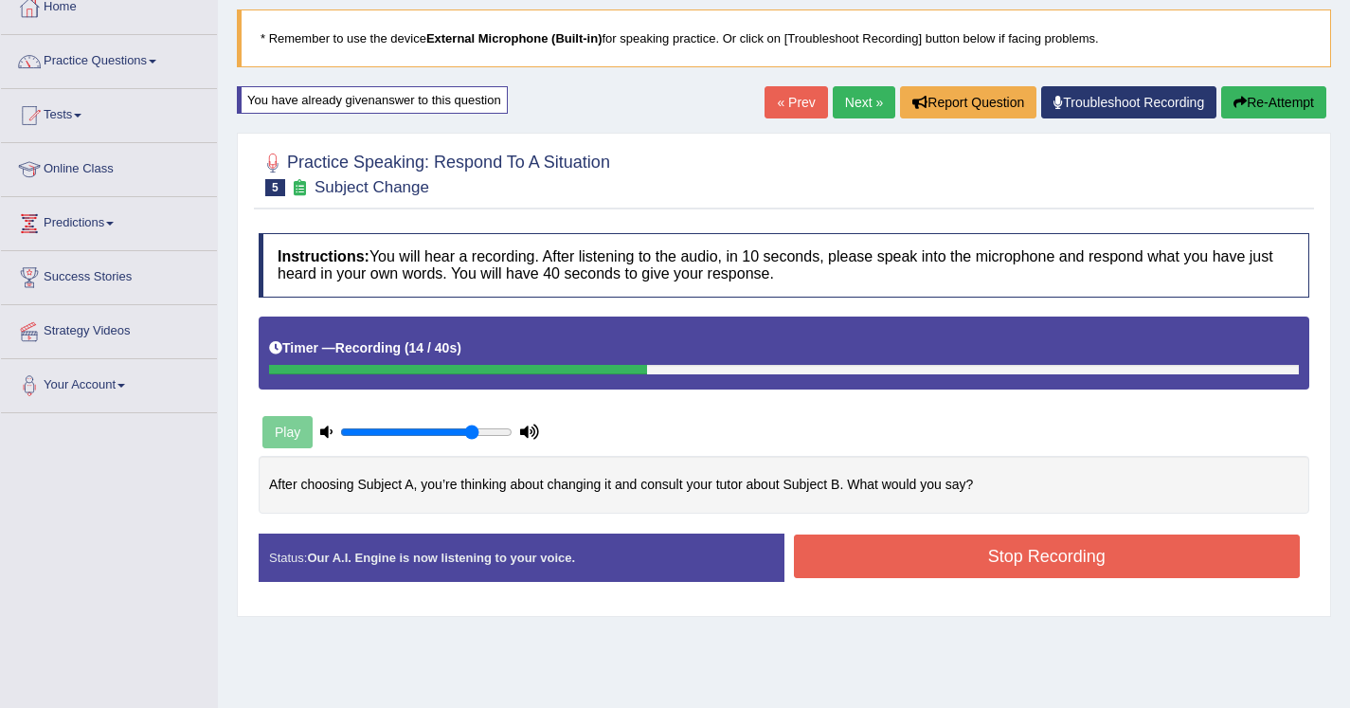
click at [1240, 116] on button "Re-Attempt" at bounding box center [1273, 102] width 105 height 32
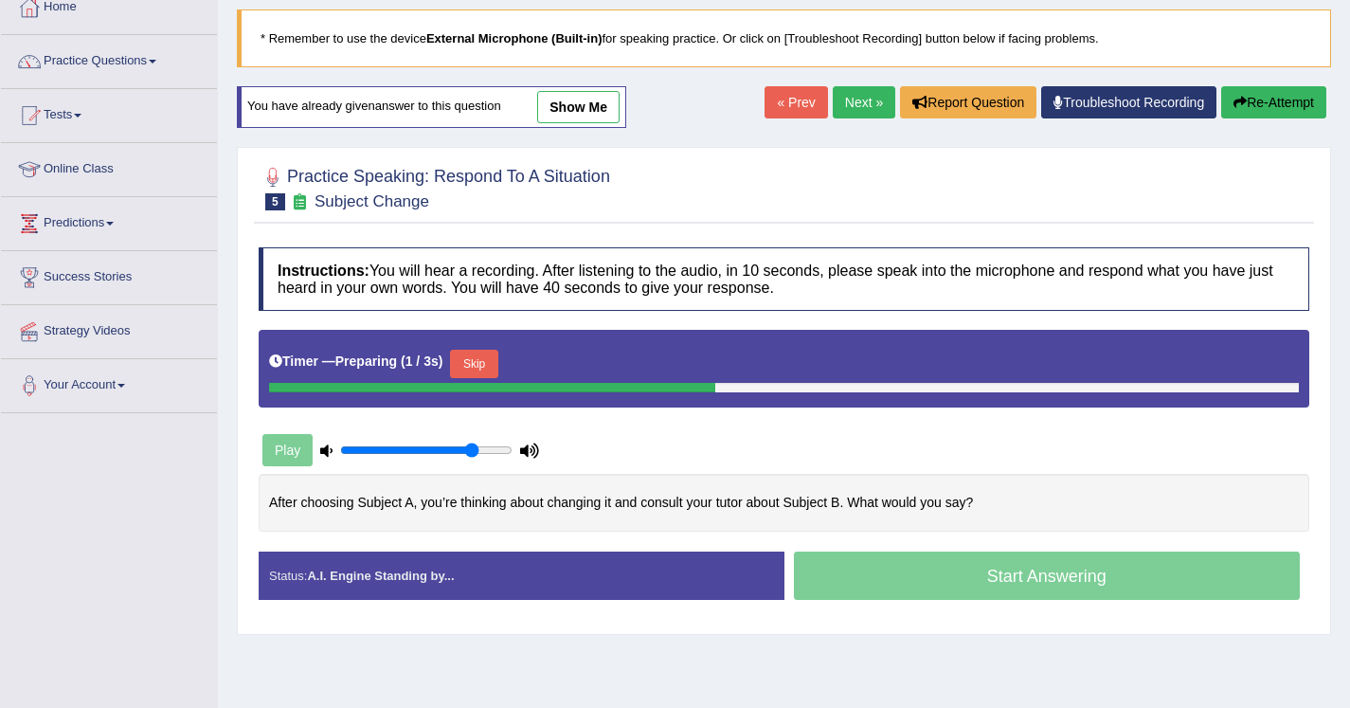
click at [479, 364] on button "Skip" at bounding box center [473, 364] width 47 height 28
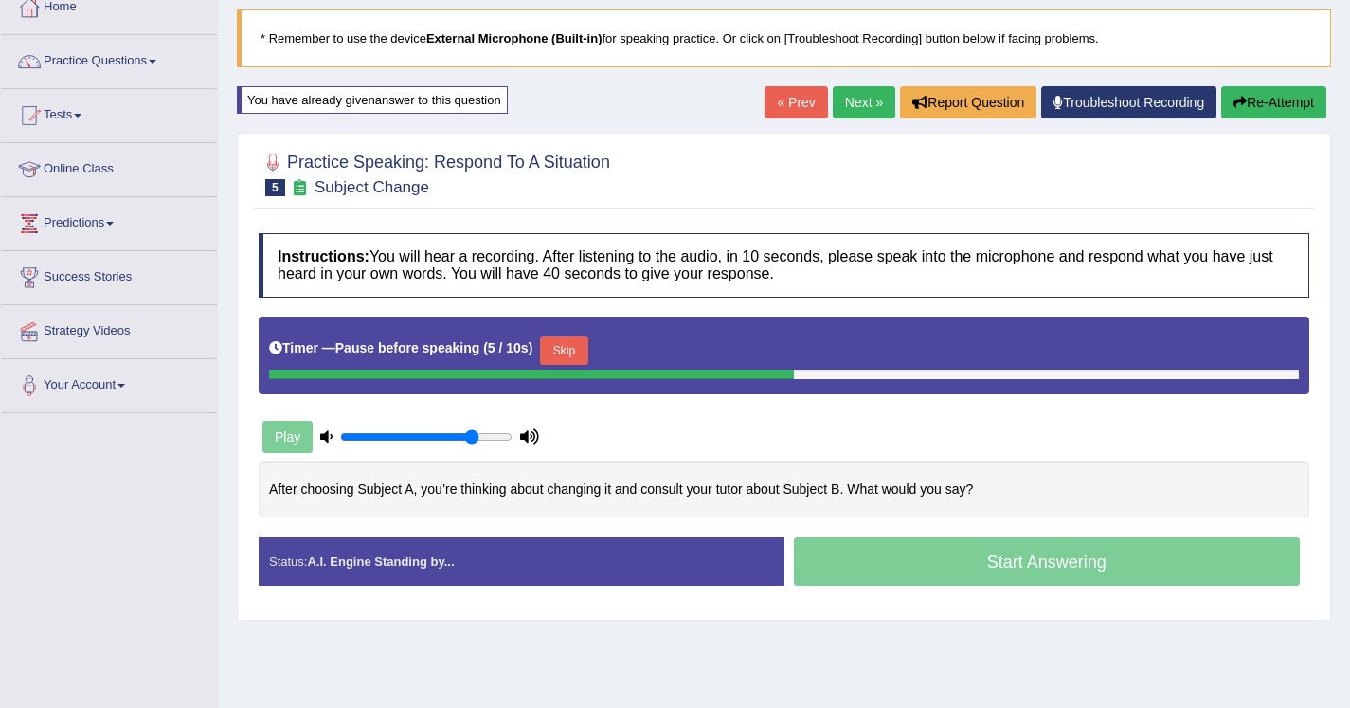
click at [584, 337] on button "Skip" at bounding box center [563, 350] width 47 height 28
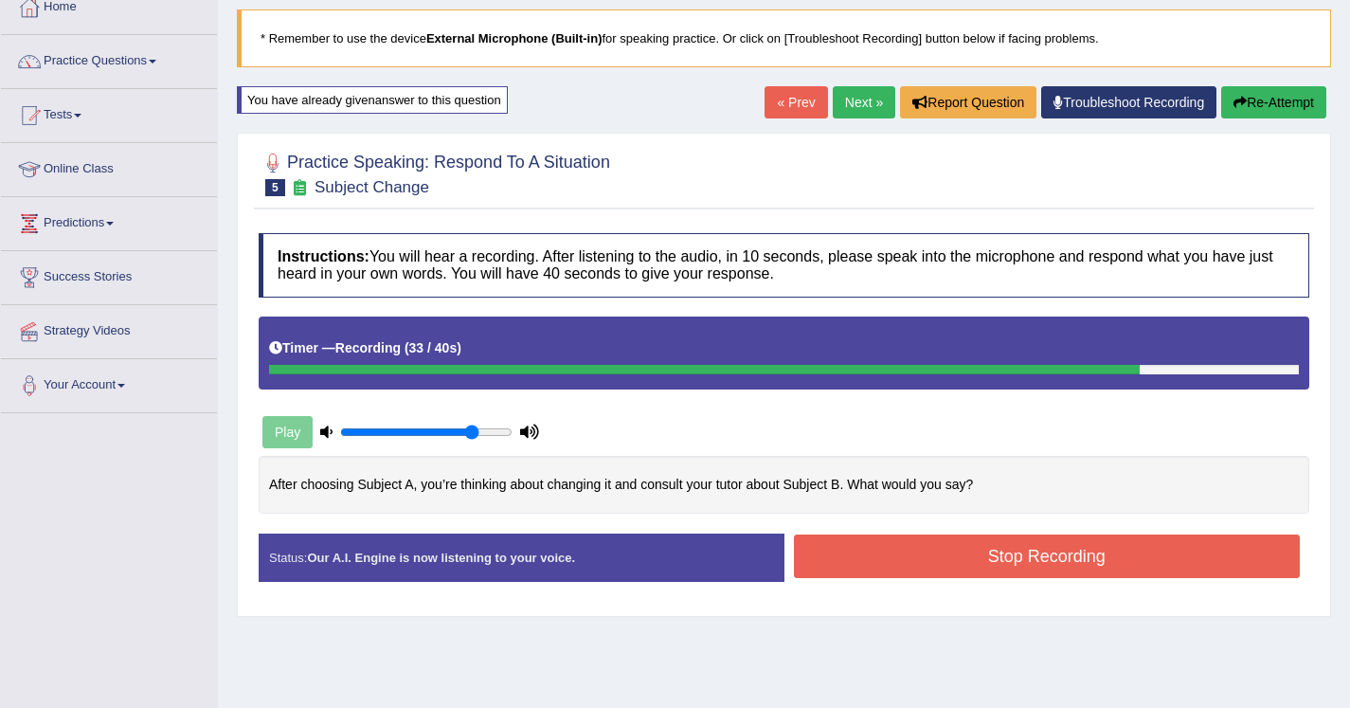
click at [904, 557] on button "Stop Recording" at bounding box center [1047, 556] width 507 height 44
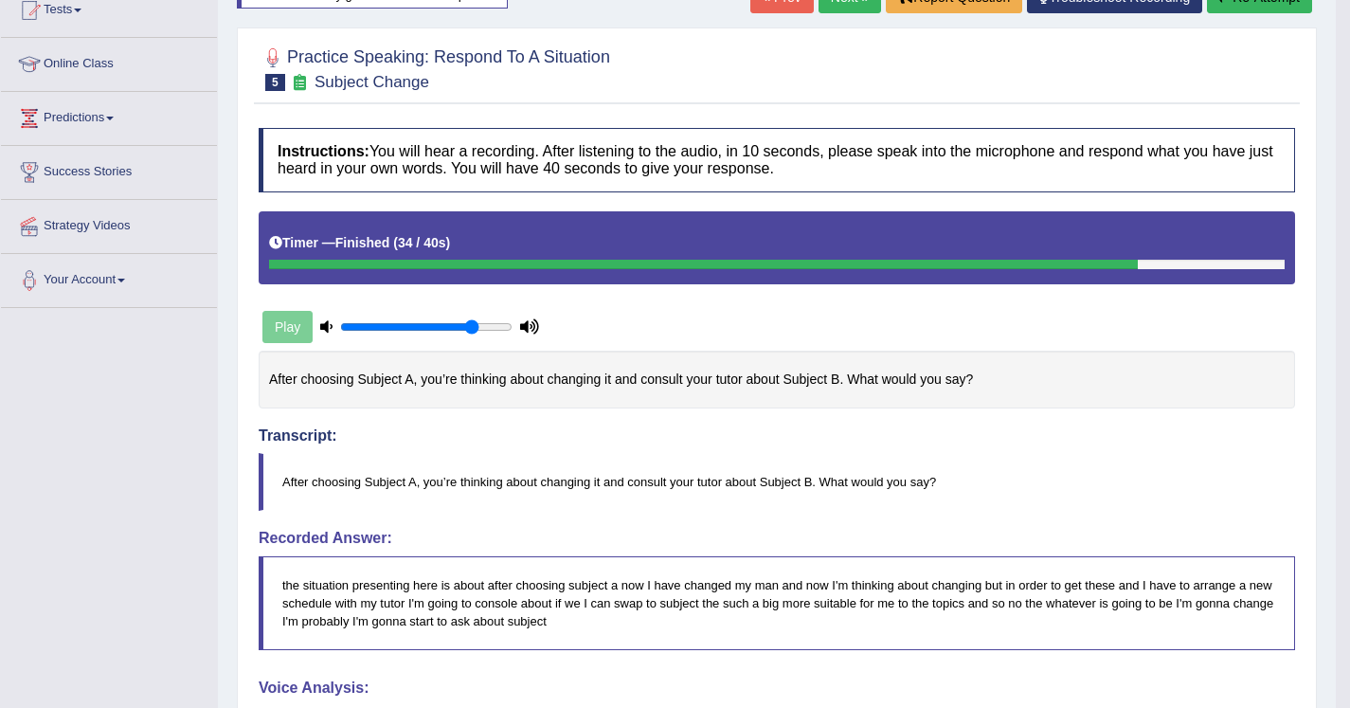
scroll to position [139, 0]
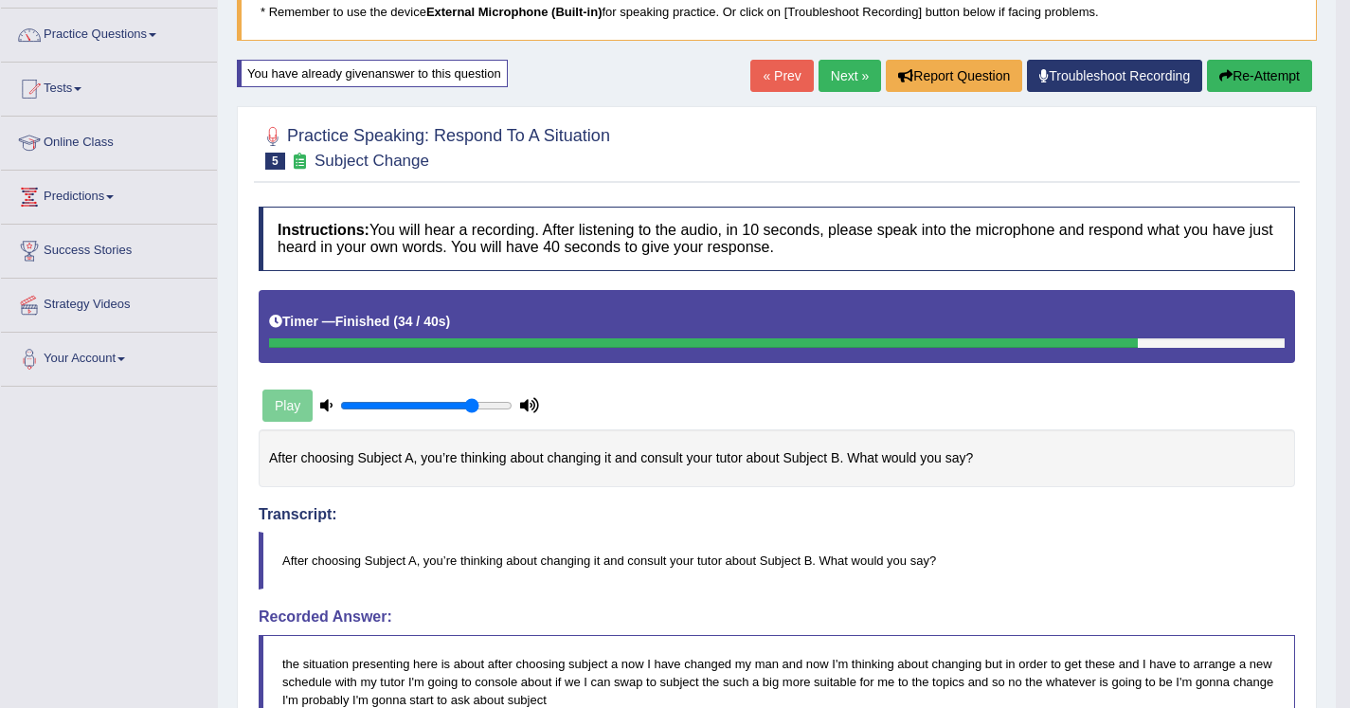
click at [819, 72] on link "Next »" at bounding box center [850, 76] width 63 height 32
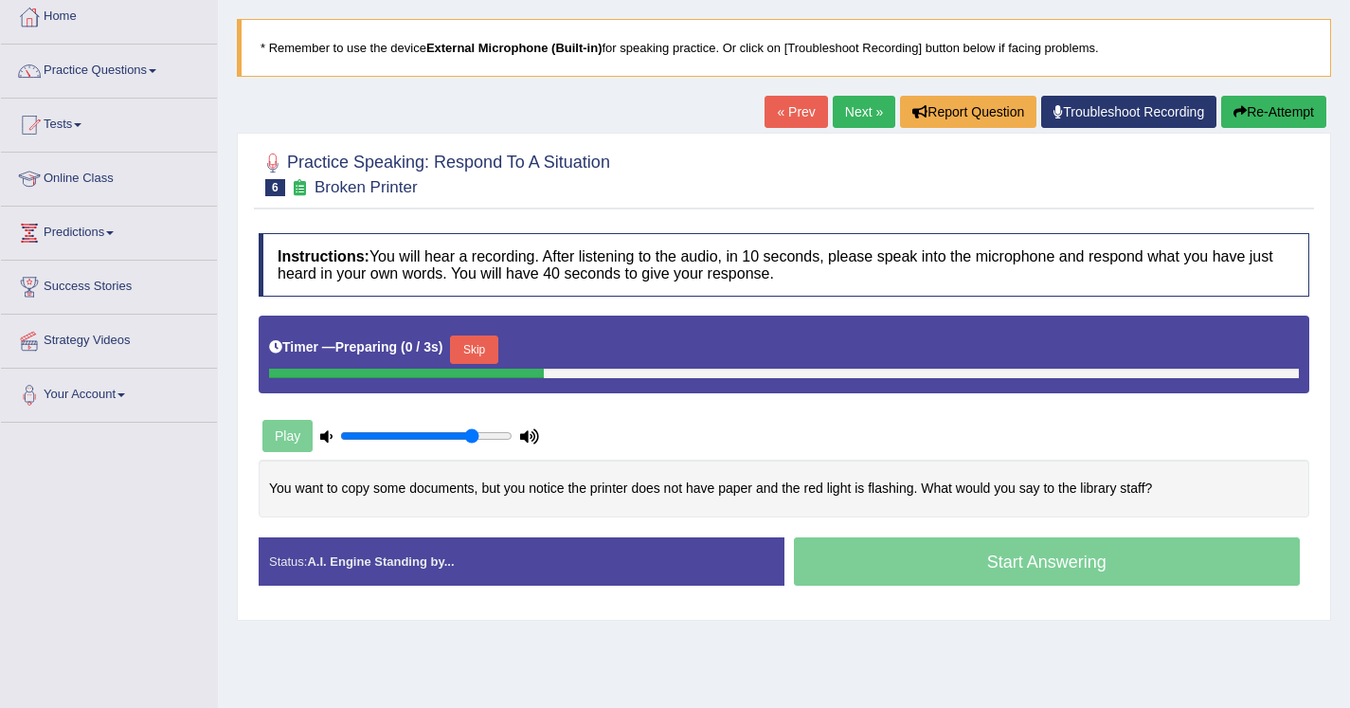
scroll to position [126, 0]
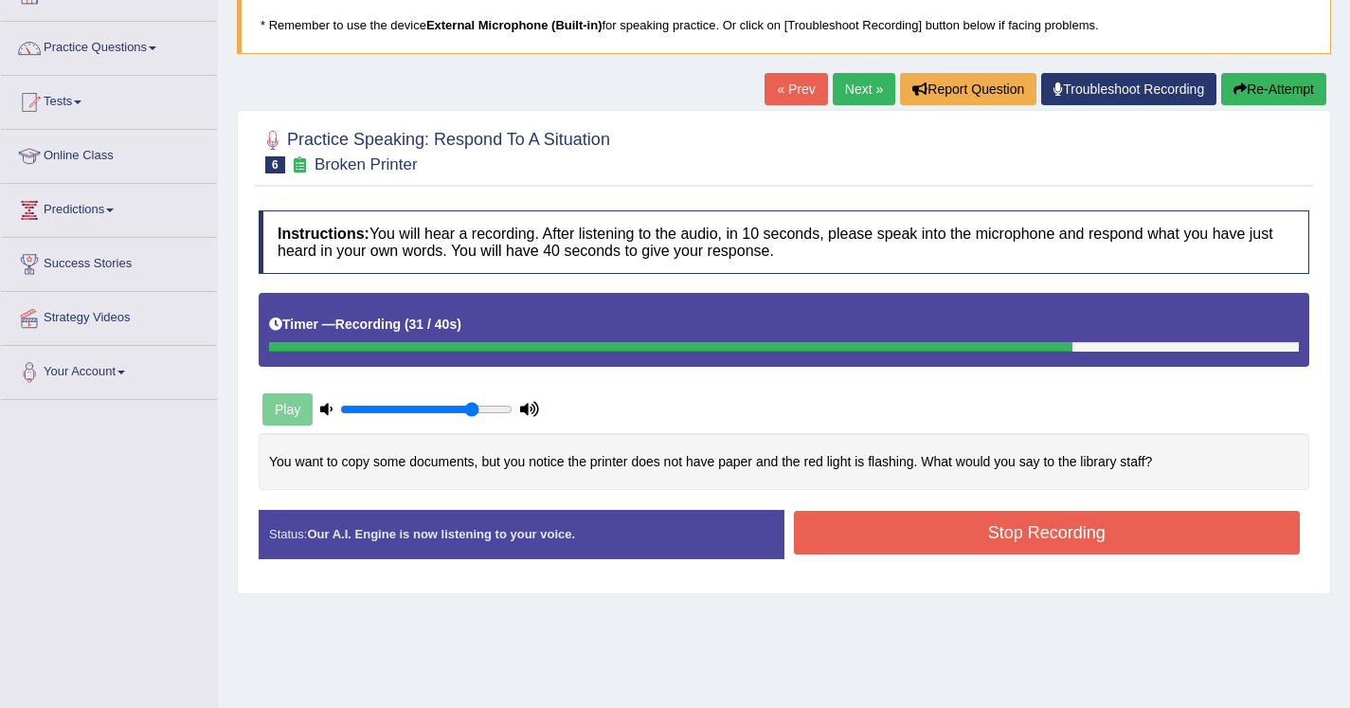
click at [900, 542] on button "Stop Recording" at bounding box center [1047, 533] width 507 height 44
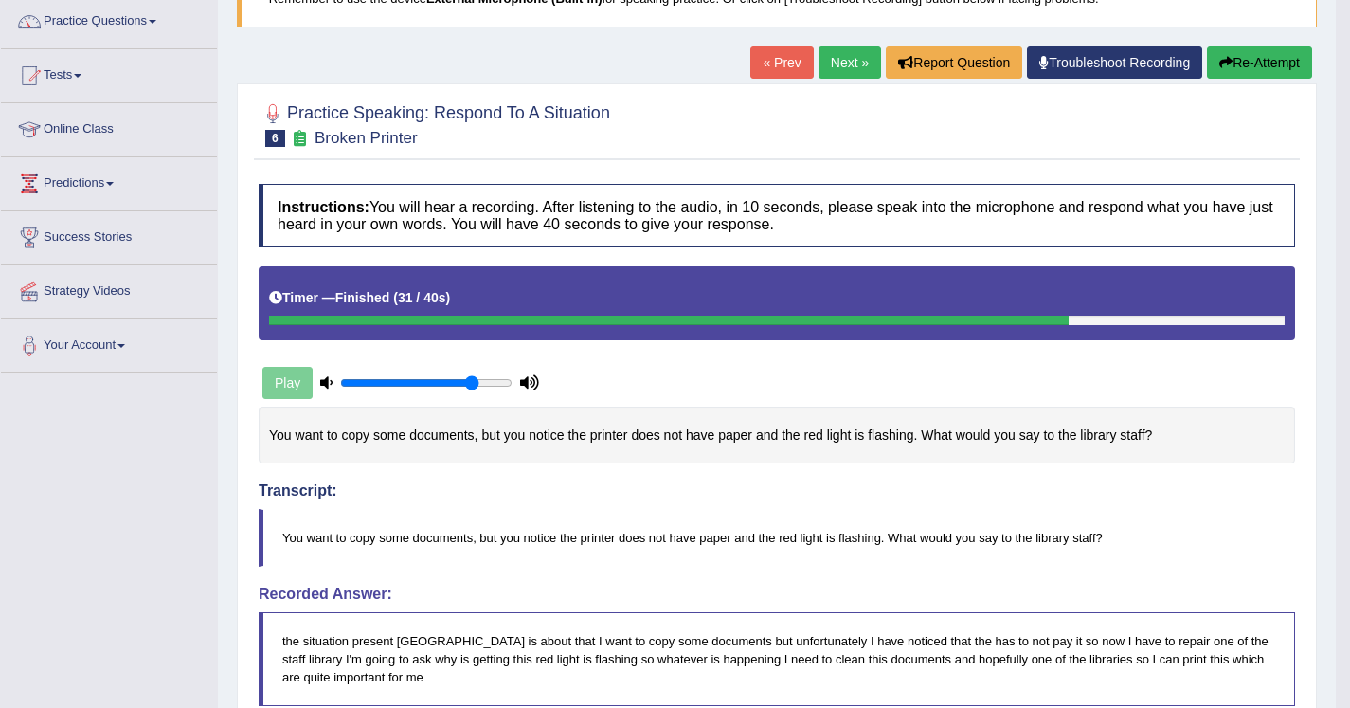
scroll to position [154, 0]
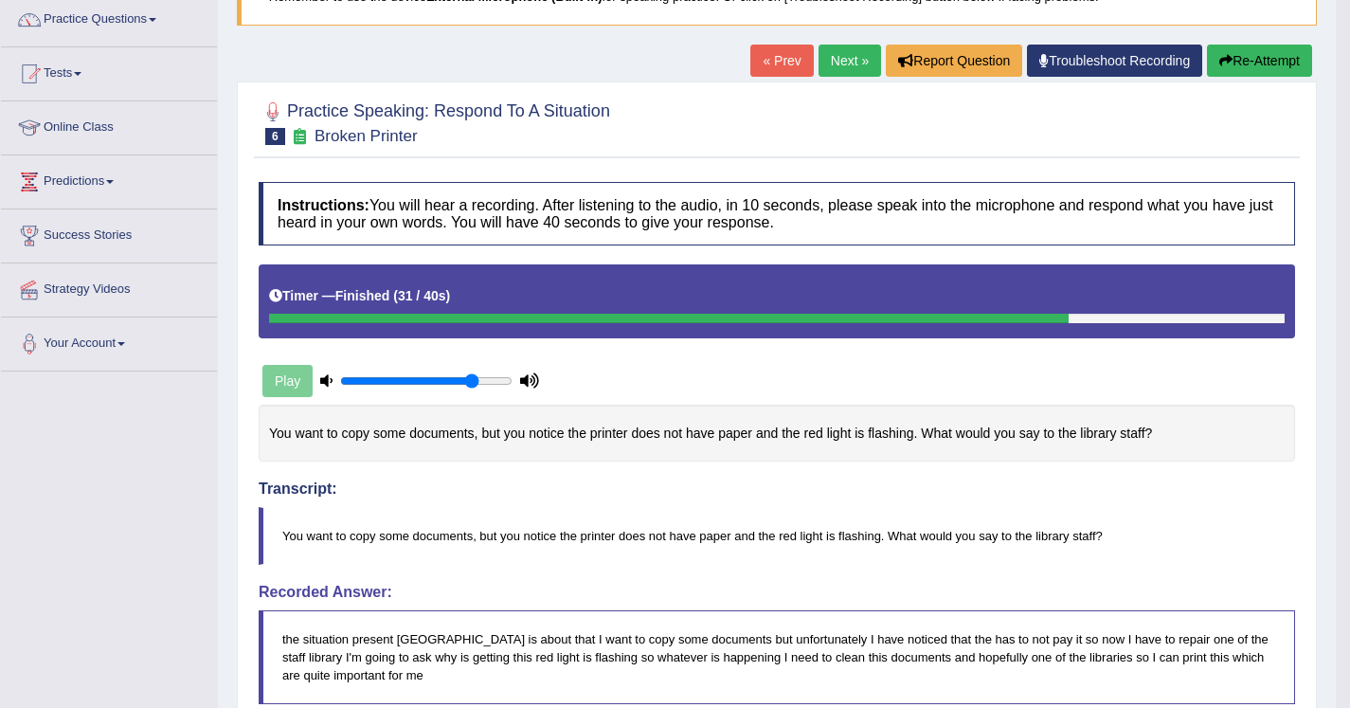
click at [838, 57] on link "Next »" at bounding box center [850, 61] width 63 height 32
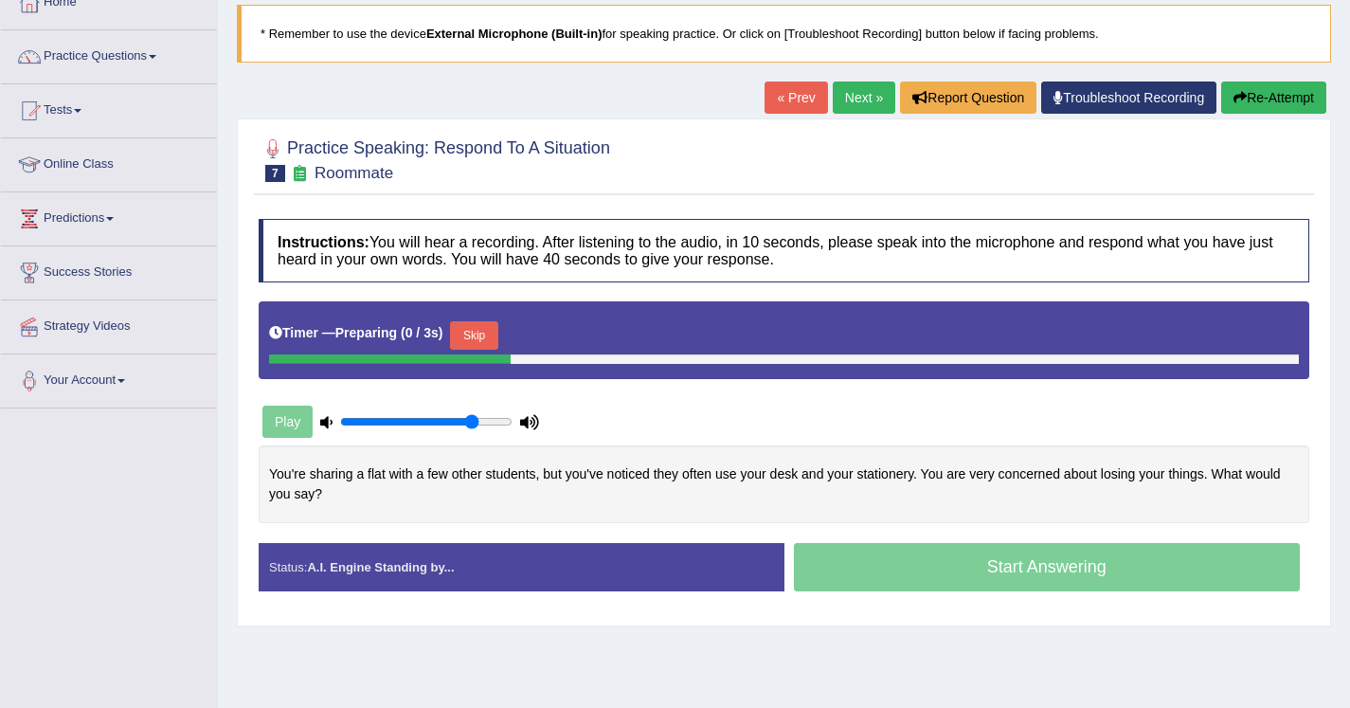
scroll to position [145, 0]
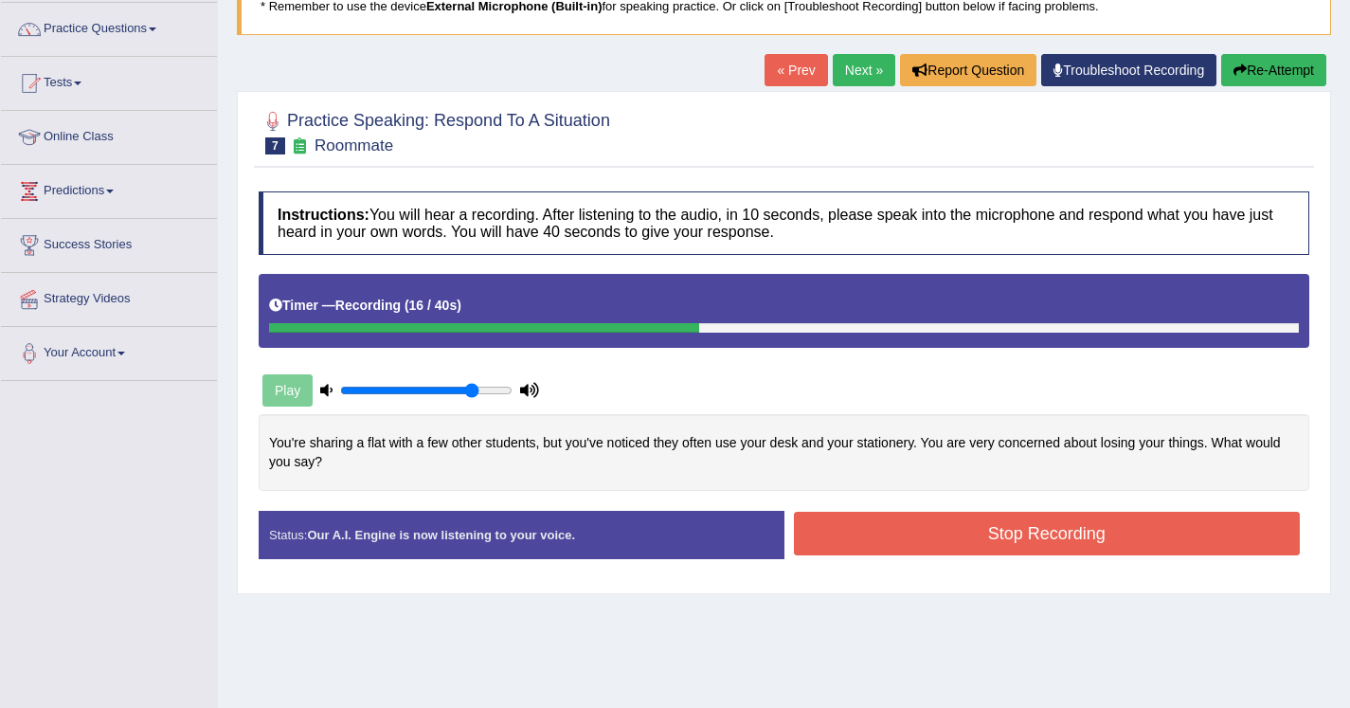
click at [1279, 63] on button "Re-Attempt" at bounding box center [1273, 70] width 105 height 32
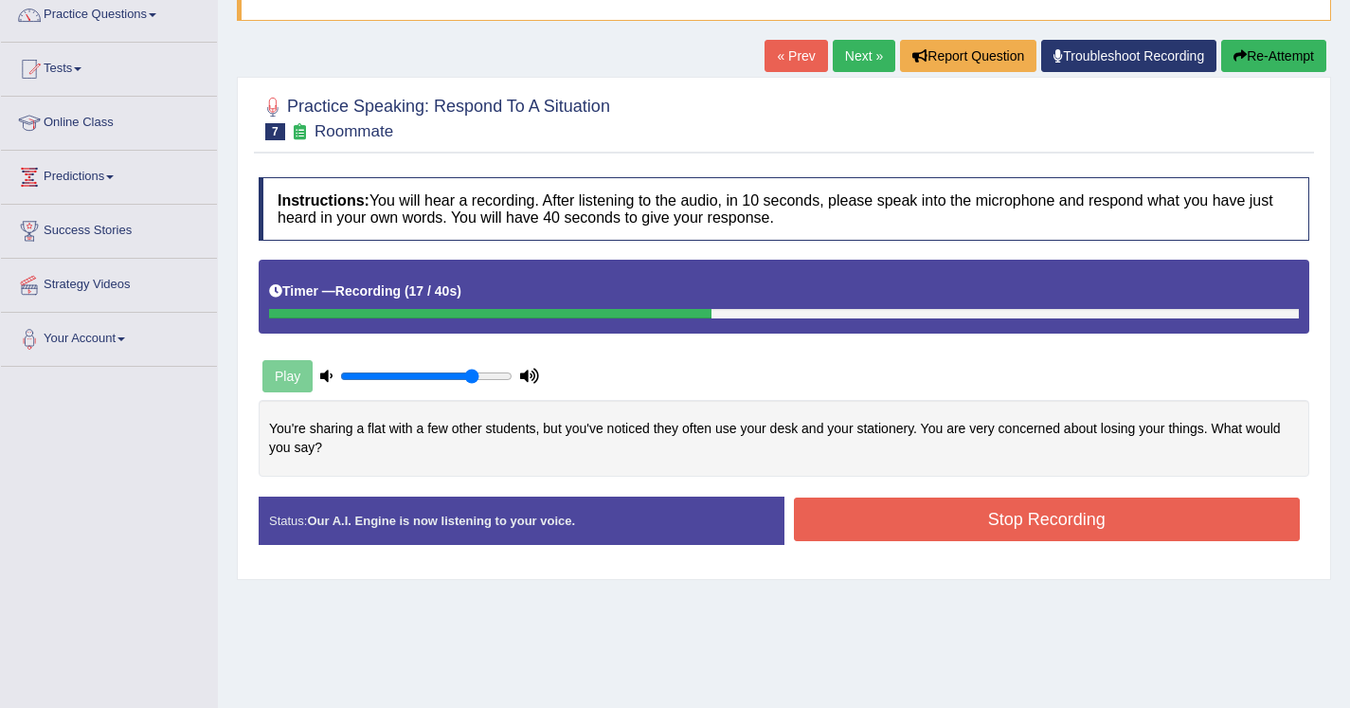
click at [1276, 53] on button "Re-Attempt" at bounding box center [1273, 56] width 105 height 32
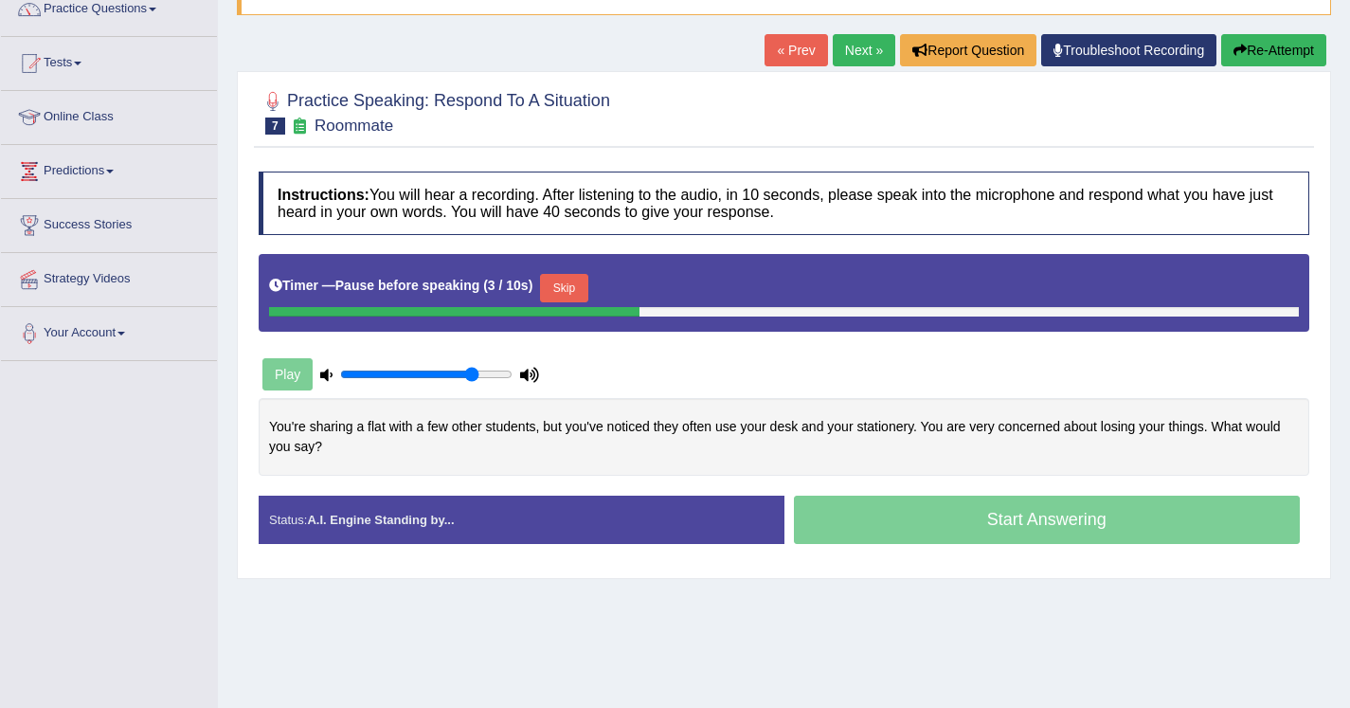
click at [561, 292] on button "Skip" at bounding box center [563, 288] width 47 height 28
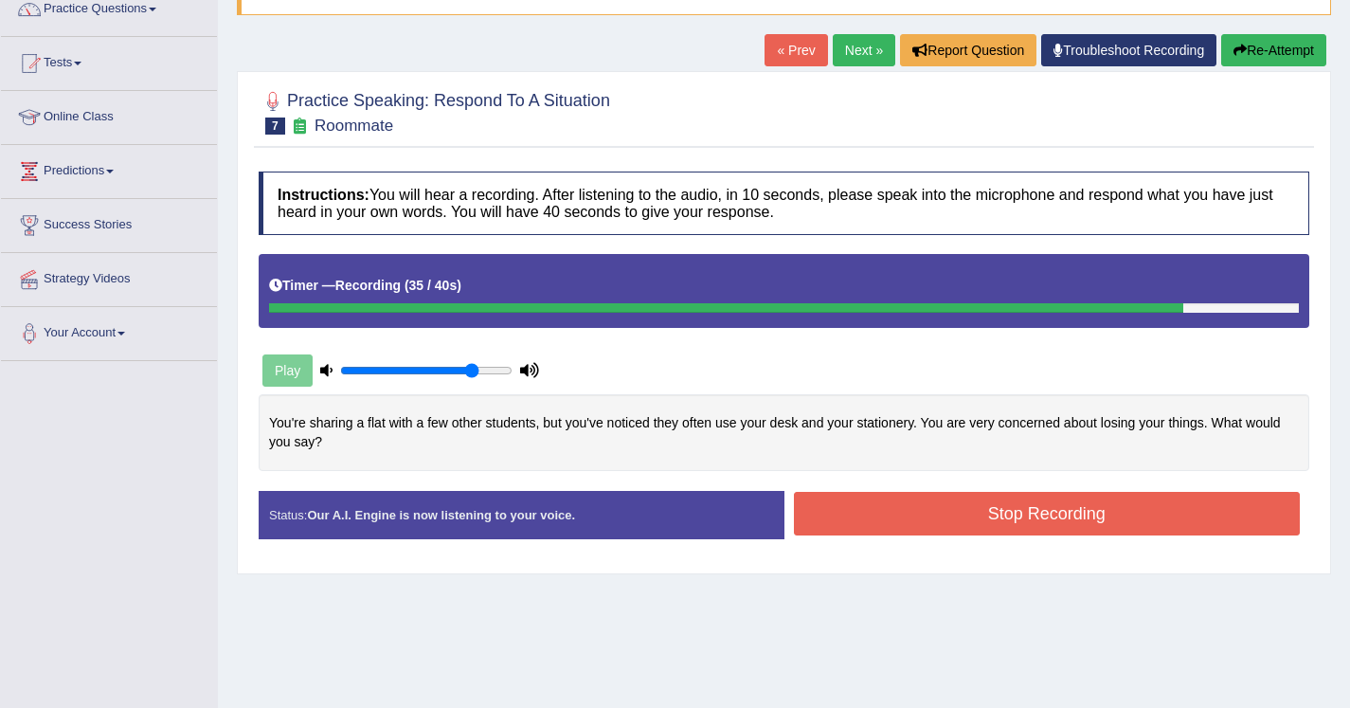
click at [856, 509] on button "Stop Recording" at bounding box center [1047, 514] width 507 height 44
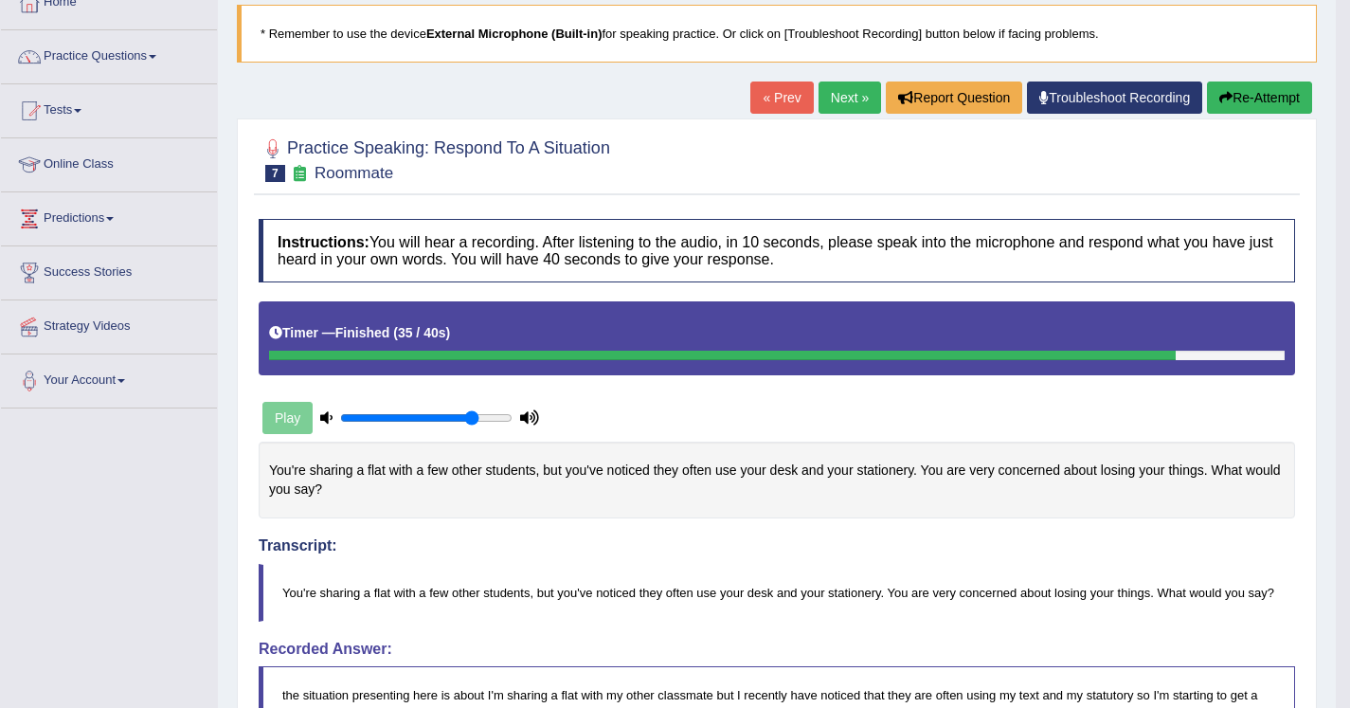
scroll to position [105, 0]
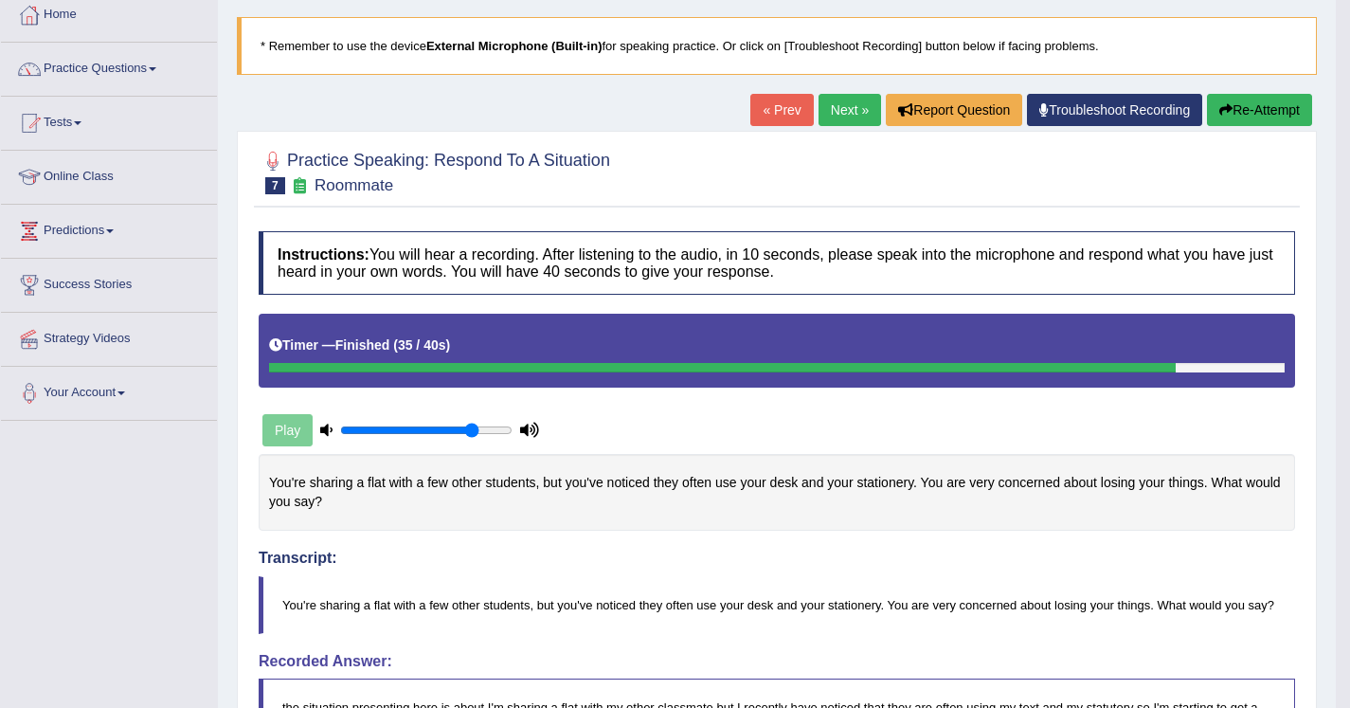
click at [1264, 118] on button "Re-Attempt" at bounding box center [1259, 110] width 105 height 32
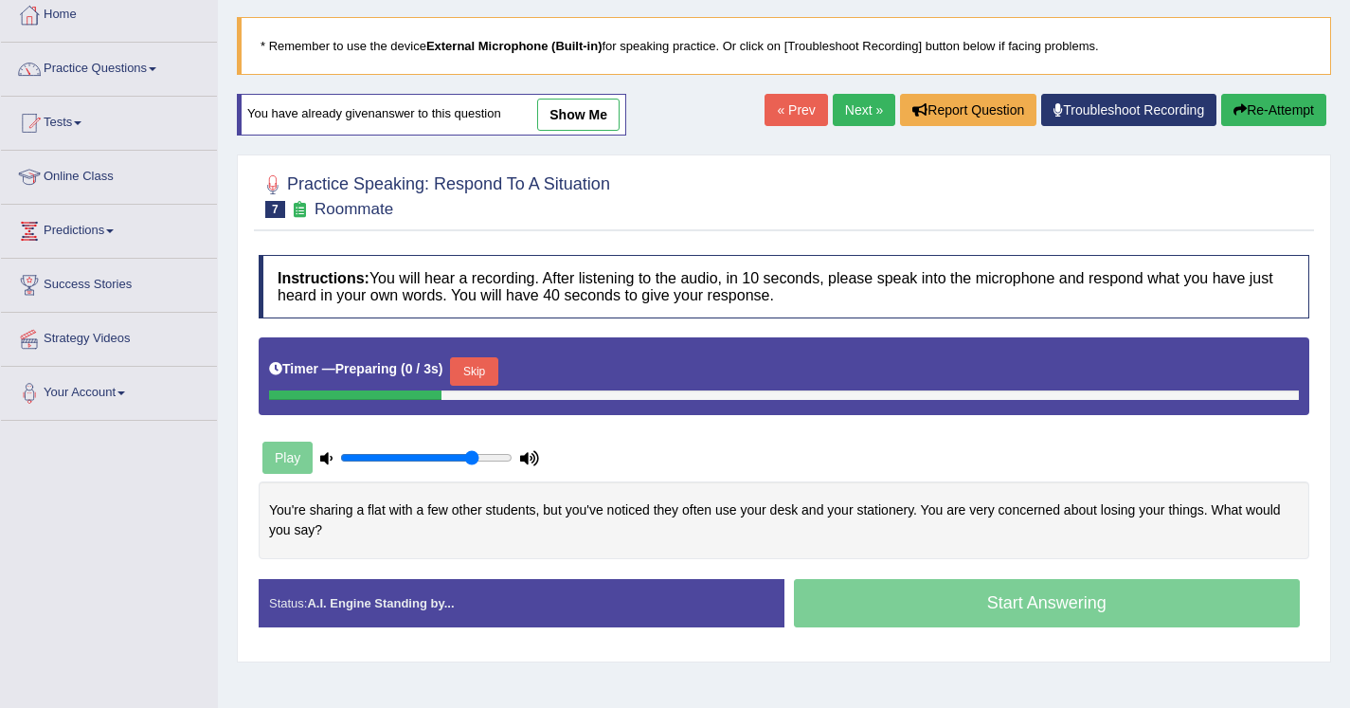
scroll to position [195, 0]
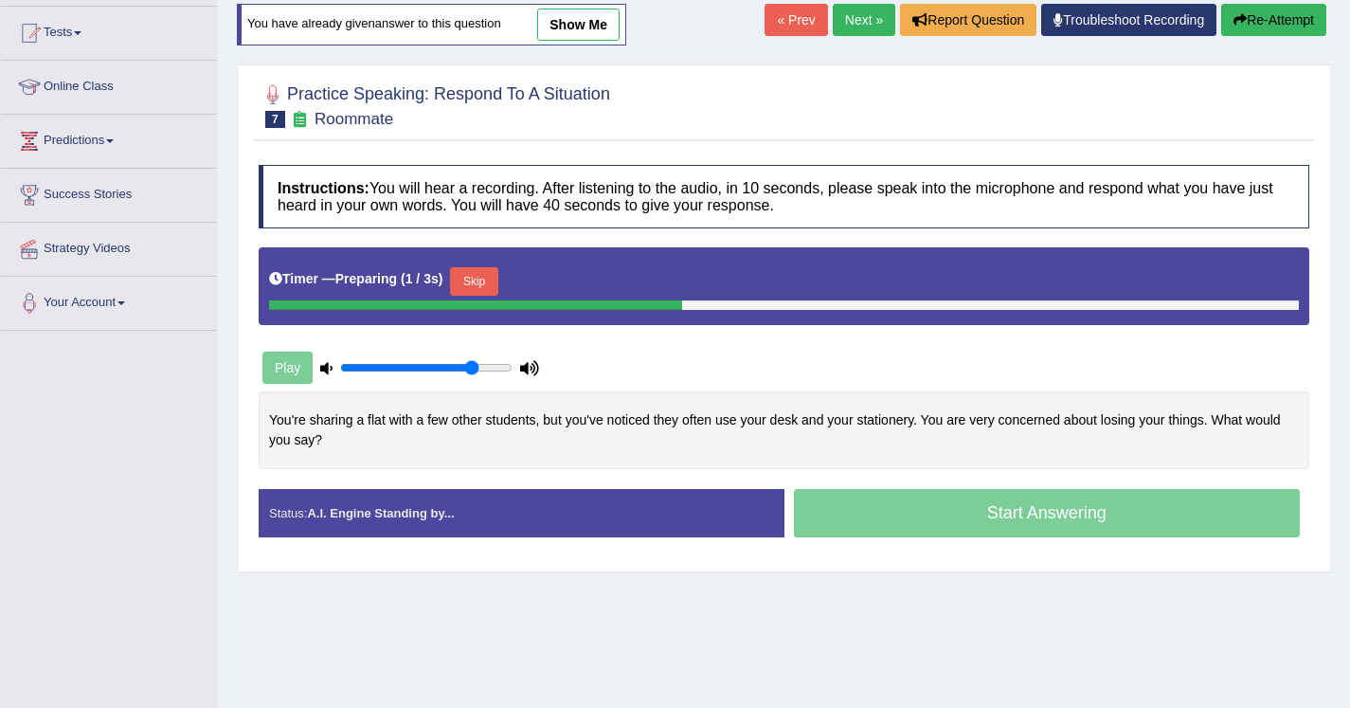
click at [487, 285] on button "Skip" at bounding box center [473, 281] width 47 height 28
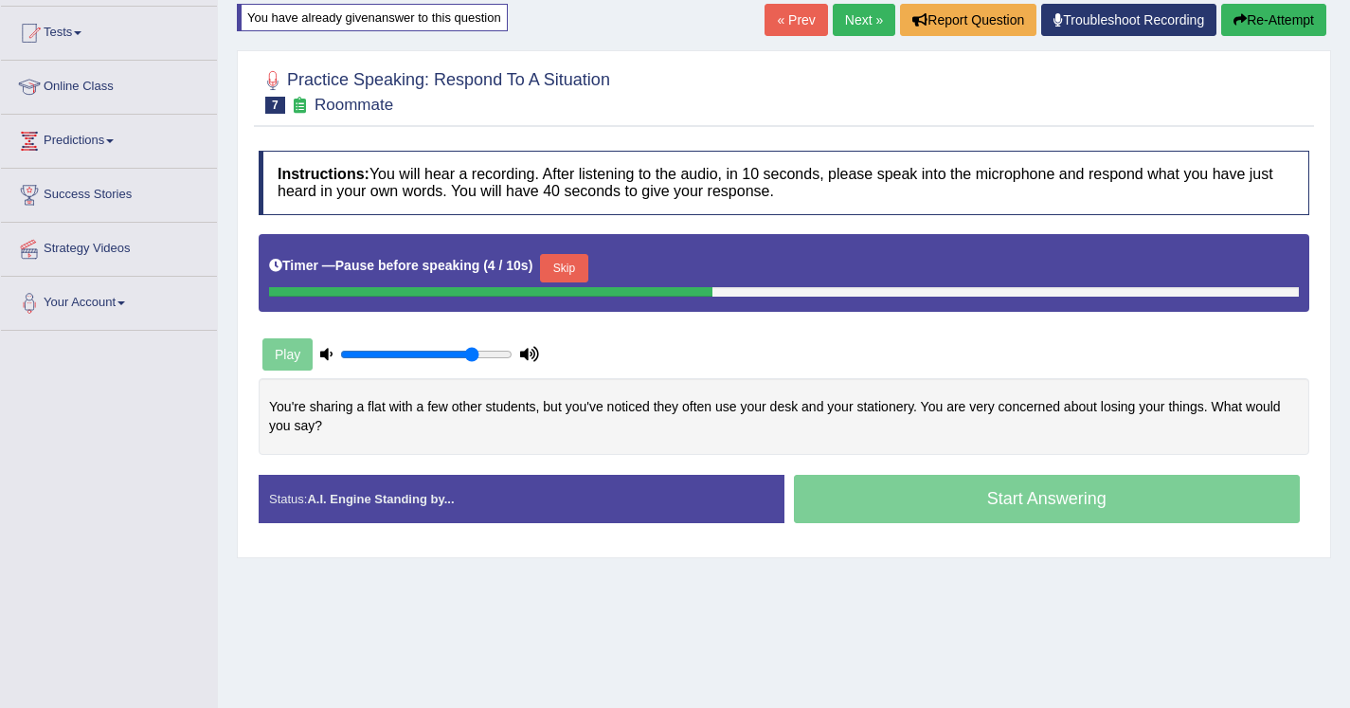
click at [564, 263] on button "Skip" at bounding box center [563, 268] width 47 height 28
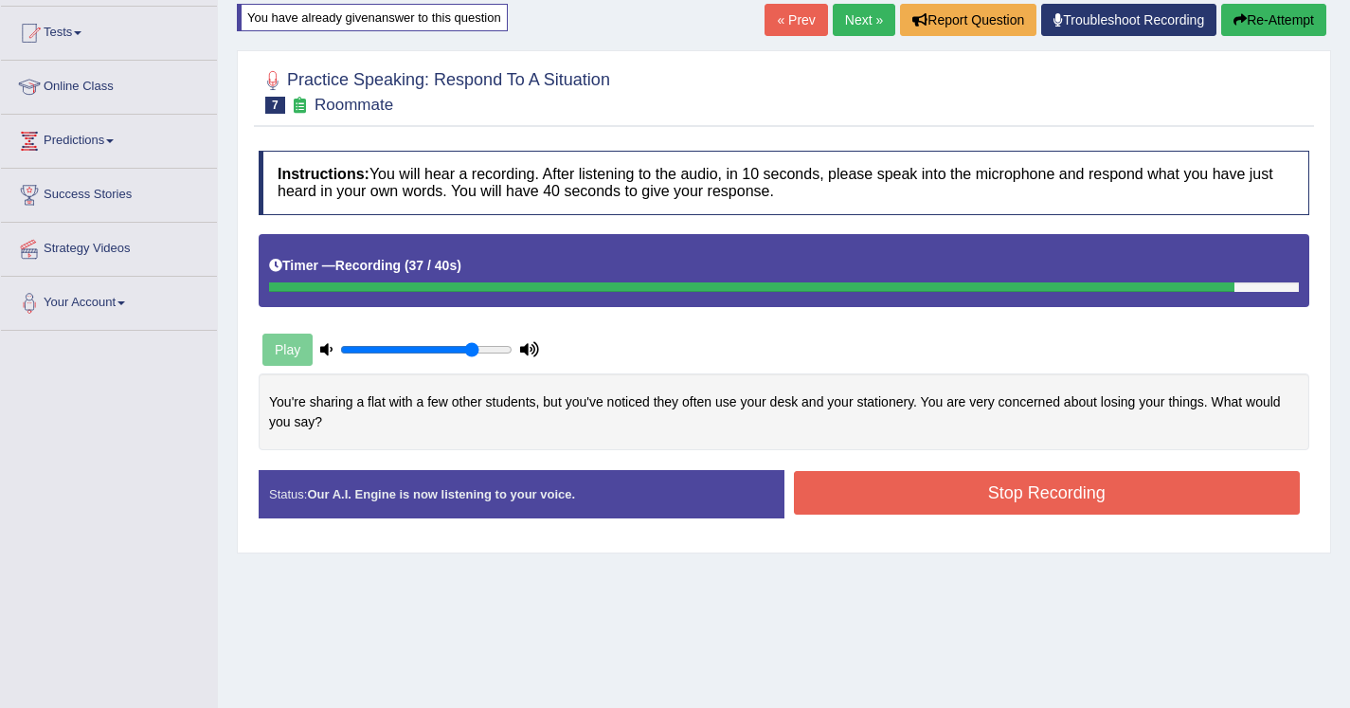
click at [896, 495] on button "Stop Recording" at bounding box center [1047, 493] width 507 height 44
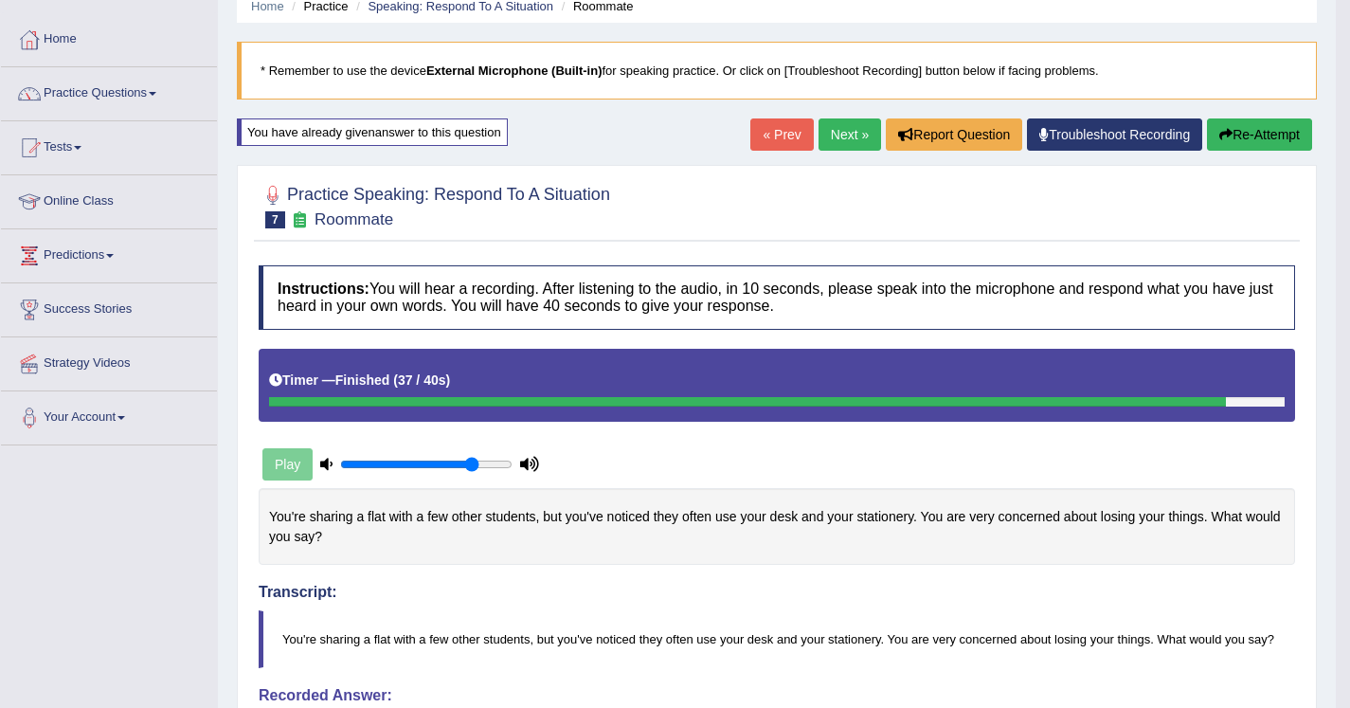
scroll to position [69, 0]
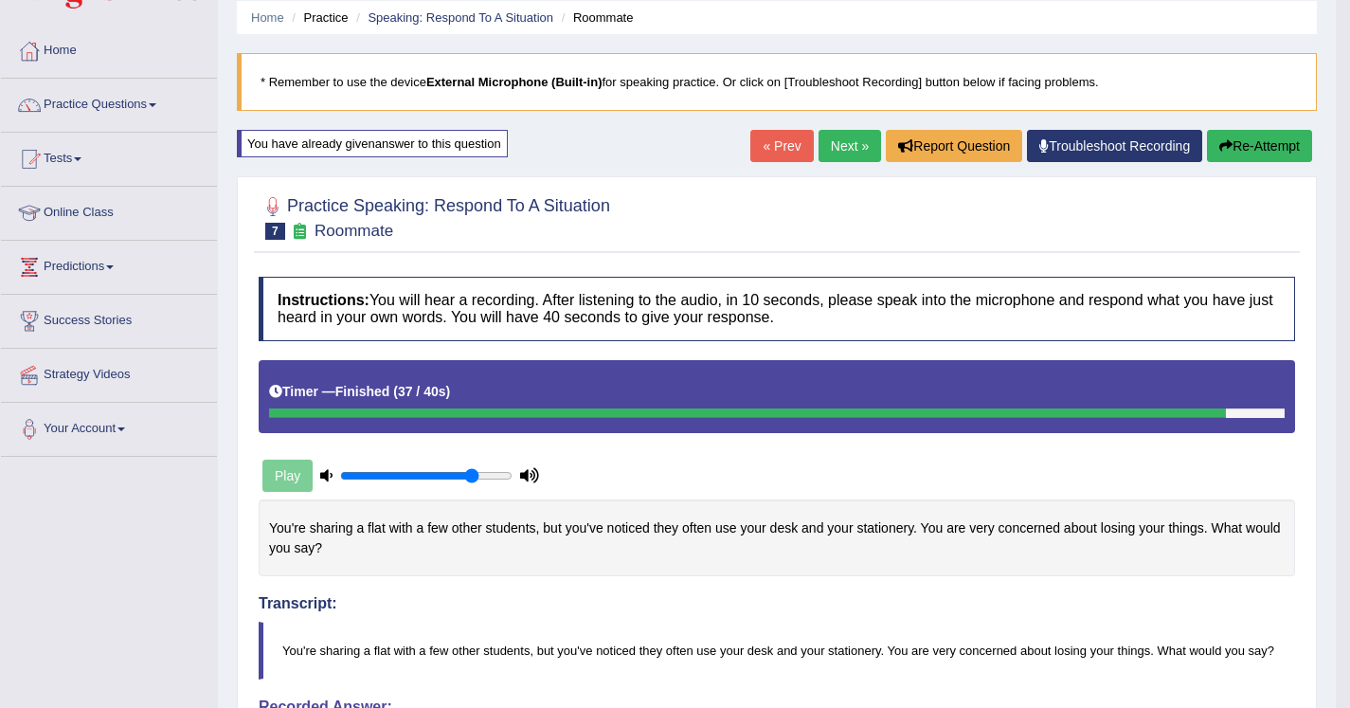
click at [839, 139] on link "Next »" at bounding box center [850, 146] width 63 height 32
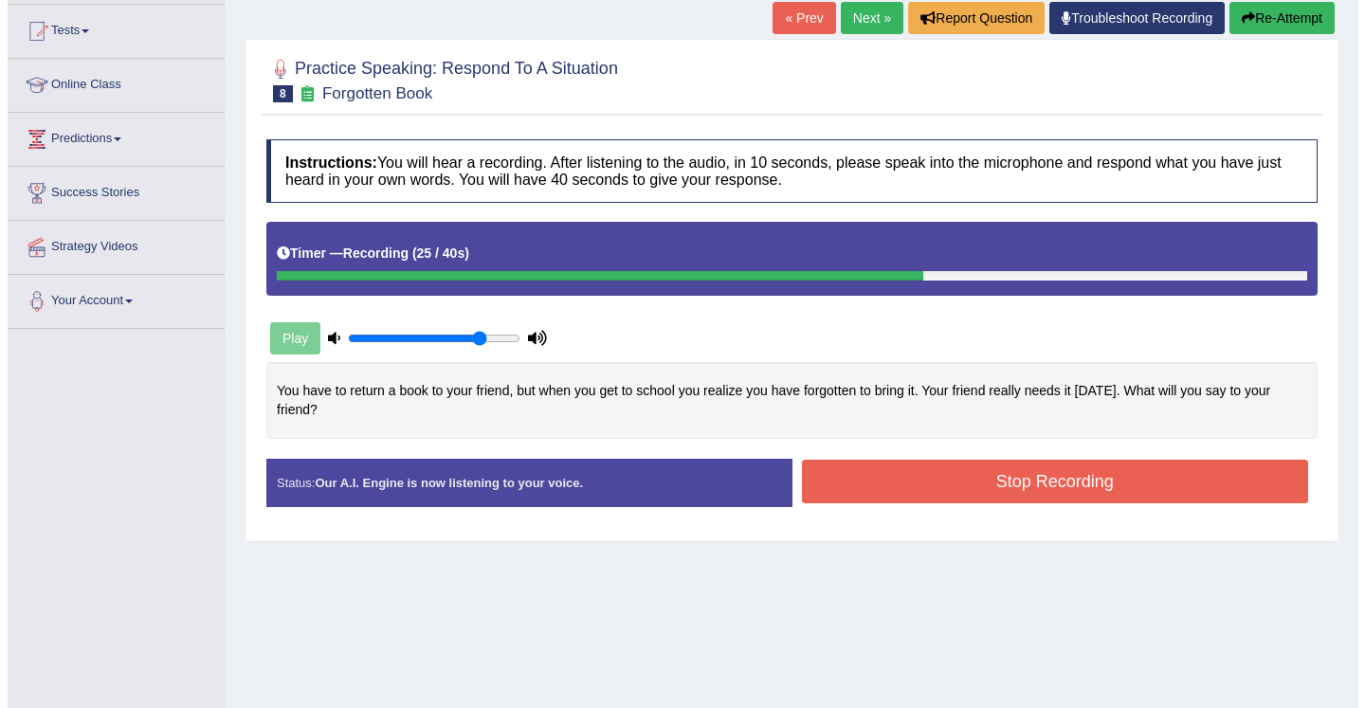
scroll to position [227, 0]
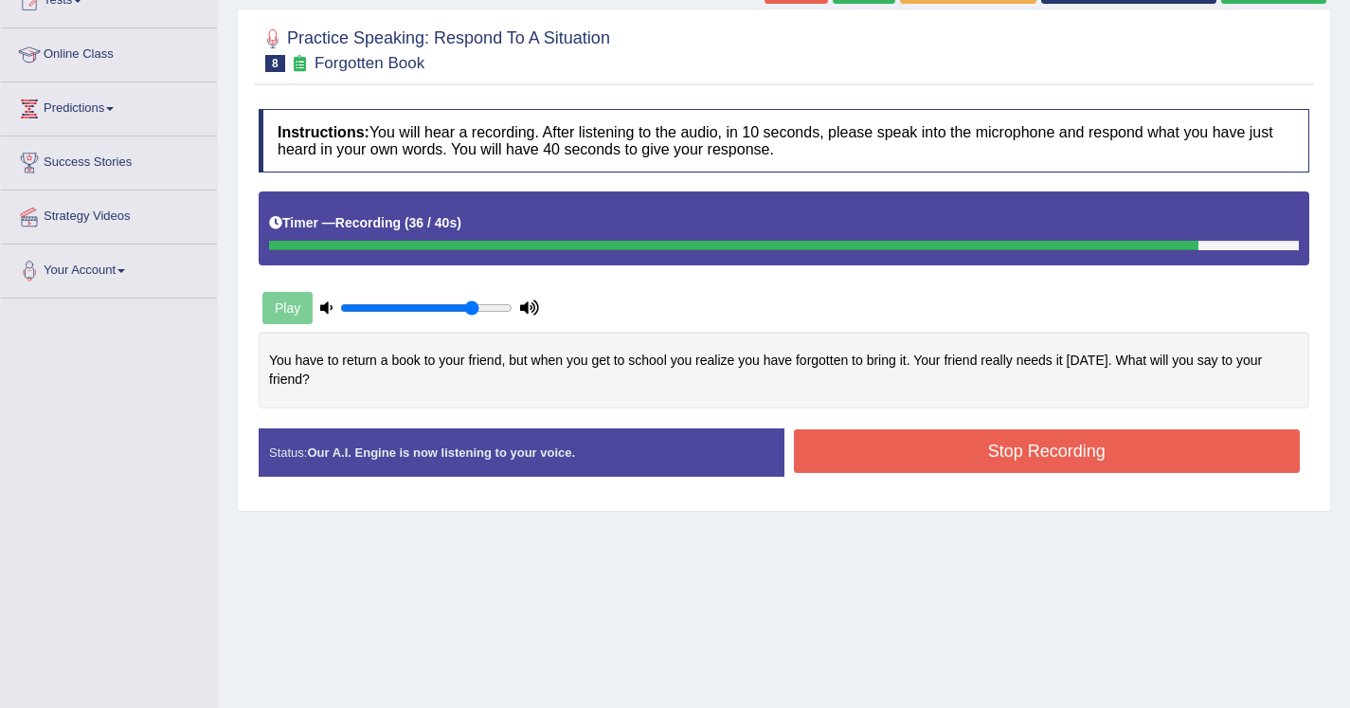
click at [888, 444] on button "Stop Recording" at bounding box center [1047, 451] width 507 height 44
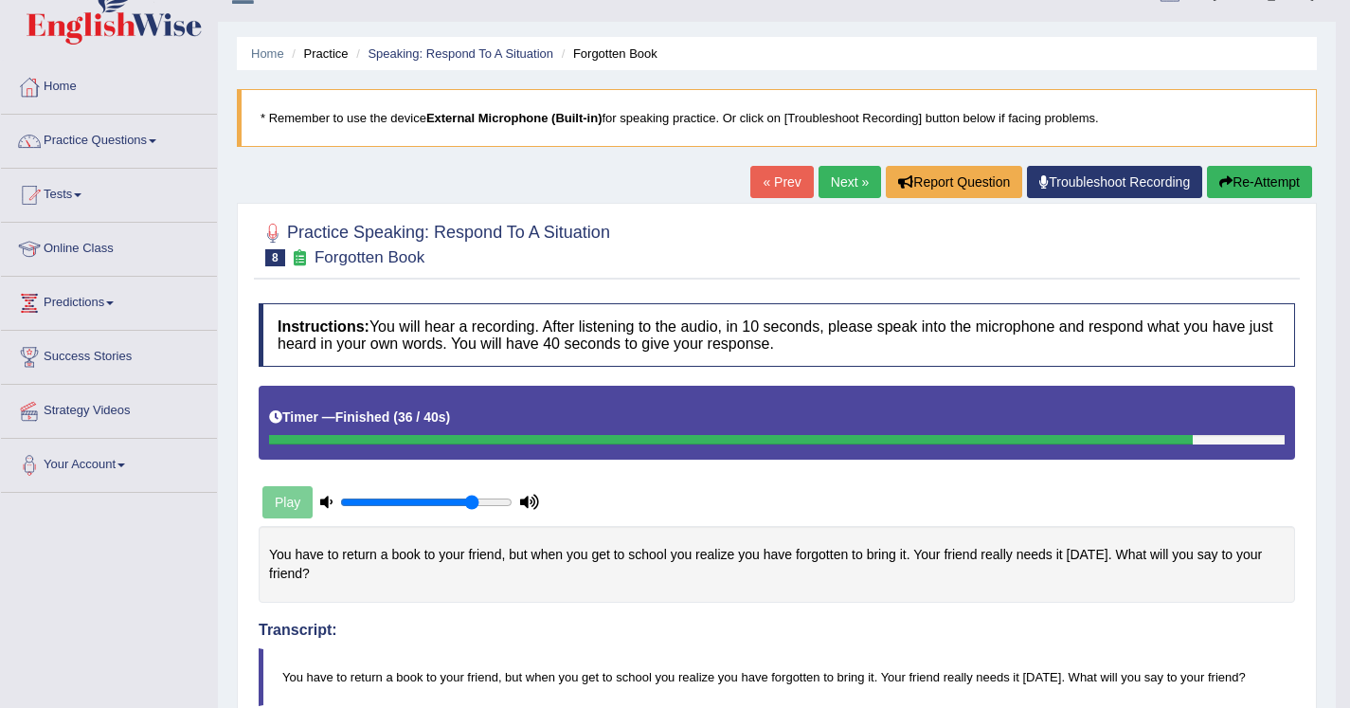
scroll to position [0, 0]
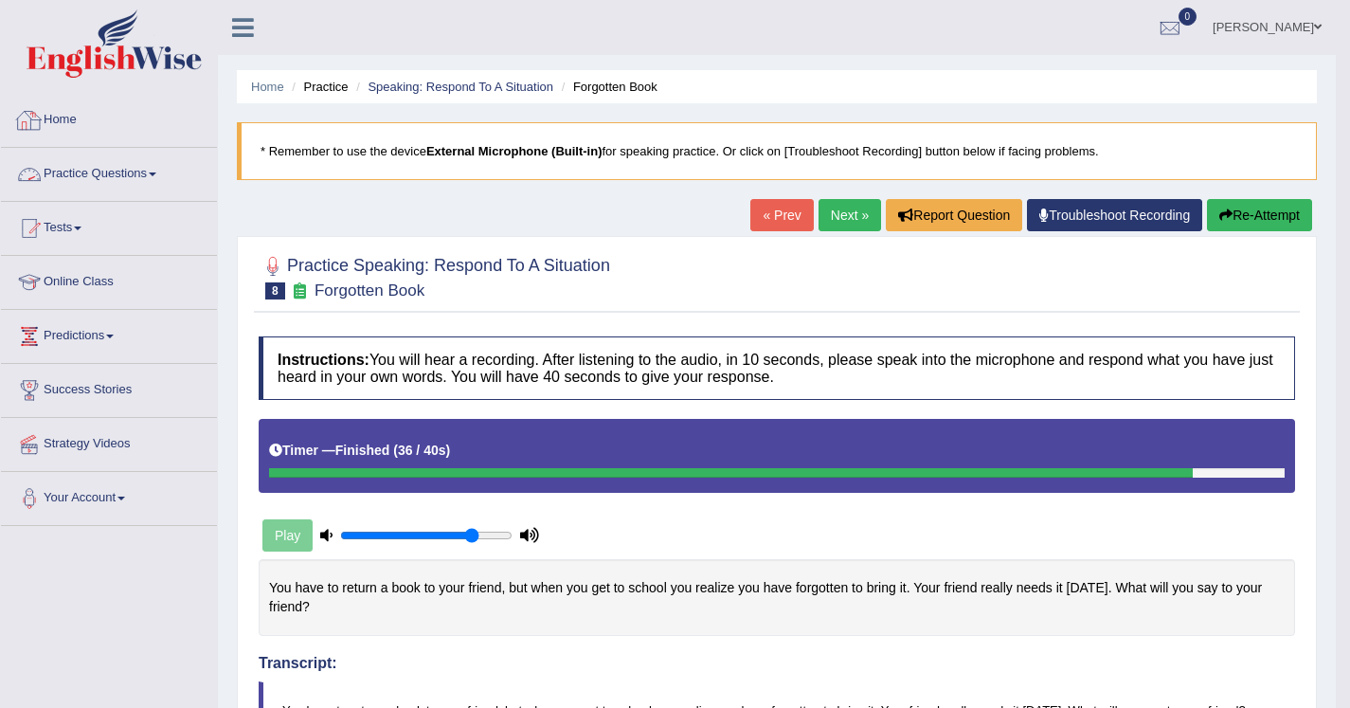
click at [118, 166] on link "Practice Questions" at bounding box center [109, 171] width 216 height 47
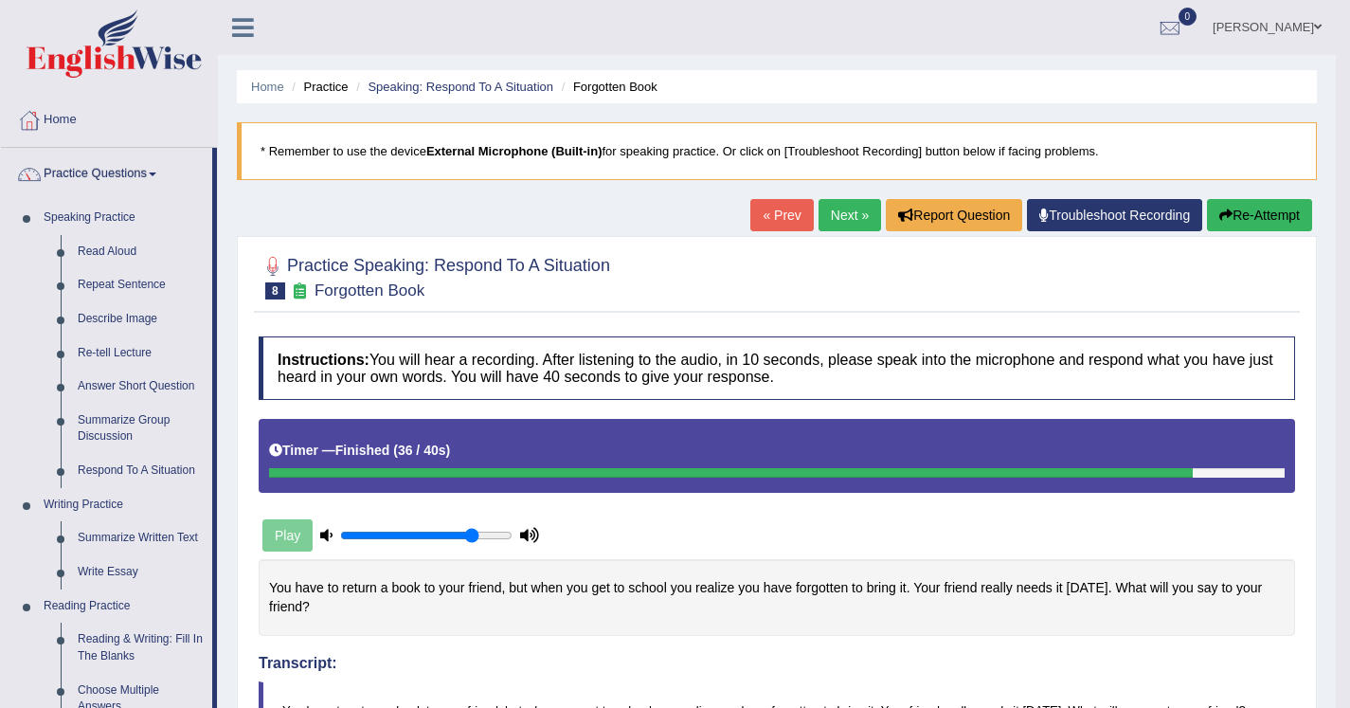
click at [833, 207] on link "Next »" at bounding box center [850, 215] width 63 height 32
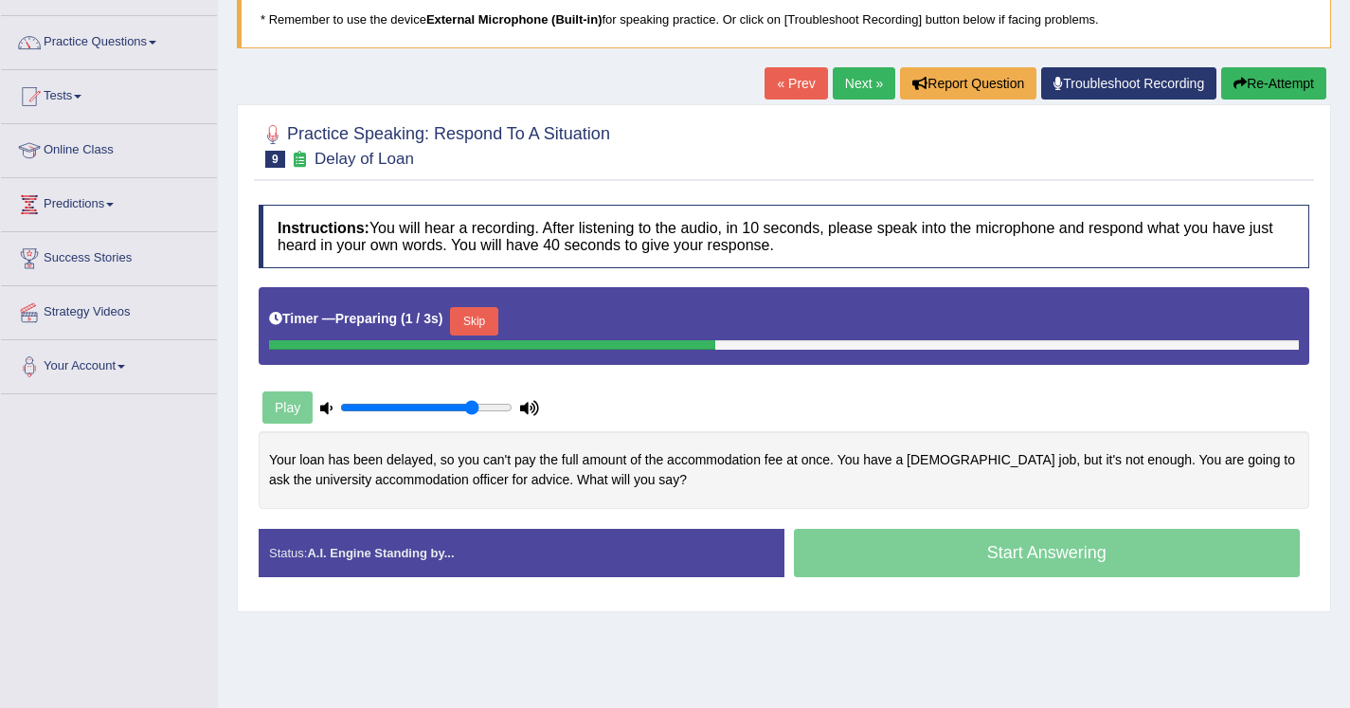
scroll to position [160, 0]
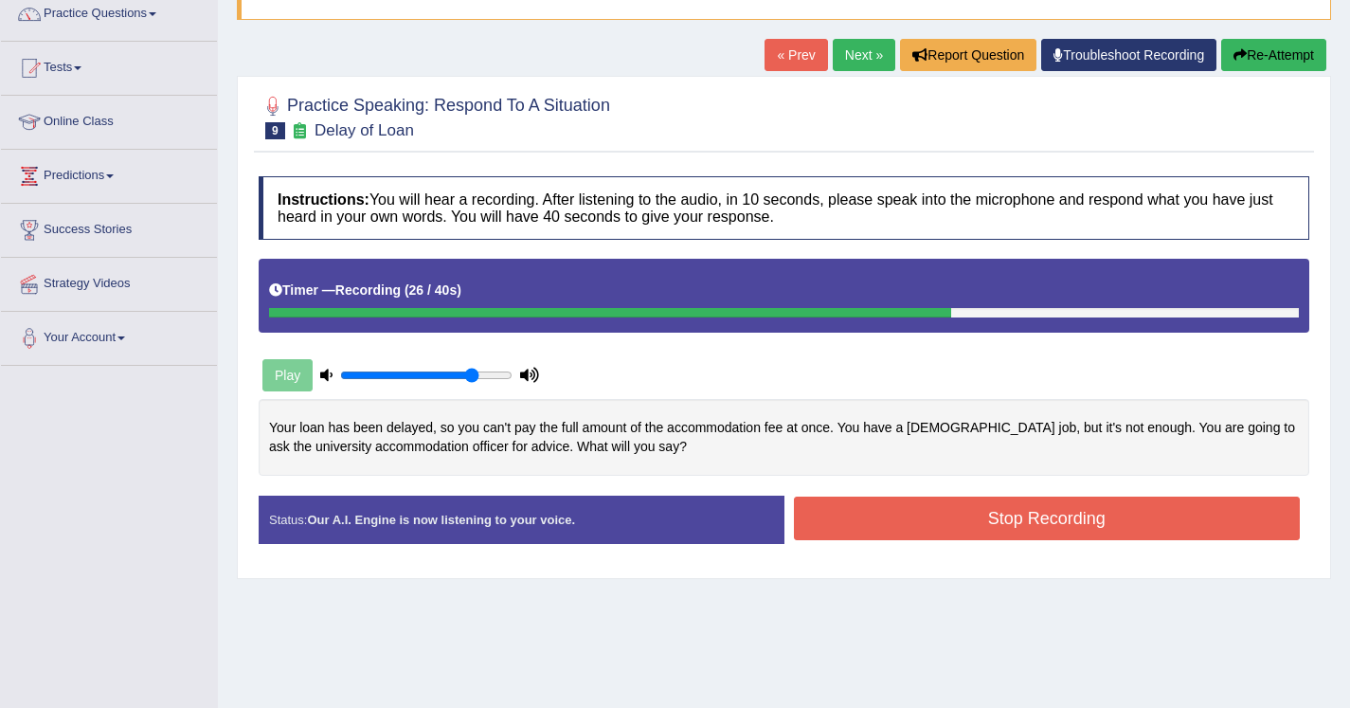
click at [1297, 62] on button "Re-Attempt" at bounding box center [1273, 55] width 105 height 32
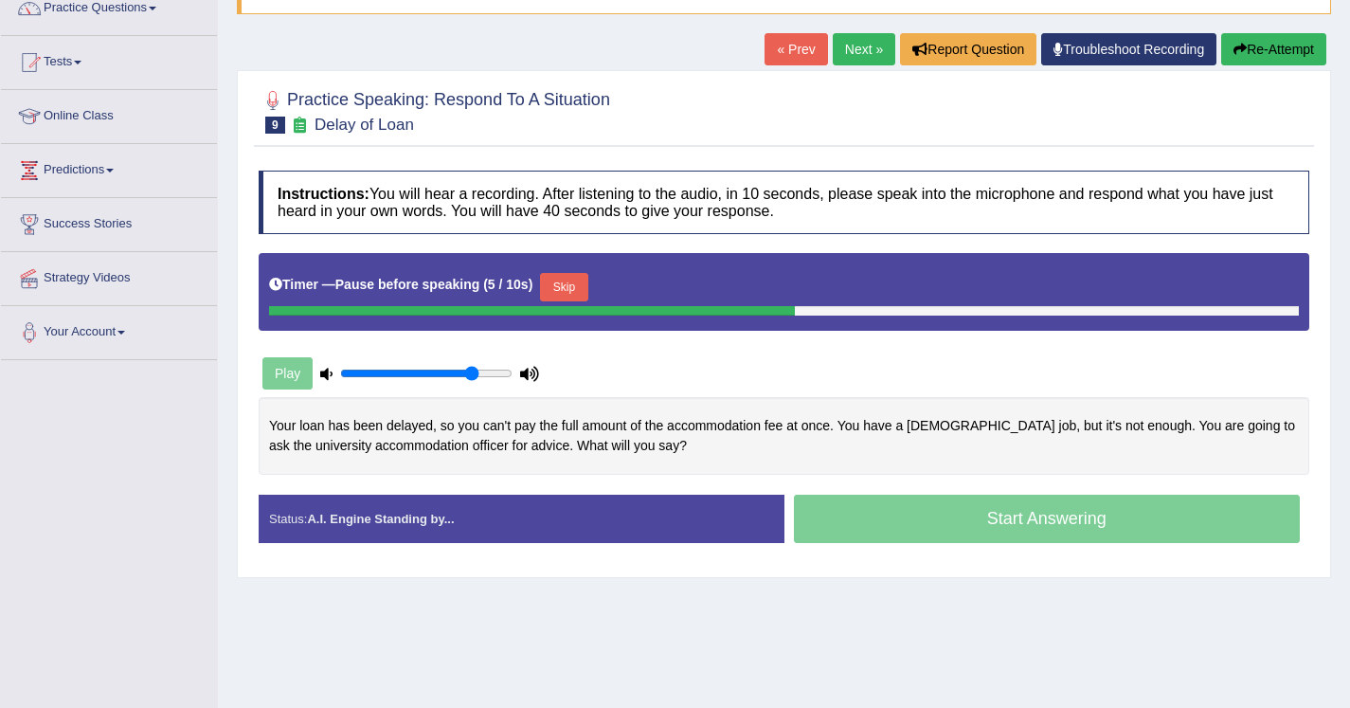
click at [570, 290] on button "Skip" at bounding box center [563, 287] width 47 height 28
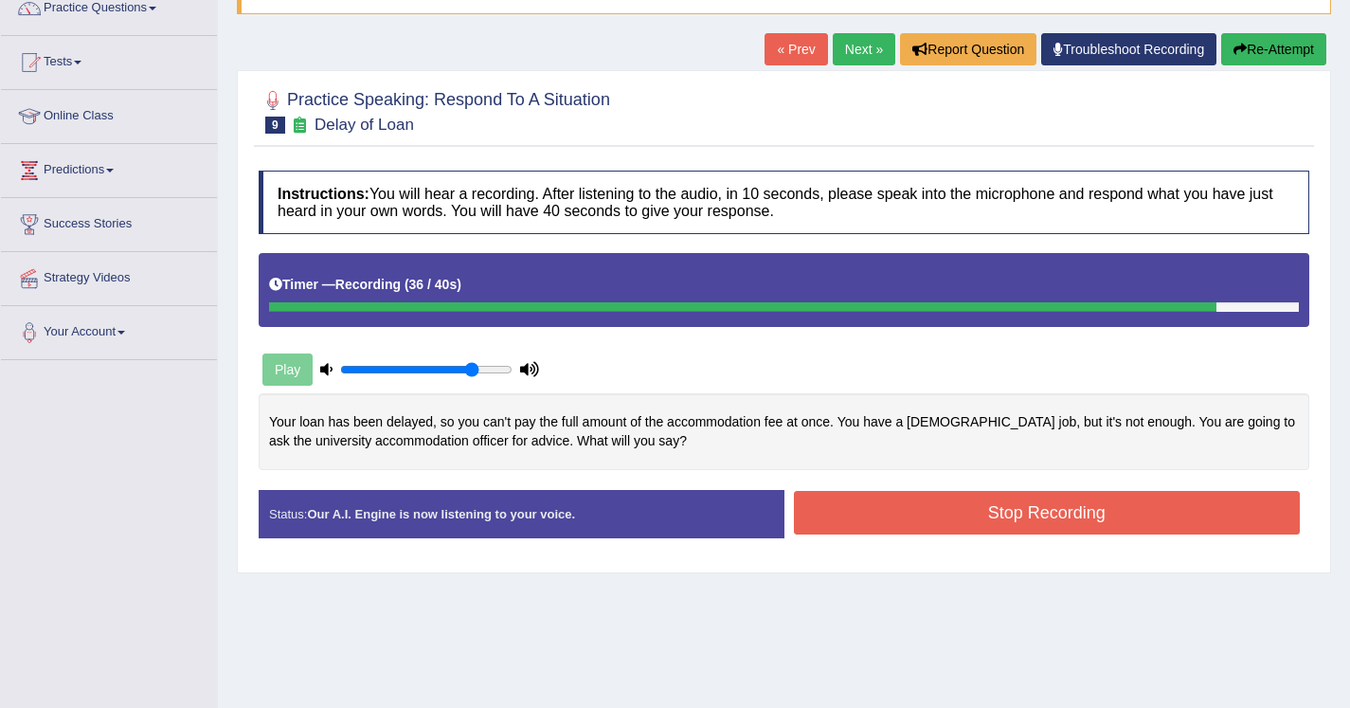
click at [923, 498] on button "Stop Recording" at bounding box center [1047, 513] width 507 height 44
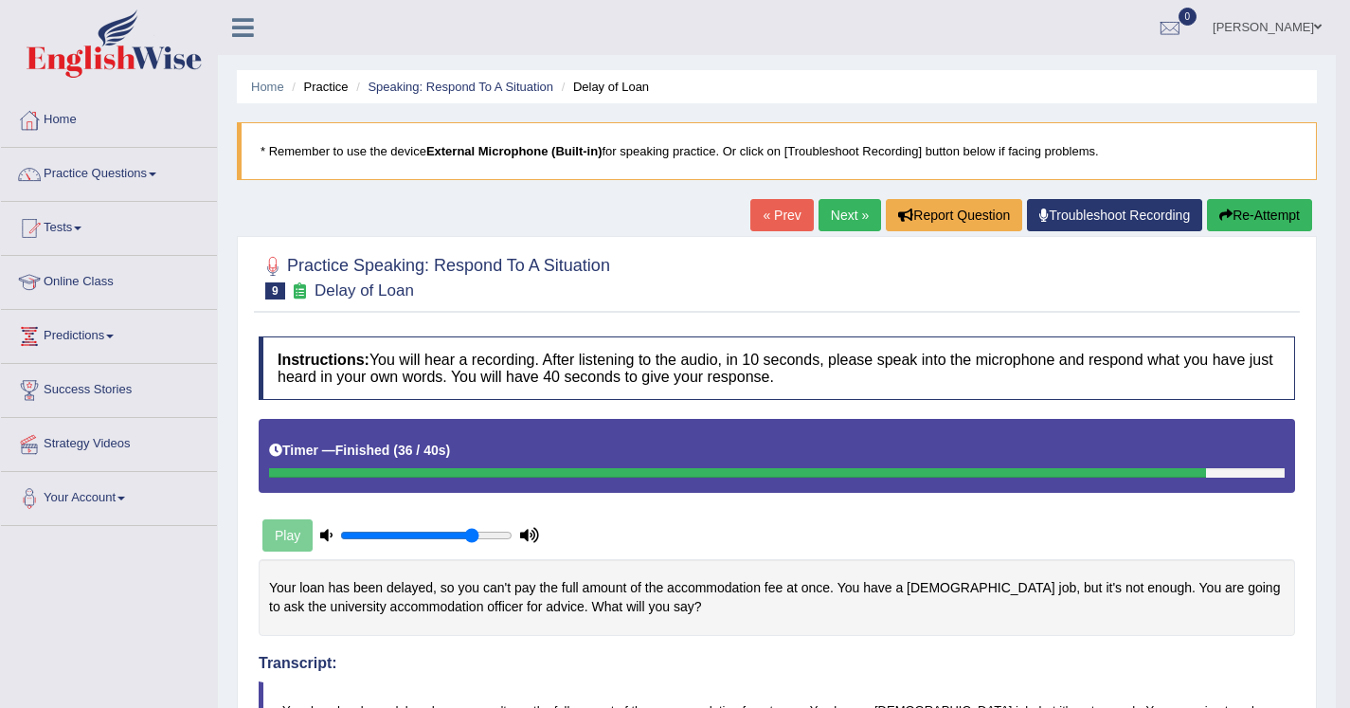
click at [822, 220] on link "Next »" at bounding box center [850, 215] width 63 height 32
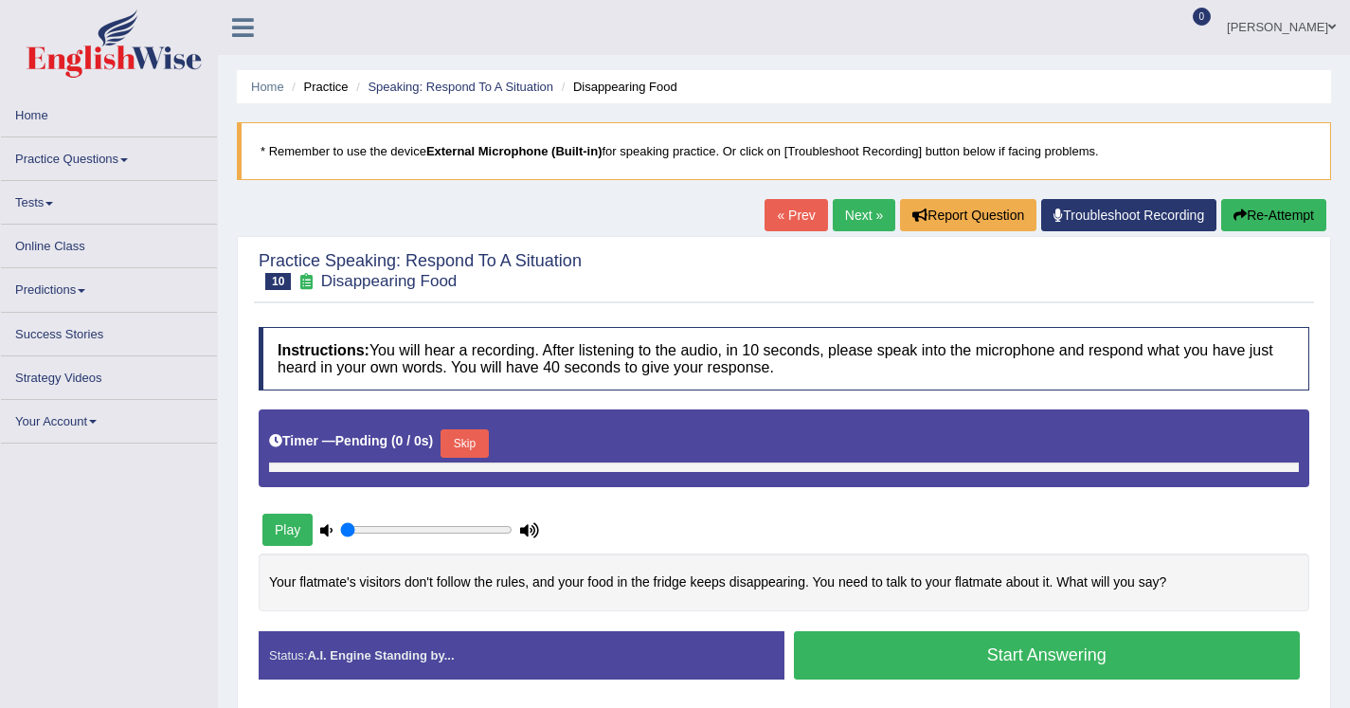
type input "0.8"
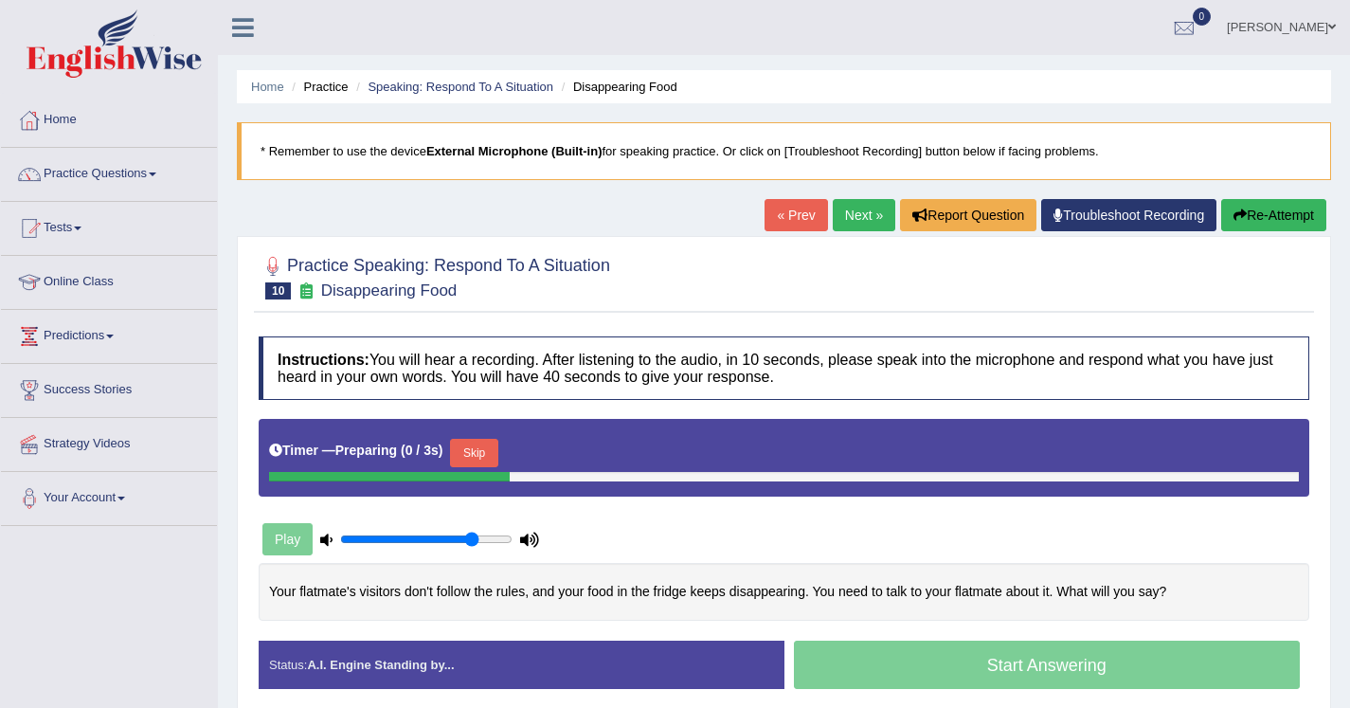
scroll to position [125, 0]
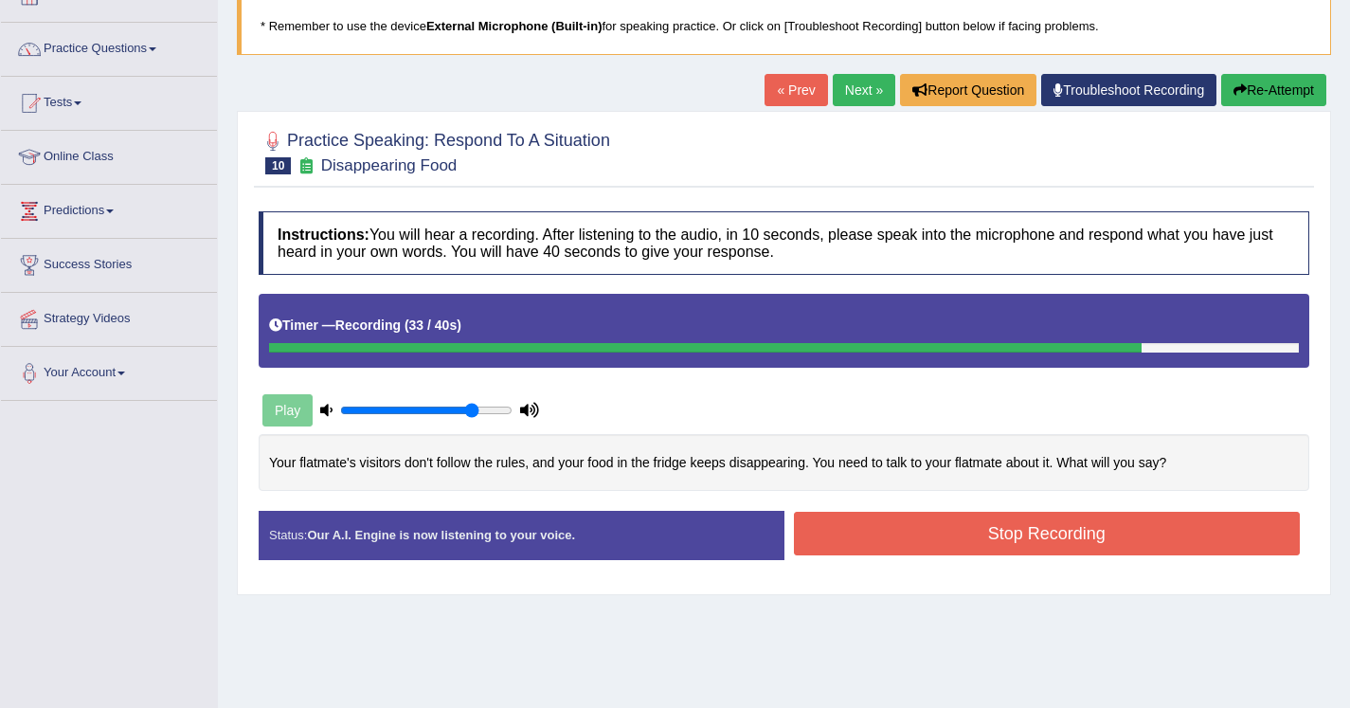
click at [902, 522] on button "Stop Recording" at bounding box center [1047, 534] width 507 height 44
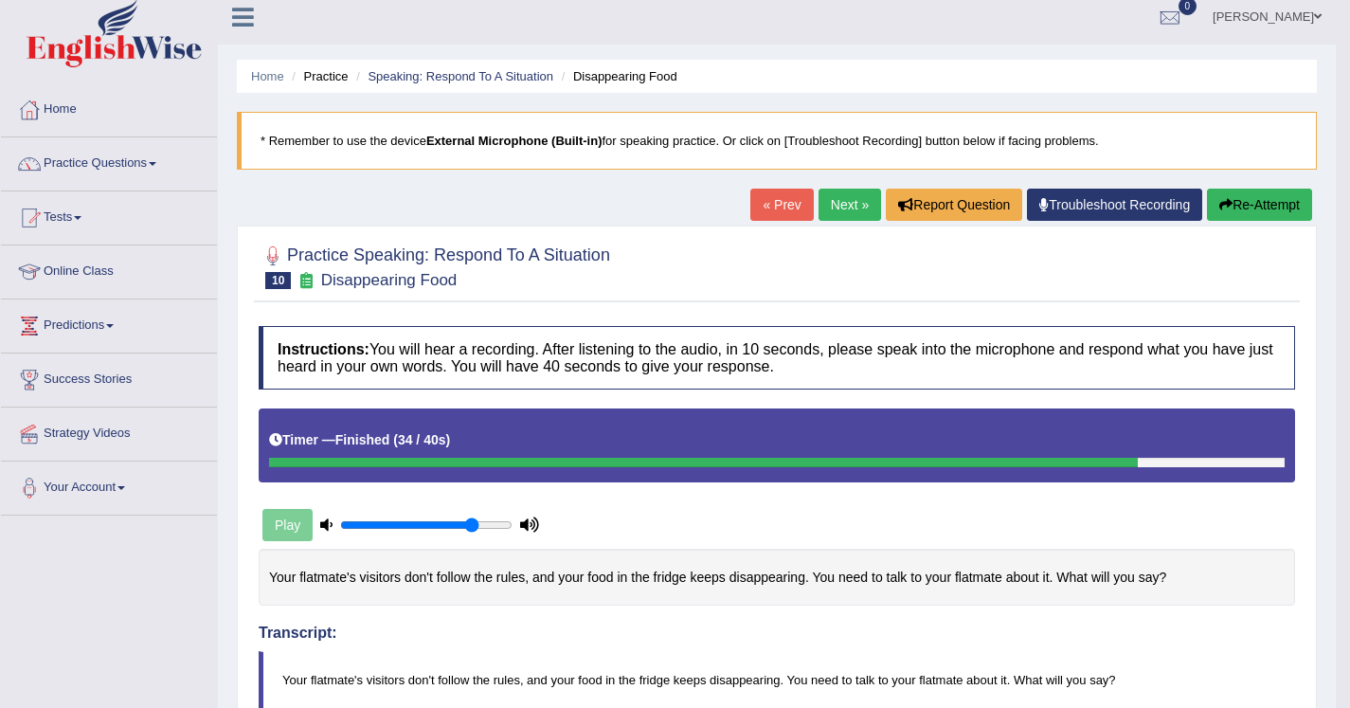
scroll to position [0, 0]
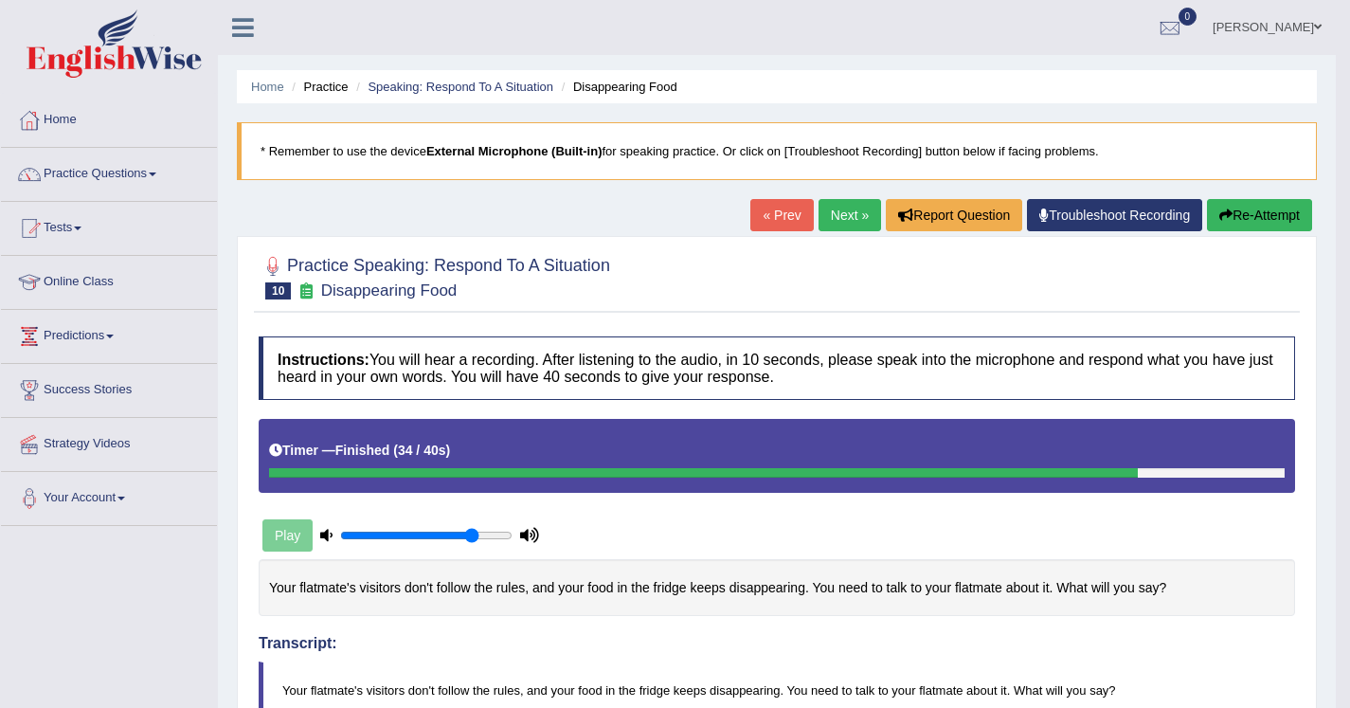
click at [836, 210] on link "Next »" at bounding box center [850, 215] width 63 height 32
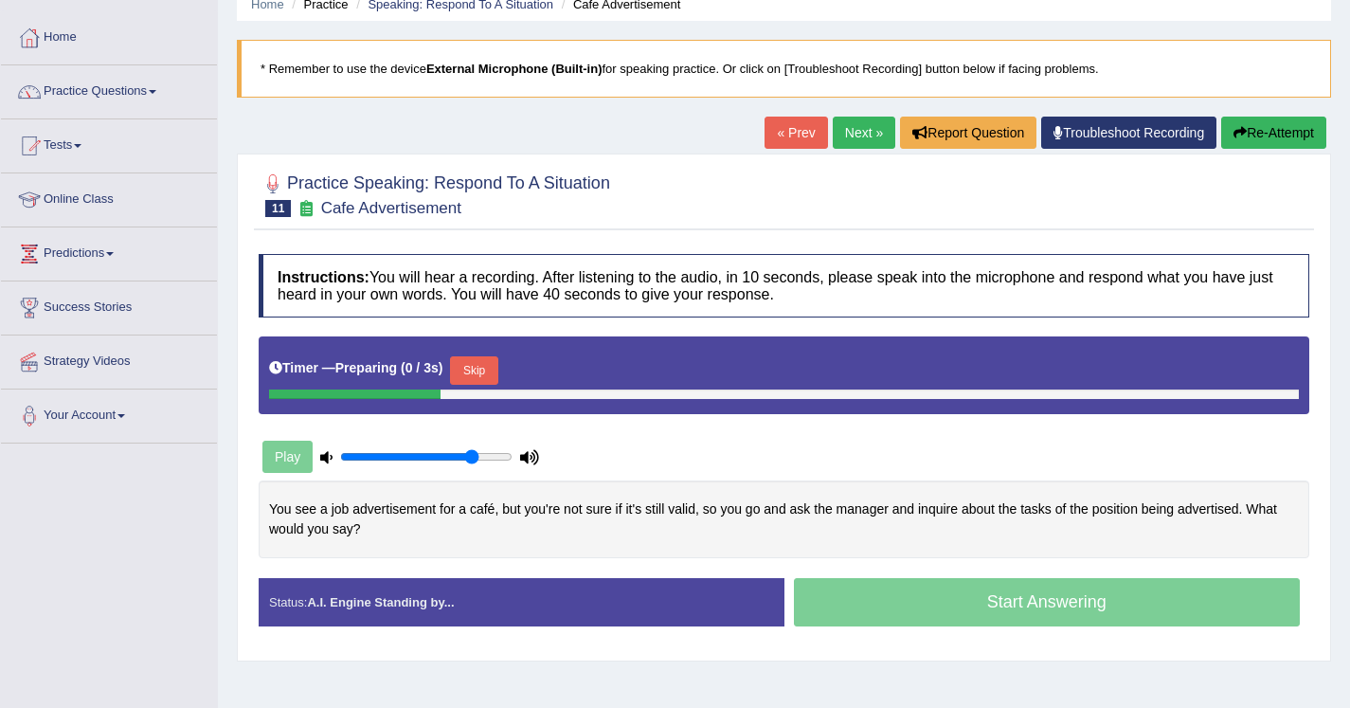
scroll to position [158, 0]
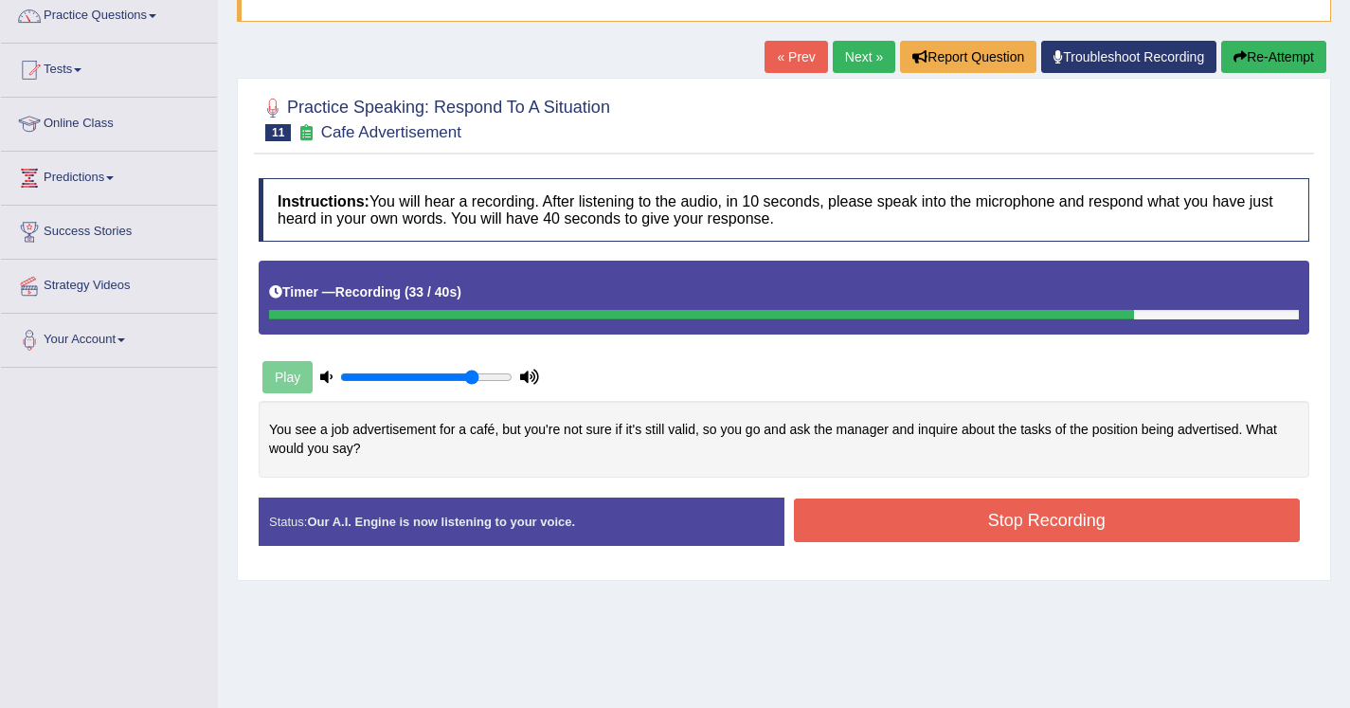
click at [902, 529] on button "Stop Recording" at bounding box center [1047, 520] width 507 height 44
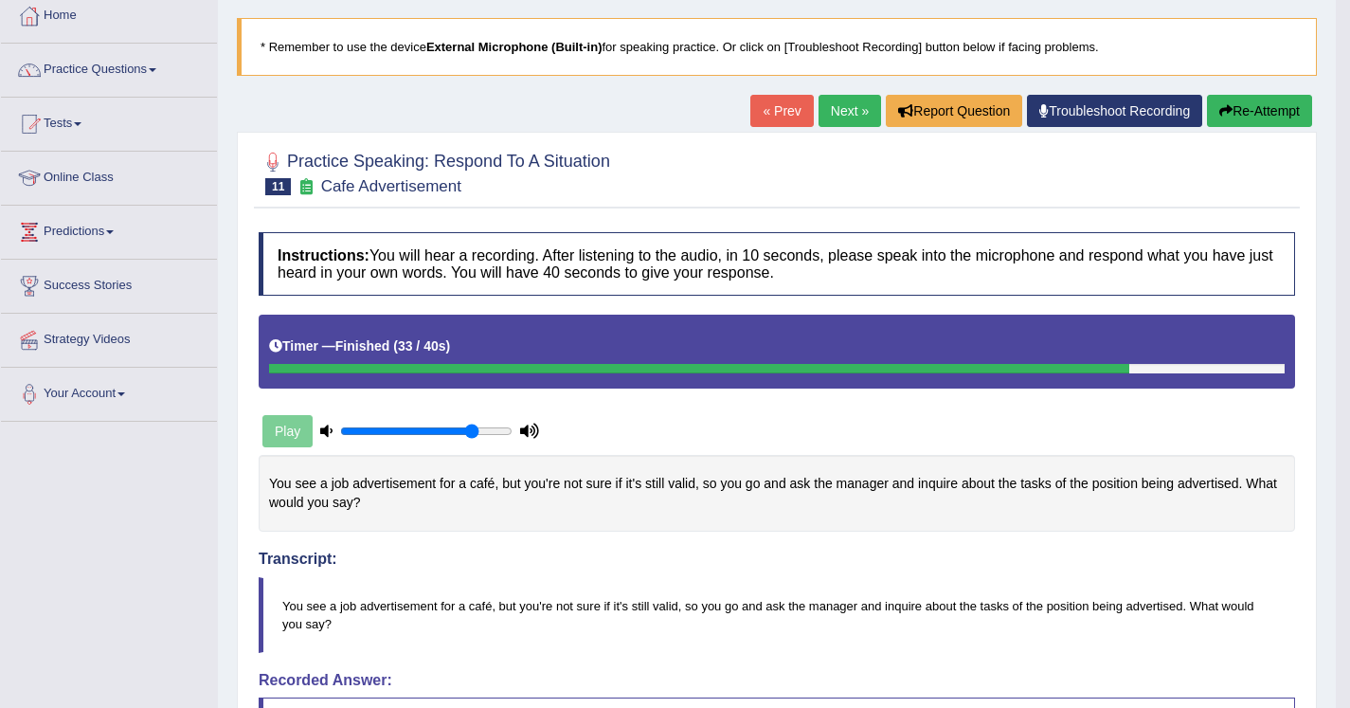
scroll to position [96, 0]
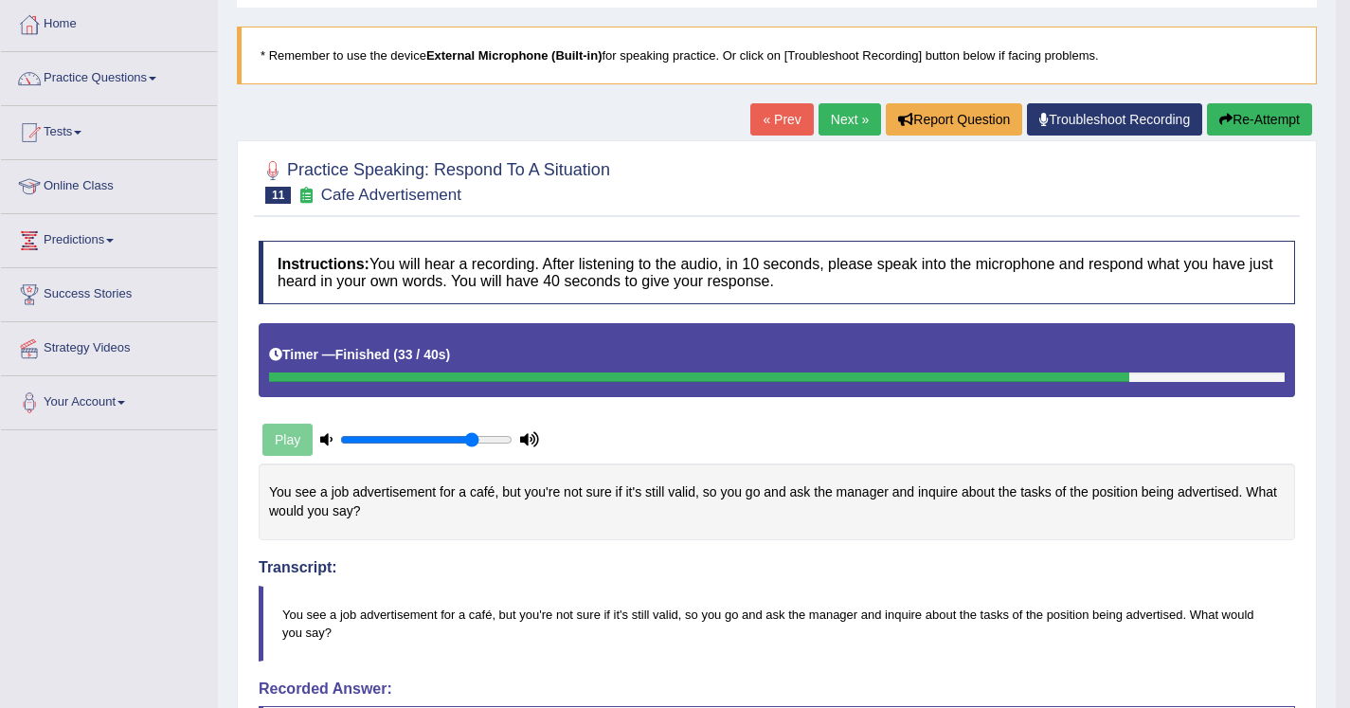
click at [1238, 117] on button "Re-Attempt" at bounding box center [1259, 119] width 105 height 32
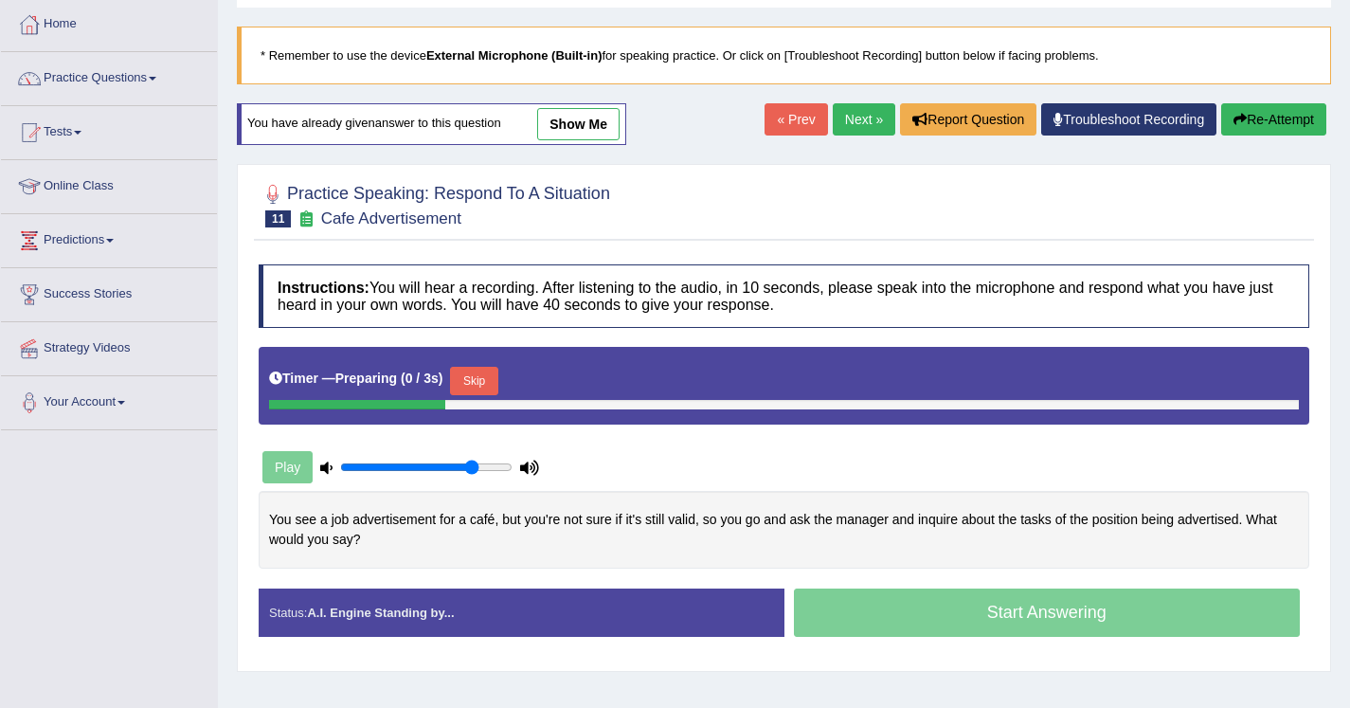
click at [481, 379] on button "Skip" at bounding box center [473, 381] width 47 height 28
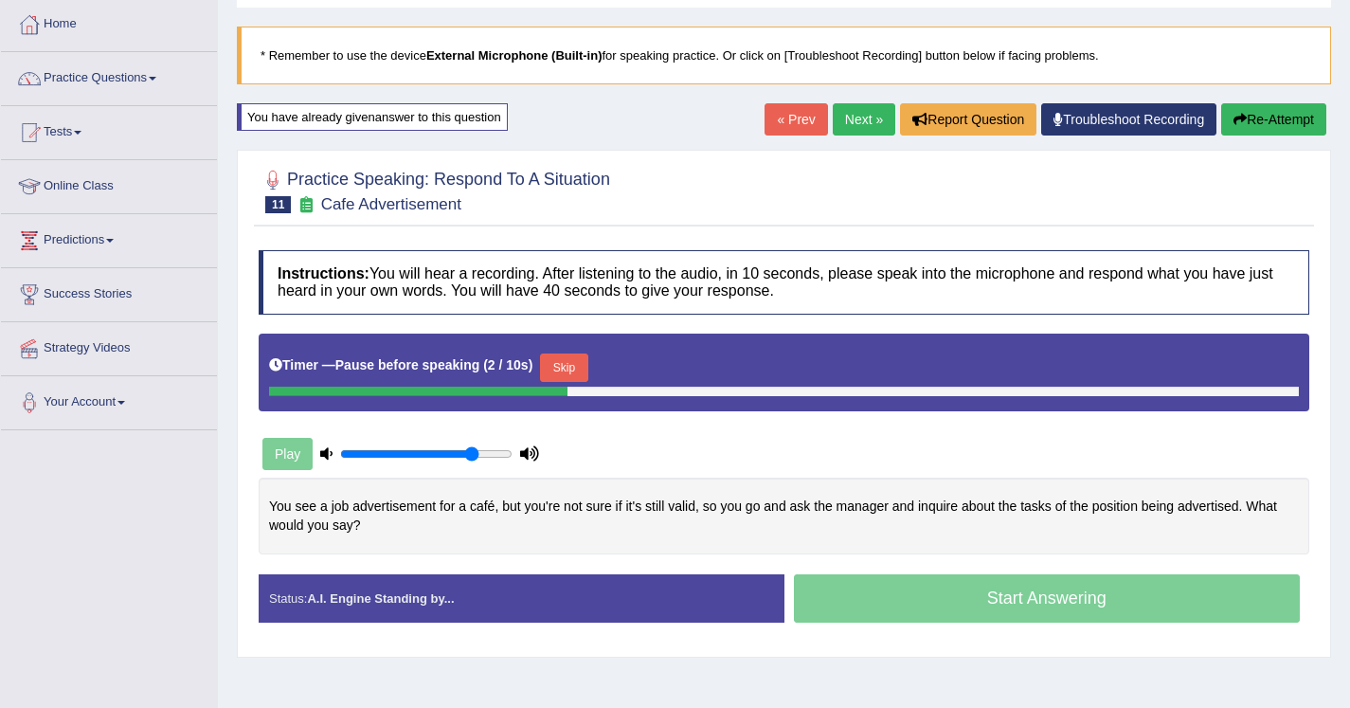
click at [568, 371] on button "Skip" at bounding box center [563, 367] width 47 height 28
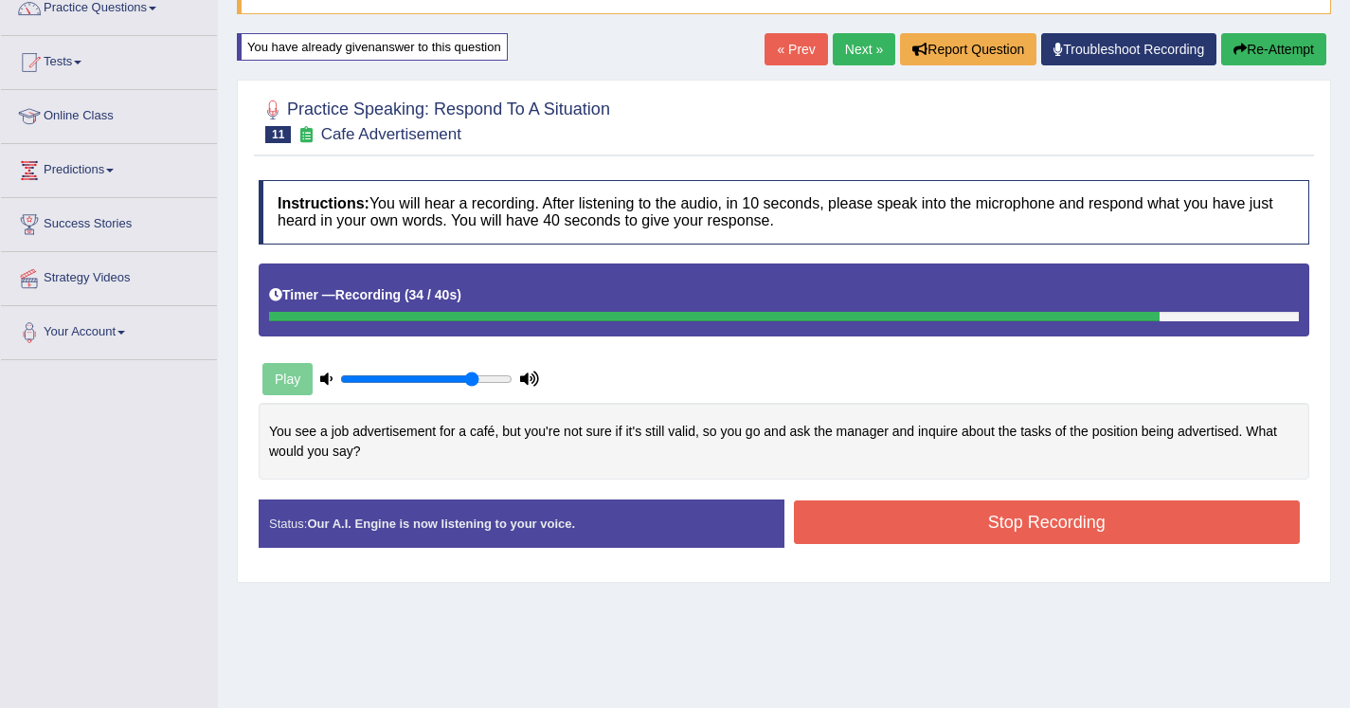
scroll to position [168, 0]
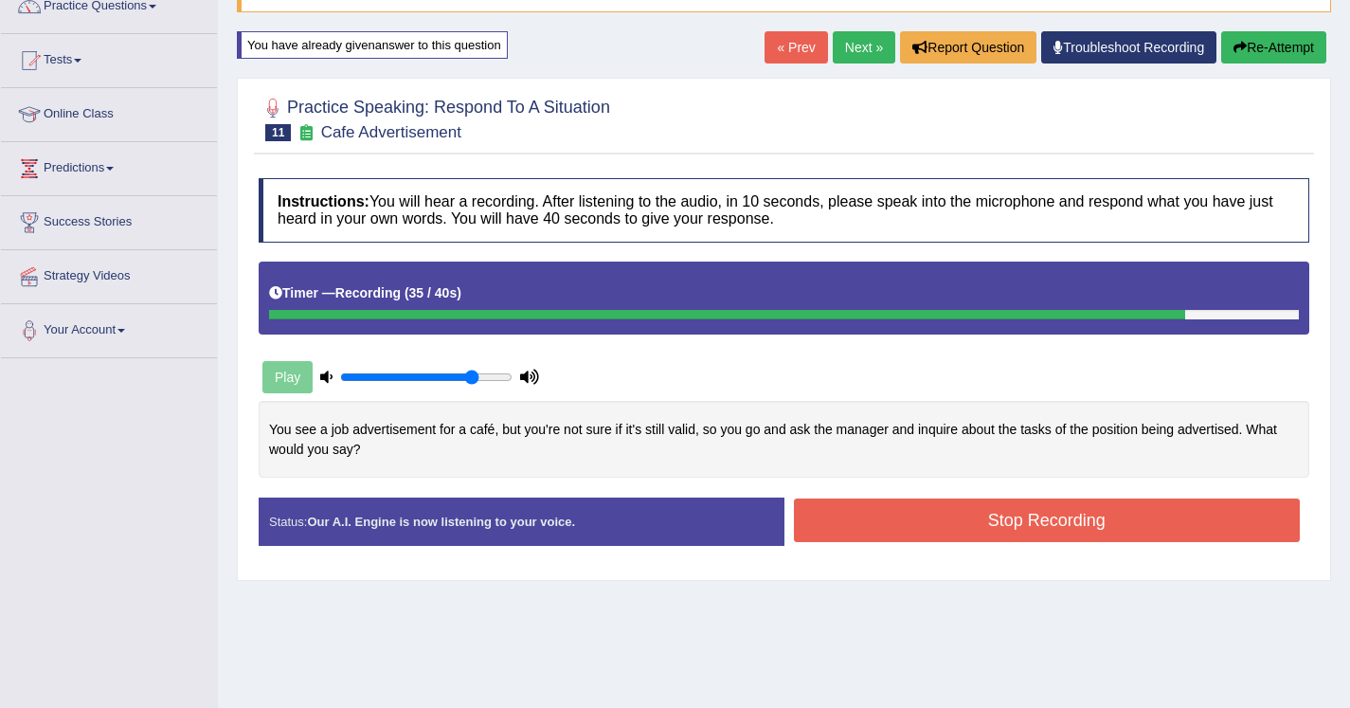
click at [882, 501] on button "Stop Recording" at bounding box center [1047, 520] width 507 height 44
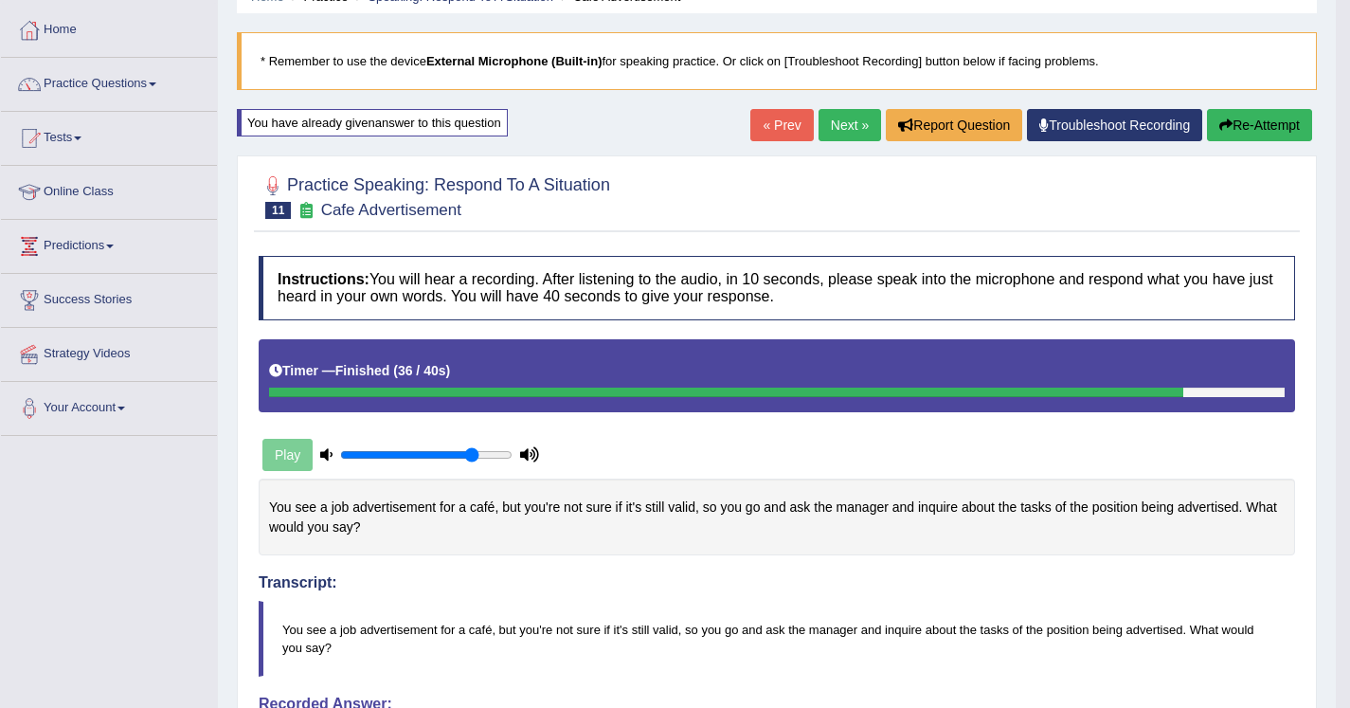
scroll to position [85, 0]
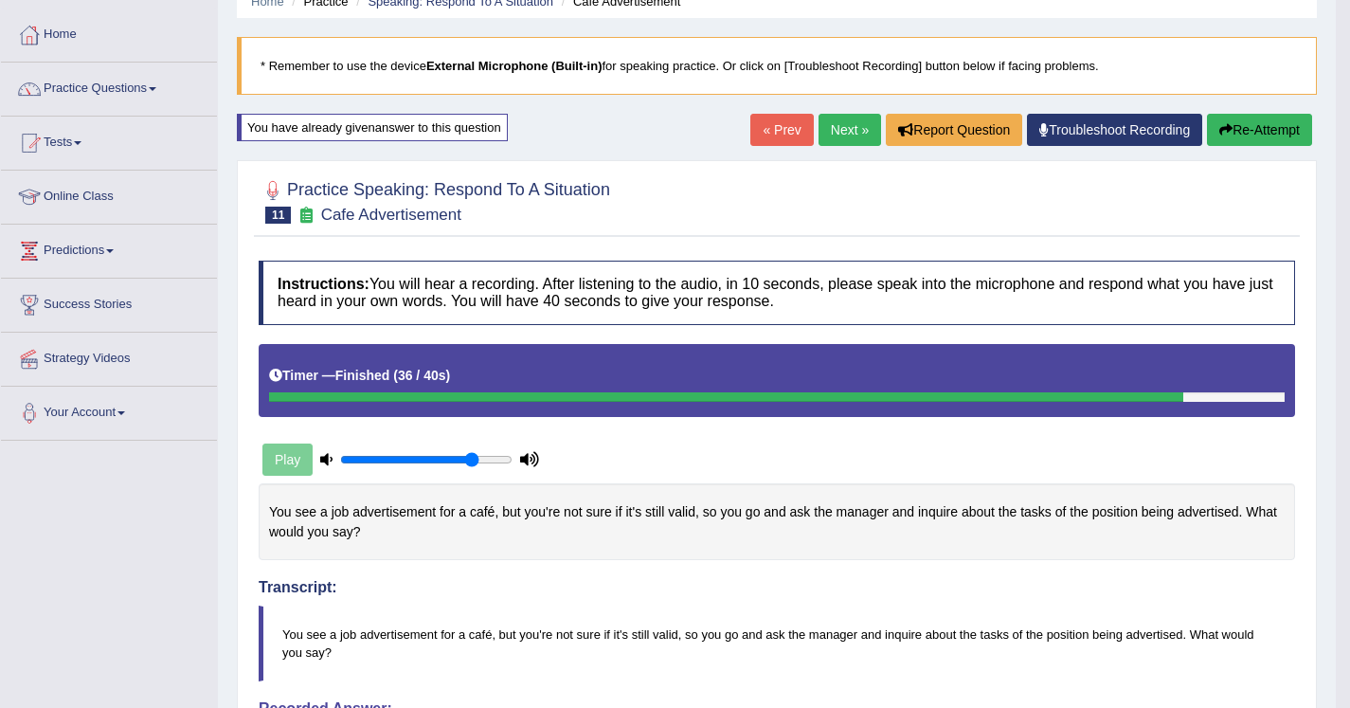
click at [828, 131] on link "Next »" at bounding box center [850, 130] width 63 height 32
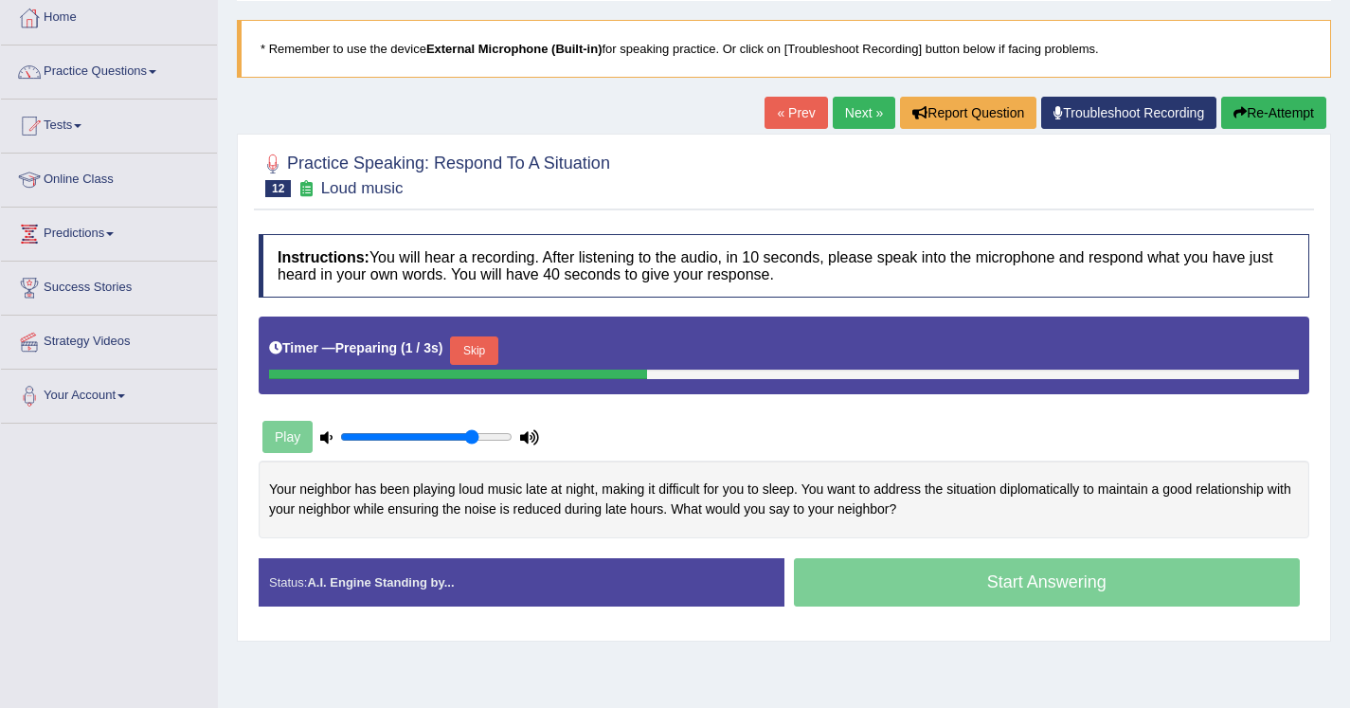
scroll to position [113, 0]
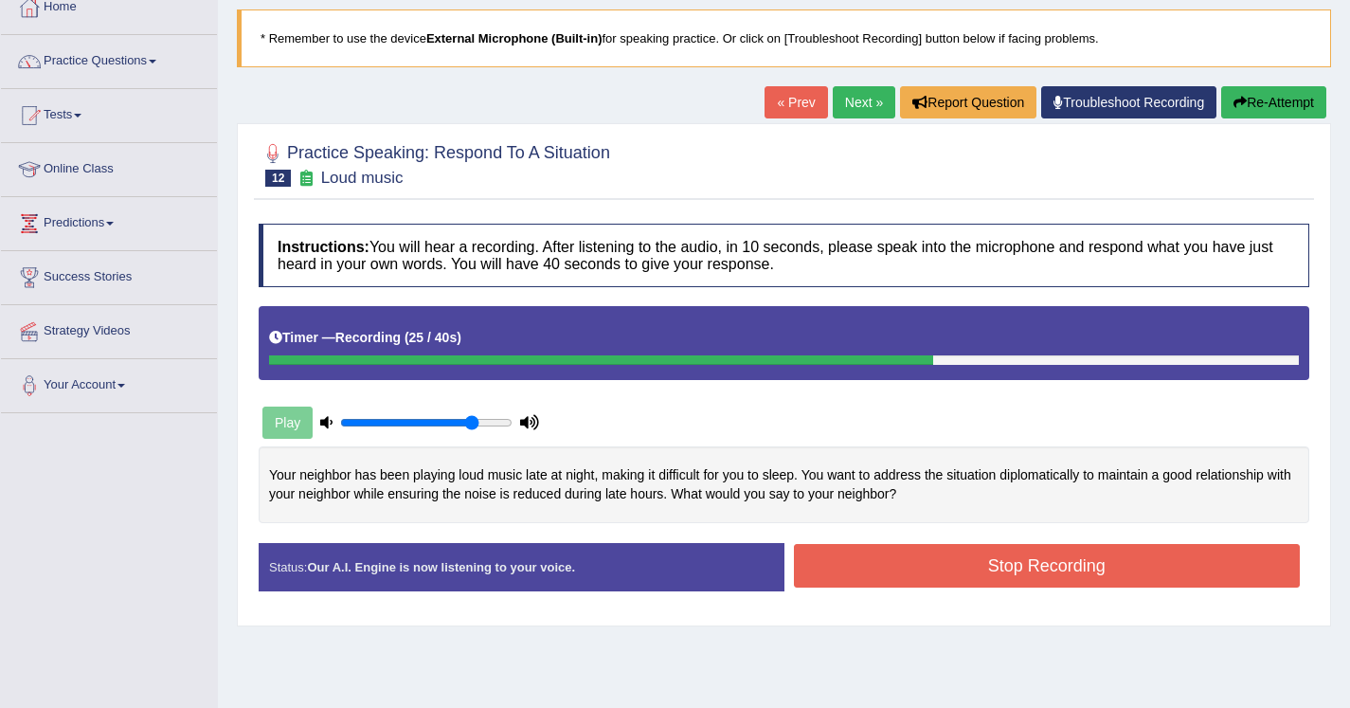
click at [1250, 104] on button "Re-Attempt" at bounding box center [1273, 102] width 105 height 32
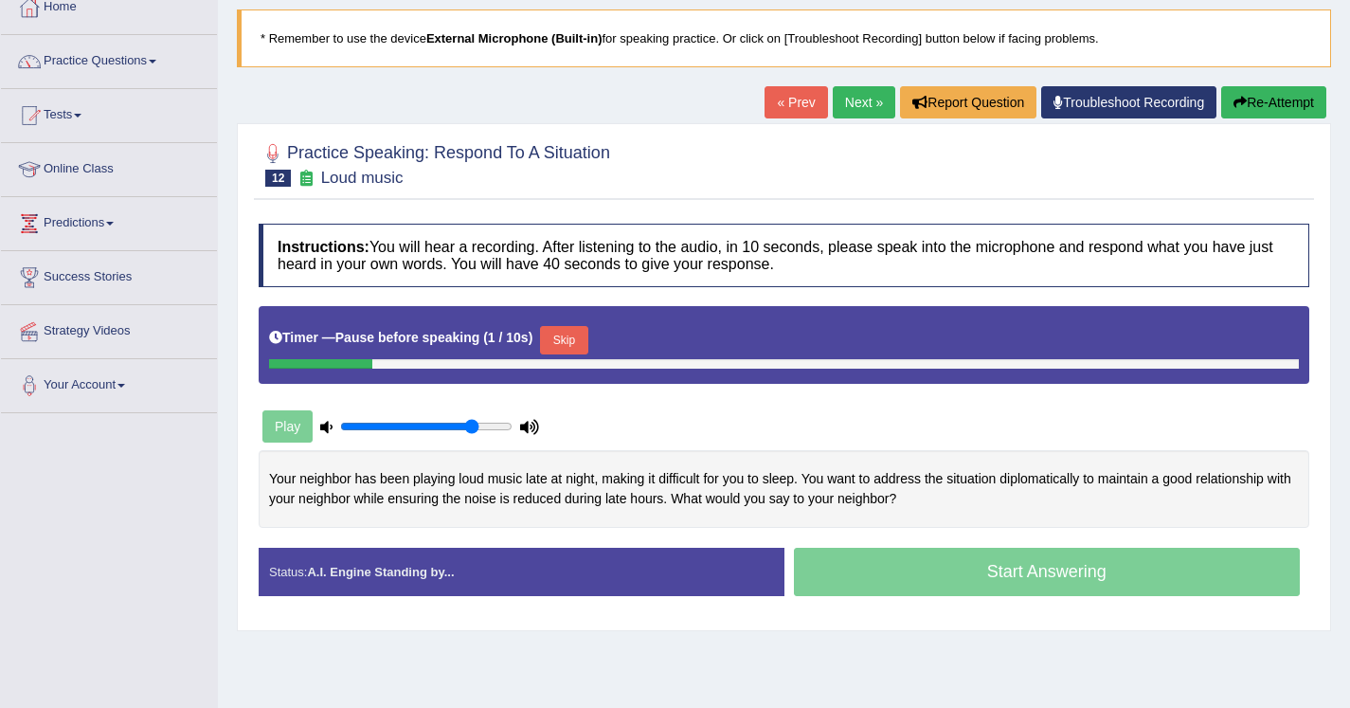
click at [572, 338] on button "Skip" at bounding box center [563, 340] width 47 height 28
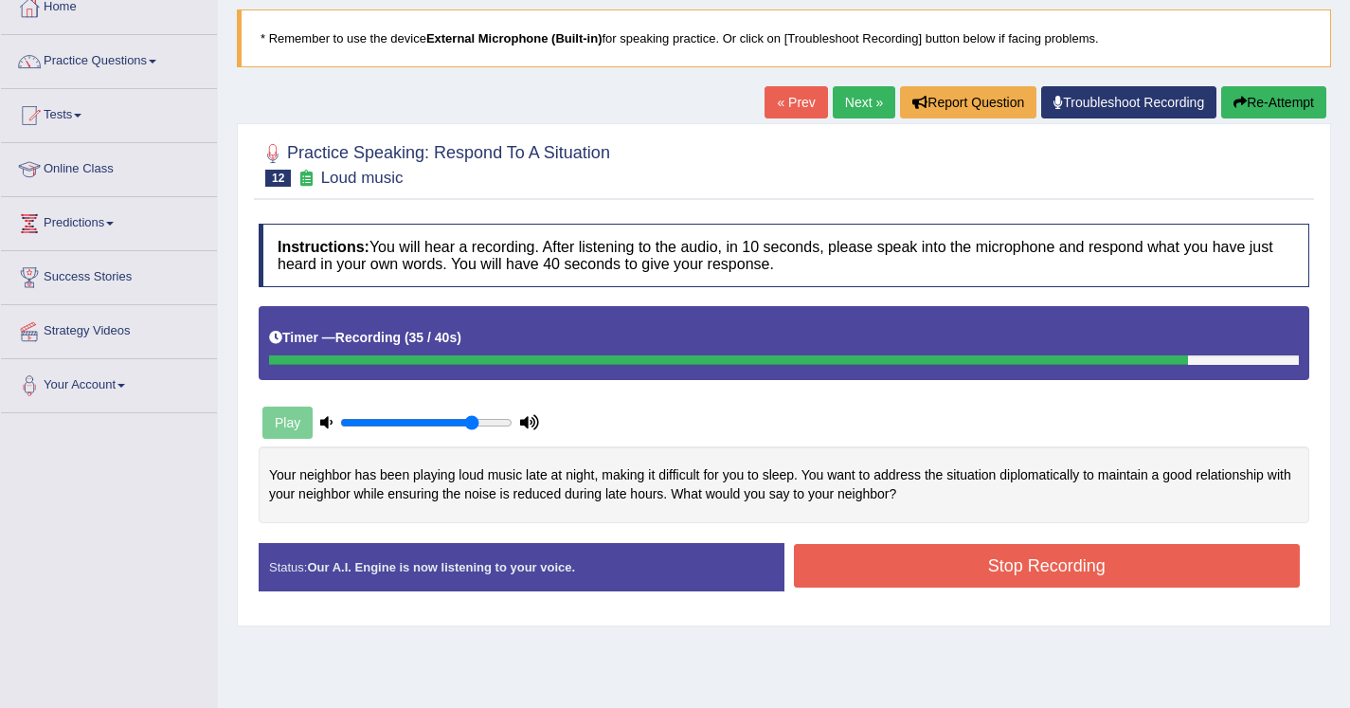
click at [902, 548] on button "Stop Recording" at bounding box center [1047, 566] width 507 height 44
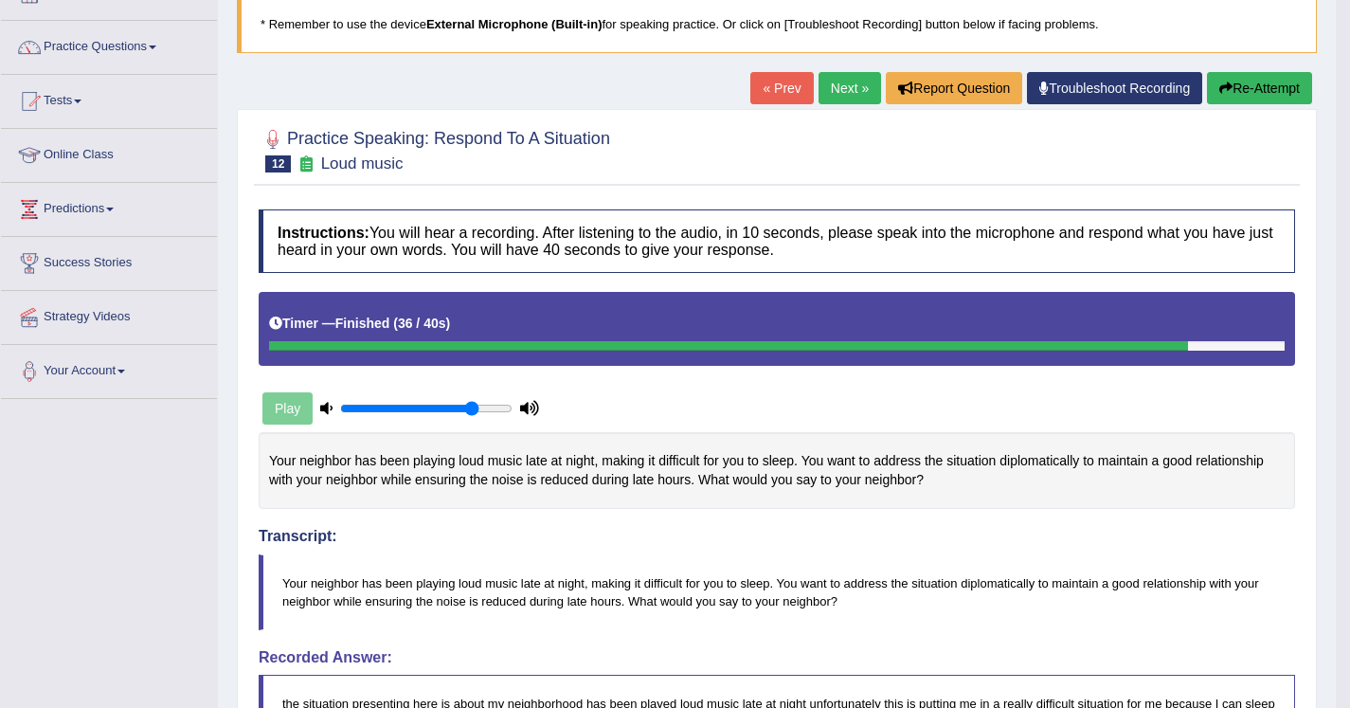
scroll to position [76, 0]
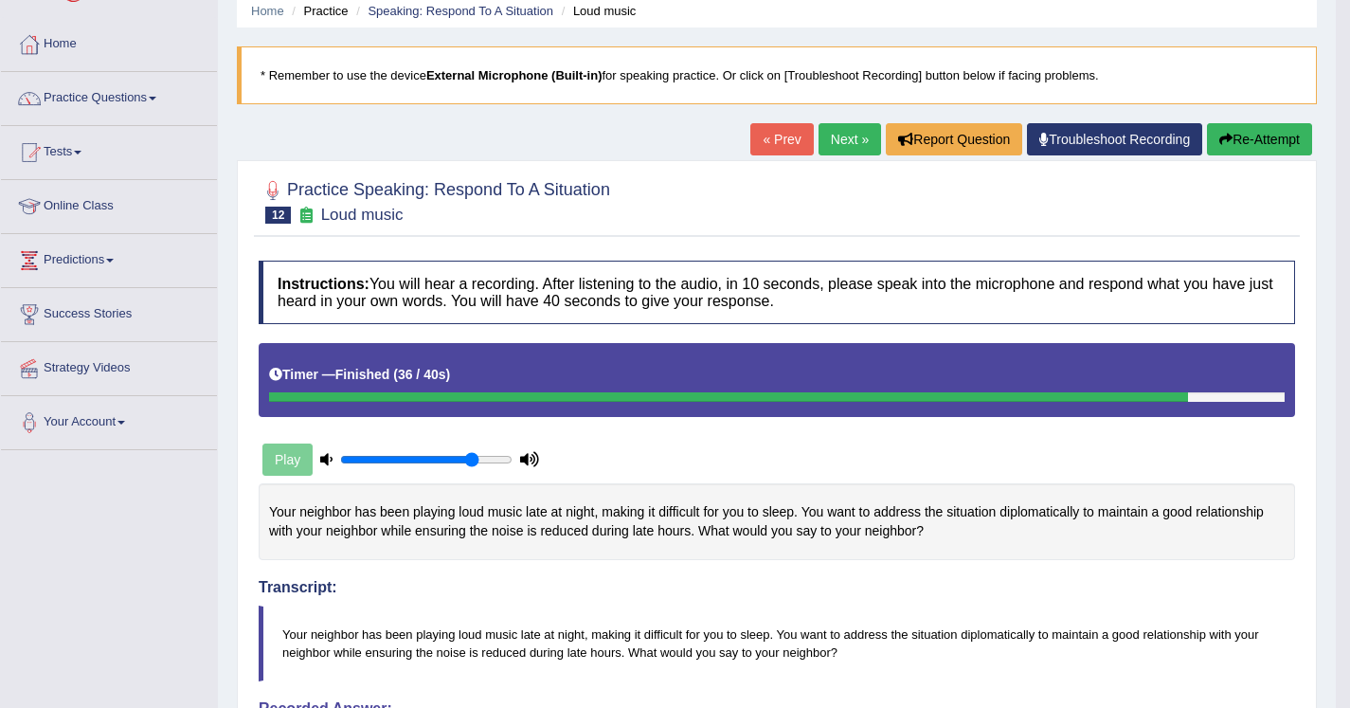
click at [828, 128] on link "Next »" at bounding box center [850, 139] width 63 height 32
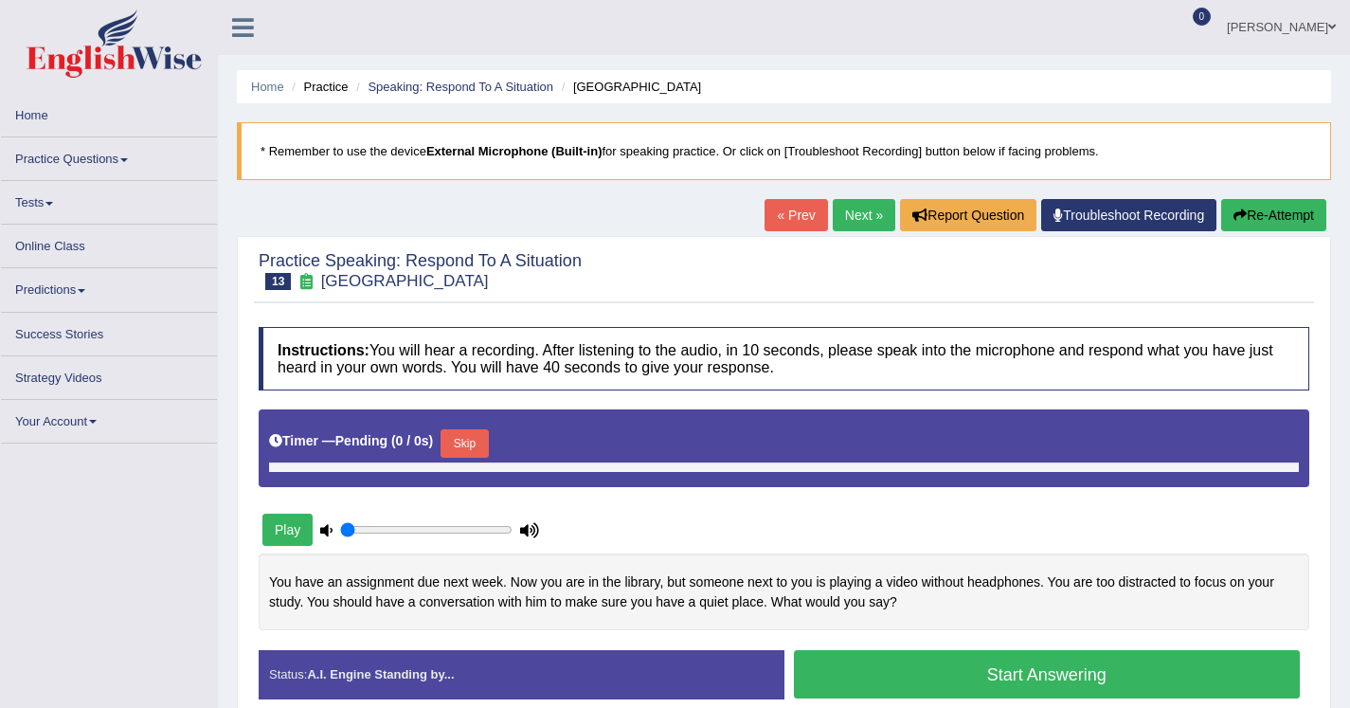
type input "0.8"
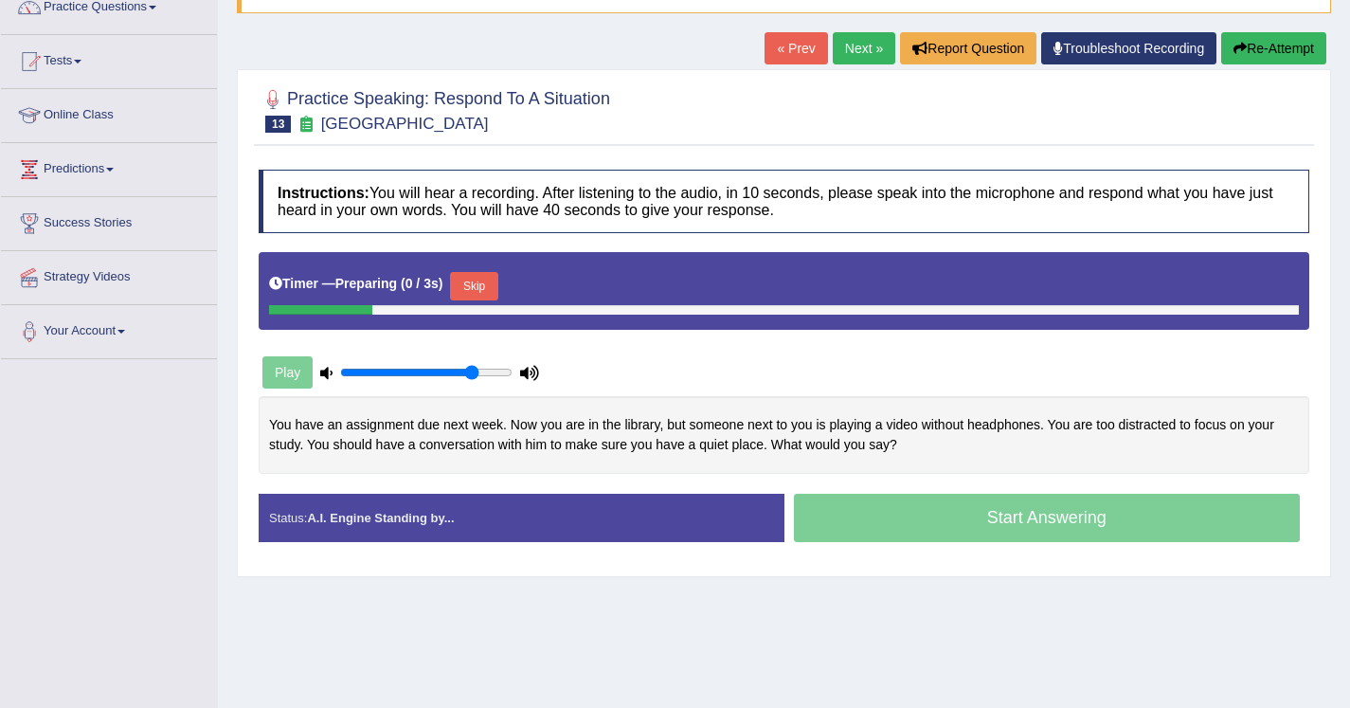
scroll to position [178, 0]
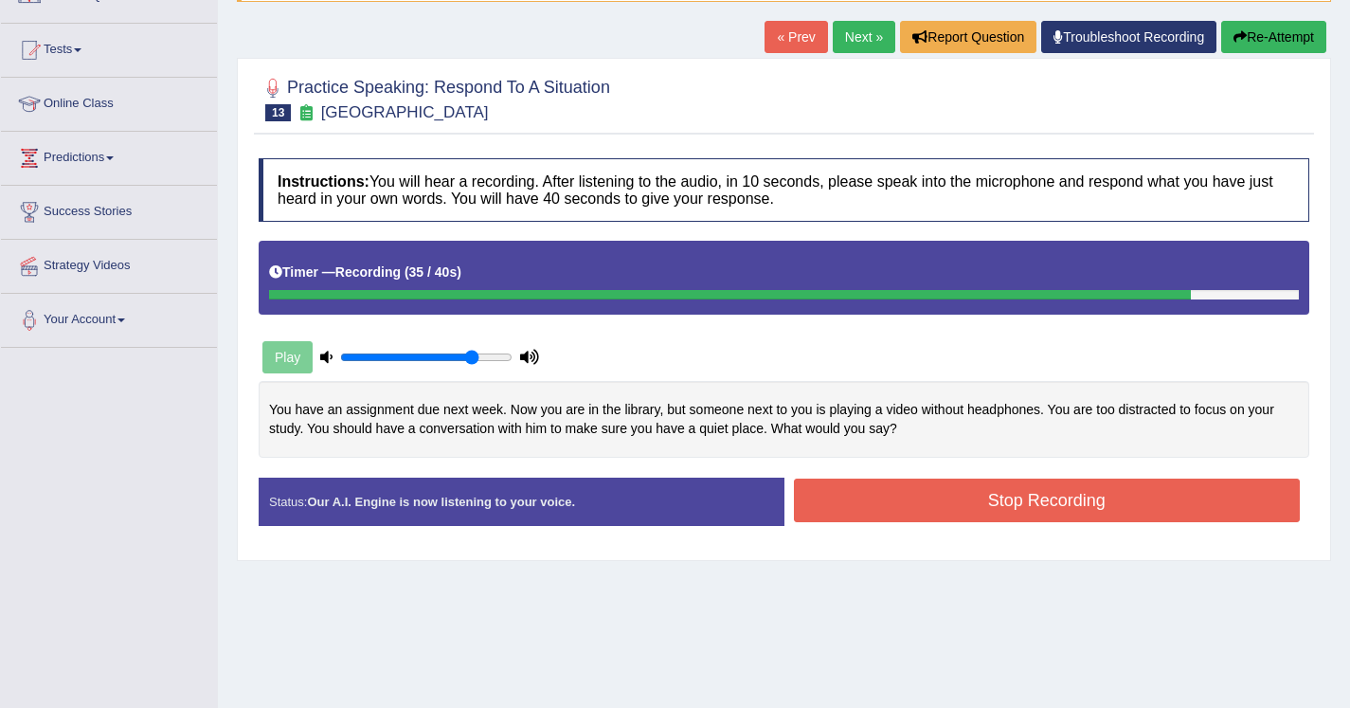
click at [946, 518] on button "Stop Recording" at bounding box center [1047, 501] width 507 height 44
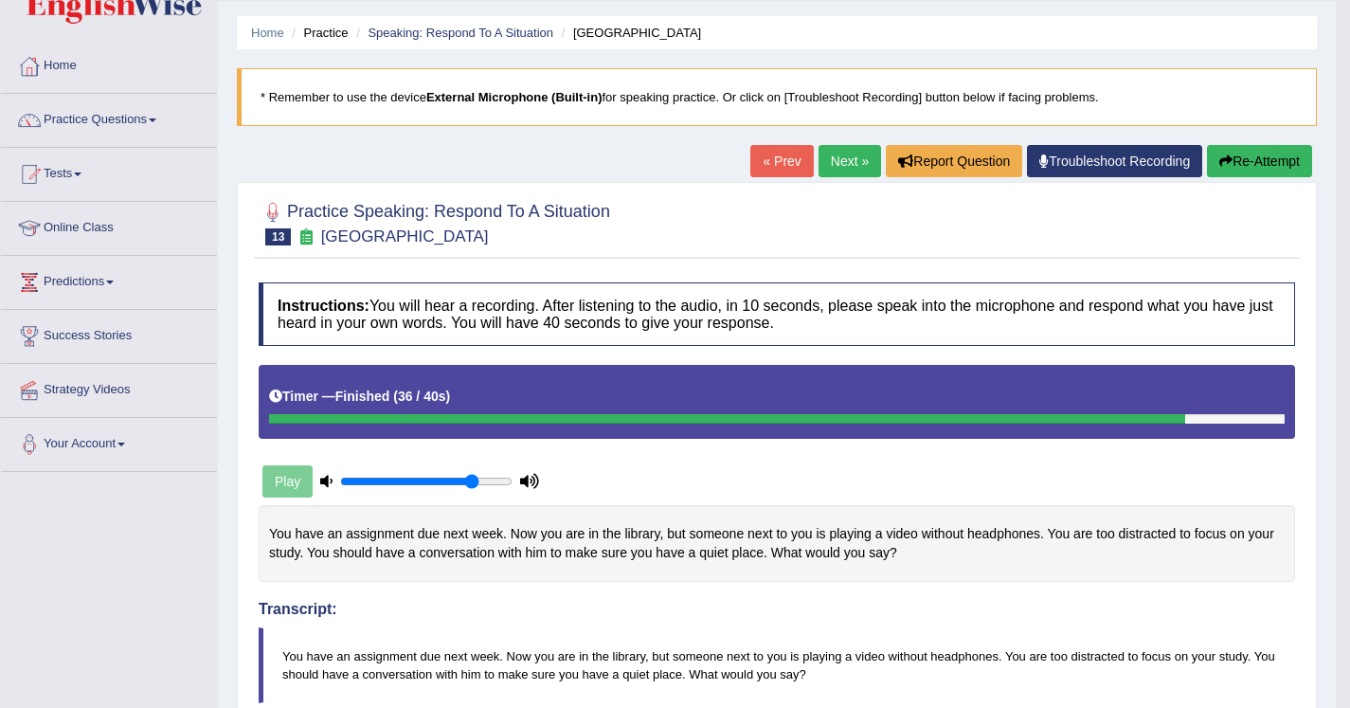
scroll to position [52, 0]
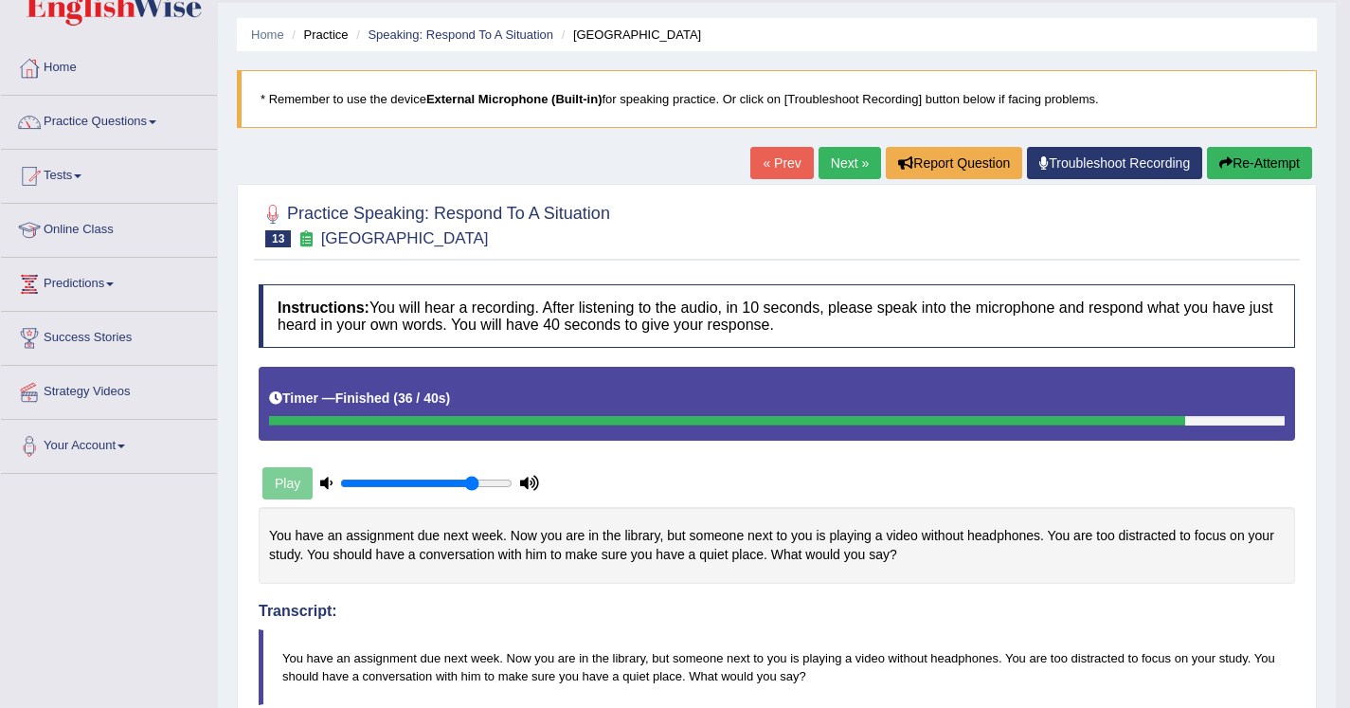
click at [834, 157] on link "Next »" at bounding box center [850, 163] width 63 height 32
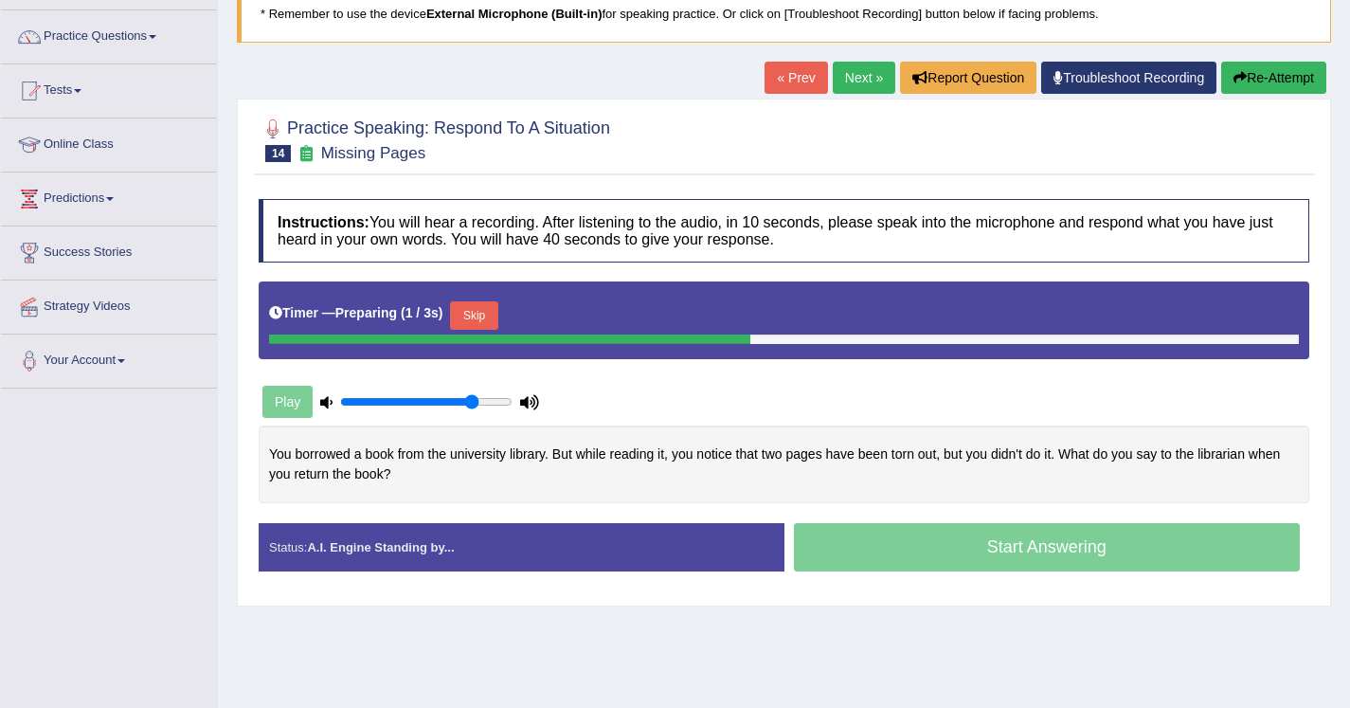
scroll to position [140, 0]
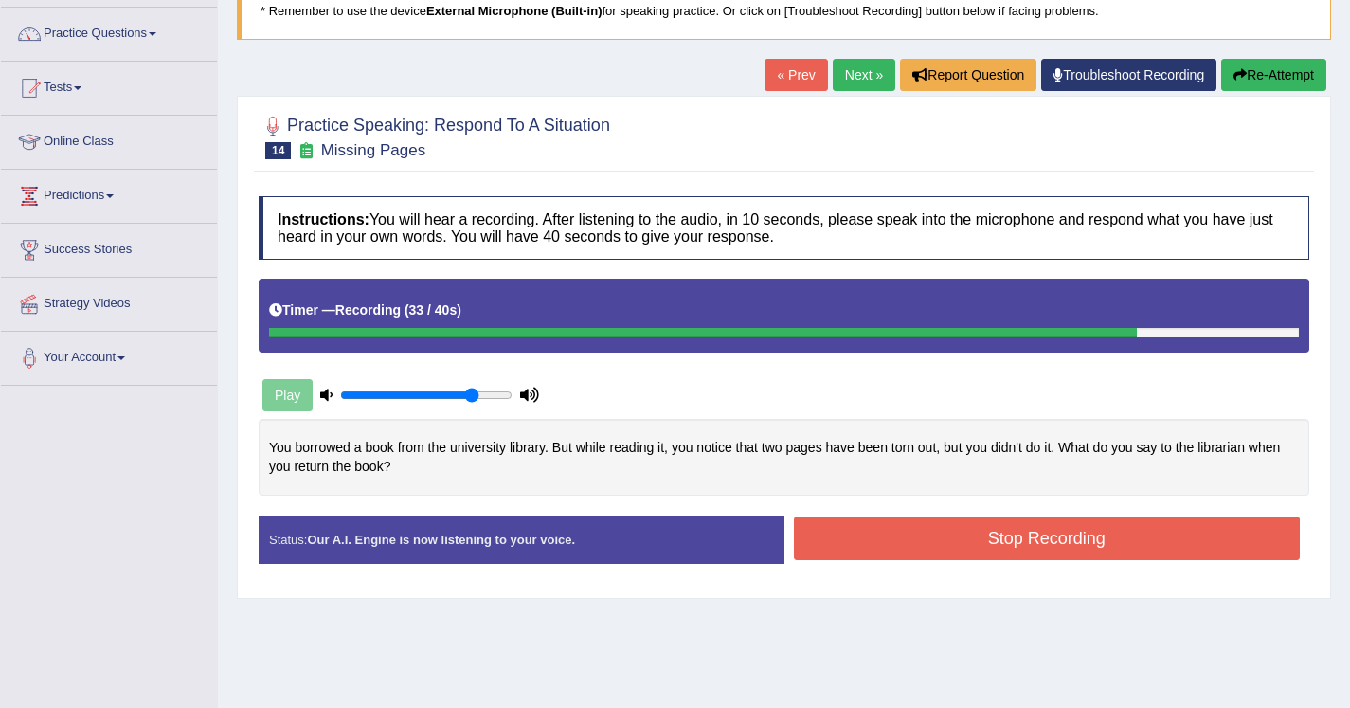
click at [989, 531] on button "Stop Recording" at bounding box center [1047, 538] width 507 height 44
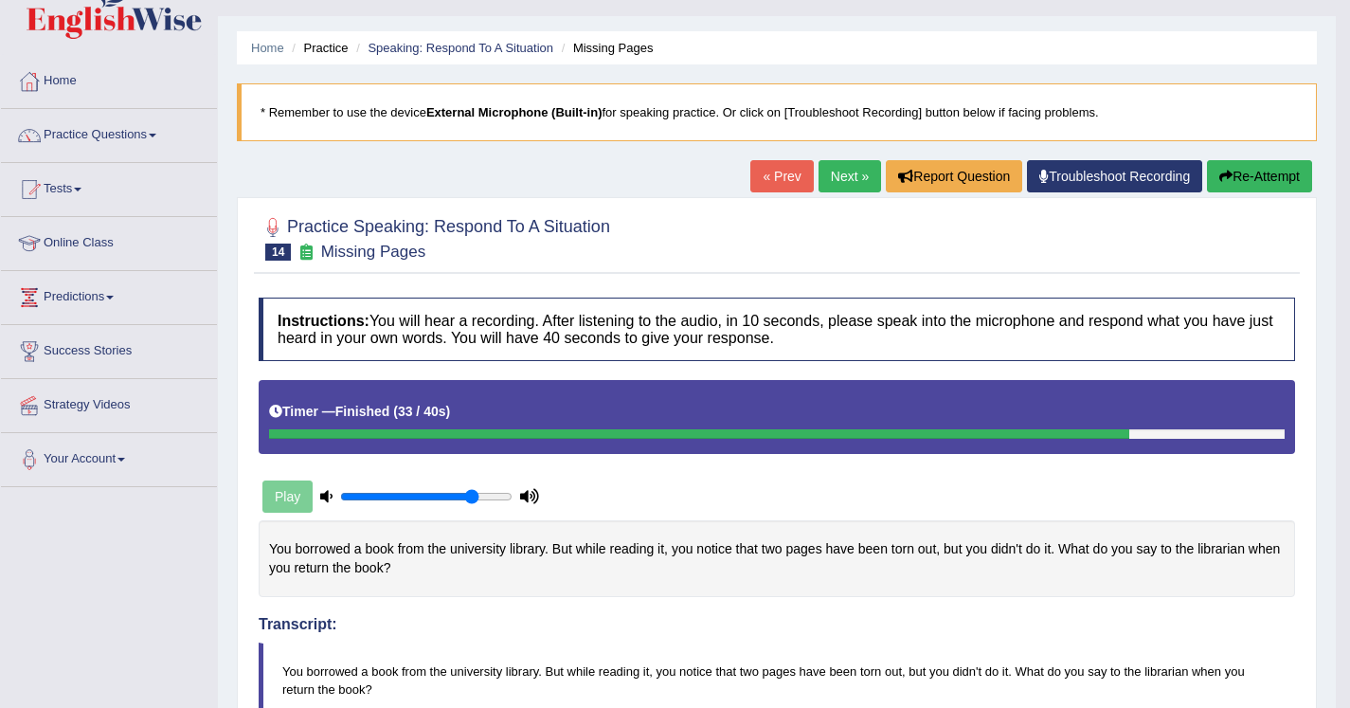
scroll to position [13, 0]
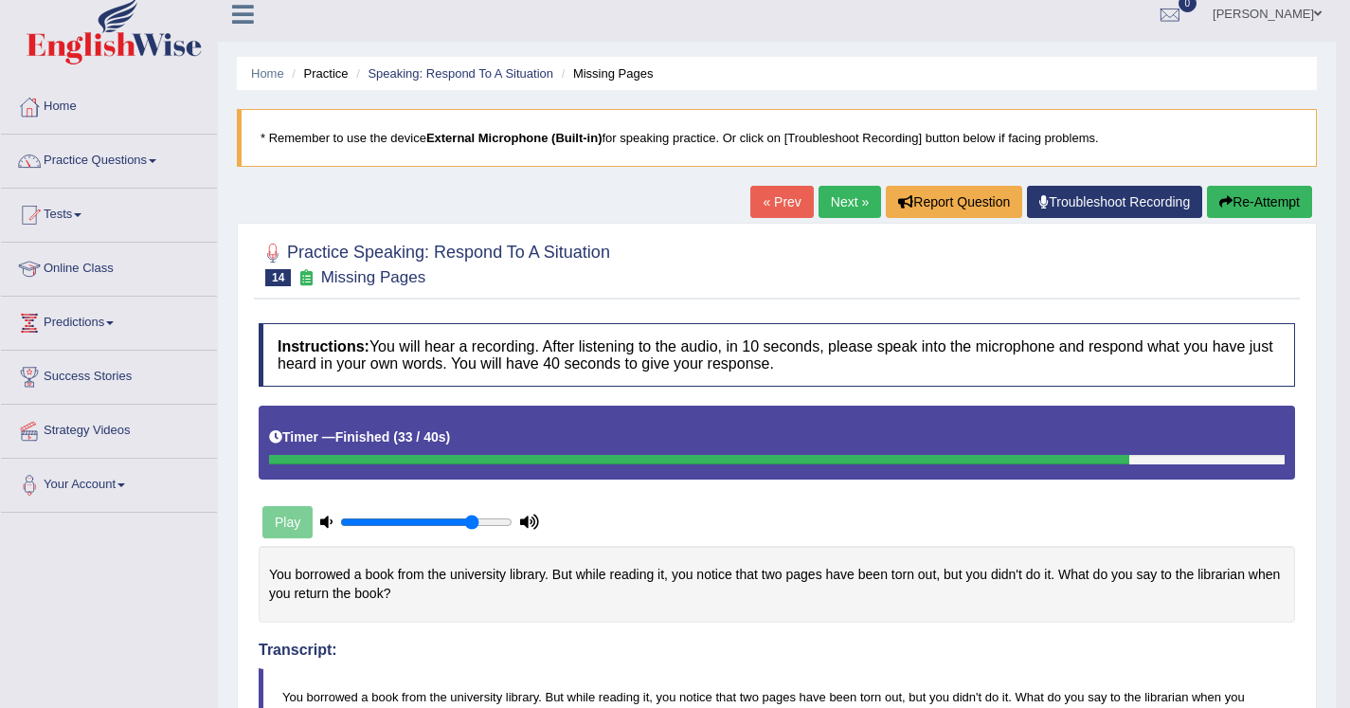
click at [1245, 201] on button "Re-Attempt" at bounding box center [1259, 202] width 105 height 32
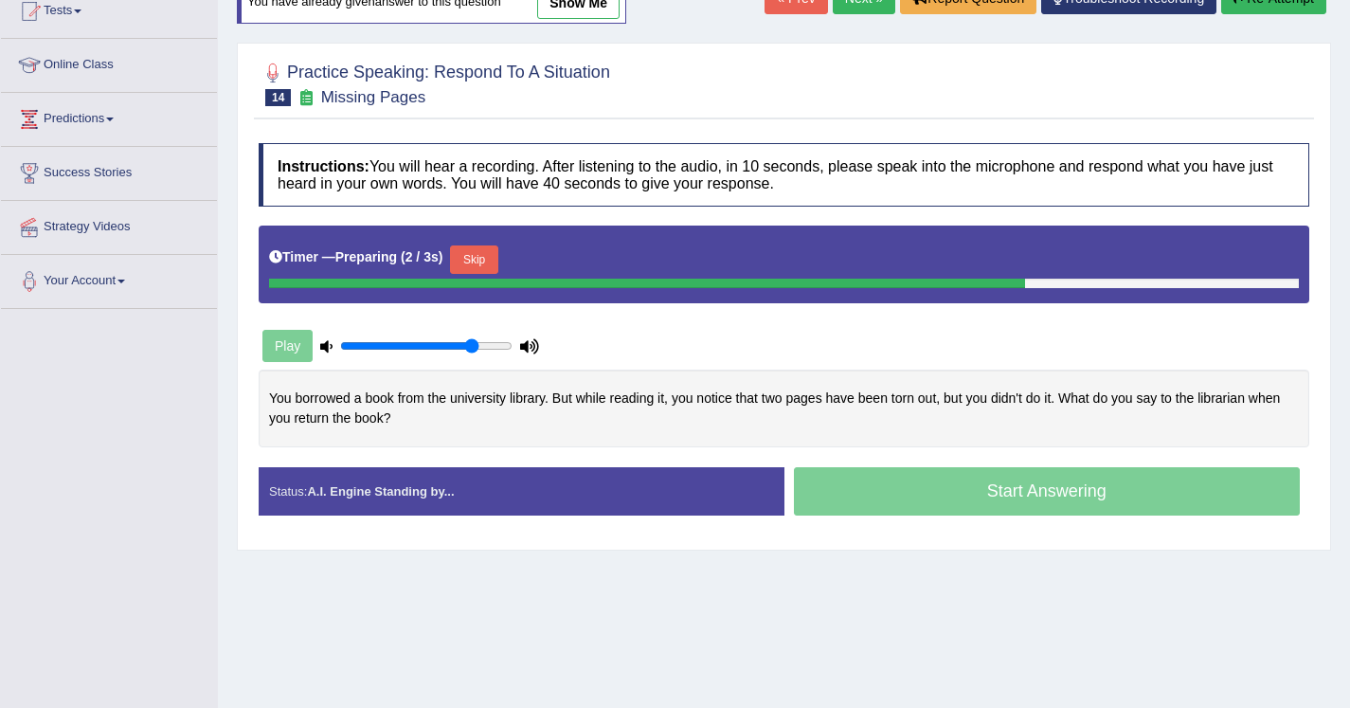
scroll to position [226, 0]
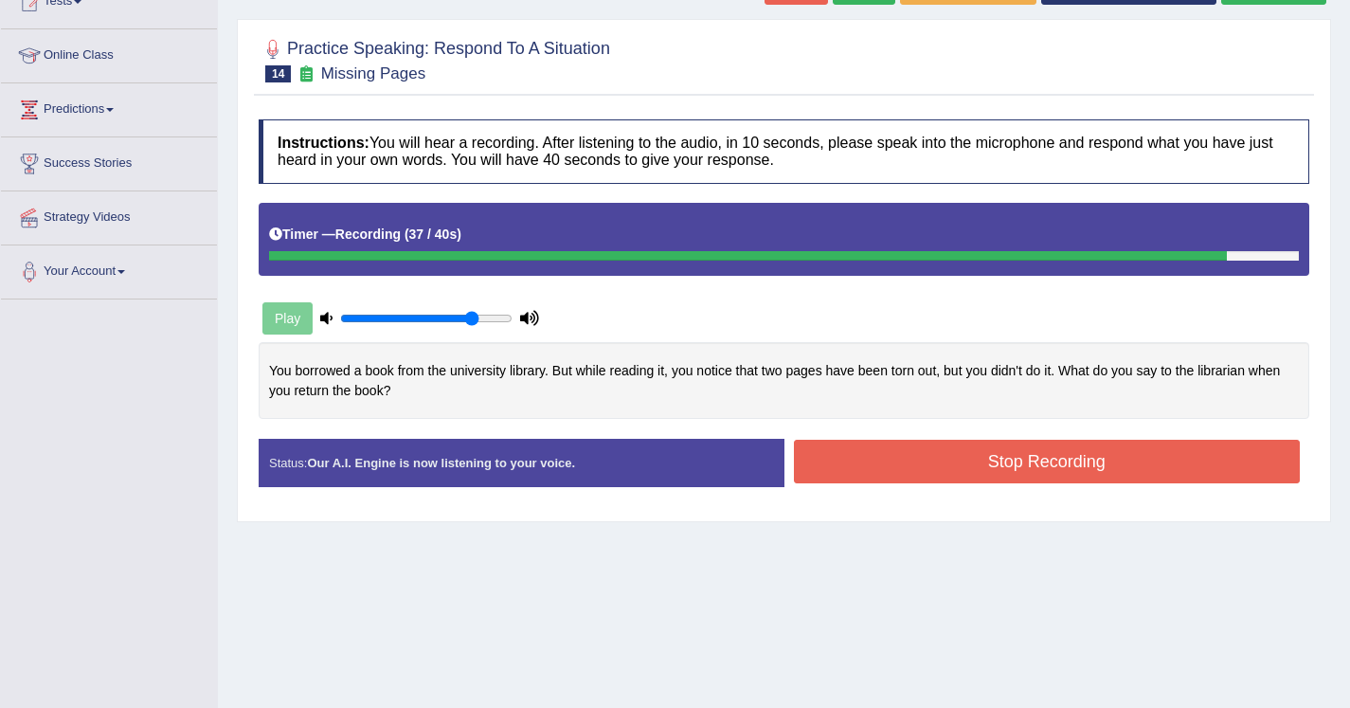
click at [823, 454] on button "Stop Recording" at bounding box center [1047, 462] width 507 height 44
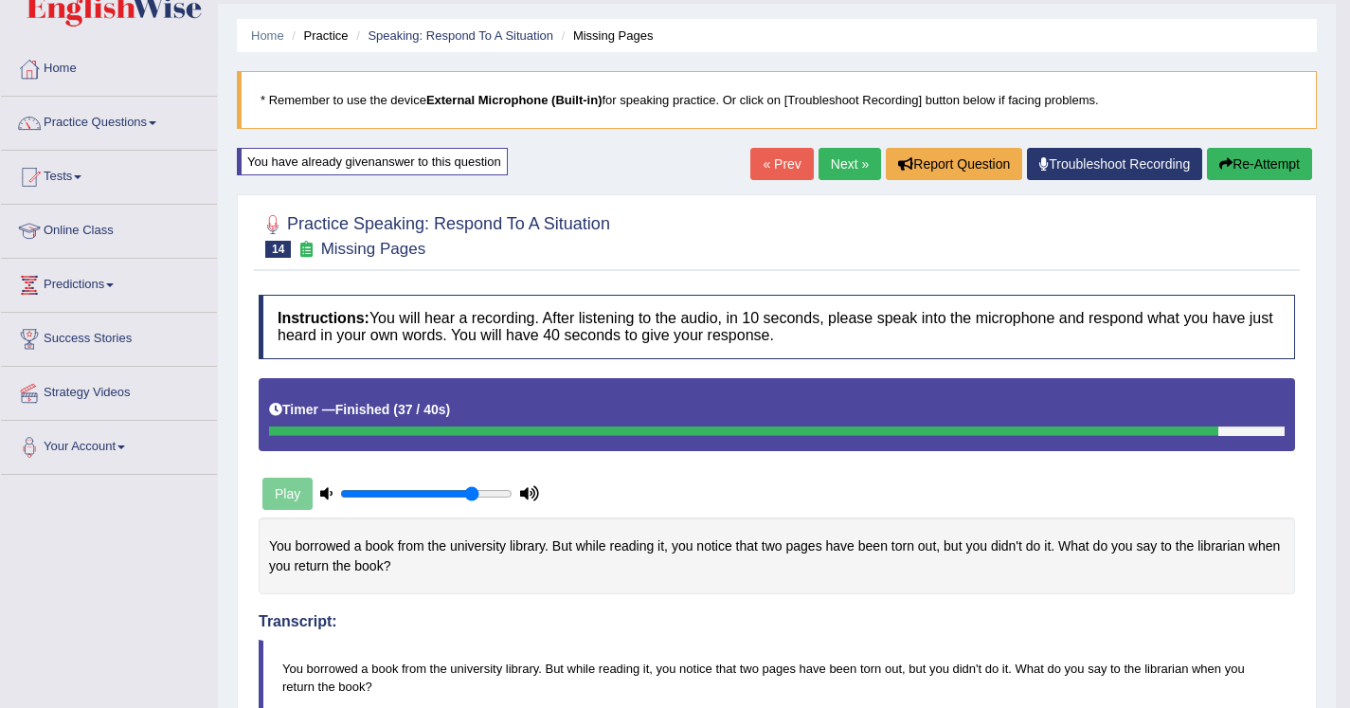
scroll to position [0, 0]
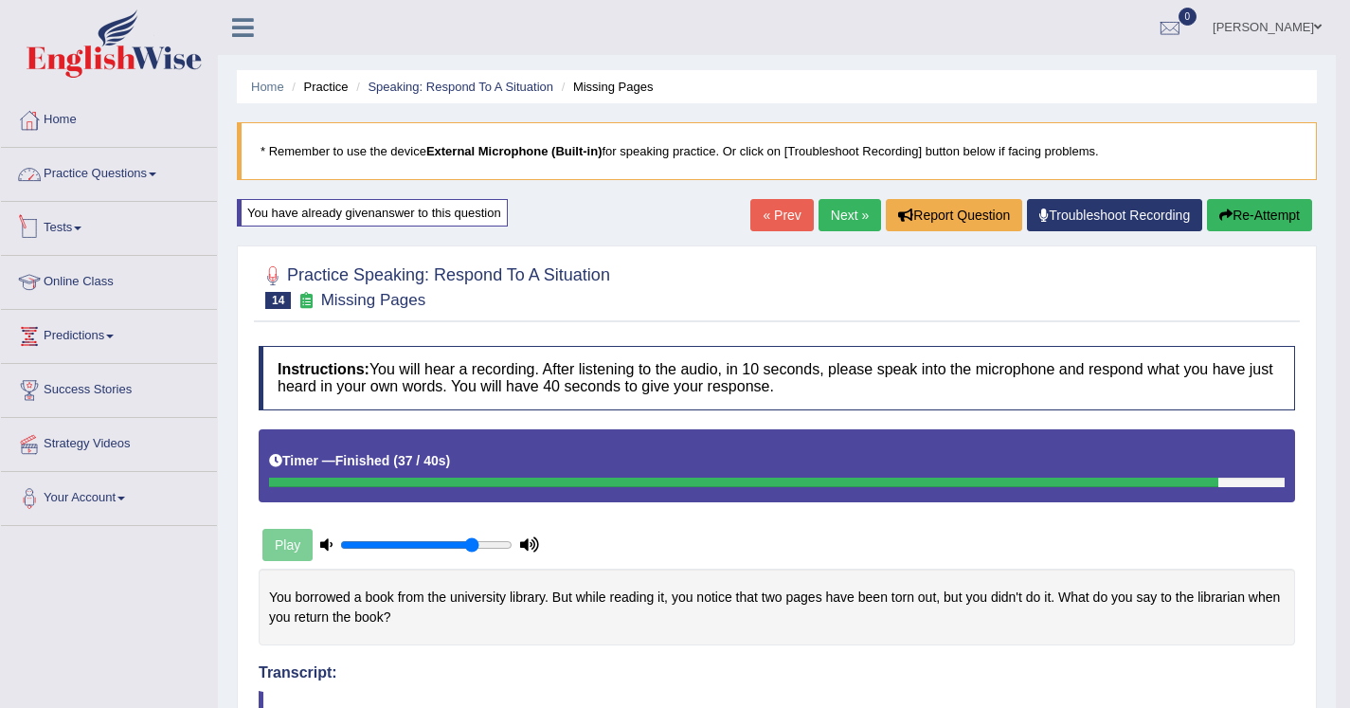
click at [140, 183] on link "Practice Questions" at bounding box center [109, 171] width 216 height 47
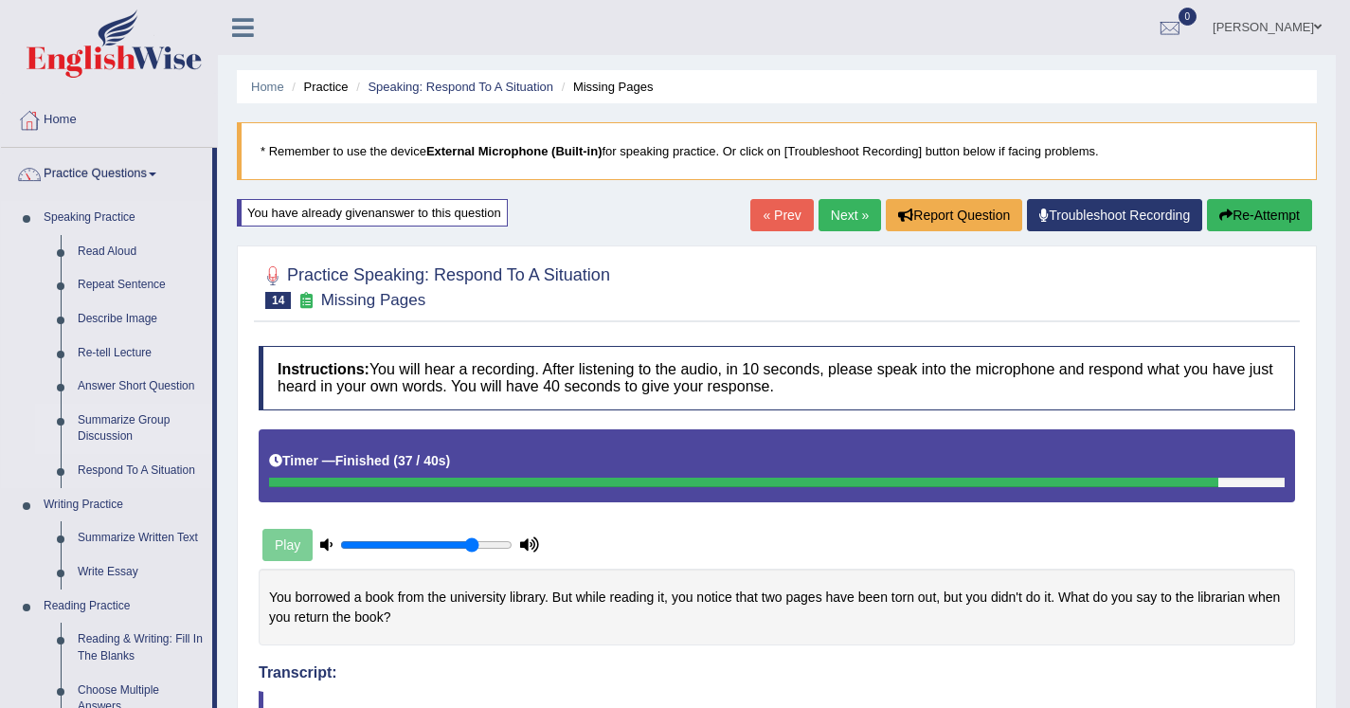
click at [142, 416] on link "Summarize Group Discussion" at bounding box center [140, 429] width 143 height 50
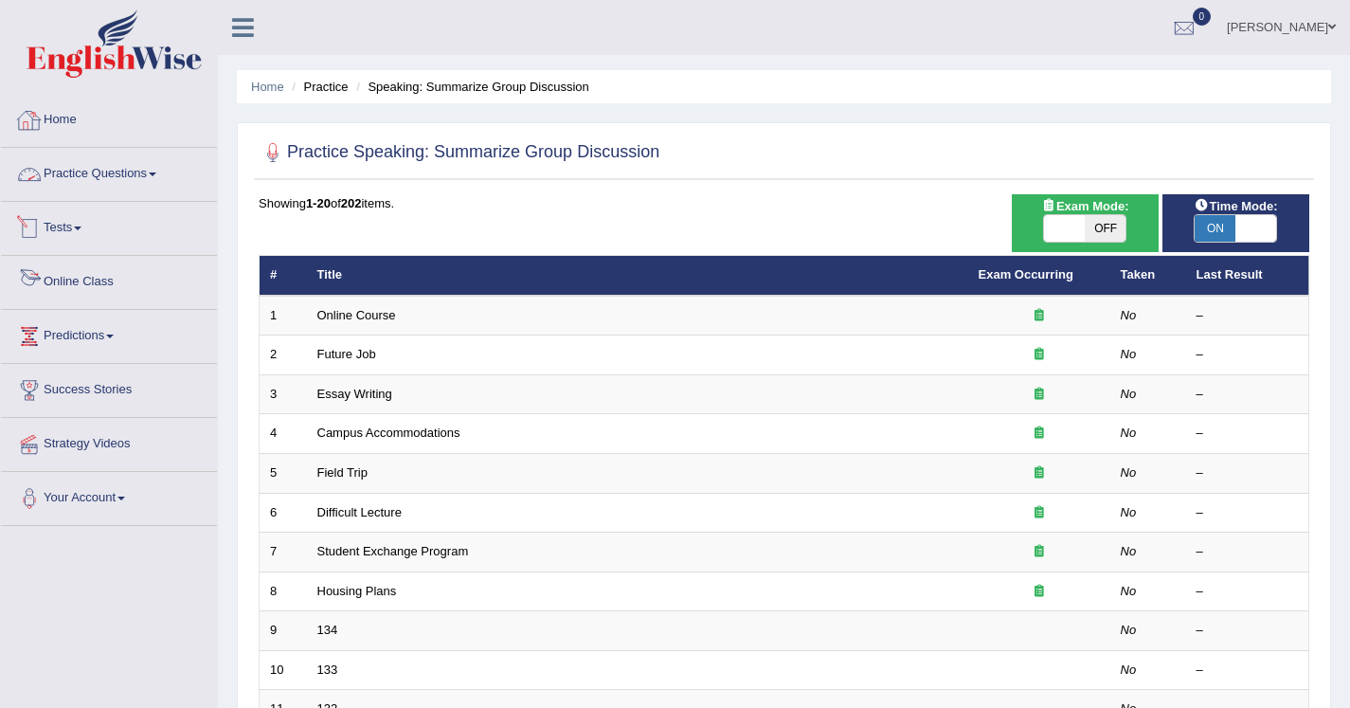
click at [63, 127] on link "Home" at bounding box center [109, 117] width 216 height 47
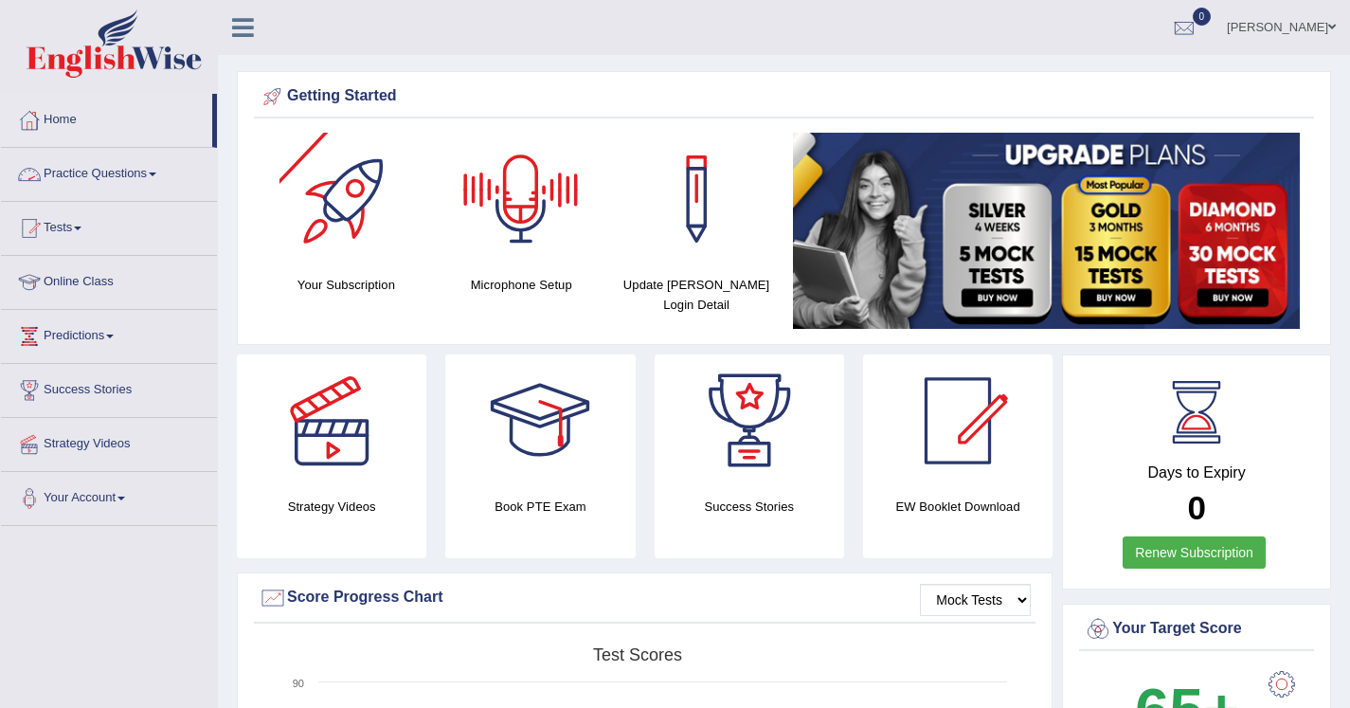
click at [130, 160] on link "Practice Questions" at bounding box center [109, 171] width 216 height 47
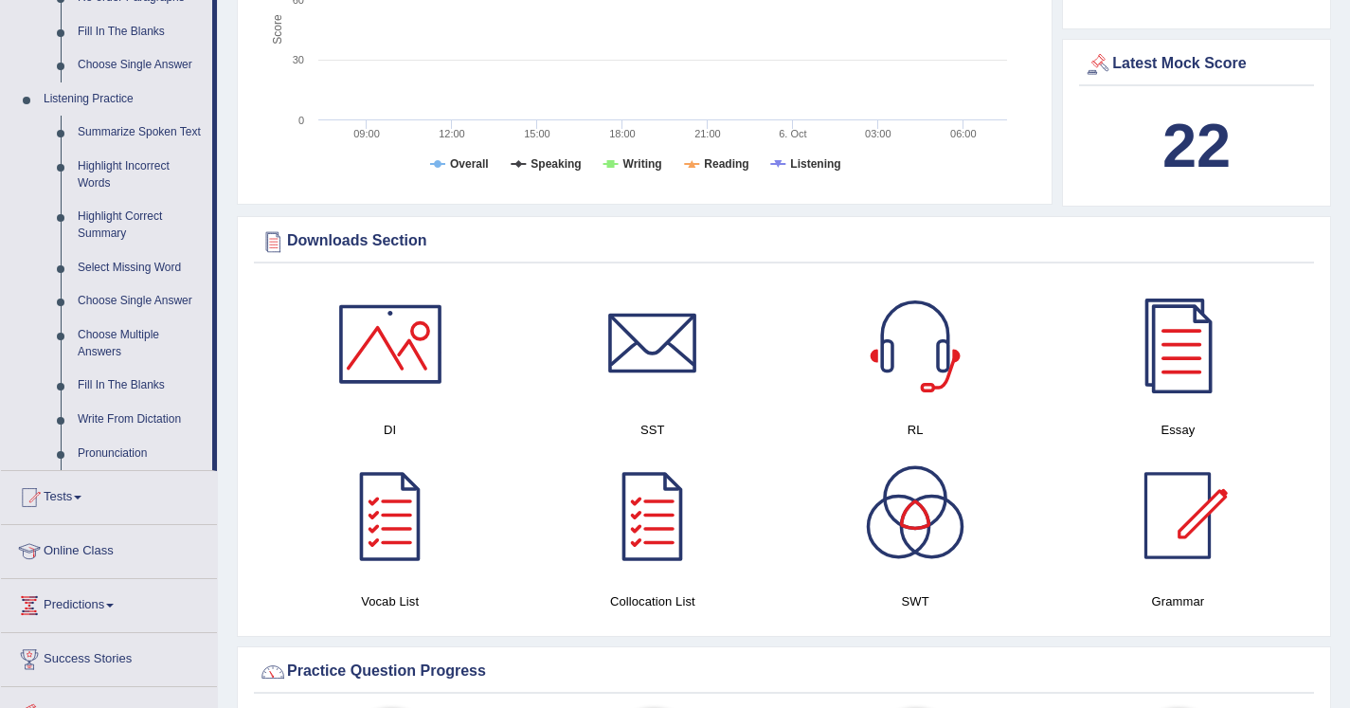
scroll to position [749, 0]
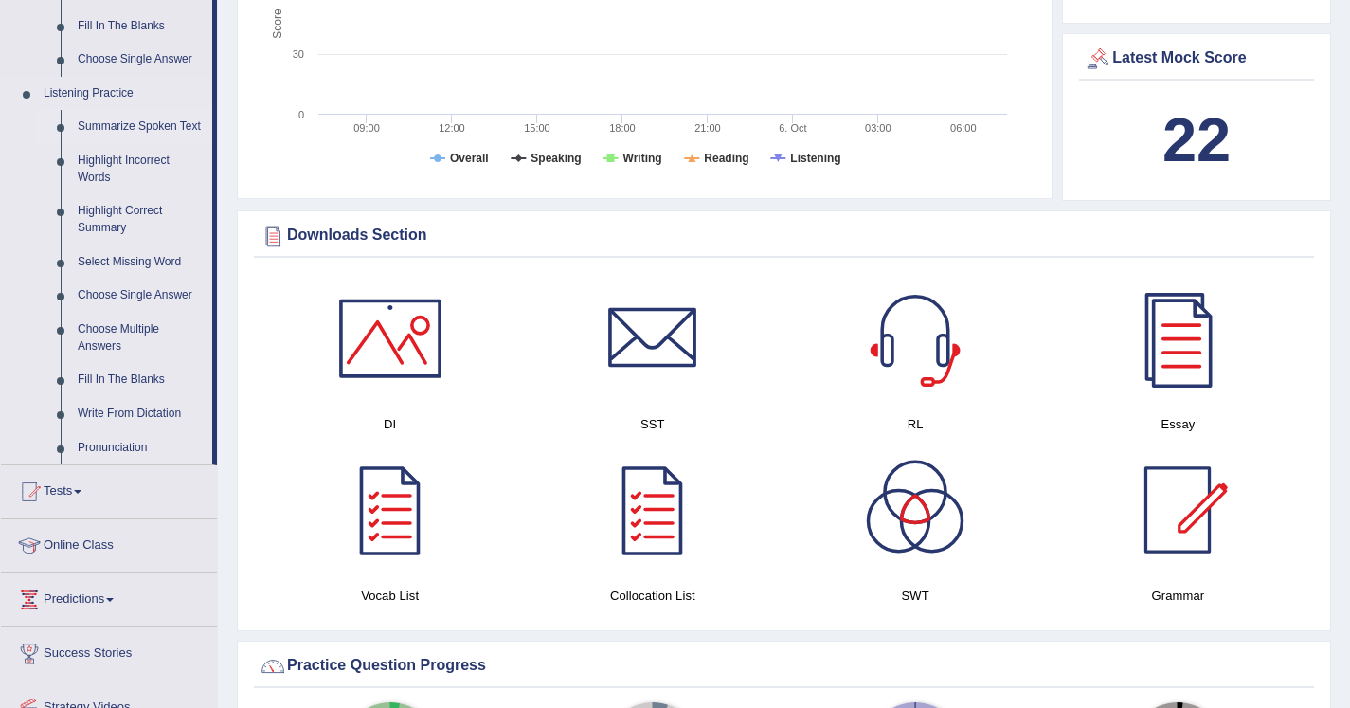
click at [136, 135] on link "Summarize Spoken Text" at bounding box center [140, 127] width 143 height 34
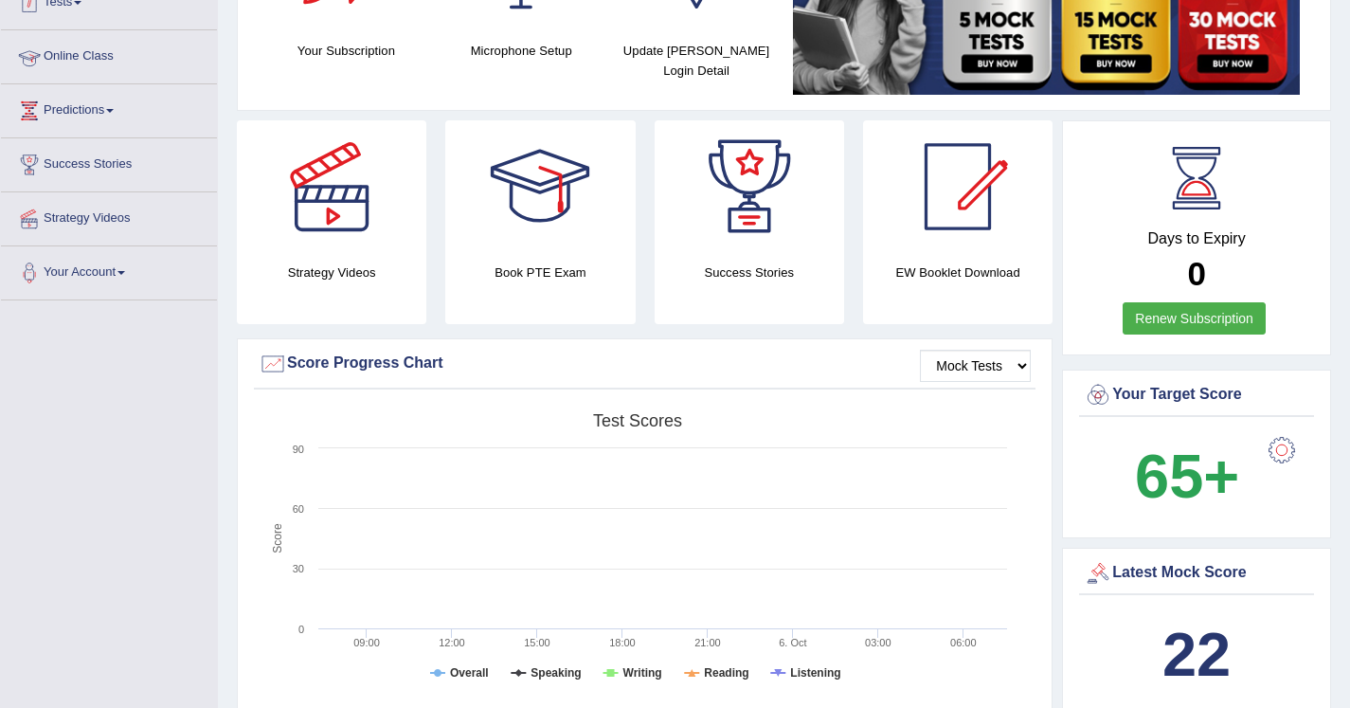
scroll to position [279, 0]
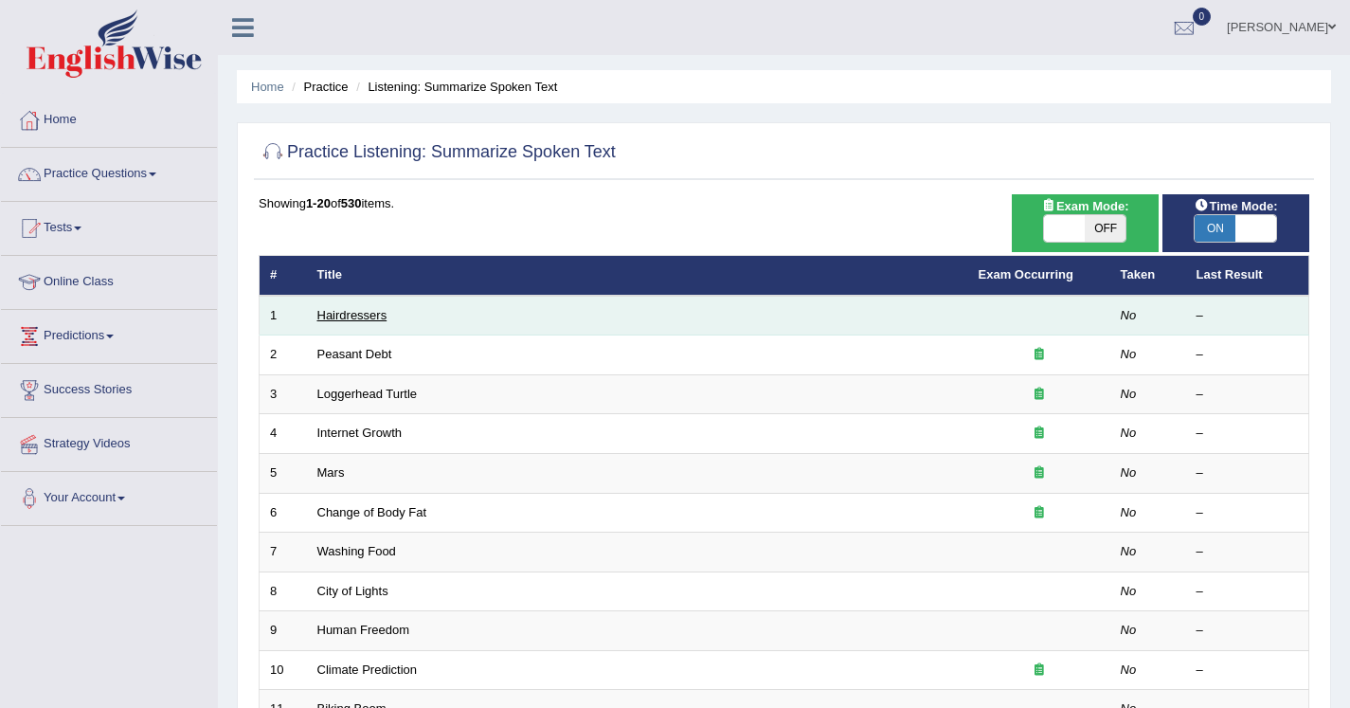
click at [371, 318] on link "Hairdressers" at bounding box center [352, 315] width 70 height 14
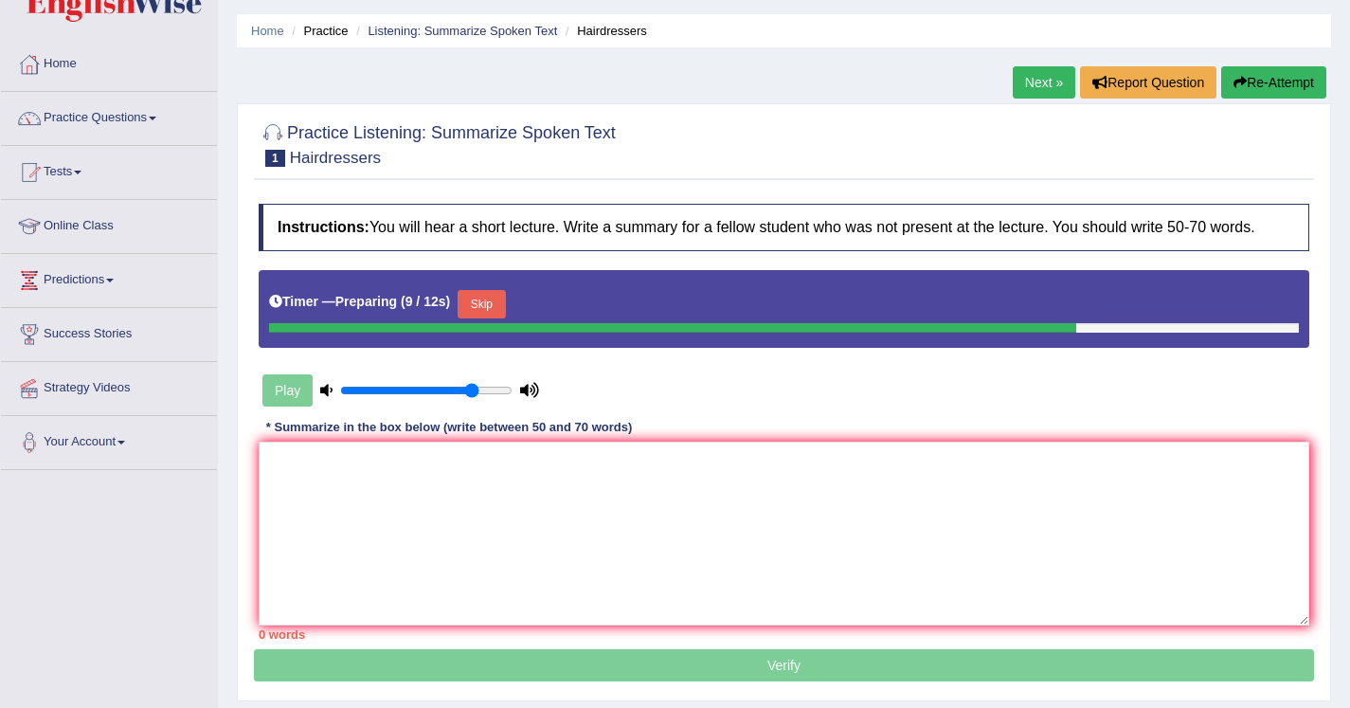
scroll to position [69, 0]
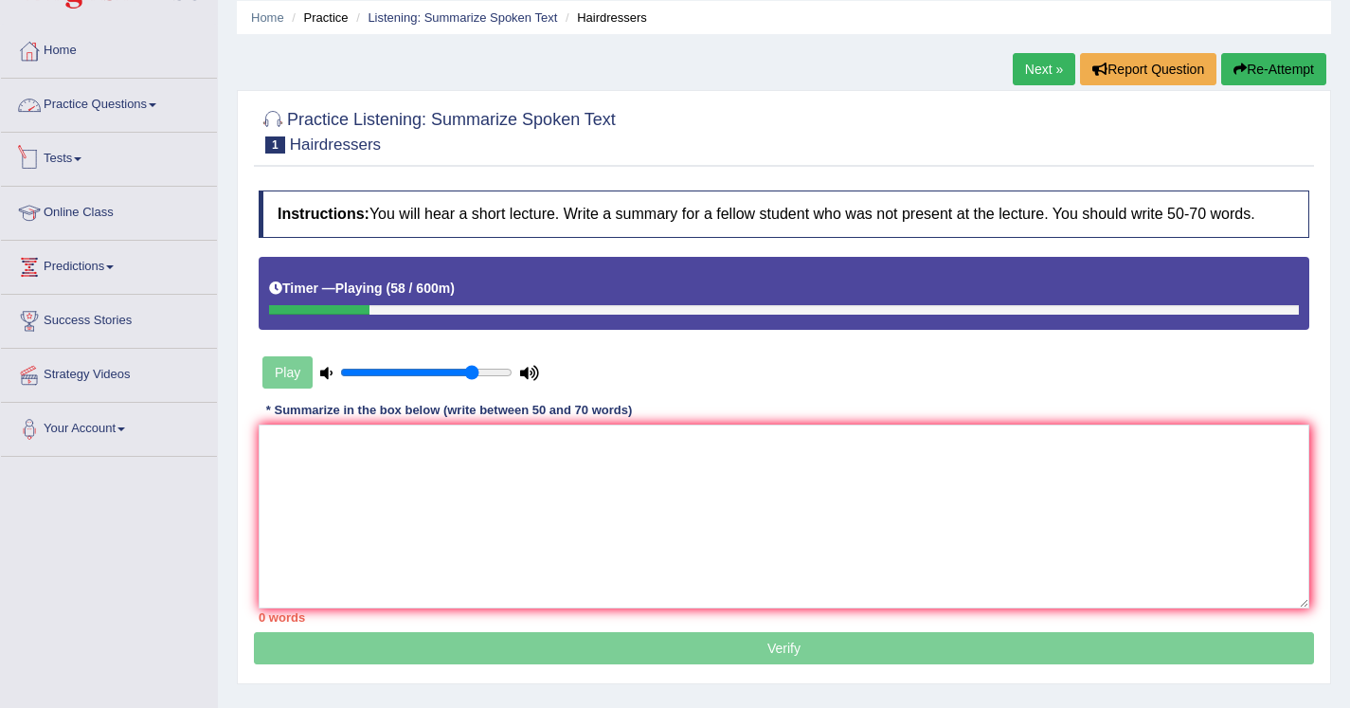
click at [162, 107] on link "Practice Questions" at bounding box center [109, 102] width 216 height 47
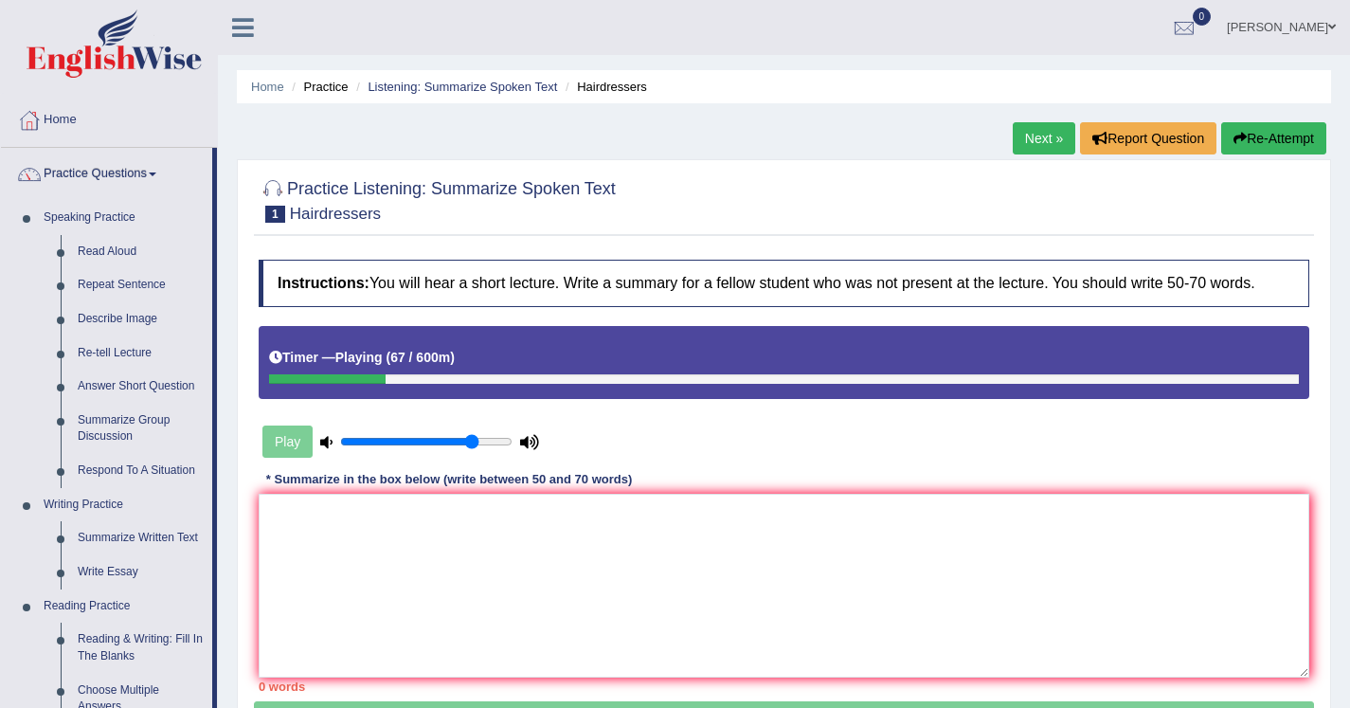
scroll to position [94, 0]
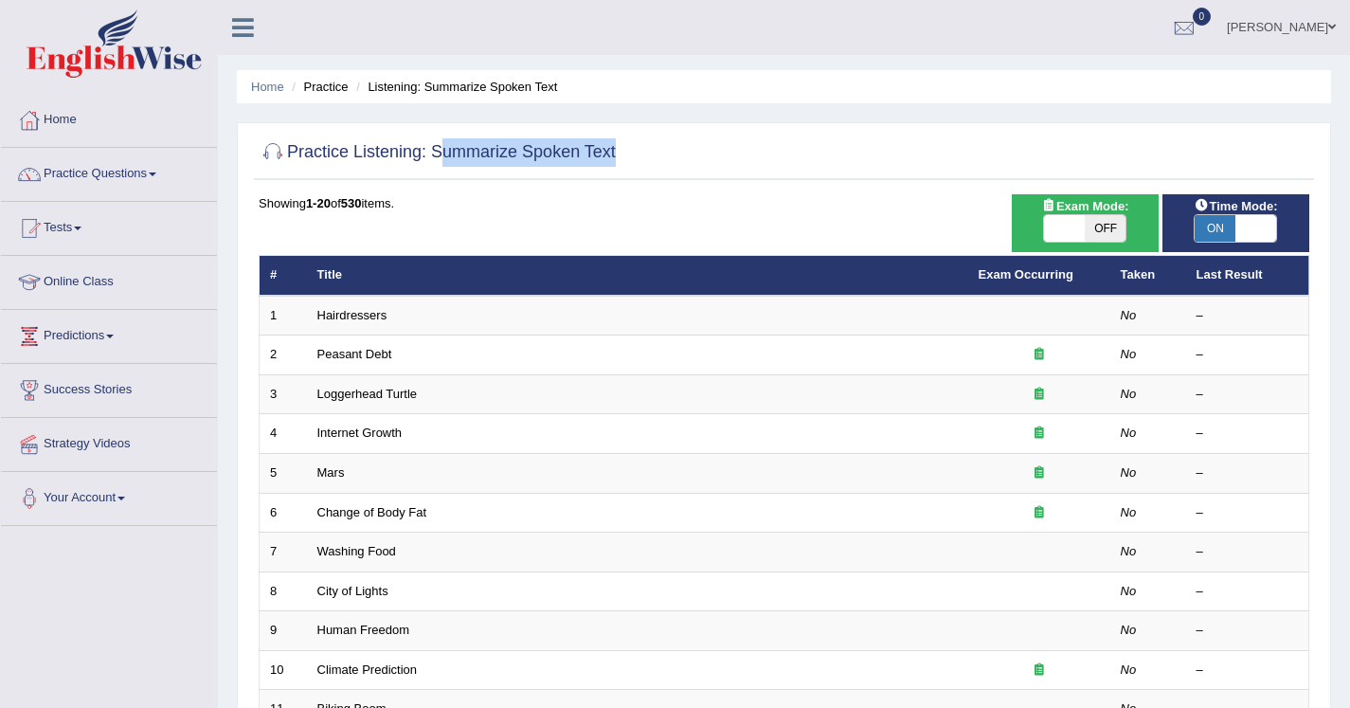
drag, startPoint x: 437, startPoint y: 144, endPoint x: 642, endPoint y: 149, distance: 205.7
click at [642, 149] on div "Practice Listening: Summarize Spoken Text" at bounding box center [784, 156] width 1060 height 47
copy div "Summarize Spoken Text"
